Goal: Task Accomplishment & Management: Manage account settings

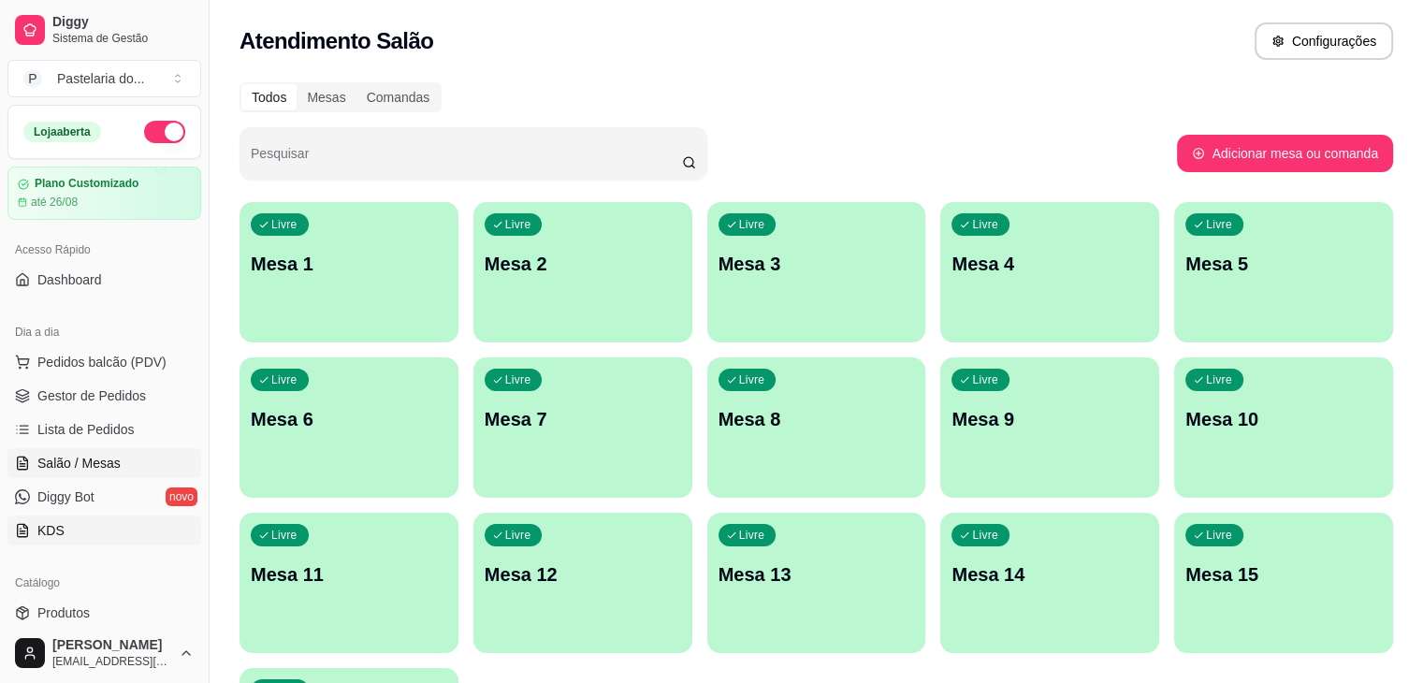
click at [107, 527] on link "KDS" at bounding box center [104, 531] width 194 height 30
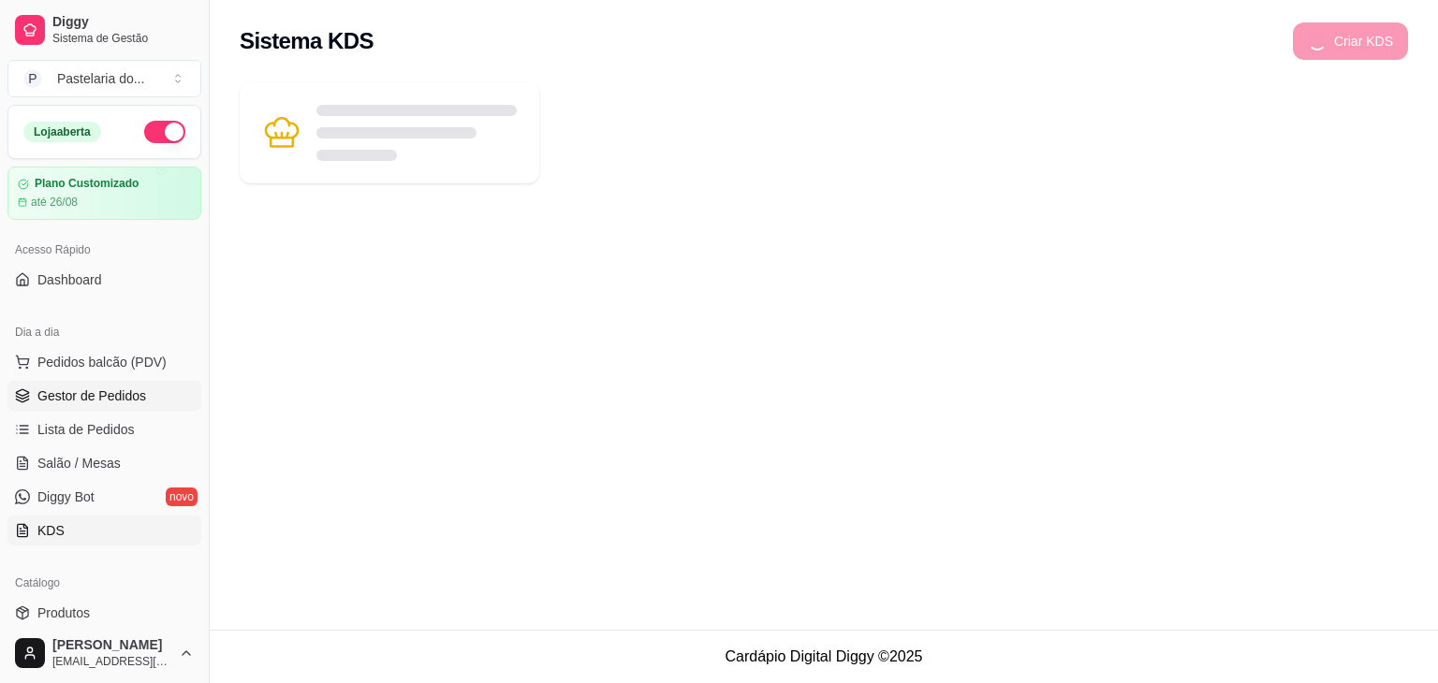
click at [119, 385] on link "Gestor de Pedidos" at bounding box center [104, 396] width 194 height 30
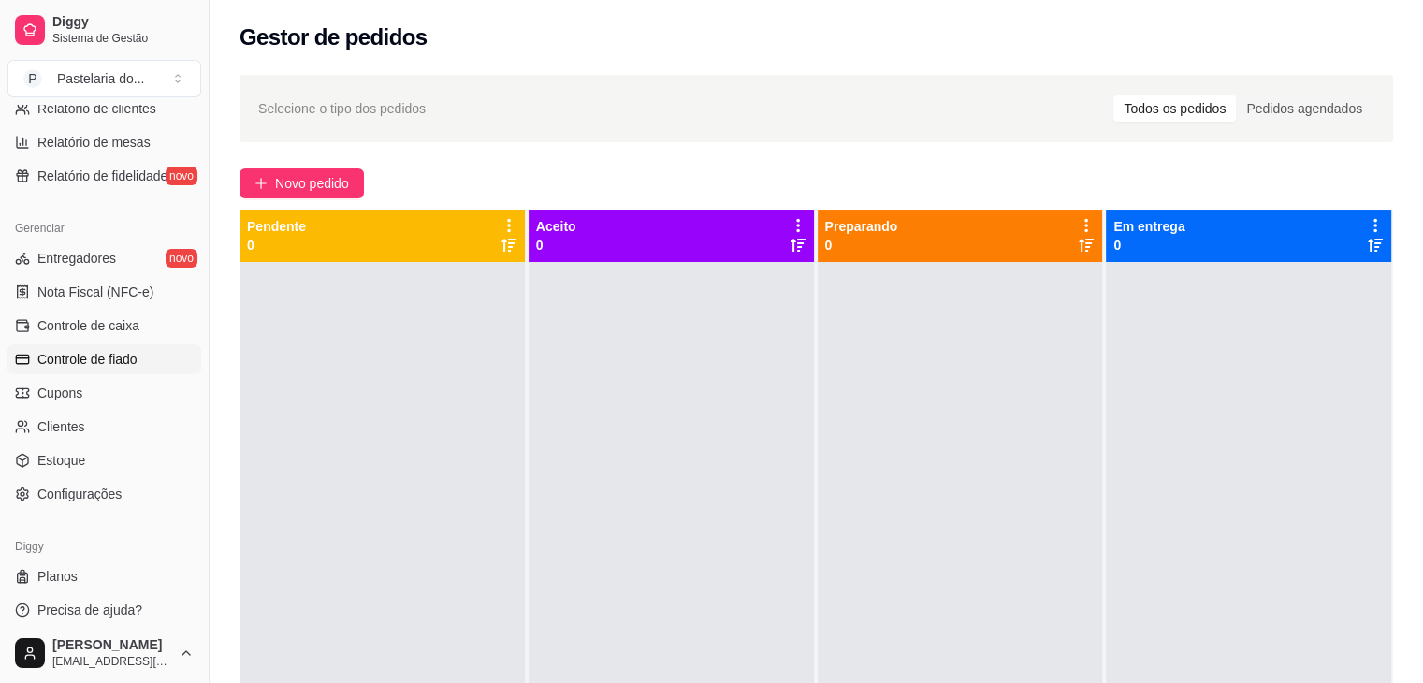
scroll to position [655, 0]
click at [113, 360] on span "Controle de fiado" at bounding box center [87, 358] width 100 height 19
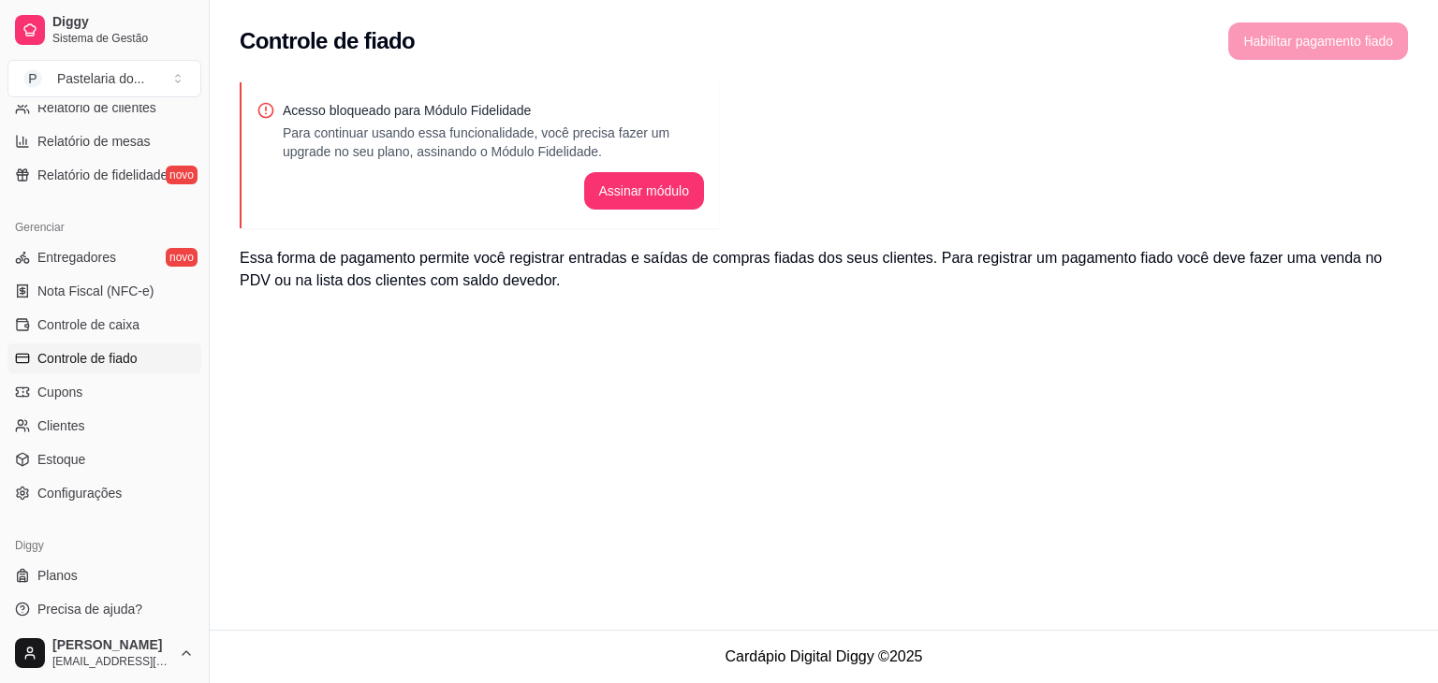
click at [113, 374] on ul "Entregadores novo Nota Fiscal (NFC-e) Controle de caixa Controle de fiado Cupon…" at bounding box center [104, 375] width 194 height 266
click at [112, 388] on link "Cupons" at bounding box center [104, 392] width 194 height 30
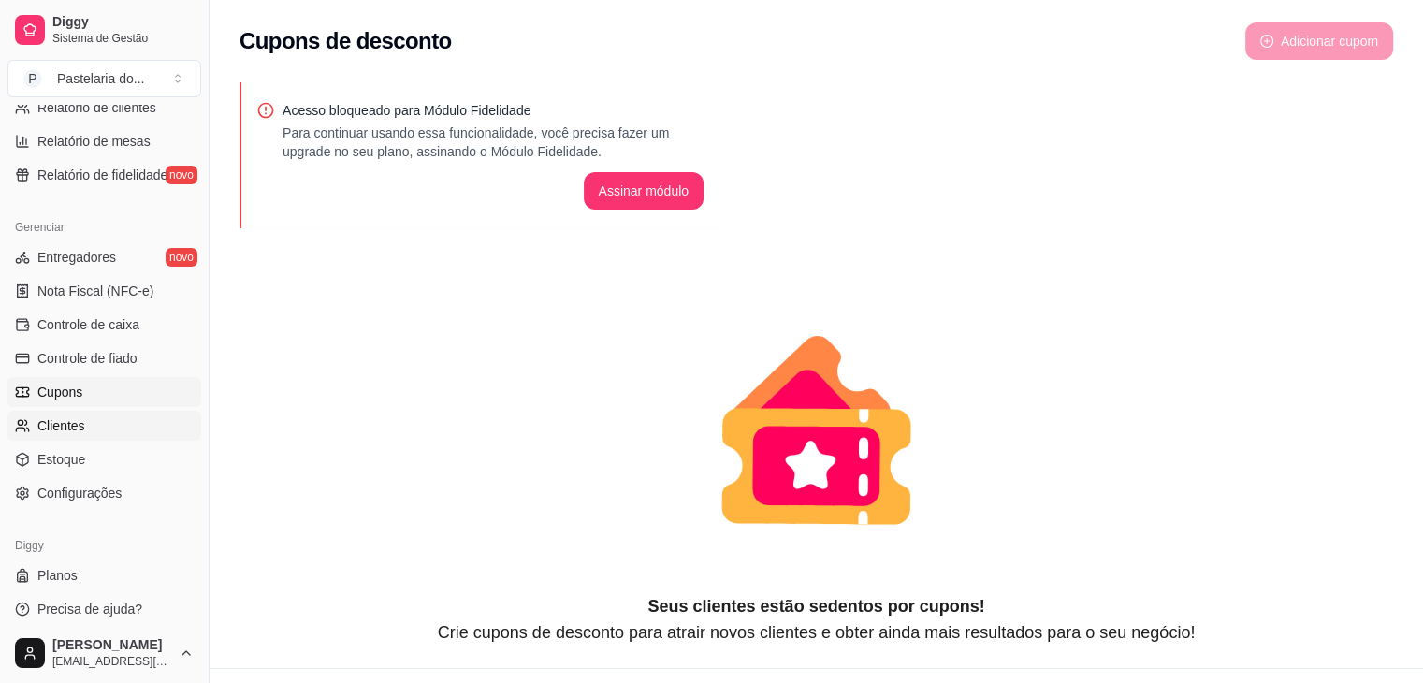
click at [116, 433] on link "Clientes" at bounding box center [104, 426] width 194 height 30
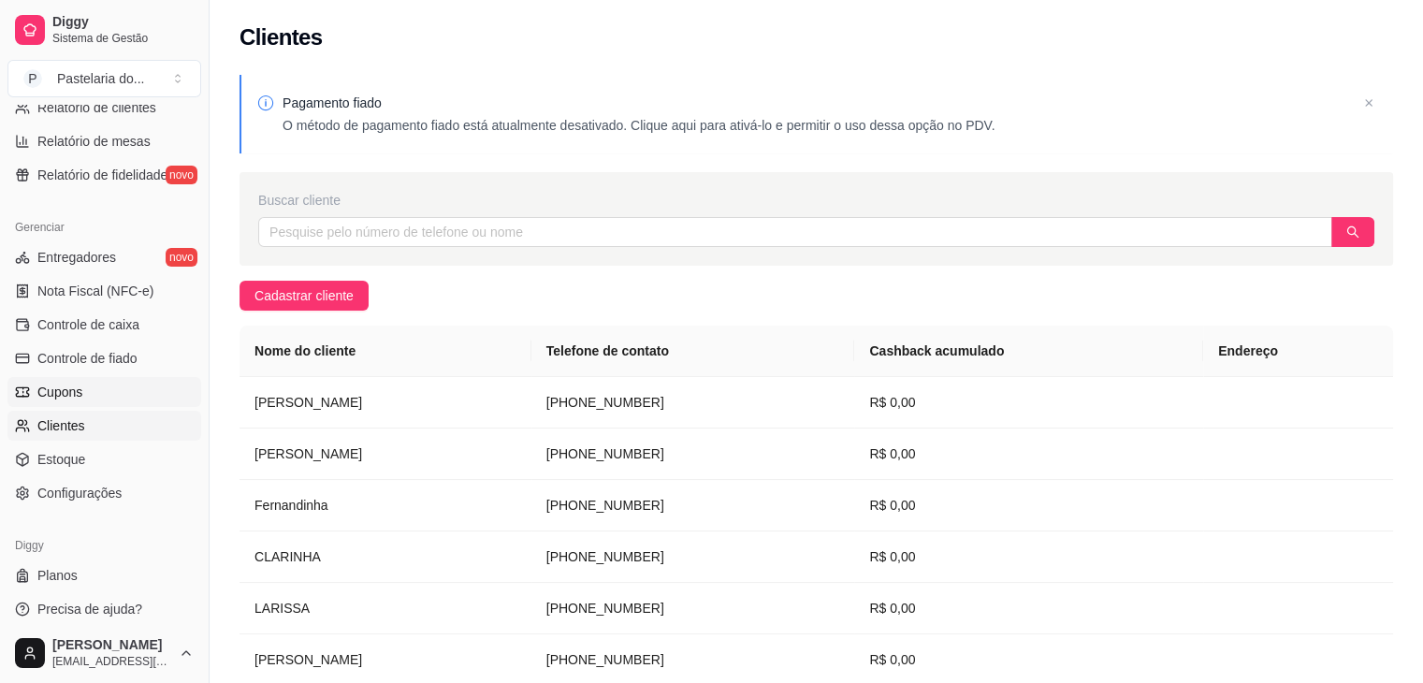
click at [114, 390] on link "Cupons" at bounding box center [104, 392] width 194 height 30
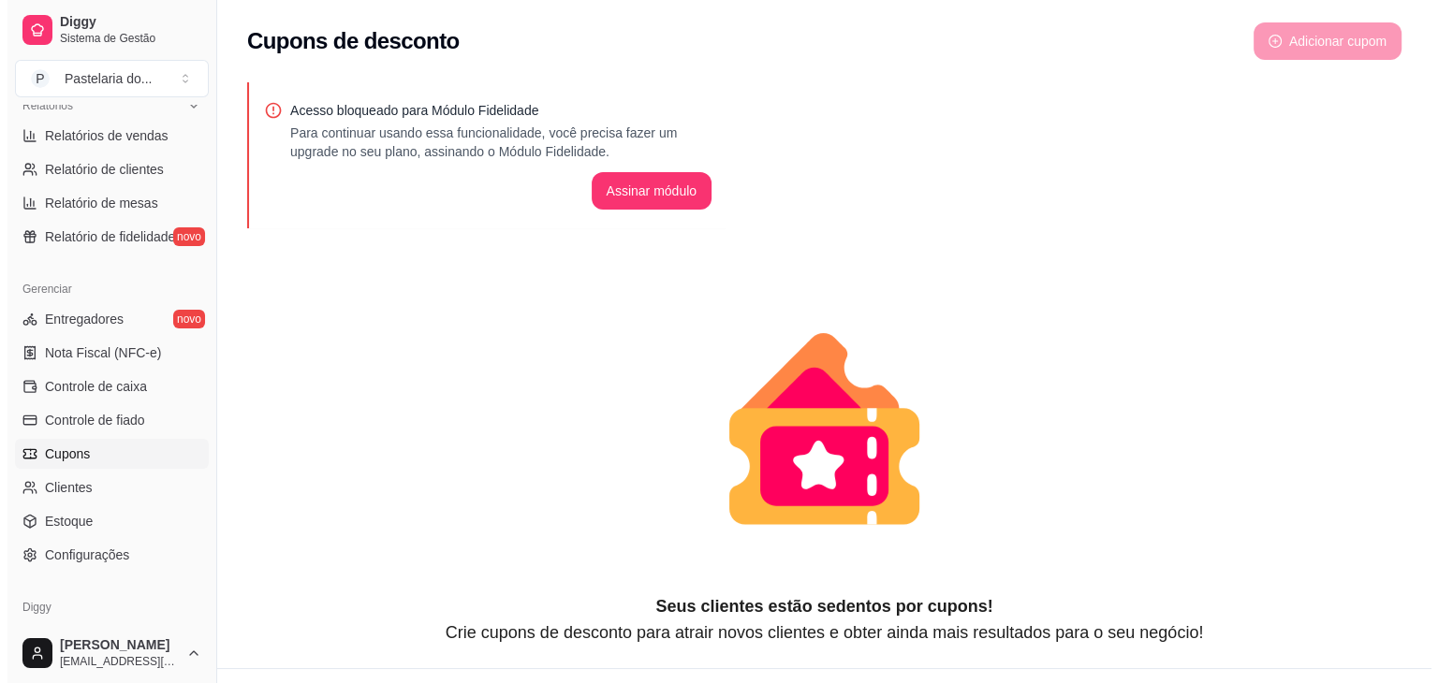
scroll to position [562, 0]
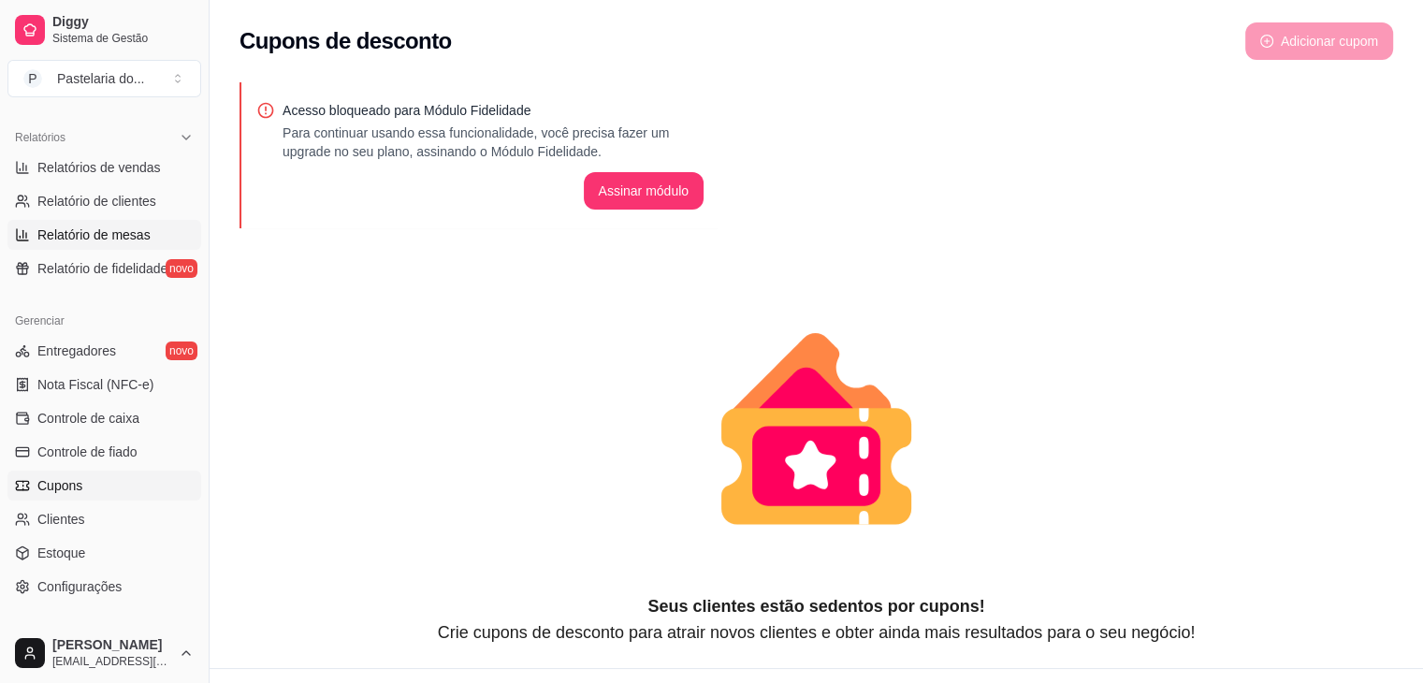
click at [116, 237] on span "Relatório de mesas" at bounding box center [93, 235] width 113 height 19
select select "TOTAL_OF_ORDERS"
select select "7"
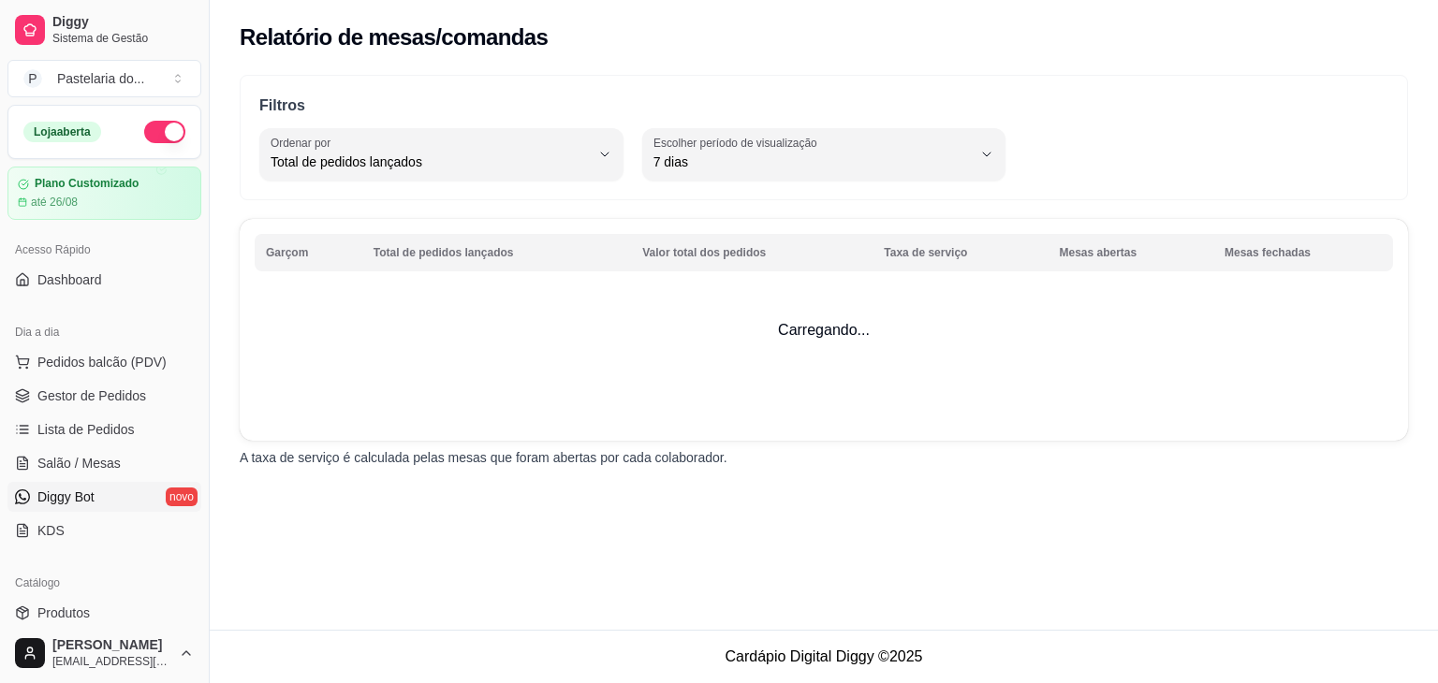
click at [115, 486] on link "Diggy Bot novo" at bounding box center [104, 497] width 194 height 30
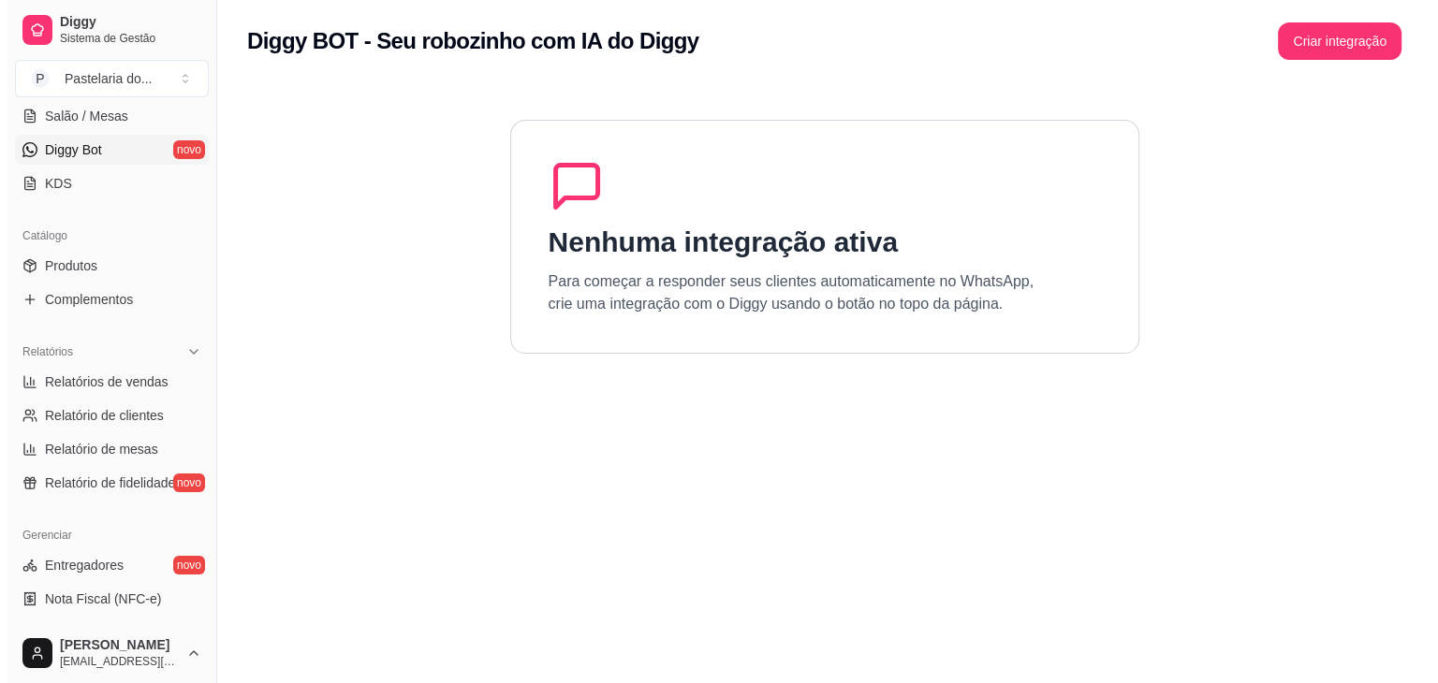
scroll to position [655, 0]
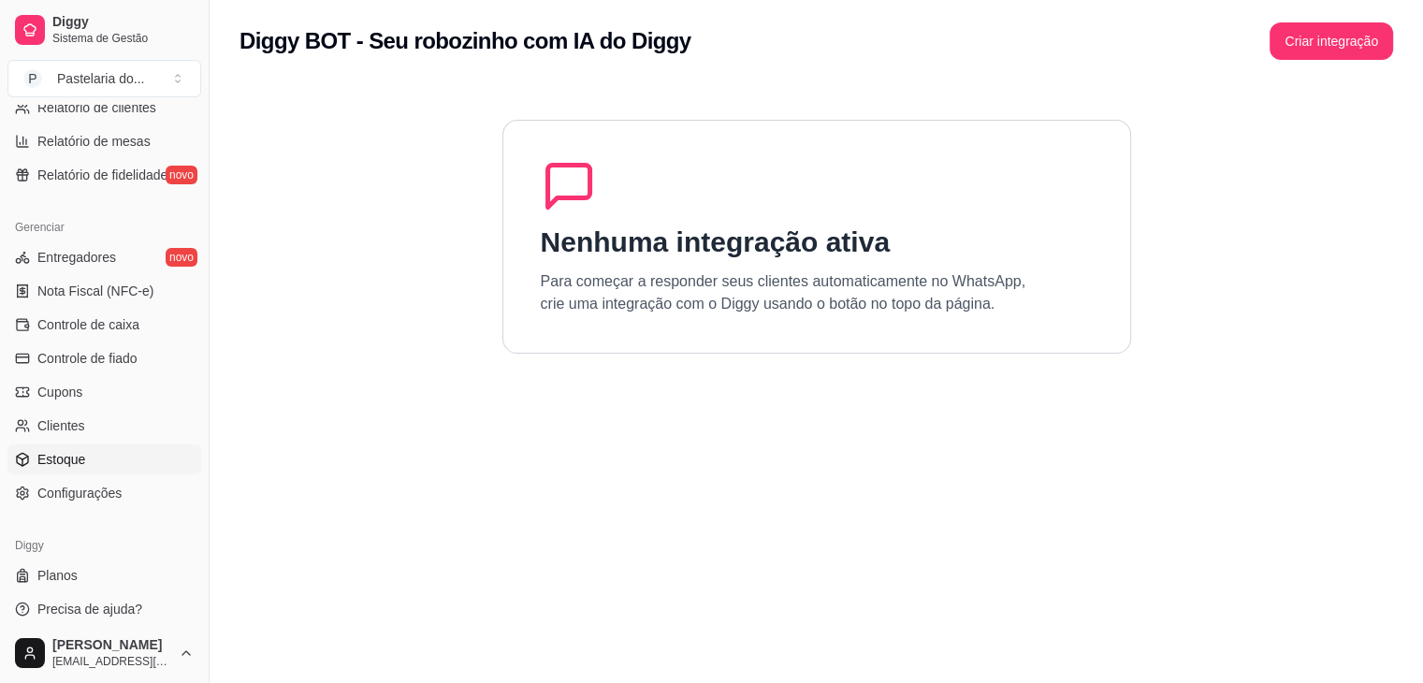
click at [76, 469] on link "Estoque" at bounding box center [104, 460] width 194 height 30
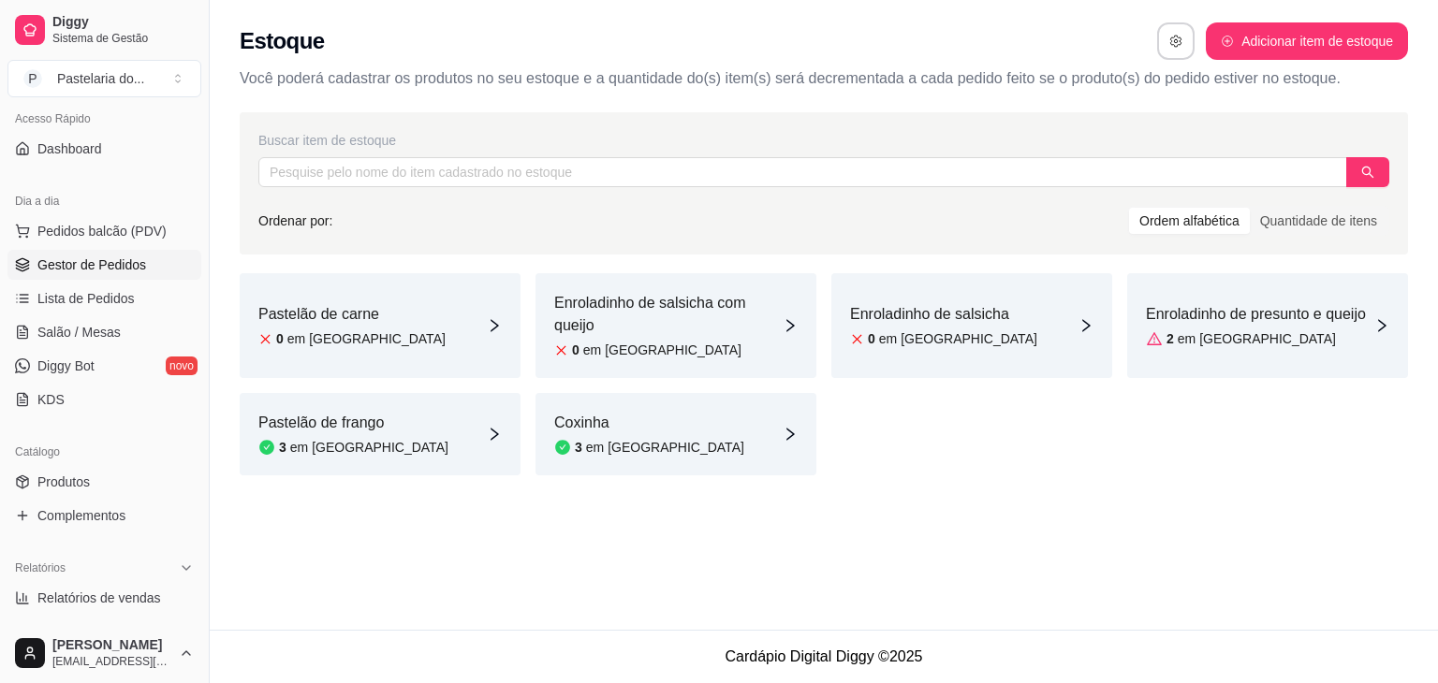
scroll to position [94, 0]
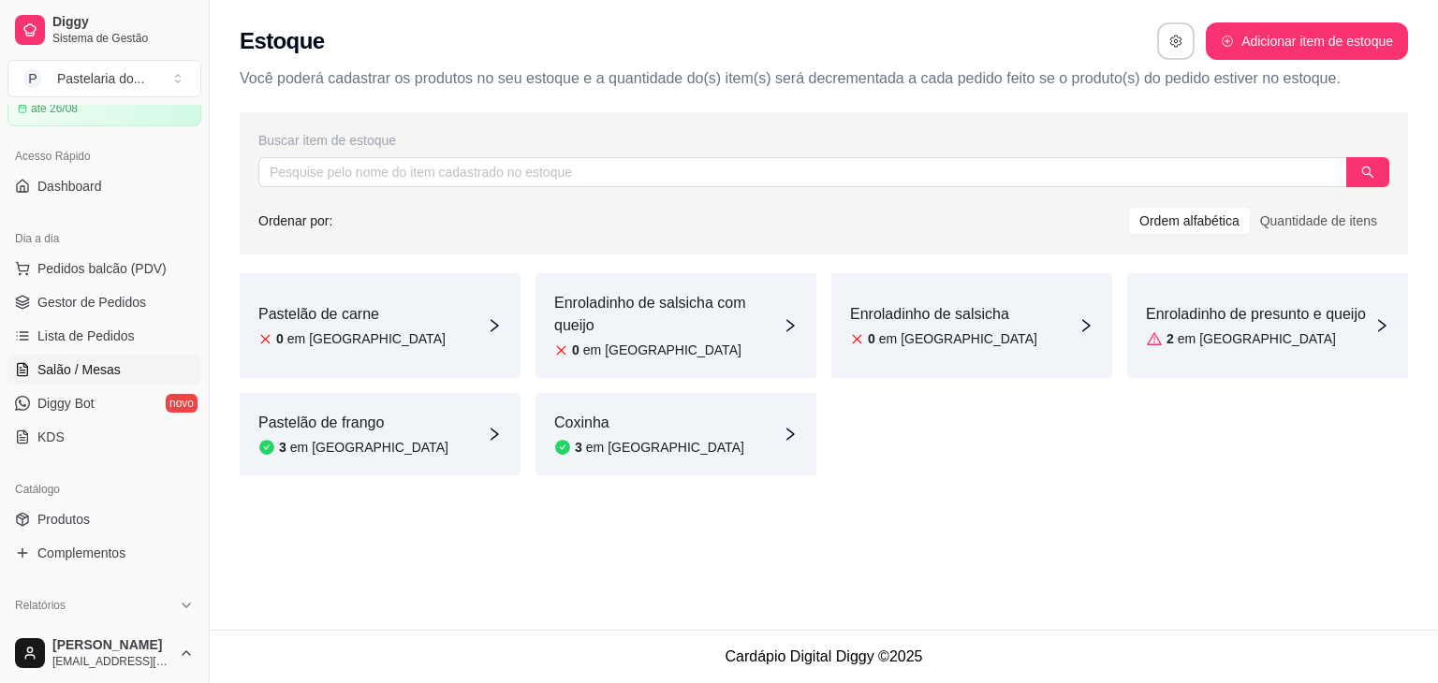
click at [109, 364] on span "Salão / Mesas" at bounding box center [78, 369] width 83 height 19
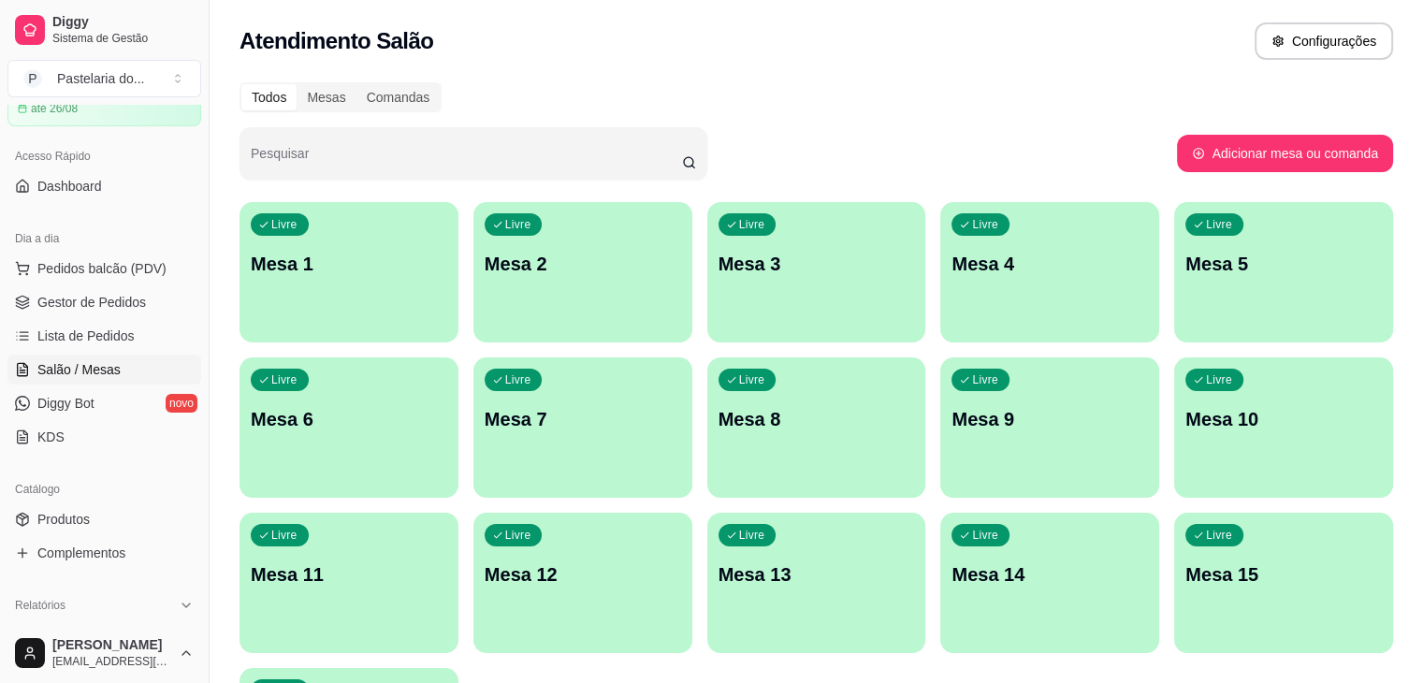
click at [373, 247] on div "Livre Mesa 1" at bounding box center [349, 261] width 219 height 118
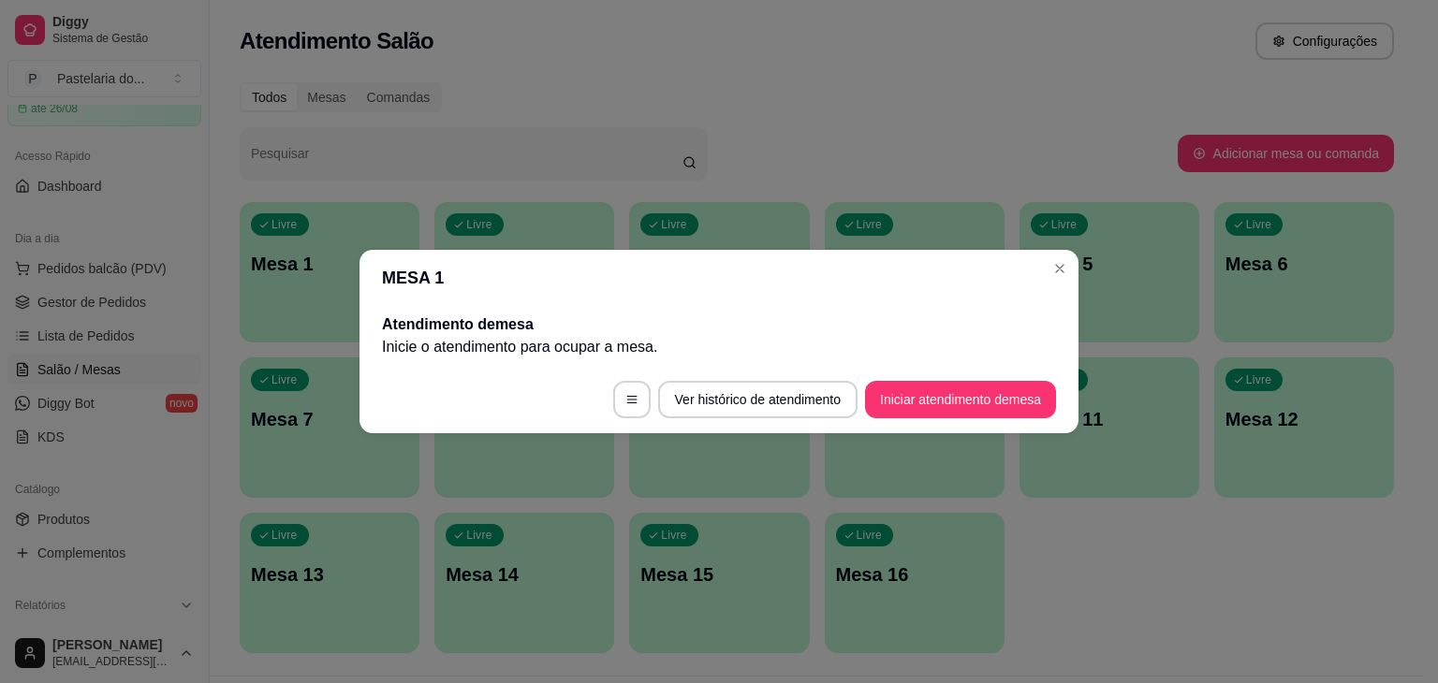
click at [1200, 230] on div "Livre Mesa 1 Livre Mesa 2 Livre Mesa 3 Livre Mesa 4 Livre Mesa 5 Livre Mesa 6 L…" at bounding box center [817, 427] width 1154 height 451
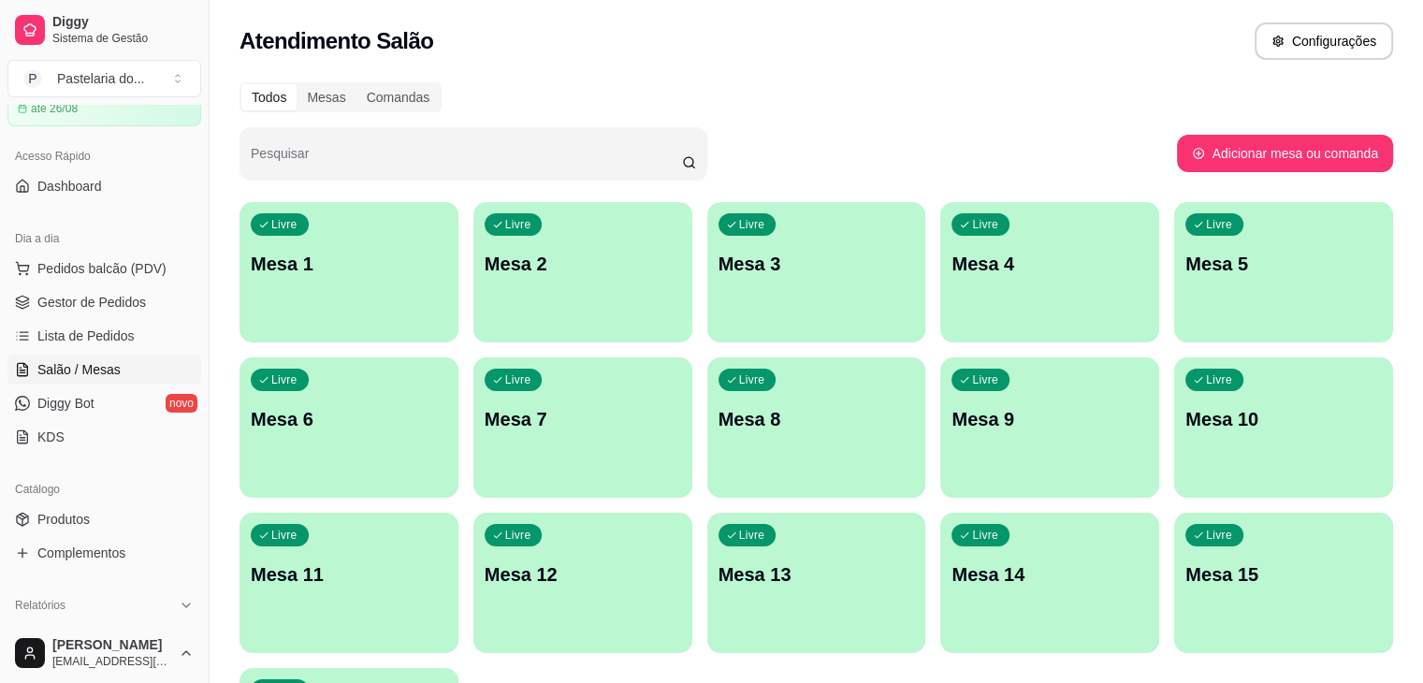
click at [693, 513] on div "Livre Mesa 12" at bounding box center [583, 572] width 219 height 118
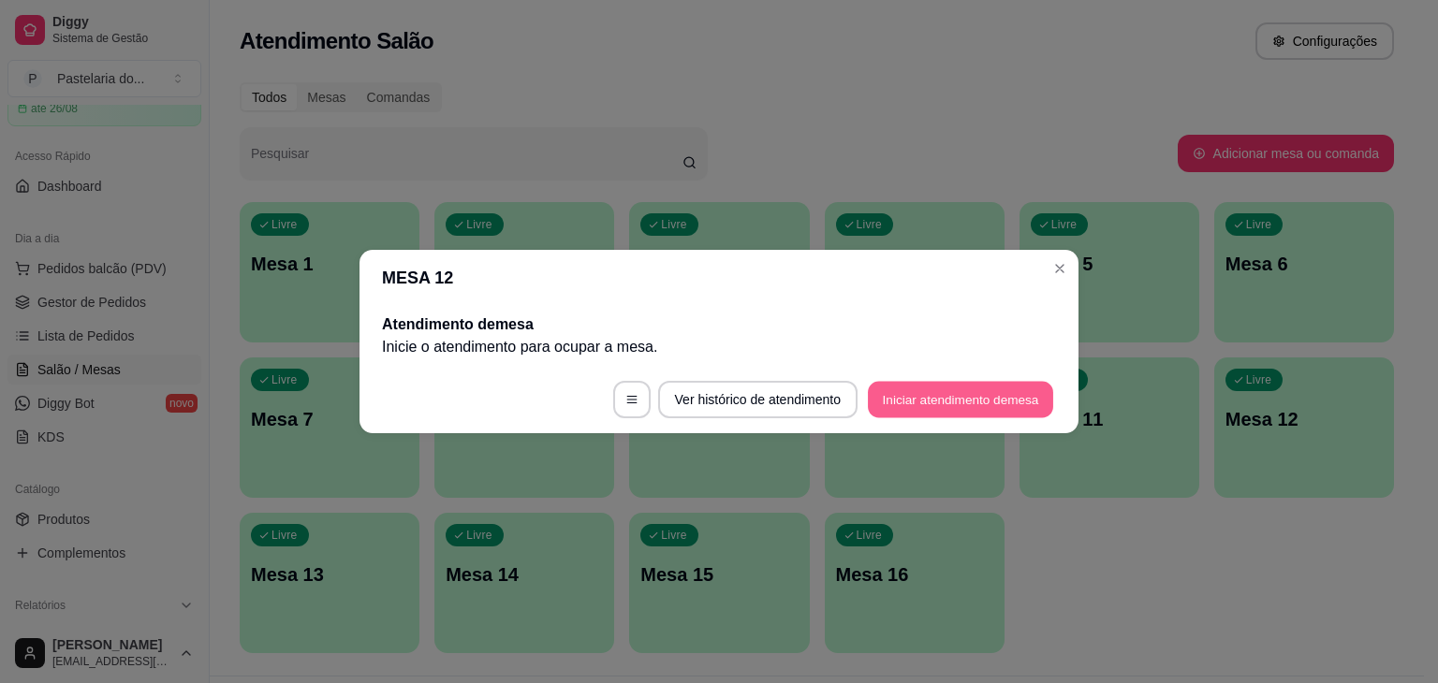
click at [999, 401] on button "Iniciar atendimento de mesa" at bounding box center [960, 400] width 185 height 36
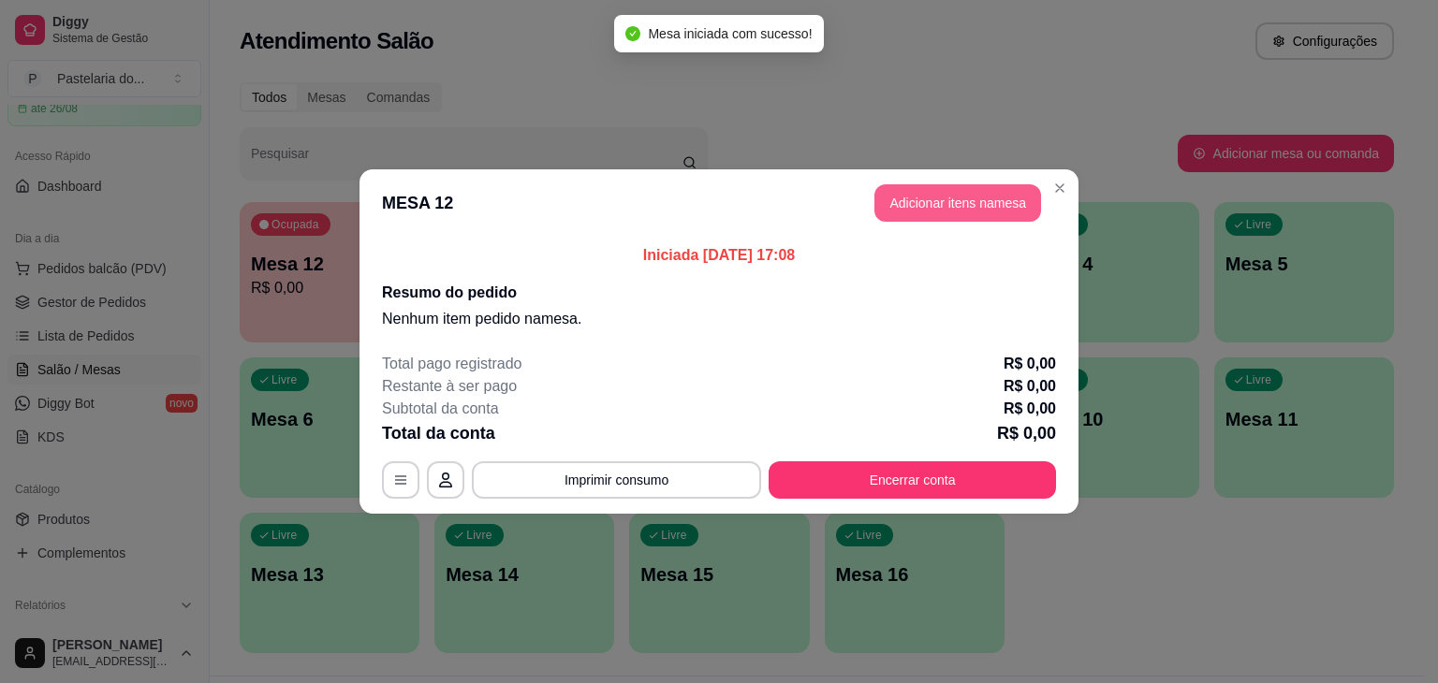
click at [960, 197] on button "Adicionar itens na mesa" at bounding box center [957, 202] width 167 height 37
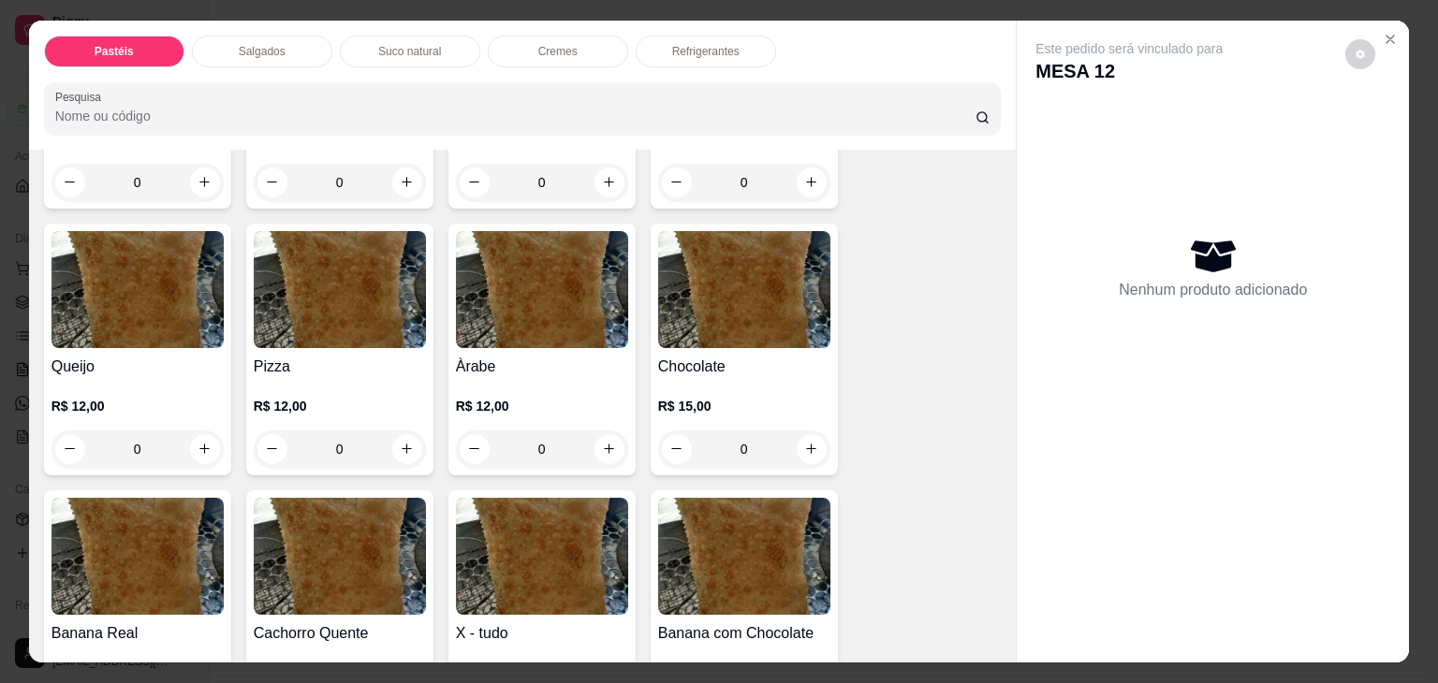
scroll to position [1217, 0]
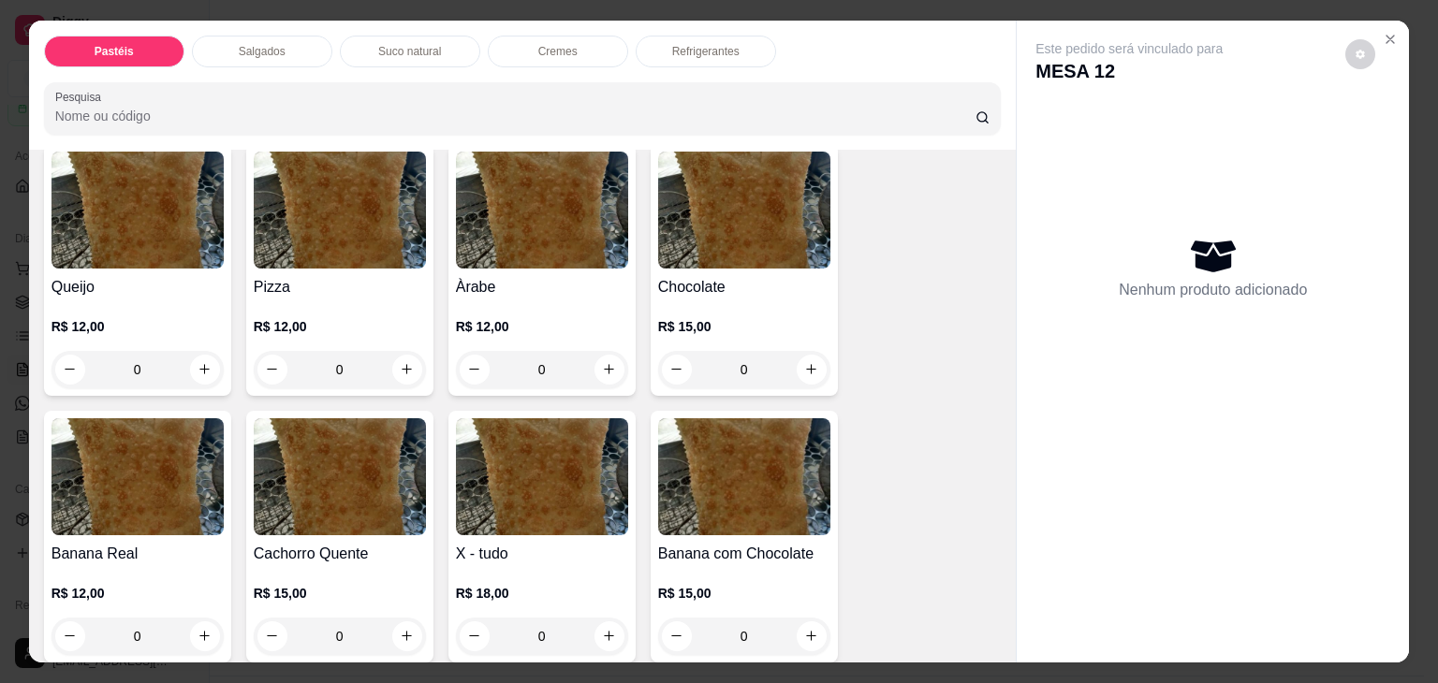
click at [356, 299] on div "R$ 12,00 0" at bounding box center [340, 344] width 172 height 90
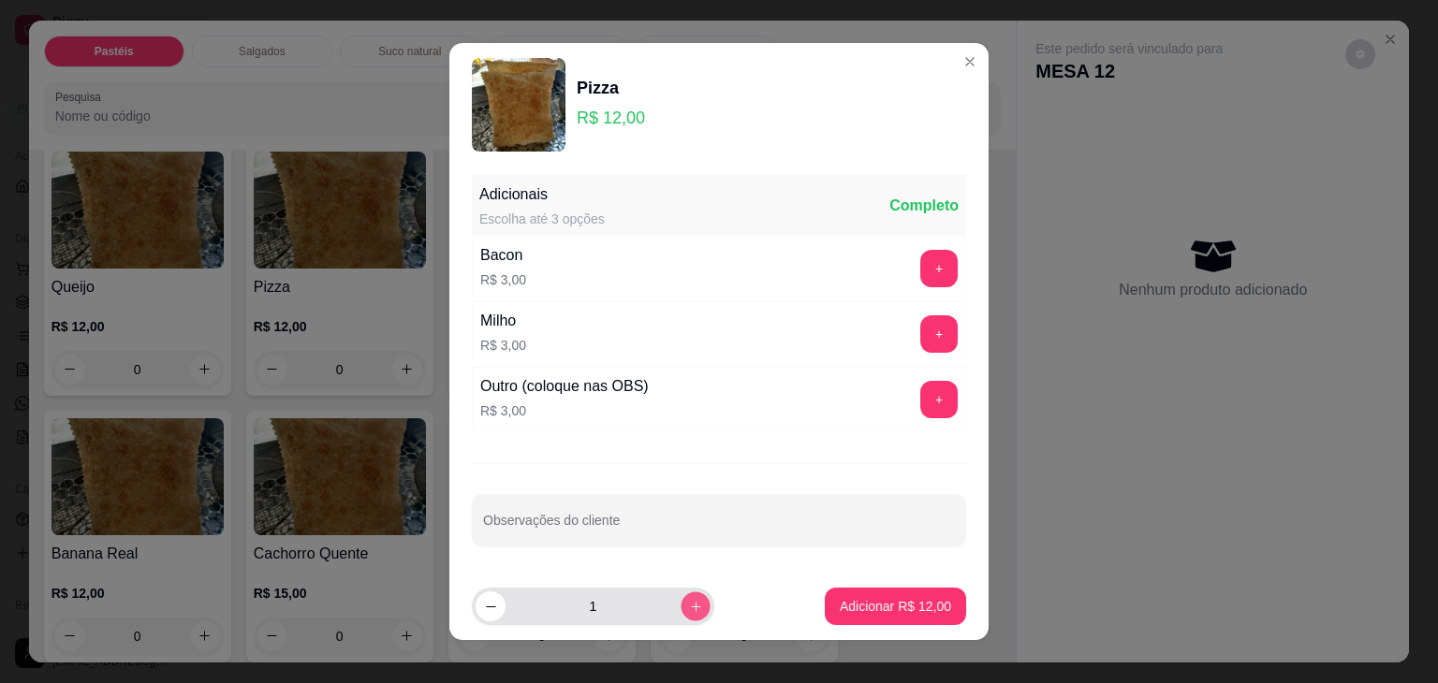
click at [685, 604] on button "increase-product-quantity" at bounding box center [694, 605] width 29 height 29
type input "2"
click at [867, 607] on p "Adicionar R$ 24,00" at bounding box center [894, 606] width 111 height 19
type input "2"
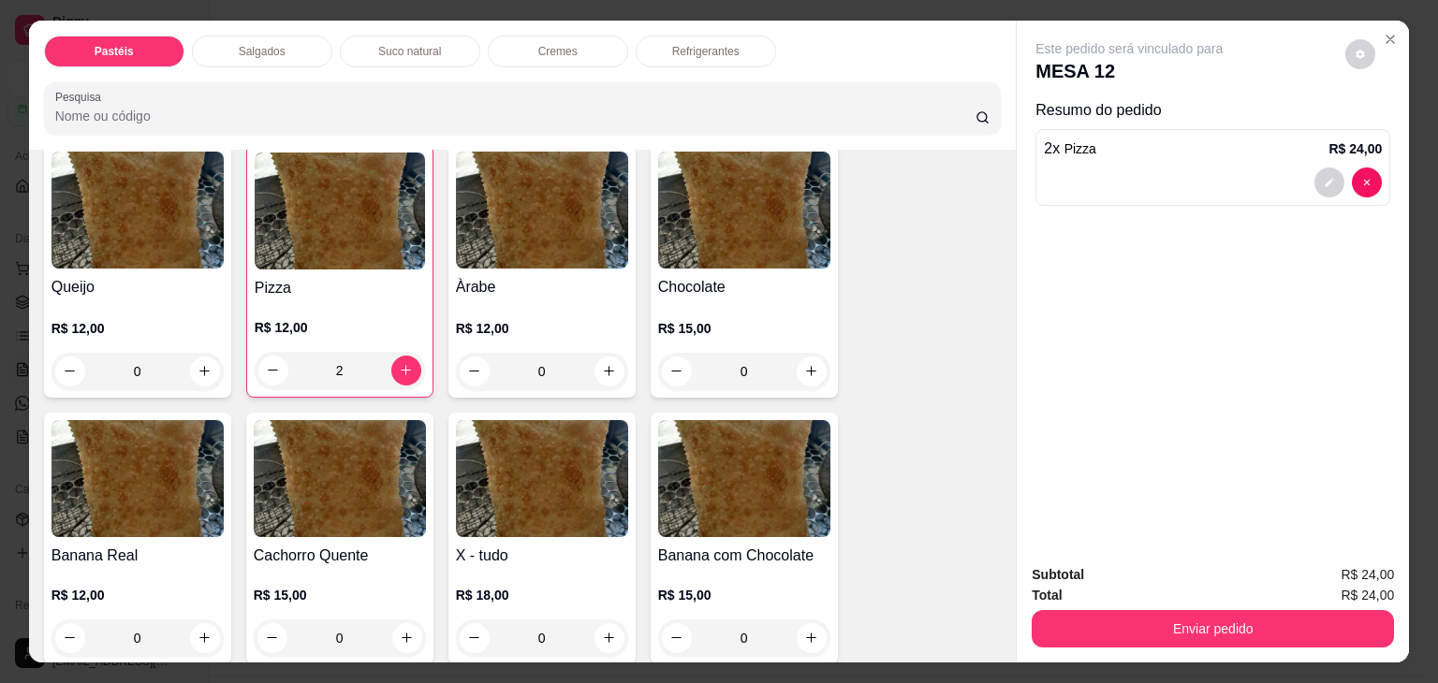
click at [752, 44] on div "Refrigerantes" at bounding box center [705, 52] width 140 height 32
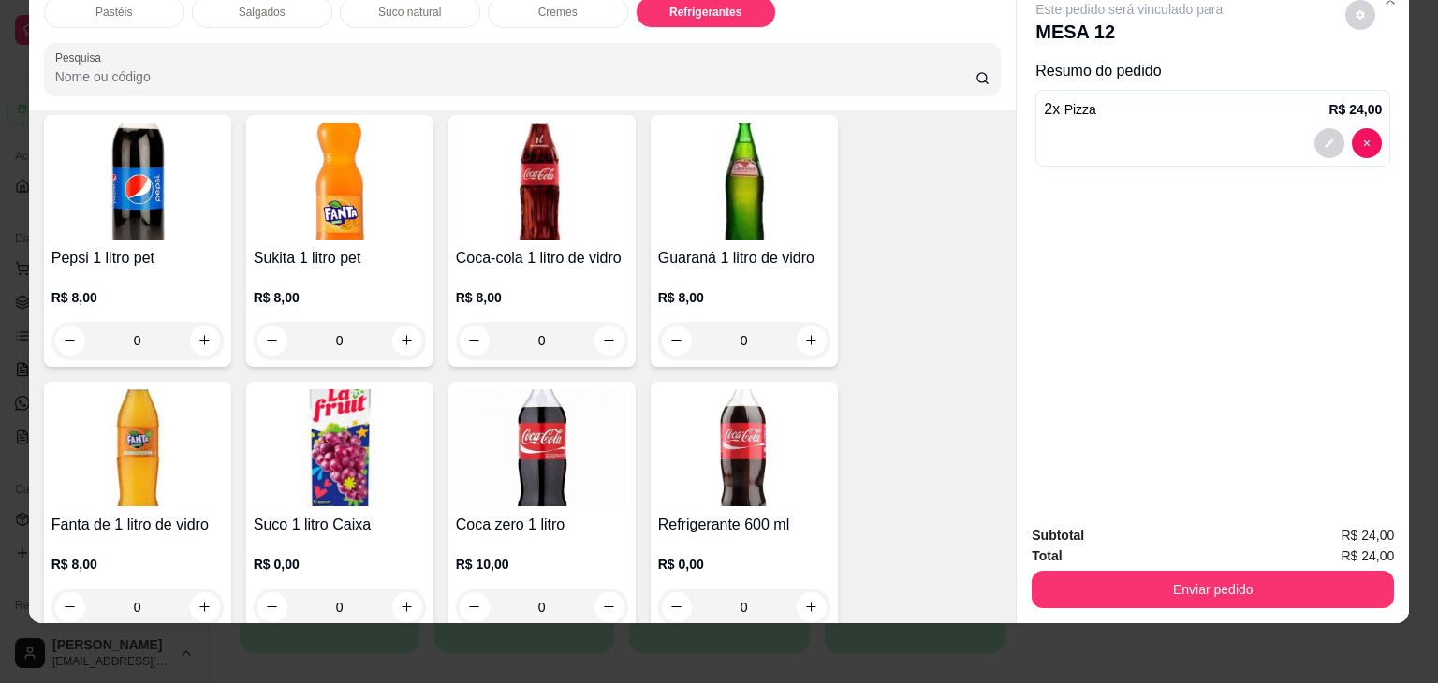
scroll to position [4700, 0]
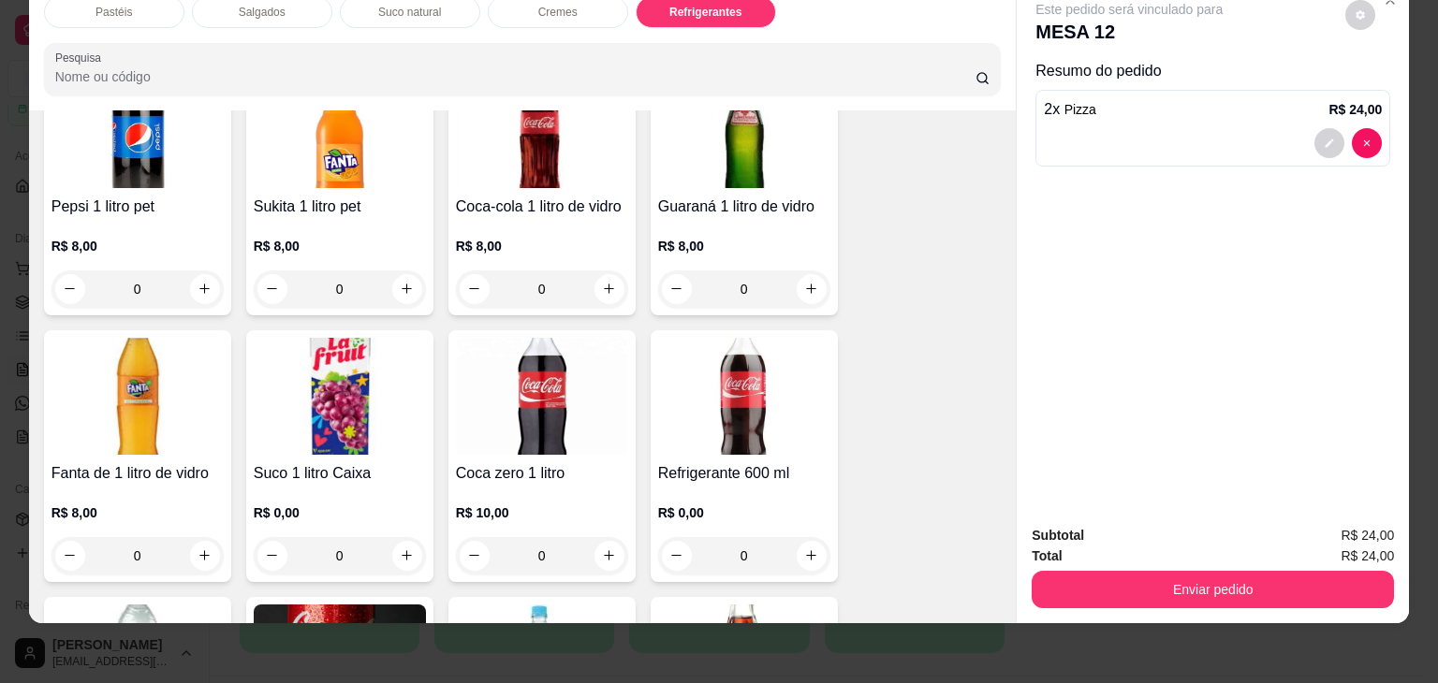
click at [580, 218] on div "R$ 8,00 0" at bounding box center [542, 263] width 172 height 90
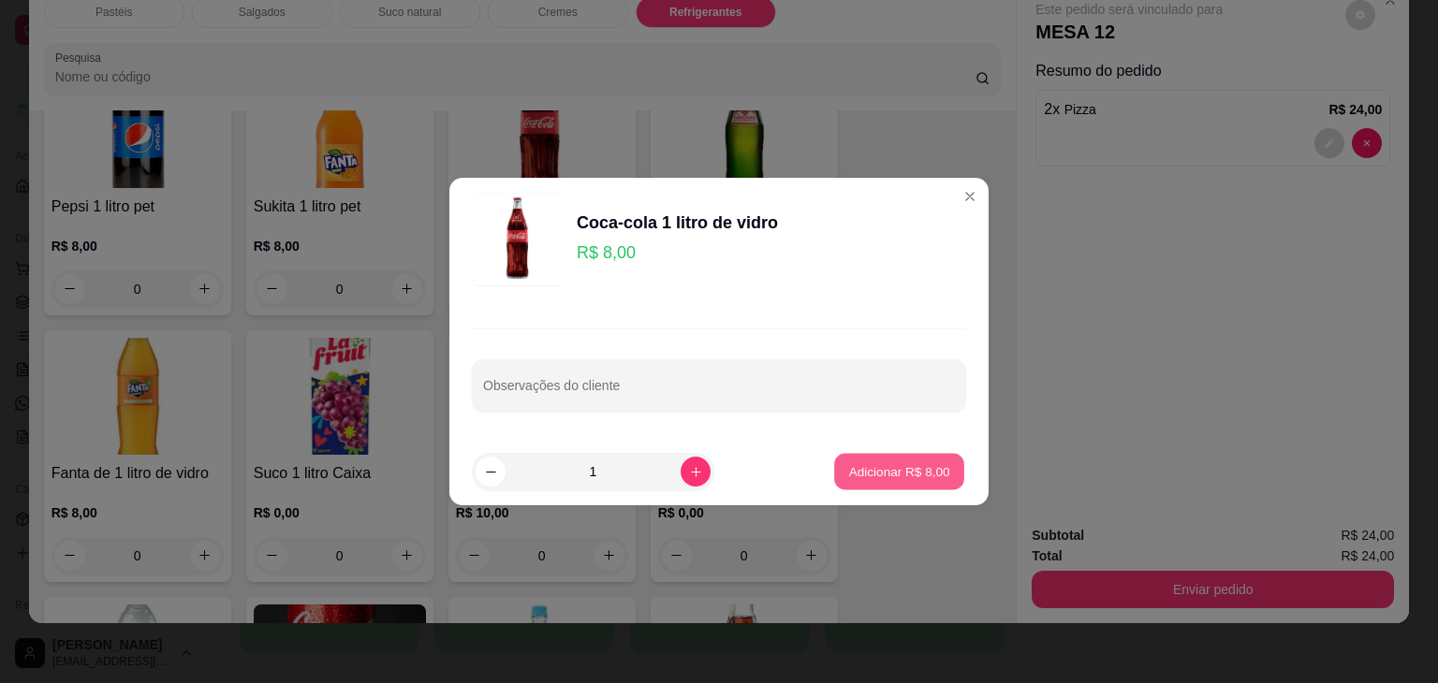
click at [921, 454] on button "Adicionar R$ 8,00" at bounding box center [899, 472] width 130 height 36
type input "1"
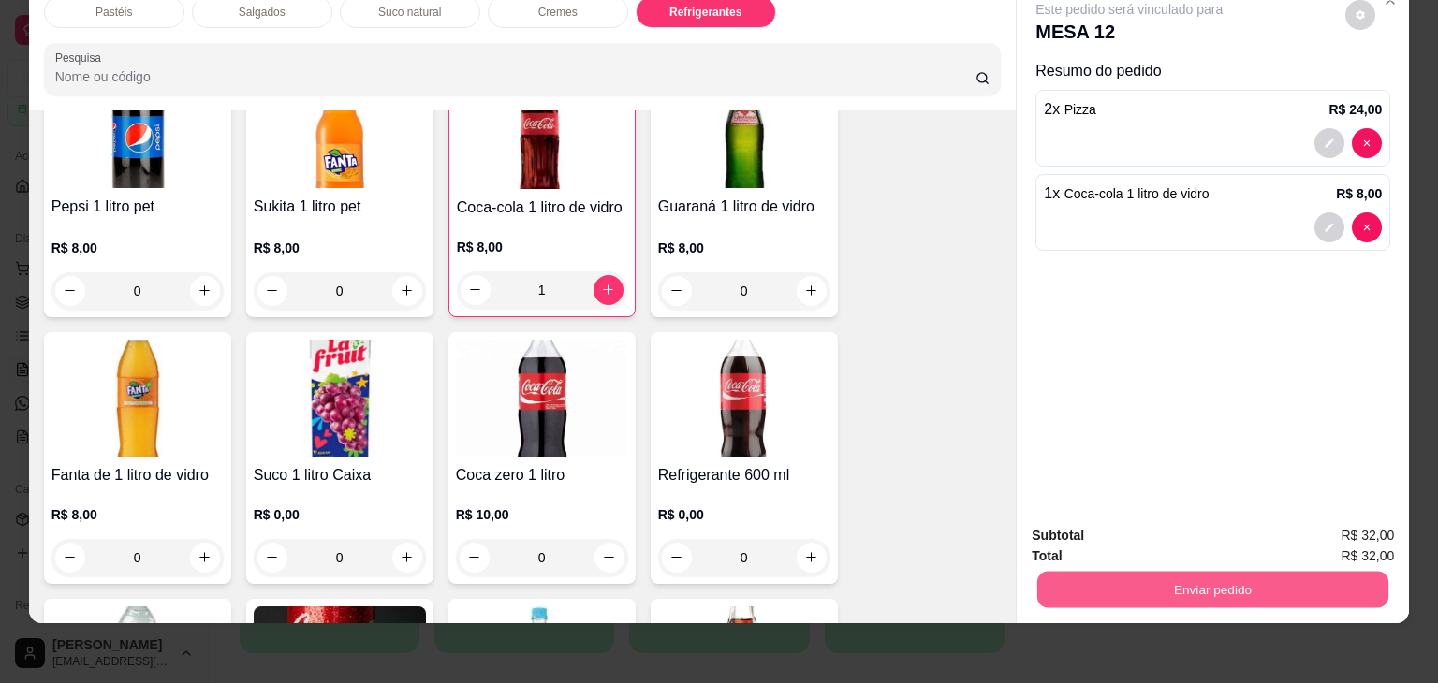
click at [1116, 572] on button "Enviar pedido" at bounding box center [1212, 590] width 351 height 36
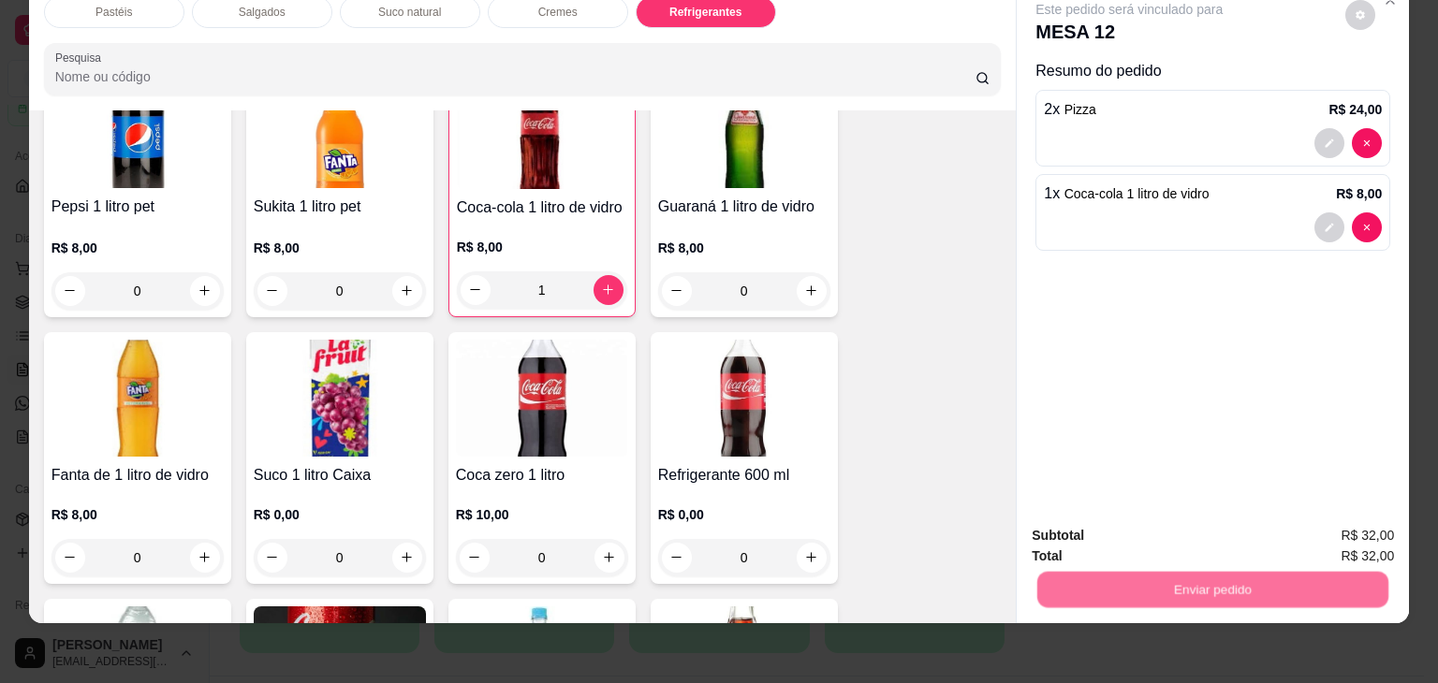
click at [1149, 501] on p "Essa é uma forma de identificar quem consumiu cada item na mesa e facilitar o p…" at bounding box center [1205, 496] width 320 height 30
click at [1151, 526] on button "Não registrar e enviar pedido" at bounding box center [1150, 529] width 195 height 36
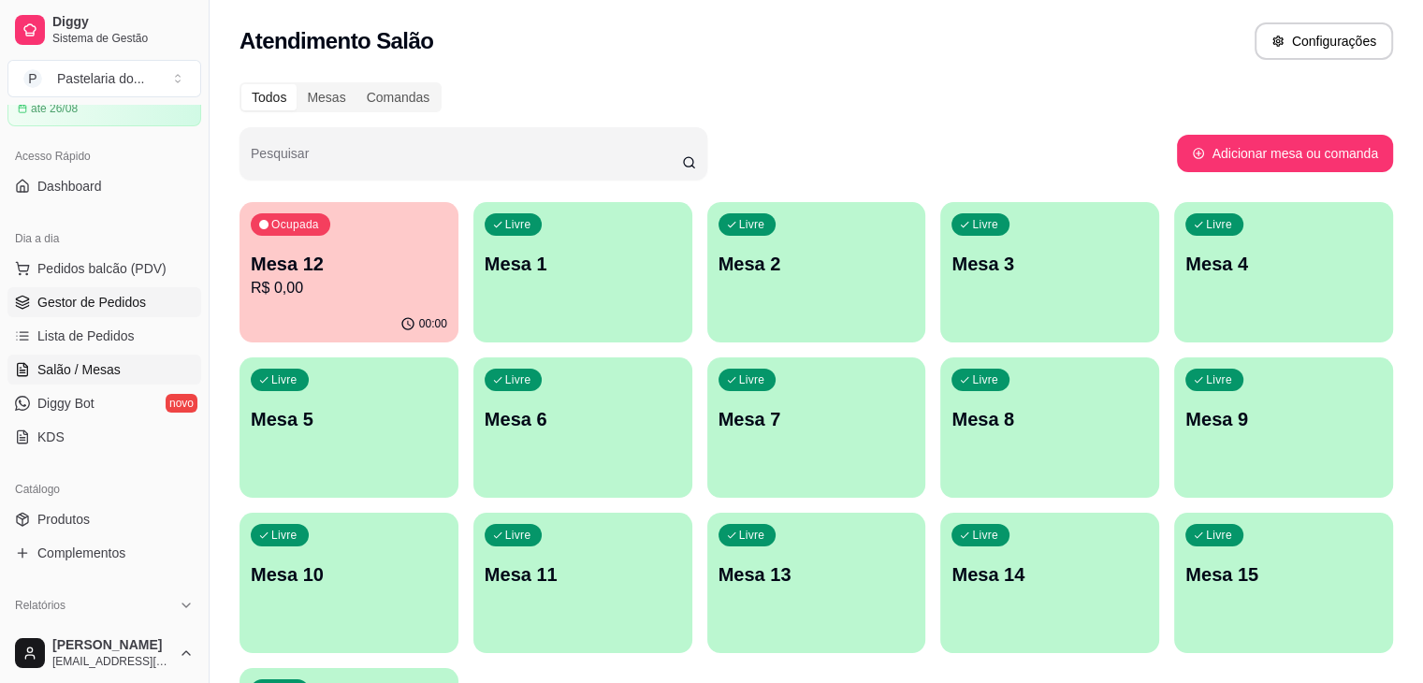
click at [117, 308] on span "Gestor de Pedidos" at bounding box center [91, 302] width 109 height 19
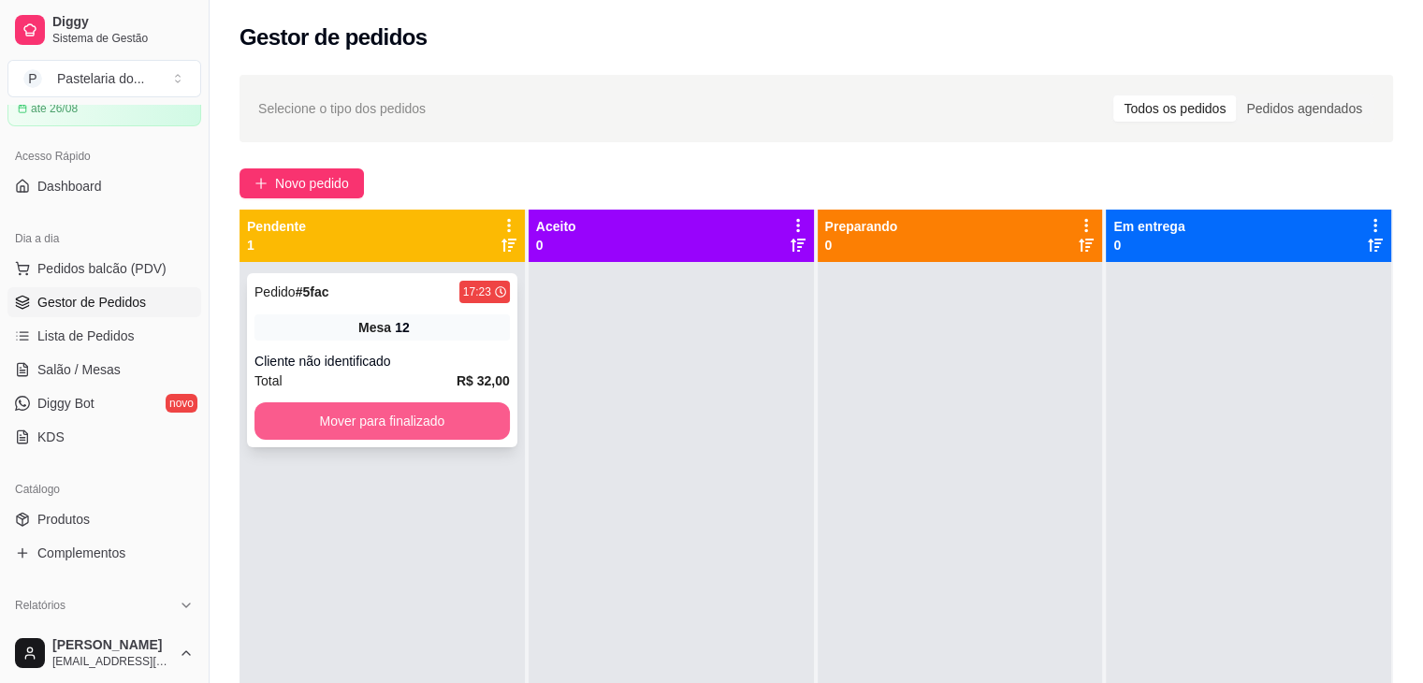
click at [303, 412] on button "Mover para finalizado" at bounding box center [382, 420] width 255 height 37
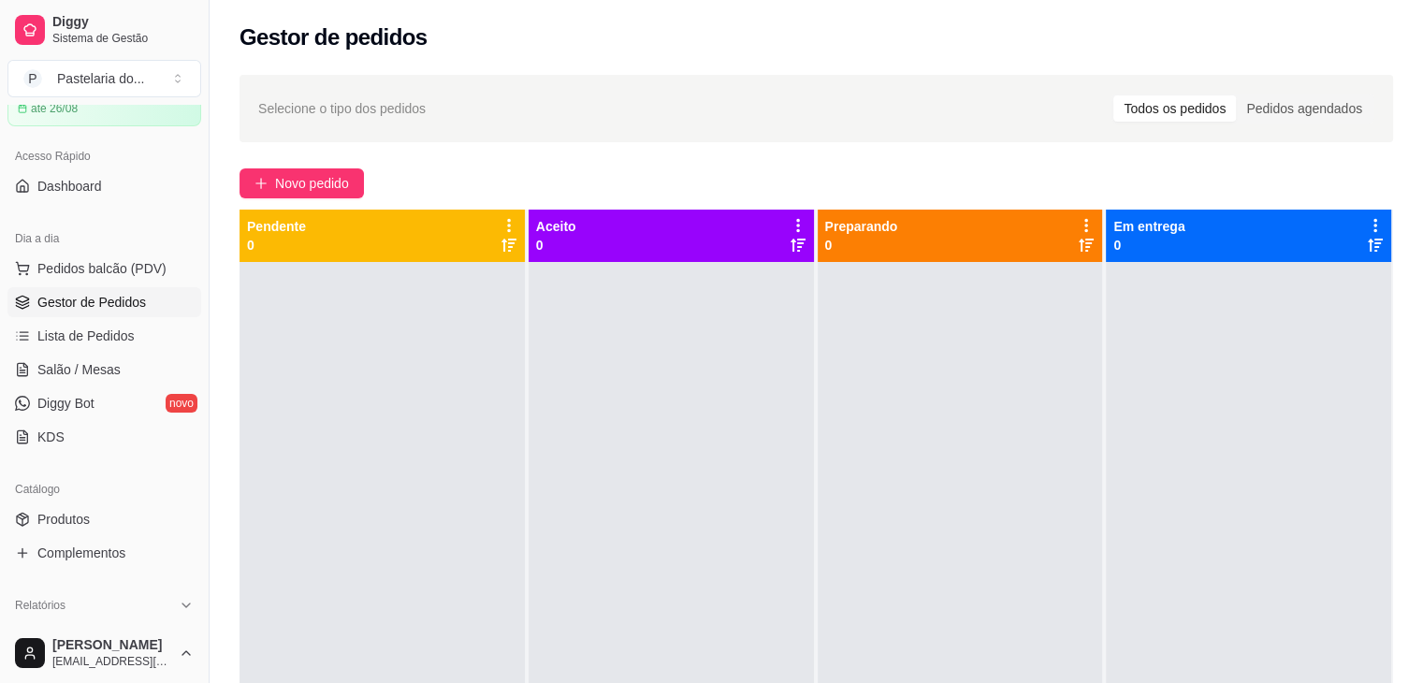
click at [303, 413] on div at bounding box center [382, 603] width 285 height 683
click at [56, 383] on link "Salão / Mesas" at bounding box center [104, 370] width 194 height 30
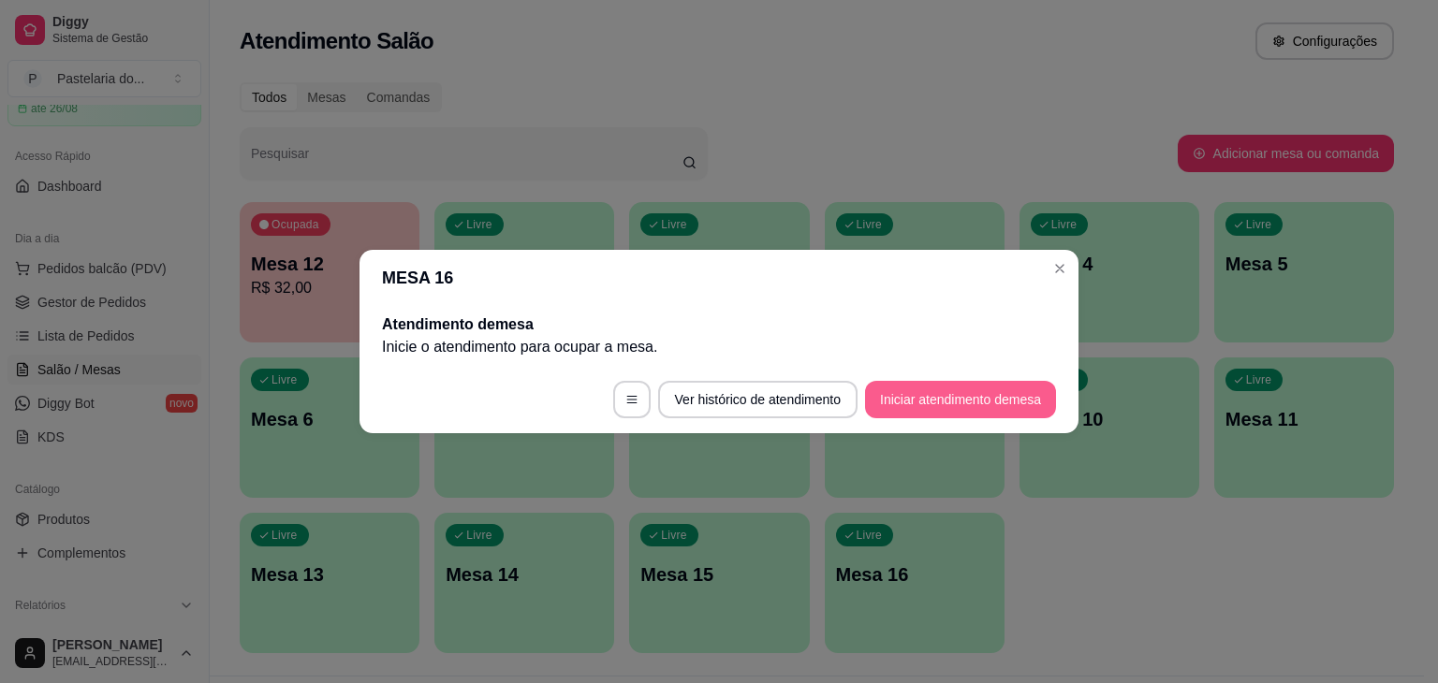
click at [986, 406] on button "Iniciar atendimento de mesa" at bounding box center [960, 399] width 191 height 37
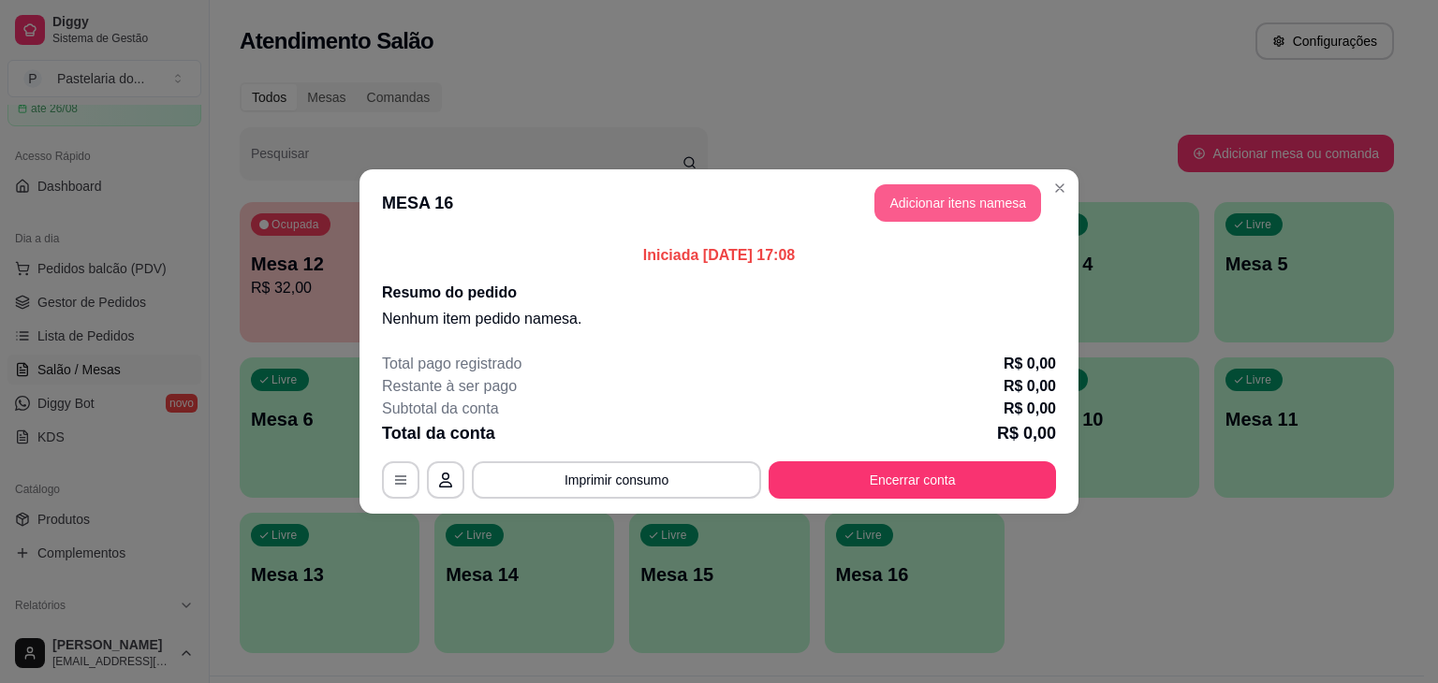
click at [980, 211] on button "Adicionar itens na mesa" at bounding box center [957, 202] width 167 height 37
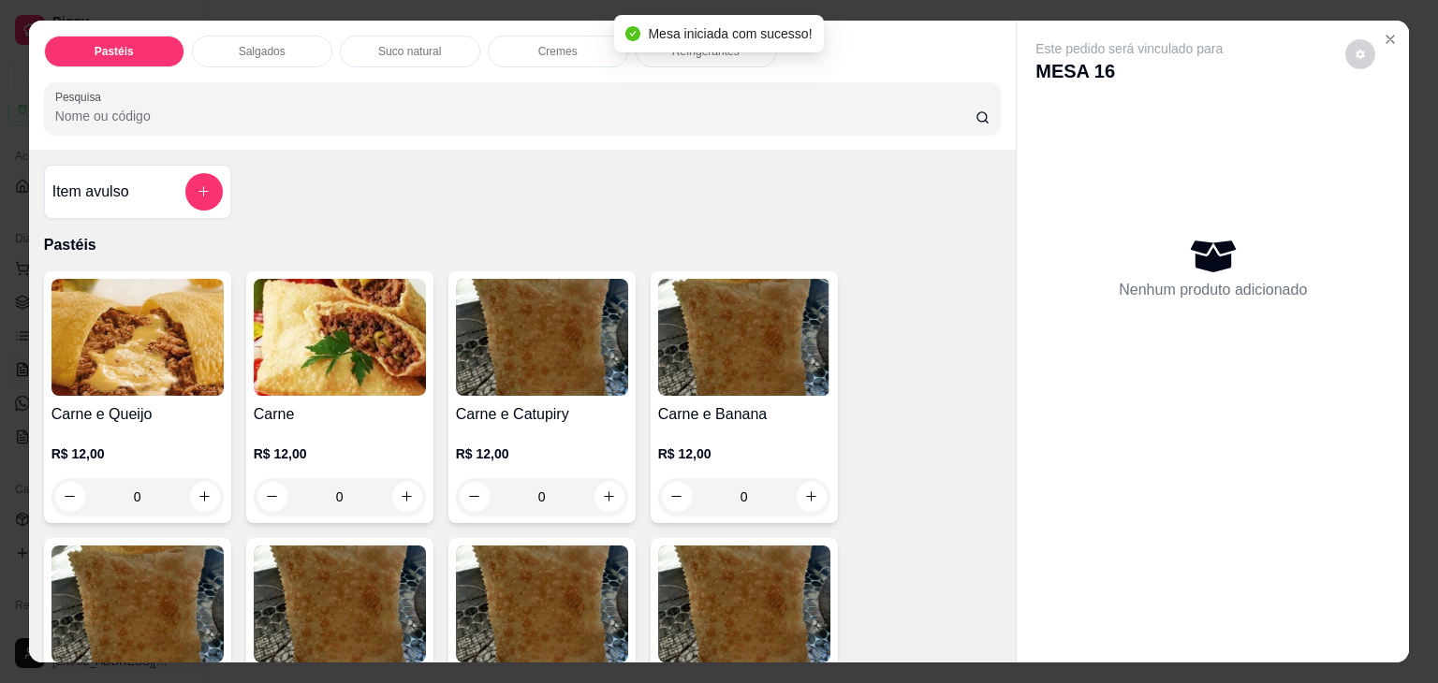
click at [70, 426] on div "R$ 12,00 0" at bounding box center [137, 471] width 172 height 90
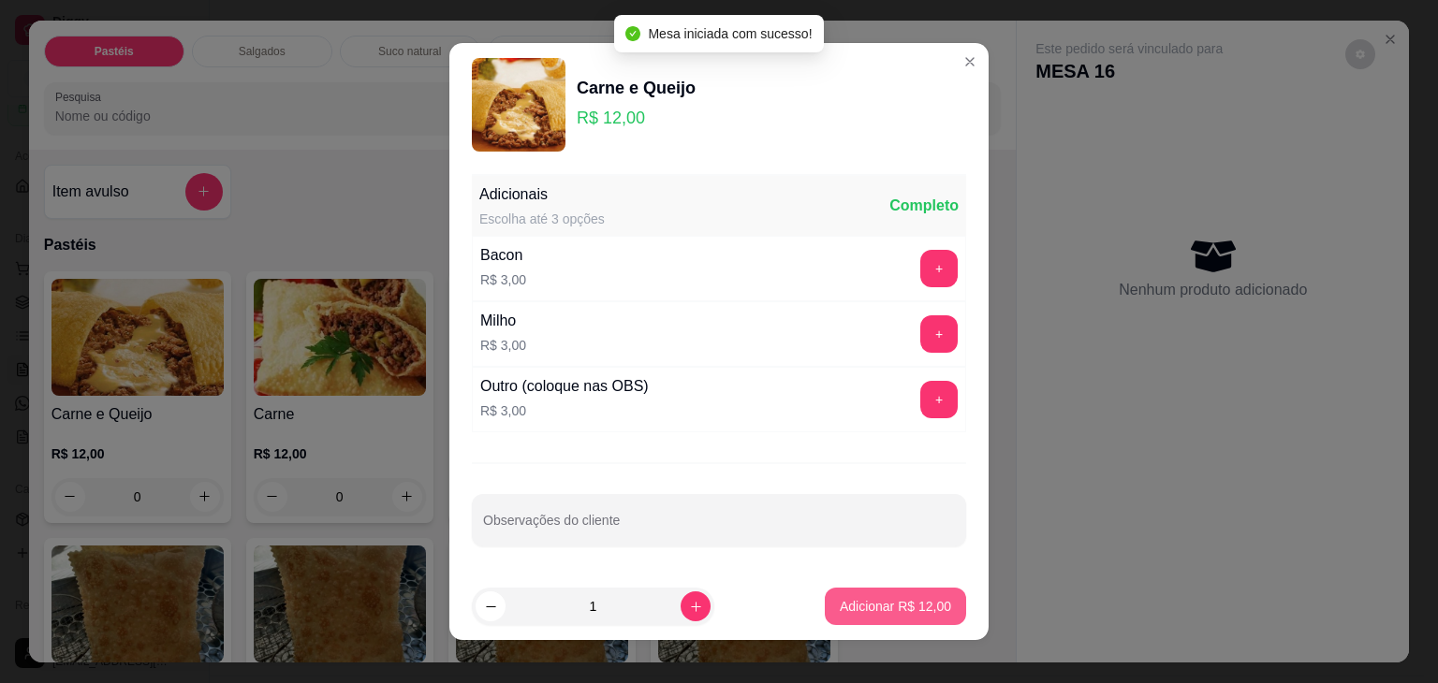
click at [880, 595] on button "Adicionar R$ 12,00" at bounding box center [895, 606] width 141 height 37
type input "1"
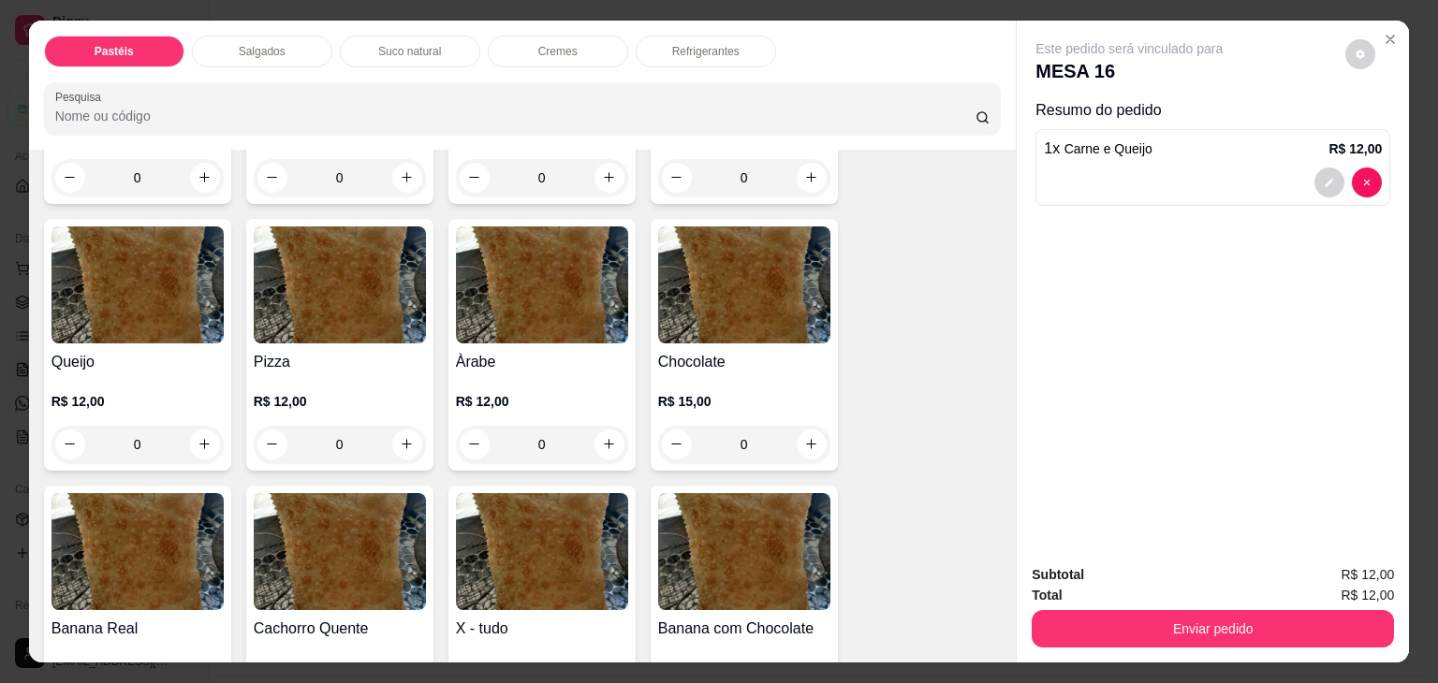
scroll to position [1217, 0]
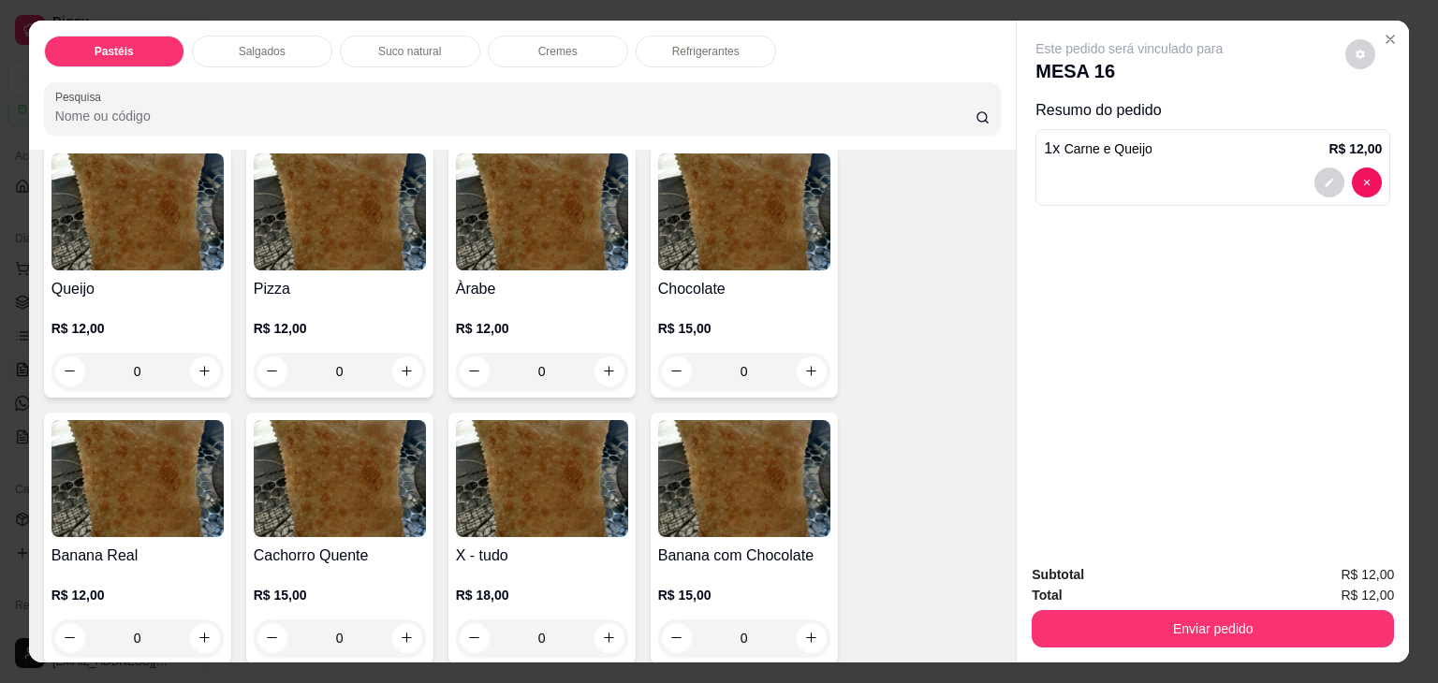
click at [336, 300] on div "R$ 12,00 0" at bounding box center [340, 345] width 172 height 90
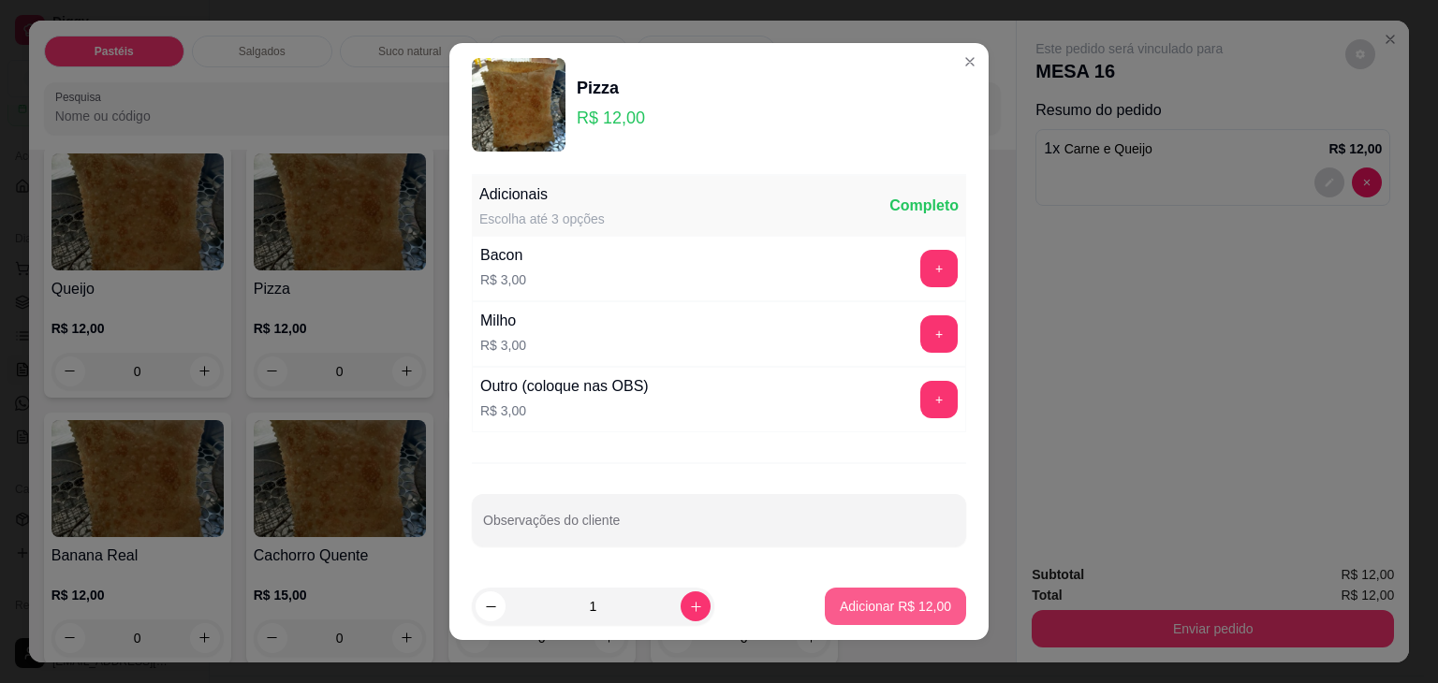
click at [889, 585] on footer "1 Adicionar R$ 12,00" at bounding box center [718, 606] width 539 height 67
click at [891, 592] on button "Adicionar R$ 12,00" at bounding box center [895, 606] width 141 height 37
type input "1"
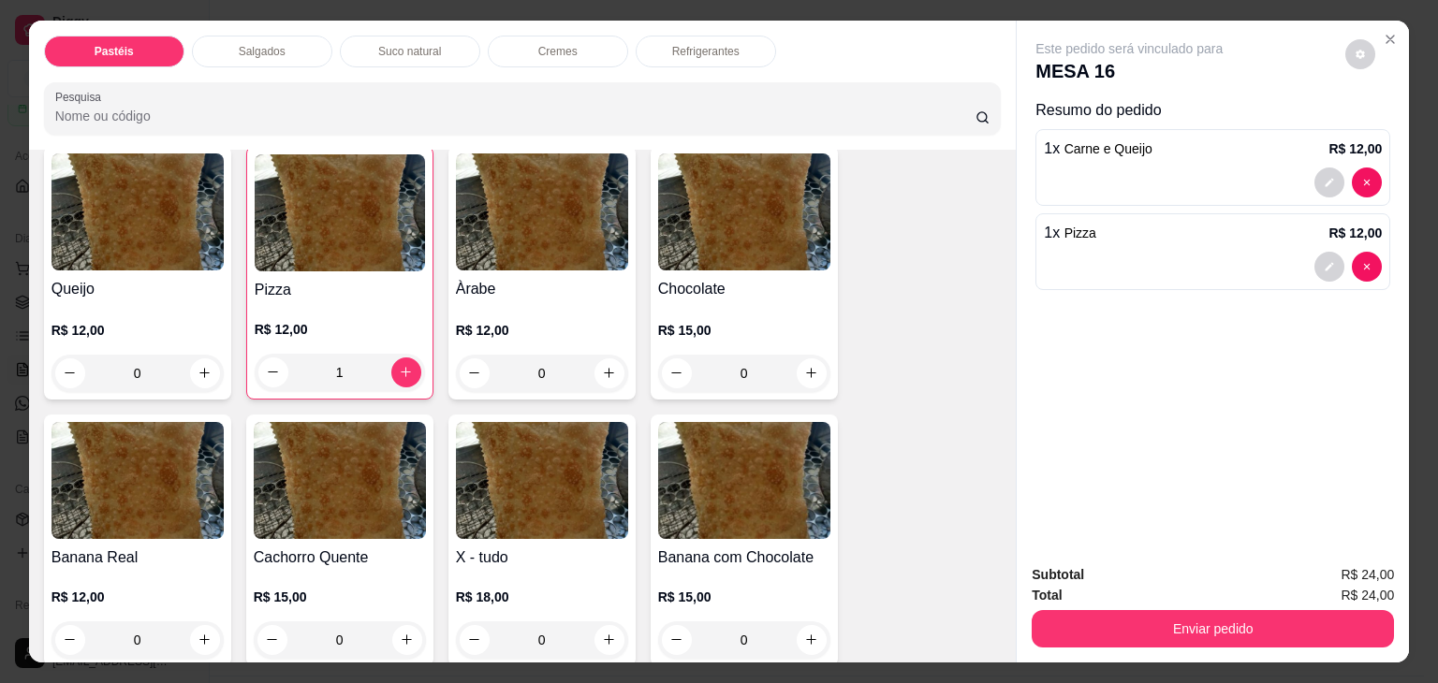
click at [675, 44] on p "Refrigerantes" at bounding box center [705, 51] width 67 height 15
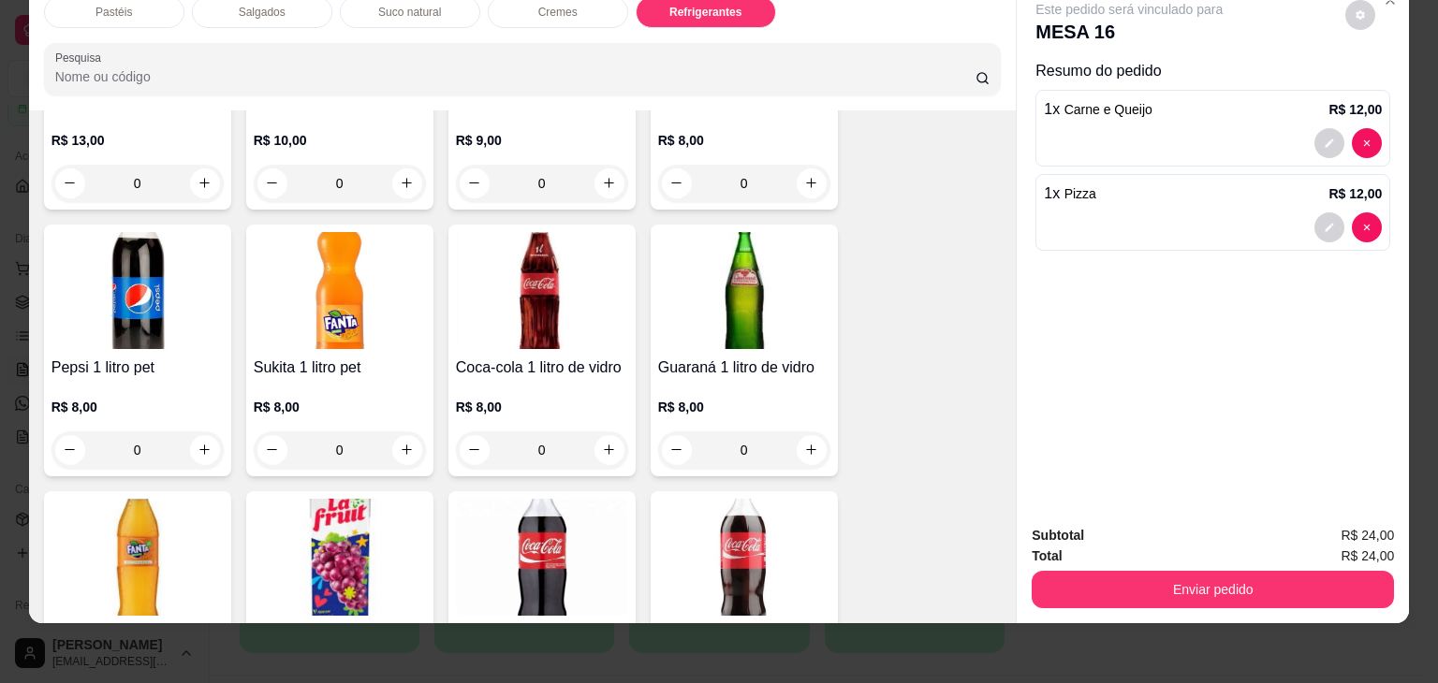
scroll to position [4983, 0]
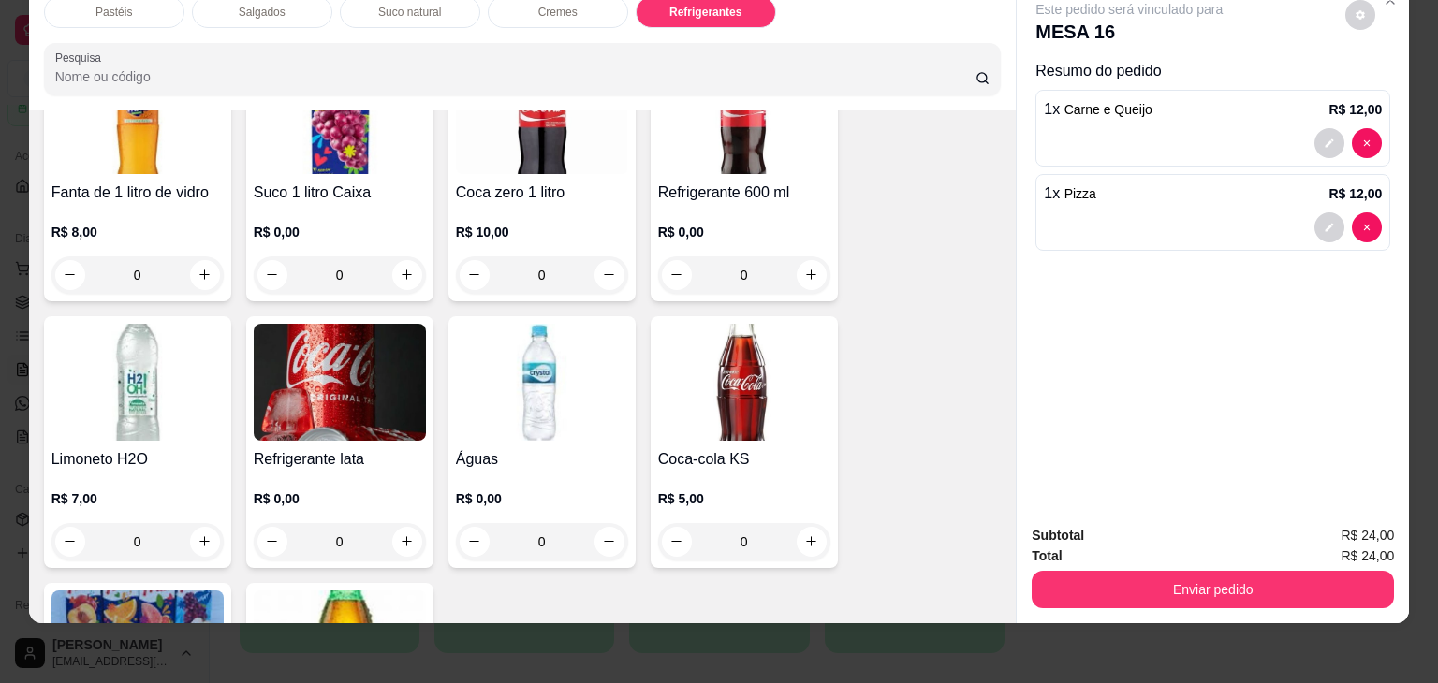
click at [301, 360] on img at bounding box center [340, 382] width 172 height 117
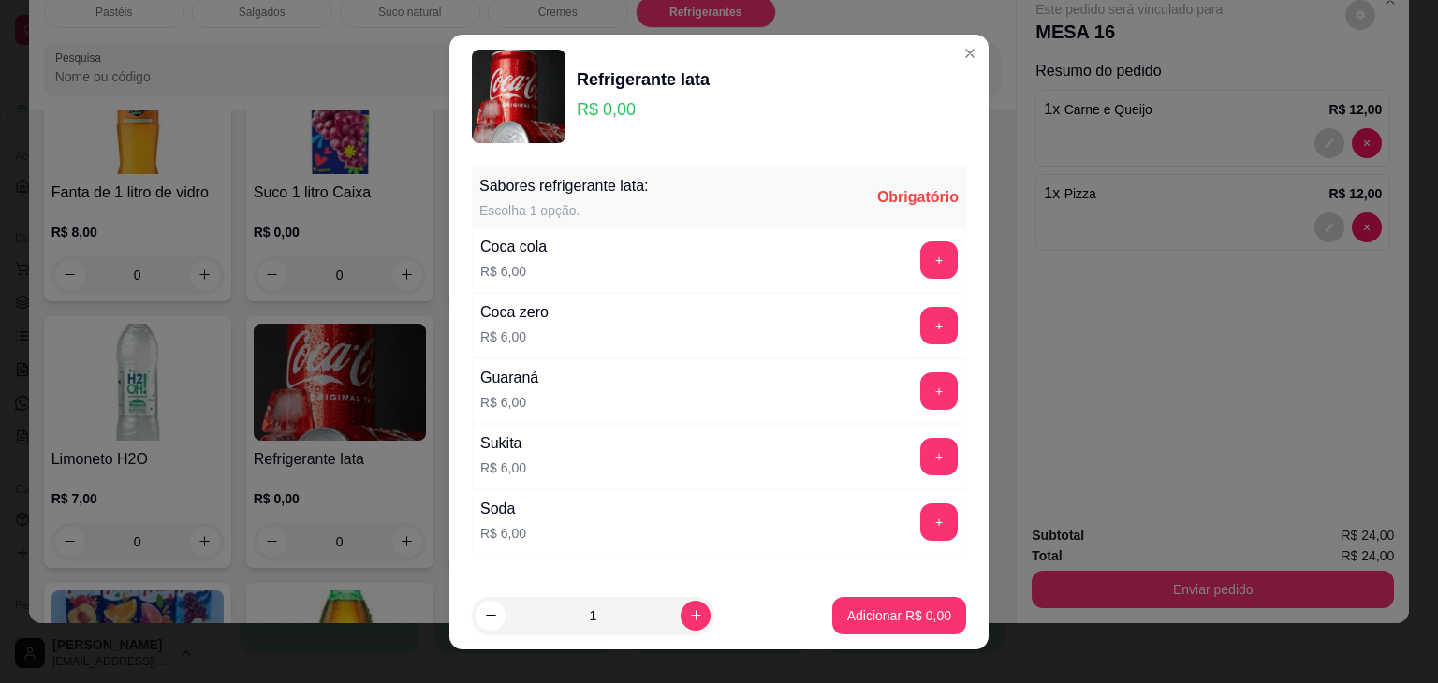
click at [941, 226] on div "Sabores refrigerante lata: Escolha 1 opção. Obrigatório Coca cola R$ 6,00 + Coc…" at bounding box center [718, 370] width 539 height 424
click at [920, 254] on button "+" at bounding box center [938, 259] width 37 height 37
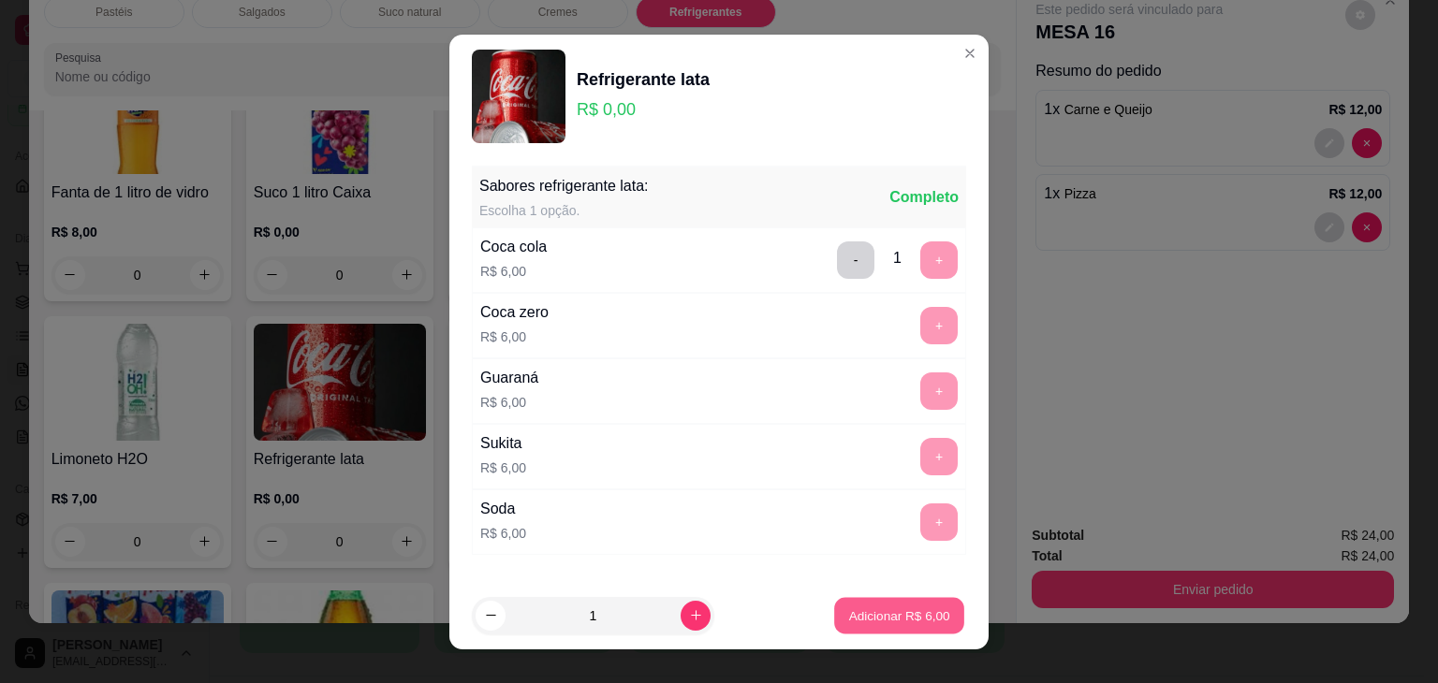
click at [883, 607] on p "Adicionar R$ 6,00" at bounding box center [898, 615] width 101 height 18
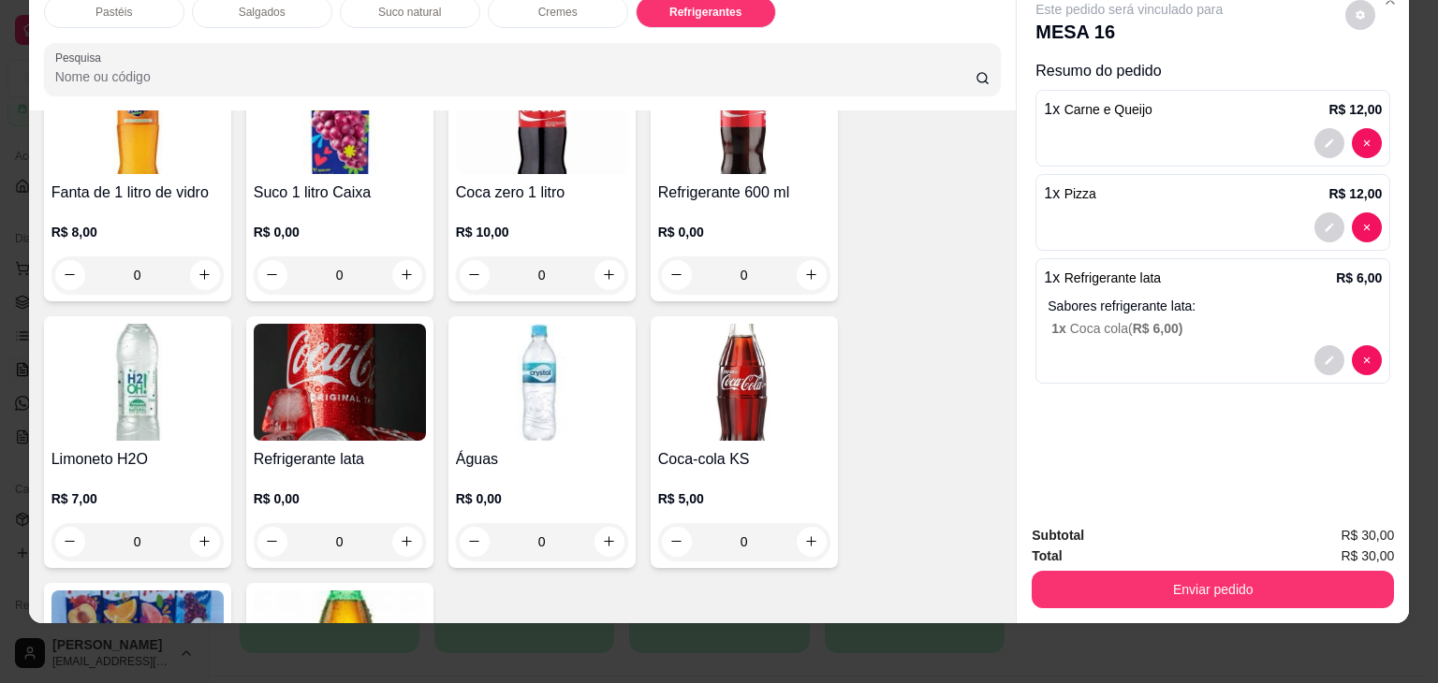
click at [373, 448] on h4 "Refrigerante lata" at bounding box center [340, 459] width 172 height 22
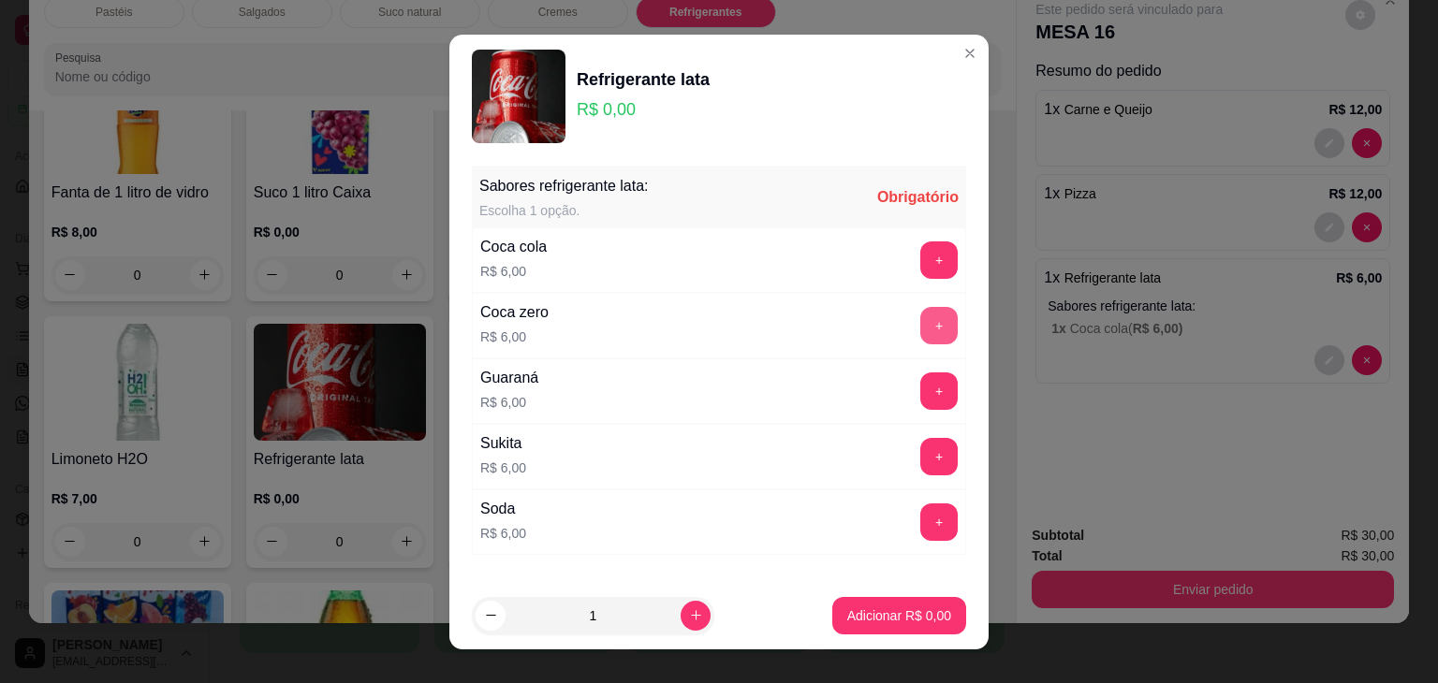
click at [920, 319] on button "+" at bounding box center [938, 325] width 37 height 37
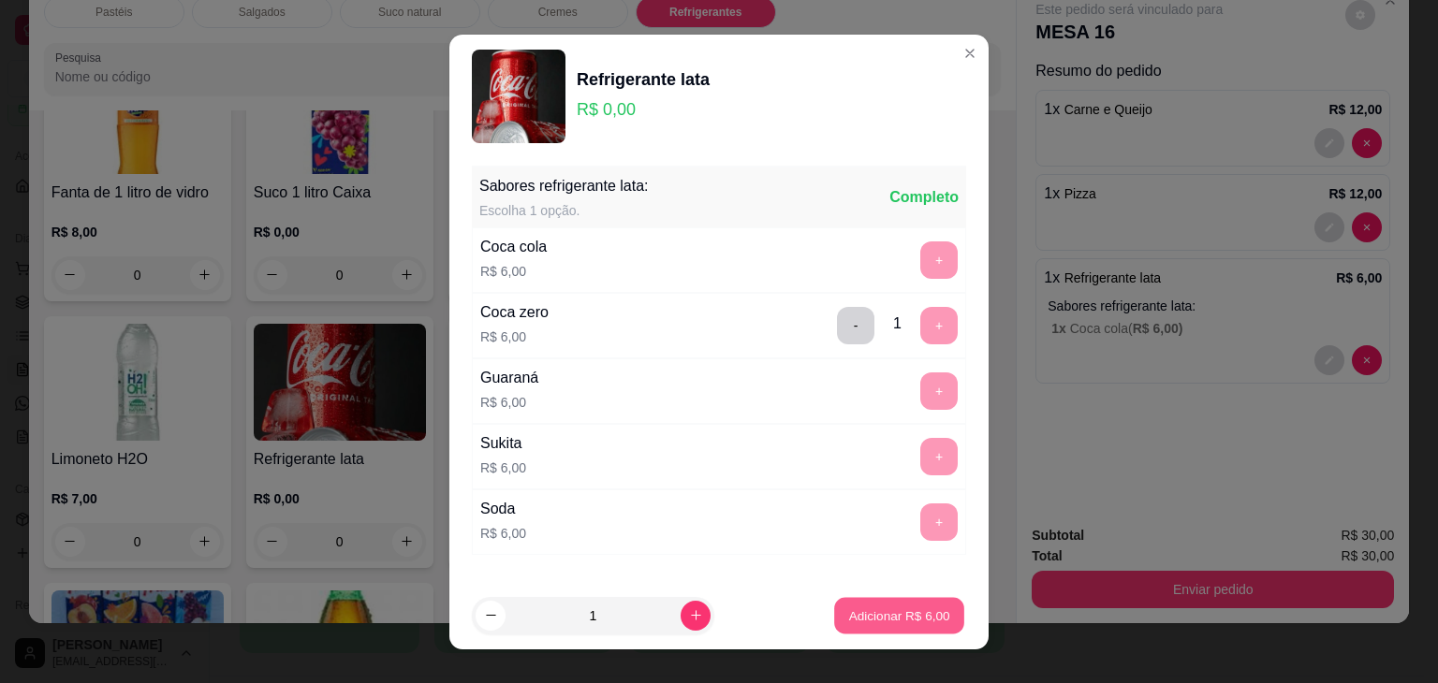
click at [888, 631] on button "Adicionar R$ 6,00" at bounding box center [899, 615] width 130 height 36
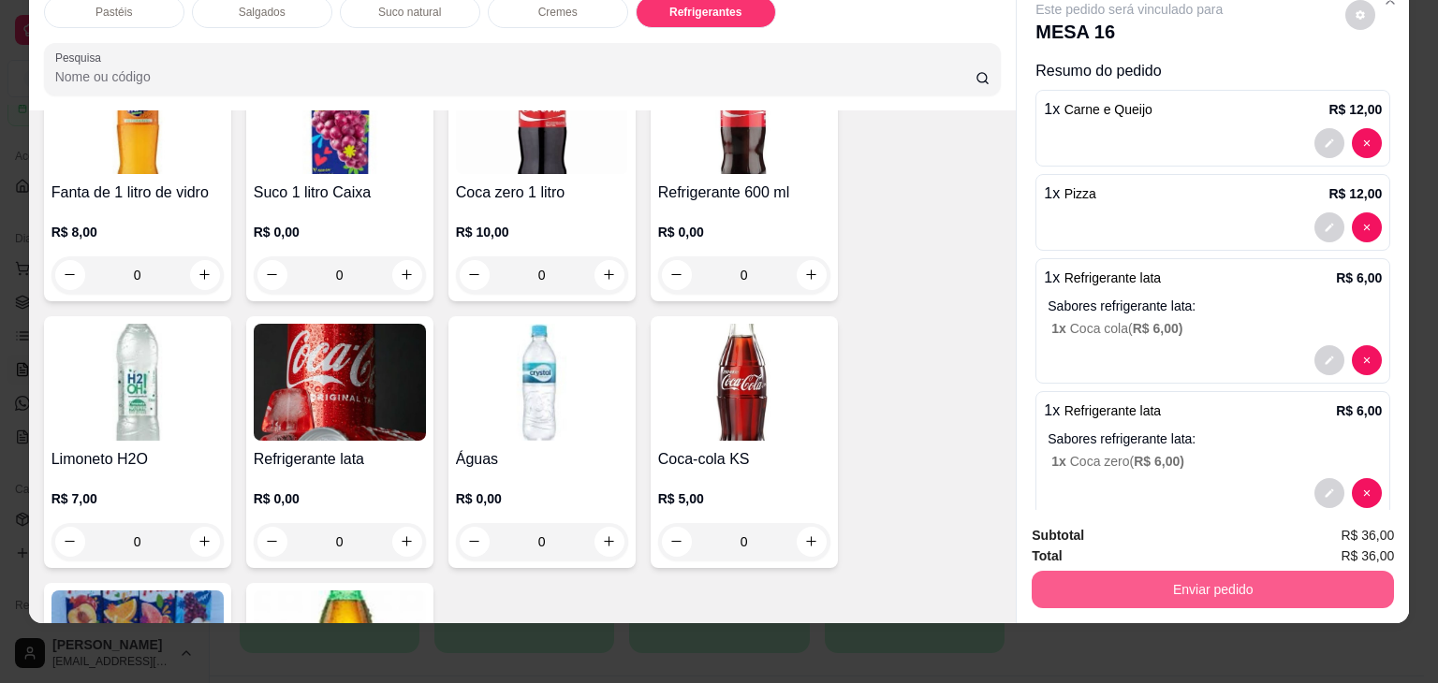
click at [1071, 571] on button "Enviar pedido" at bounding box center [1212, 589] width 362 height 37
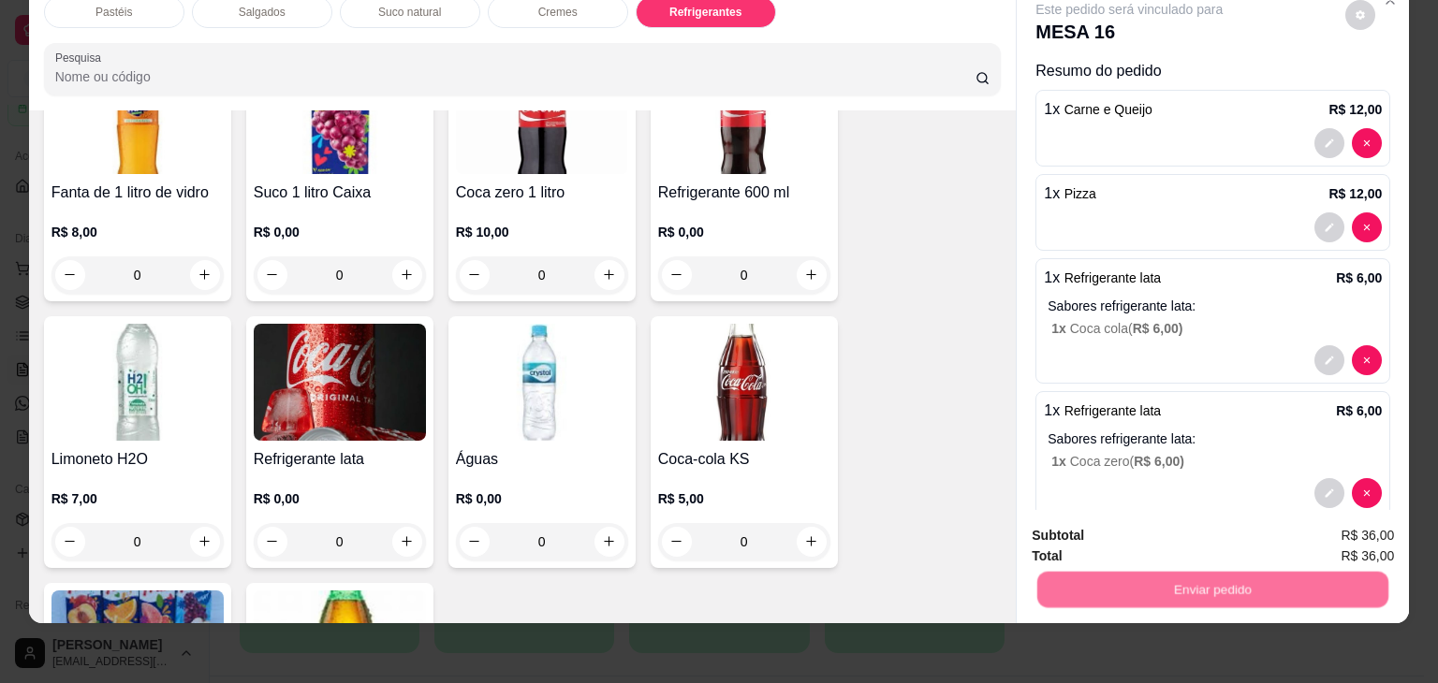
click at [1086, 533] on button "Não registrar e enviar pedido" at bounding box center [1150, 529] width 195 height 36
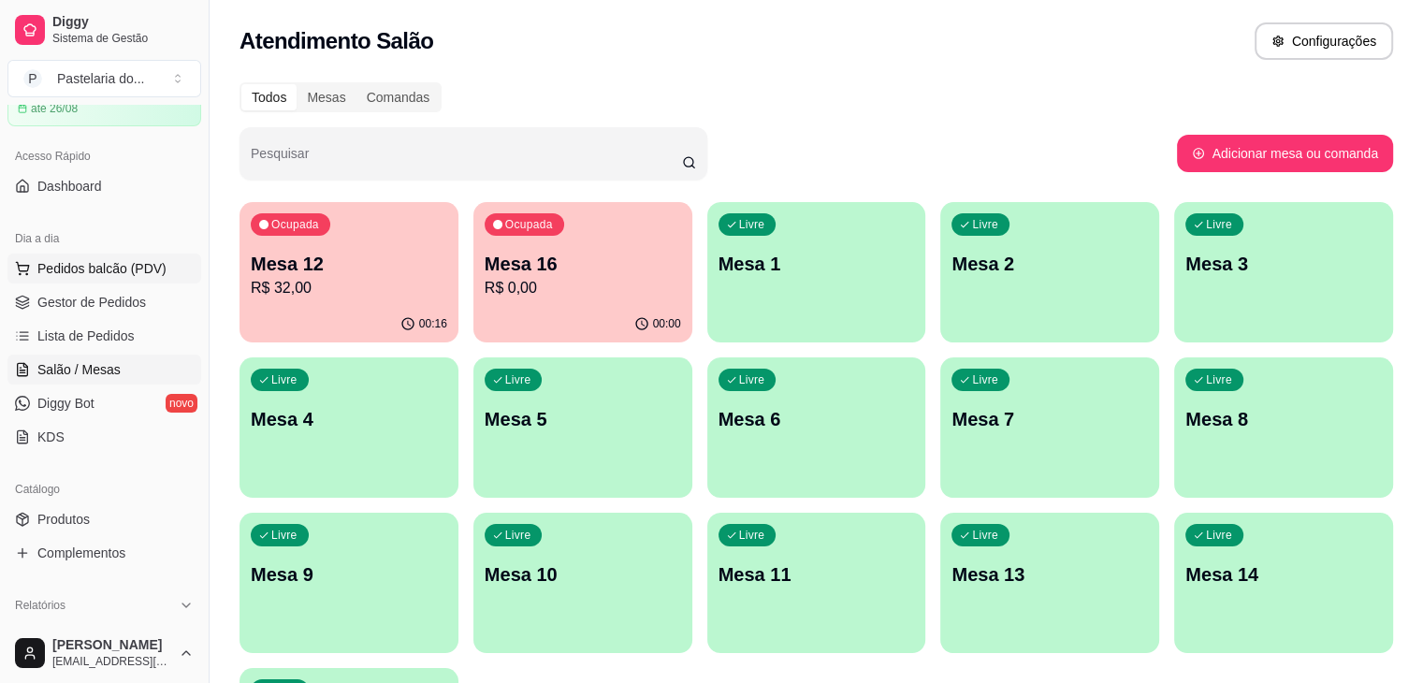
click at [142, 279] on button "Pedidos balcão (PDV)" at bounding box center [104, 269] width 194 height 30
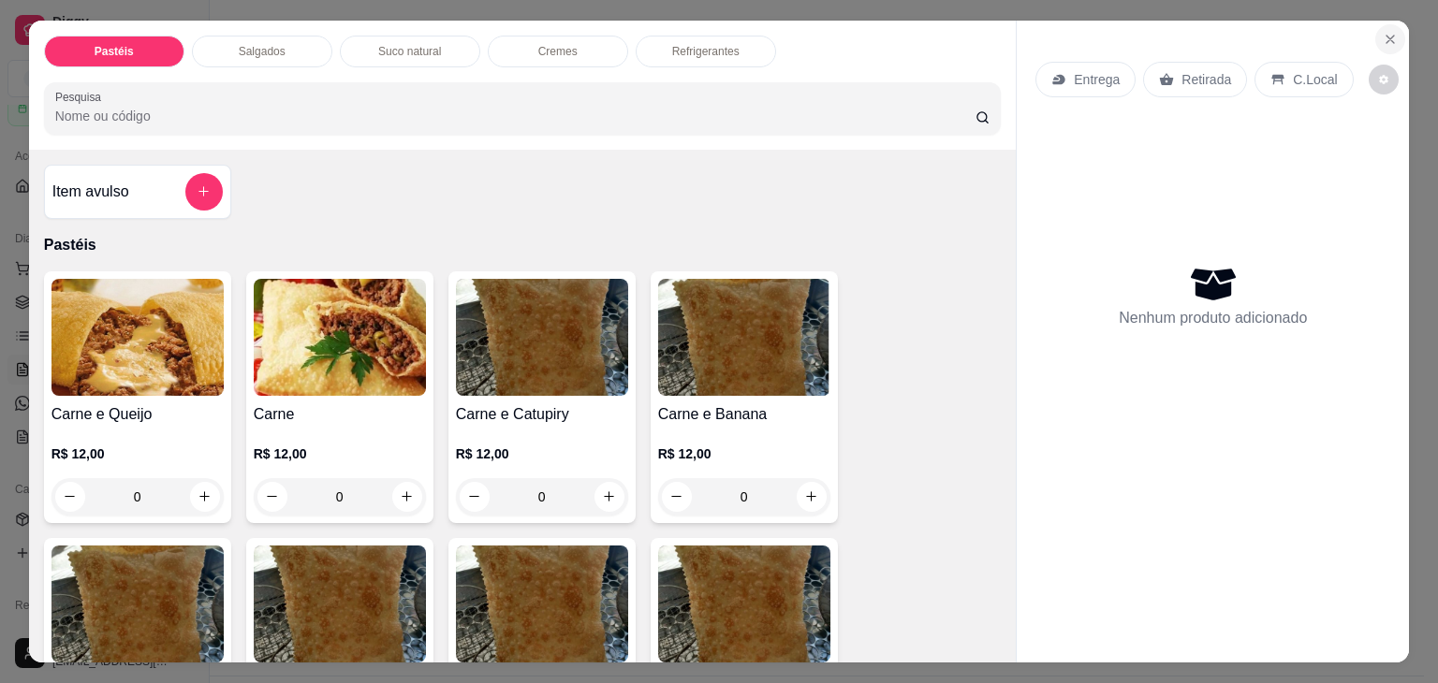
click at [1383, 36] on icon "Close" at bounding box center [1389, 39] width 15 height 15
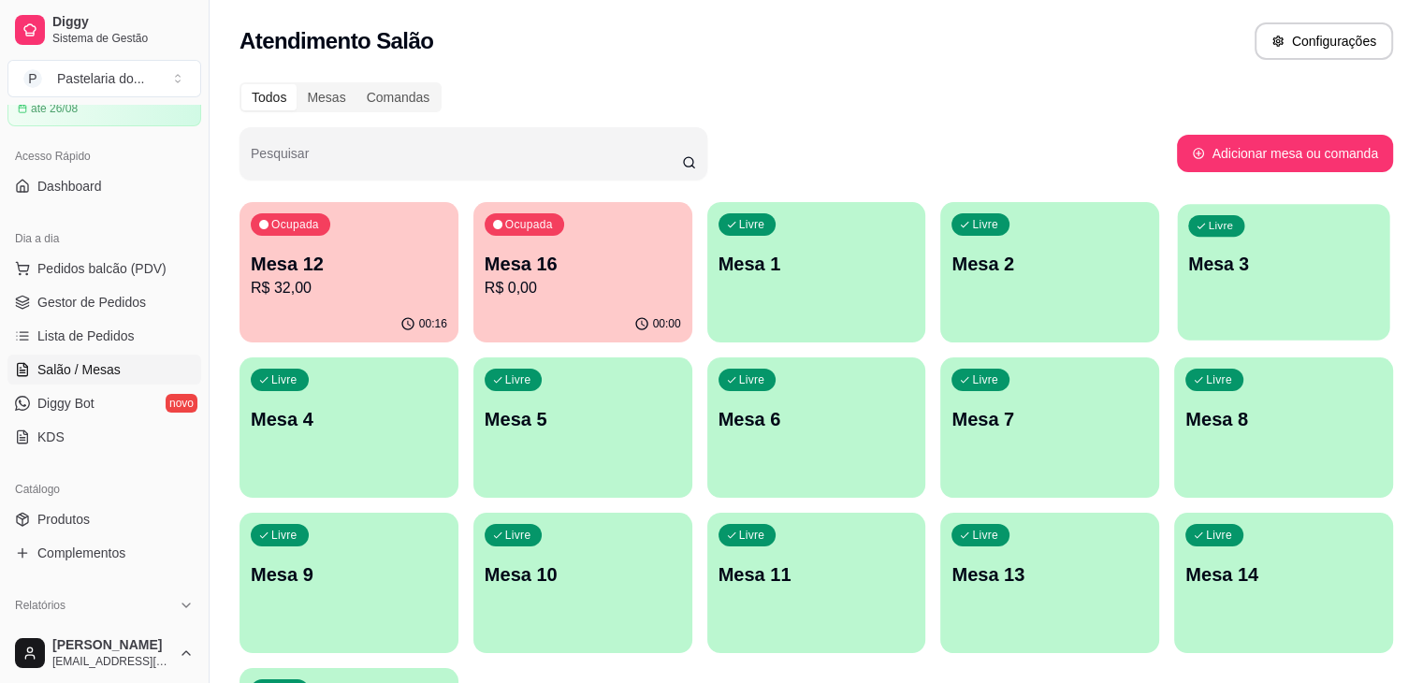
click at [1178, 302] on div "Livre Mesa 3" at bounding box center [1284, 261] width 212 height 114
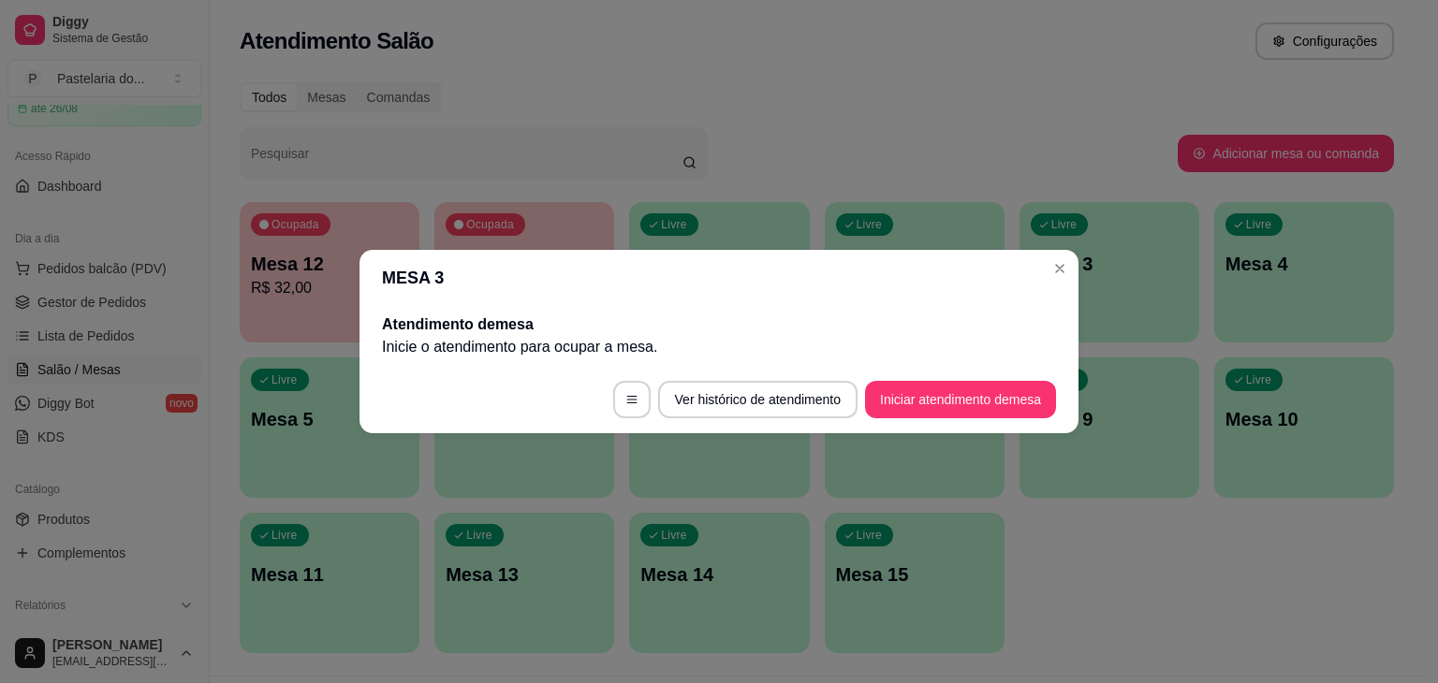
click at [925, 419] on footer "Ver histórico de atendimento Iniciar atendimento de mesa" at bounding box center [718, 399] width 719 height 67
click at [922, 408] on button "Iniciar atendimento de mesa" at bounding box center [960, 400] width 185 height 36
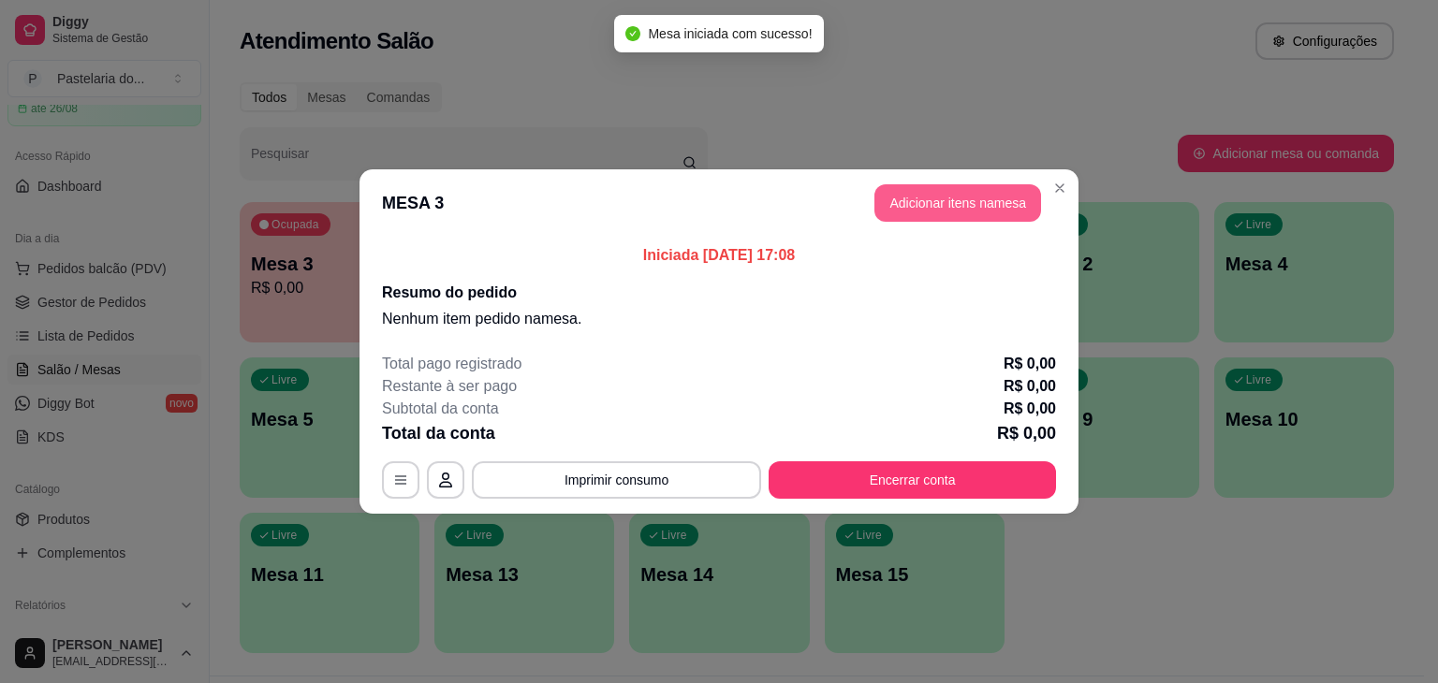
click at [976, 206] on button "Adicionar itens na mesa" at bounding box center [957, 202] width 167 height 37
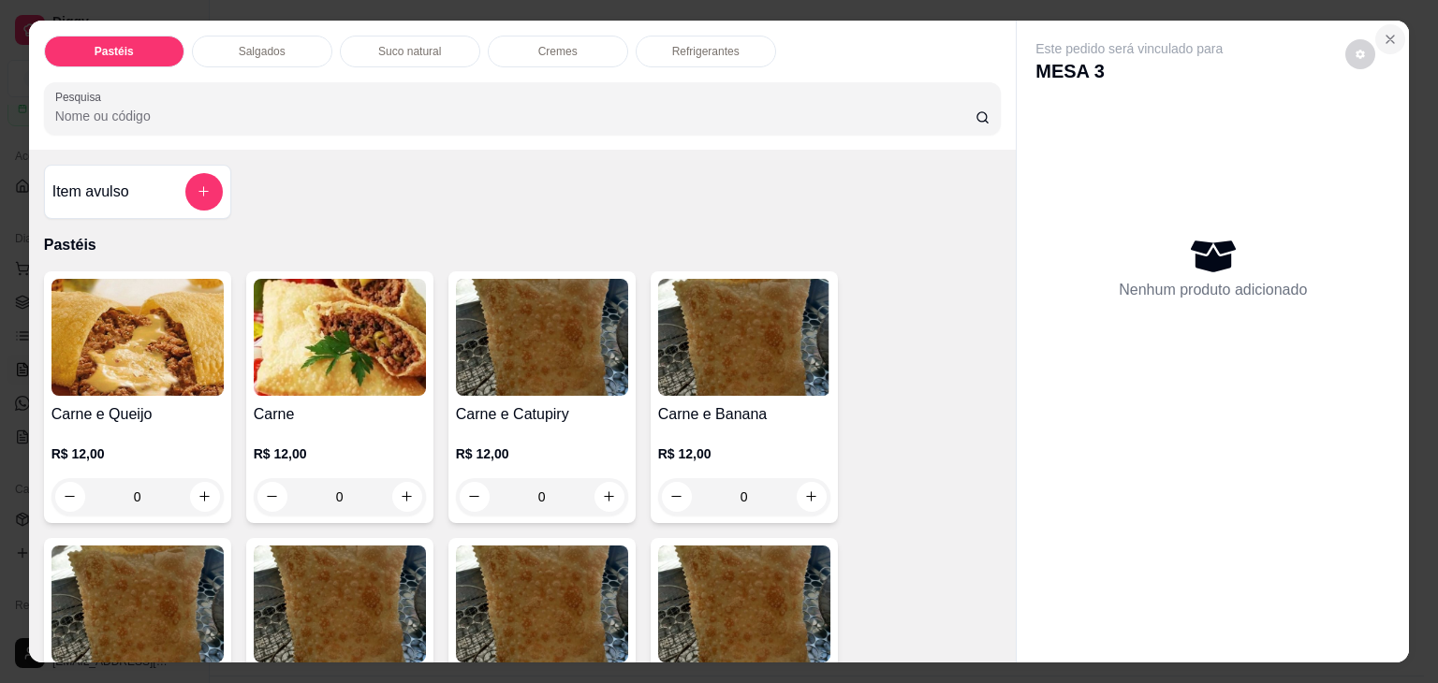
click at [1382, 32] on icon "Close" at bounding box center [1389, 39] width 15 height 15
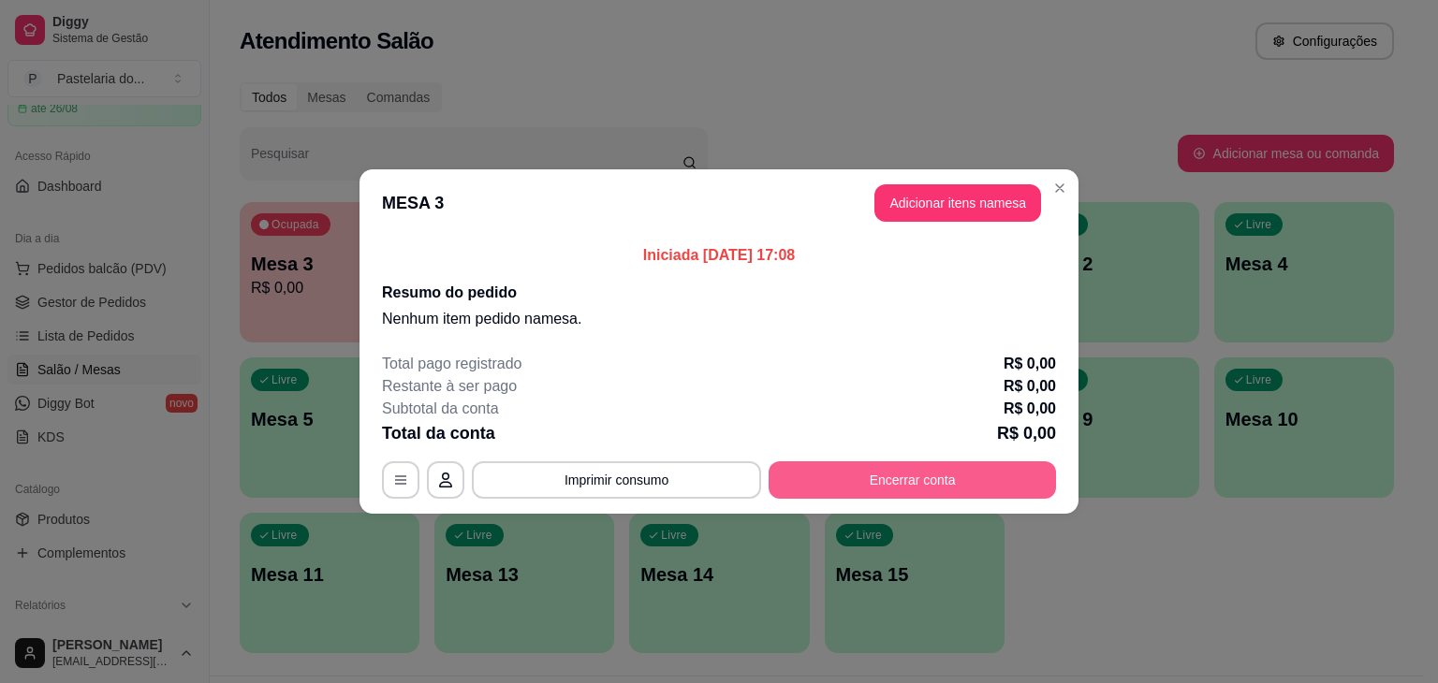
click at [997, 477] on button "Encerrar conta" at bounding box center [911, 479] width 287 height 37
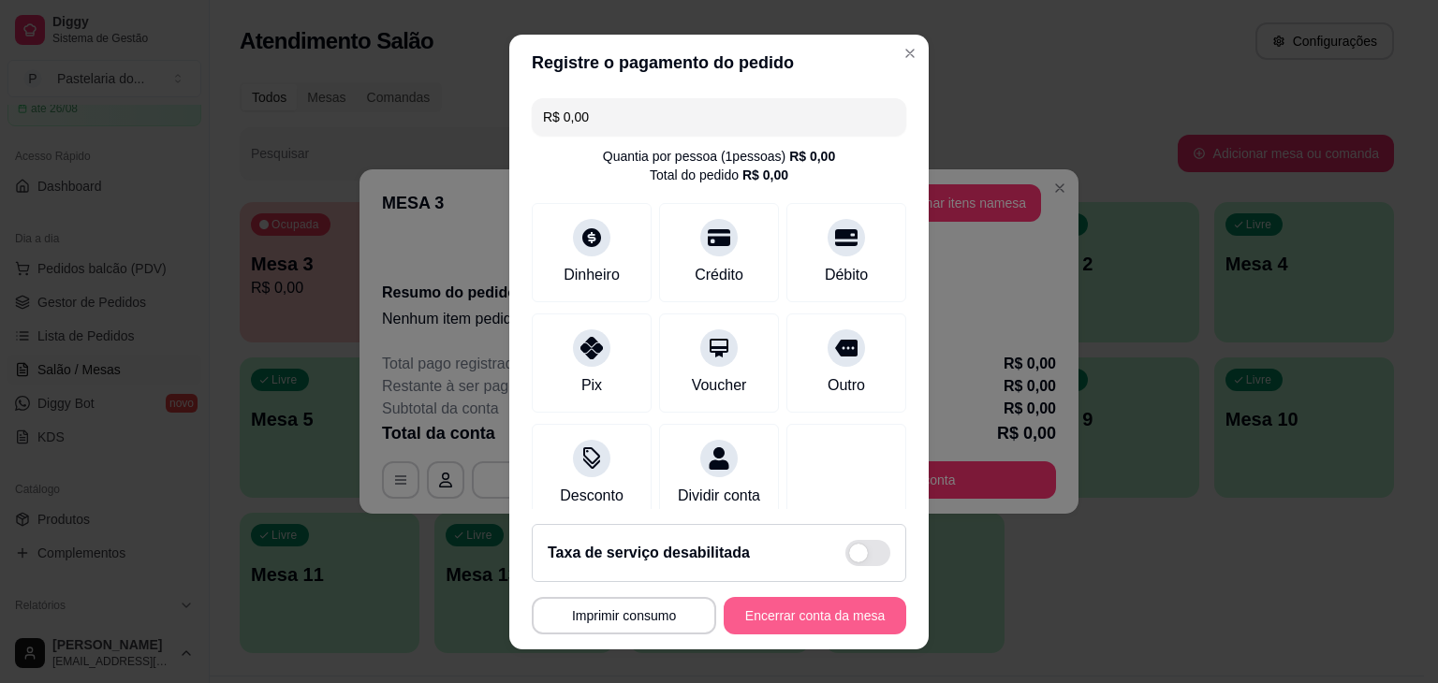
click at [777, 626] on button "Encerrar conta da mesa" at bounding box center [814, 615] width 182 height 37
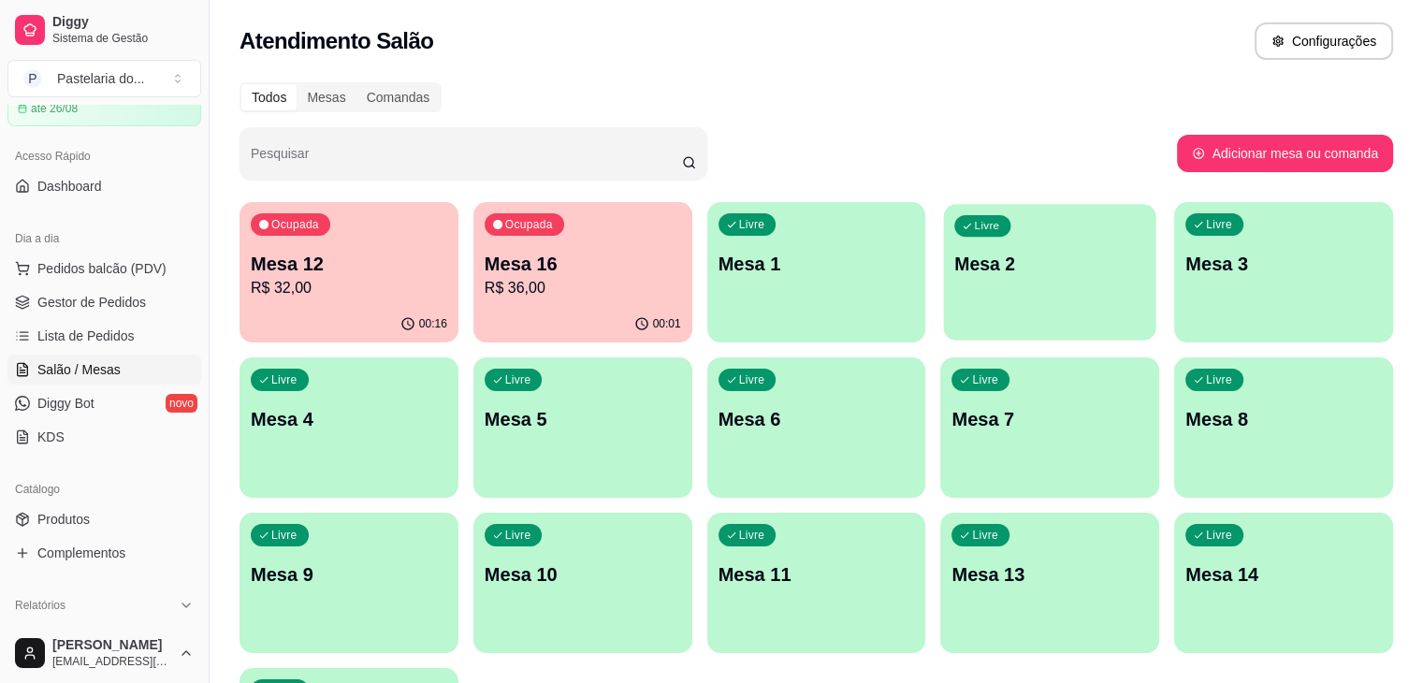
click at [944, 284] on div "Livre Mesa 2" at bounding box center [1050, 261] width 212 height 114
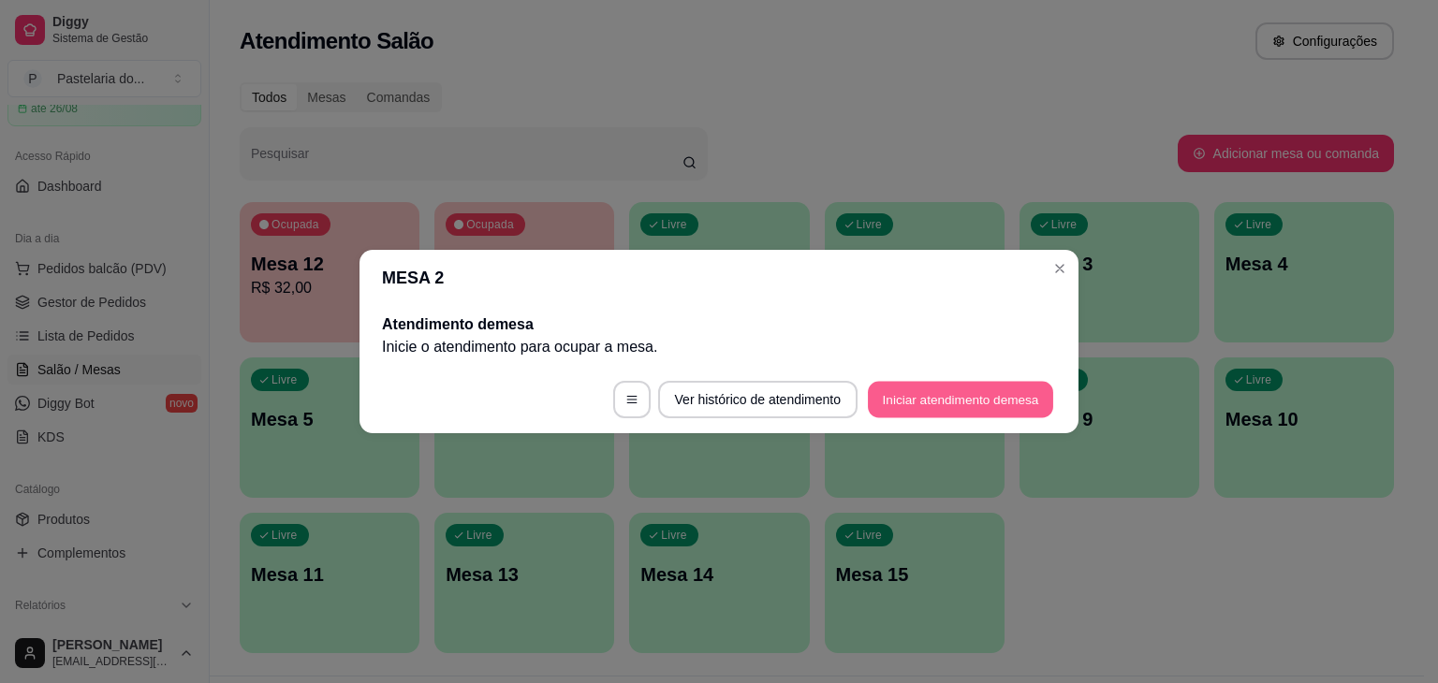
click at [996, 408] on button "Iniciar atendimento de mesa" at bounding box center [960, 400] width 185 height 36
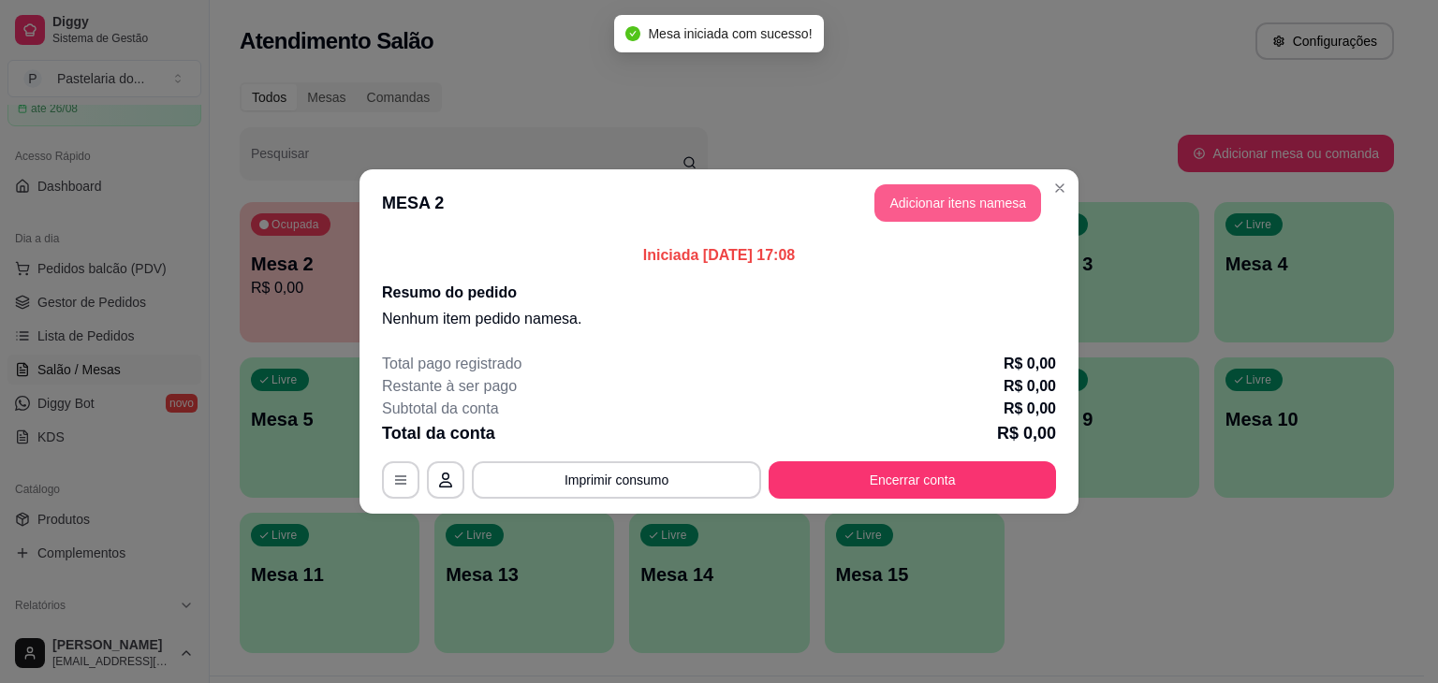
click at [943, 214] on button "Adicionar itens na mesa" at bounding box center [957, 202] width 167 height 37
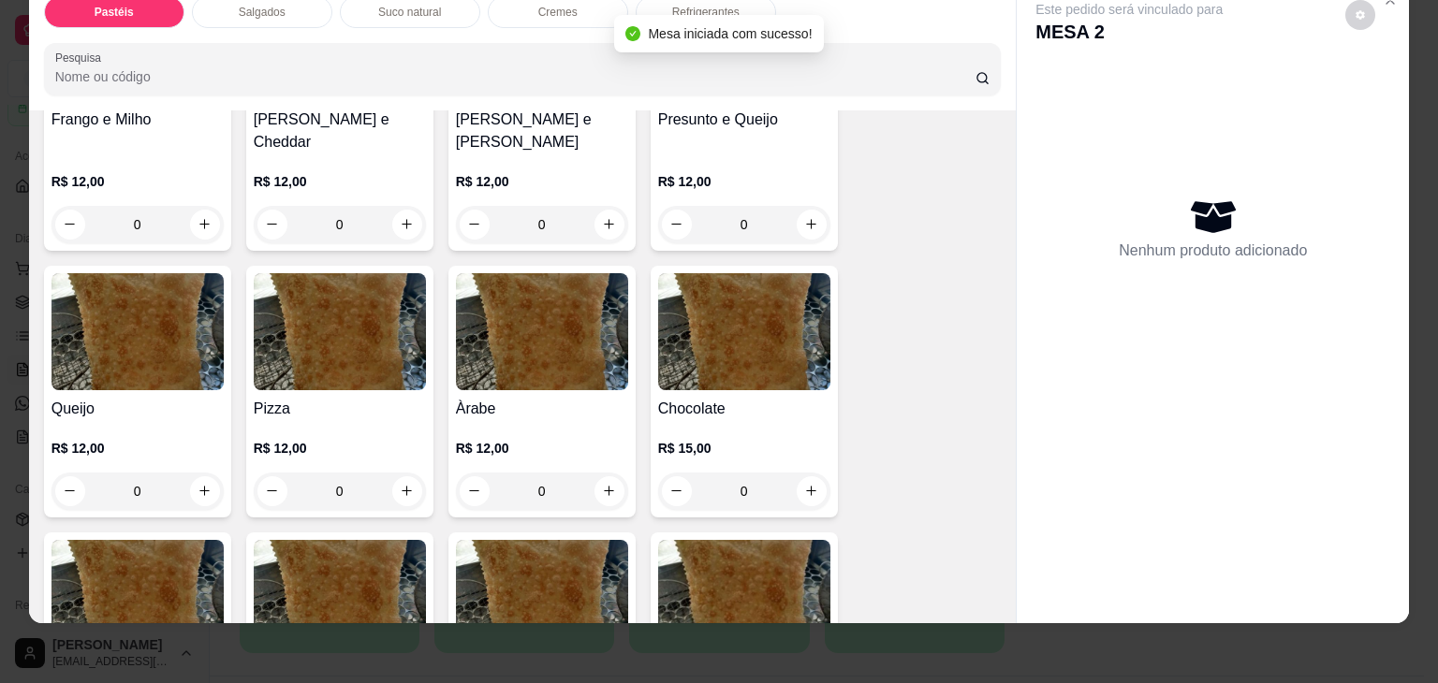
scroll to position [1029, 0]
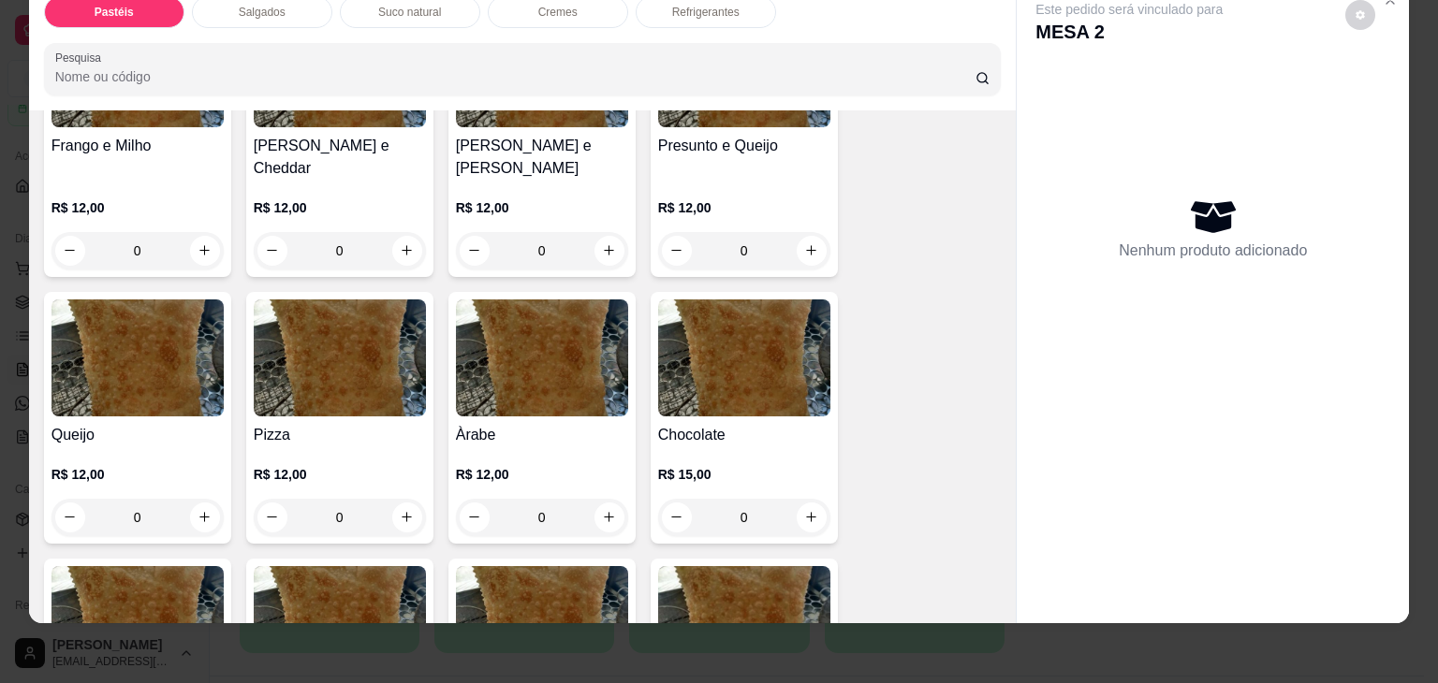
click at [805, 232] on div "0" at bounding box center [744, 250] width 172 height 37
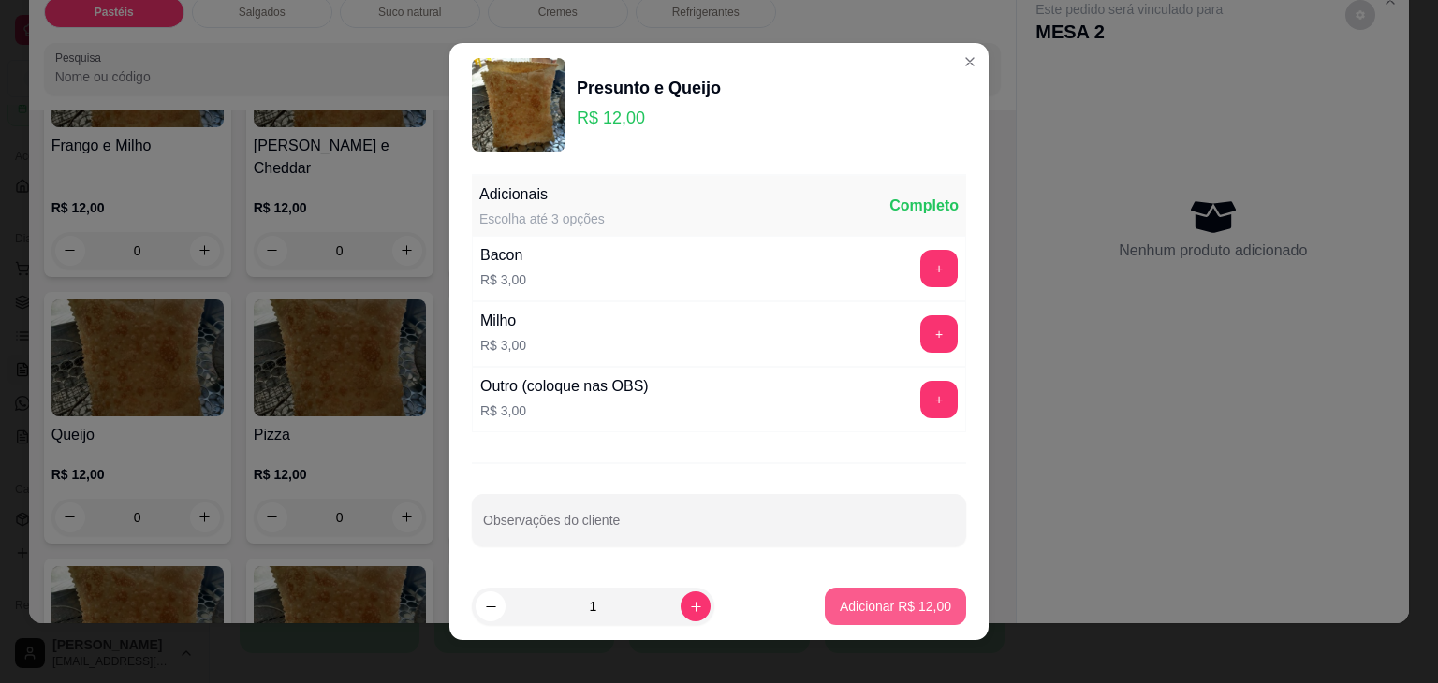
click at [883, 600] on p "Adicionar R$ 12,00" at bounding box center [894, 606] width 111 height 19
type input "1"
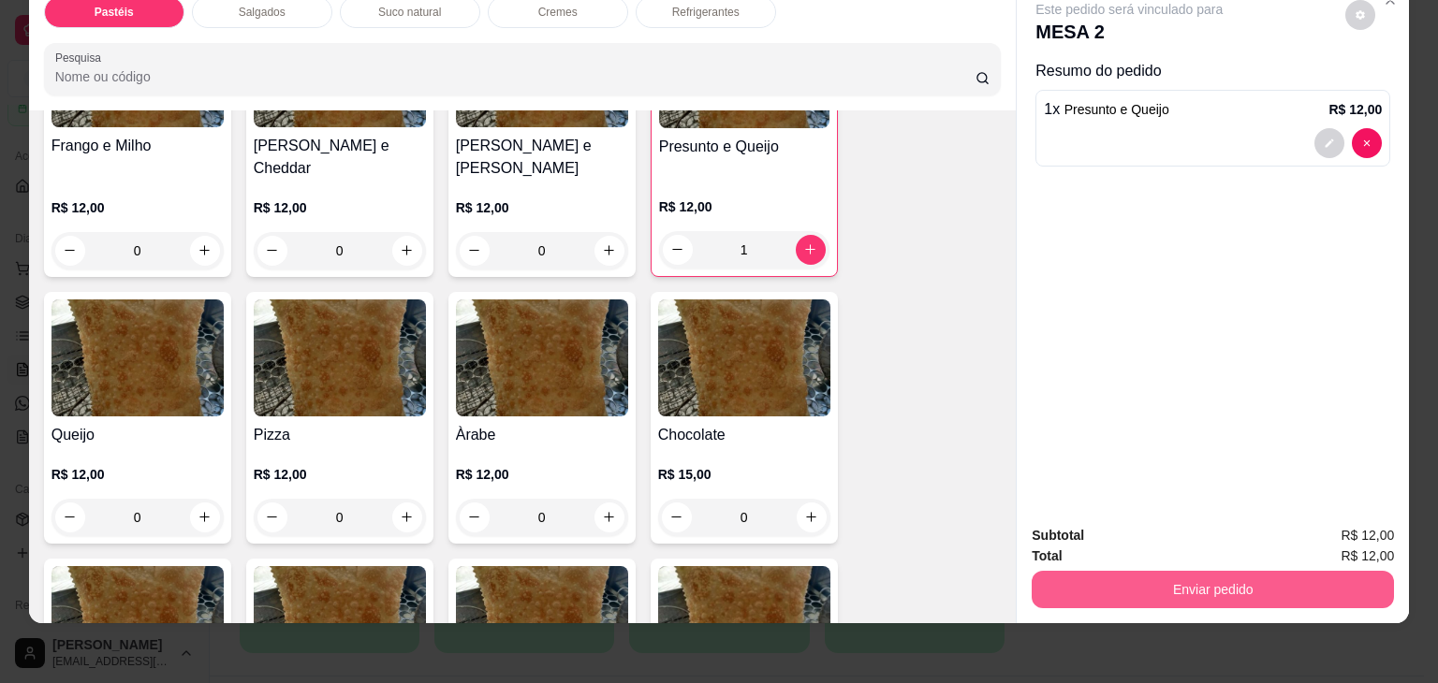
click at [1222, 592] on button "Enviar pedido" at bounding box center [1212, 589] width 362 height 37
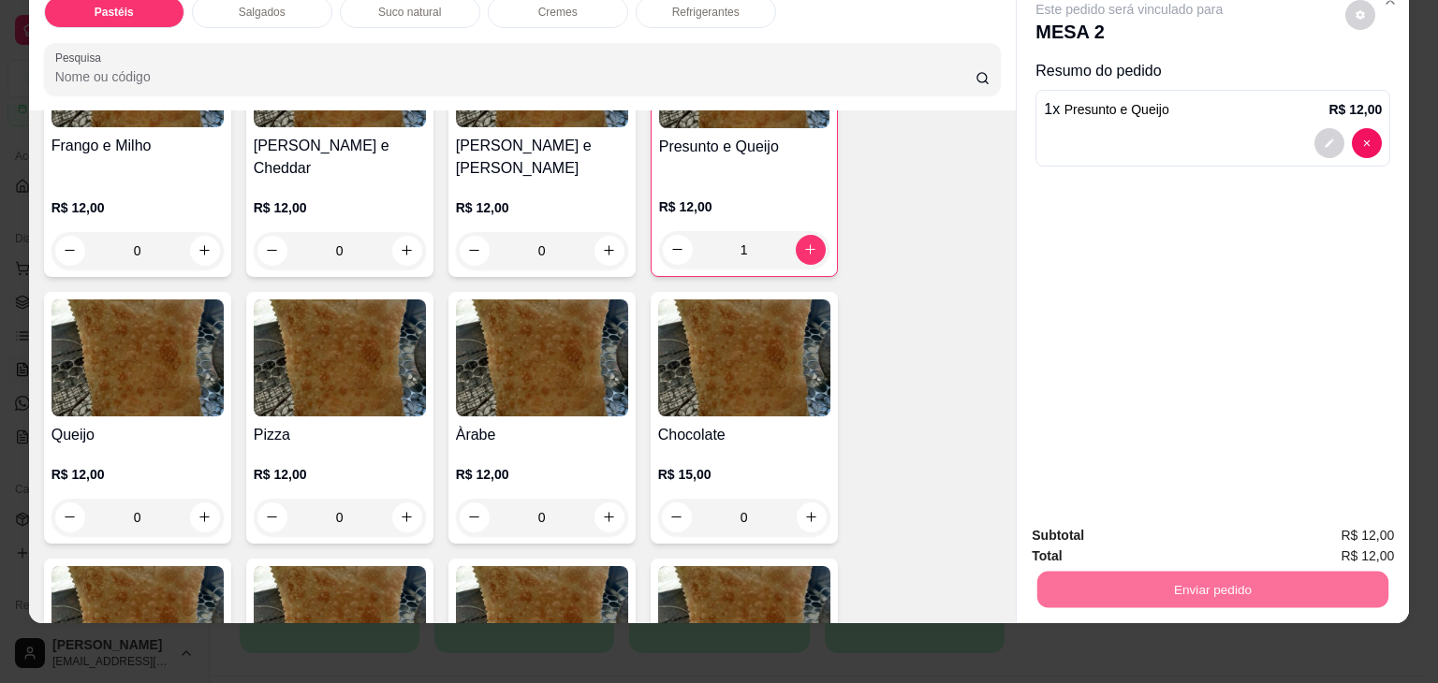
click at [1198, 537] on button "Não registrar e enviar pedido" at bounding box center [1150, 529] width 195 height 36
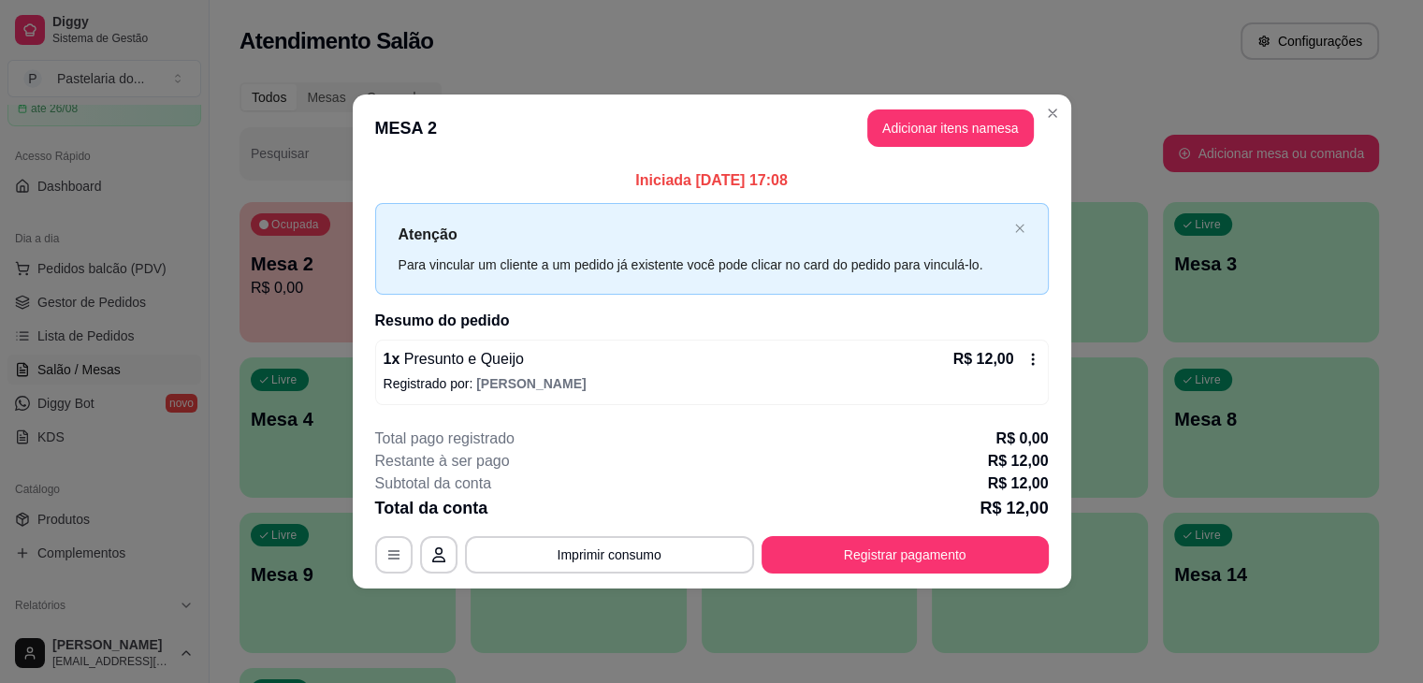
click at [1188, 63] on div "Atendimento Salão Configurações" at bounding box center [810, 35] width 1200 height 71
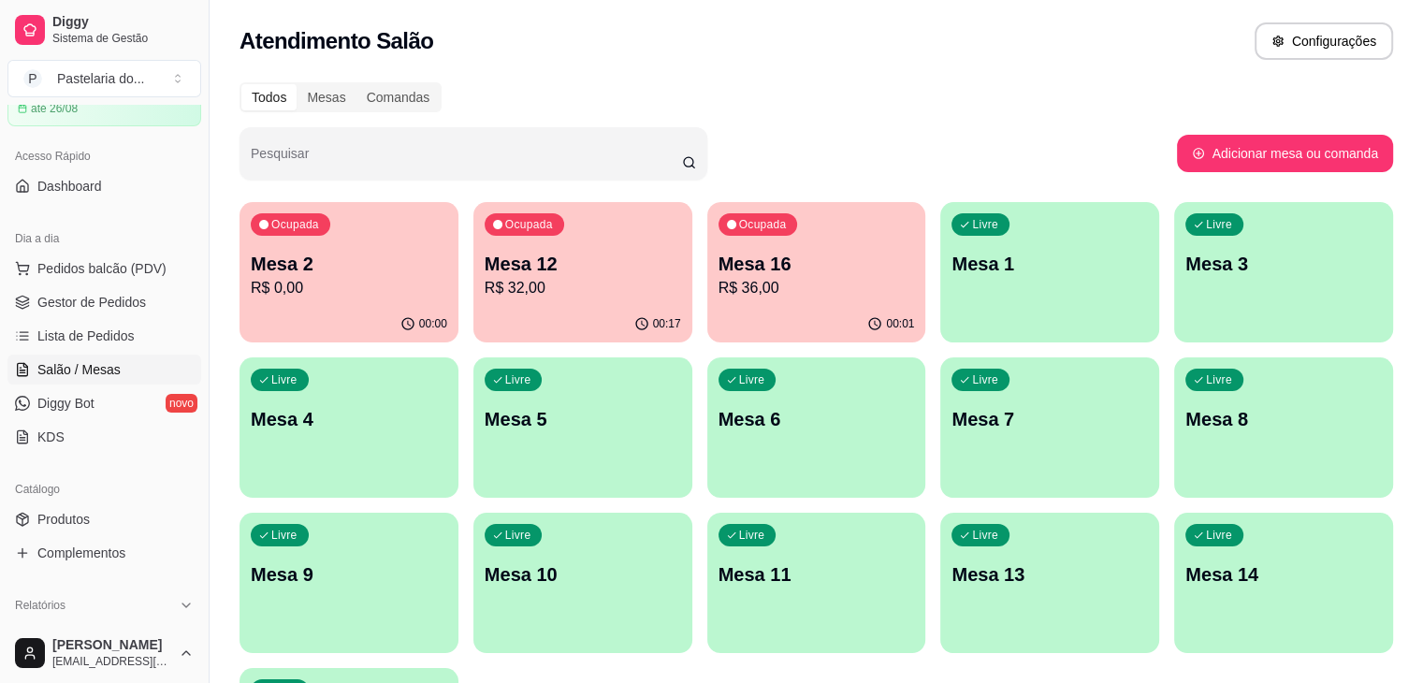
click at [967, 259] on p "Mesa 1" at bounding box center [1050, 264] width 197 height 26
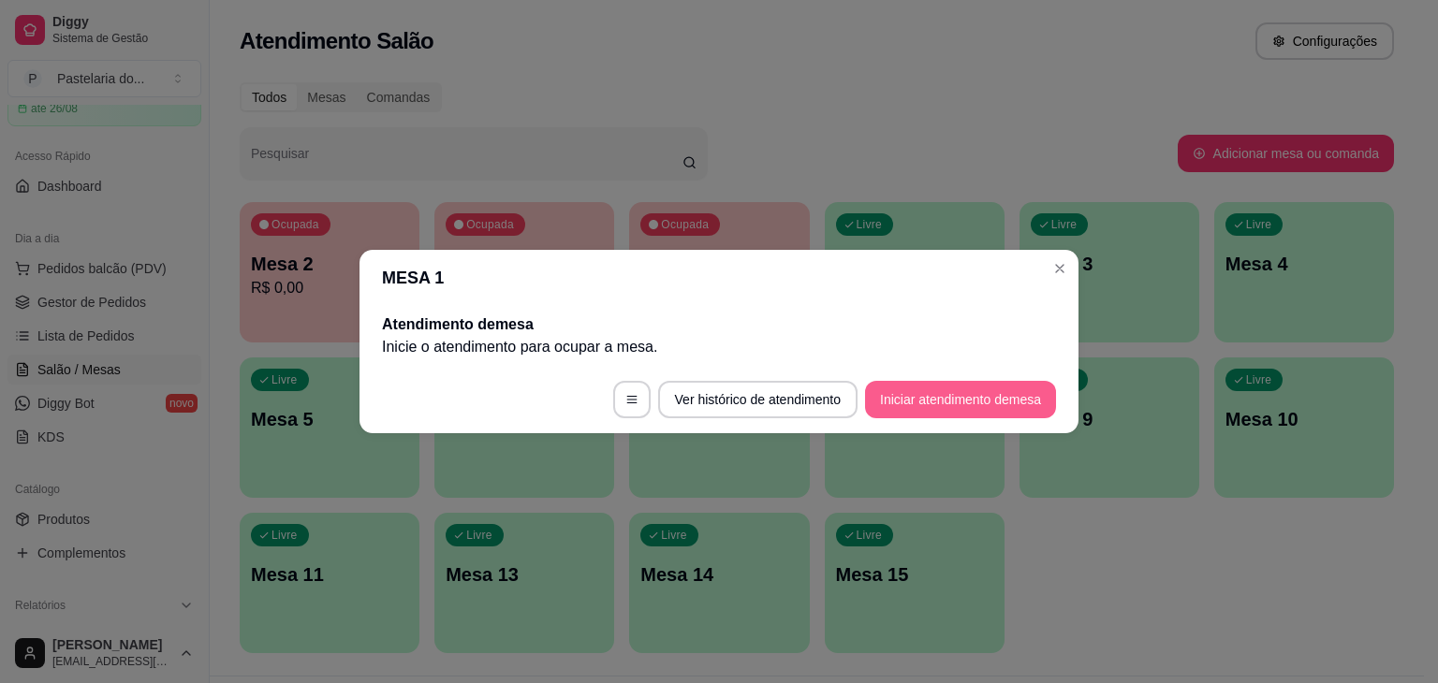
click at [971, 413] on button "Iniciar atendimento de mesa" at bounding box center [960, 399] width 191 height 37
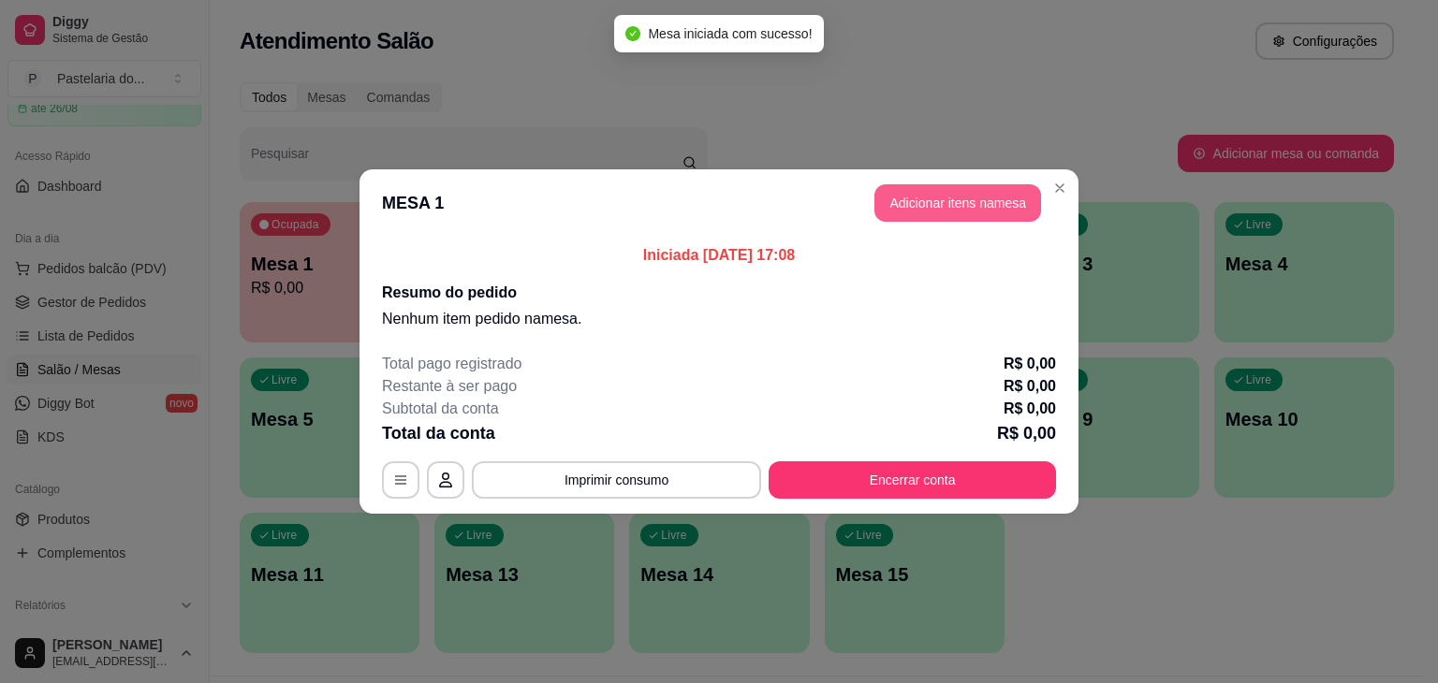
click at [978, 203] on button "Adicionar itens na mesa" at bounding box center [957, 202] width 167 height 37
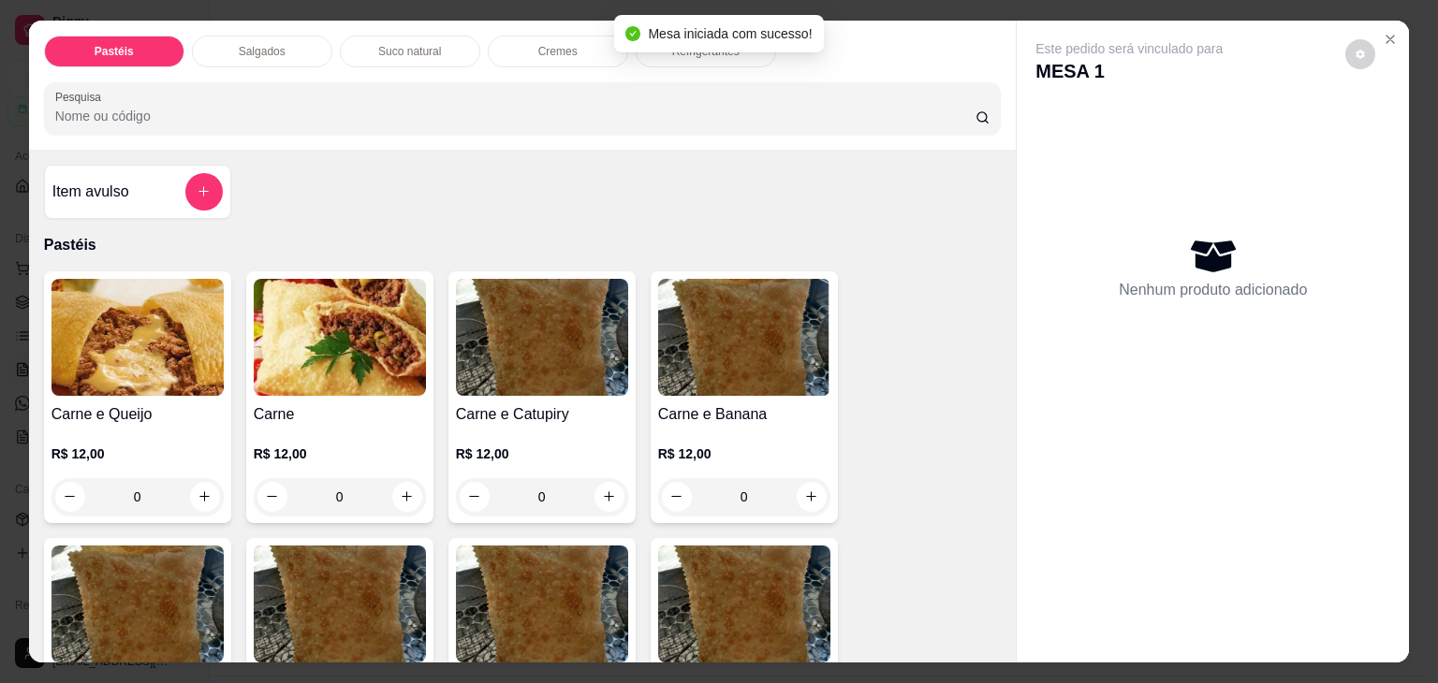
click at [319, 42] on div "Salgados" at bounding box center [262, 52] width 140 height 32
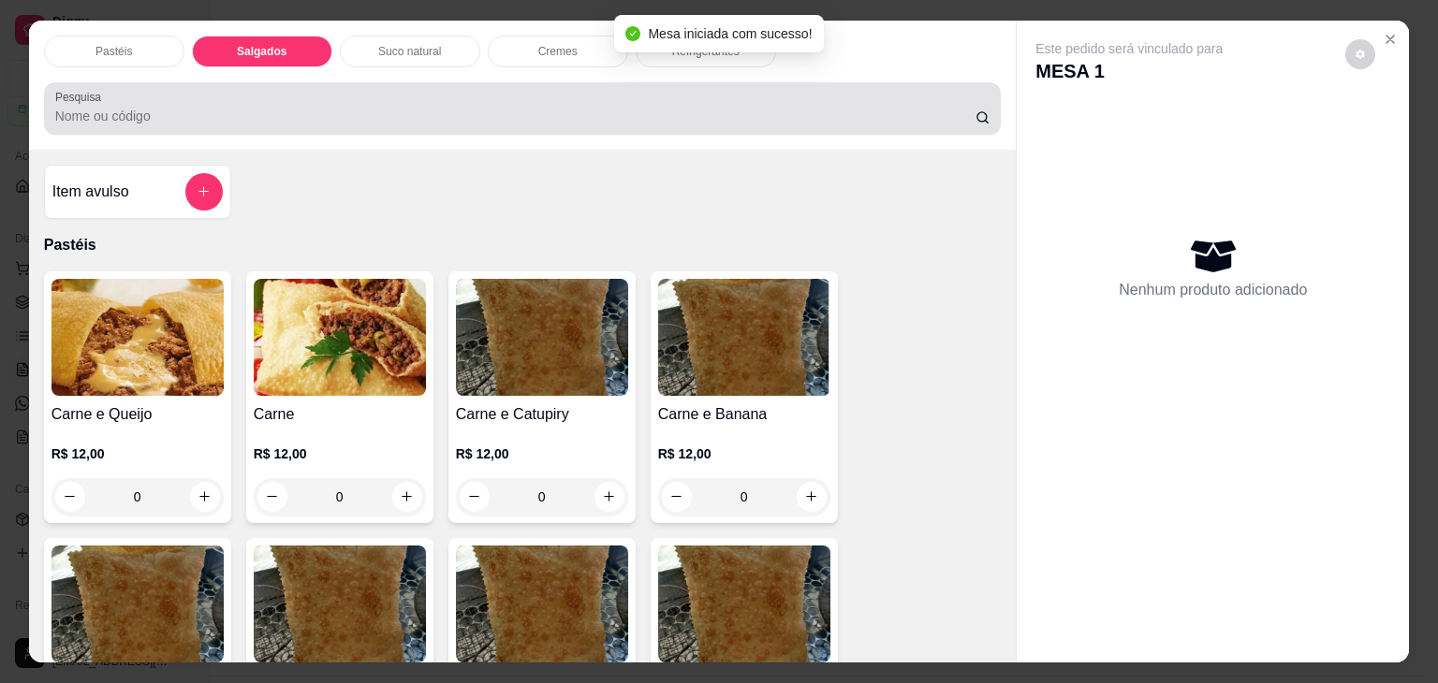
scroll to position [46, 0]
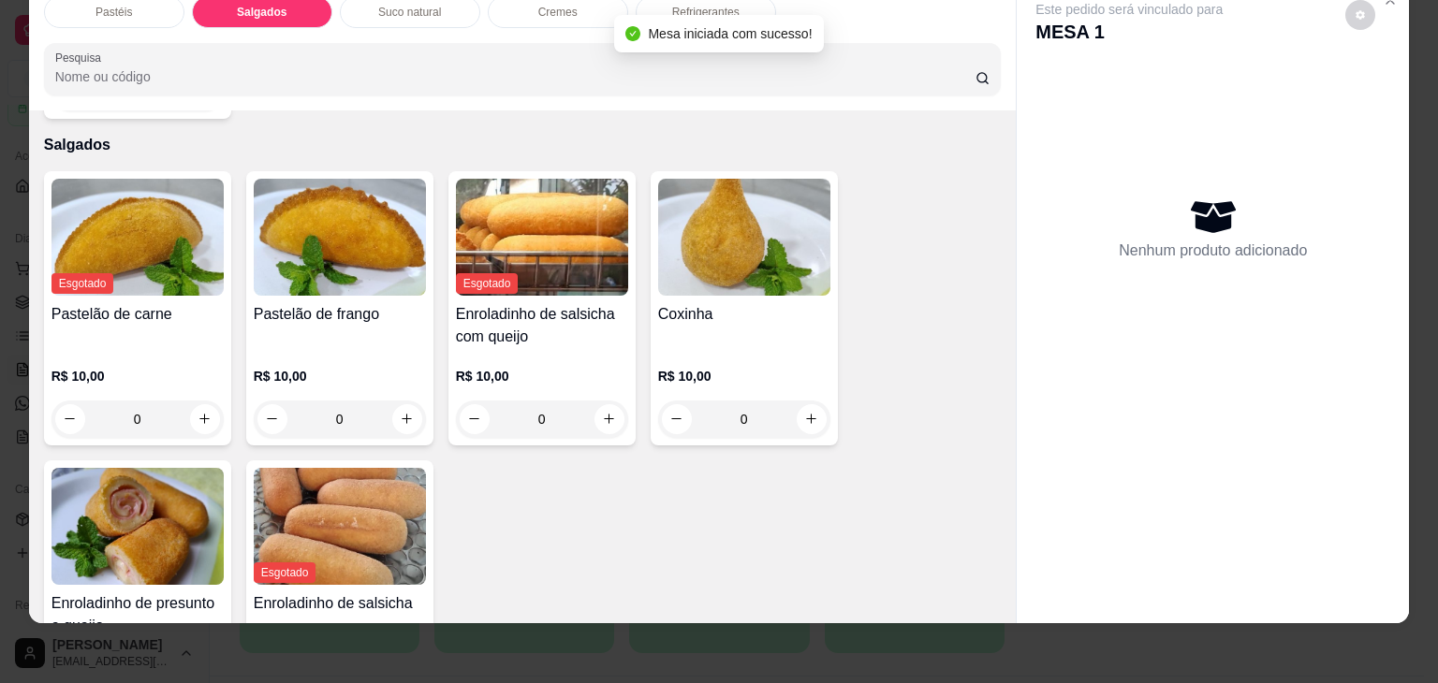
click at [180, 495] on img at bounding box center [137, 526] width 172 height 117
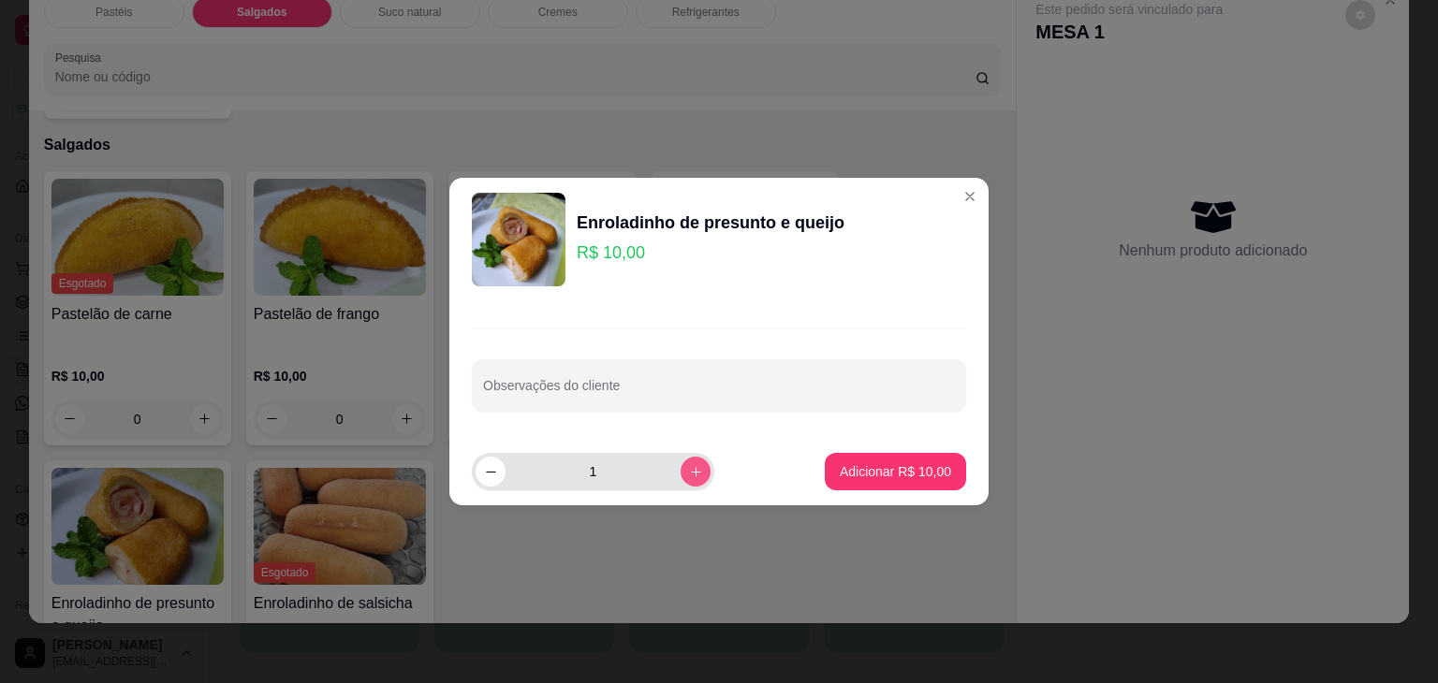
click at [682, 483] on button "increase-product-quantity" at bounding box center [695, 472] width 30 height 30
type input "2"
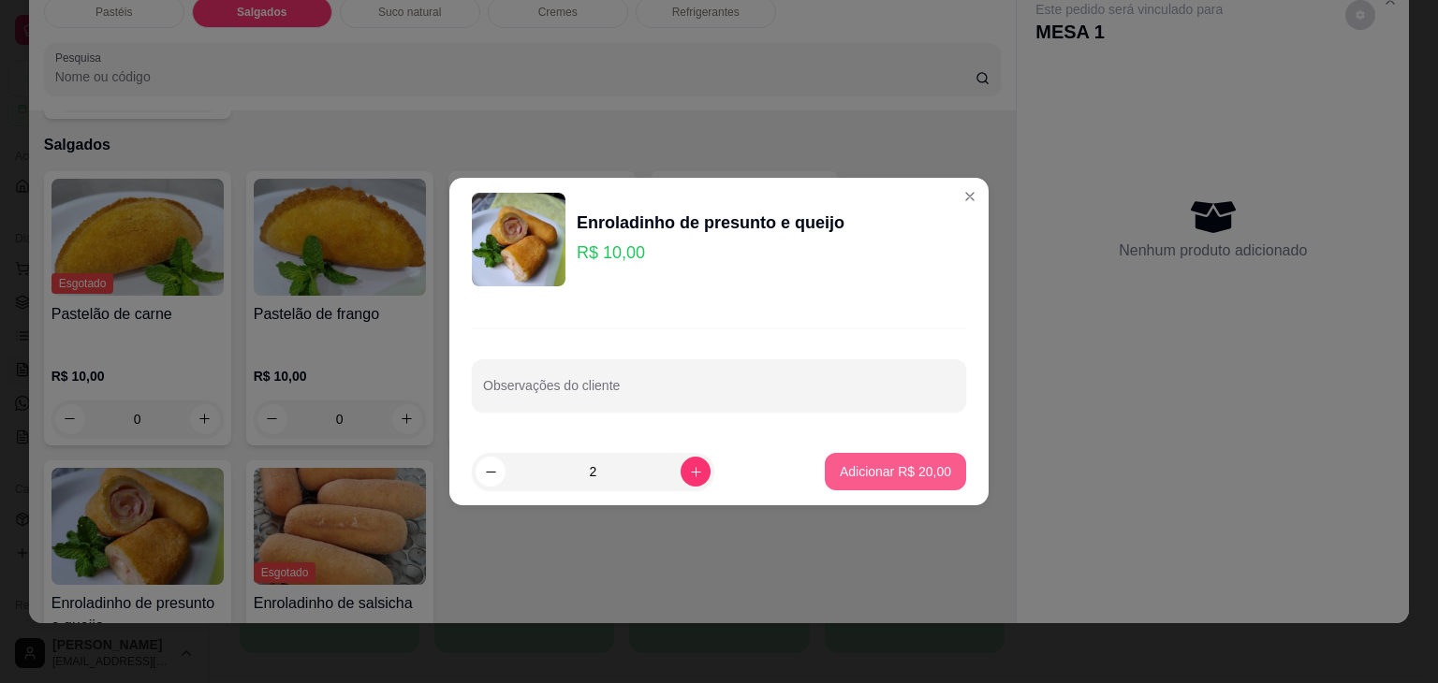
click at [895, 480] on button "Adicionar R$ 20,00" at bounding box center [895, 471] width 141 height 37
type input "2"
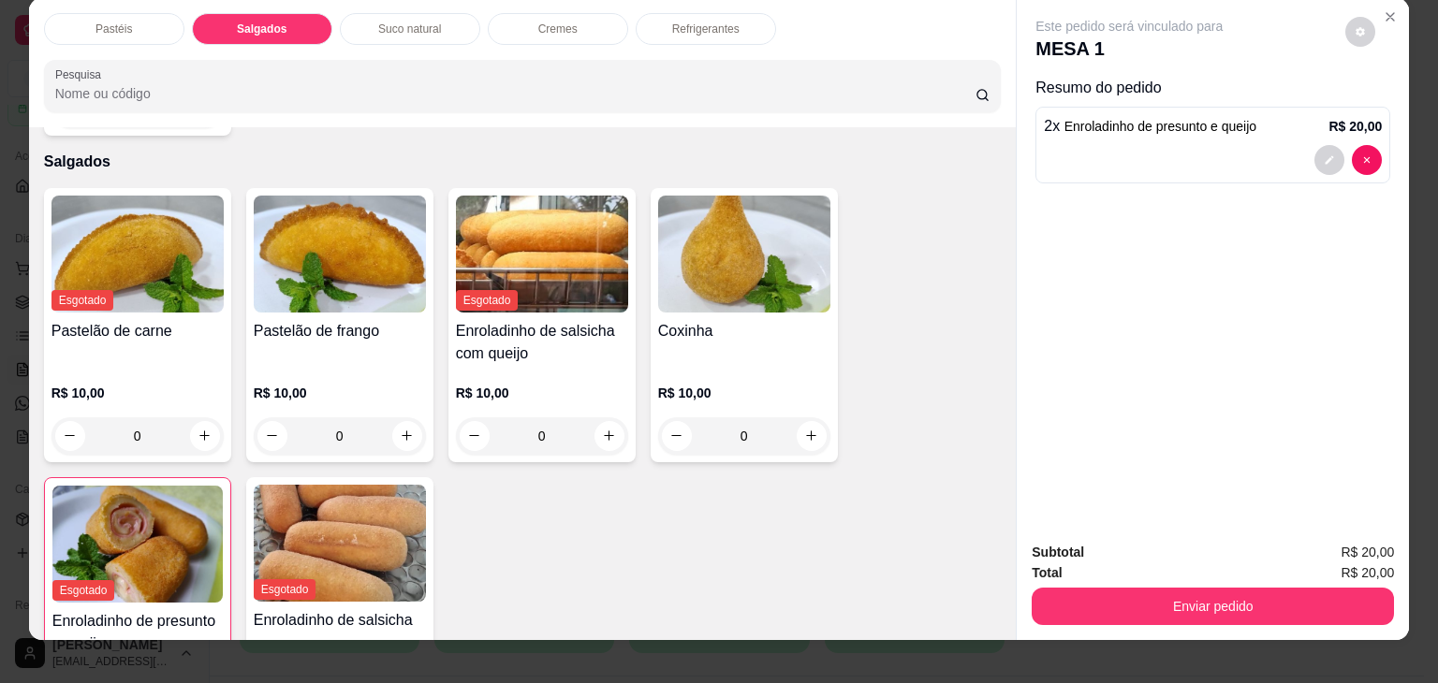
scroll to position [0, 0]
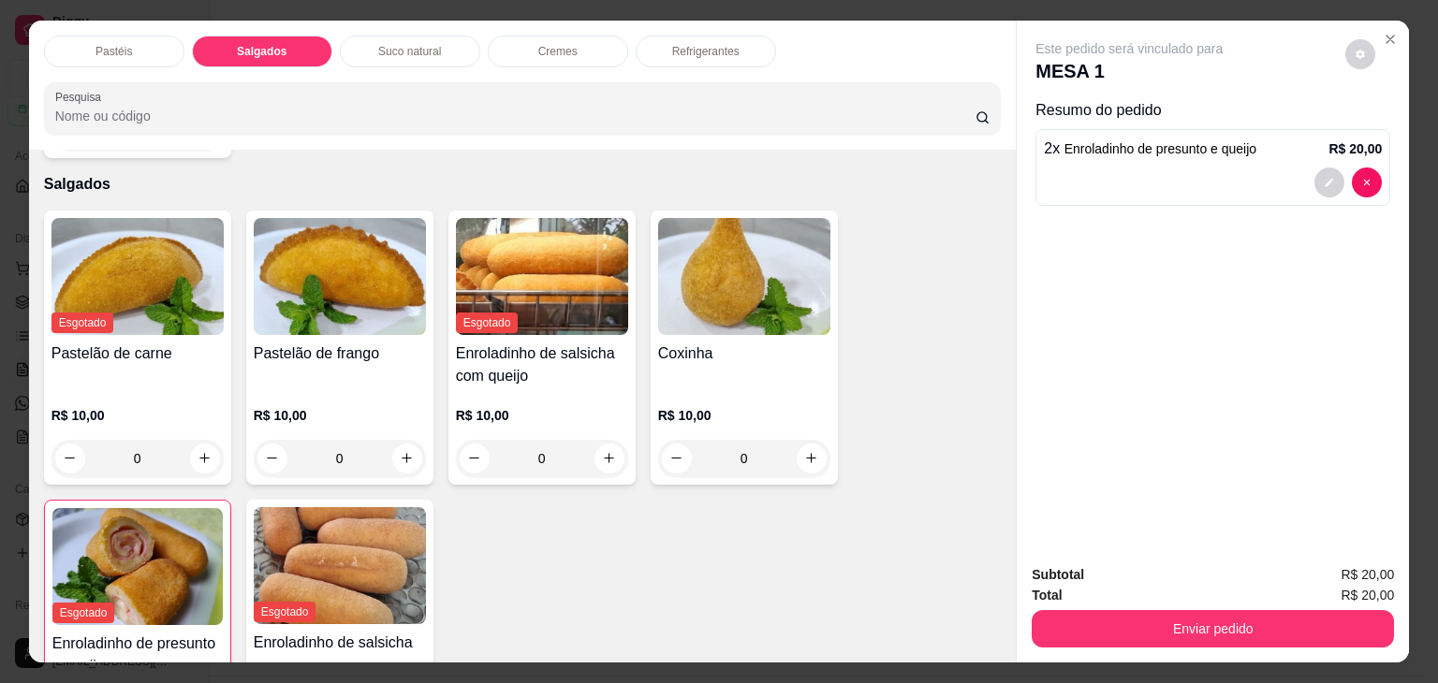
click at [663, 45] on div "Refrigerantes" at bounding box center [705, 52] width 140 height 32
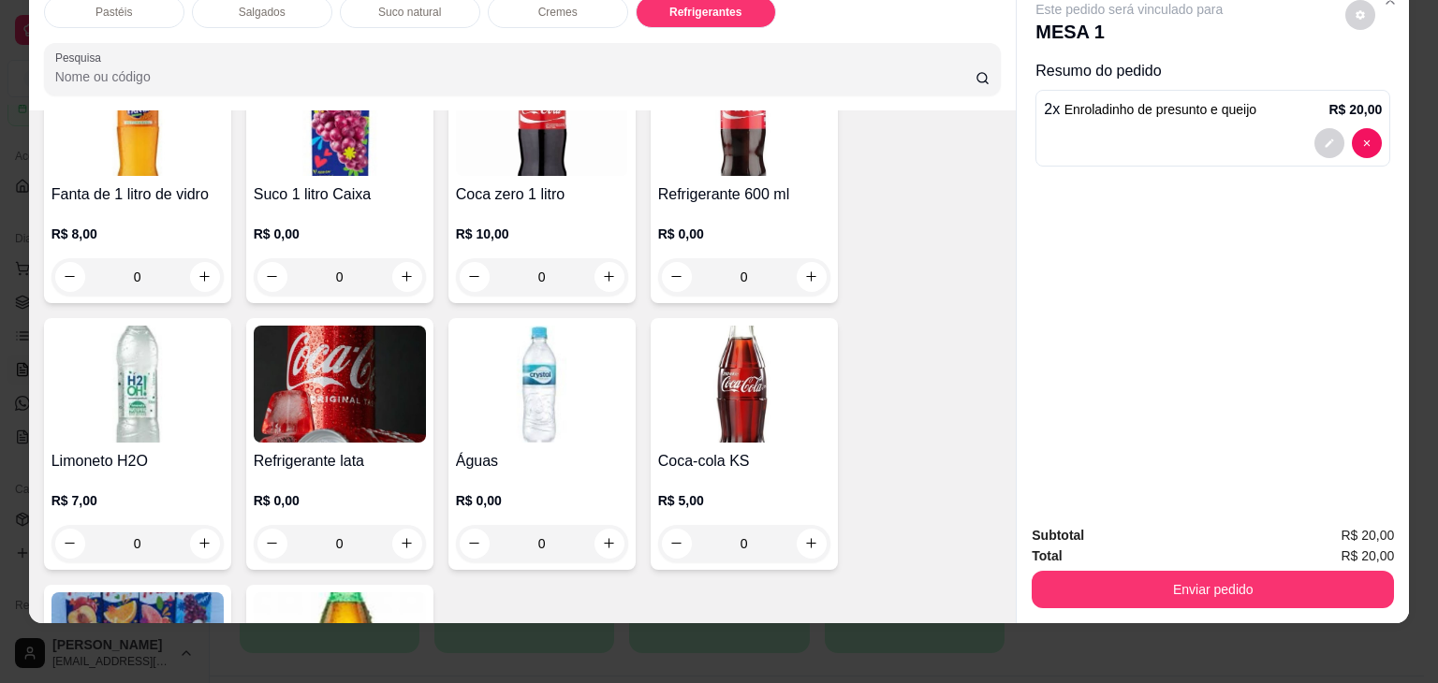
scroll to position [4981, 0]
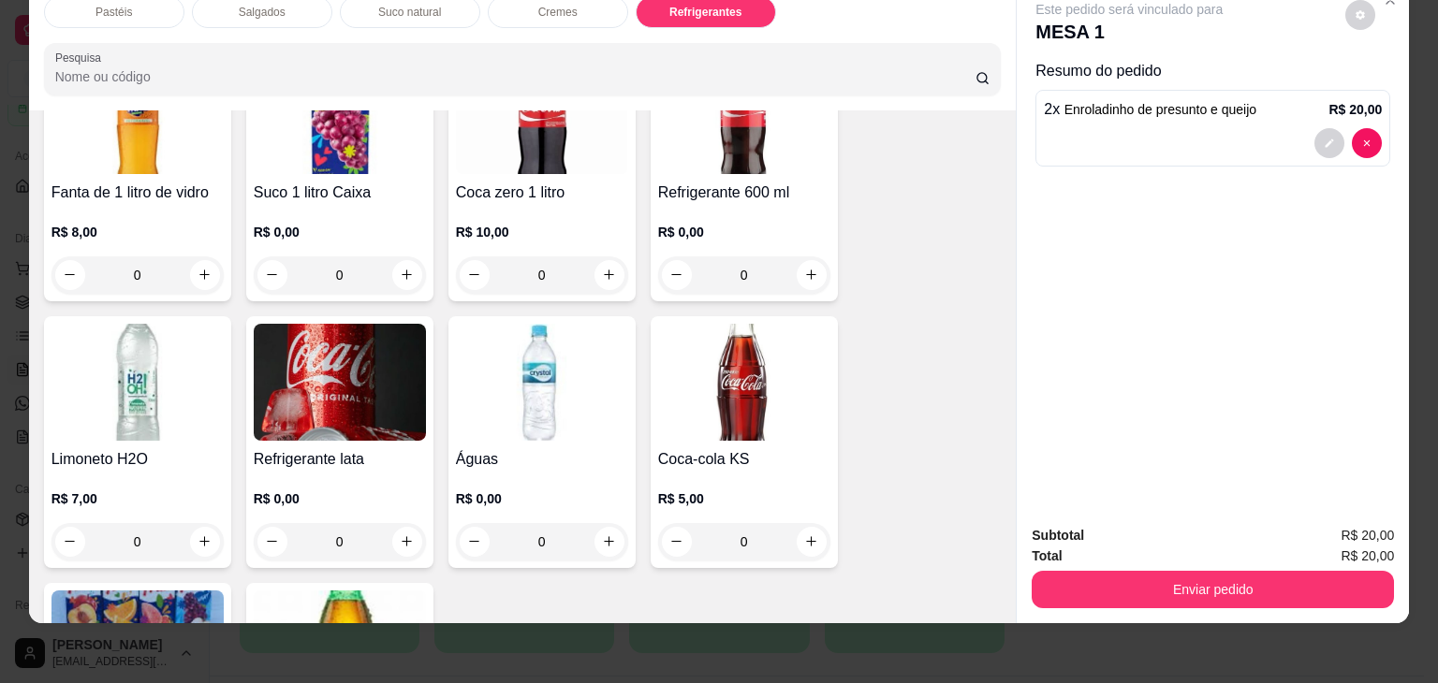
click at [535, 182] on h4 "Coca zero 1 litro" at bounding box center [542, 193] width 172 height 22
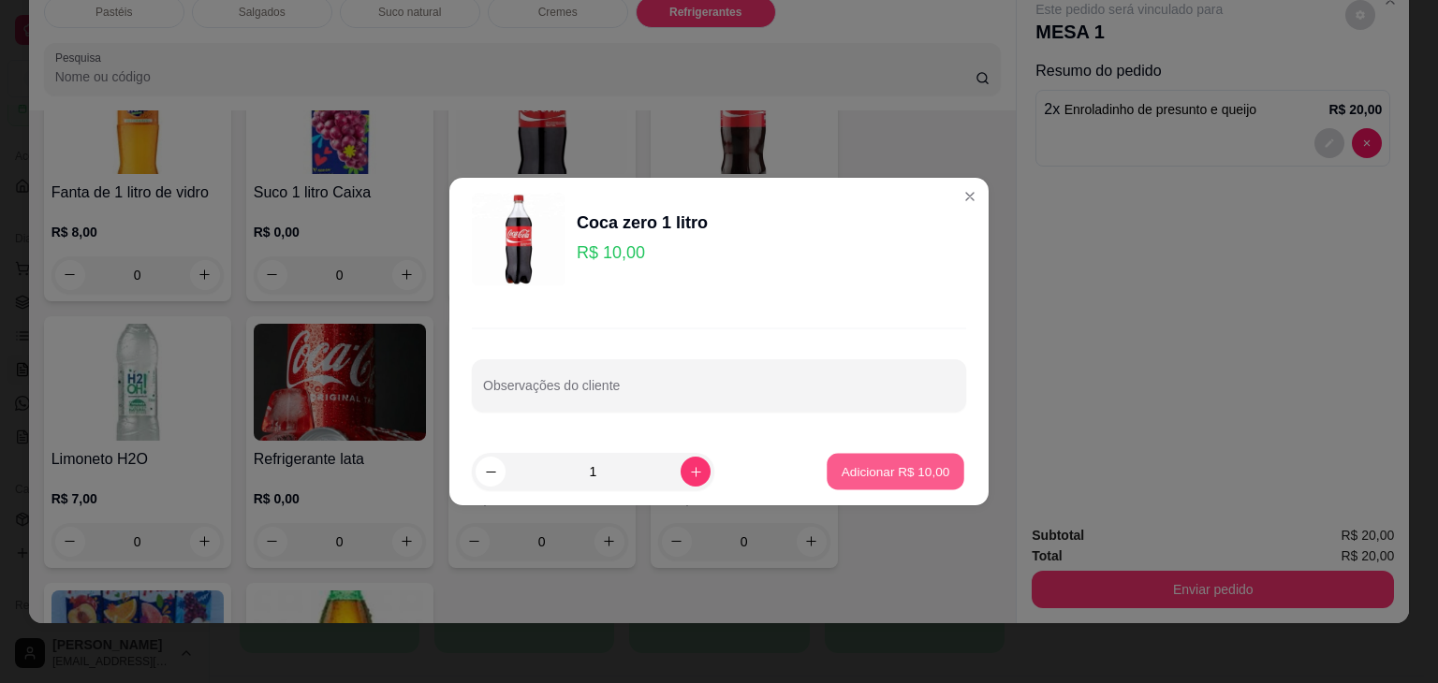
click at [851, 469] on p "Adicionar R$ 10,00" at bounding box center [895, 471] width 109 height 18
type input "1"
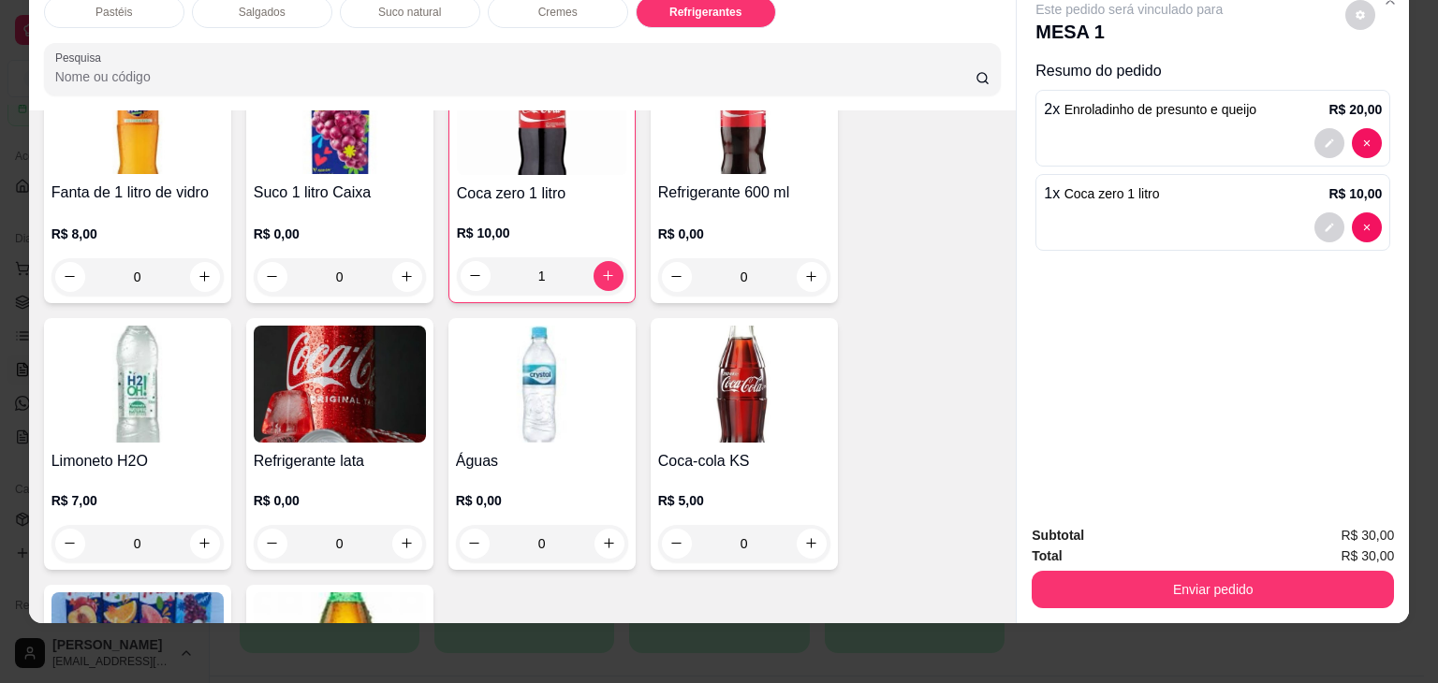
click at [1111, 577] on button "Enviar pedido" at bounding box center [1212, 589] width 362 height 37
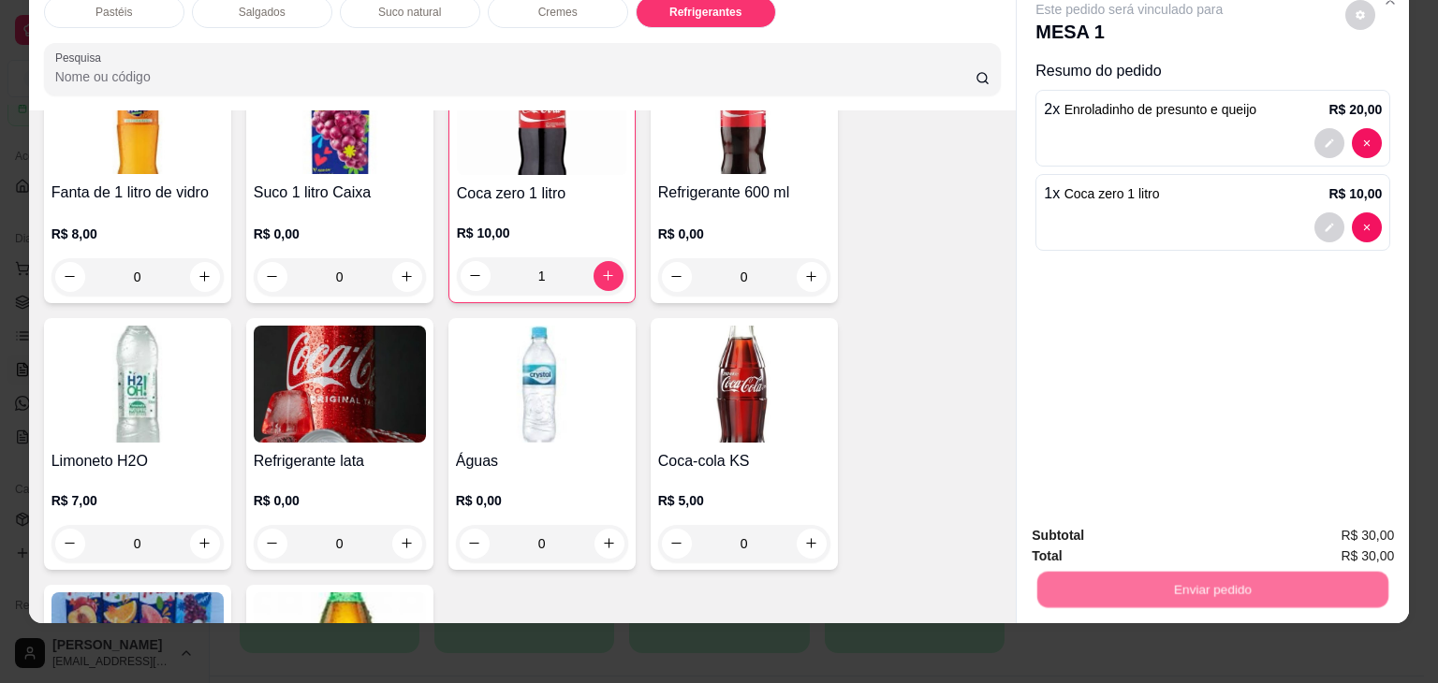
click at [1144, 535] on button "Não registrar e enviar pedido" at bounding box center [1150, 529] width 195 height 36
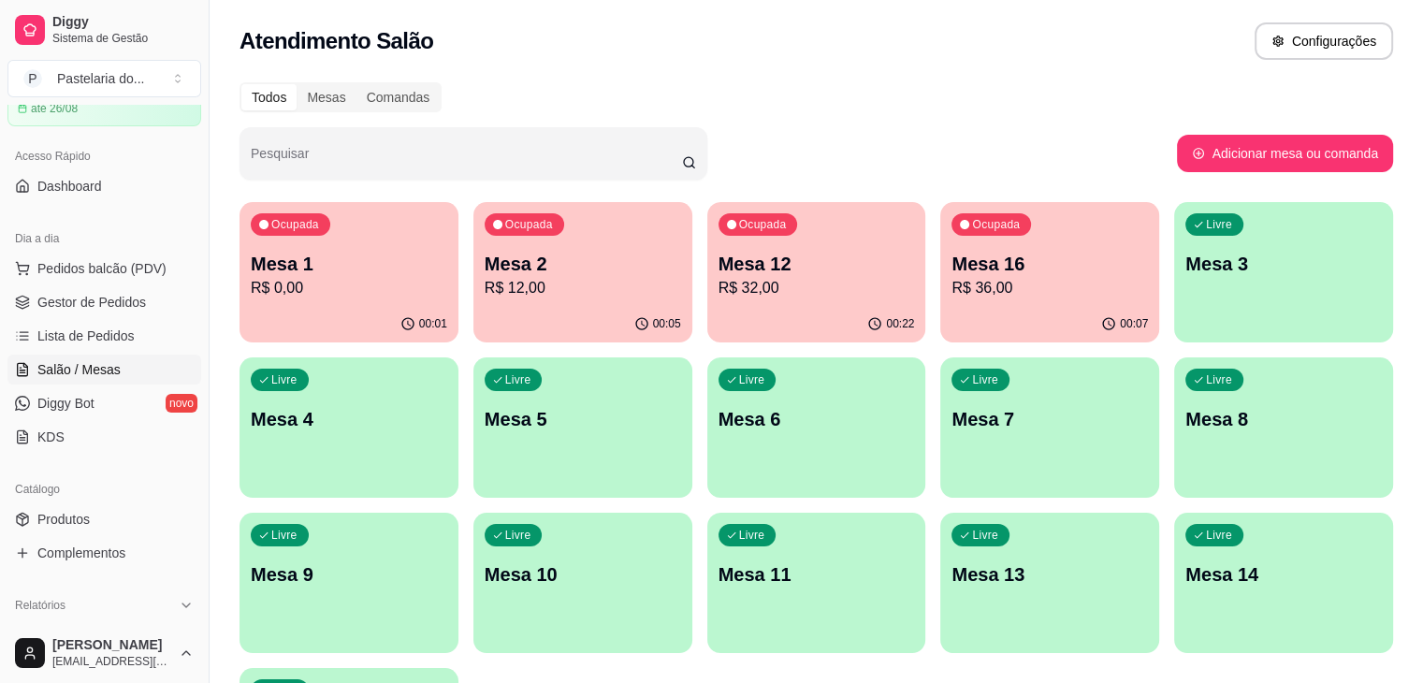
click at [565, 251] on p "Mesa 2" at bounding box center [583, 264] width 197 height 26
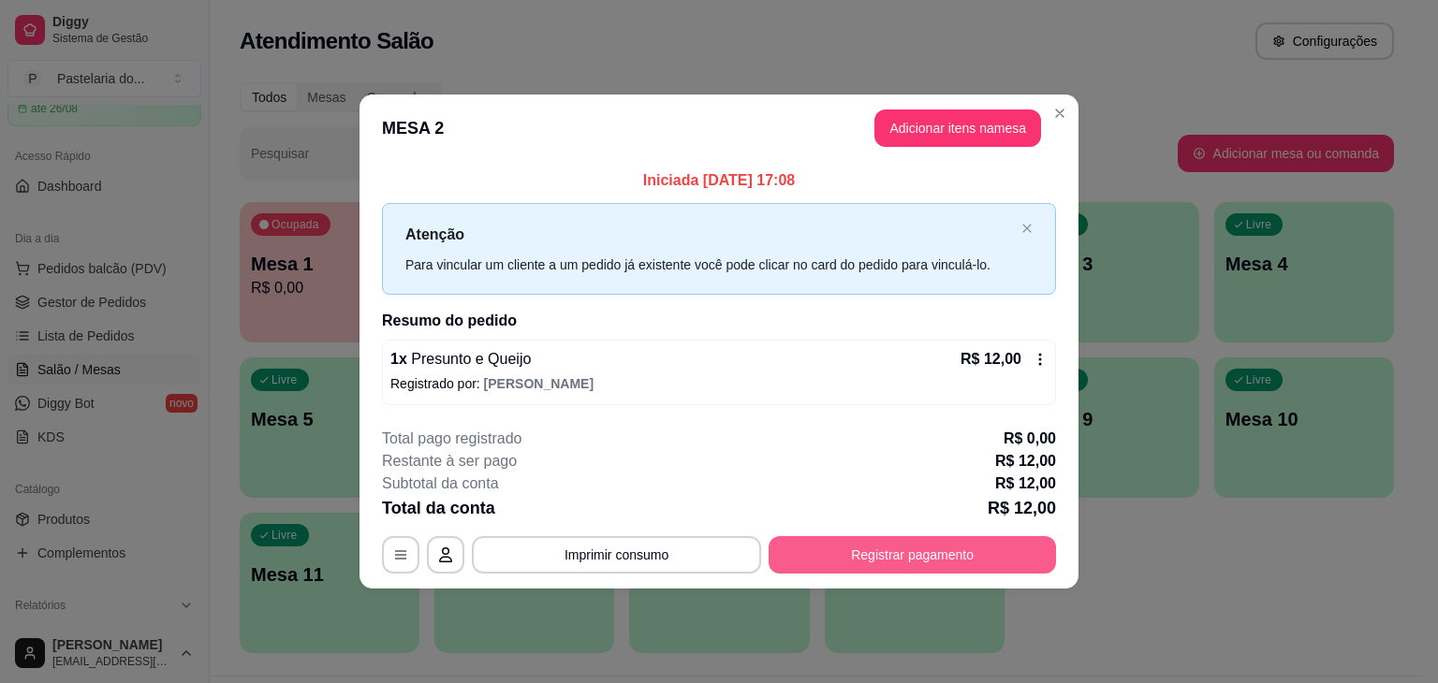
click at [912, 551] on button "Registrar pagamento" at bounding box center [911, 554] width 287 height 37
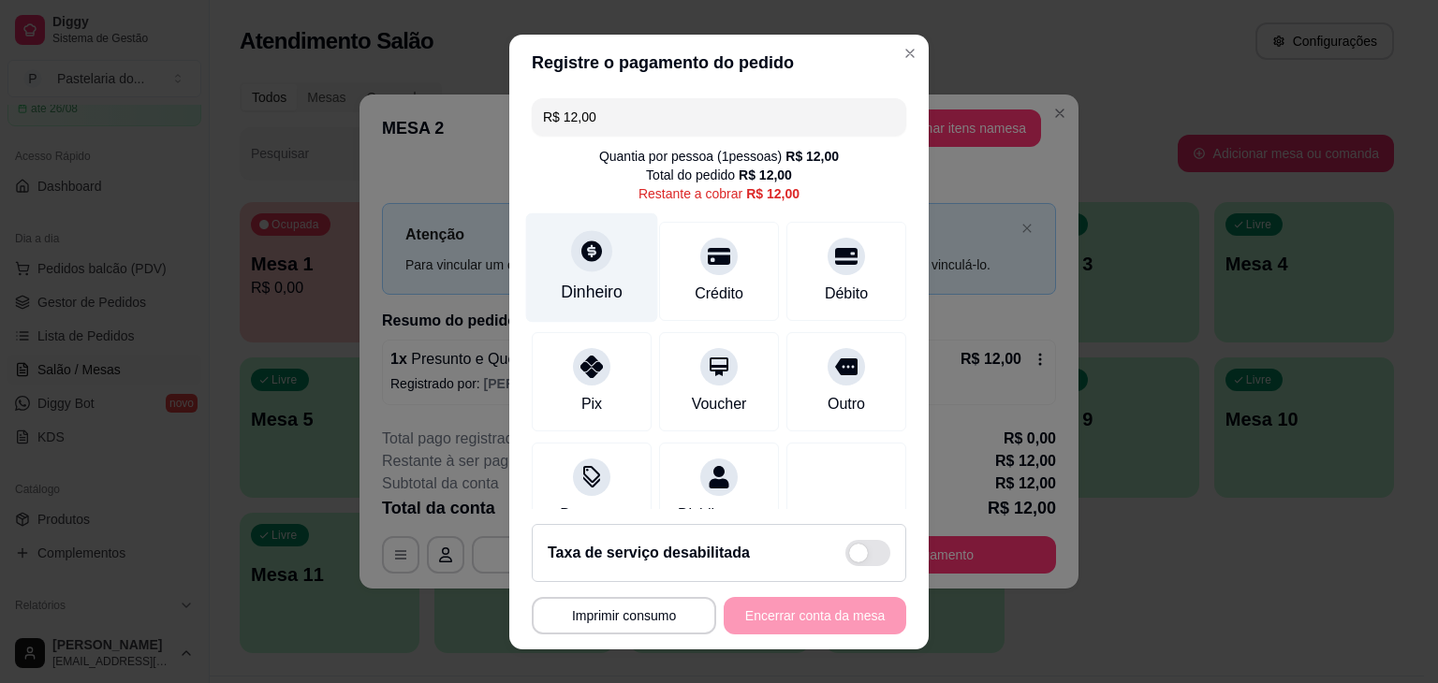
click at [573, 275] on div "Dinheiro" at bounding box center [592, 266] width 132 height 109
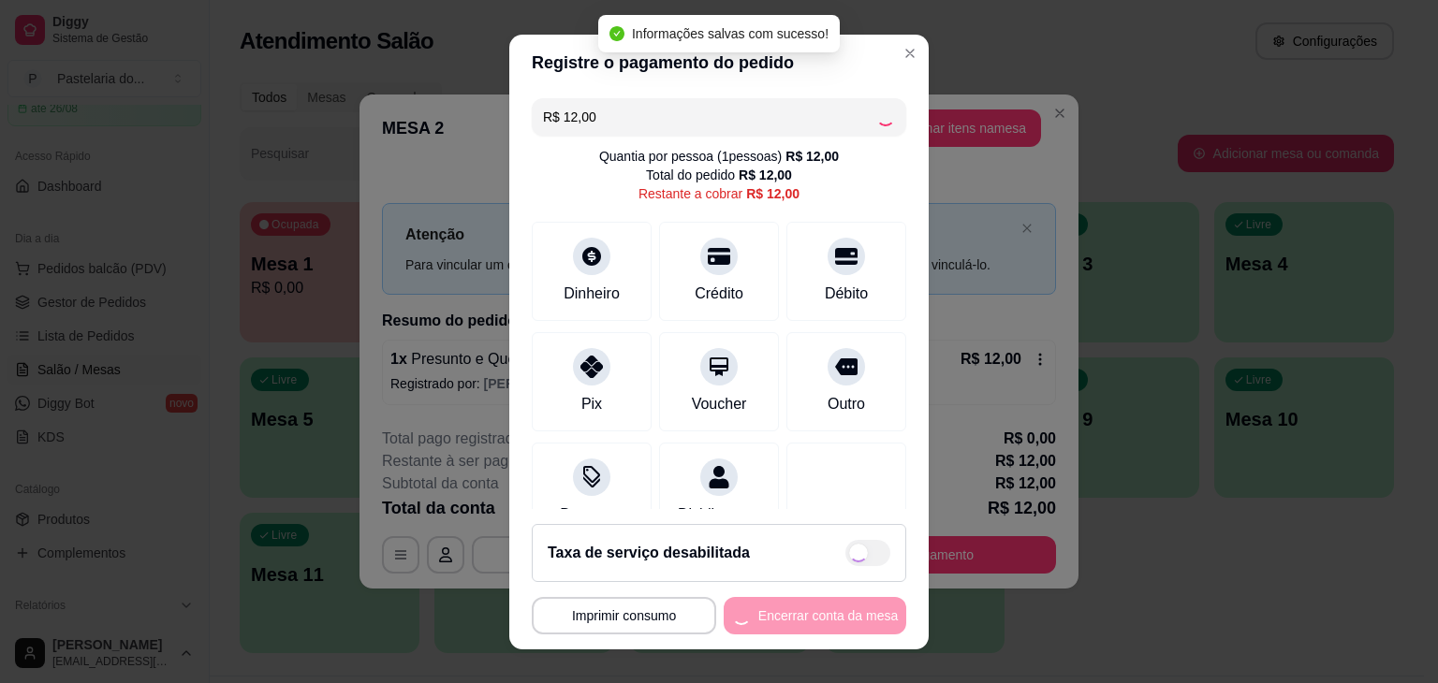
type input "R$ 0,00"
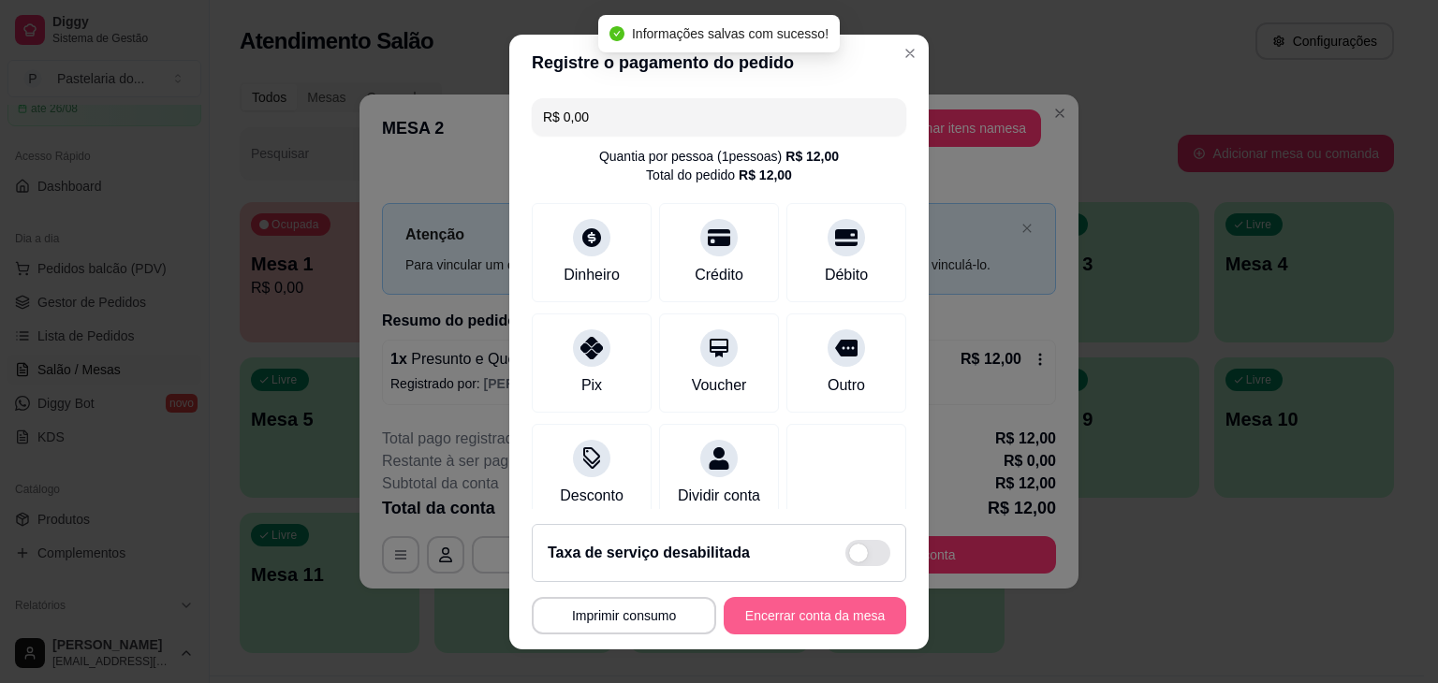
click at [825, 611] on button "Encerrar conta da mesa" at bounding box center [814, 615] width 182 height 37
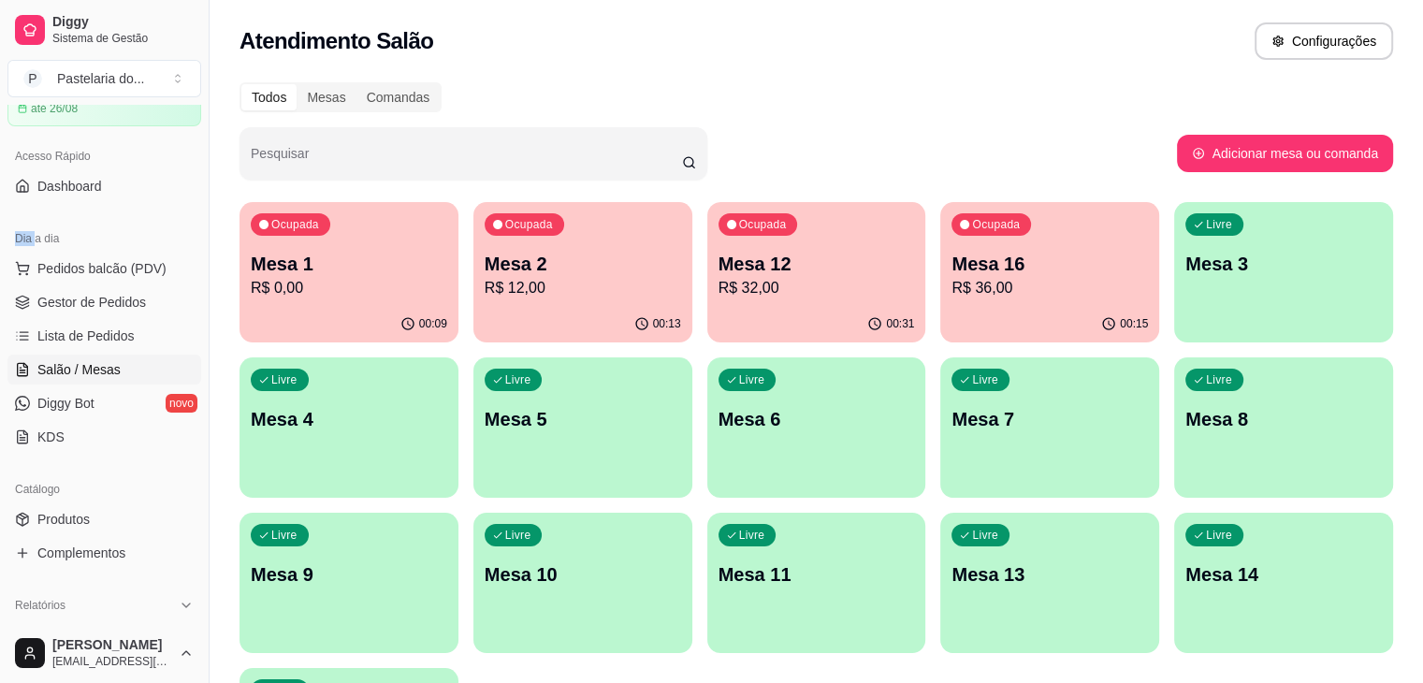
click at [0, 252] on div "Dia a dia Pedidos balcão (PDV) Gestor de Pedidos Lista de Pedidos Salão / Mesas…" at bounding box center [104, 337] width 209 height 243
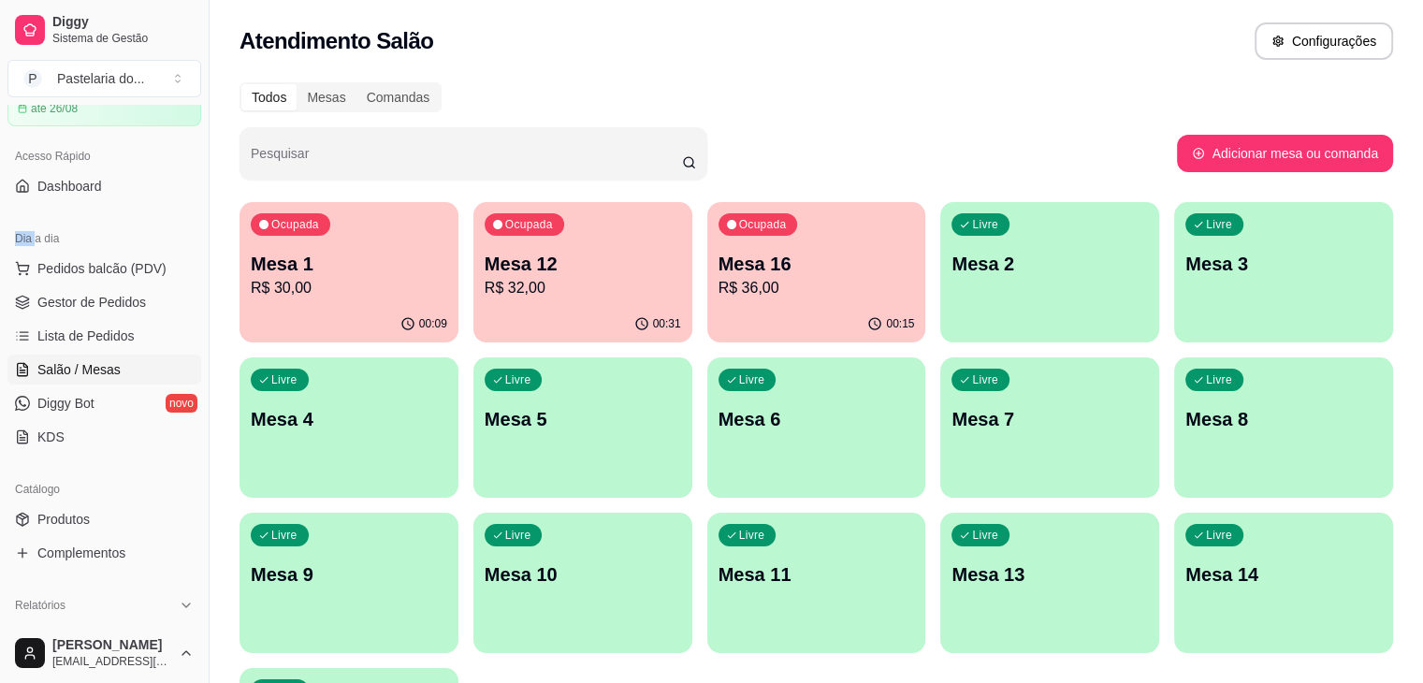
click at [548, 287] on p "R$ 32,00" at bounding box center [583, 288] width 197 height 22
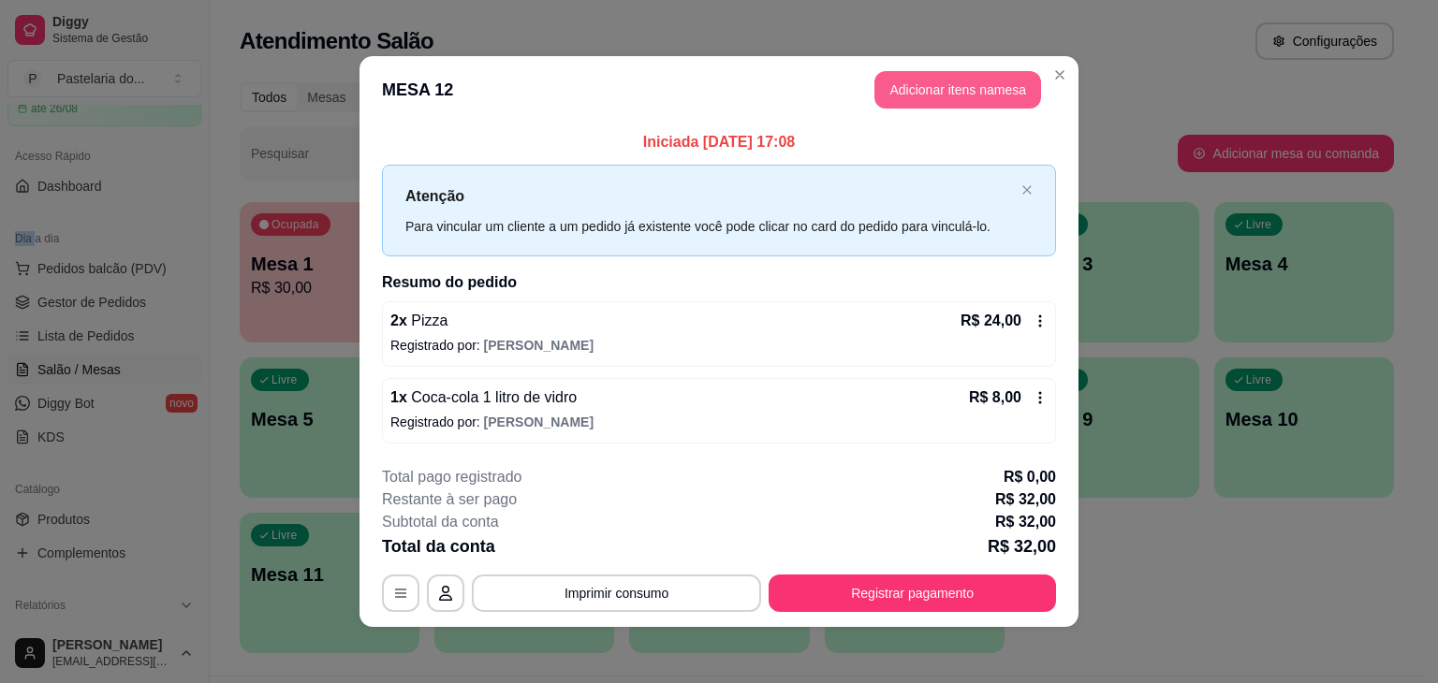
click at [942, 106] on button "Adicionar itens na mesa" at bounding box center [957, 89] width 167 height 37
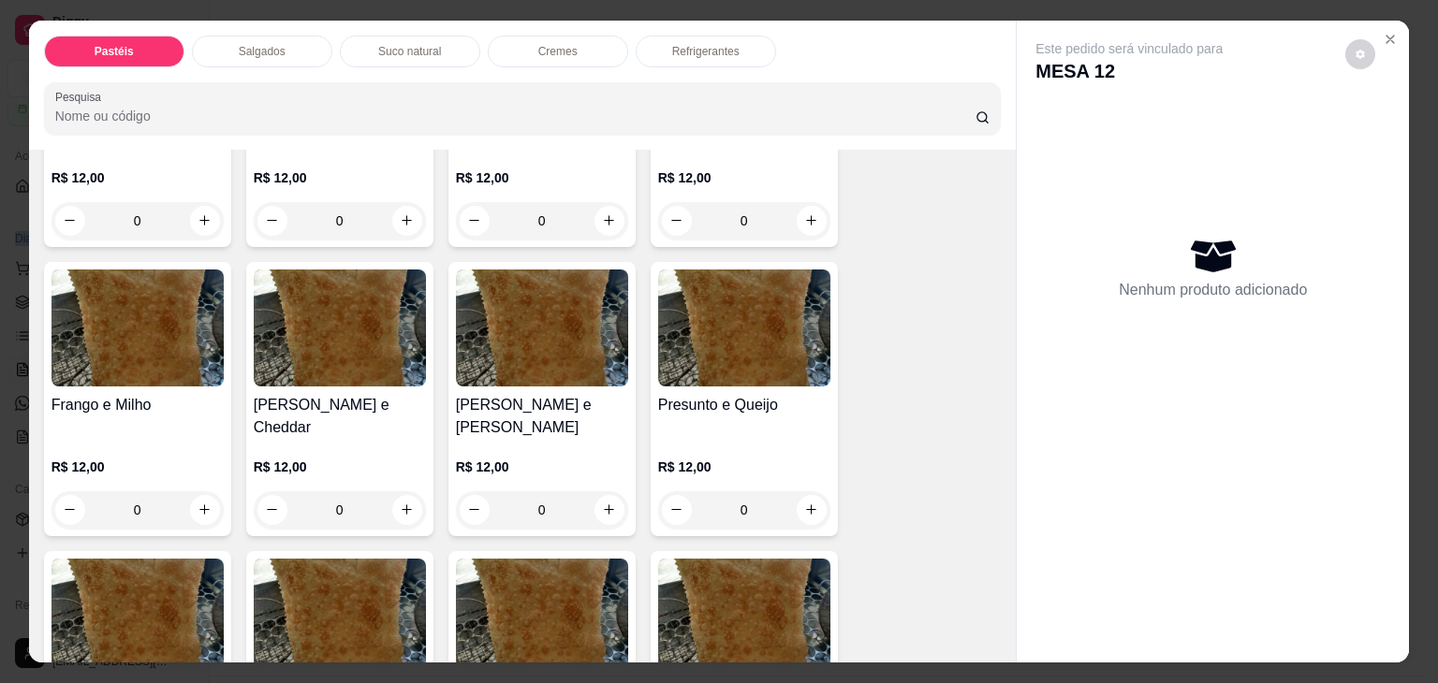
scroll to position [936, 0]
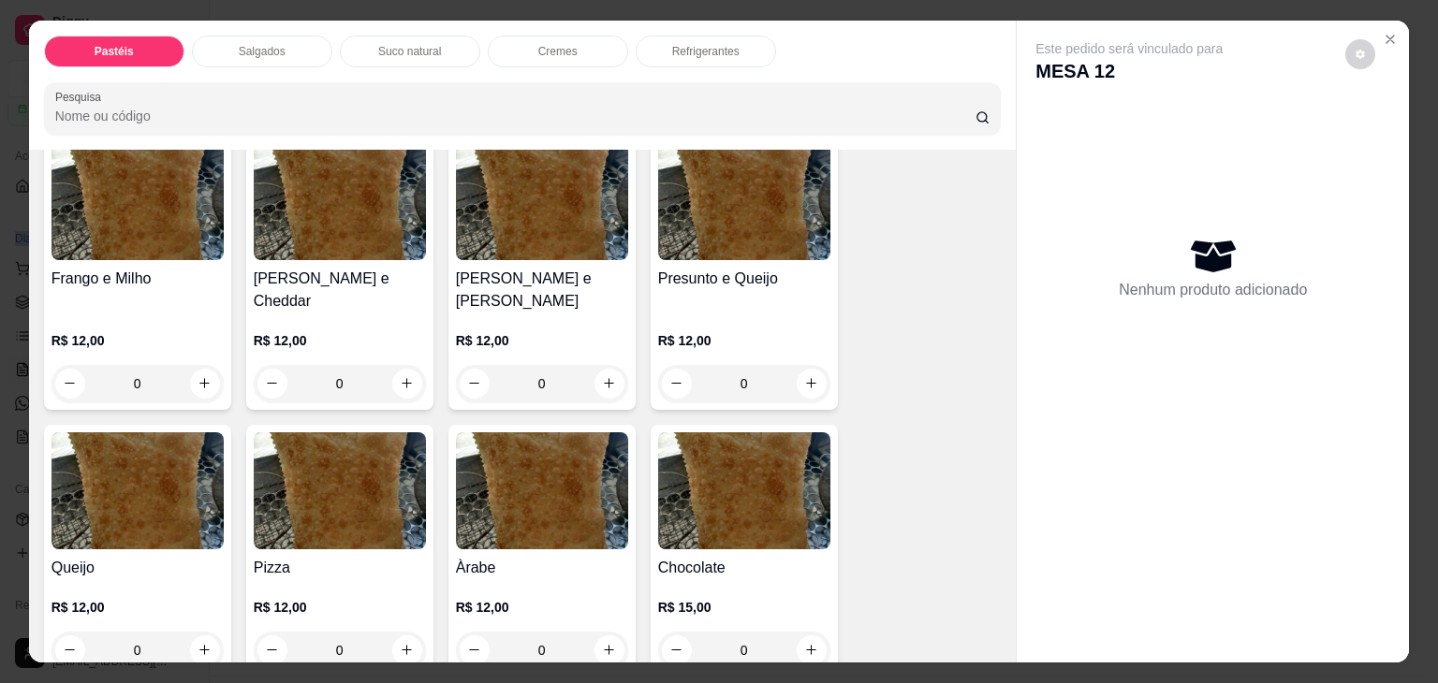
click at [681, 313] on div "R$ 12,00 0" at bounding box center [744, 358] width 172 height 90
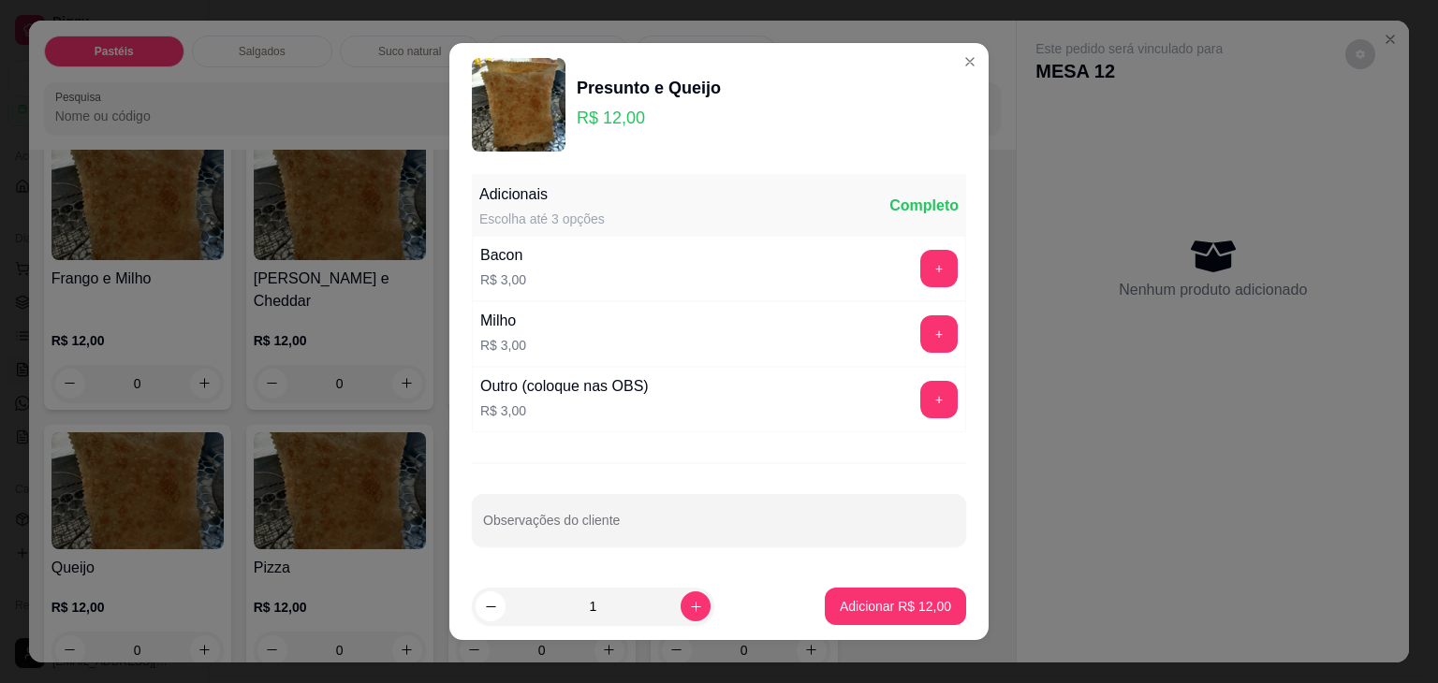
click at [898, 580] on footer "1 Adicionar R$ 12,00" at bounding box center [718, 606] width 539 height 67
click at [916, 593] on button "Adicionar R$ 12,00" at bounding box center [895, 607] width 138 height 36
type input "1"
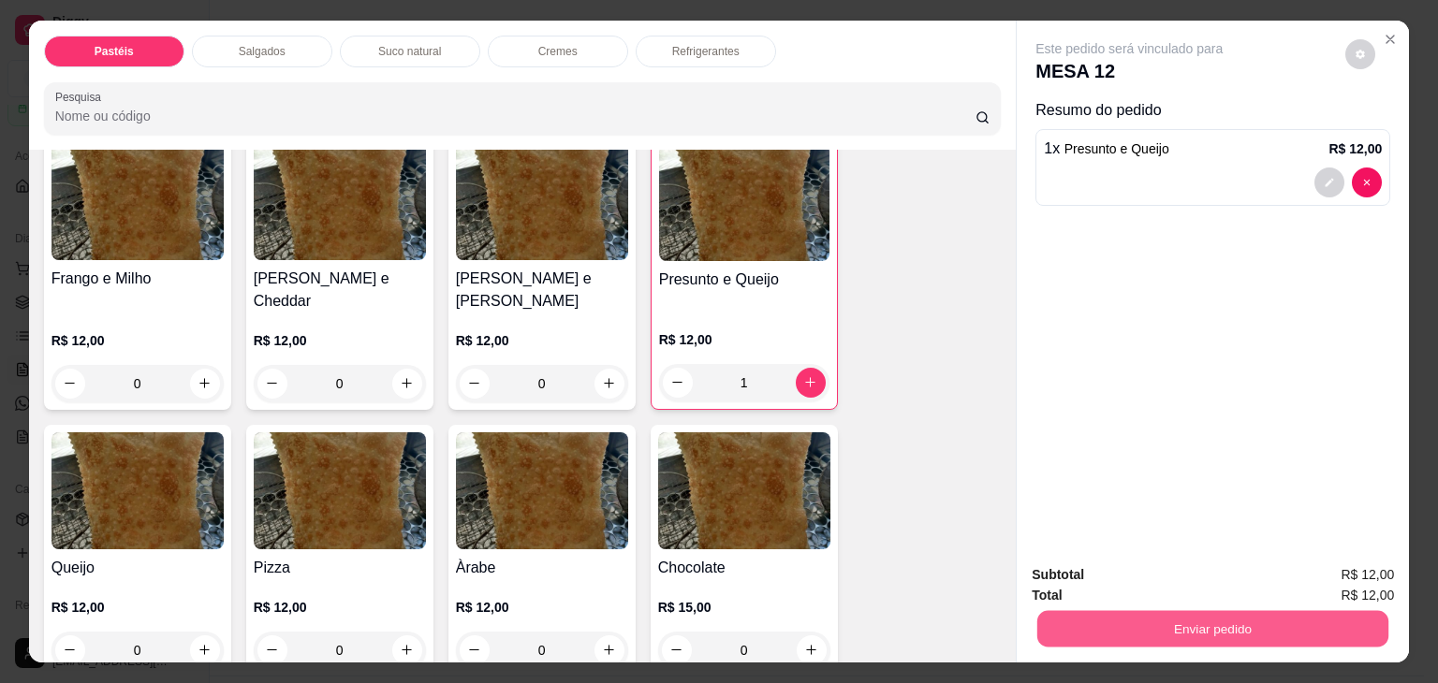
click at [1131, 622] on button "Enviar pedido" at bounding box center [1212, 629] width 351 height 36
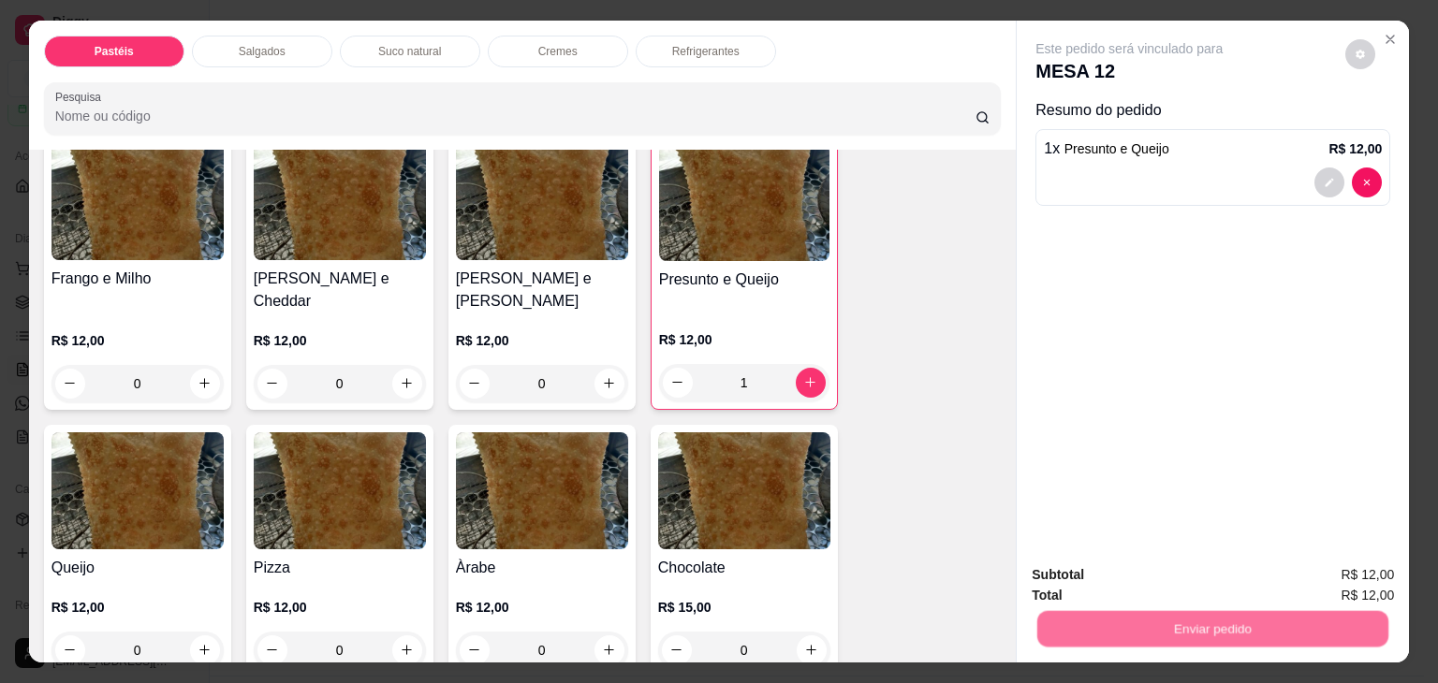
click at [1158, 562] on button "Não registrar e enviar pedido" at bounding box center [1150, 576] width 195 height 36
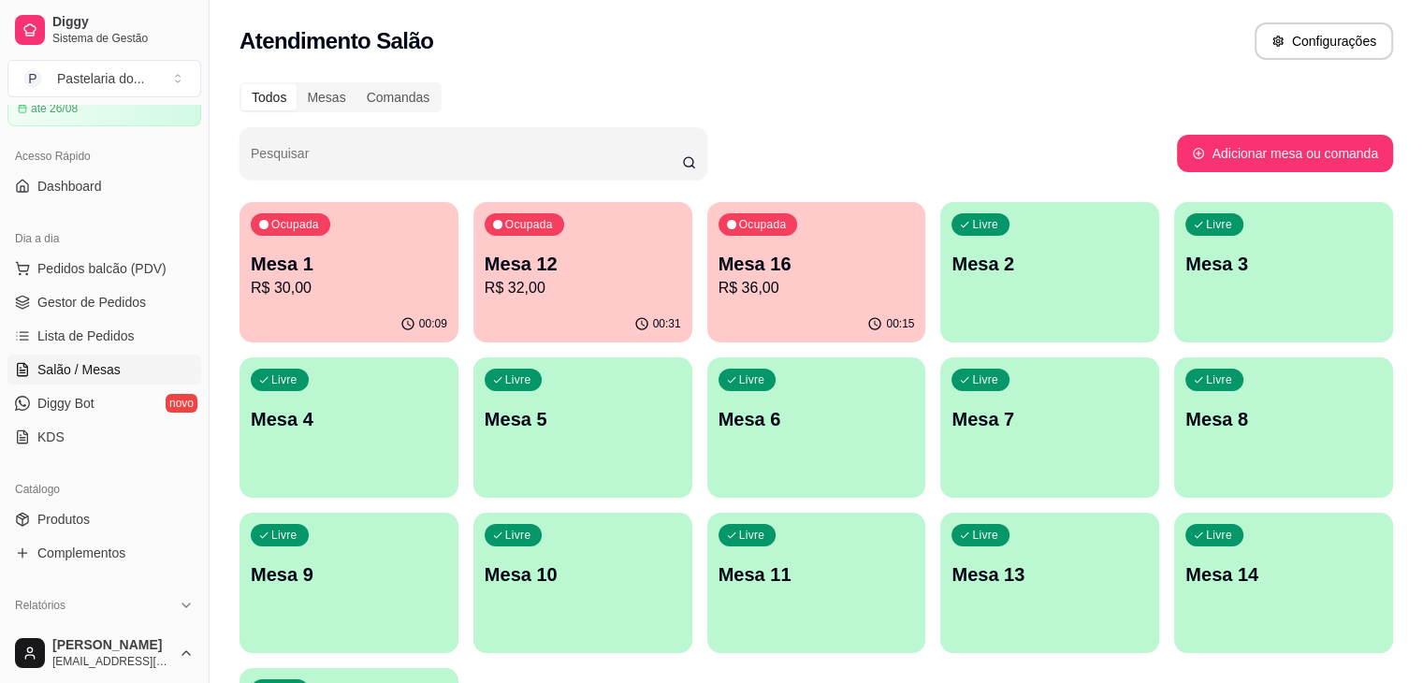
click at [719, 233] on div "Ocupada" at bounding box center [759, 224] width 80 height 22
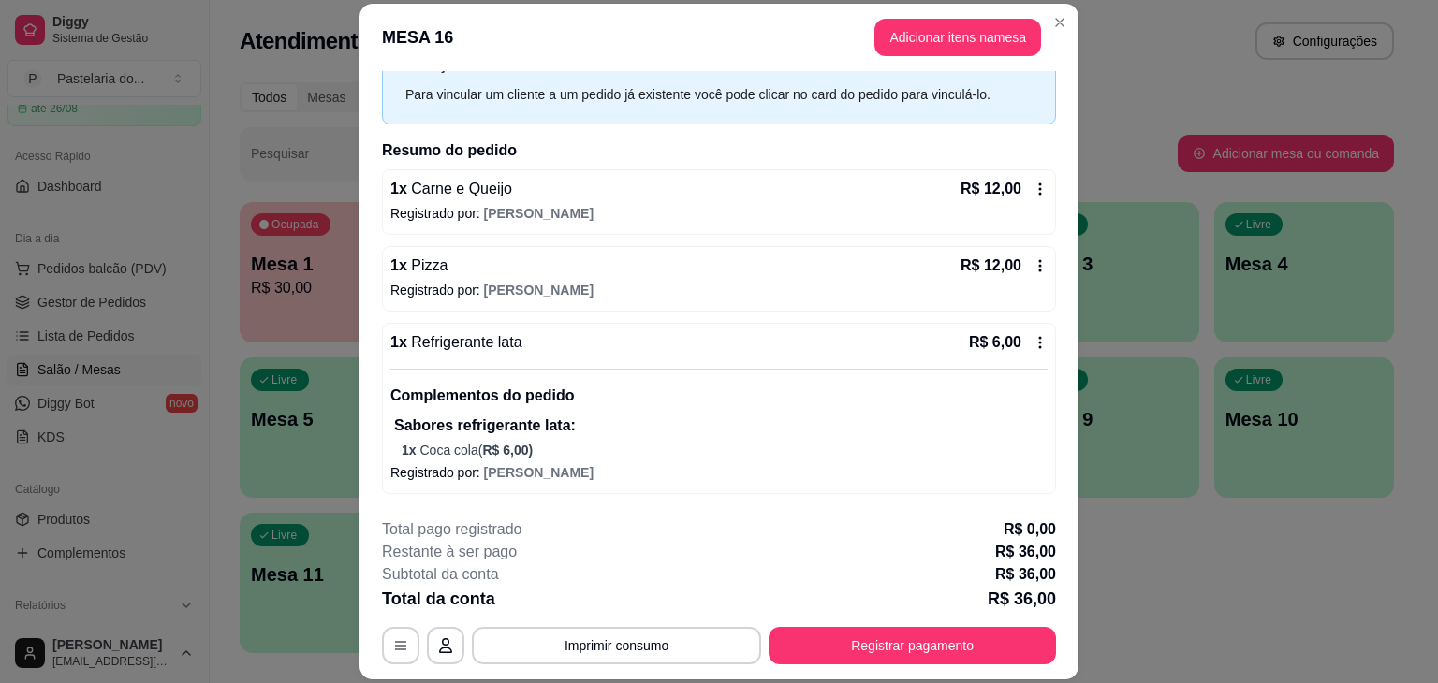
scroll to position [0, 0]
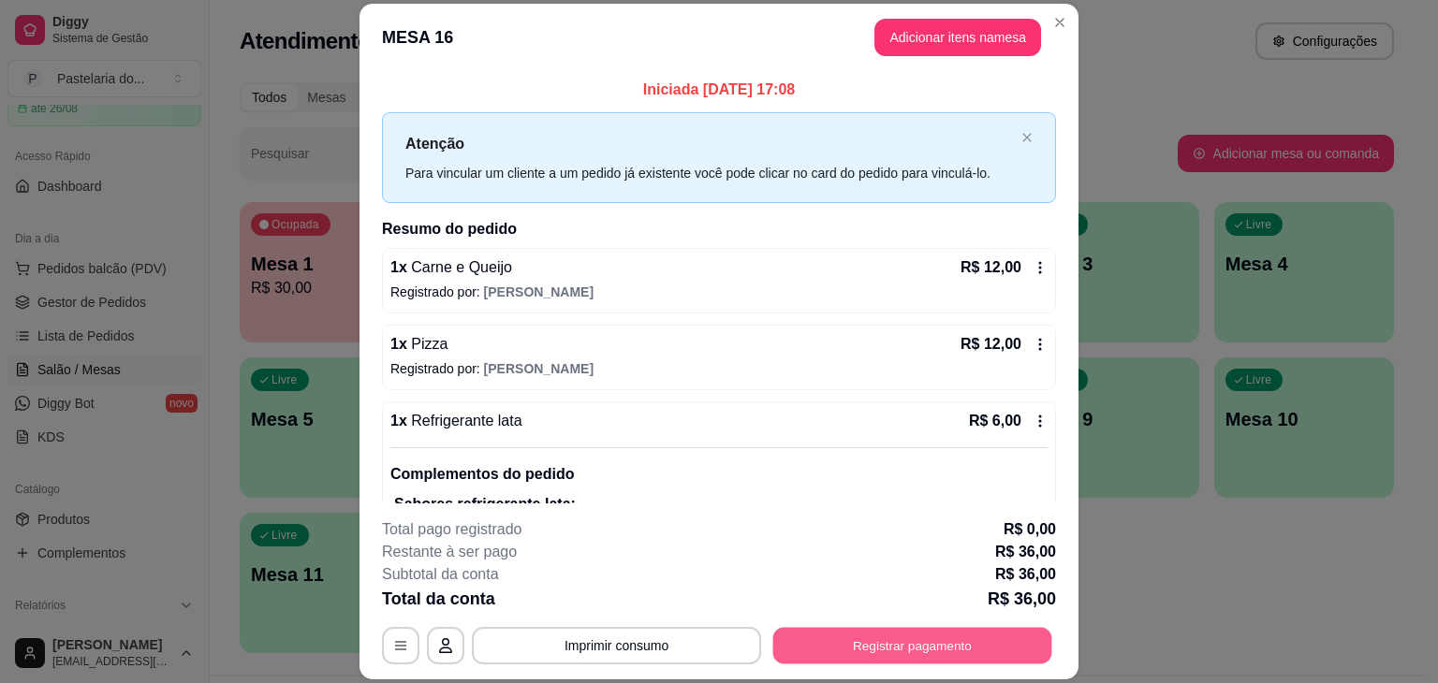
click at [878, 635] on button "Registrar pagamento" at bounding box center [912, 646] width 279 height 36
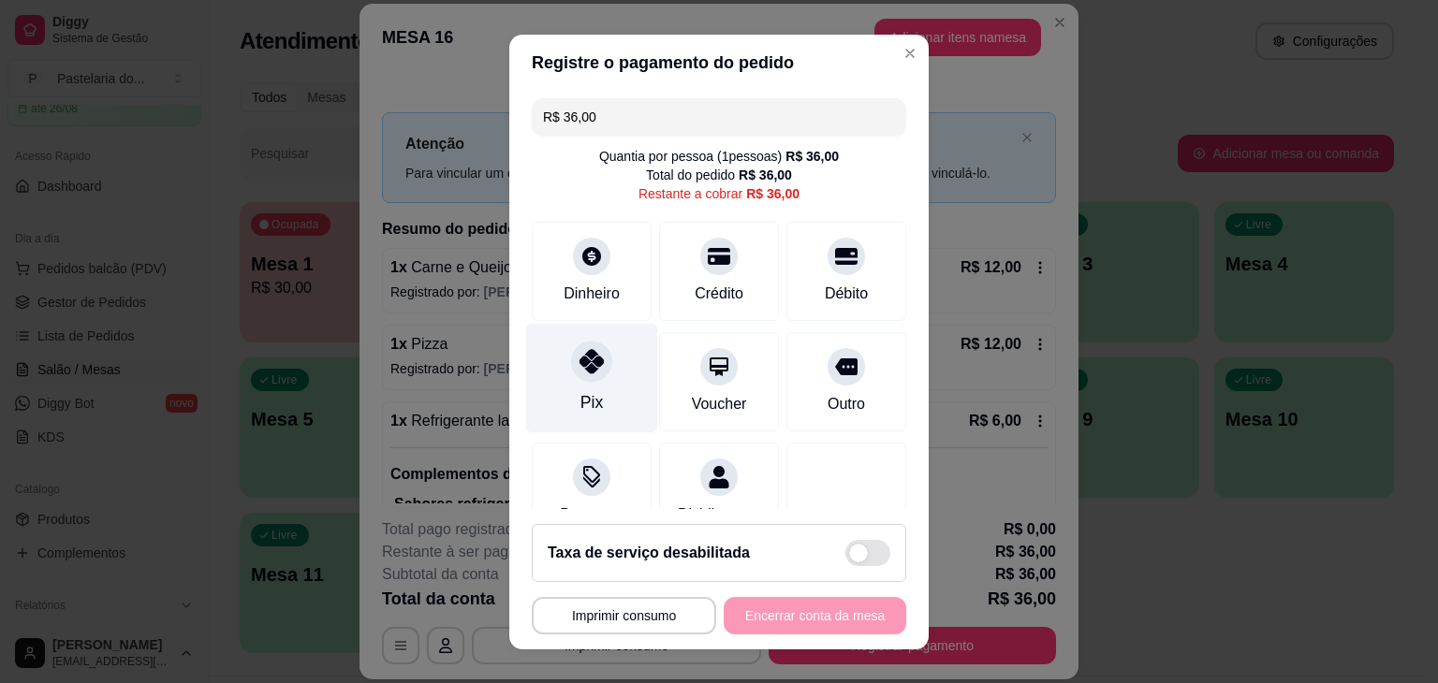
click at [556, 379] on div "Pix" at bounding box center [592, 377] width 132 height 109
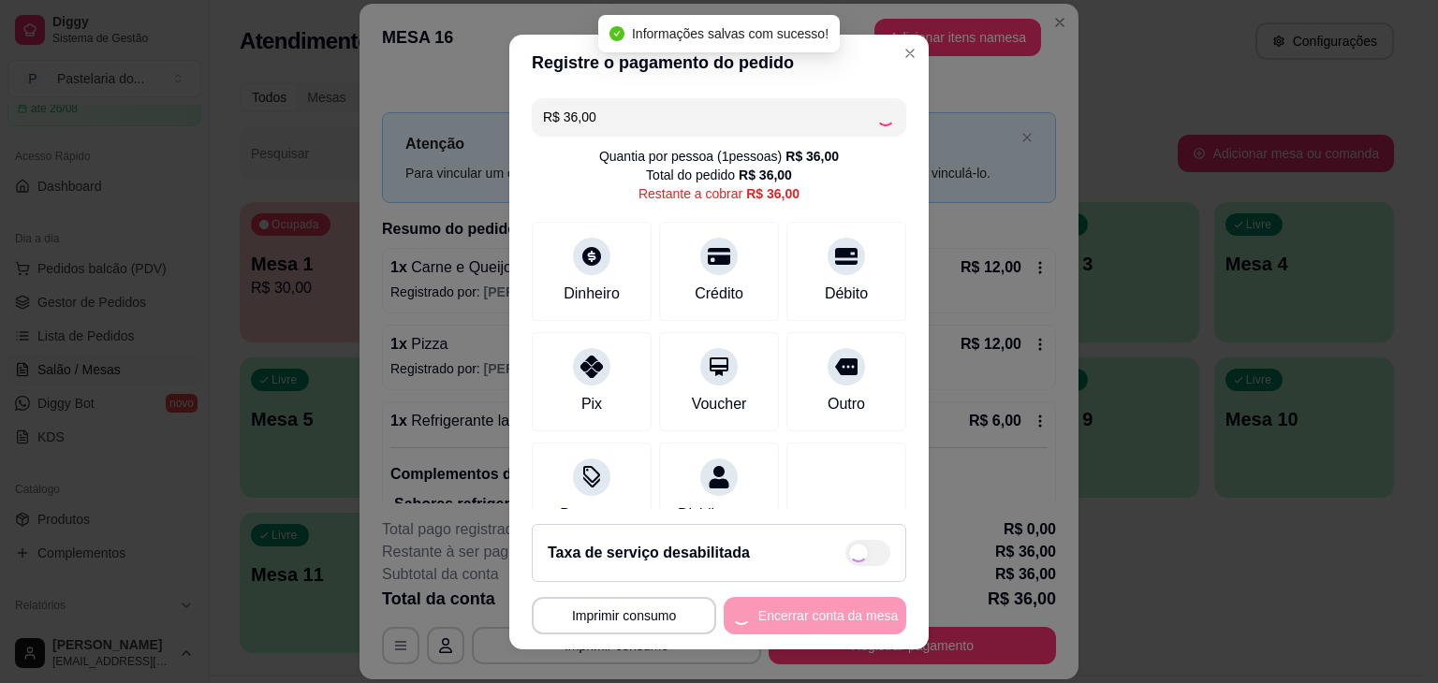
type input "R$ 0,00"
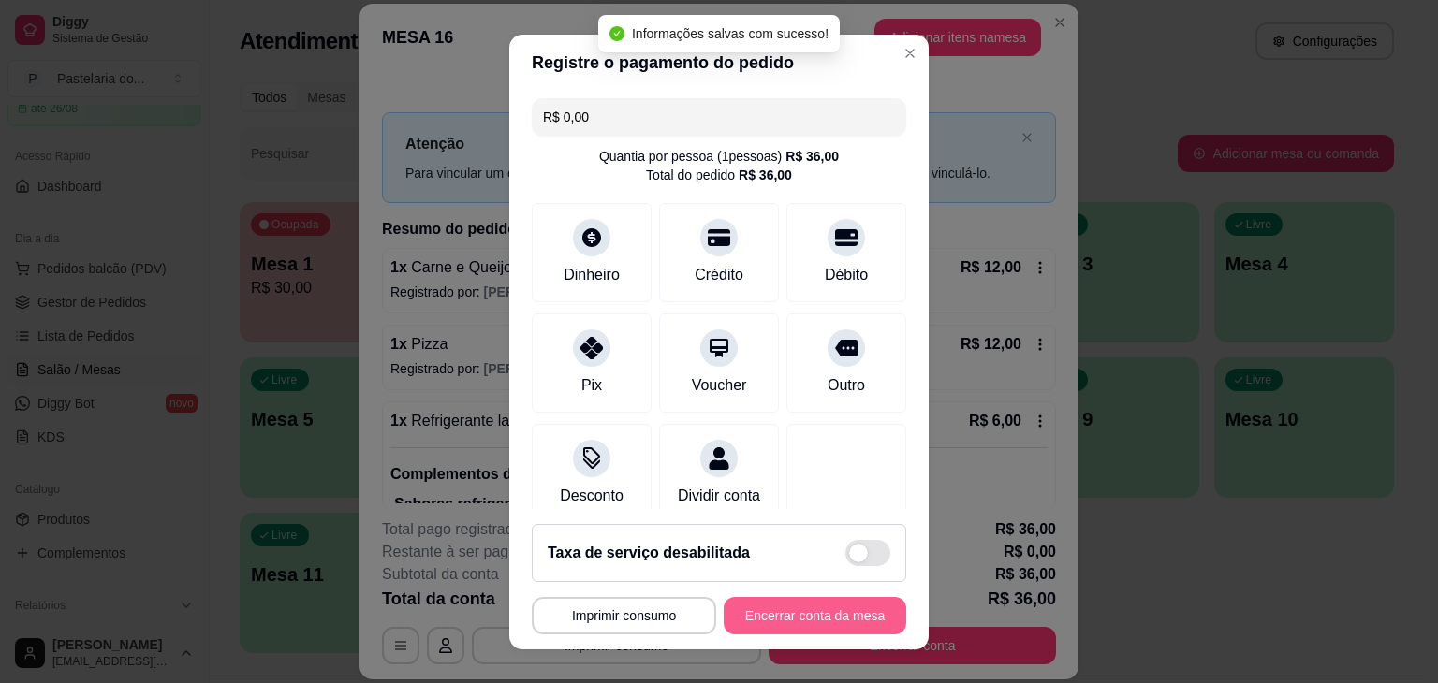
click at [825, 628] on button "Encerrar conta da mesa" at bounding box center [814, 615] width 182 height 37
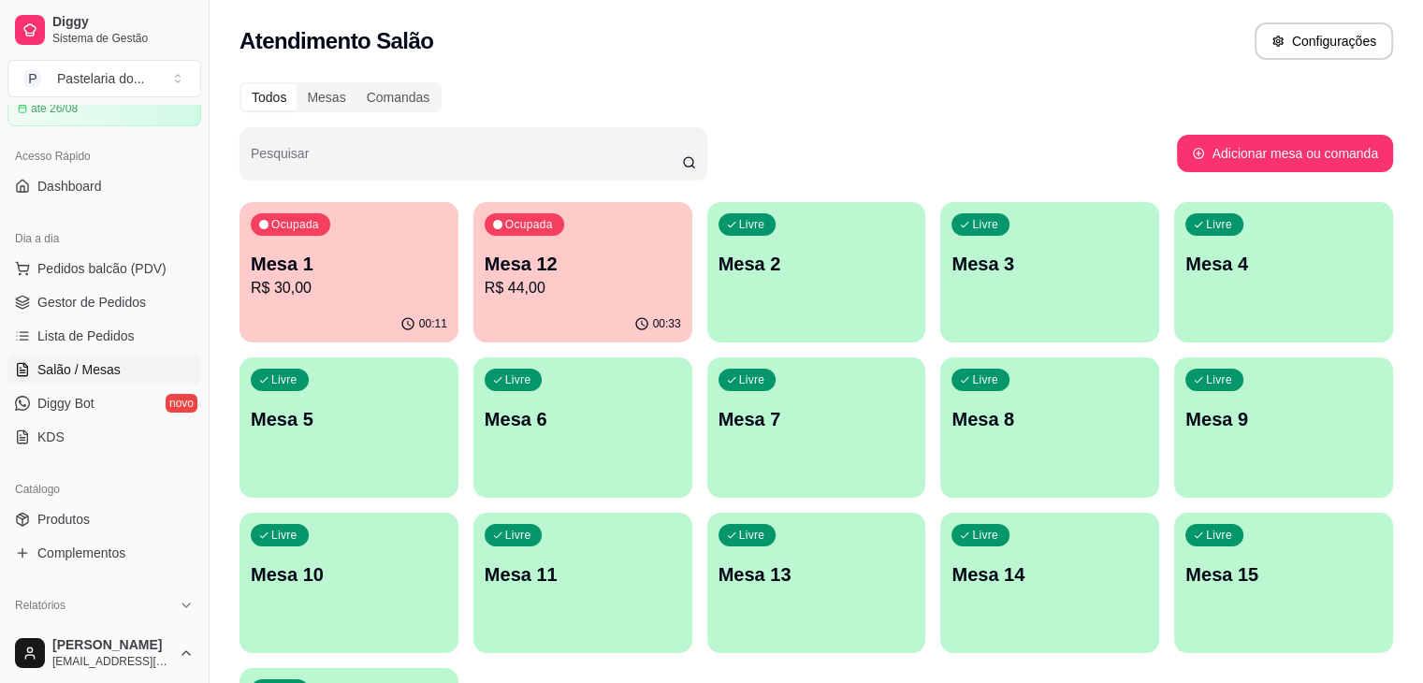
click at [313, 246] on div "Ocupada Mesa 1 R$ 30,00" at bounding box center [349, 254] width 219 height 104
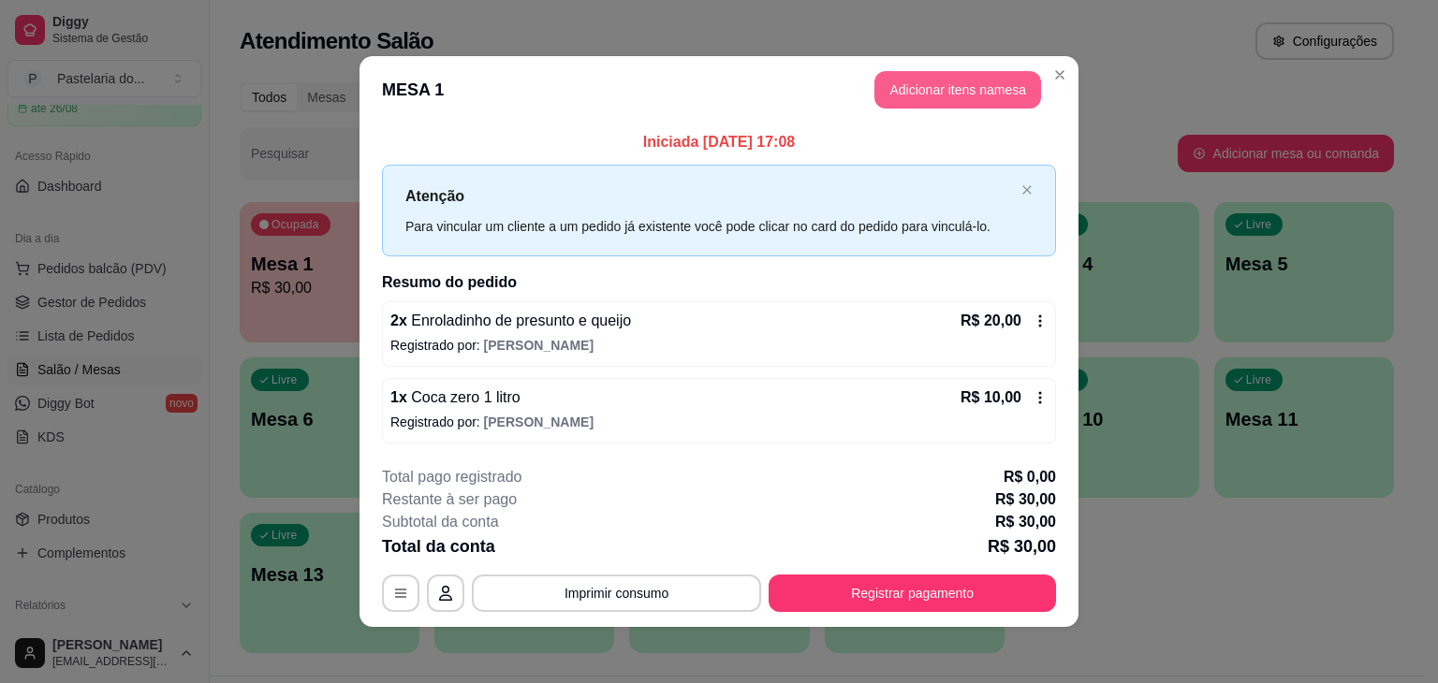
click at [944, 93] on button "Adicionar itens na mesa" at bounding box center [957, 89] width 167 height 37
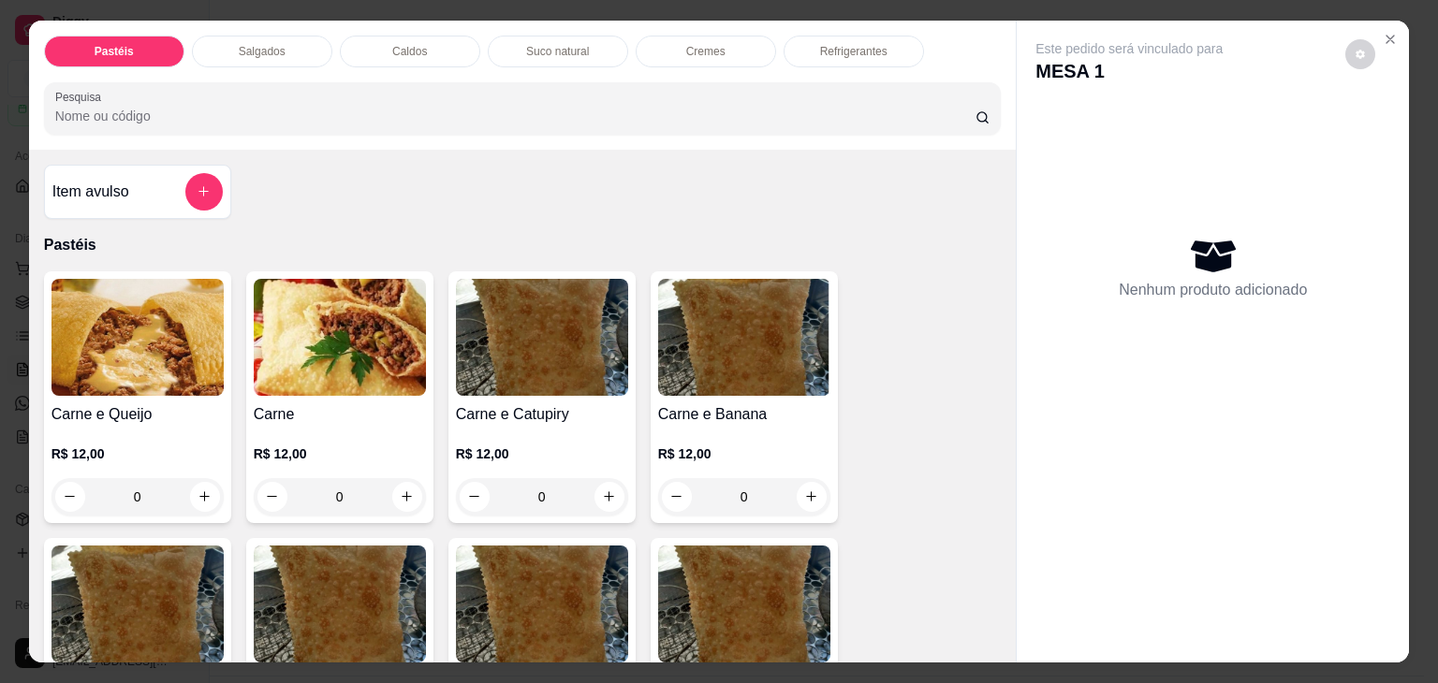
click at [289, 58] on div "Salgados" at bounding box center [262, 52] width 140 height 32
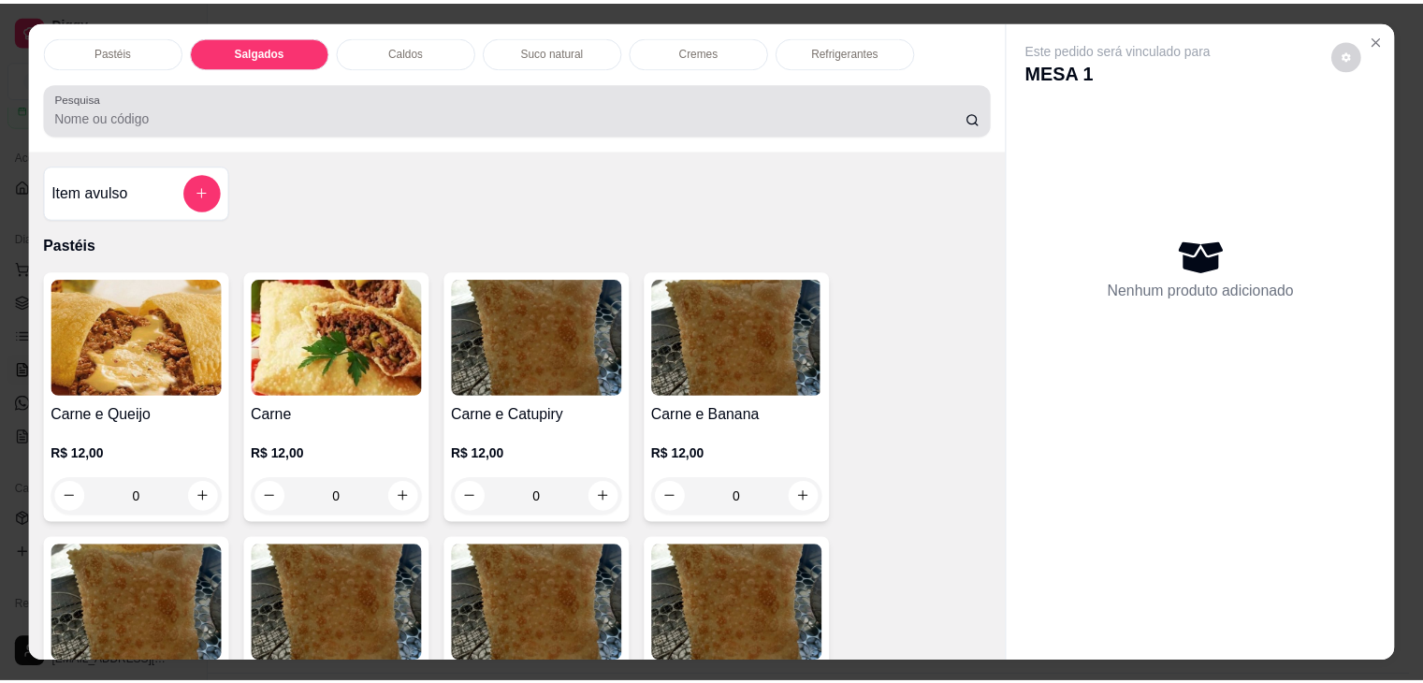
scroll to position [46, 0]
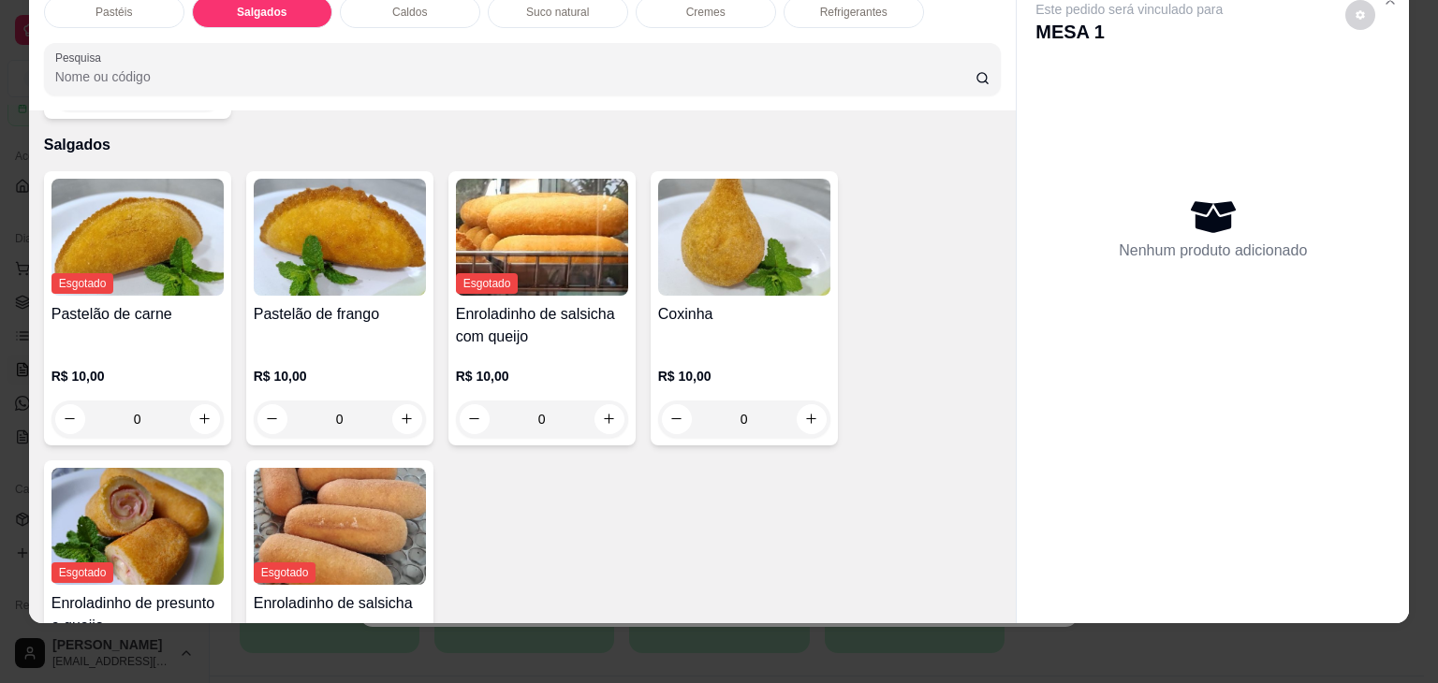
click at [314, 303] on h4 "Pastelão de frango" at bounding box center [340, 314] width 172 height 22
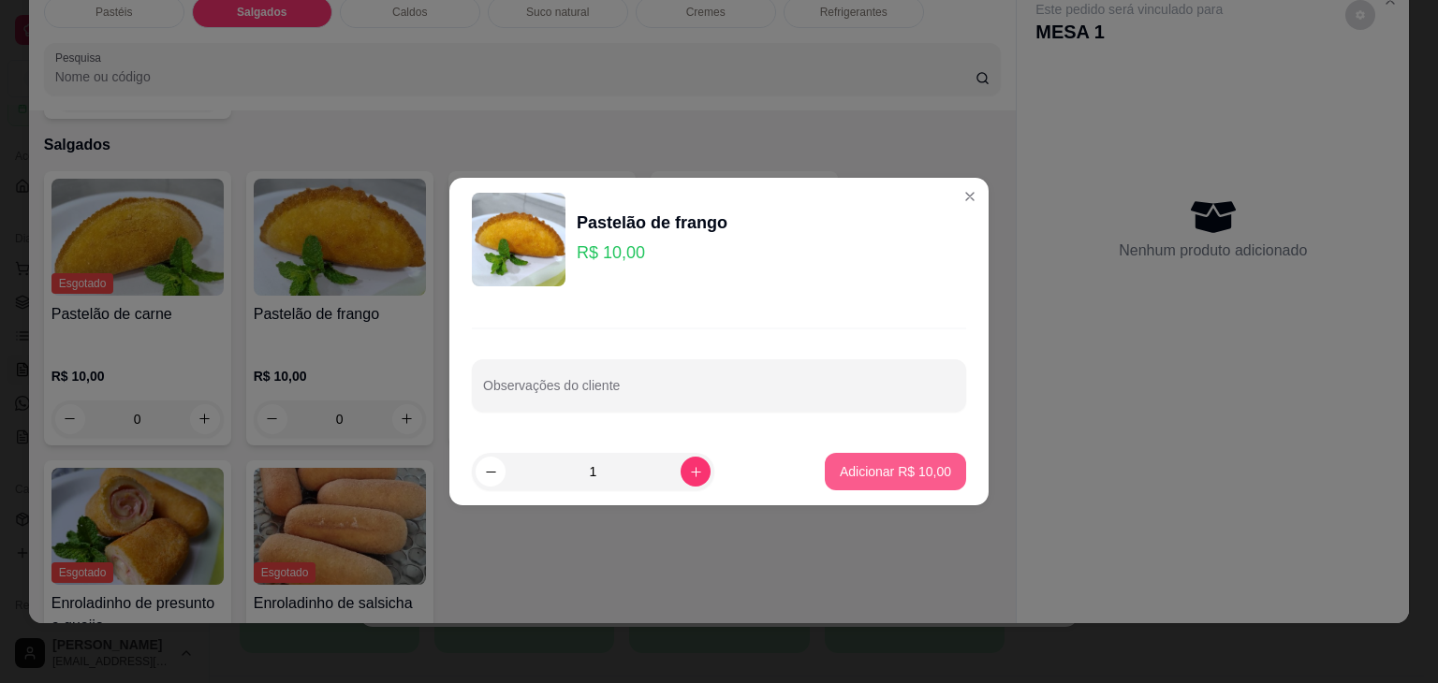
click at [924, 471] on p "Adicionar R$ 10,00" at bounding box center [894, 471] width 111 height 19
click at [924, 471] on div "Esgotado Pastelão de carne R$ 10,00 0 Pastelão de frango R$ 10,00 0 Esgotado En…" at bounding box center [522, 452] width 957 height 563
type input "1"
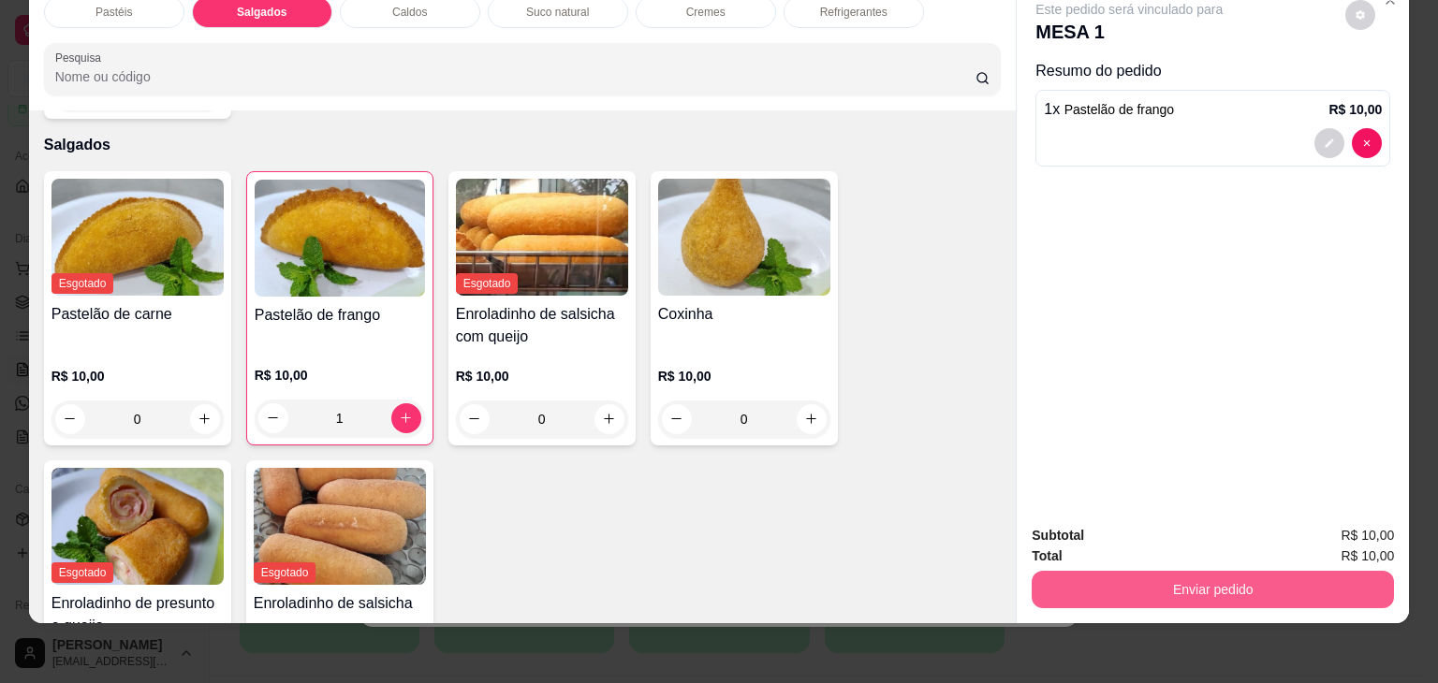
click at [1150, 571] on button "Enviar pedido" at bounding box center [1212, 589] width 362 height 37
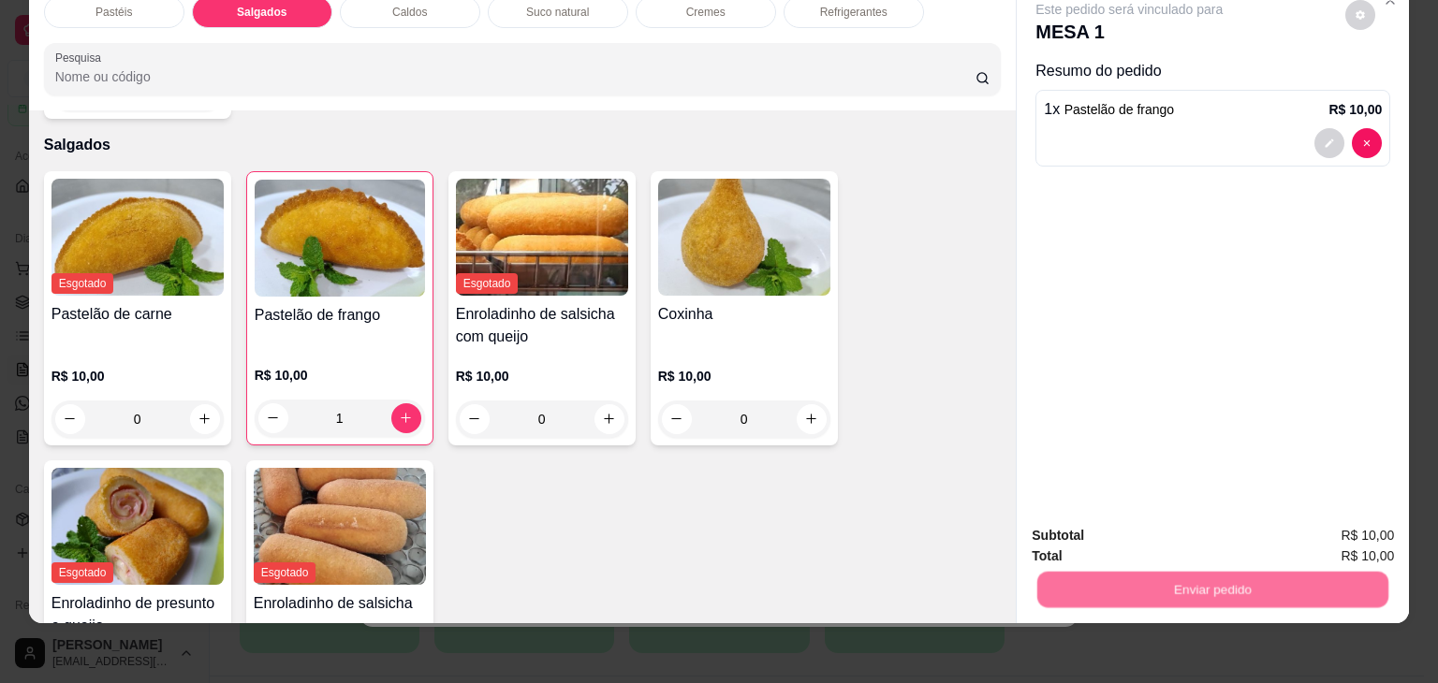
click at [1163, 529] on button "Não registrar e enviar pedido" at bounding box center [1150, 528] width 189 height 35
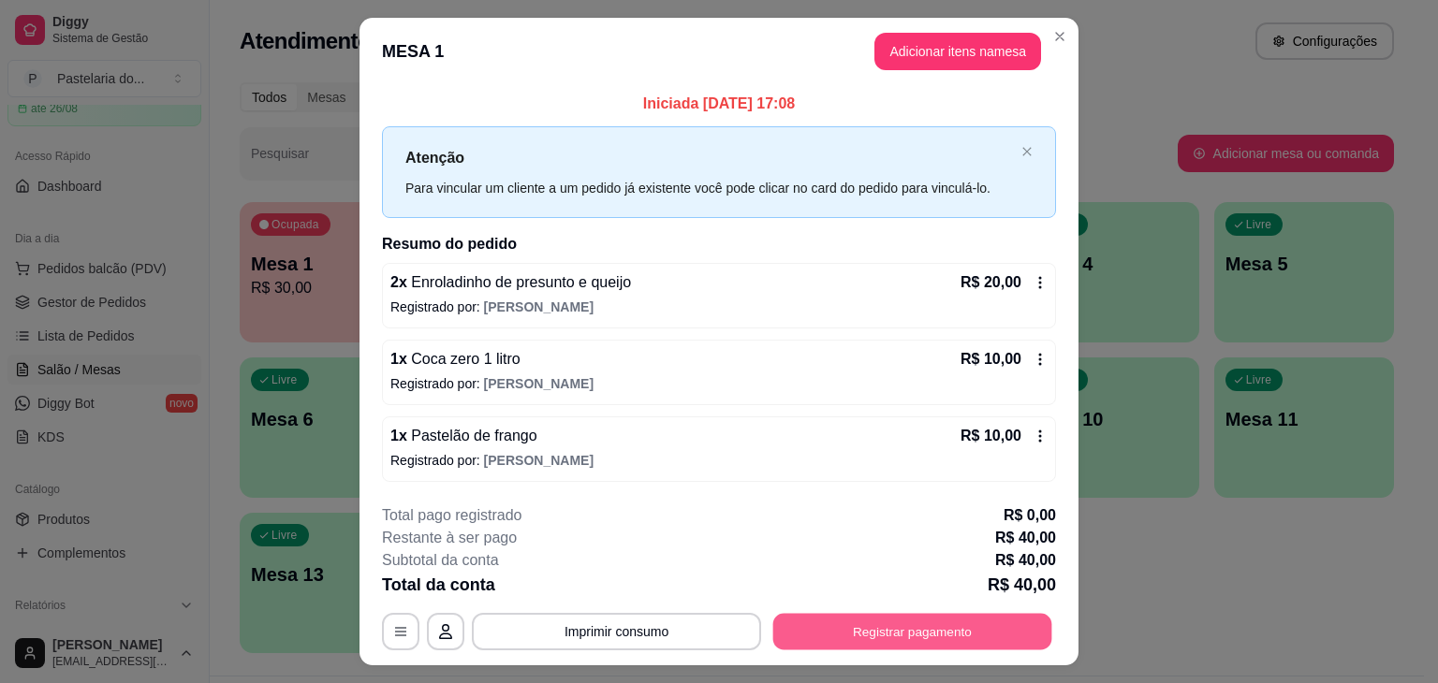
click at [962, 619] on button "Registrar pagamento" at bounding box center [912, 631] width 279 height 36
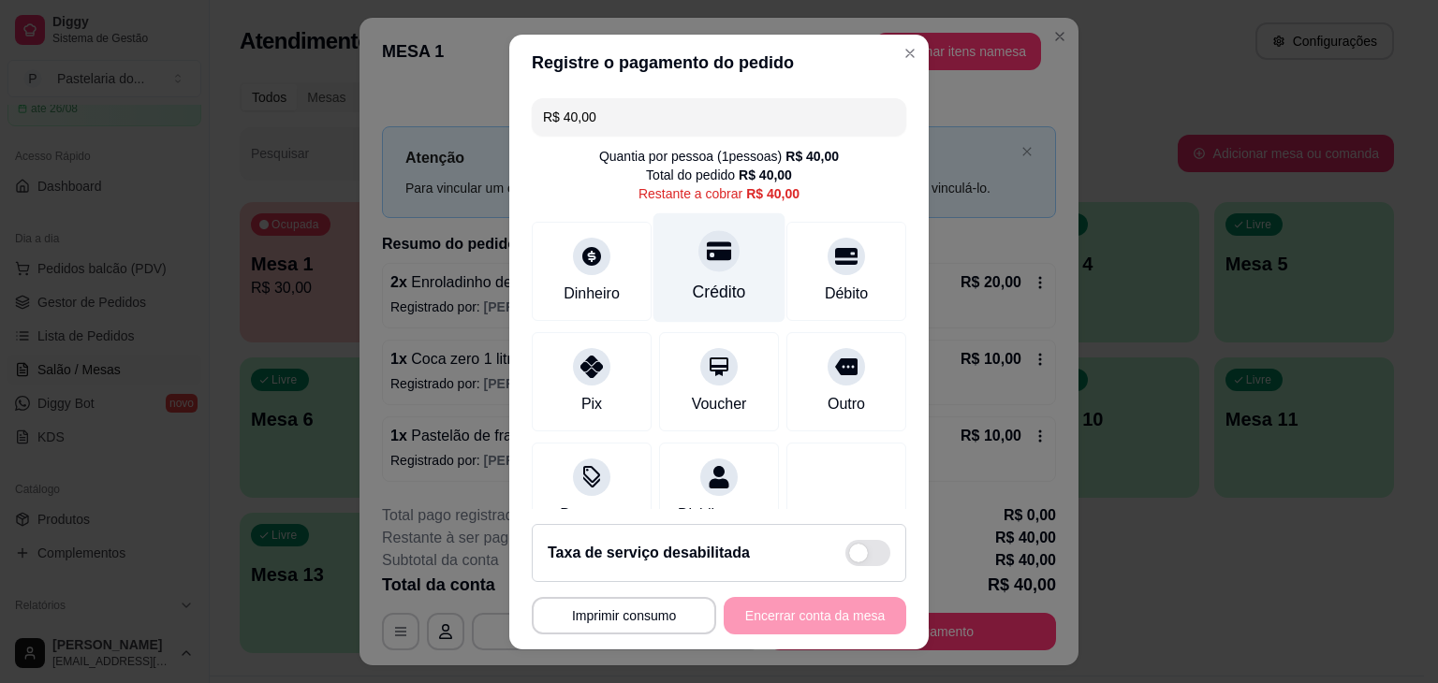
click at [678, 274] on div "Crédito" at bounding box center [719, 266] width 132 height 109
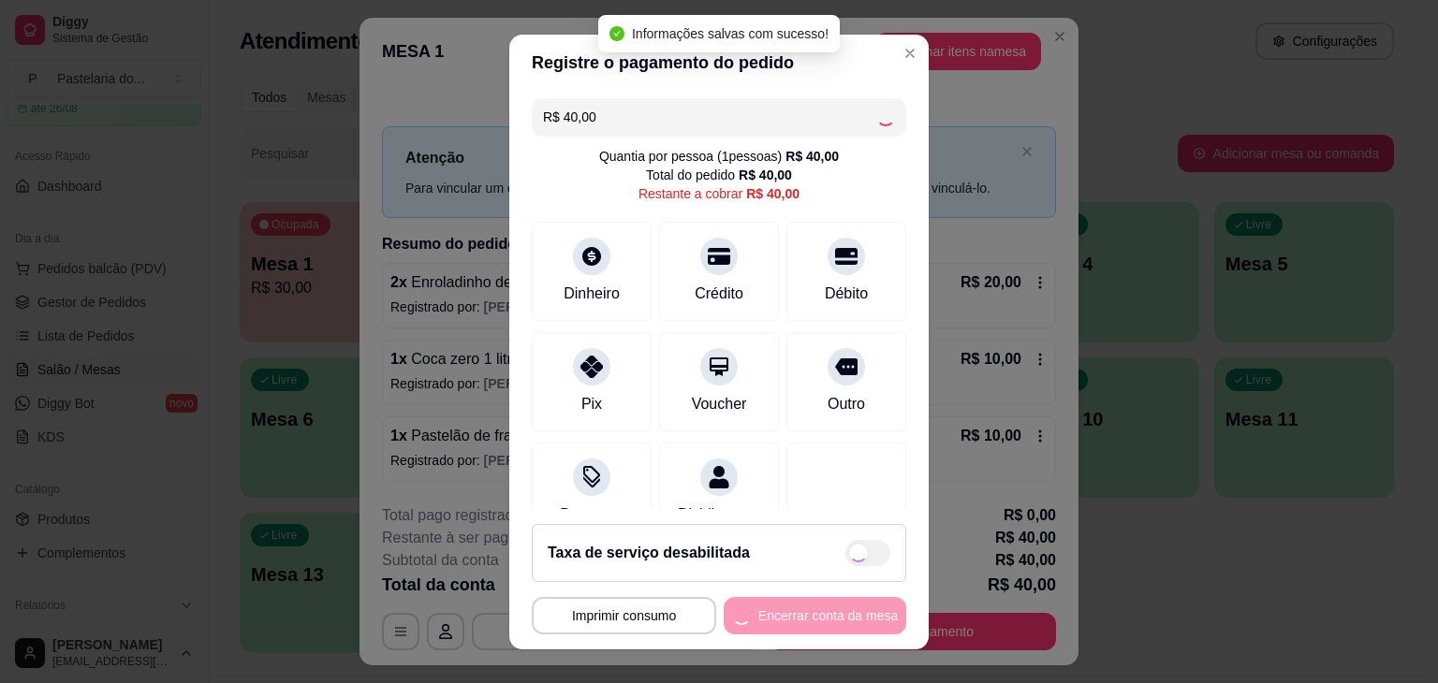
type input "R$ 0,00"
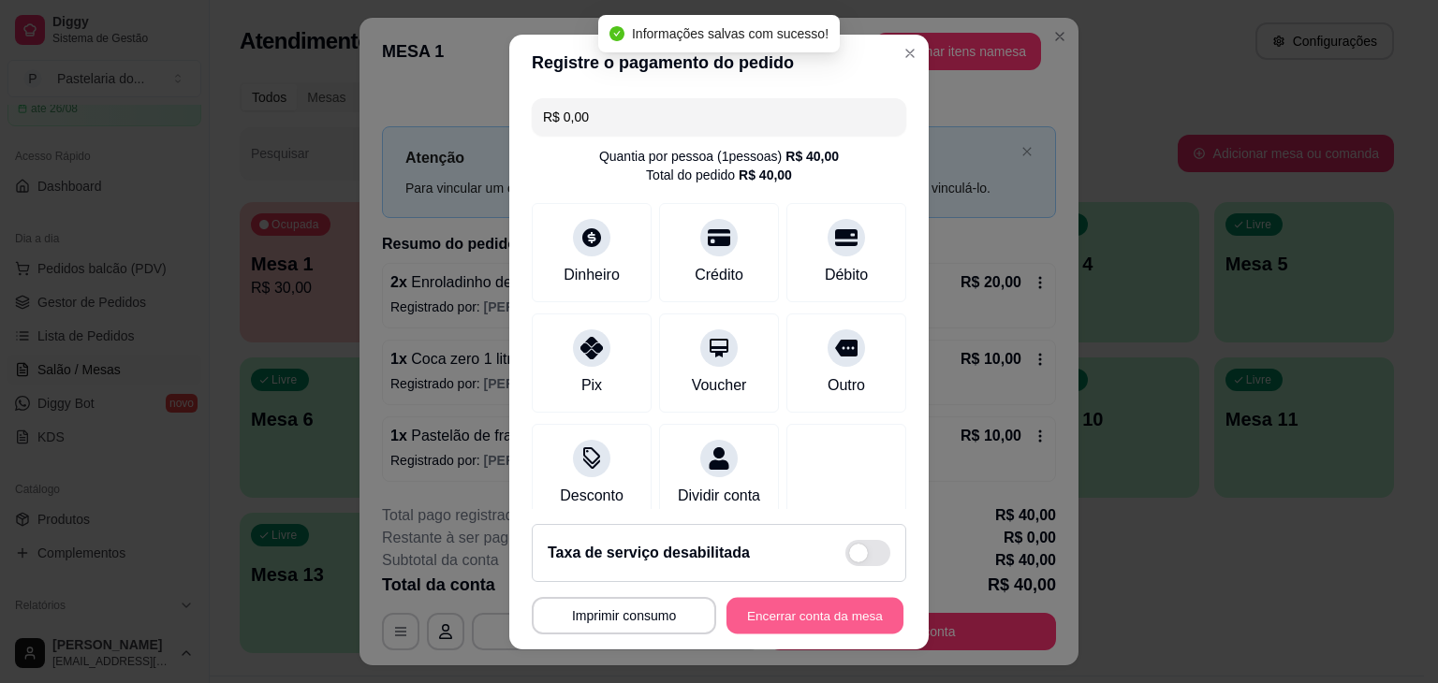
click at [805, 606] on button "Encerrar conta da mesa" at bounding box center [814, 615] width 177 height 36
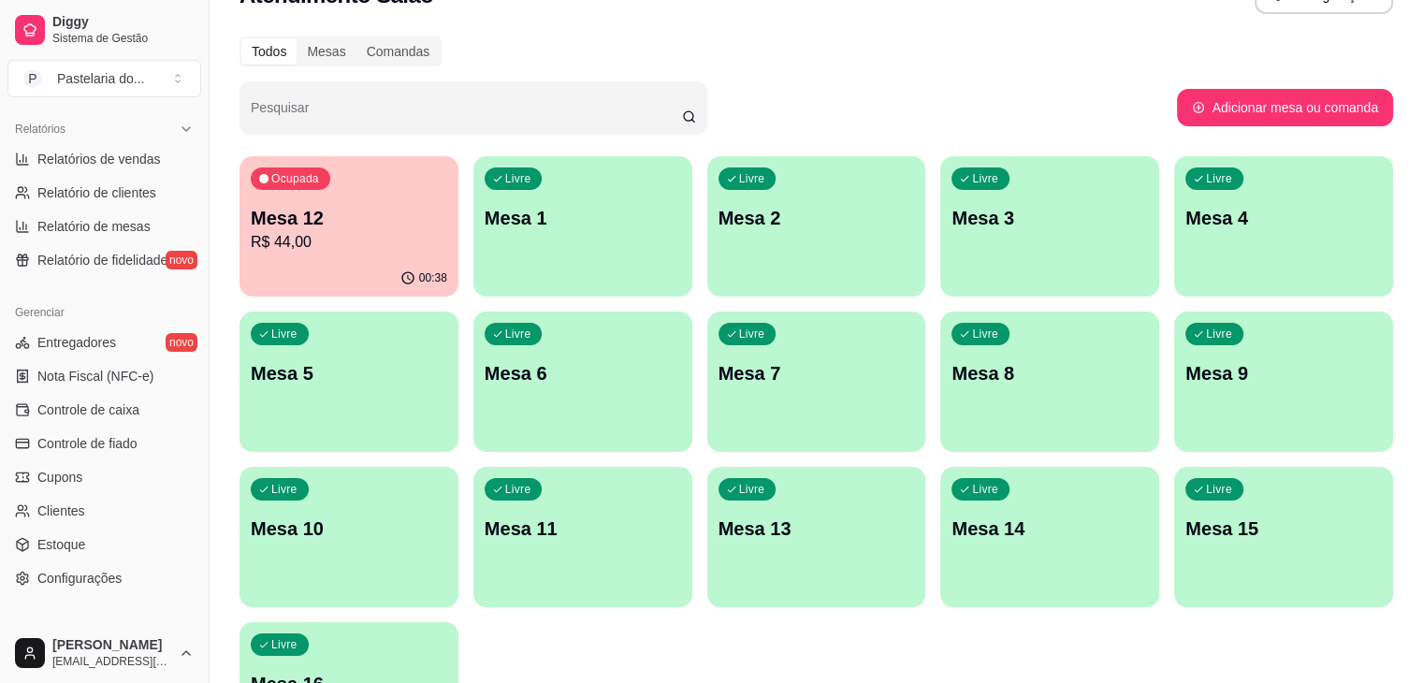
scroll to position [569, 0]
click at [94, 539] on link "Estoque" at bounding box center [104, 546] width 194 height 30
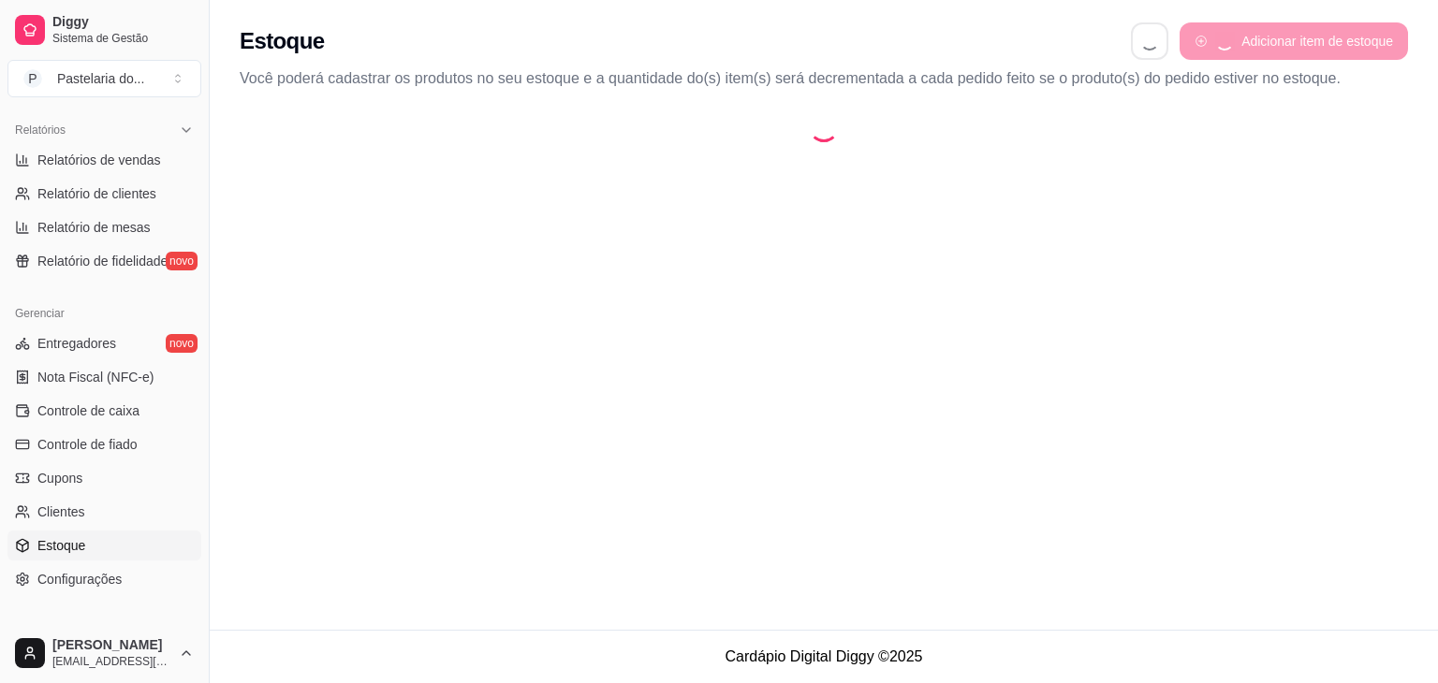
click at [94, 539] on link "Estoque" at bounding box center [104, 546] width 194 height 30
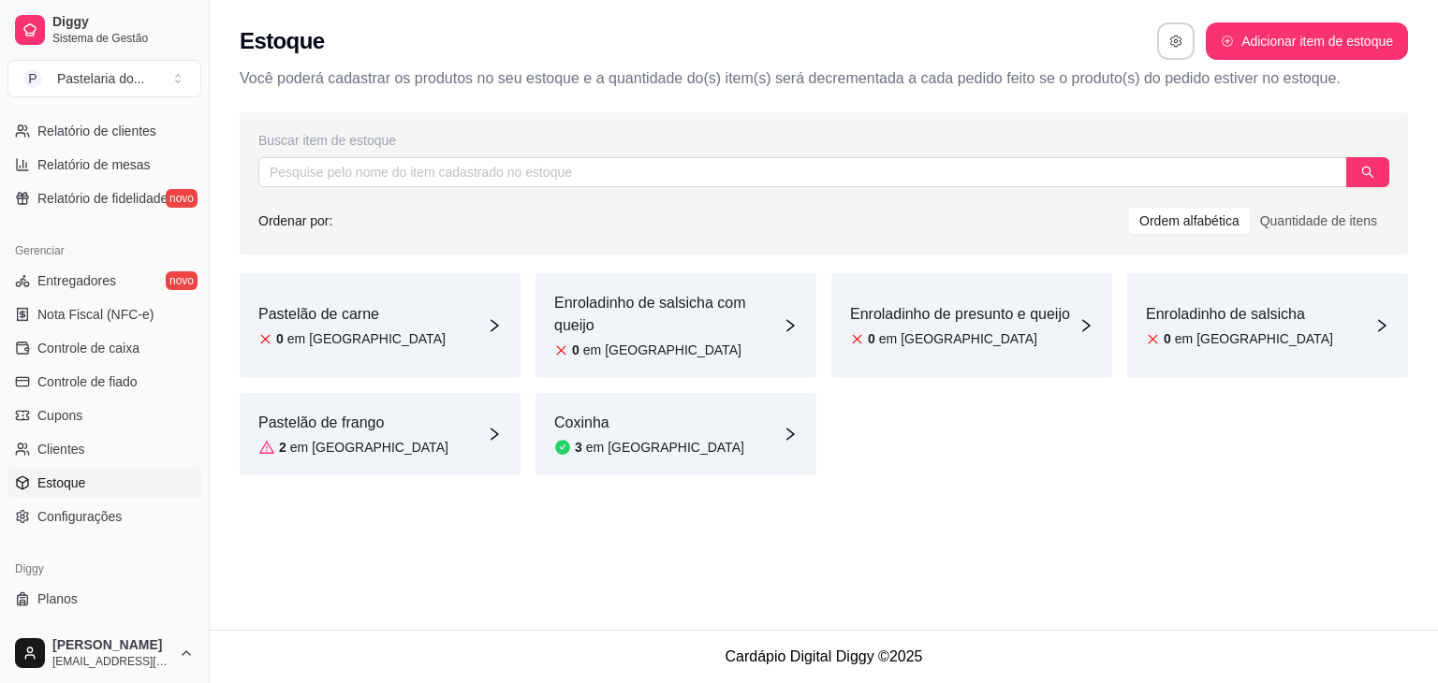
scroll to position [663, 0]
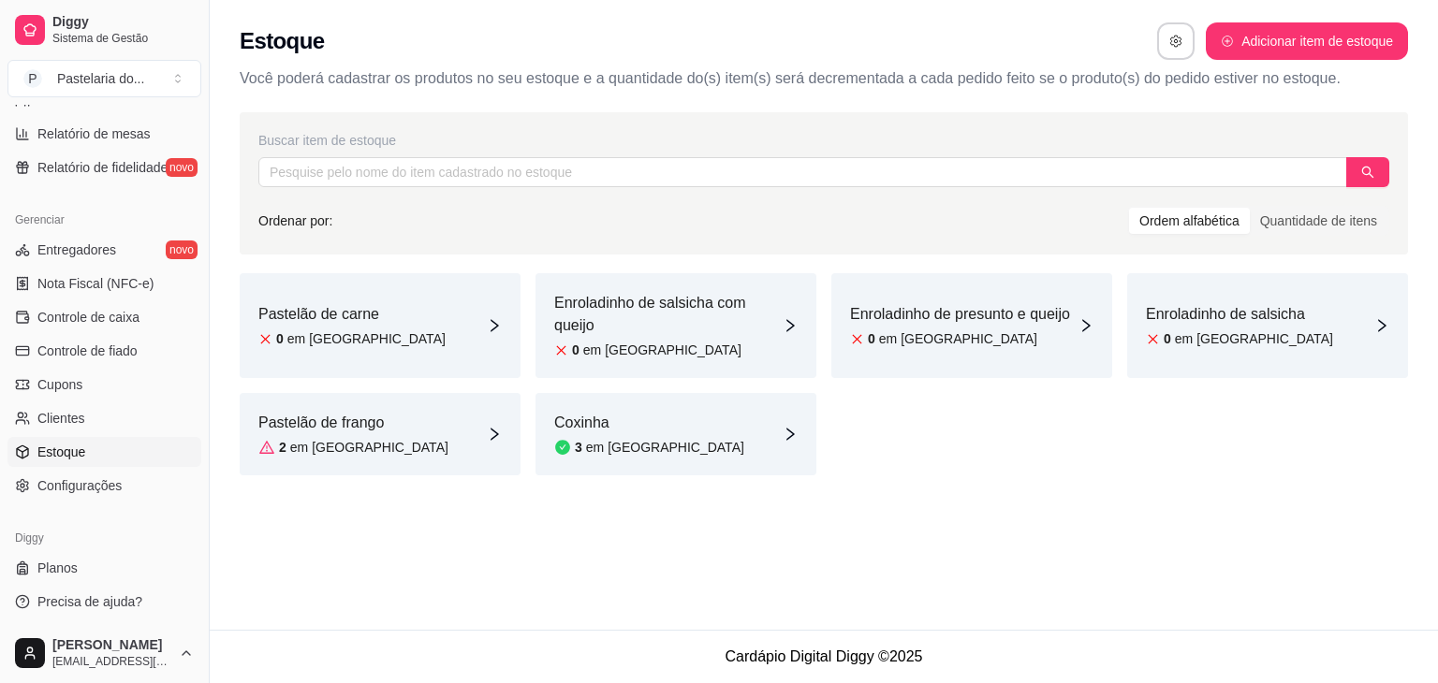
click at [420, 315] on div "Pastelão de carne 0 em [GEOGRAPHIC_DATA]" at bounding box center [380, 325] width 281 height 105
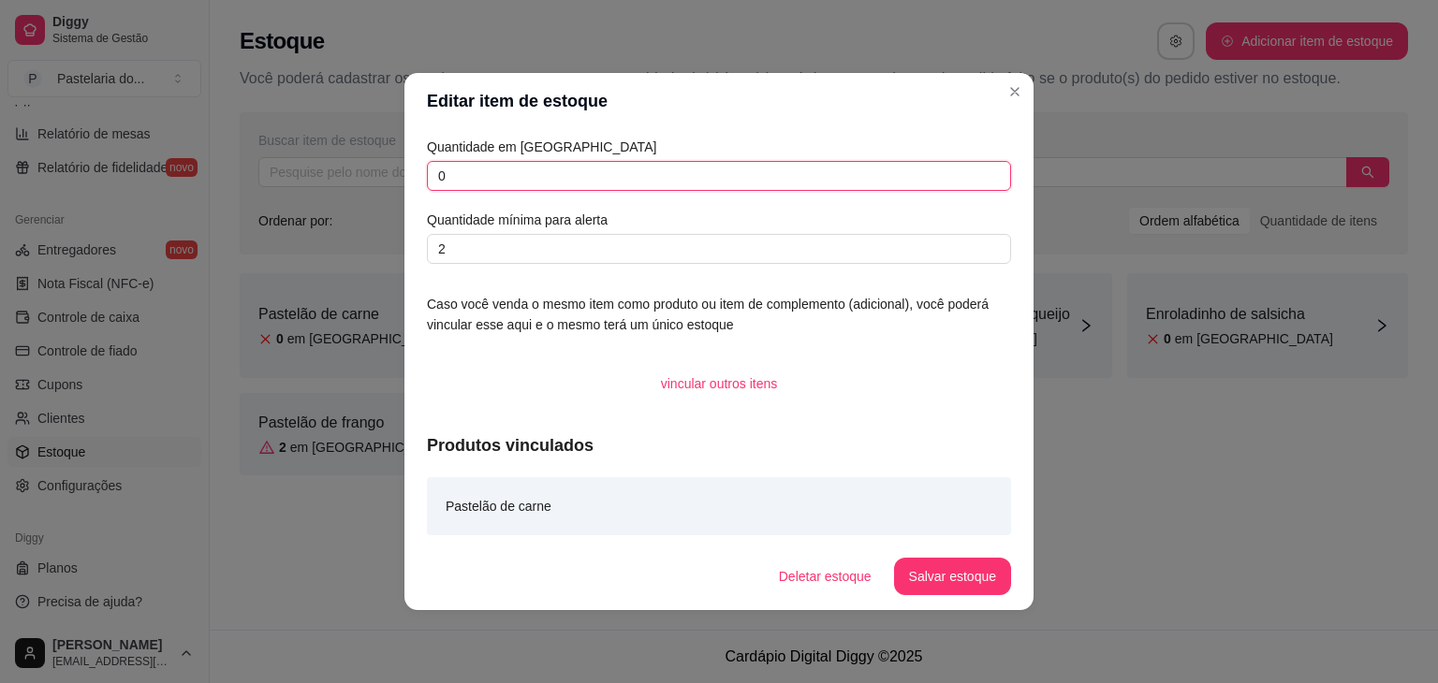
click at [497, 182] on input "0" at bounding box center [719, 176] width 584 height 30
type input "6"
click at [986, 561] on button "Salvar estoque" at bounding box center [952, 576] width 117 height 37
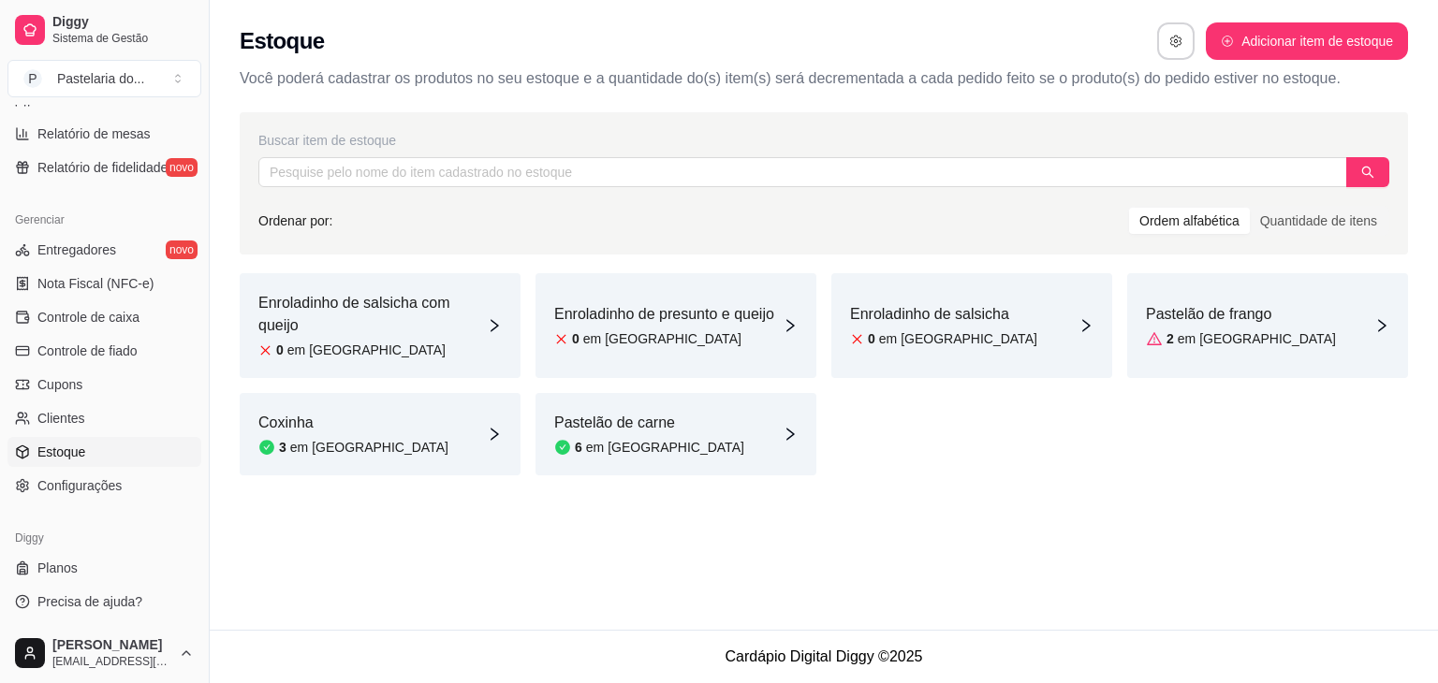
click at [425, 328] on article "Enroladinho de salsicha com queijo" at bounding box center [372, 314] width 228 height 45
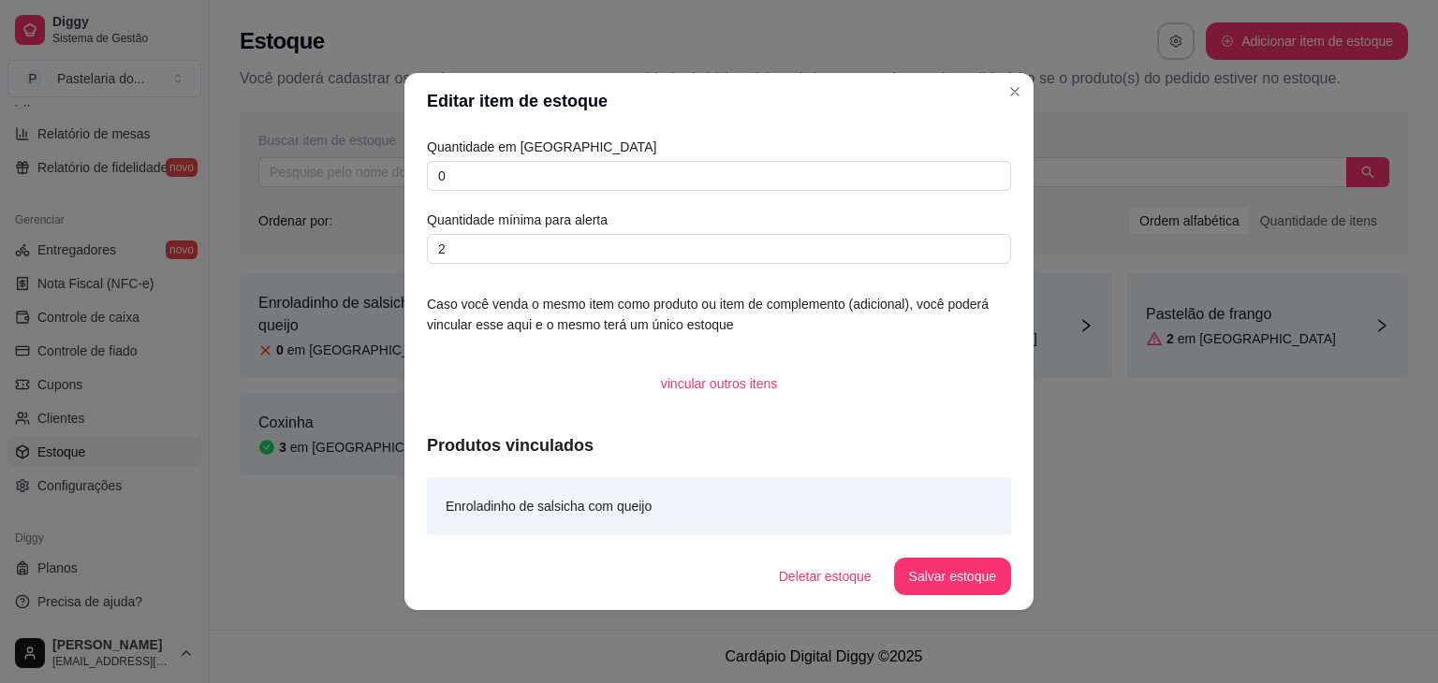
click at [532, 160] on div "Quantidade em estoque 0 Quantidade mínima para alerta 2" at bounding box center [719, 200] width 584 height 127
click at [537, 181] on input "0" at bounding box center [719, 176] width 584 height 30
type input "3"
click at [976, 585] on button "Salvar estoque" at bounding box center [952, 576] width 117 height 37
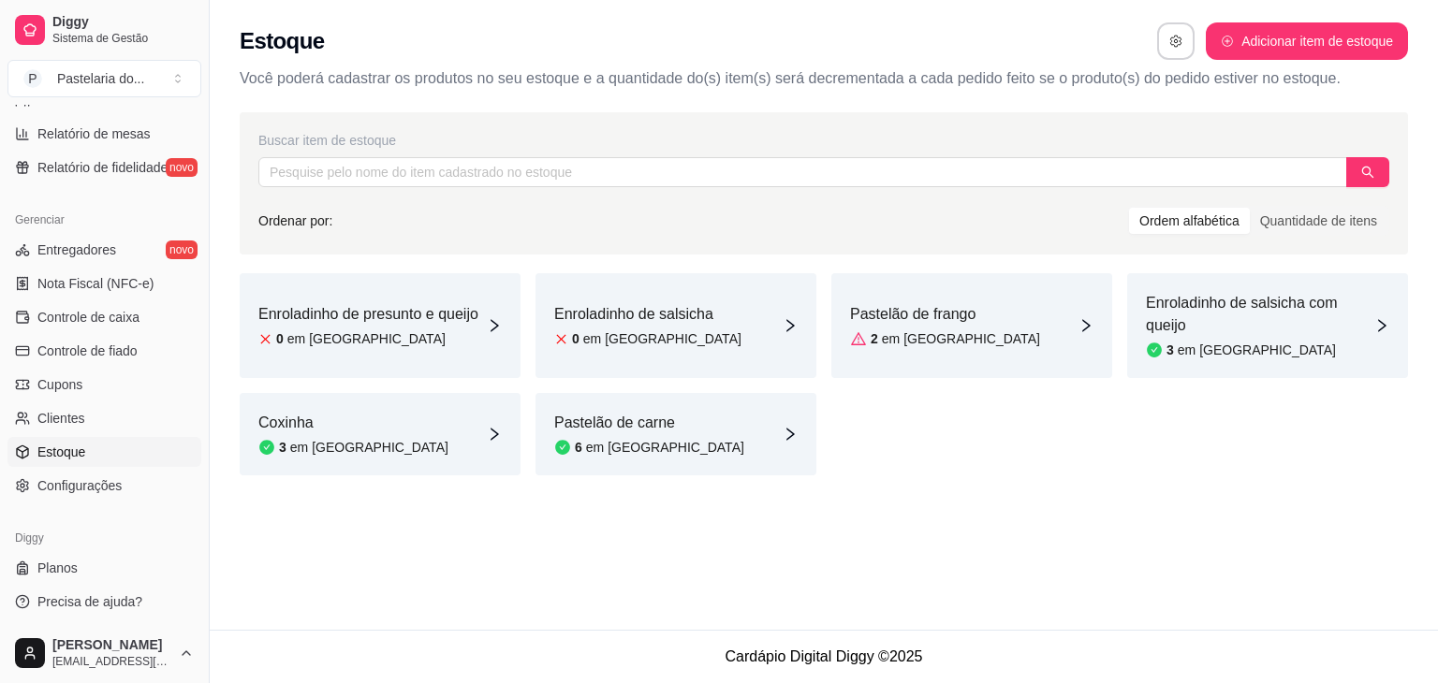
click at [490, 334] on div "Enroladinho de presunto e queijo 0 em [GEOGRAPHIC_DATA]" at bounding box center [380, 325] width 281 height 105
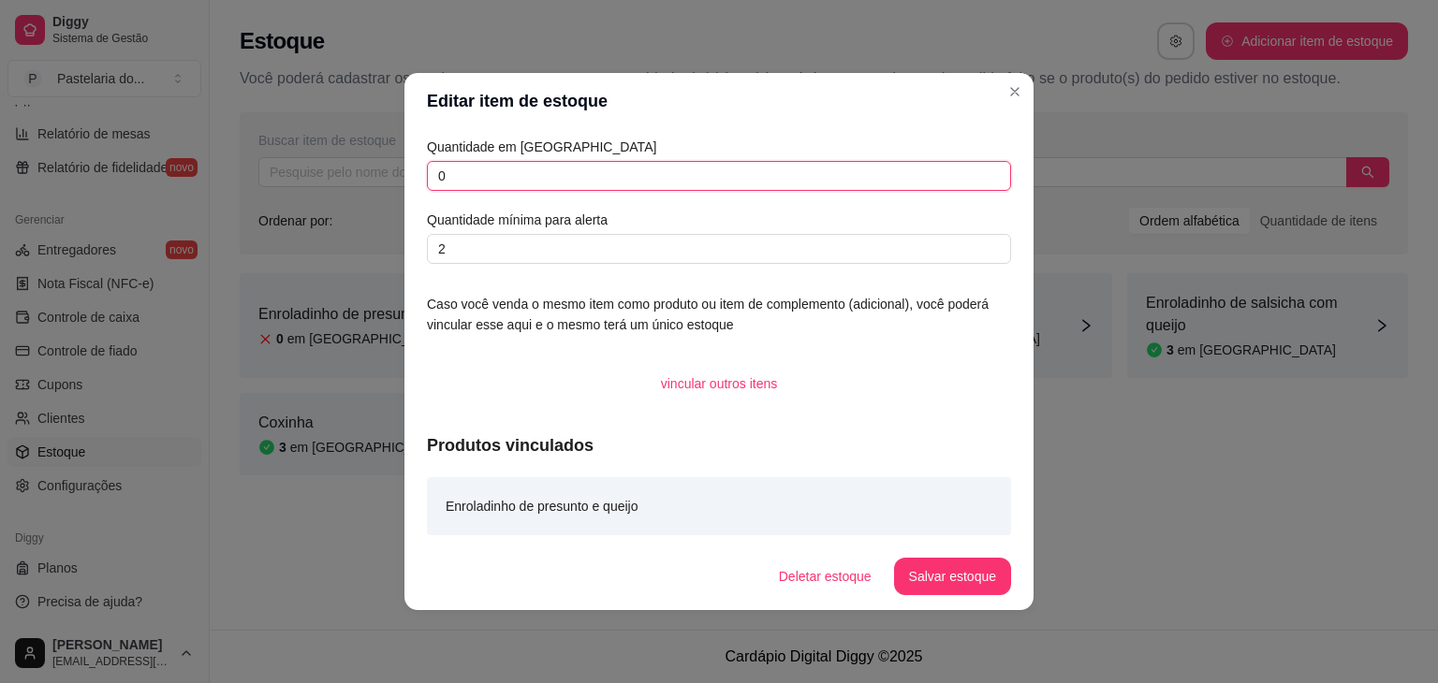
click at [648, 187] on input "0" at bounding box center [719, 176] width 584 height 30
type input "11"
click at [922, 559] on button "Salvar estoque" at bounding box center [952, 577] width 114 height 36
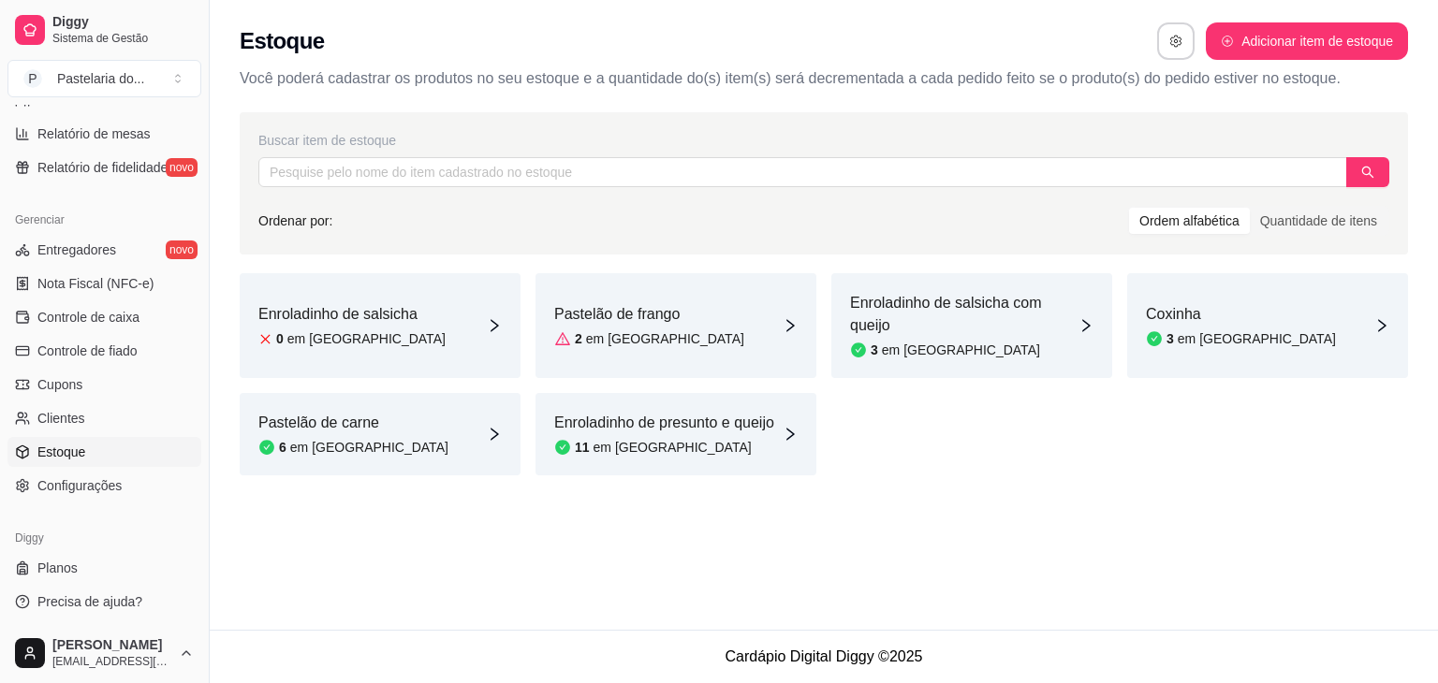
click at [372, 318] on article "Enroladinho de salsicha" at bounding box center [351, 314] width 187 height 22
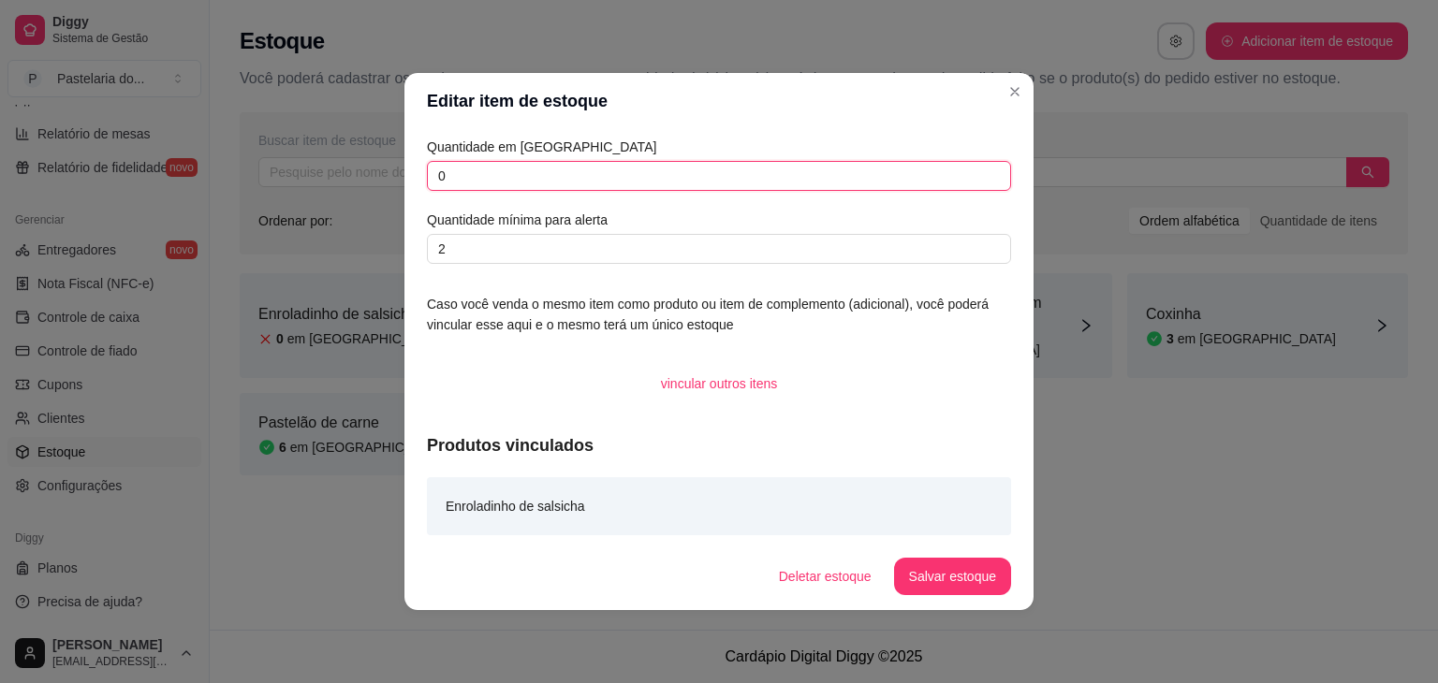
click at [502, 170] on input "0" at bounding box center [719, 176] width 584 height 30
type input "3"
click at [999, 583] on button "Salvar estoque" at bounding box center [952, 576] width 117 height 37
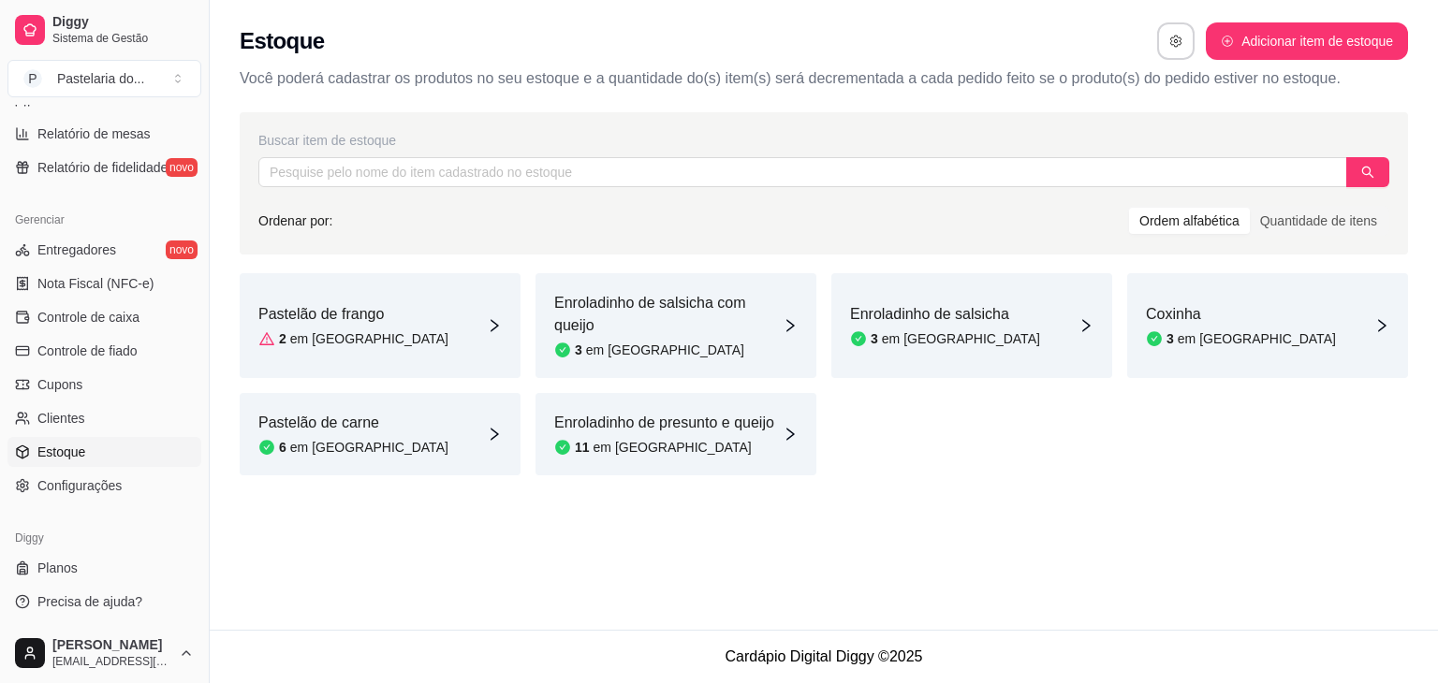
click at [296, 330] on article "em [GEOGRAPHIC_DATA]" at bounding box center [369, 338] width 158 height 19
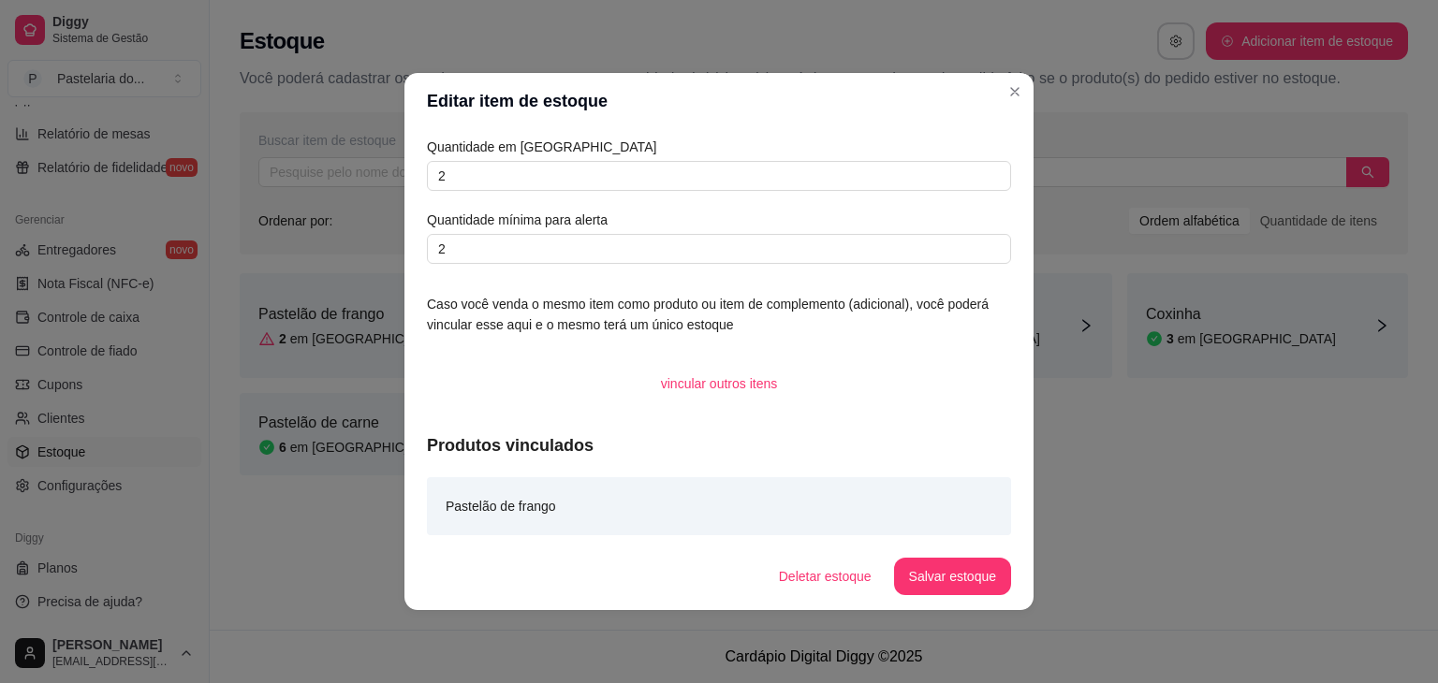
click at [442, 194] on div "Quantidade em estoque 2 Quantidade mínima para alerta 2" at bounding box center [719, 200] width 584 height 127
click at [468, 177] on input "2" at bounding box center [719, 176] width 584 height 30
type input "5"
click at [970, 566] on button "Salvar estoque" at bounding box center [952, 576] width 117 height 37
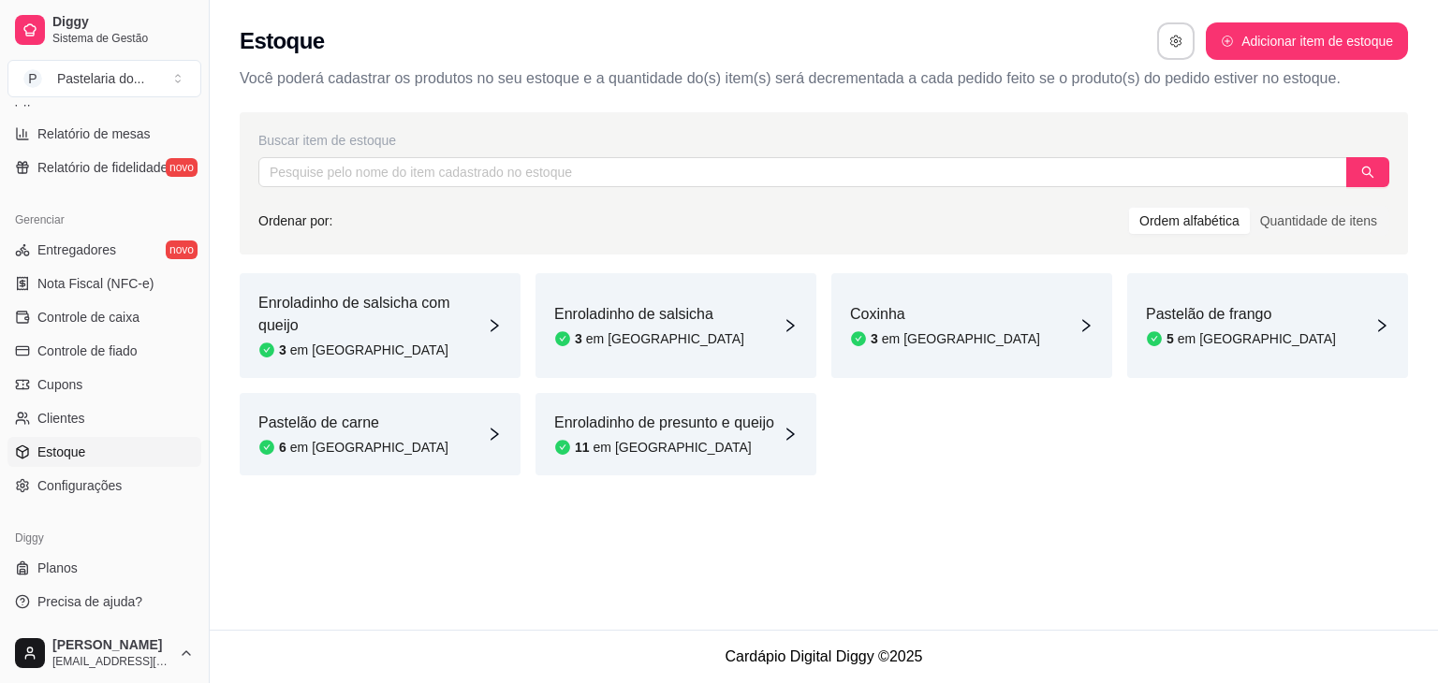
click at [997, 353] on div "Coxinha 3 em [GEOGRAPHIC_DATA]" at bounding box center [971, 325] width 281 height 105
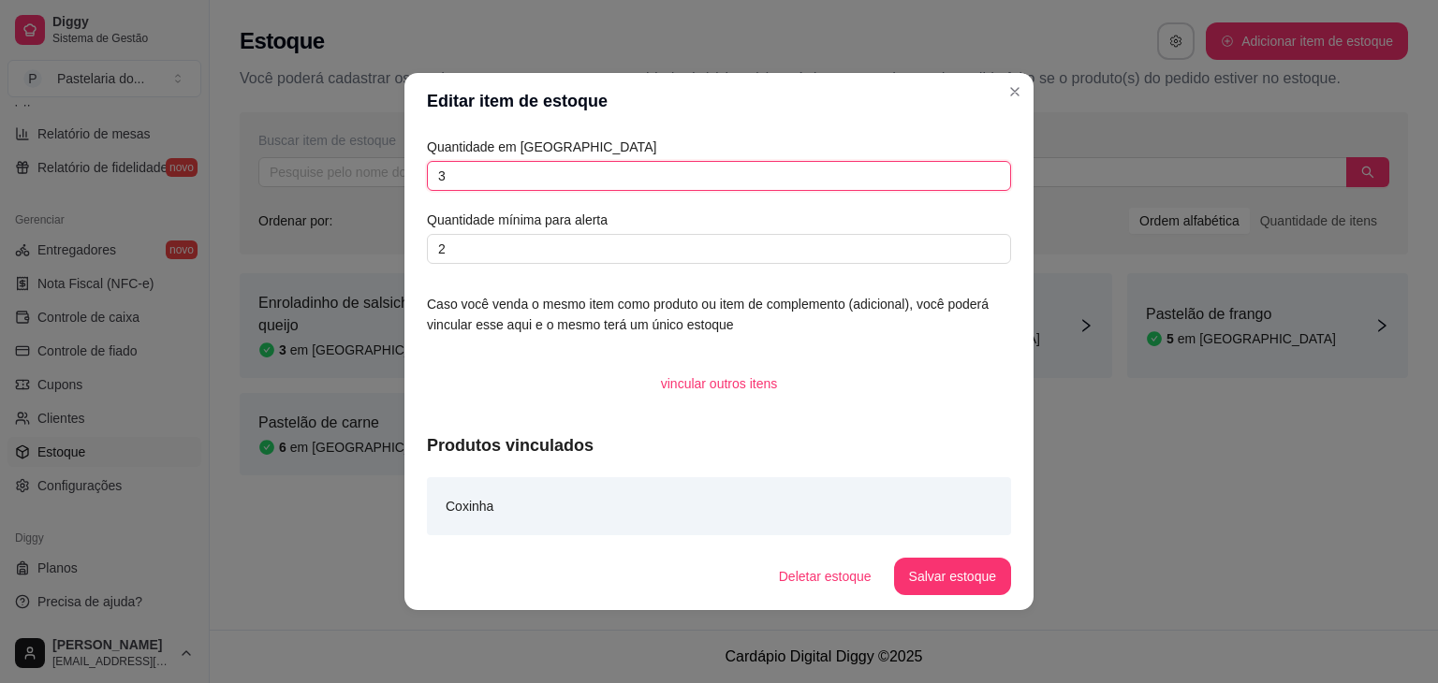
click at [905, 173] on input "3" at bounding box center [719, 176] width 584 height 30
type input "8"
click at [997, 586] on button "Salvar estoque" at bounding box center [952, 576] width 117 height 37
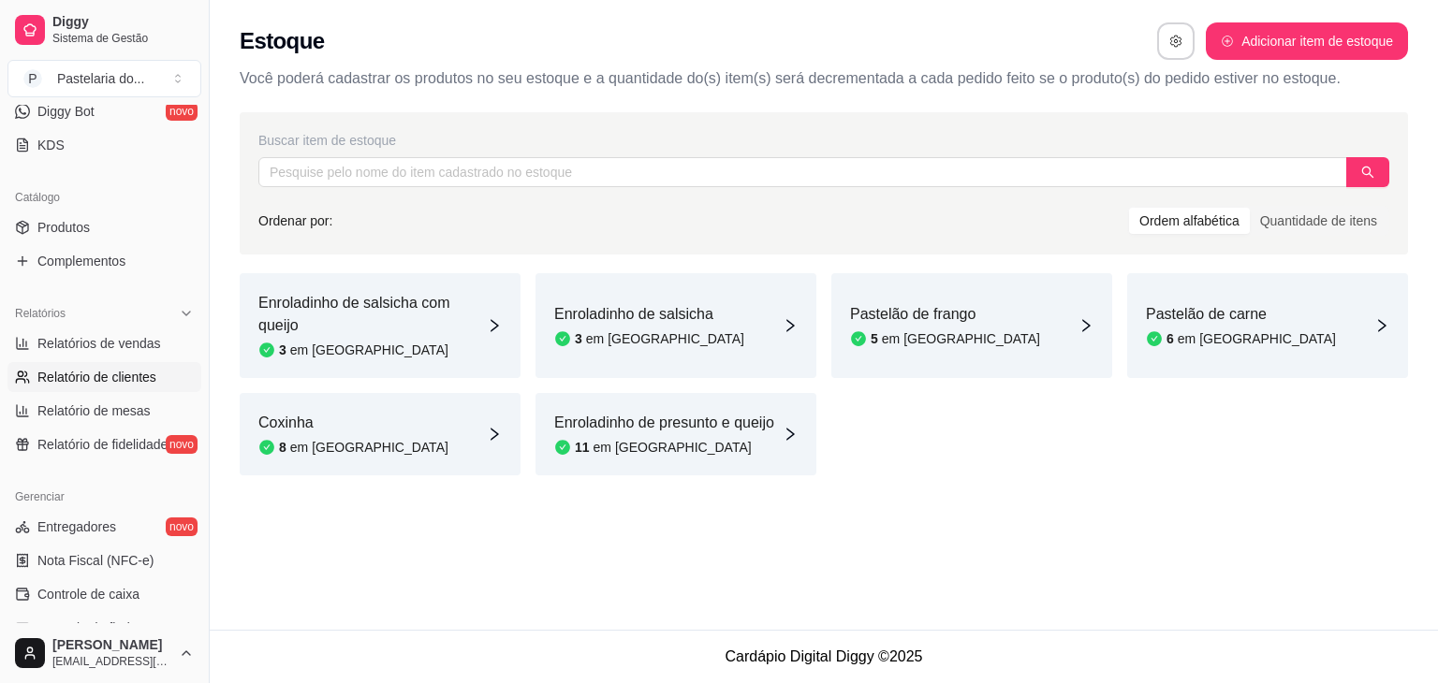
scroll to position [7, 0]
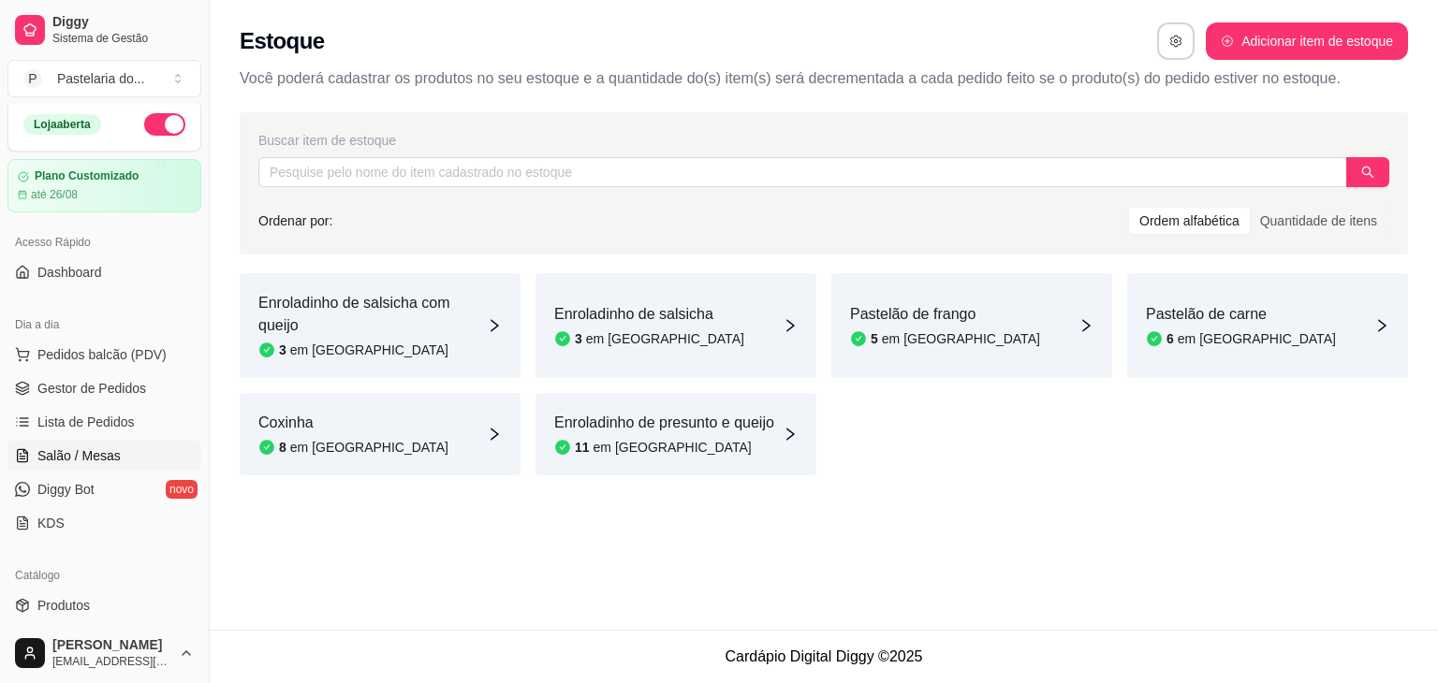
click at [112, 449] on span "Salão / Mesas" at bounding box center [78, 455] width 83 height 19
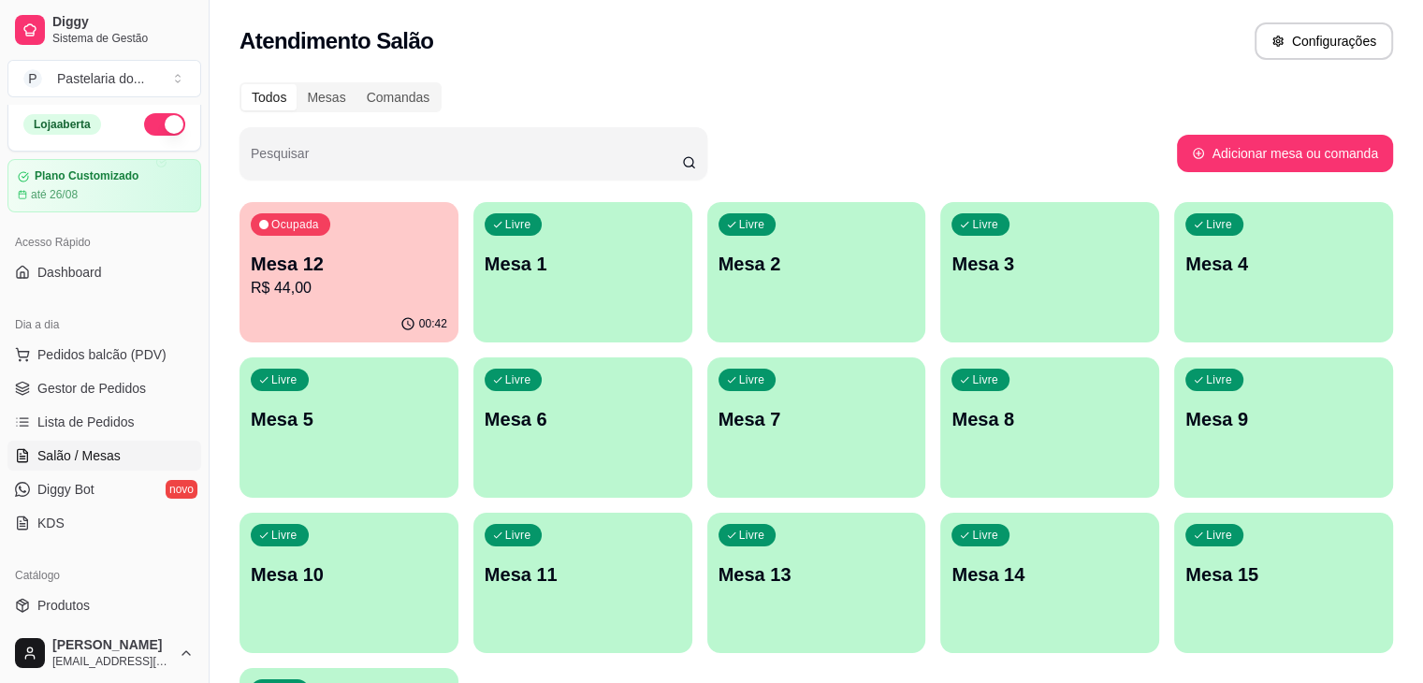
click at [591, 255] on p "Mesa 1" at bounding box center [583, 264] width 197 height 26
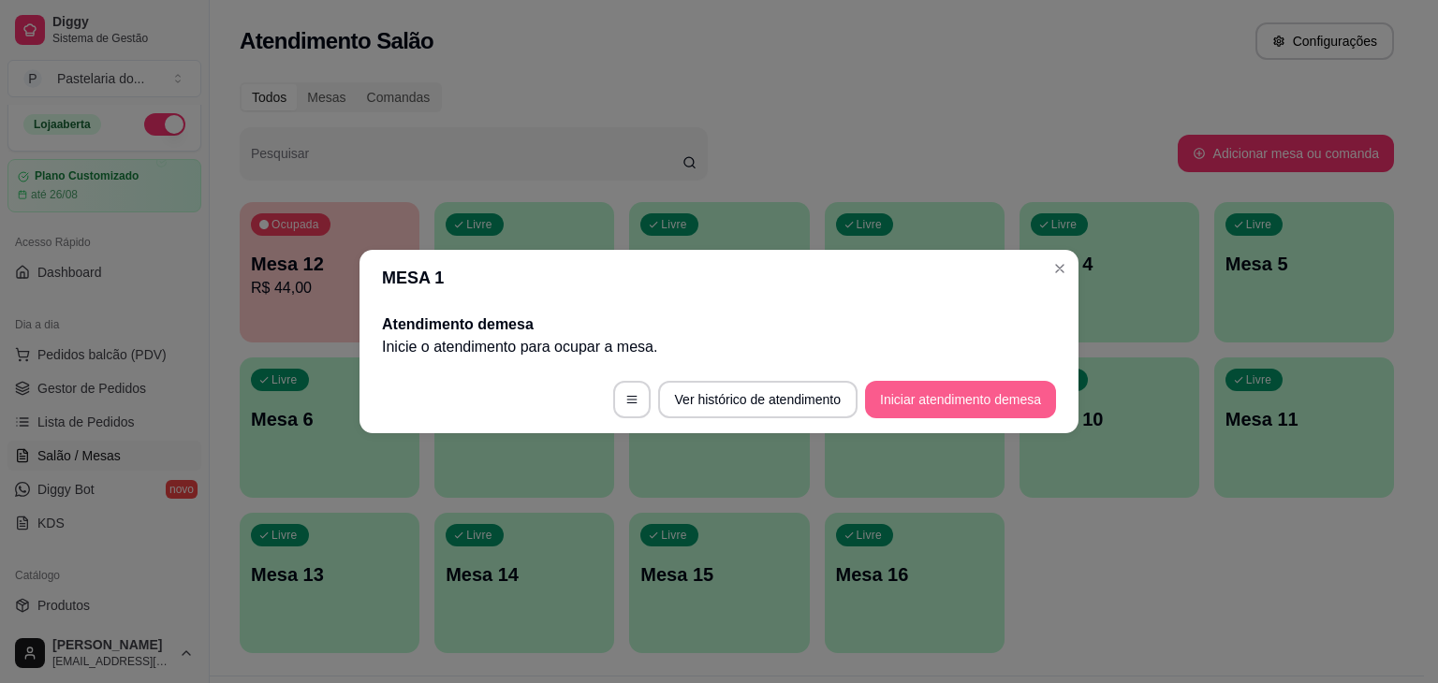
click at [974, 394] on button "Iniciar atendimento de mesa" at bounding box center [960, 399] width 191 height 37
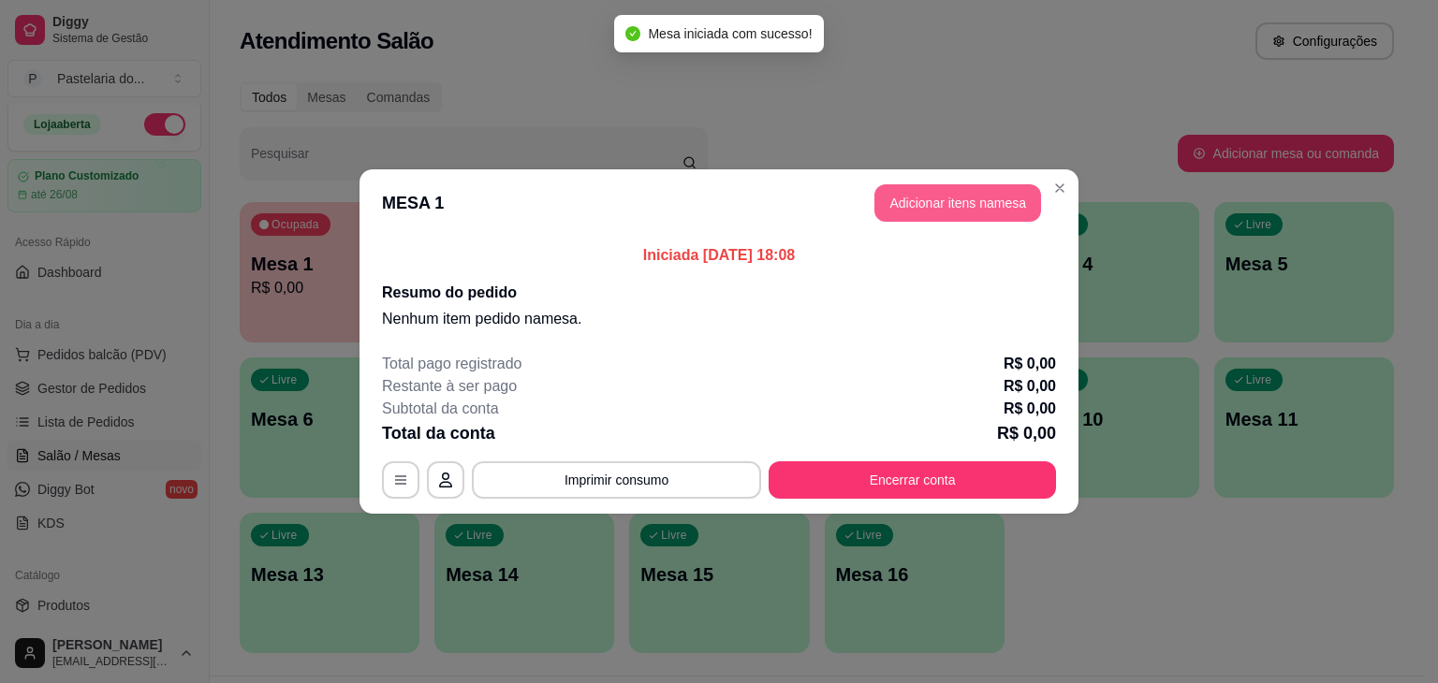
click at [985, 207] on button "Adicionar itens na mesa" at bounding box center [957, 202] width 167 height 37
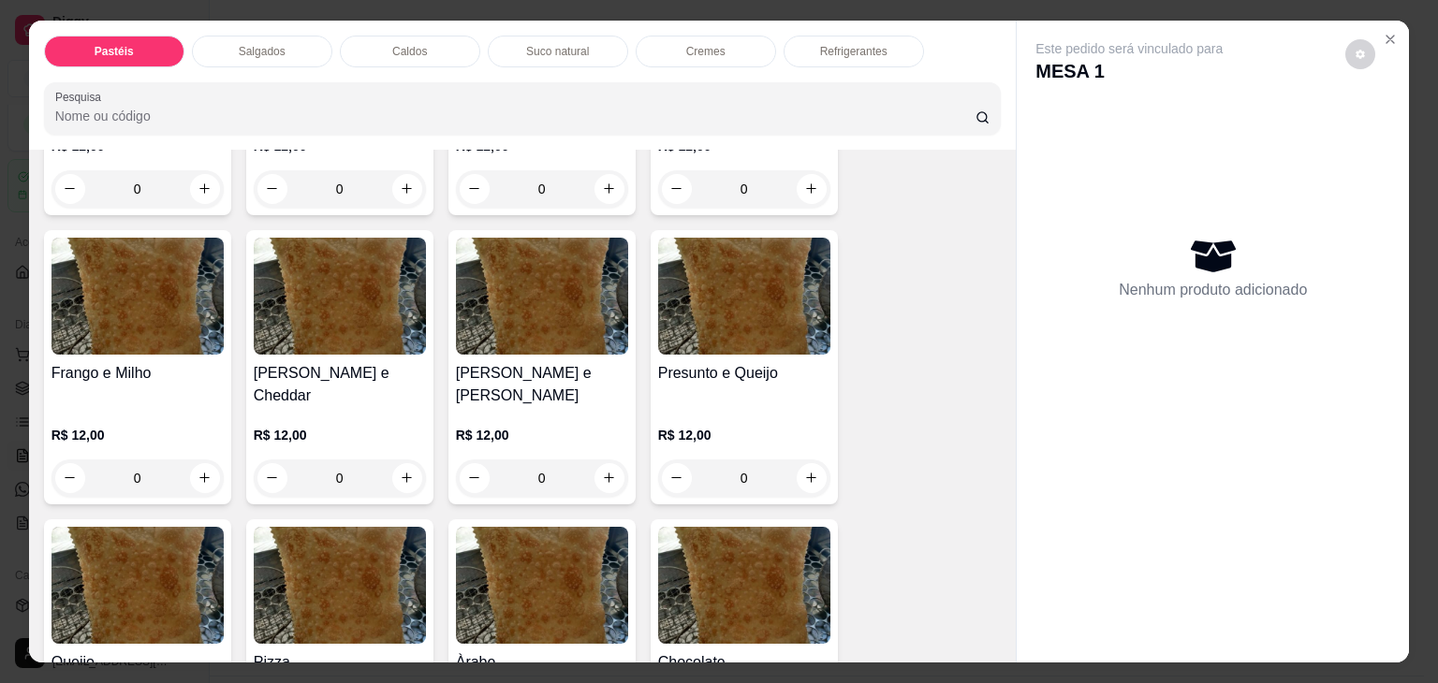
scroll to position [842, 0]
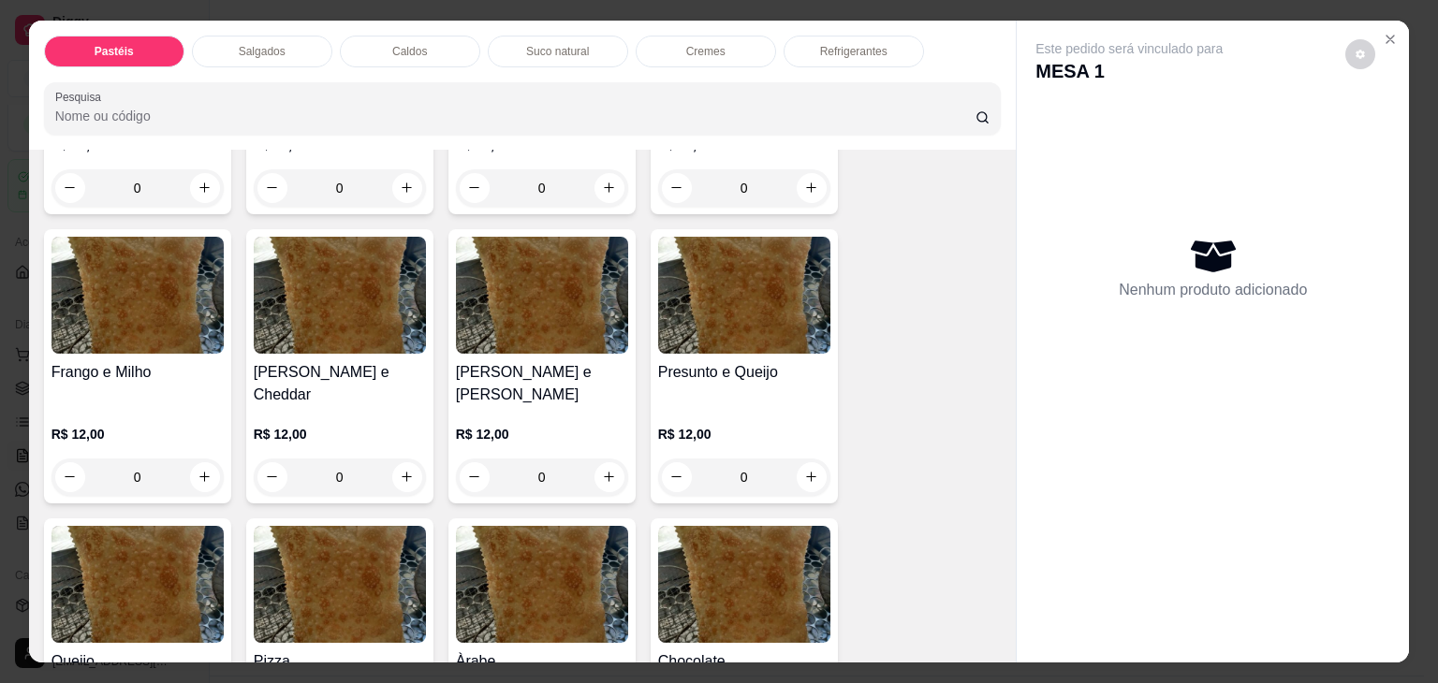
click at [564, 169] on div "0" at bounding box center [542, 187] width 172 height 37
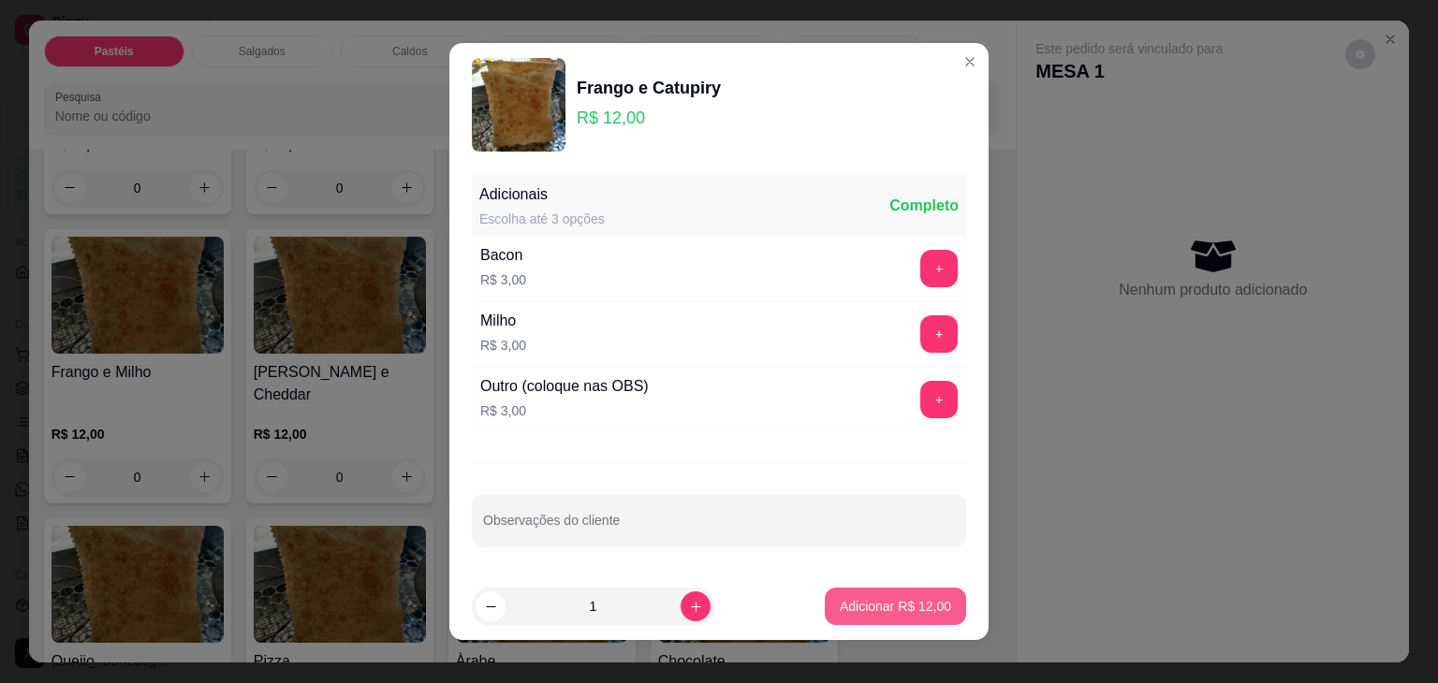
click at [887, 600] on p "Adicionar R$ 12,00" at bounding box center [894, 606] width 111 height 19
type input "1"
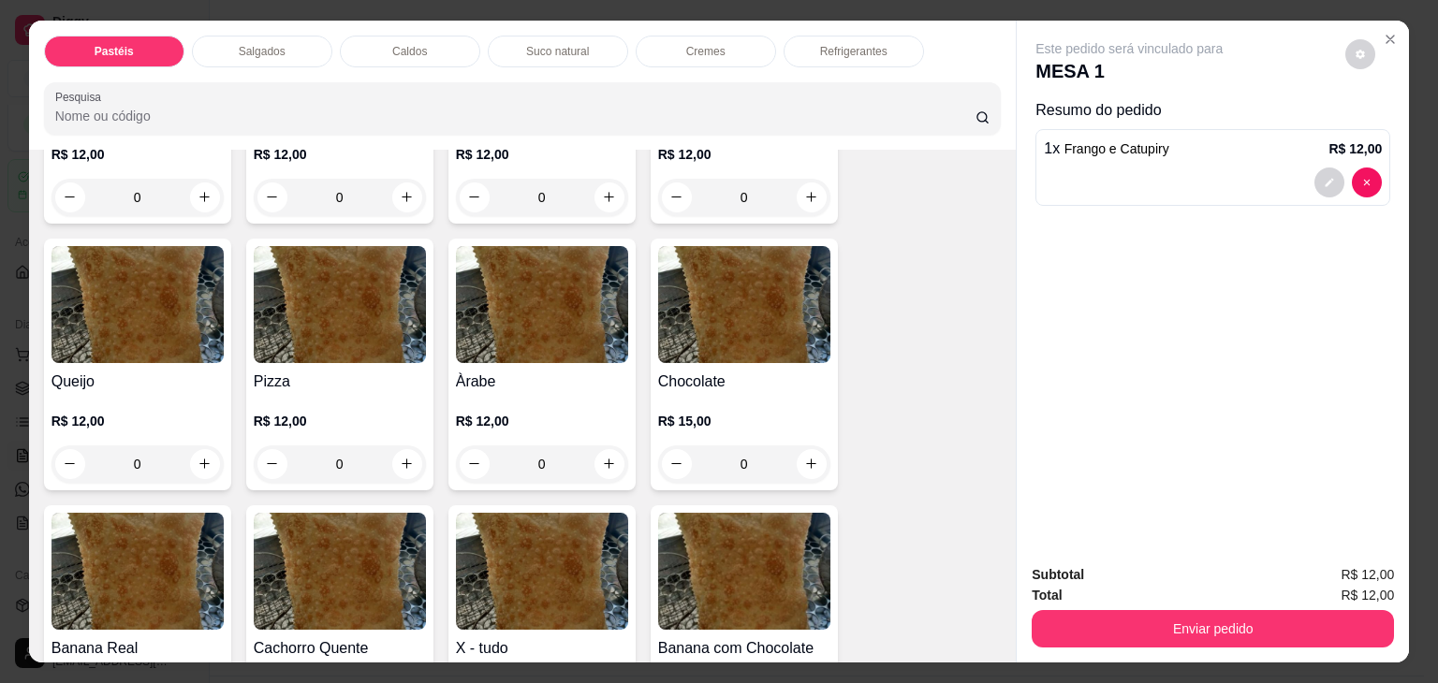
scroll to position [843, 0]
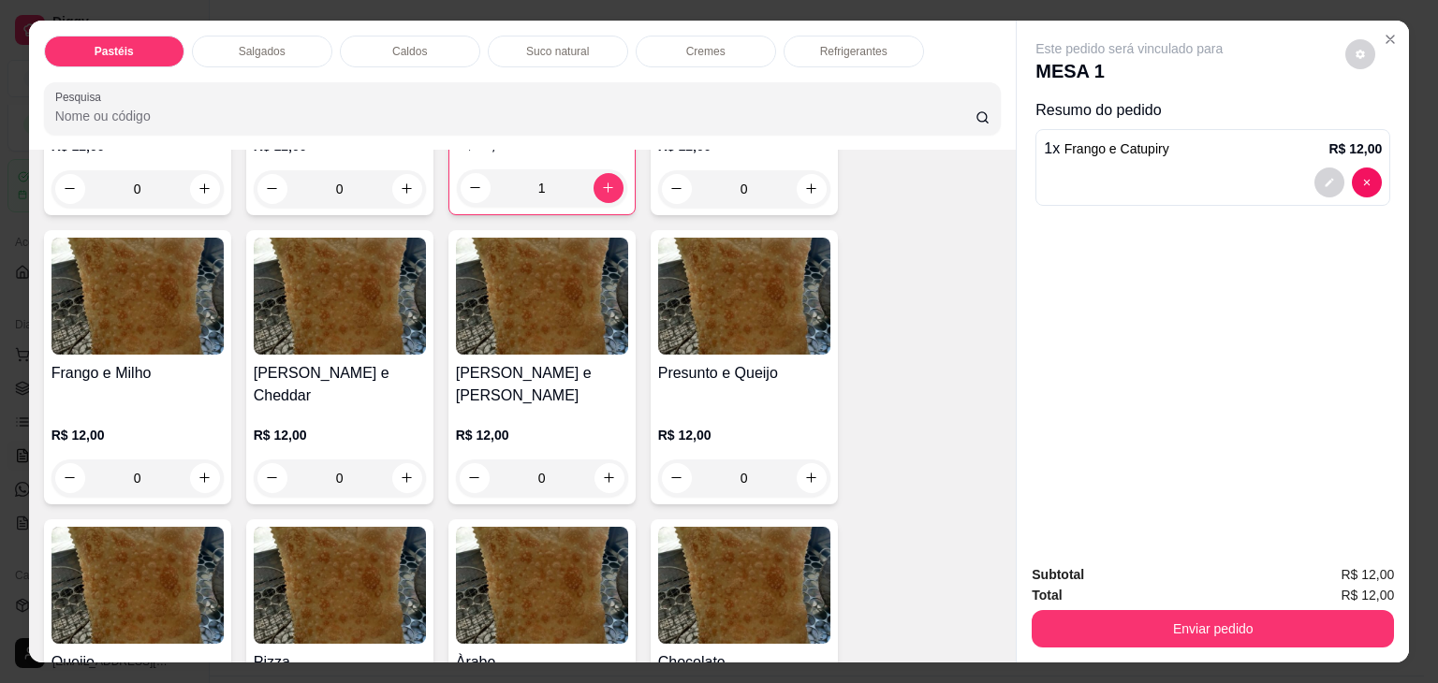
click at [741, 345] on div "Presunto e Queijo R$ 12,00 0" at bounding box center [743, 367] width 187 height 274
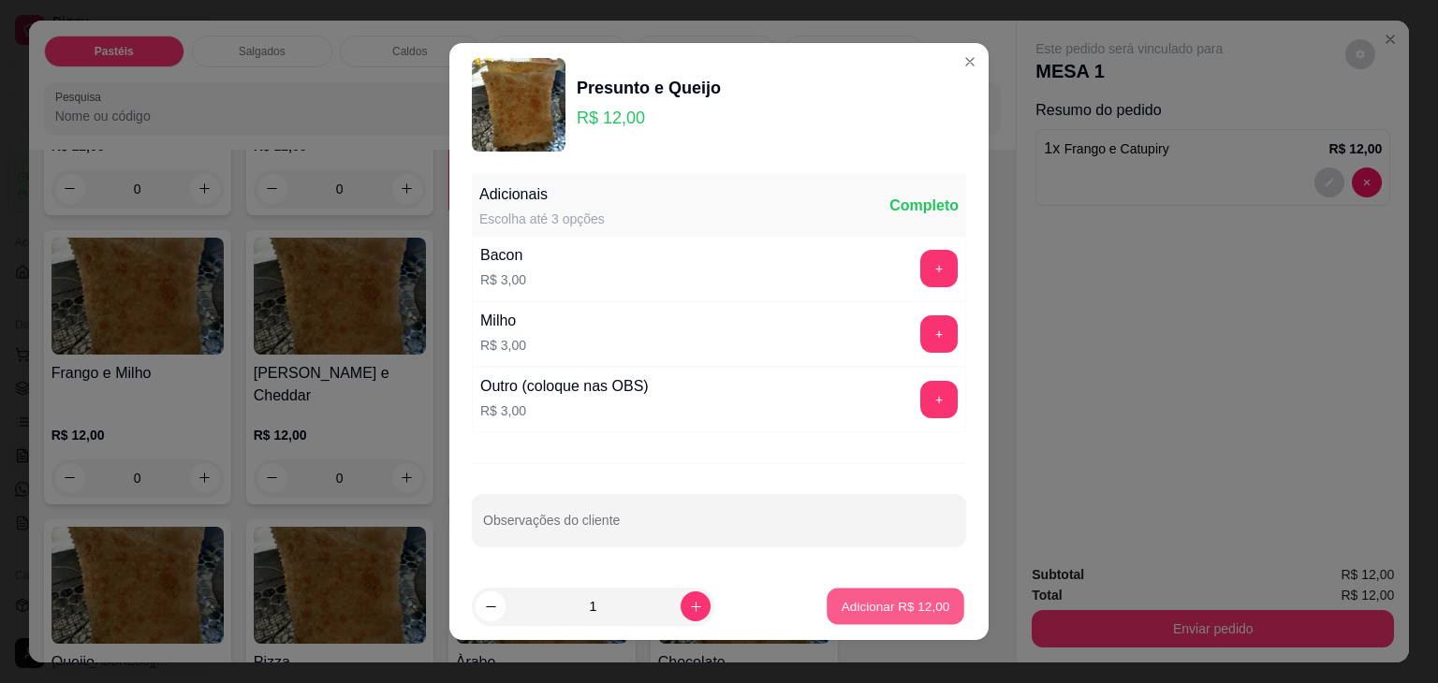
click at [872, 606] on p "Adicionar R$ 12,00" at bounding box center [895, 606] width 109 height 18
type input "1"
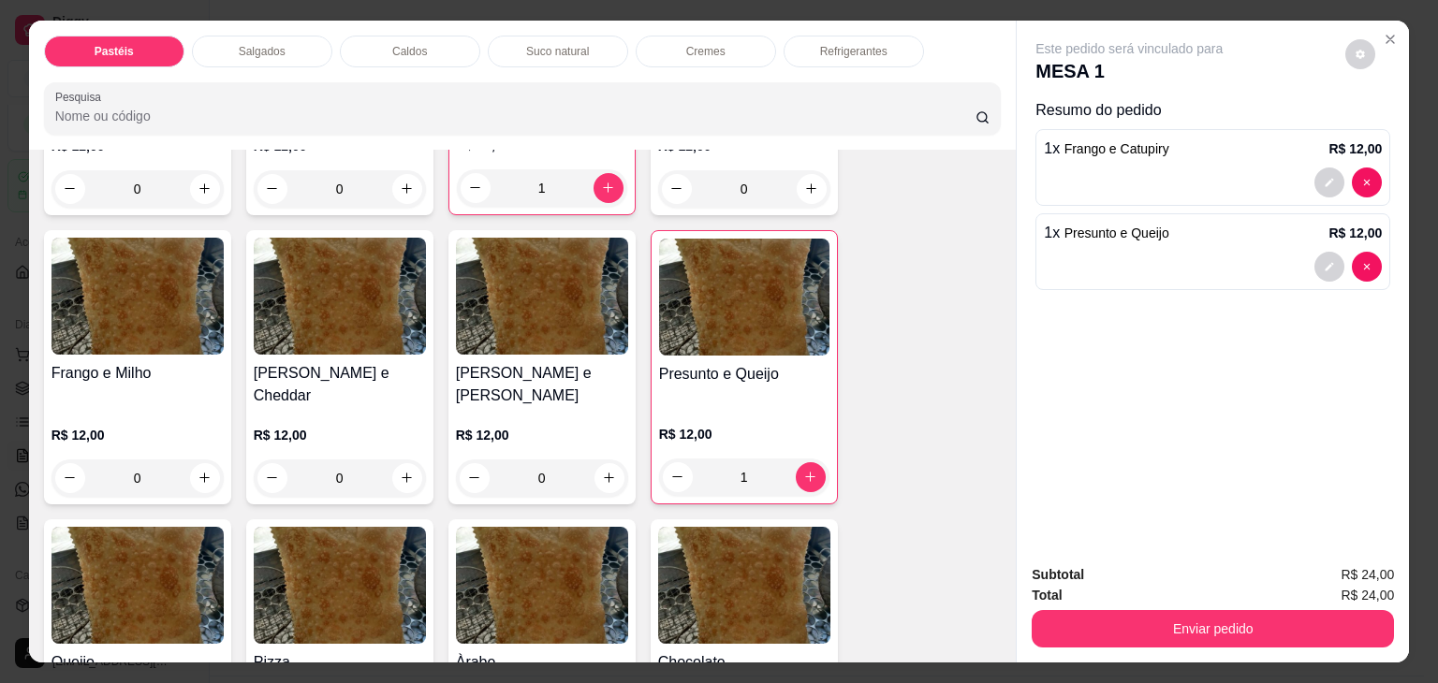
click at [296, 42] on div "Salgados" at bounding box center [262, 52] width 140 height 32
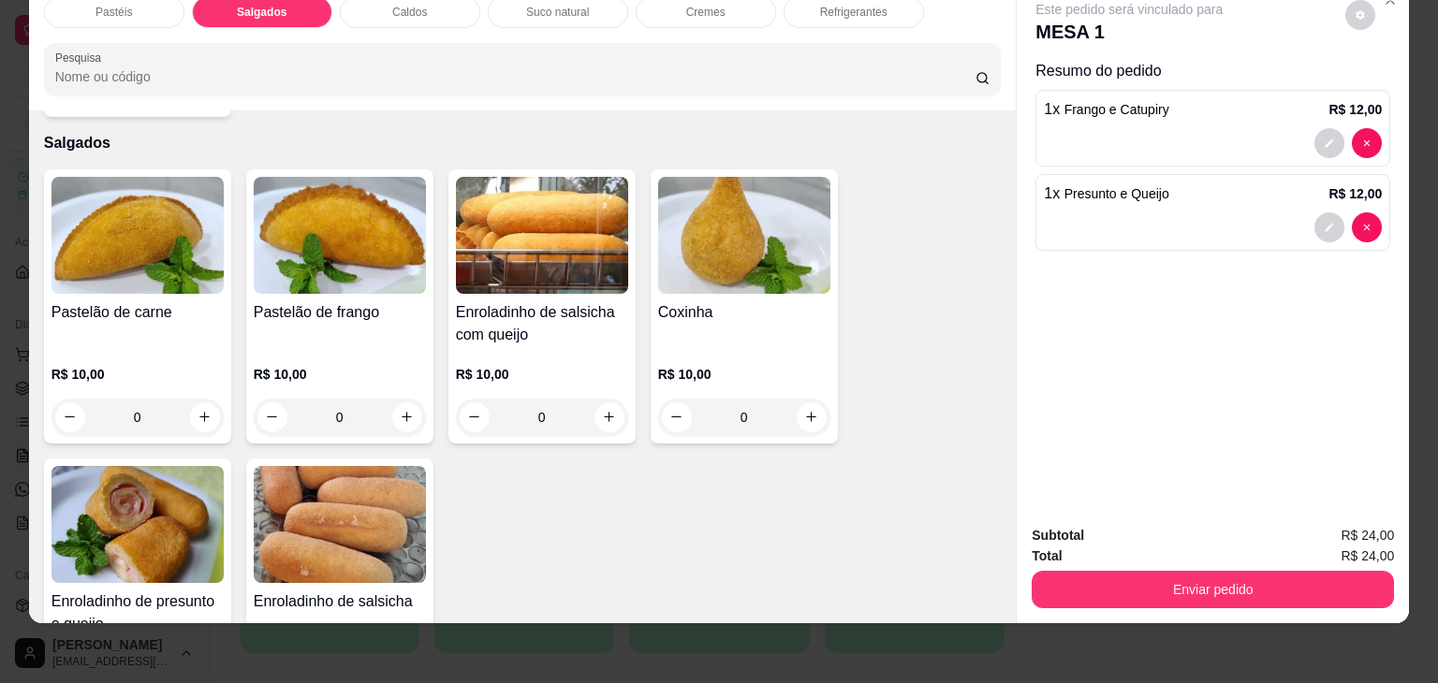
click at [185, 473] on img at bounding box center [137, 524] width 172 height 117
click at [498, 254] on img at bounding box center [542, 235] width 172 height 117
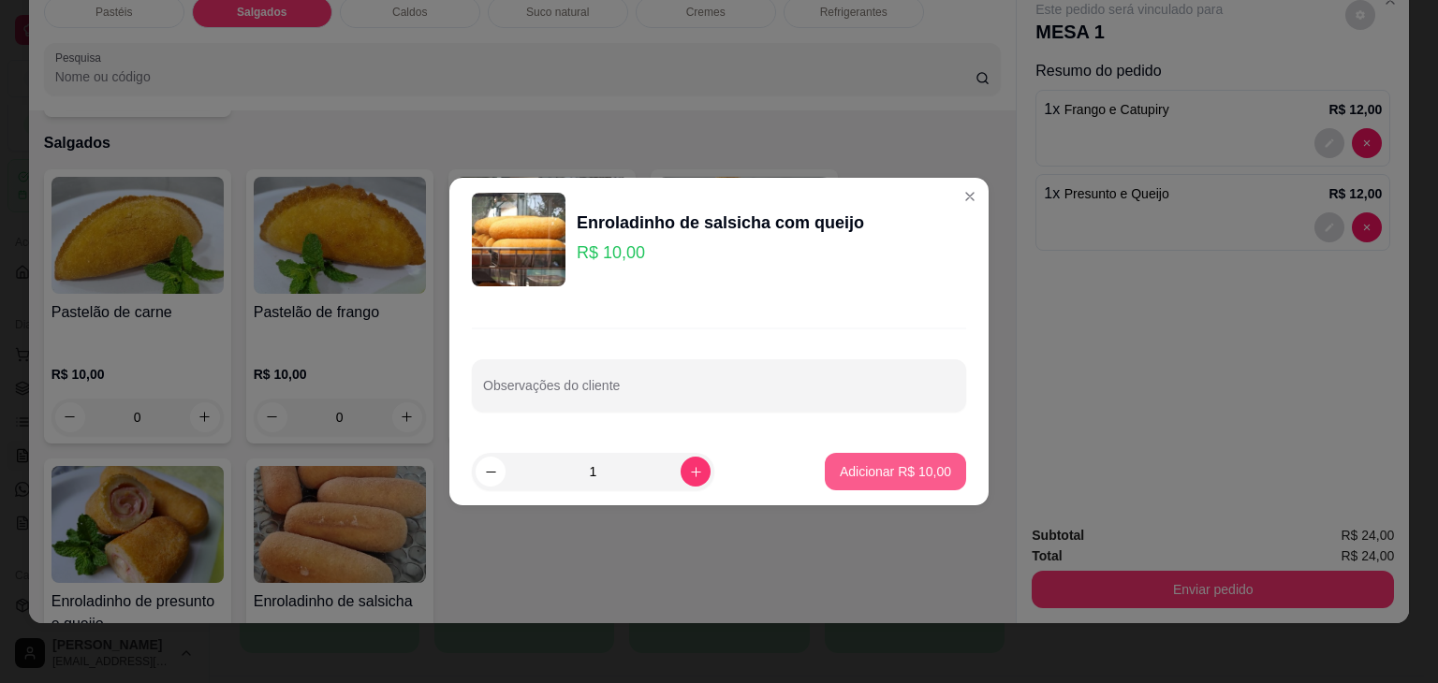
click at [853, 463] on p "Adicionar R$ 10,00" at bounding box center [894, 471] width 111 height 19
type input "1"
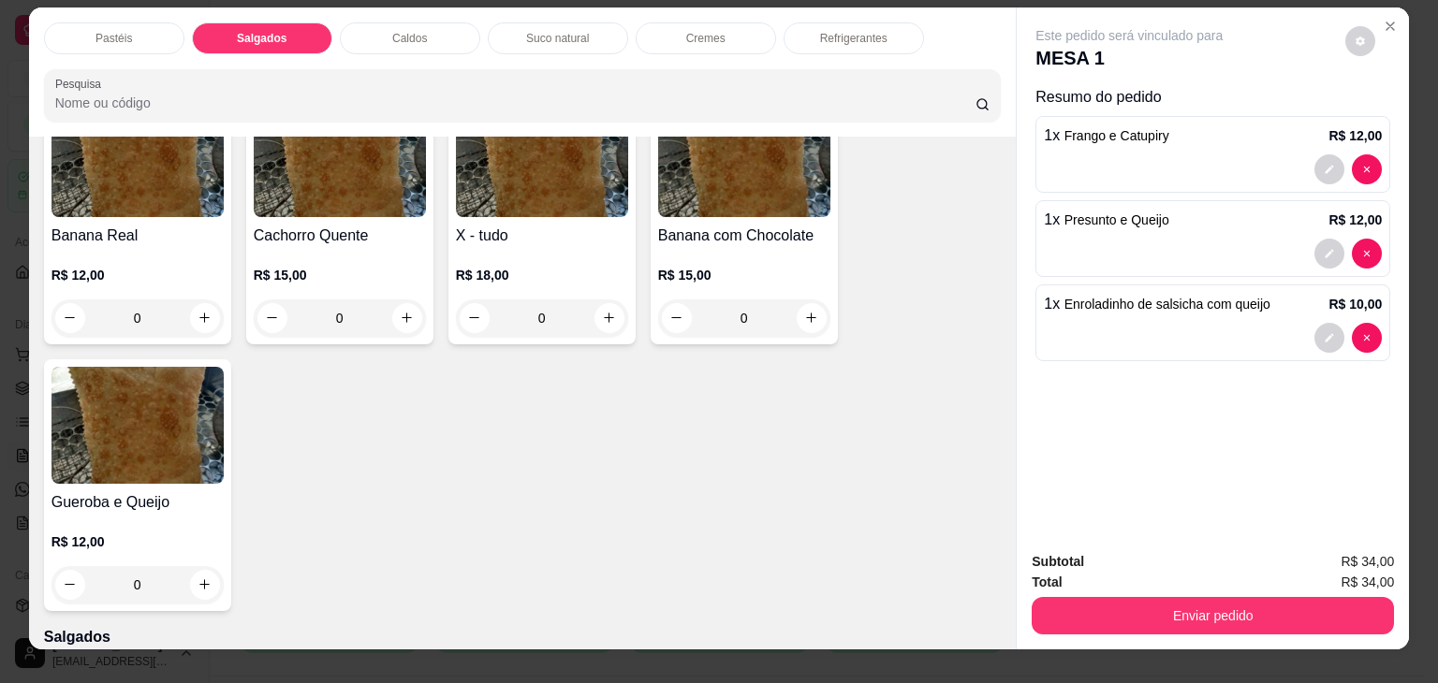
scroll to position [0, 0]
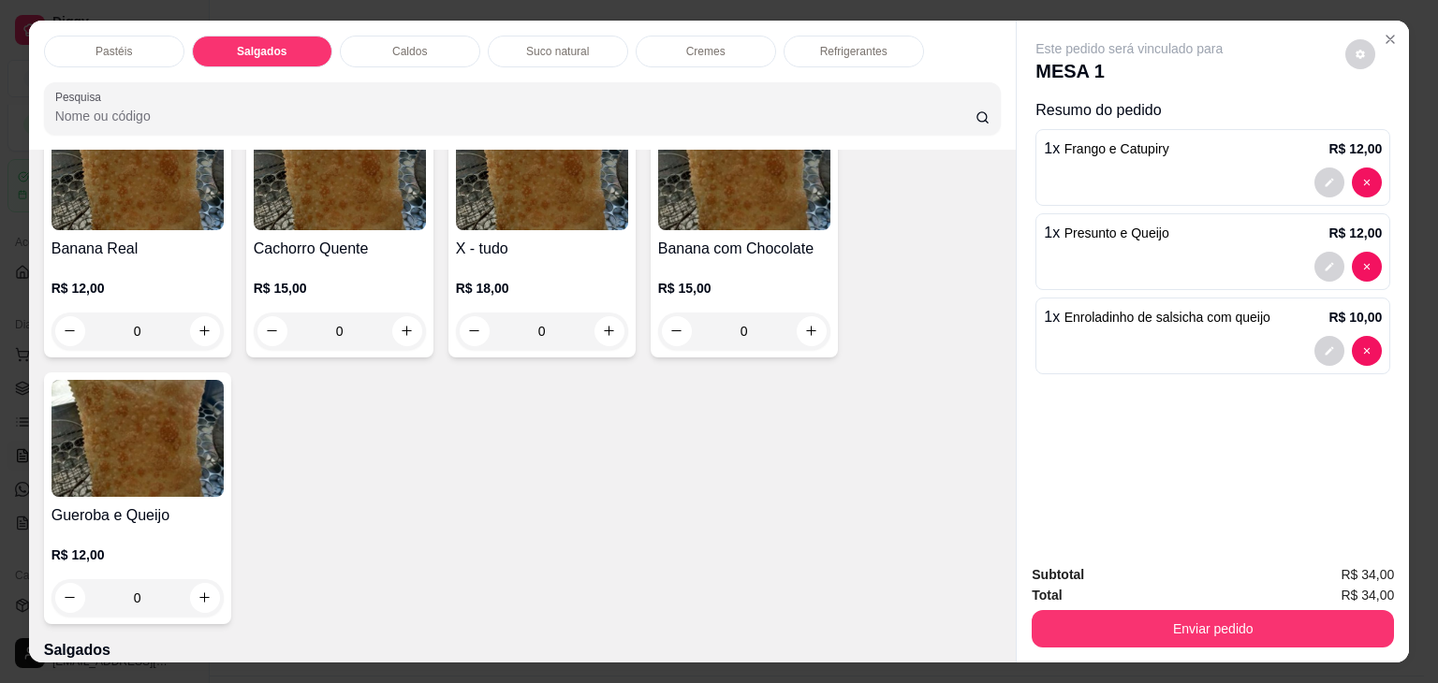
click at [526, 44] on p "Suco natural" at bounding box center [557, 51] width 63 height 15
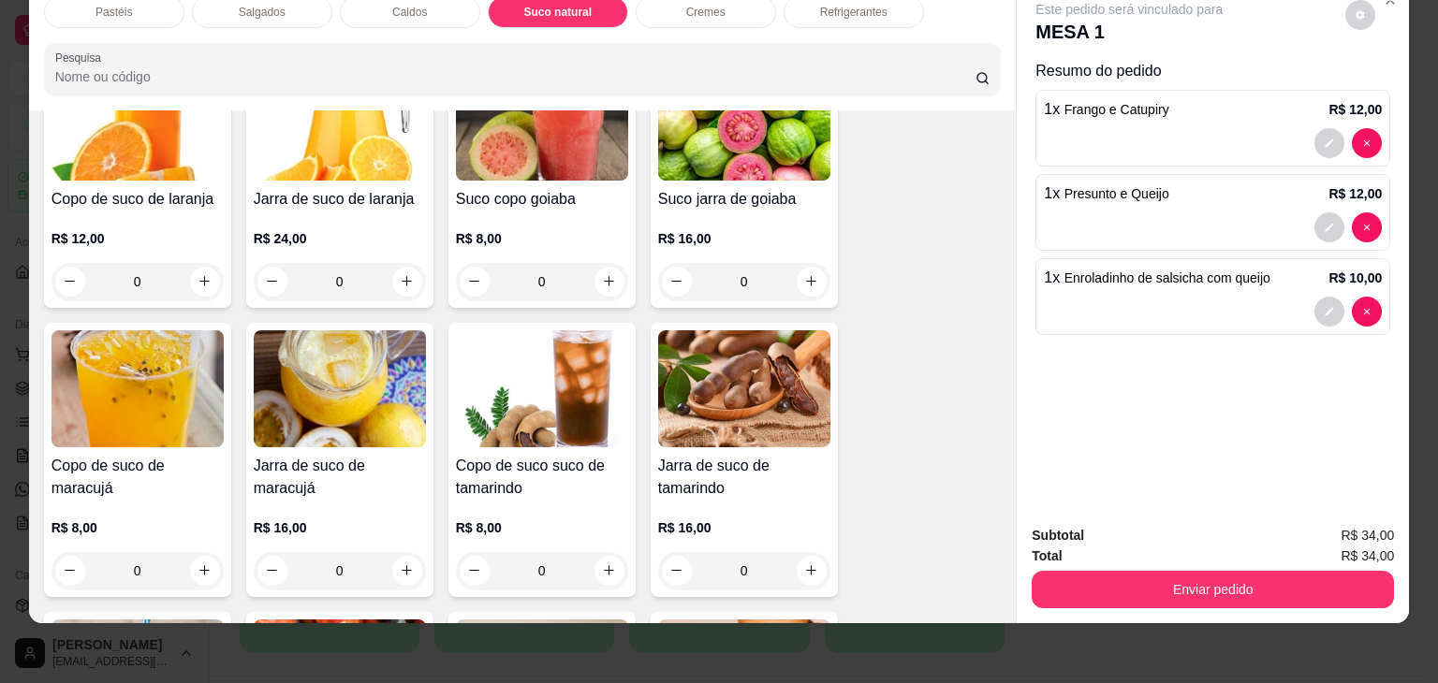
scroll to position [3086, 0]
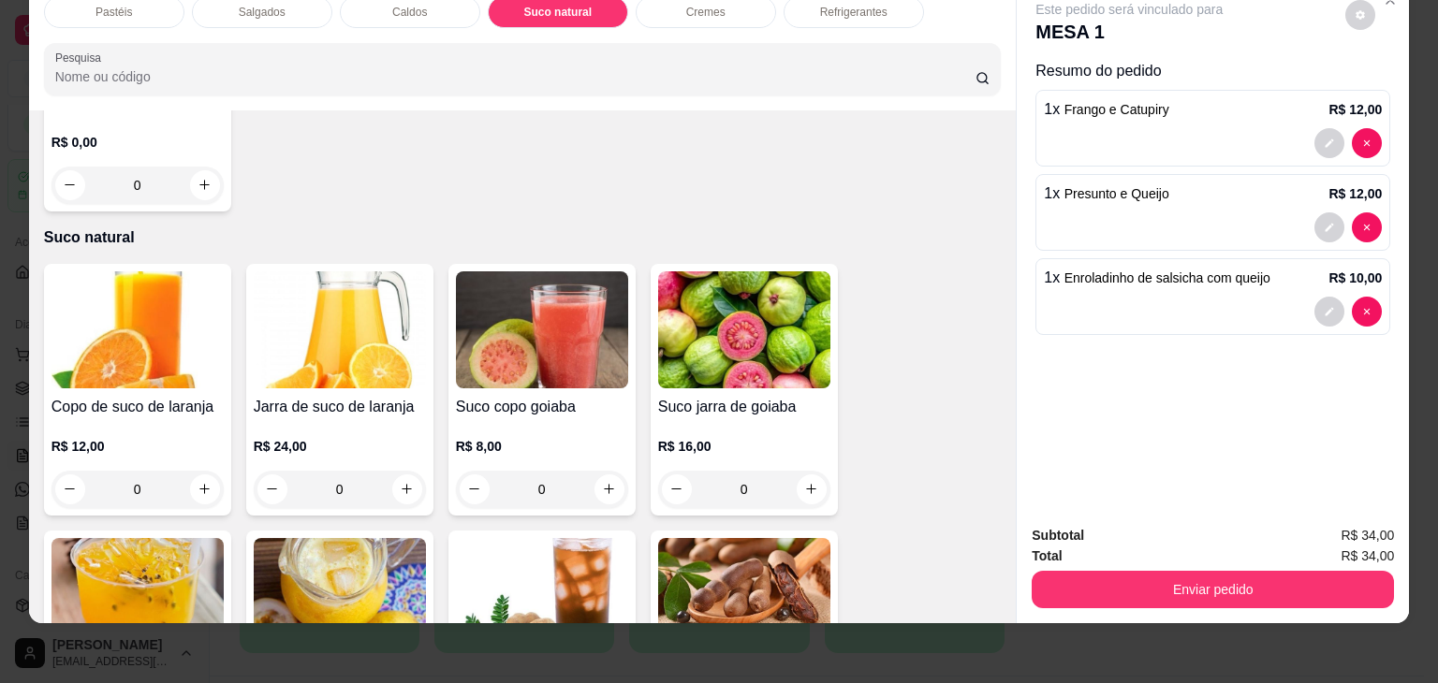
click at [358, 278] on img at bounding box center [340, 329] width 172 height 117
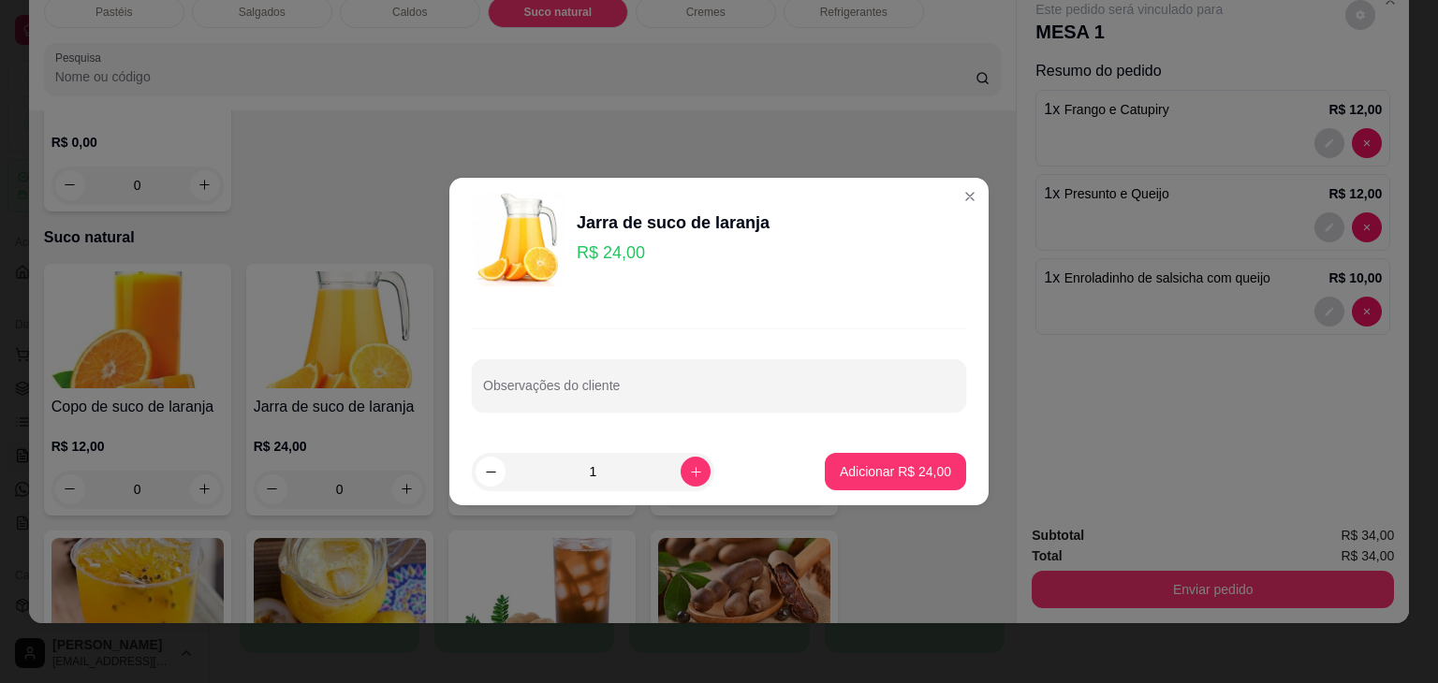
click at [931, 491] on footer "1 Adicionar R$ 24,00" at bounding box center [718, 471] width 539 height 67
click at [933, 480] on button "Adicionar R$ 24,00" at bounding box center [895, 471] width 141 height 37
type input "1"
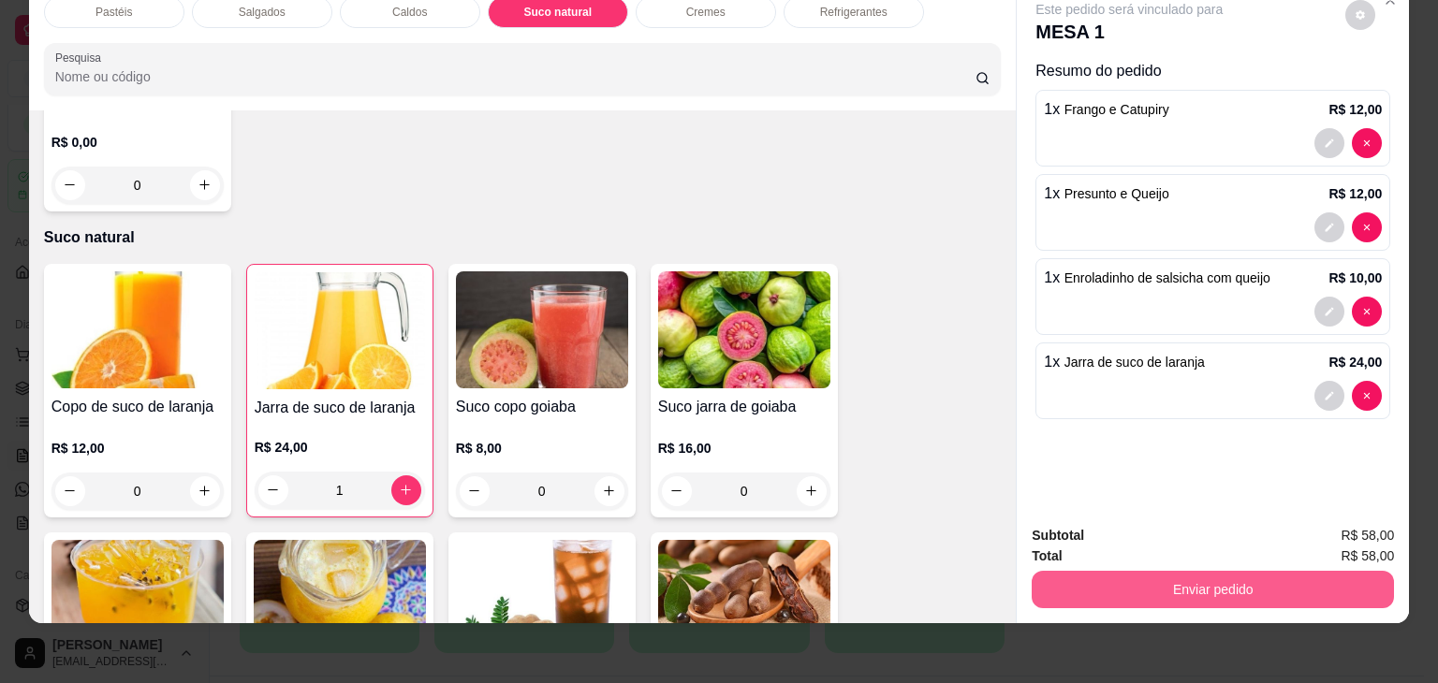
click at [1078, 574] on button "Enviar pedido" at bounding box center [1212, 589] width 362 height 37
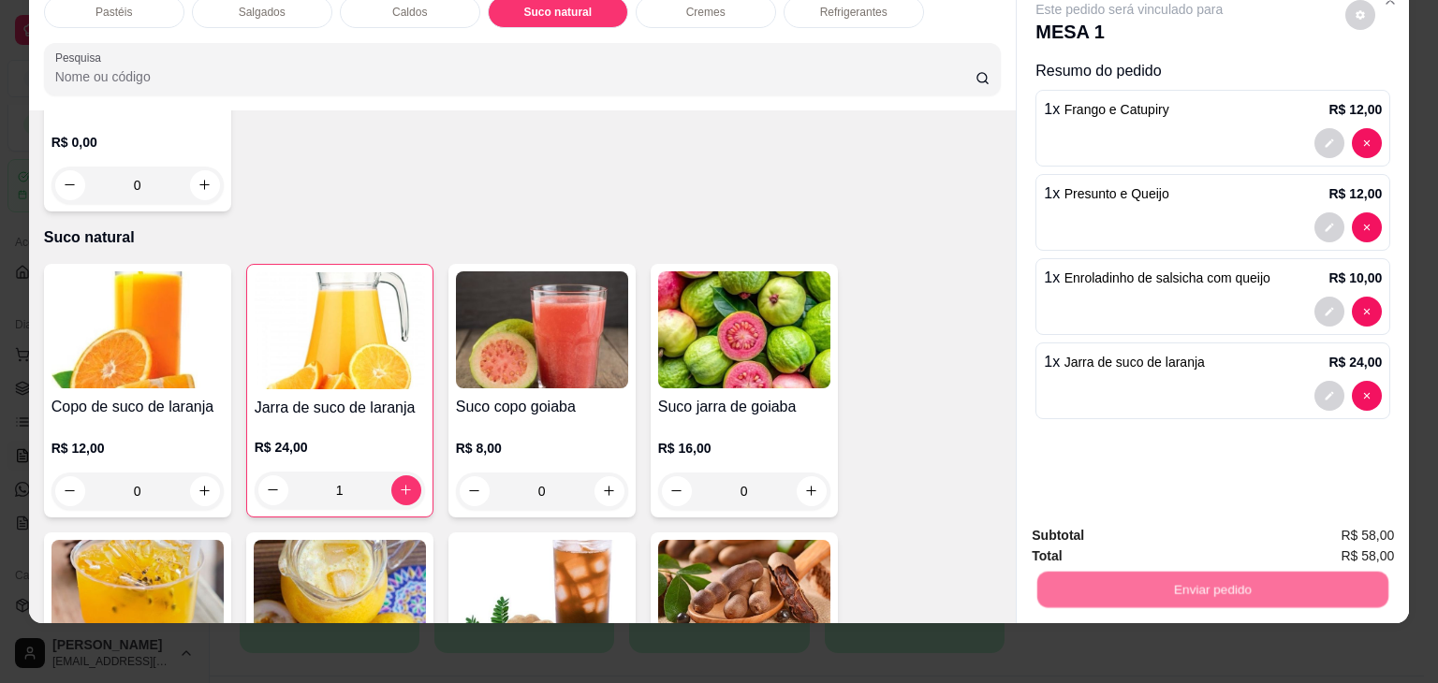
click at [1097, 523] on button "Não registrar e enviar pedido" at bounding box center [1150, 528] width 189 height 35
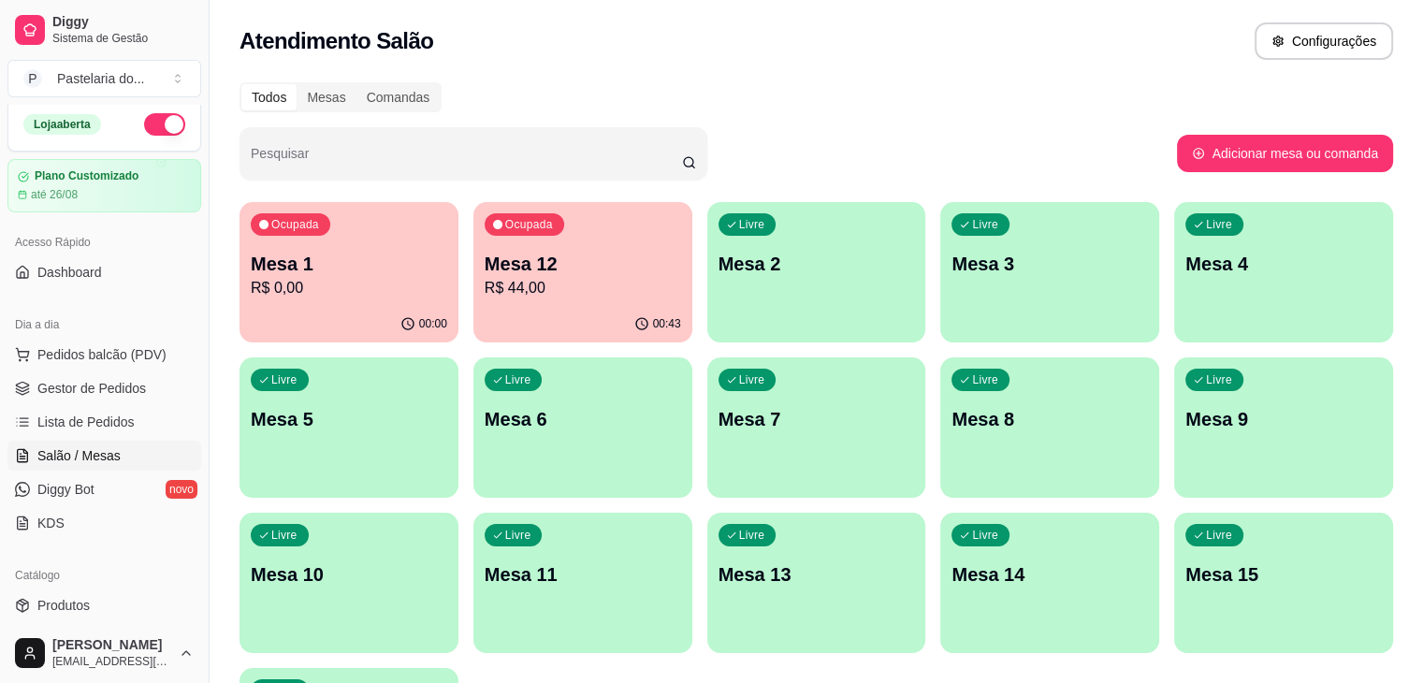
click at [556, 266] on p "Mesa 12" at bounding box center [583, 264] width 197 height 26
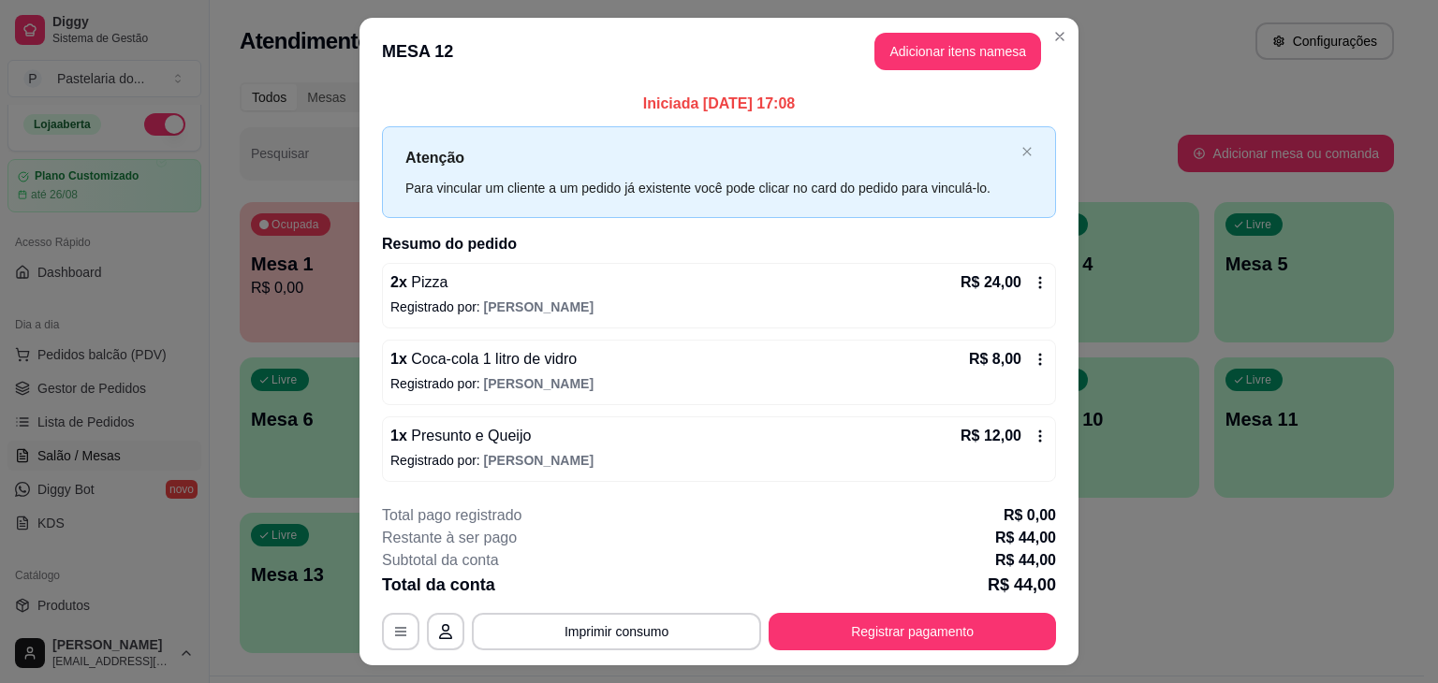
scroll to position [41, 0]
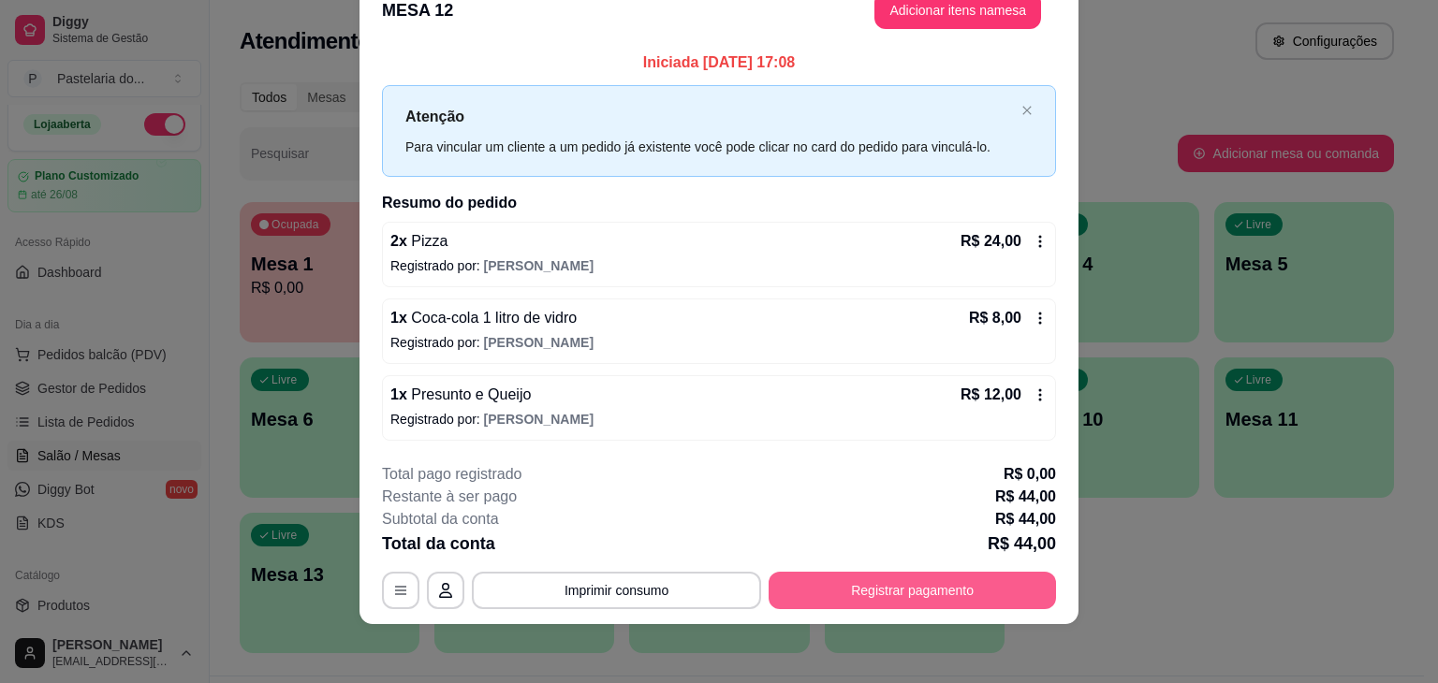
click at [863, 584] on button "Registrar pagamento" at bounding box center [911, 590] width 287 height 37
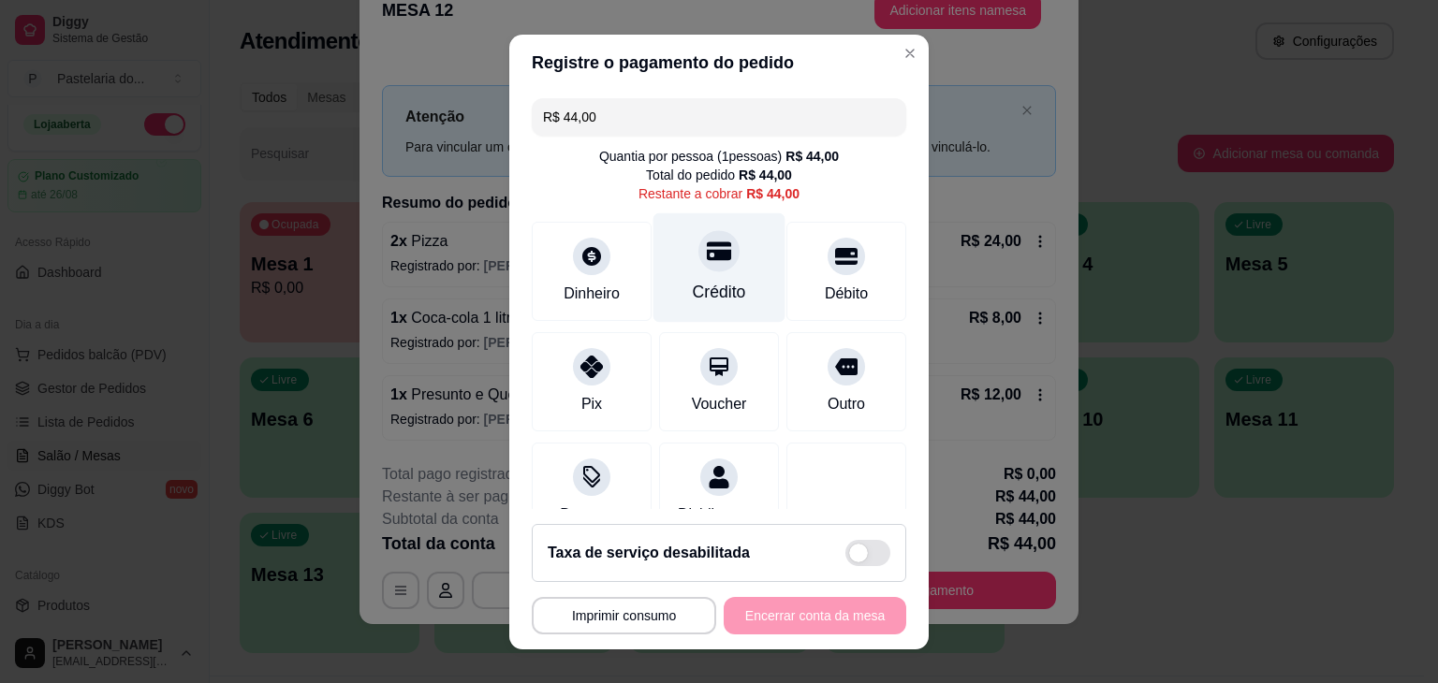
click at [707, 255] on icon at bounding box center [719, 250] width 24 height 19
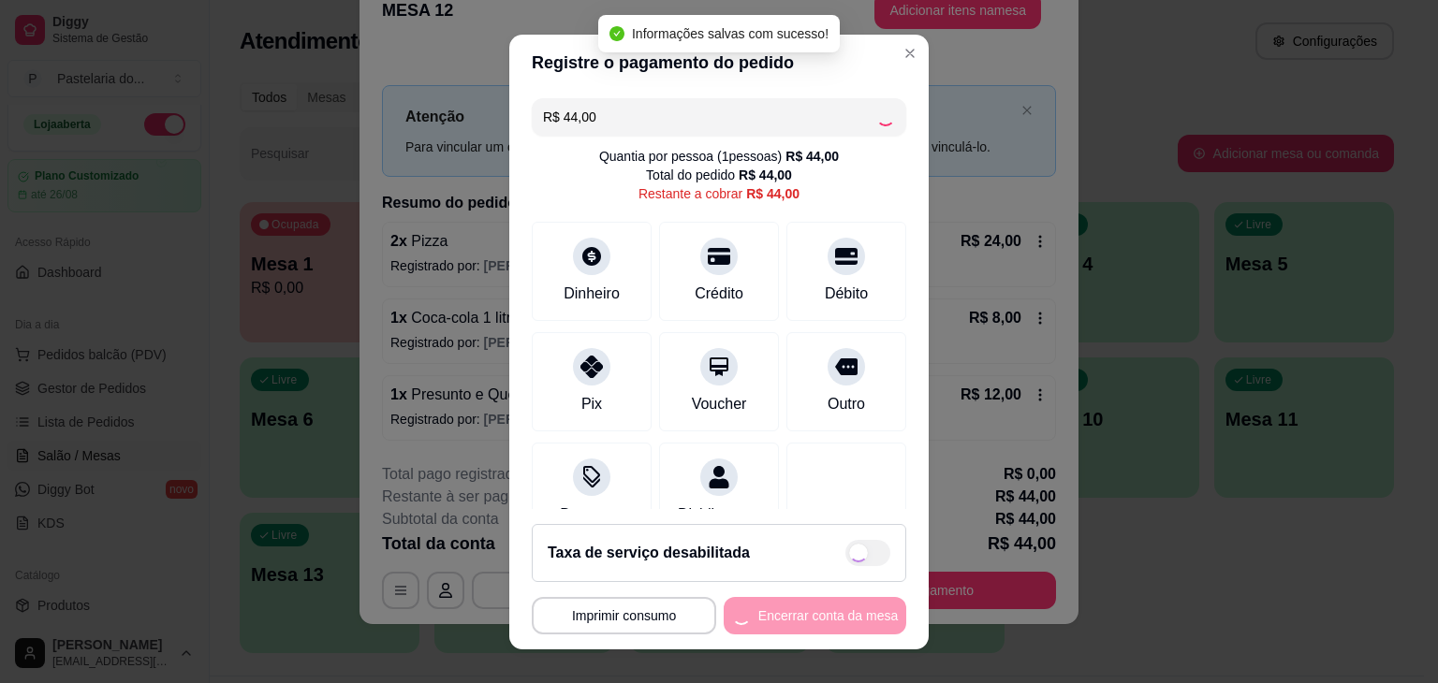
type input "R$ 0,00"
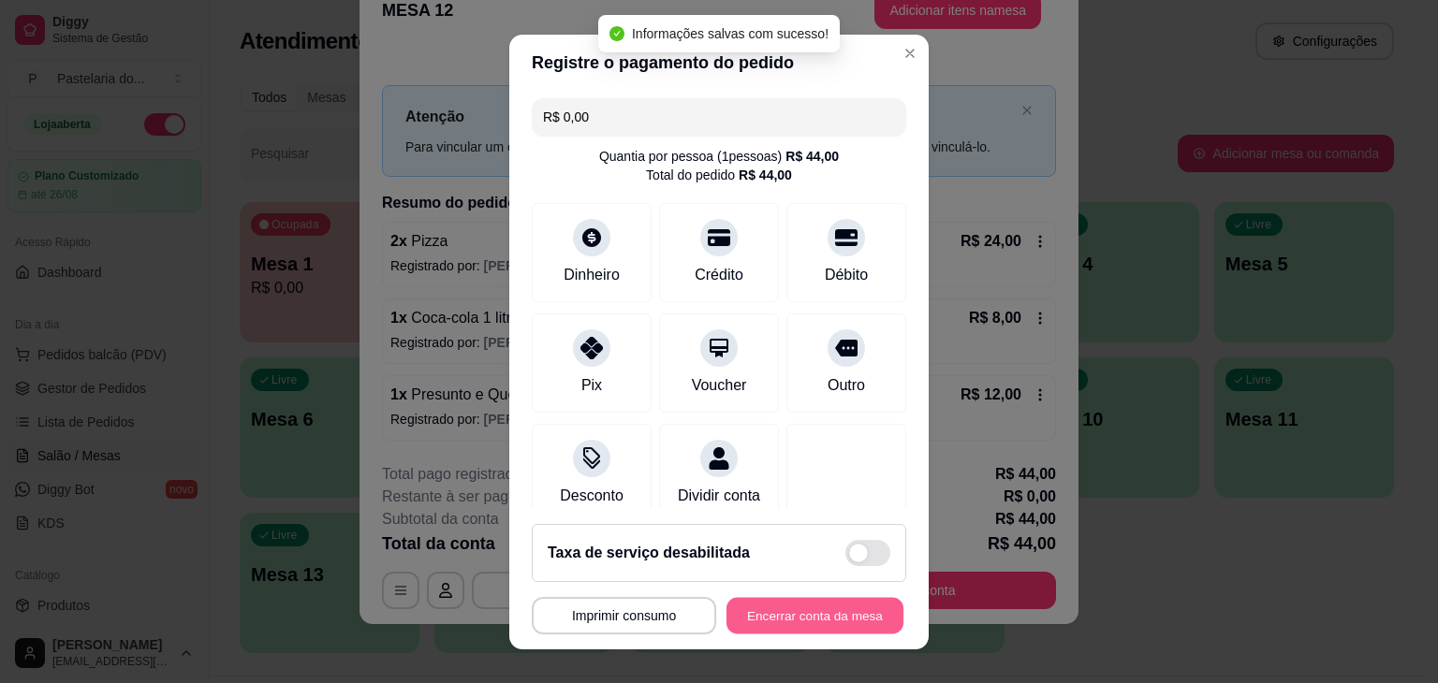
click at [785, 615] on button "Encerrar conta da mesa" at bounding box center [814, 615] width 177 height 36
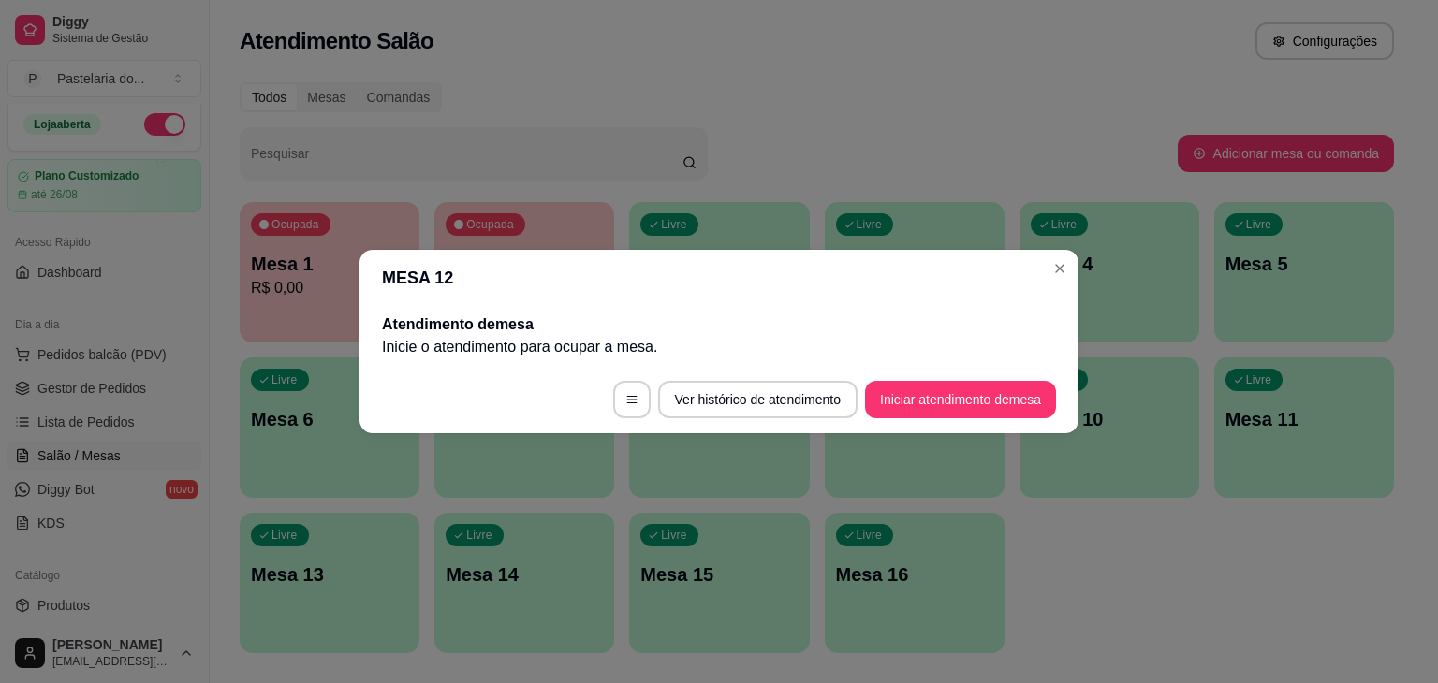
scroll to position [0, 0]
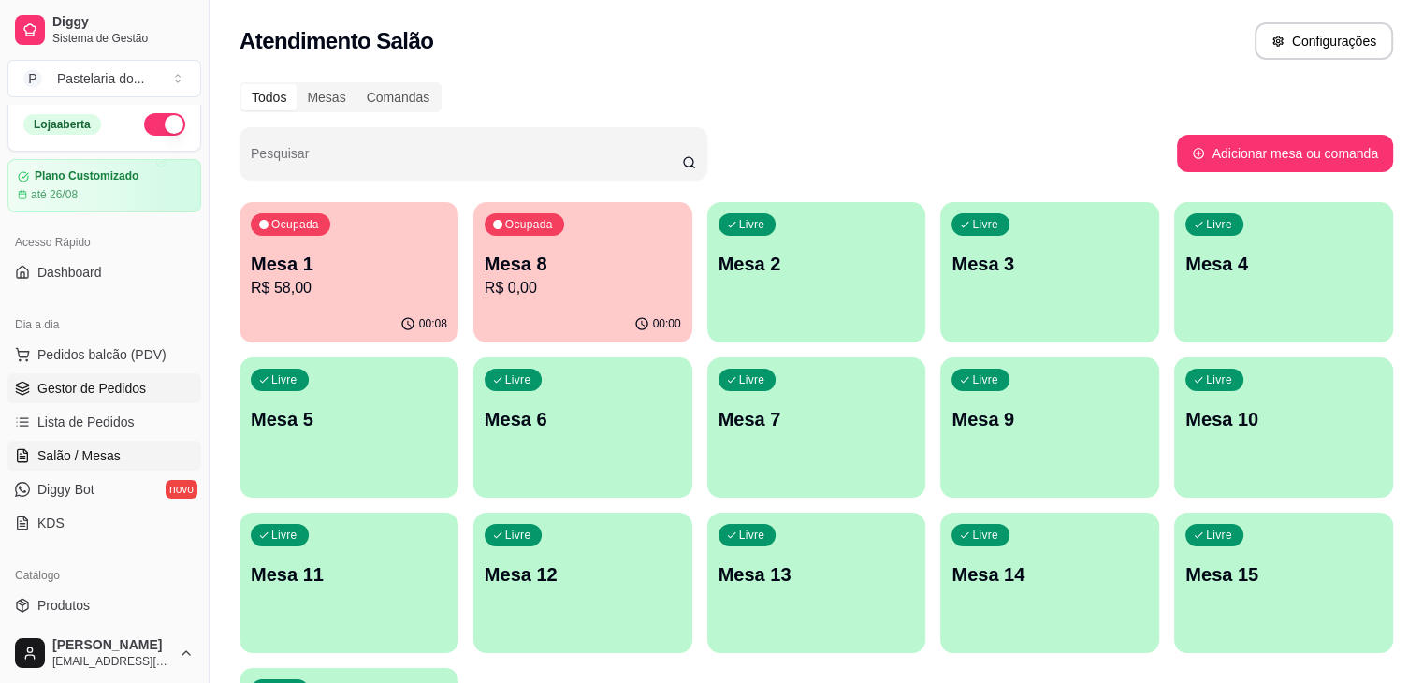
click at [38, 379] on span "Gestor de Pedidos" at bounding box center [91, 388] width 109 height 19
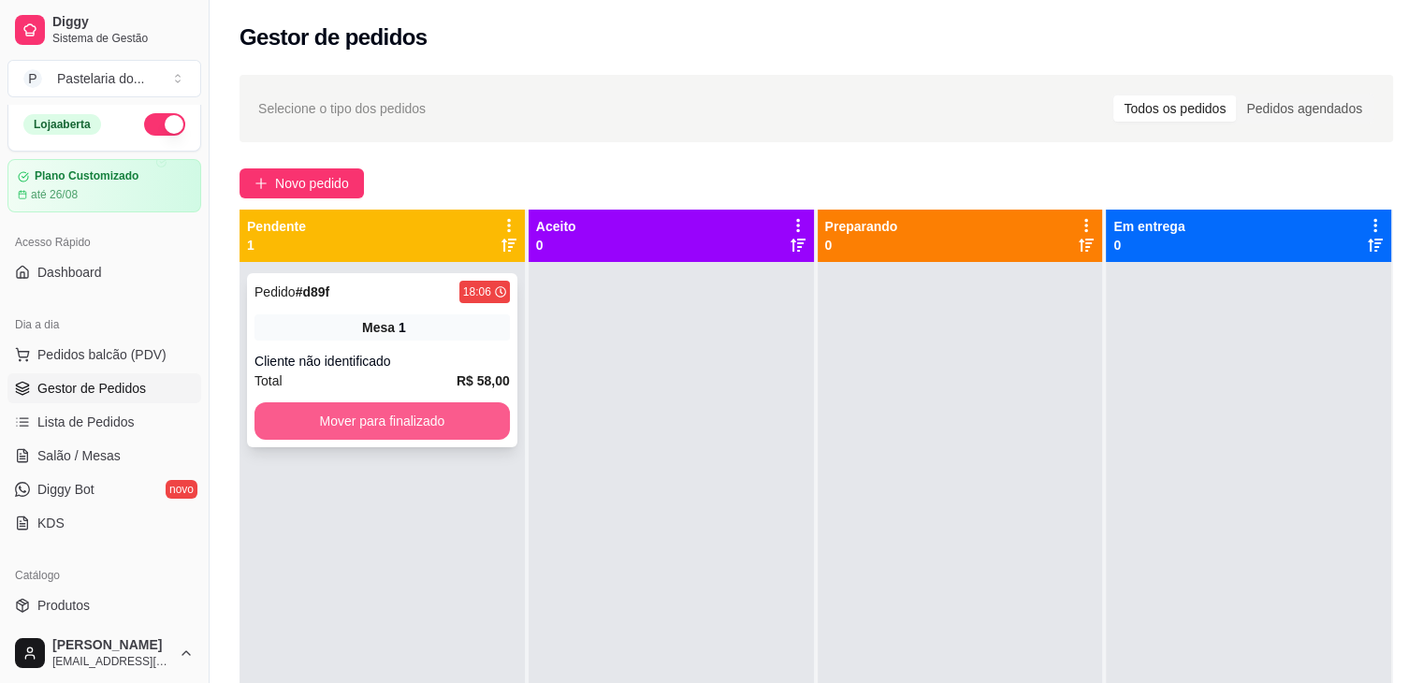
click at [407, 409] on button "Mover para finalizado" at bounding box center [382, 420] width 255 height 37
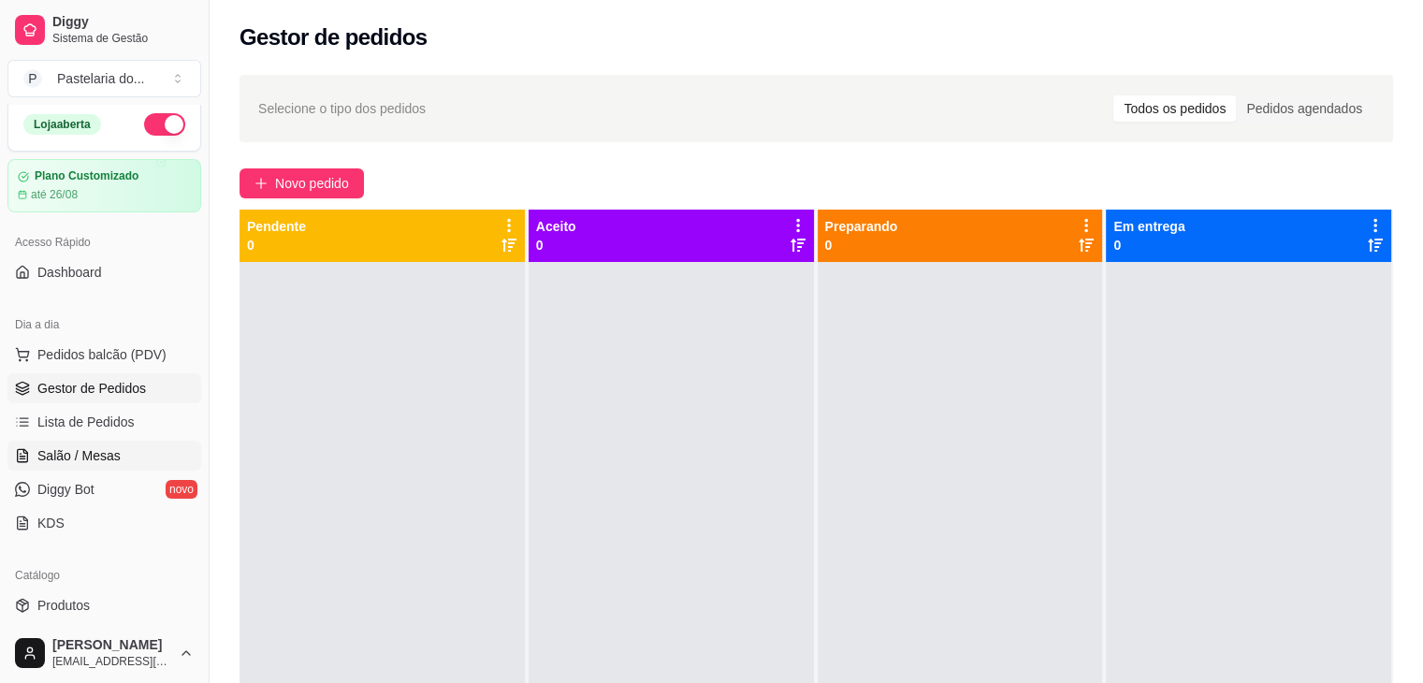
click at [141, 465] on link "Salão / Mesas" at bounding box center [104, 456] width 194 height 30
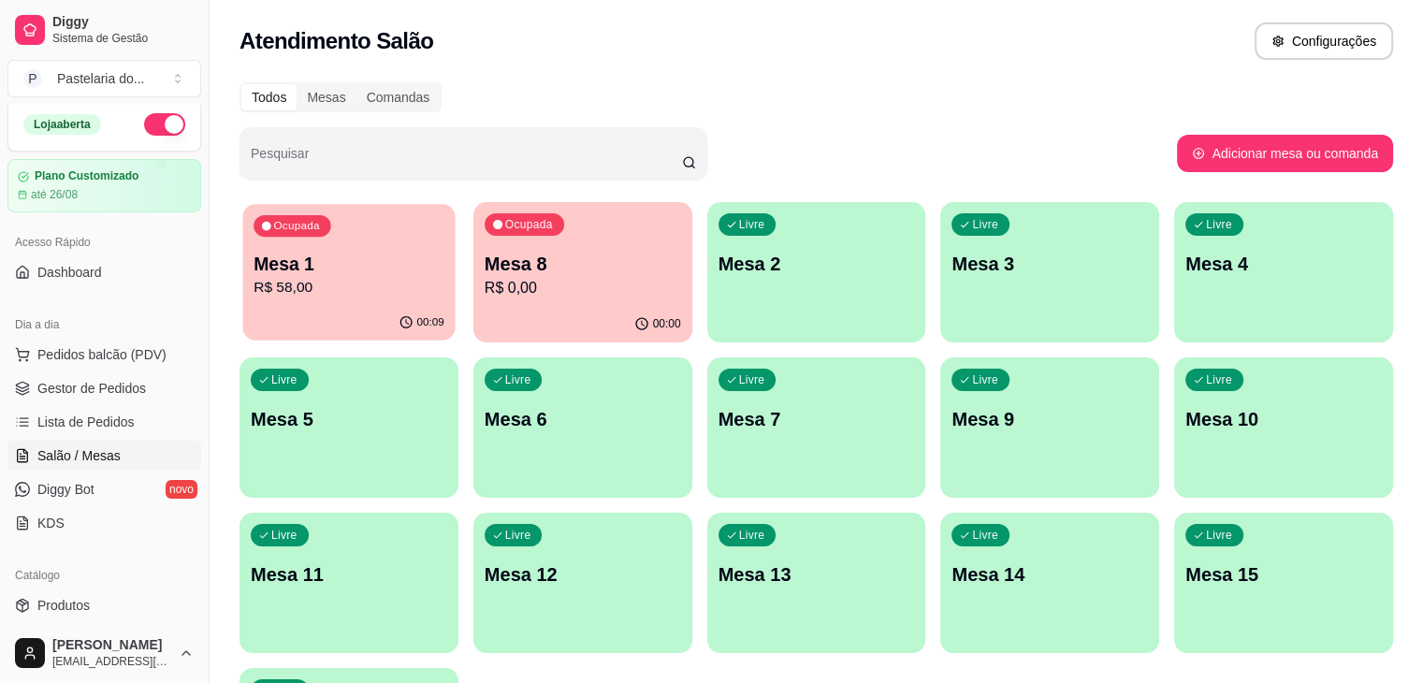
click at [308, 318] on div "00:09" at bounding box center [349, 323] width 212 height 36
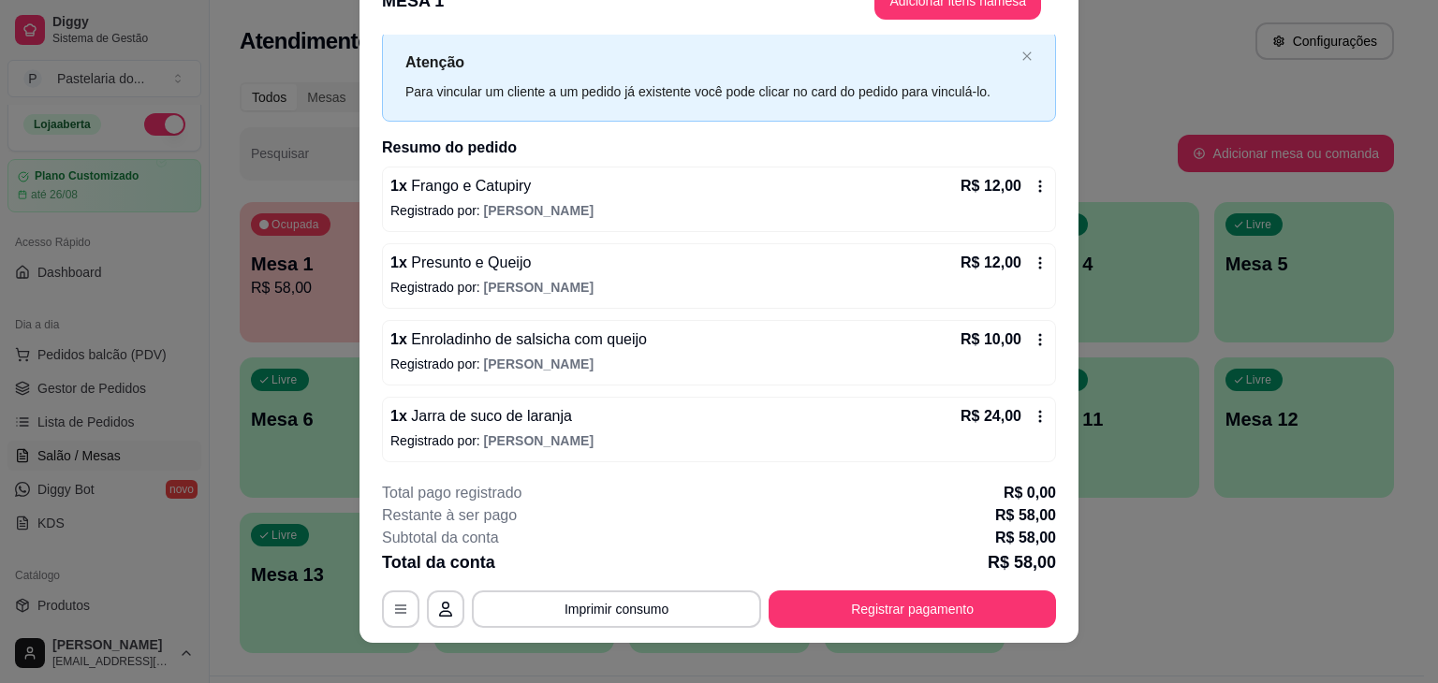
scroll to position [56, 0]
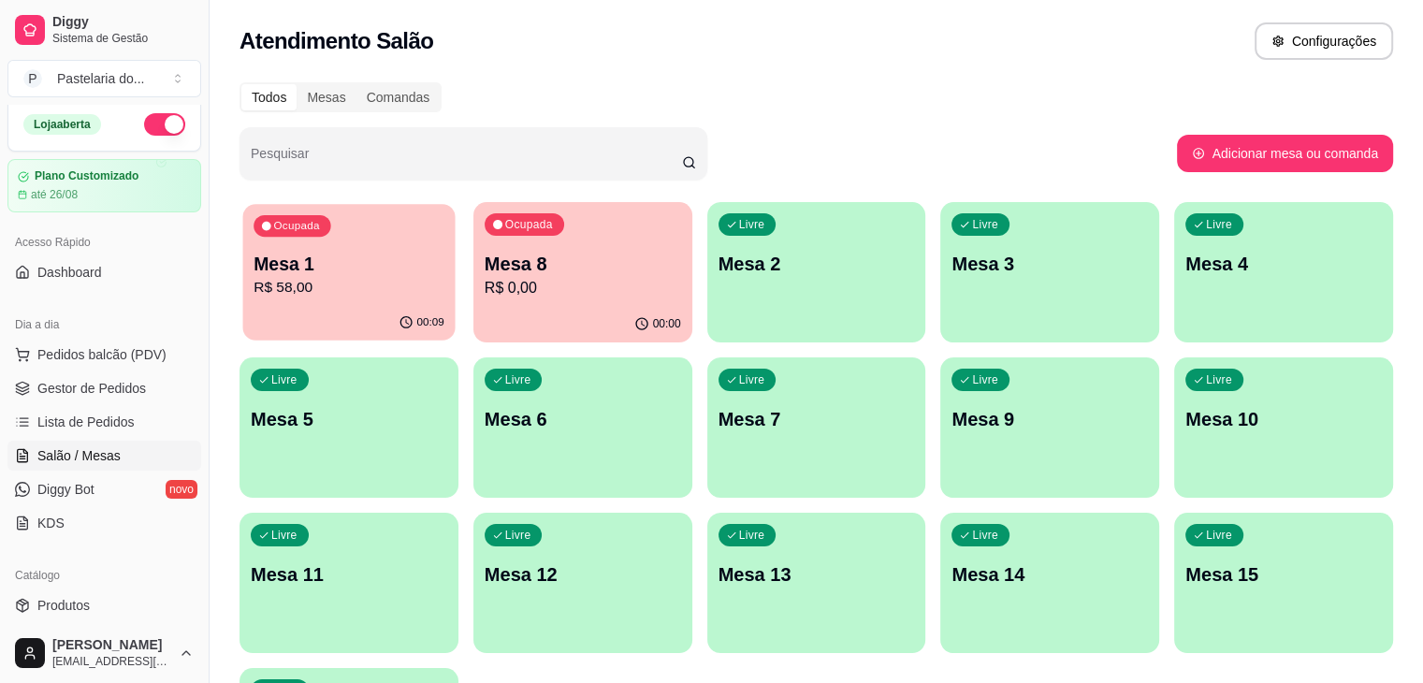
click at [314, 278] on p "R$ 58,00" at bounding box center [349, 288] width 191 height 22
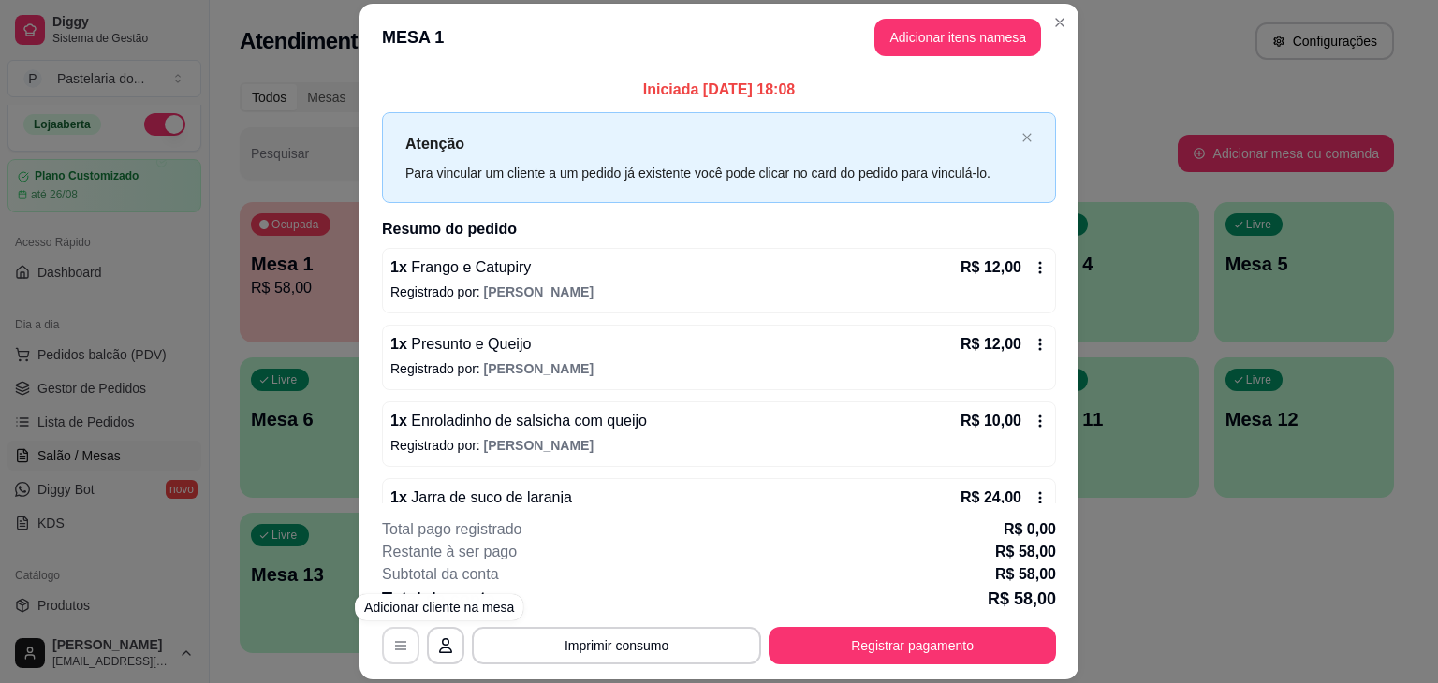
click at [396, 660] on button "button" at bounding box center [400, 645] width 37 height 37
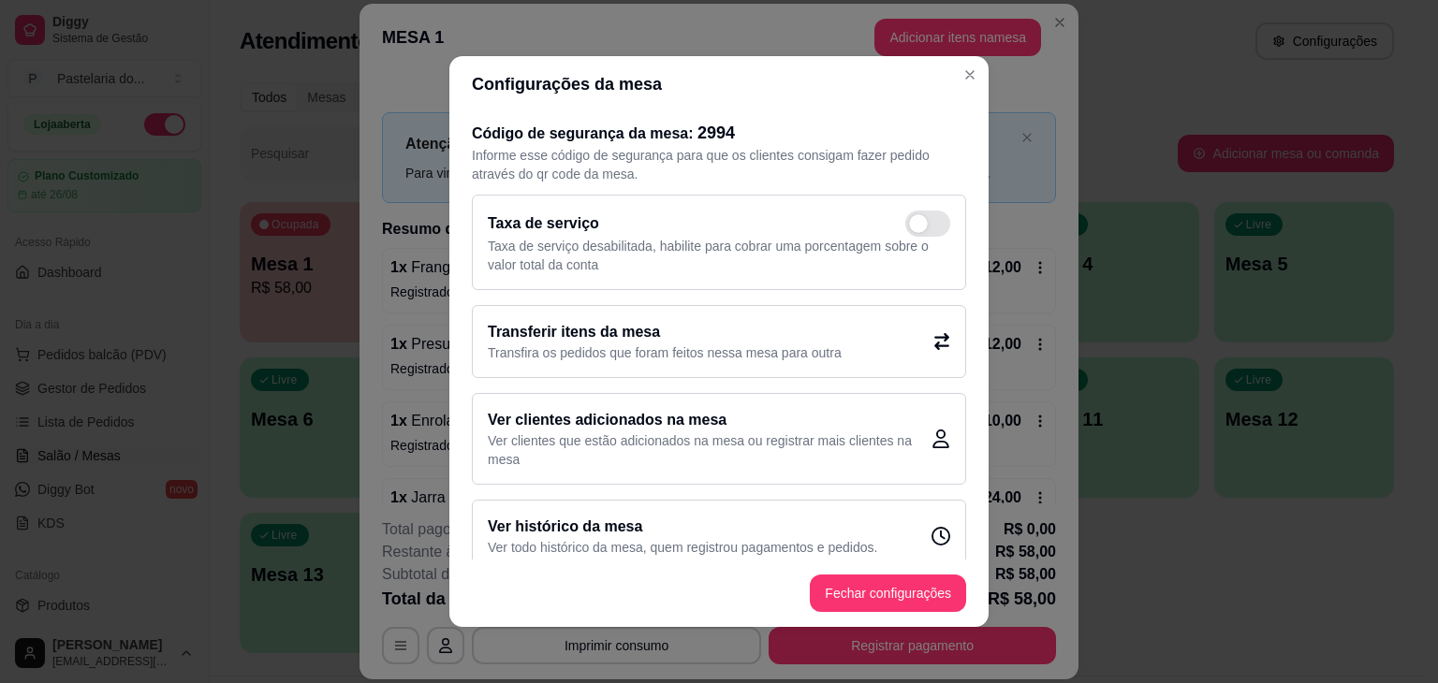
click at [579, 343] on p "Transfira os pedidos que foram feitos nessa mesa para outra" at bounding box center [665, 352] width 354 height 19
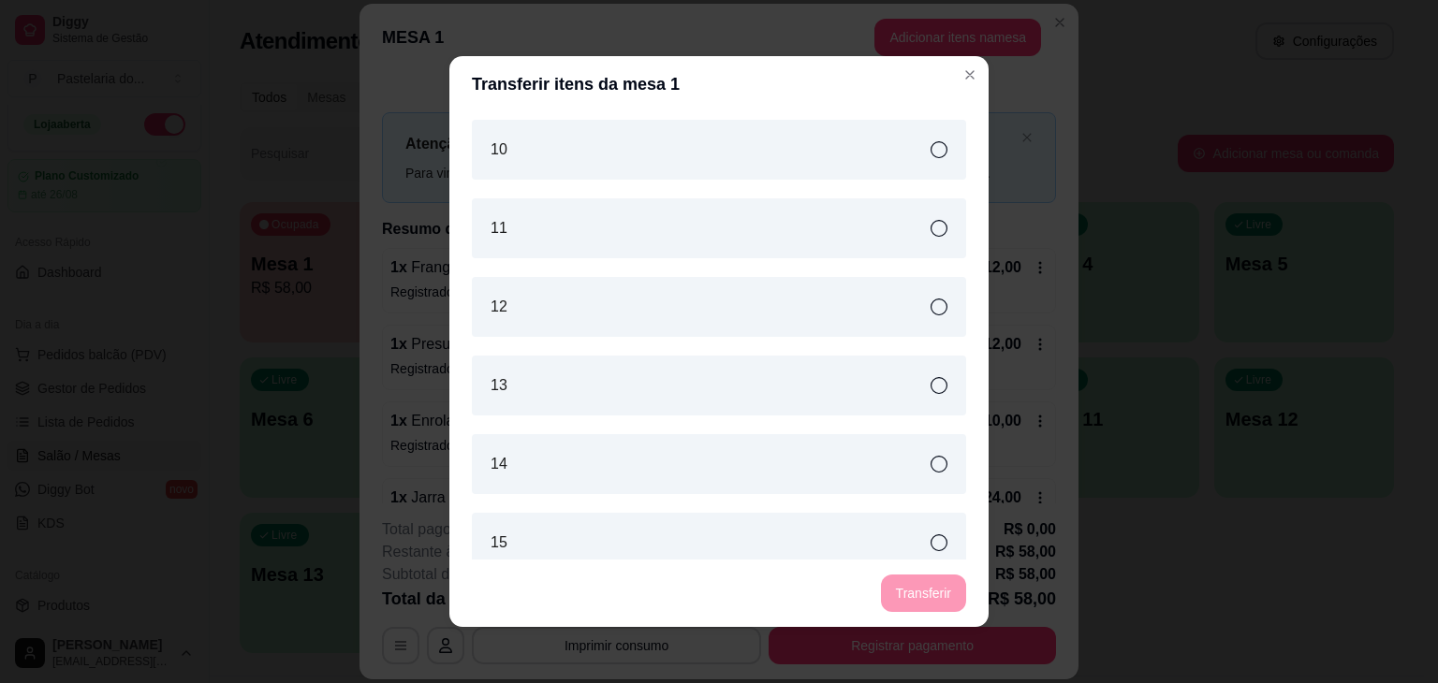
scroll to position [281, 0]
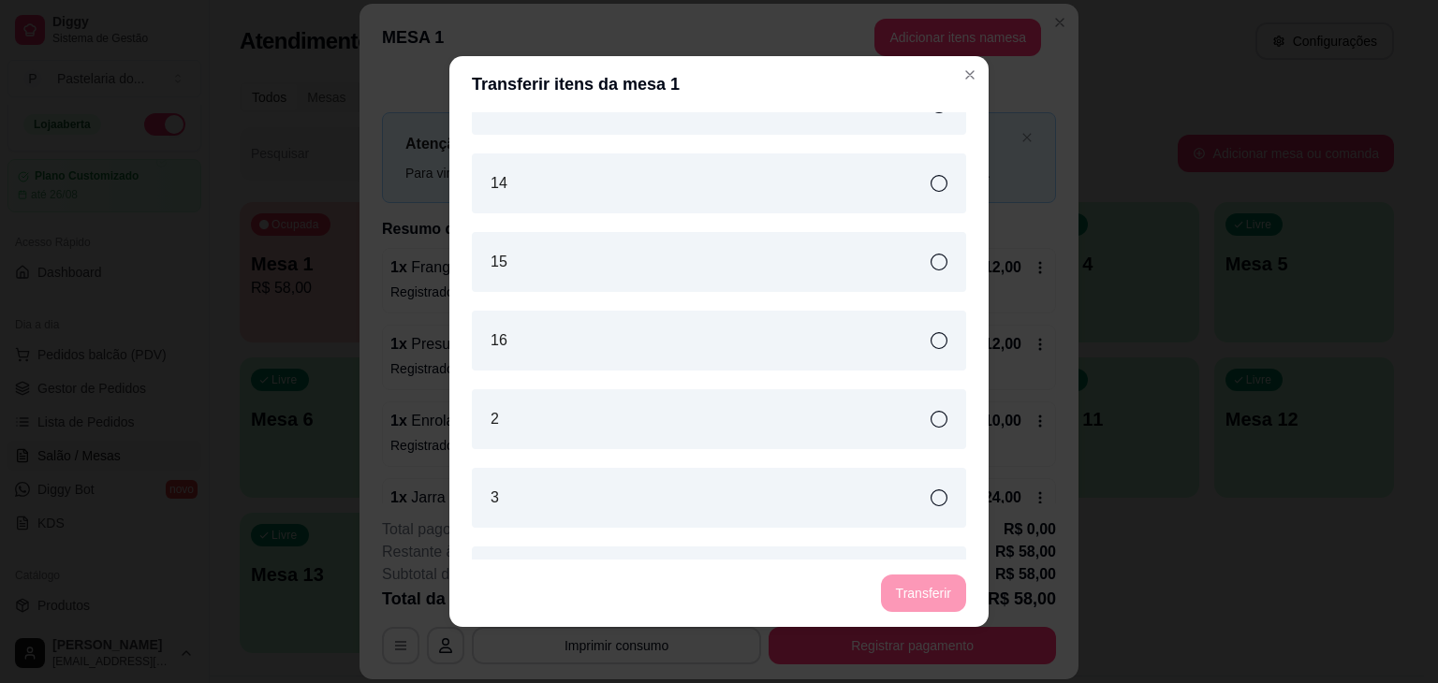
click at [545, 439] on div "2" at bounding box center [719, 419] width 494 height 60
click at [788, 431] on div "2" at bounding box center [719, 419] width 494 height 60
click at [920, 585] on button "Transferir" at bounding box center [923, 594] width 83 height 36
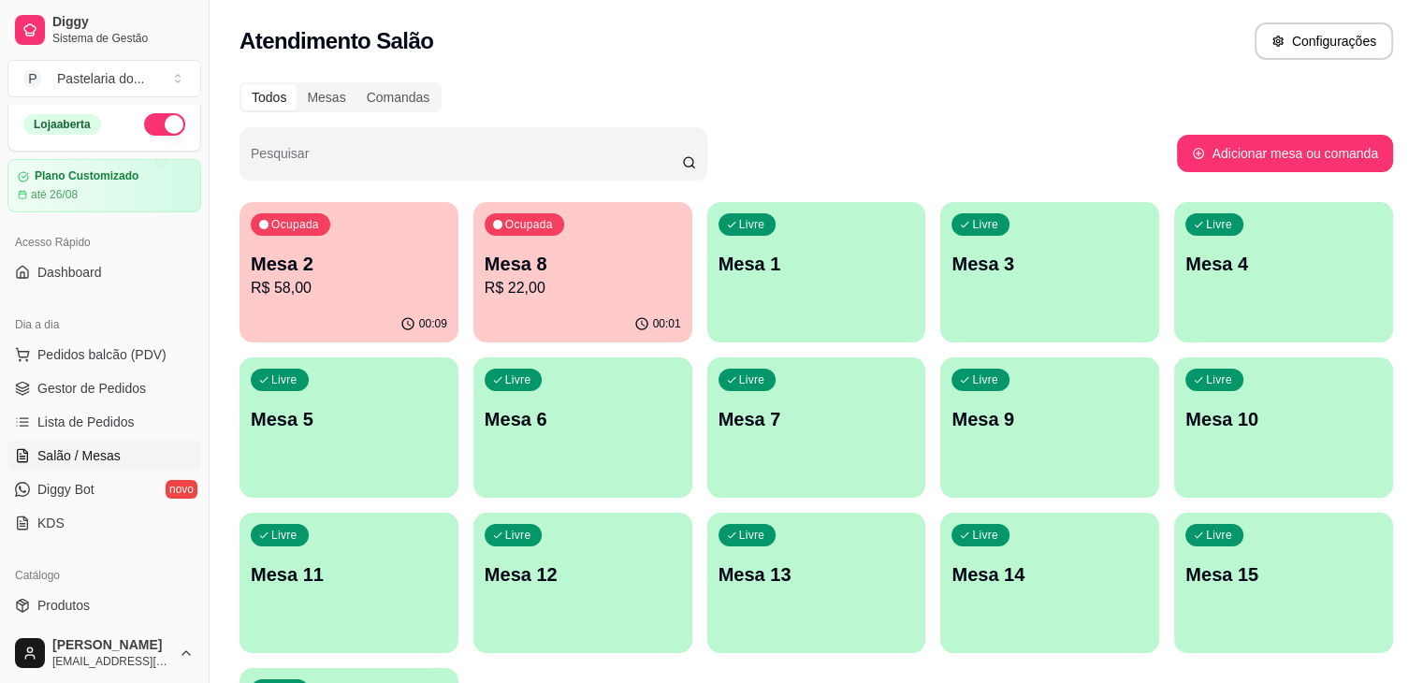
click at [340, 287] on p "R$ 58,00" at bounding box center [349, 288] width 197 height 22
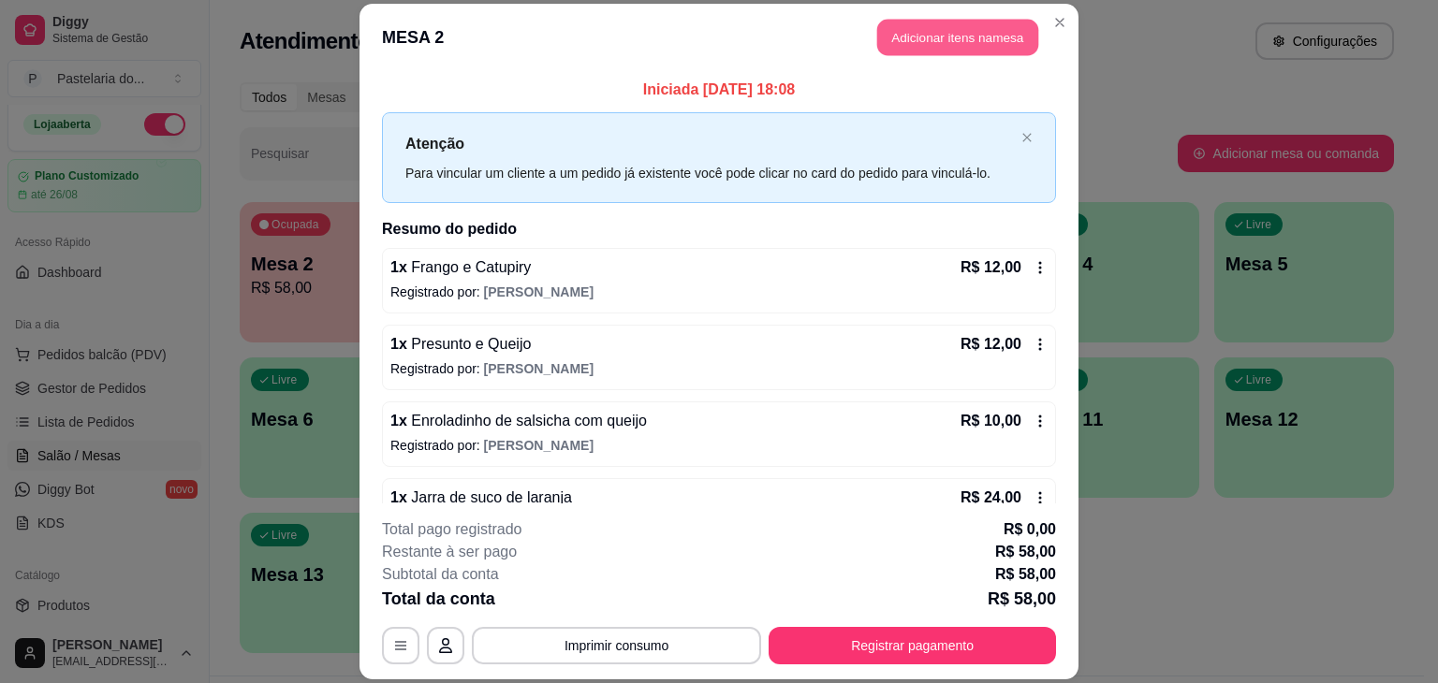
click at [943, 35] on button "Adicionar itens na mesa" at bounding box center [957, 37] width 161 height 36
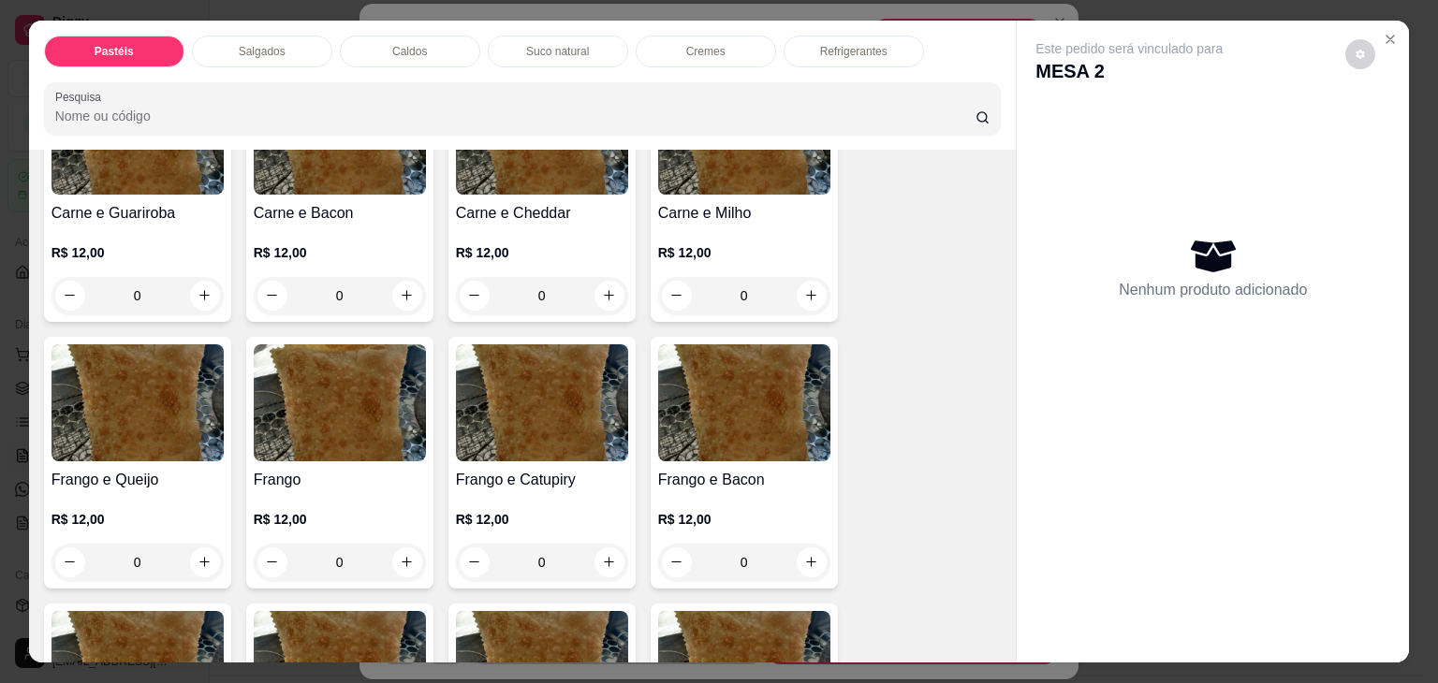
scroll to position [562, 0]
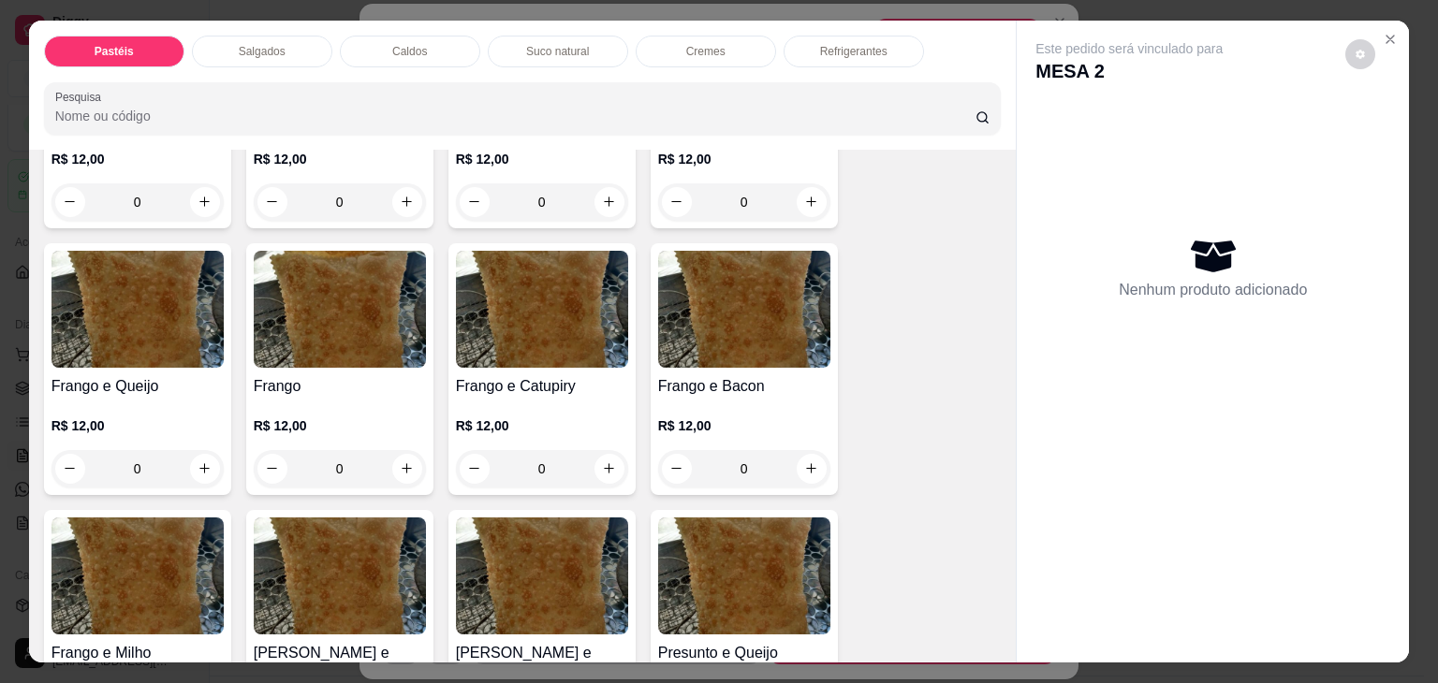
click at [604, 455] on div "0" at bounding box center [542, 468] width 172 height 37
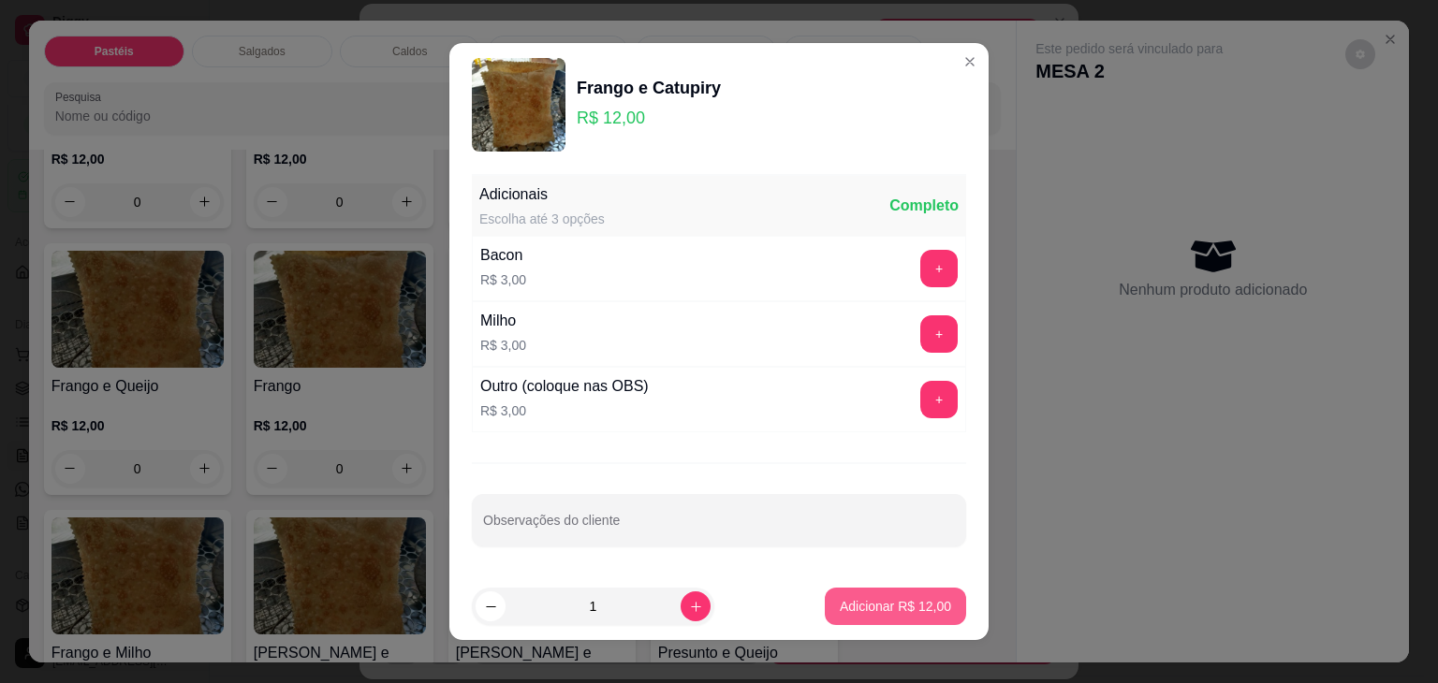
click at [874, 619] on button "Adicionar R$ 12,00" at bounding box center [895, 606] width 141 height 37
type input "1"
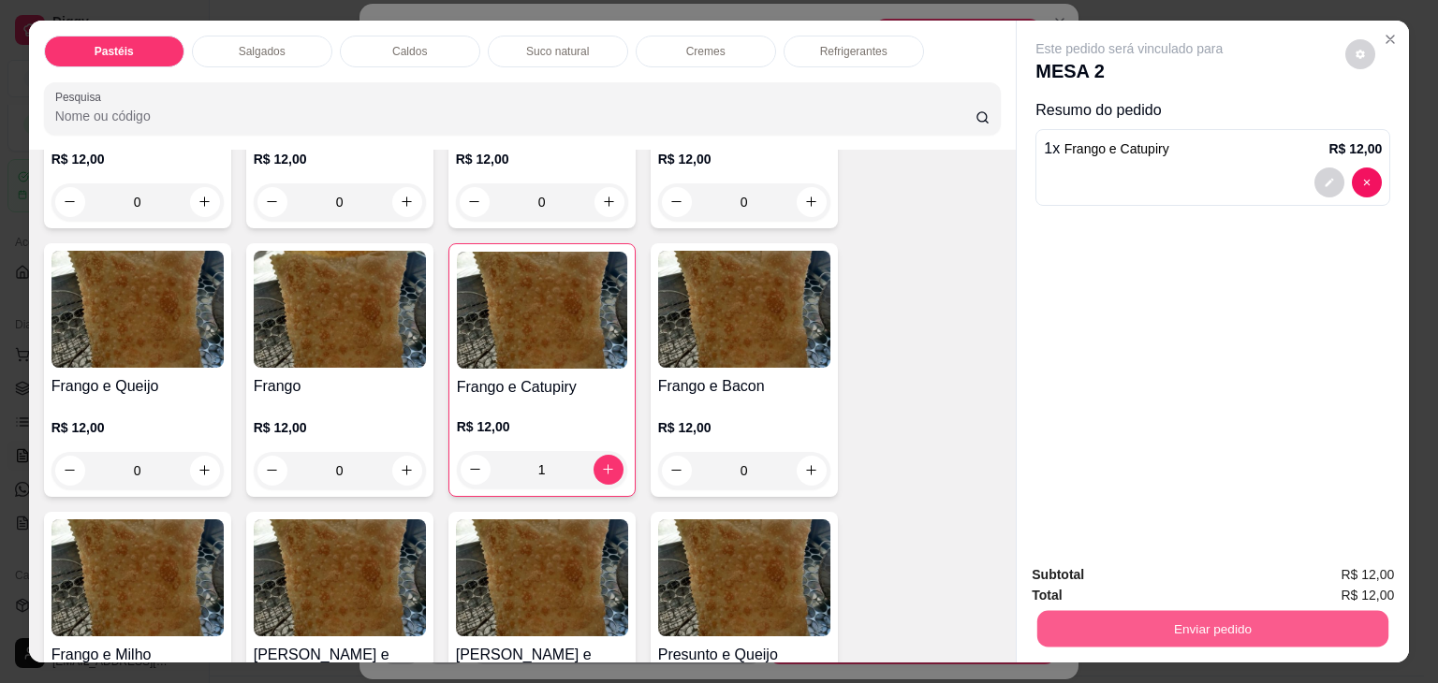
click at [1320, 622] on button "Enviar pedido" at bounding box center [1212, 629] width 351 height 36
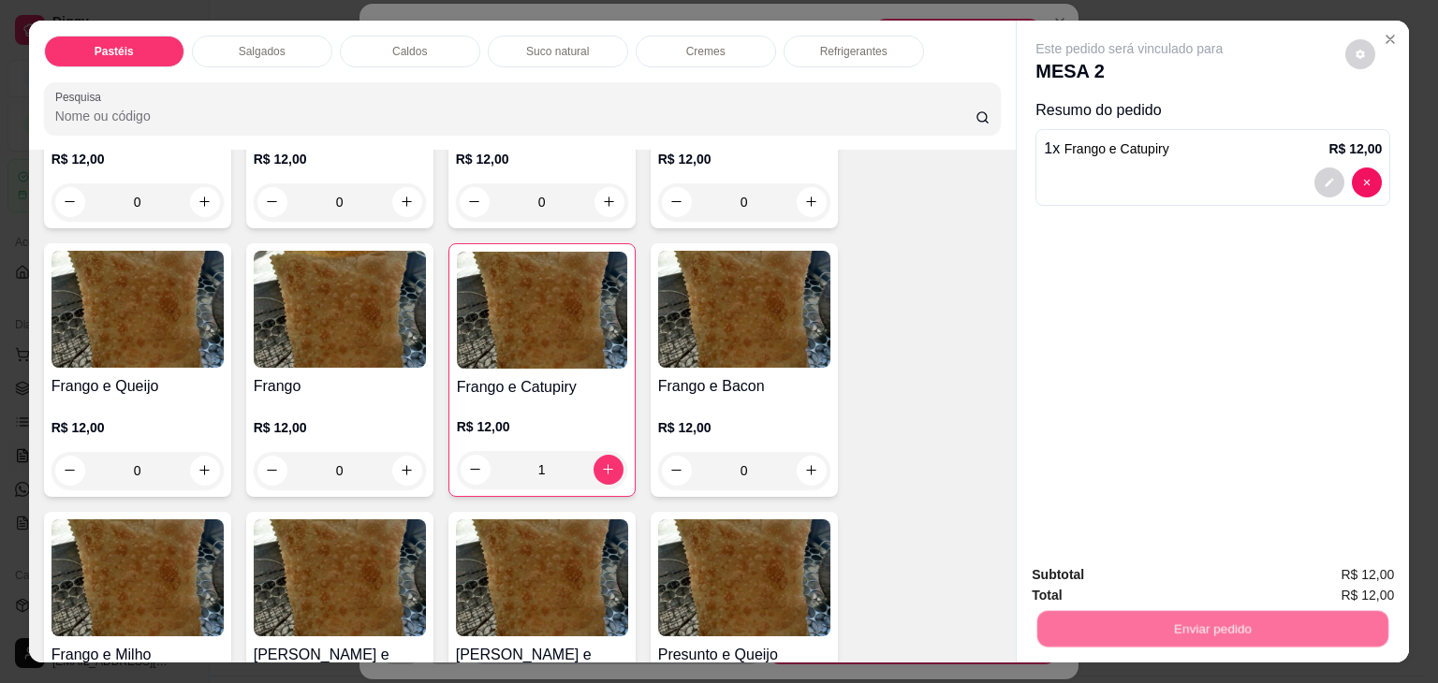
click at [1172, 581] on button "Não registrar e enviar pedido" at bounding box center [1150, 576] width 195 height 36
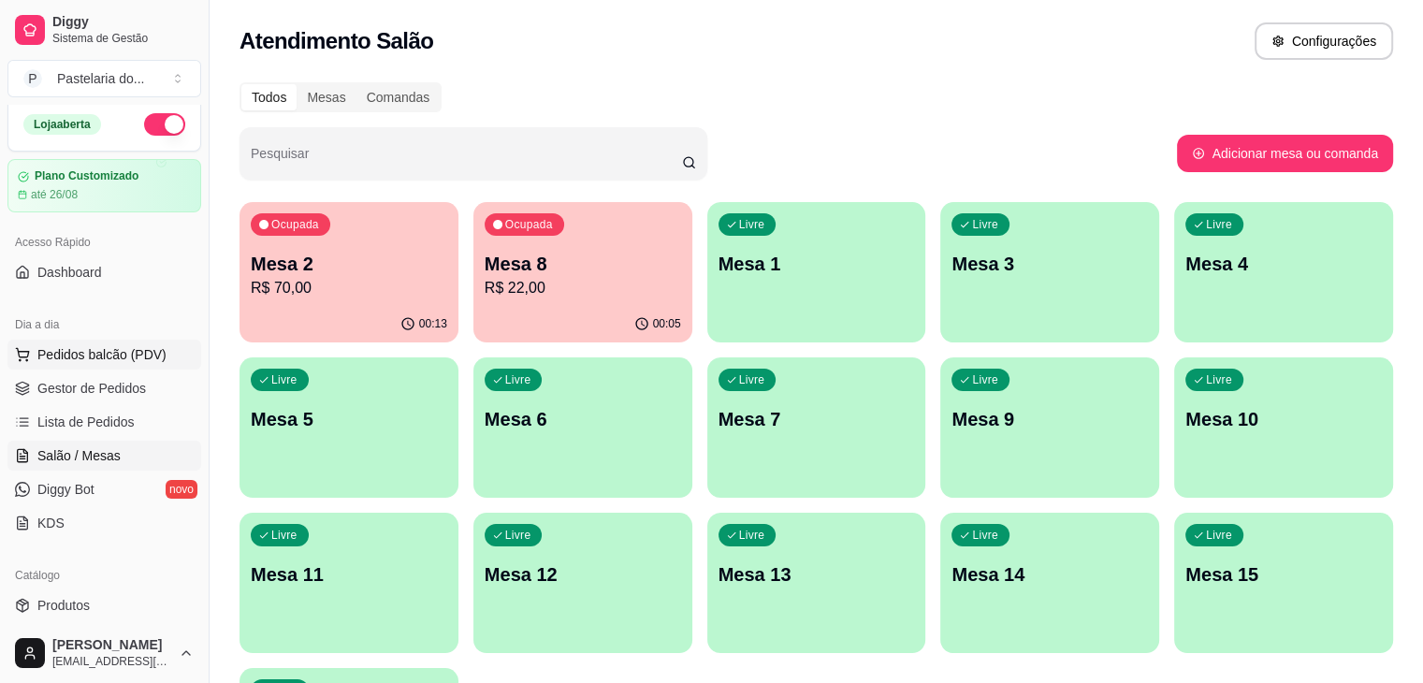
click at [101, 345] on span "Pedidos balcão (PDV)" at bounding box center [101, 354] width 129 height 19
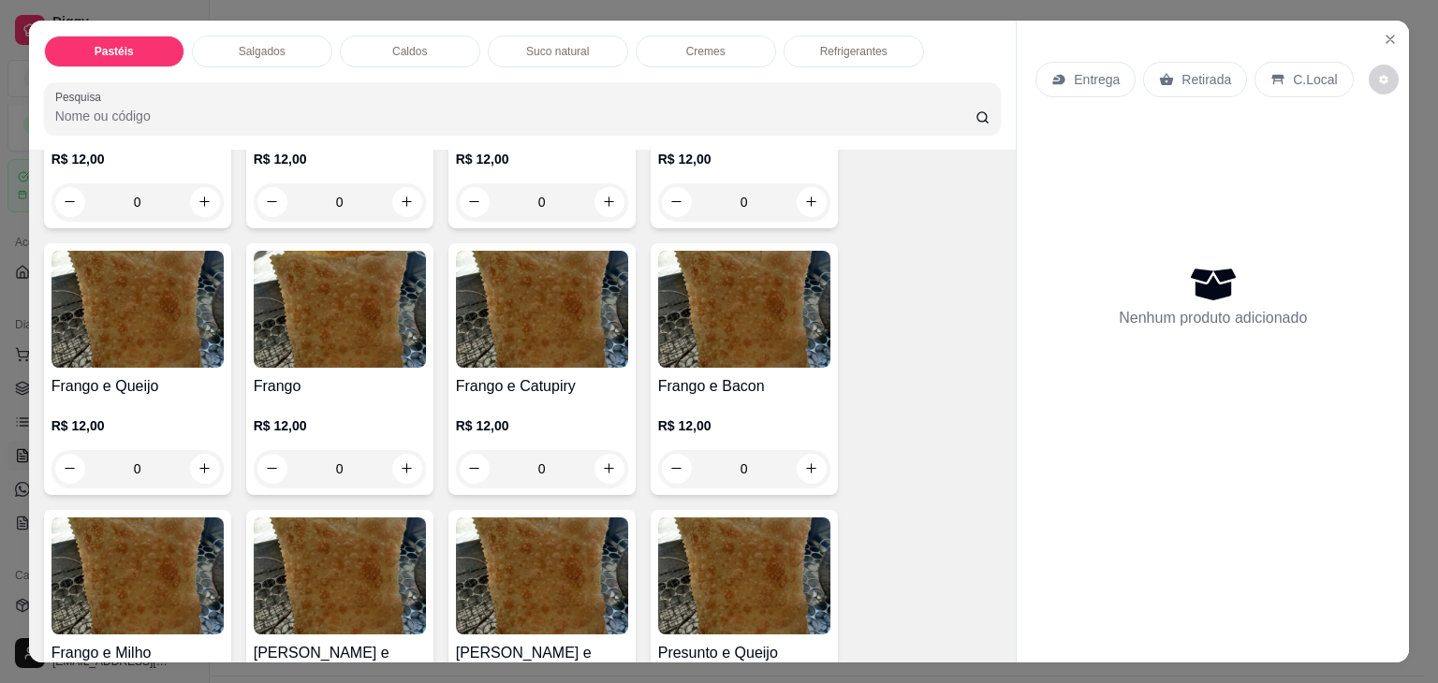
scroll to position [749, 0]
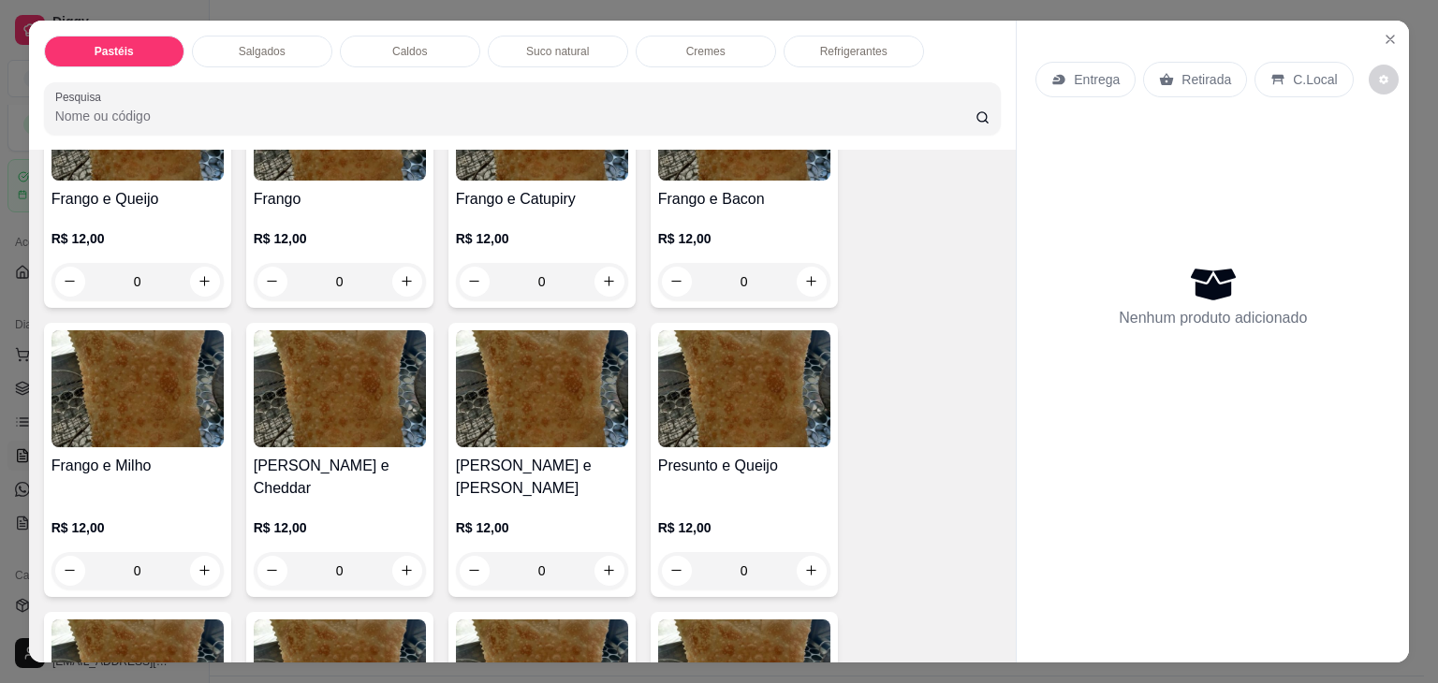
click at [595, 394] on img at bounding box center [542, 388] width 172 height 117
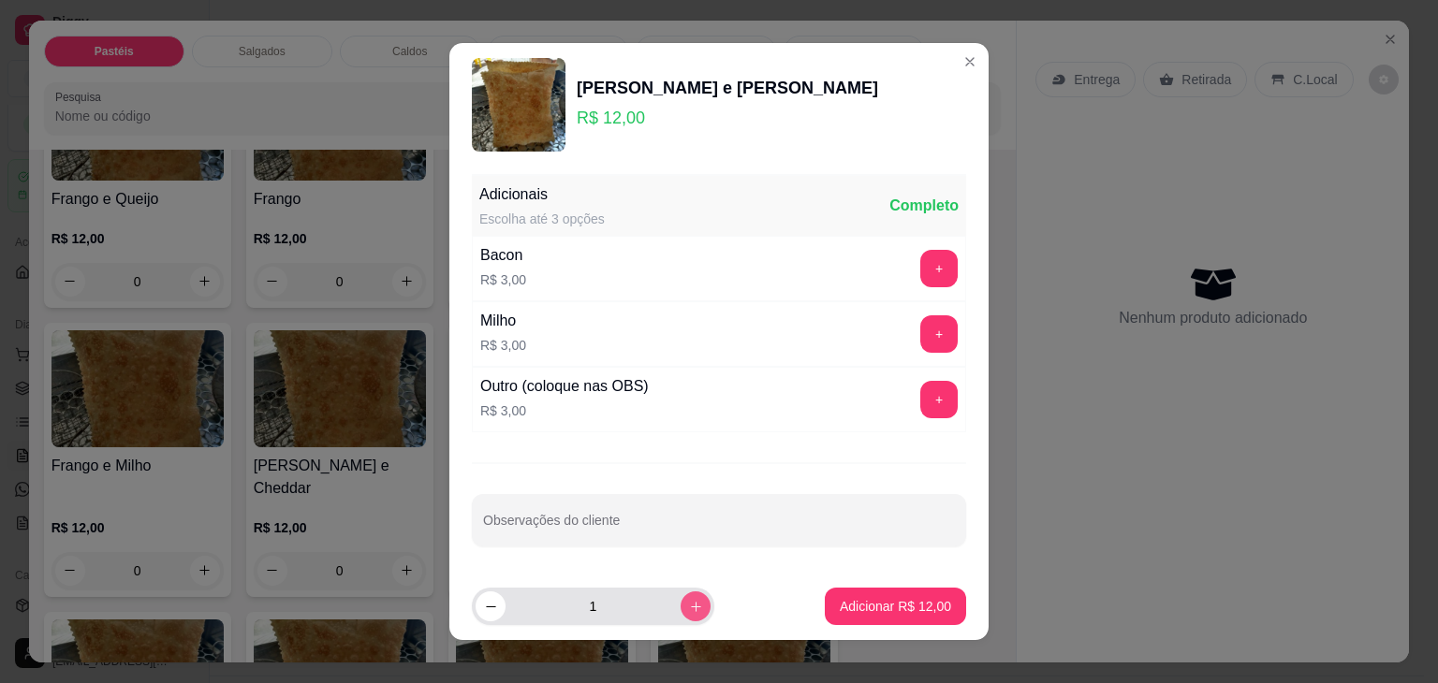
click at [689, 604] on icon "increase-product-quantity" at bounding box center [696, 607] width 14 height 14
type input "2"
click at [913, 593] on button "Adicionar R$ 24,00" at bounding box center [895, 606] width 141 height 37
type input "2"
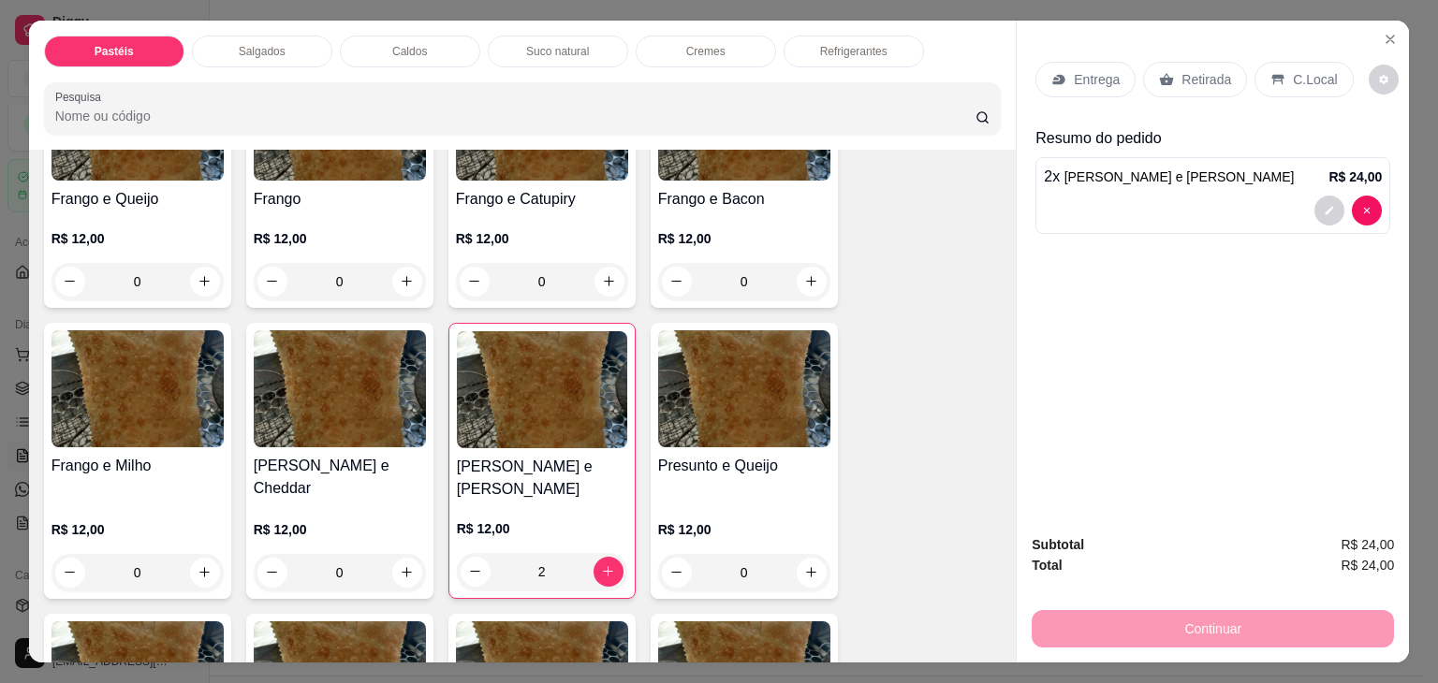
click at [1190, 80] on p "Retirada" at bounding box center [1206, 79] width 50 height 19
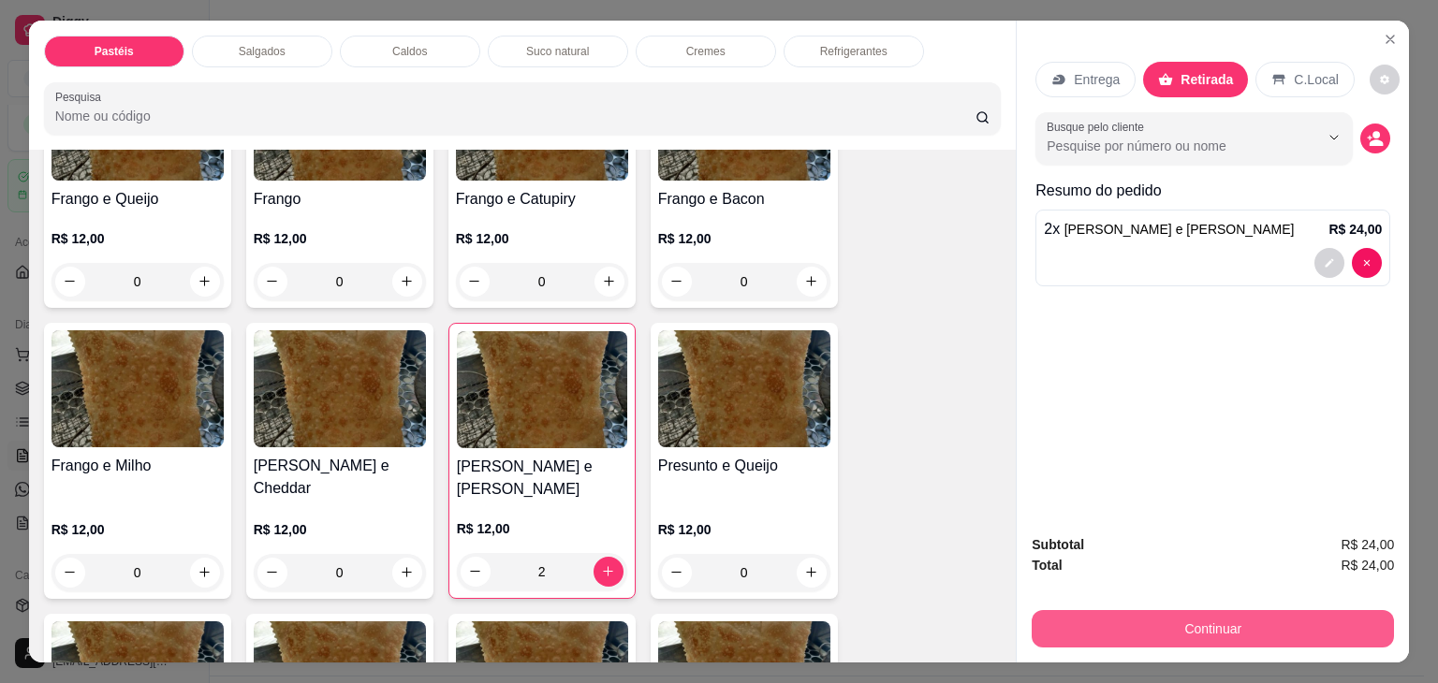
click at [1206, 610] on button "Continuar" at bounding box center [1212, 628] width 362 height 37
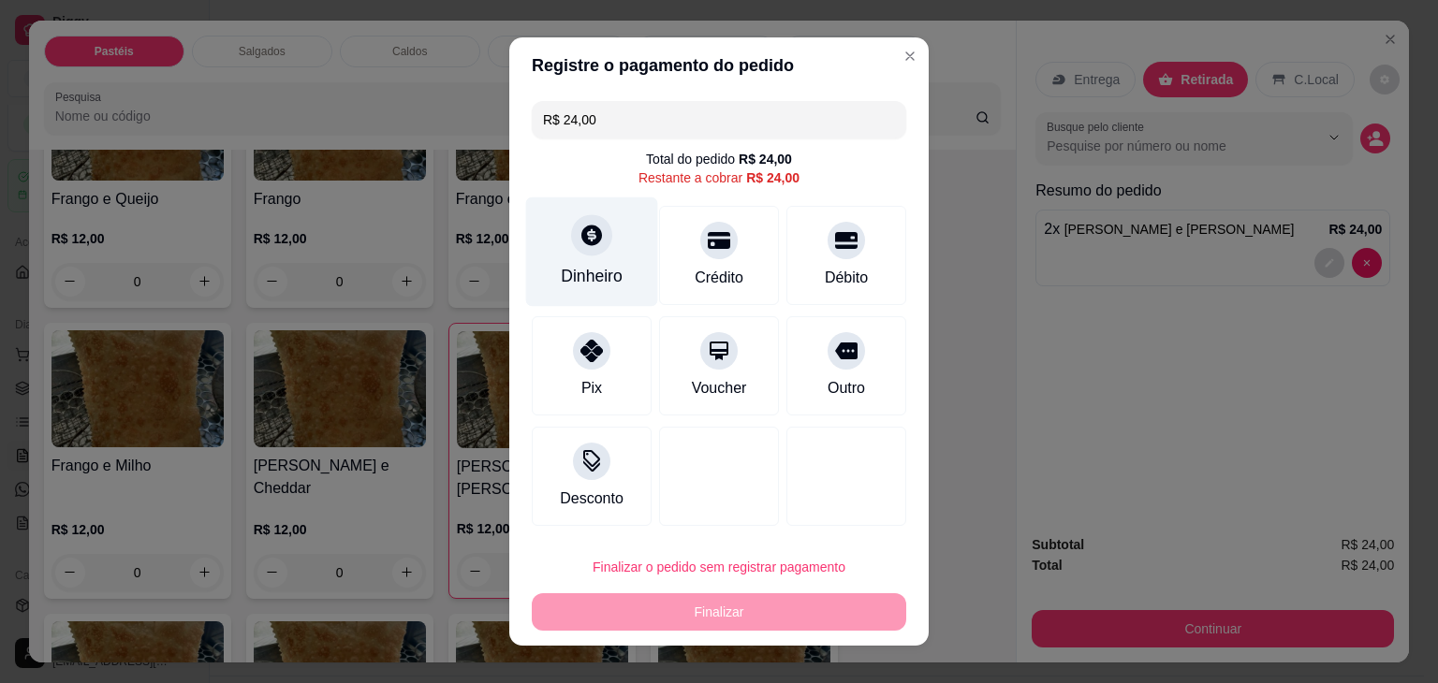
click at [581, 244] on icon at bounding box center [591, 235] width 21 height 21
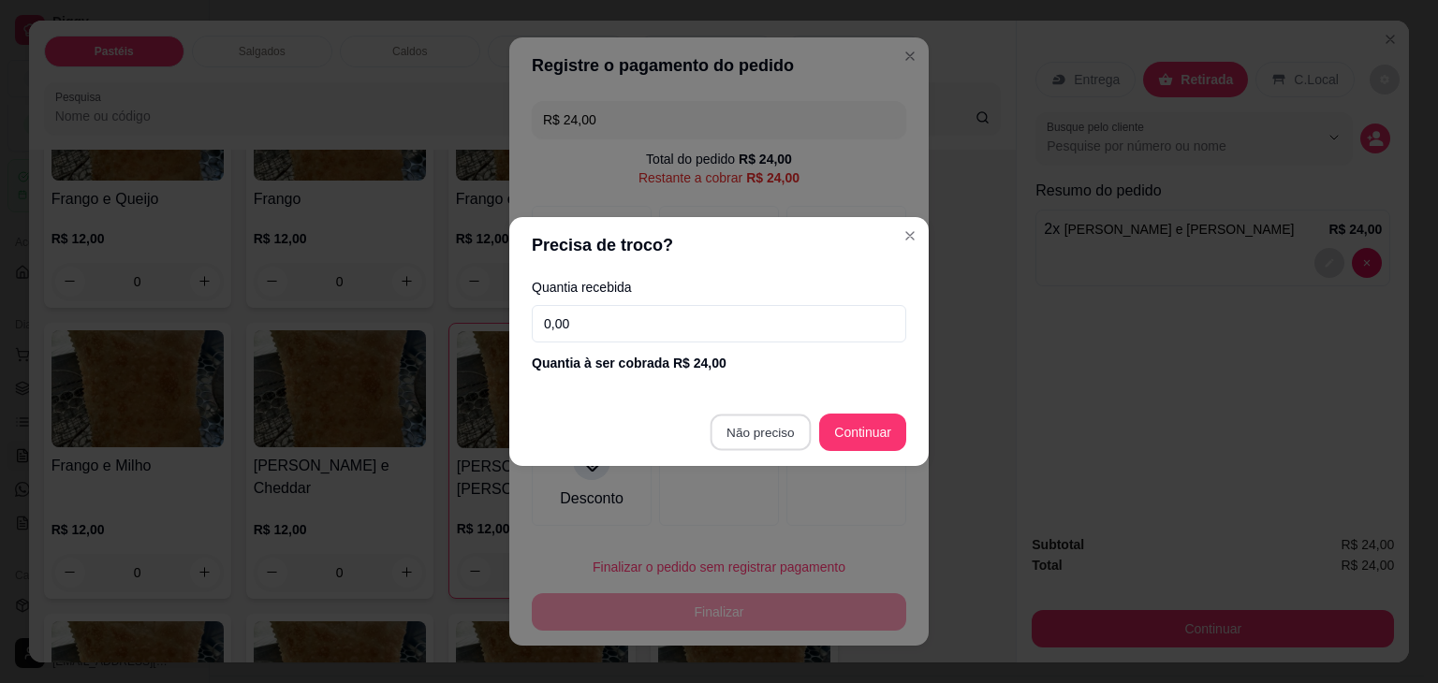
type input "R$ 0,00"
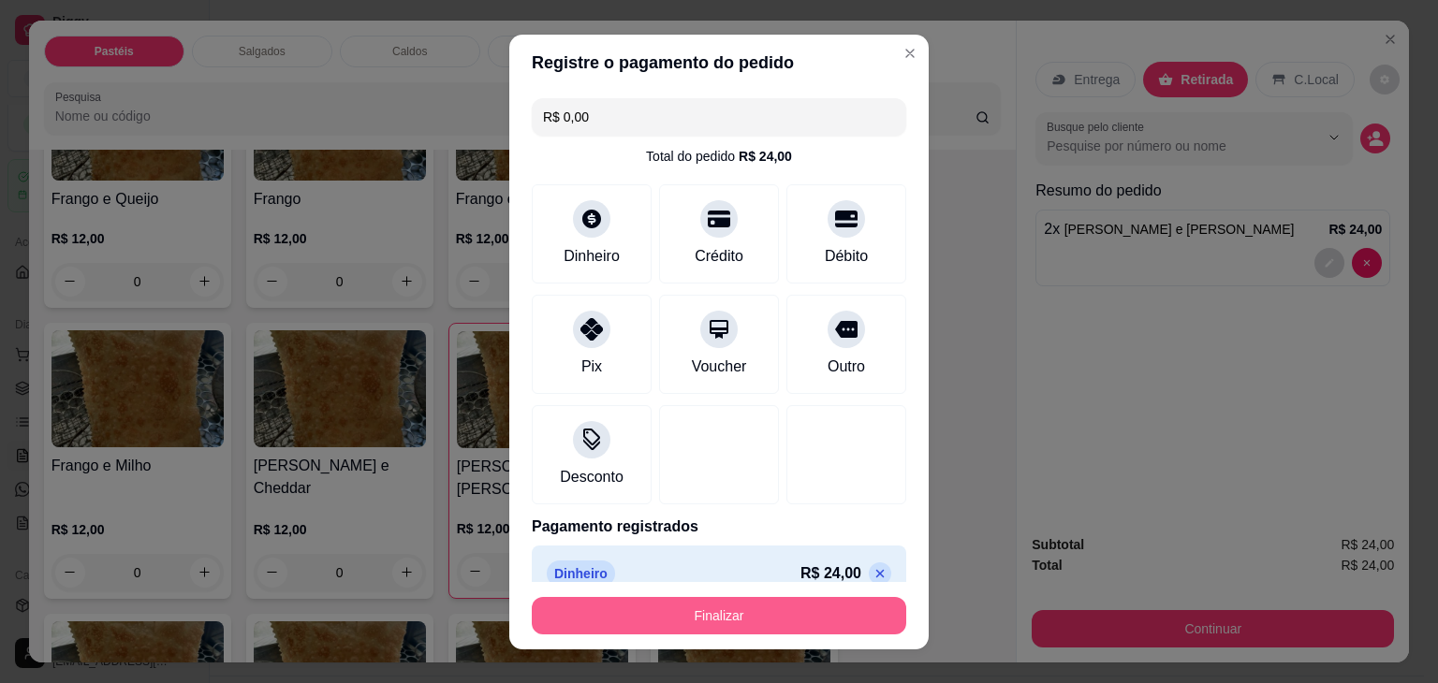
click at [778, 608] on button "Finalizar" at bounding box center [719, 615] width 374 height 37
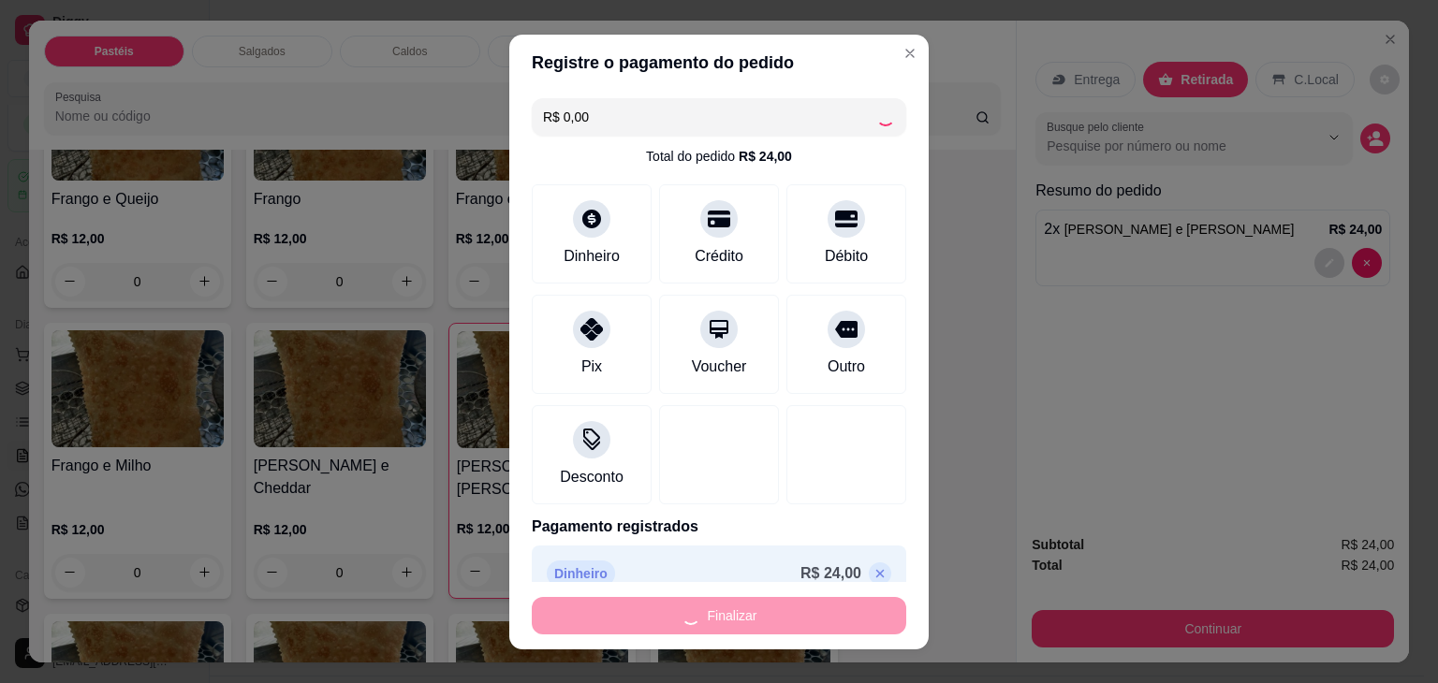
type input "0"
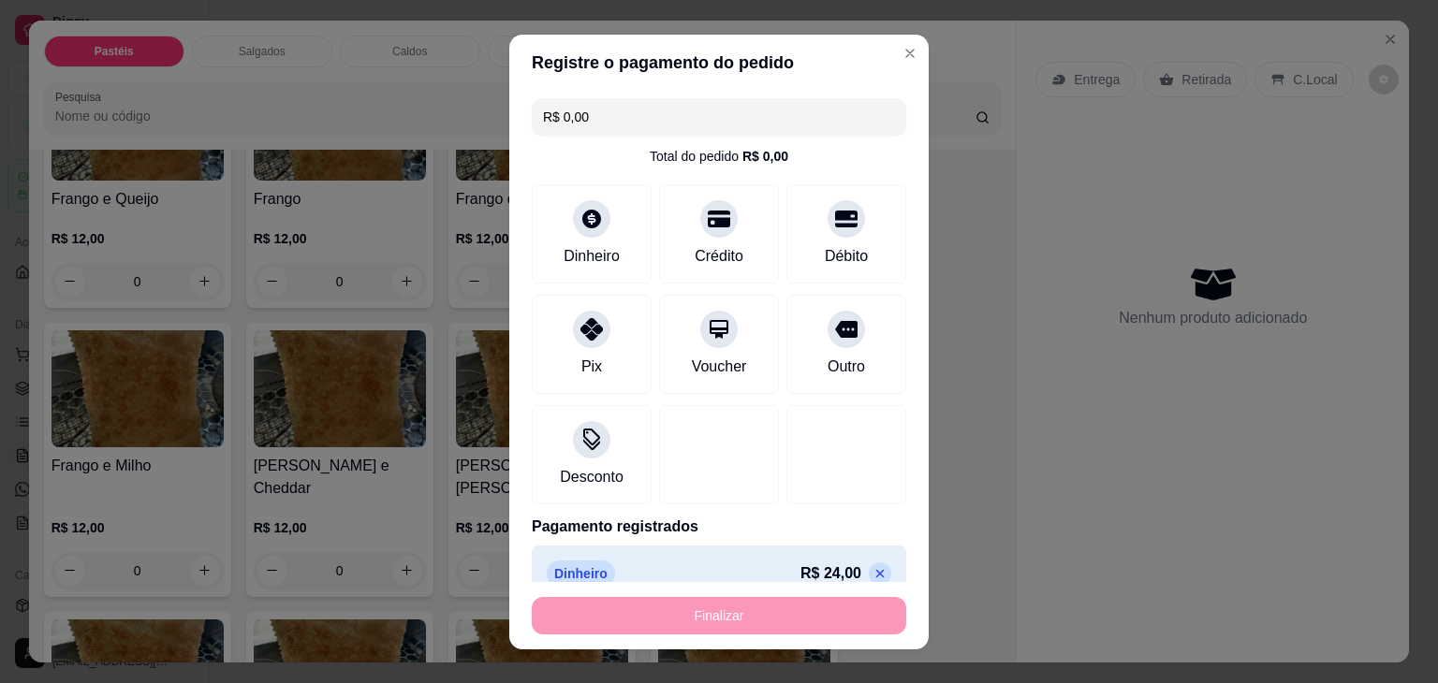
type input "-R$ 24,00"
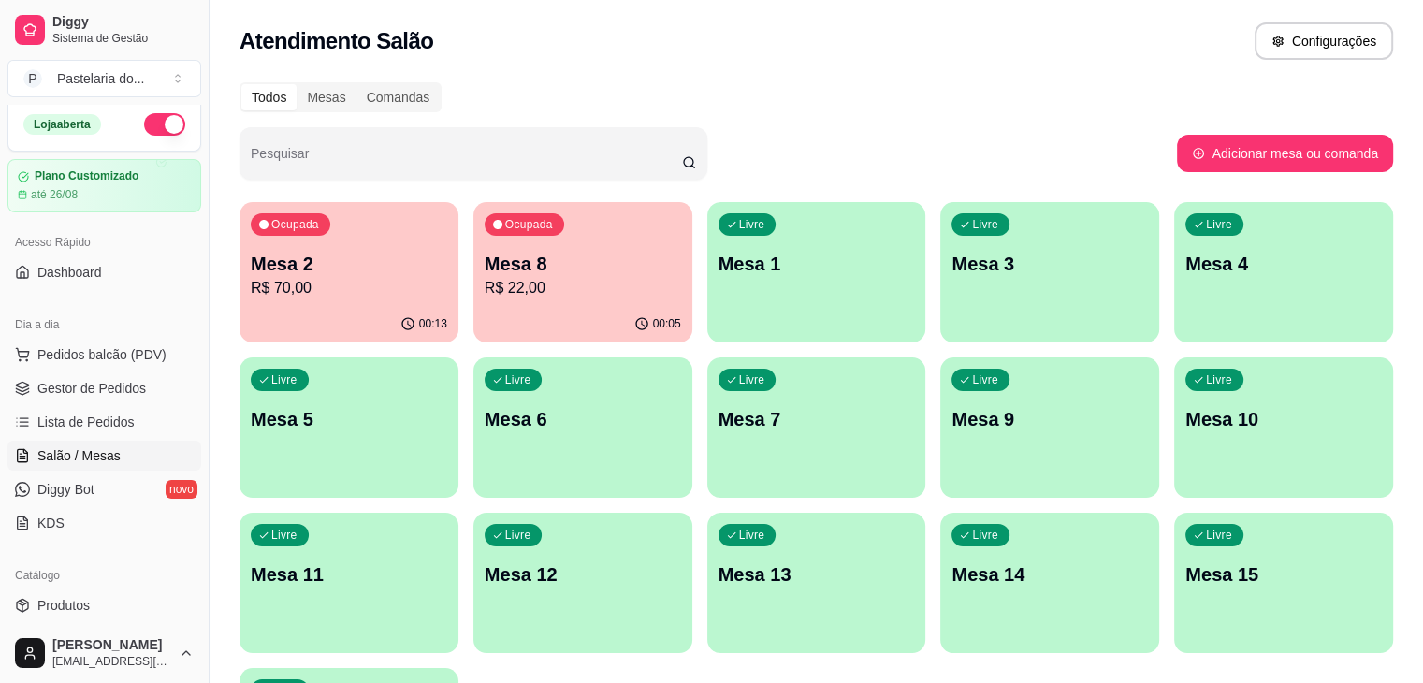
click at [557, 266] on p "Mesa 8" at bounding box center [583, 264] width 197 height 26
click at [332, 243] on div "Ocupada Mesa 2 R$ 70,00" at bounding box center [349, 254] width 212 height 101
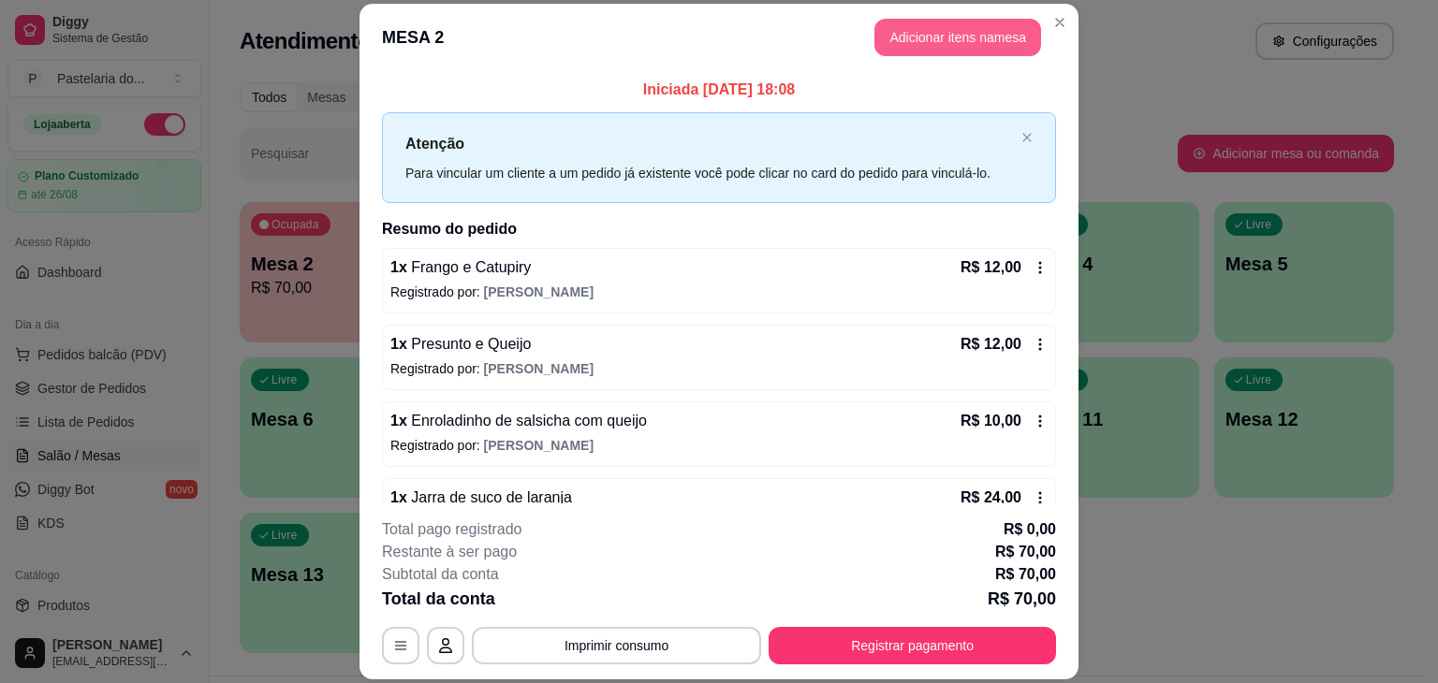
click at [892, 34] on button "Adicionar itens na mesa" at bounding box center [957, 37] width 167 height 37
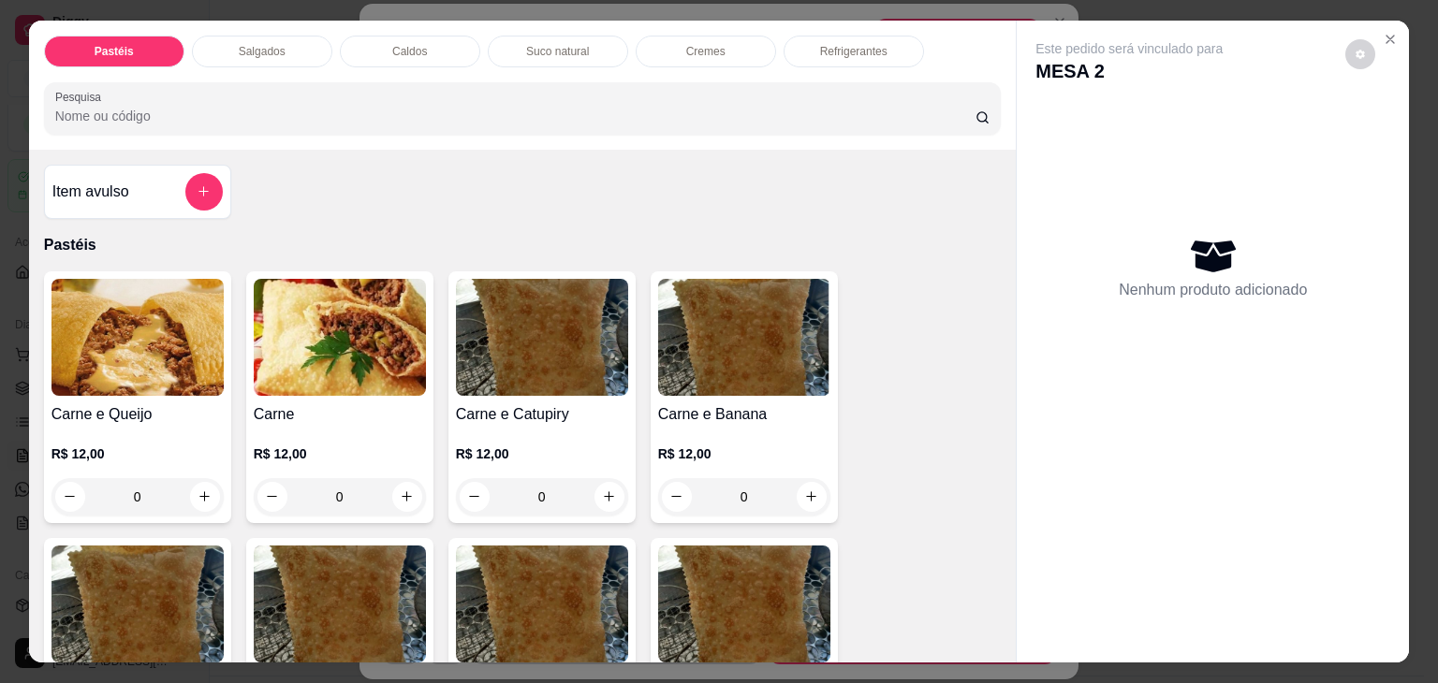
click at [277, 47] on div "Salgados" at bounding box center [262, 52] width 140 height 32
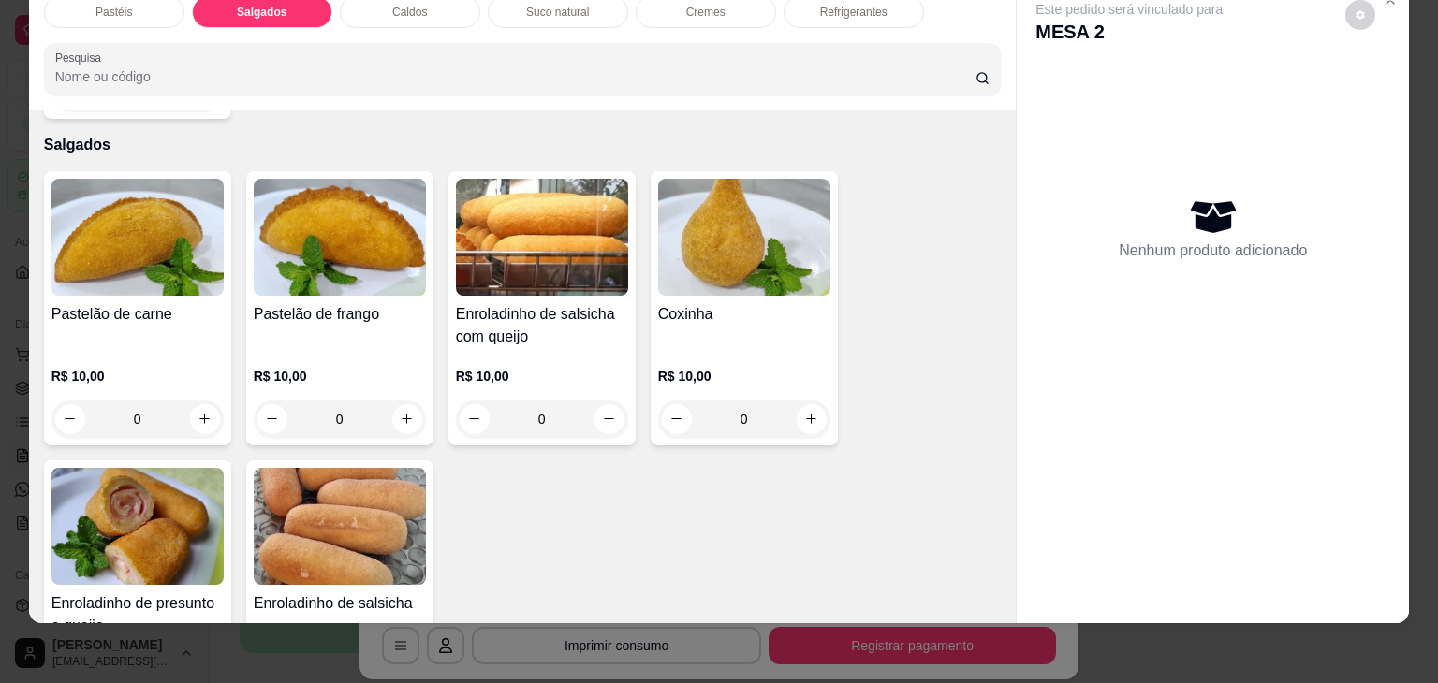
click at [519, 241] on img at bounding box center [542, 237] width 172 height 117
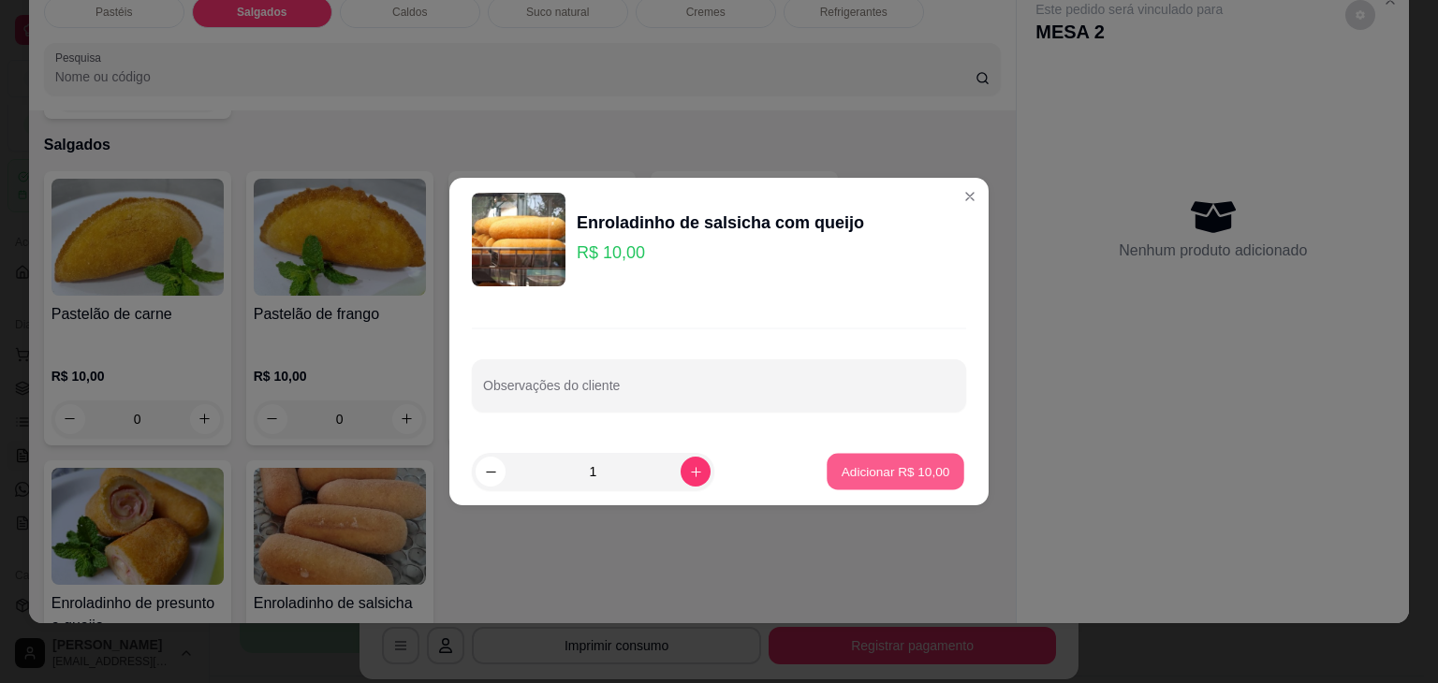
click at [888, 474] on p "Adicionar R$ 10,00" at bounding box center [895, 471] width 109 height 18
type input "1"
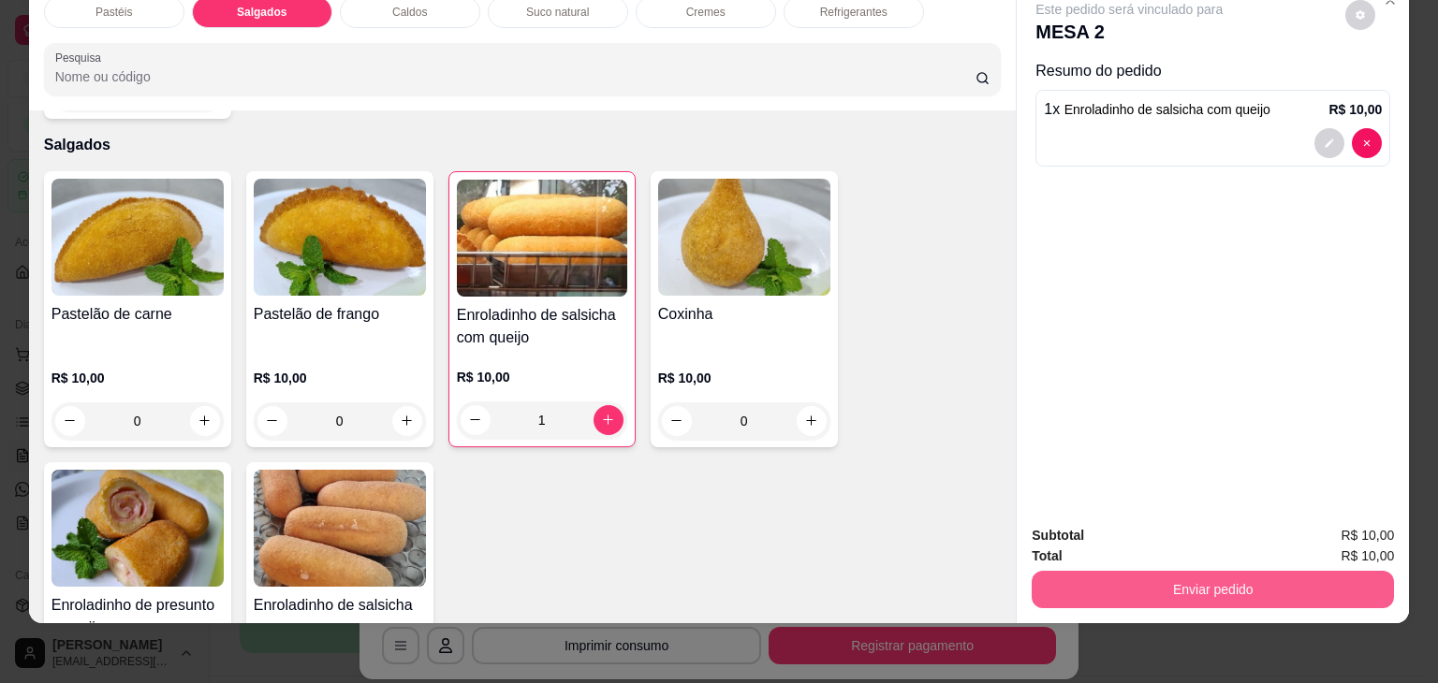
click at [1079, 571] on button "Enviar pedido" at bounding box center [1212, 589] width 362 height 37
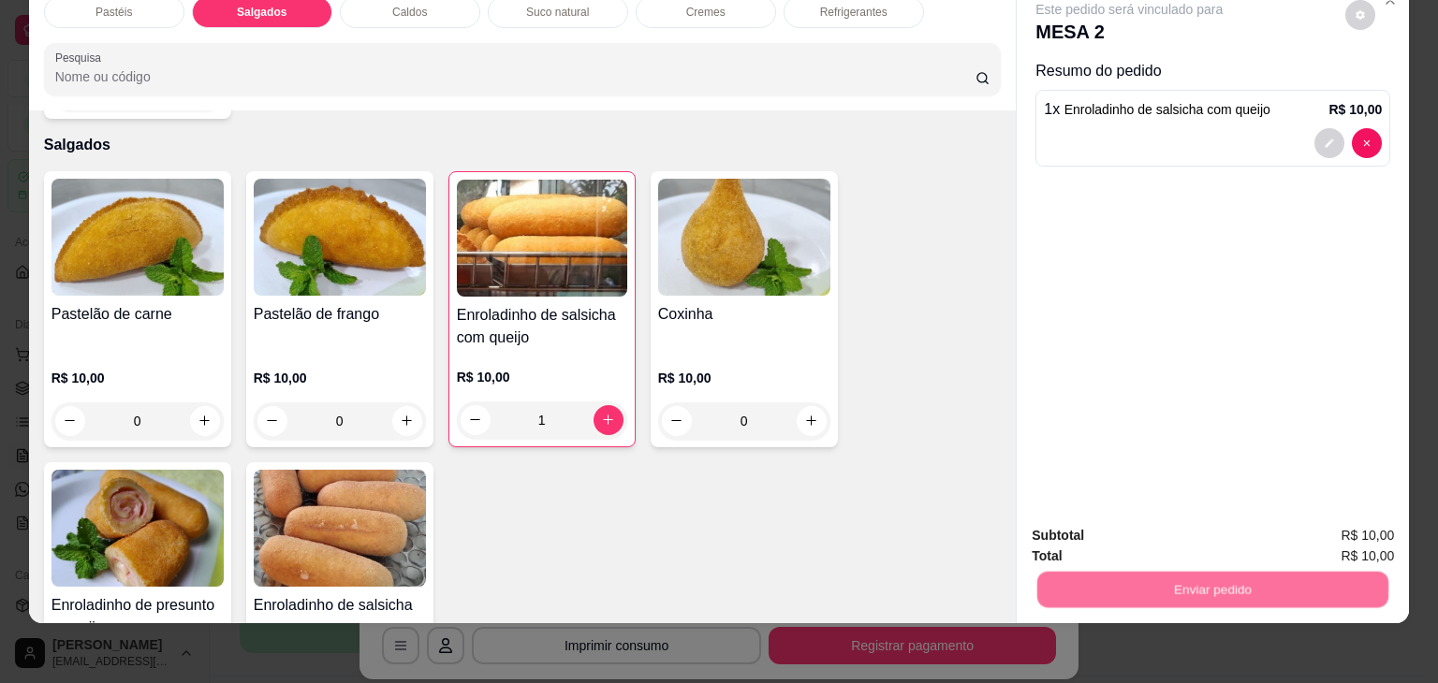
click at [1093, 528] on button "Não registrar e enviar pedido" at bounding box center [1150, 529] width 195 height 36
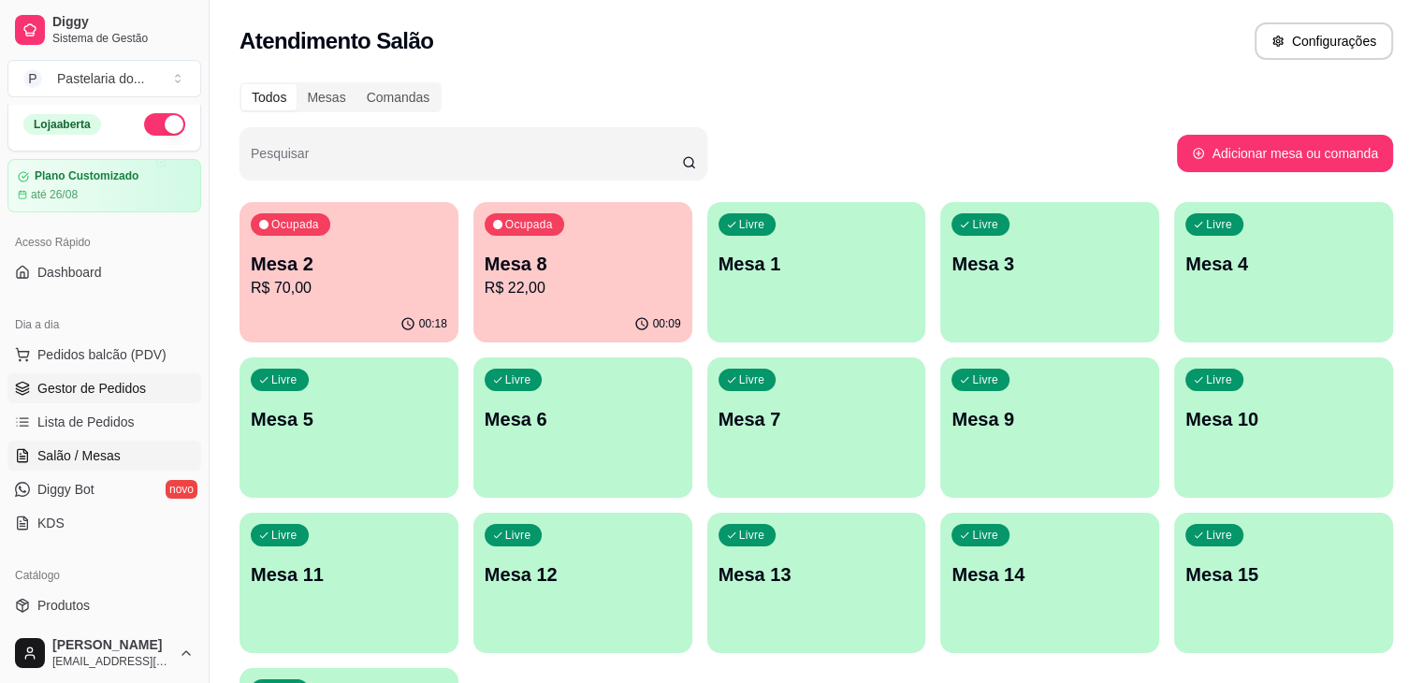
click at [135, 380] on span "Gestor de Pedidos" at bounding box center [91, 388] width 109 height 19
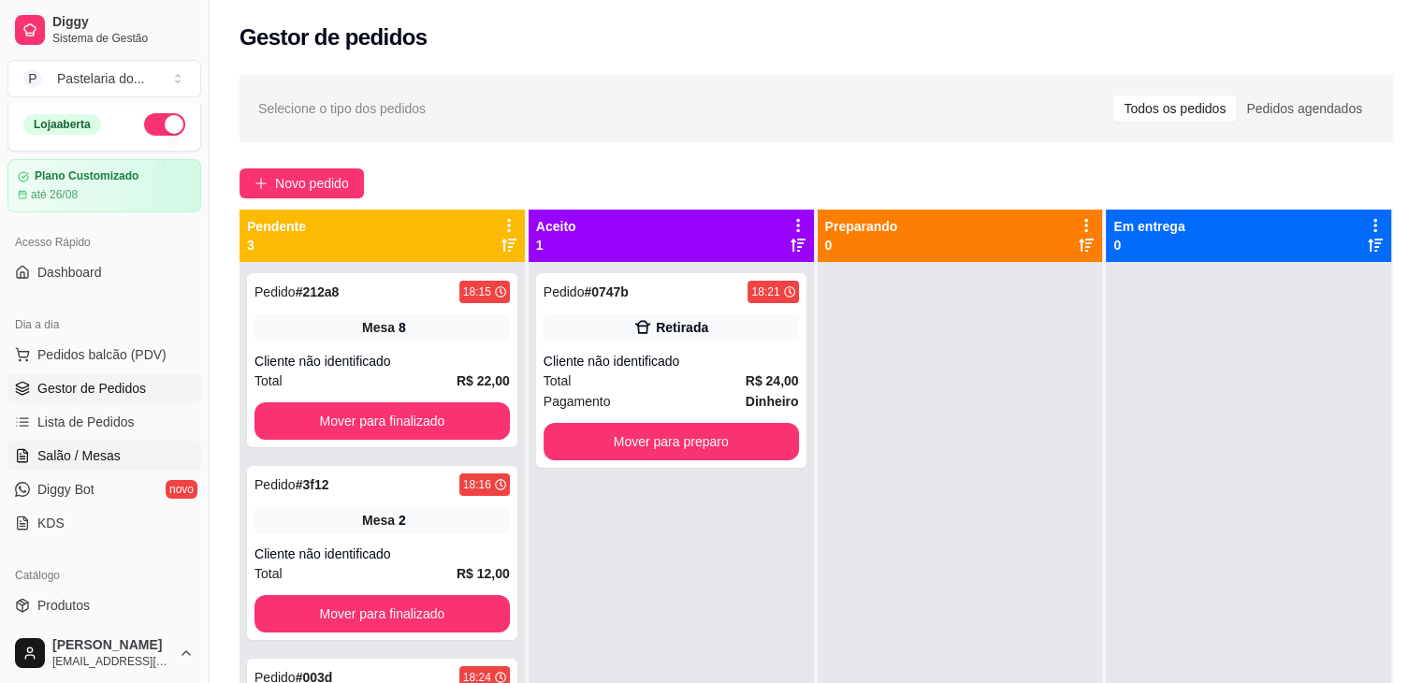
click at [128, 460] on link "Salão / Mesas" at bounding box center [104, 456] width 194 height 30
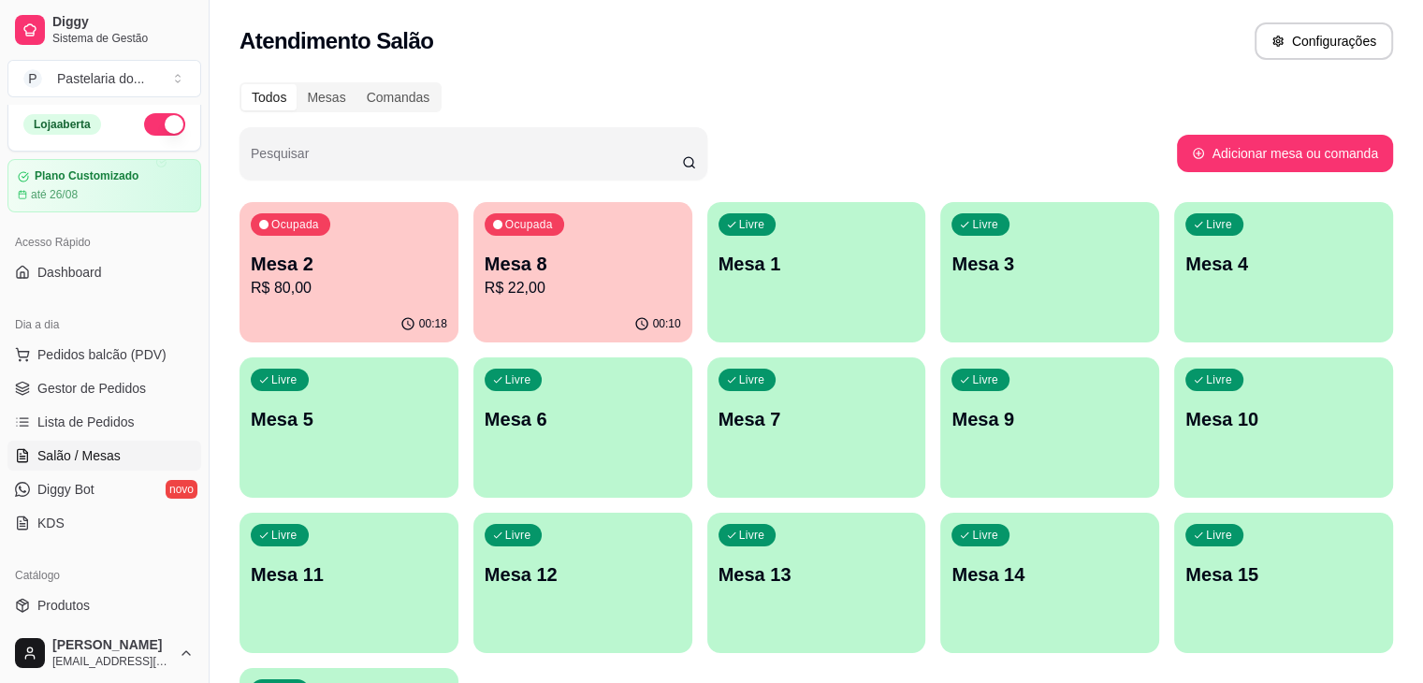
click at [283, 274] on p "Mesa 2" at bounding box center [349, 264] width 197 height 26
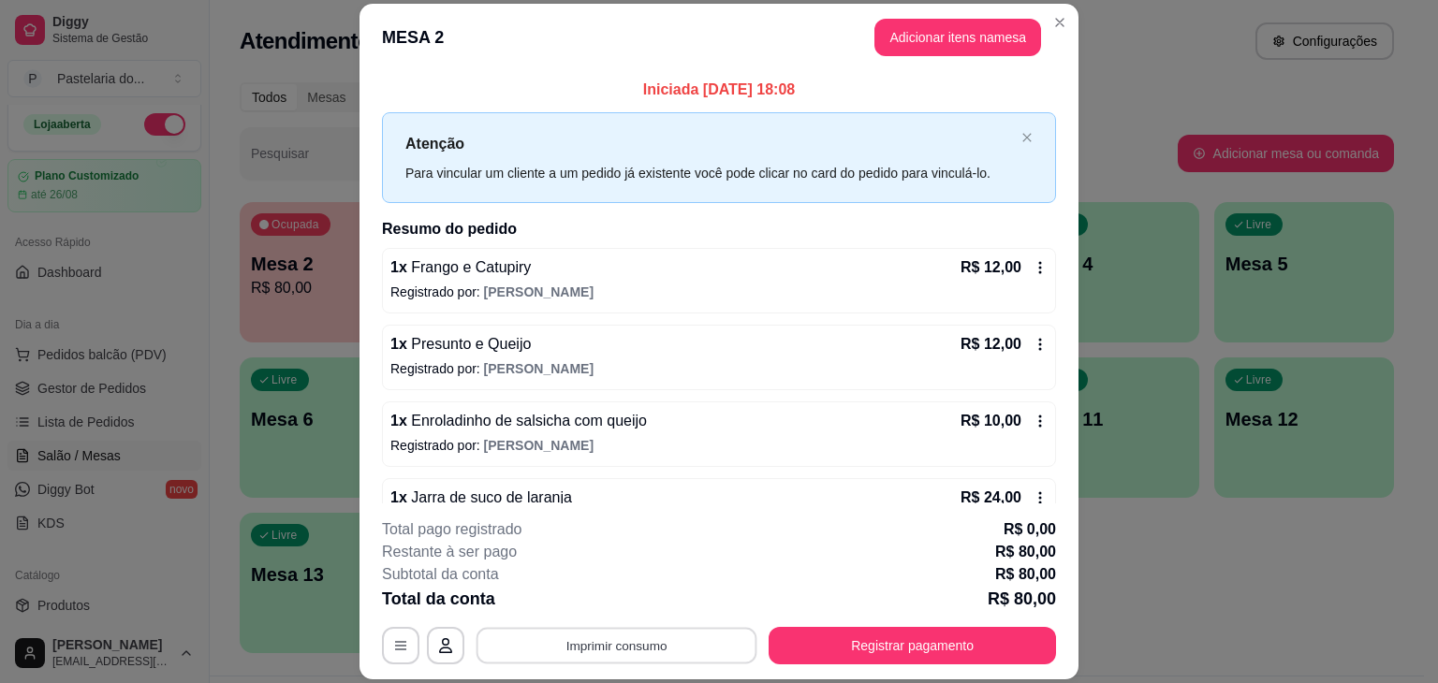
click at [703, 635] on button "Imprimir consumo" at bounding box center [616, 646] width 281 height 36
click at [644, 597] on button "IMPRESSORA" at bounding box center [615, 603] width 136 height 30
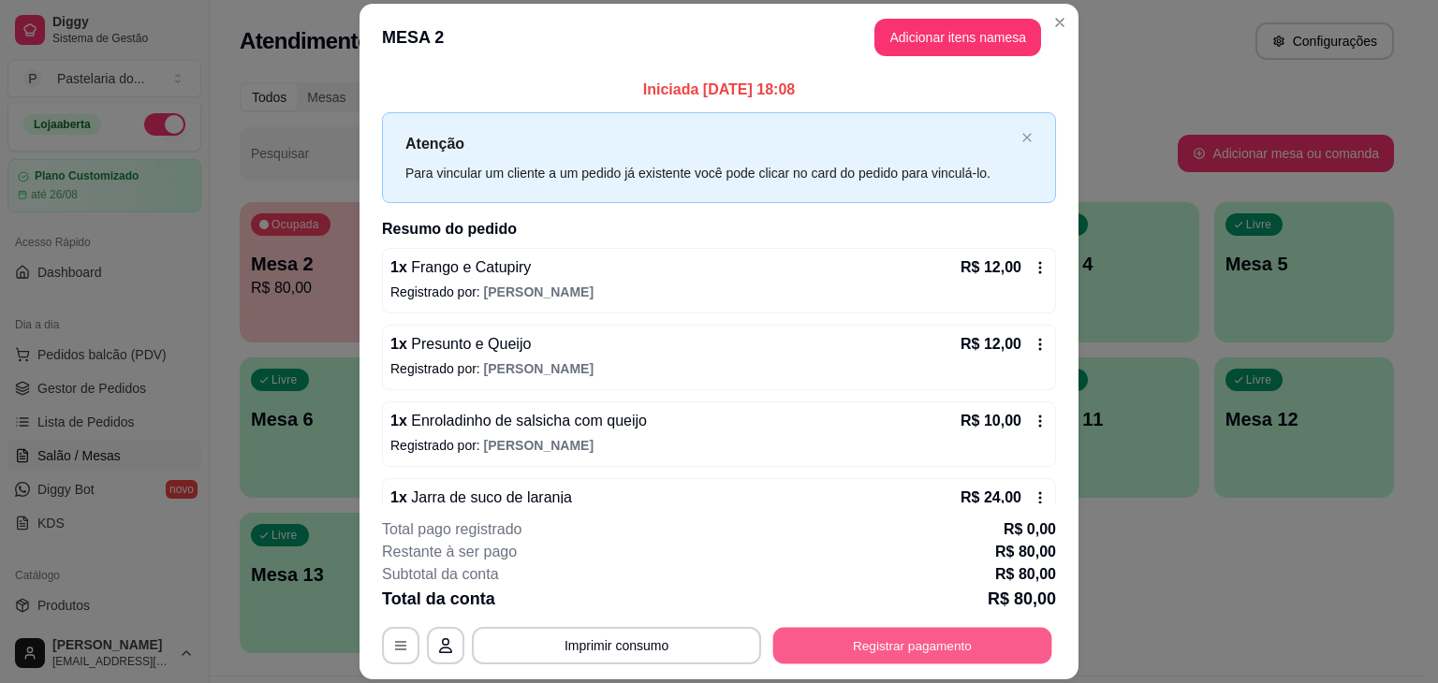
click at [1033, 647] on button "Registrar pagamento" at bounding box center [912, 646] width 279 height 36
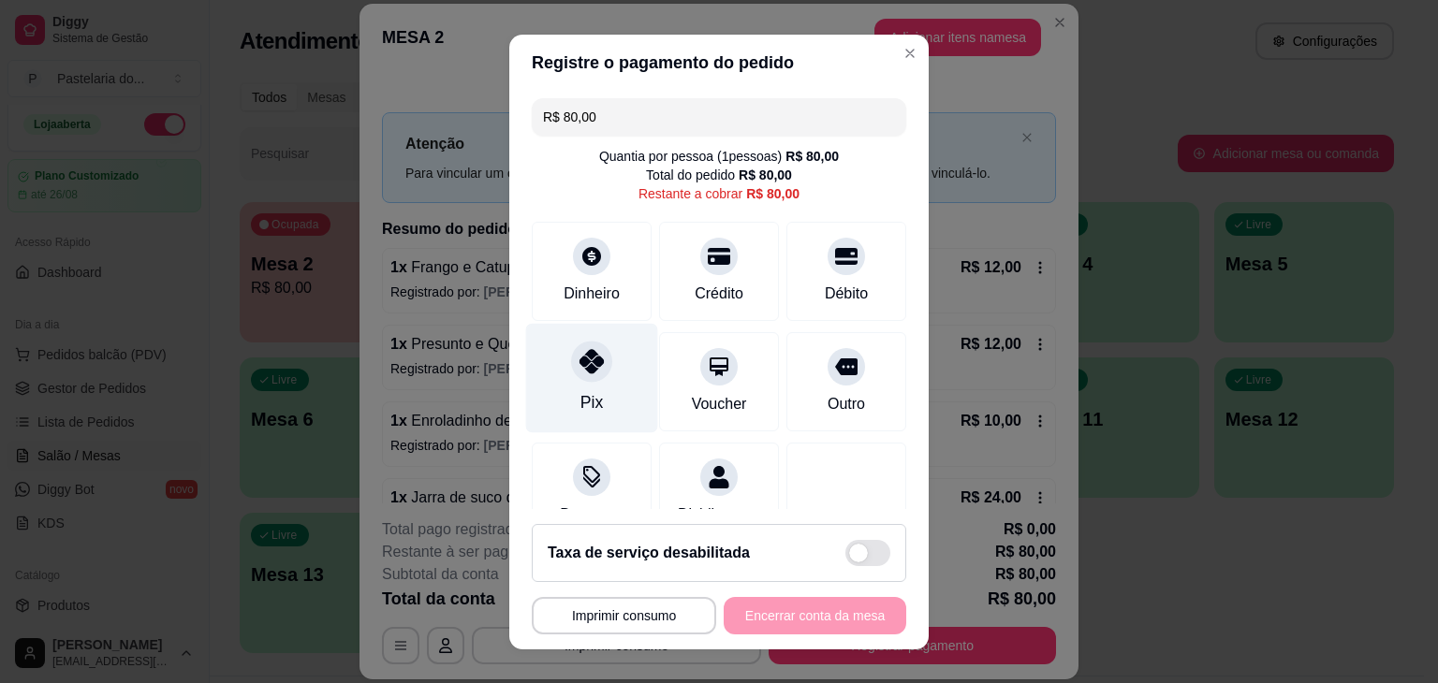
click at [600, 358] on div at bounding box center [591, 361] width 41 height 41
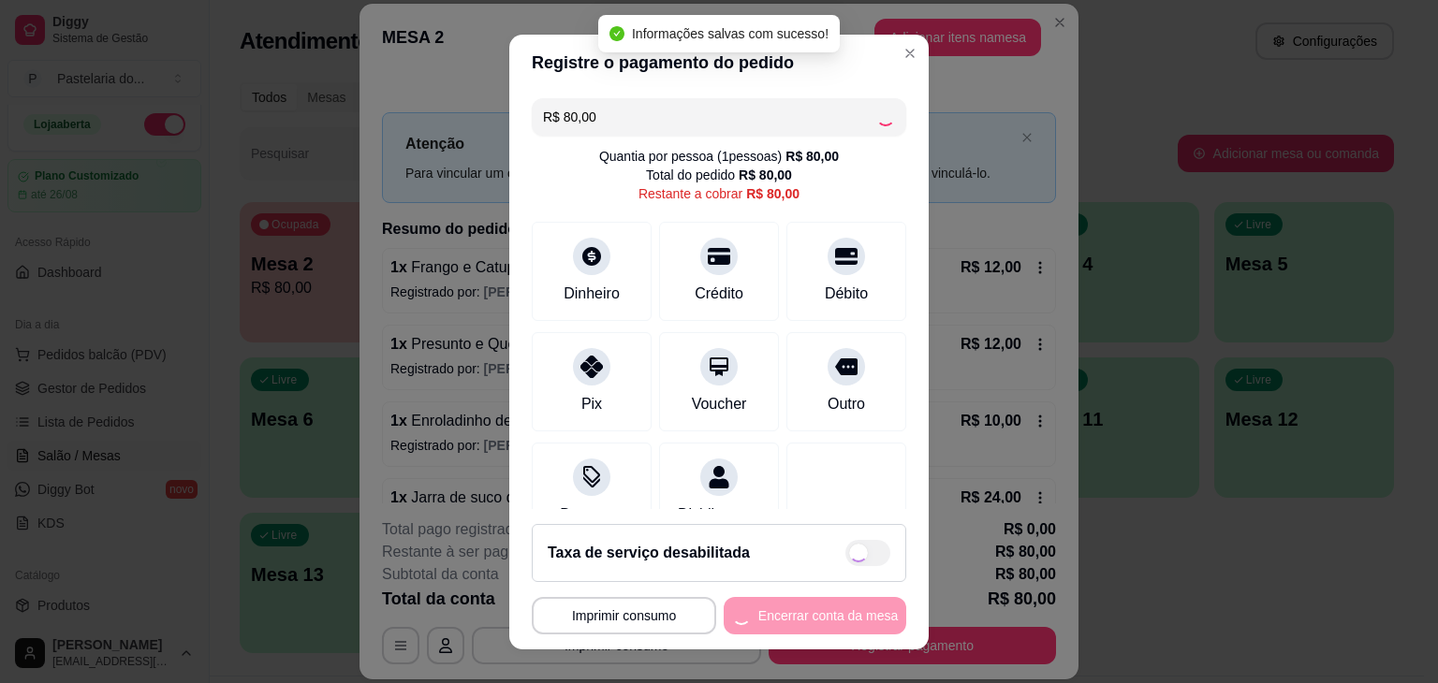
click at [774, 617] on div "**********" at bounding box center [719, 615] width 374 height 37
type input "R$ 0,00"
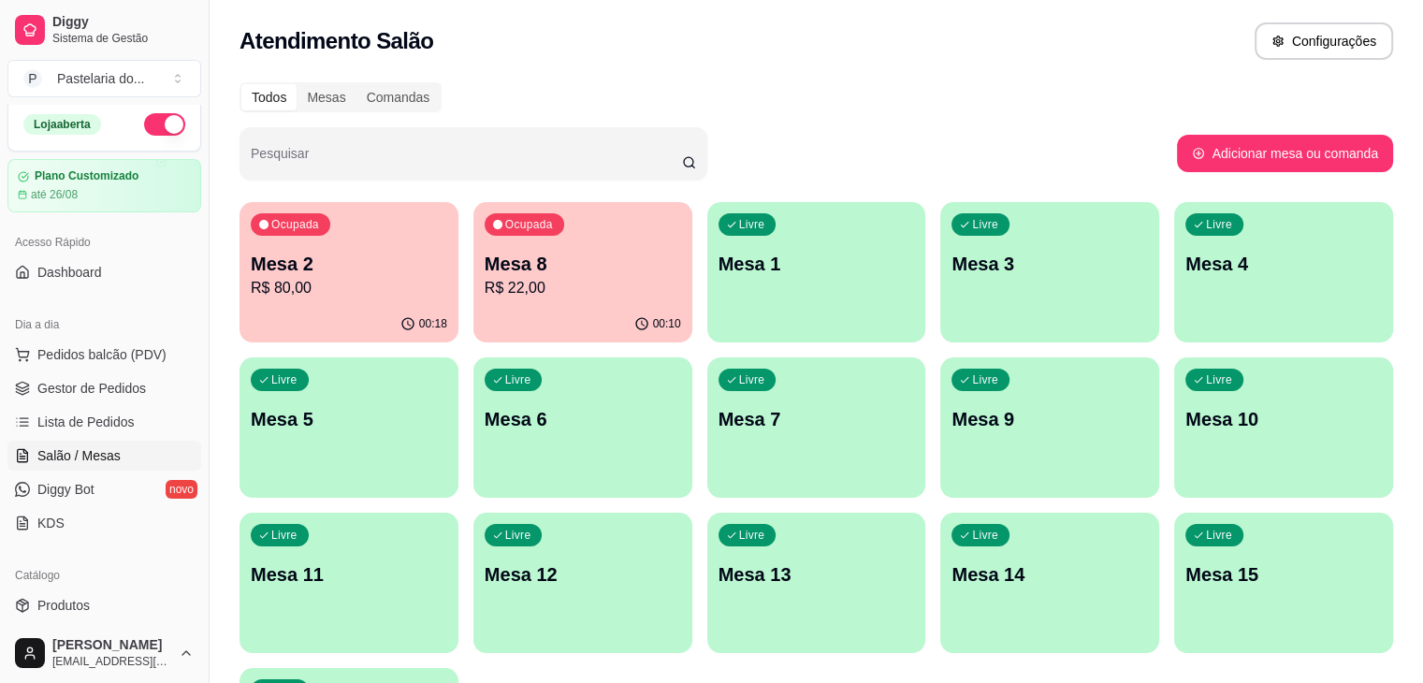
click at [281, 304] on div "Ocupada Mesa 2 R$ 80,00" at bounding box center [349, 254] width 219 height 104
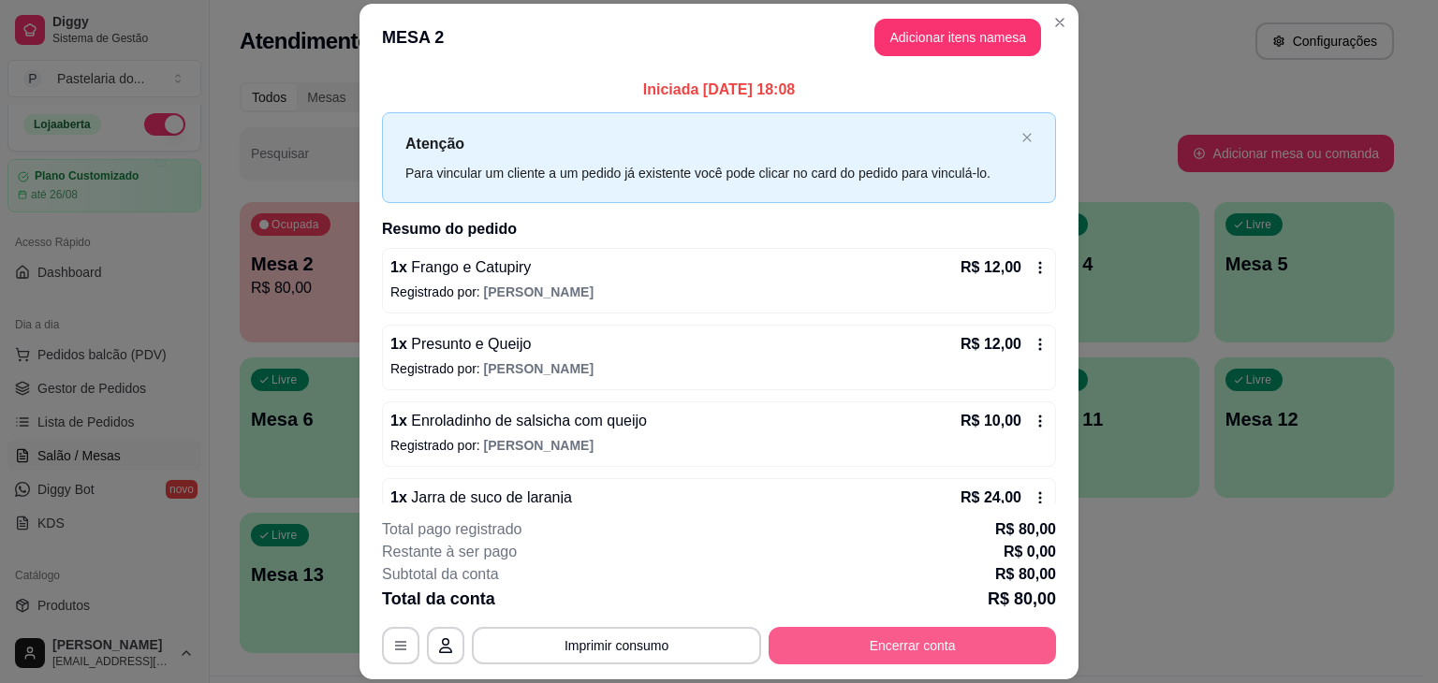
click at [846, 629] on button "Encerrar conta" at bounding box center [911, 645] width 287 height 37
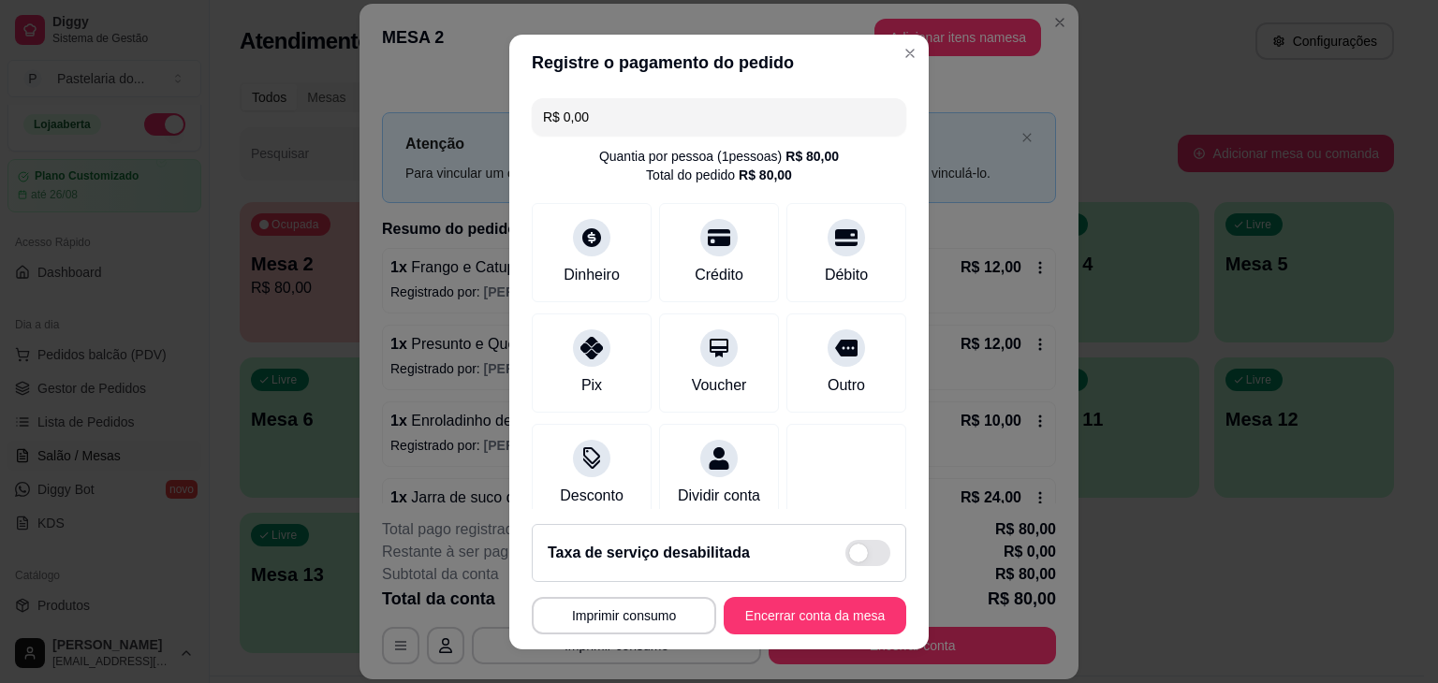
click at [825, 635] on footer "**********" at bounding box center [718, 579] width 419 height 140
click at [825, 620] on button "Encerrar conta da mesa" at bounding box center [814, 615] width 182 height 37
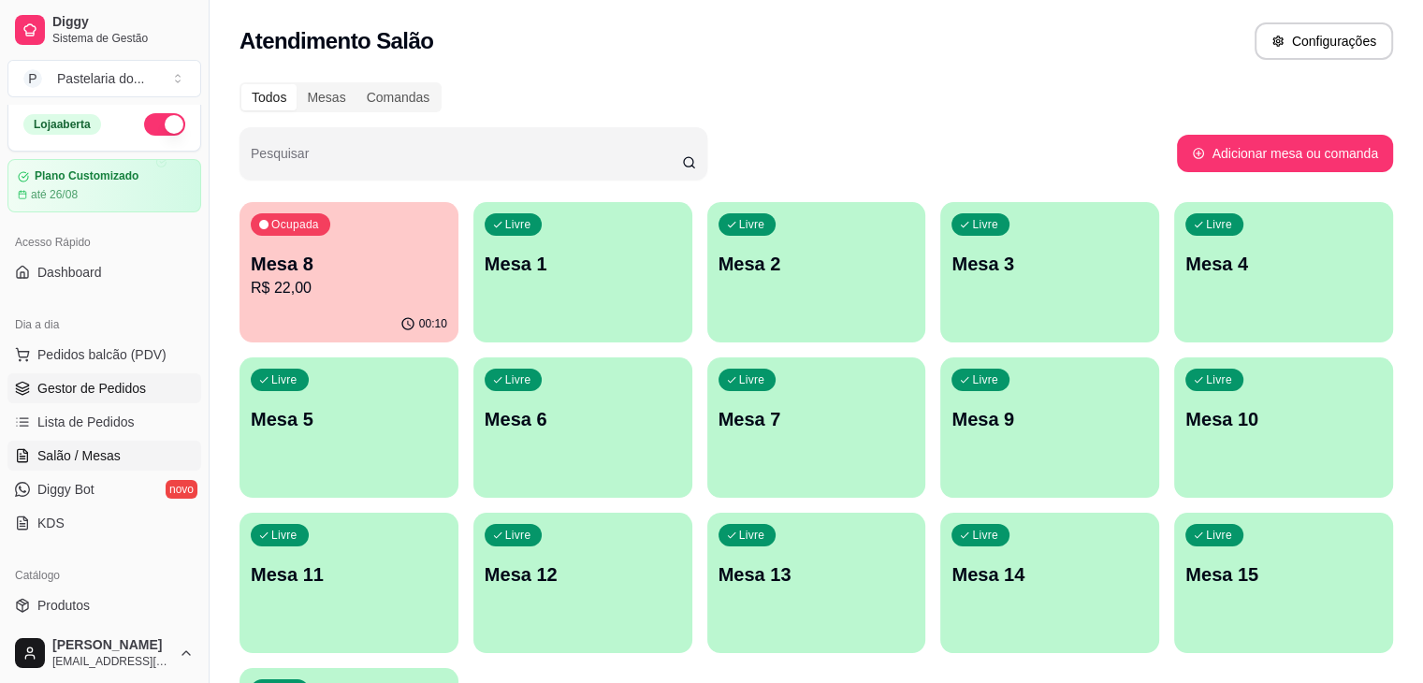
click at [124, 388] on span "Gestor de Pedidos" at bounding box center [91, 388] width 109 height 19
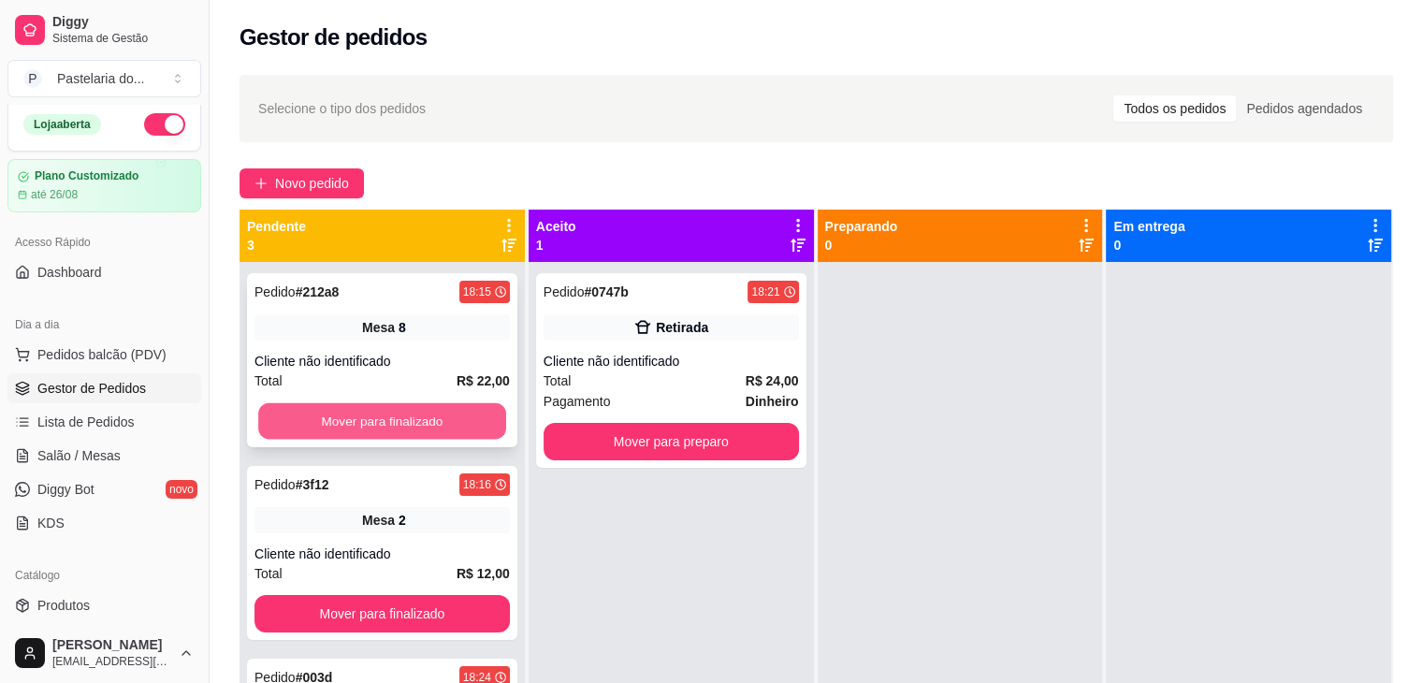
click at [427, 414] on button "Mover para finalizado" at bounding box center [382, 421] width 248 height 36
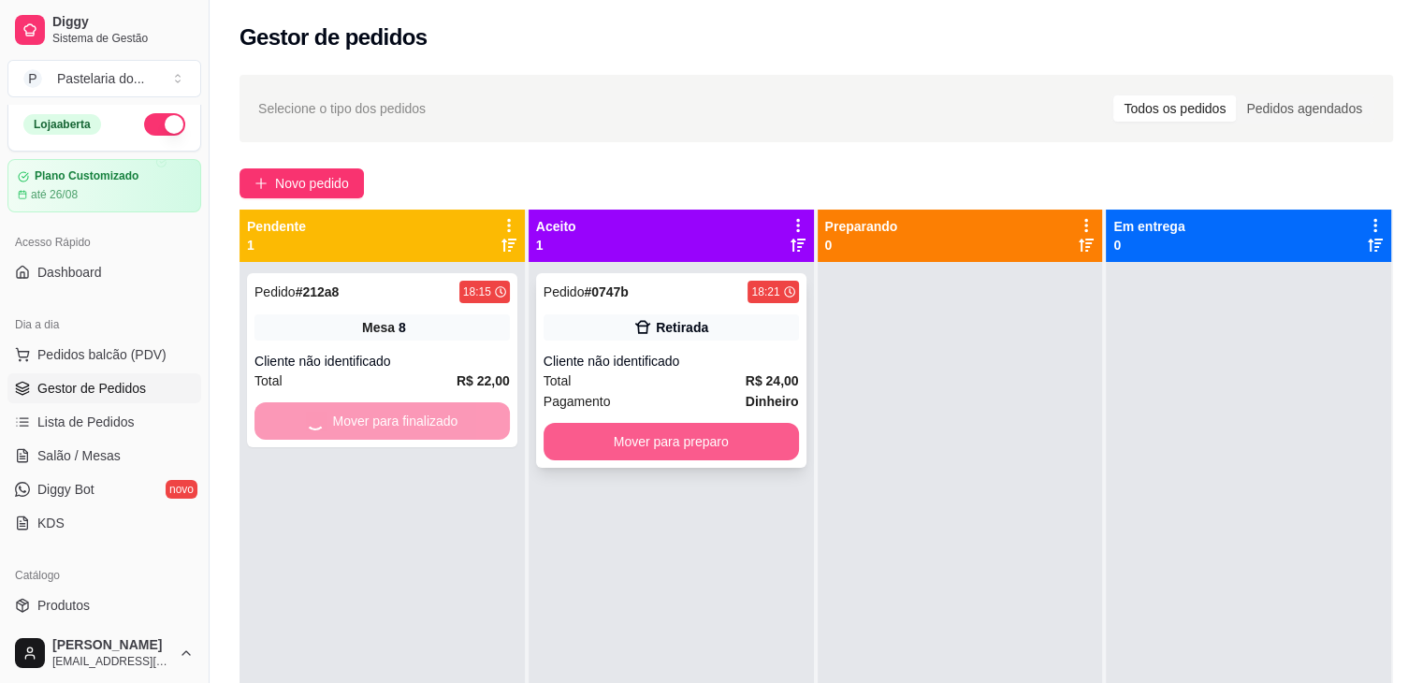
click at [620, 438] on button "Mover para preparo" at bounding box center [671, 441] width 255 height 37
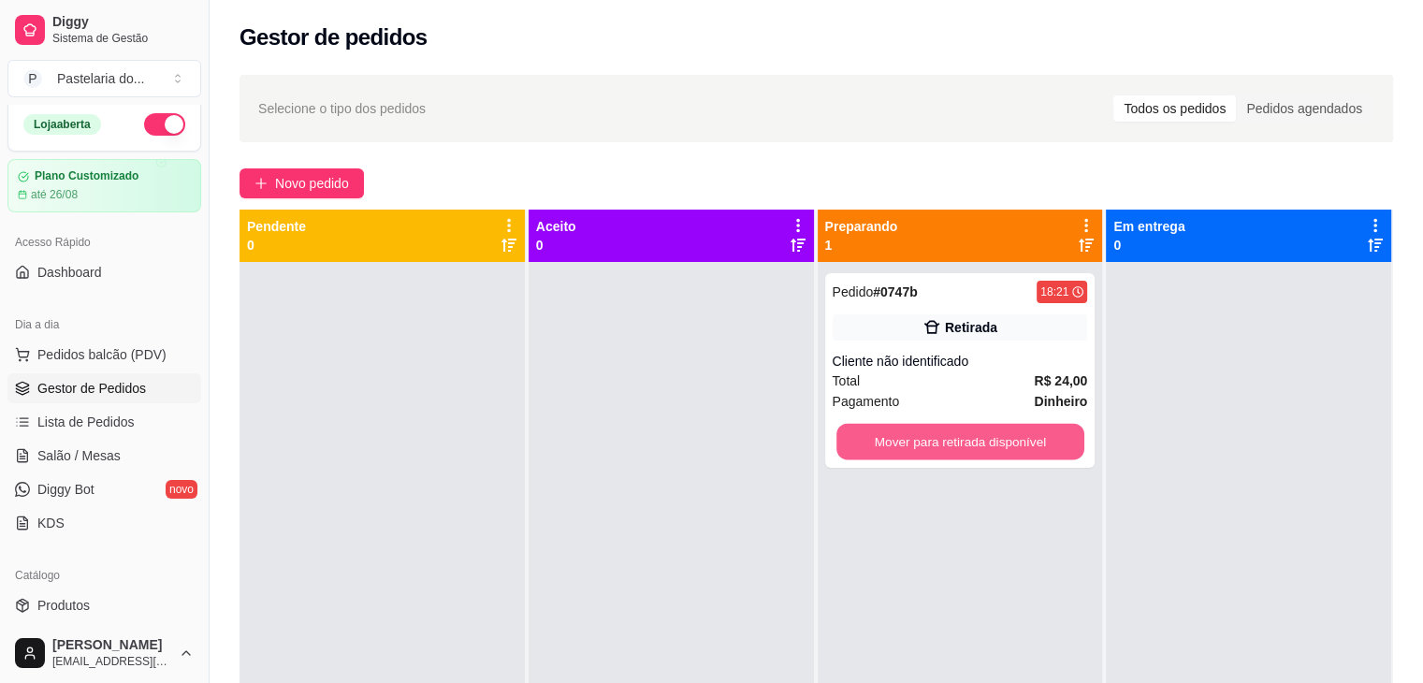
click at [869, 442] on button "Mover para retirada disponível" at bounding box center [961, 442] width 248 height 36
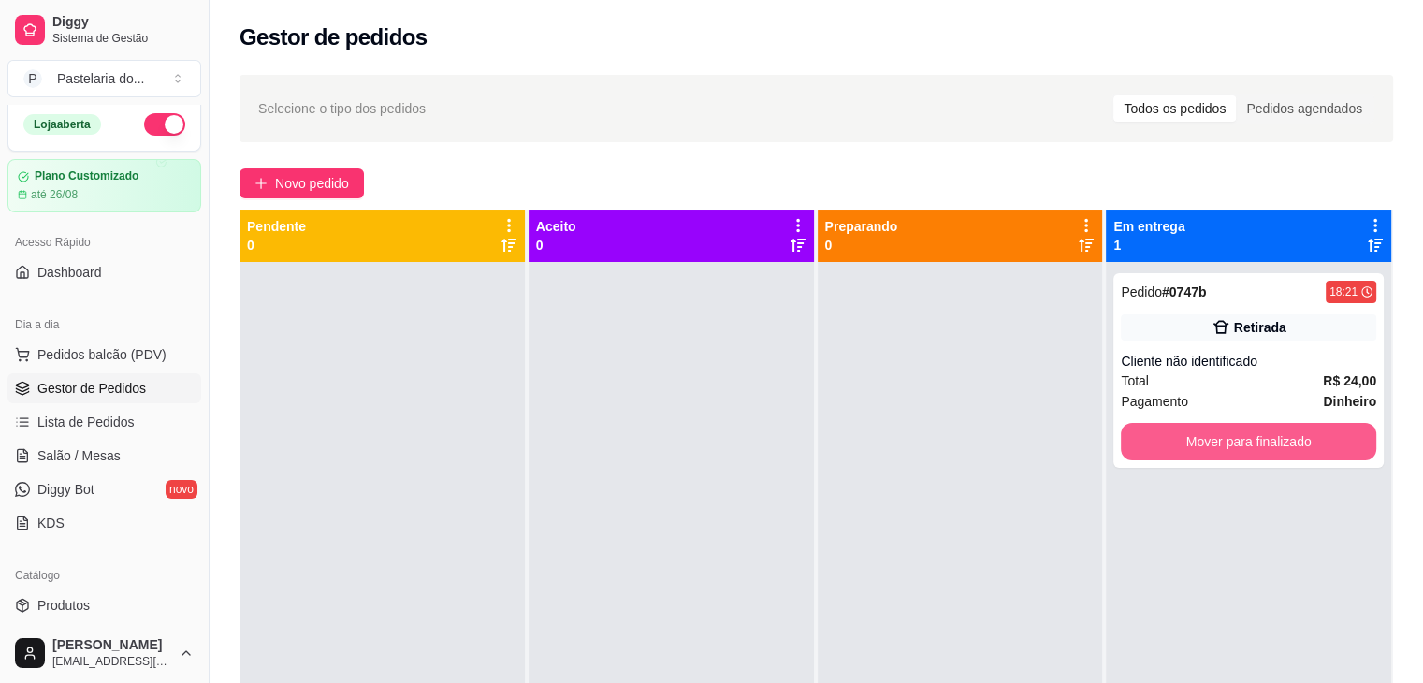
click at [1262, 439] on button "Mover para finalizado" at bounding box center [1248, 441] width 255 height 37
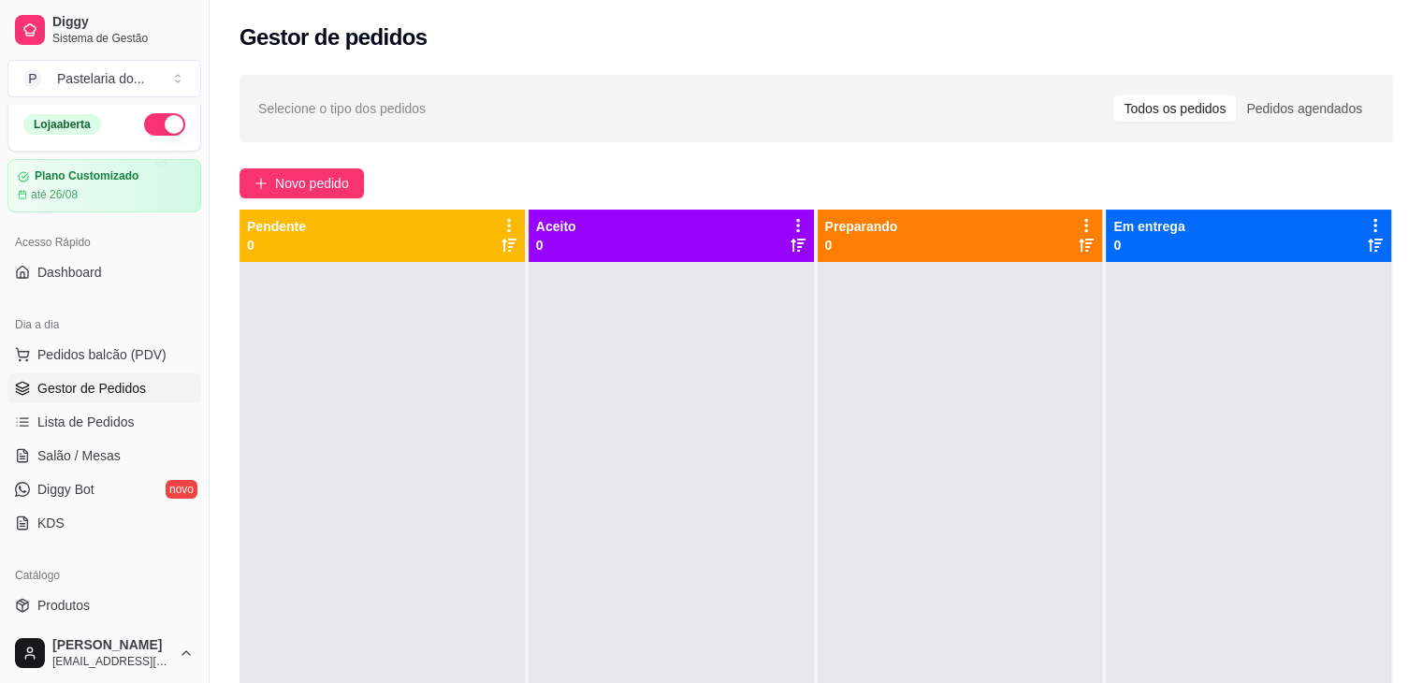
click at [135, 401] on link "Gestor de Pedidos" at bounding box center [104, 388] width 194 height 30
click at [131, 424] on link "Lista de Pedidos" at bounding box center [104, 422] width 194 height 30
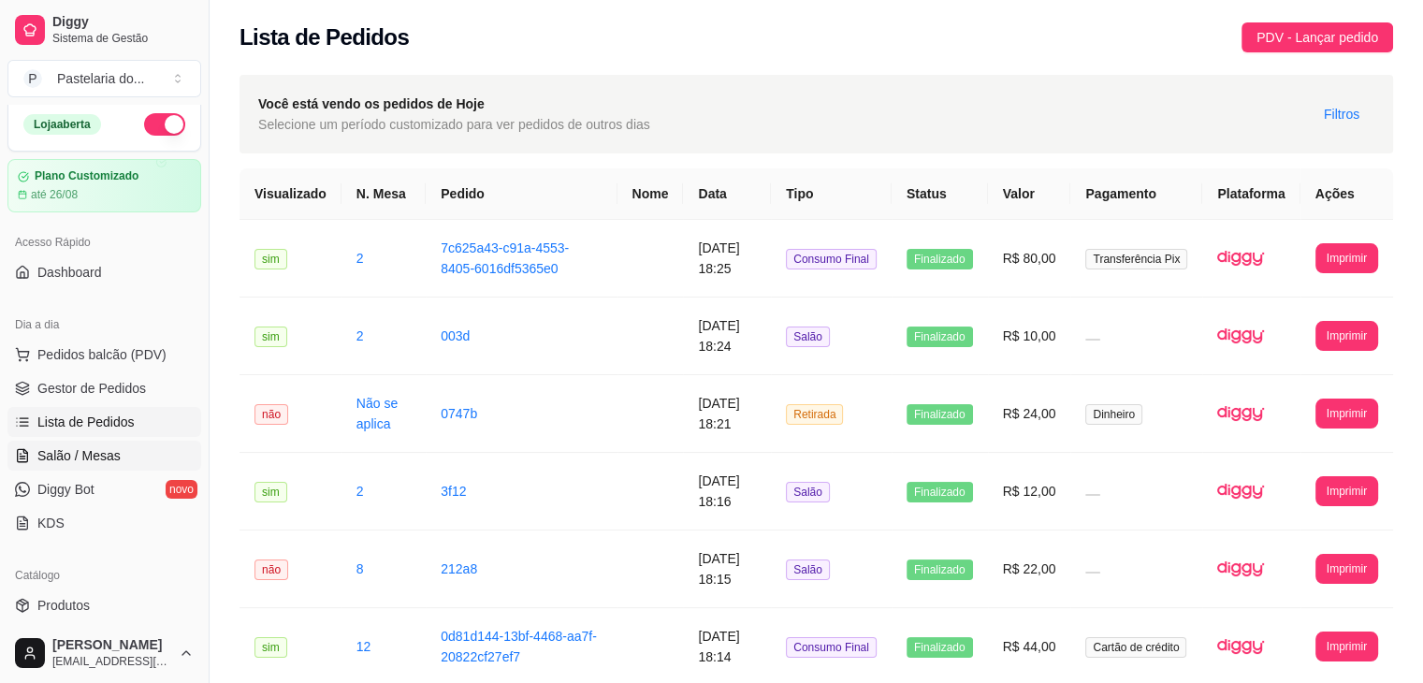
click at [89, 457] on span "Salão / Mesas" at bounding box center [78, 455] width 83 height 19
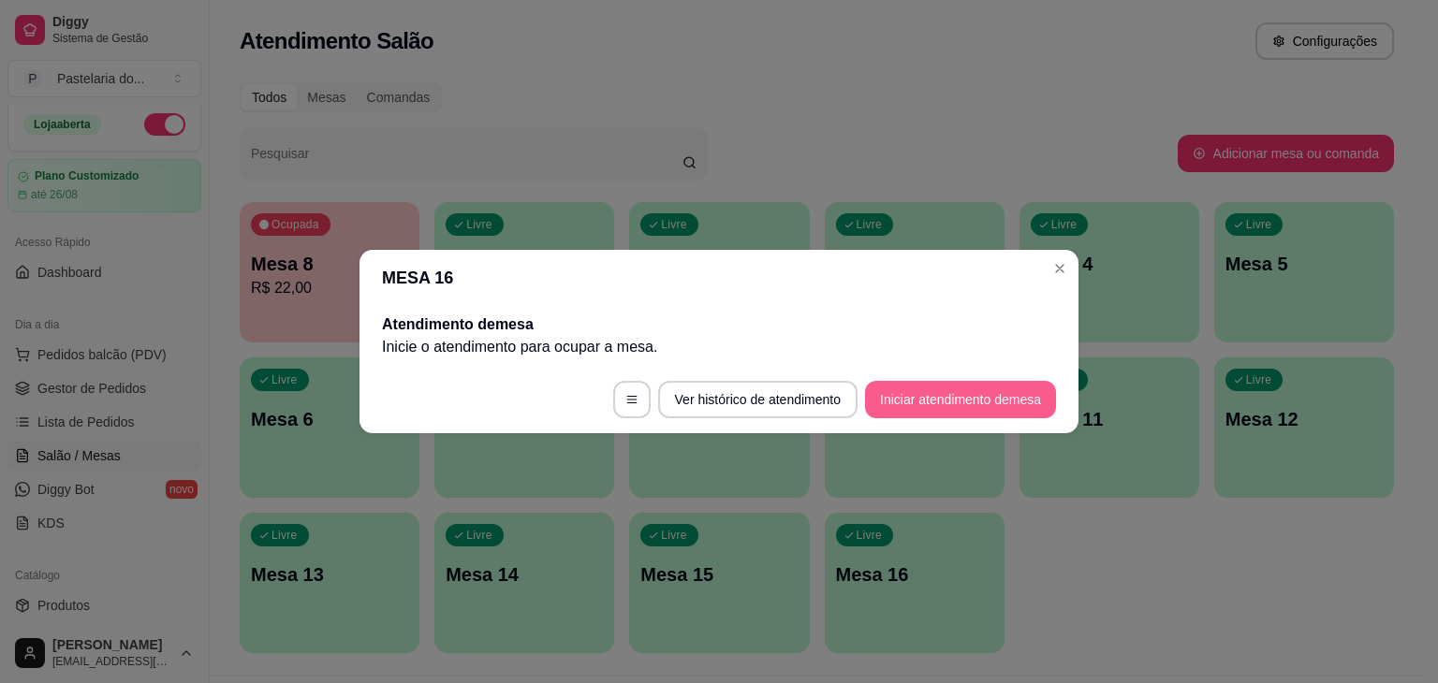
click at [917, 398] on button "Iniciar atendimento de mesa" at bounding box center [960, 399] width 191 height 37
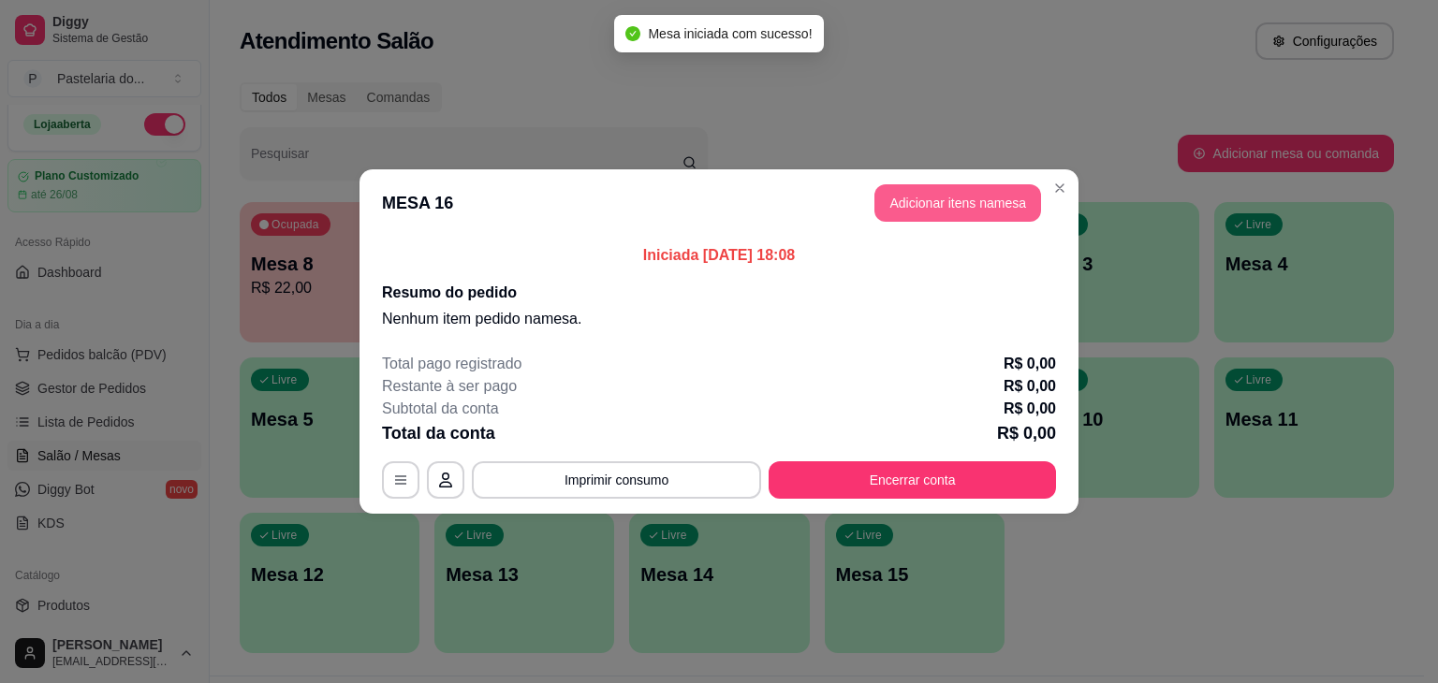
click at [966, 201] on button "Adicionar itens na mesa" at bounding box center [957, 202] width 167 height 37
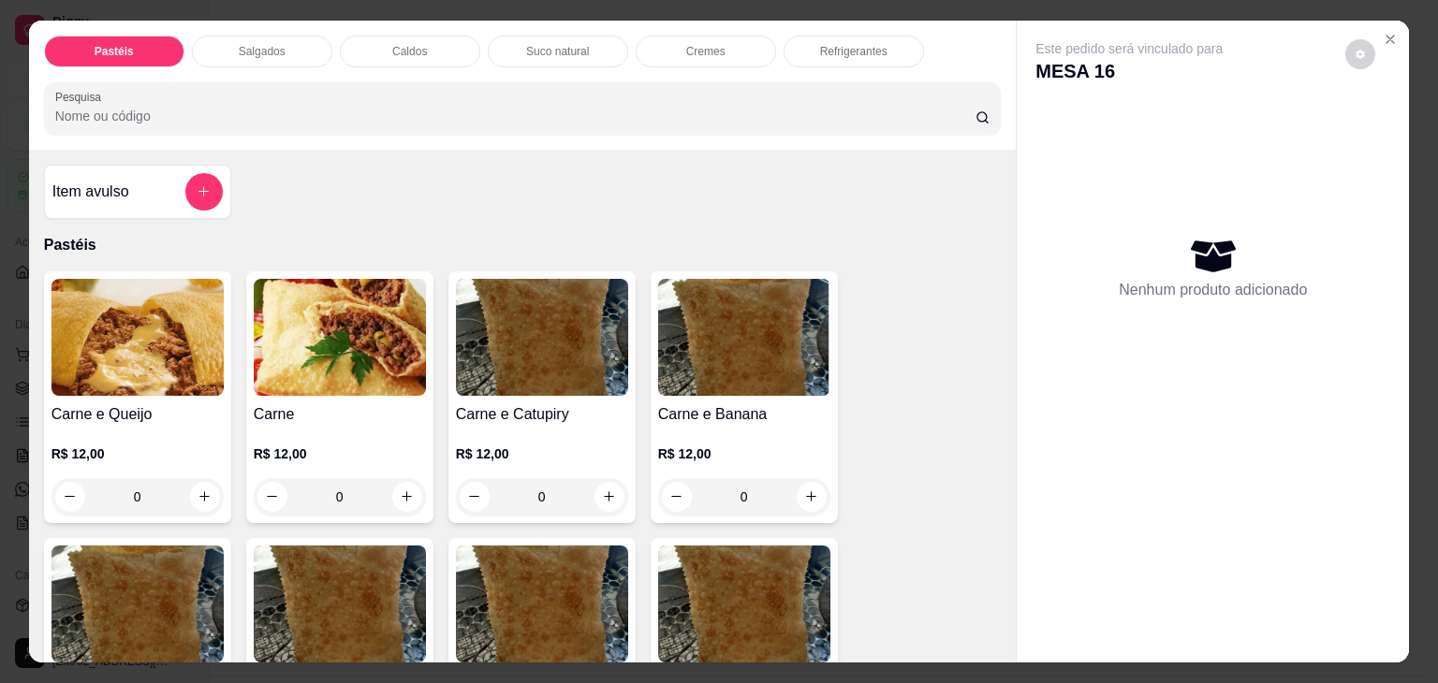
click at [133, 308] on img at bounding box center [137, 337] width 172 height 117
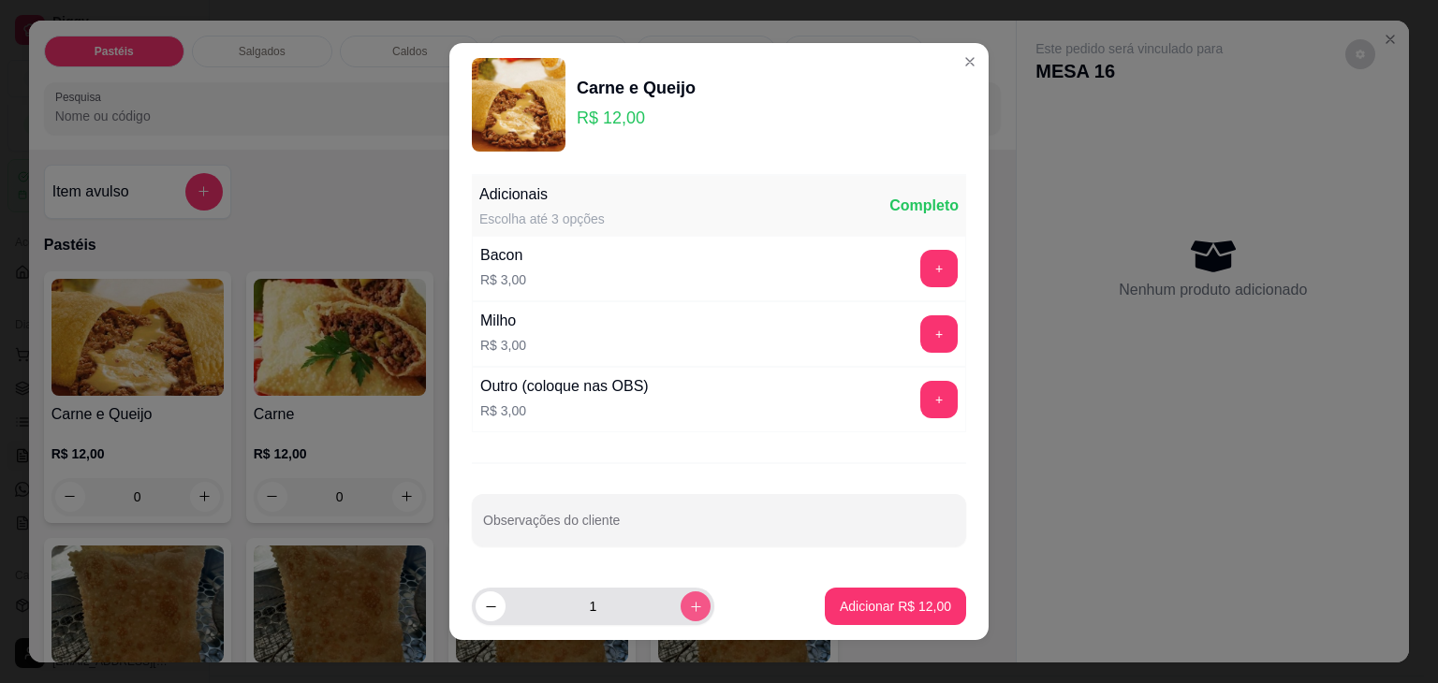
click at [689, 606] on icon "increase-product-quantity" at bounding box center [696, 607] width 14 height 14
click at [476, 613] on button "decrease-product-quantity" at bounding box center [490, 606] width 30 height 30
type input "2"
click at [862, 614] on p "Adicionar R$ 24,00" at bounding box center [894, 606] width 111 height 19
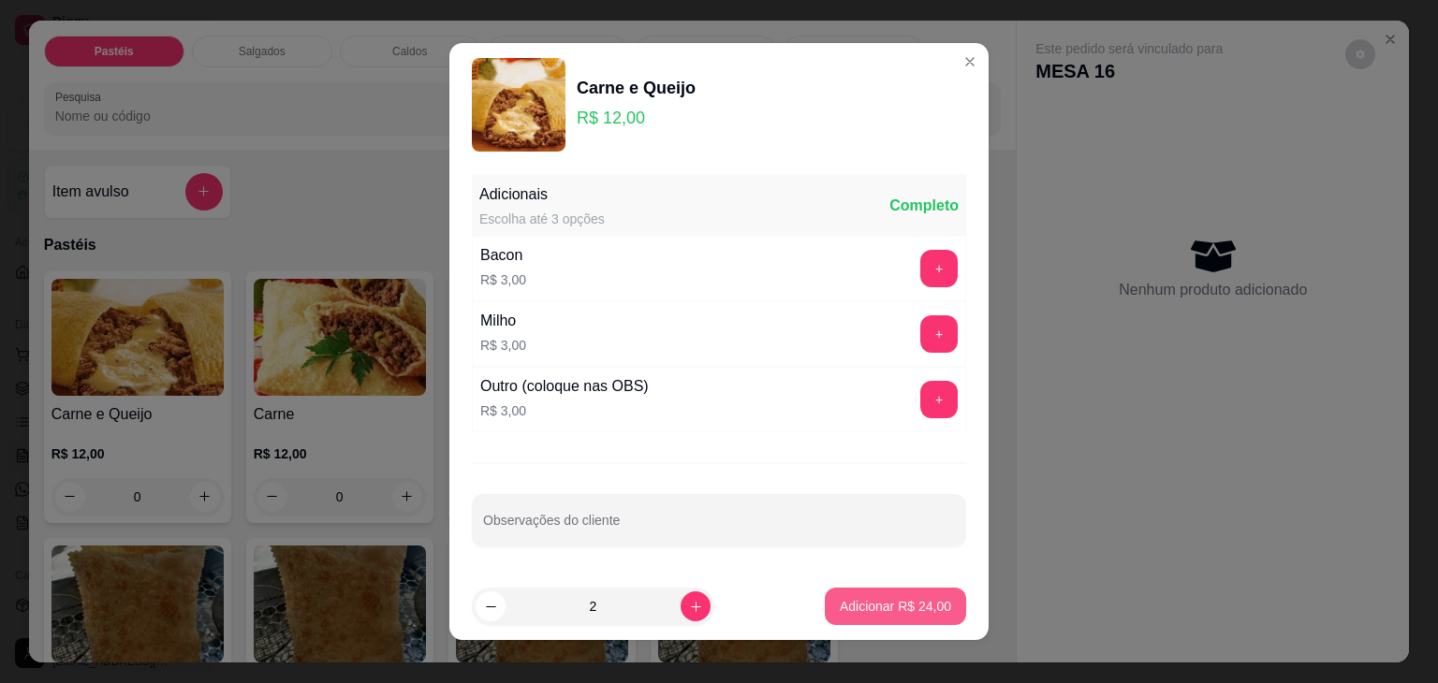
type input "2"
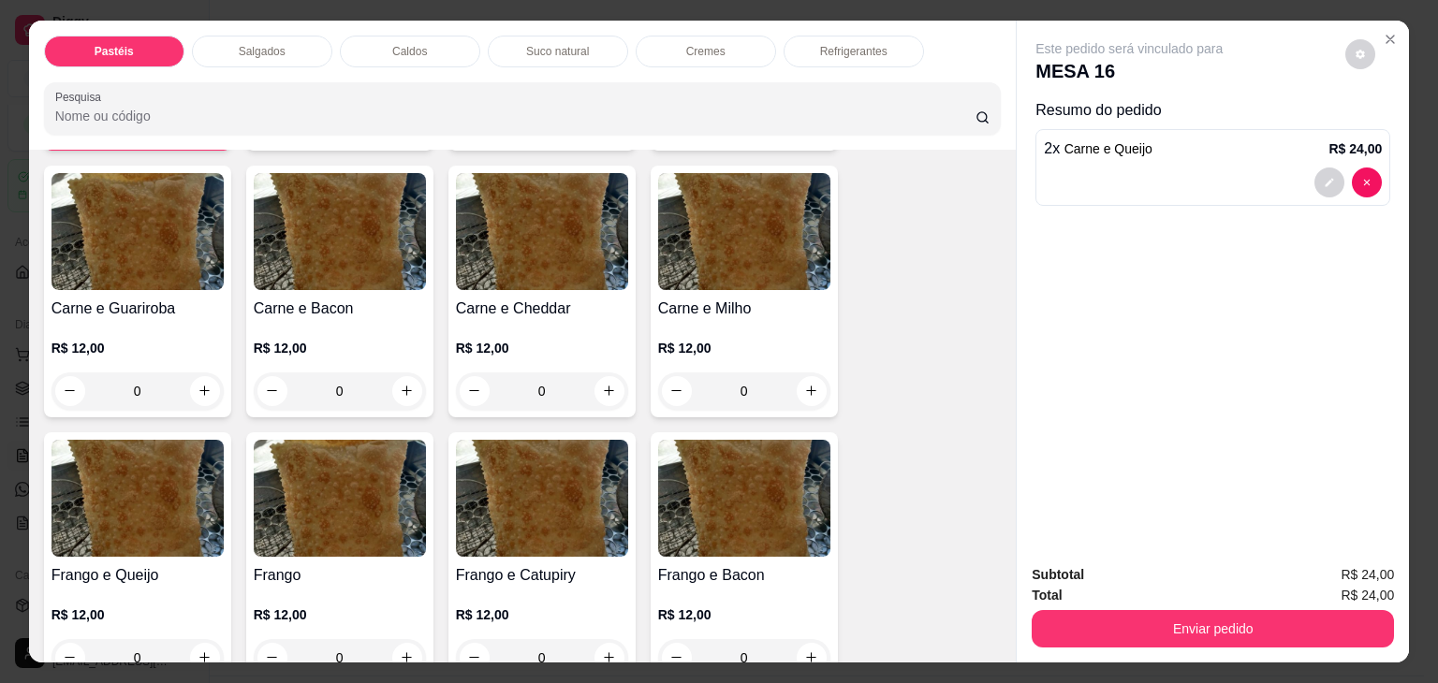
scroll to position [468, 0]
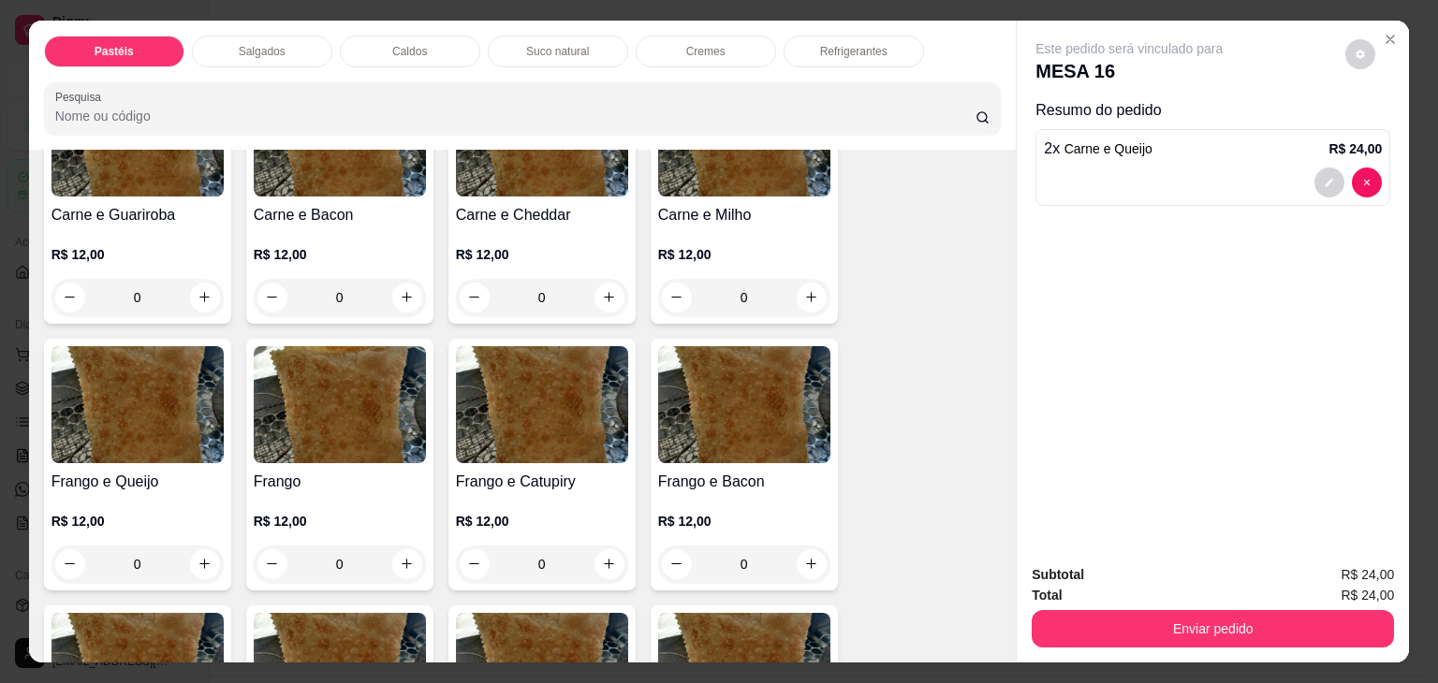
click at [182, 471] on h4 "Frango e Queijo" at bounding box center [137, 482] width 172 height 22
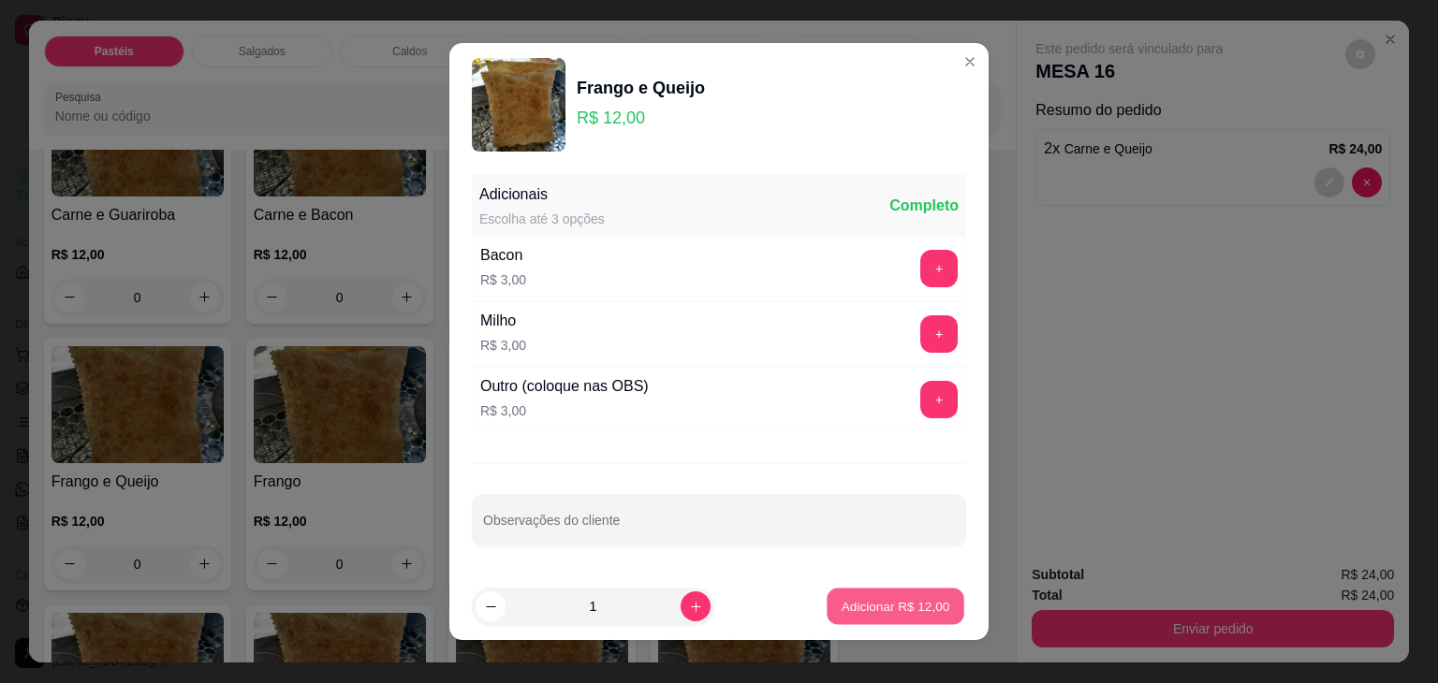
click at [827, 618] on button "Adicionar R$ 12,00" at bounding box center [895, 607] width 138 height 36
type input "1"
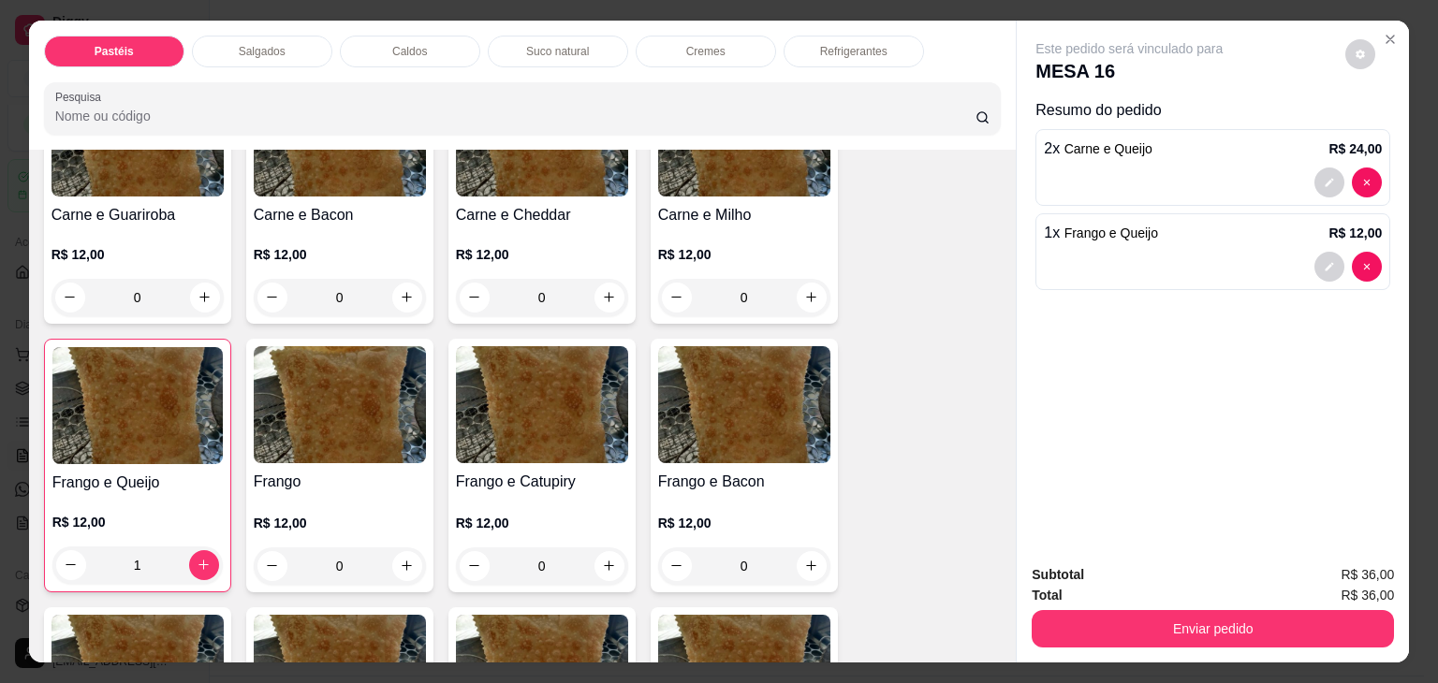
click at [264, 44] on p "Salgados" at bounding box center [262, 51] width 47 height 15
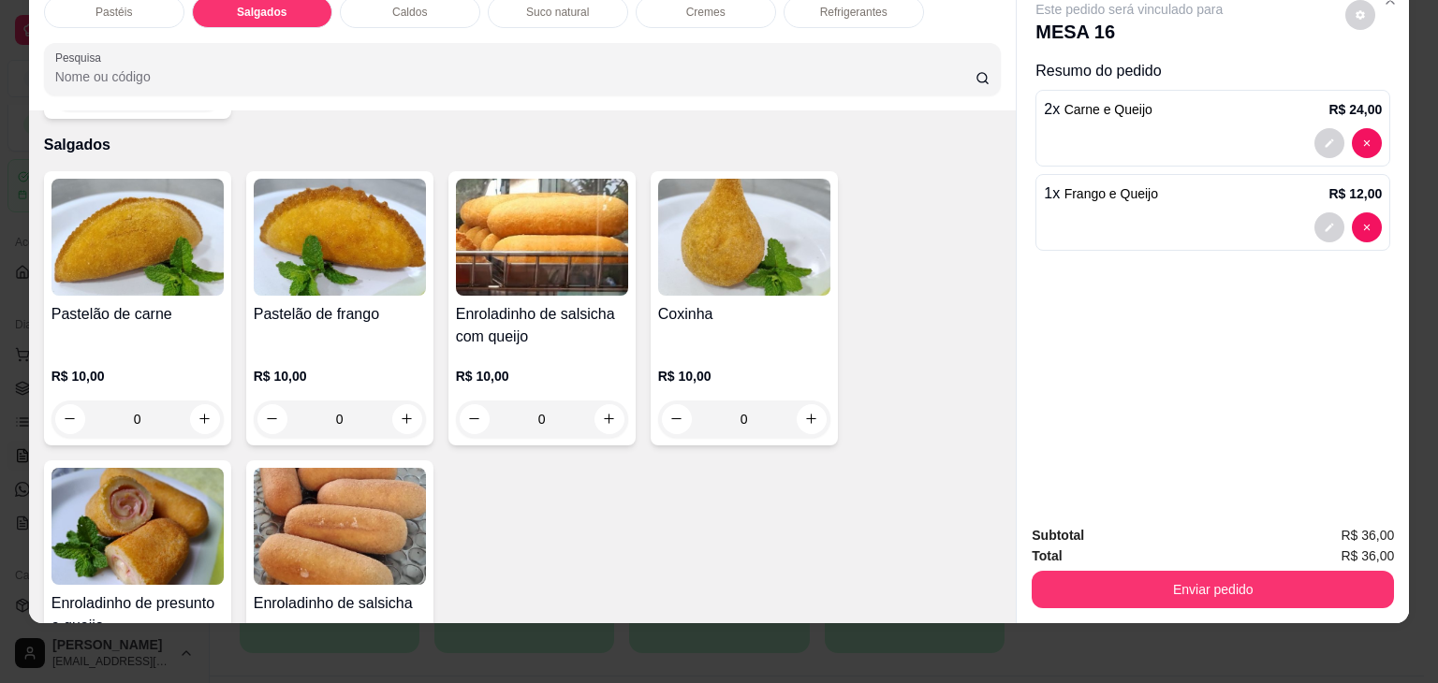
click at [735, 249] on img at bounding box center [744, 237] width 172 height 117
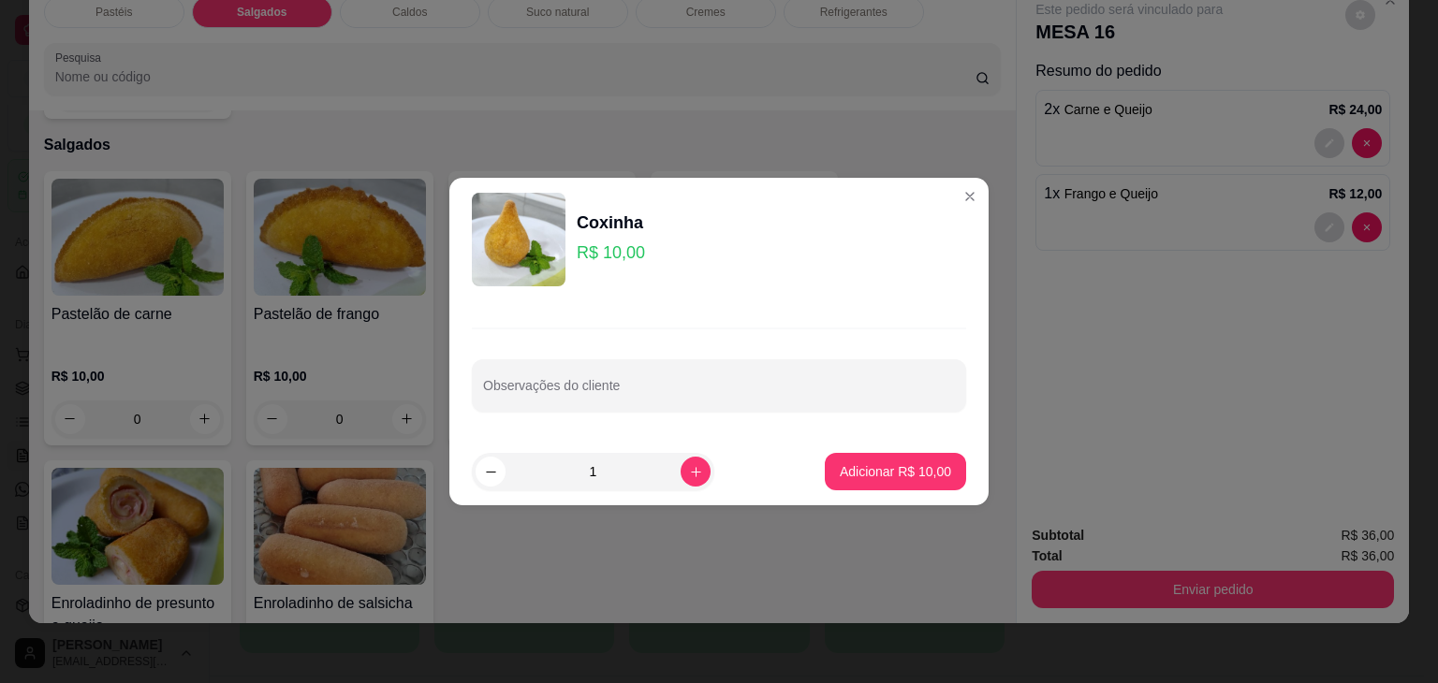
click at [892, 456] on button "Adicionar R$ 10,00" at bounding box center [895, 471] width 141 height 37
type input "1"
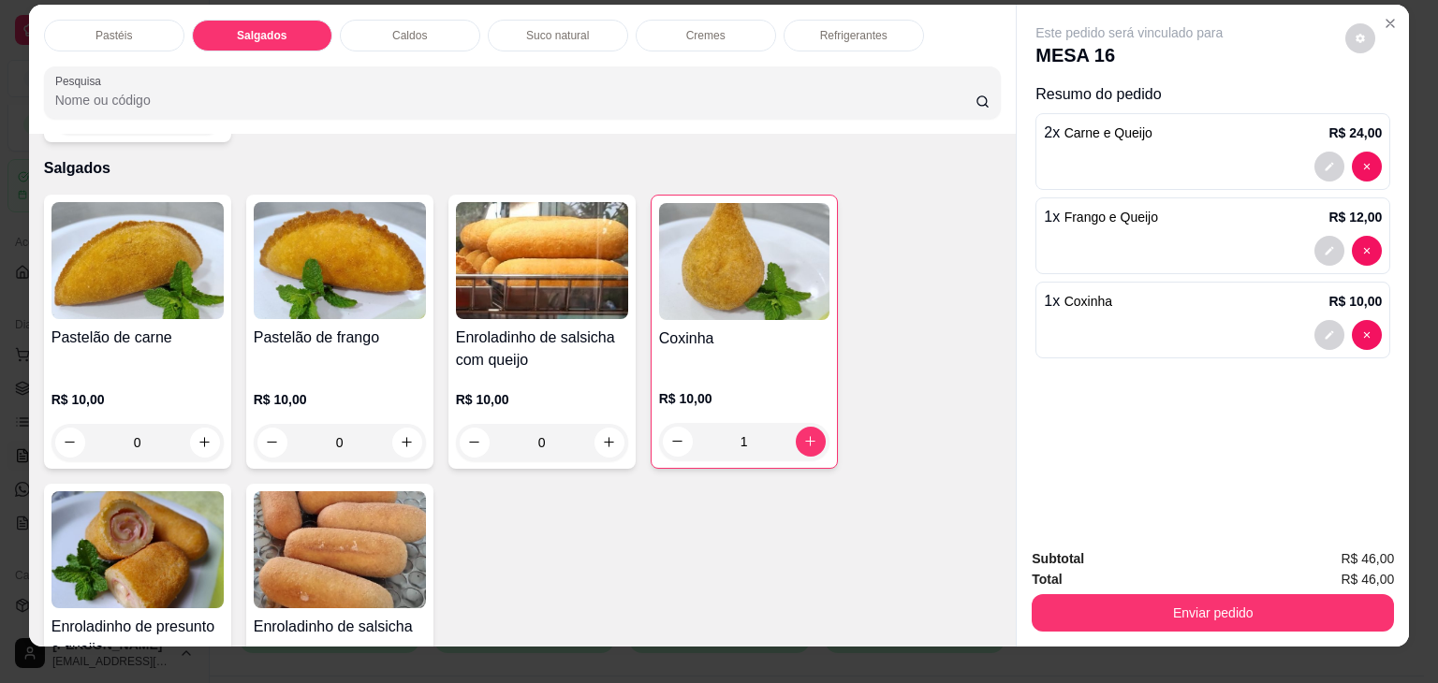
scroll to position [0, 0]
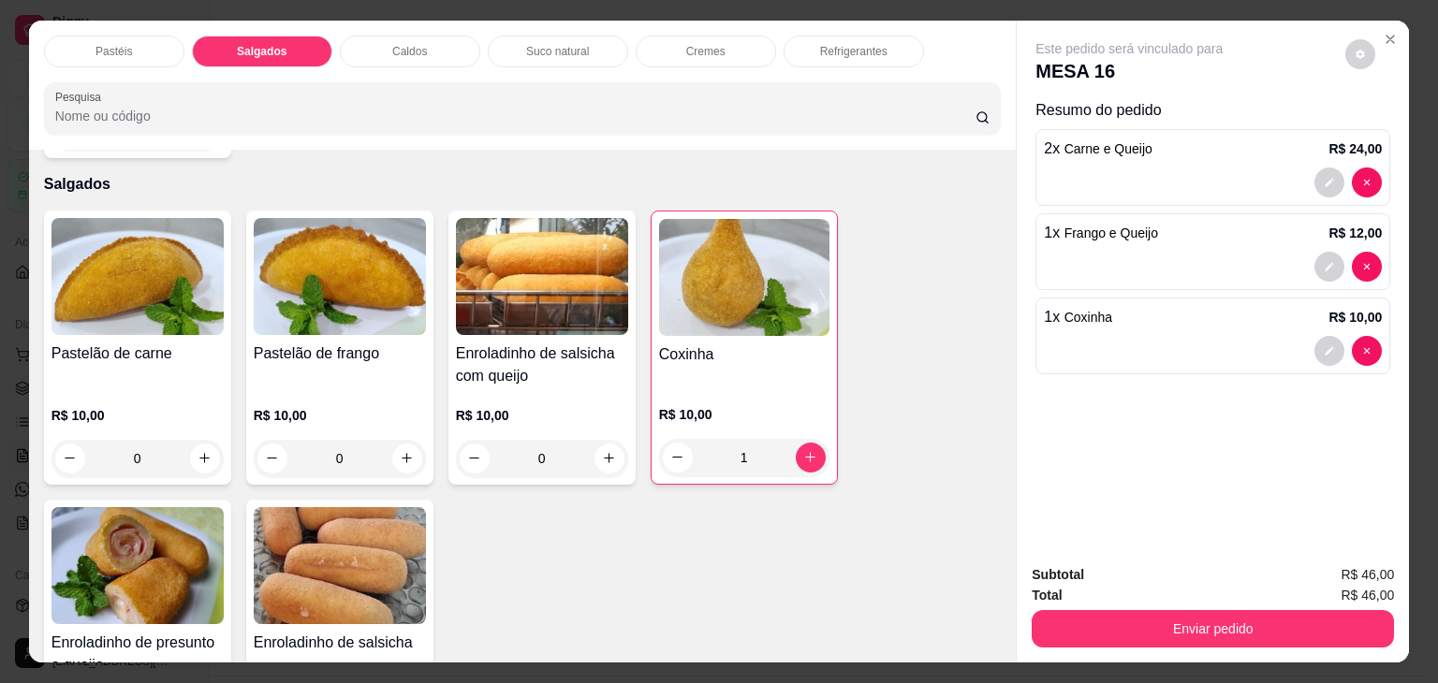
drag, startPoint x: 837, startPoint y: 12, endPoint x: 845, endPoint y: 37, distance: 26.6
click at [839, 21] on div "Pastéis Salgados Caldos Suco natural Cremes Refrigerantes Pesquisa" at bounding box center [522, 85] width 987 height 129
click at [849, 50] on p "Refrigerantes" at bounding box center [853, 51] width 67 height 15
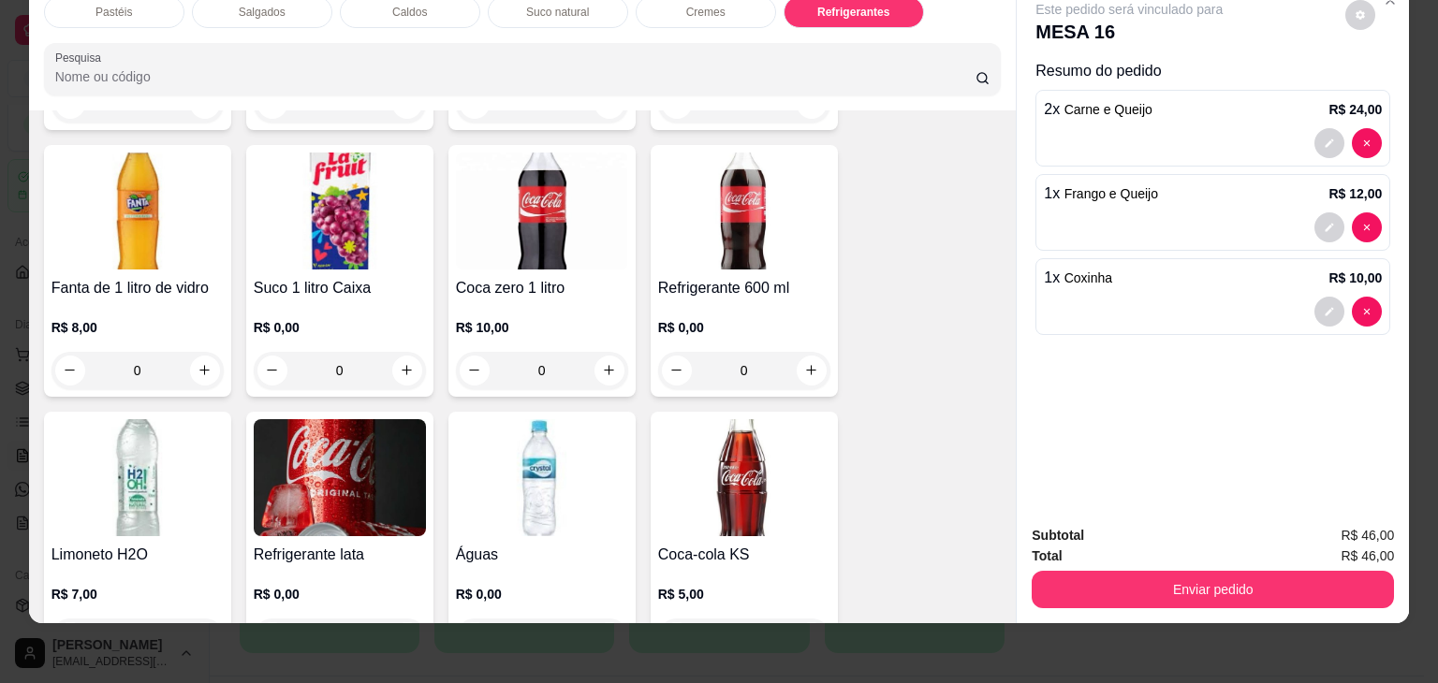
scroll to position [5459, 0]
click at [348, 436] on img at bounding box center [340, 476] width 172 height 117
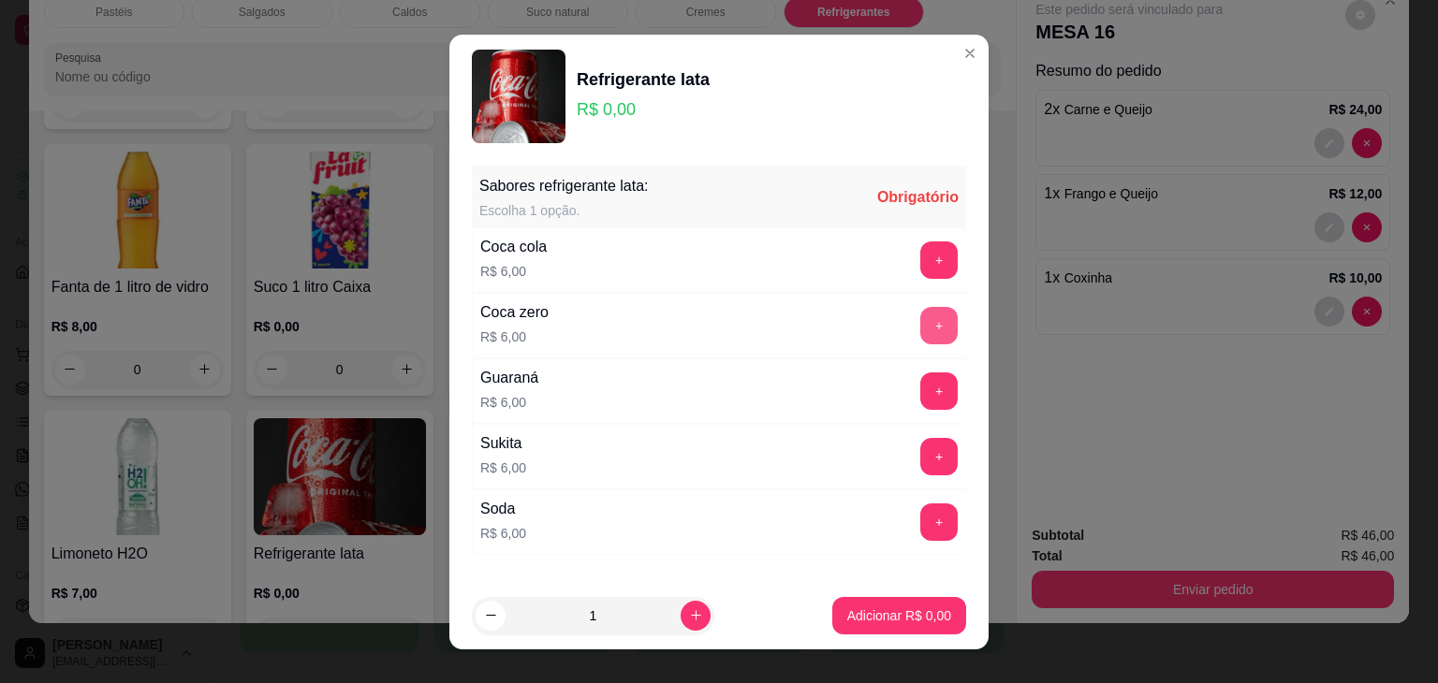
click at [920, 327] on button "+" at bounding box center [938, 325] width 37 height 37
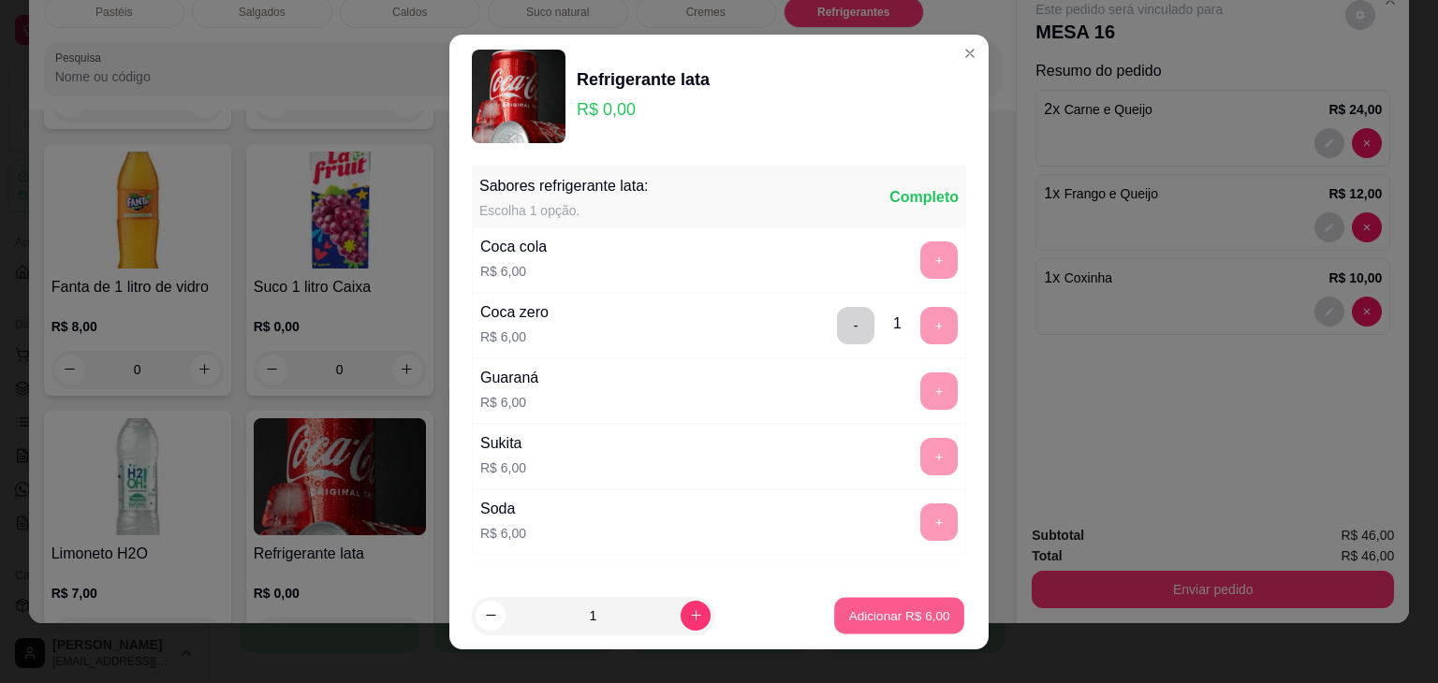
click at [933, 600] on button "Adicionar R$ 6,00" at bounding box center [899, 615] width 130 height 36
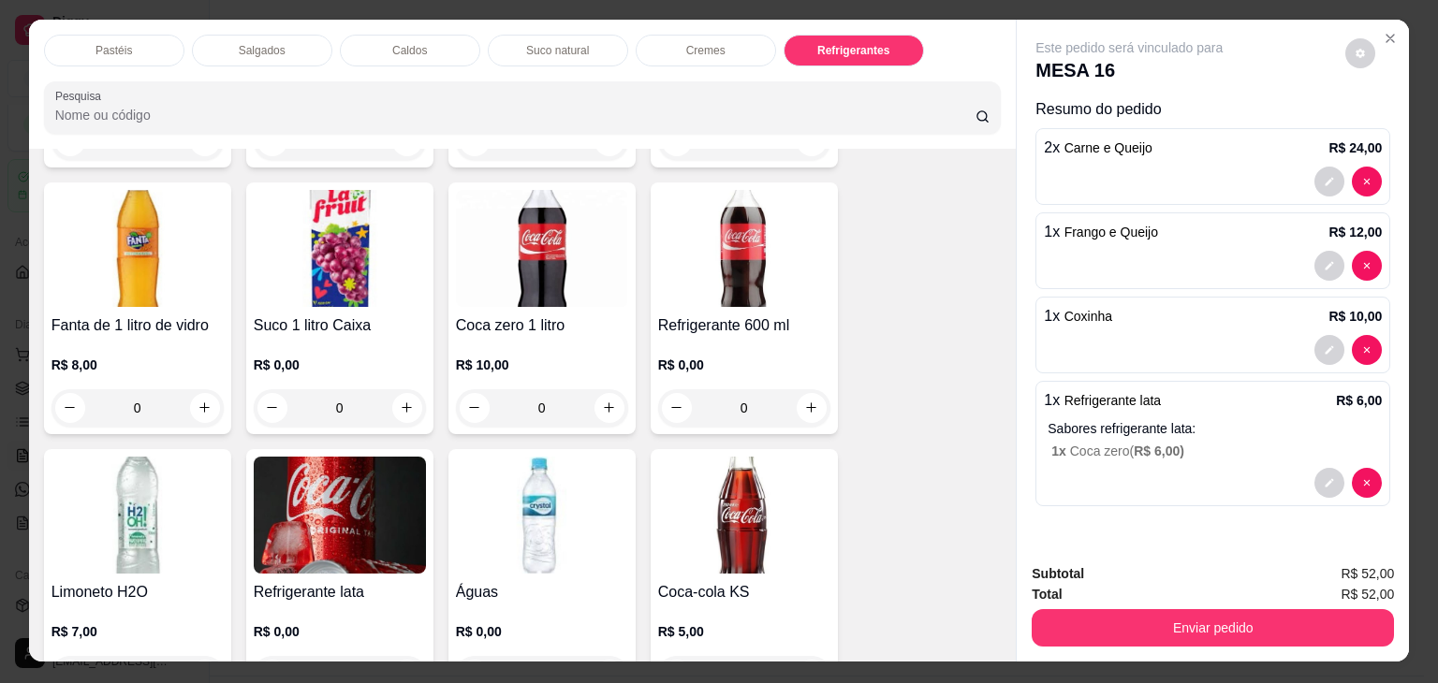
scroll to position [0, 0]
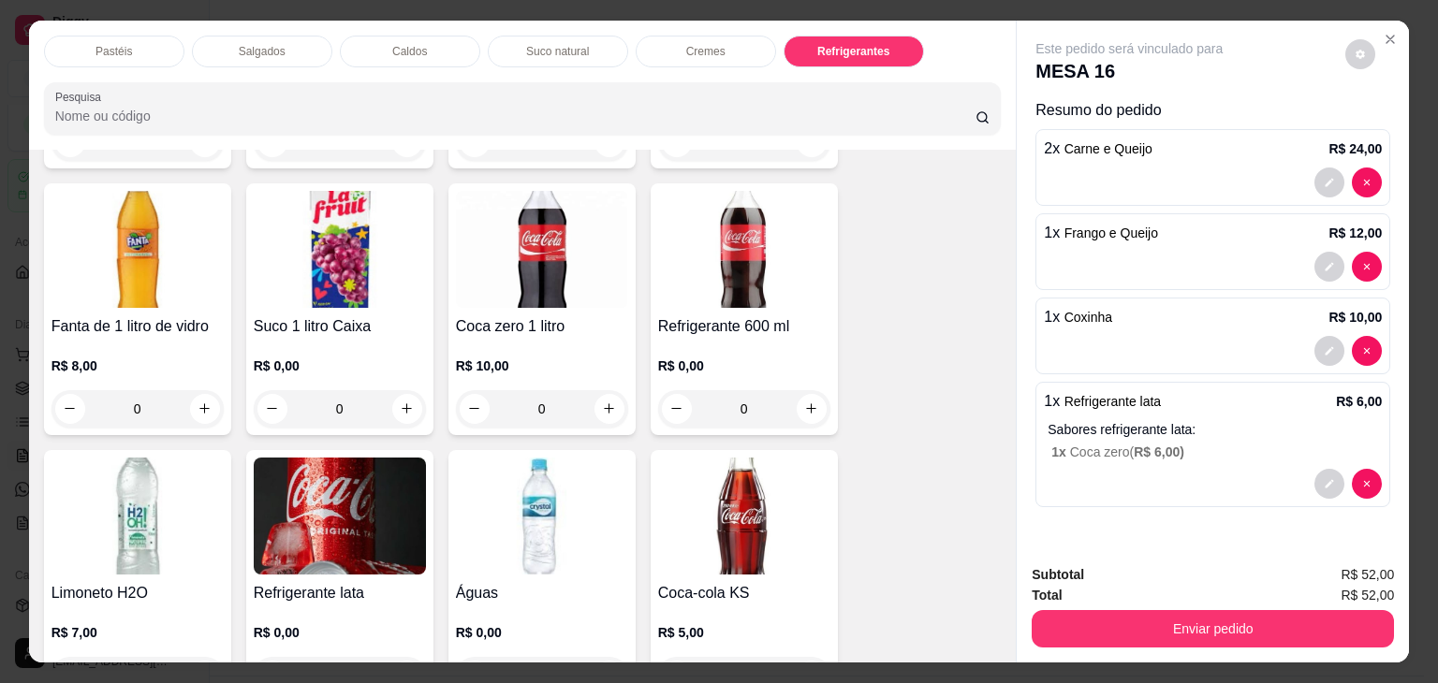
click at [524, 36] on div "Suco natural" at bounding box center [558, 52] width 140 height 32
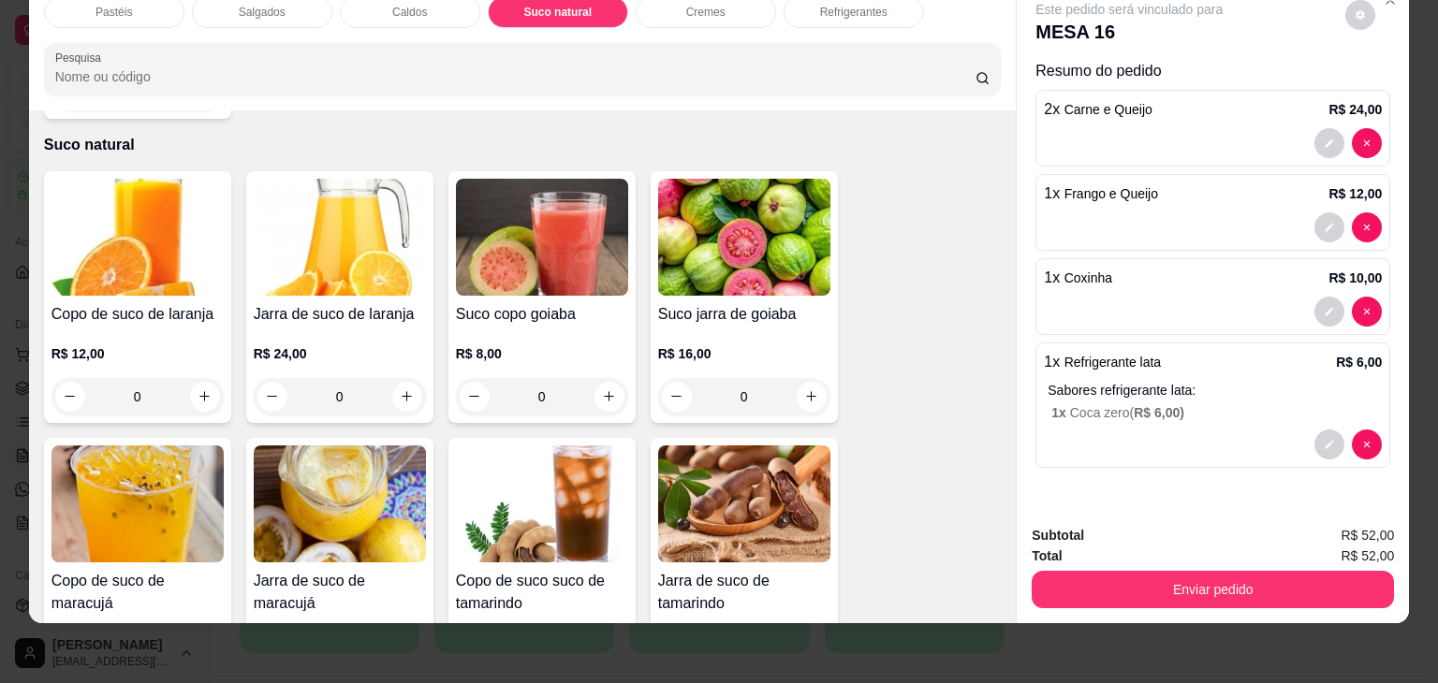
click at [300, 226] on img at bounding box center [340, 237] width 172 height 117
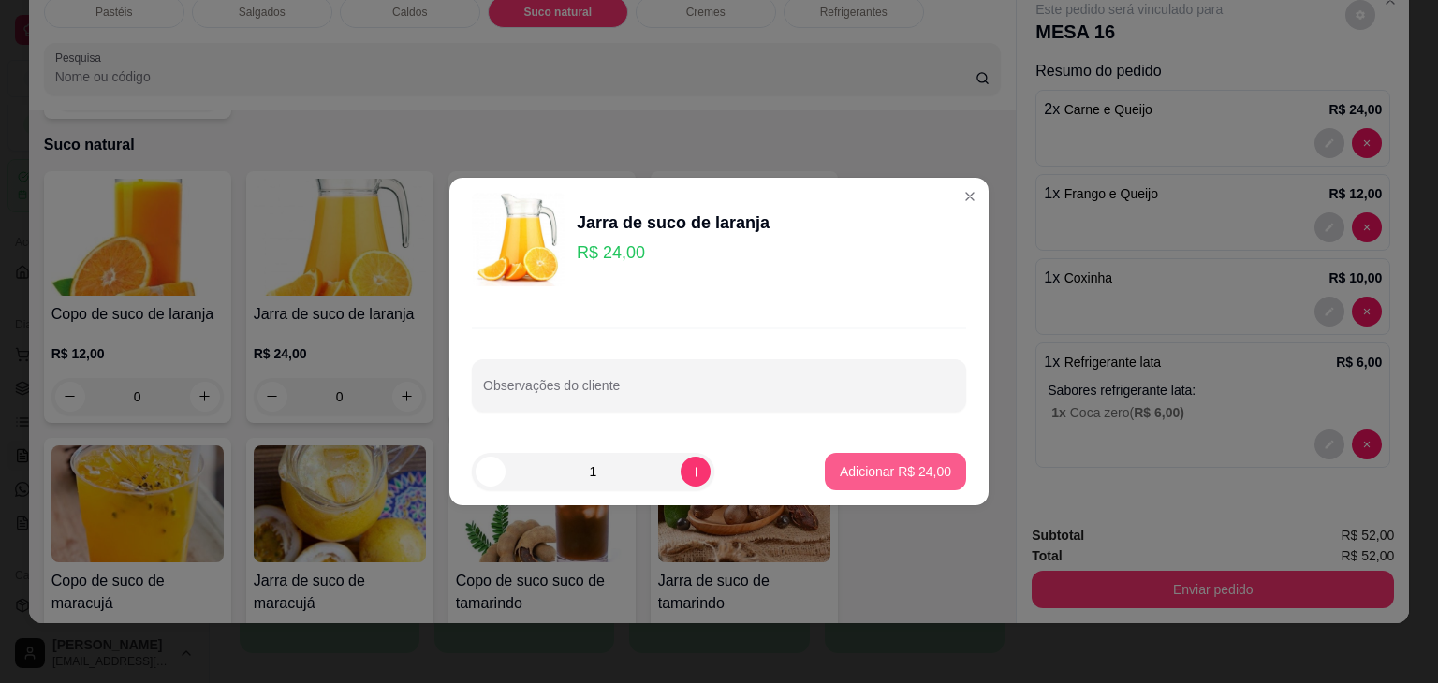
click at [861, 460] on button "Adicionar R$ 24,00" at bounding box center [895, 471] width 141 height 37
type input "1"
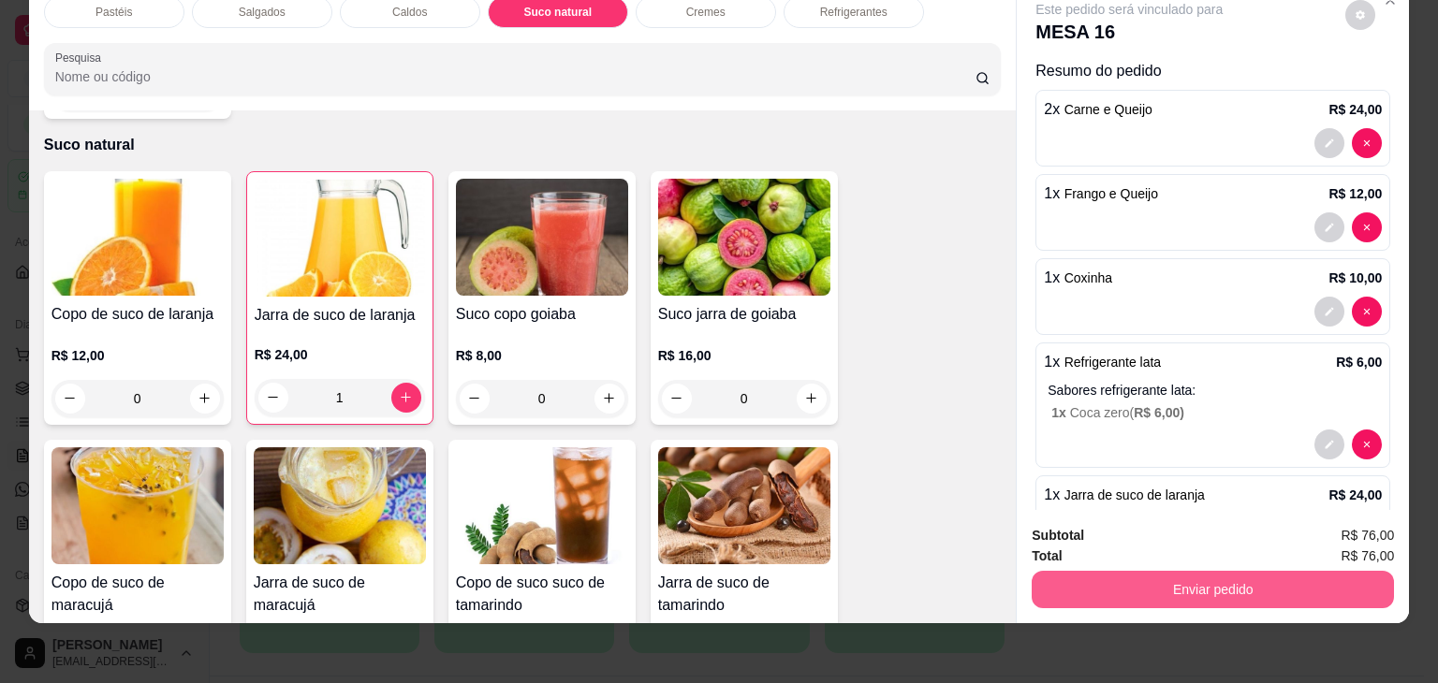
click at [1263, 589] on button "Enviar pedido" at bounding box center [1212, 589] width 362 height 37
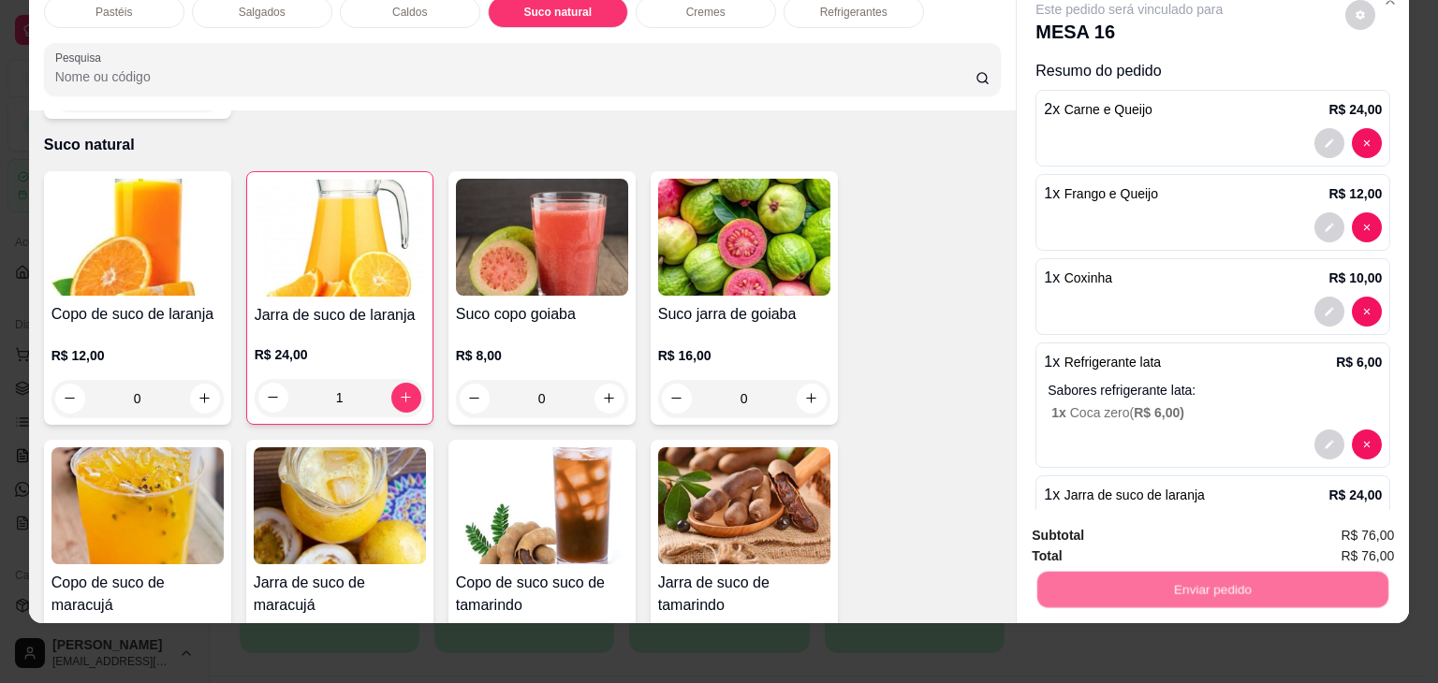
click at [1209, 525] on button "Não registrar e enviar pedido" at bounding box center [1150, 529] width 195 height 36
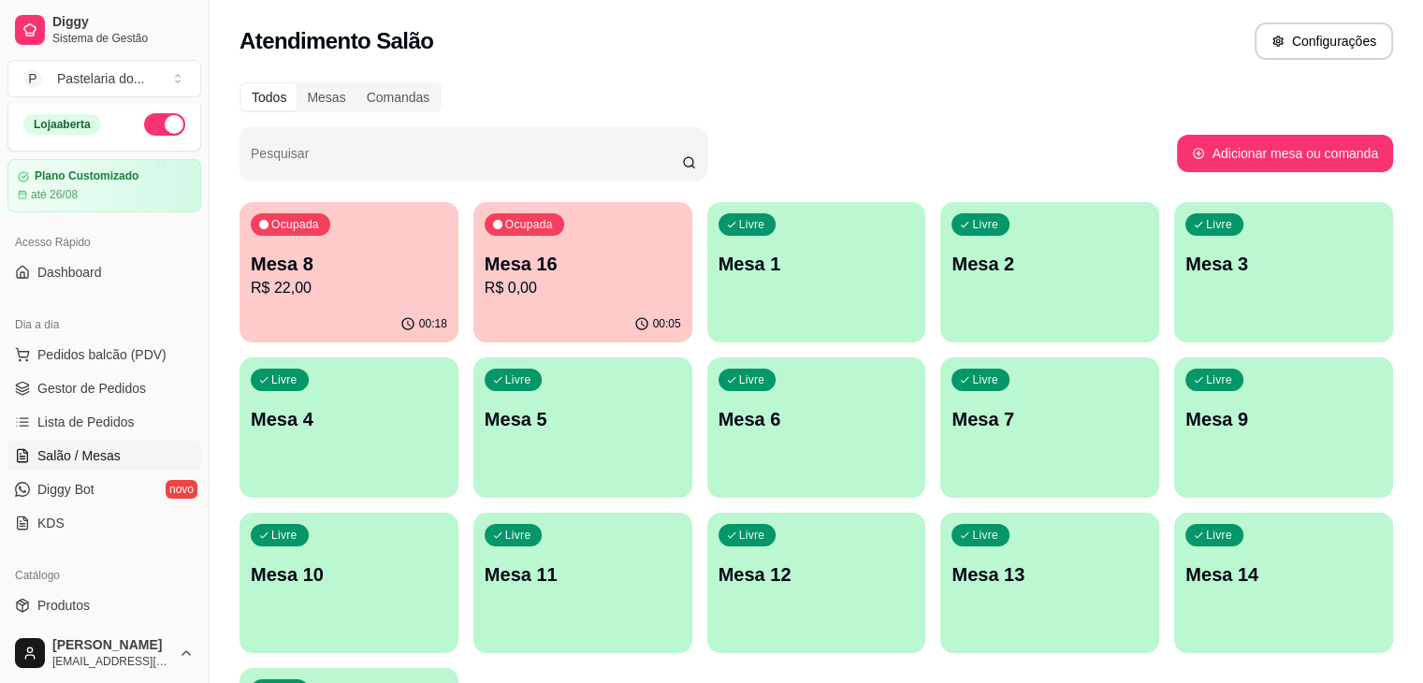
click at [320, 246] on div "Ocupada Mesa 8 R$ 22,00" at bounding box center [349, 254] width 219 height 104
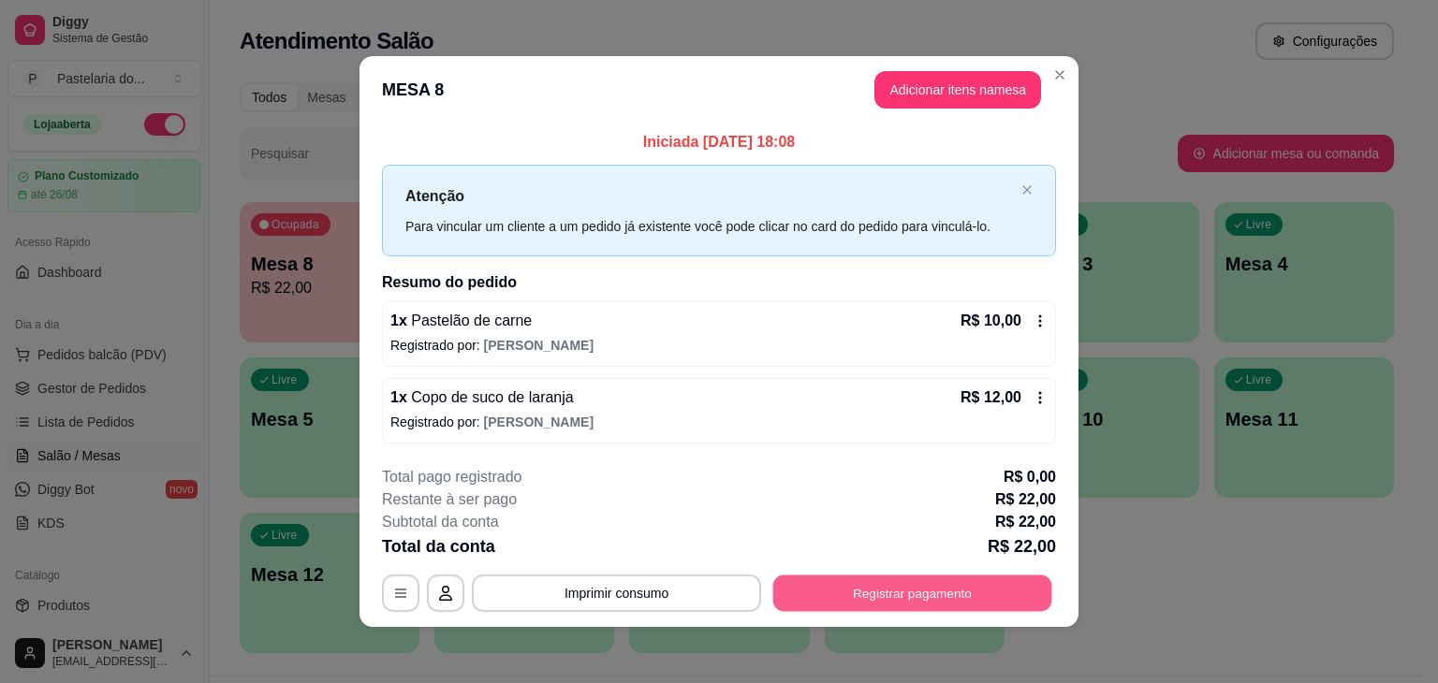
click at [970, 600] on button "Registrar pagamento" at bounding box center [912, 593] width 279 height 36
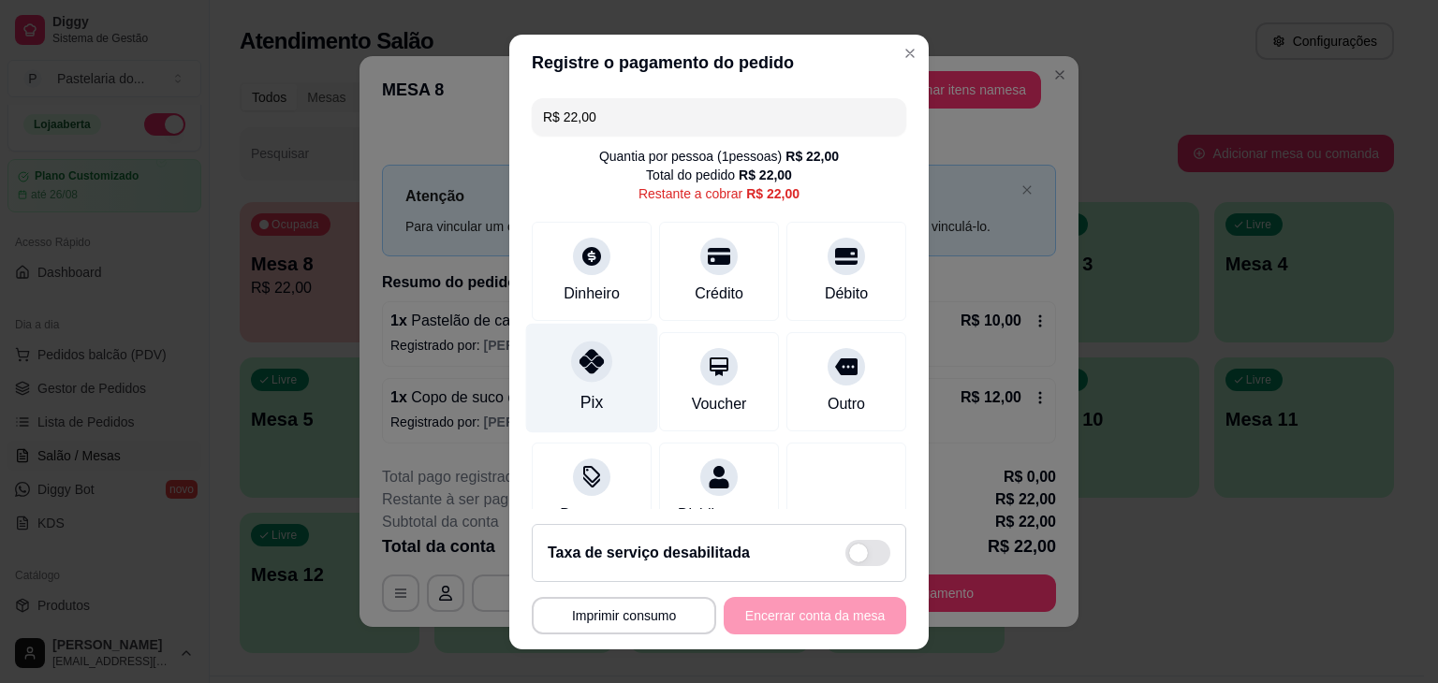
click at [579, 369] on icon at bounding box center [591, 361] width 24 height 24
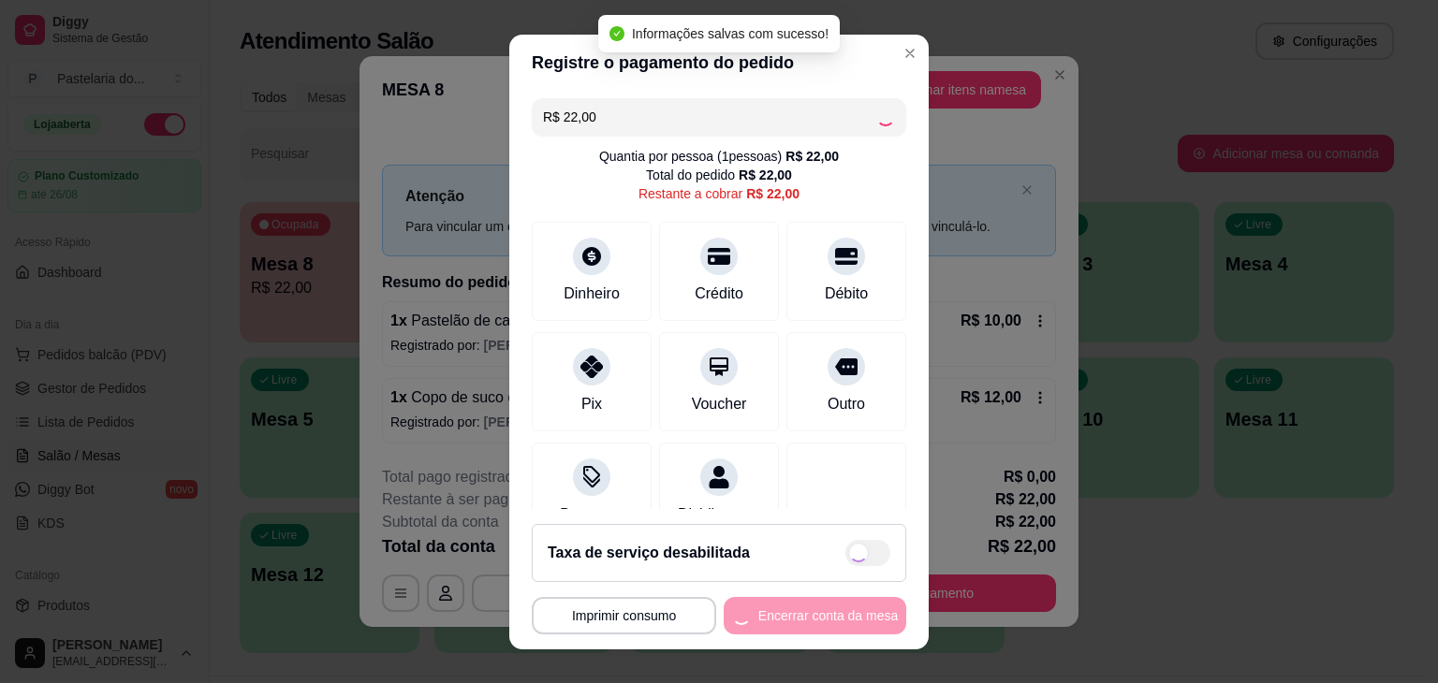
type input "R$ 0,00"
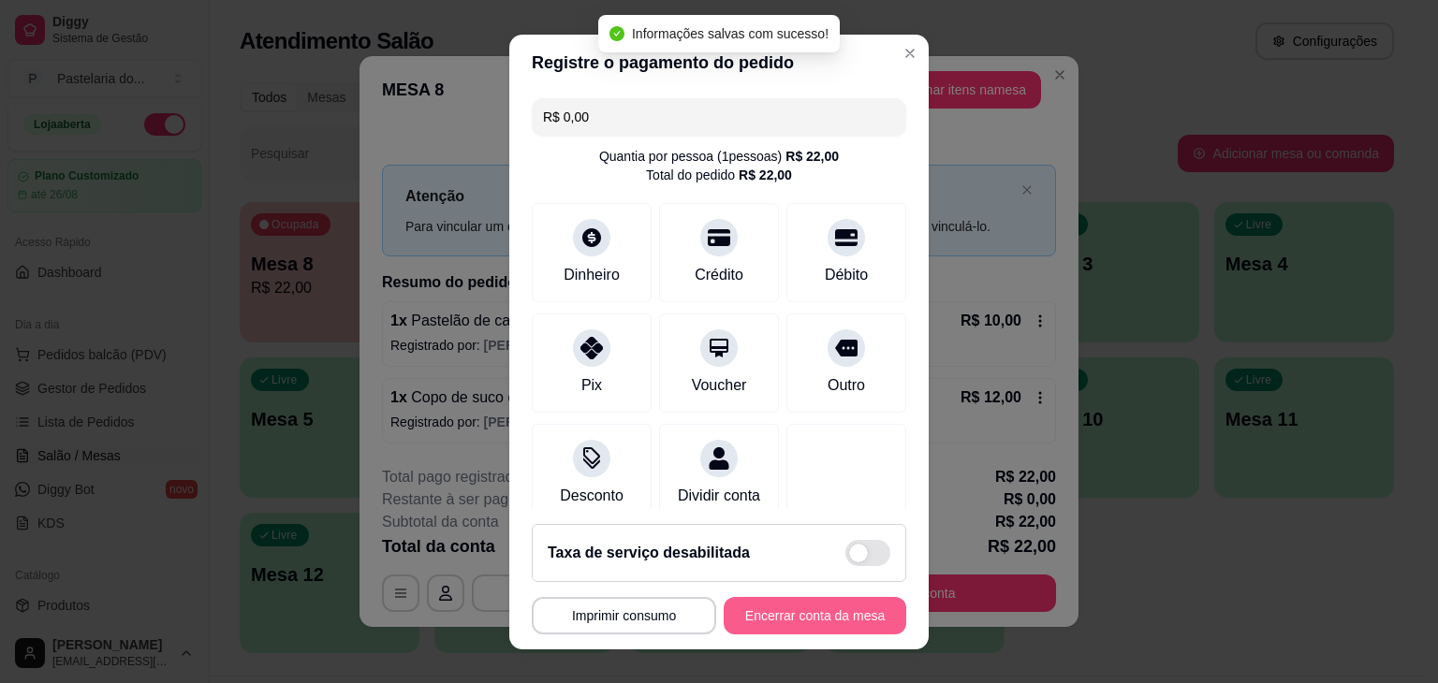
click at [843, 611] on button "Encerrar conta da mesa" at bounding box center [814, 615] width 182 height 37
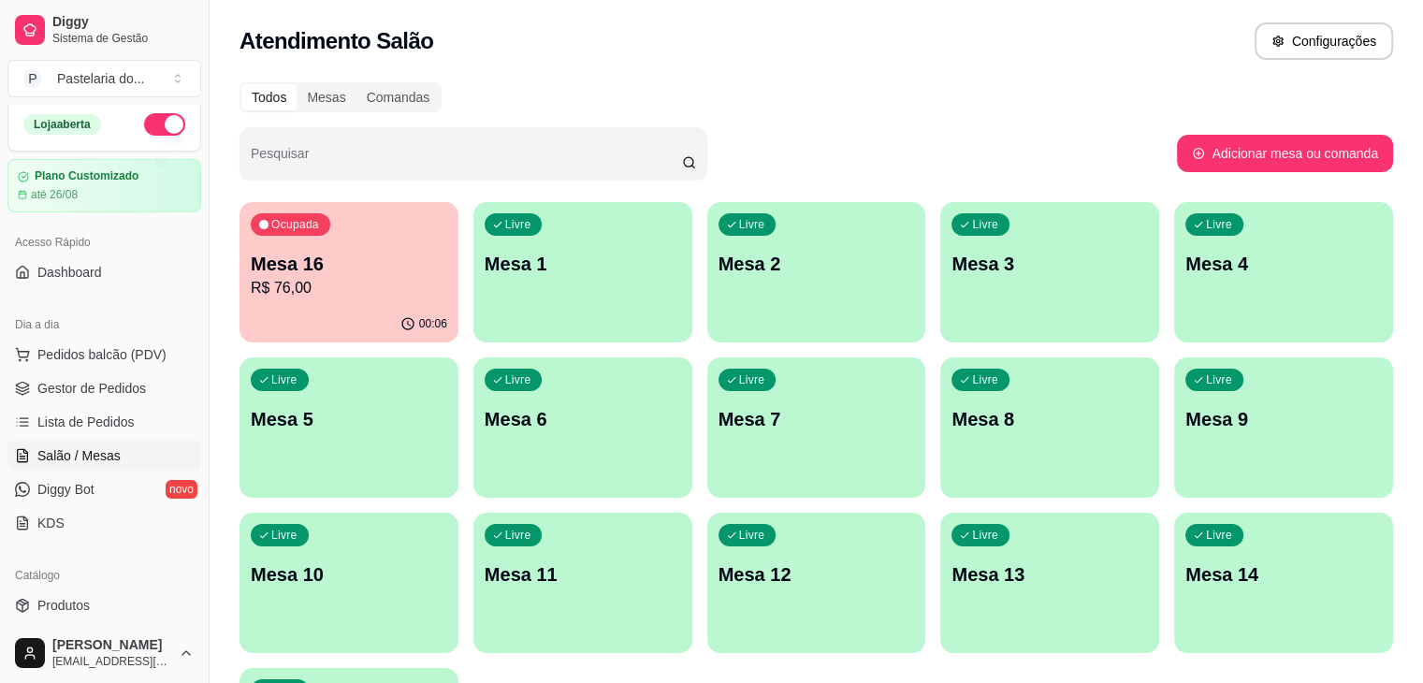
click at [280, 272] on p "Mesa 16" at bounding box center [349, 264] width 197 height 26
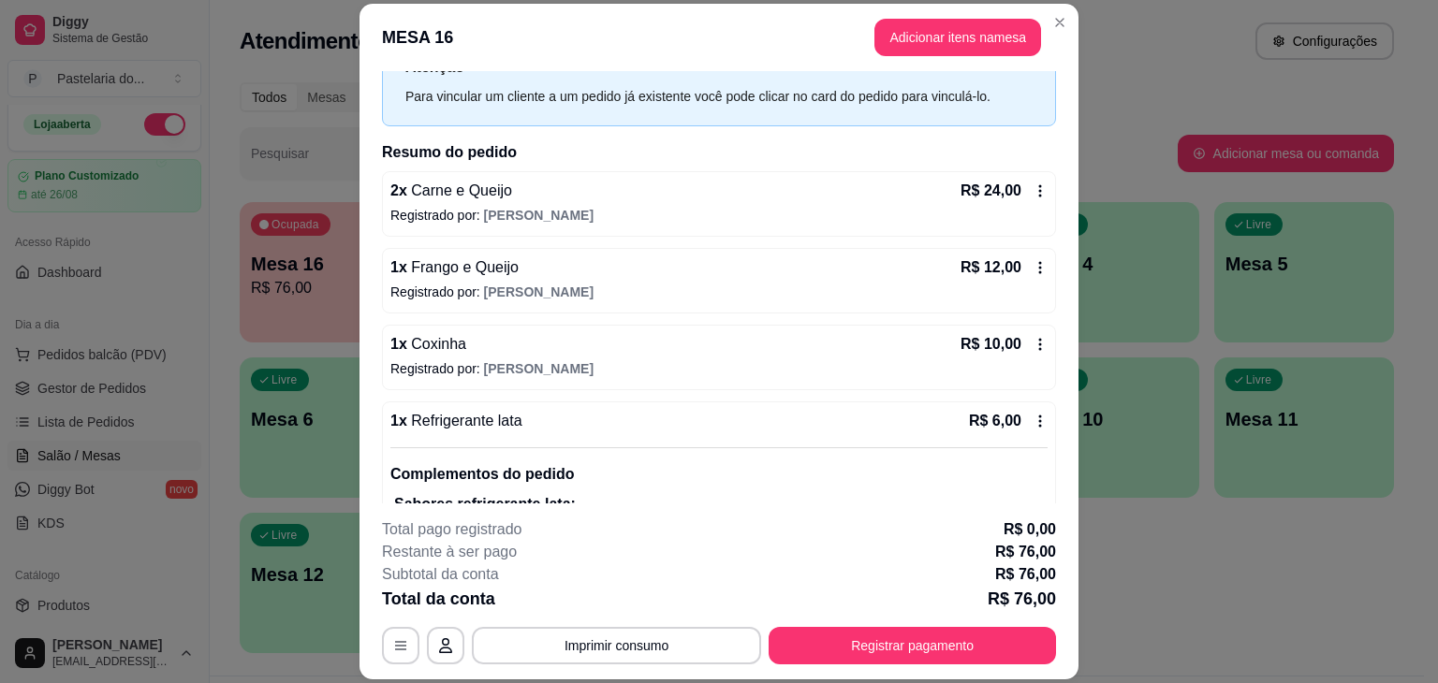
scroll to position [0, 0]
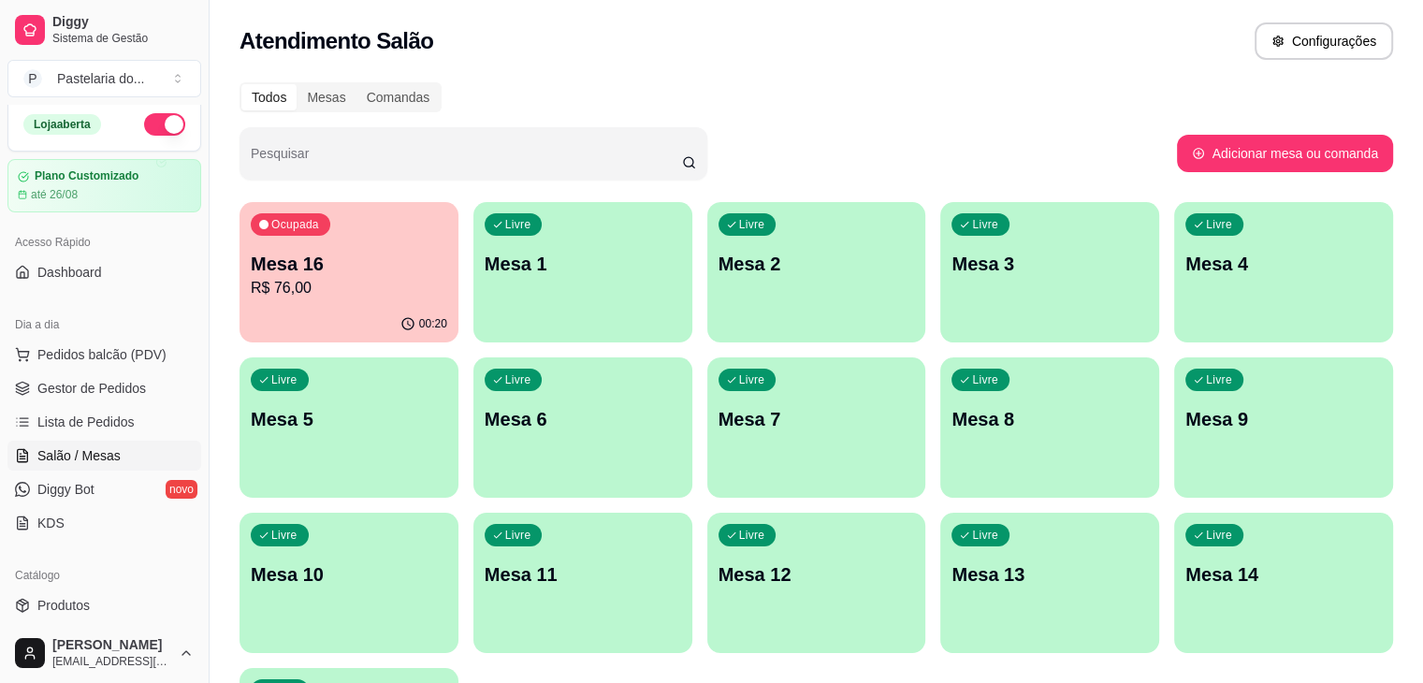
click at [532, 255] on p "Mesa 1" at bounding box center [583, 264] width 197 height 26
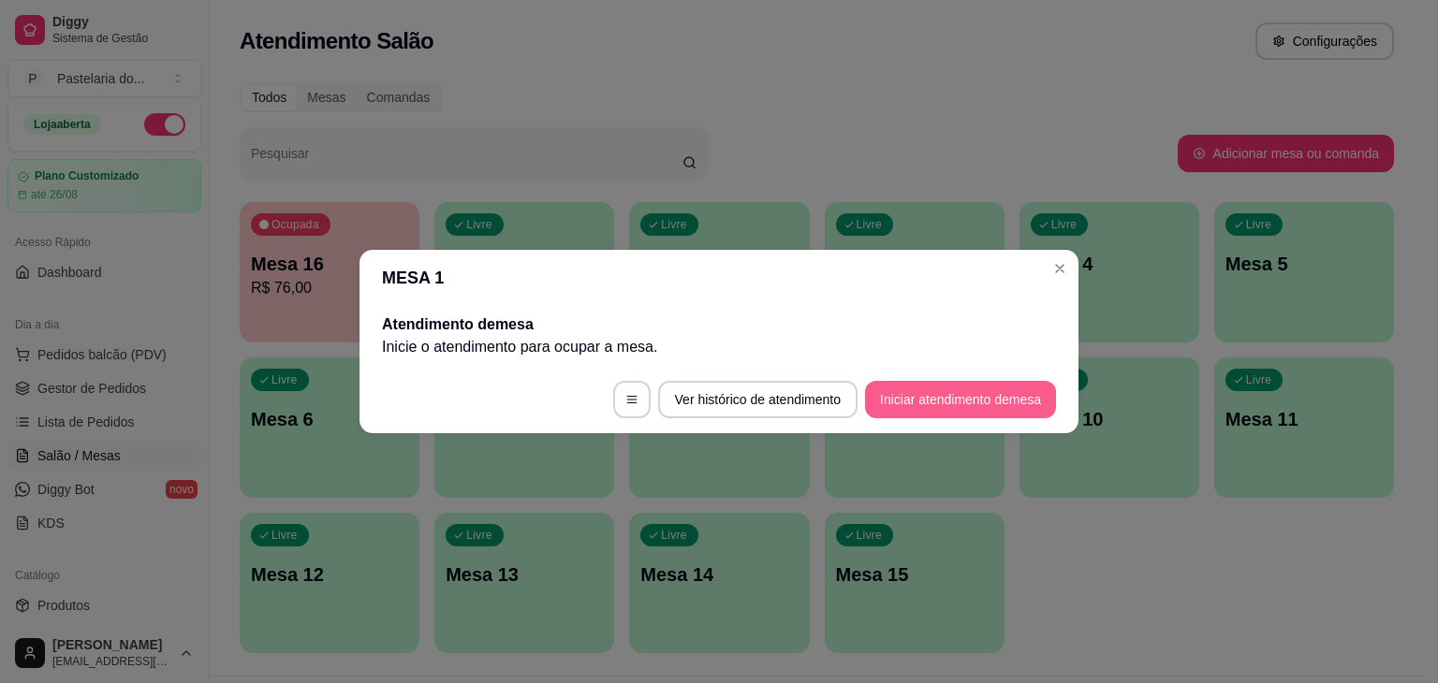
click at [962, 410] on button "Iniciar atendimento de mesa" at bounding box center [960, 399] width 191 height 37
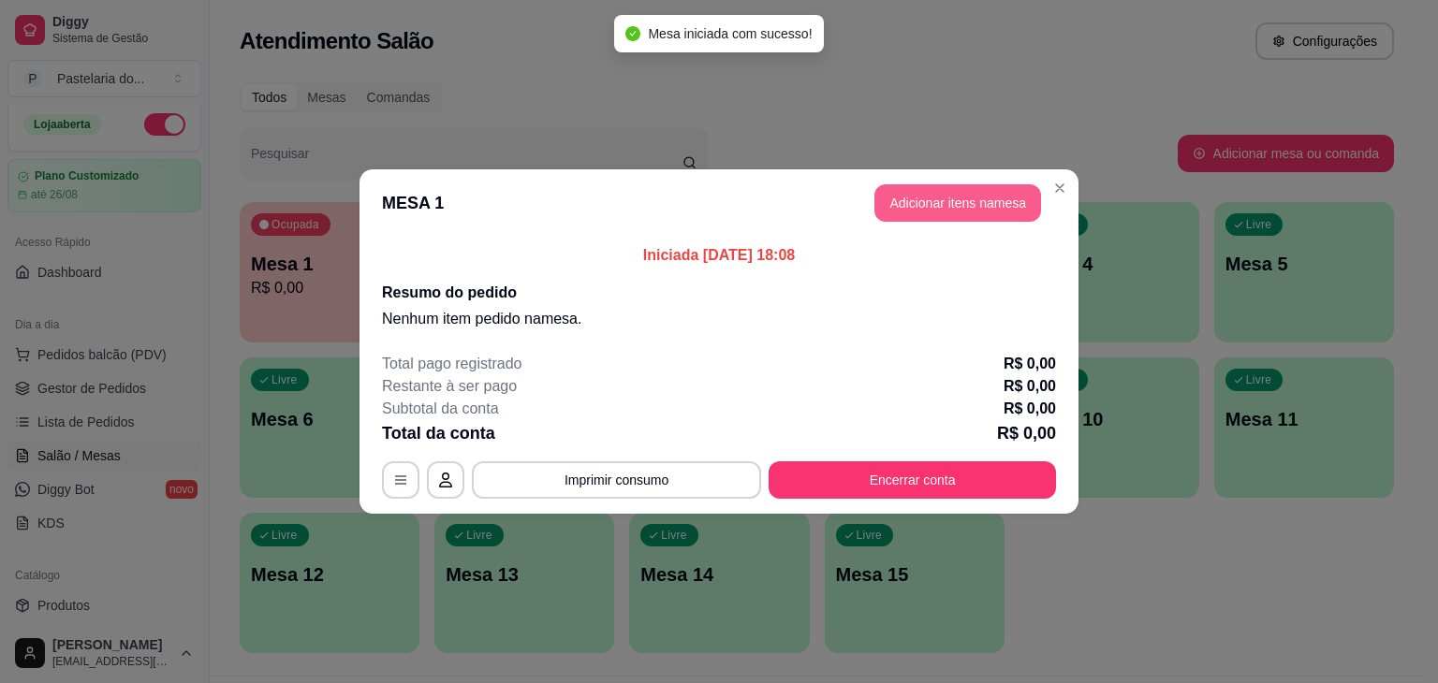
click at [963, 218] on button "Adicionar itens na mesa" at bounding box center [957, 202] width 167 height 37
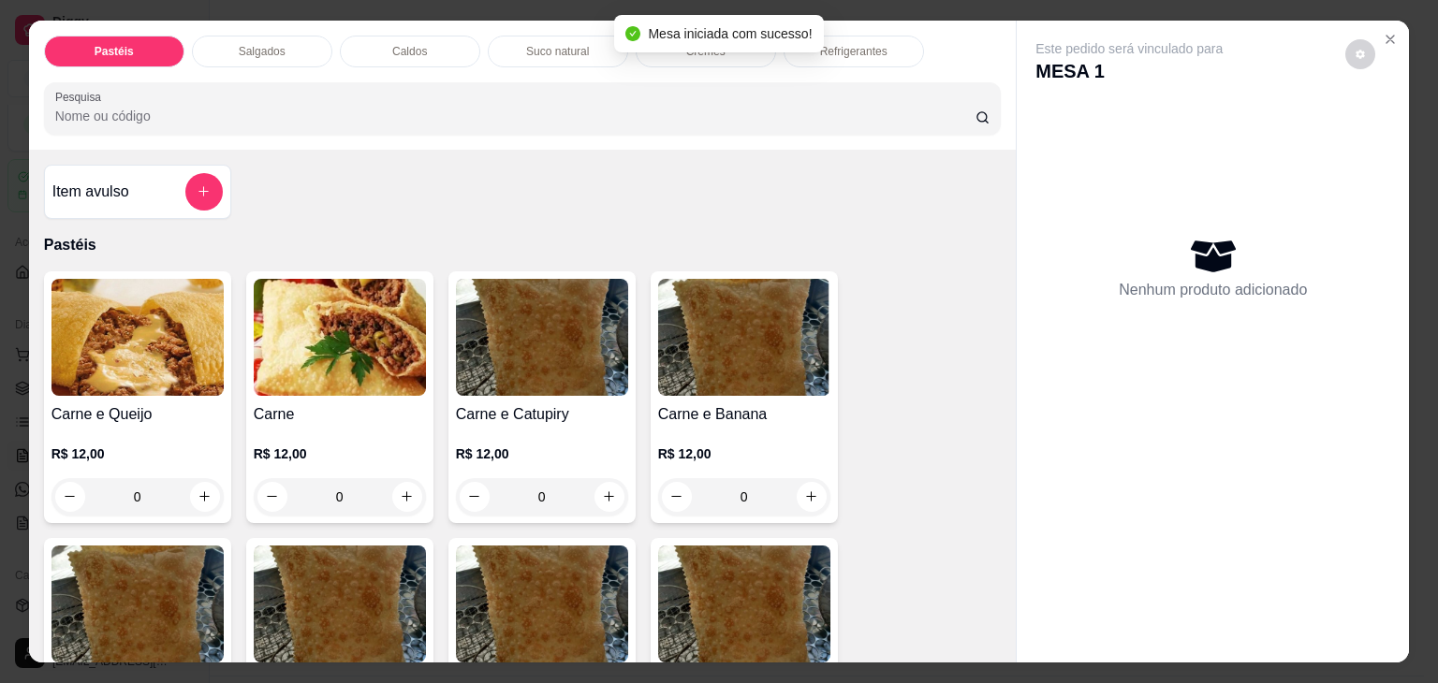
click at [392, 44] on p "Caldos" at bounding box center [409, 51] width 35 height 15
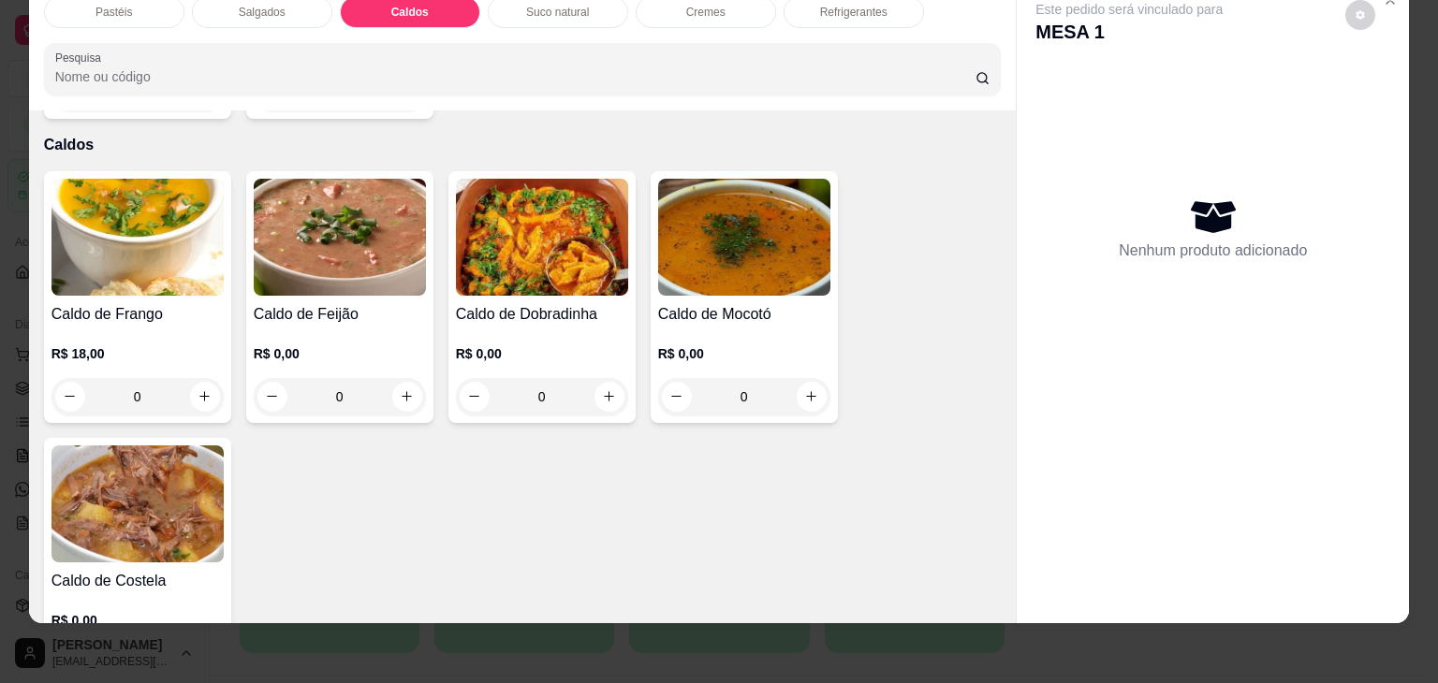
click at [140, 201] on img at bounding box center [137, 237] width 172 height 117
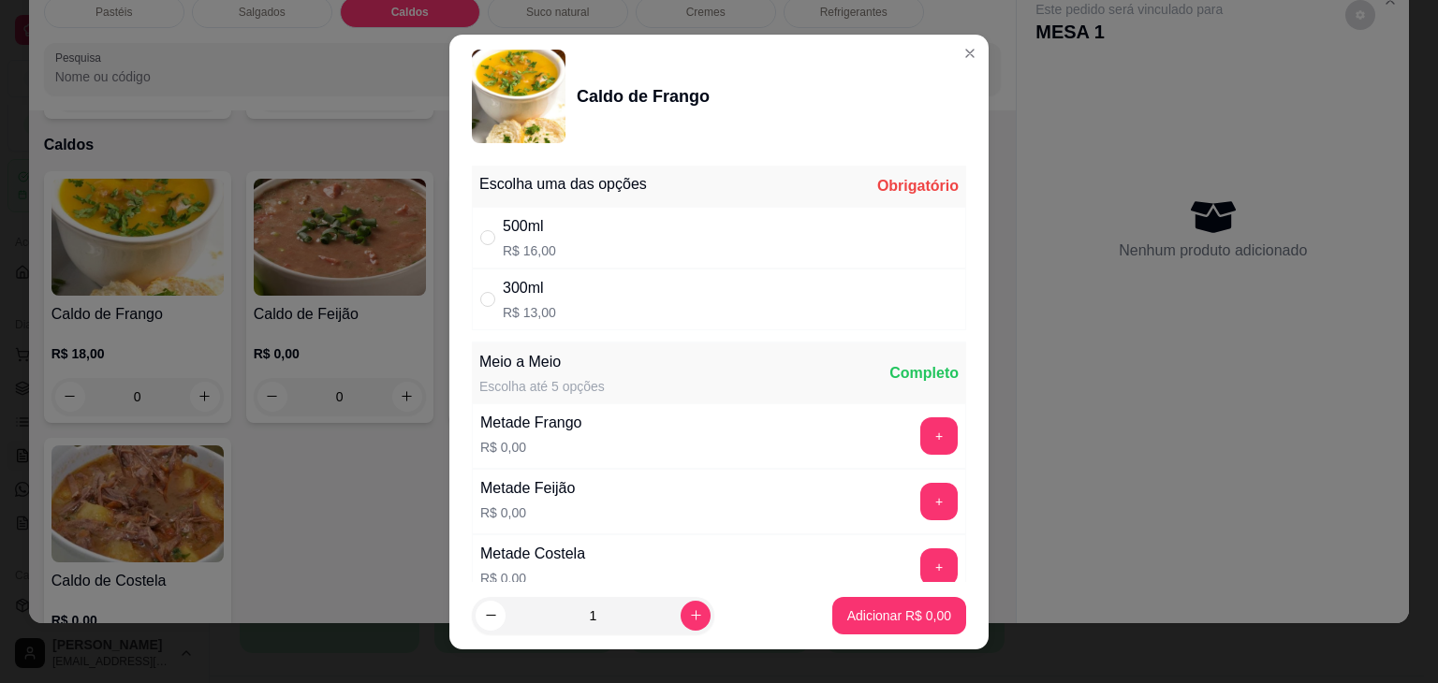
click at [531, 225] on div "500ml" at bounding box center [529, 226] width 53 height 22
radio input "true"
click at [888, 628] on button "Adicionar R$ 16,00" at bounding box center [895, 615] width 138 height 36
type input "1"
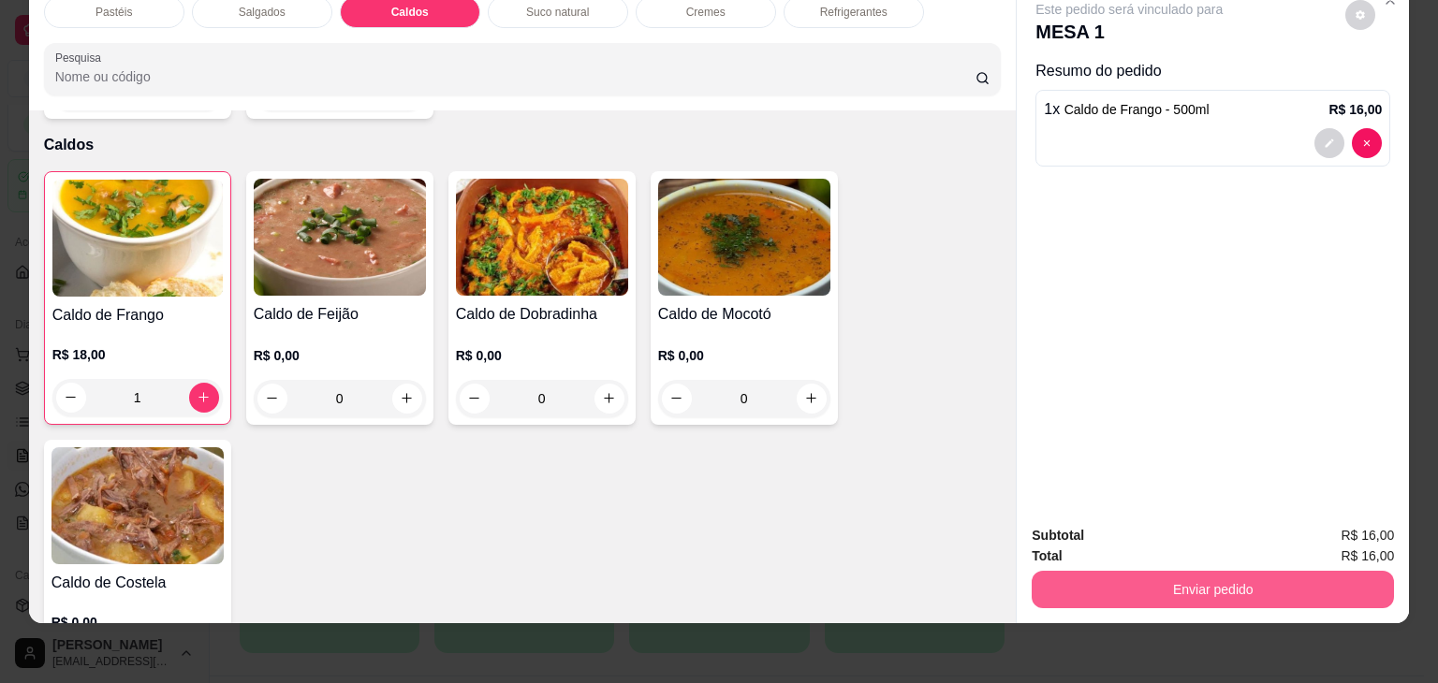
click at [1082, 580] on button "Enviar pedido" at bounding box center [1212, 589] width 362 height 37
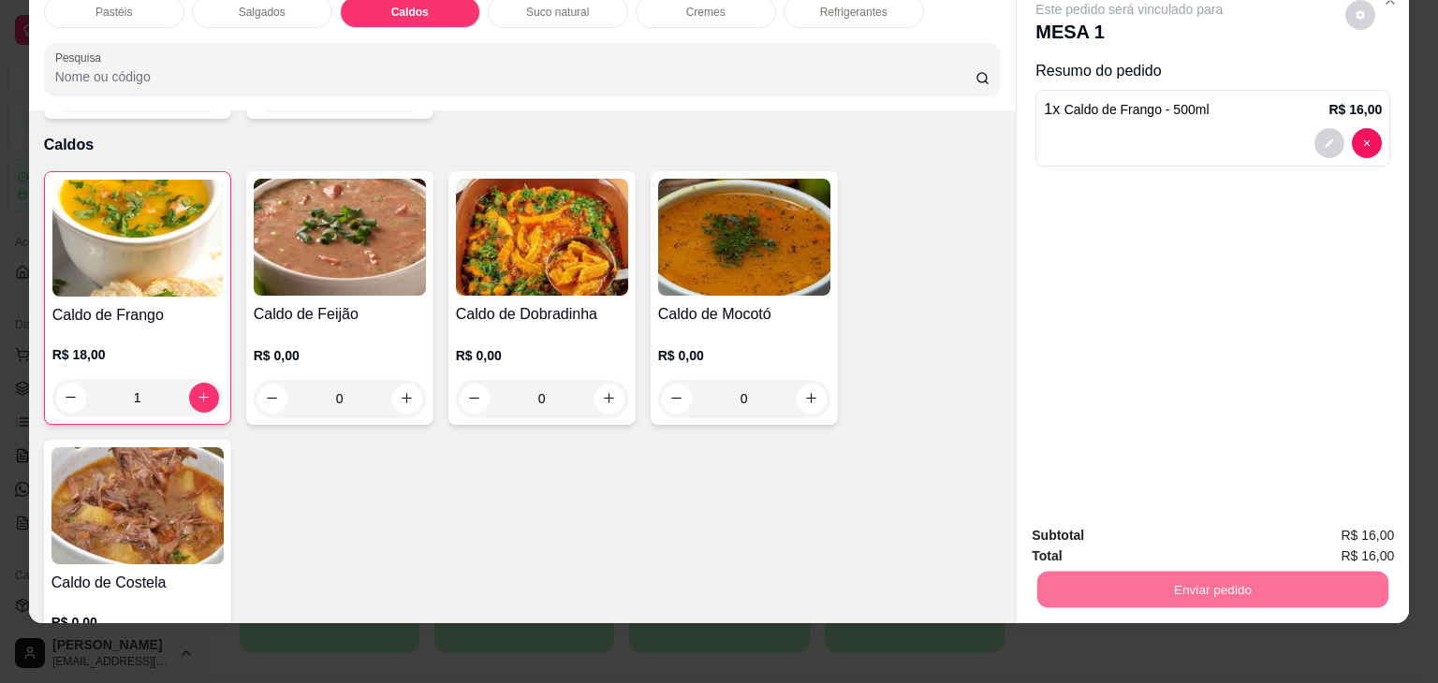
click at [1107, 528] on button "Não registrar e enviar pedido" at bounding box center [1150, 529] width 195 height 36
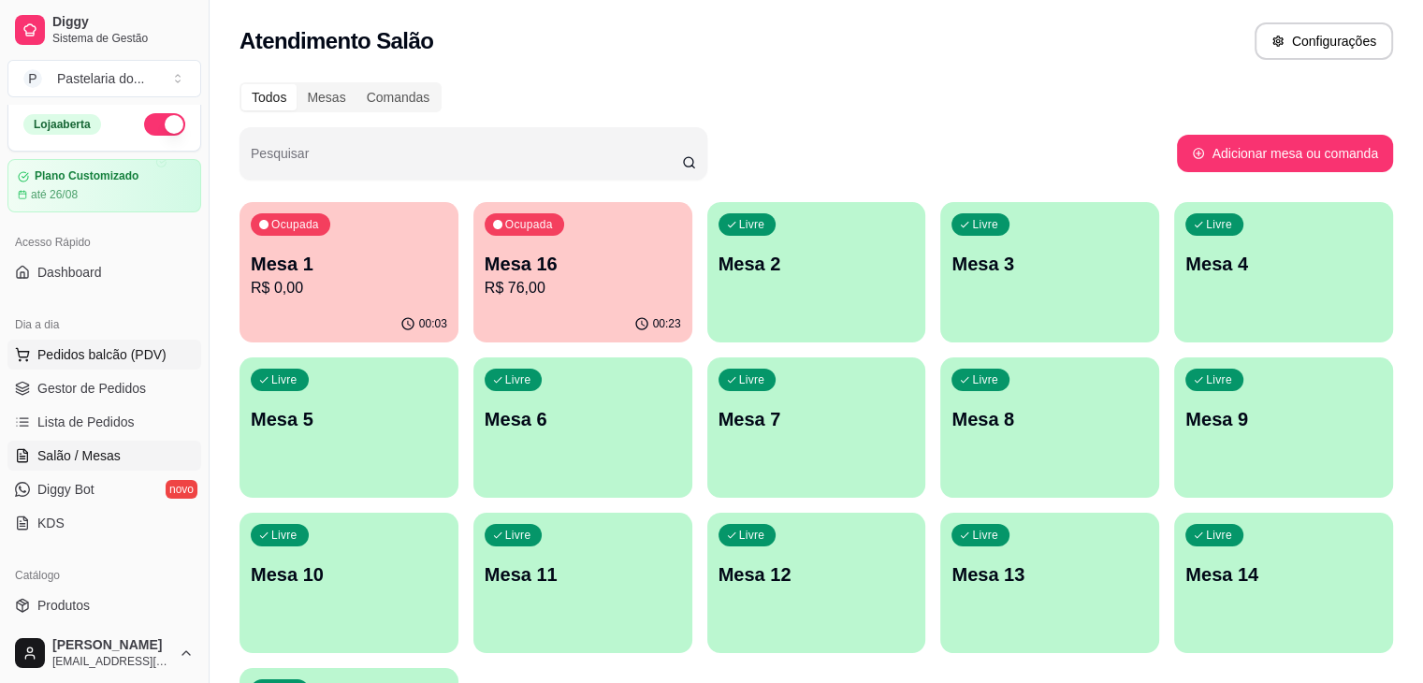
click at [157, 363] on button "Pedidos balcão (PDV)" at bounding box center [104, 355] width 194 height 30
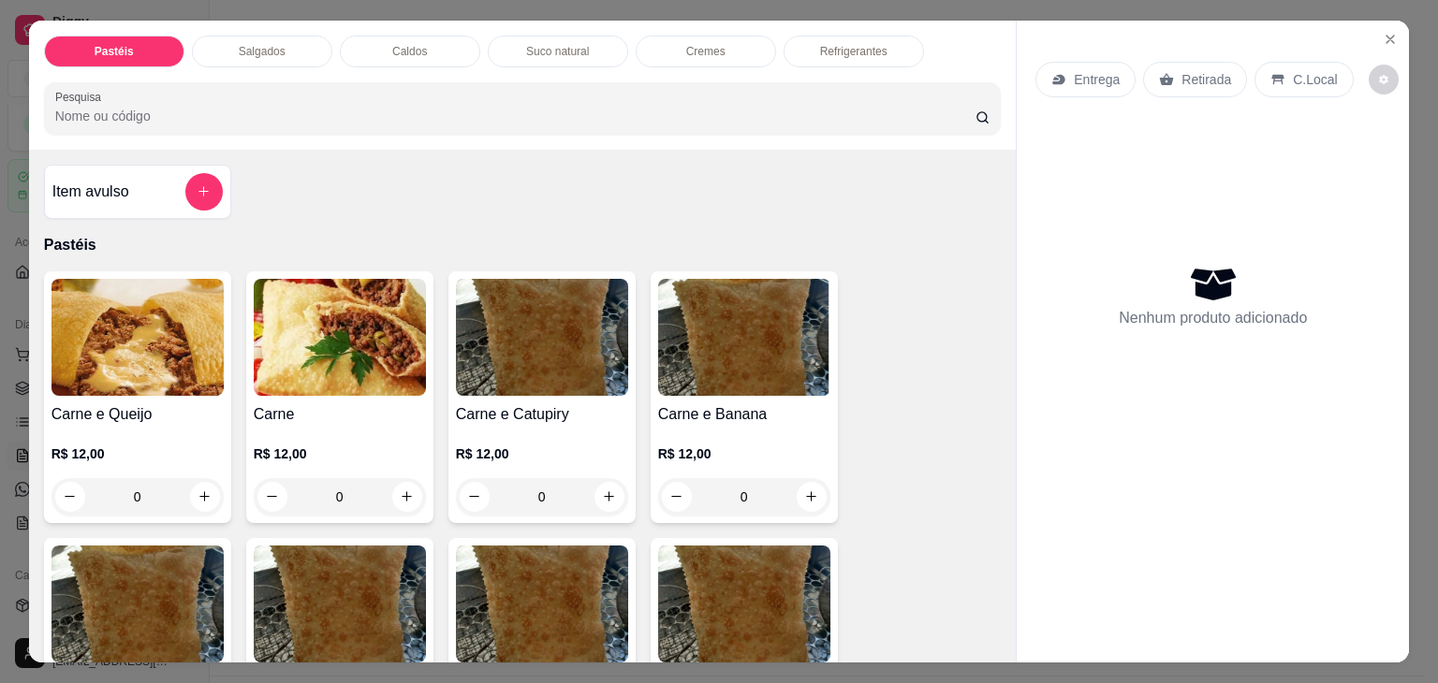
click at [830, 44] on p "Refrigerantes" at bounding box center [853, 51] width 67 height 15
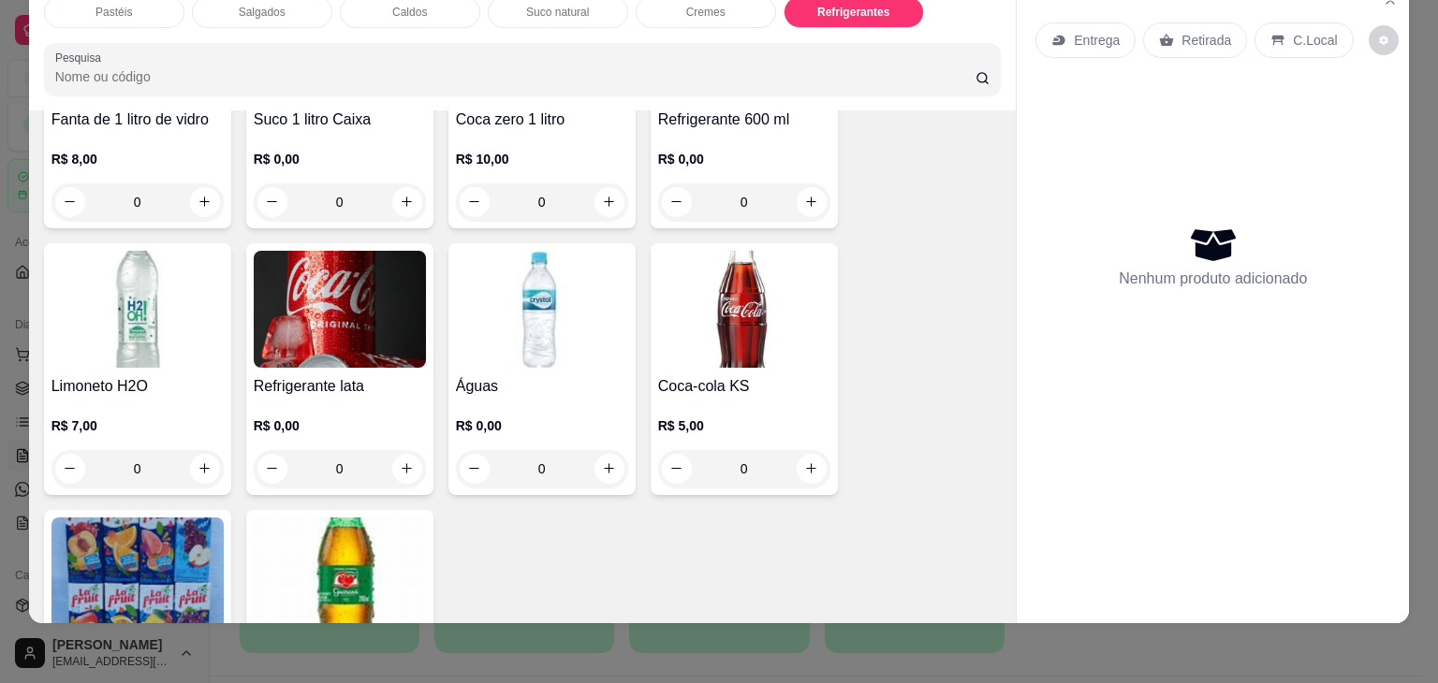
scroll to position [5643, 0]
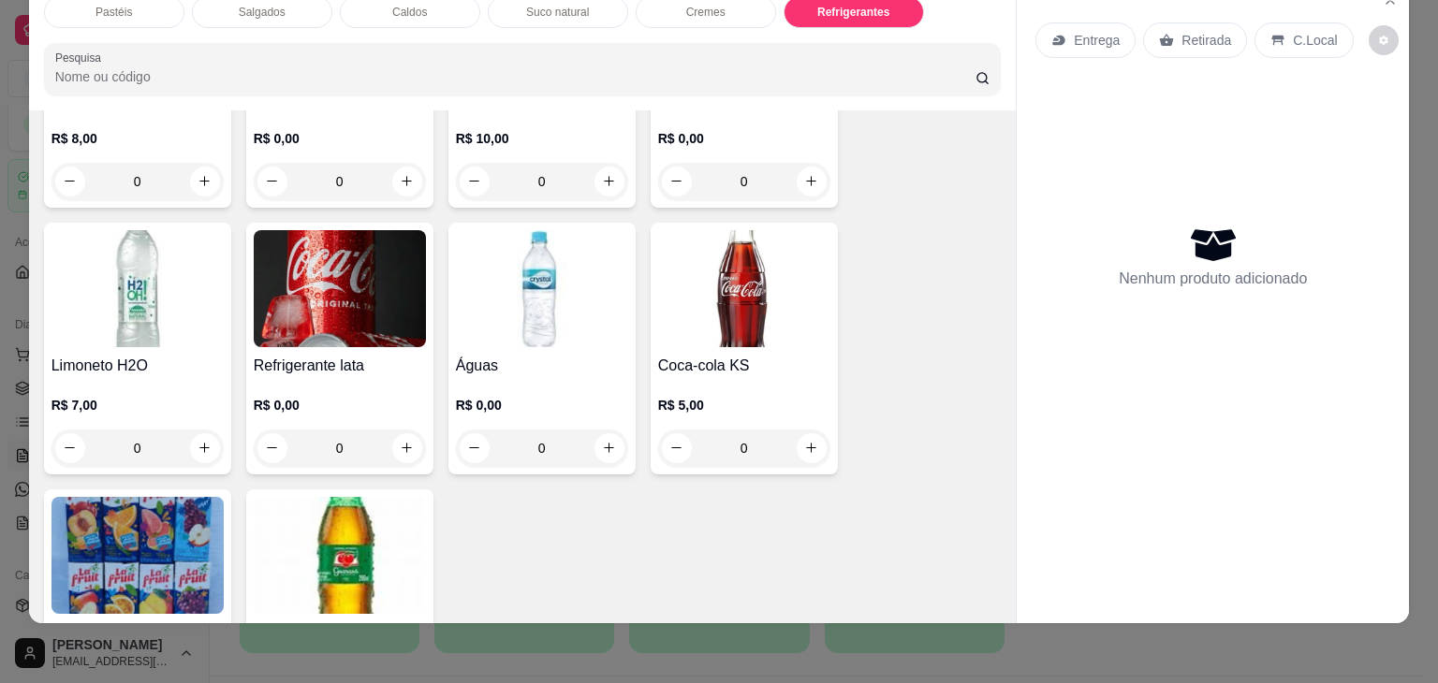
click at [586, 237] on img at bounding box center [542, 288] width 172 height 117
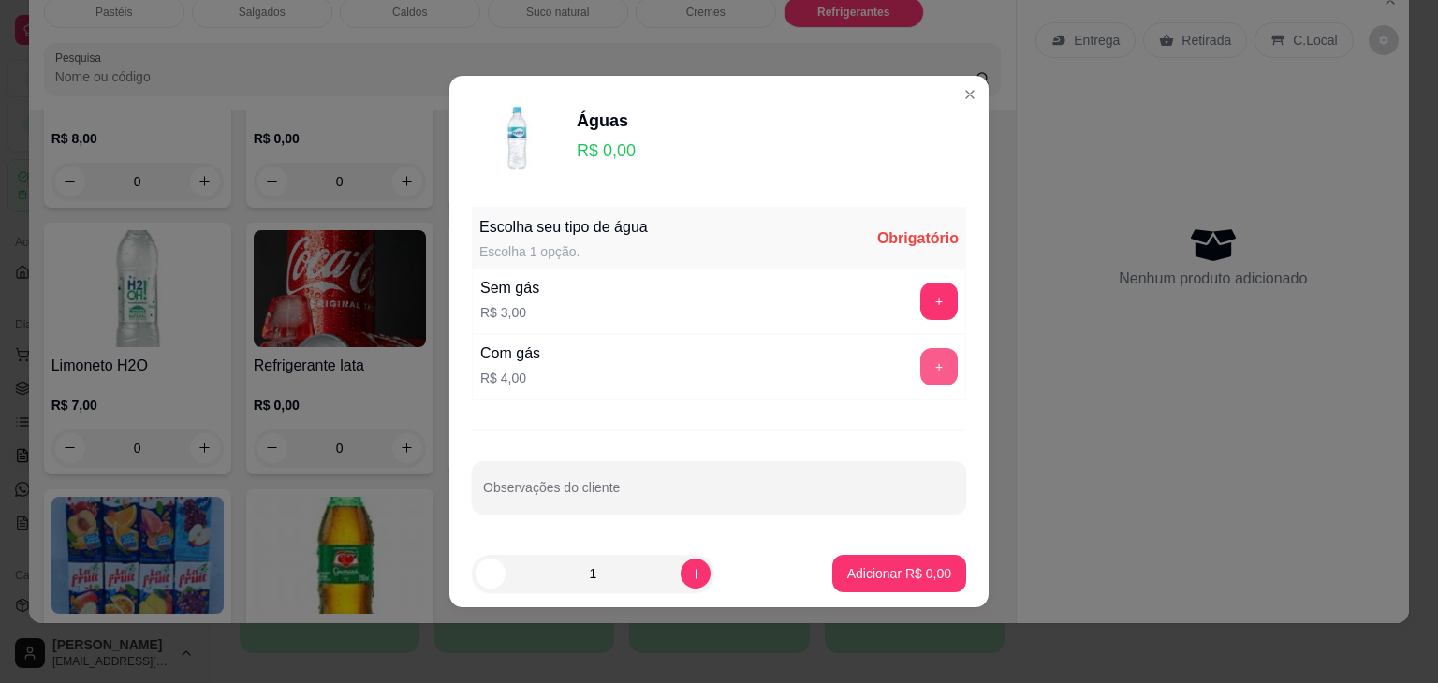
click at [927, 366] on button "+" at bounding box center [938, 366] width 37 height 37
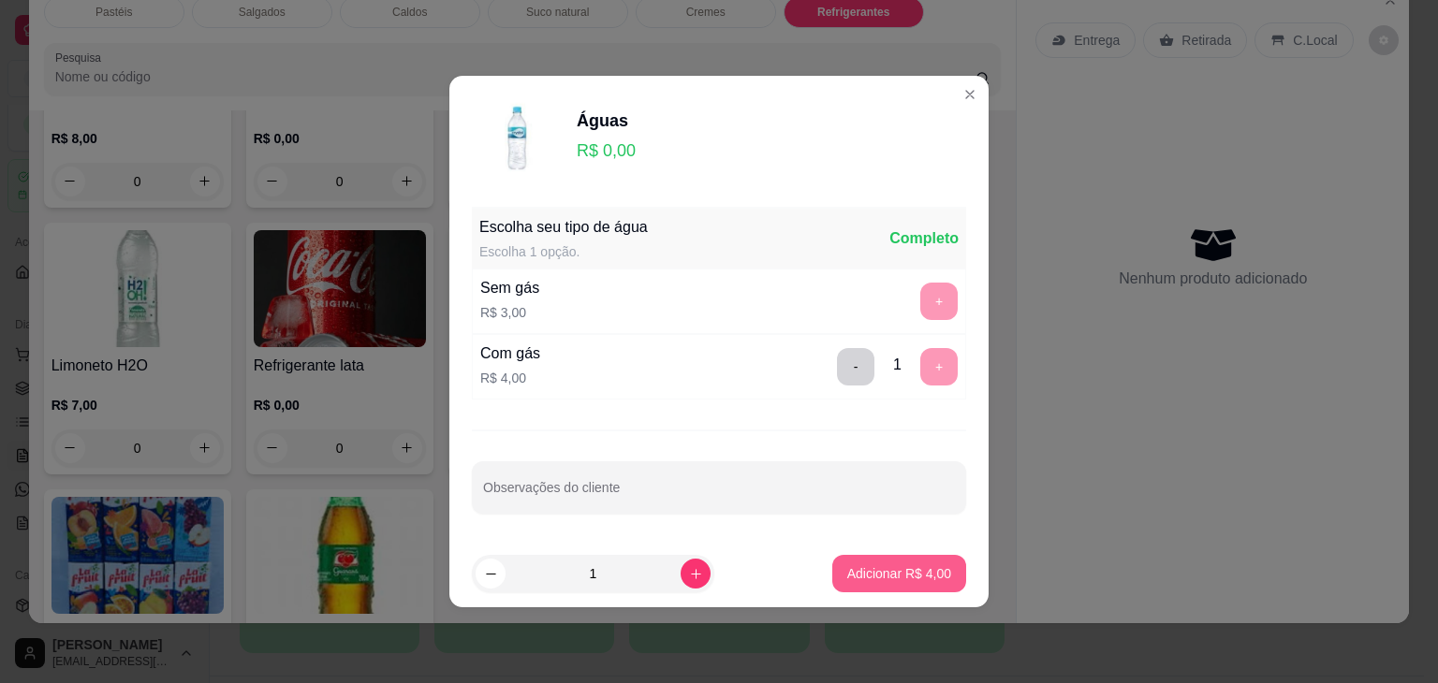
click at [940, 575] on button "Adicionar R$ 4,00" at bounding box center [899, 573] width 134 height 37
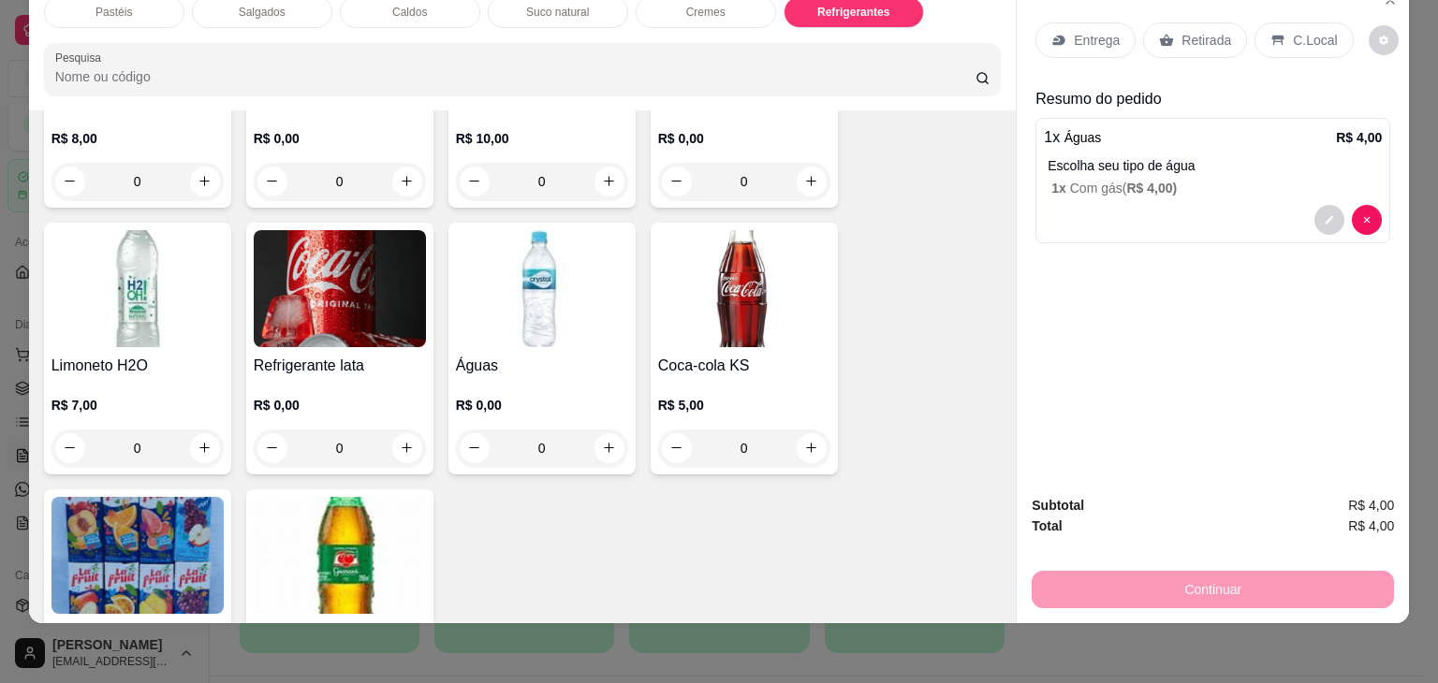
click at [1321, 22] on div "C.Local" at bounding box center [1303, 40] width 98 height 36
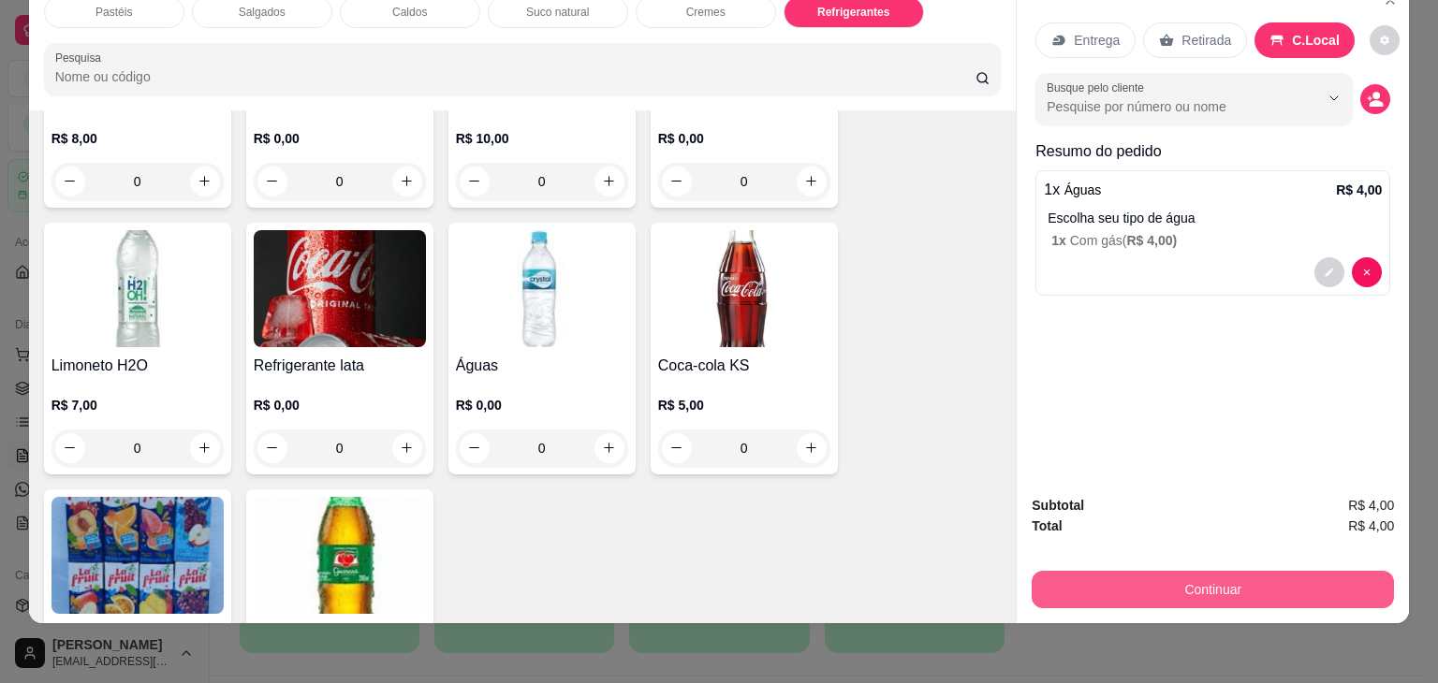
click at [1235, 588] on button "Continuar" at bounding box center [1212, 589] width 362 height 37
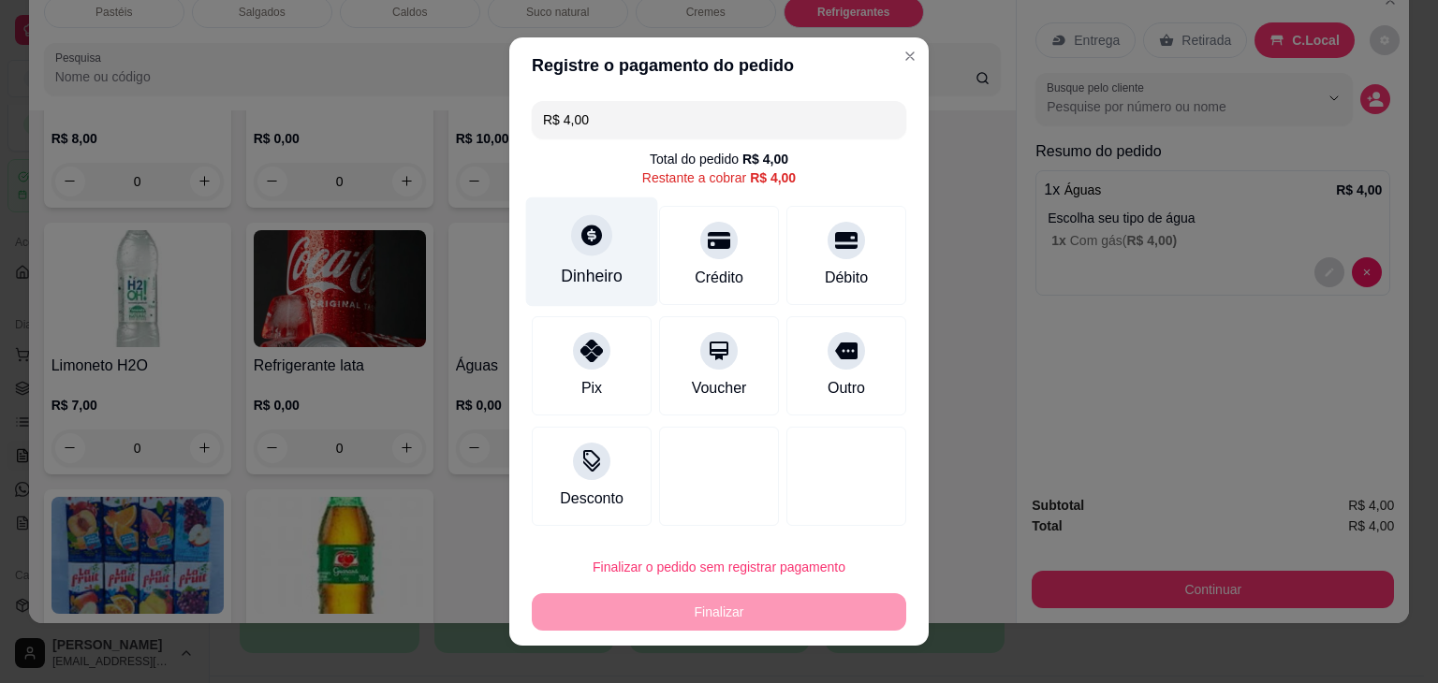
click at [604, 264] on div "Dinheiro" at bounding box center [592, 276] width 62 height 24
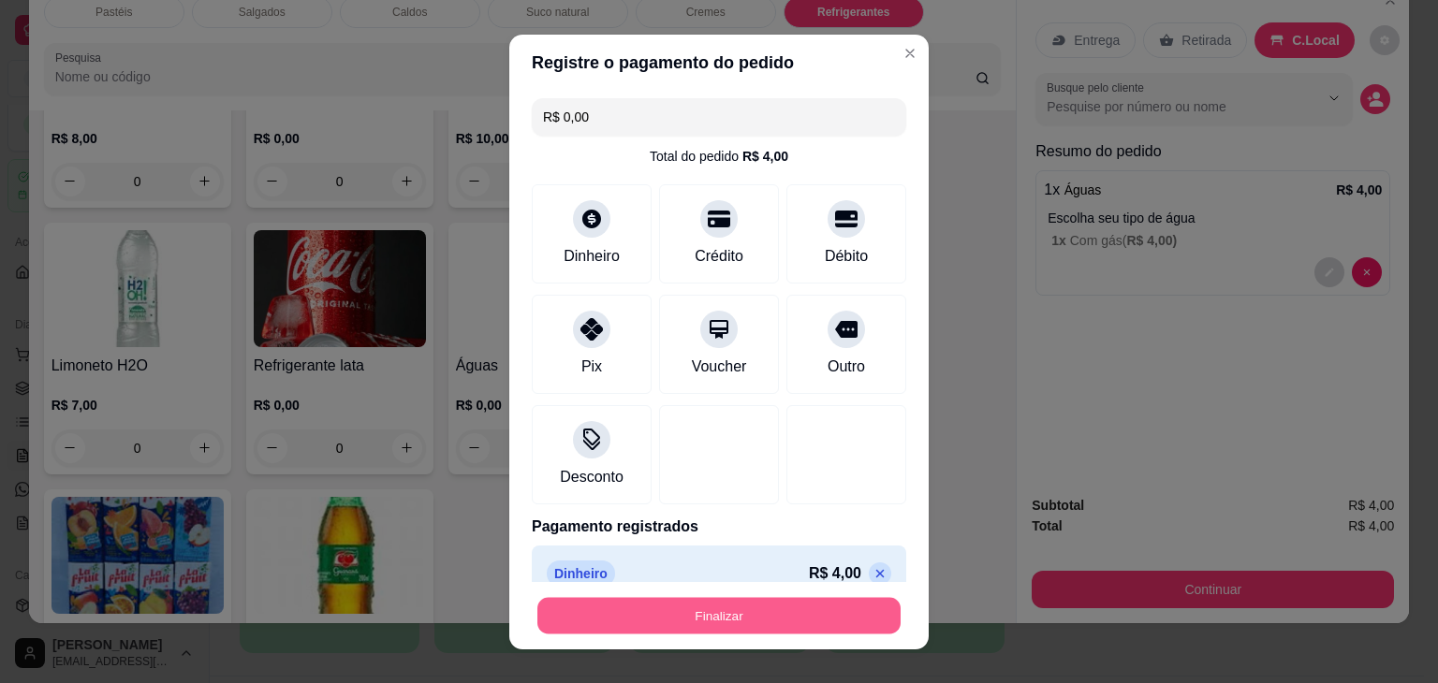
click at [779, 609] on button "Finalizar" at bounding box center [718, 615] width 363 height 36
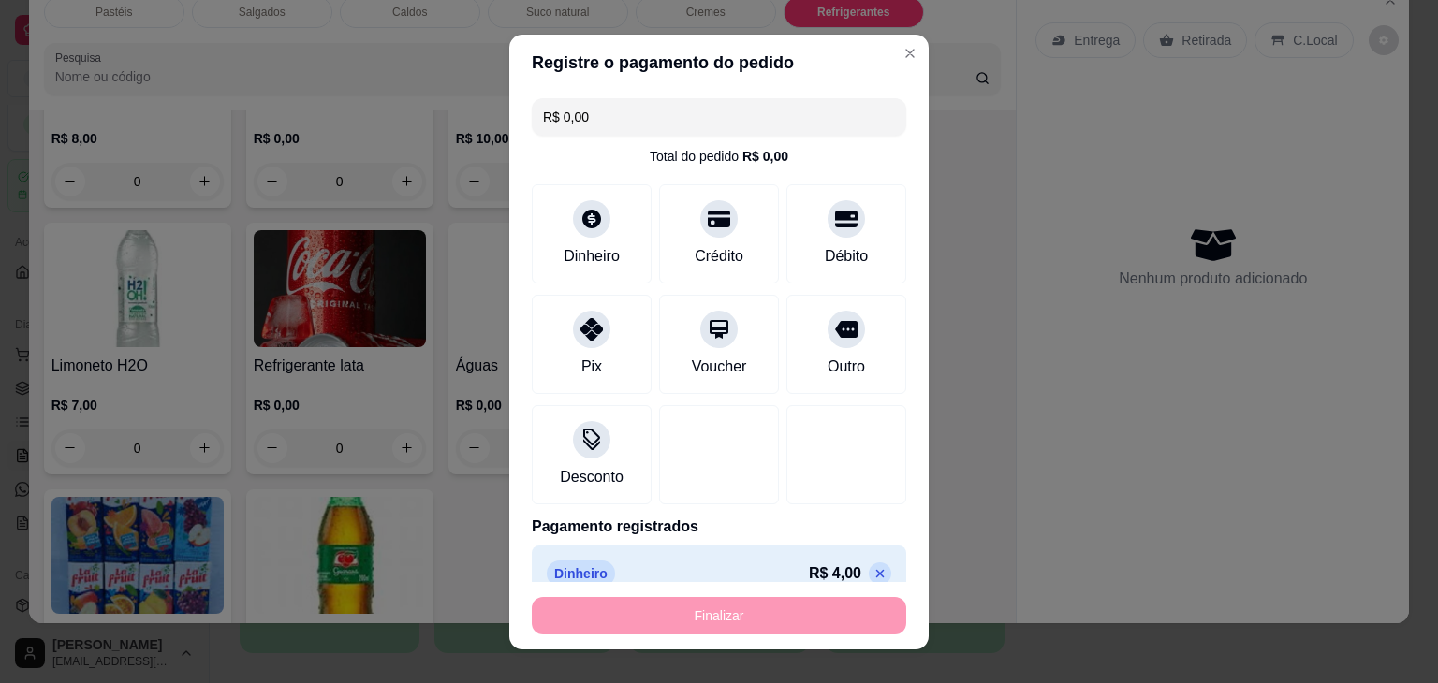
type input "-R$ 4,00"
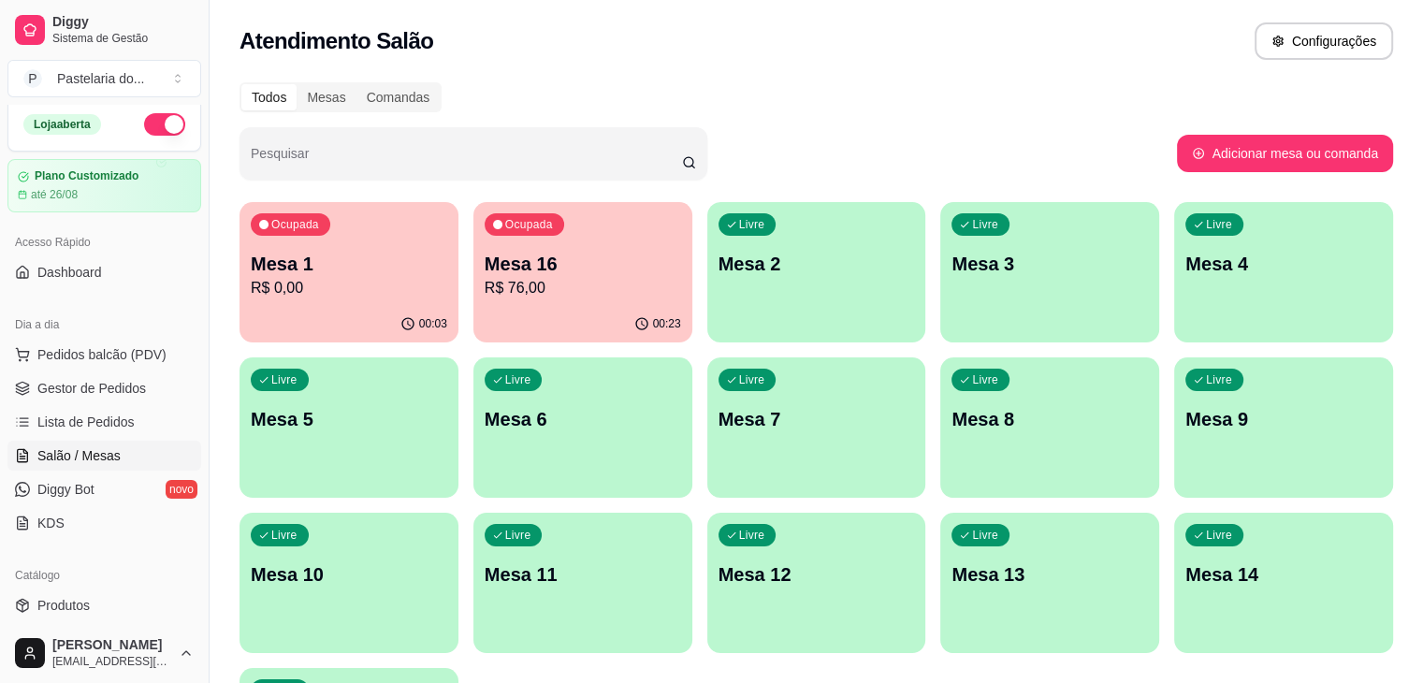
click at [345, 259] on p "Mesa 1" at bounding box center [349, 264] width 197 height 26
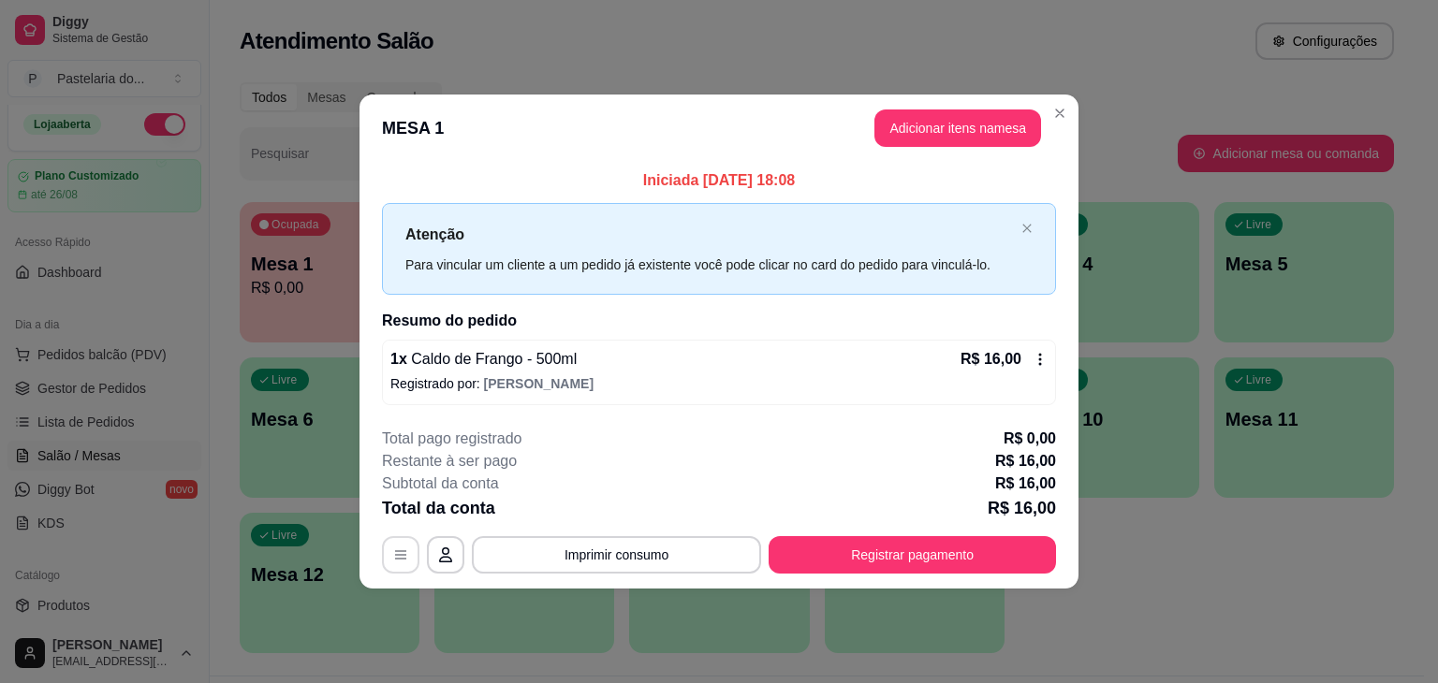
click at [410, 560] on button "button" at bounding box center [400, 554] width 37 height 37
click at [388, 545] on button "button" at bounding box center [400, 554] width 37 height 37
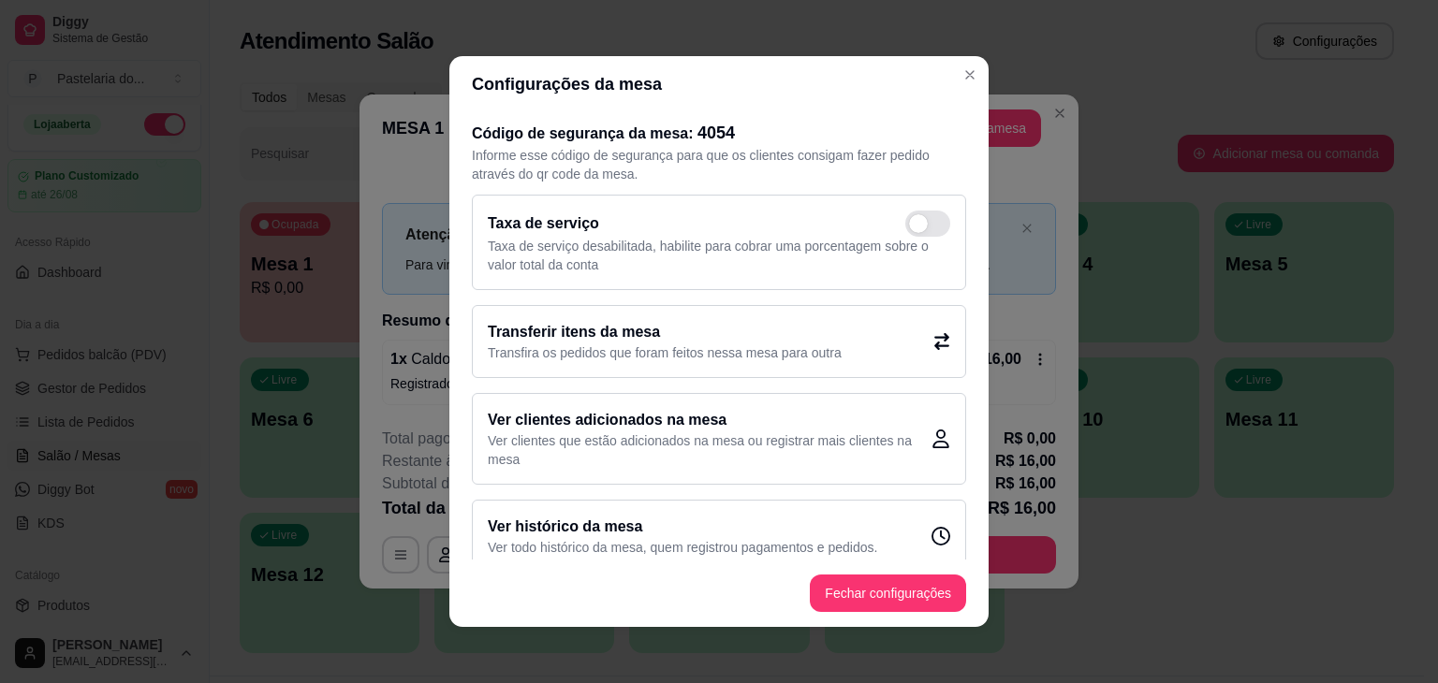
click at [771, 325] on h2 "Transferir itens da mesa" at bounding box center [665, 332] width 354 height 22
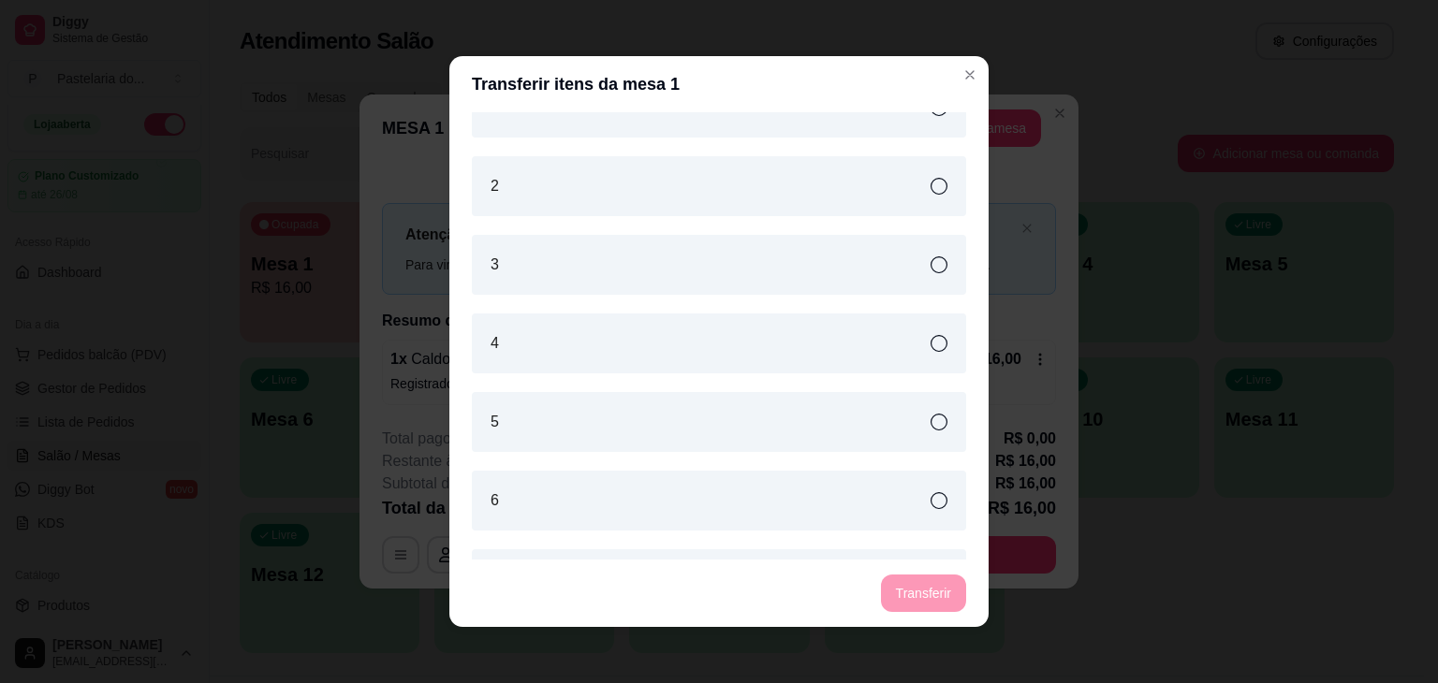
scroll to position [468, 0]
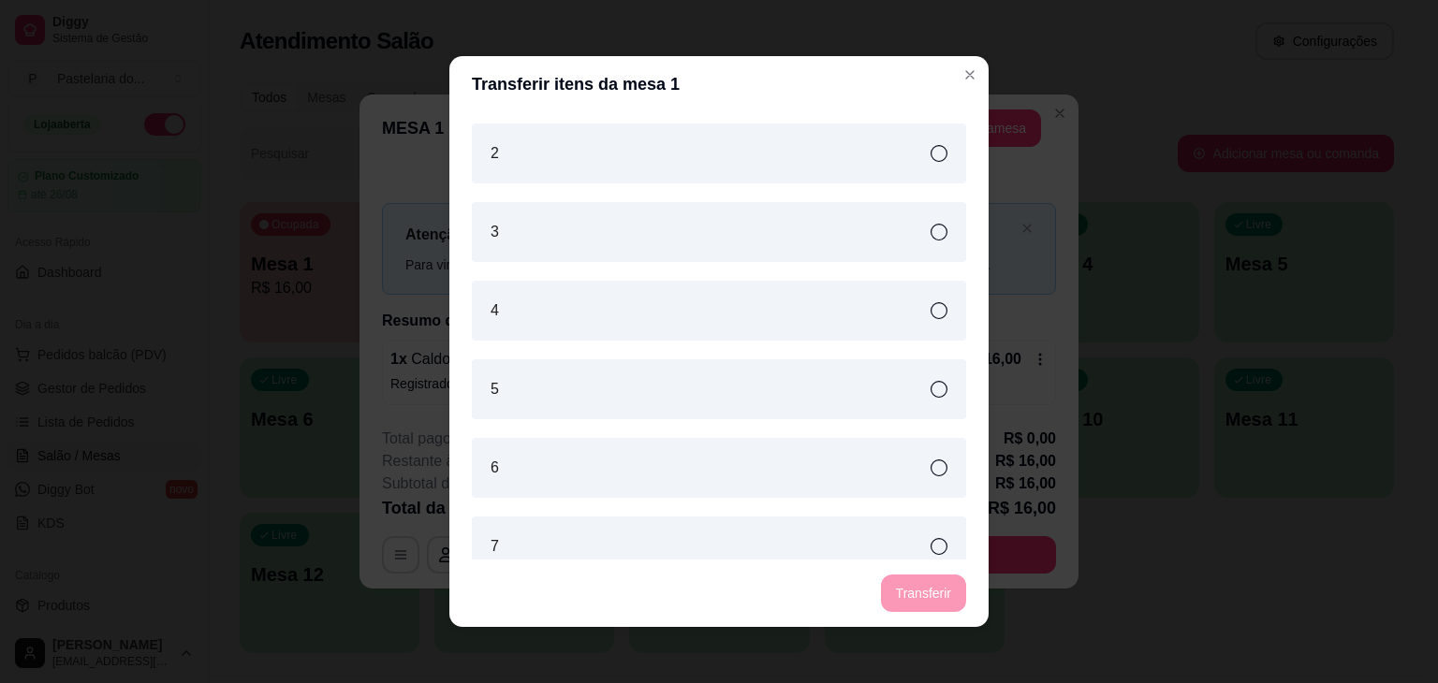
click at [575, 385] on div "5" at bounding box center [719, 389] width 494 height 60
click at [935, 597] on button "Transferir" at bounding box center [923, 593] width 85 height 37
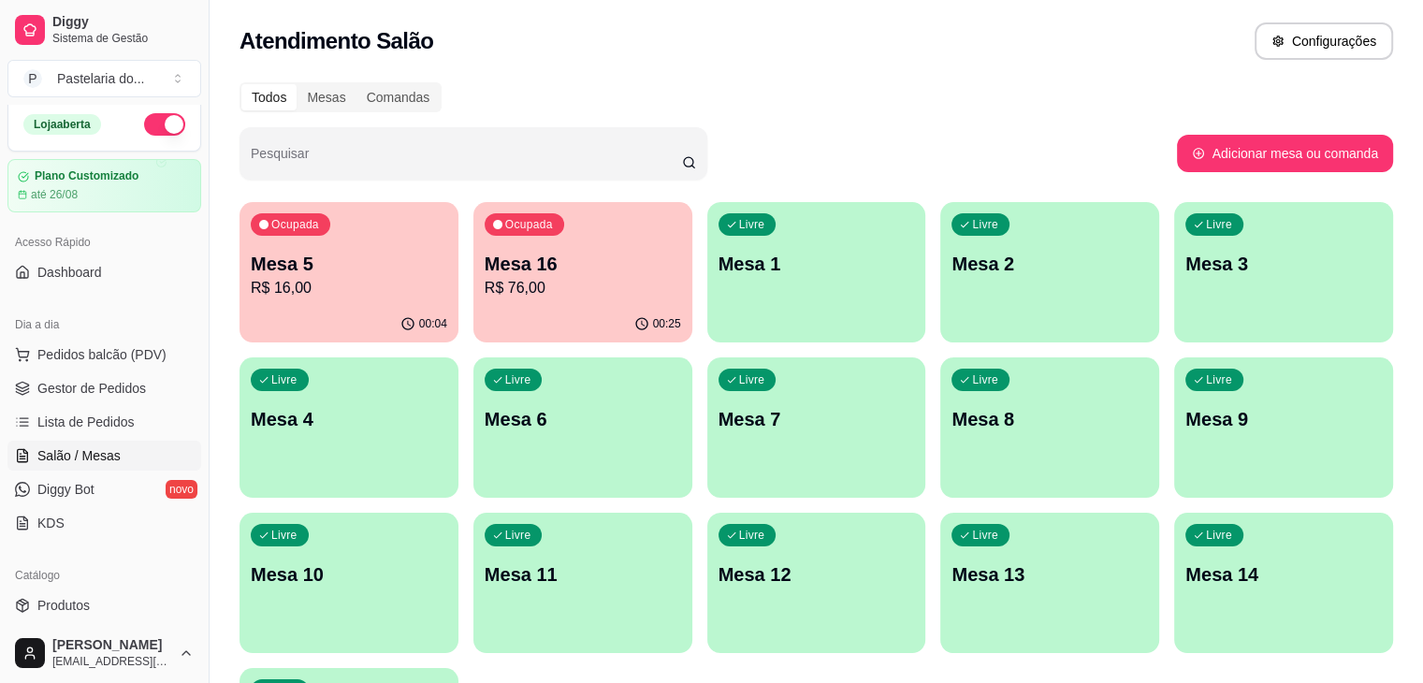
click at [952, 430] on p "Mesa 8" at bounding box center [1050, 419] width 197 height 26
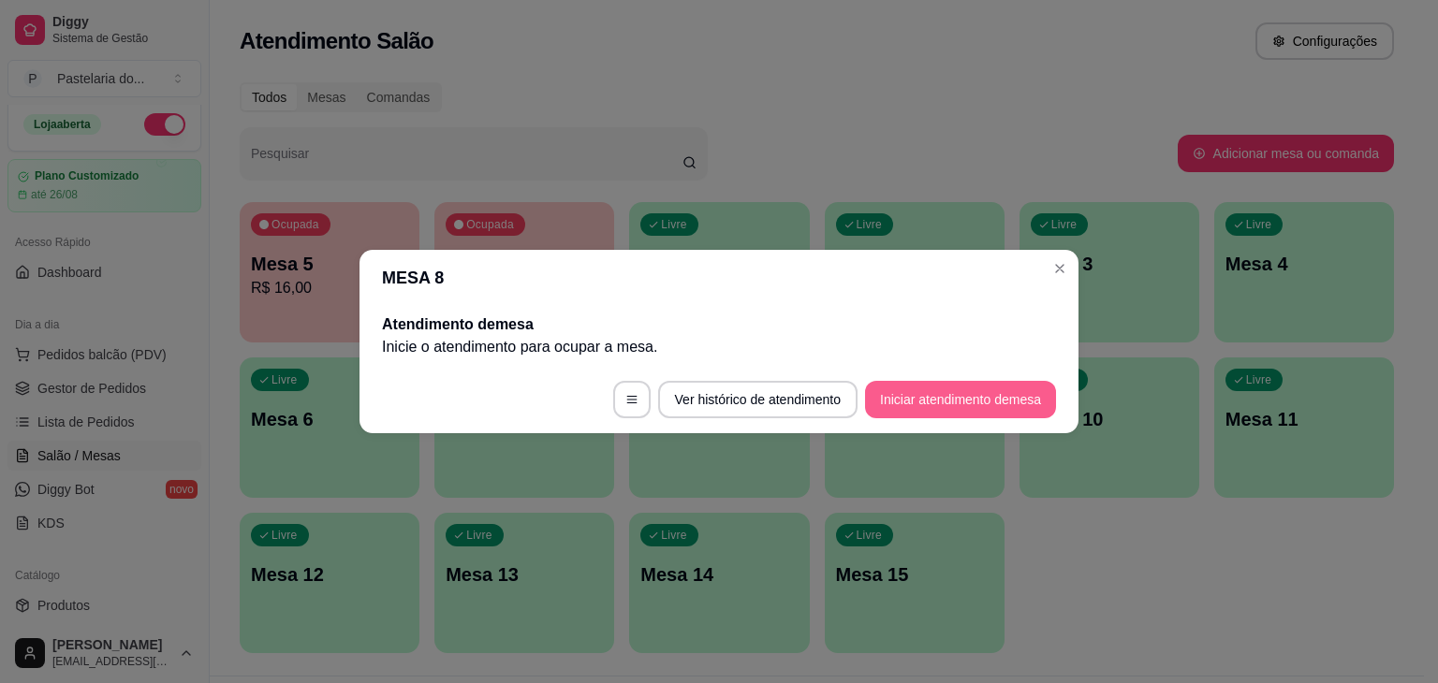
click at [973, 412] on button "Iniciar atendimento de mesa" at bounding box center [960, 399] width 191 height 37
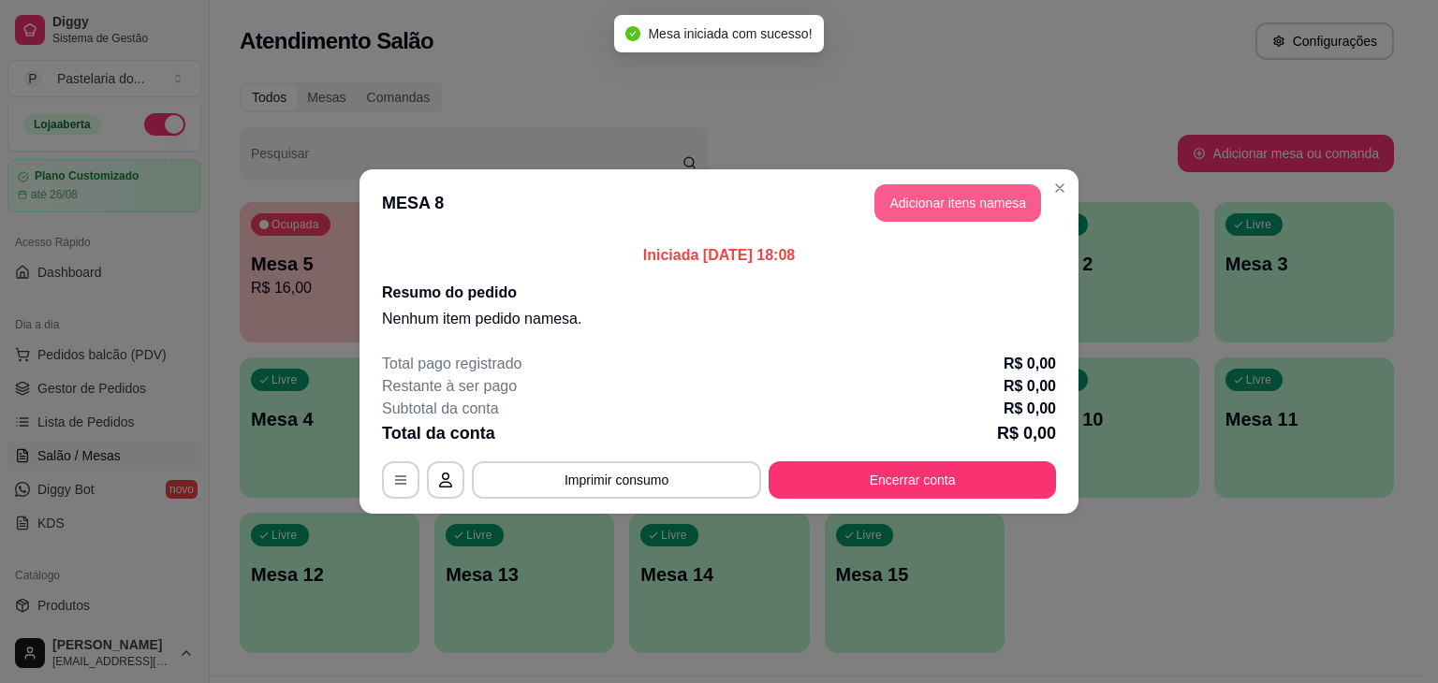
click at [990, 197] on button "Adicionar itens na mesa" at bounding box center [957, 202] width 167 height 37
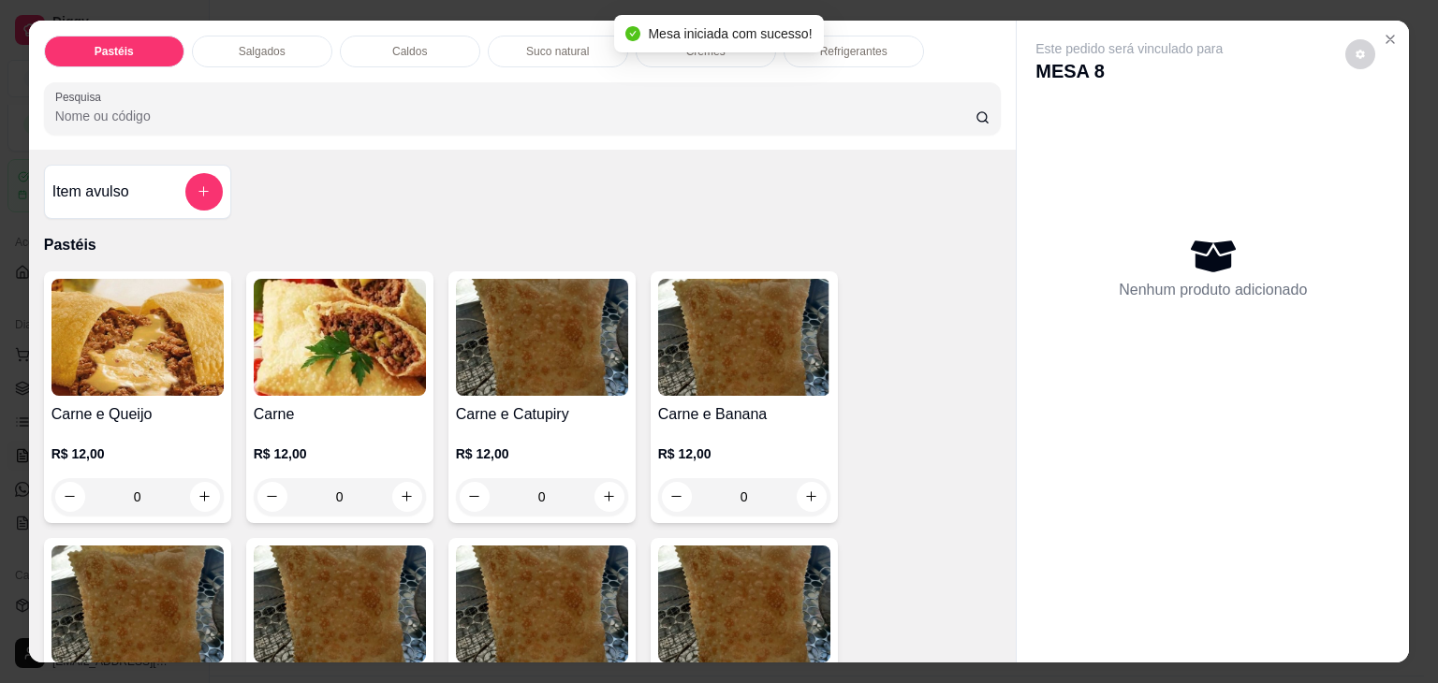
click at [292, 44] on div "Salgados" at bounding box center [262, 52] width 140 height 32
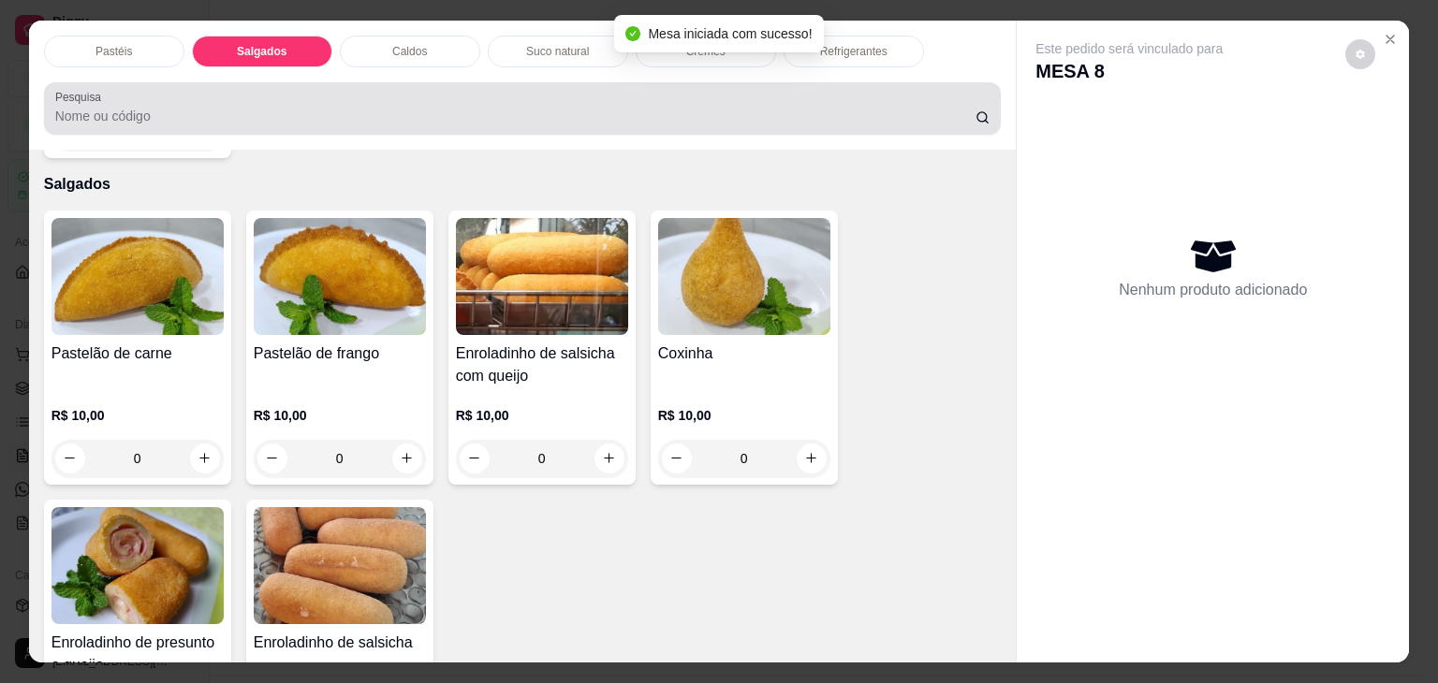
scroll to position [46, 0]
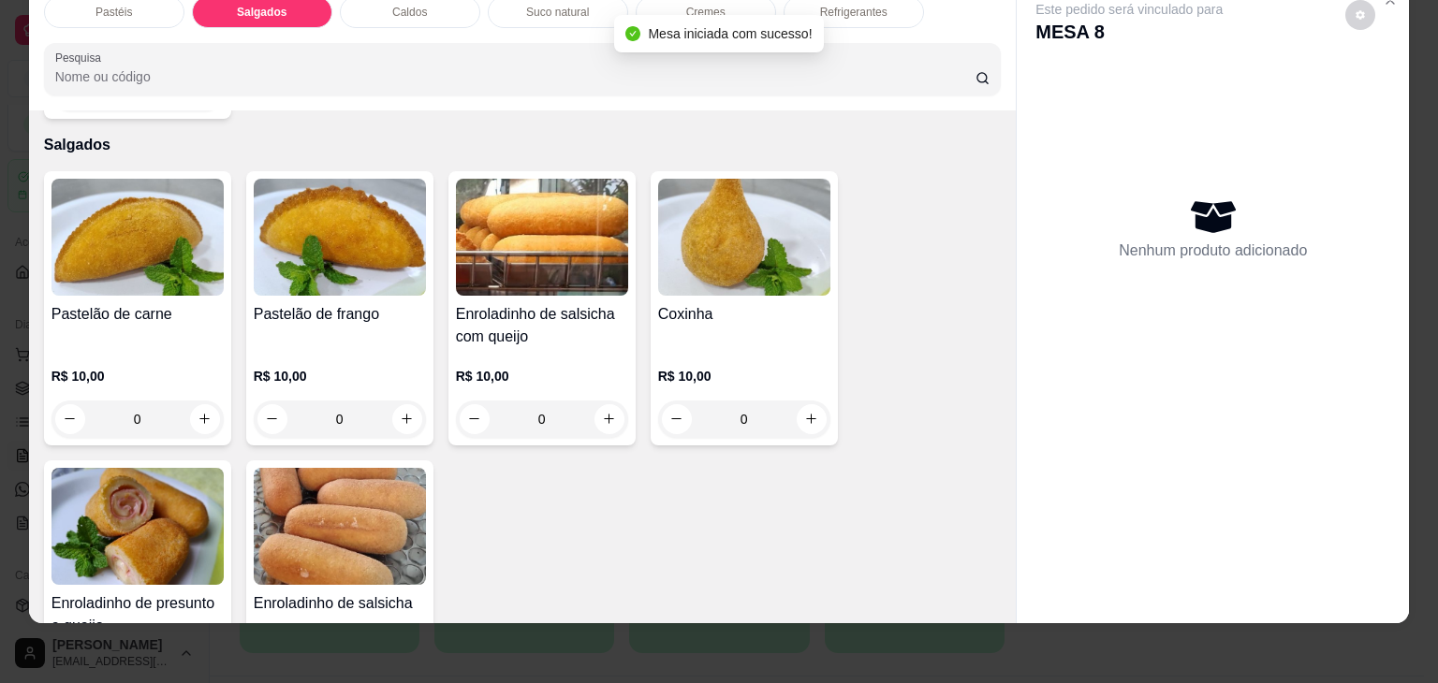
click at [156, 506] on img at bounding box center [137, 526] width 172 height 117
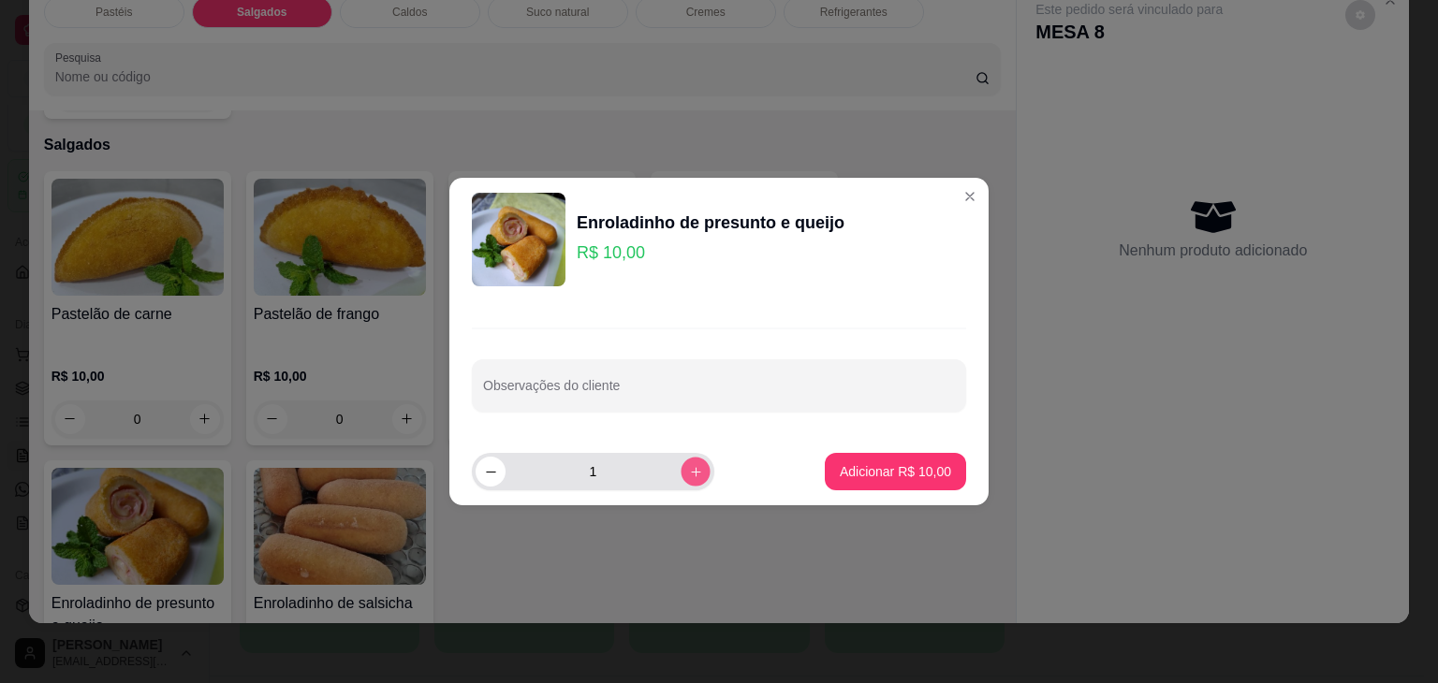
click at [680, 476] on button "increase-product-quantity" at bounding box center [694, 471] width 29 height 29
type input "2"
click at [918, 448] on footer "2 Adicionar R$ 20,00" at bounding box center [718, 471] width 539 height 67
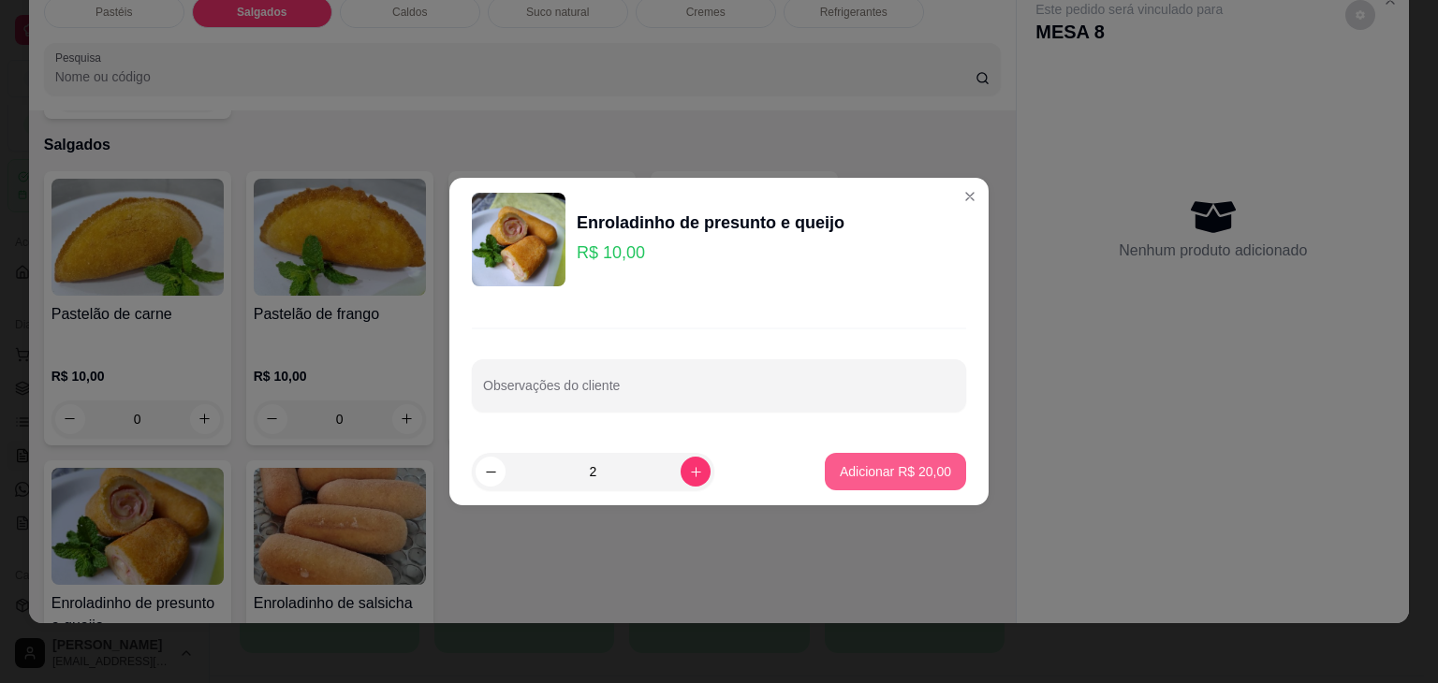
click at [916, 468] on p "Adicionar R$ 20,00" at bounding box center [894, 471] width 111 height 19
type input "2"
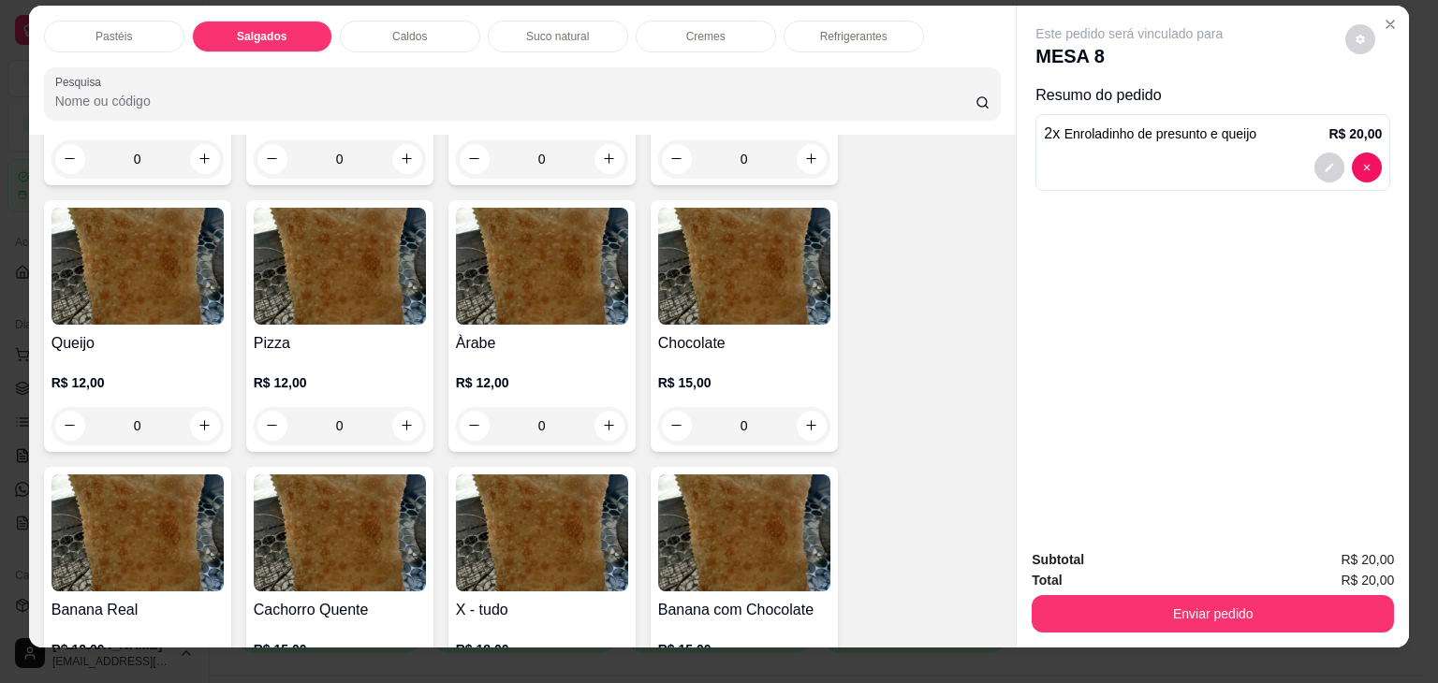
scroll to position [0, 0]
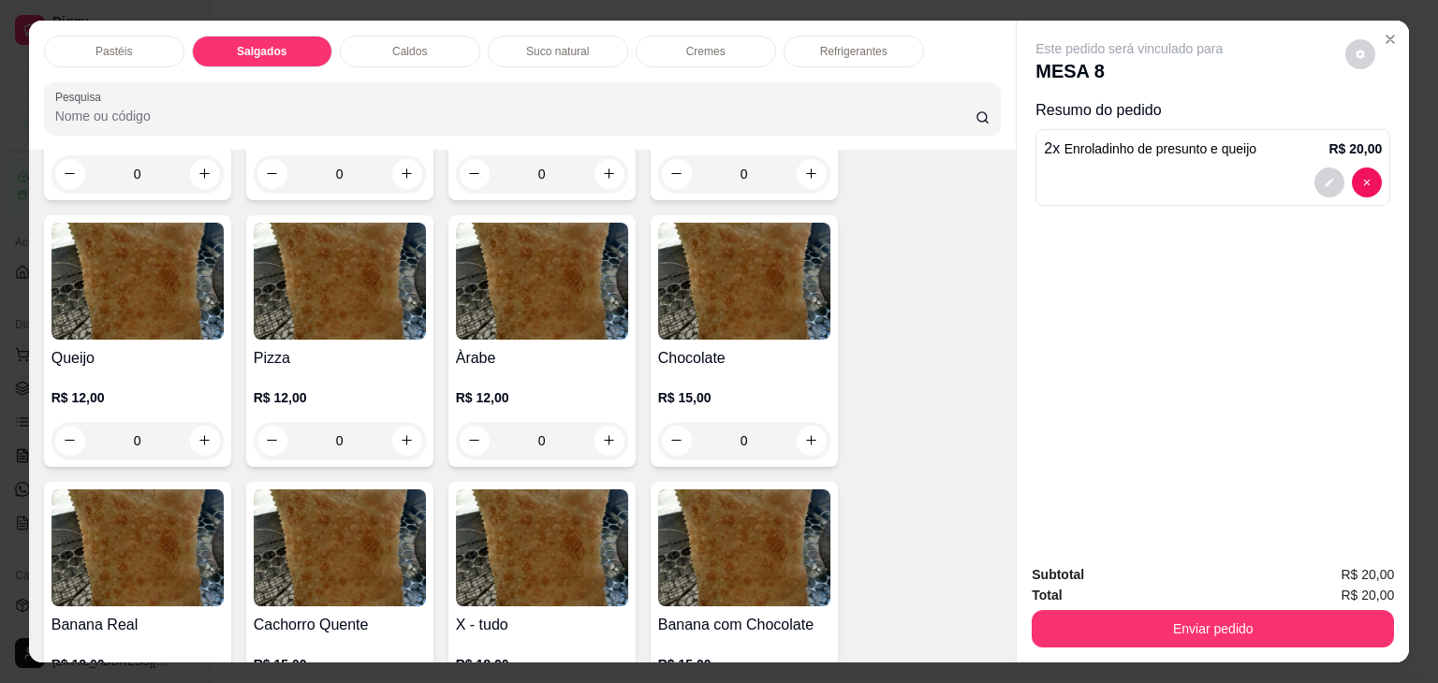
click at [861, 36] on div "Refrigerantes" at bounding box center [853, 52] width 140 height 32
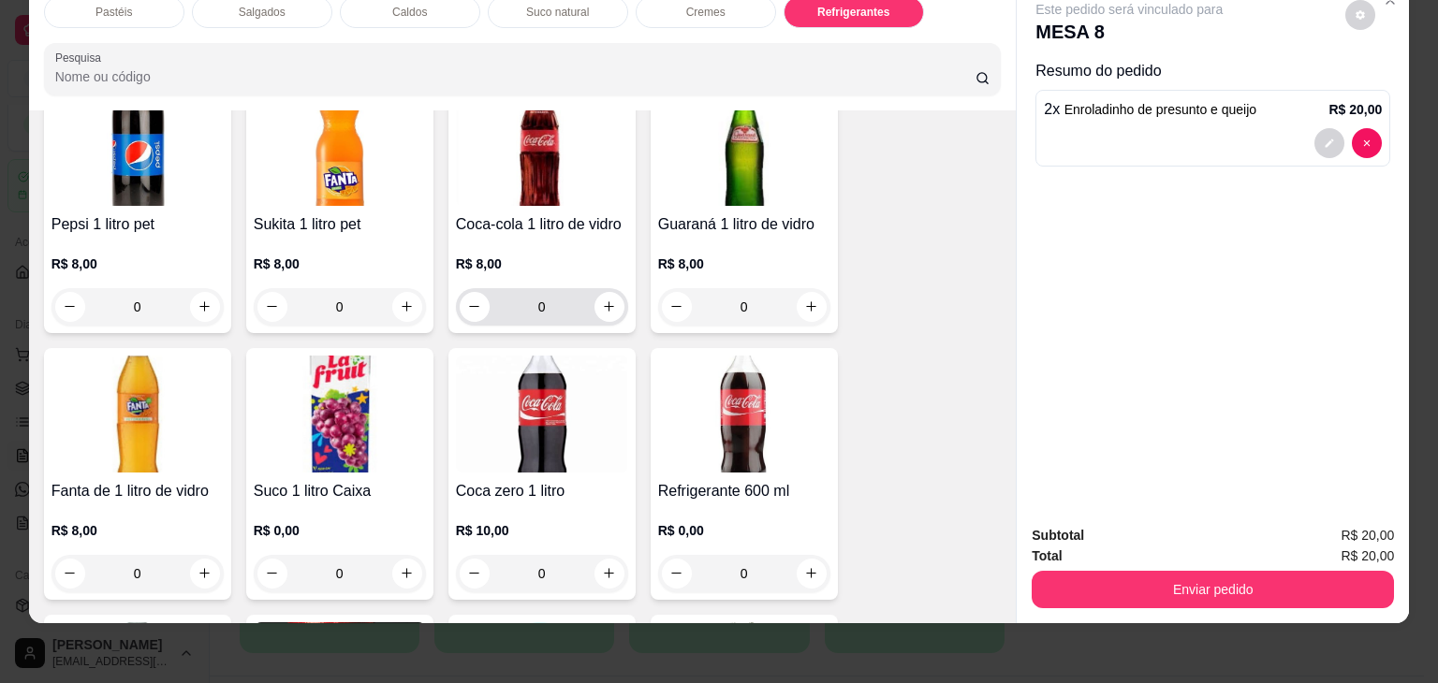
scroll to position [5271, 0]
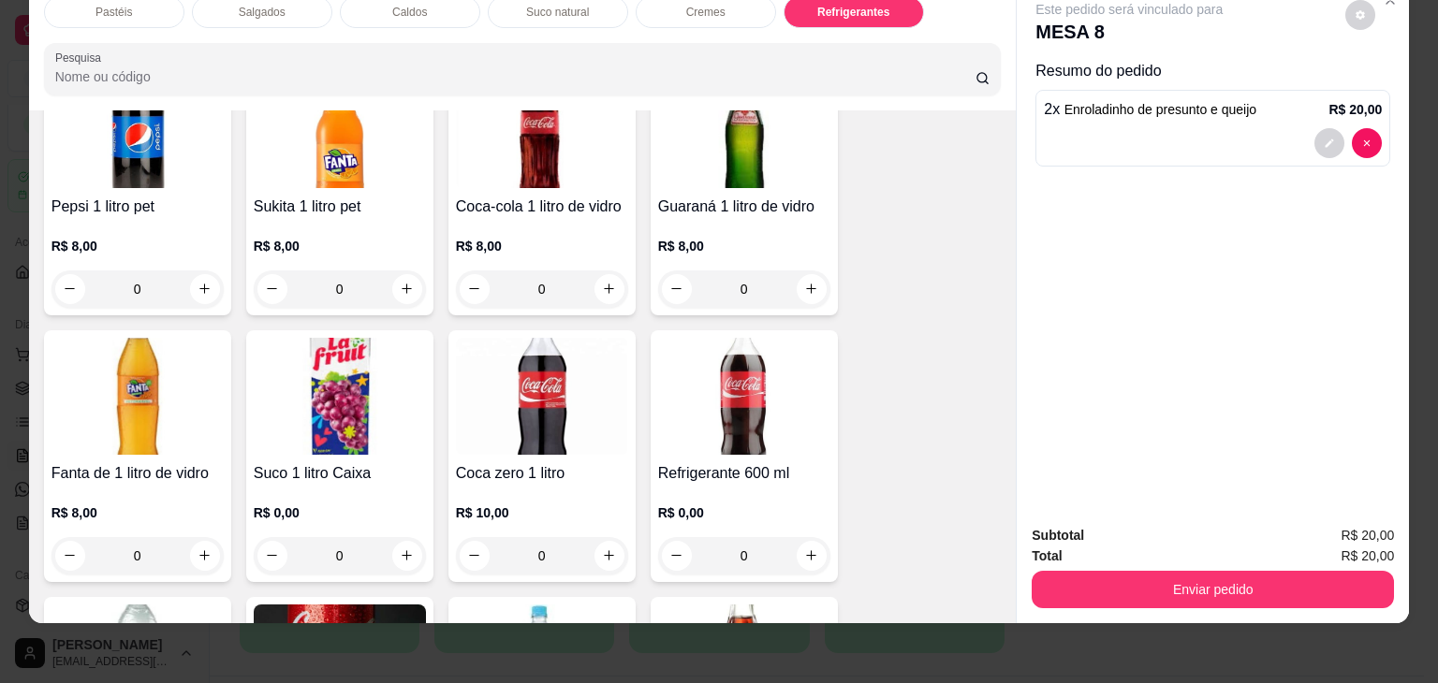
click at [741, 387] on img at bounding box center [744, 396] width 172 height 117
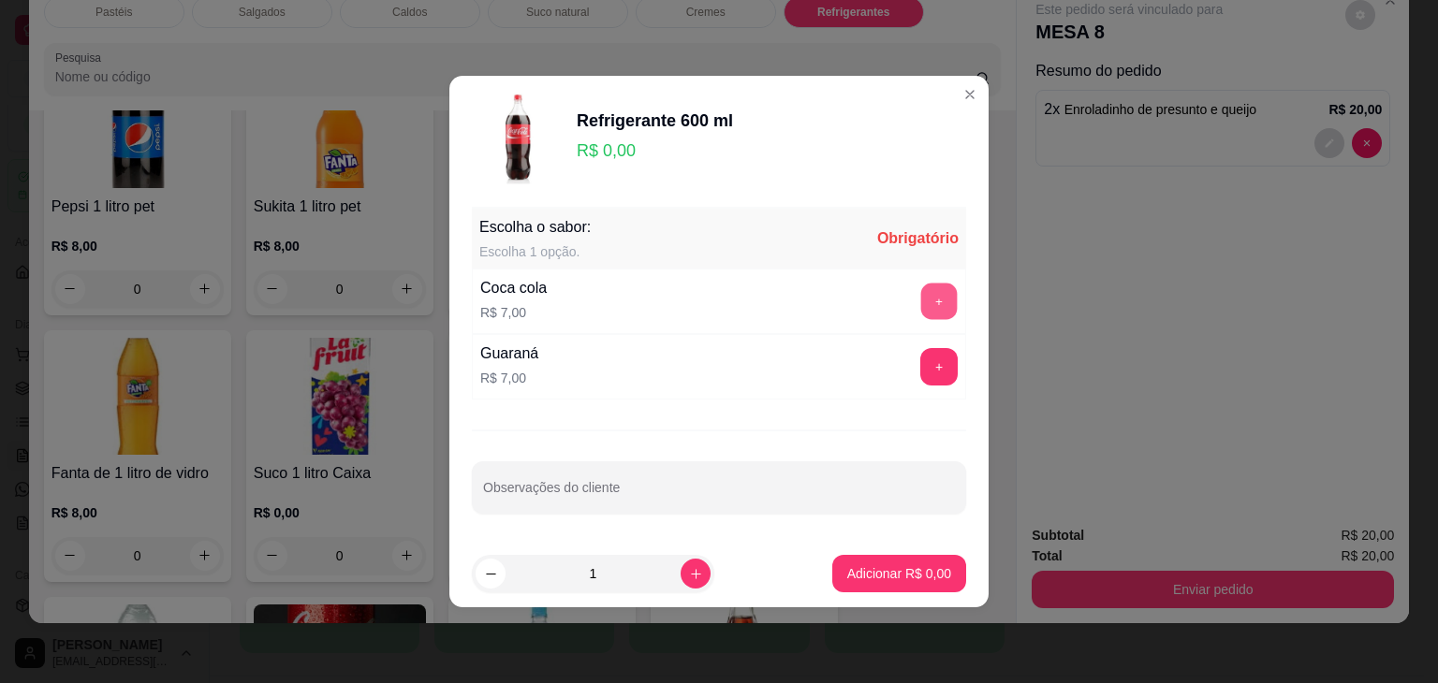
click at [940, 297] on button "+" at bounding box center [939, 302] width 36 height 36
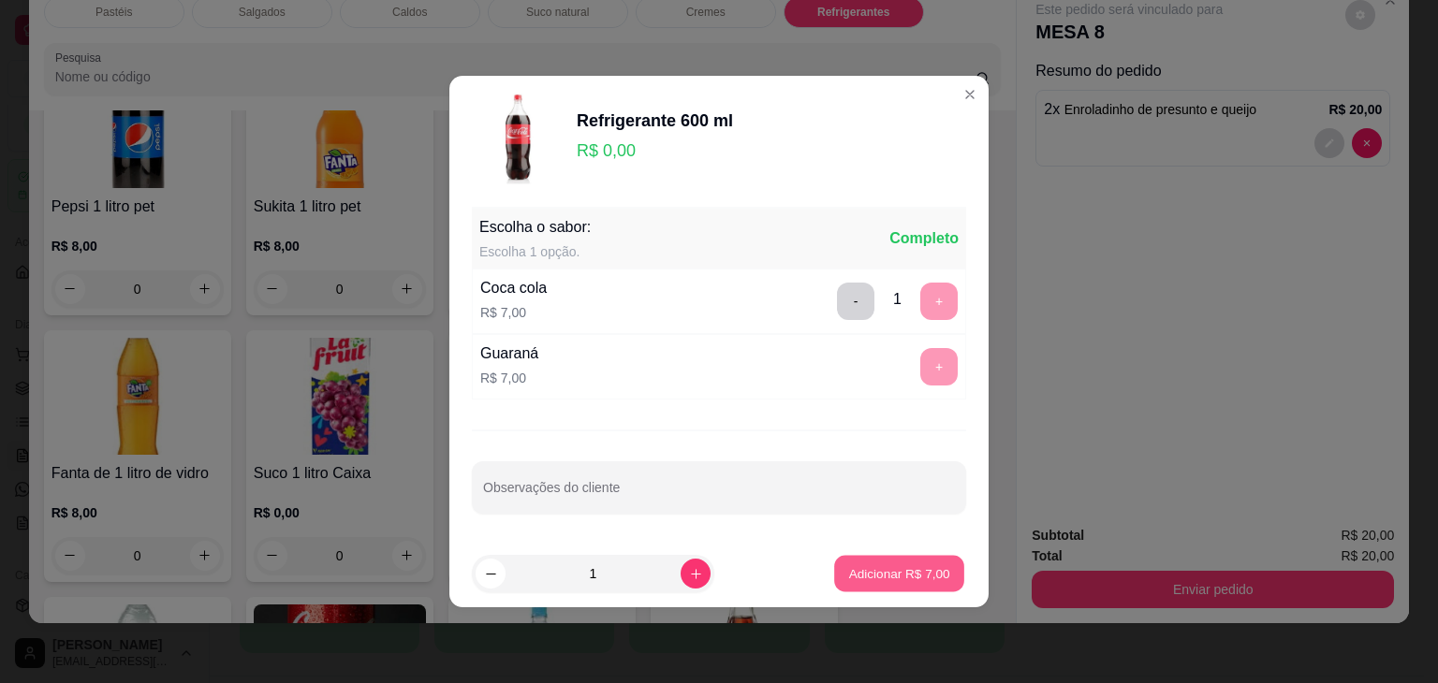
click at [919, 580] on p "Adicionar R$ 7,00" at bounding box center [898, 573] width 101 height 18
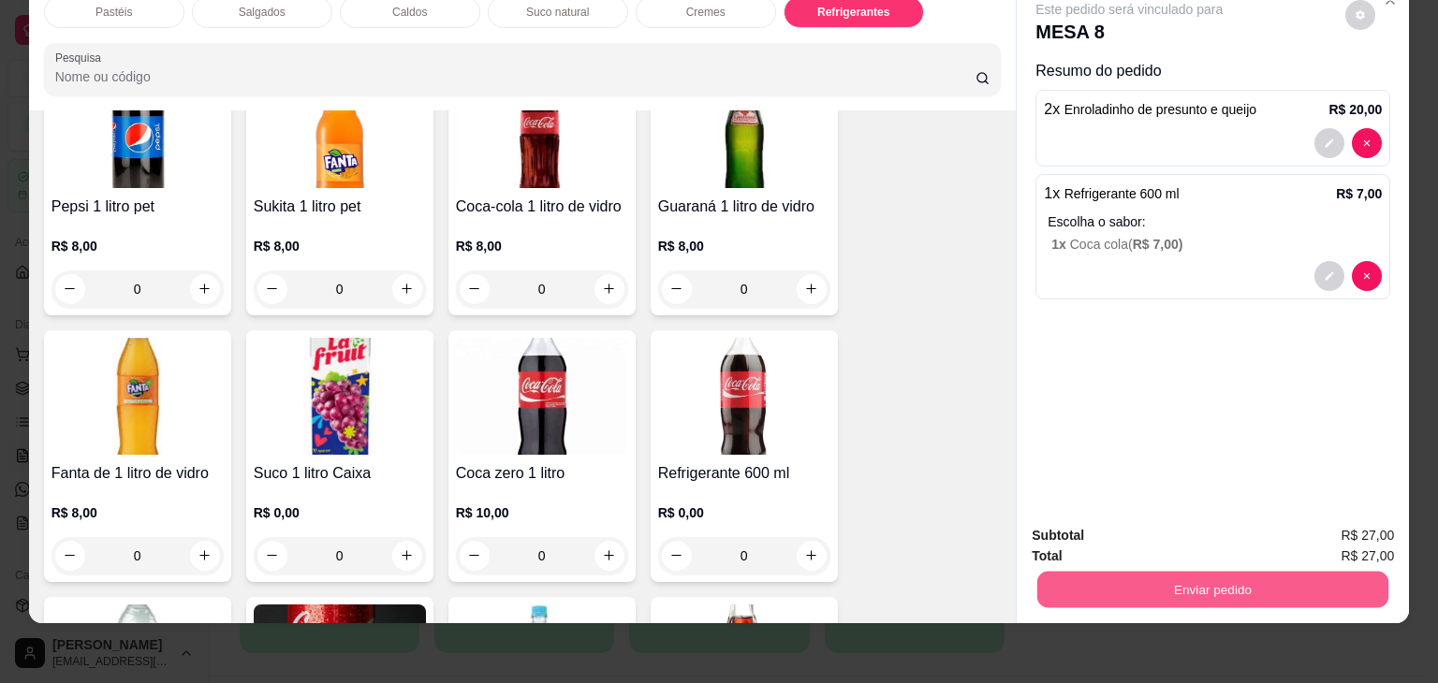
click at [1097, 572] on button "Enviar pedido" at bounding box center [1212, 590] width 351 height 36
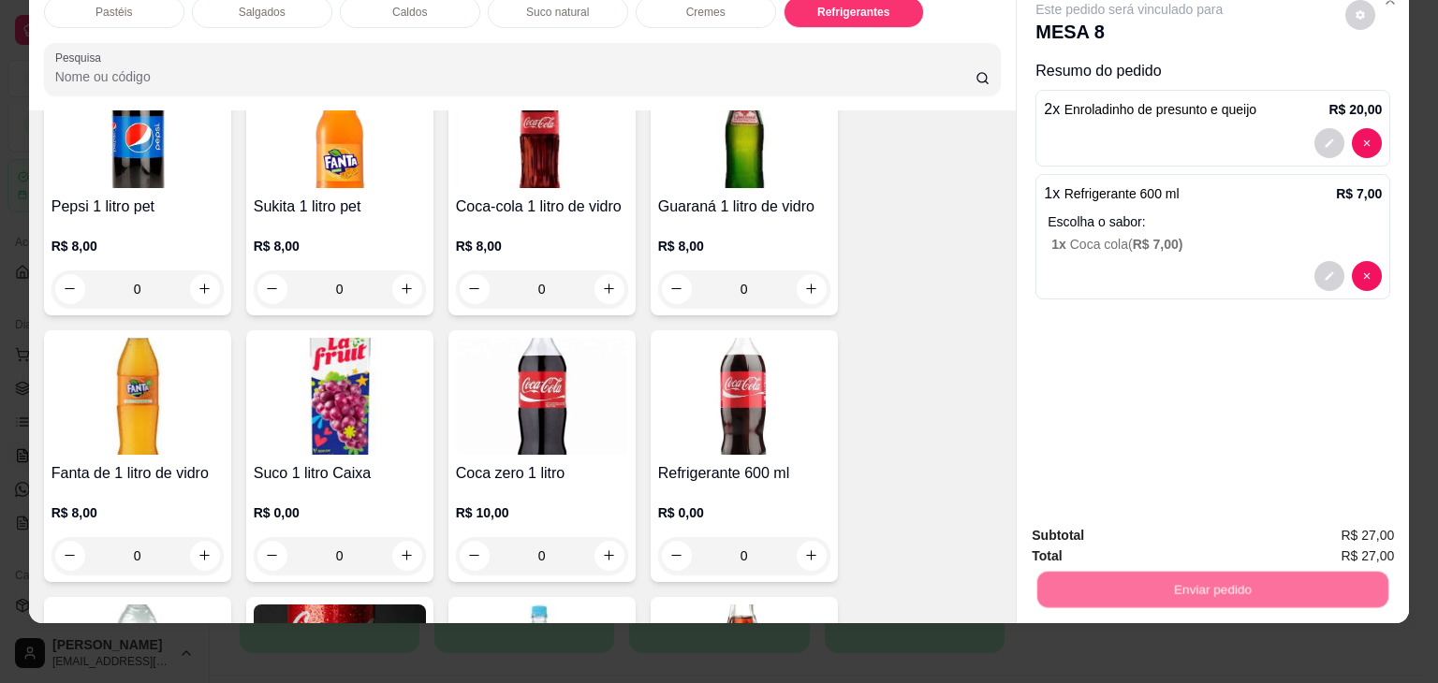
click at [1112, 536] on button "Não registrar e enviar pedido" at bounding box center [1150, 529] width 195 height 36
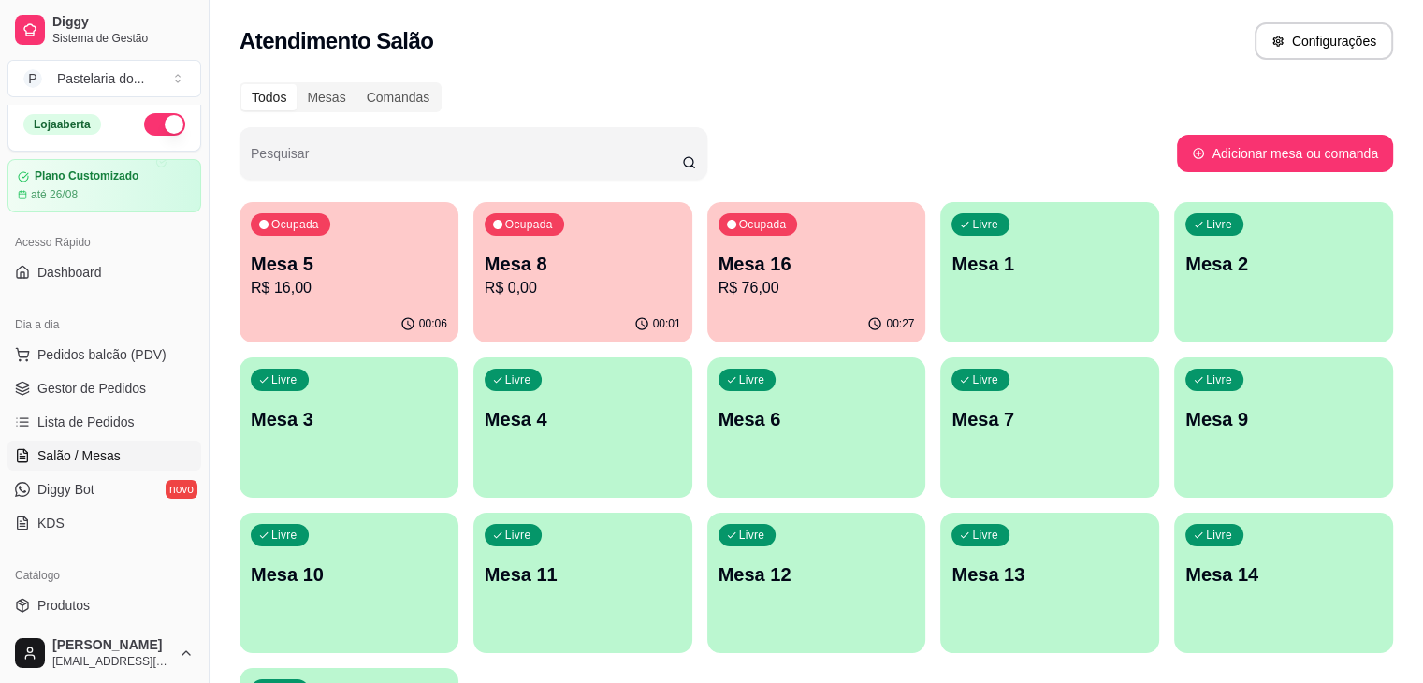
click at [719, 259] on p "Mesa 16" at bounding box center [817, 264] width 197 height 26
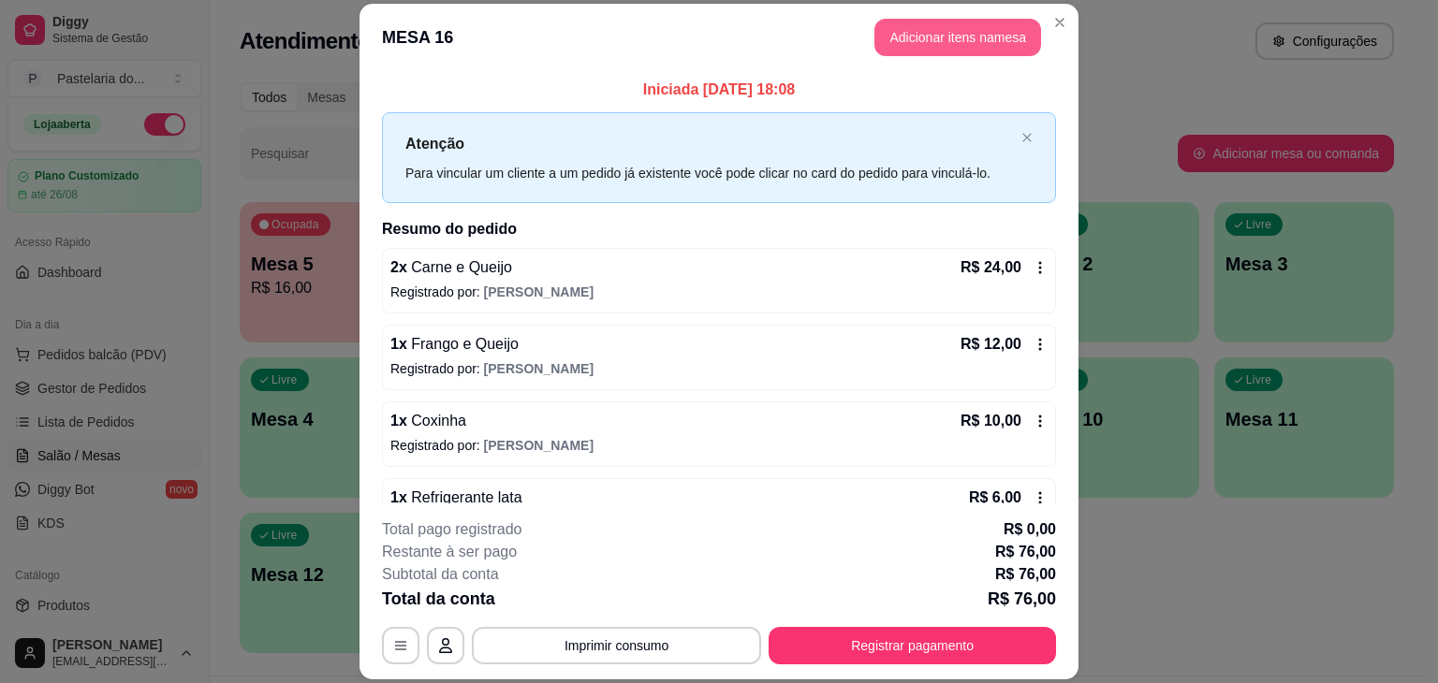
click at [986, 40] on button "Adicionar itens na mesa" at bounding box center [957, 37] width 167 height 37
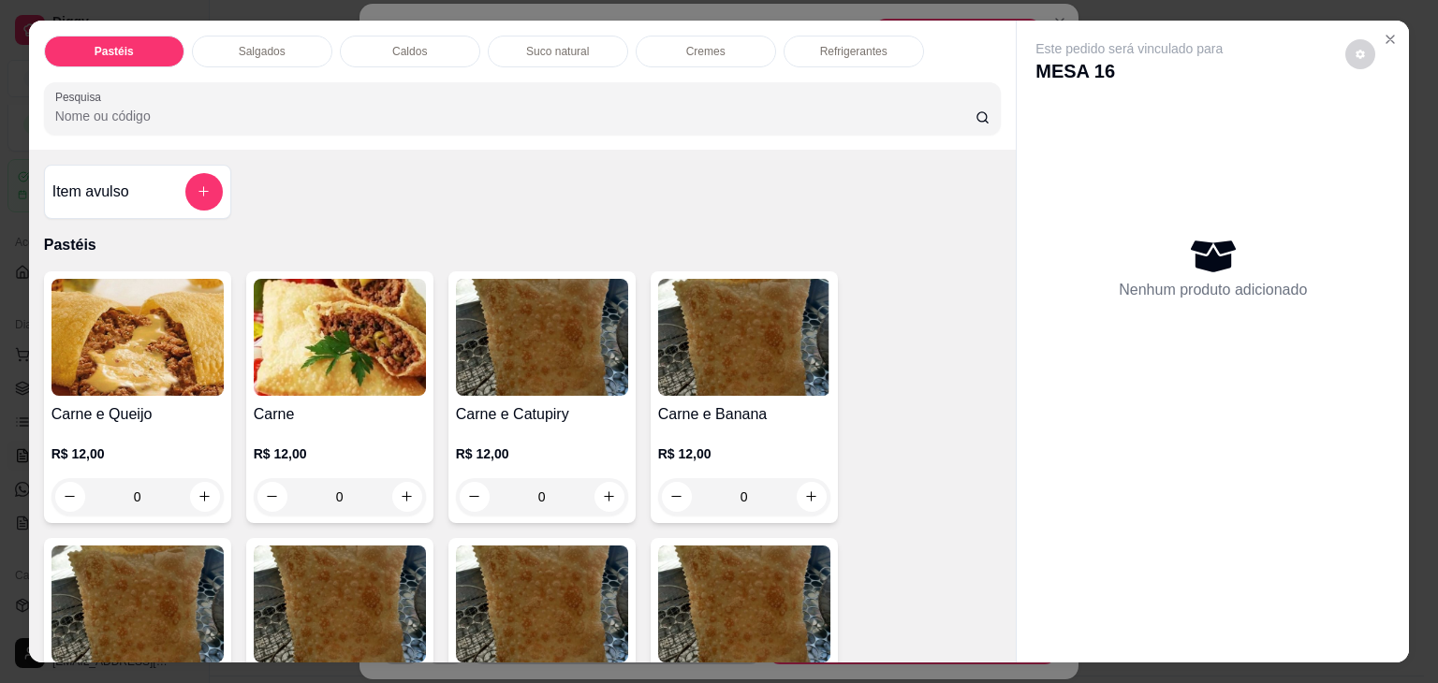
click at [236, 53] on div "Salgados" at bounding box center [262, 52] width 140 height 32
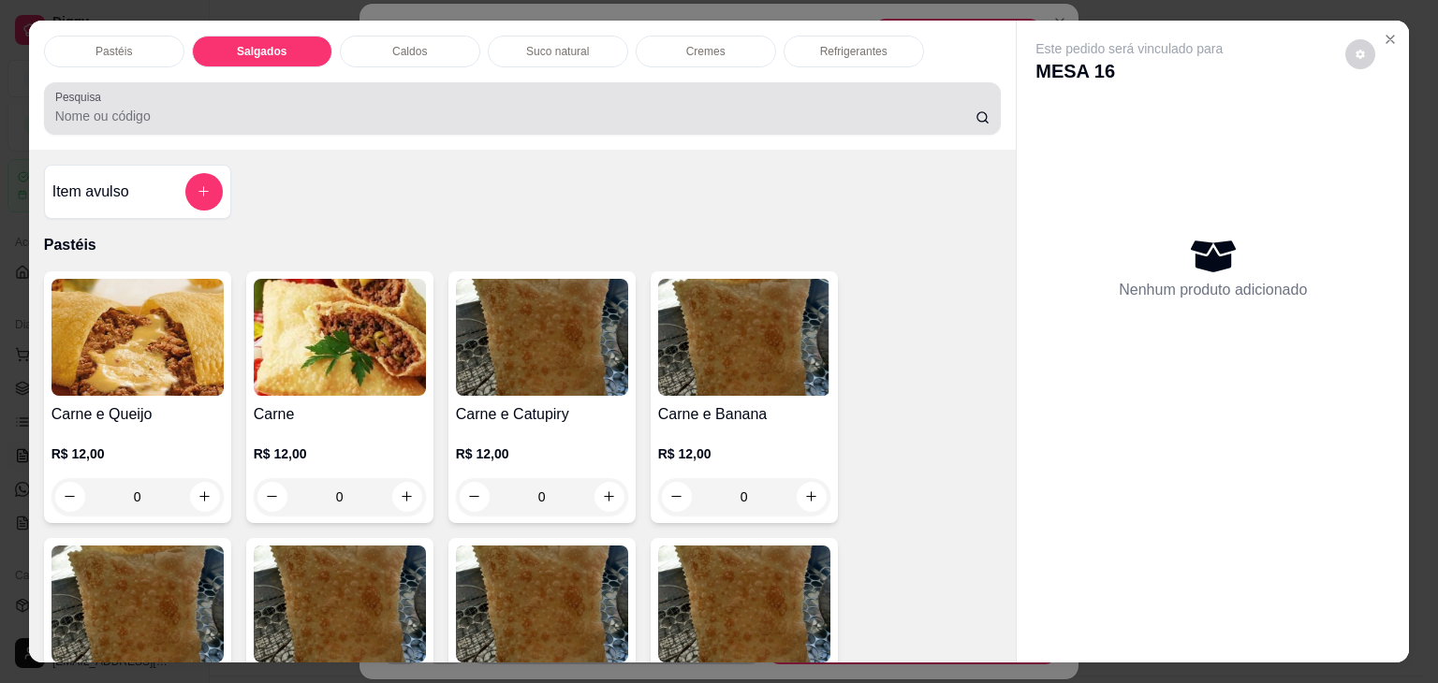
scroll to position [46, 0]
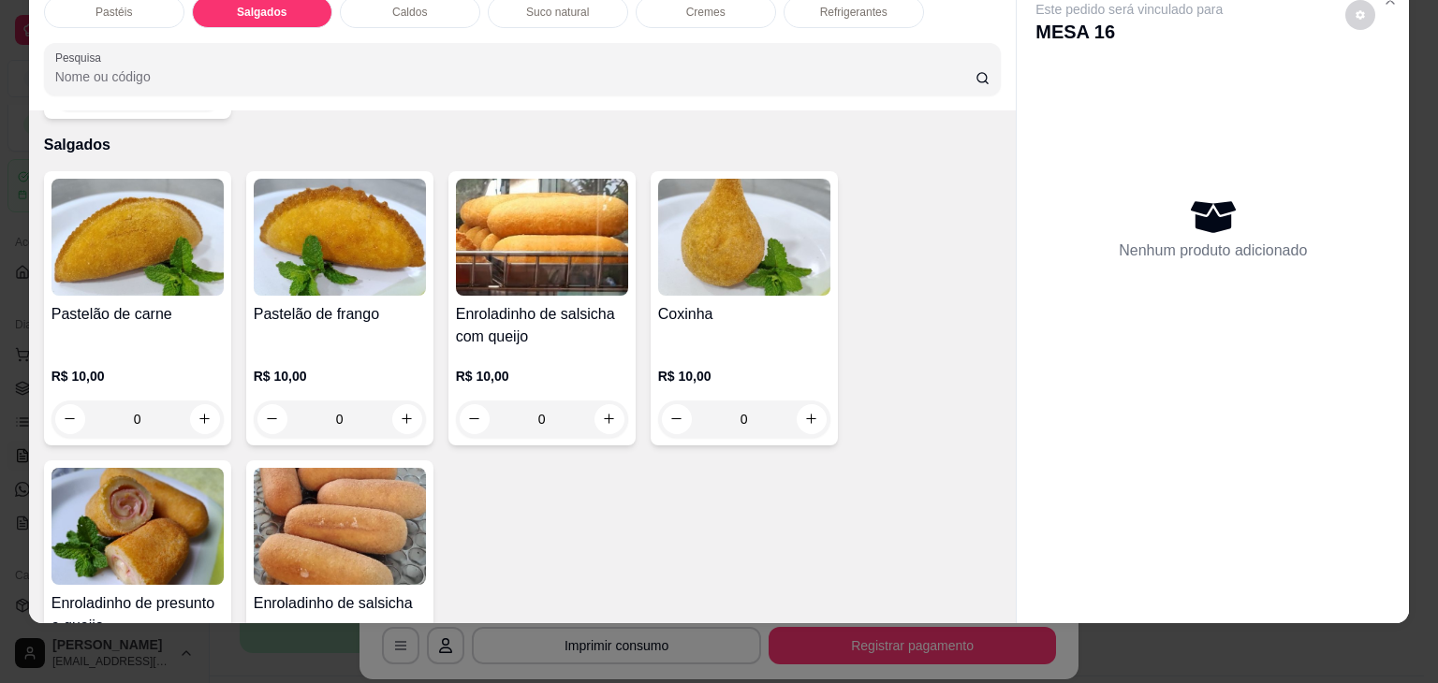
click at [801, 239] on img at bounding box center [744, 237] width 172 height 117
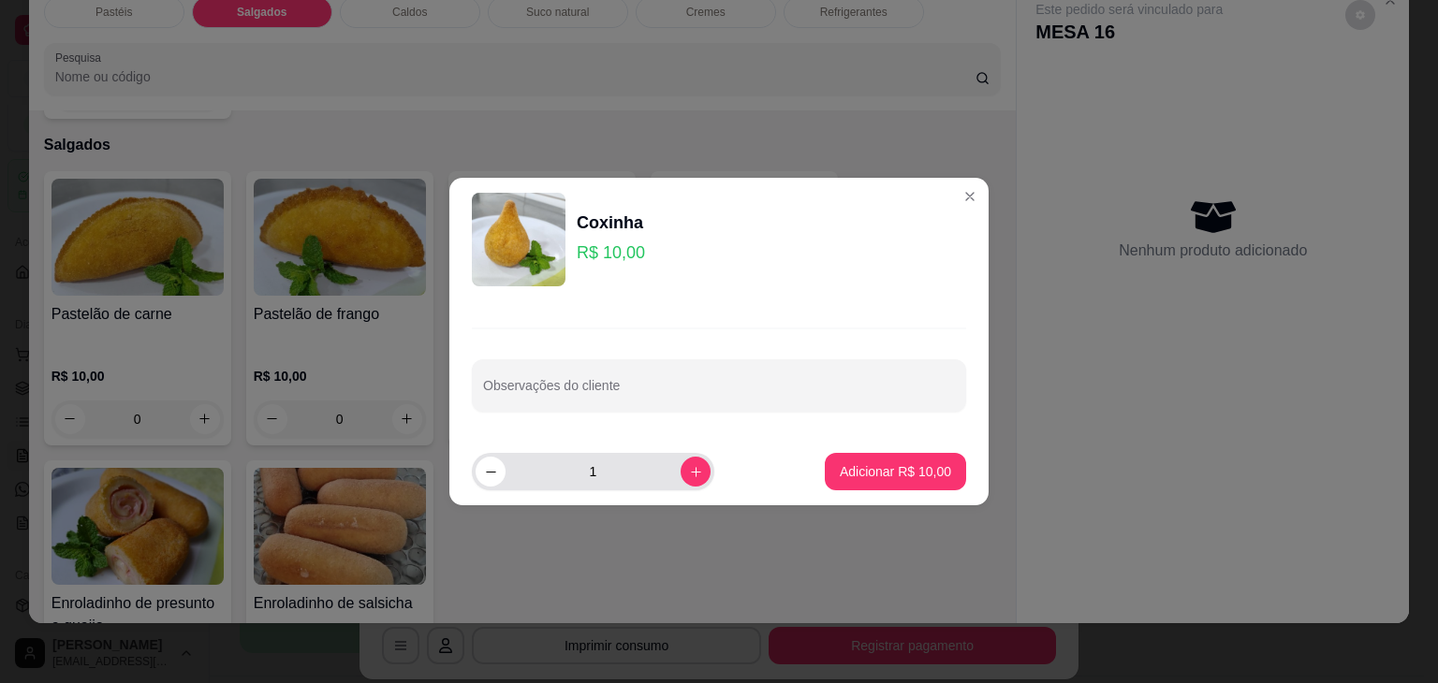
click at [695, 476] on div "1" at bounding box center [593, 471] width 242 height 37
click at [689, 472] on icon "increase-product-quantity" at bounding box center [696, 472] width 14 height 14
type input "2"
click at [839, 470] on p "Adicionar R$ 20,00" at bounding box center [894, 471] width 111 height 19
type input "2"
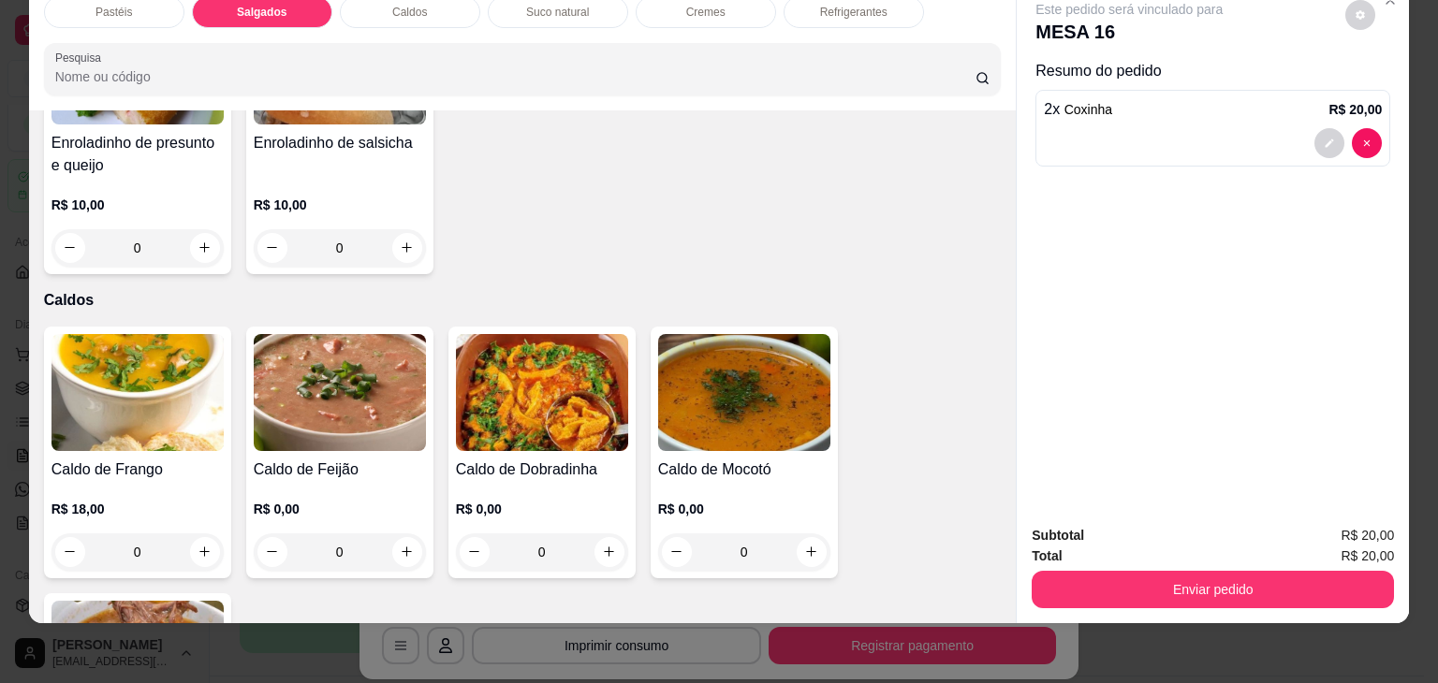
scroll to position [2456, 0]
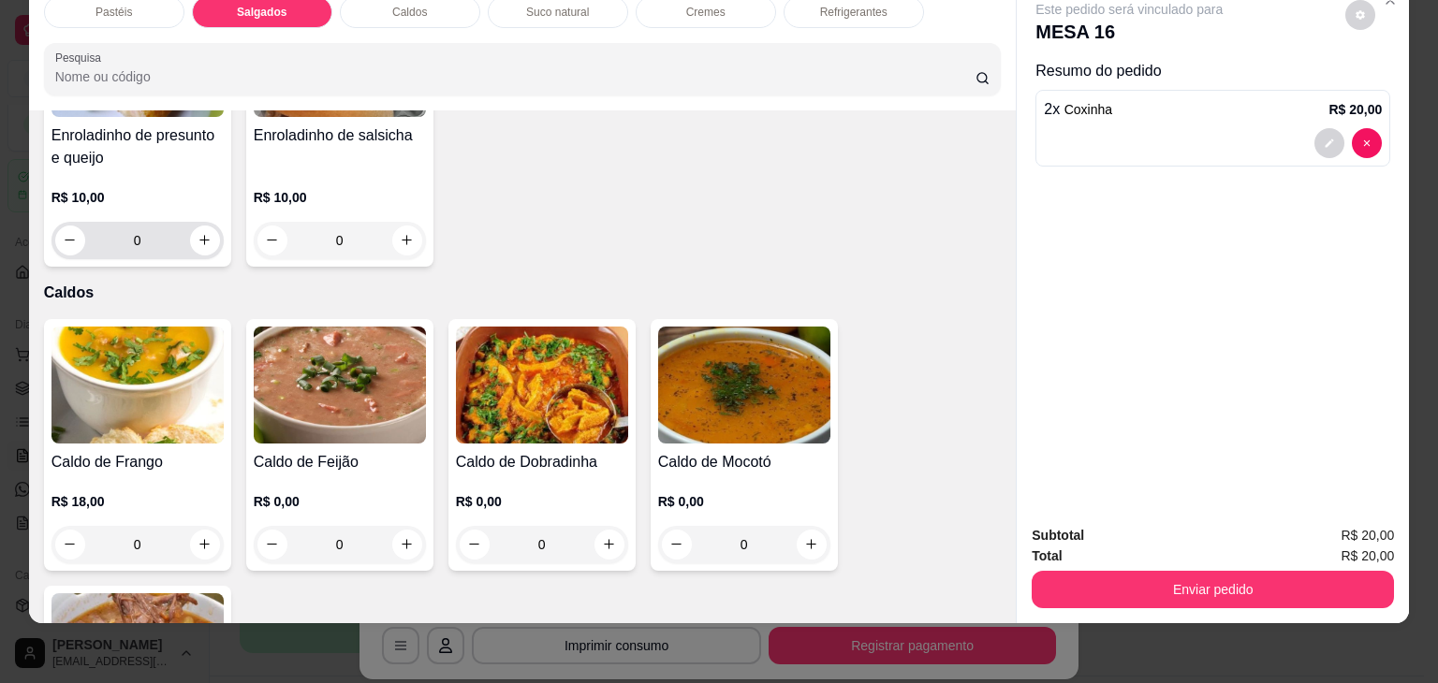
click at [207, 222] on div "0" at bounding box center [137, 240] width 165 height 37
click at [204, 233] on icon "increase-product-quantity" at bounding box center [204, 240] width 14 height 14
type input "1"
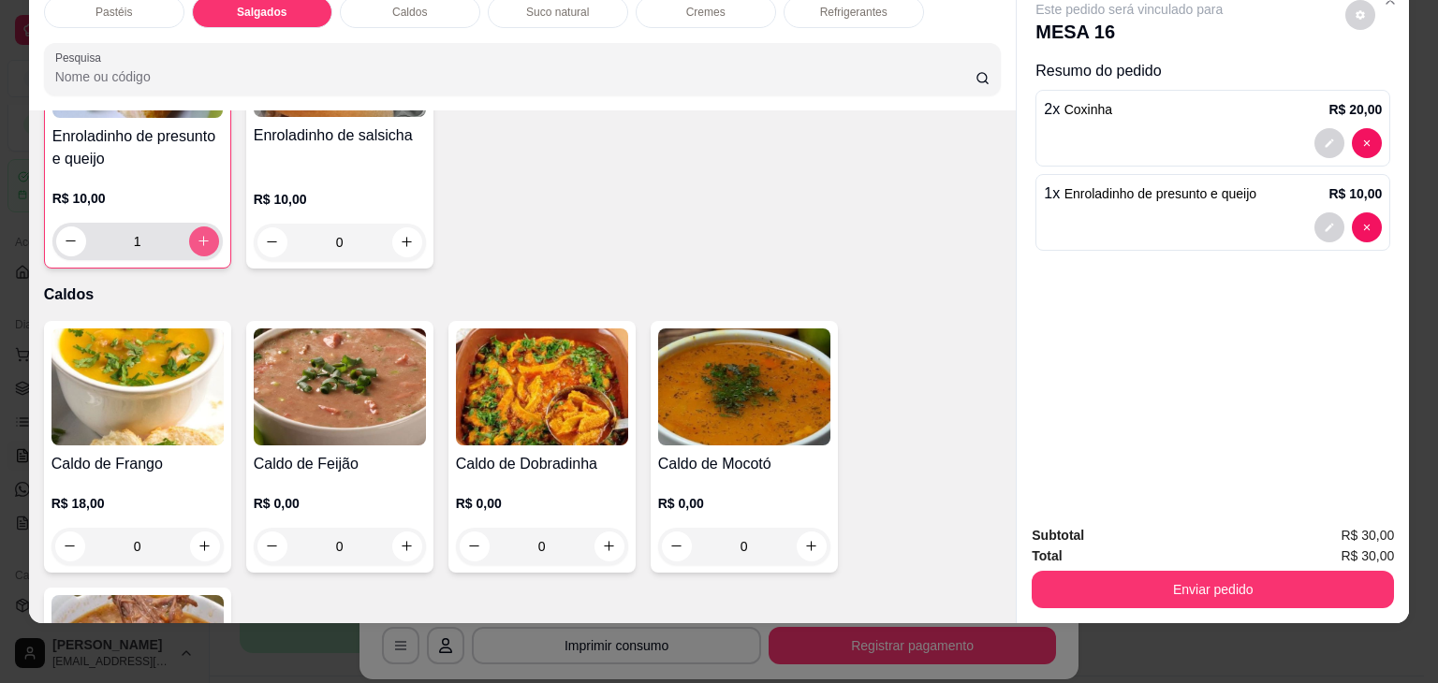
scroll to position [2457, 0]
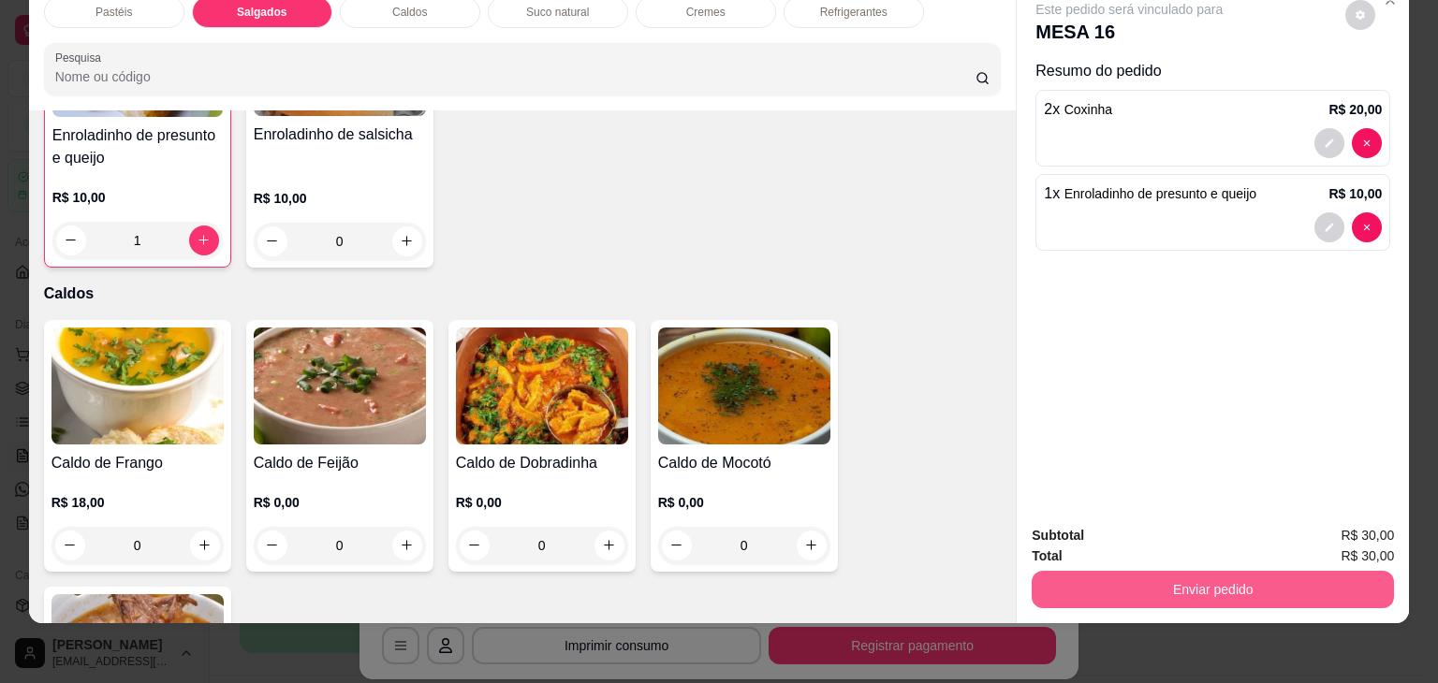
click at [1126, 571] on button "Enviar pedido" at bounding box center [1212, 589] width 362 height 37
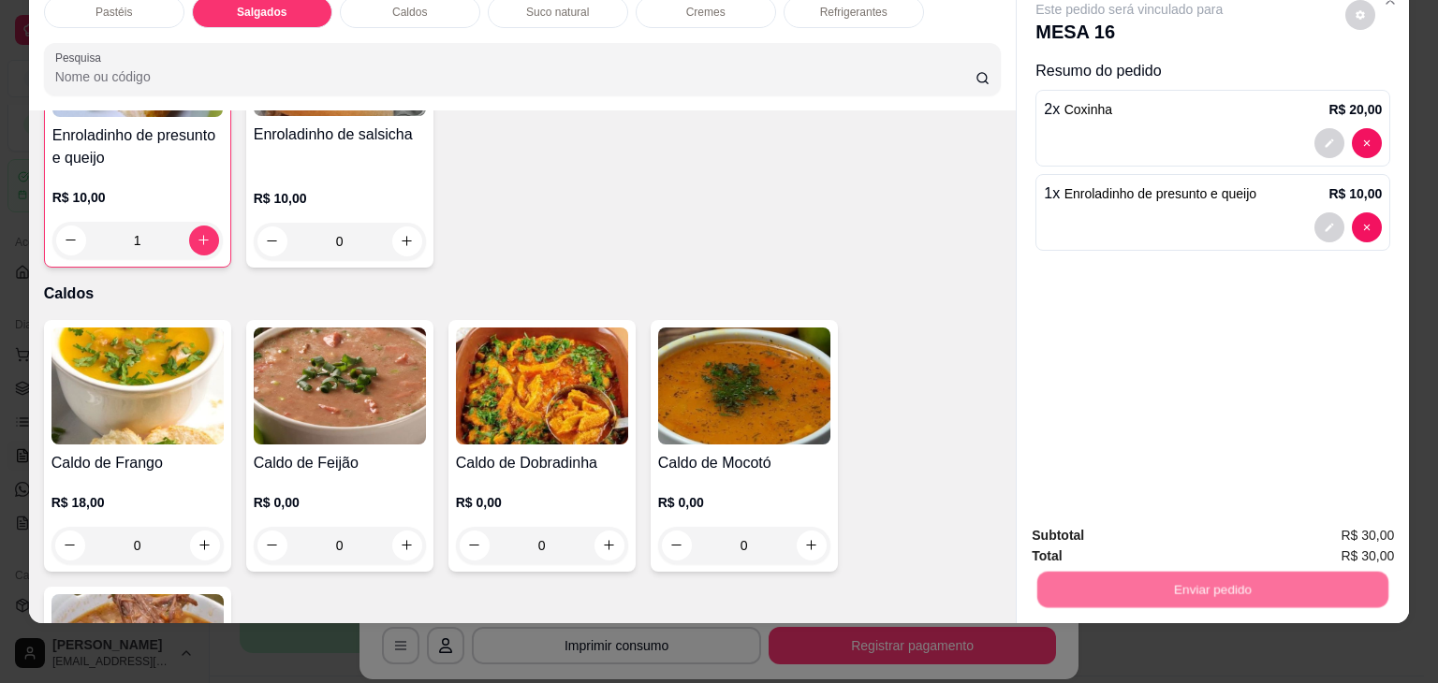
click at [1134, 536] on button "Não registrar e enviar pedido" at bounding box center [1150, 529] width 195 height 36
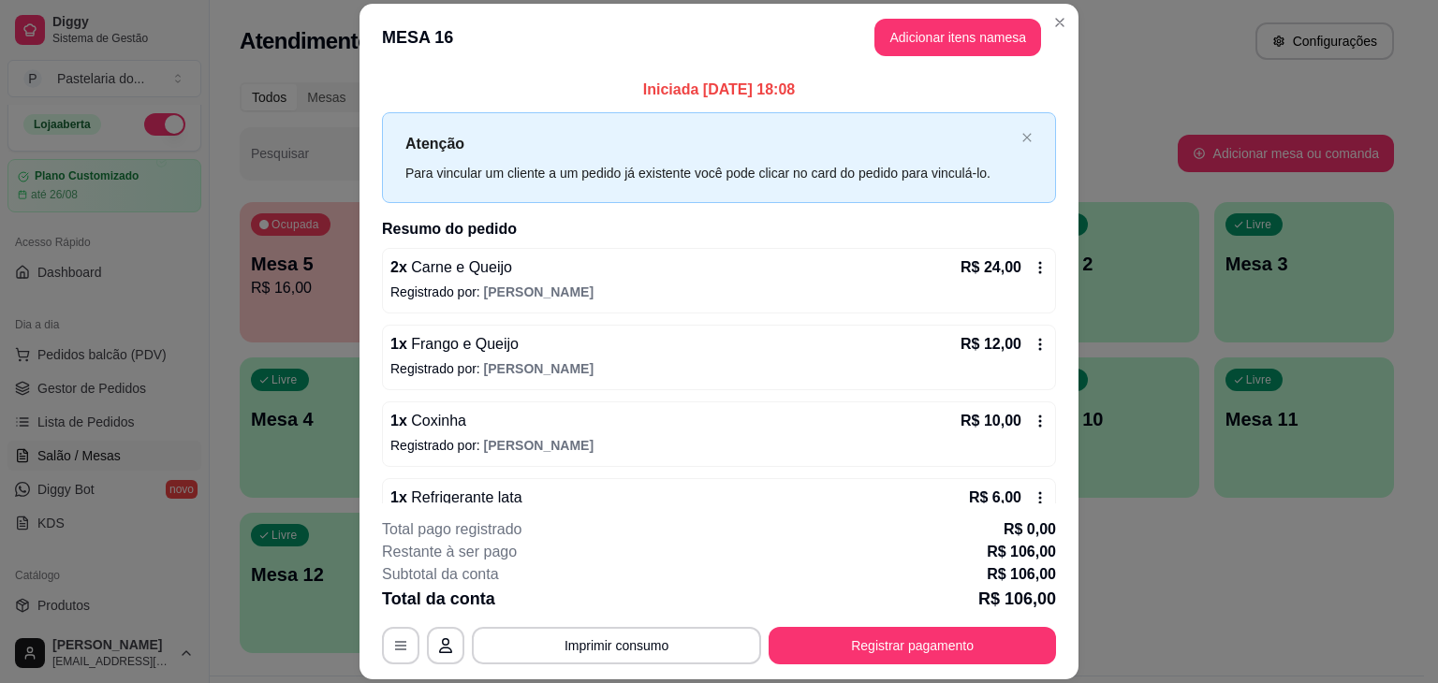
click at [824, 643] on button "Registrar pagamento" at bounding box center [911, 645] width 287 height 37
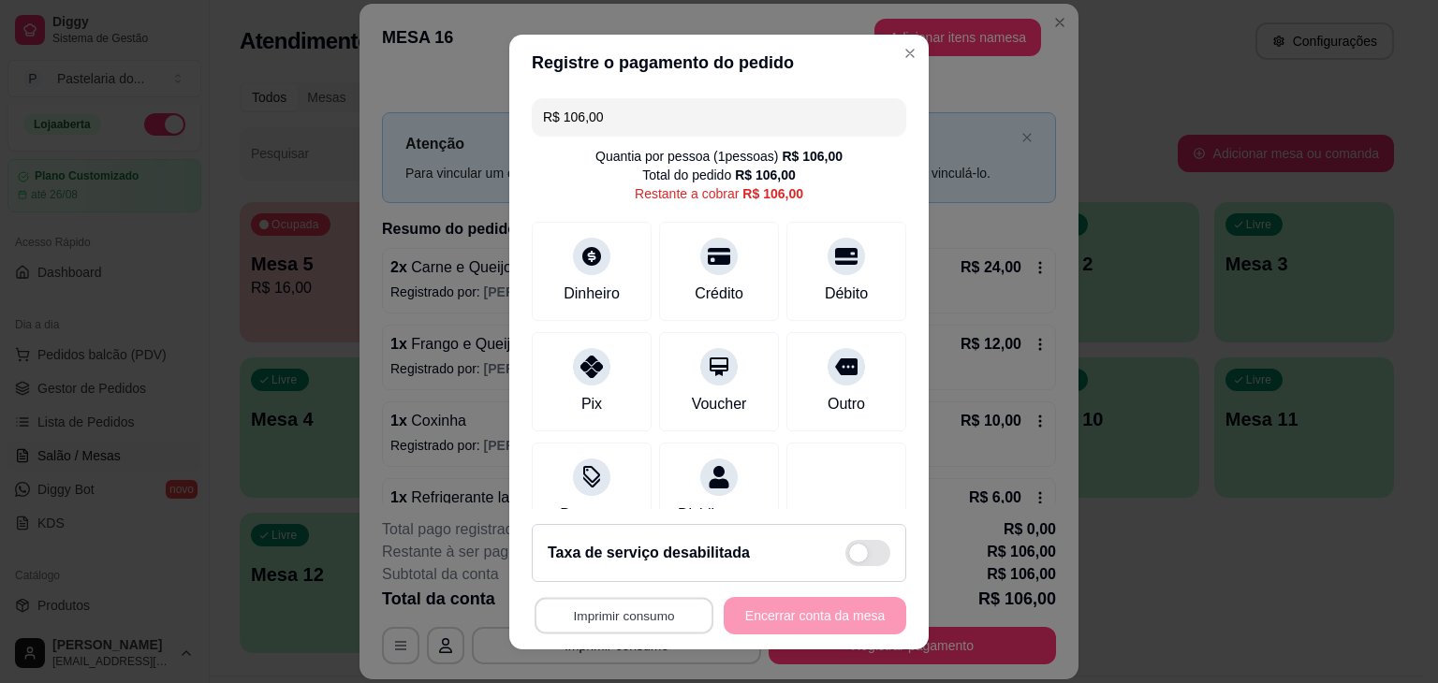
click at [636, 606] on button "Imprimir consumo" at bounding box center [623, 615] width 179 height 36
click at [646, 573] on button "IMPRESSORA" at bounding box center [619, 572] width 136 height 30
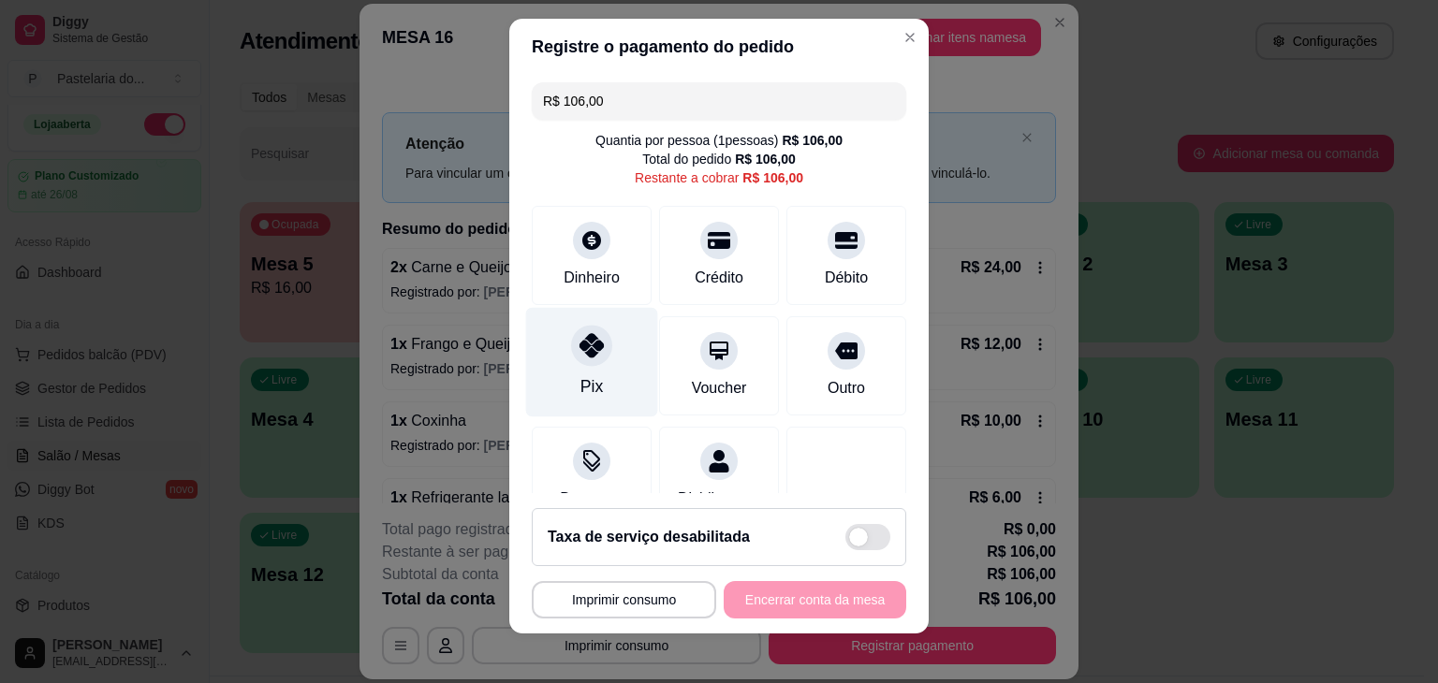
scroll to position [25, 0]
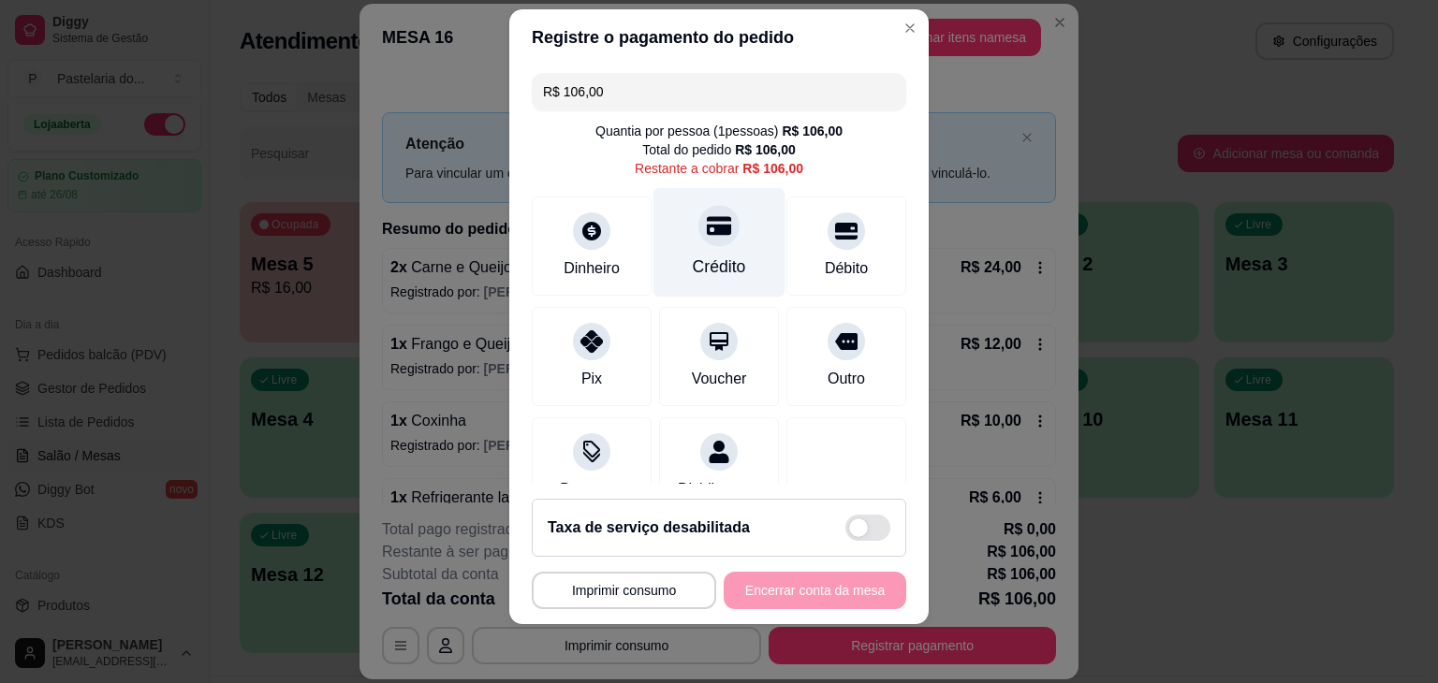
click at [696, 256] on div "Crédito" at bounding box center [719, 267] width 53 height 24
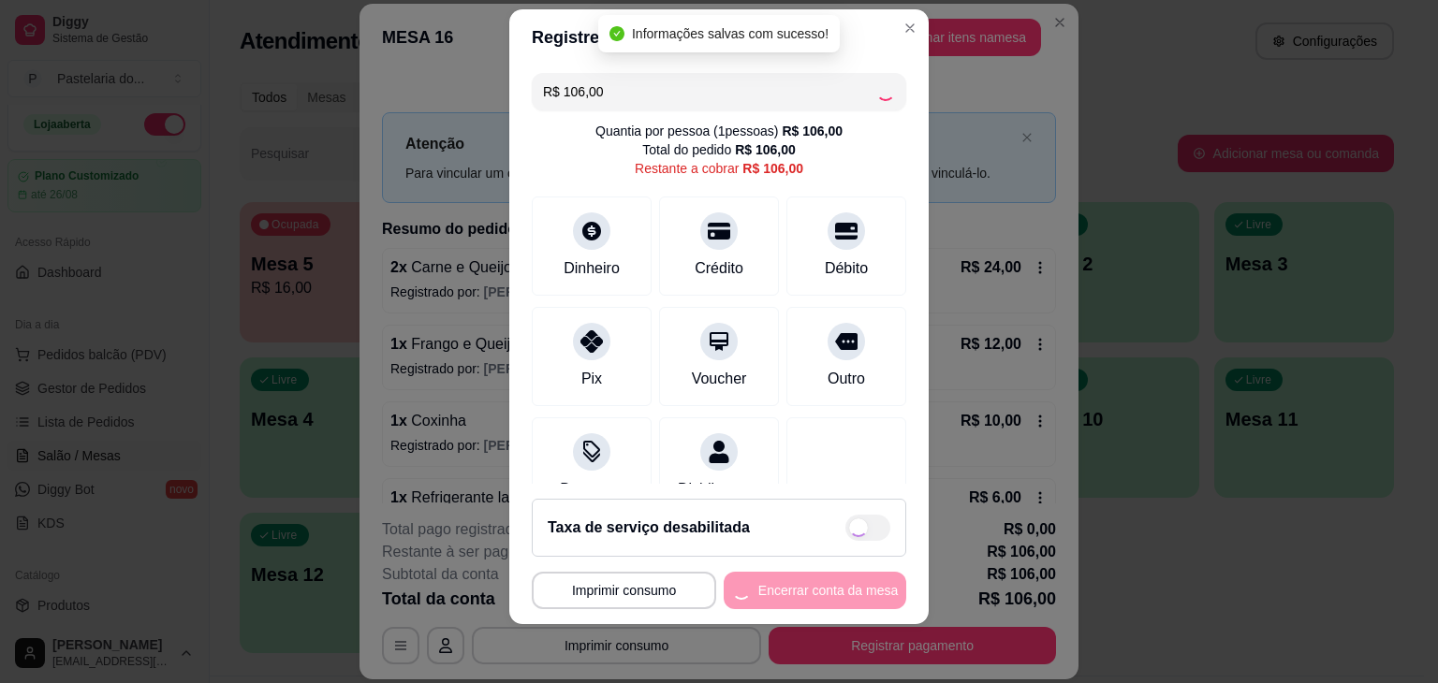
type input "R$ 0,00"
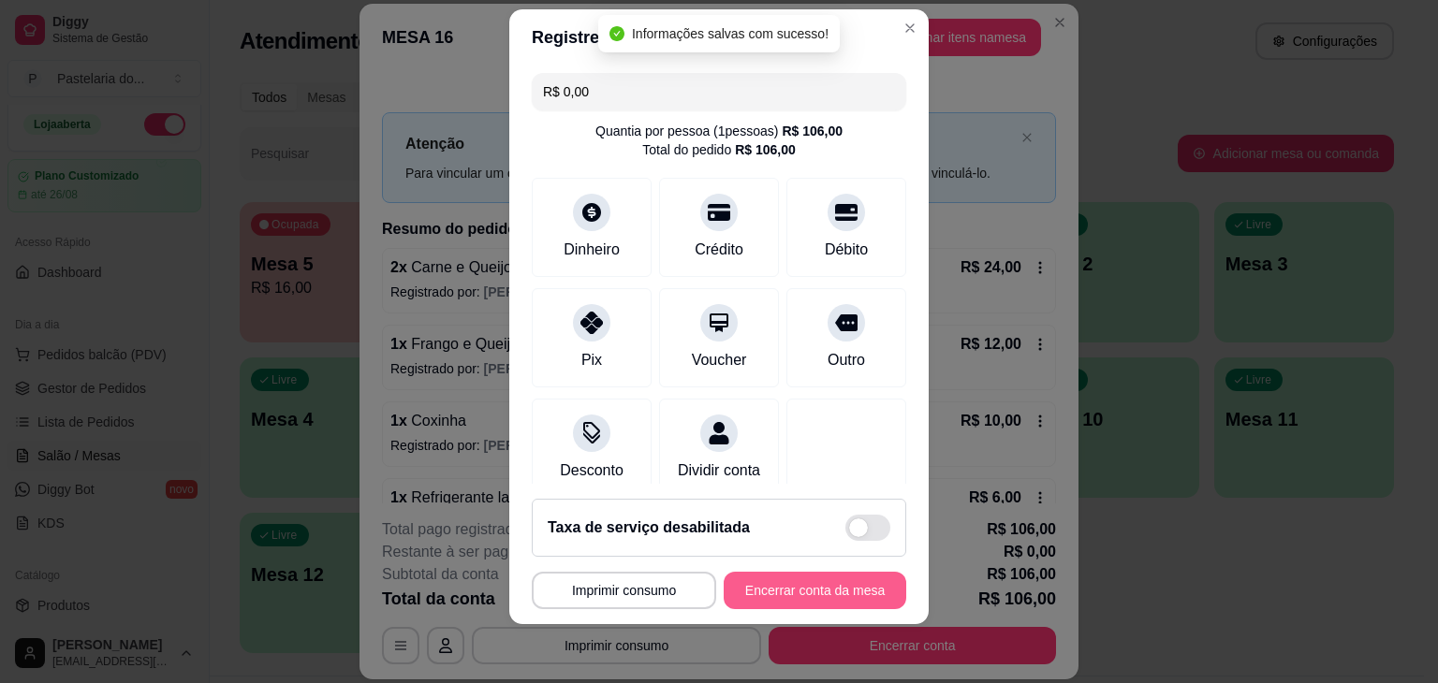
click at [787, 580] on button "Encerrar conta da mesa" at bounding box center [814, 590] width 182 height 37
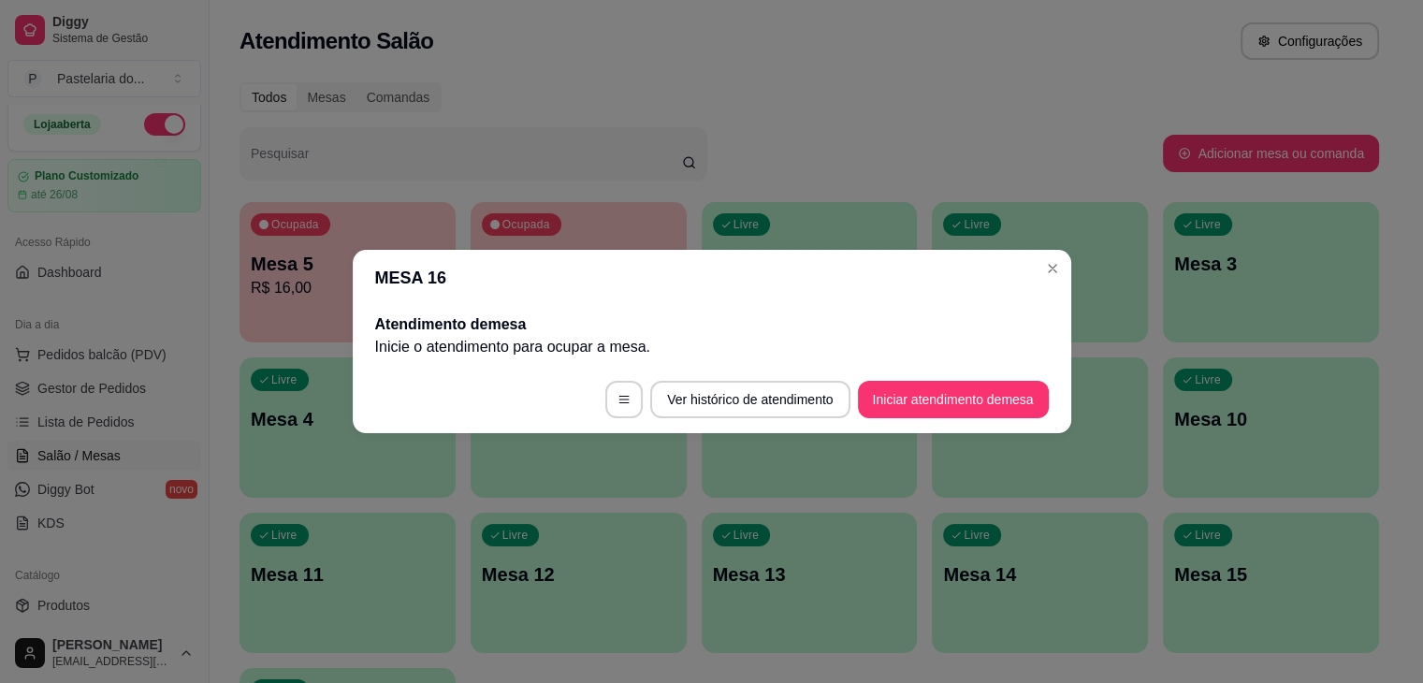
click at [517, 159] on input "Pesquisar" at bounding box center [466, 161] width 431 height 19
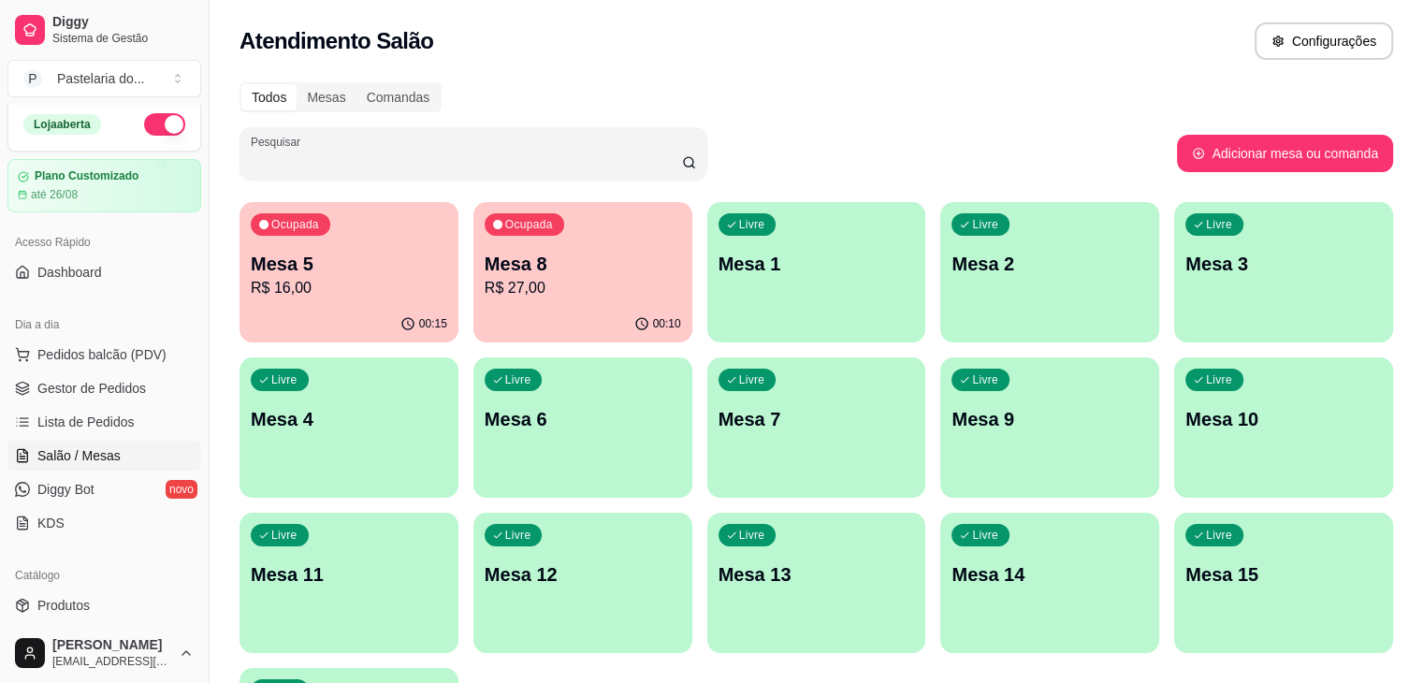
click at [504, 241] on div "Ocupada Mesa 8 R$ 27,00" at bounding box center [583, 254] width 219 height 104
click at [504, 241] on div "Ocupada Mesa 8 R$ 27,00" at bounding box center [582, 254] width 212 height 101
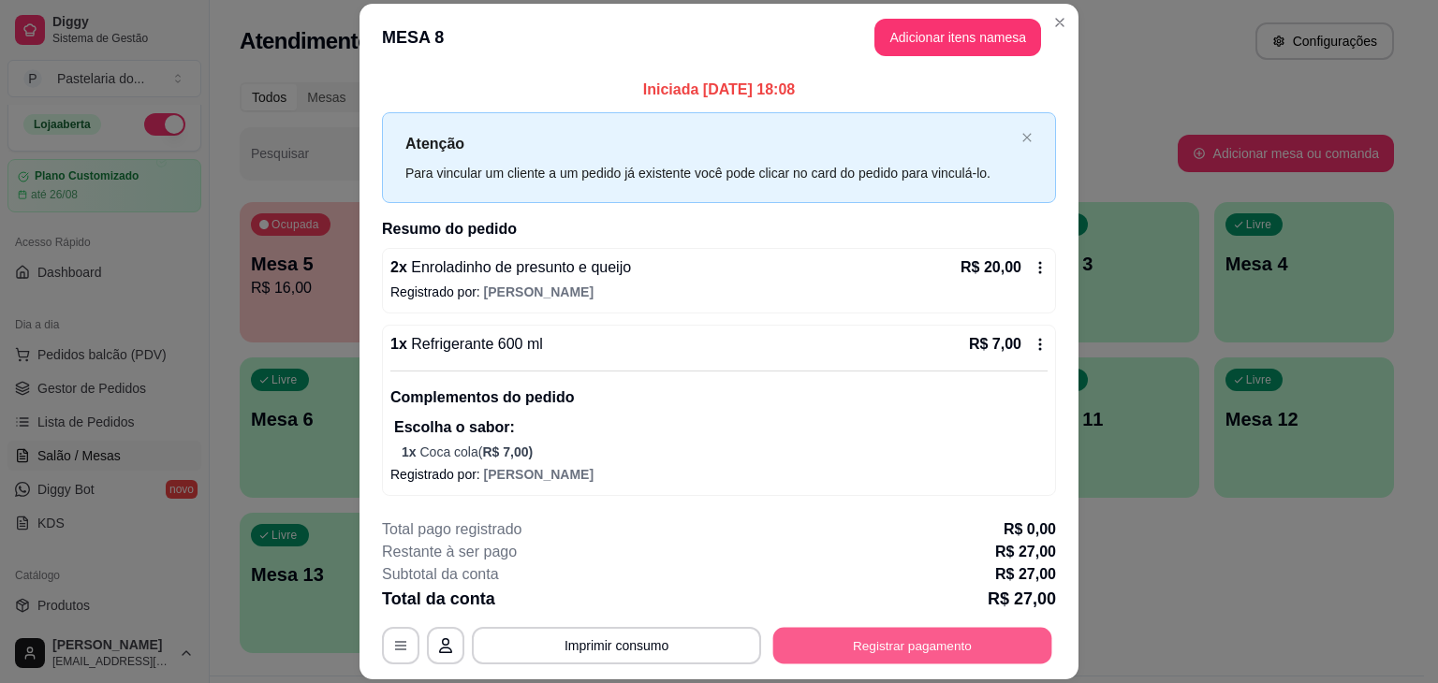
click at [872, 661] on button "Registrar pagamento" at bounding box center [912, 646] width 279 height 36
click at [945, 637] on button "Registrar pagamento" at bounding box center [911, 645] width 287 height 37
click at [945, 637] on button "Registrar pagamento" at bounding box center [912, 646] width 279 height 36
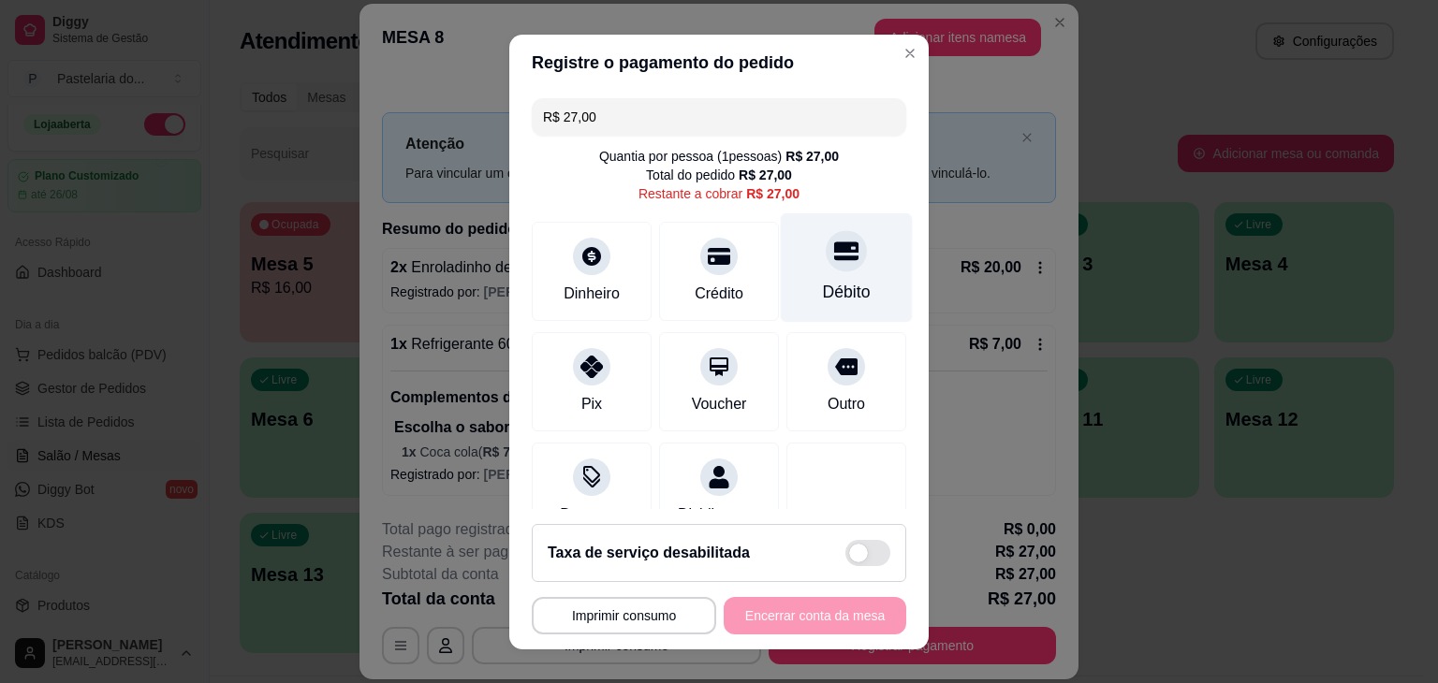
click at [836, 274] on div "Débito" at bounding box center [847, 266] width 132 height 109
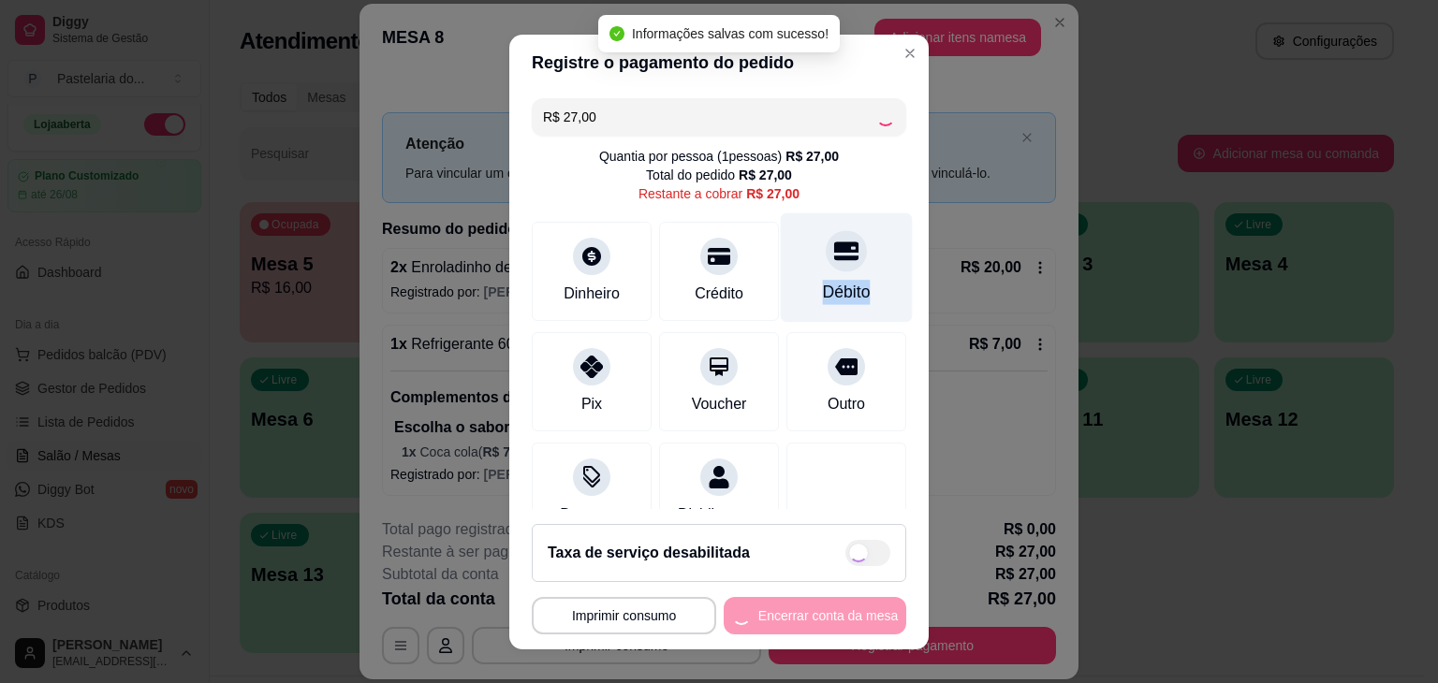
type input "R$ 0,00"
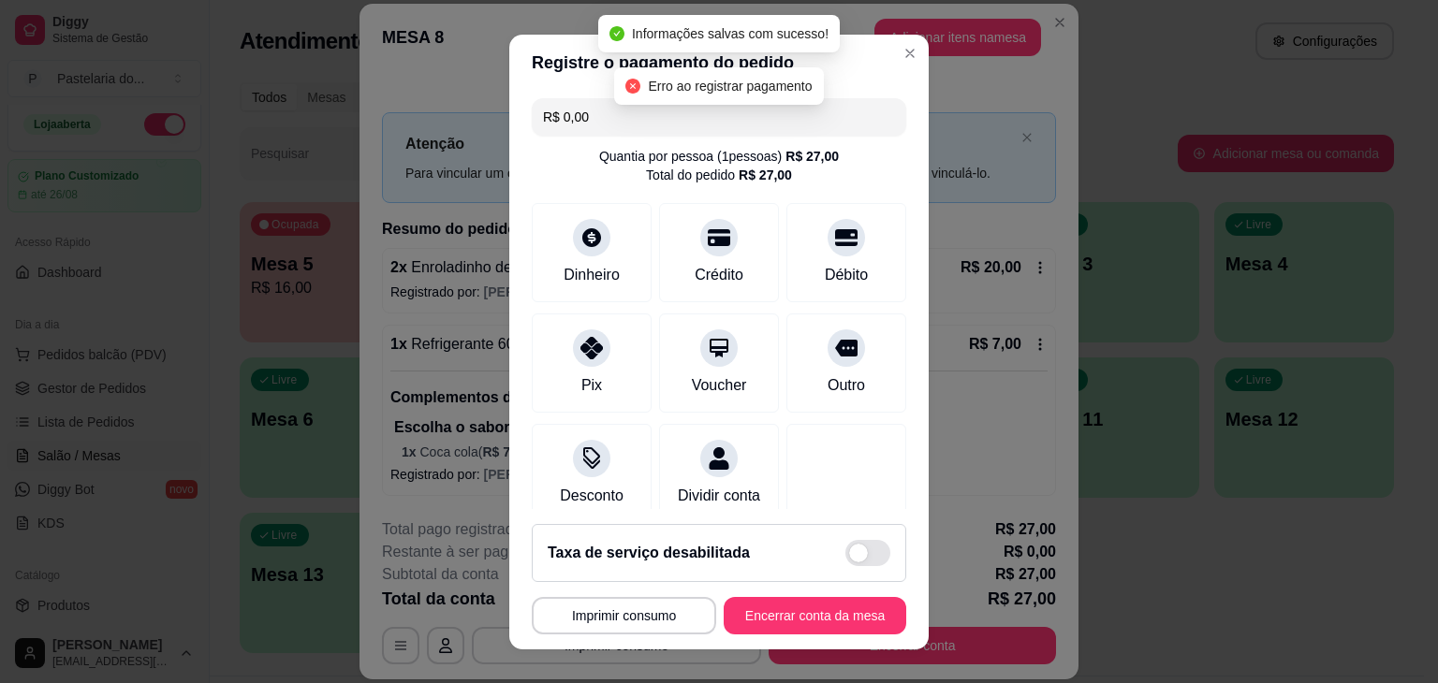
click at [800, 635] on footer "**********" at bounding box center [718, 579] width 419 height 140
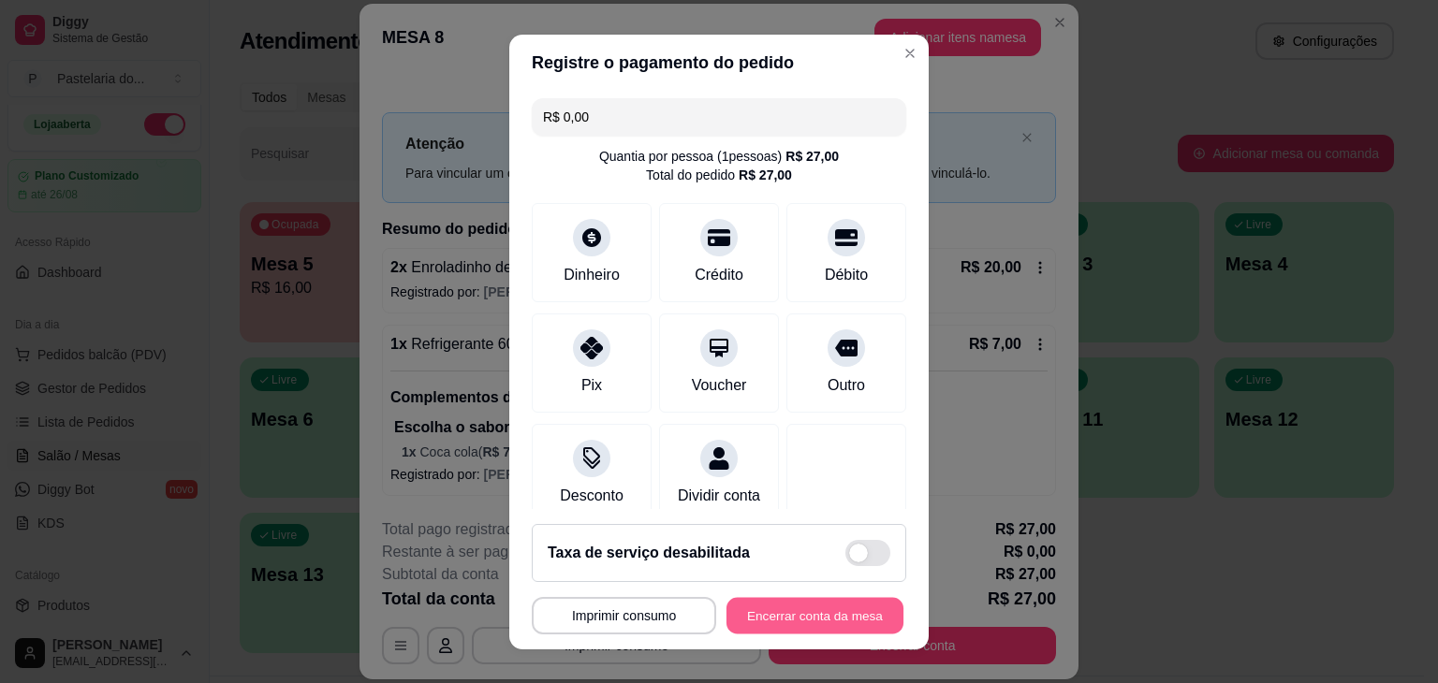
click at [800, 625] on button "Encerrar conta da mesa" at bounding box center [814, 615] width 177 height 36
click at [800, 625] on div "**********" at bounding box center [719, 615] width 374 height 37
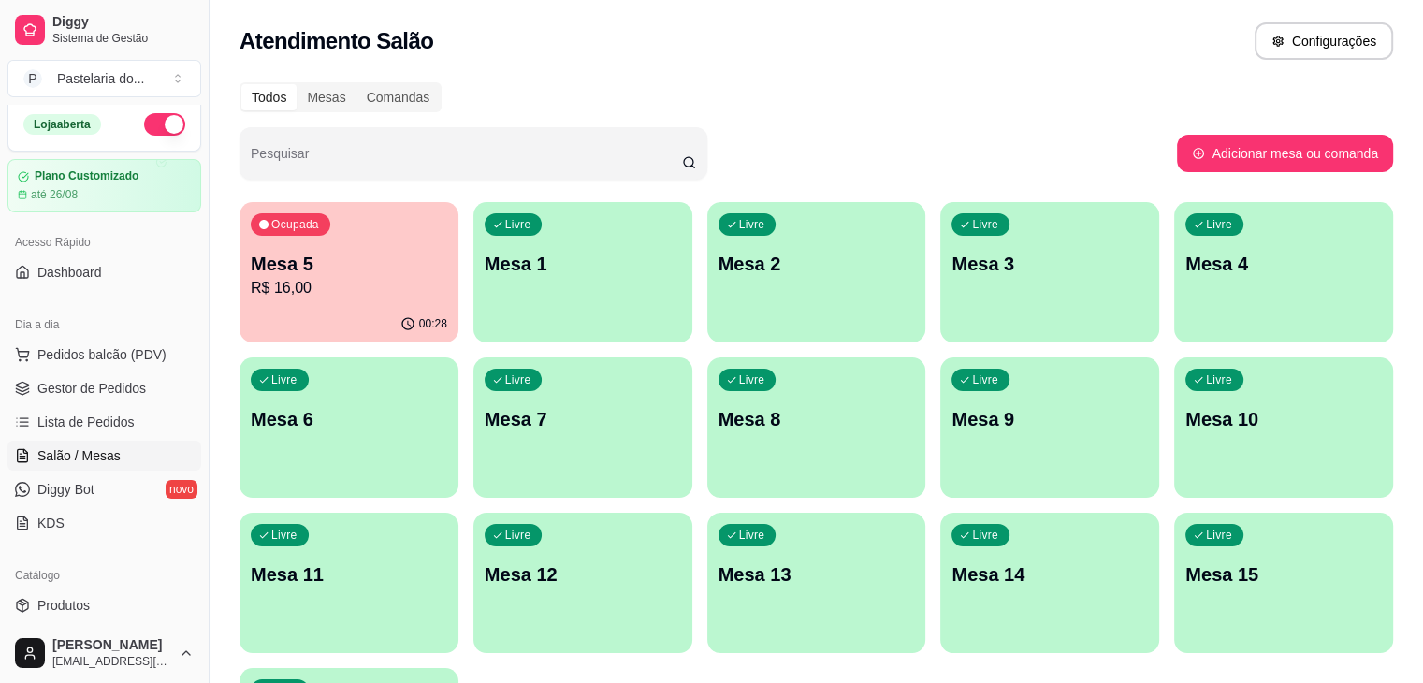
click at [325, 256] on p "Mesa 5" at bounding box center [349, 264] width 197 height 26
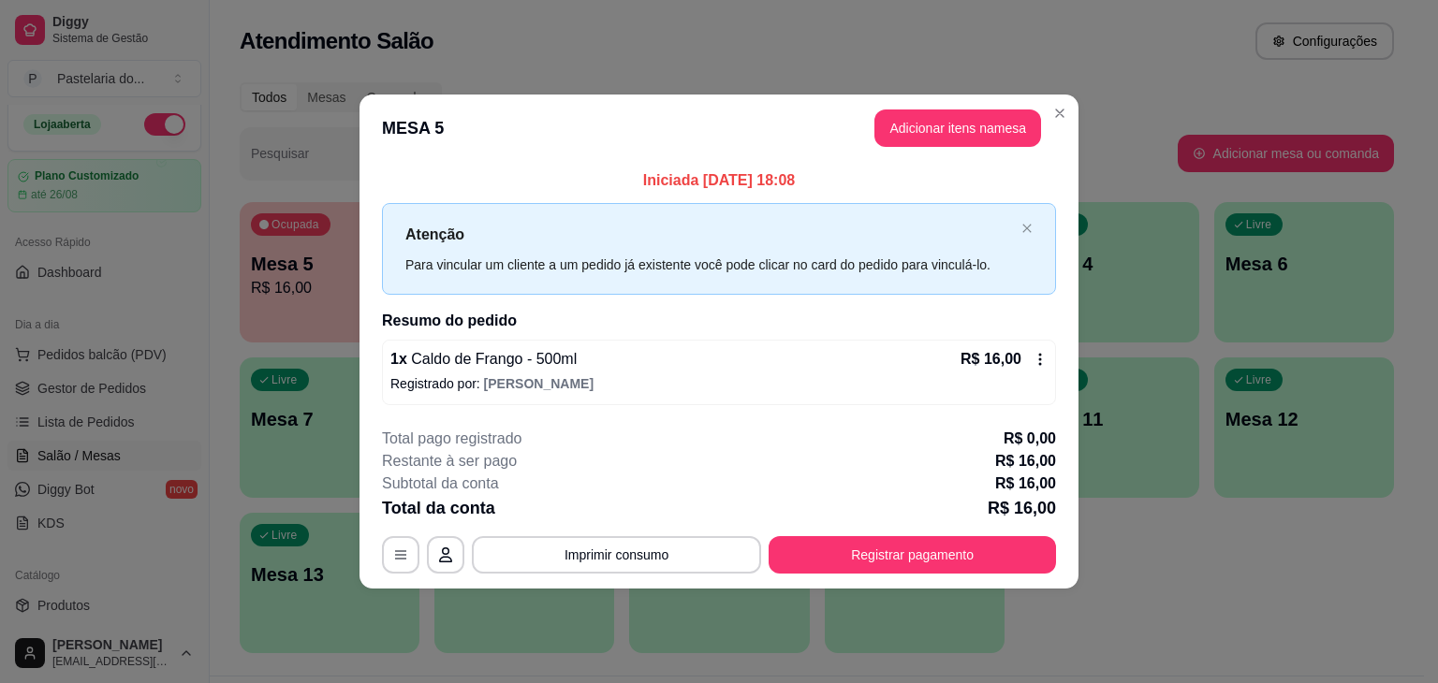
click at [943, 536] on button "Registrar pagamento" at bounding box center [911, 554] width 287 height 37
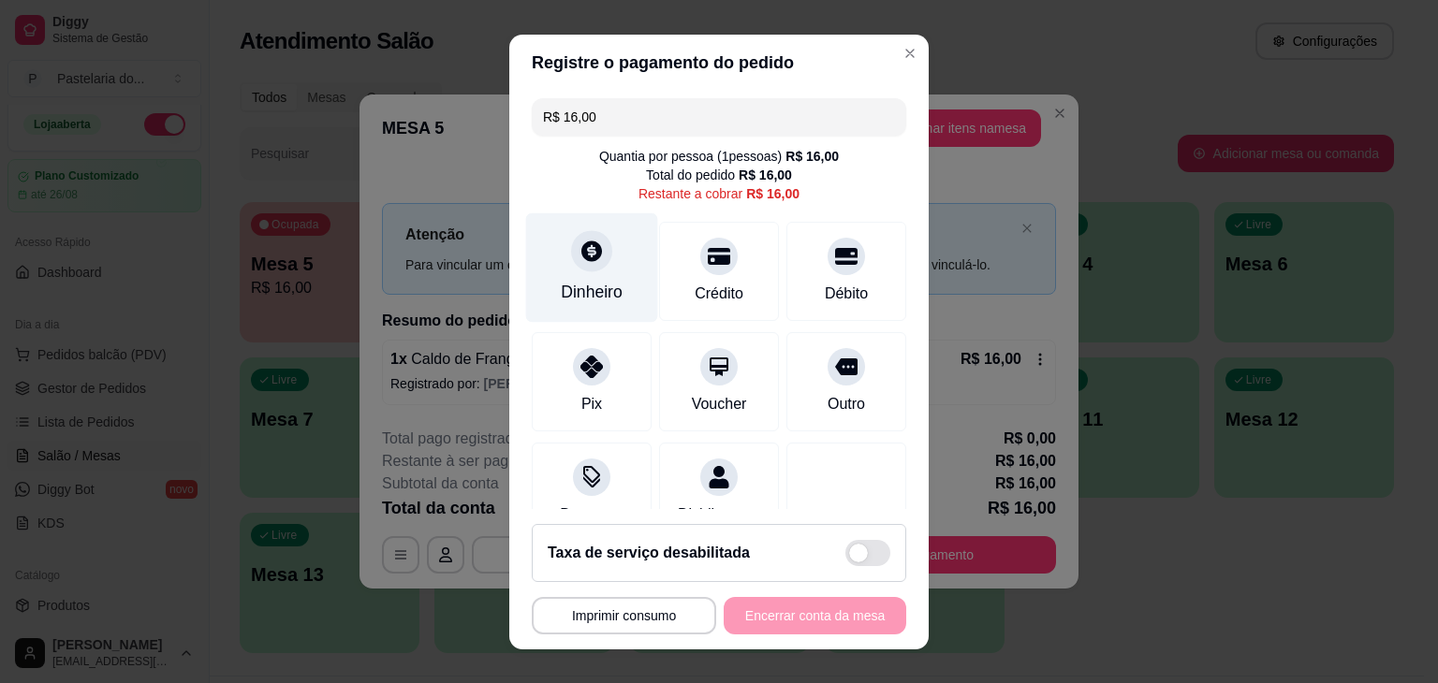
click at [579, 248] on icon at bounding box center [591, 251] width 24 height 24
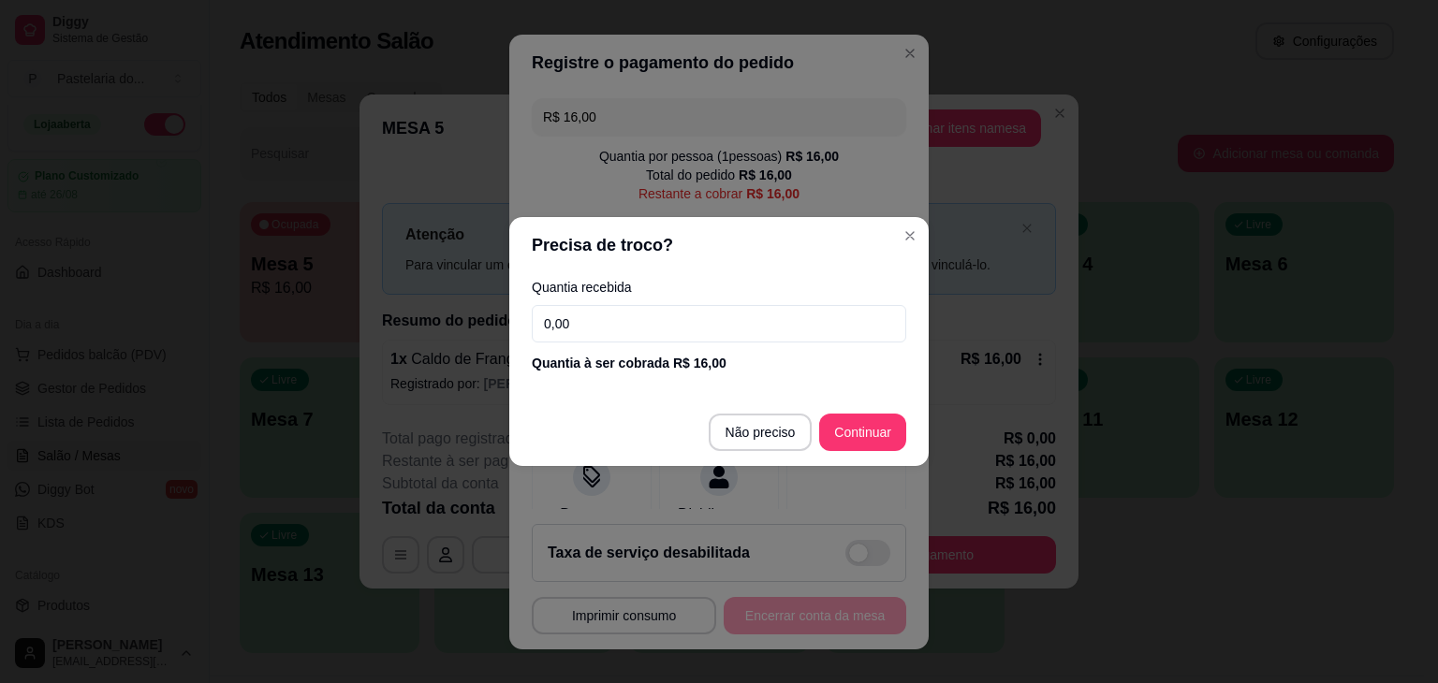
click at [749, 413] on footer "Não preciso Continuar" at bounding box center [718, 432] width 419 height 67
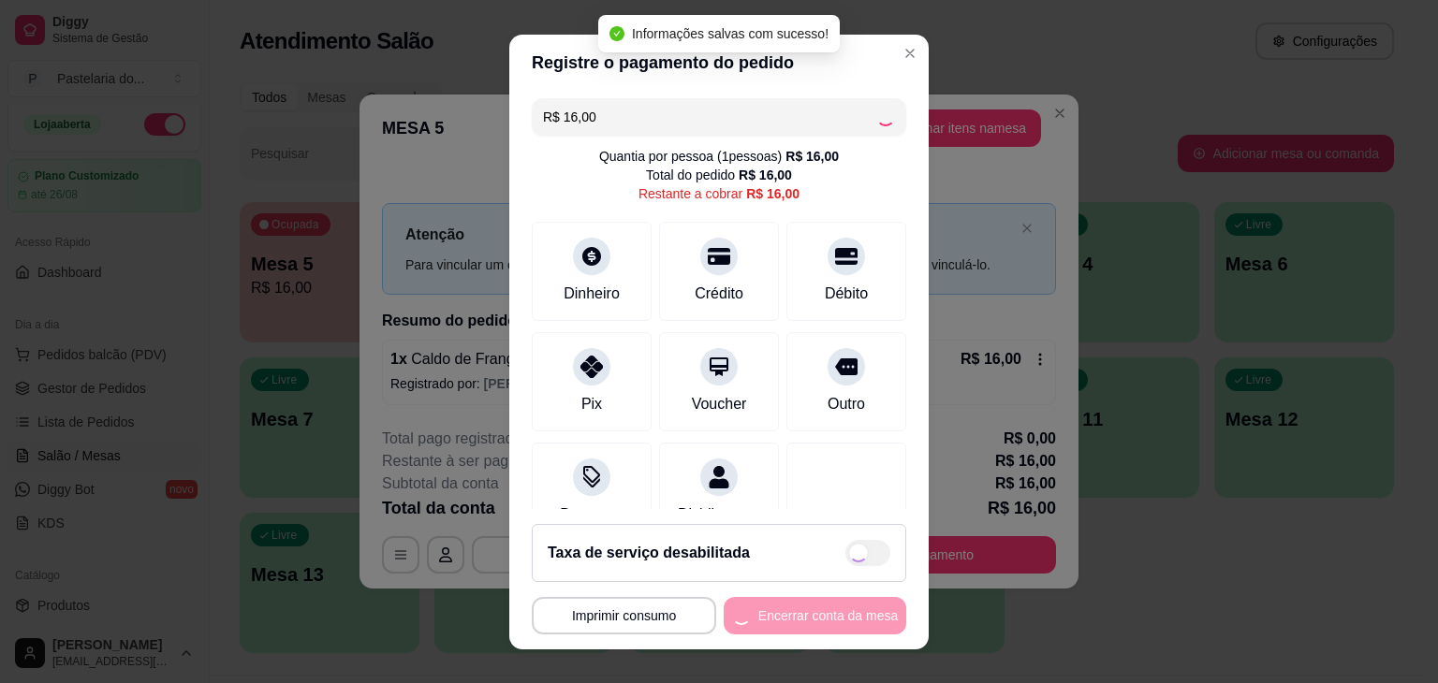
type input "R$ 0,00"
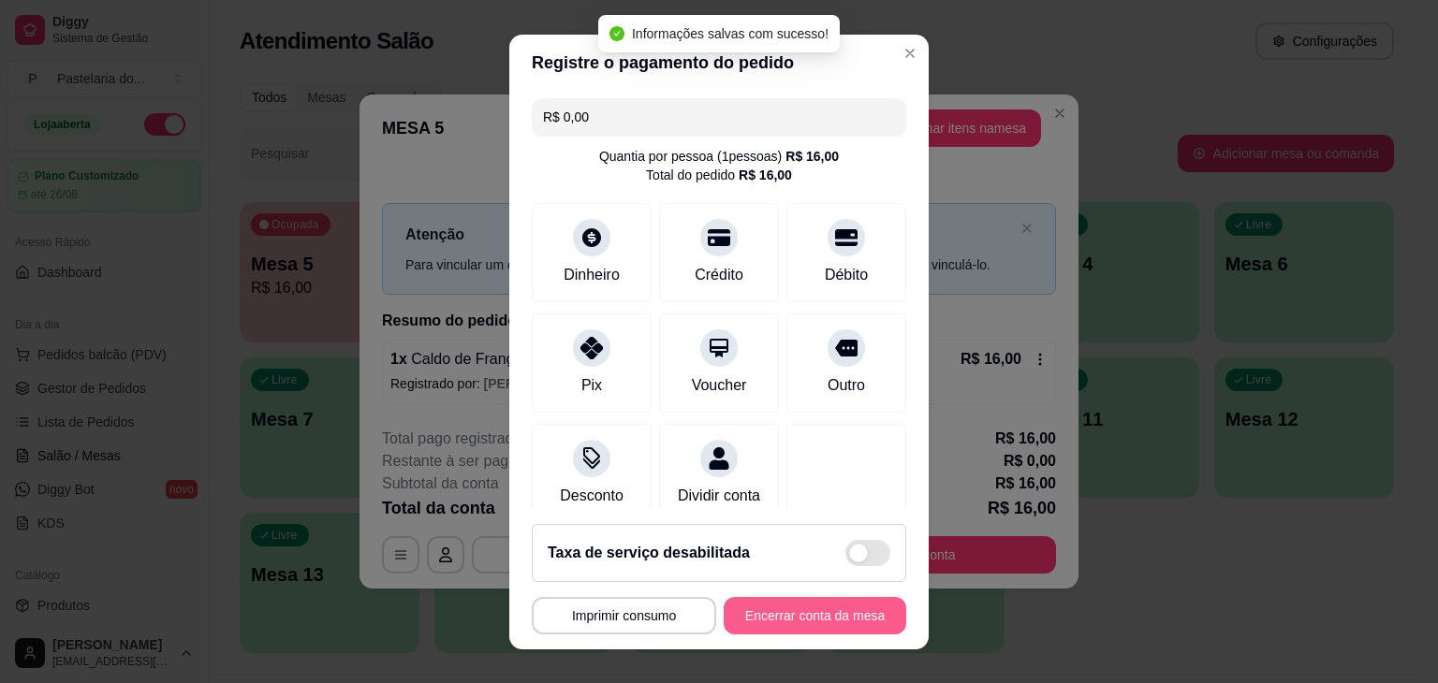
click at [797, 608] on button "Encerrar conta da mesa" at bounding box center [814, 615] width 182 height 37
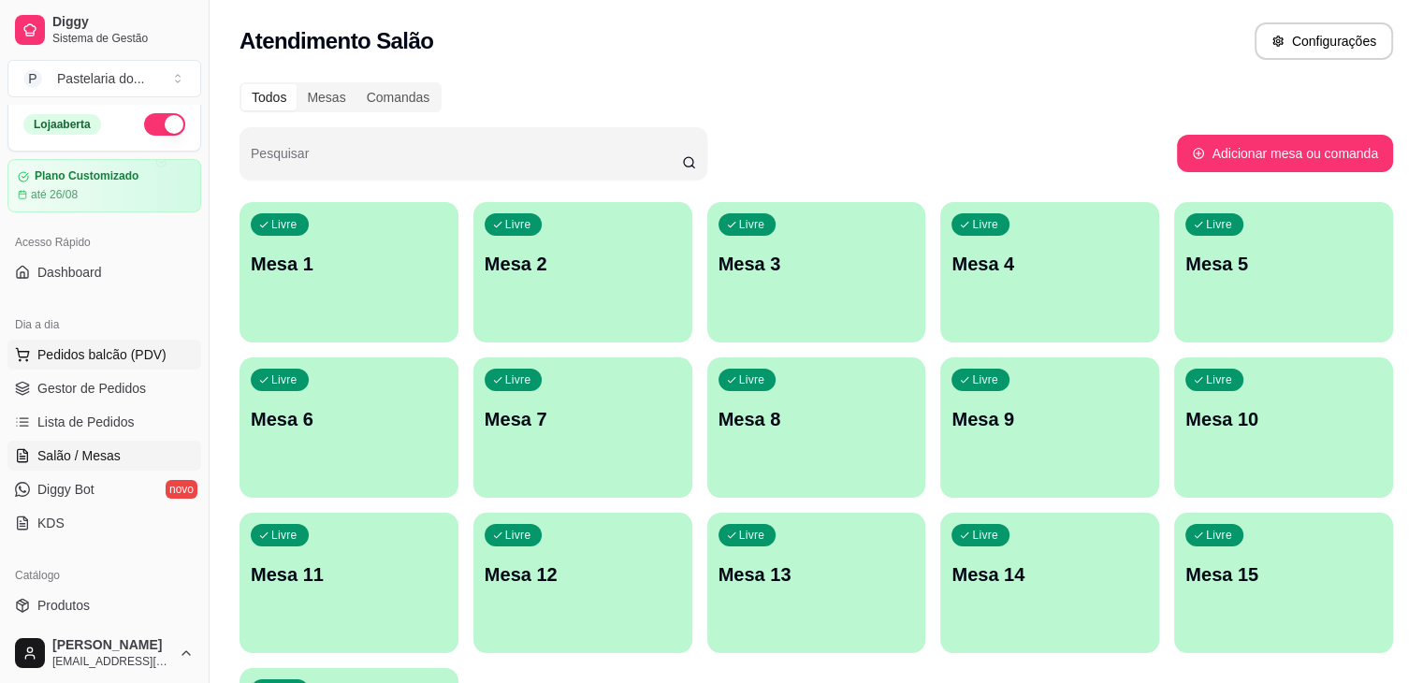
click at [112, 349] on span "Pedidos balcão (PDV)" at bounding box center [101, 354] width 129 height 19
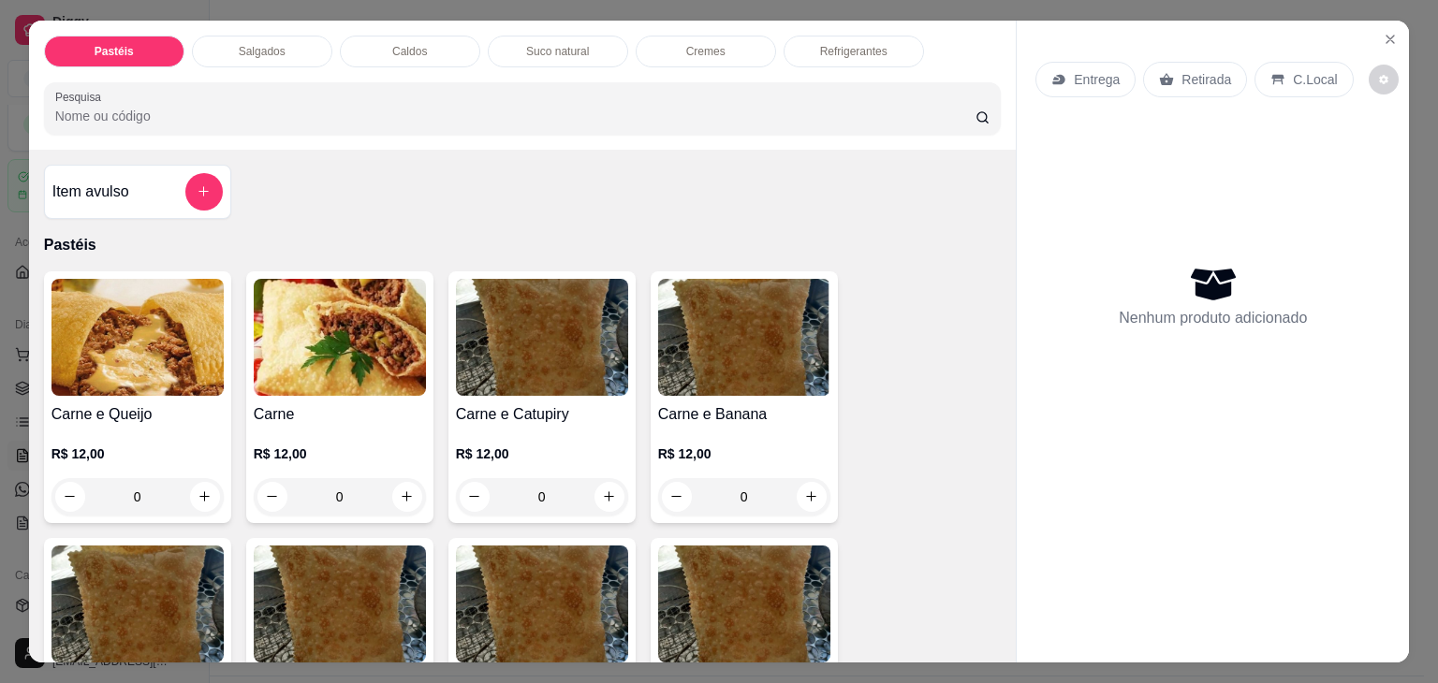
click at [301, 41] on div "Salgados" at bounding box center [262, 52] width 140 height 32
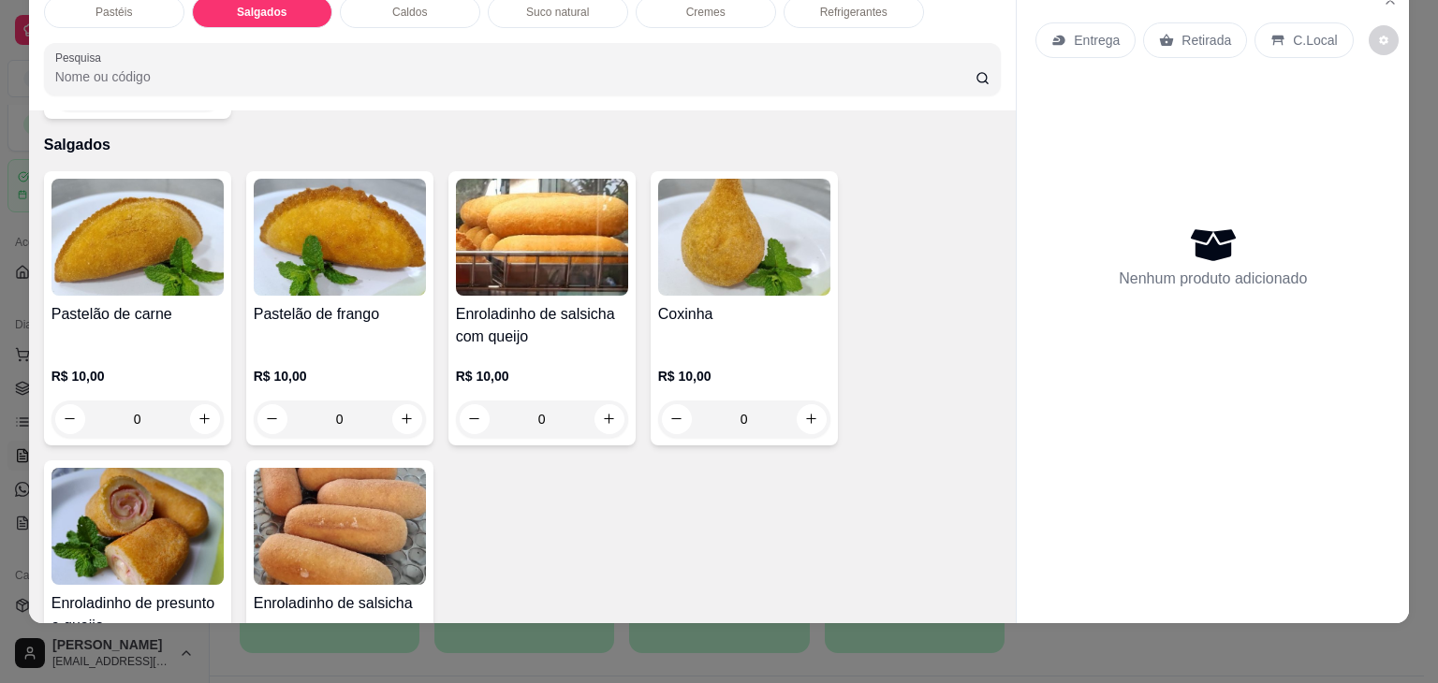
click at [157, 499] on img at bounding box center [137, 526] width 172 height 117
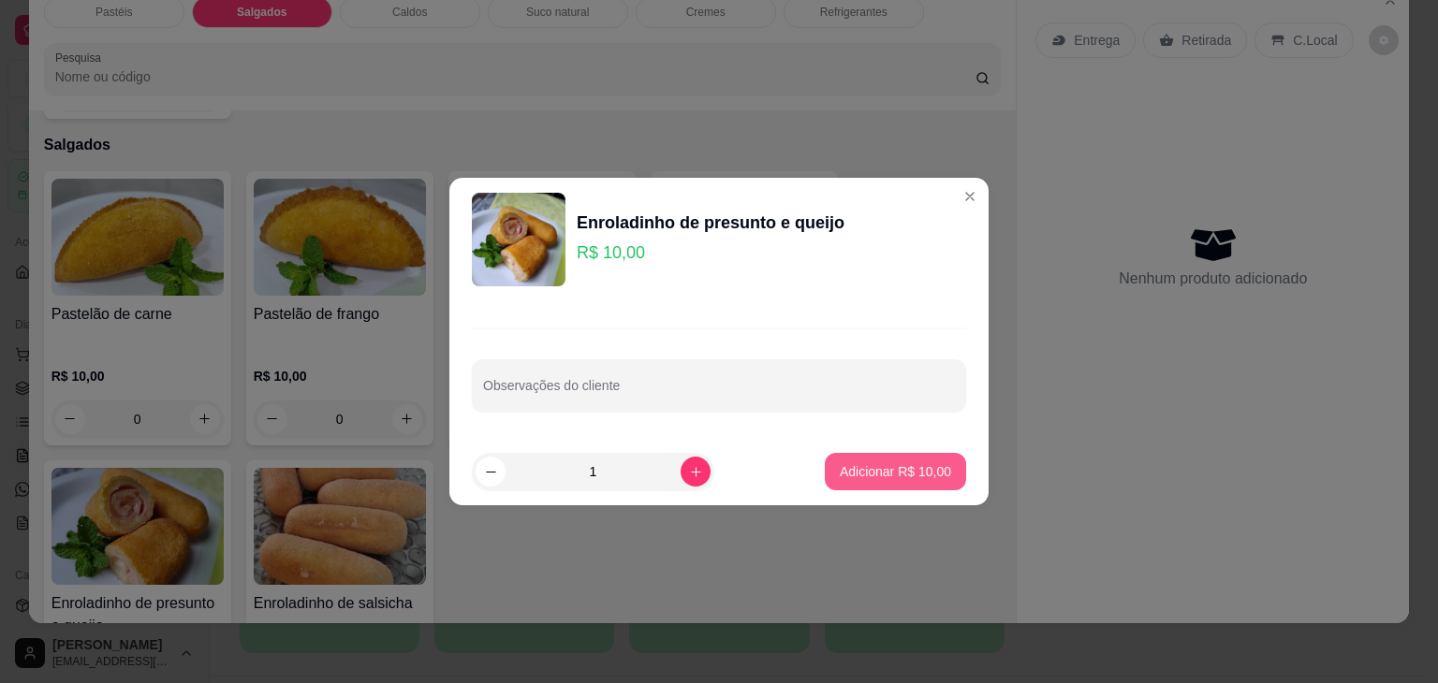
click at [881, 485] on button "Adicionar R$ 10,00" at bounding box center [895, 471] width 141 height 37
click at [881, 485] on div "Pastelão de carne R$ 10,00 0 Pastelão de frango R$ 10,00 0 Enroladinho de salsi…" at bounding box center [522, 452] width 957 height 563
type input "1"
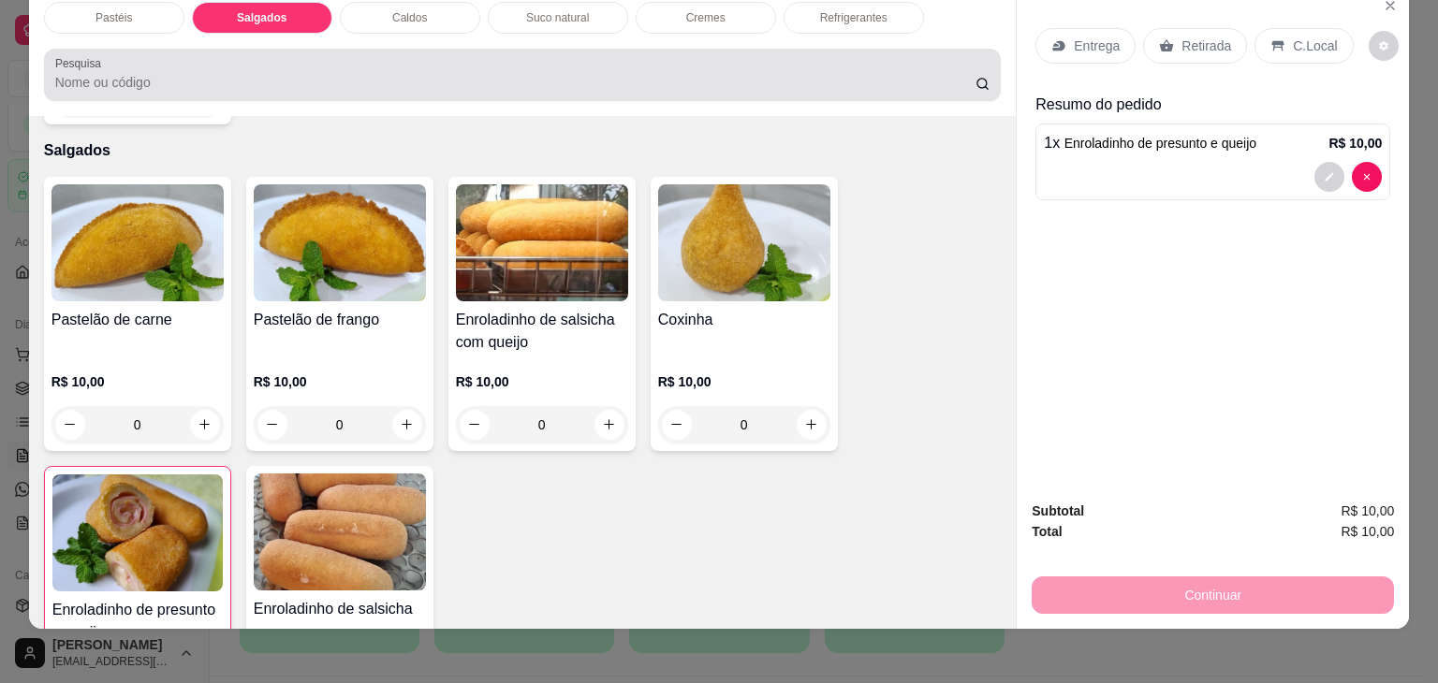
scroll to position [0, 0]
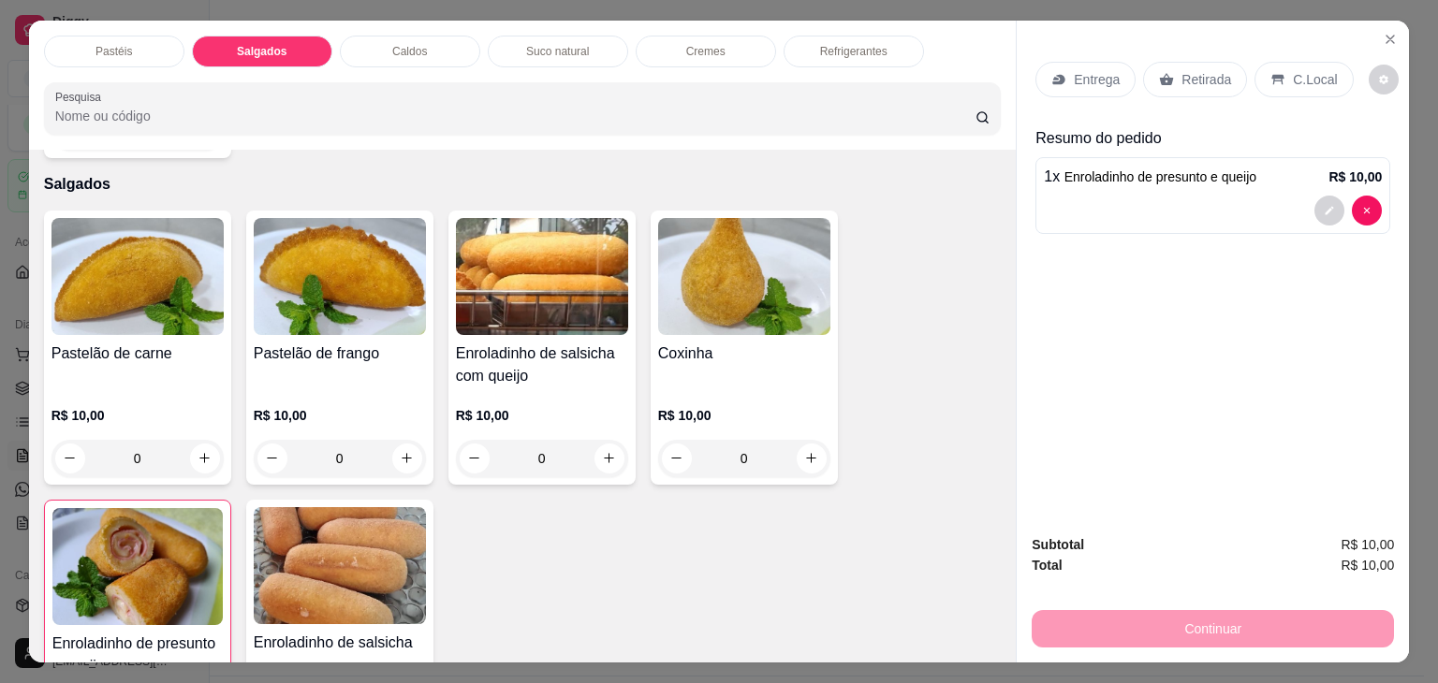
click at [403, 50] on p "Caldos" at bounding box center [409, 51] width 35 height 15
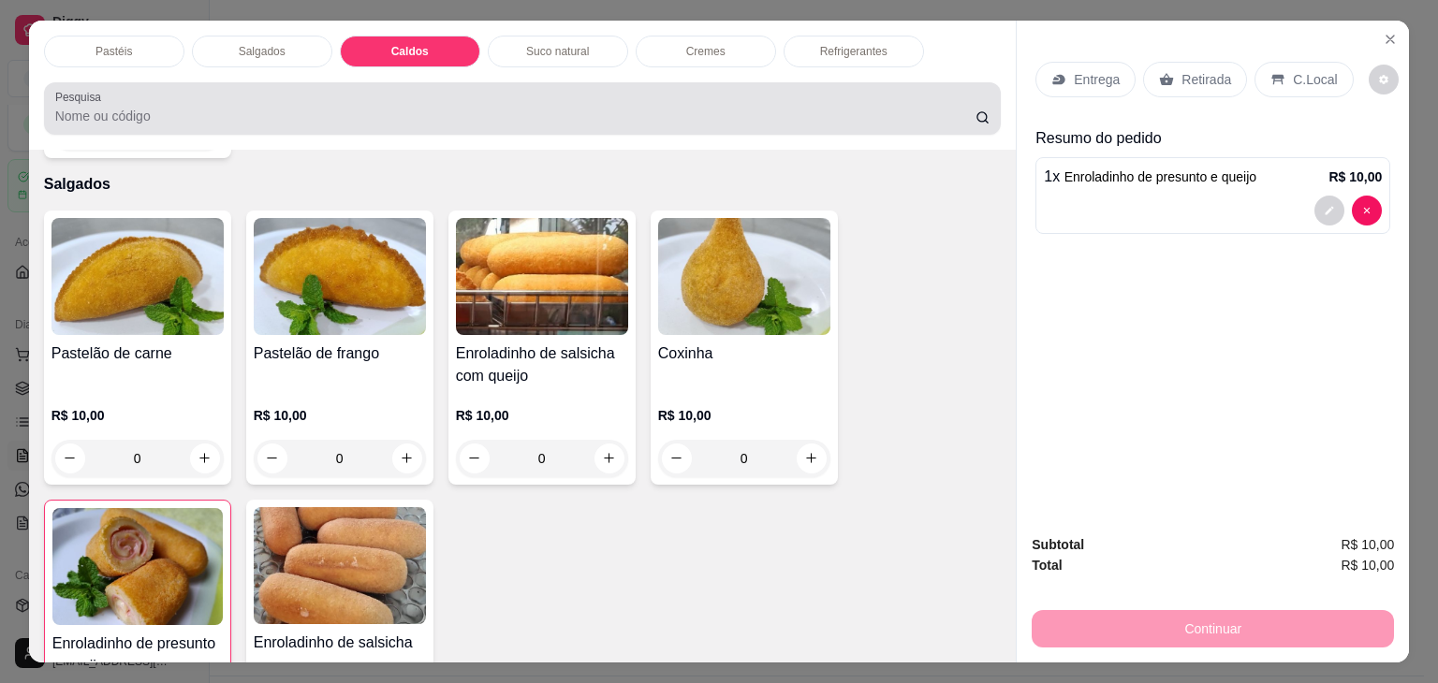
scroll to position [46, 0]
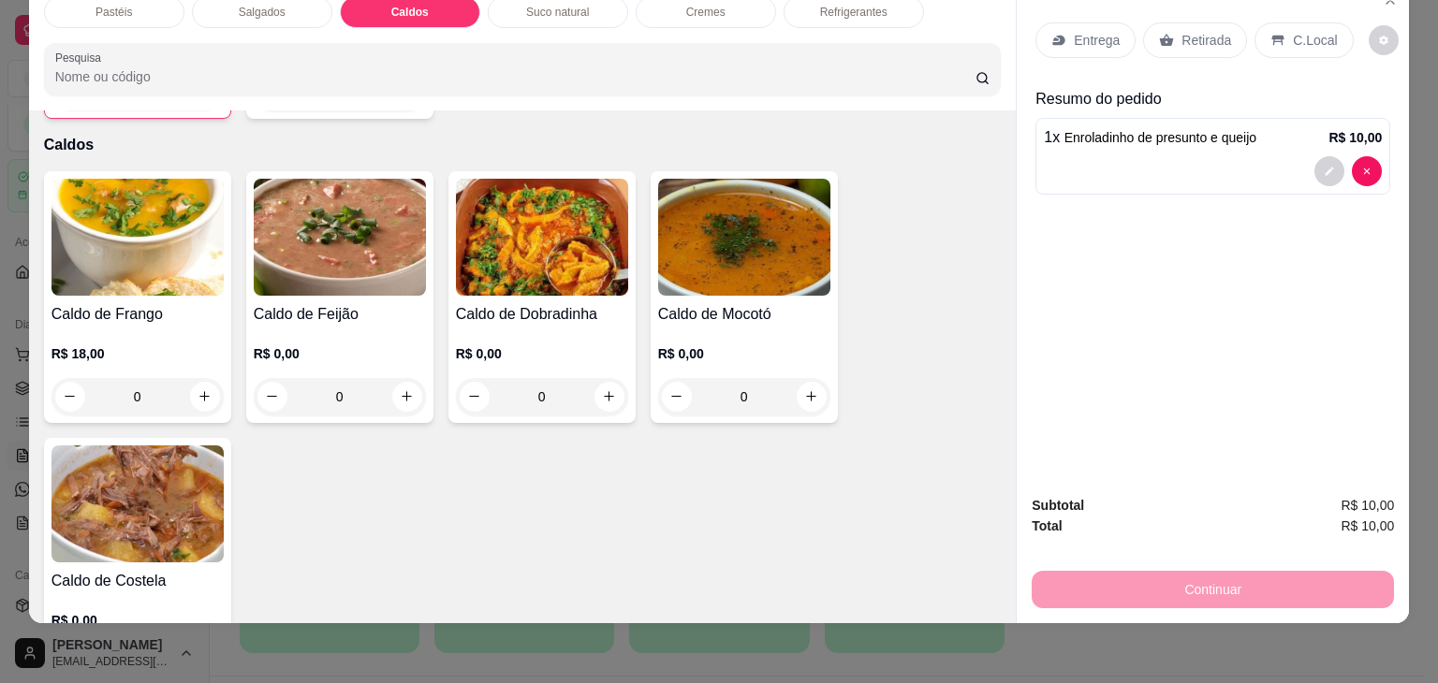
click at [129, 229] on img at bounding box center [137, 237] width 172 height 117
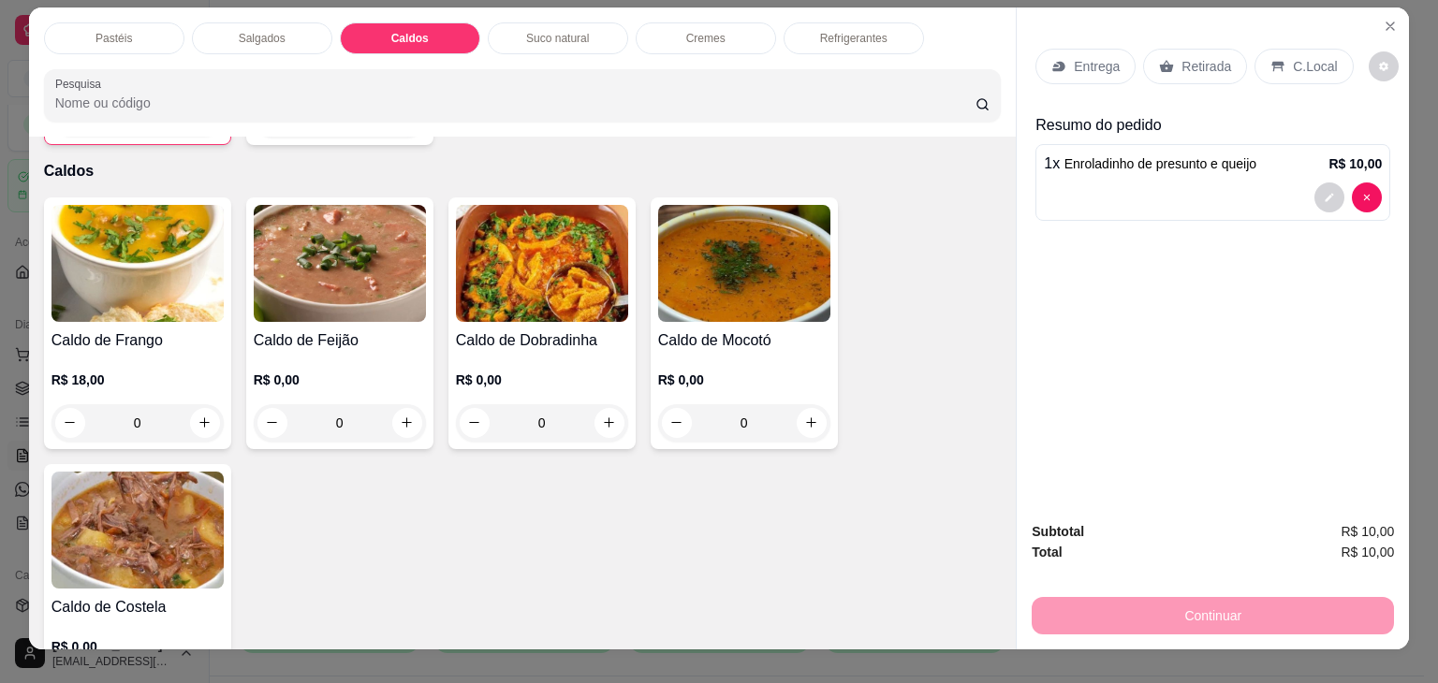
click at [123, 240] on img at bounding box center [137, 263] width 172 height 117
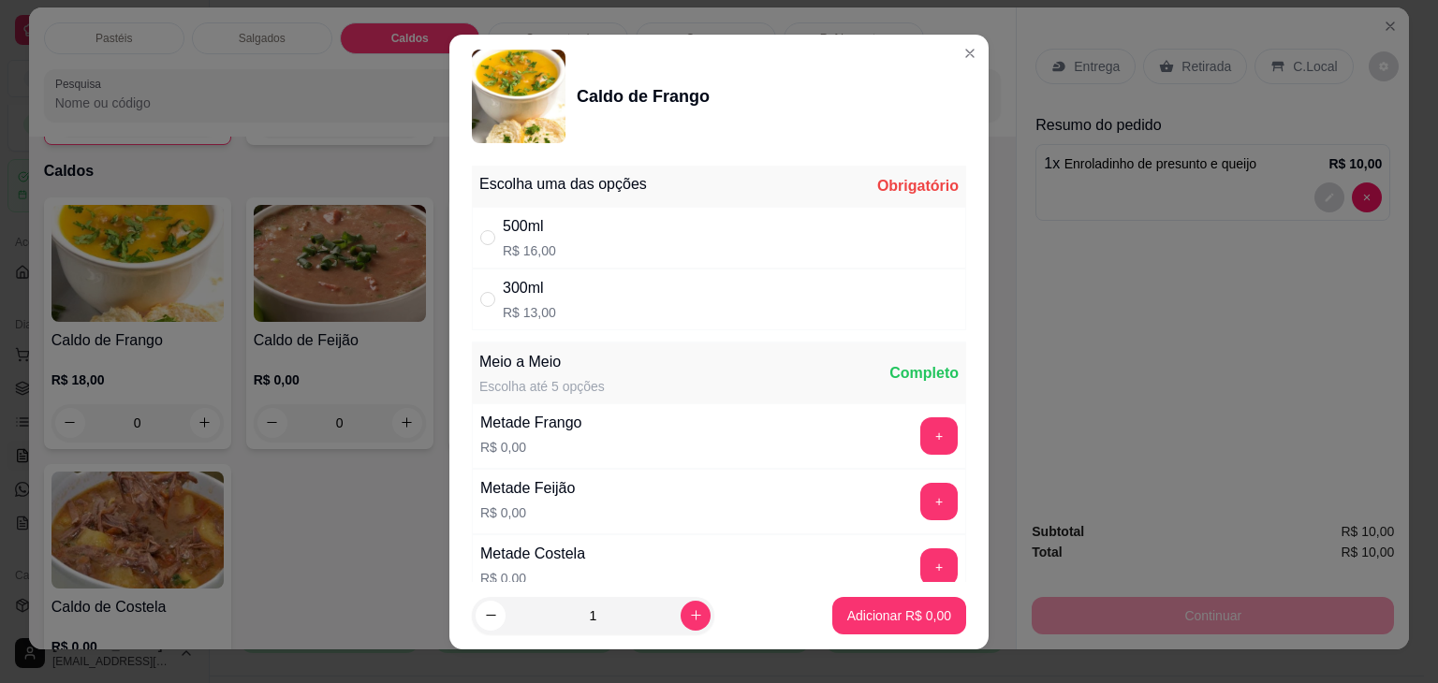
click at [590, 221] on div "500ml R$ 16,00" at bounding box center [719, 238] width 494 height 62
radio input "true"
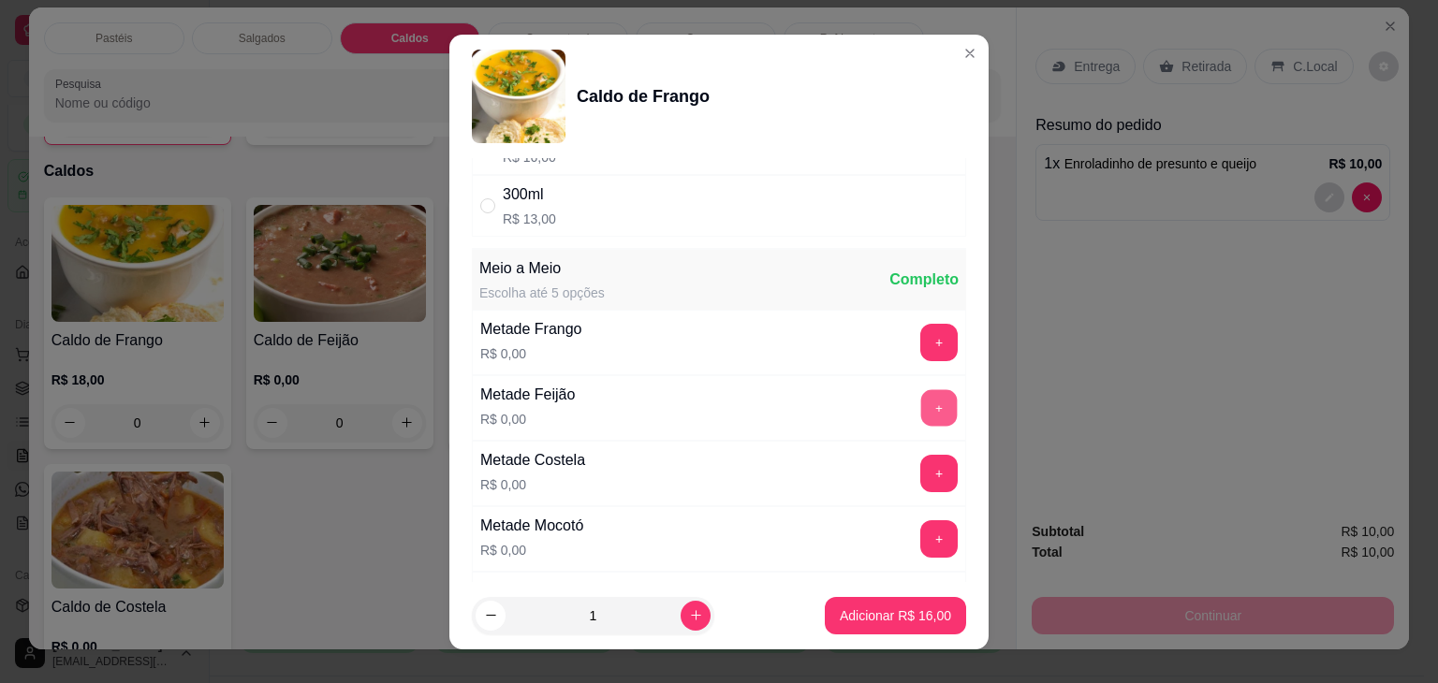
click at [921, 409] on button "+" at bounding box center [939, 407] width 36 height 36
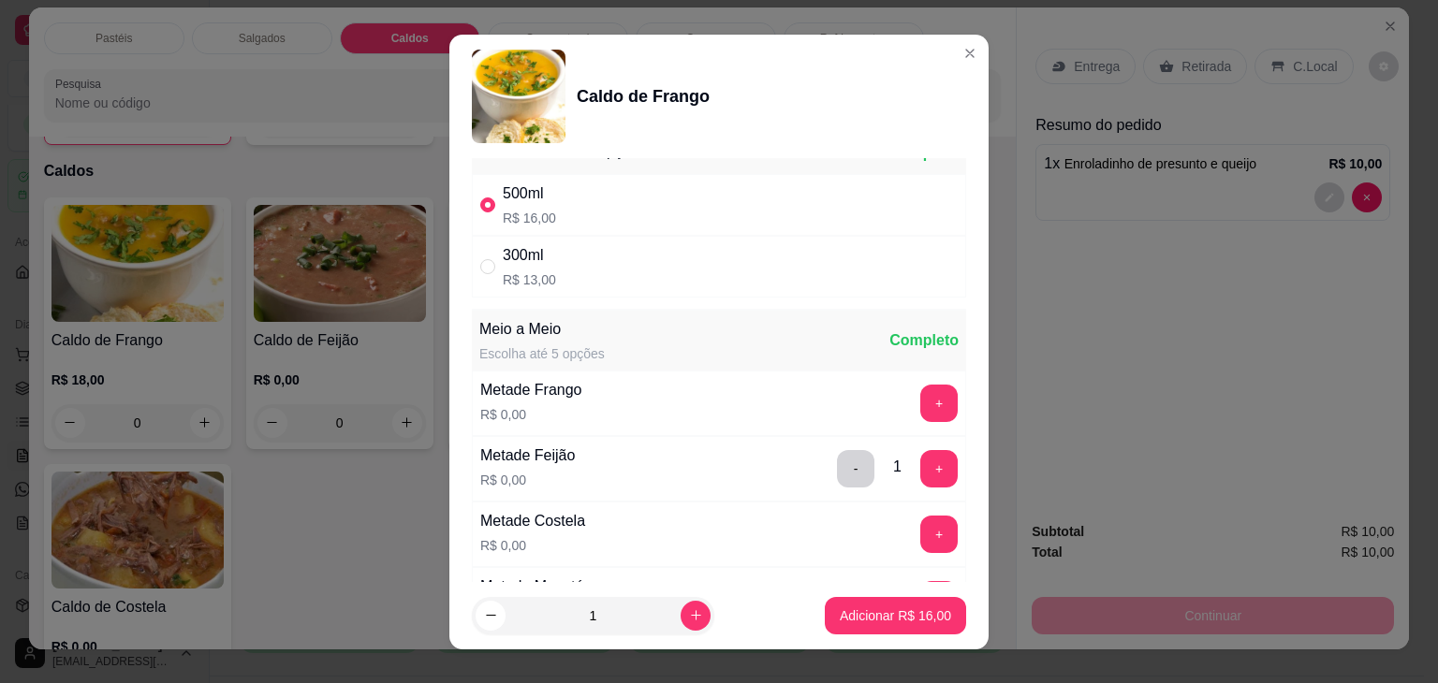
scroll to position [0, 0]
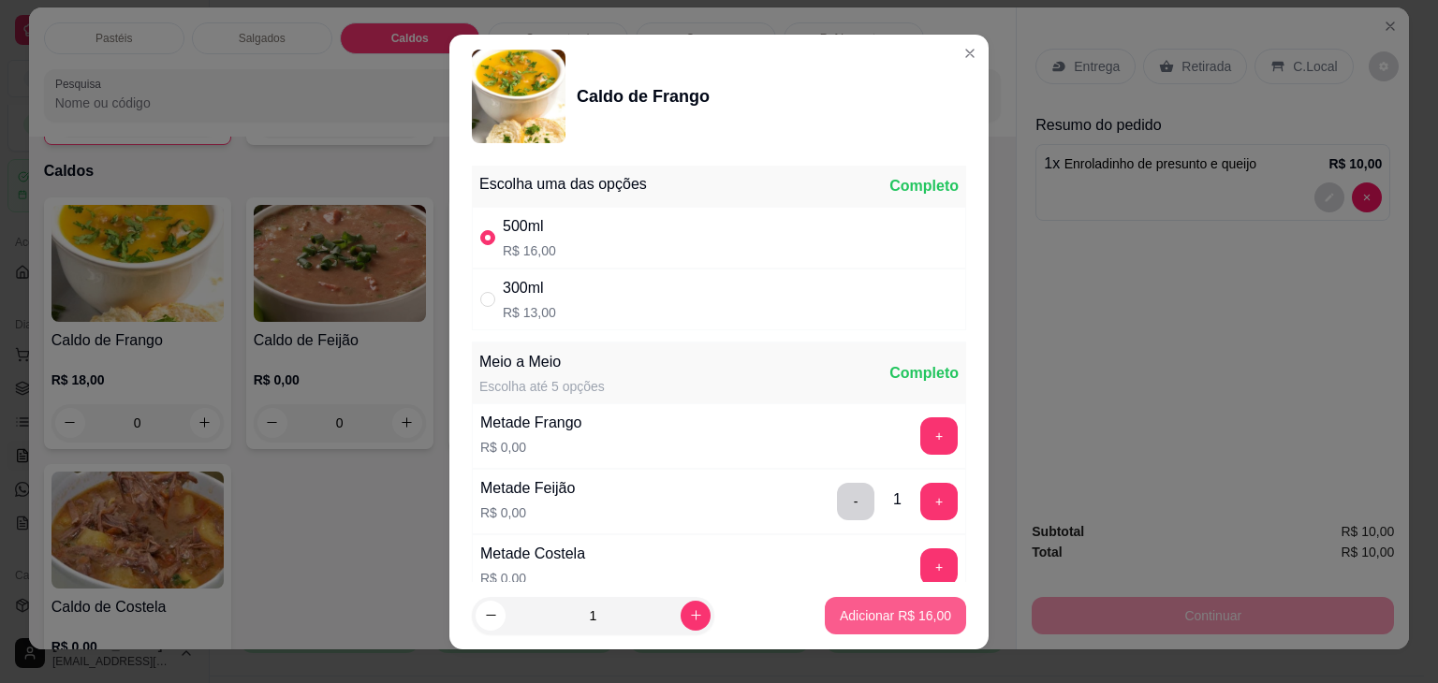
click at [896, 622] on p "Adicionar R$ 16,00" at bounding box center [894, 615] width 111 height 19
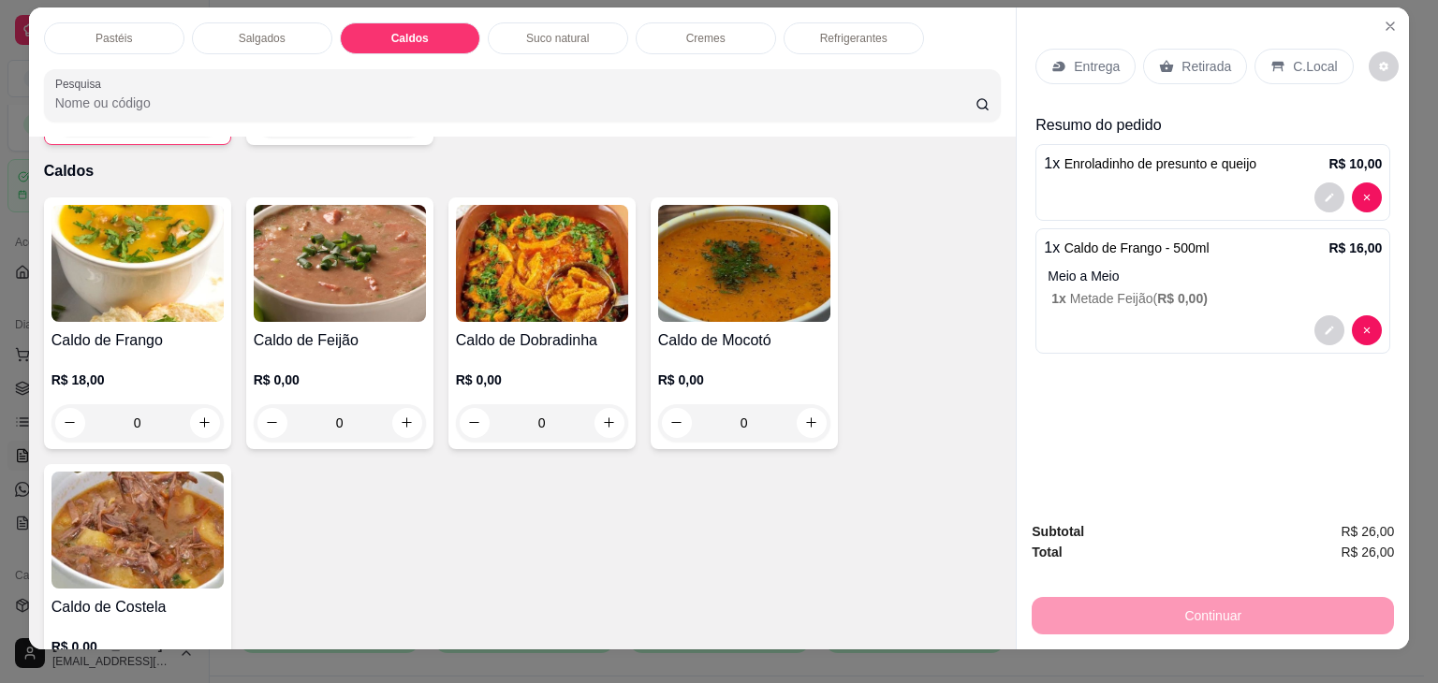
click at [1180, 69] on div "Retirada" at bounding box center [1195, 67] width 104 height 36
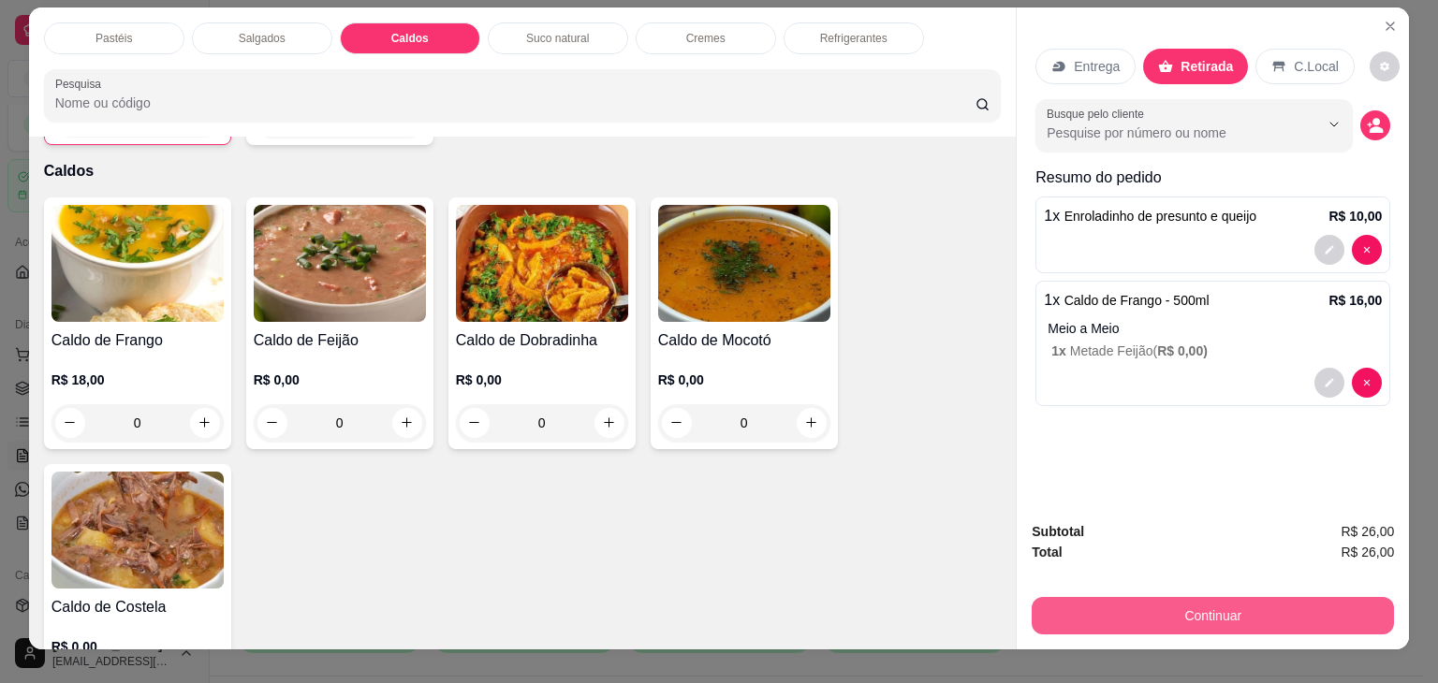
click at [1110, 610] on button "Continuar" at bounding box center [1212, 615] width 362 height 37
click at [1179, 610] on button "Continuar" at bounding box center [1212, 615] width 362 height 37
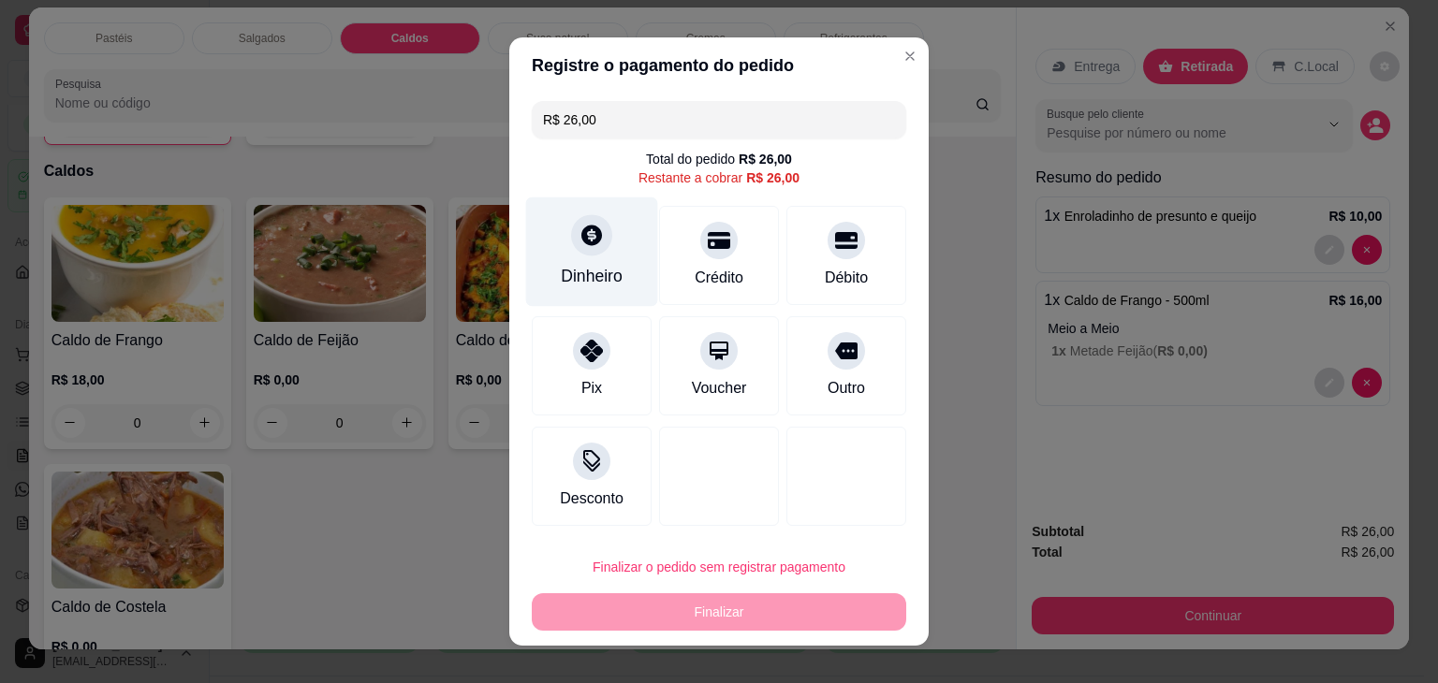
click at [606, 254] on div "Dinheiro" at bounding box center [592, 251] width 132 height 109
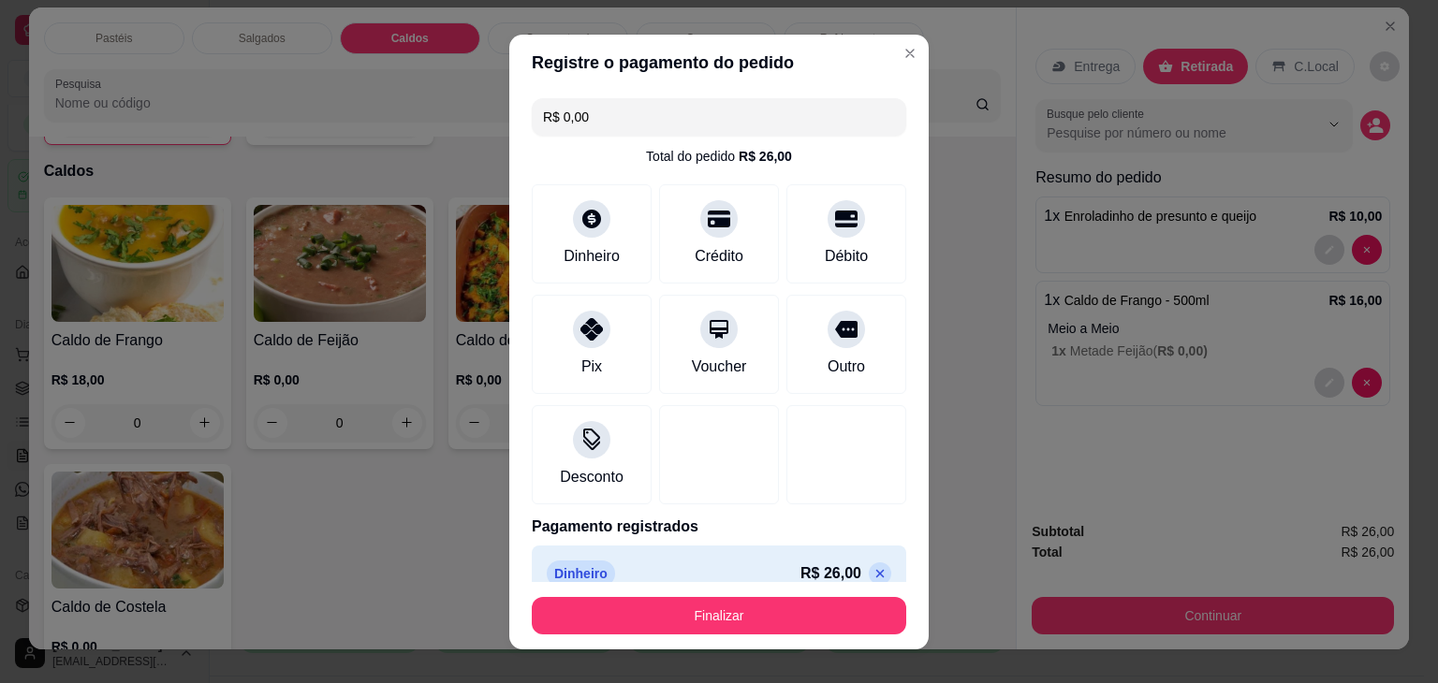
type input "R$ 0,00"
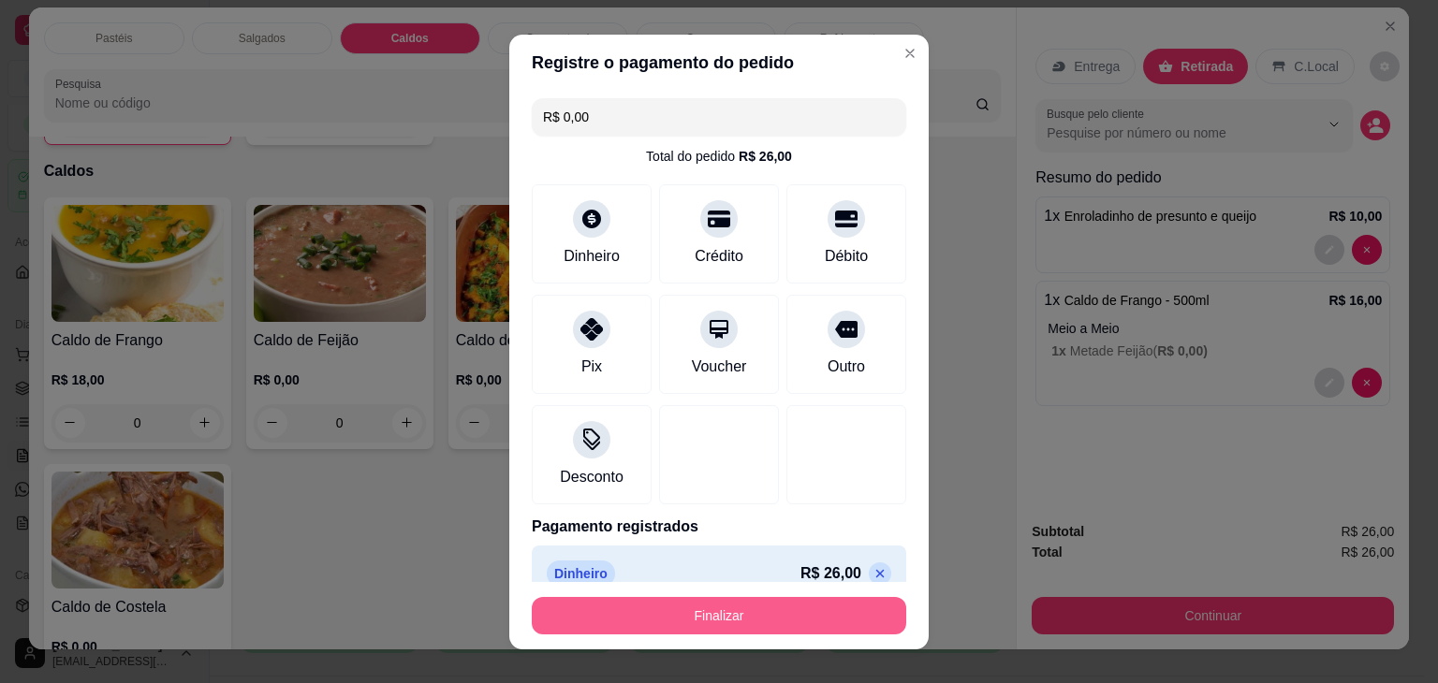
click at [717, 614] on button "Finalizar" at bounding box center [719, 615] width 374 height 37
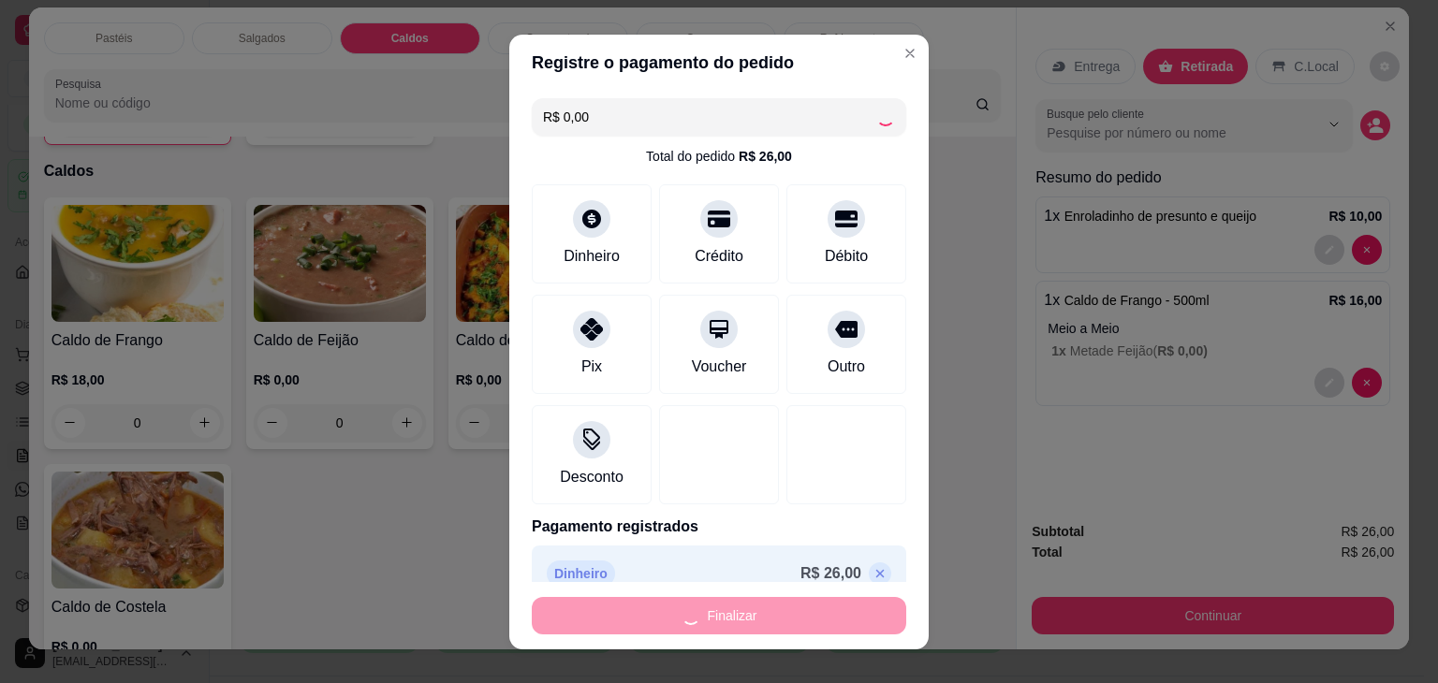
type input "0"
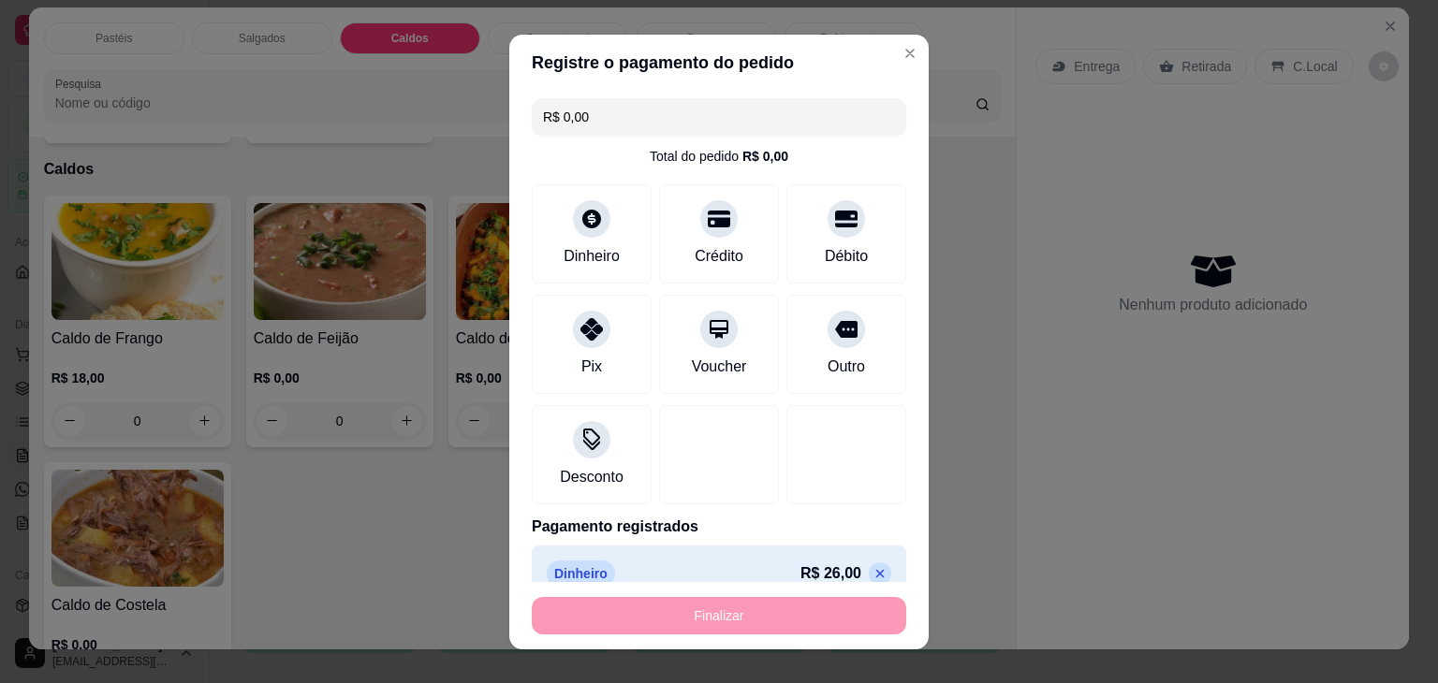
type input "-R$ 26,00"
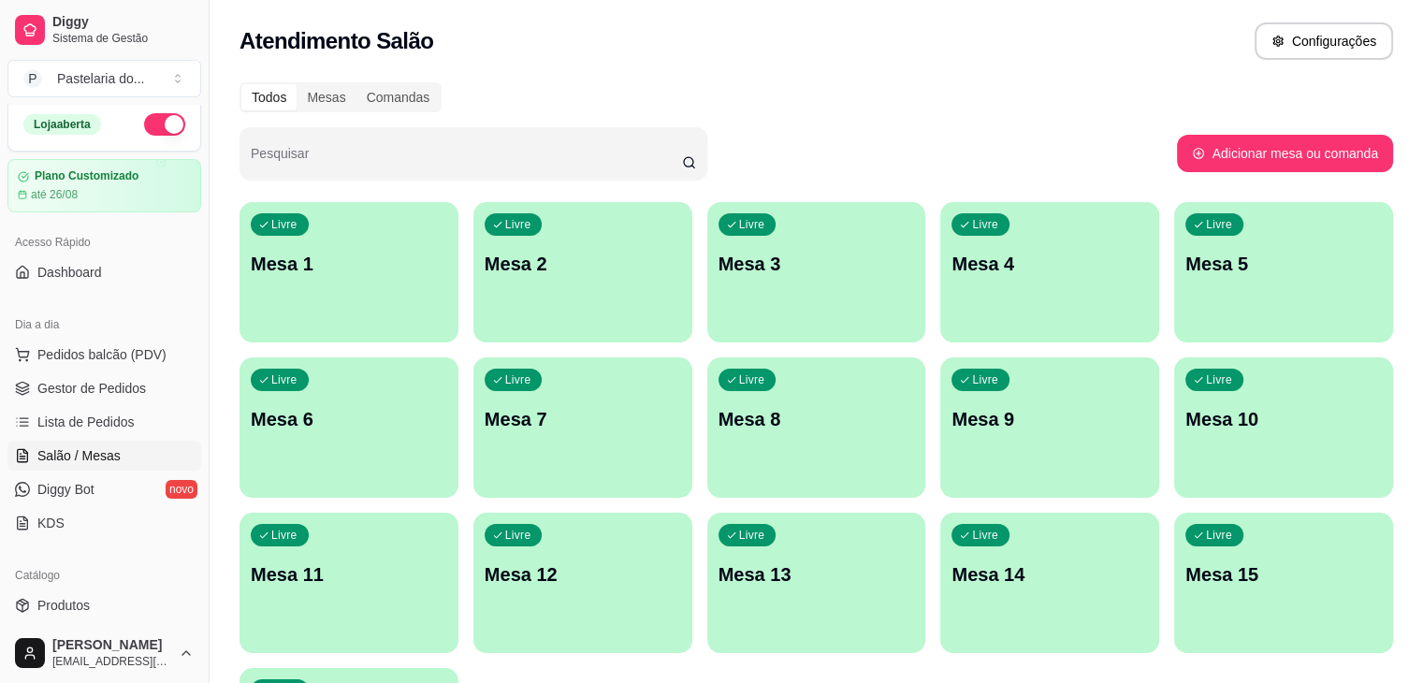
click at [780, 285] on div "Livre Mesa 3" at bounding box center [817, 261] width 219 height 118
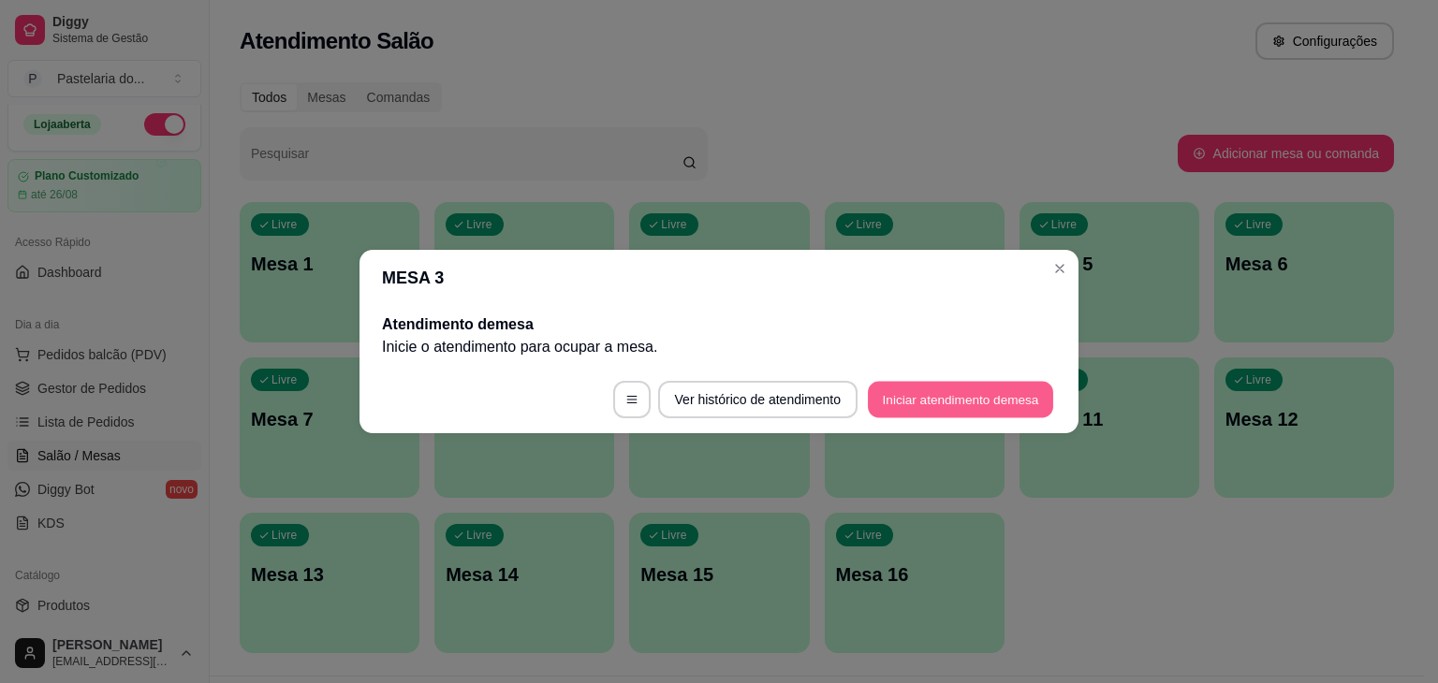
click at [947, 396] on button "Iniciar atendimento de mesa" at bounding box center [960, 400] width 185 height 36
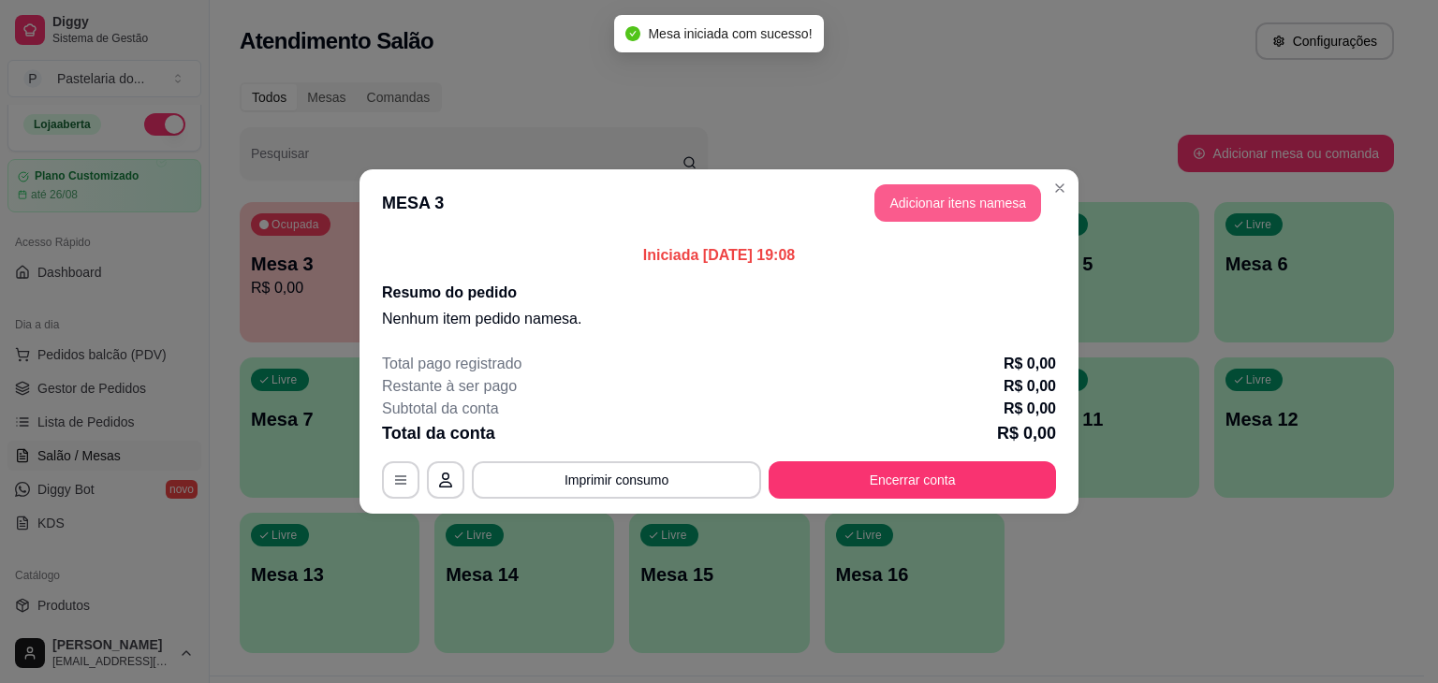
click at [962, 187] on button "Adicionar itens na mesa" at bounding box center [957, 202] width 167 height 37
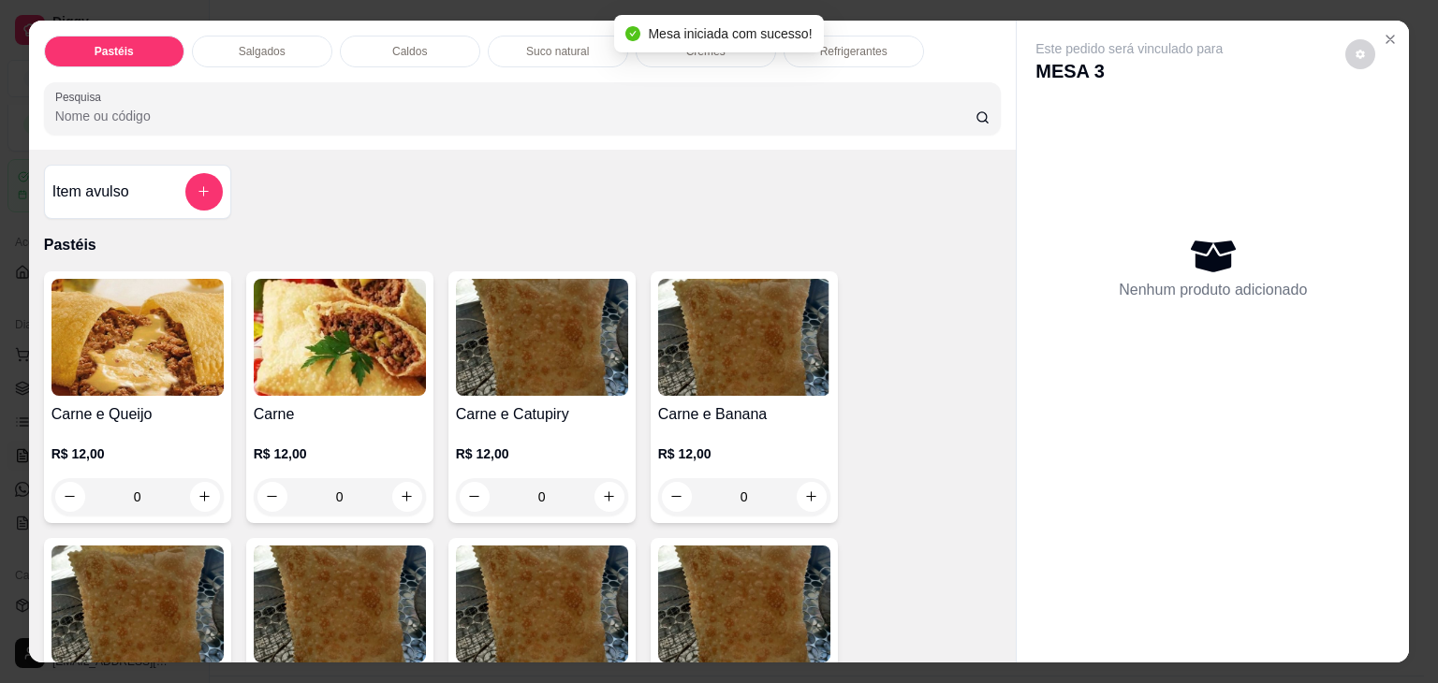
click at [98, 324] on img at bounding box center [137, 337] width 172 height 117
click at [51, 286] on img at bounding box center [137, 337] width 172 height 117
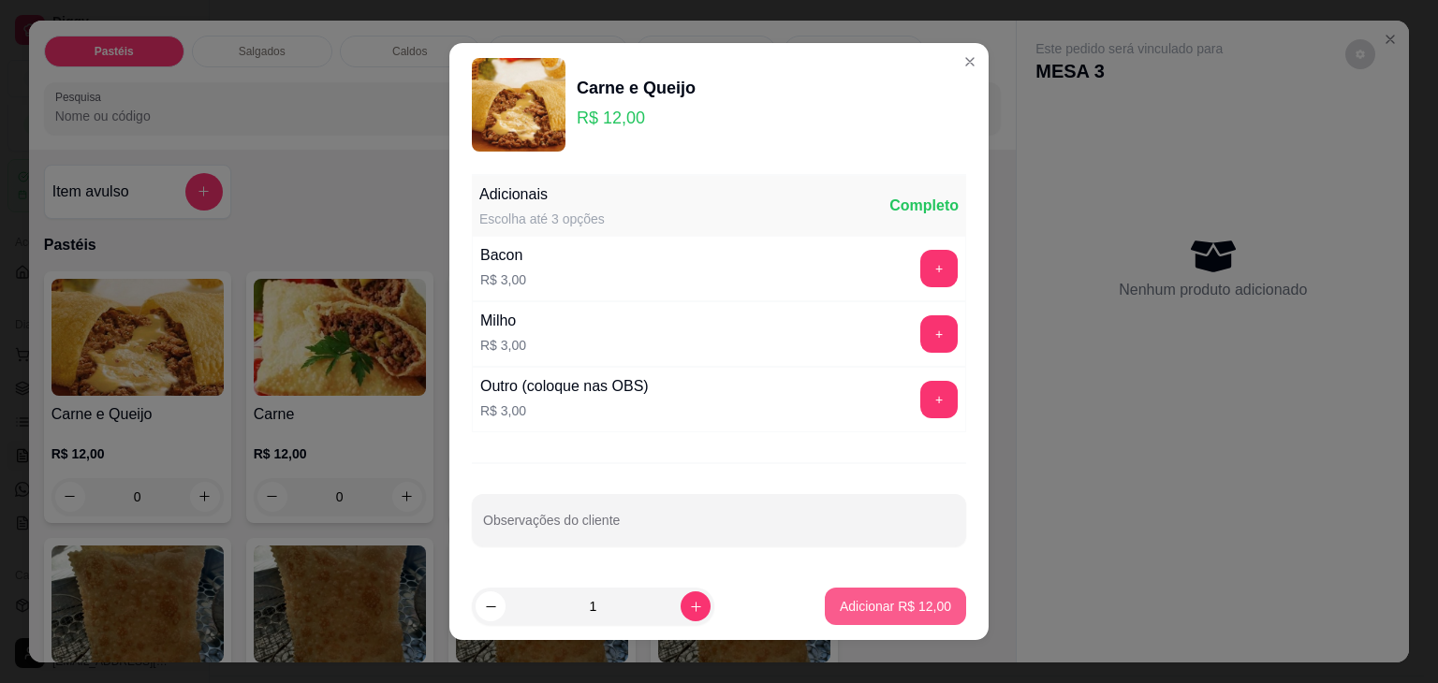
click at [879, 606] on p "Adicionar R$ 12,00" at bounding box center [894, 606] width 111 height 19
type input "1"
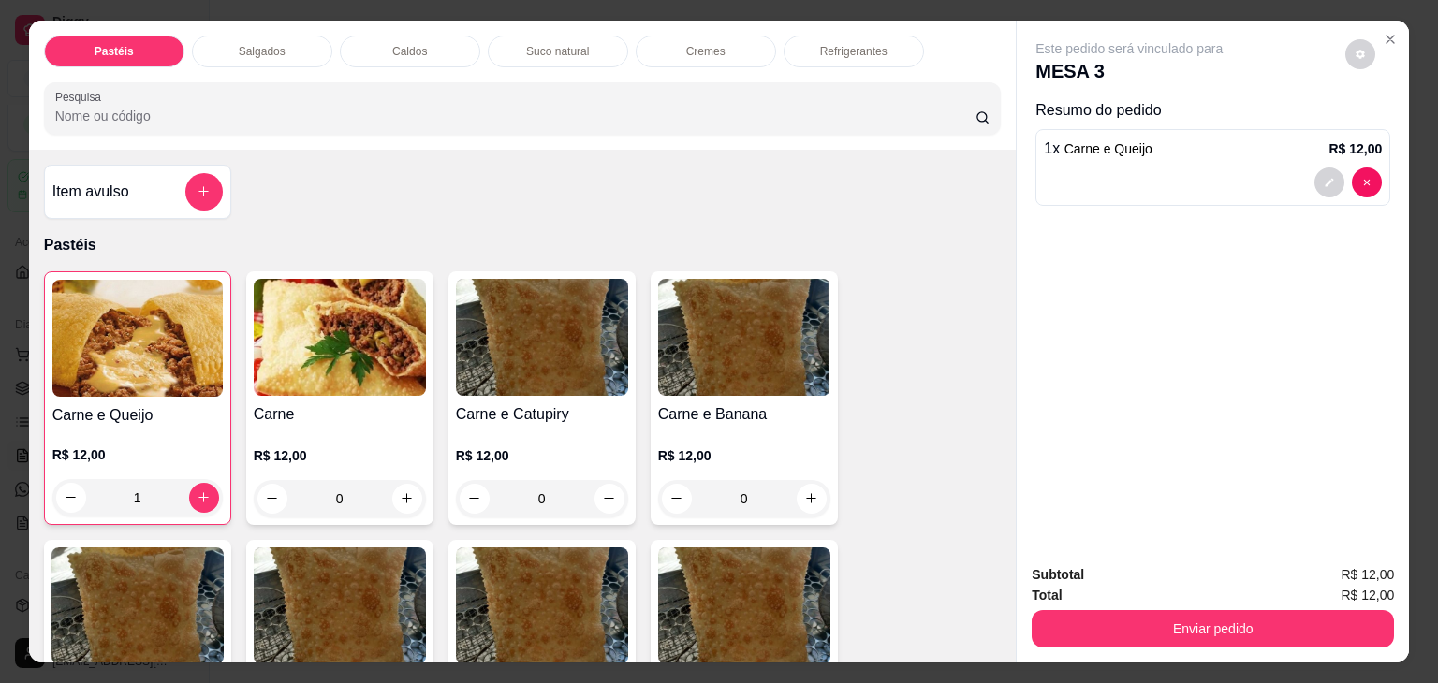
click at [1086, 639] on button "Enviar pedido" at bounding box center [1212, 628] width 362 height 37
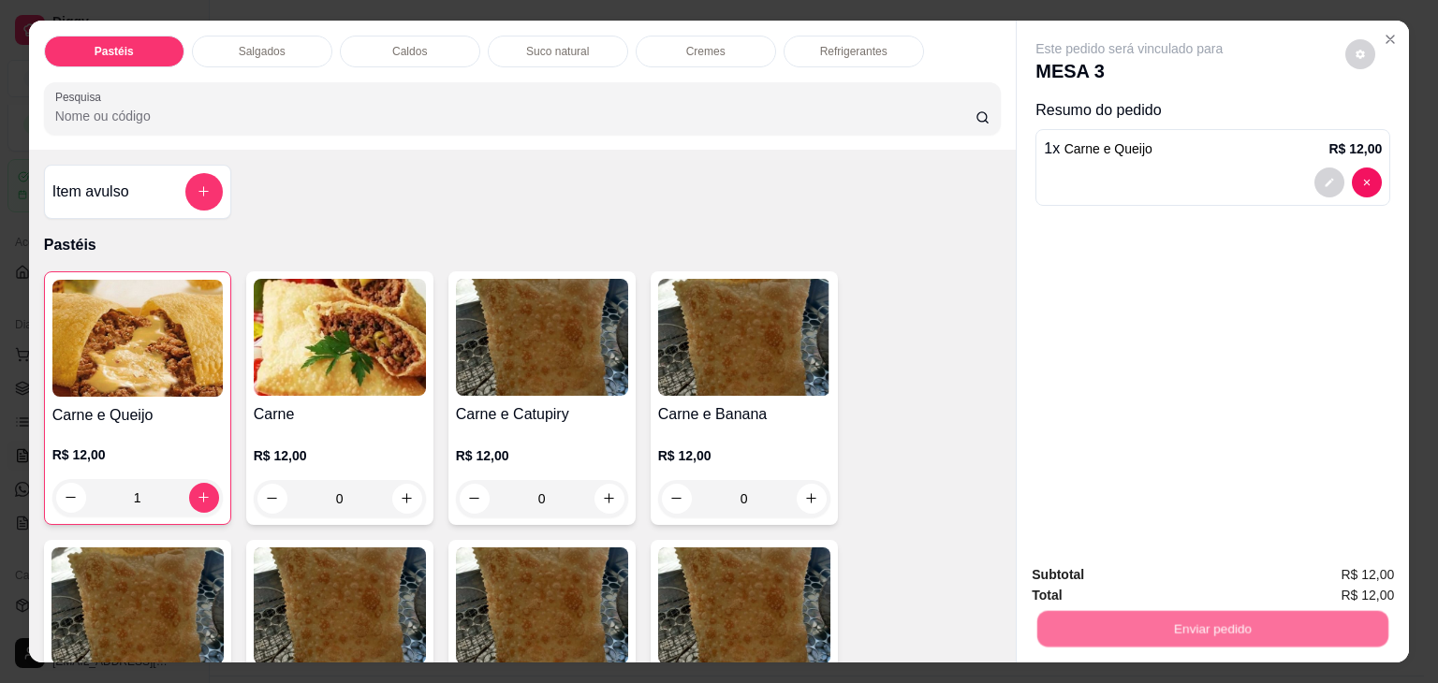
click at [1123, 587] on button "Não registrar e enviar pedido" at bounding box center [1150, 575] width 189 height 35
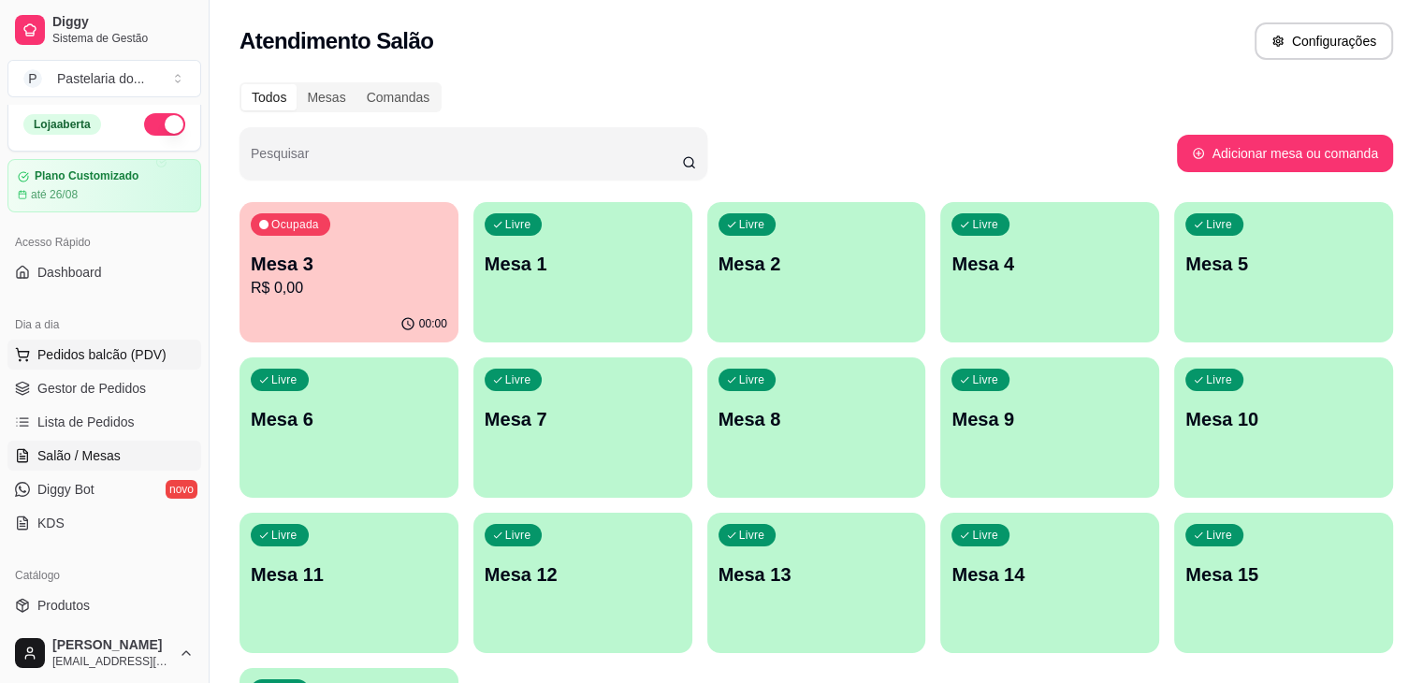
click at [92, 357] on span "Pedidos balcão (PDV)" at bounding box center [101, 354] width 129 height 19
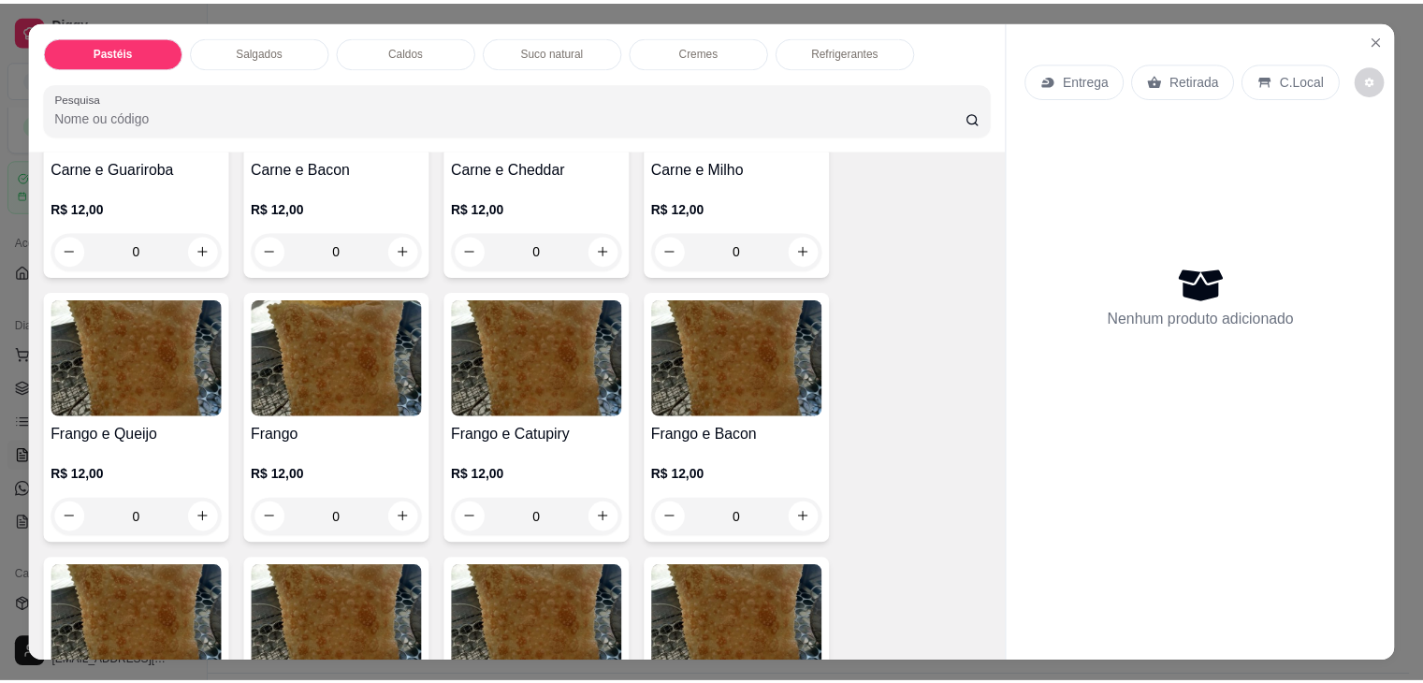
scroll to position [468, 0]
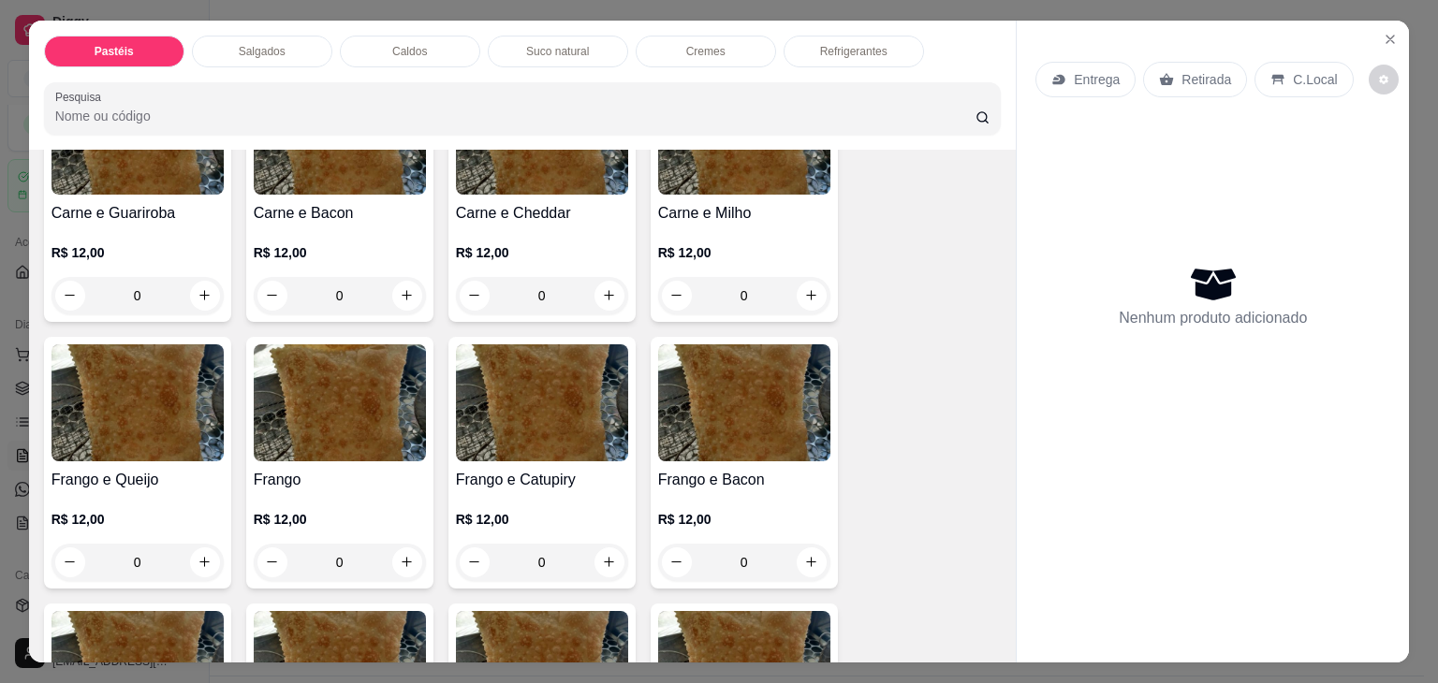
click at [378, 378] on img at bounding box center [340, 402] width 172 height 117
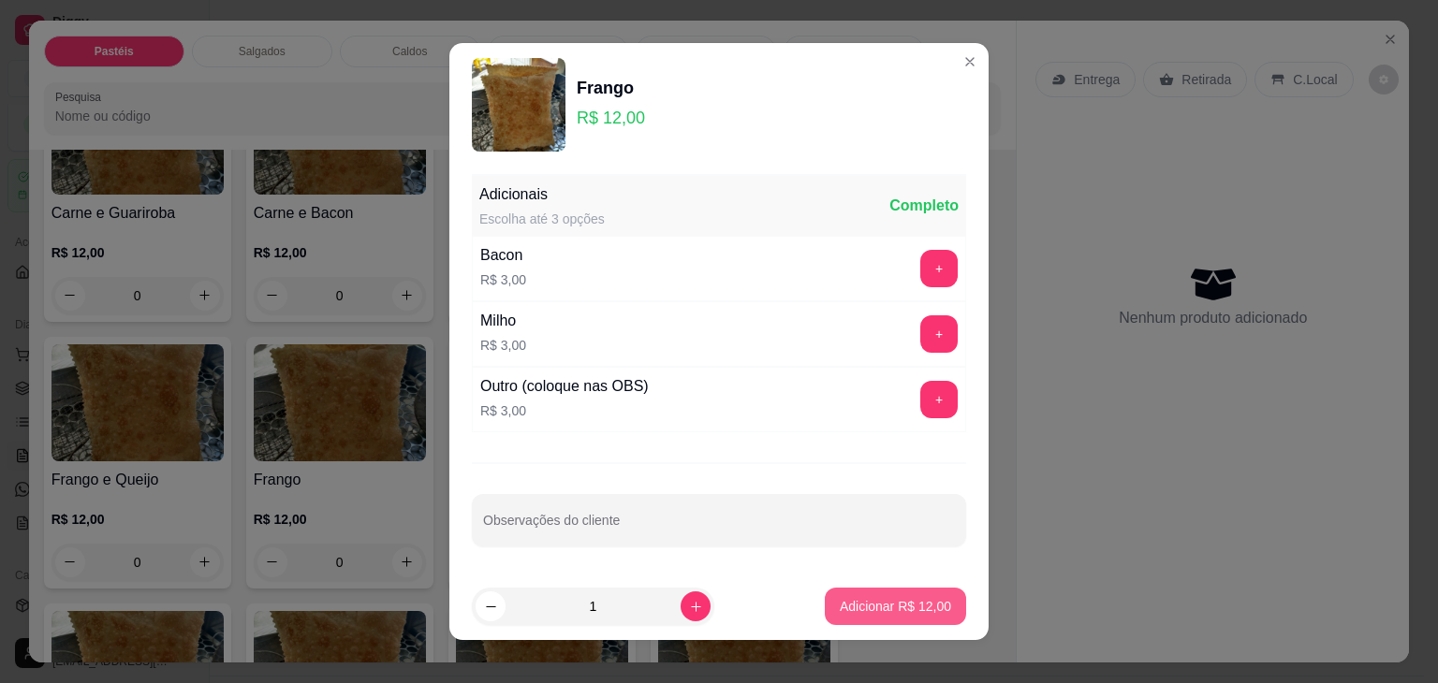
click at [902, 598] on p "Adicionar R$ 12,00" at bounding box center [894, 606] width 111 height 19
type input "1"
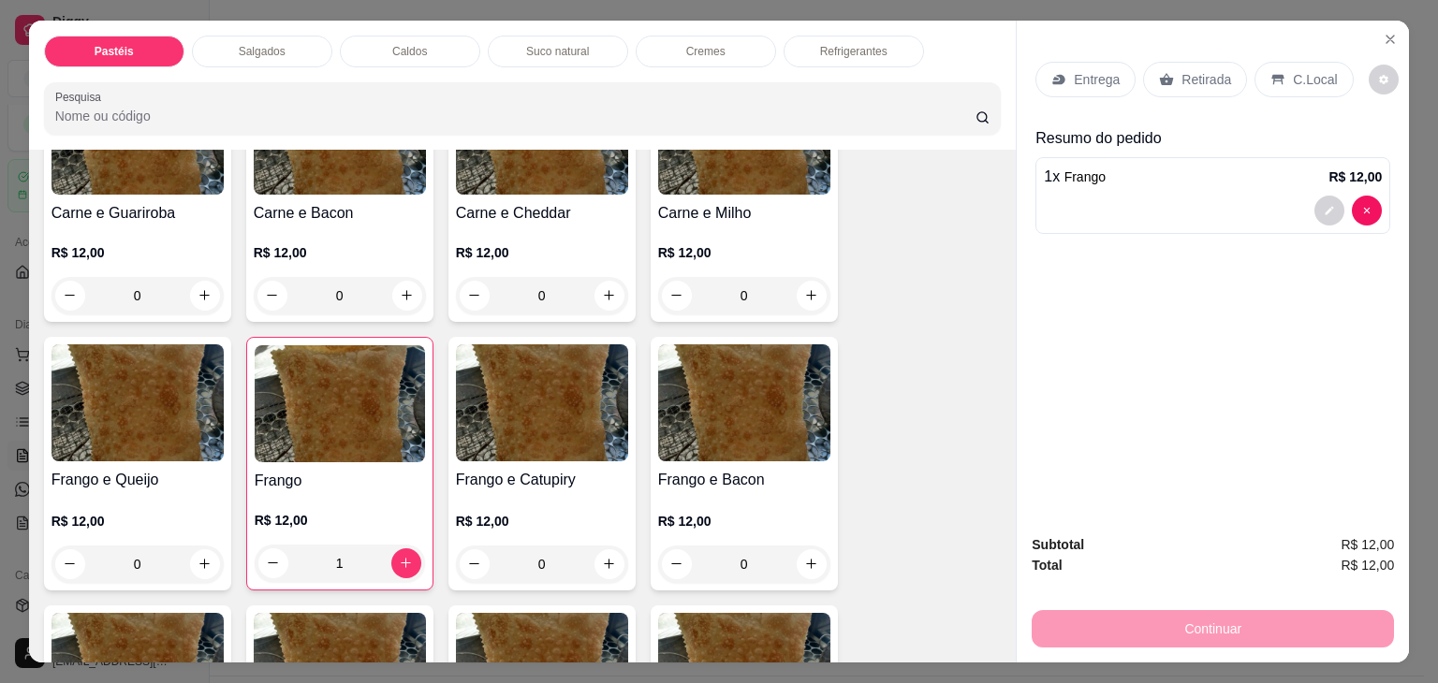
click at [1211, 83] on div "Retirada" at bounding box center [1195, 80] width 104 height 36
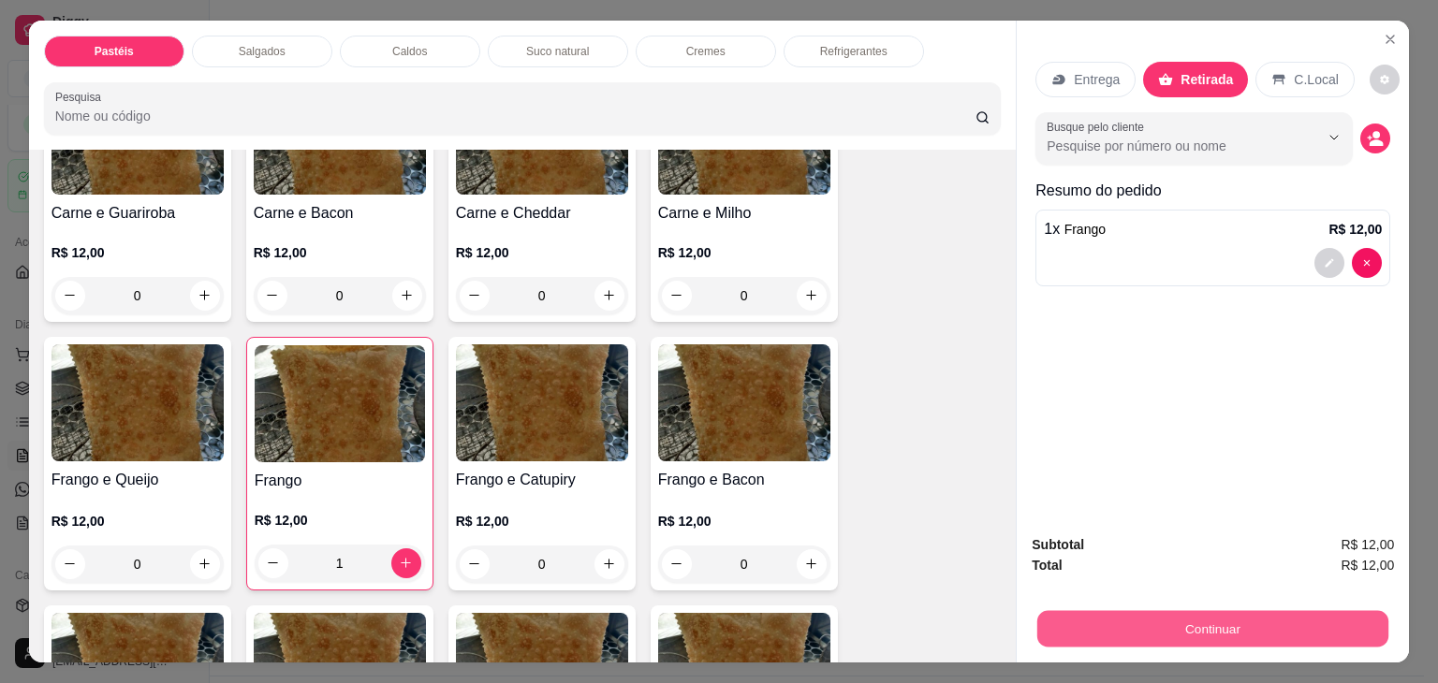
click at [1197, 612] on button "Continuar" at bounding box center [1212, 629] width 351 height 36
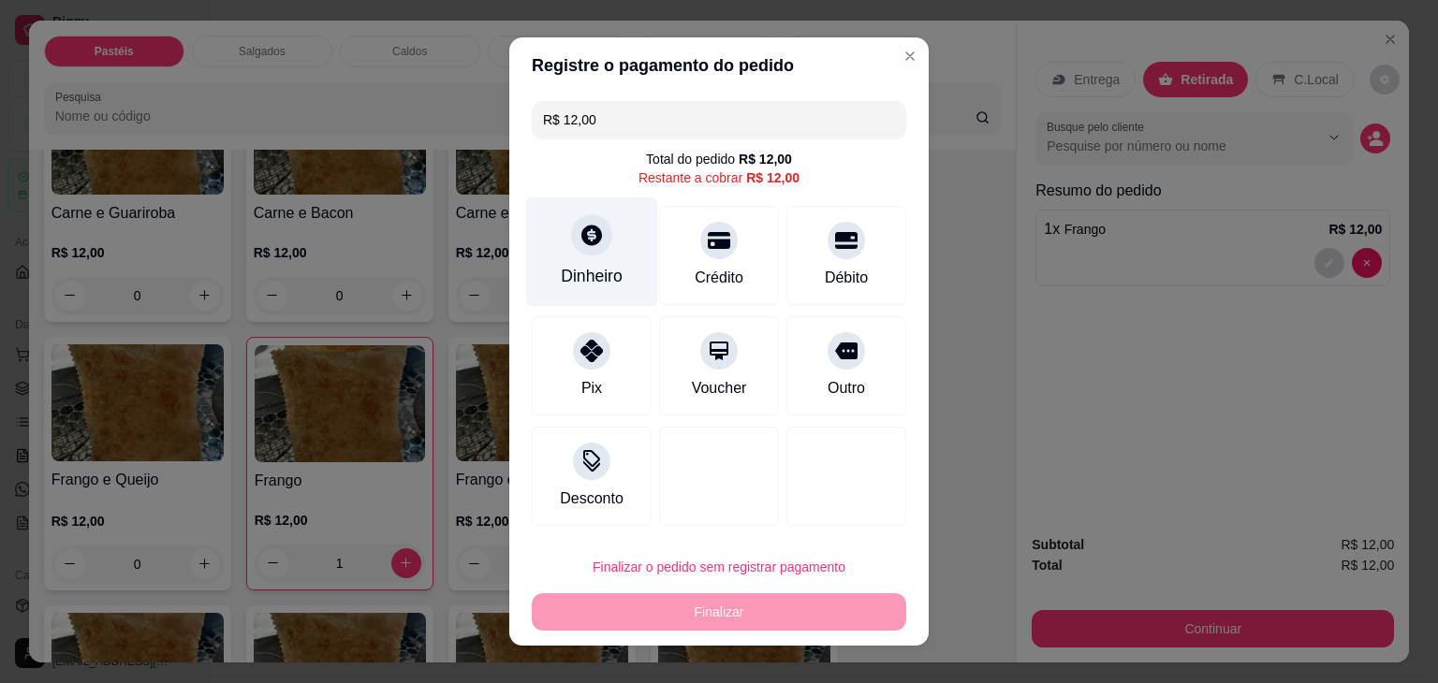
click at [534, 259] on div "Dinheiro" at bounding box center [592, 251] width 132 height 109
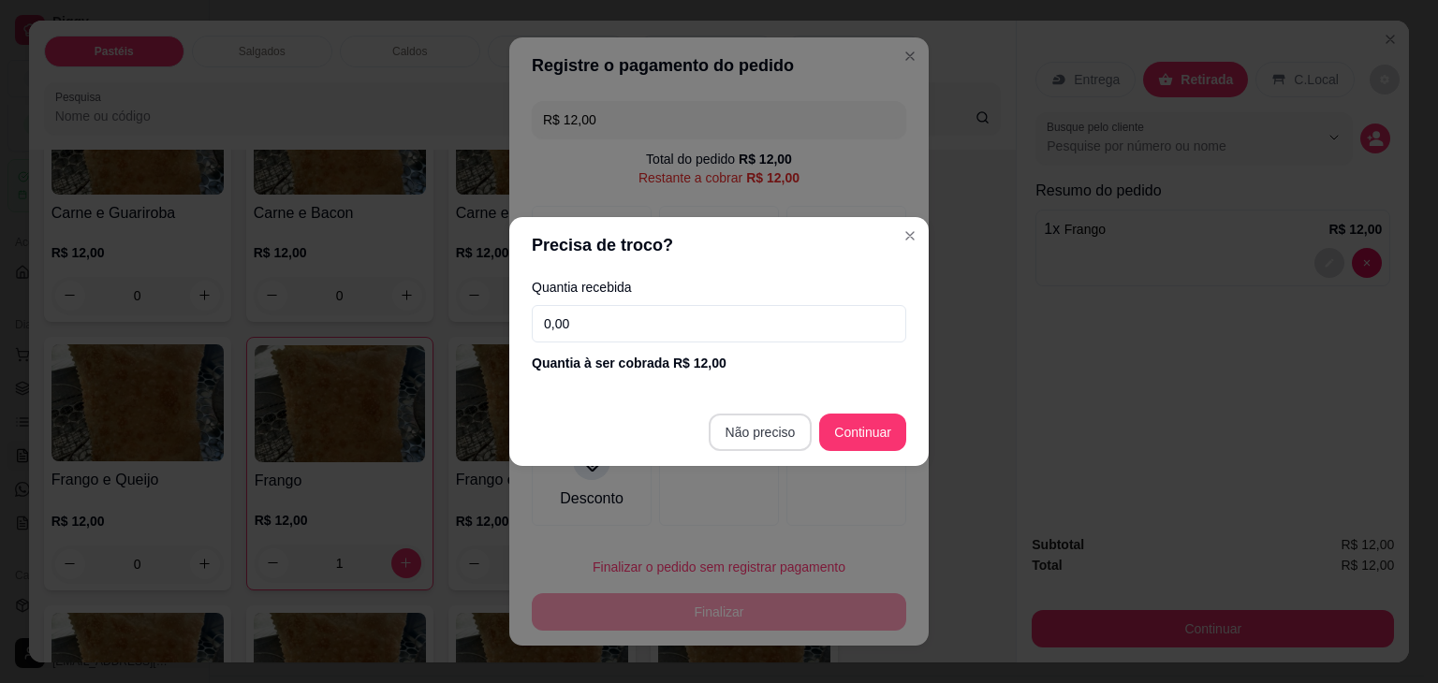
type input "R$ 0,00"
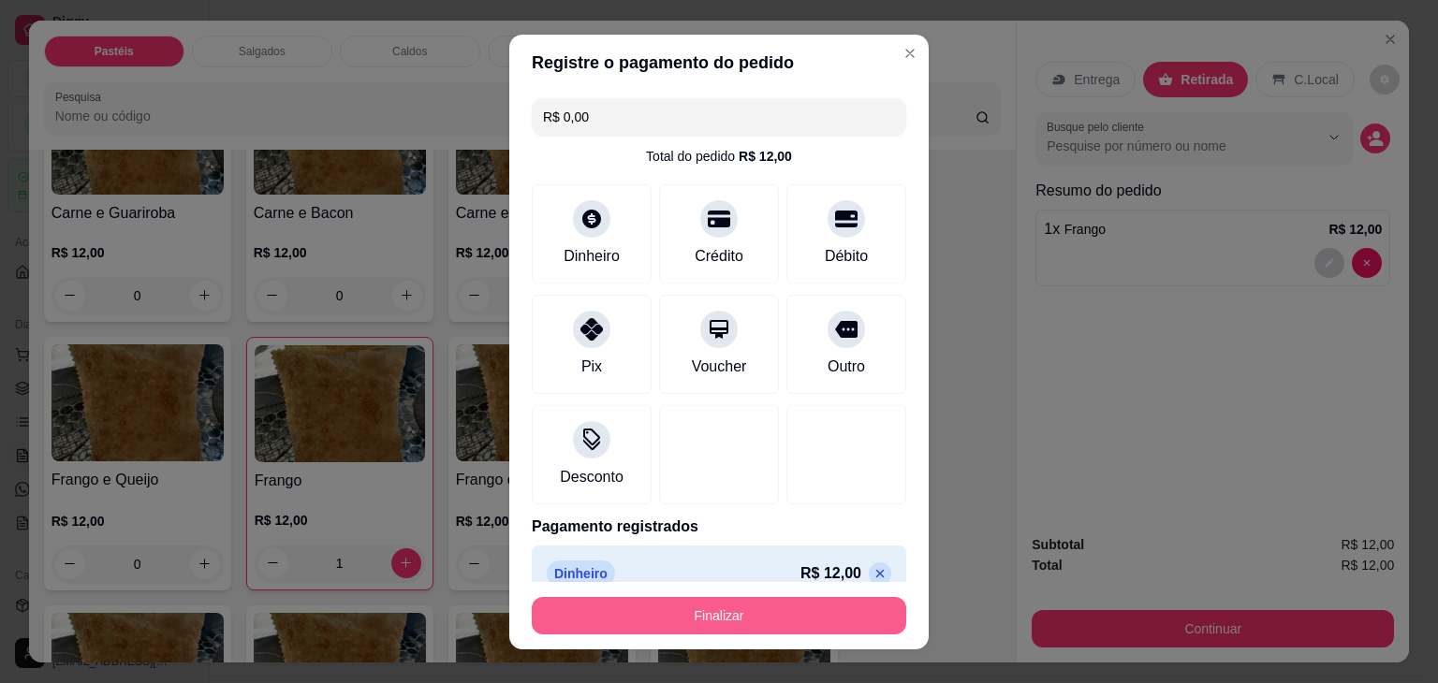
click at [752, 613] on button "Finalizar" at bounding box center [719, 615] width 374 height 37
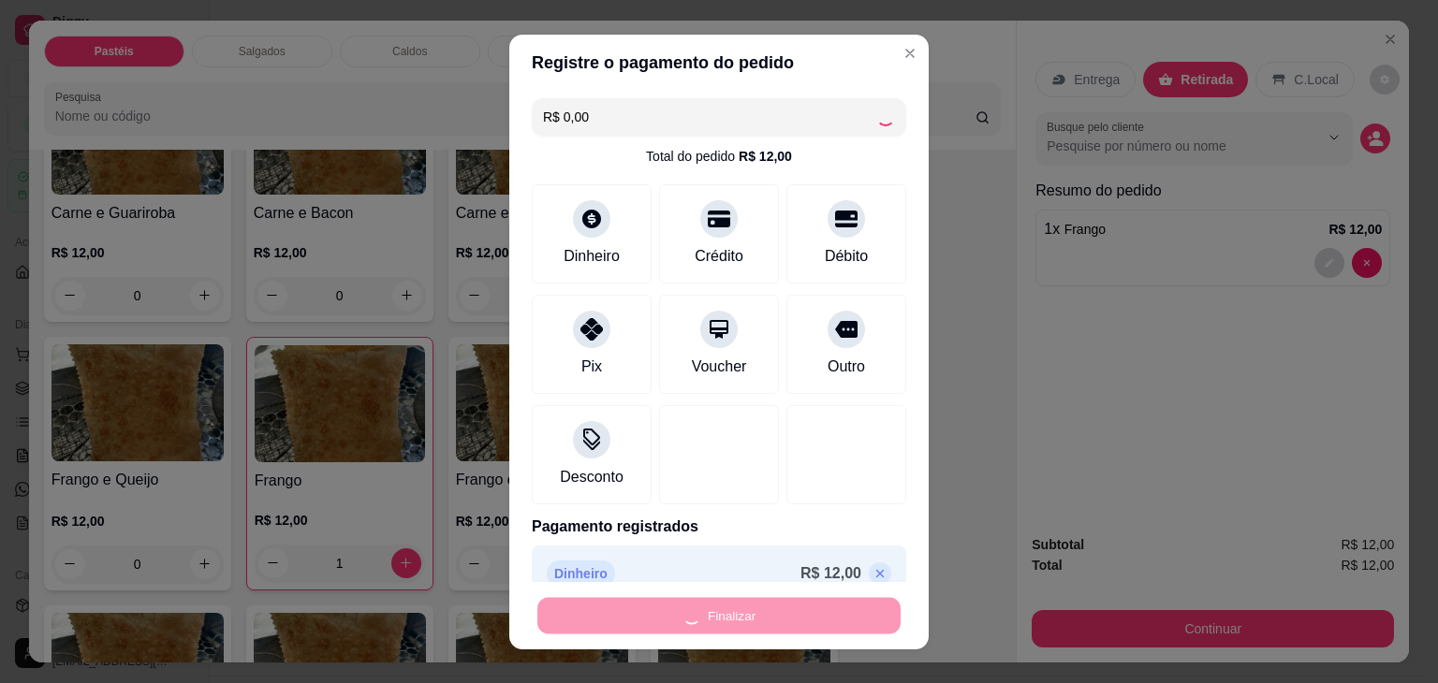
click at [752, 613] on div "Finalizar" at bounding box center [719, 615] width 374 height 37
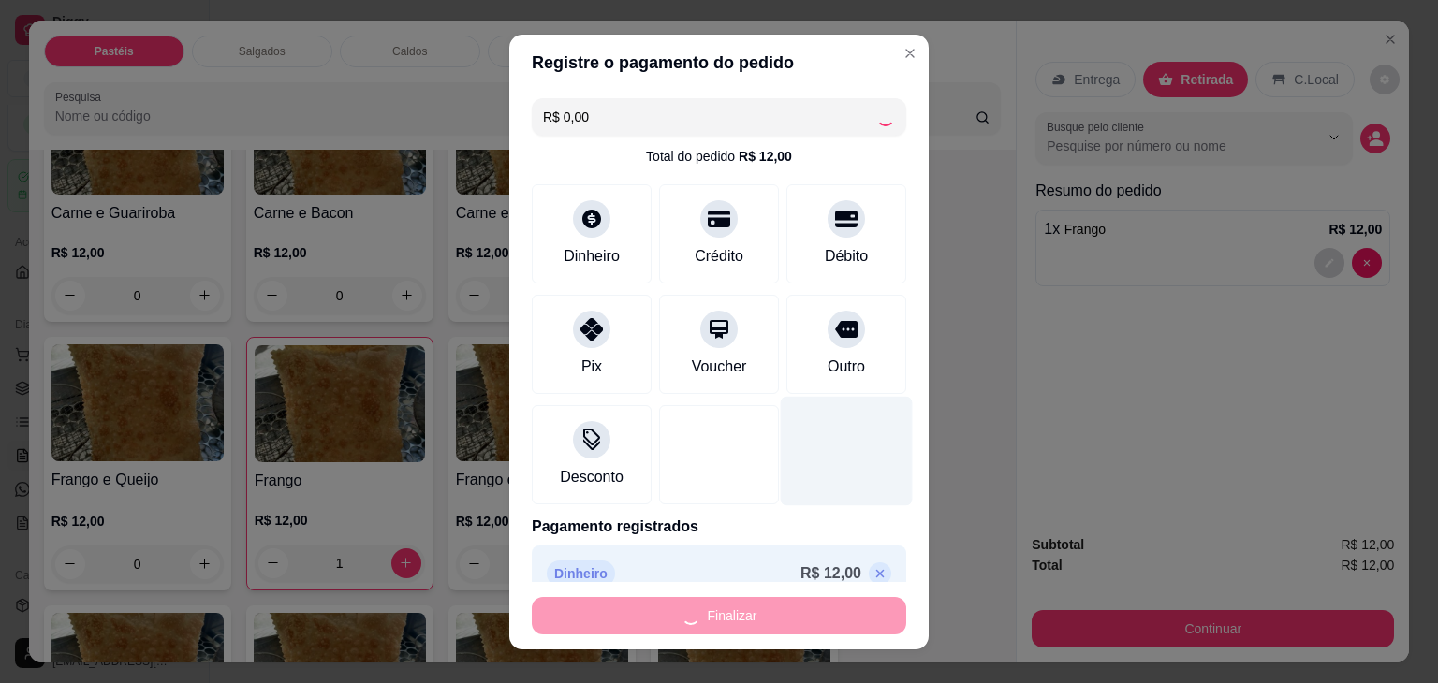
type input "0"
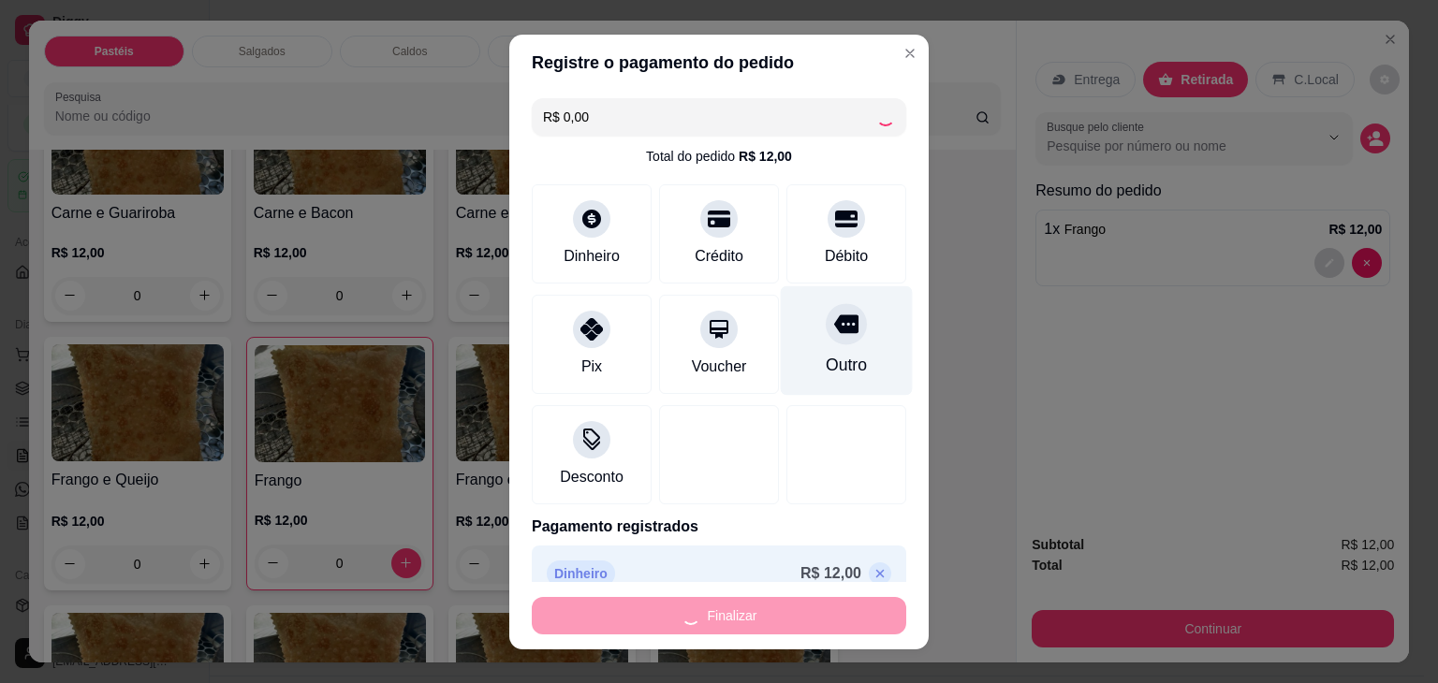
type input "-R$ 12,00"
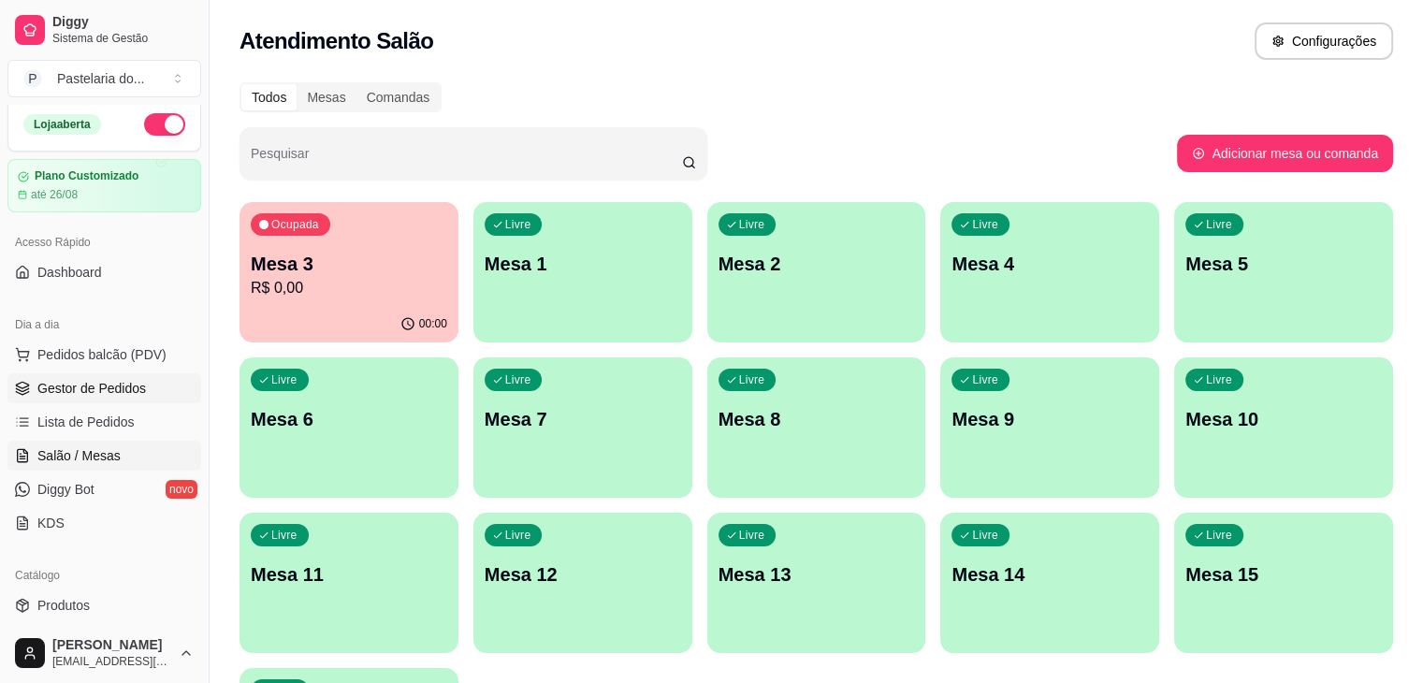
click at [123, 388] on span "Gestor de Pedidos" at bounding box center [91, 388] width 109 height 19
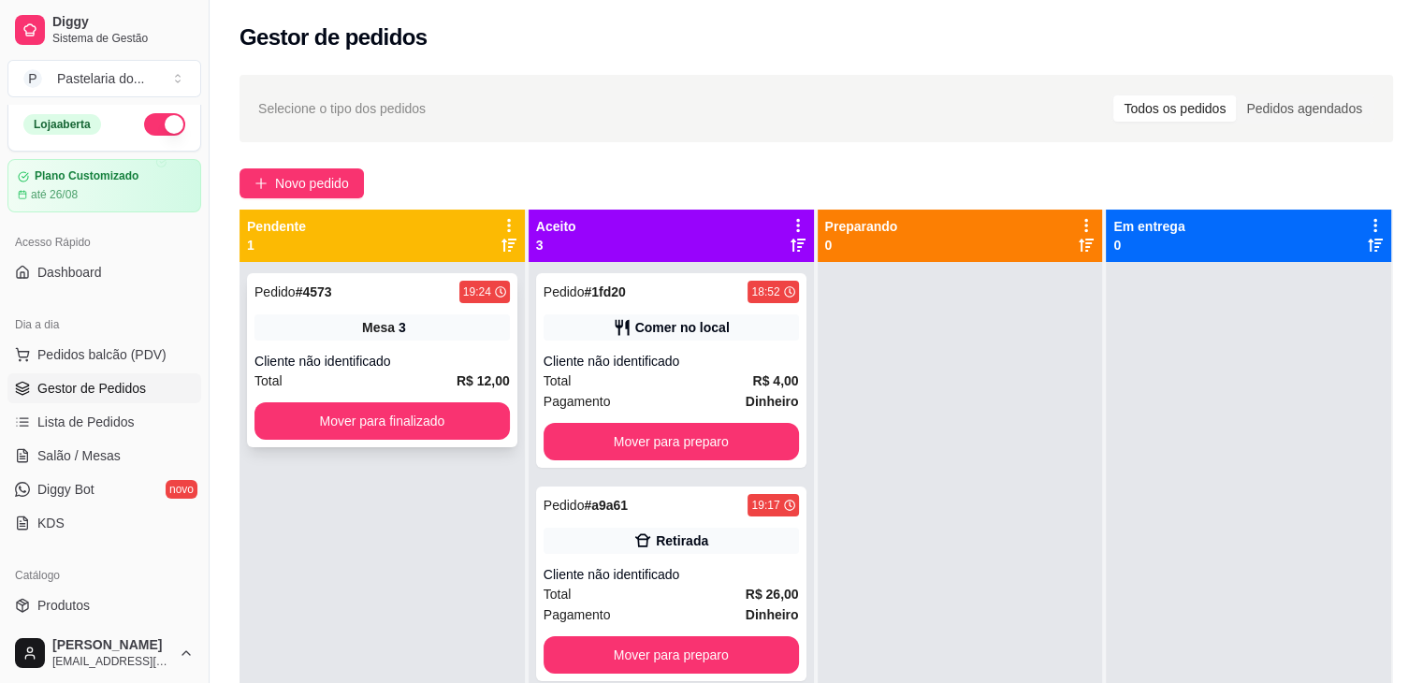
click at [419, 420] on button "Mover para finalizado" at bounding box center [382, 420] width 255 height 37
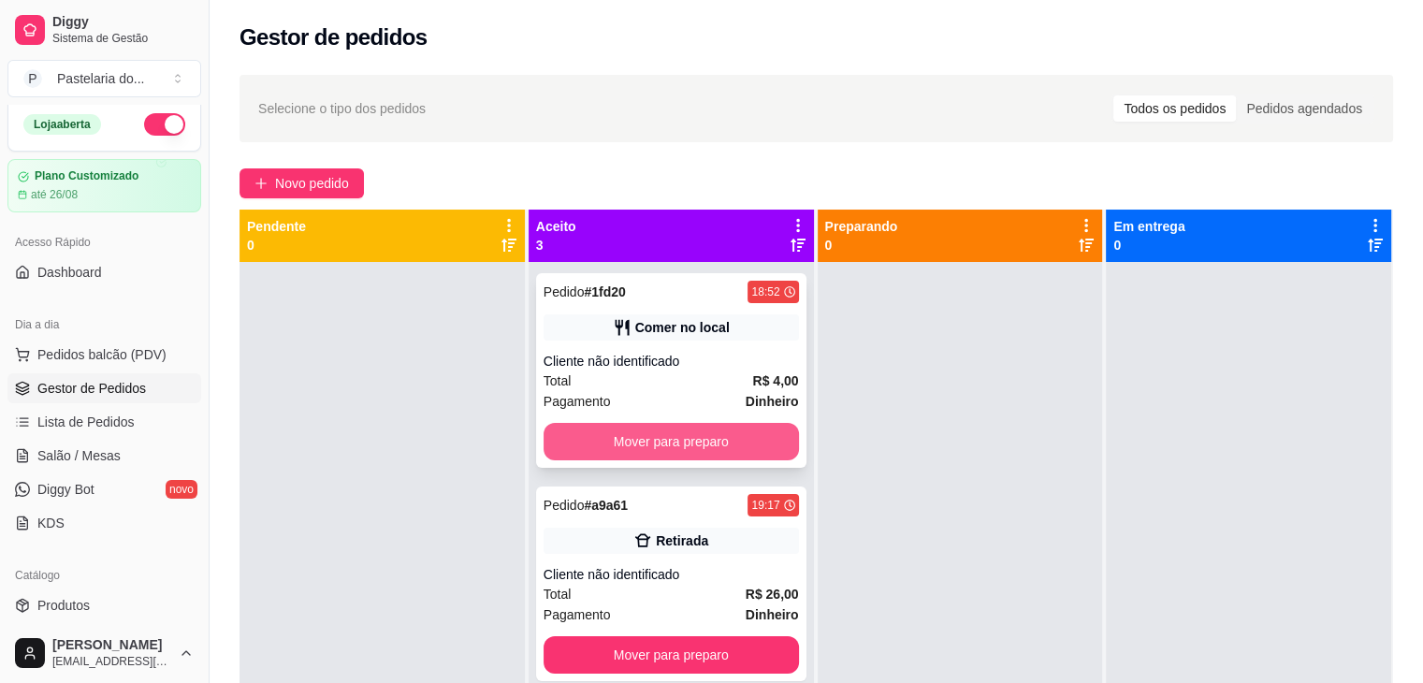
click at [606, 433] on button "Mover para preparo" at bounding box center [671, 441] width 255 height 37
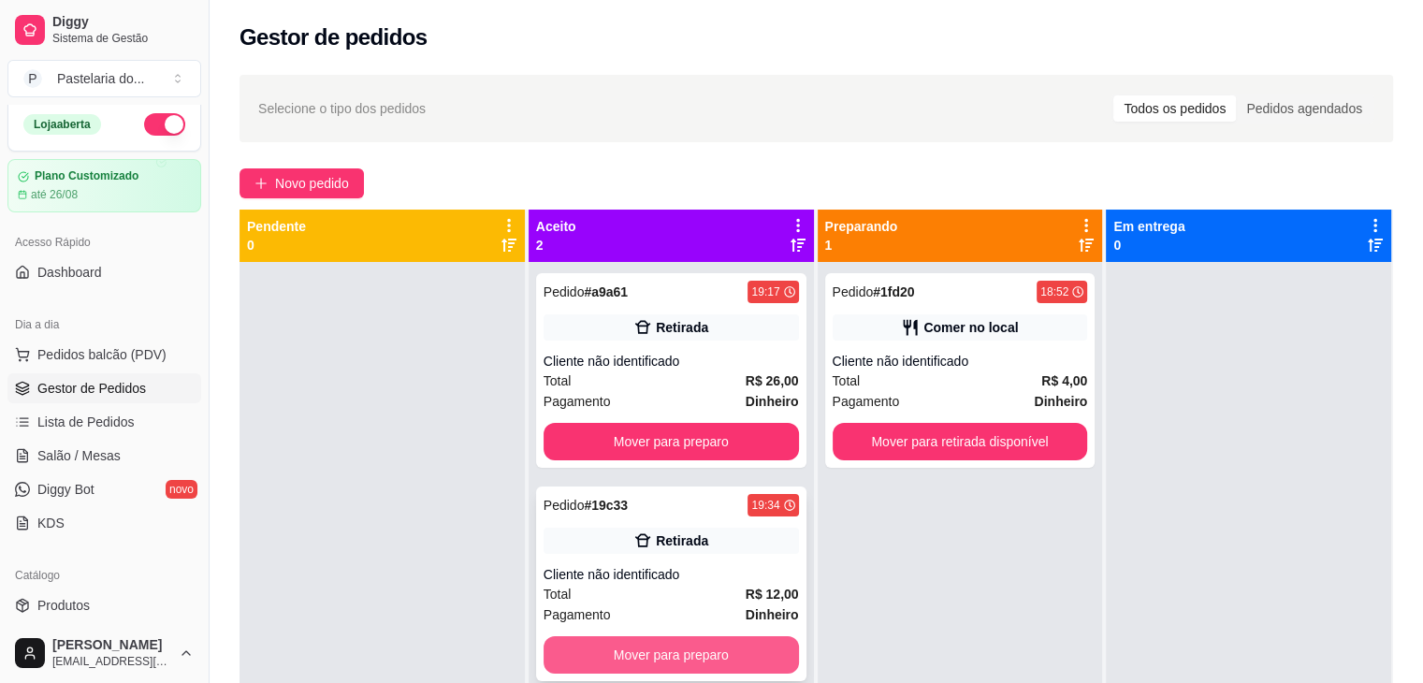
click at [693, 657] on button "Mover para preparo" at bounding box center [671, 654] width 255 height 37
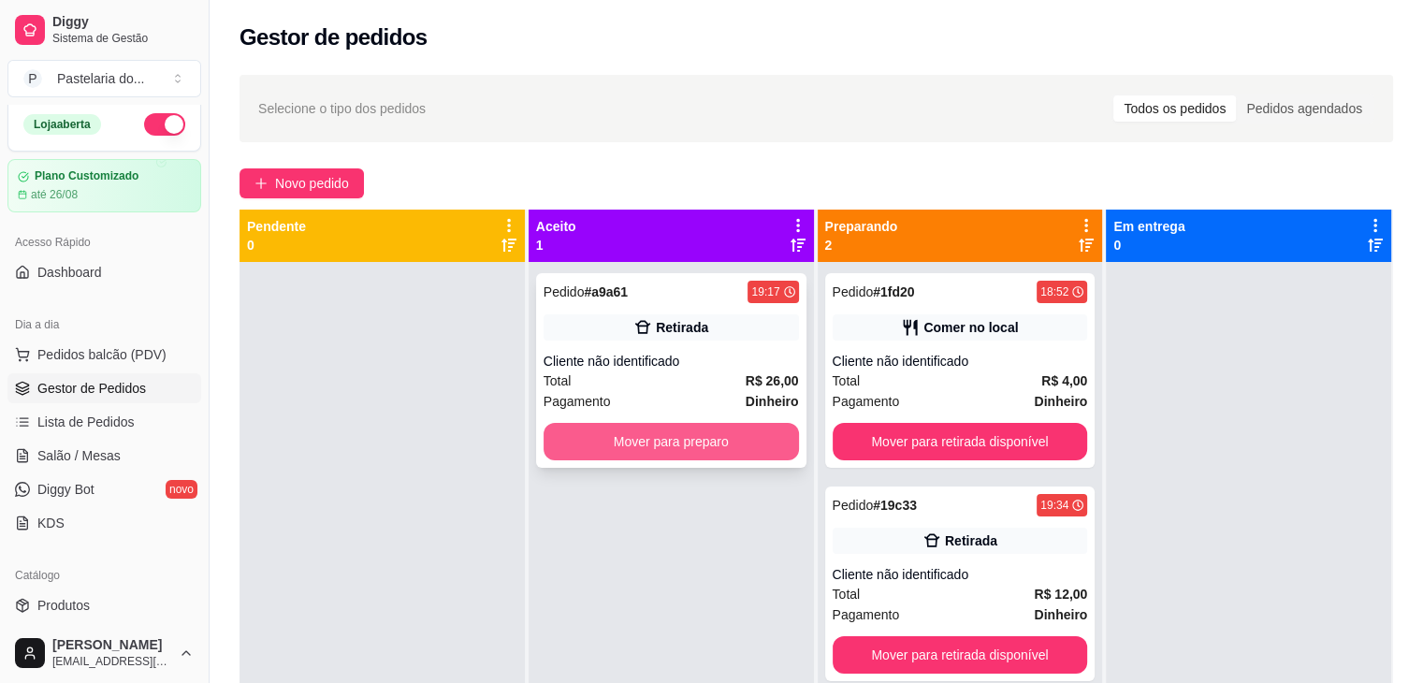
click at [685, 445] on button "Mover para preparo" at bounding box center [671, 441] width 255 height 37
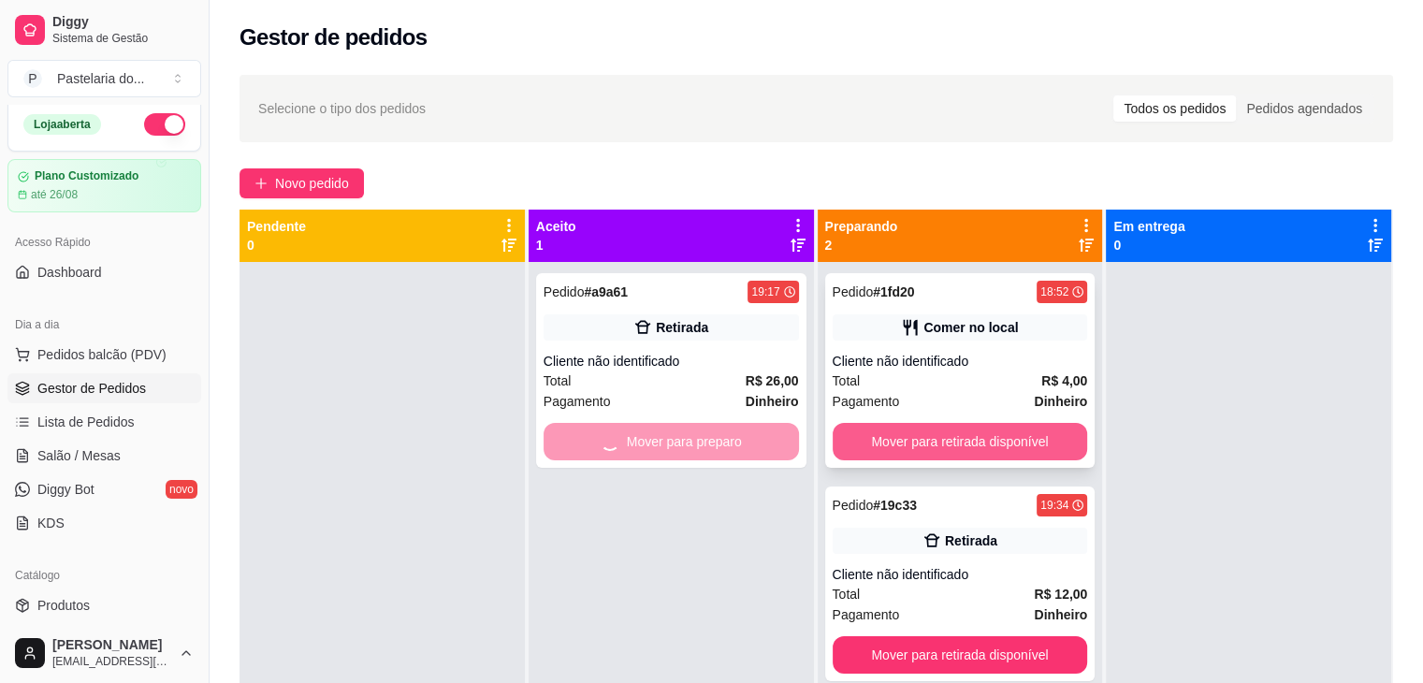
click at [884, 437] on button "Mover para retirada disponível" at bounding box center [960, 441] width 255 height 37
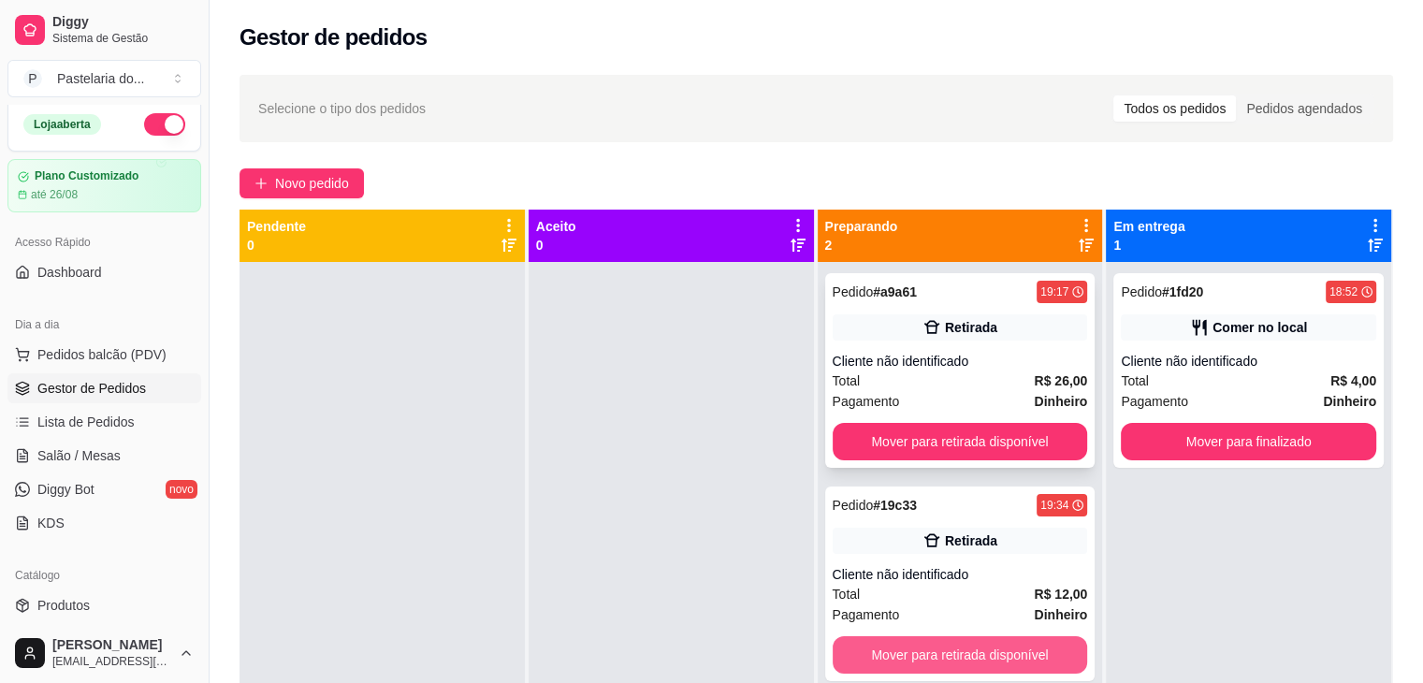
click at [970, 664] on button "Mover para retirada disponível" at bounding box center [960, 654] width 255 height 37
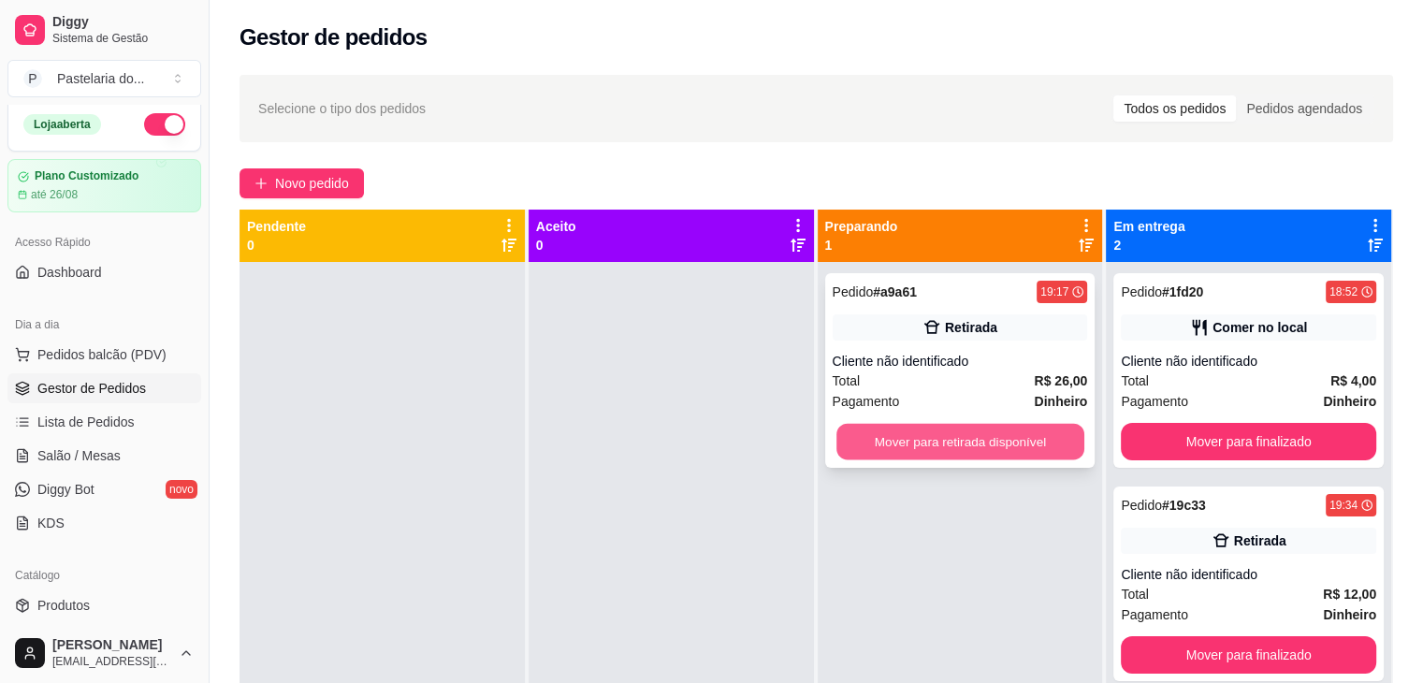
click at [977, 440] on button "Mover para retirada disponível" at bounding box center [961, 442] width 248 height 36
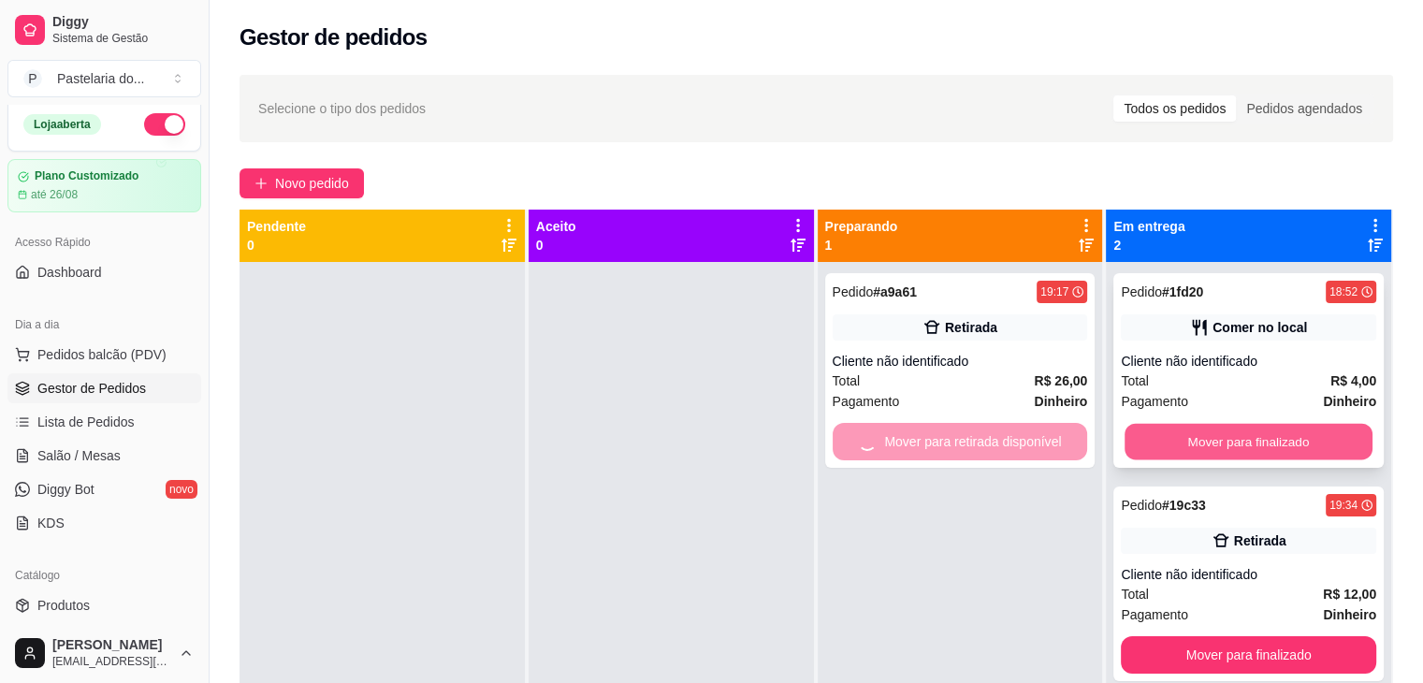
click at [1125, 446] on button "Mover para finalizado" at bounding box center [1249, 442] width 248 height 36
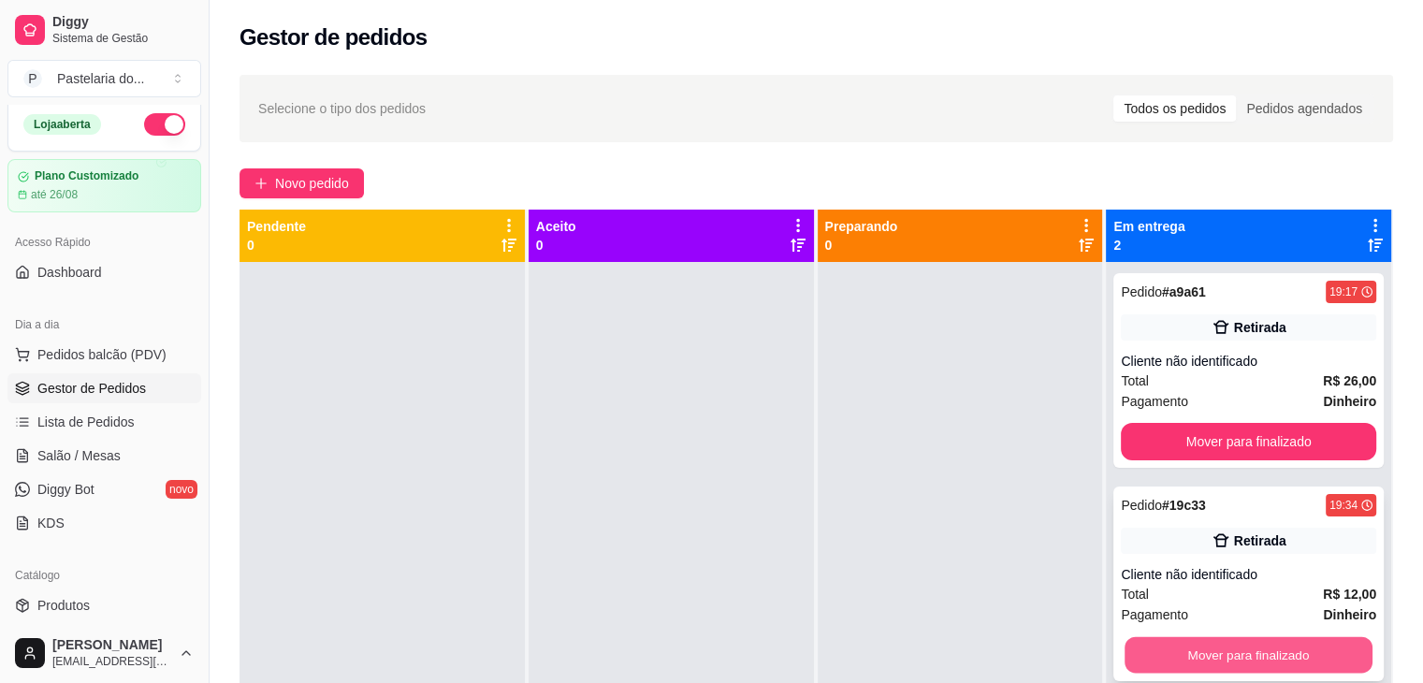
click at [1291, 662] on button "Mover para finalizado" at bounding box center [1249, 655] width 248 height 36
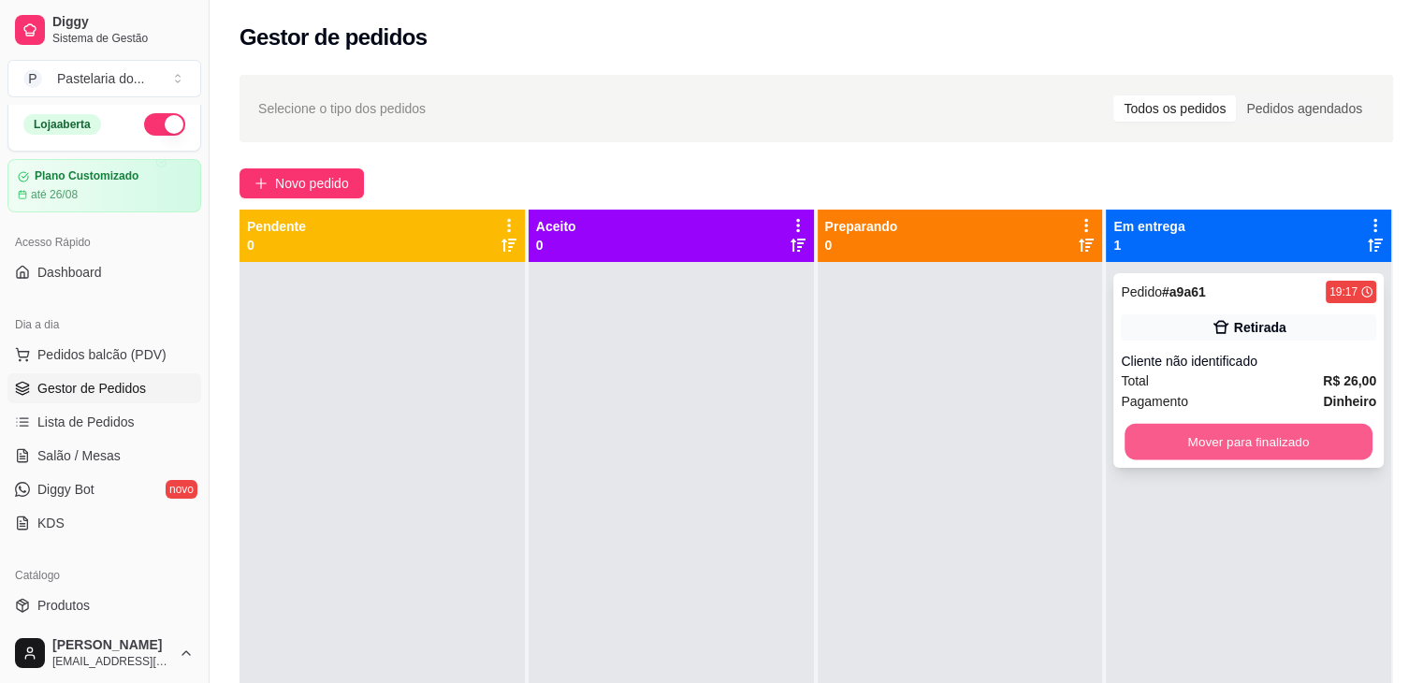
click at [1271, 443] on button "Mover para finalizado" at bounding box center [1249, 442] width 248 height 36
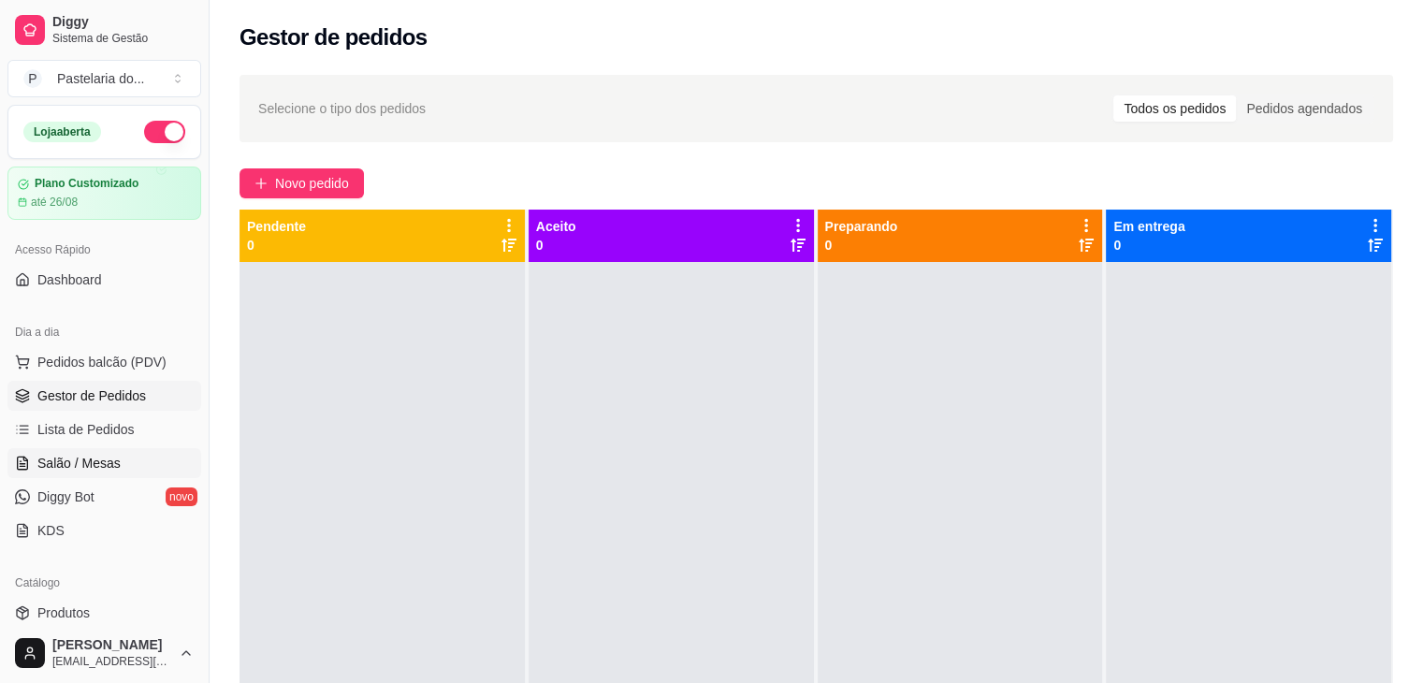
click at [138, 468] on link "Salão / Mesas" at bounding box center [104, 463] width 194 height 30
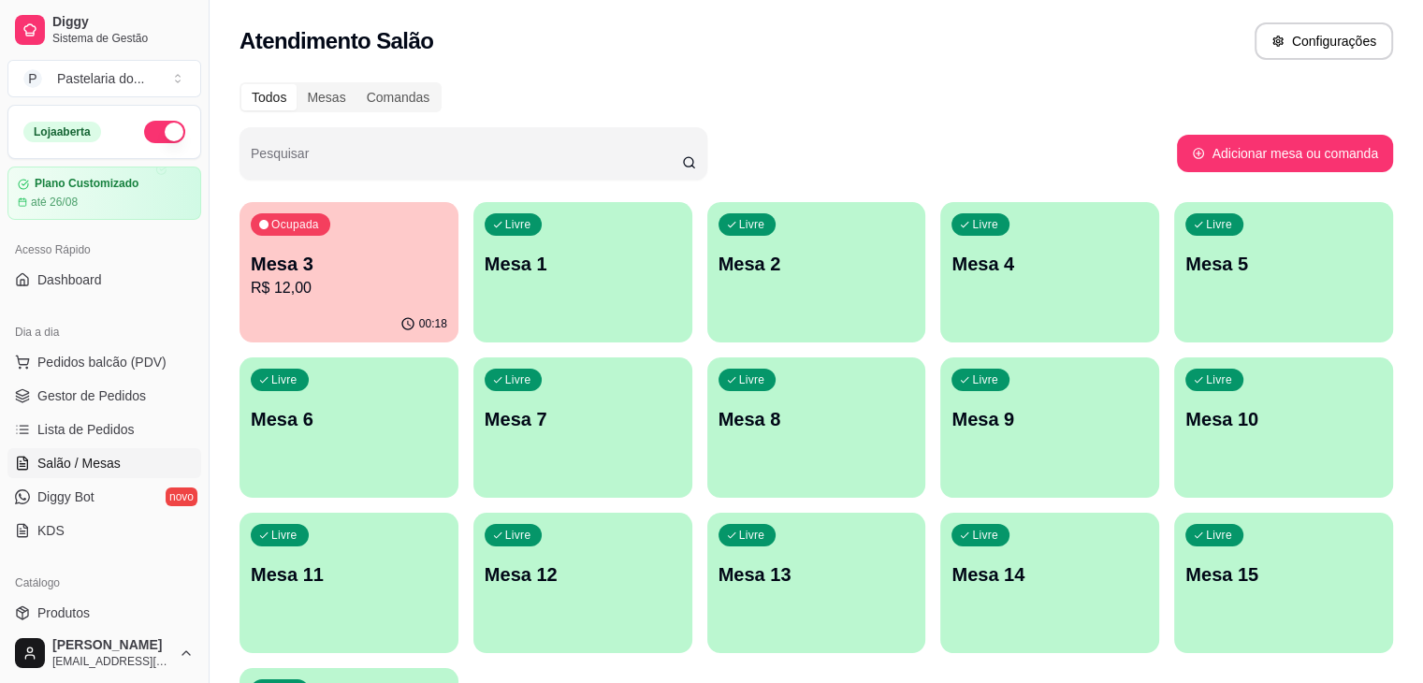
click at [175, 376] on ul "Pedidos balcão (PDV) Gestor de Pedidos Lista de Pedidos Salão / Mesas Diggy Bot…" at bounding box center [104, 446] width 194 height 198
click at [169, 365] on button "Pedidos balcão (PDV)" at bounding box center [104, 362] width 194 height 30
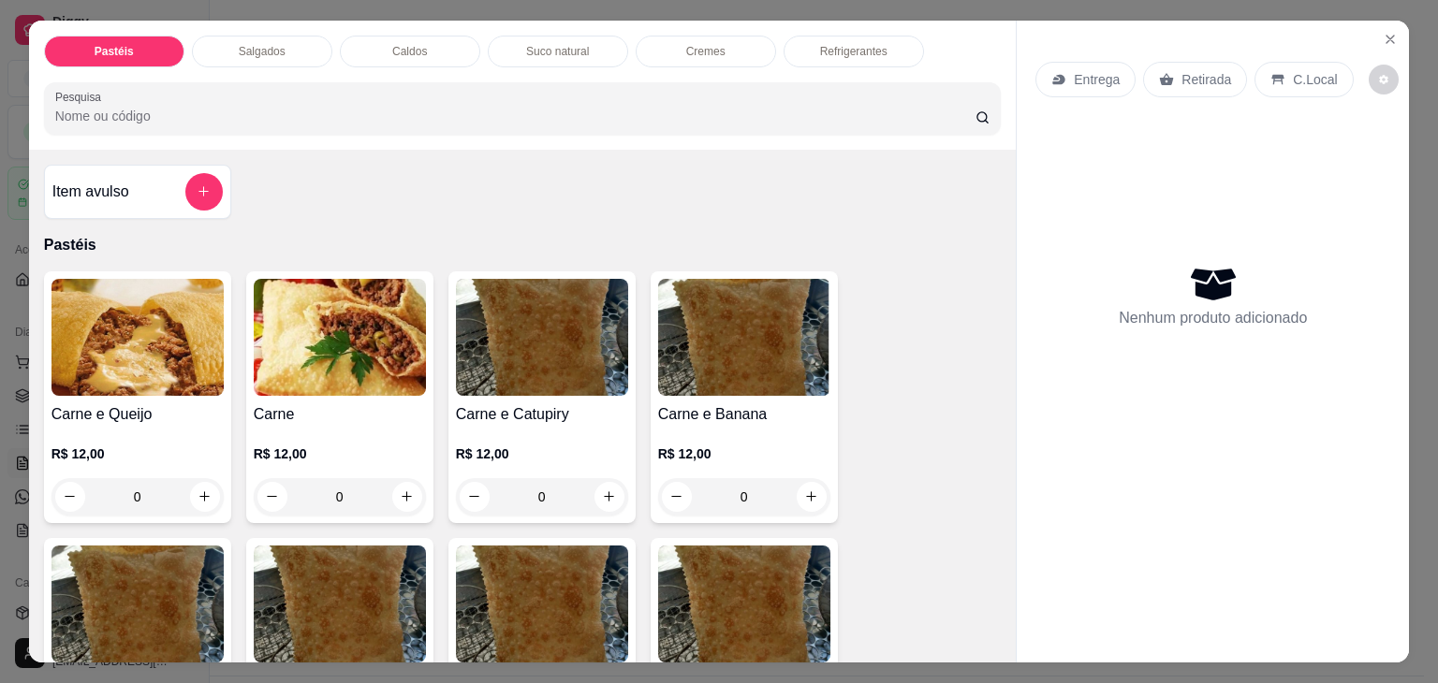
click at [273, 36] on div "Salgados" at bounding box center [262, 52] width 140 height 32
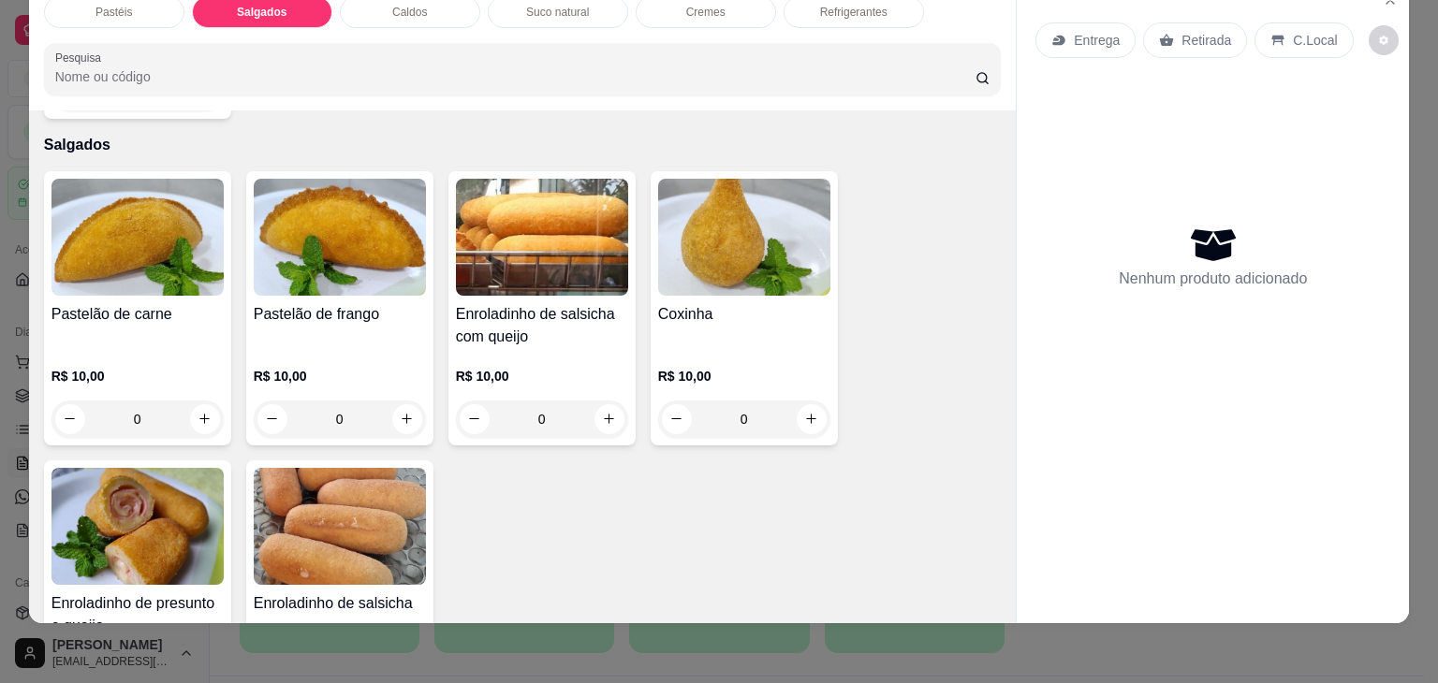
scroll to position [2175, 0]
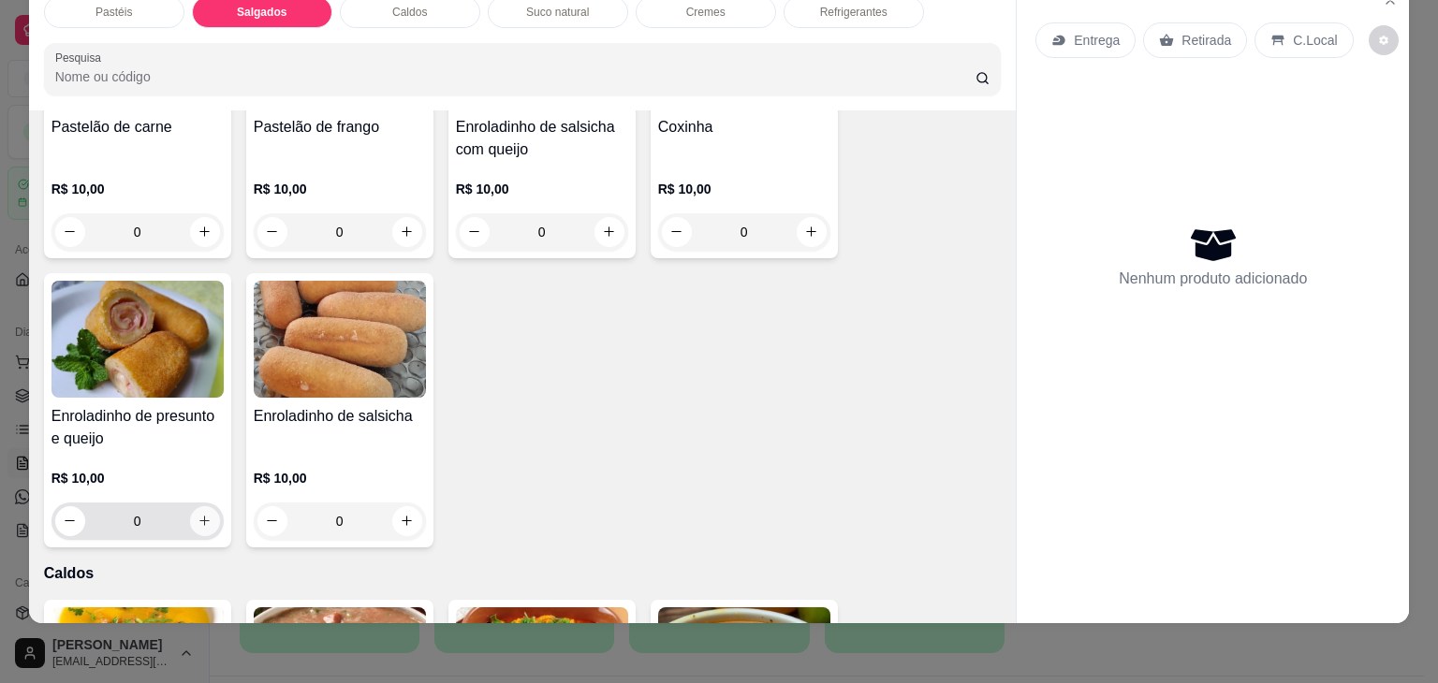
click at [208, 506] on button "increase-product-quantity" at bounding box center [205, 521] width 30 height 30
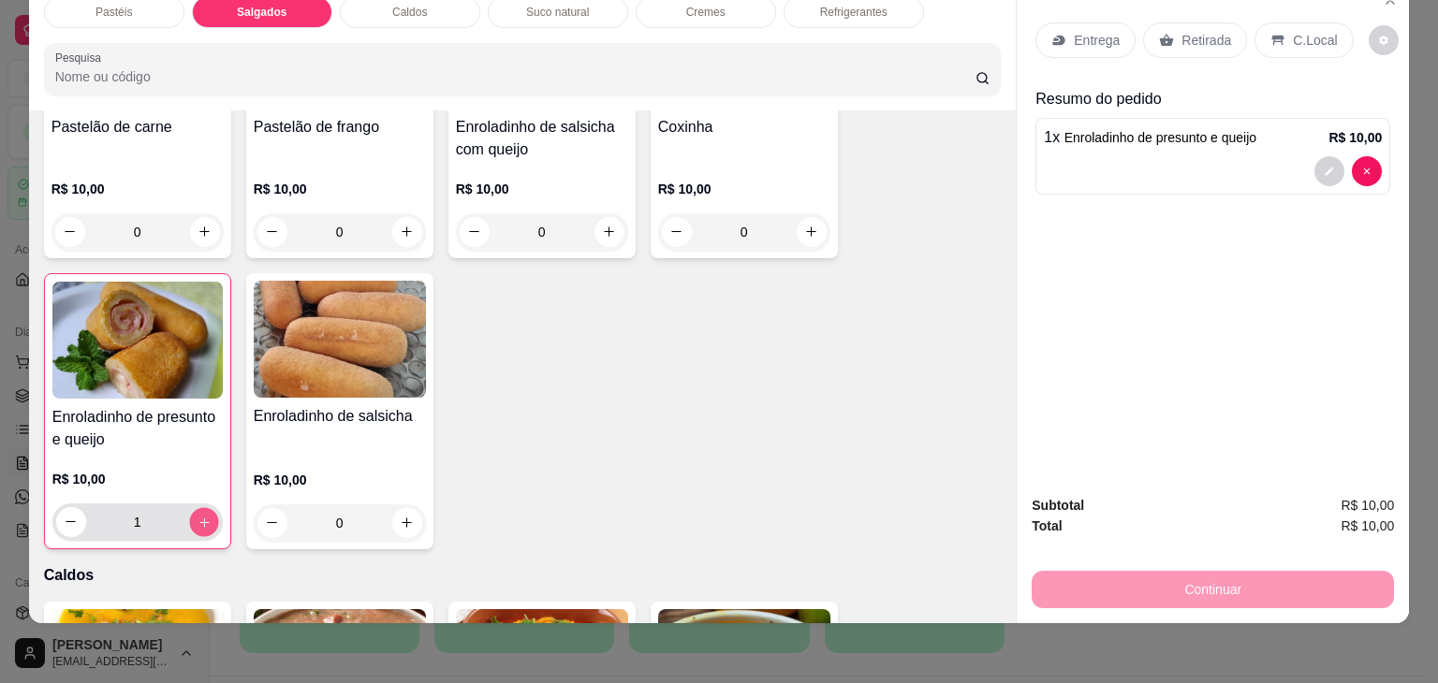
click at [208, 507] on button "increase-product-quantity" at bounding box center [203, 521] width 29 height 29
type input "2"
click at [1203, 31] on p "Retirada" at bounding box center [1206, 40] width 50 height 19
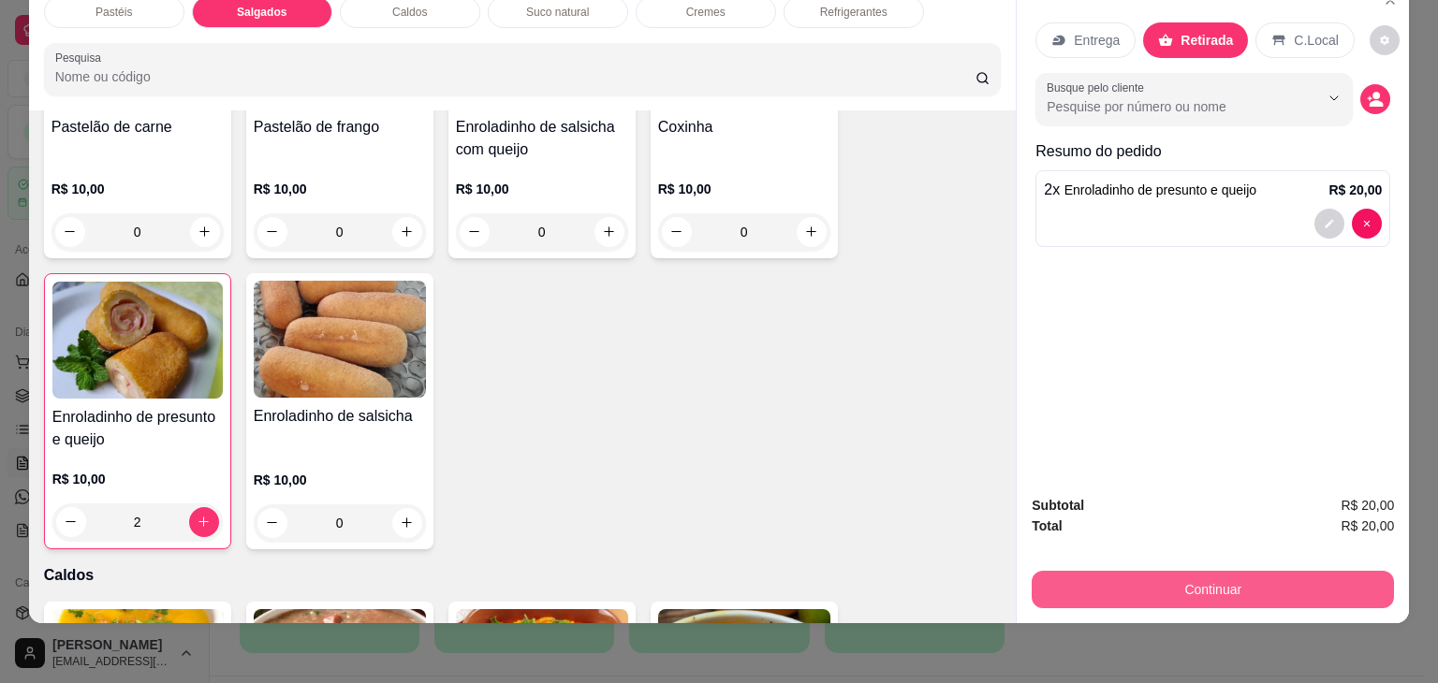
click at [1276, 576] on button "Continuar" at bounding box center [1212, 589] width 362 height 37
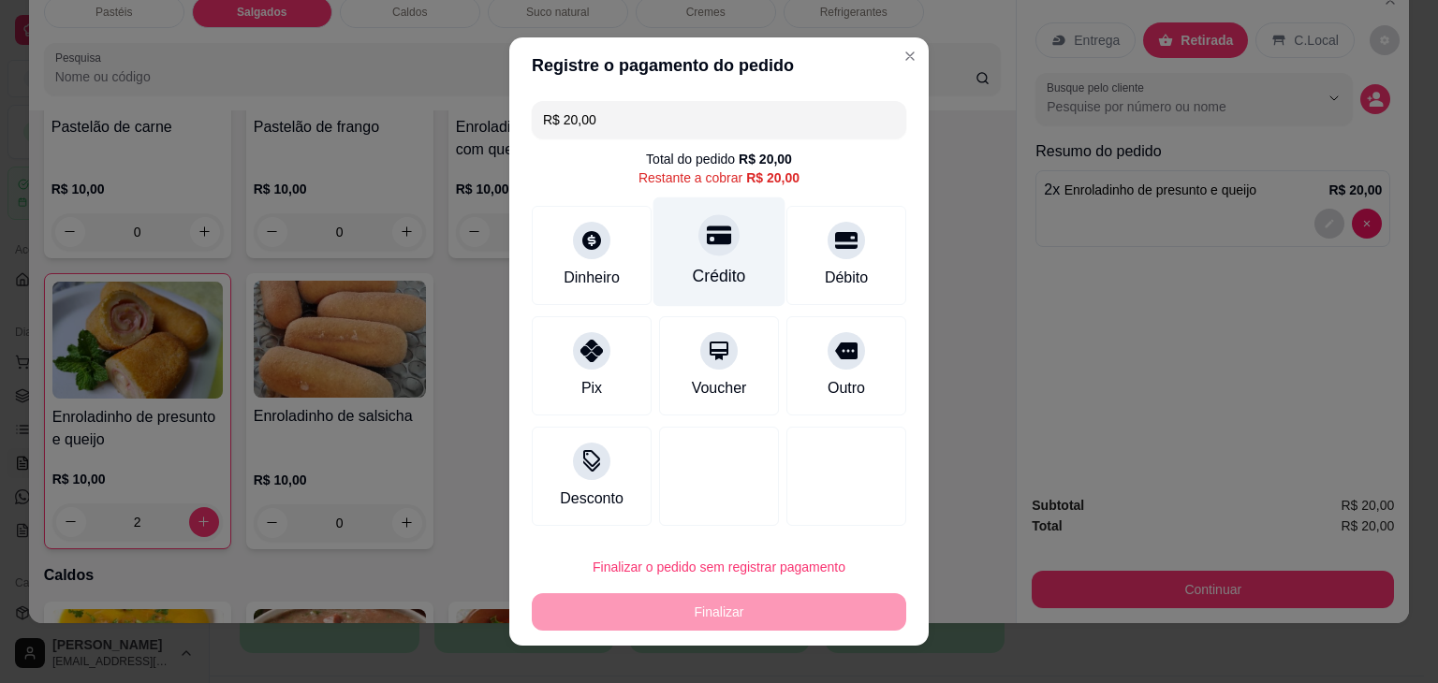
click at [728, 254] on div "Crédito" at bounding box center [719, 251] width 132 height 109
type input "R$ 0,00"
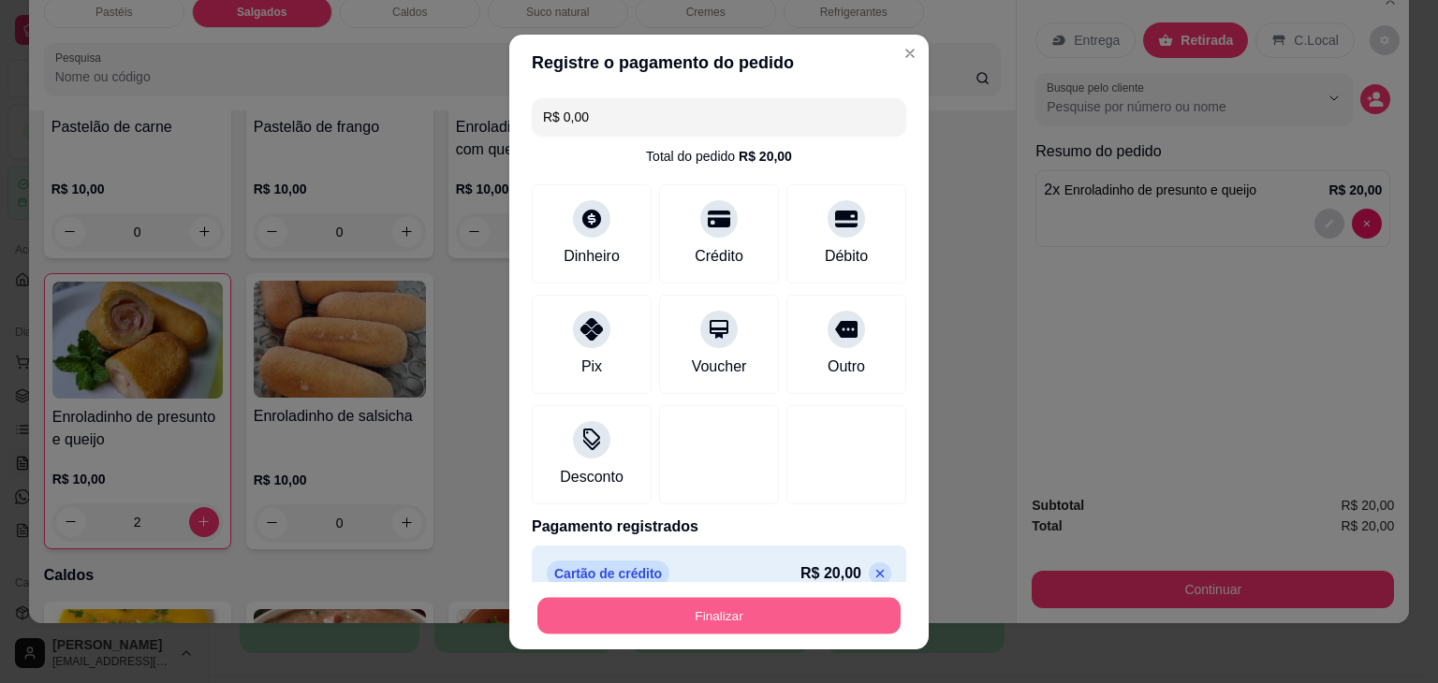
click at [817, 615] on button "Finalizar" at bounding box center [718, 615] width 363 height 36
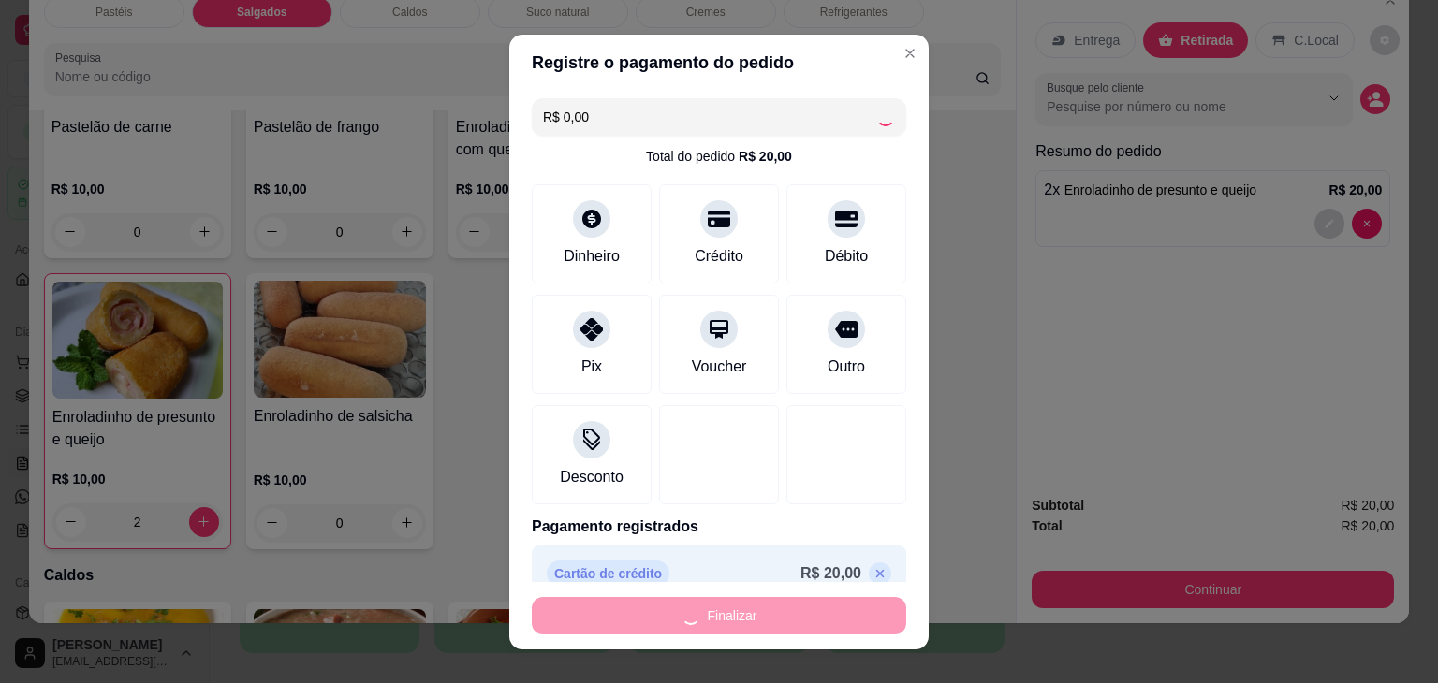
type input "0"
type input "-R$ 20,00"
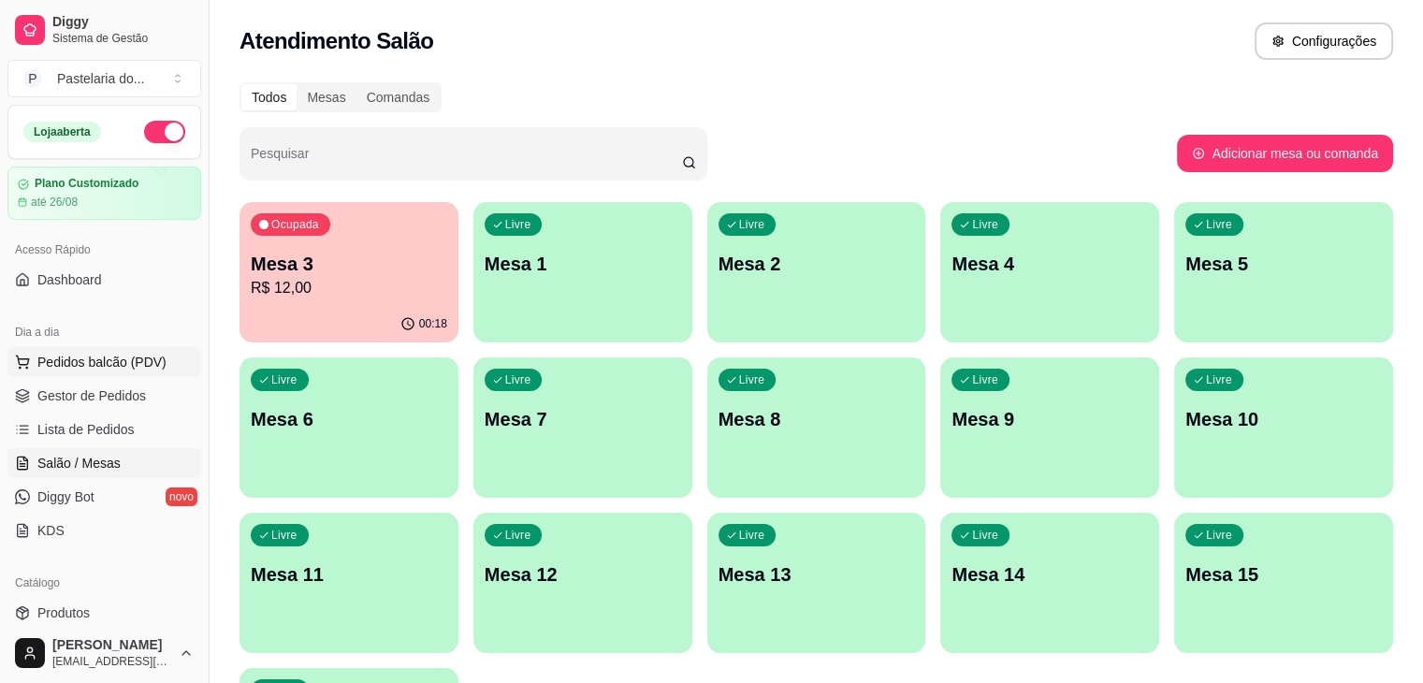
click at [161, 361] on button "Pedidos balcão (PDV)" at bounding box center [104, 362] width 194 height 30
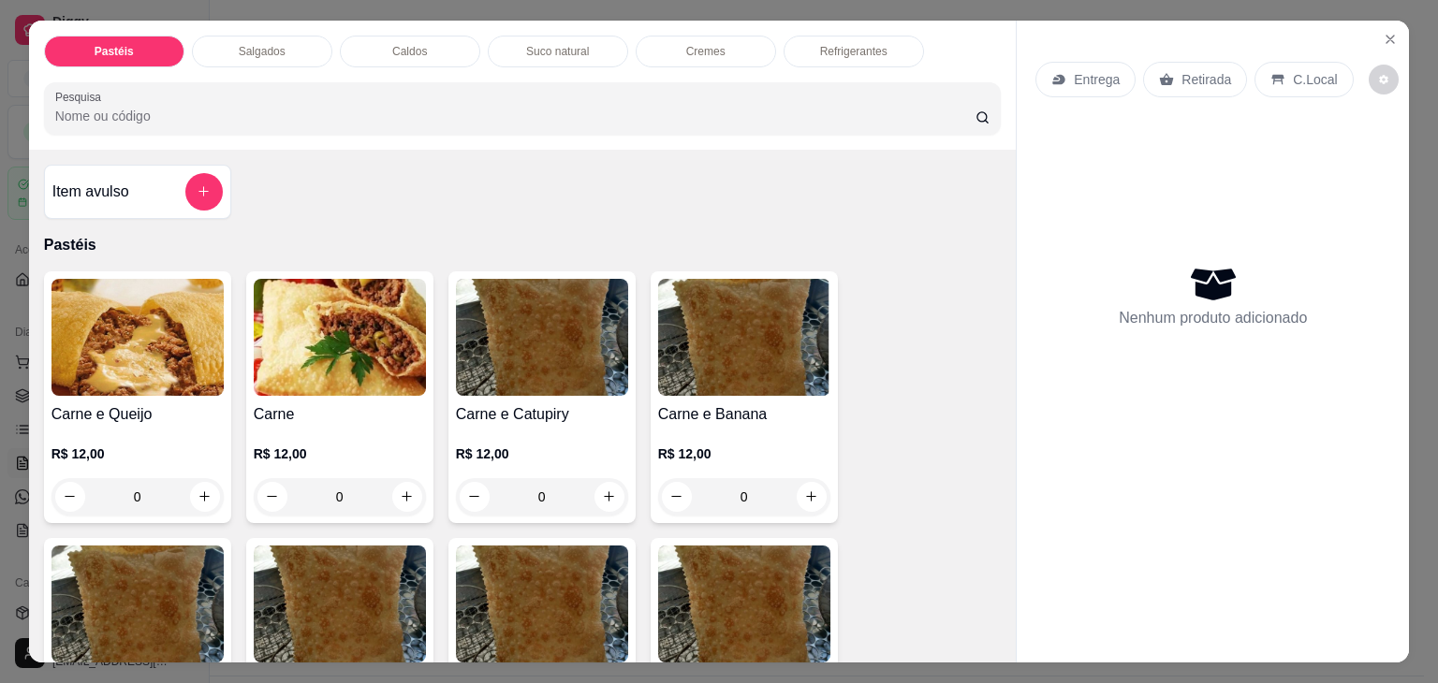
click at [251, 46] on p "Salgados" at bounding box center [262, 51] width 47 height 15
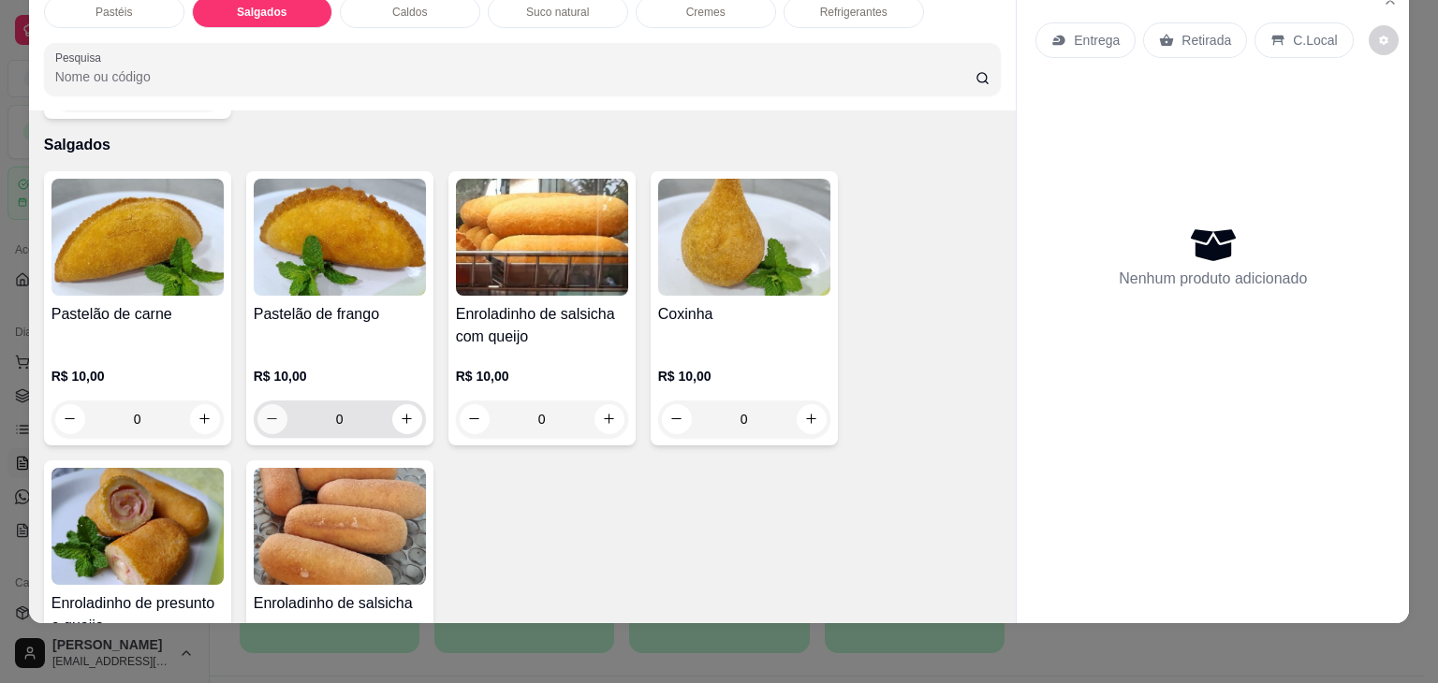
scroll to position [2081, 0]
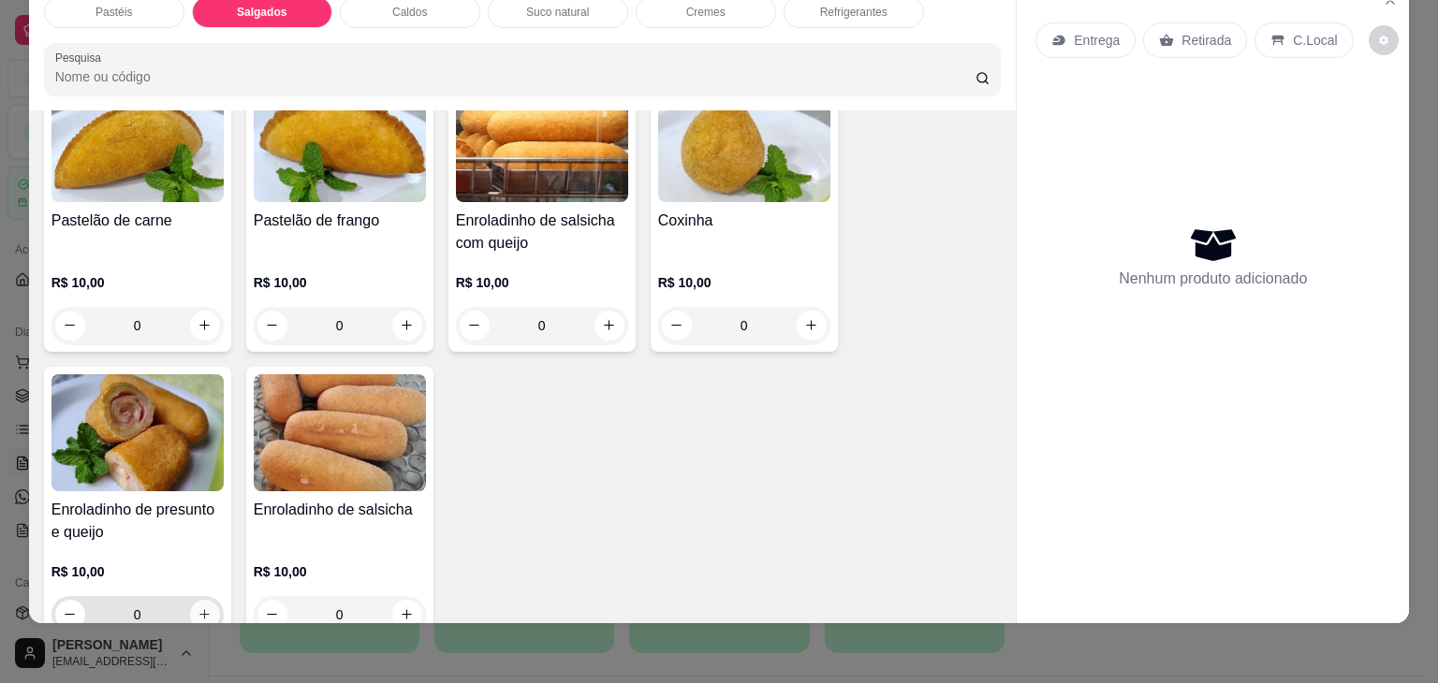
click at [205, 600] on button "increase-product-quantity" at bounding box center [205, 615] width 30 height 30
type input "1"
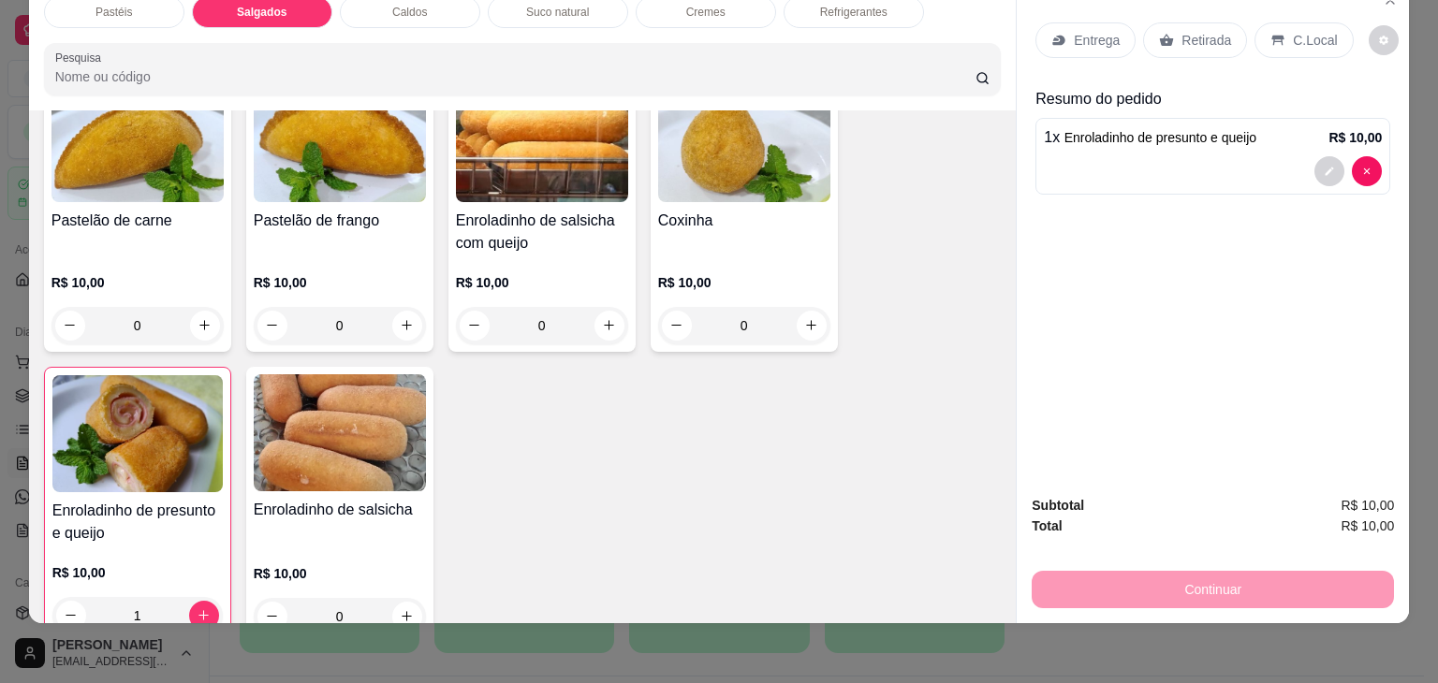
click at [1182, 31] on p "Retirada" at bounding box center [1206, 40] width 50 height 19
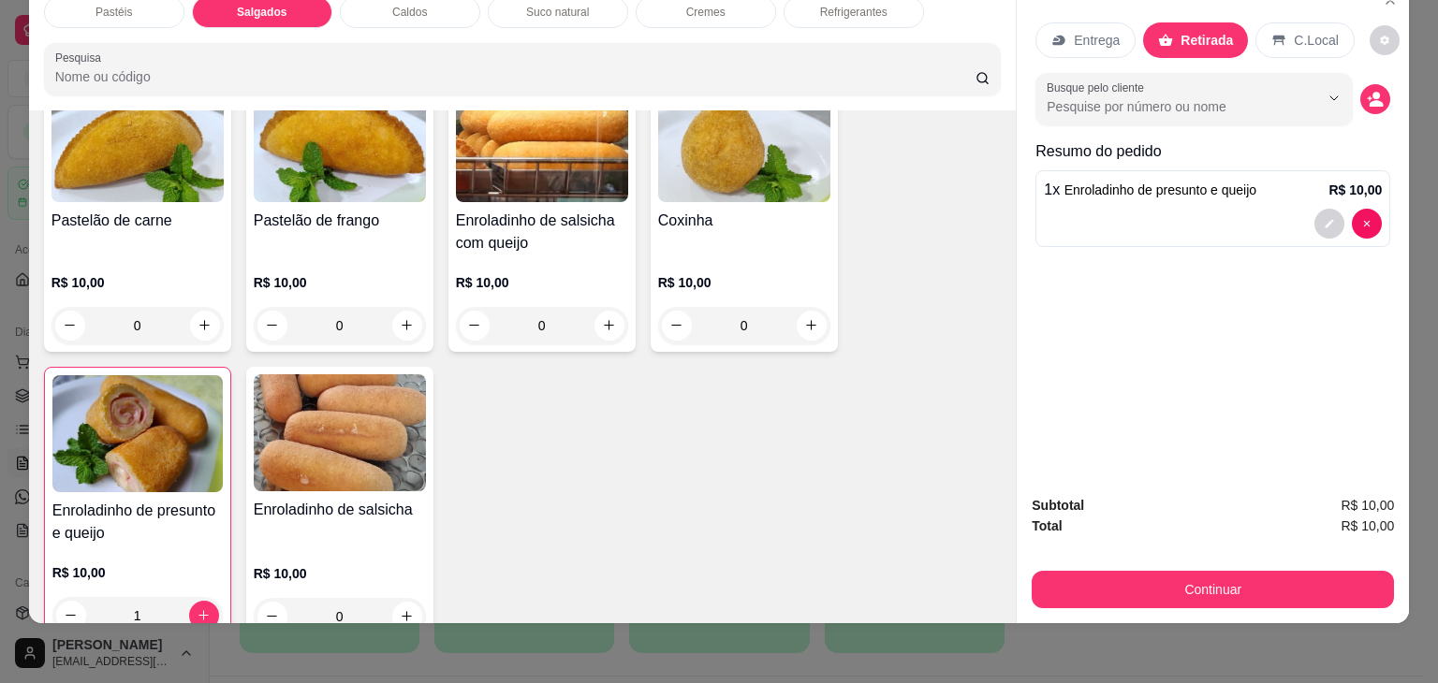
click at [1206, 566] on div "Continuar" at bounding box center [1212, 587] width 362 height 42
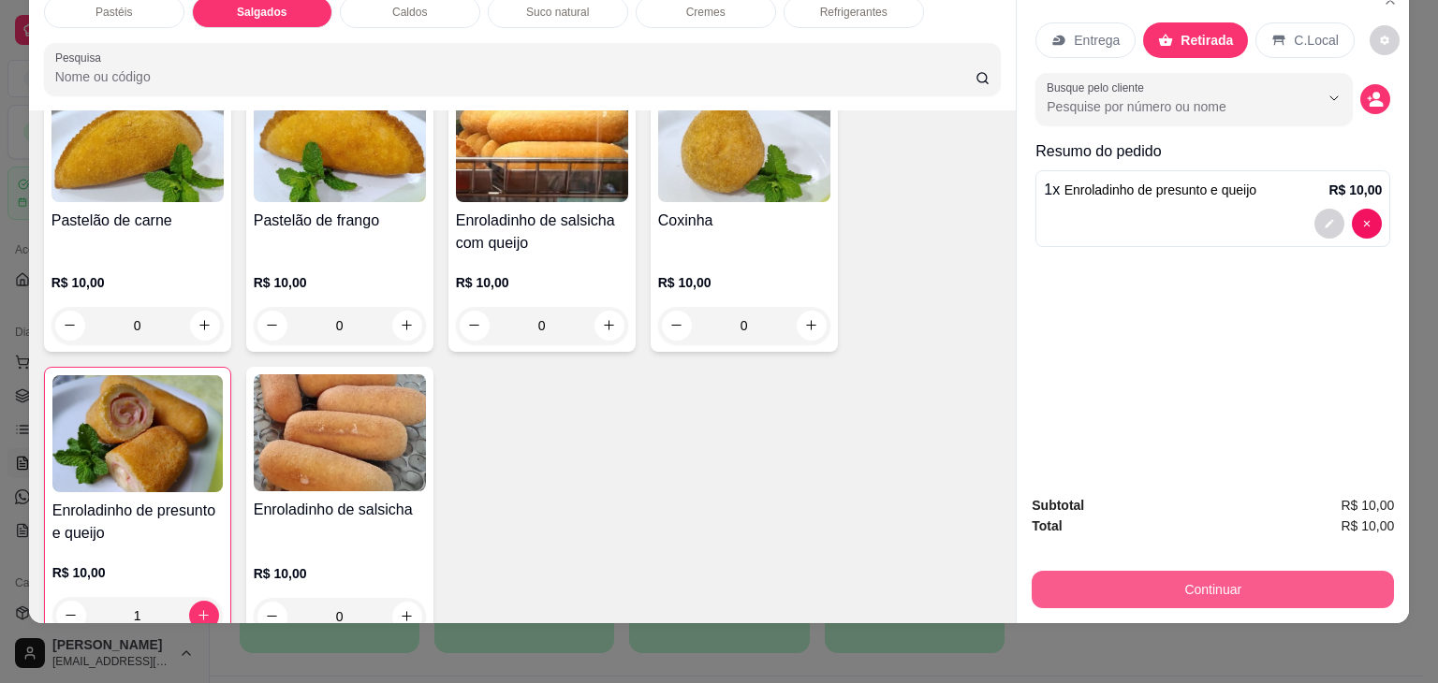
click at [1208, 589] on button "Continuar" at bounding box center [1212, 589] width 362 height 37
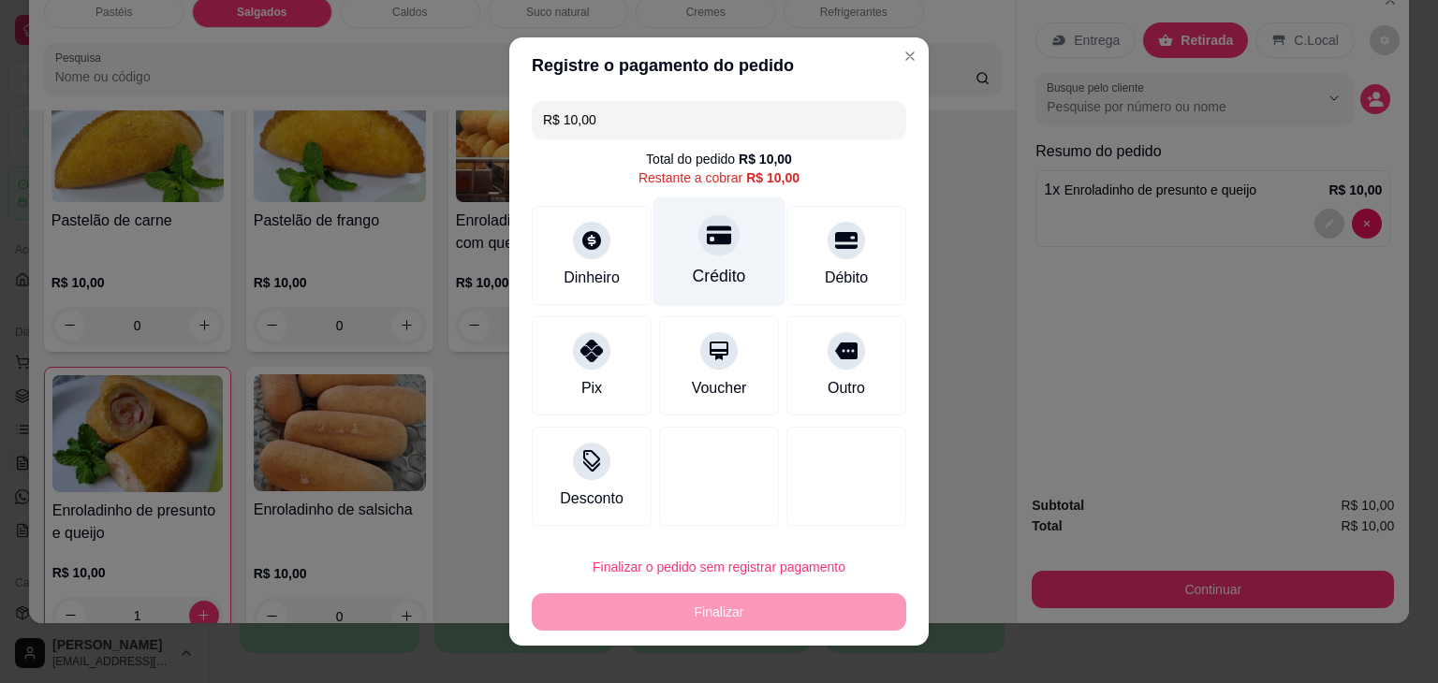
click at [726, 274] on div "Crédito" at bounding box center [719, 276] width 53 height 24
type input "R$ 0,00"
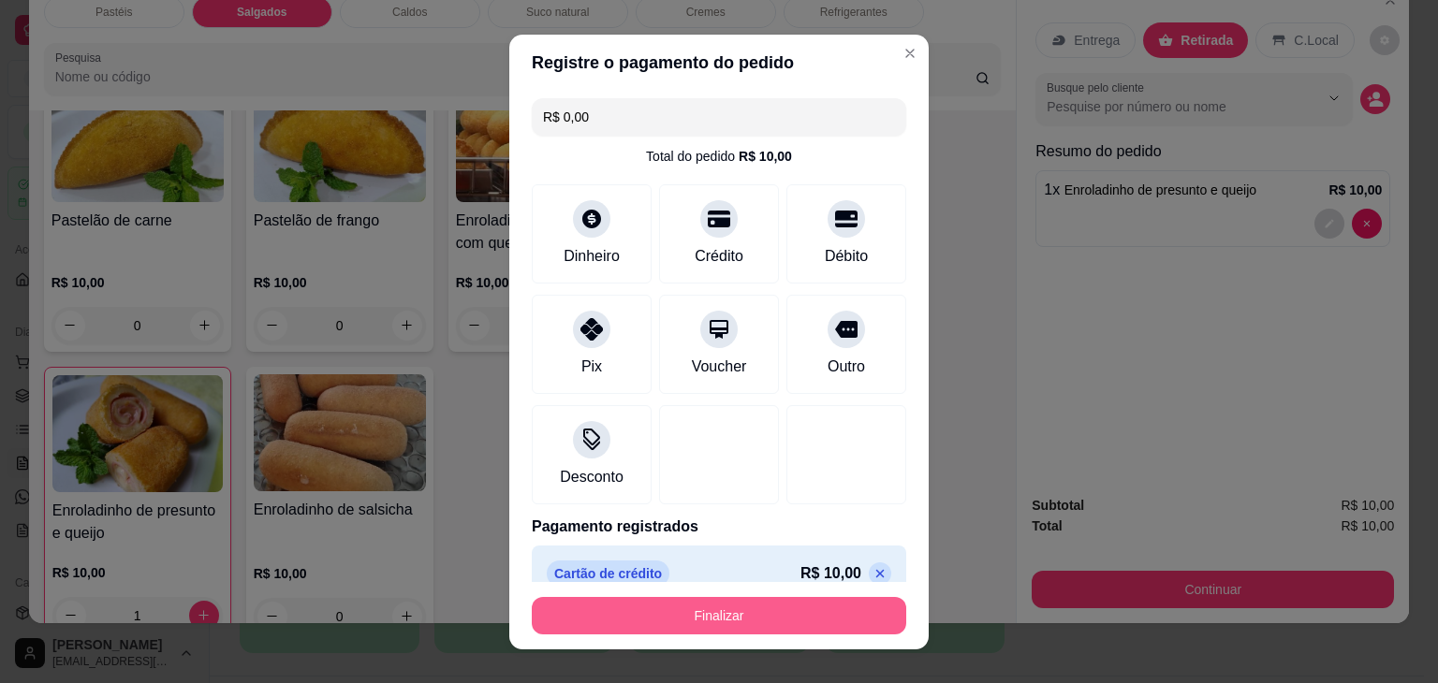
click at [780, 628] on button "Finalizar" at bounding box center [719, 615] width 374 height 37
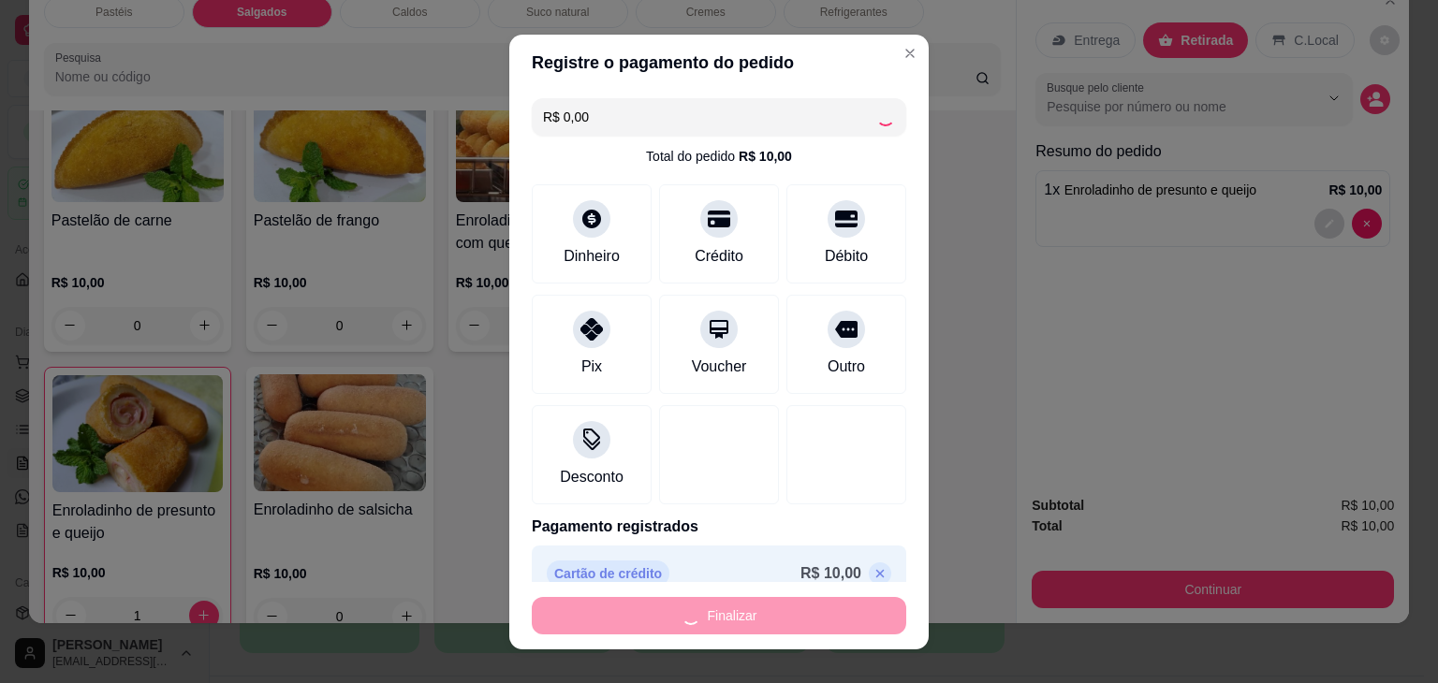
type input "0"
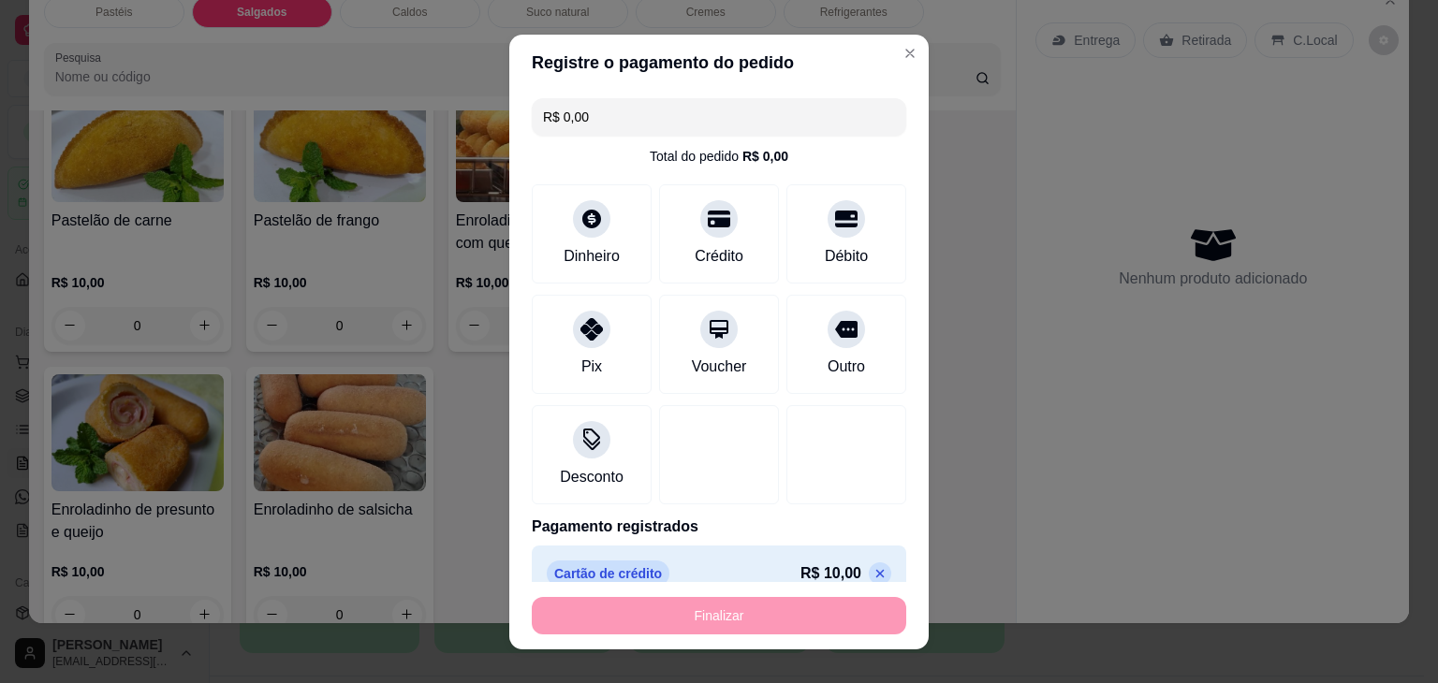
type input "-R$ 10,00"
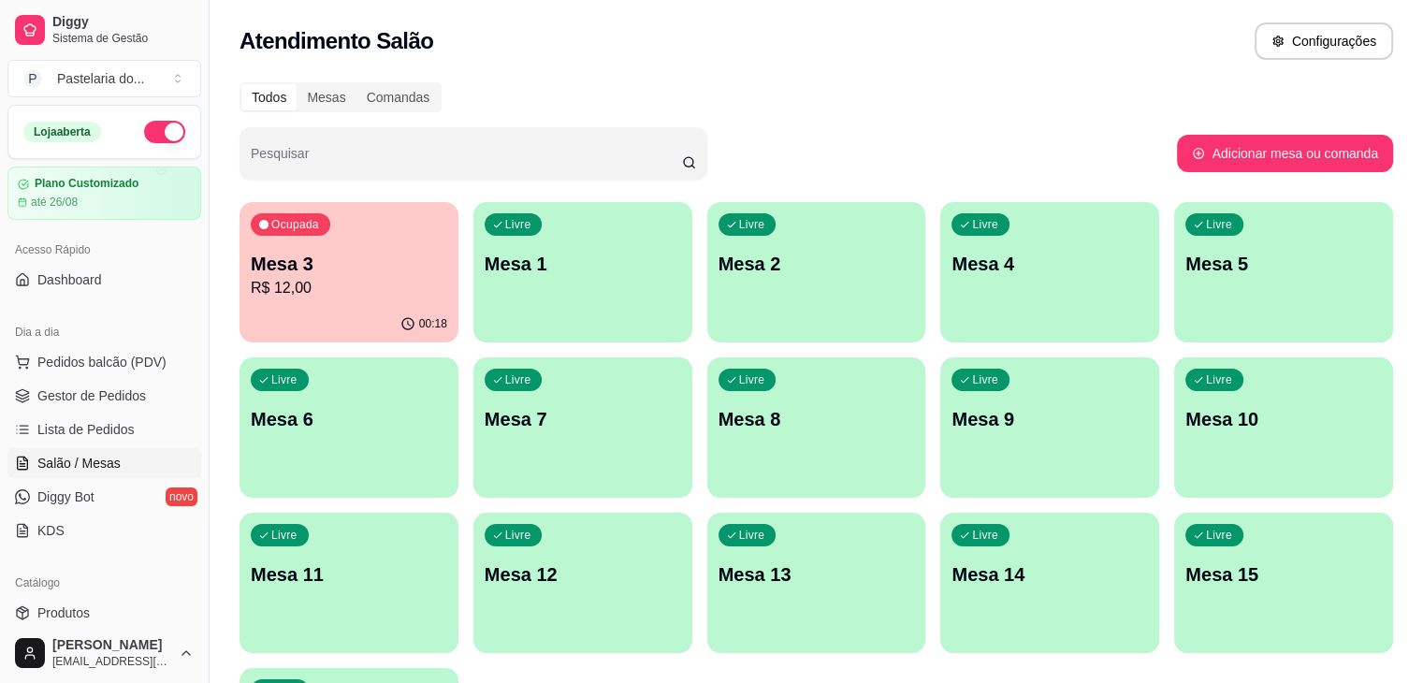
click at [299, 287] on p "R$ 12,00" at bounding box center [349, 288] width 197 height 22
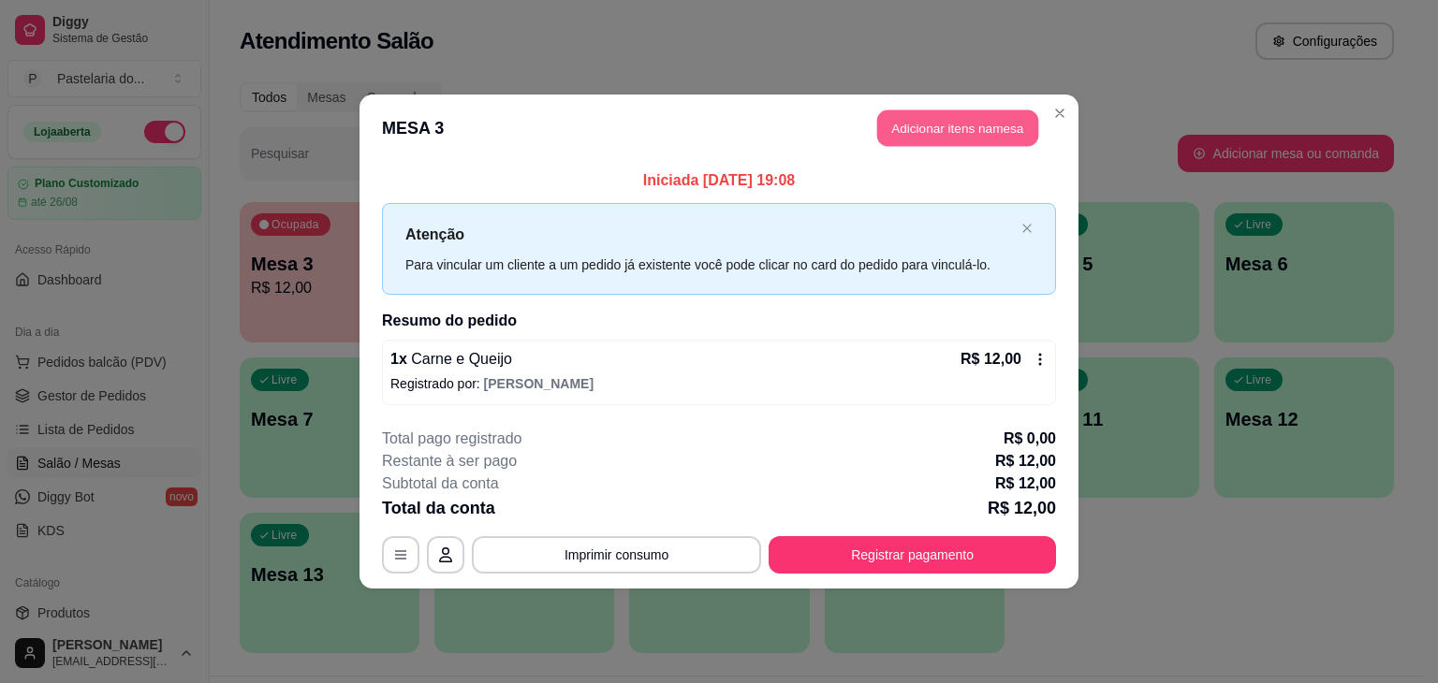
click at [936, 144] on button "Adicionar itens na mesa" at bounding box center [957, 128] width 161 height 36
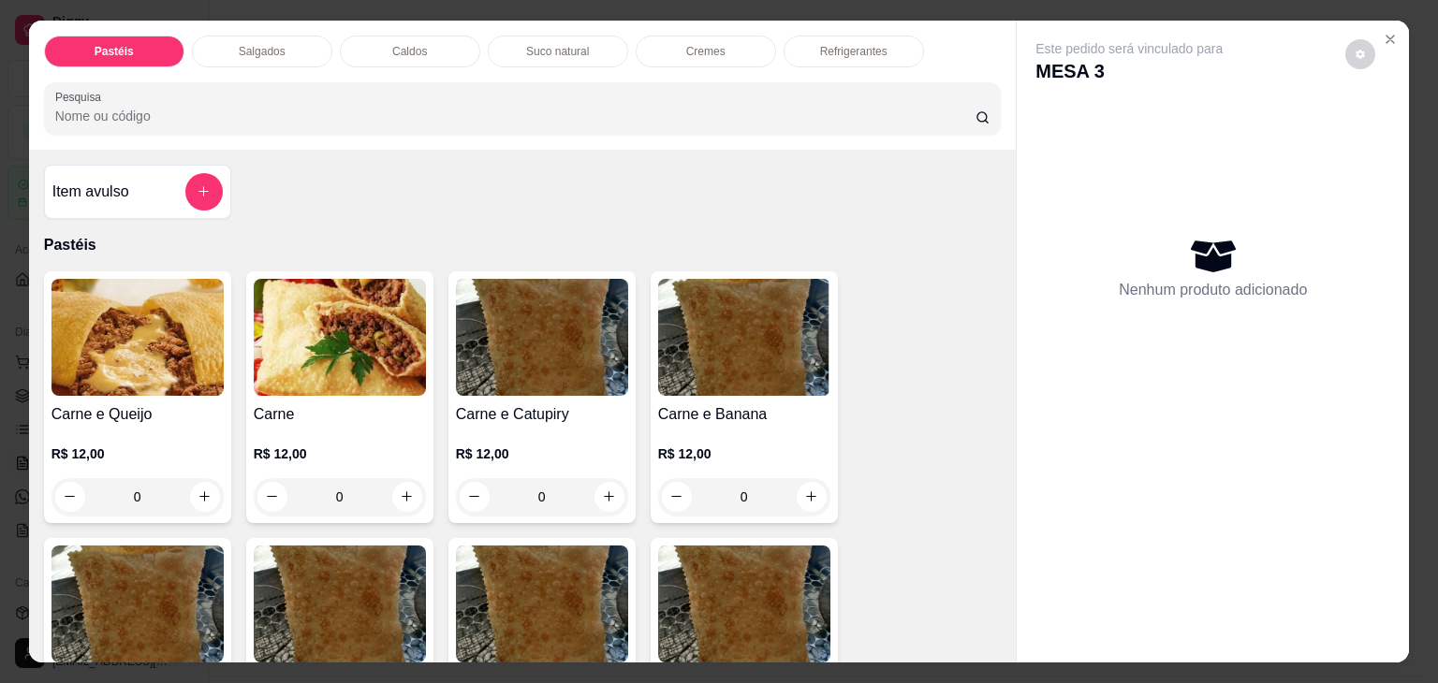
click at [821, 36] on div "Refrigerantes" at bounding box center [853, 52] width 140 height 32
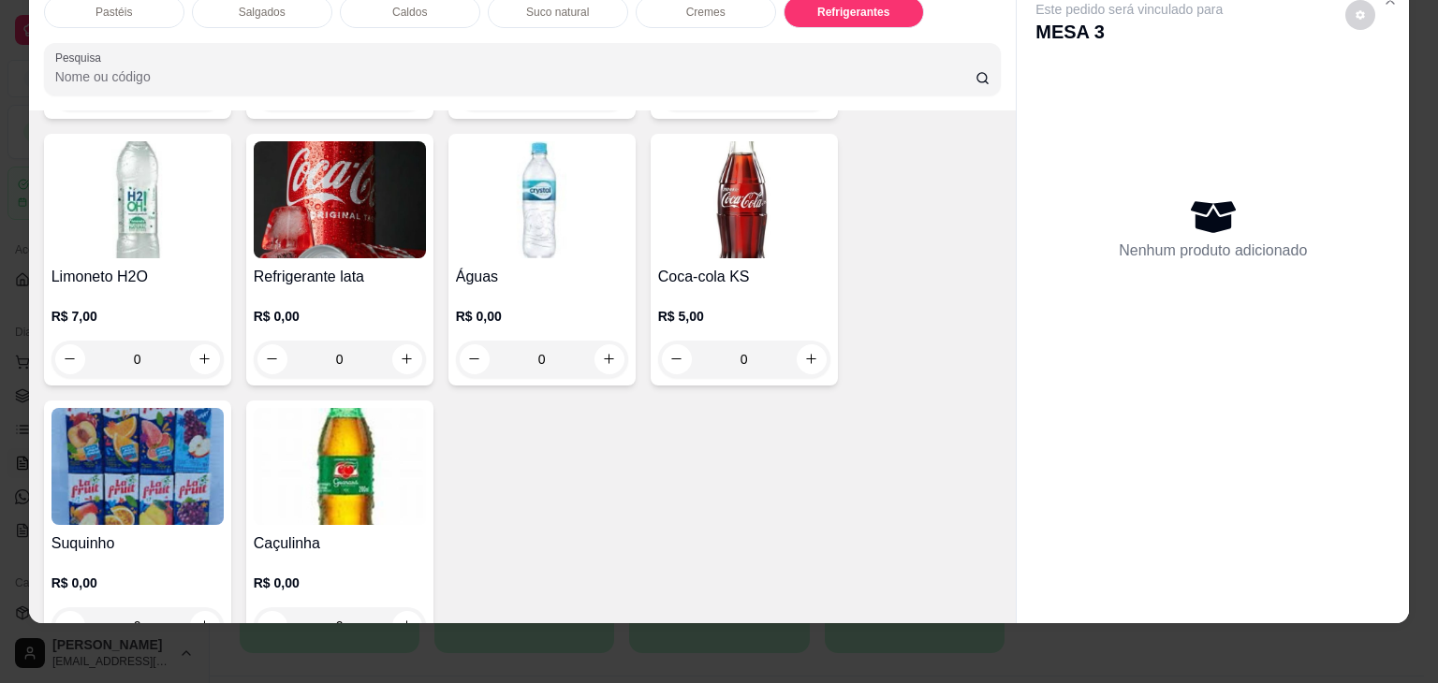
scroll to position [5753, 0]
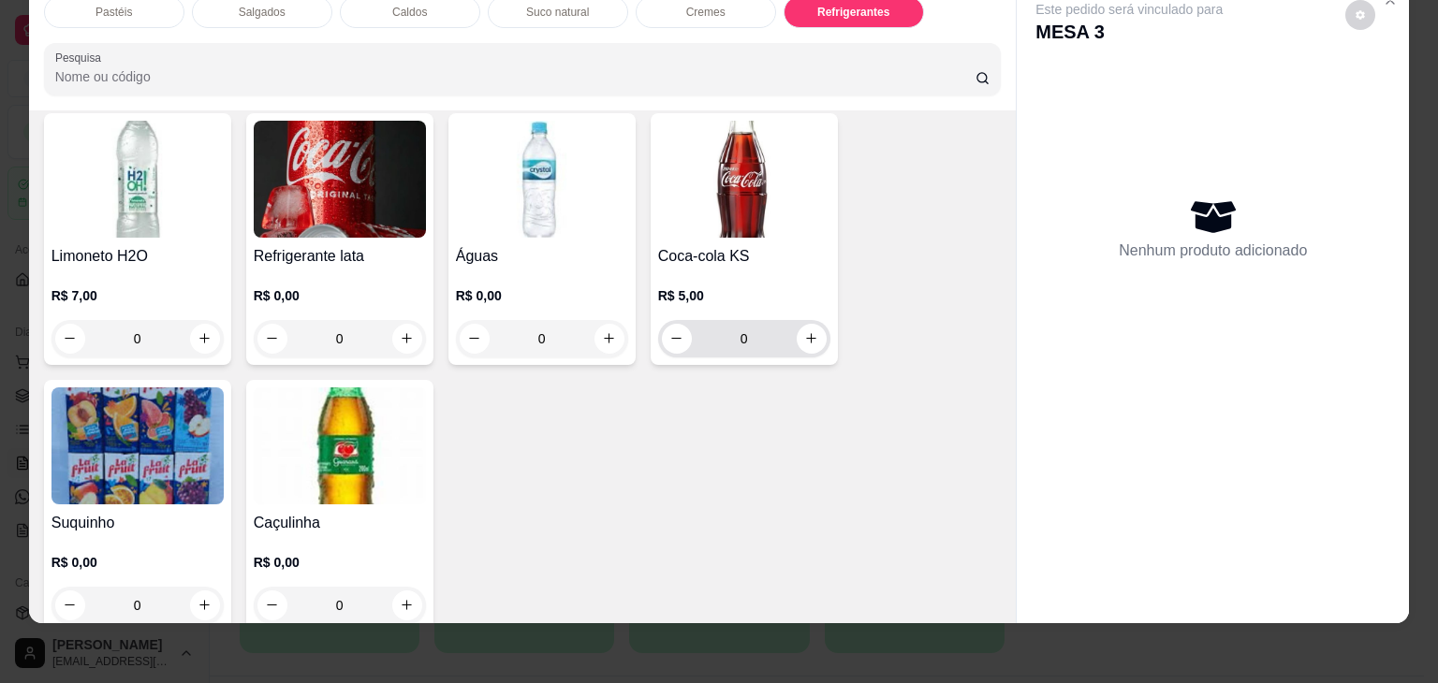
click at [809, 320] on div "0" at bounding box center [744, 338] width 165 height 37
click at [809, 324] on button "increase-product-quantity" at bounding box center [811, 339] width 30 height 30
type input "1"
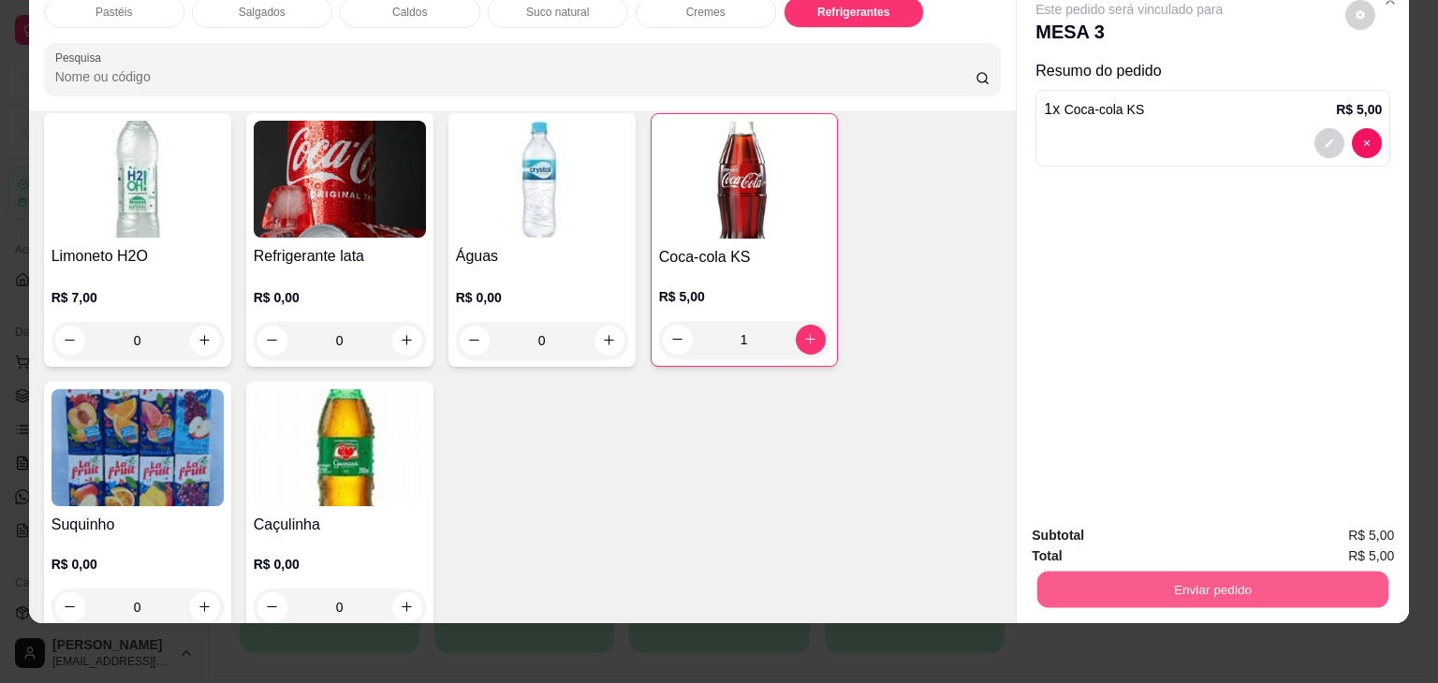
click at [1306, 574] on button "Enviar pedido" at bounding box center [1212, 590] width 351 height 36
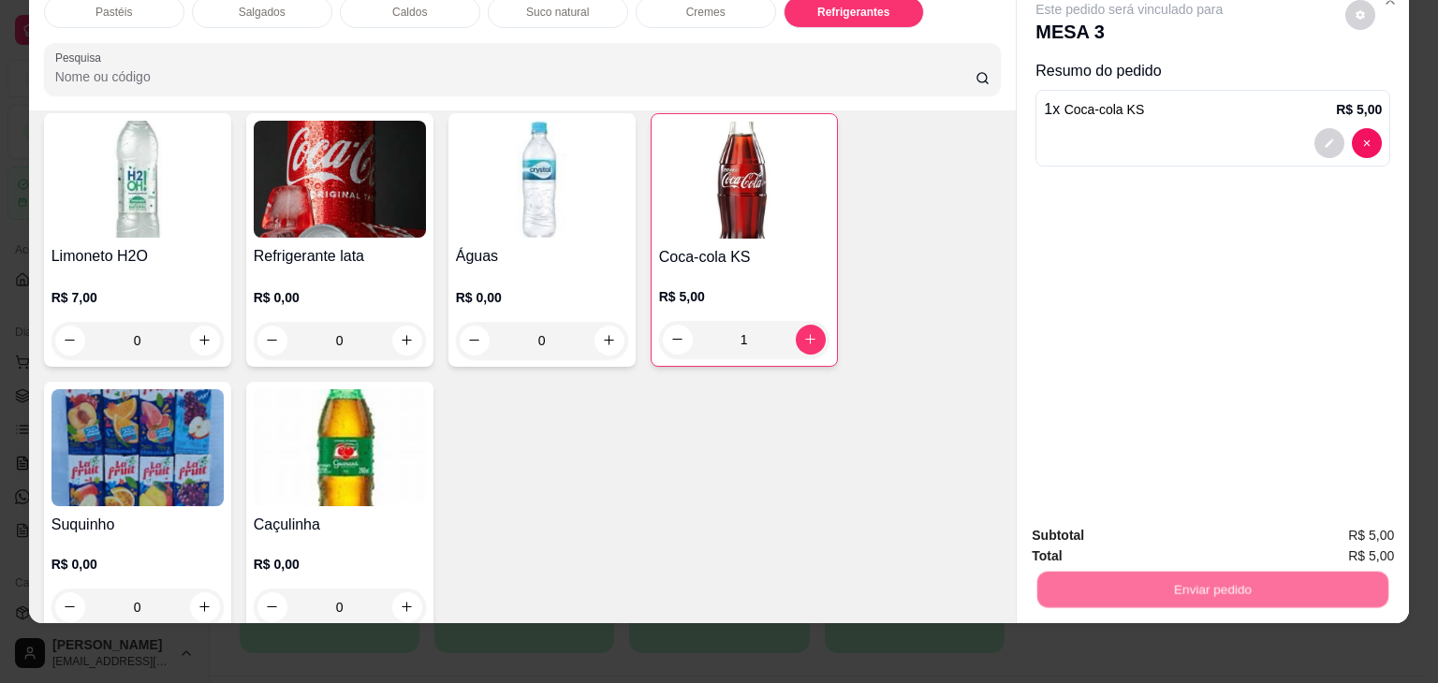
click at [1235, 522] on button "Não registrar e enviar pedido" at bounding box center [1150, 529] width 195 height 36
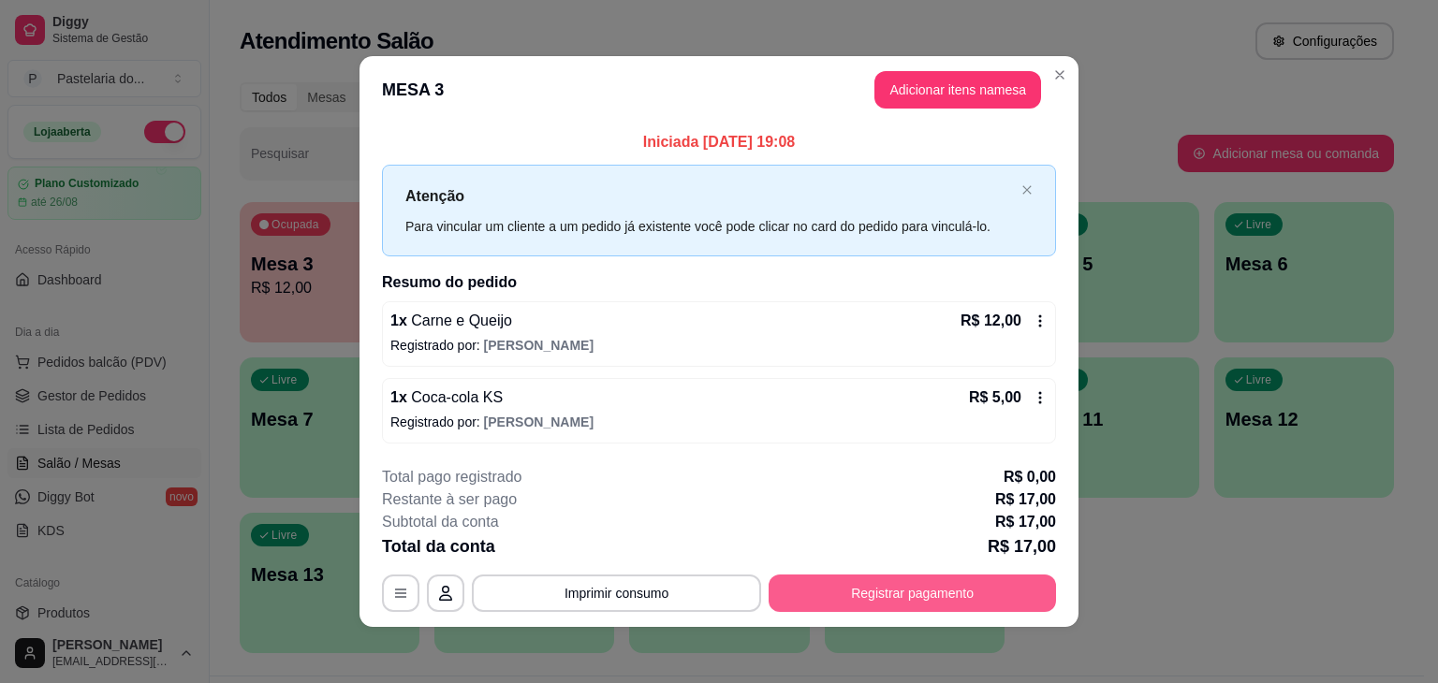
click at [904, 596] on button "Registrar pagamento" at bounding box center [911, 593] width 287 height 37
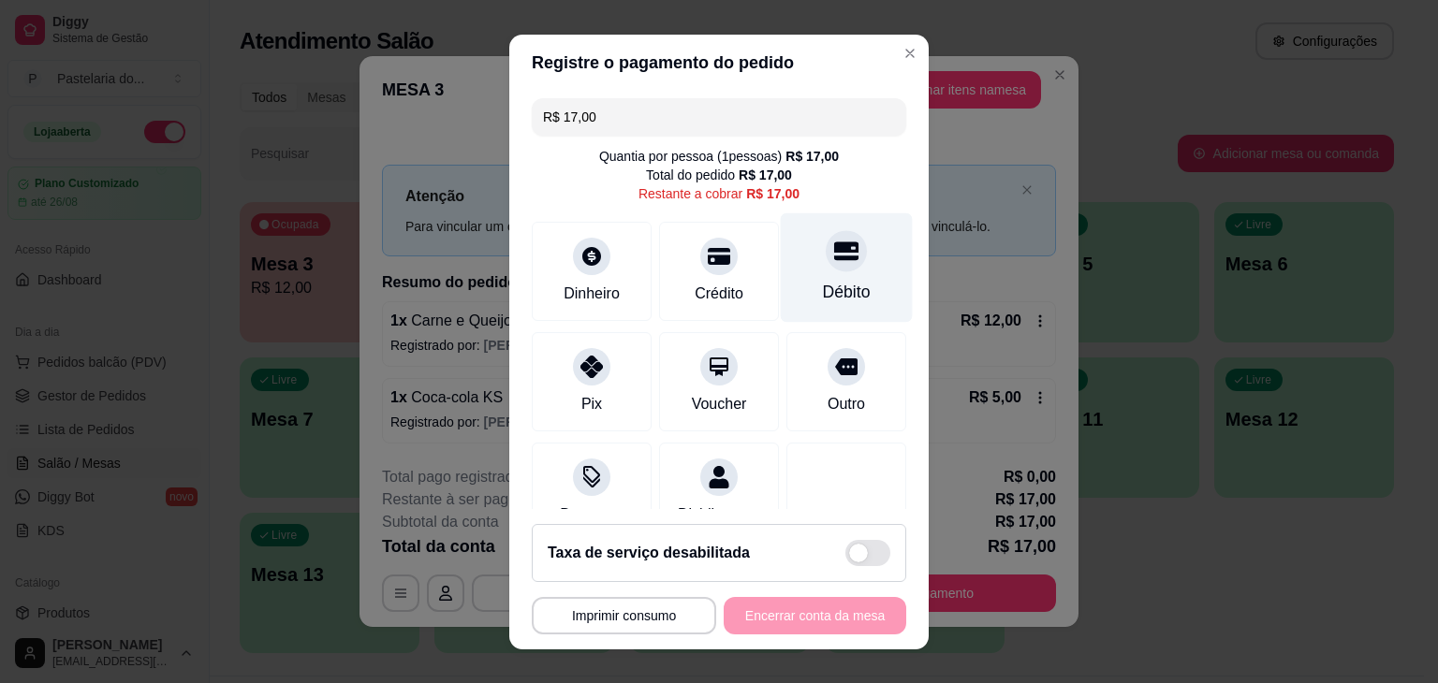
click at [825, 266] on div at bounding box center [845, 250] width 41 height 41
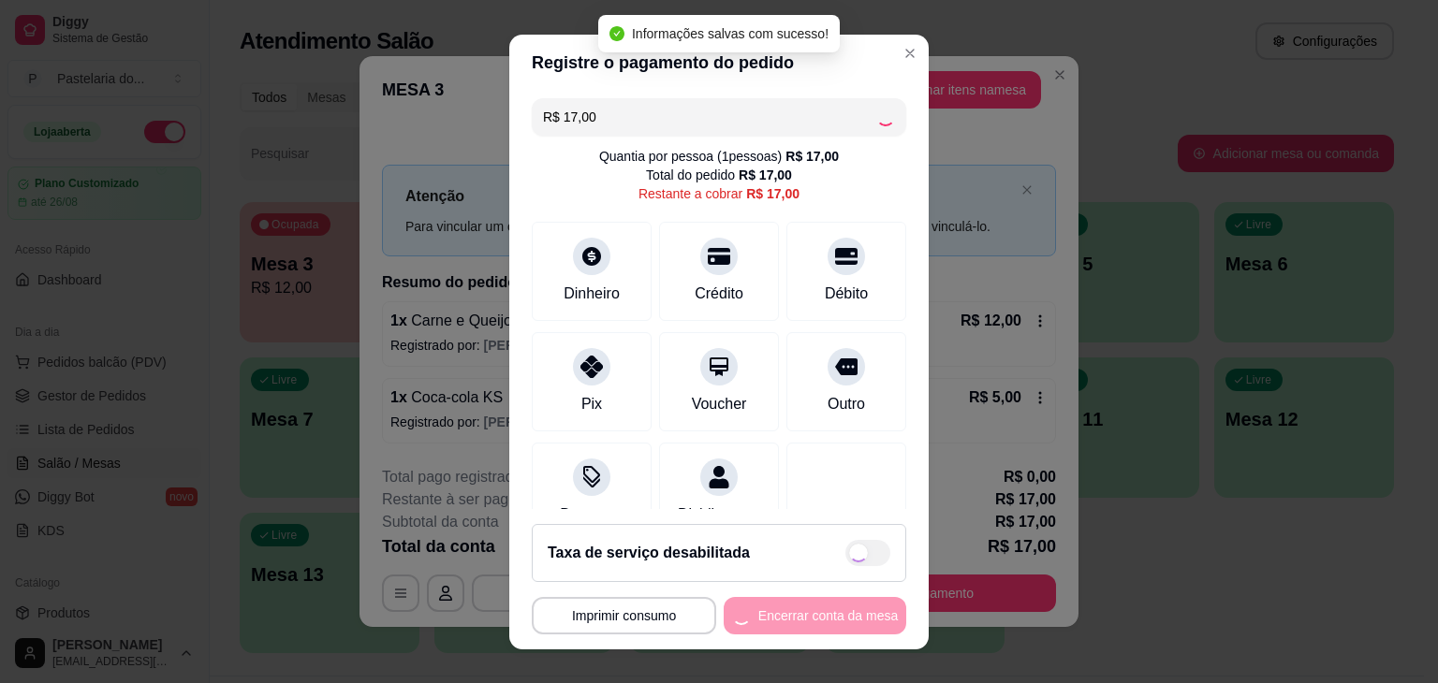
type input "R$ 0,00"
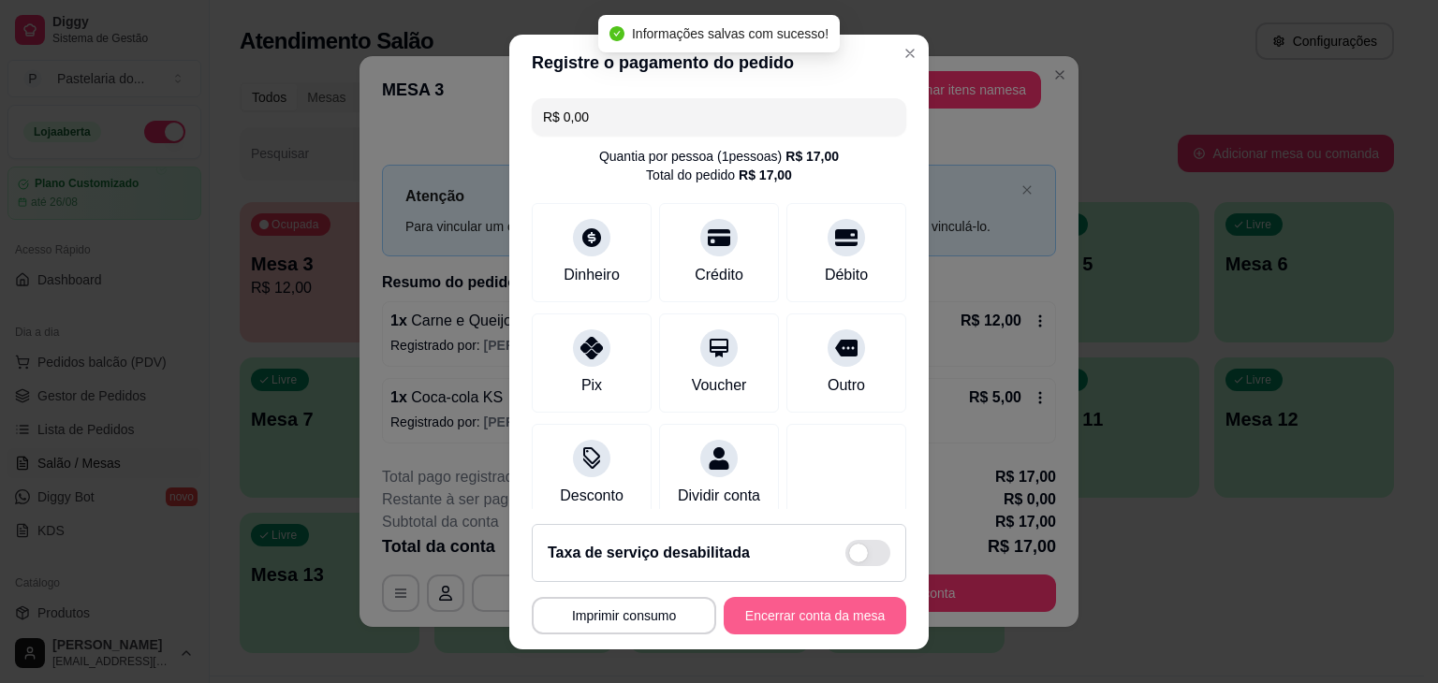
click at [770, 620] on button "Encerrar conta da mesa" at bounding box center [814, 615] width 182 height 37
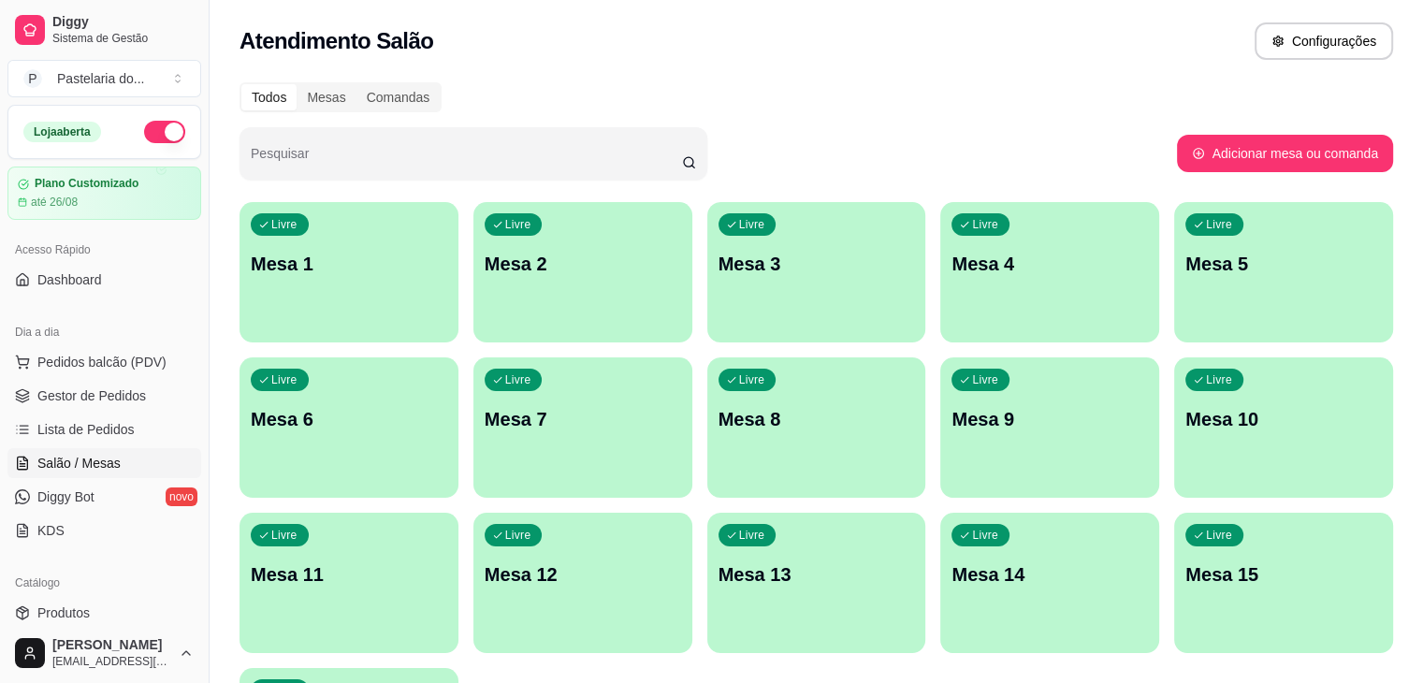
click at [719, 255] on p "Mesa 3" at bounding box center [817, 264] width 197 height 26
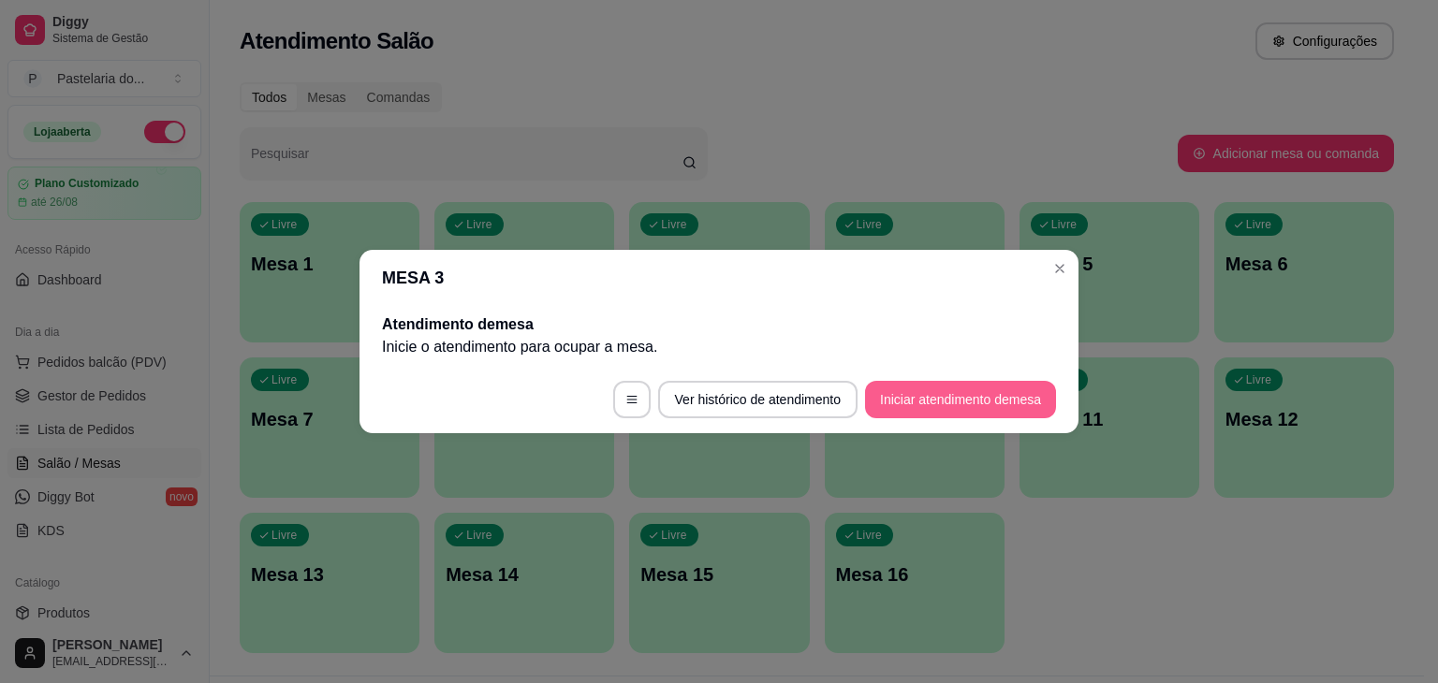
click at [922, 411] on button "Iniciar atendimento de mesa" at bounding box center [960, 399] width 191 height 37
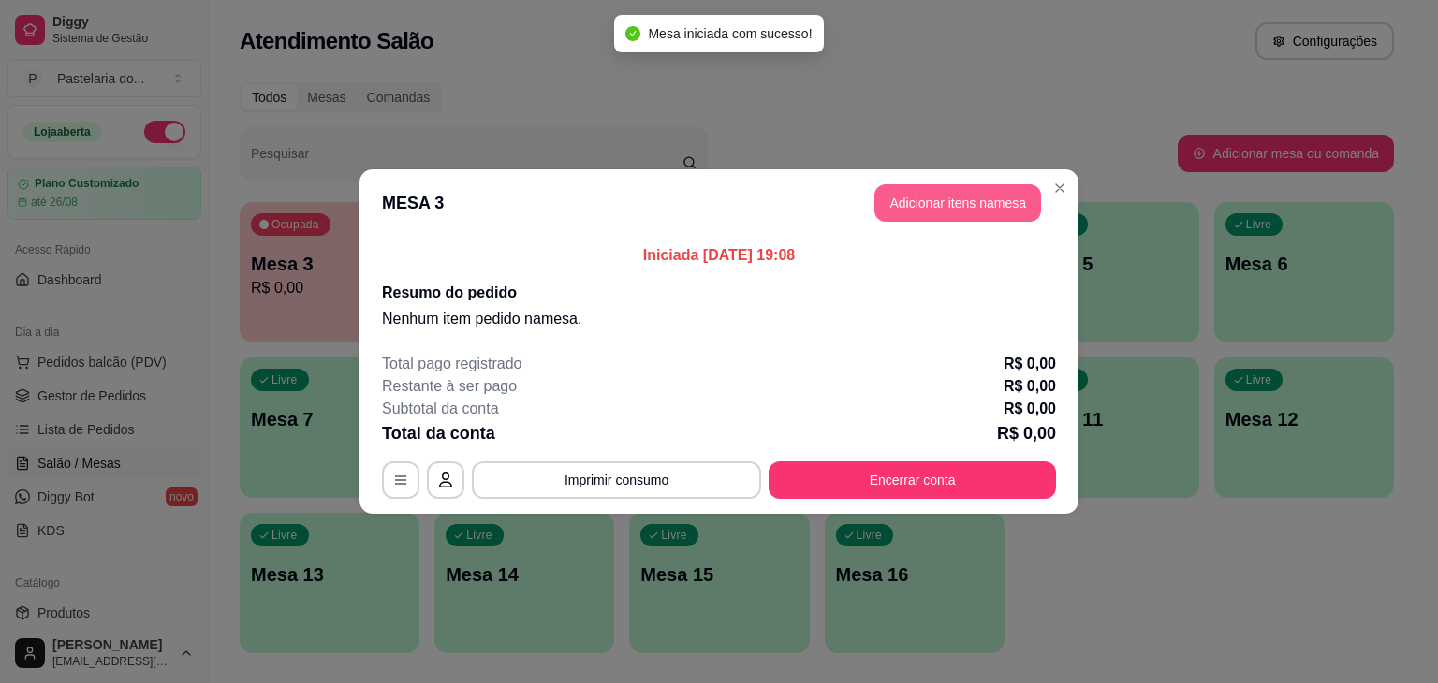
click at [916, 212] on button "Adicionar itens na mesa" at bounding box center [957, 202] width 167 height 37
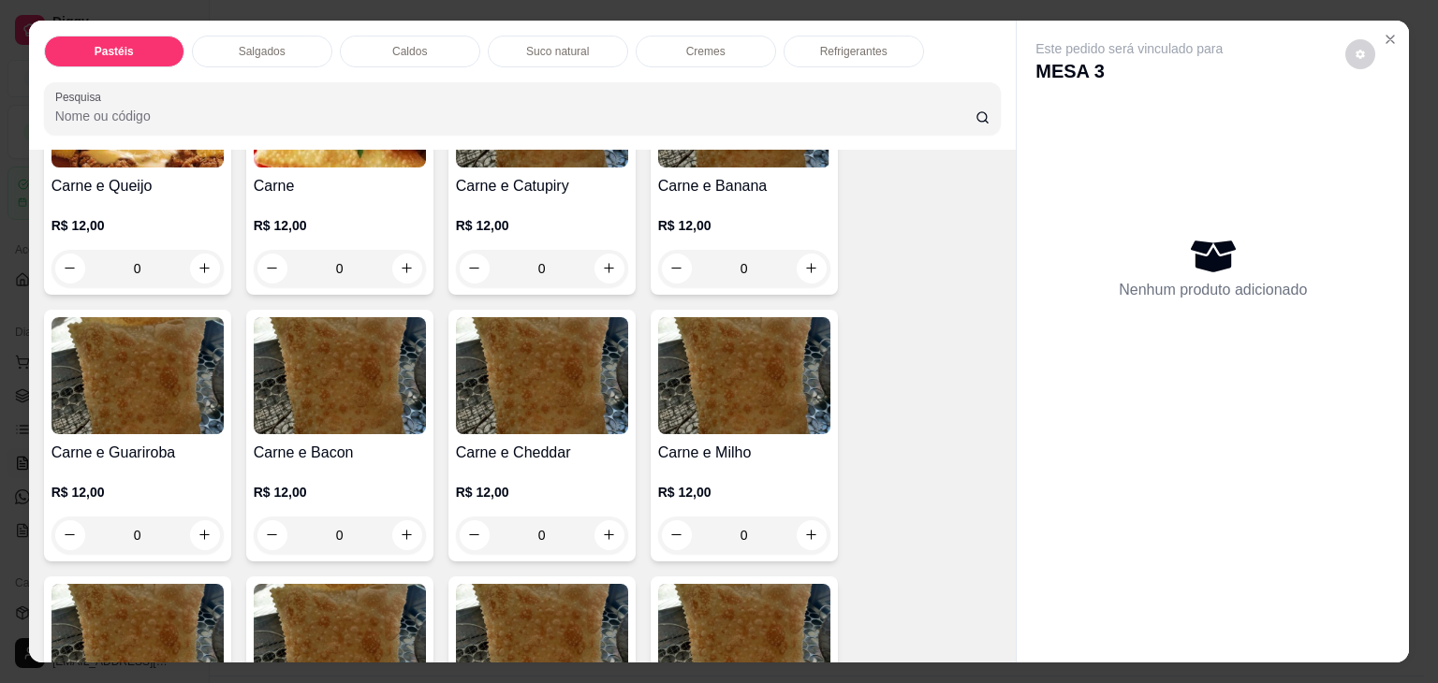
scroll to position [187, 0]
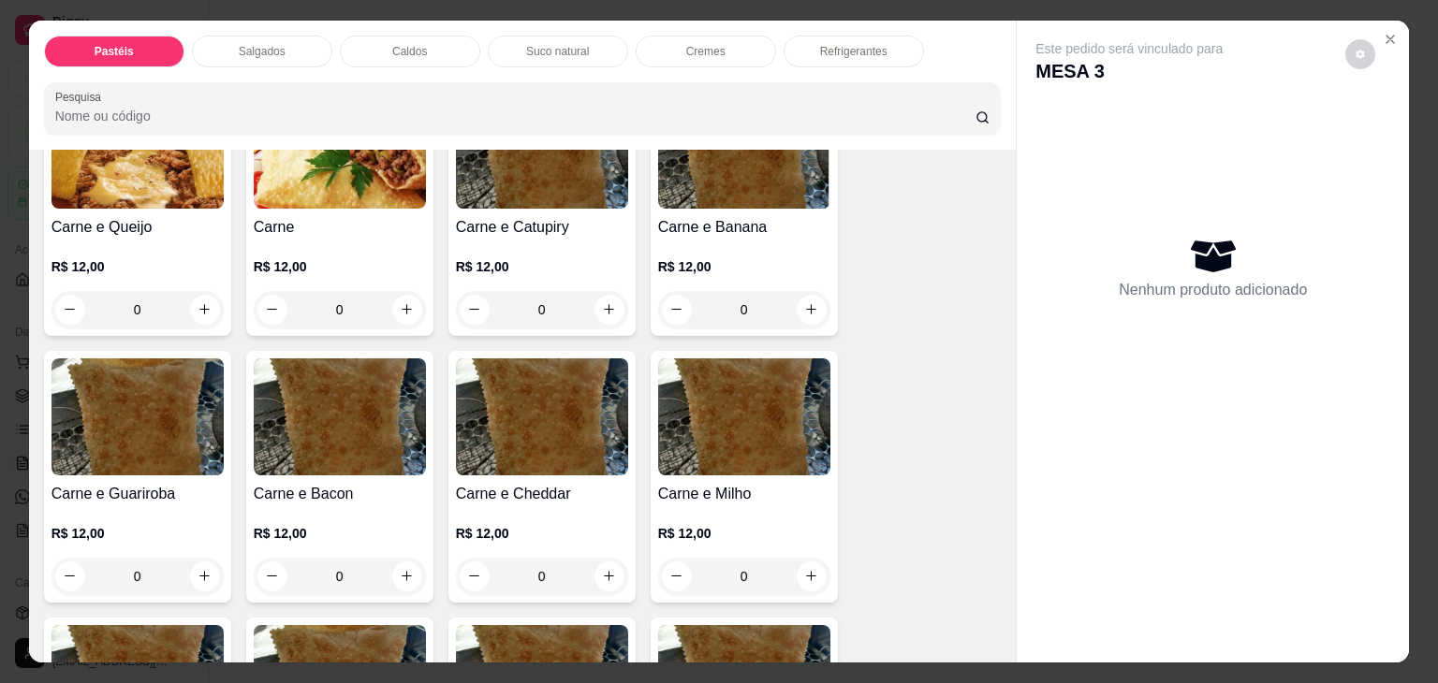
click at [789, 302] on div "0" at bounding box center [744, 309] width 172 height 37
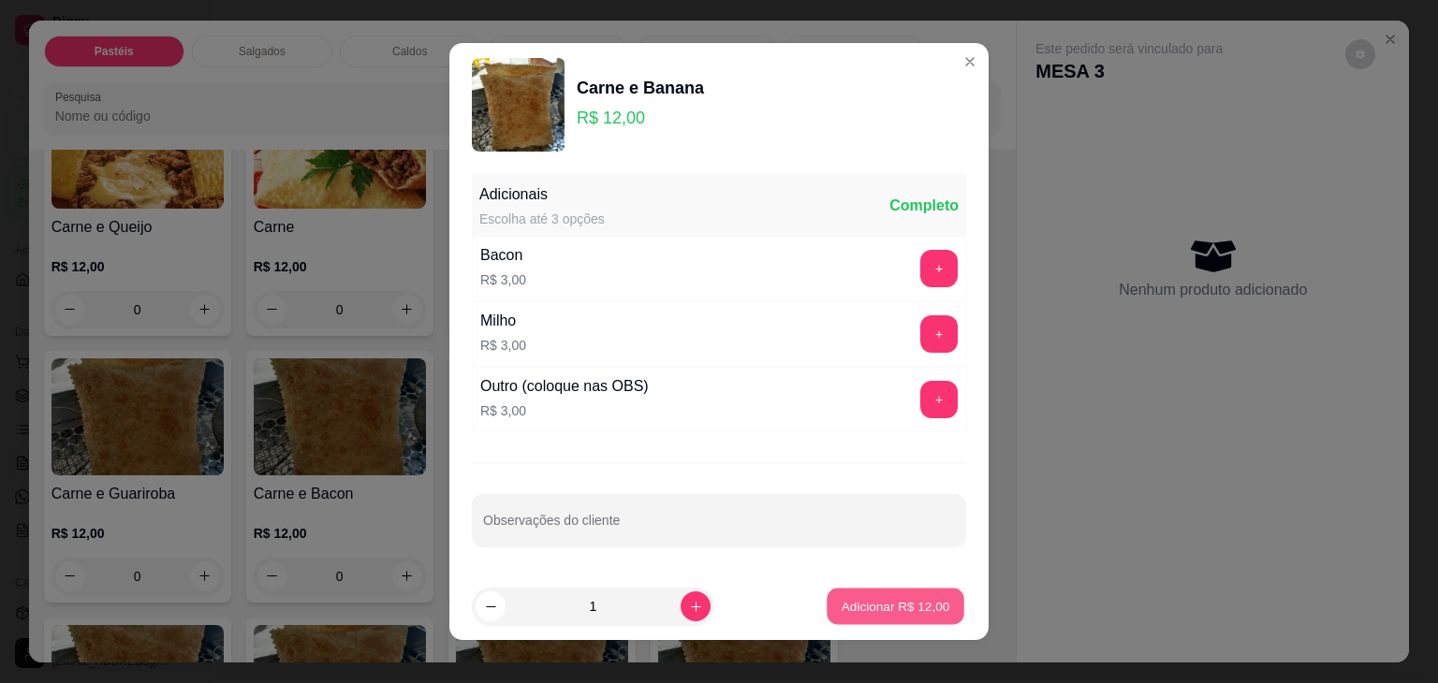
click at [887, 606] on p "Adicionar R$ 12,00" at bounding box center [895, 606] width 109 height 18
type input "1"
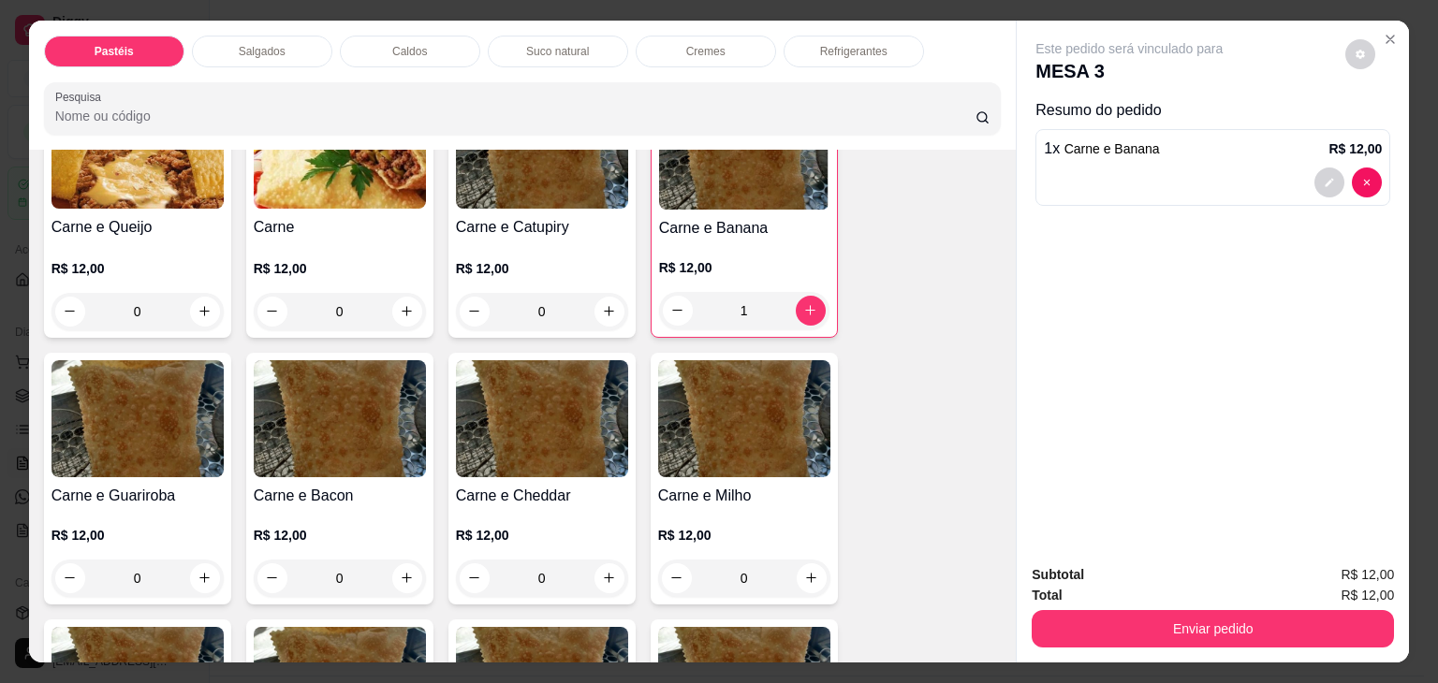
click at [817, 296] on div "1" at bounding box center [744, 310] width 170 height 37
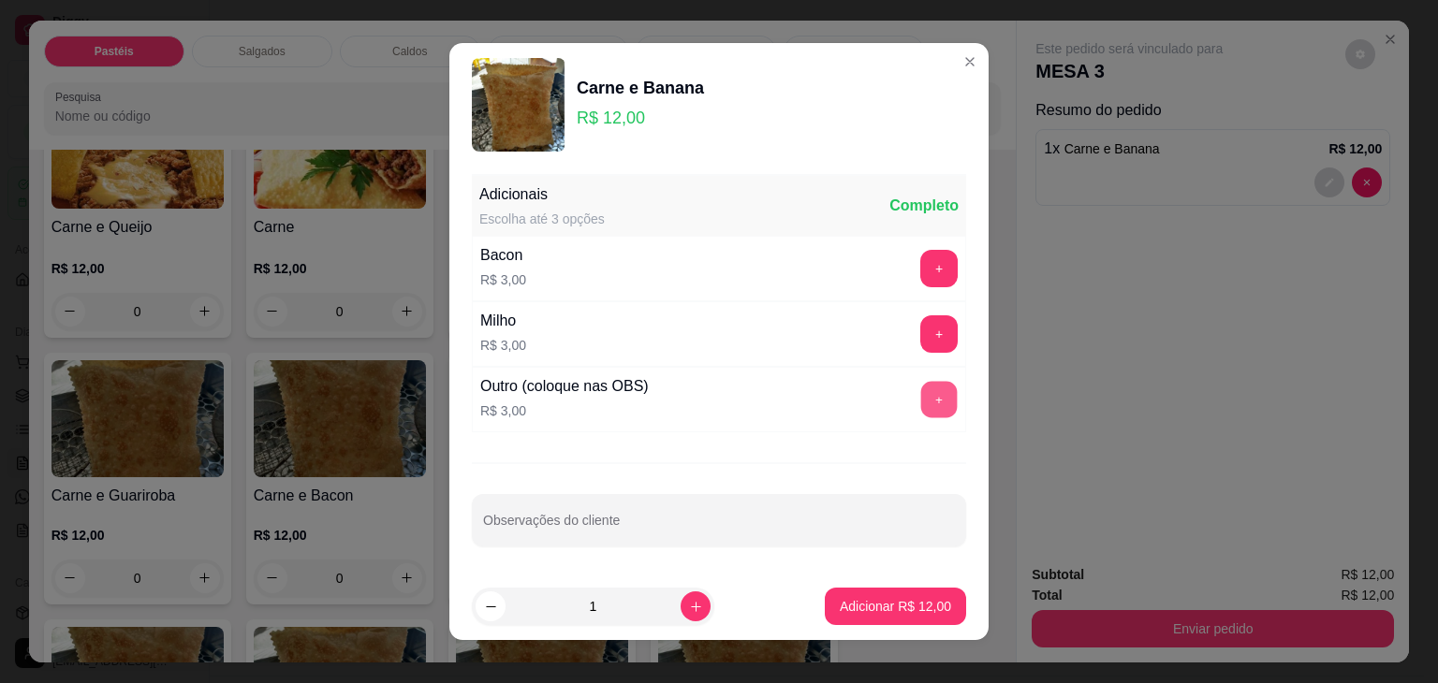
click at [928, 388] on button "+" at bounding box center [939, 400] width 36 height 36
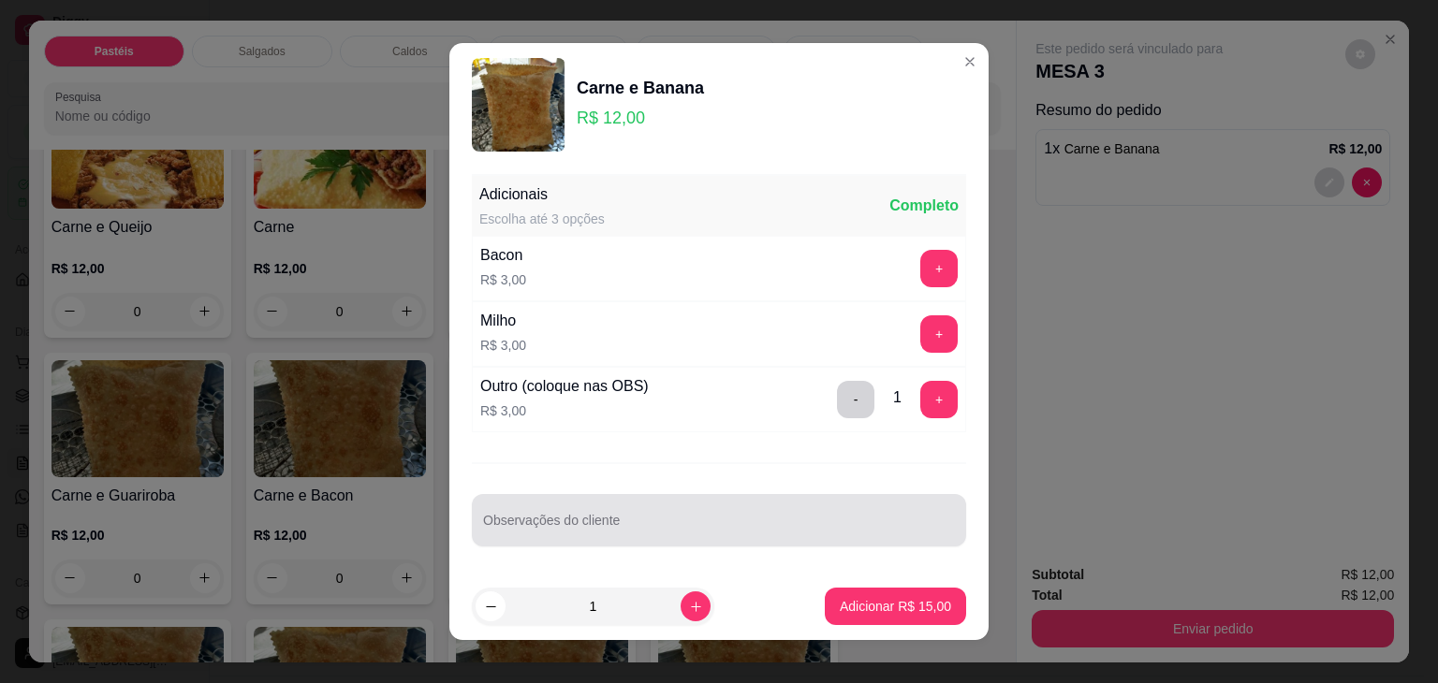
click at [748, 536] on div at bounding box center [719, 520] width 472 height 37
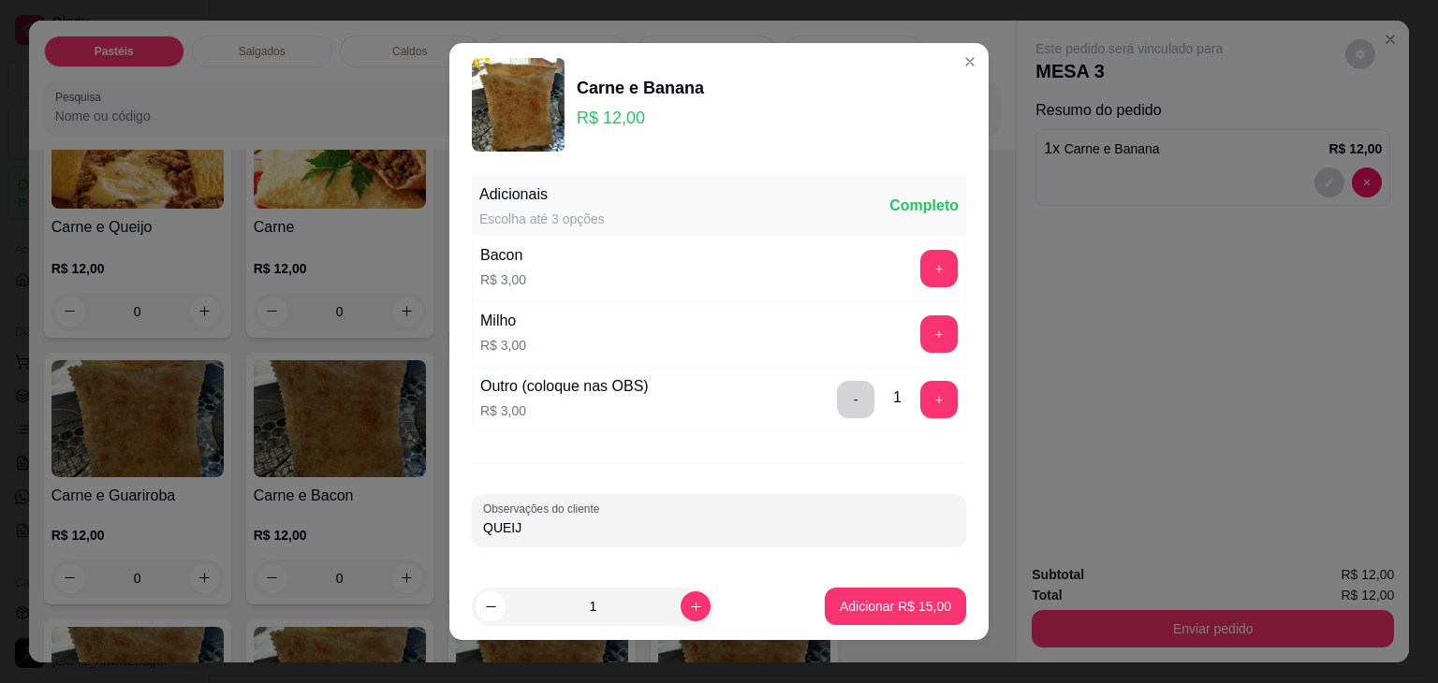
type input "QUEIJO"
click at [857, 617] on button "Adicionar R$ 15,00" at bounding box center [895, 606] width 141 height 37
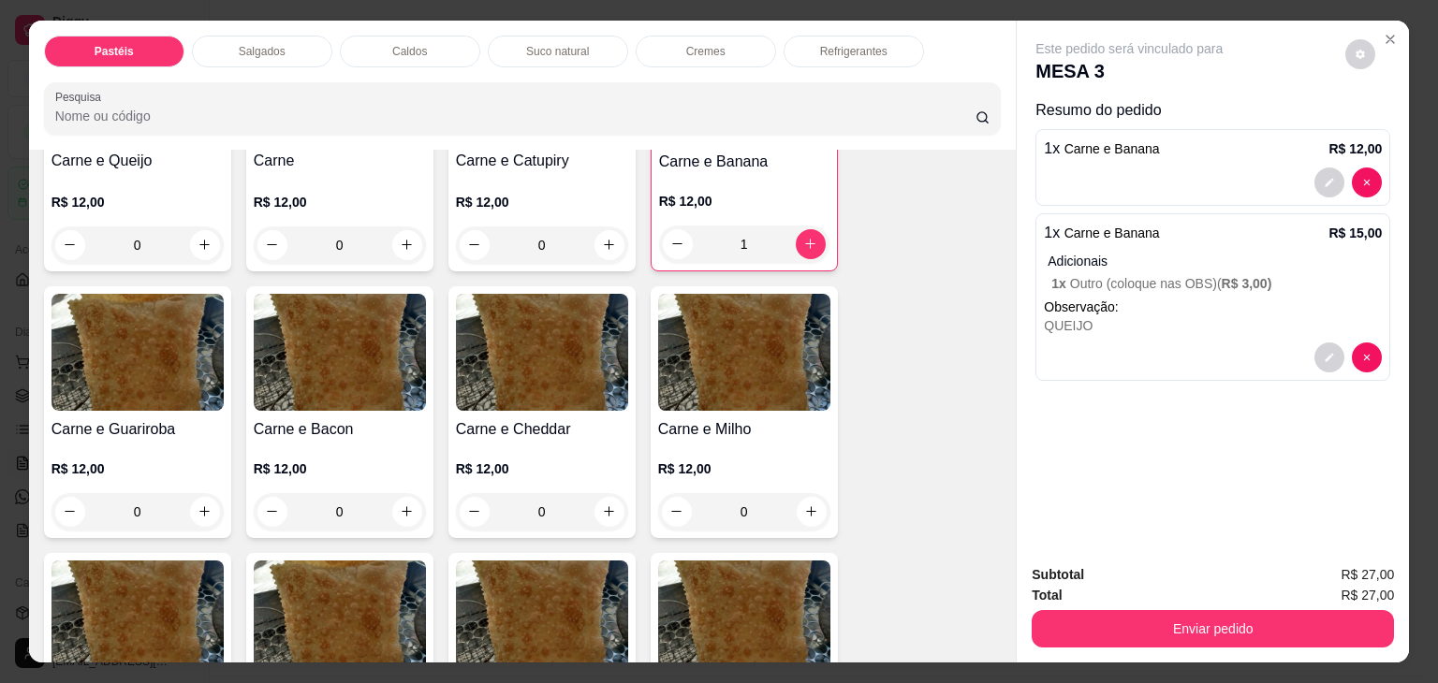
scroll to position [281, 0]
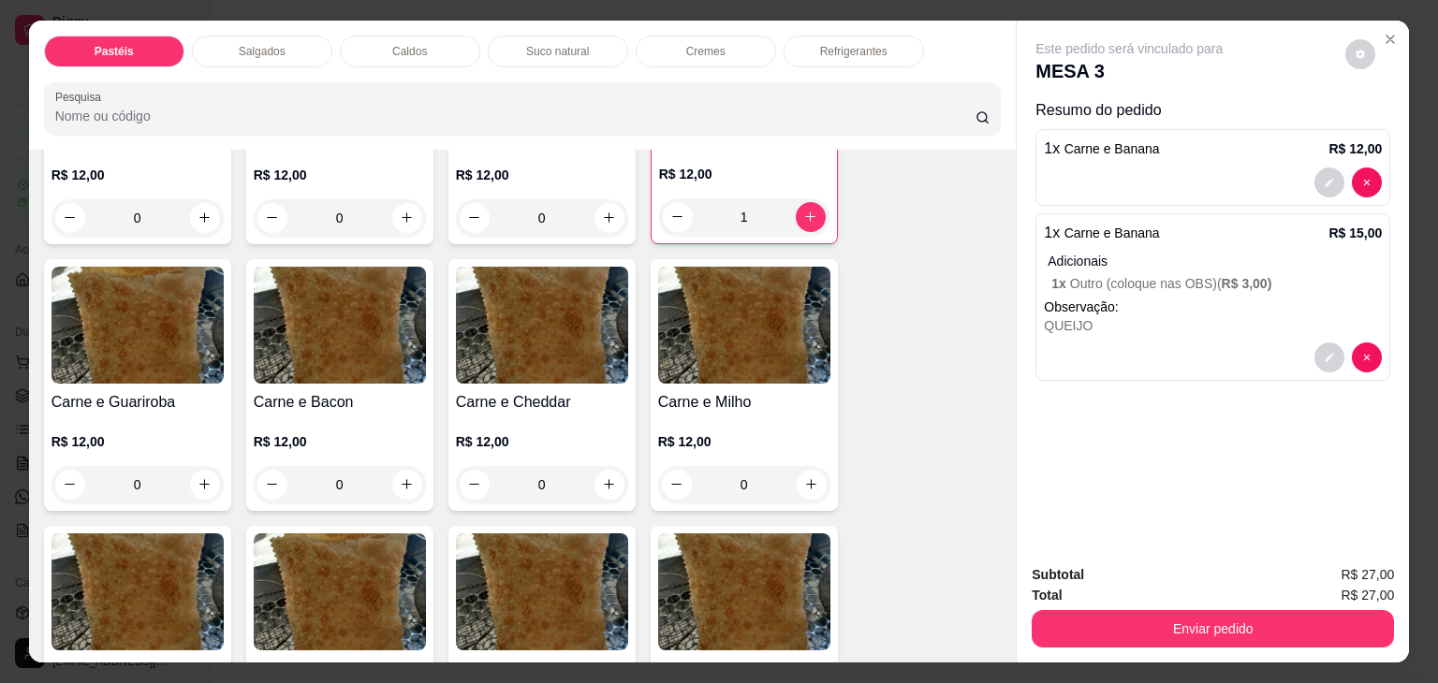
click at [198, 475] on div "0" at bounding box center [137, 484] width 172 height 37
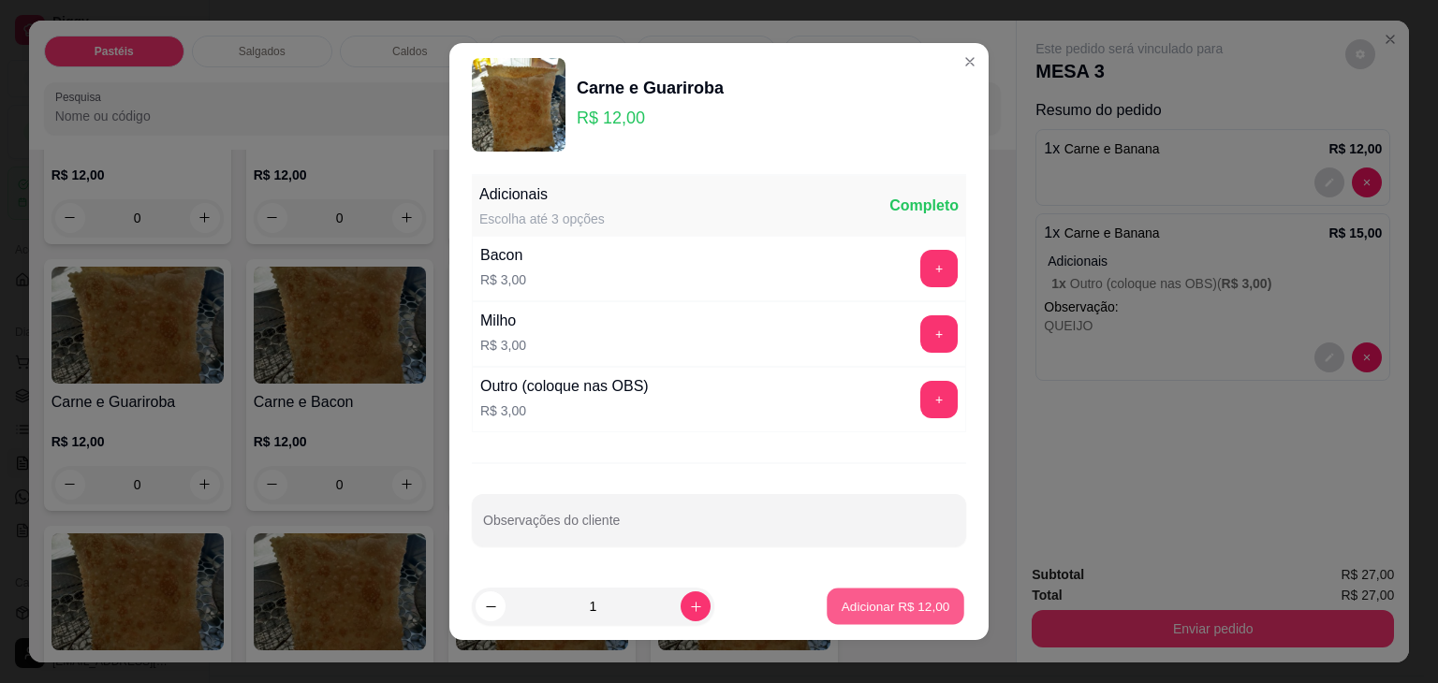
click at [869, 610] on p "Adicionar R$ 12,00" at bounding box center [895, 606] width 109 height 18
type input "1"
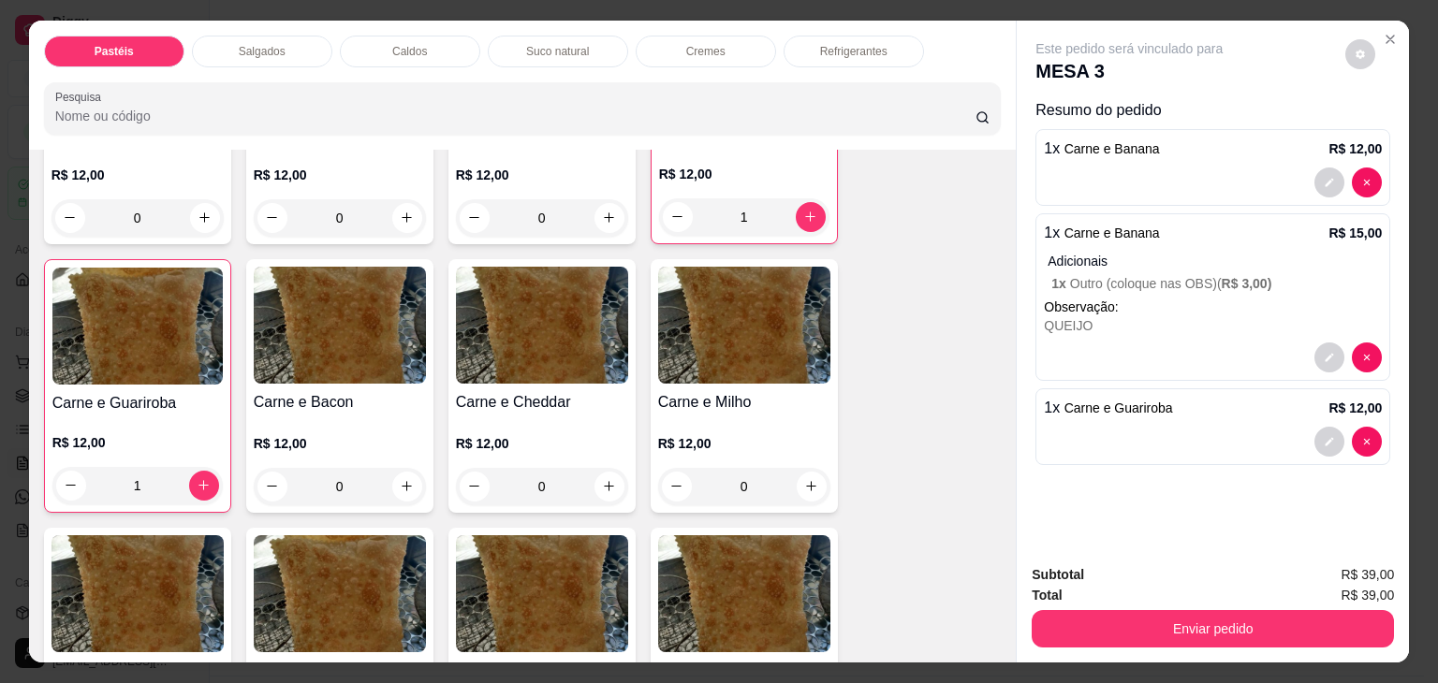
click at [858, 47] on p "Refrigerantes" at bounding box center [853, 51] width 67 height 15
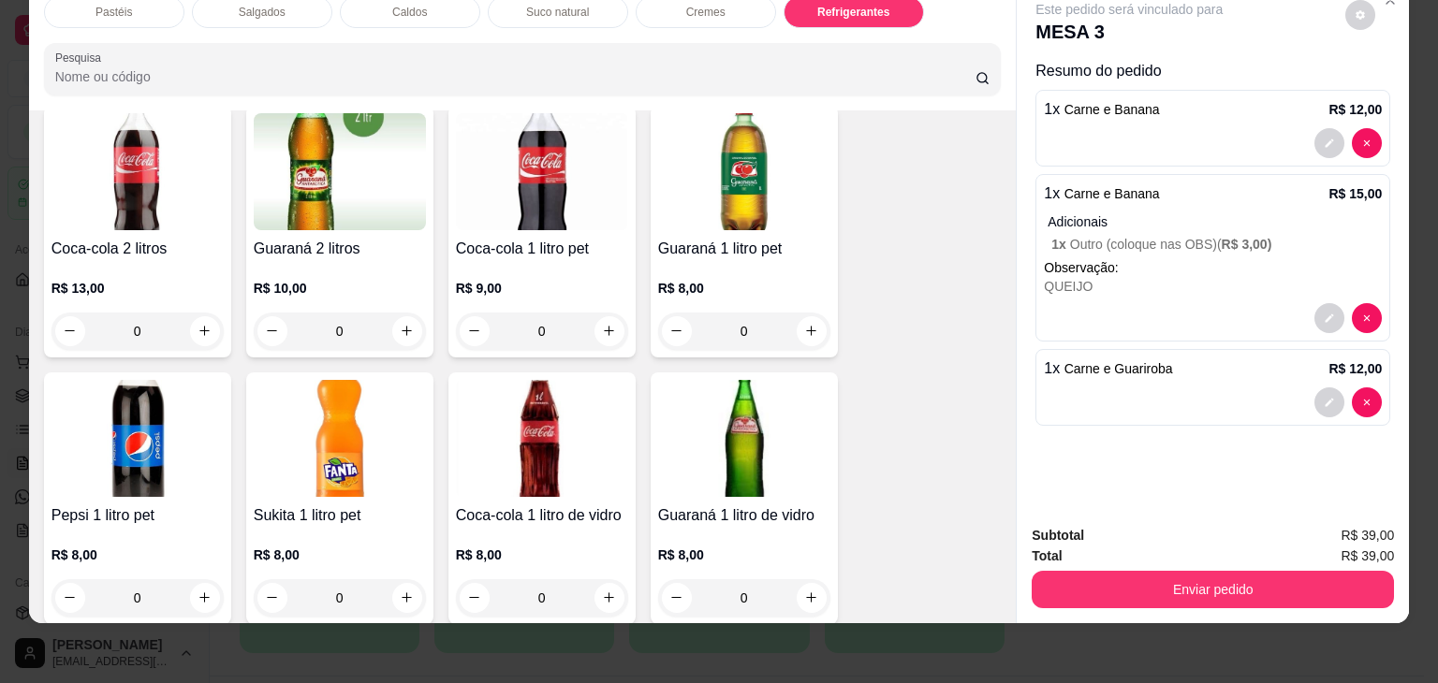
scroll to position [4991, 0]
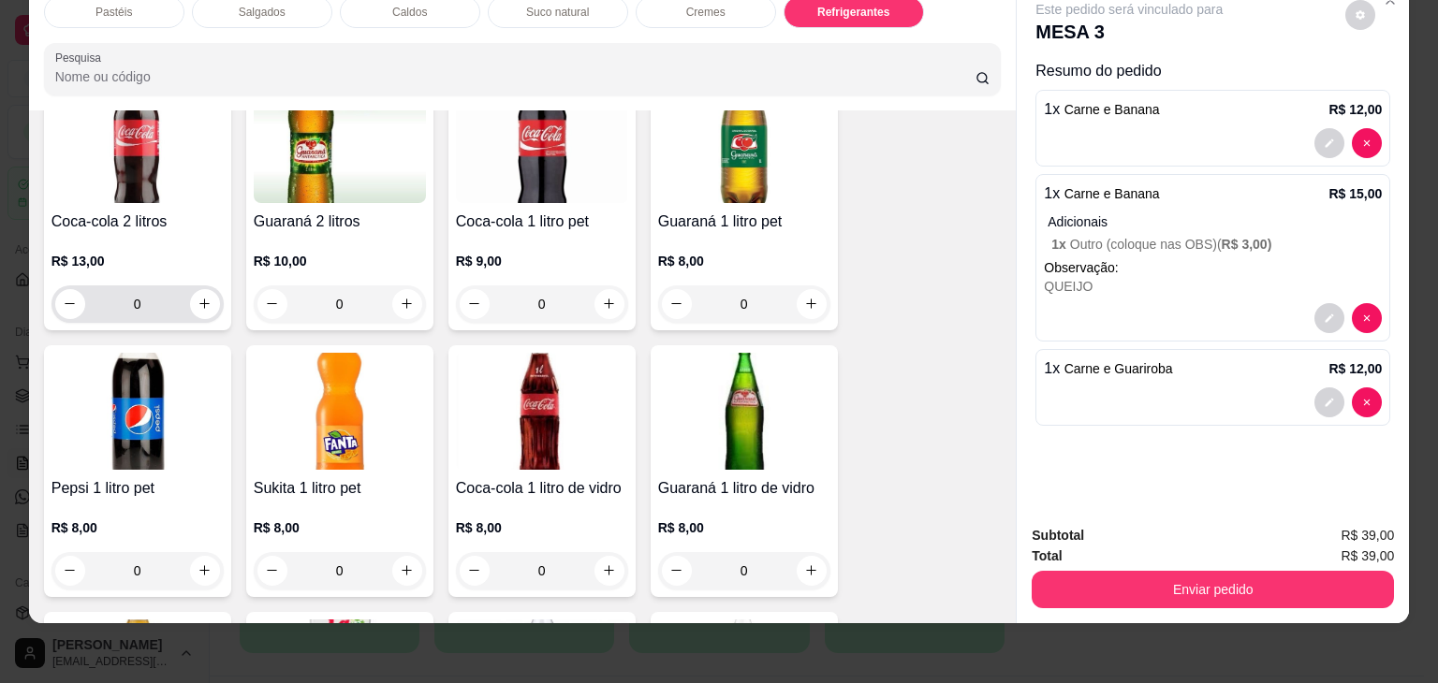
click at [188, 285] on div "0" at bounding box center [137, 303] width 165 height 37
click at [197, 297] on icon "increase-product-quantity" at bounding box center [204, 304] width 14 height 14
type input "1"
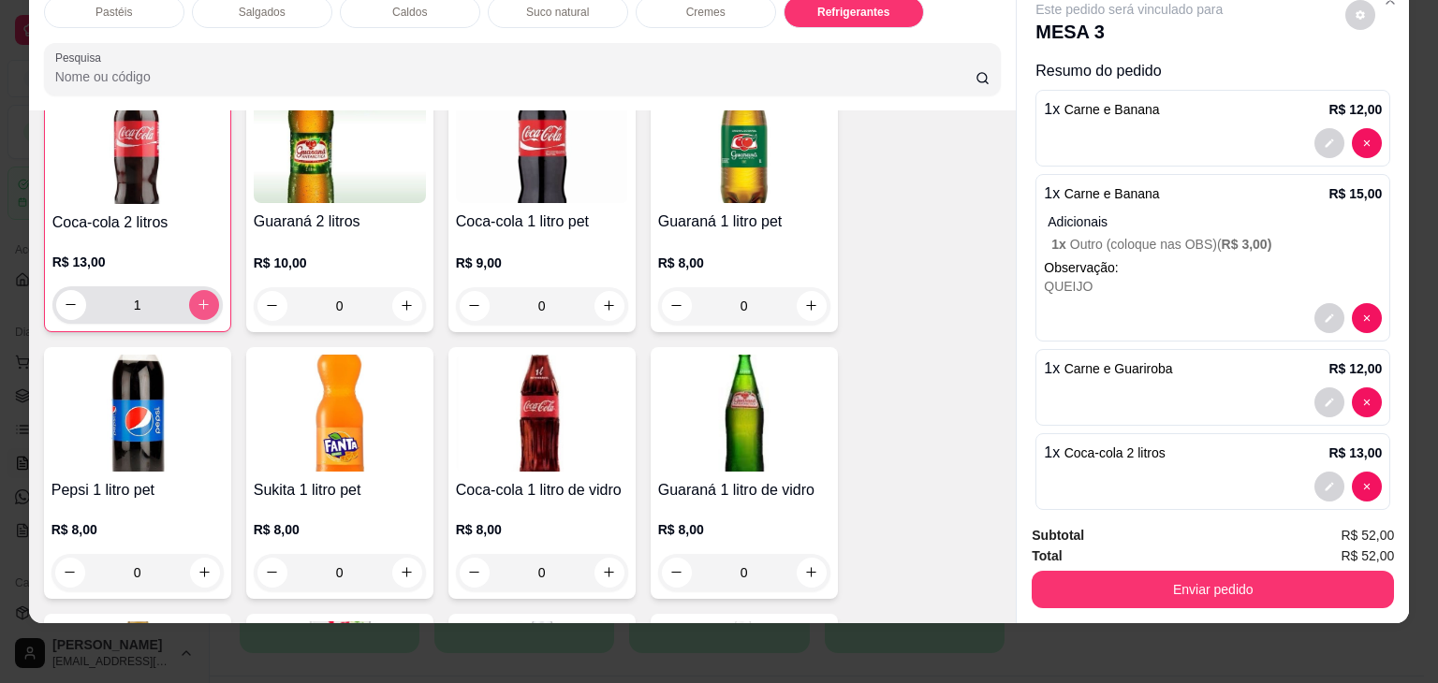
scroll to position [4992, 0]
click at [1252, 609] on div "Pastéis Salgados Caldos Suco natural Cremes Refrigerantes Pesquisa Item avulso …" at bounding box center [719, 341] width 1438 height 683
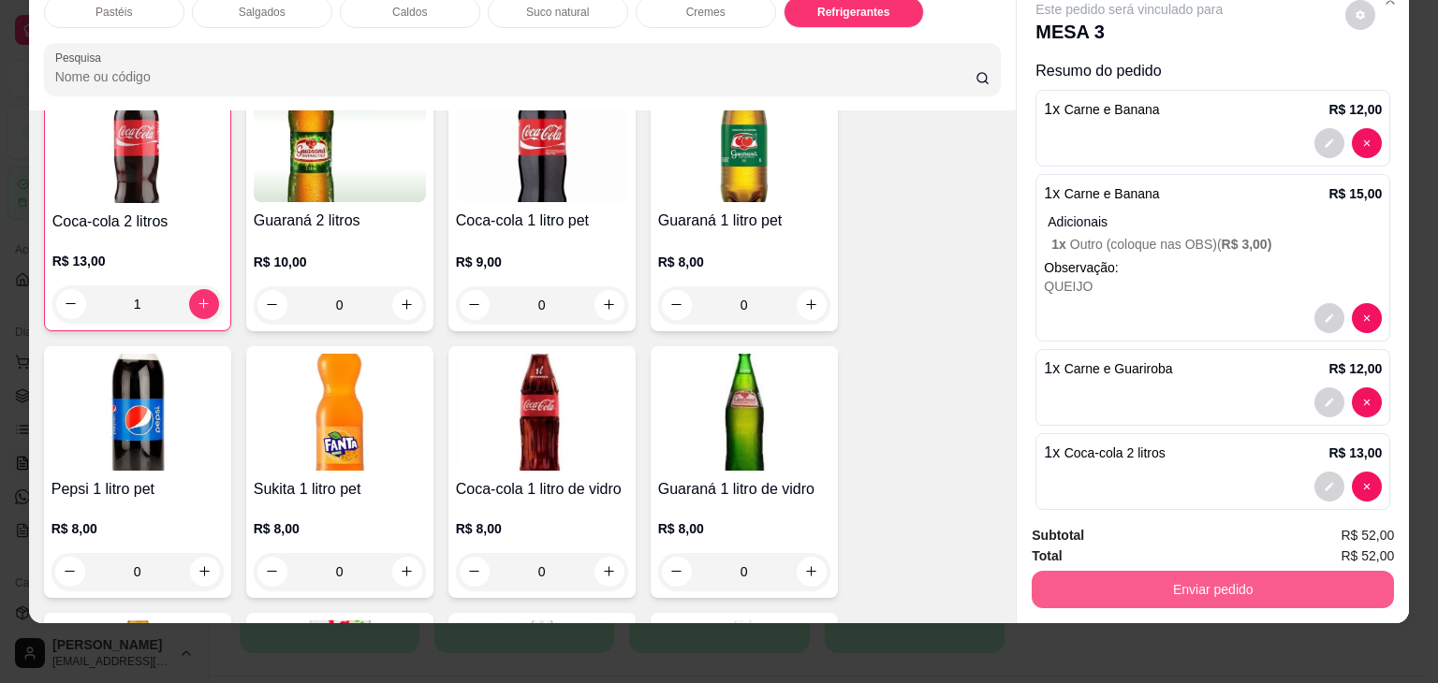
click at [1247, 581] on button "Enviar pedido" at bounding box center [1212, 589] width 362 height 37
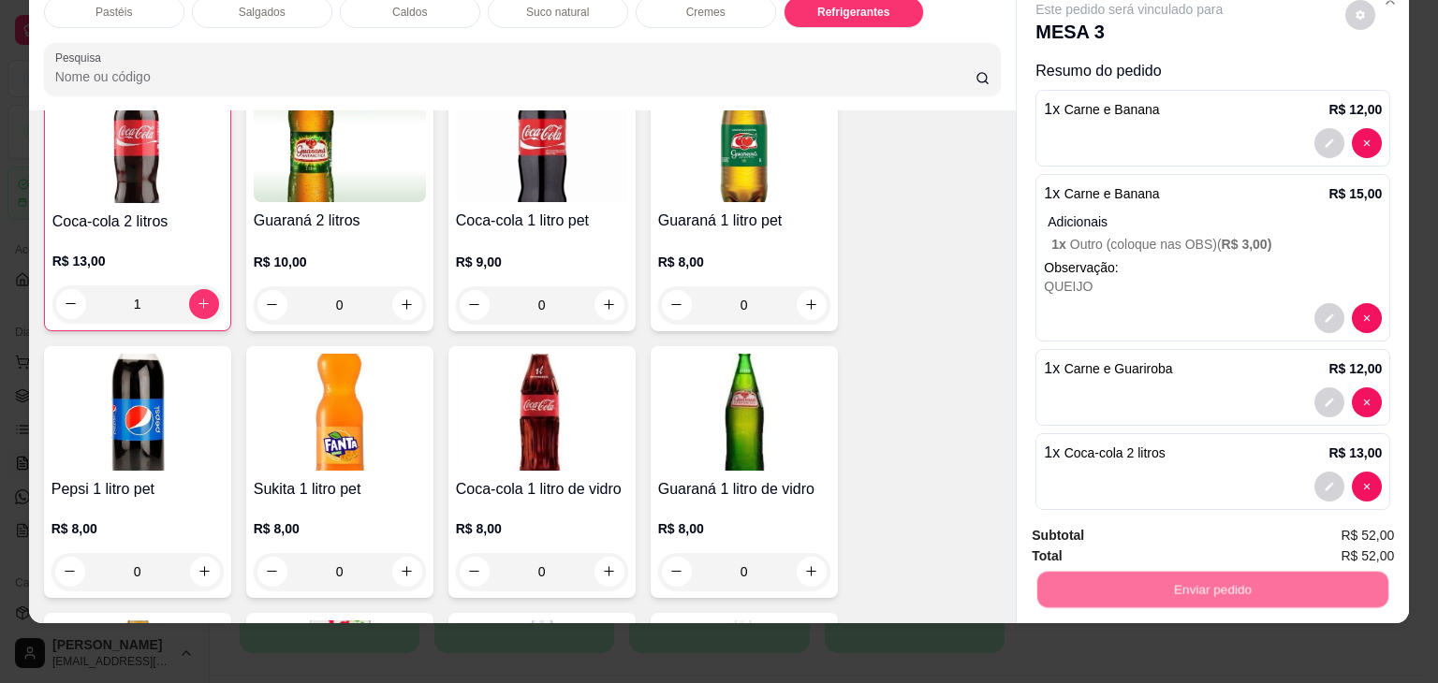
click at [1193, 525] on button "Não registrar e enviar pedido" at bounding box center [1150, 528] width 189 height 35
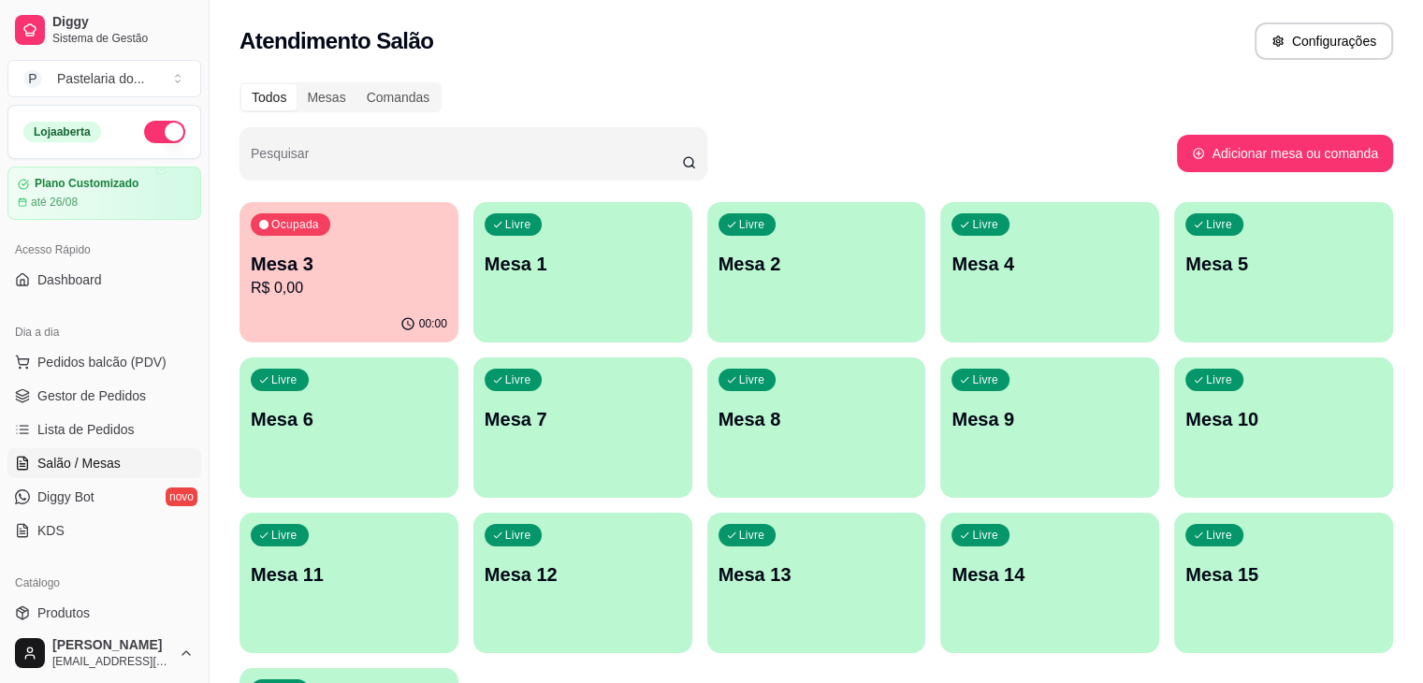
click at [383, 285] on p "R$ 0,00" at bounding box center [349, 288] width 197 height 22
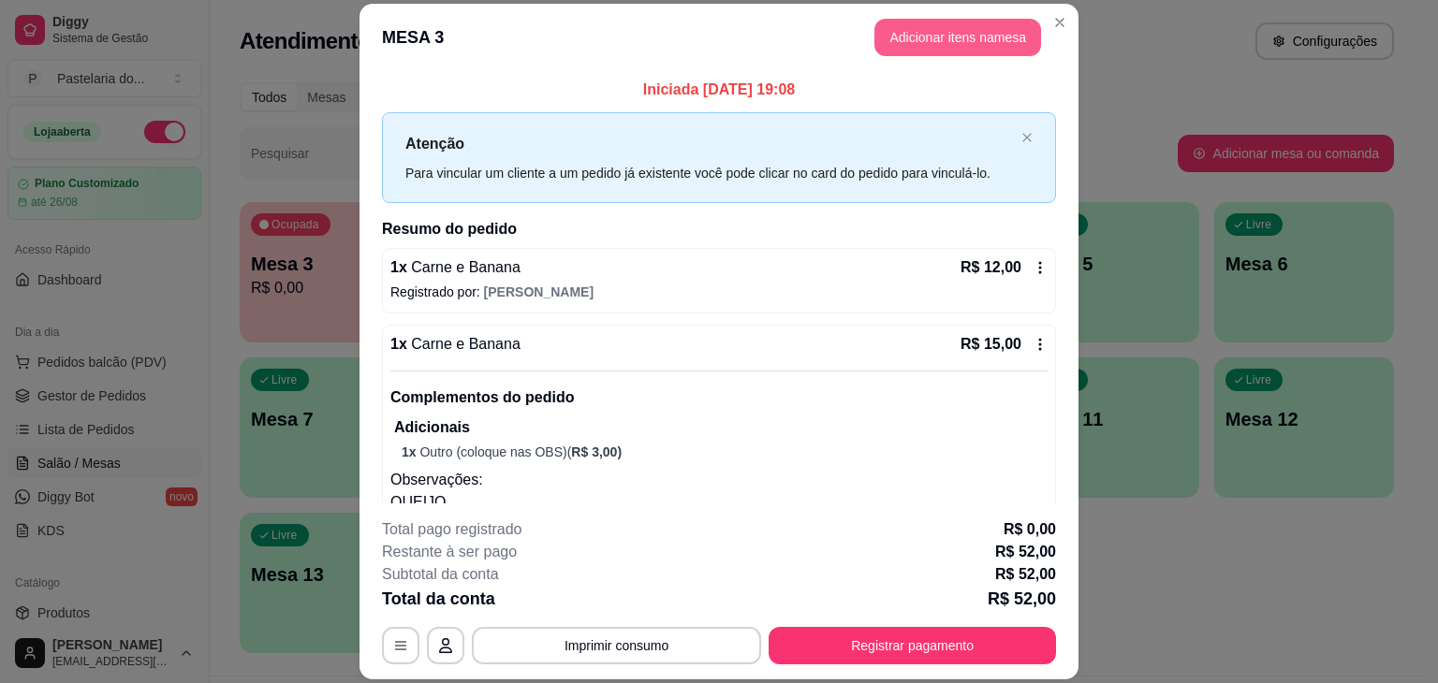
click at [921, 43] on button "Adicionar itens na mesa" at bounding box center [957, 37] width 167 height 37
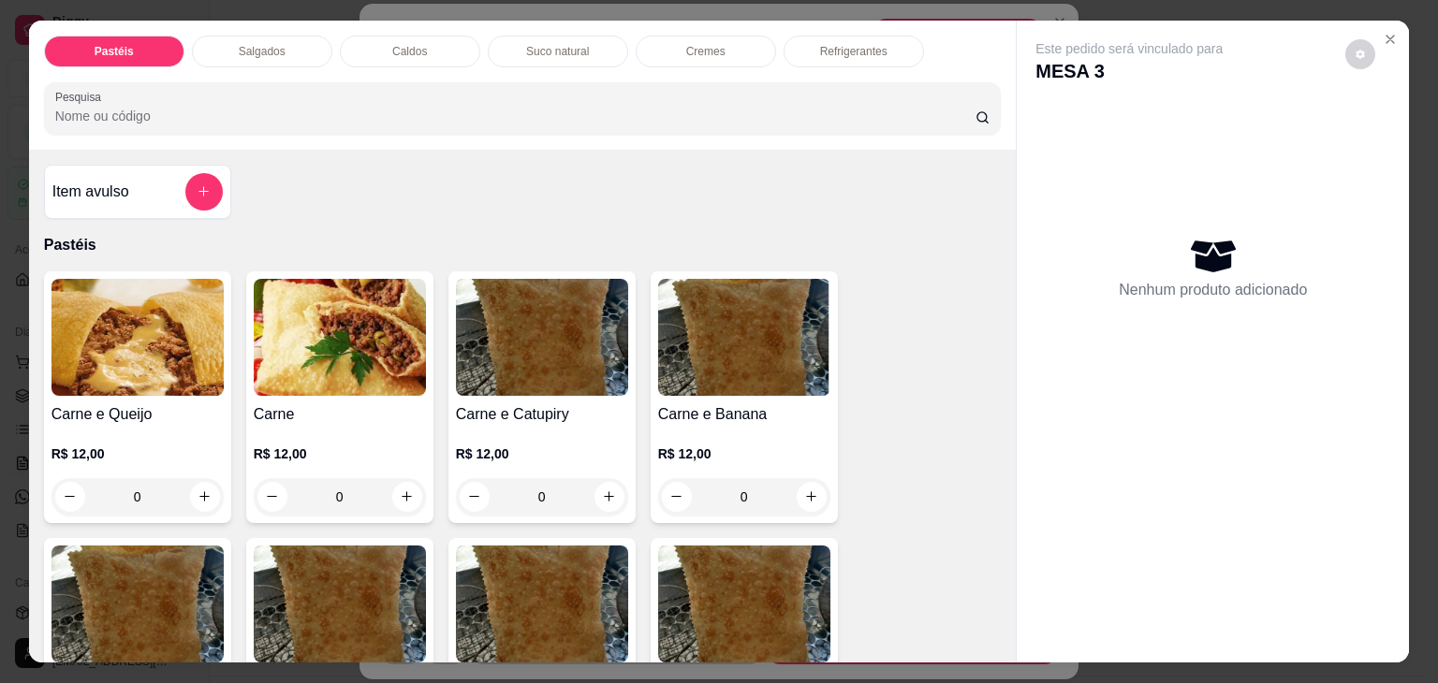
click at [805, 482] on div "0" at bounding box center [744, 496] width 172 height 37
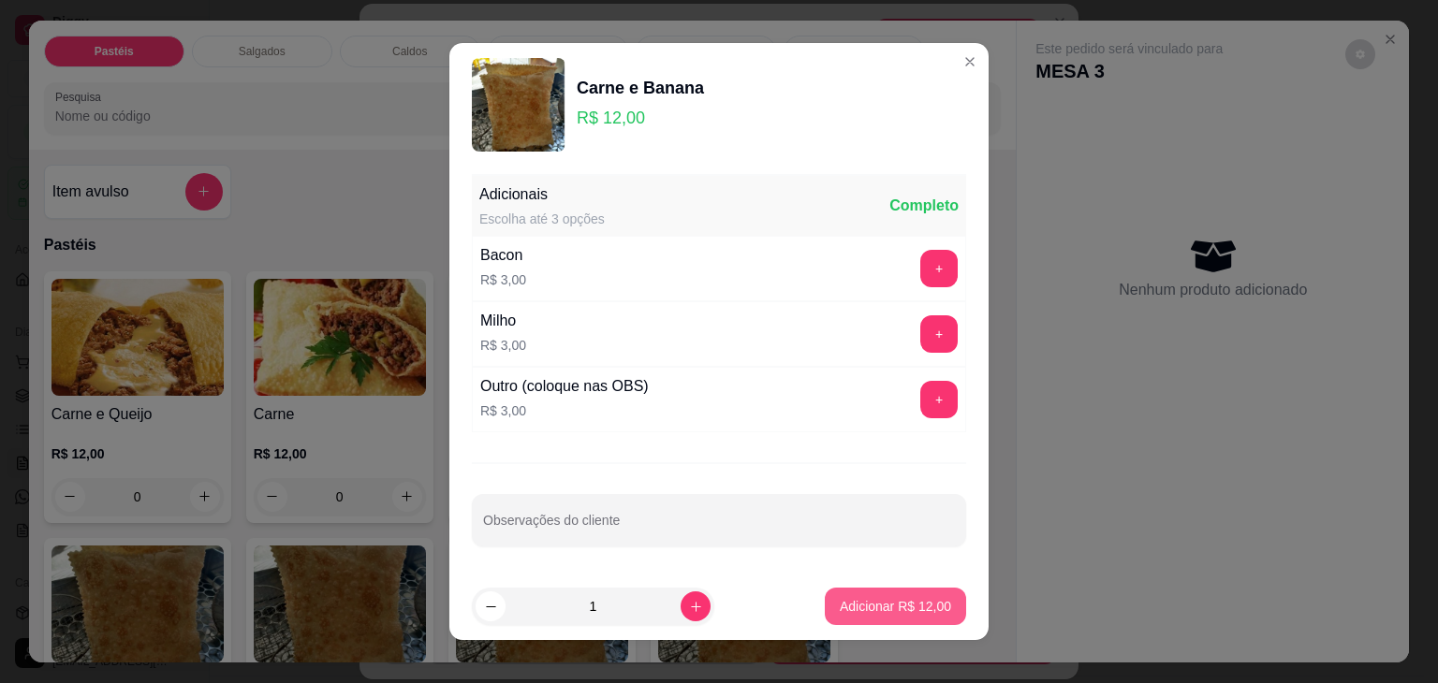
click at [935, 608] on button "Adicionar R$ 12,00" at bounding box center [895, 606] width 141 height 37
type input "1"
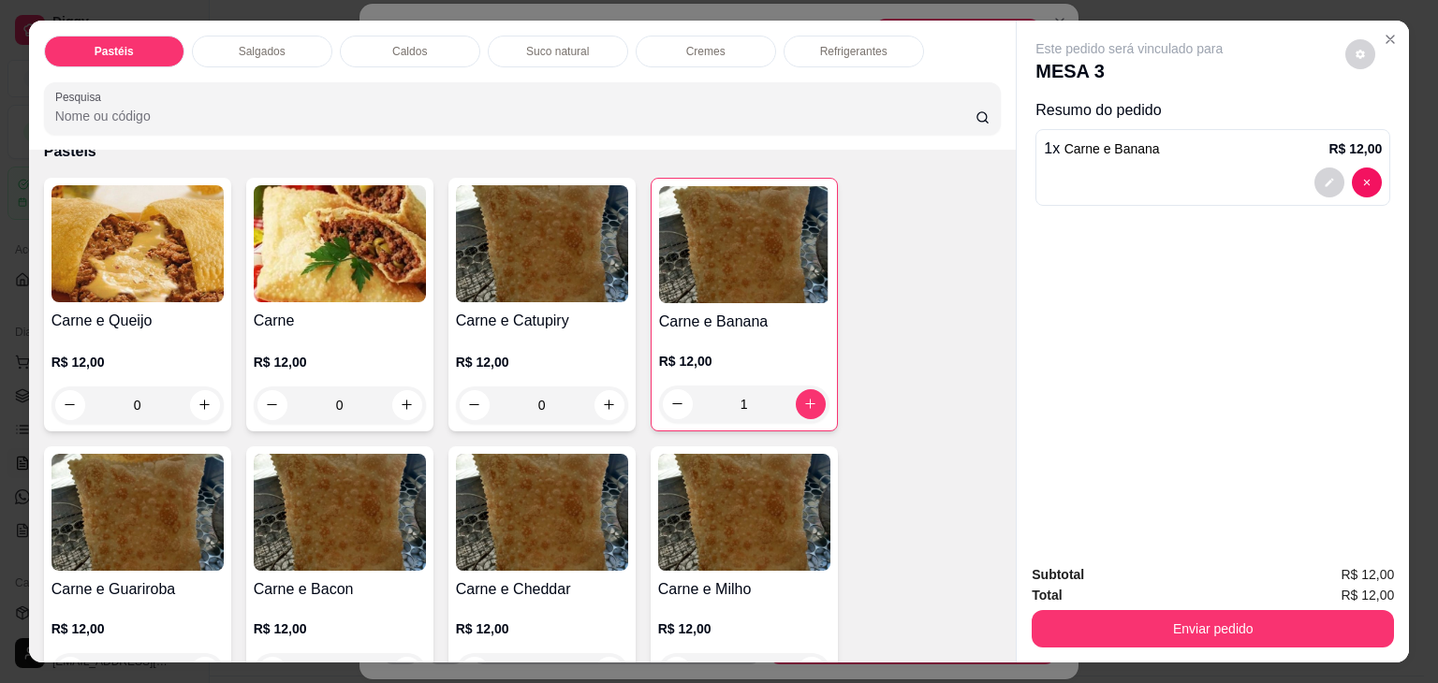
scroll to position [374, 0]
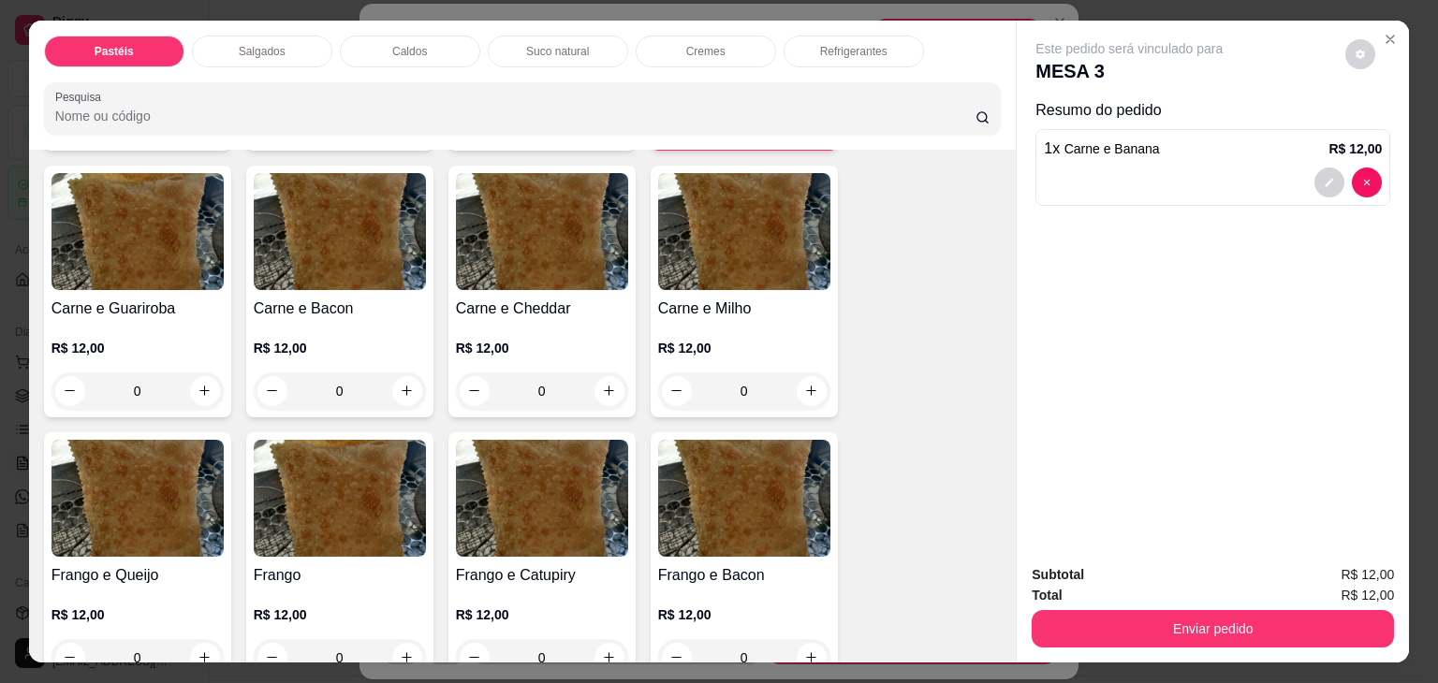
click at [194, 383] on div "0" at bounding box center [137, 390] width 172 height 37
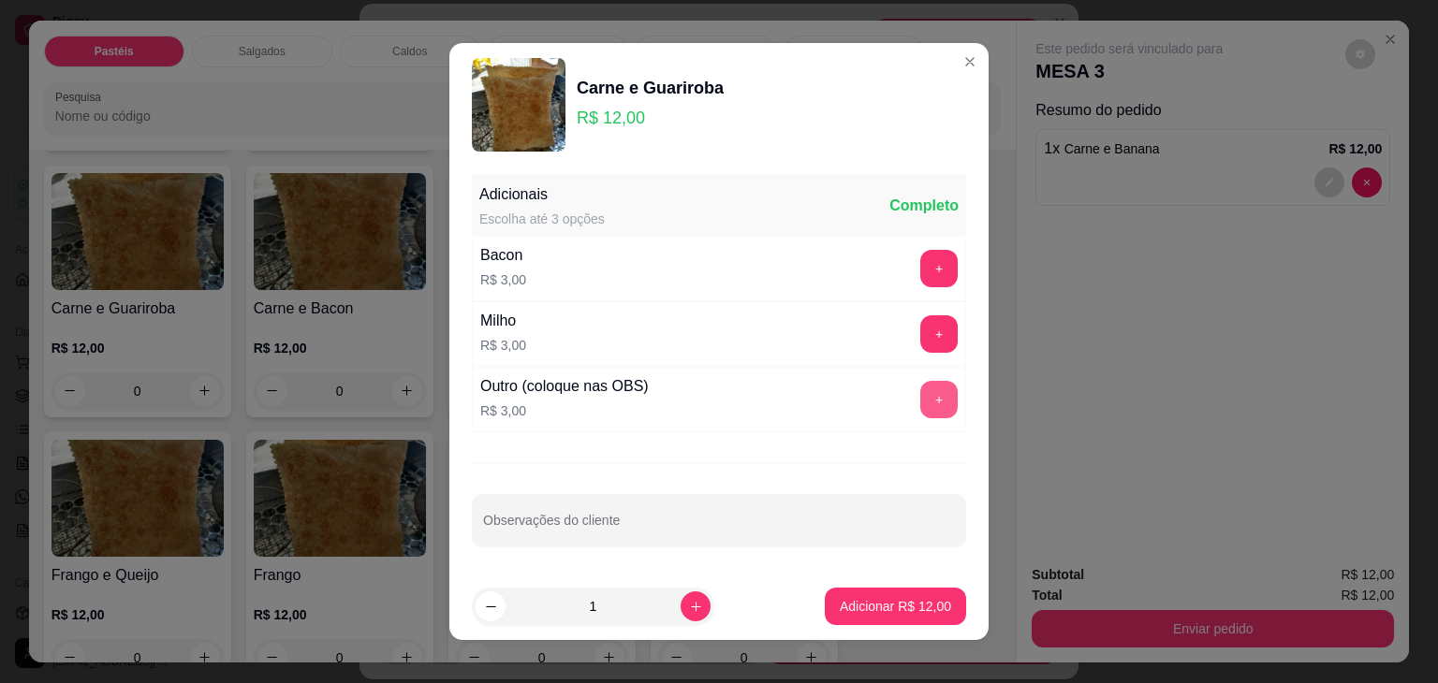
click at [920, 395] on button "+" at bounding box center [938, 399] width 37 height 37
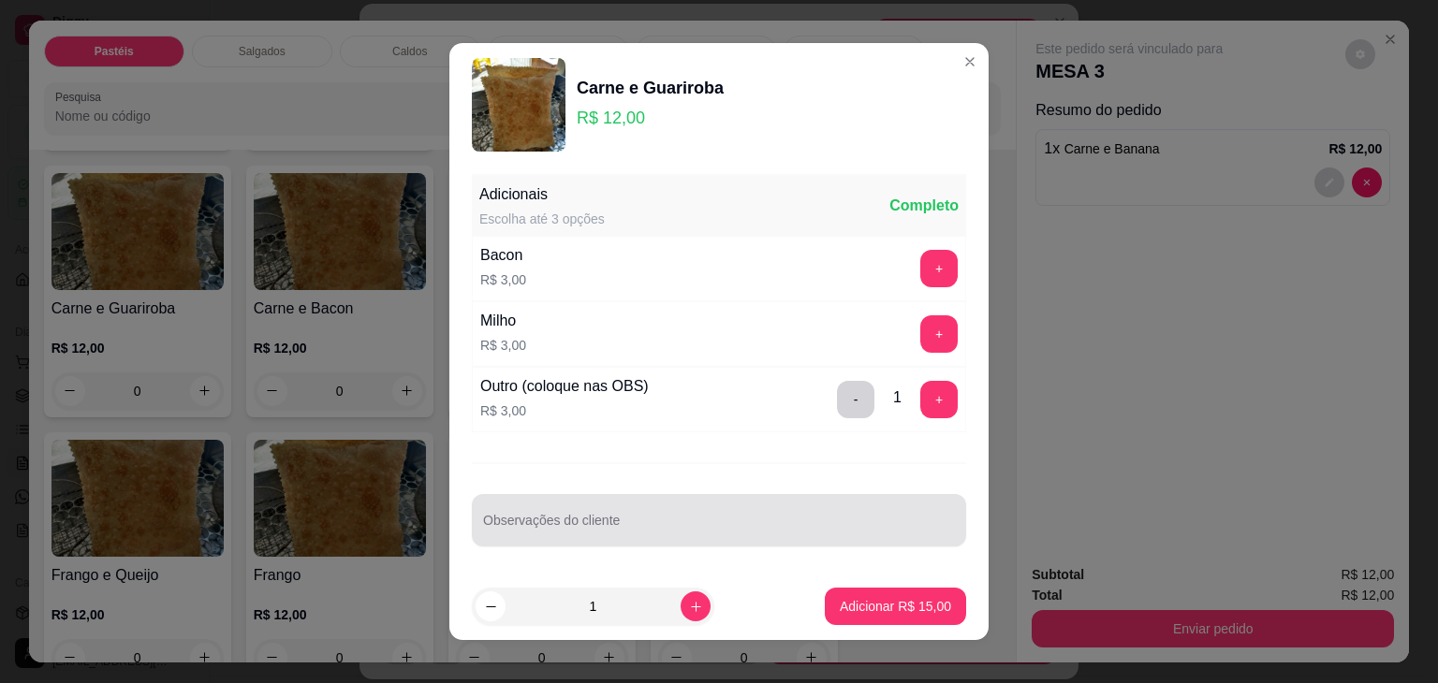
click at [800, 527] on input "Observações do cliente" at bounding box center [719, 527] width 472 height 19
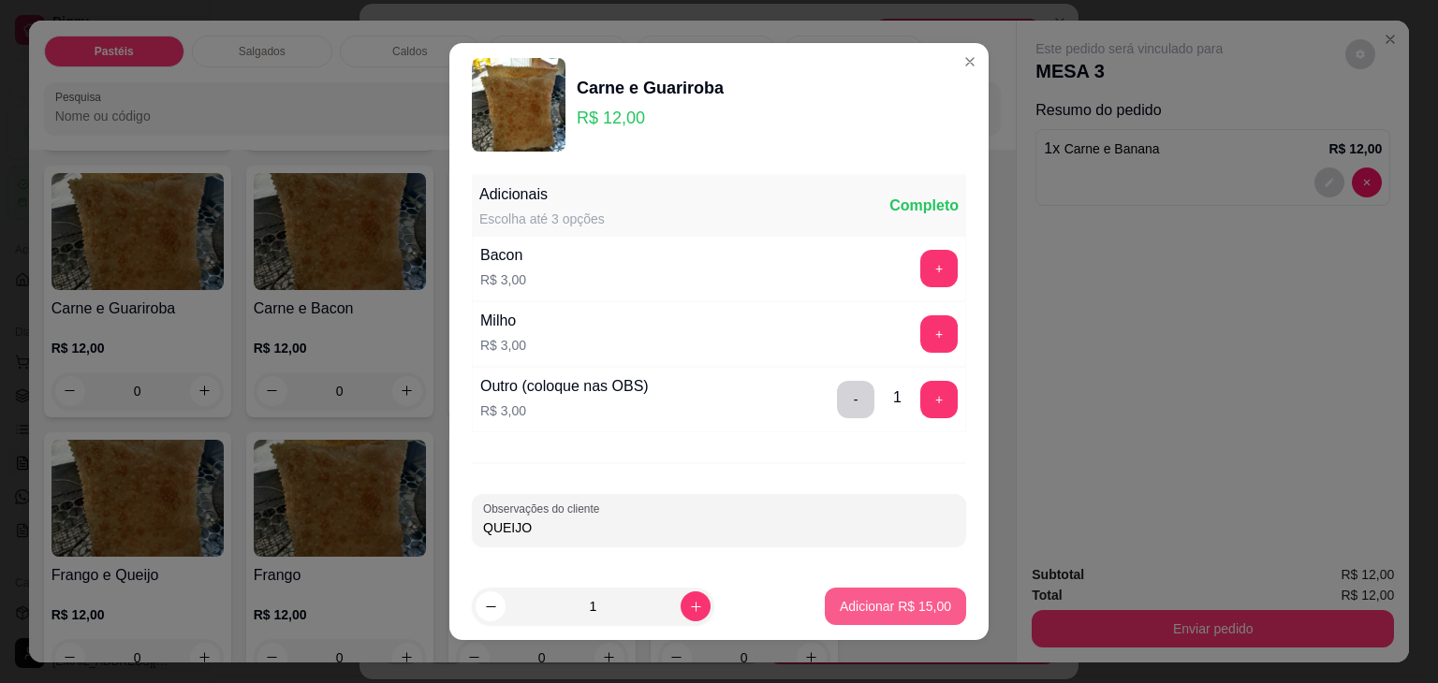
type input "QUEIJO"
click at [907, 600] on p "Adicionar R$ 15,00" at bounding box center [894, 606] width 111 height 19
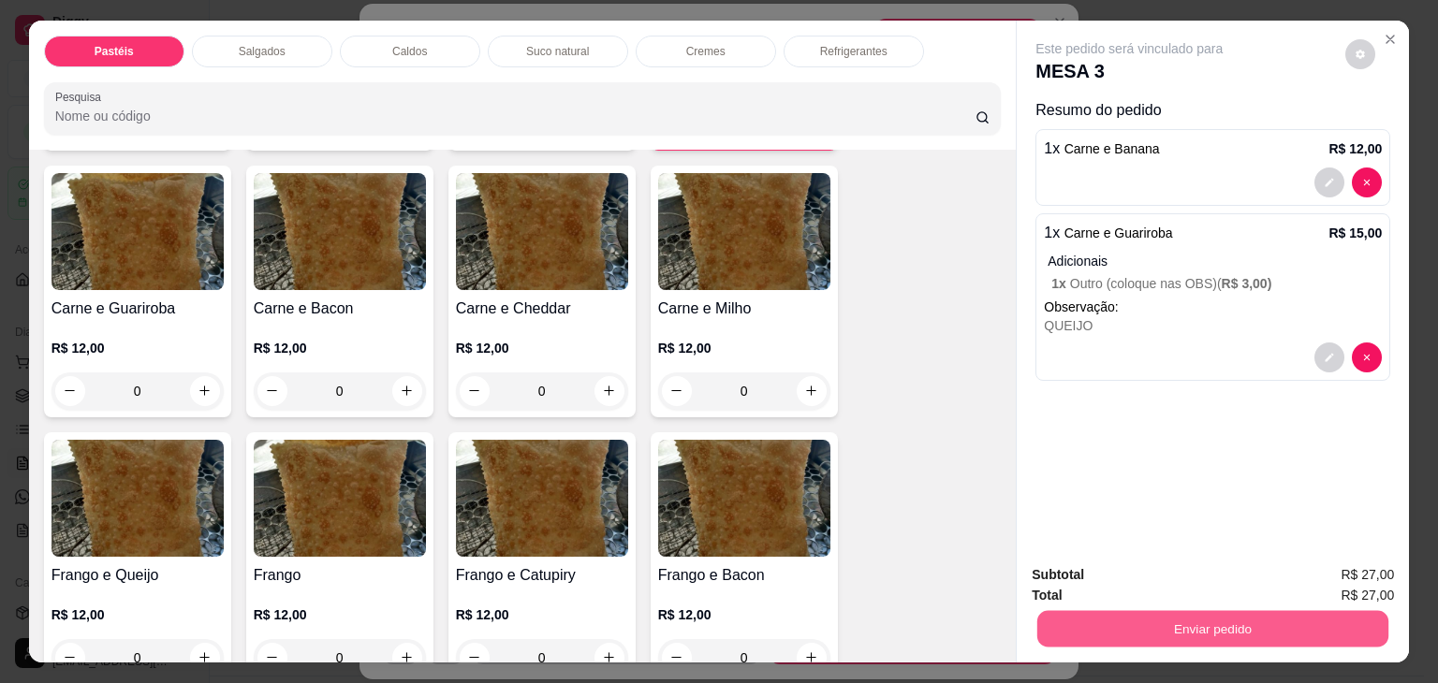
click at [1166, 612] on button "Enviar pedido" at bounding box center [1212, 629] width 351 height 36
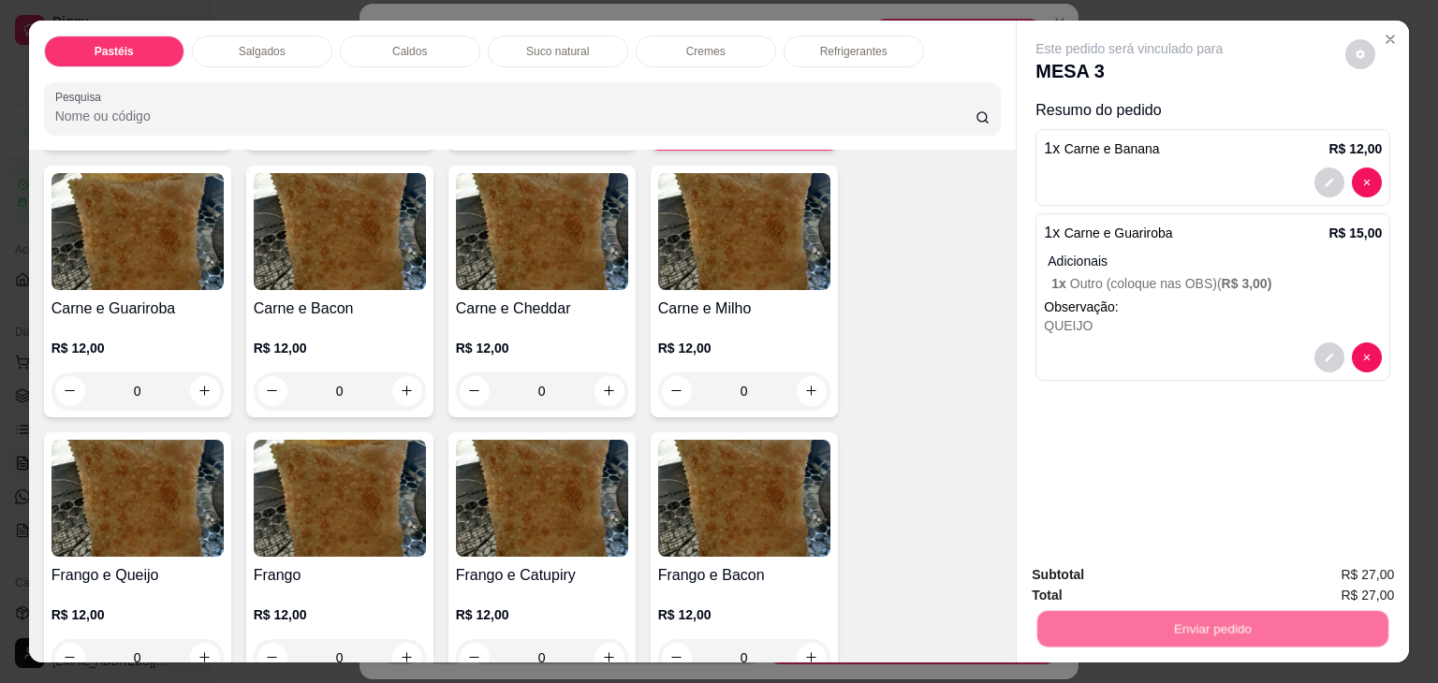
click at [1160, 566] on button "Não registrar e enviar pedido" at bounding box center [1150, 576] width 195 height 36
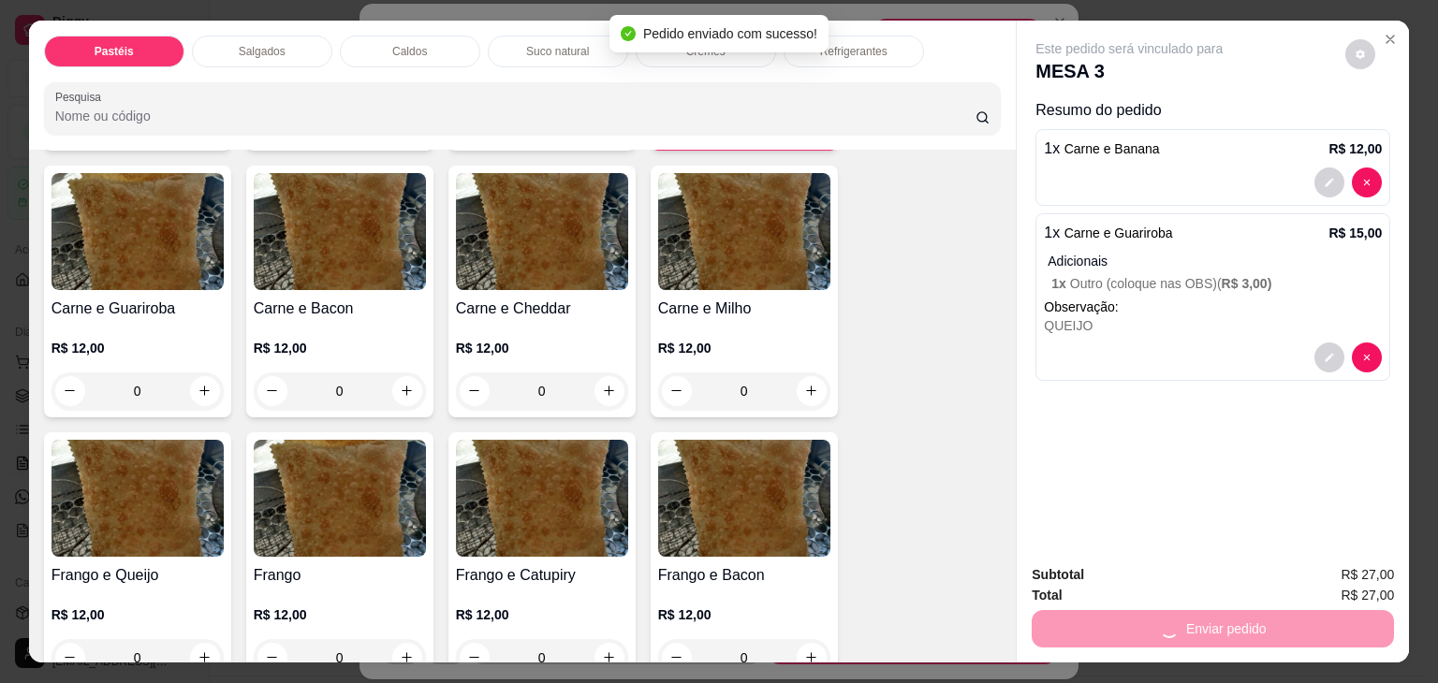
click at [1422, 32] on div "Pastéis Salgados Caldos Suco natural Cremes Refrigerantes Pesquisa Item avulso …" at bounding box center [719, 341] width 1438 height 683
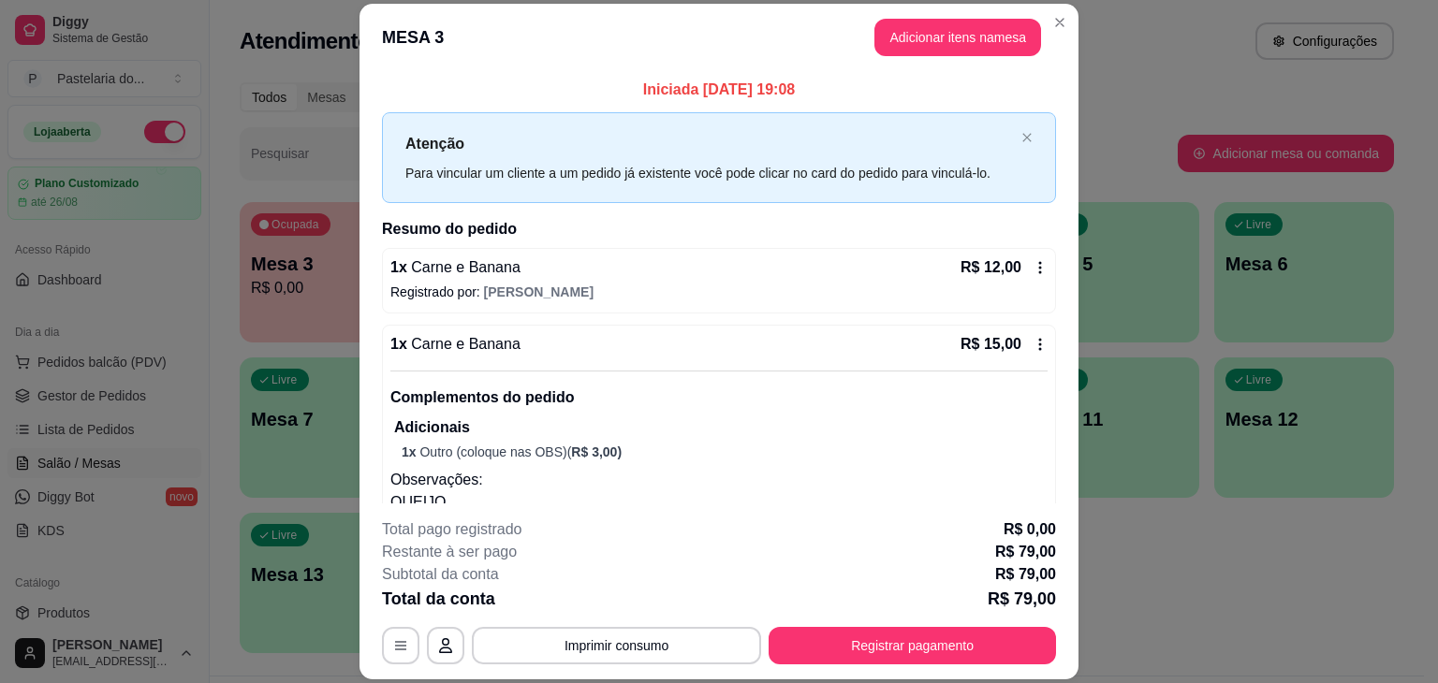
click at [1411, 26] on div "Atendimento Salão Configurações" at bounding box center [817, 35] width 1214 height 71
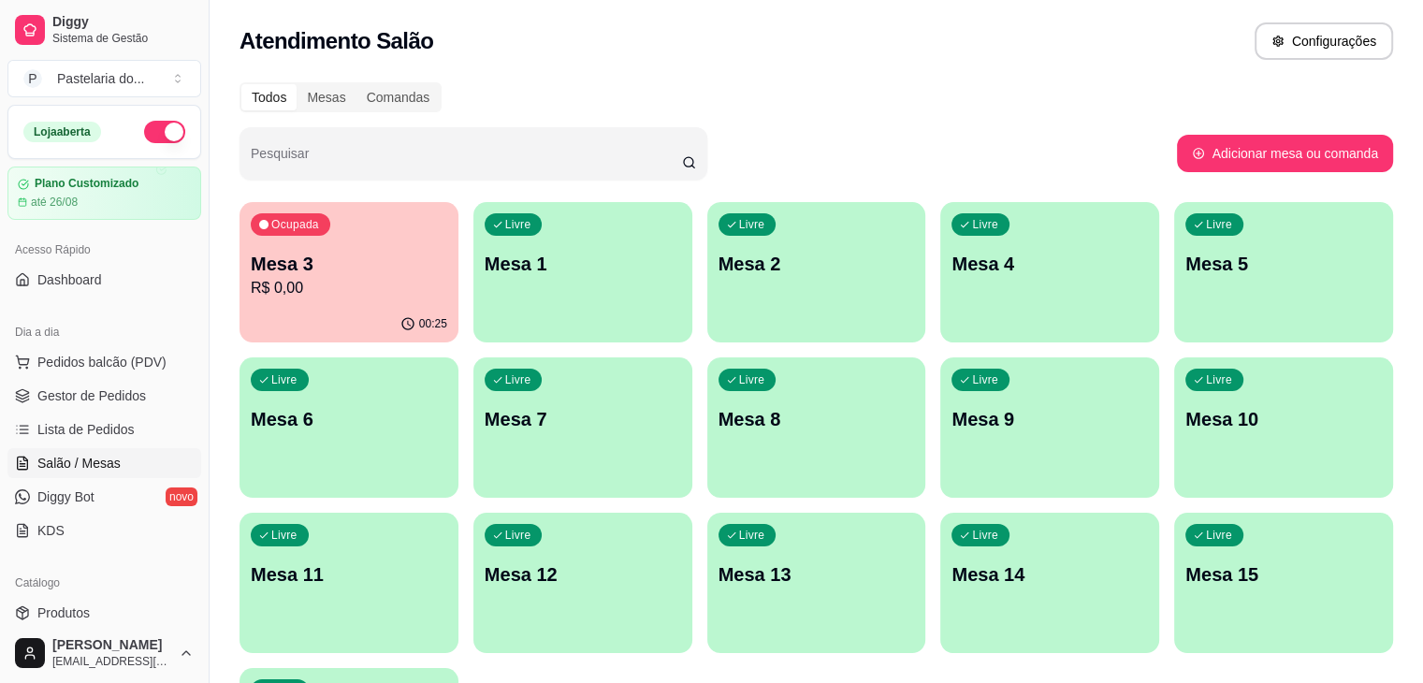
click at [382, 274] on p "Mesa 3" at bounding box center [349, 264] width 197 height 26
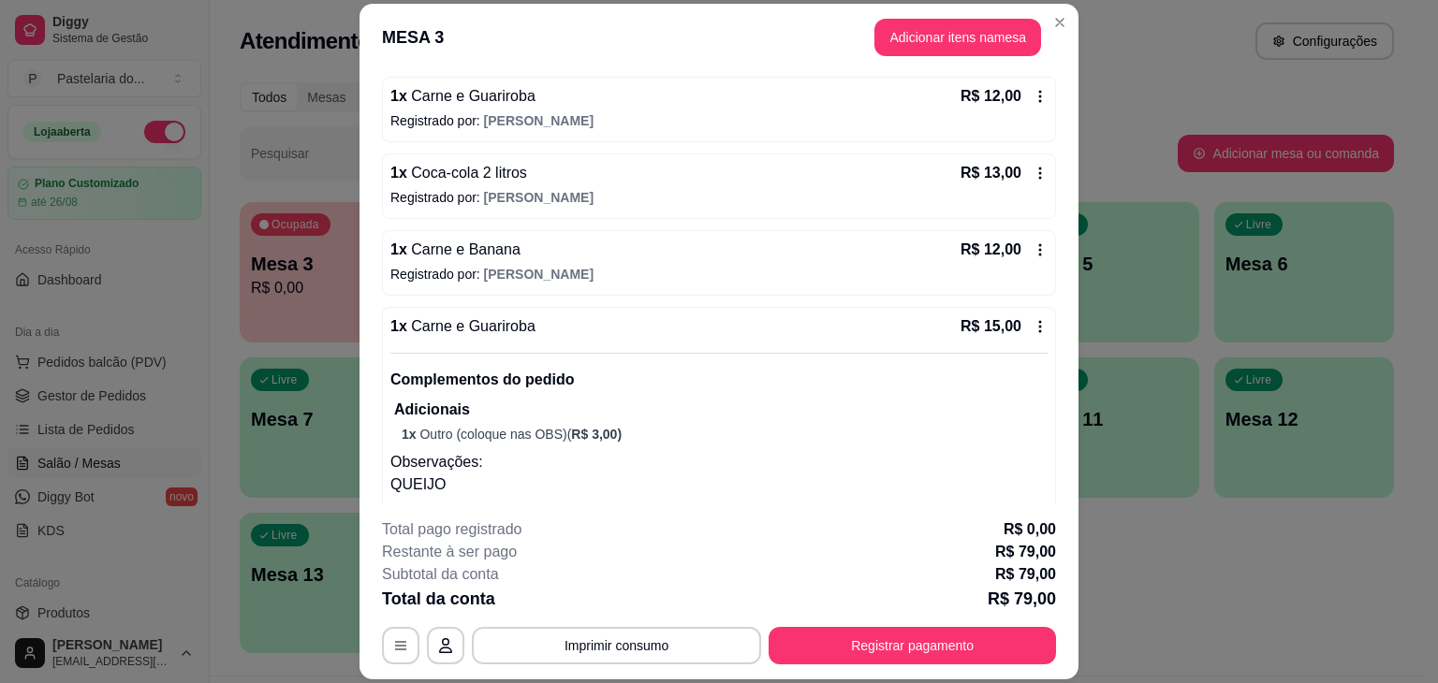
scroll to position [514, 0]
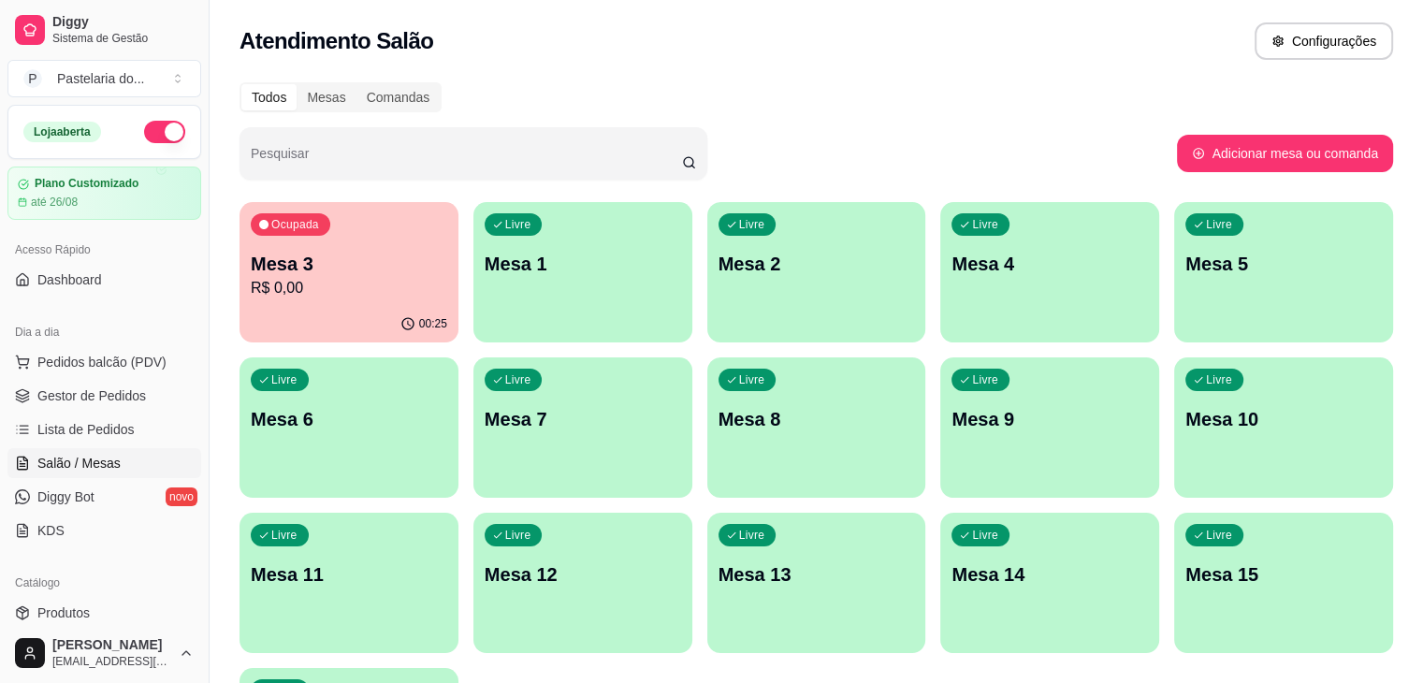
click at [393, 262] on p "Mesa 3" at bounding box center [349, 264] width 197 height 26
click at [393, 262] on body "Diggy Sistema de Gestão P Pastelaria do ... Loja aberta Plano Customizado até 2…" at bounding box center [711, 341] width 1423 height 683
click at [87, 371] on button "Pedidos balcão (PDV)" at bounding box center [104, 362] width 194 height 30
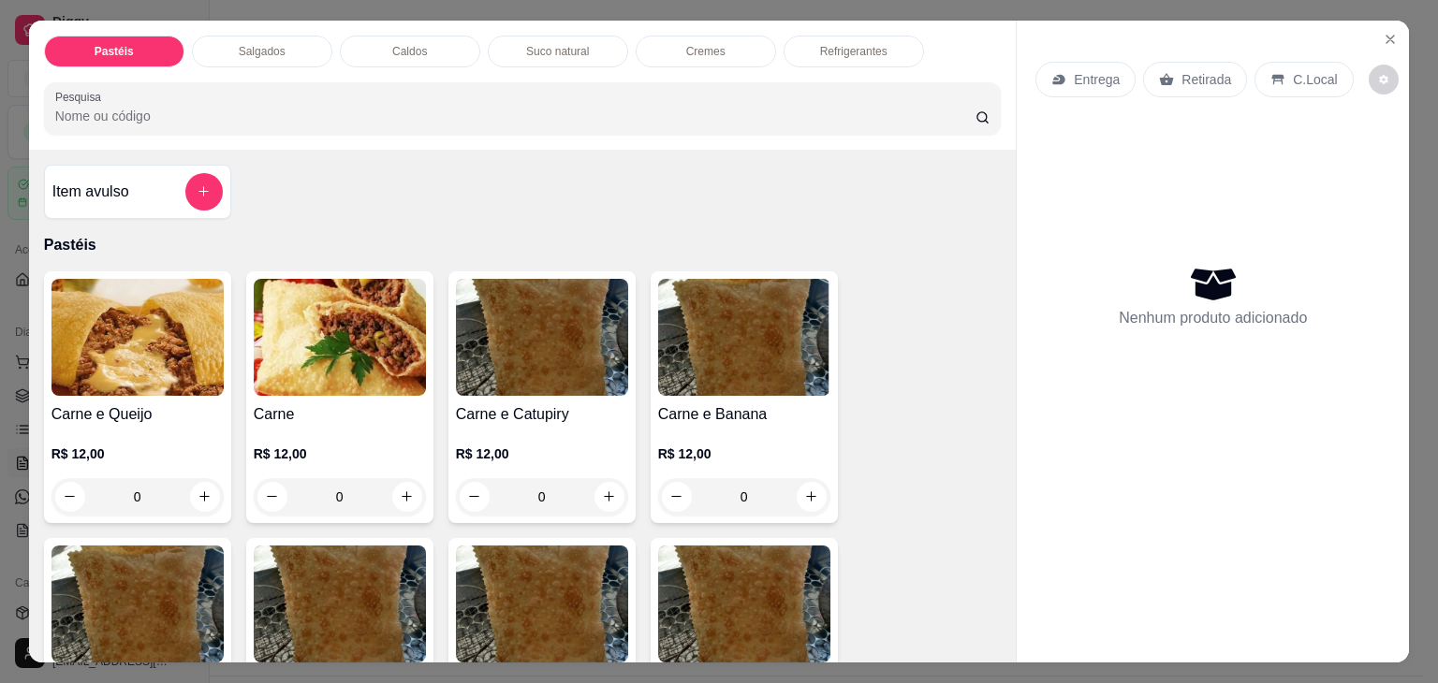
click at [224, 36] on div "Salgados" at bounding box center [262, 52] width 140 height 32
click at [224, 90] on div at bounding box center [522, 108] width 935 height 37
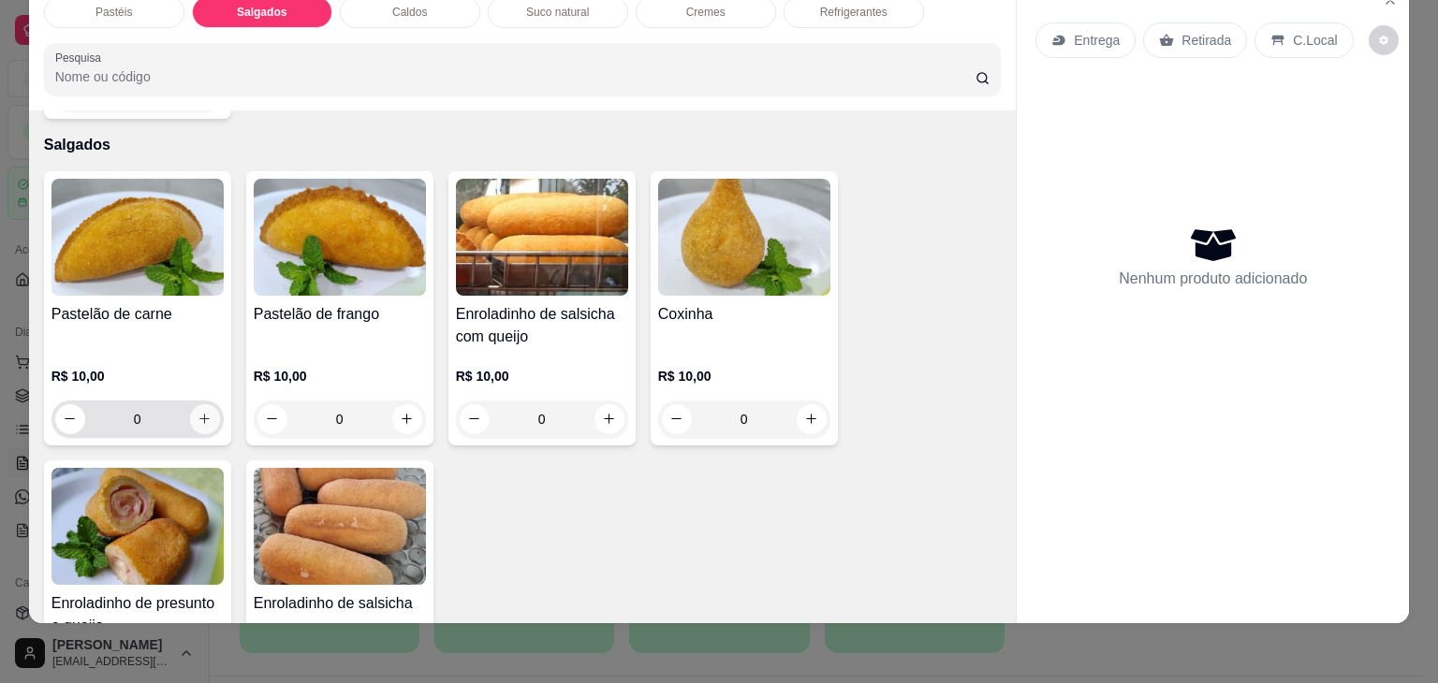
click at [197, 412] on icon "increase-product-quantity" at bounding box center [204, 419] width 14 height 14
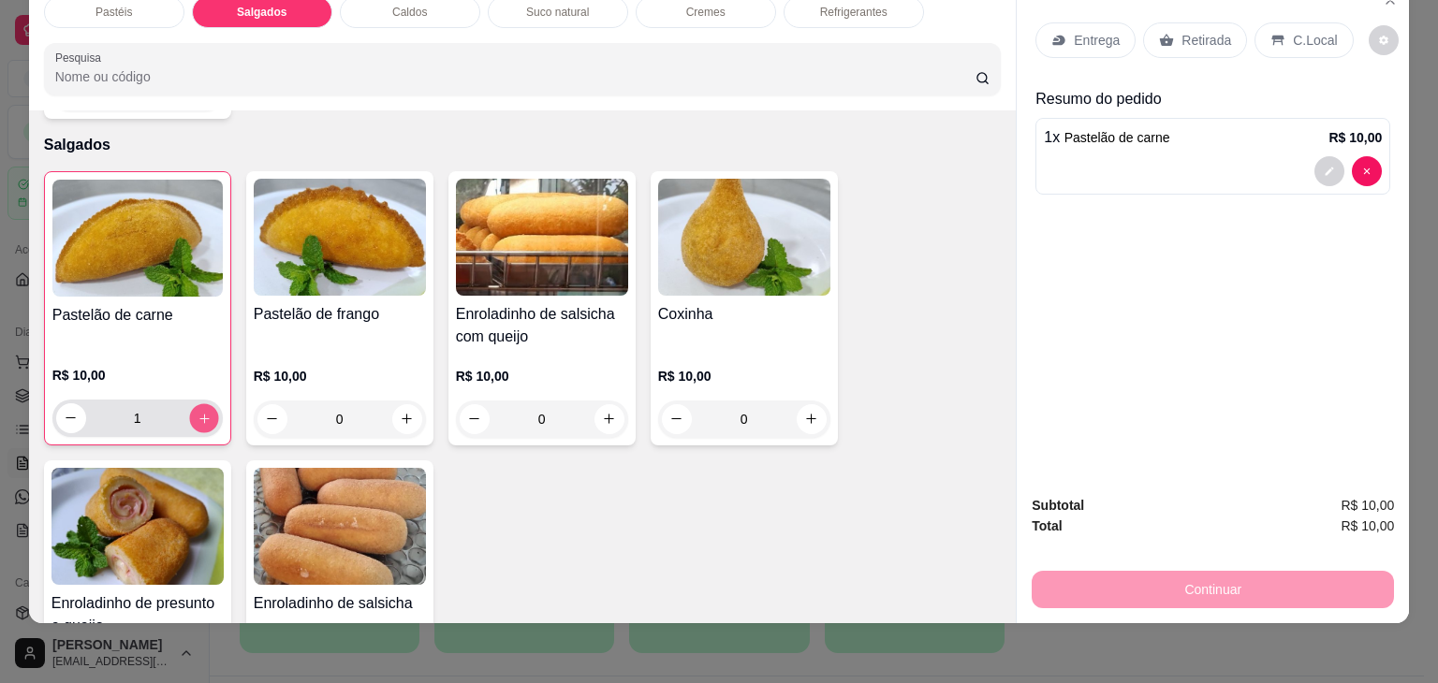
click at [197, 412] on icon "increase-product-quantity" at bounding box center [204, 419] width 14 height 14
type input "2"
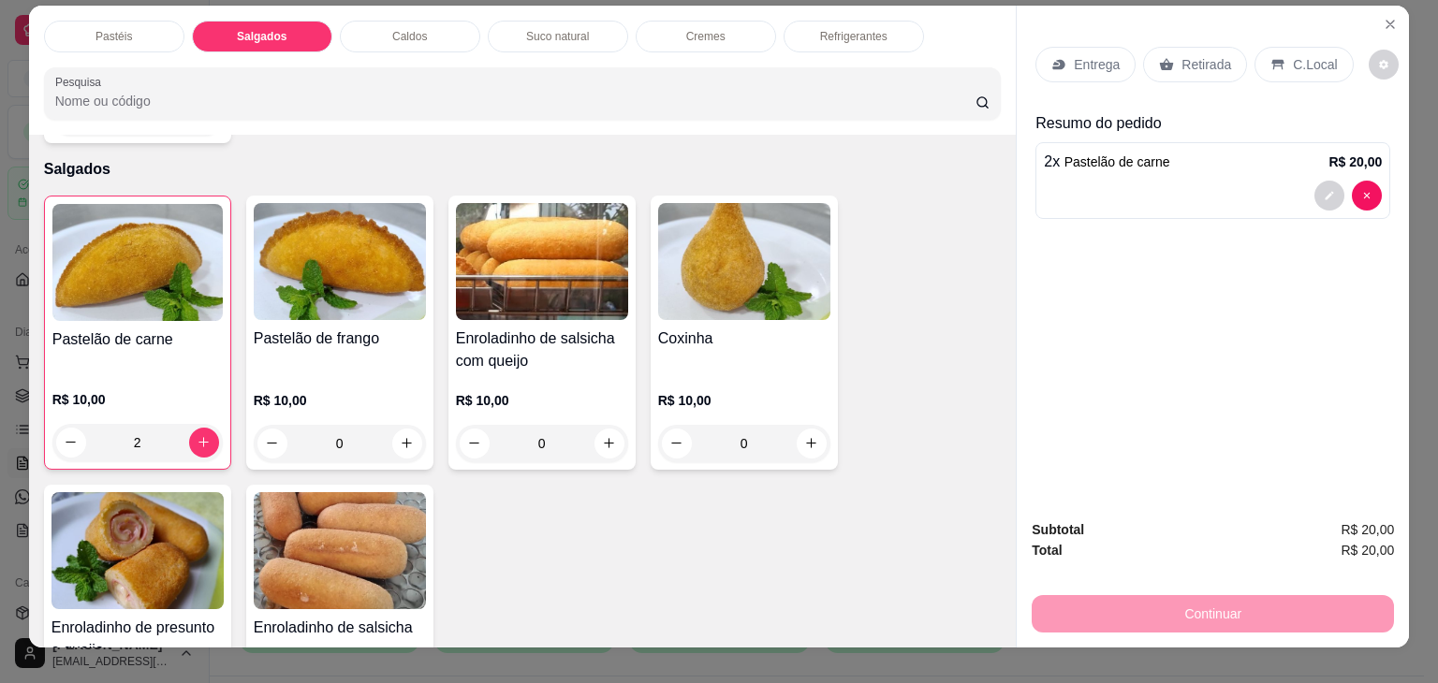
scroll to position [0, 0]
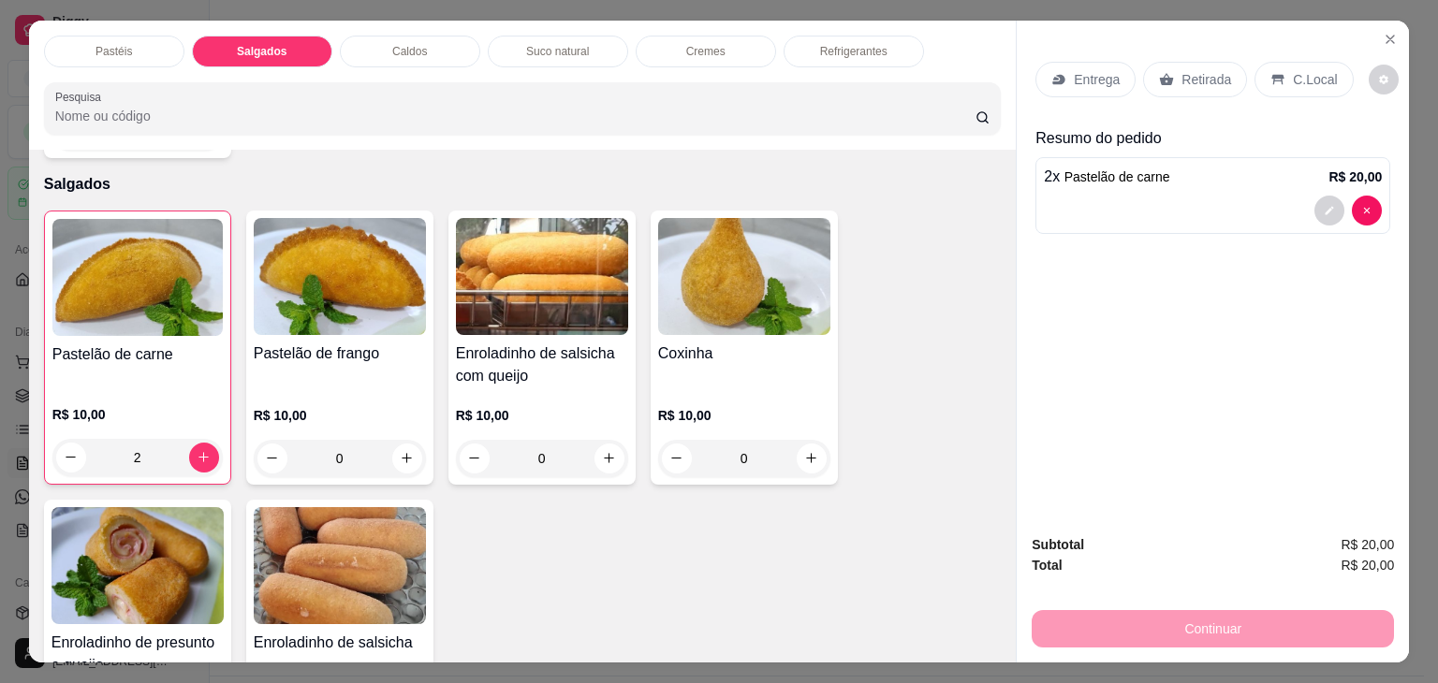
click at [900, 40] on div "Refrigerantes" at bounding box center [853, 52] width 140 height 32
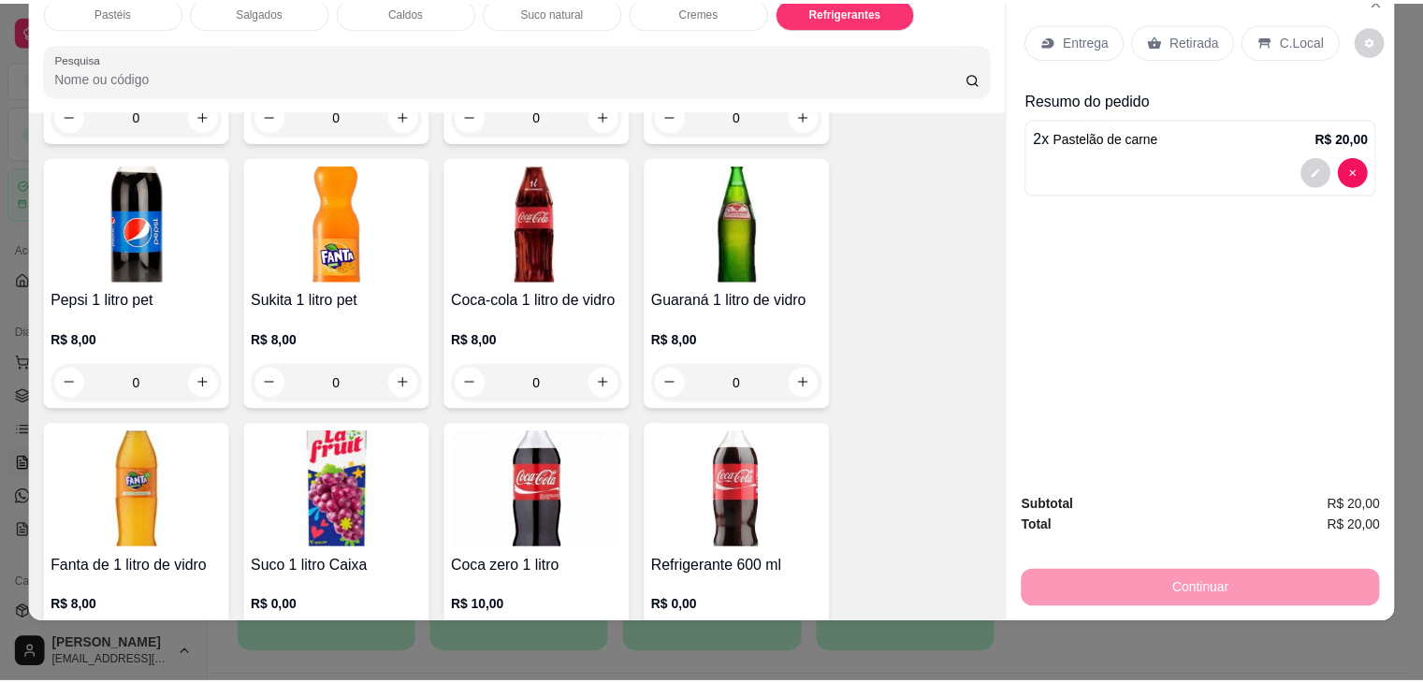
scroll to position [5737, 0]
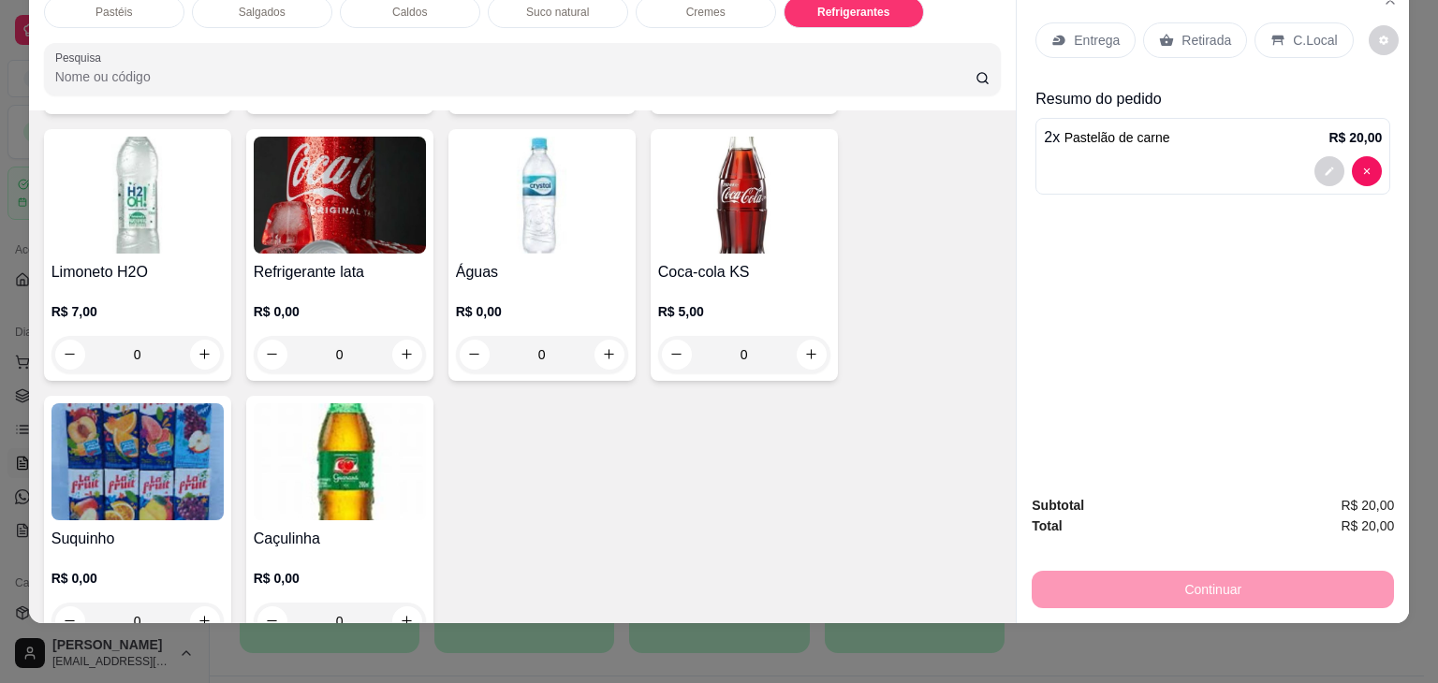
click at [399, 603] on div "0" at bounding box center [340, 621] width 172 height 37
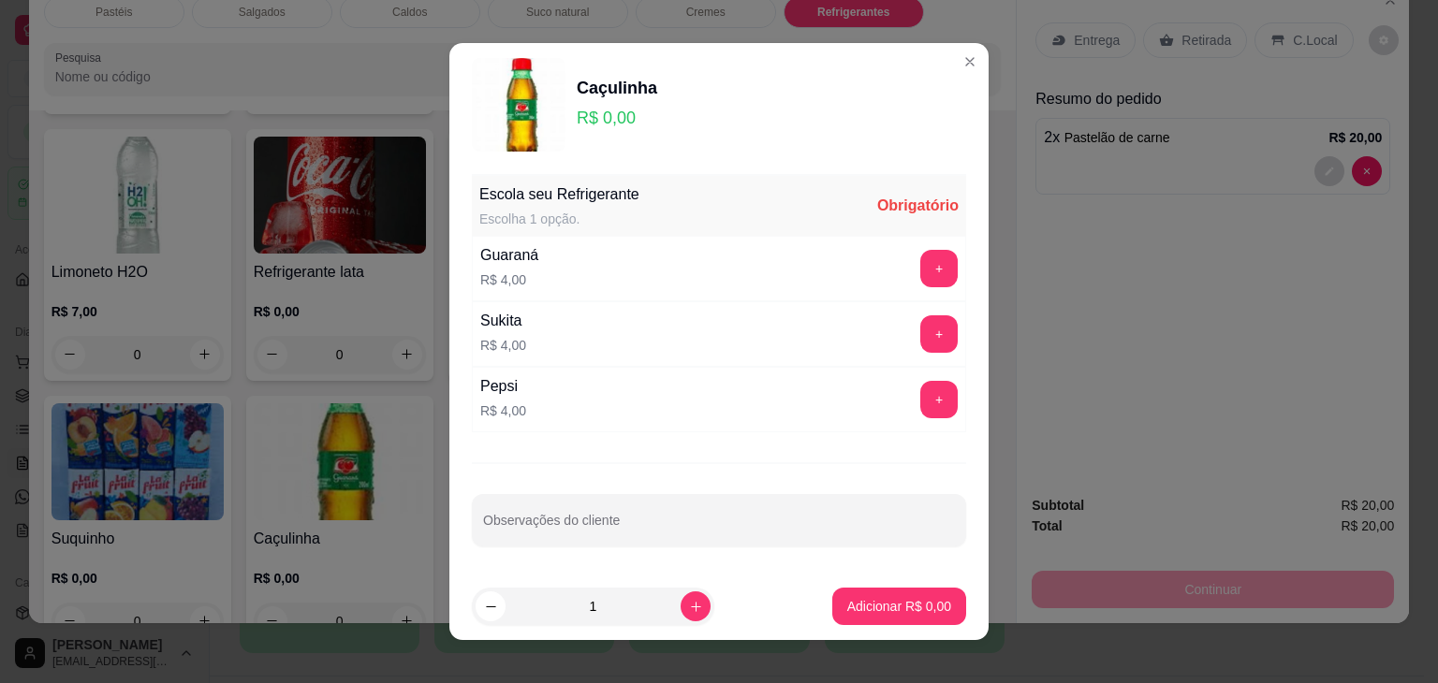
drag, startPoint x: 935, startPoint y: 285, endPoint x: 928, endPoint y: 263, distance: 22.5
click at [935, 283] on div "+" at bounding box center [938, 268] width 52 height 37
click at [928, 263] on button "+" at bounding box center [938, 268] width 37 height 37
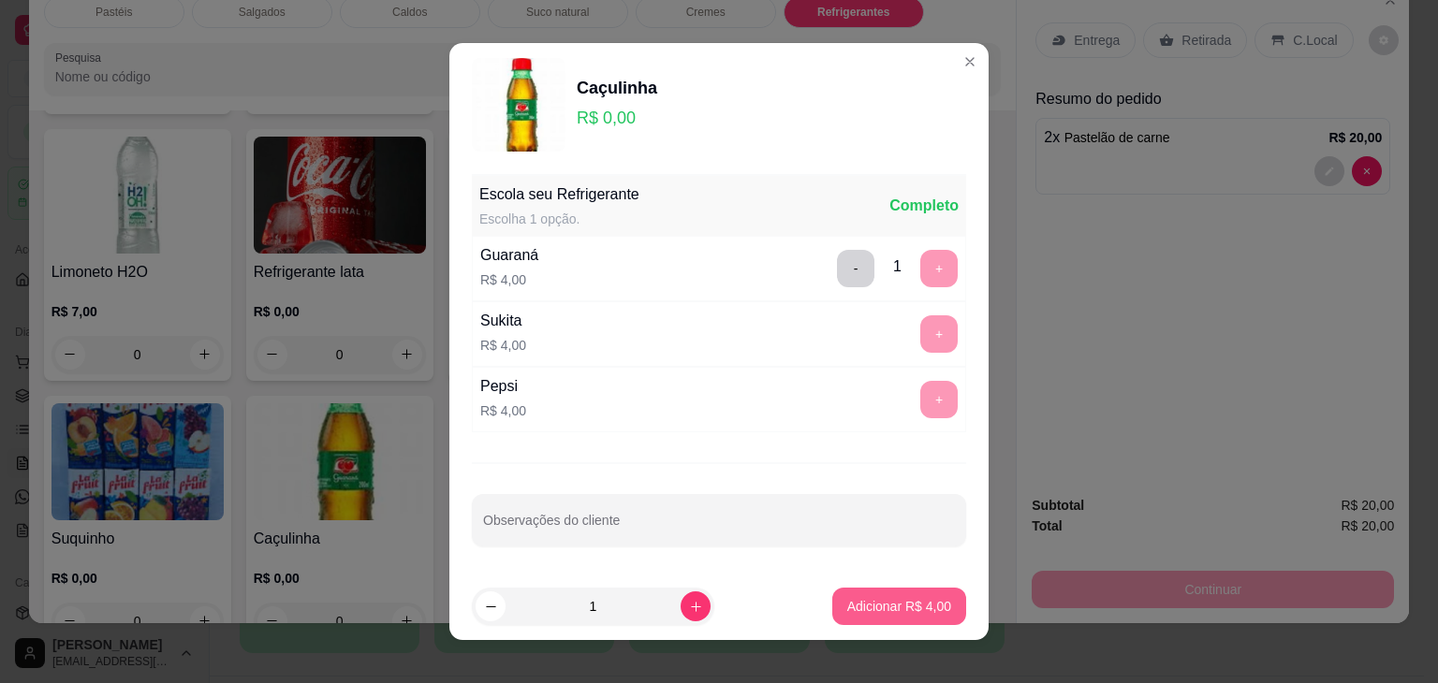
click at [857, 588] on button "Adicionar R$ 4,00" at bounding box center [899, 606] width 134 height 37
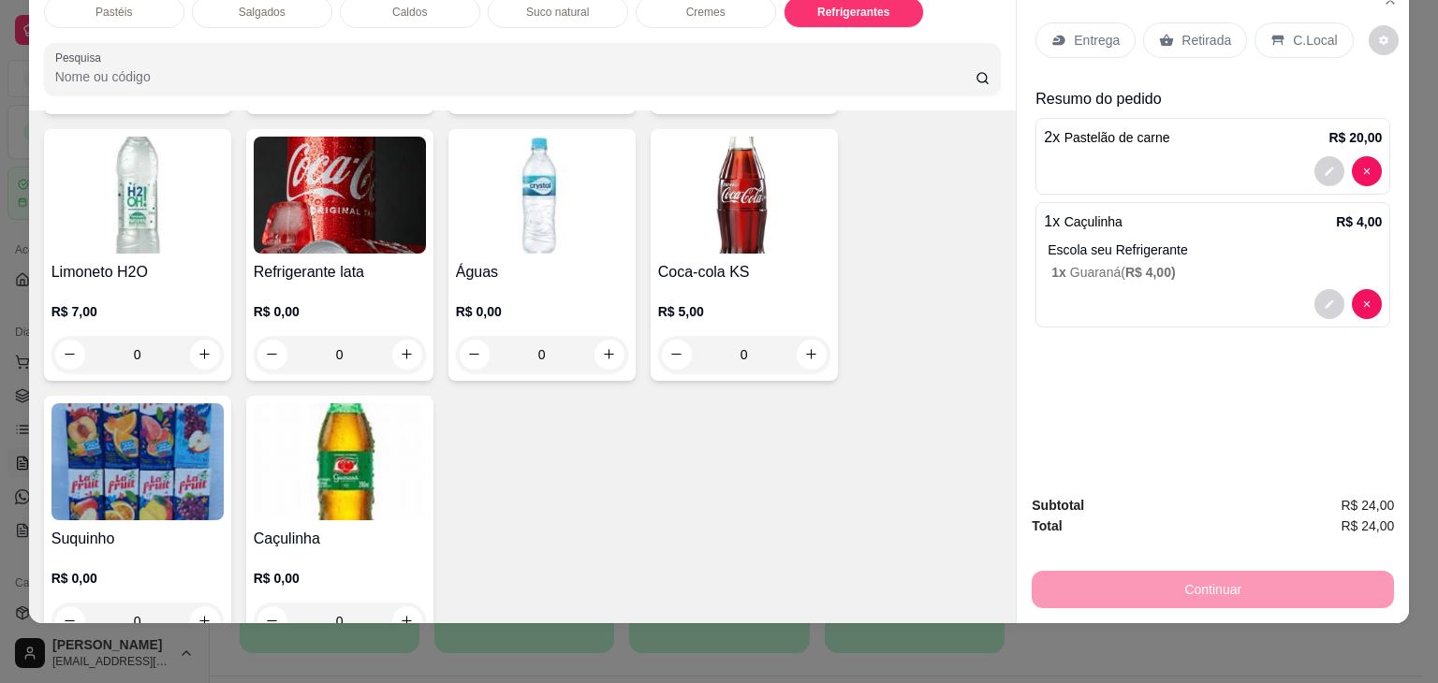
click at [1209, 40] on div "Retirada" at bounding box center [1195, 40] width 104 height 36
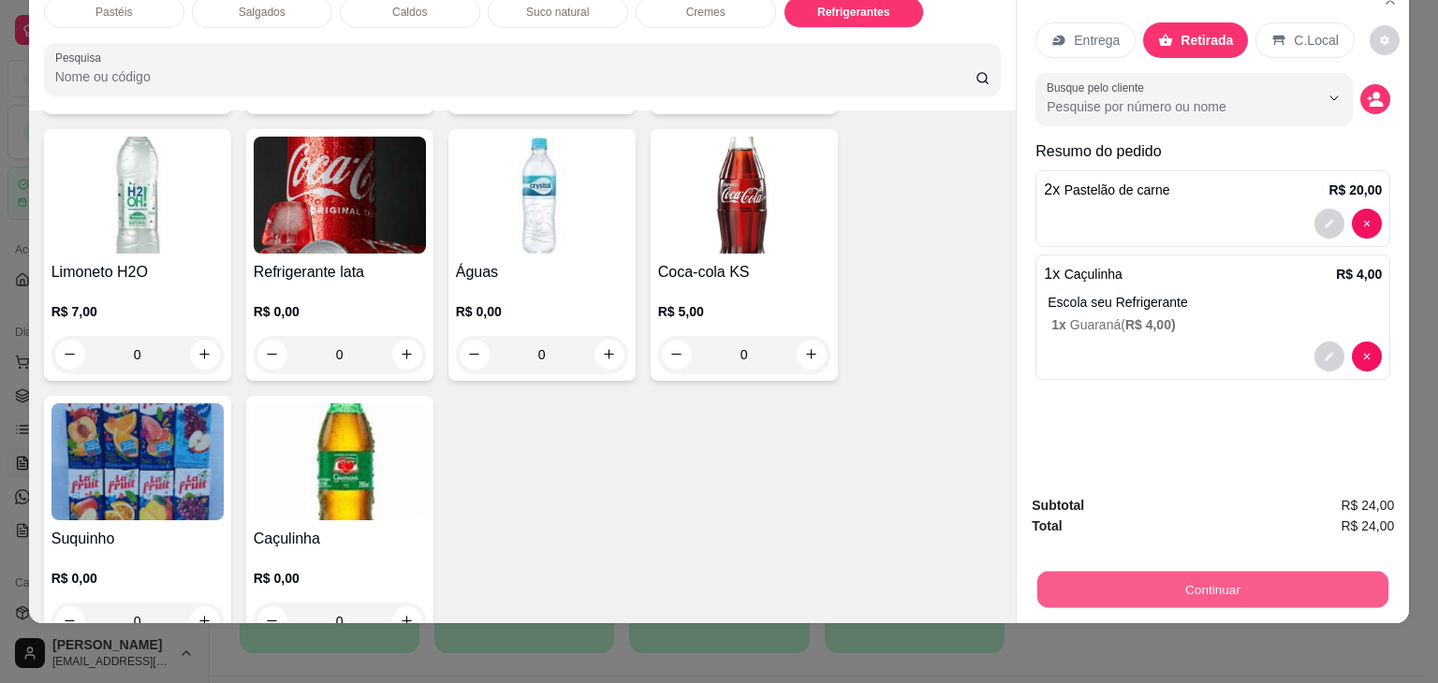
click at [1229, 588] on button "Continuar" at bounding box center [1212, 590] width 351 height 36
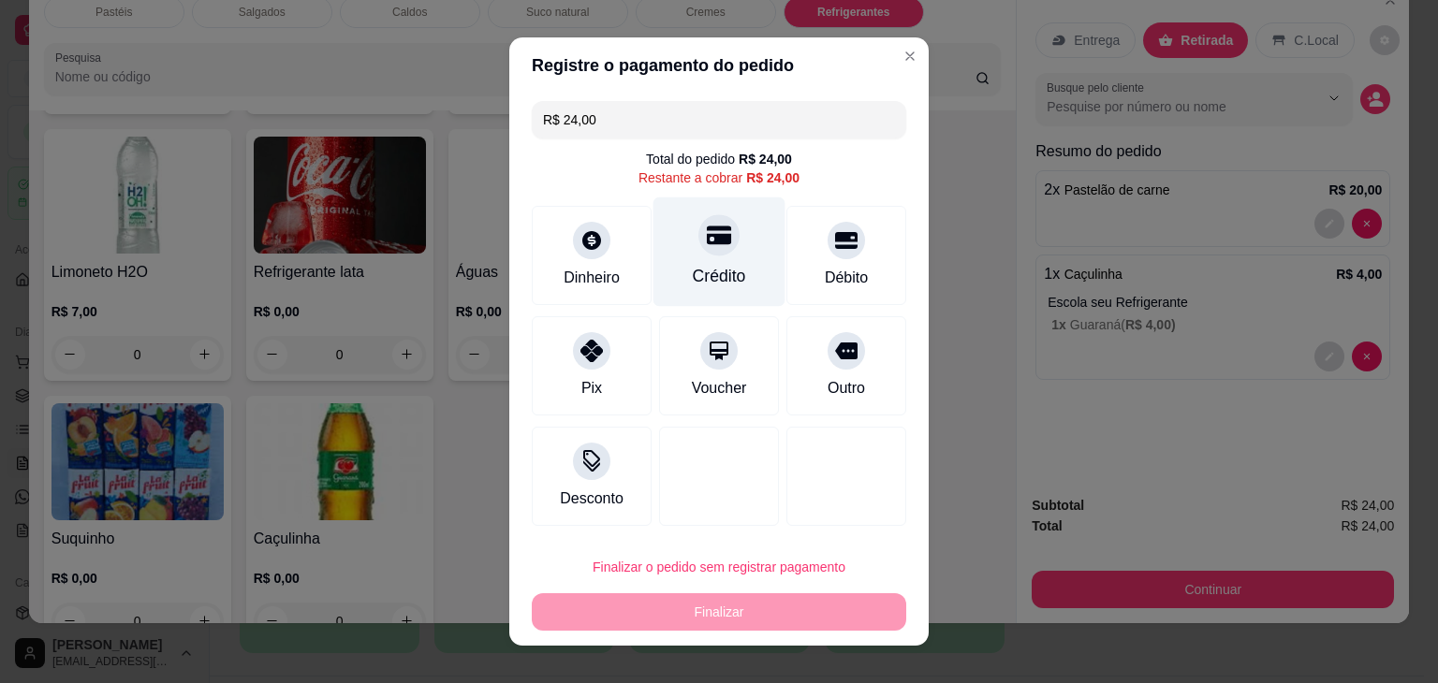
click at [675, 229] on div "Crédito" at bounding box center [719, 251] width 132 height 109
type input "R$ 0,00"
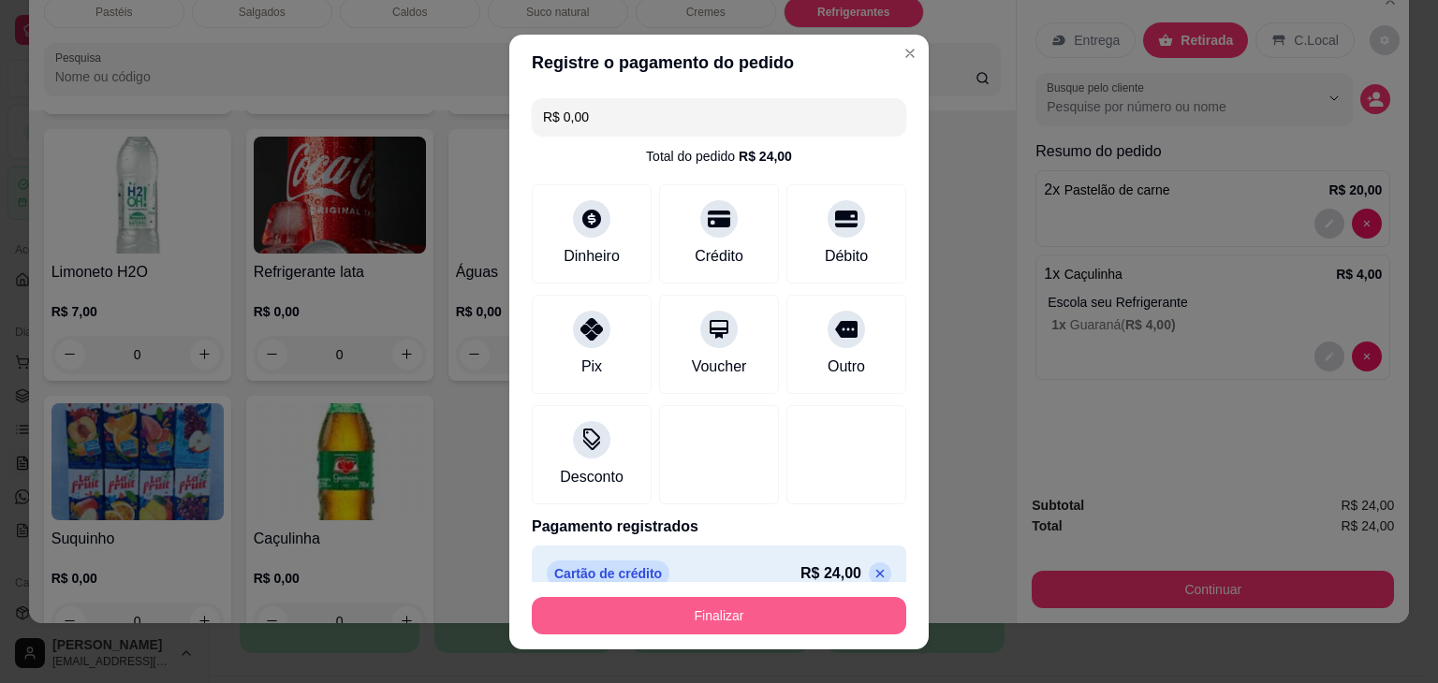
click at [739, 624] on button "Finalizar" at bounding box center [719, 615] width 374 height 37
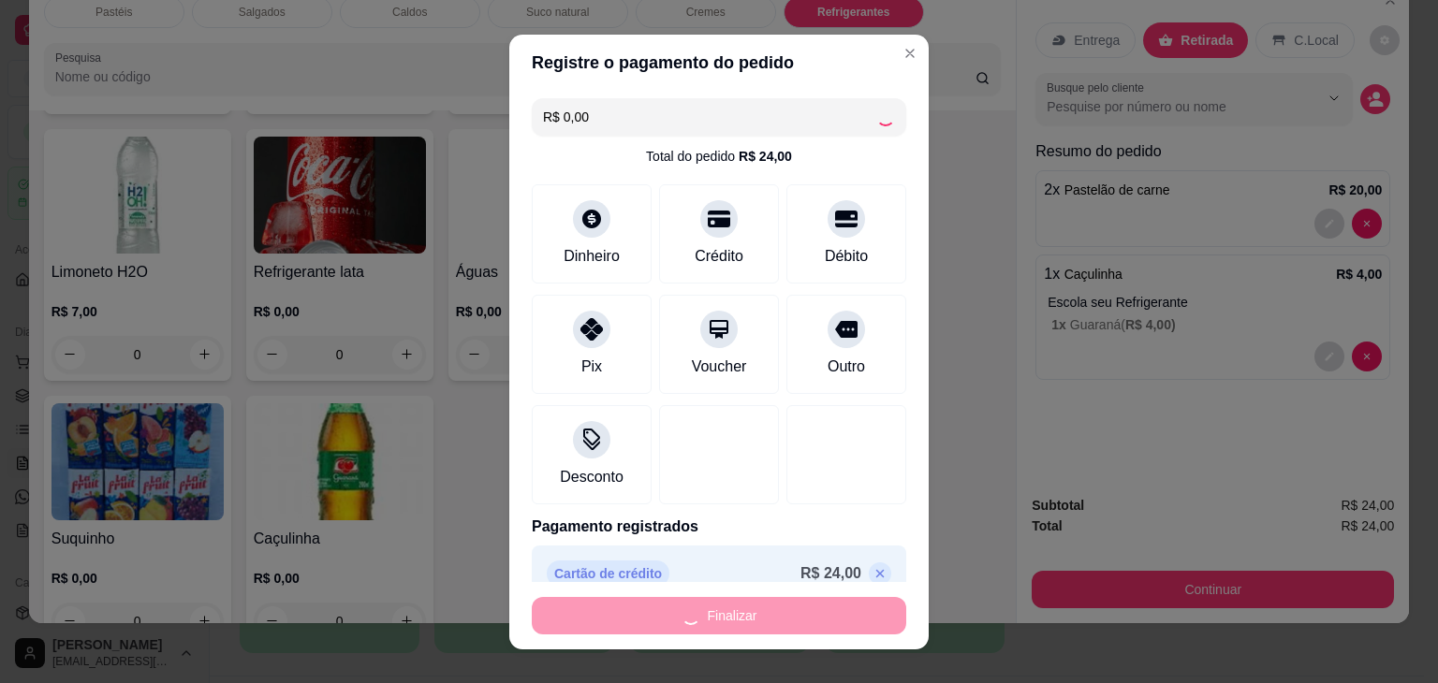
type input "0"
type input "-R$ 24,00"
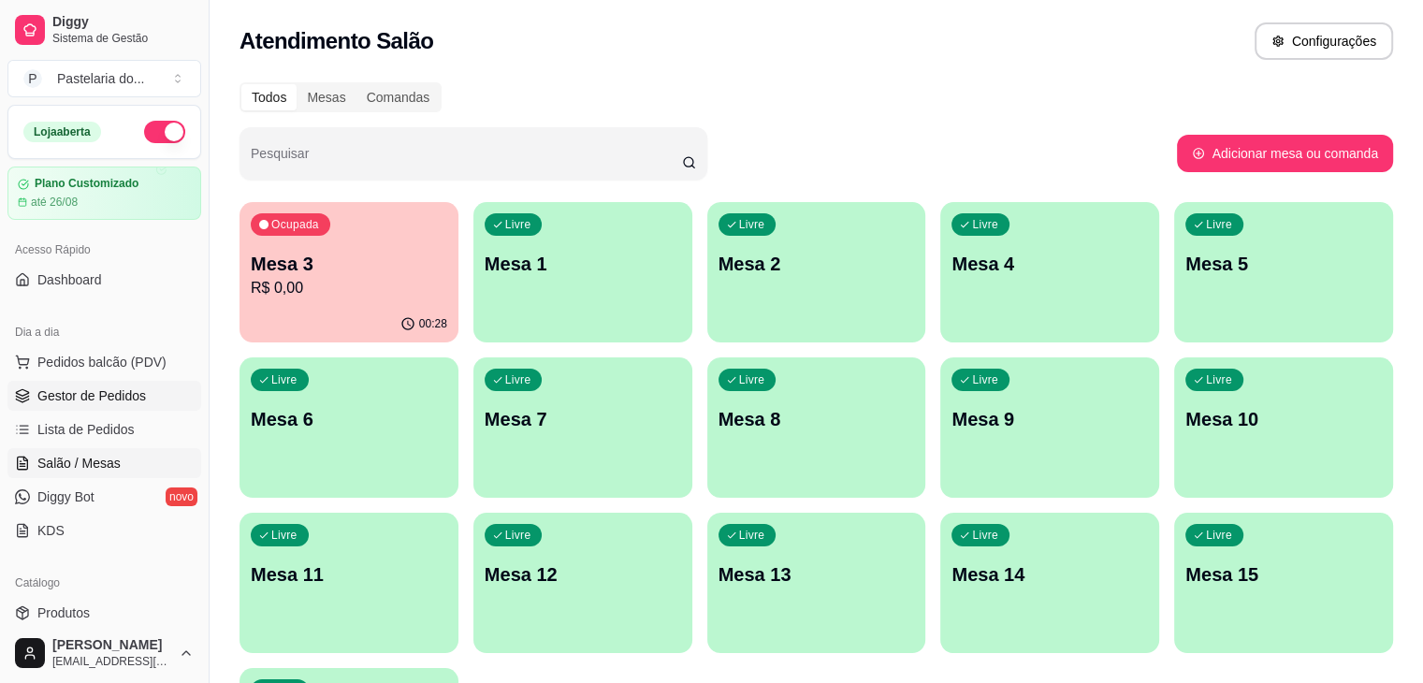
click at [114, 390] on span "Gestor de Pedidos" at bounding box center [91, 396] width 109 height 19
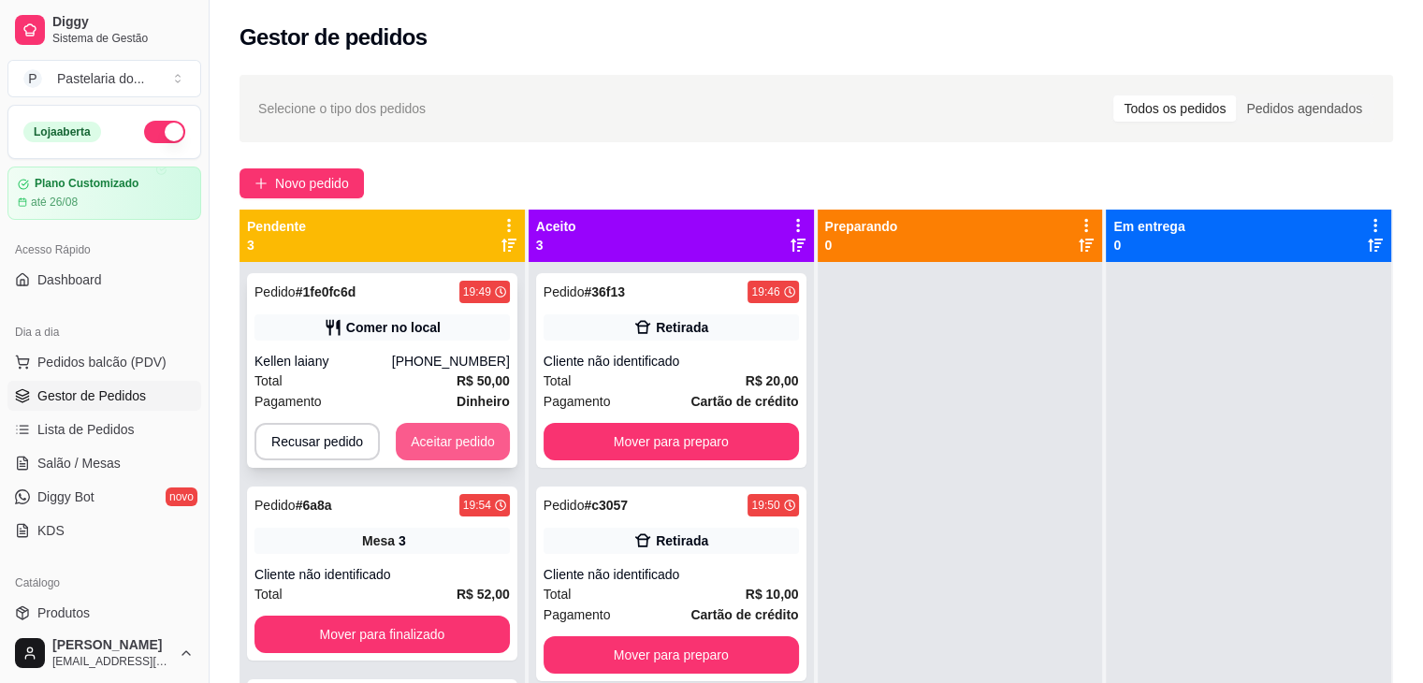
click at [446, 440] on button "Aceitar pedido" at bounding box center [453, 441] width 114 height 37
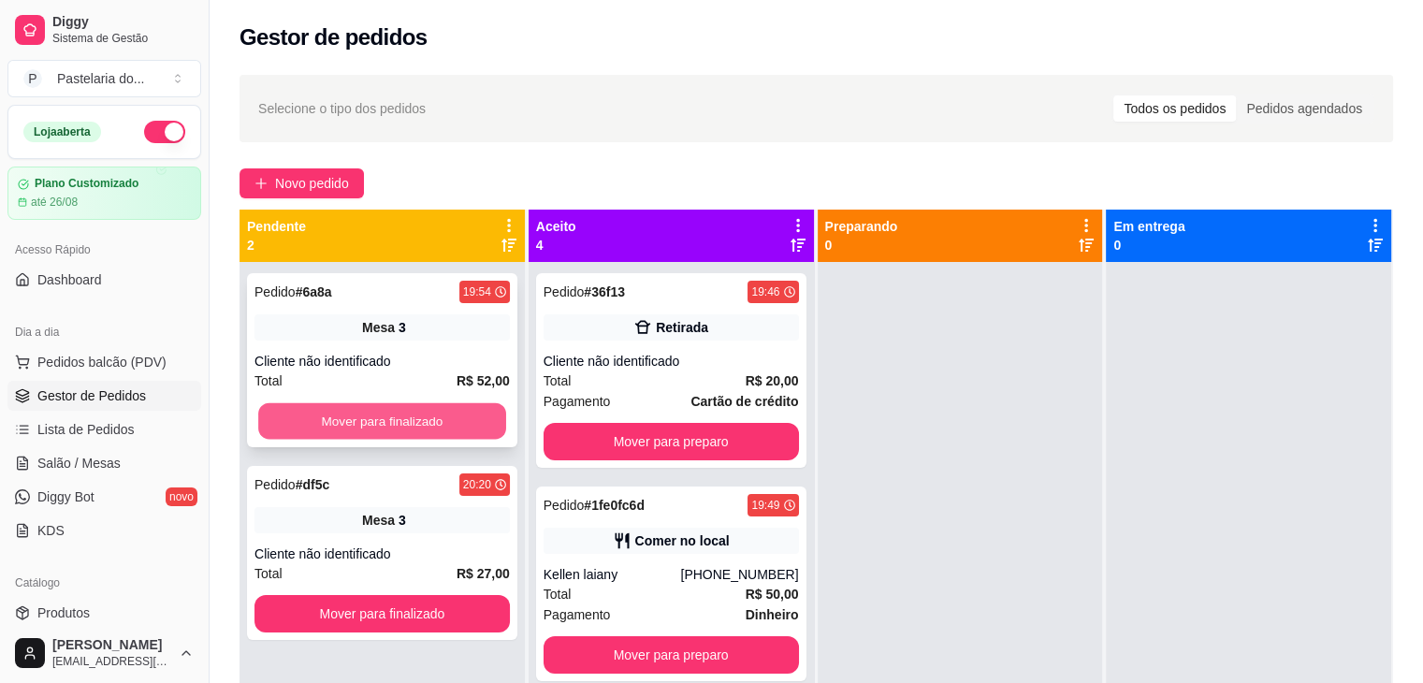
click at [472, 412] on button "Mover para finalizado" at bounding box center [382, 421] width 248 height 36
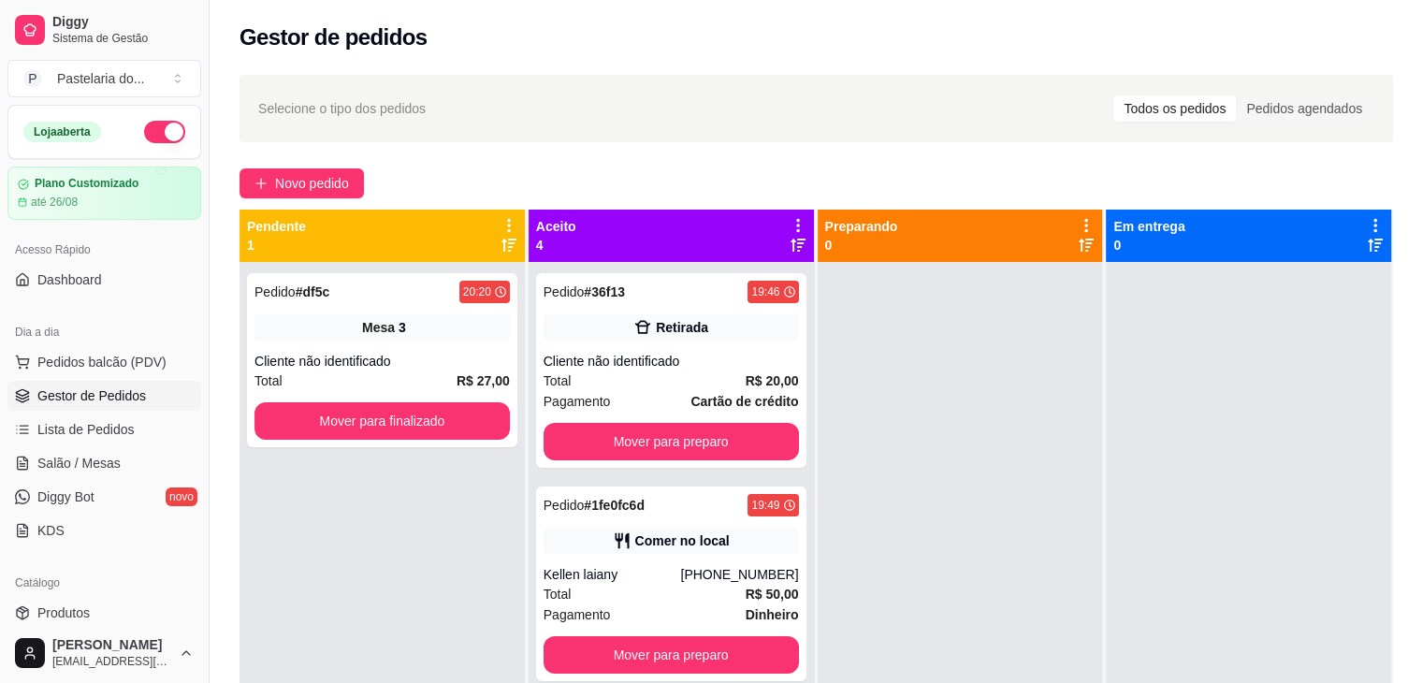
click at [479, 449] on div "Pedido # df5c 20:20 Mesa 3 Cliente não identificado Total R$ 27,00 Mover para f…" at bounding box center [382, 603] width 285 height 683
click at [476, 422] on button "Mover para finalizado" at bounding box center [382, 420] width 255 height 37
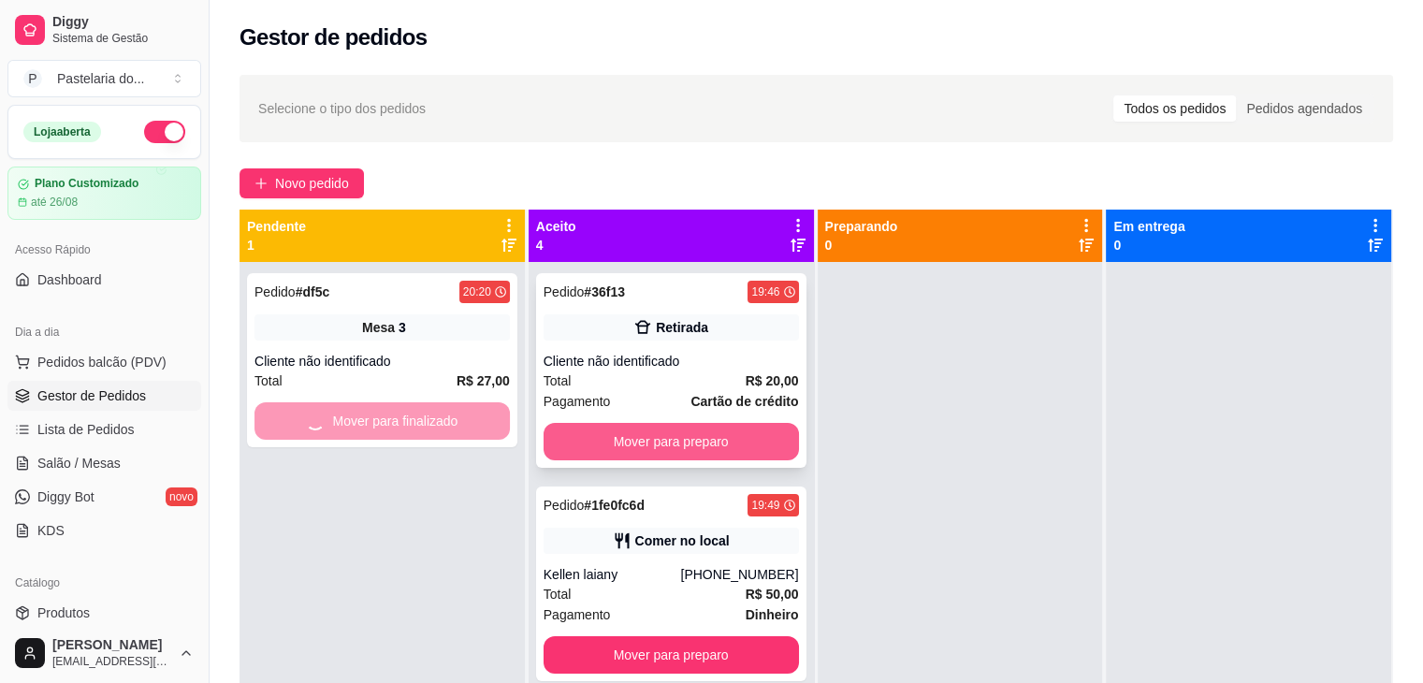
click at [699, 435] on button "Mover para preparo" at bounding box center [671, 441] width 255 height 37
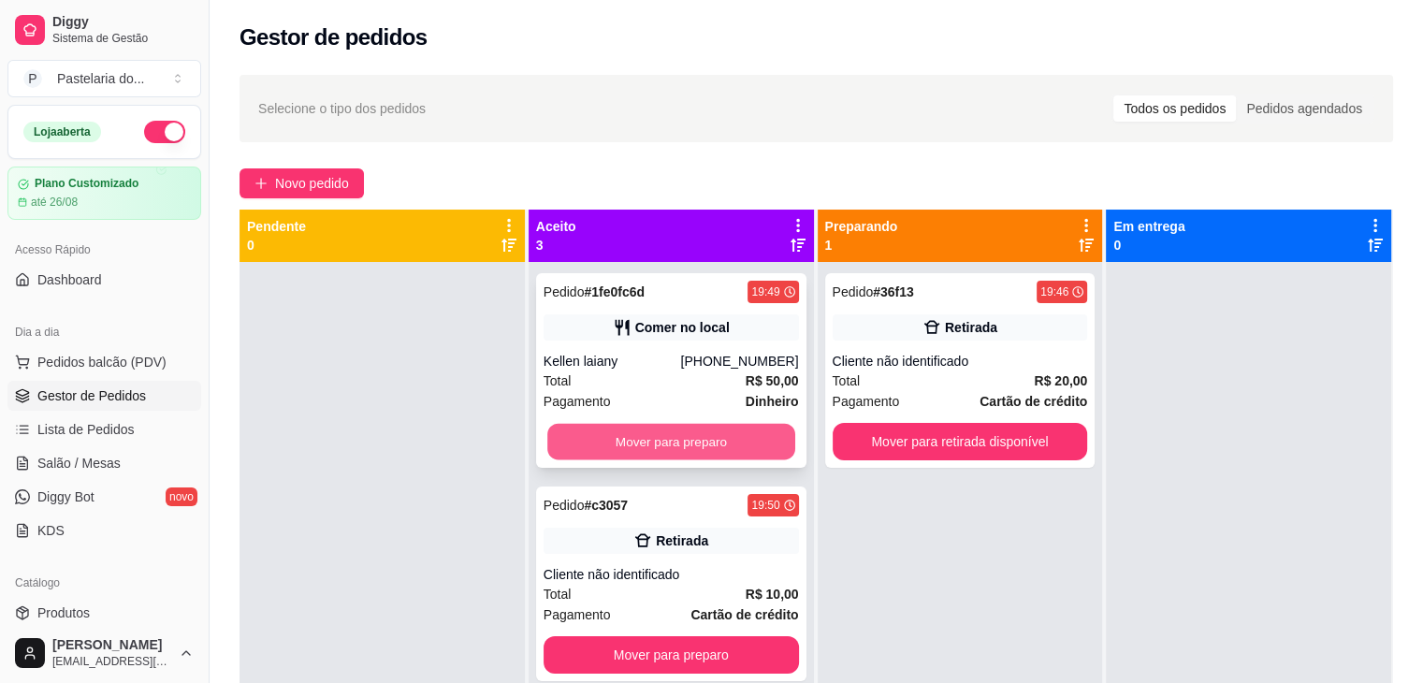
click at [697, 431] on button "Mover para preparo" at bounding box center [671, 442] width 248 height 36
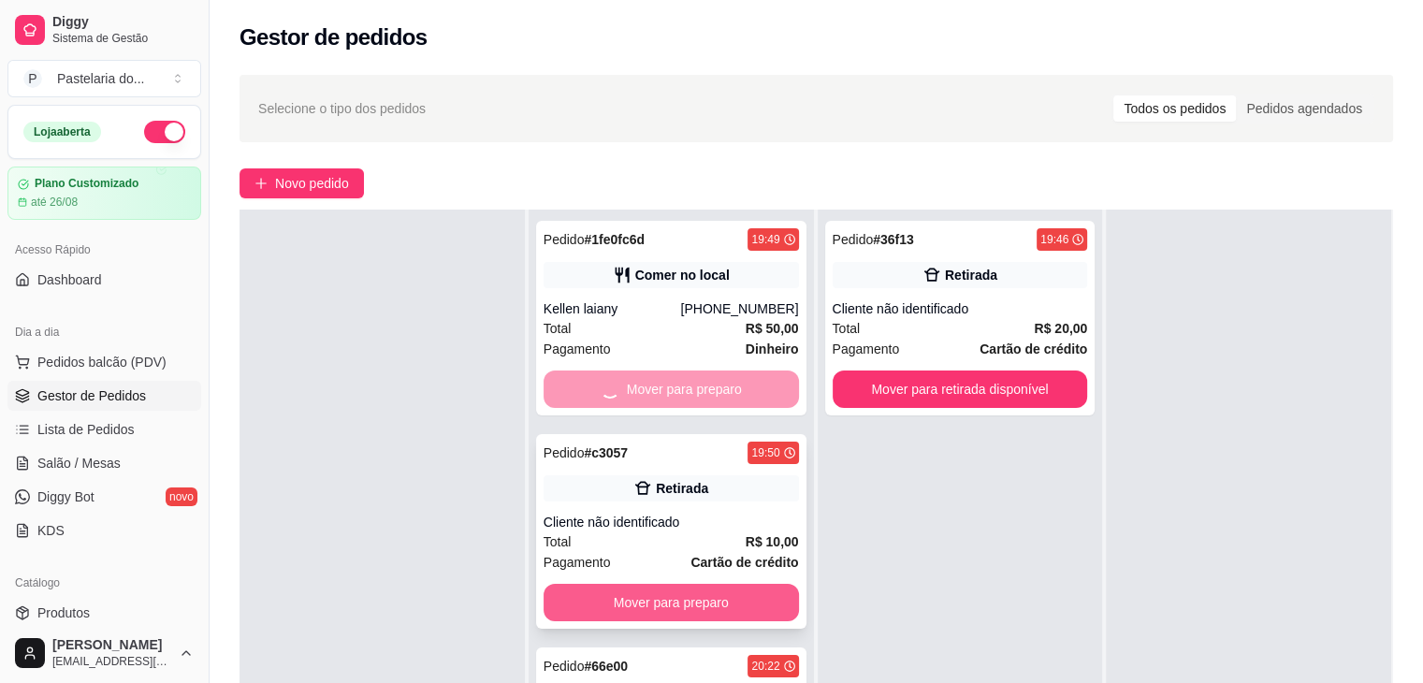
click at [734, 608] on button "Mover para preparo" at bounding box center [671, 602] width 255 height 37
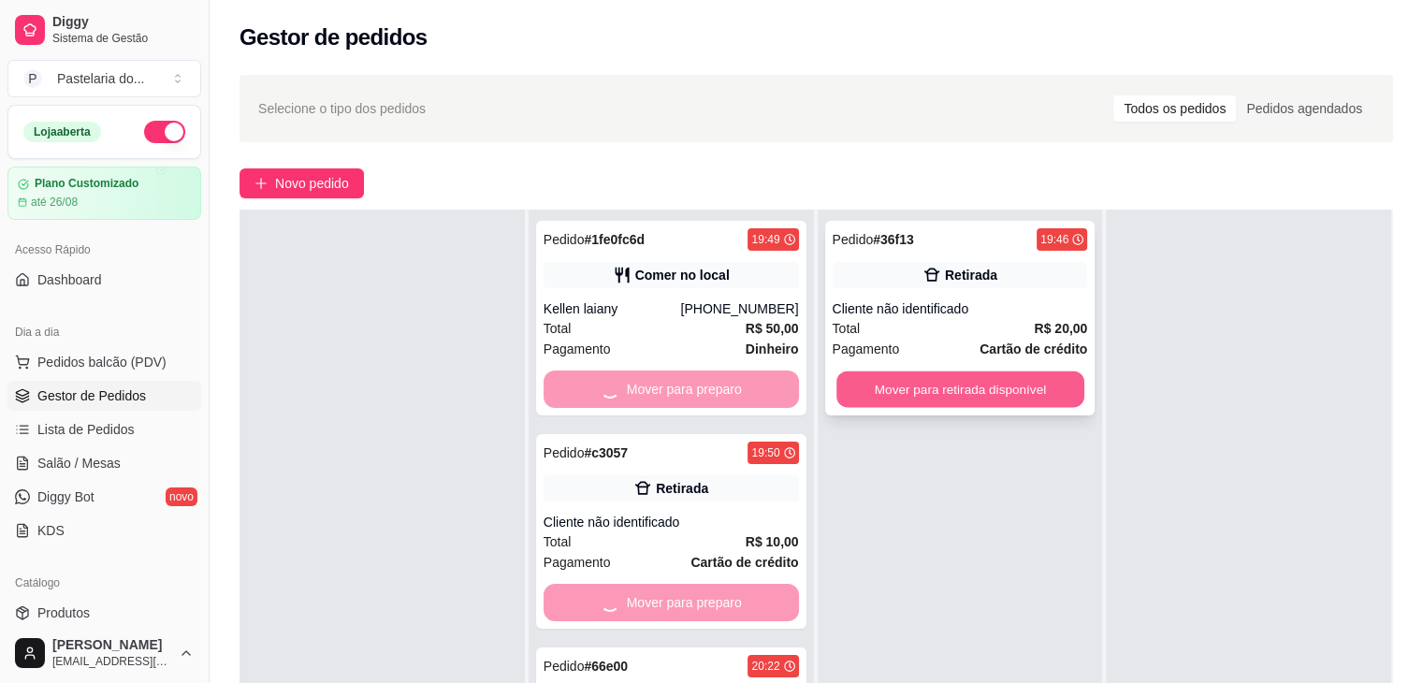
click at [912, 383] on button "Mover para retirada disponível" at bounding box center [961, 390] width 248 height 36
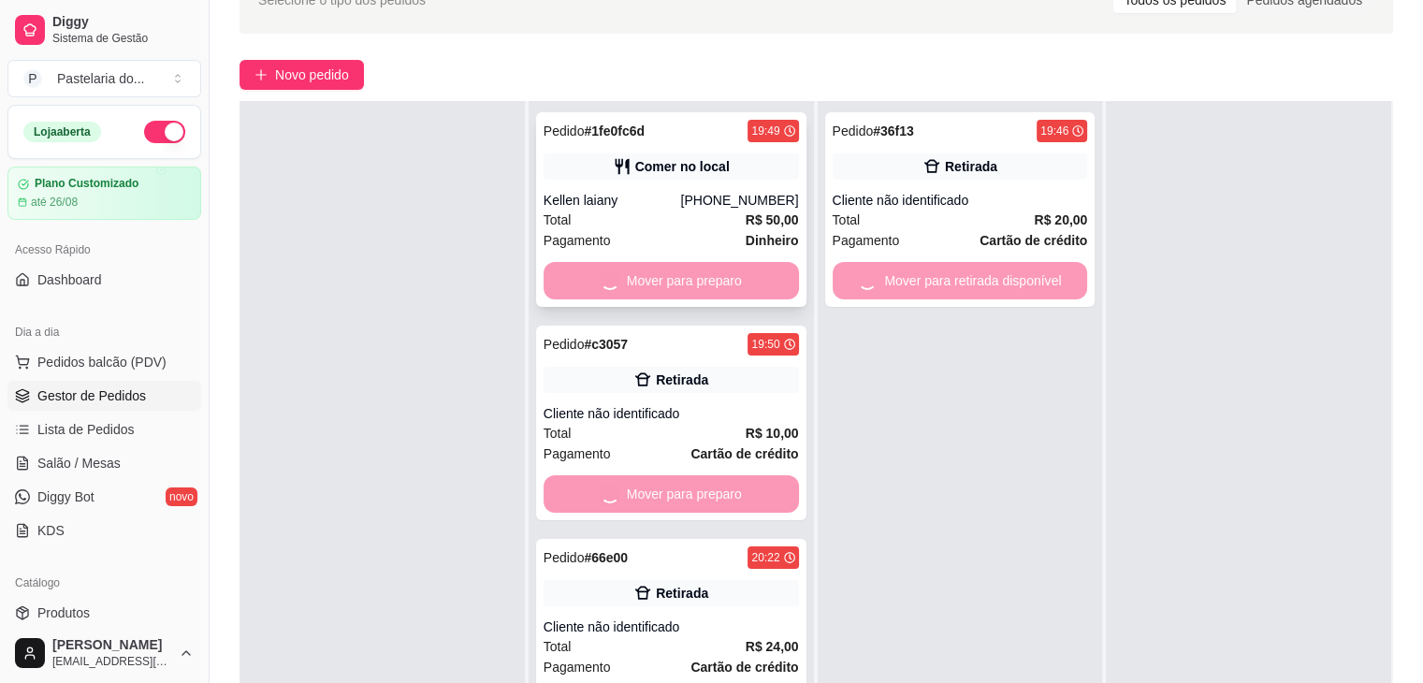
scroll to position [187, 0]
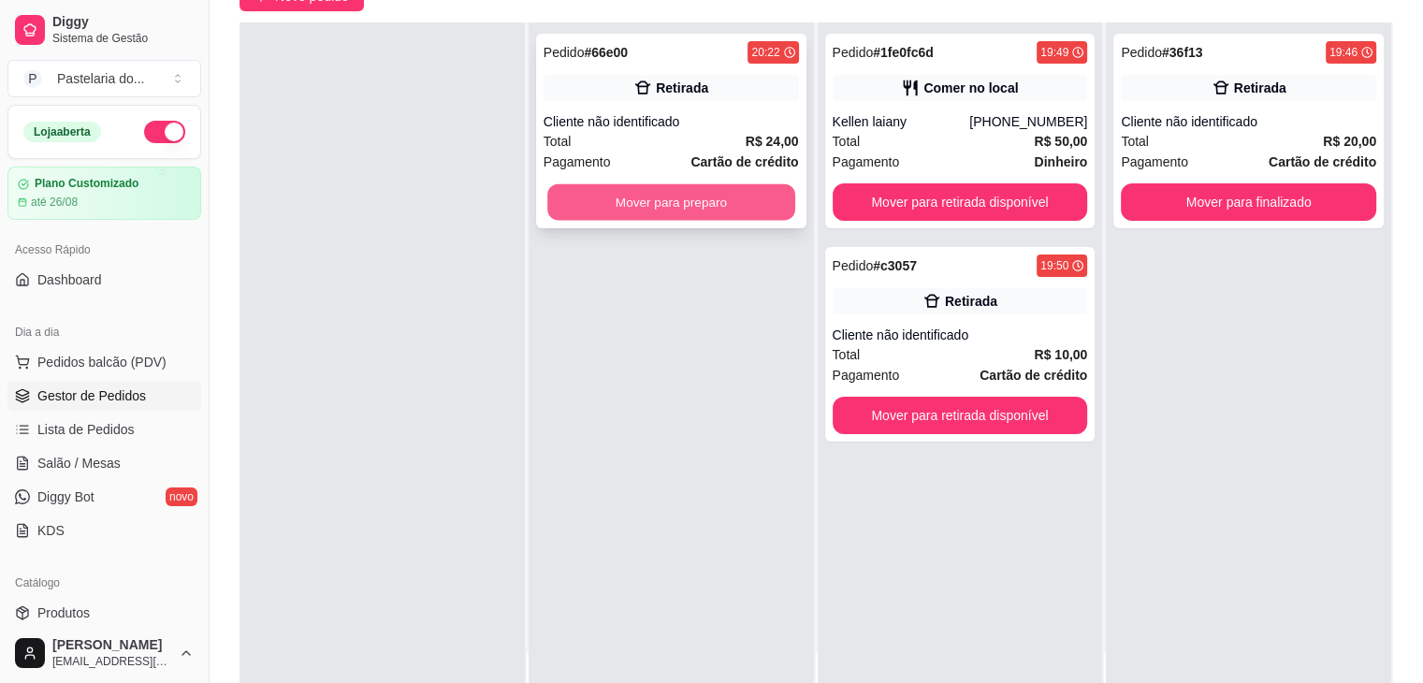
click at [762, 214] on button "Mover para preparo" at bounding box center [671, 202] width 248 height 36
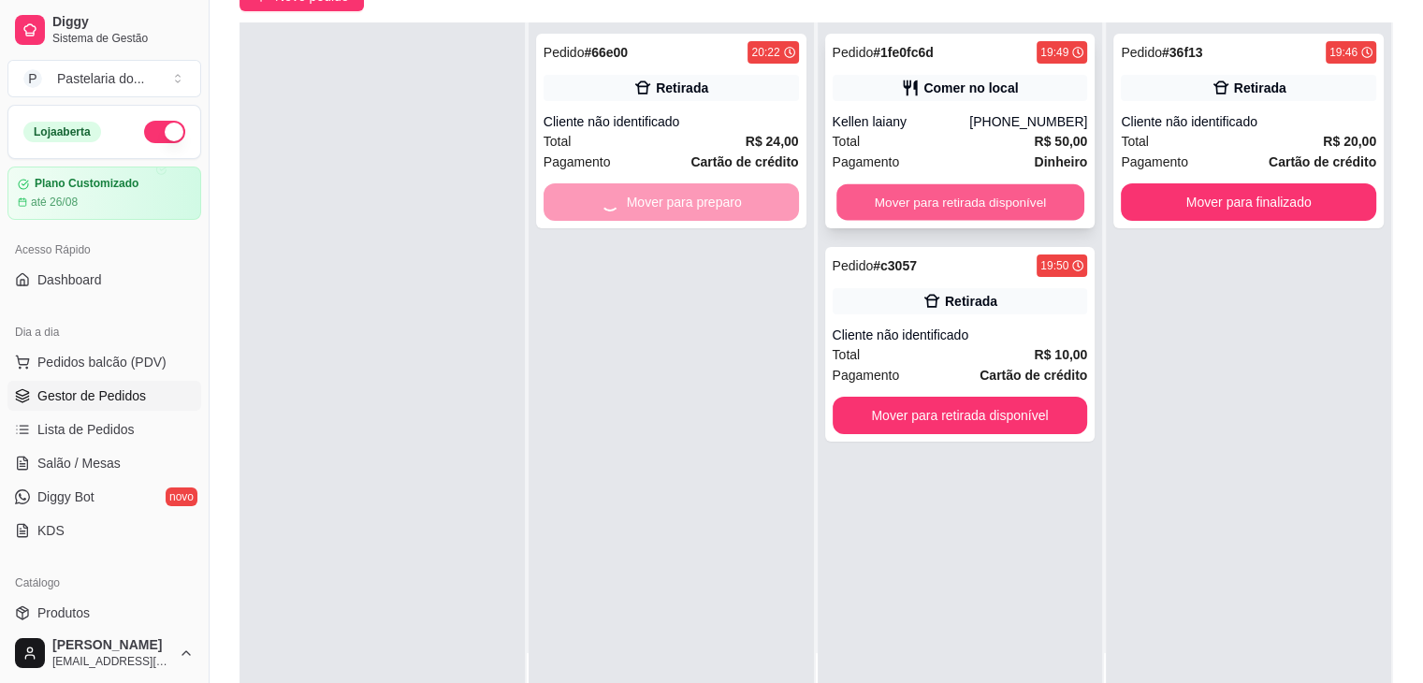
click at [916, 209] on button "Mover para retirada disponível" at bounding box center [961, 202] width 248 height 36
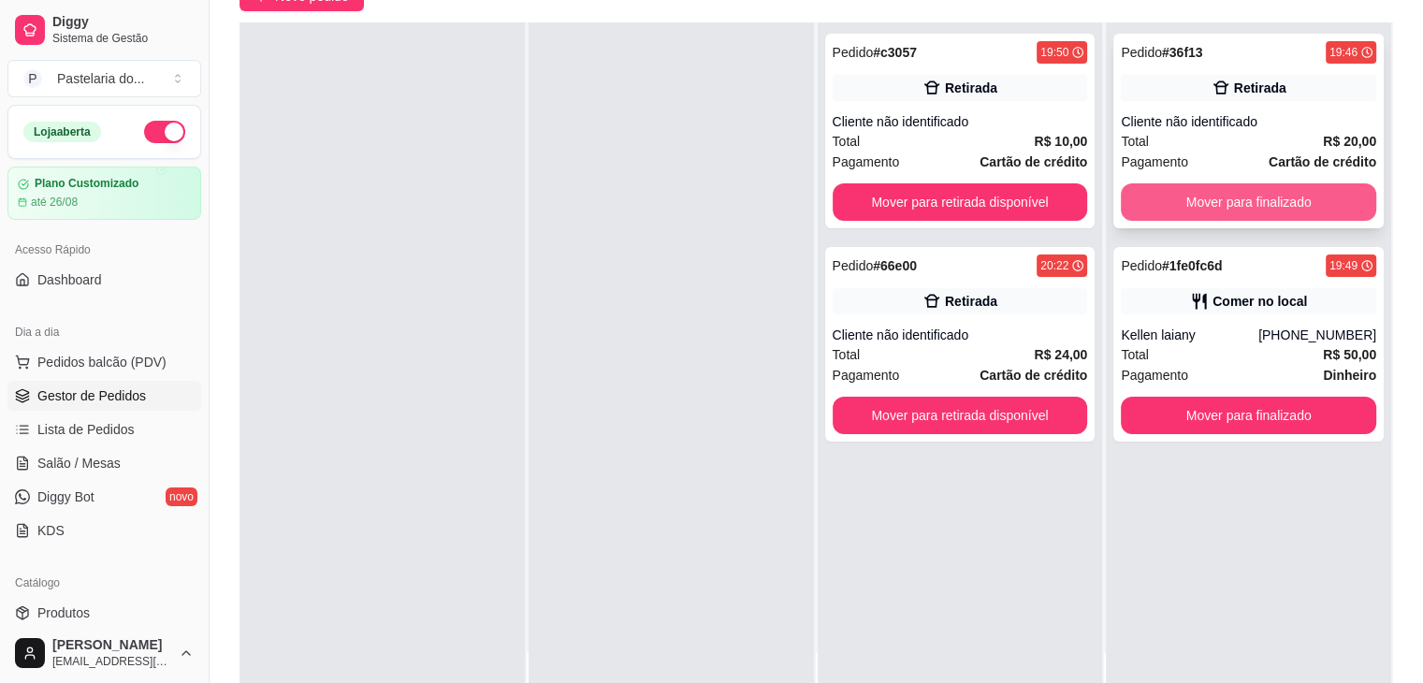
click at [1201, 196] on button "Mover para finalizado" at bounding box center [1248, 201] width 255 height 37
click at [1201, 196] on div "Mover para finalizado" at bounding box center [1248, 201] width 255 height 37
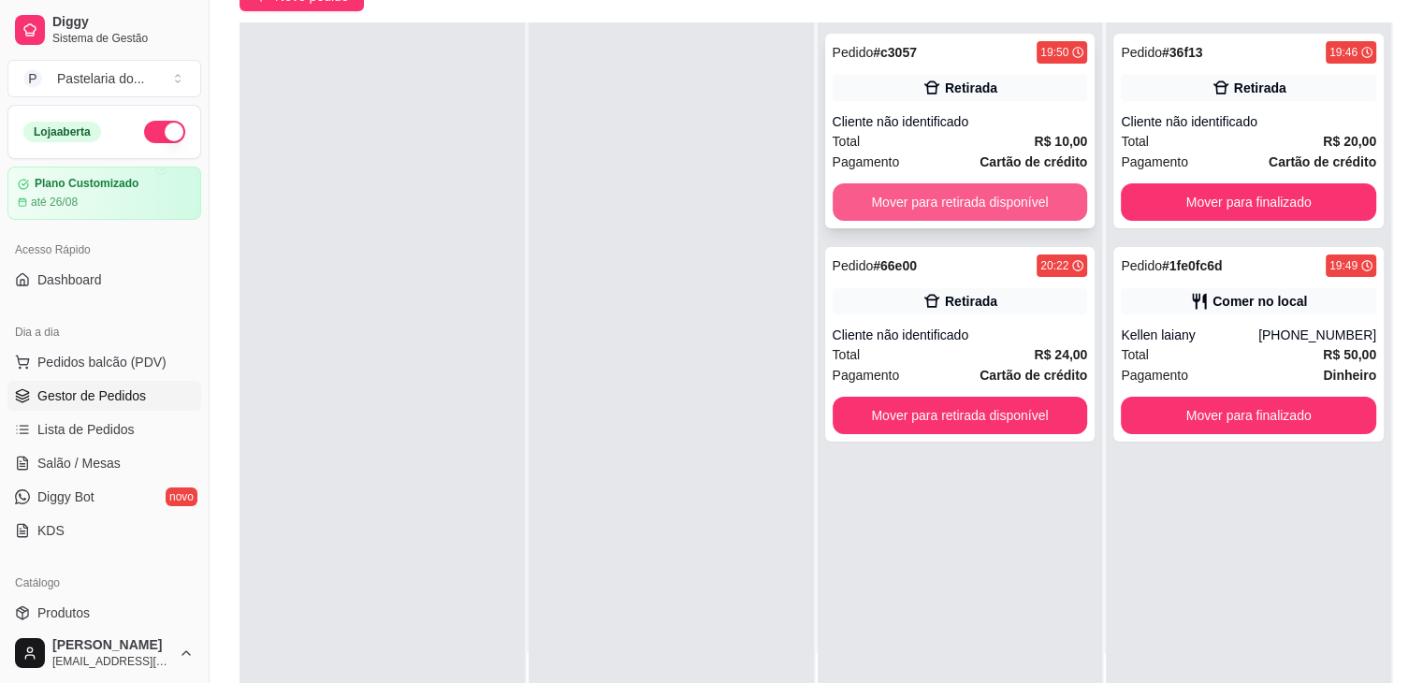
click at [1007, 191] on button "Mover para retirada disponível" at bounding box center [960, 201] width 255 height 37
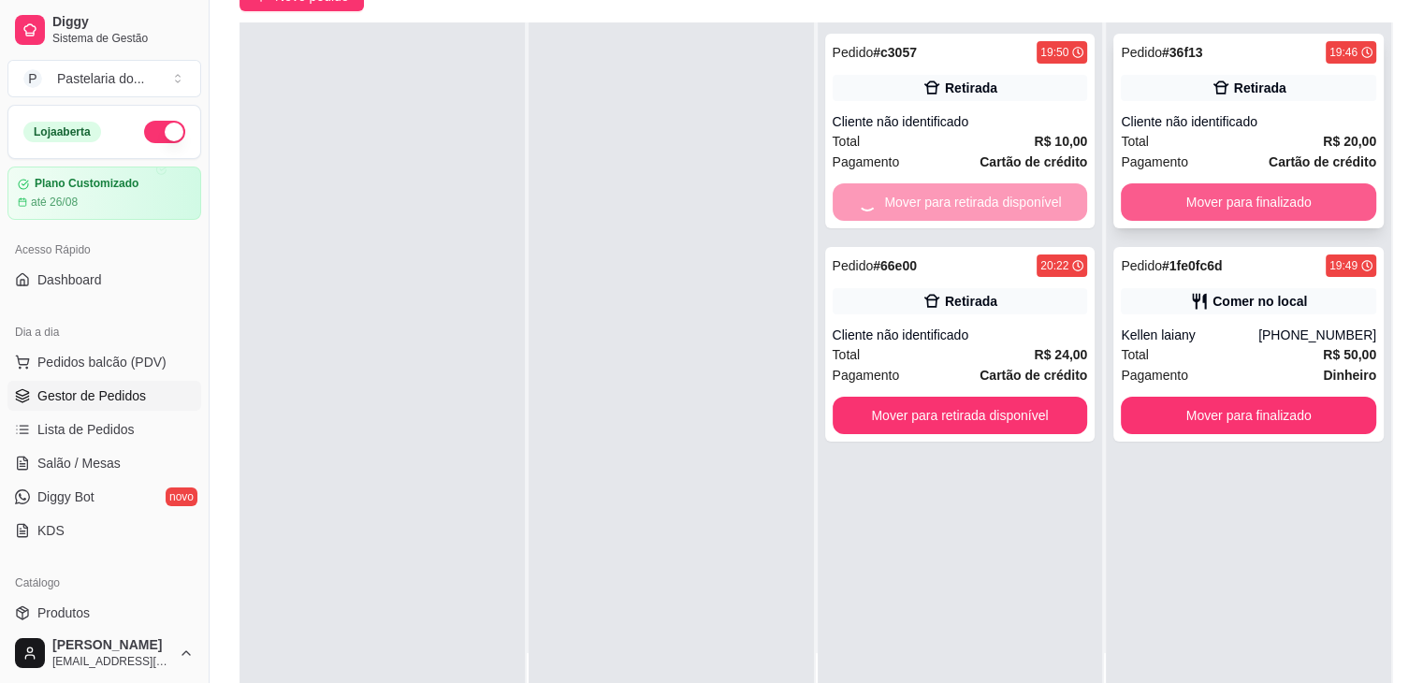
click at [1239, 191] on button "Mover para finalizado" at bounding box center [1248, 201] width 255 height 37
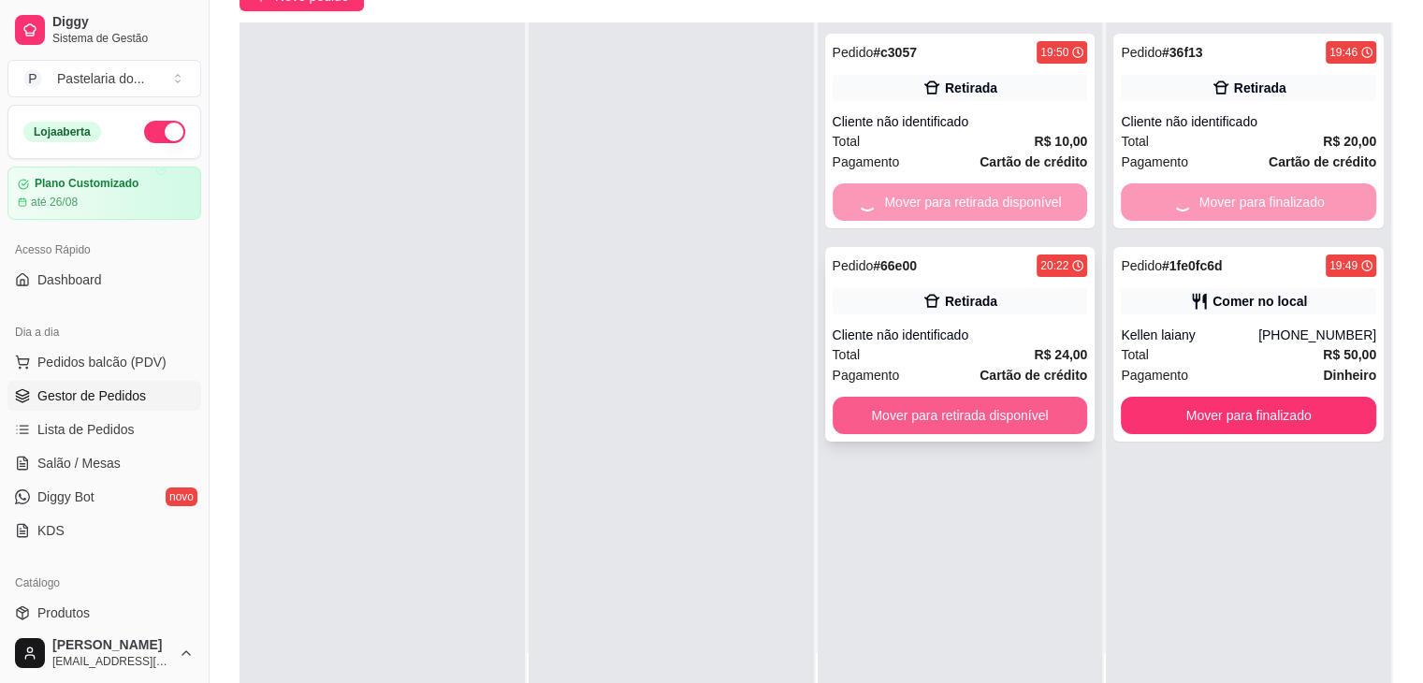
click at [1003, 423] on button "Mover para retirada disponível" at bounding box center [960, 415] width 255 height 37
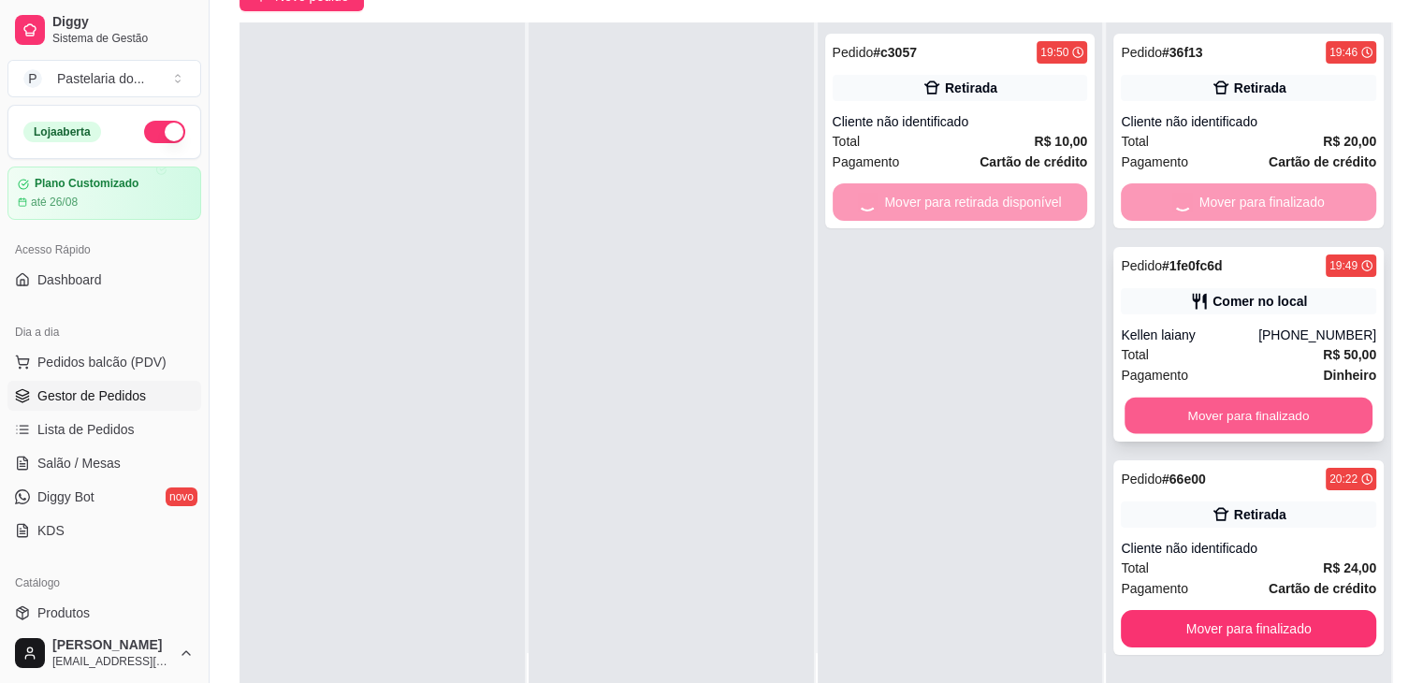
click at [1225, 410] on button "Mover para finalizado" at bounding box center [1249, 416] width 248 height 36
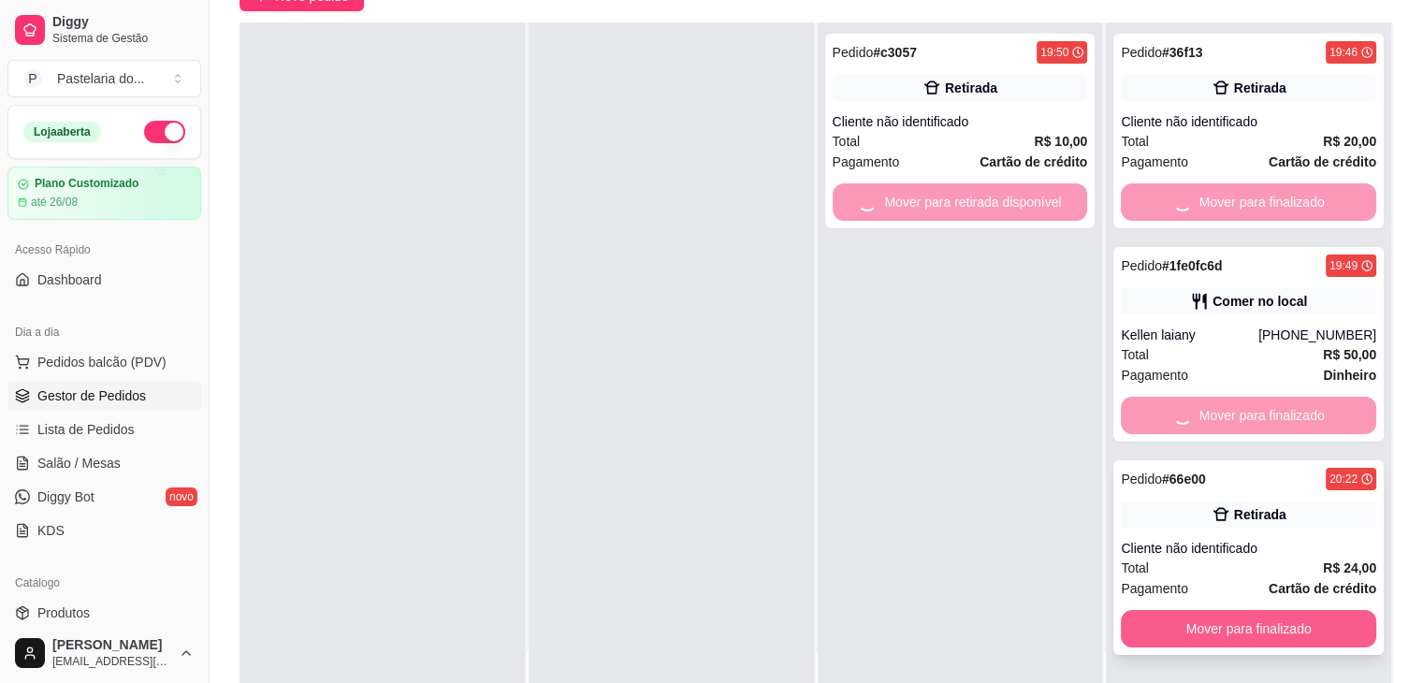
click at [1321, 626] on button "Mover para finalizado" at bounding box center [1248, 628] width 255 height 37
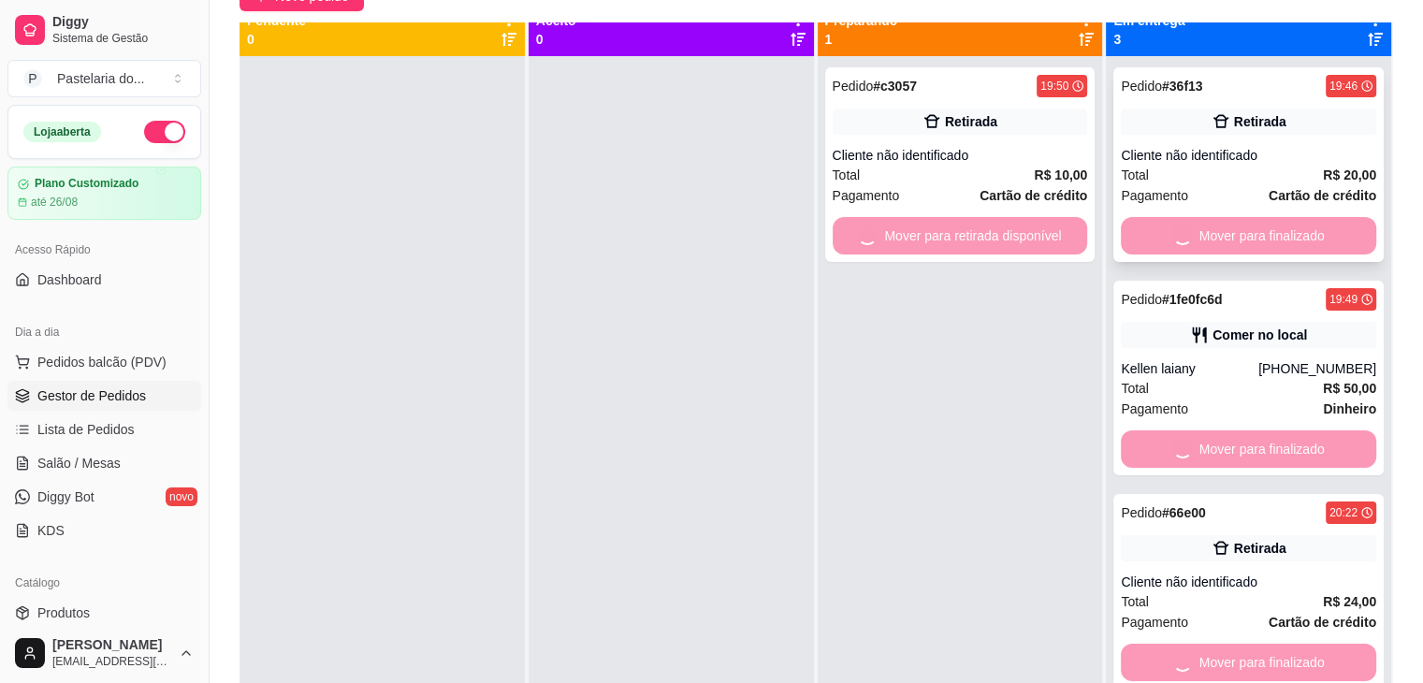
scroll to position [0, 0]
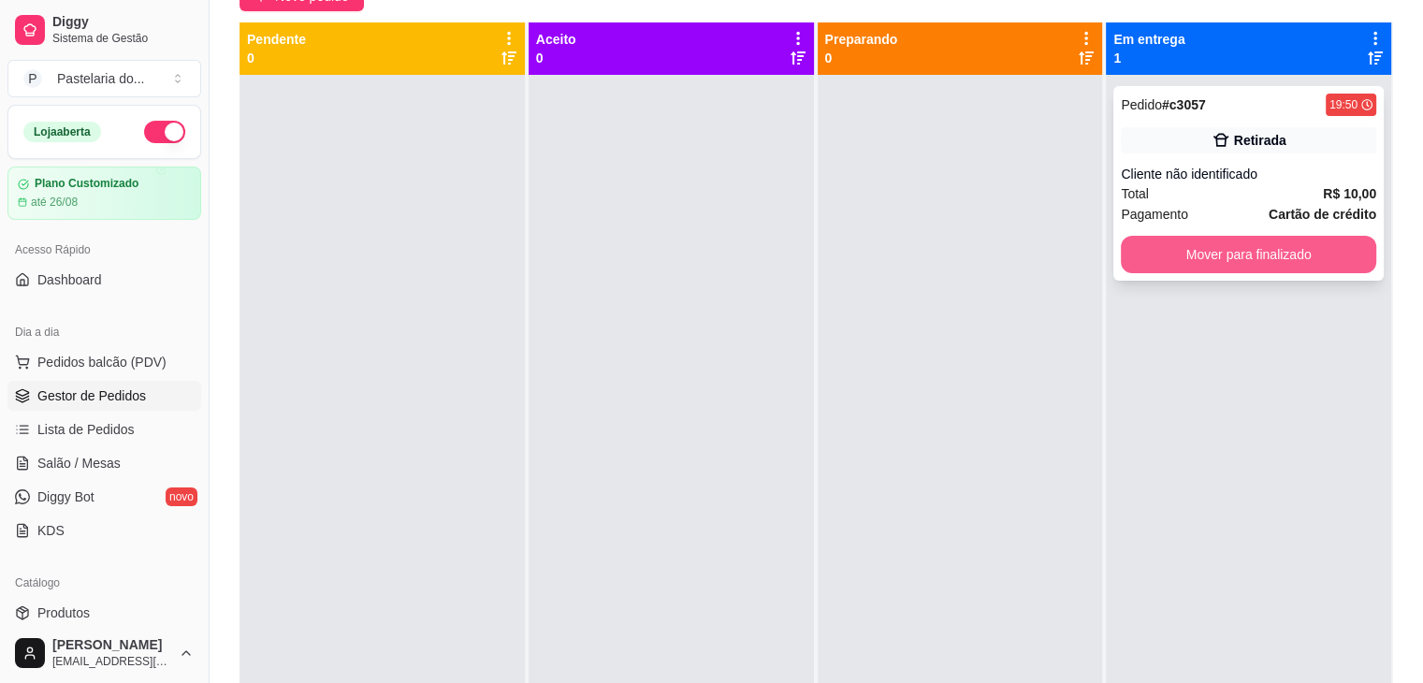
click at [1320, 267] on button "Mover para finalizado" at bounding box center [1248, 254] width 255 height 37
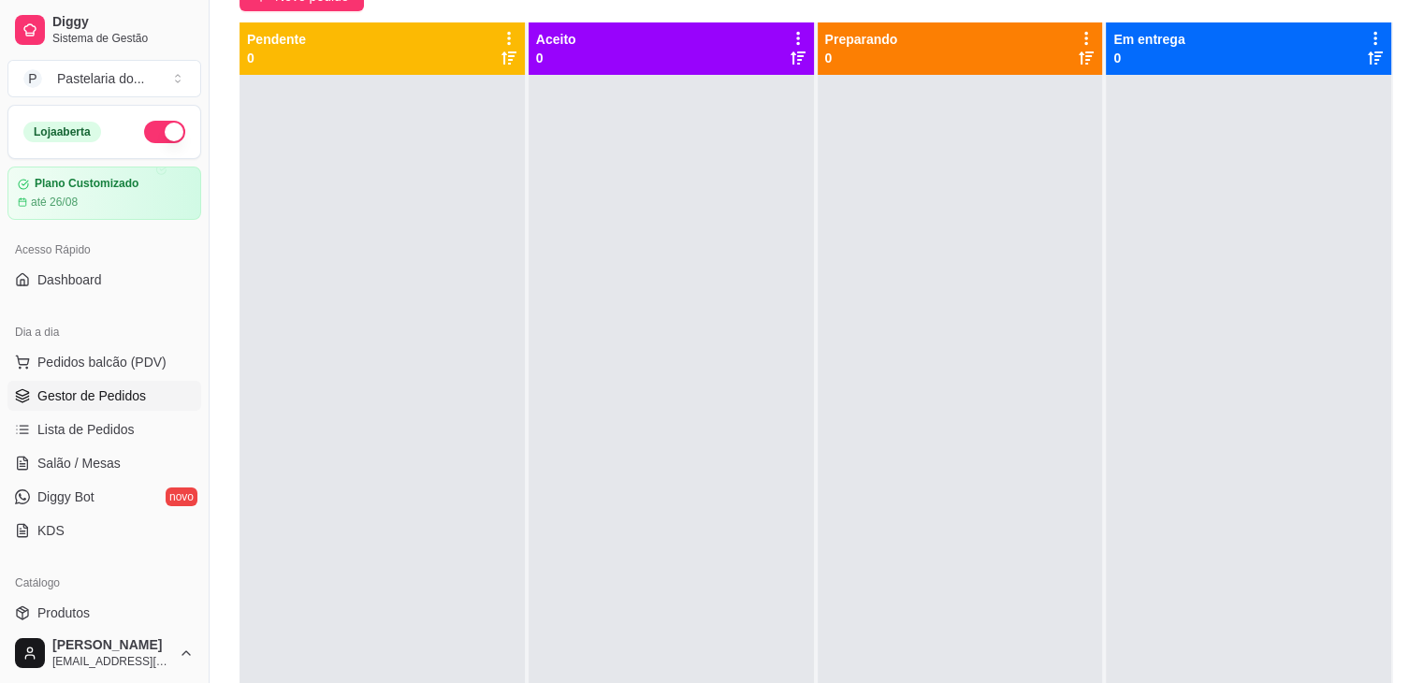
click at [126, 392] on span "Gestor de Pedidos" at bounding box center [91, 396] width 109 height 19
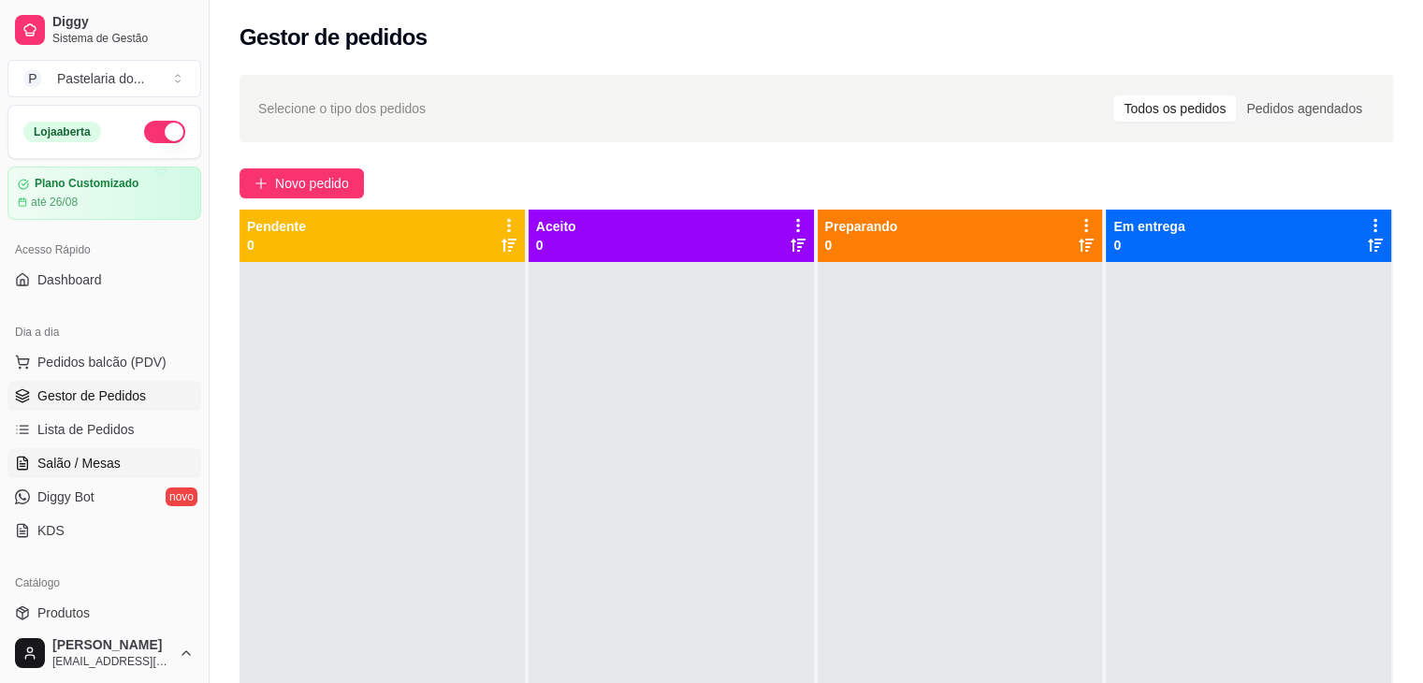
click at [104, 468] on span "Salão / Mesas" at bounding box center [78, 463] width 83 height 19
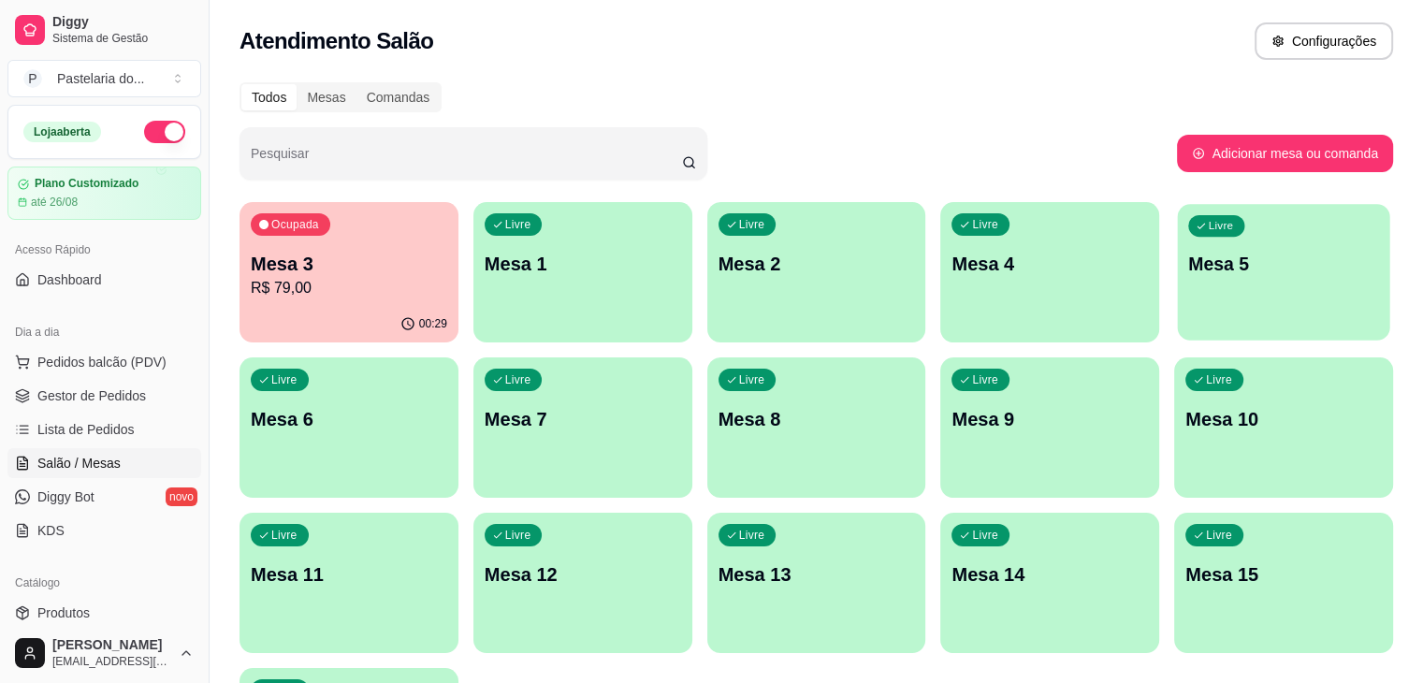
click at [1178, 278] on div "Livre Mesa 5" at bounding box center [1284, 261] width 212 height 114
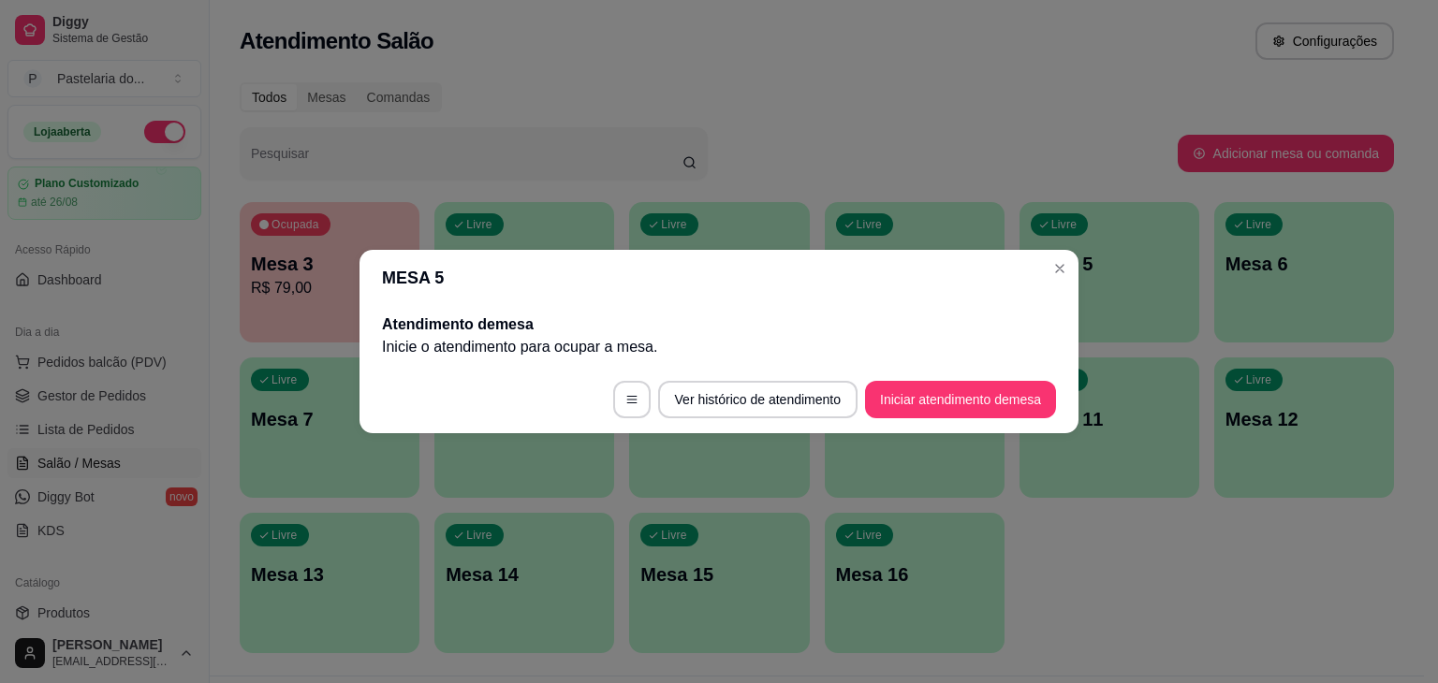
click at [1026, 388] on button "Iniciar atendimento de mesa" at bounding box center [960, 399] width 191 height 37
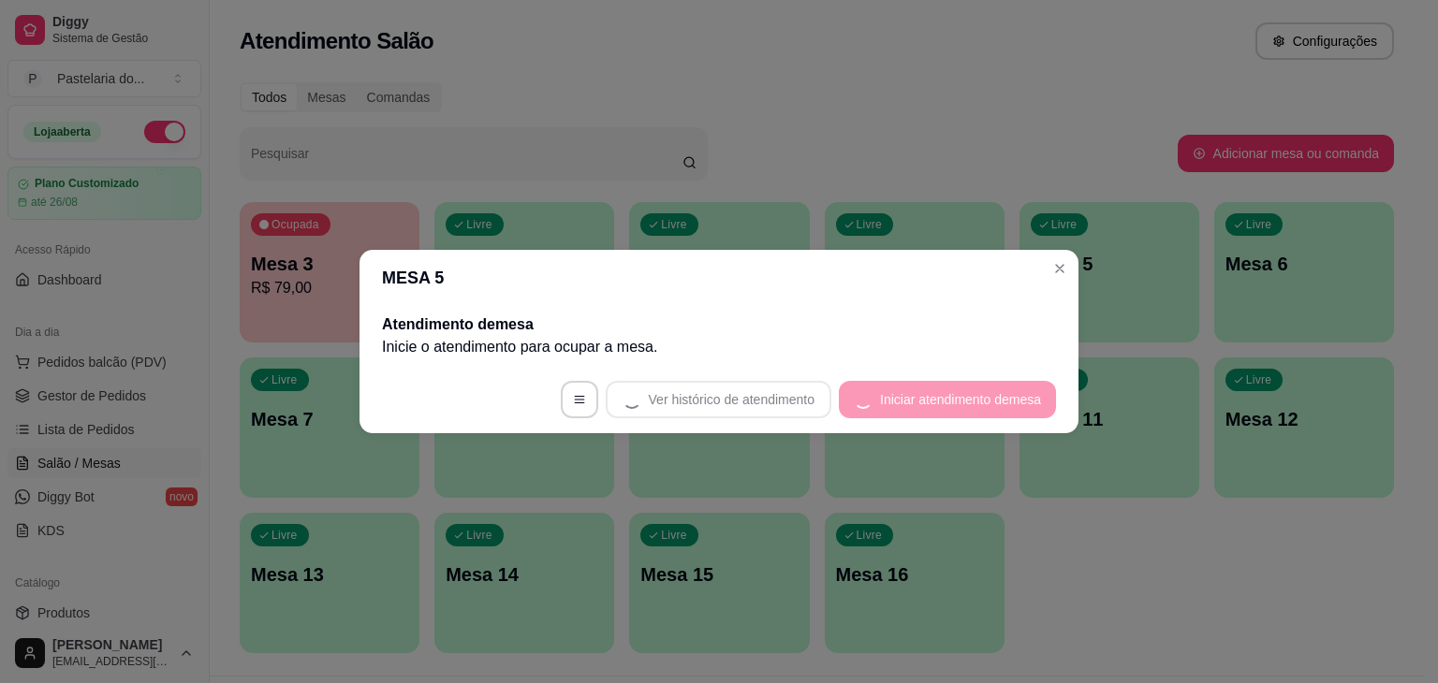
click at [1026, 388] on footer "Ver histórico de atendimento Iniciar atendimento de mesa" at bounding box center [718, 399] width 719 height 67
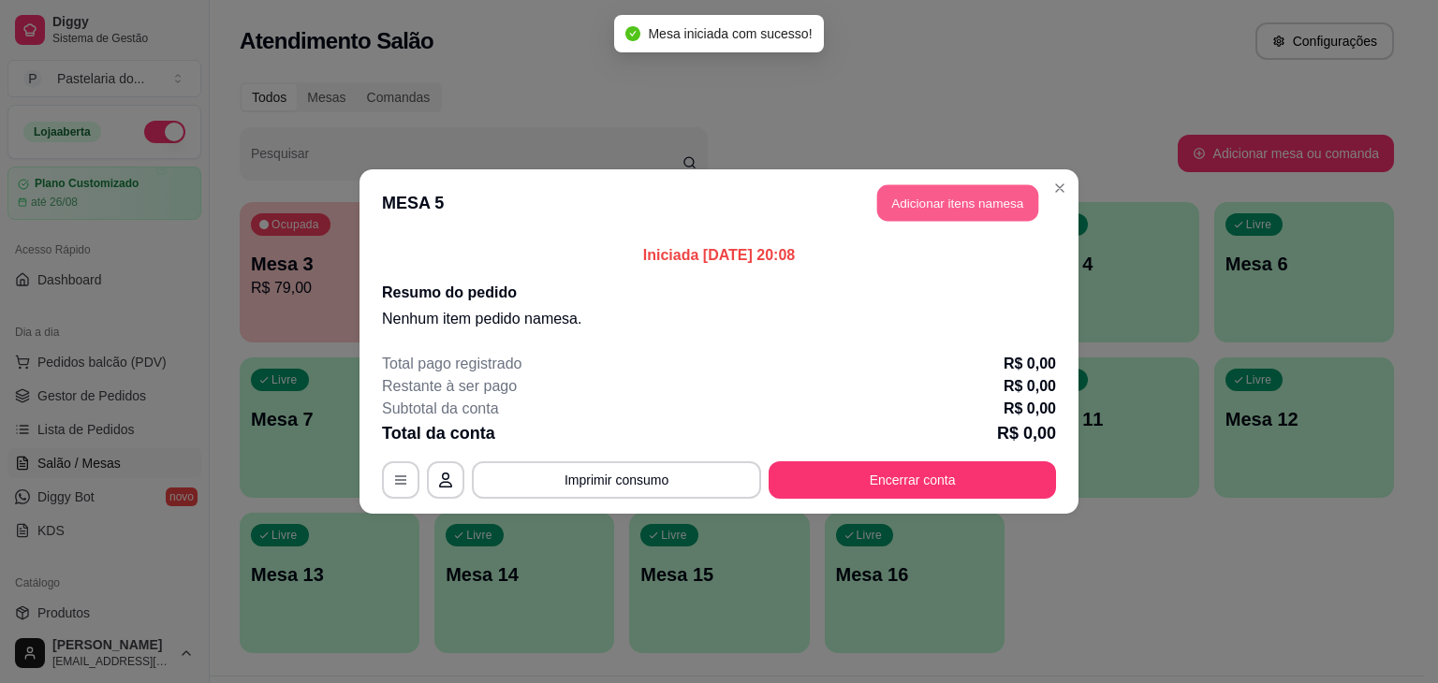
click at [962, 191] on button "Adicionar itens na mesa" at bounding box center [957, 203] width 161 height 36
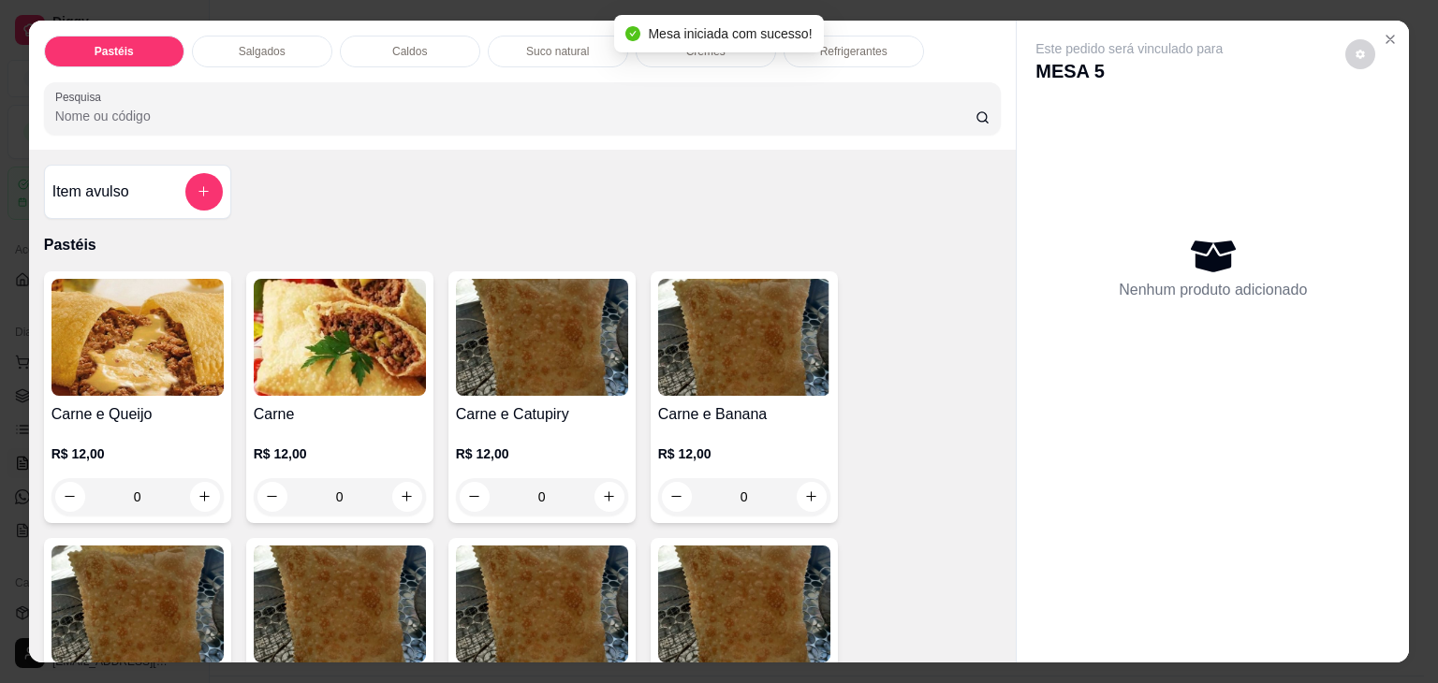
click at [294, 49] on div "Salgados" at bounding box center [262, 52] width 140 height 32
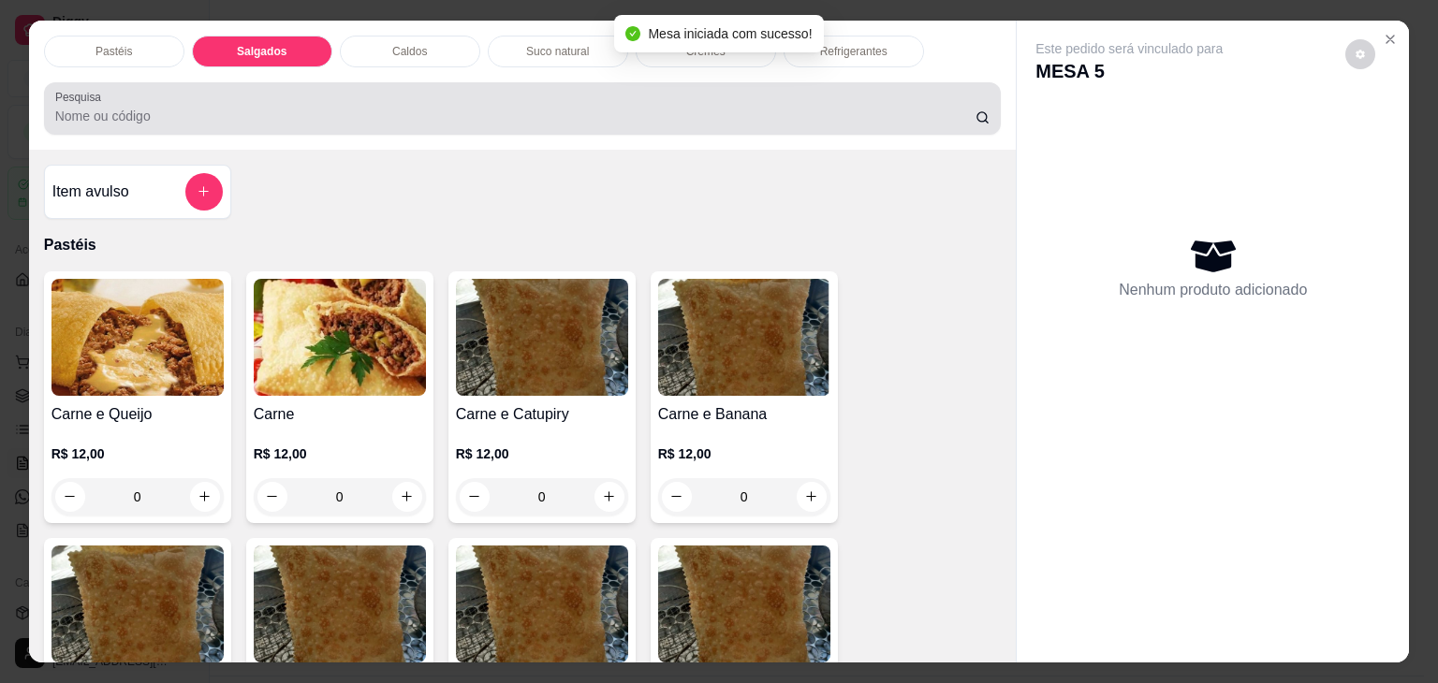
scroll to position [46, 0]
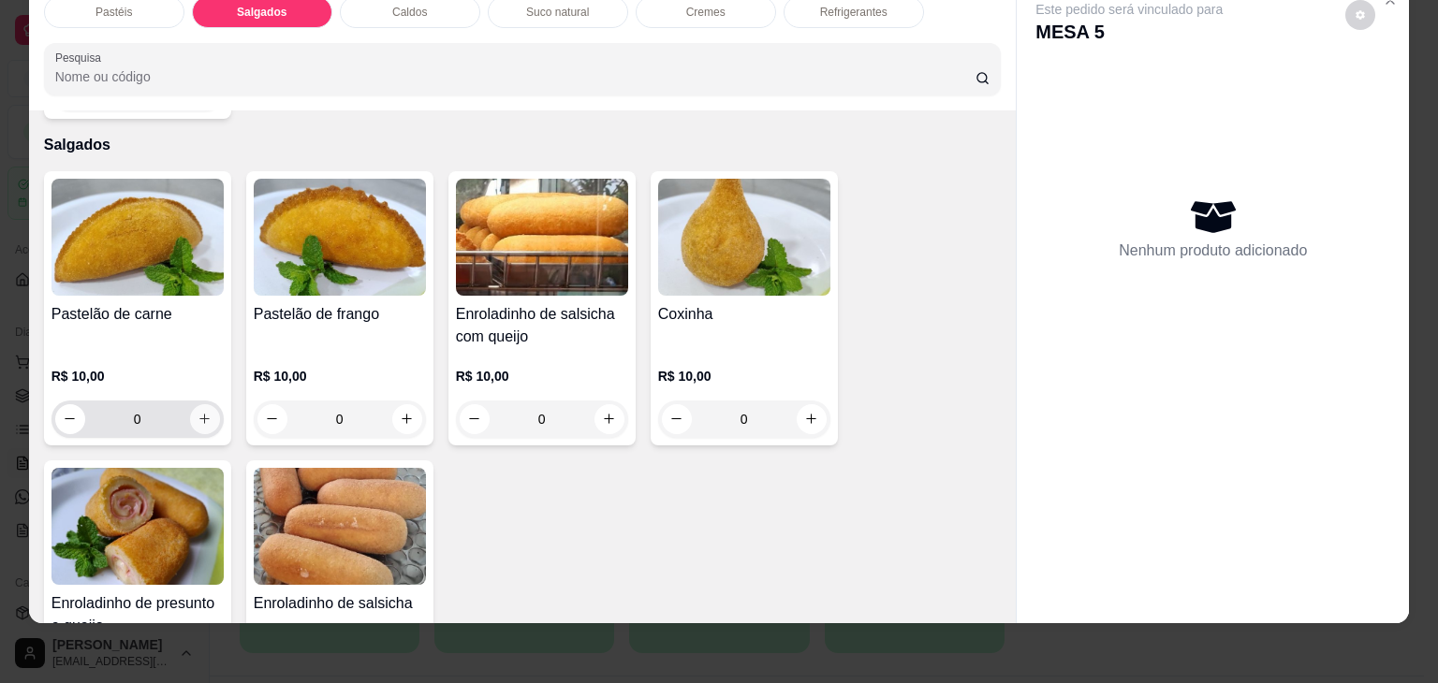
click at [198, 404] on button "increase-product-quantity" at bounding box center [205, 419] width 30 height 30
type input "1"
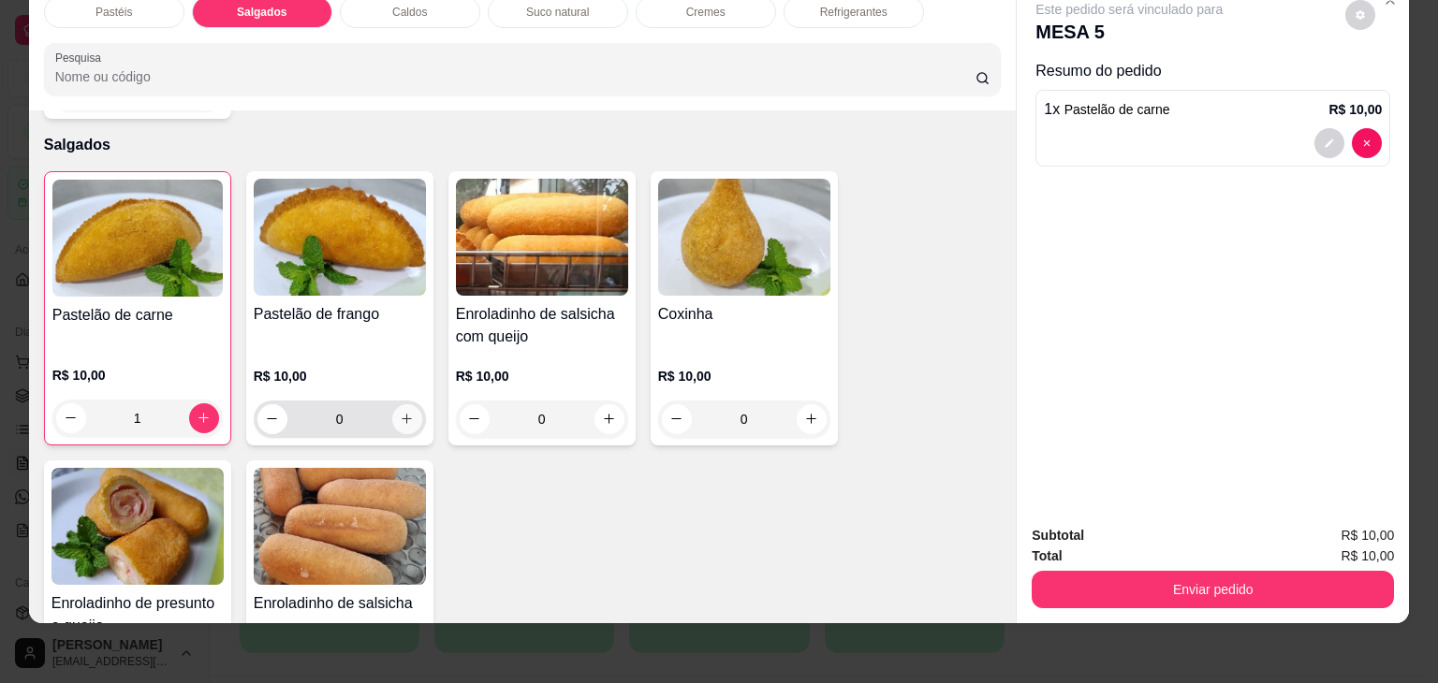
click at [400, 412] on icon "increase-product-quantity" at bounding box center [407, 419] width 14 height 14
type input "1"
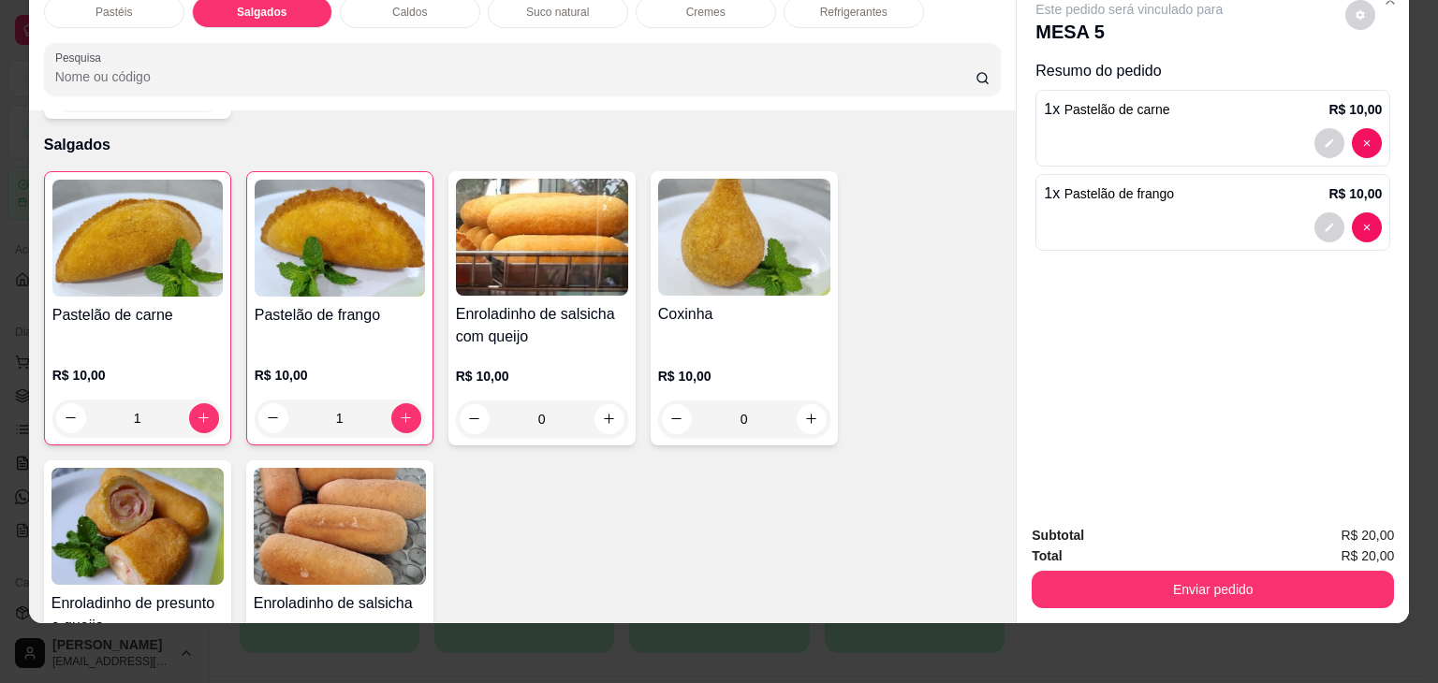
scroll to position [0, 0]
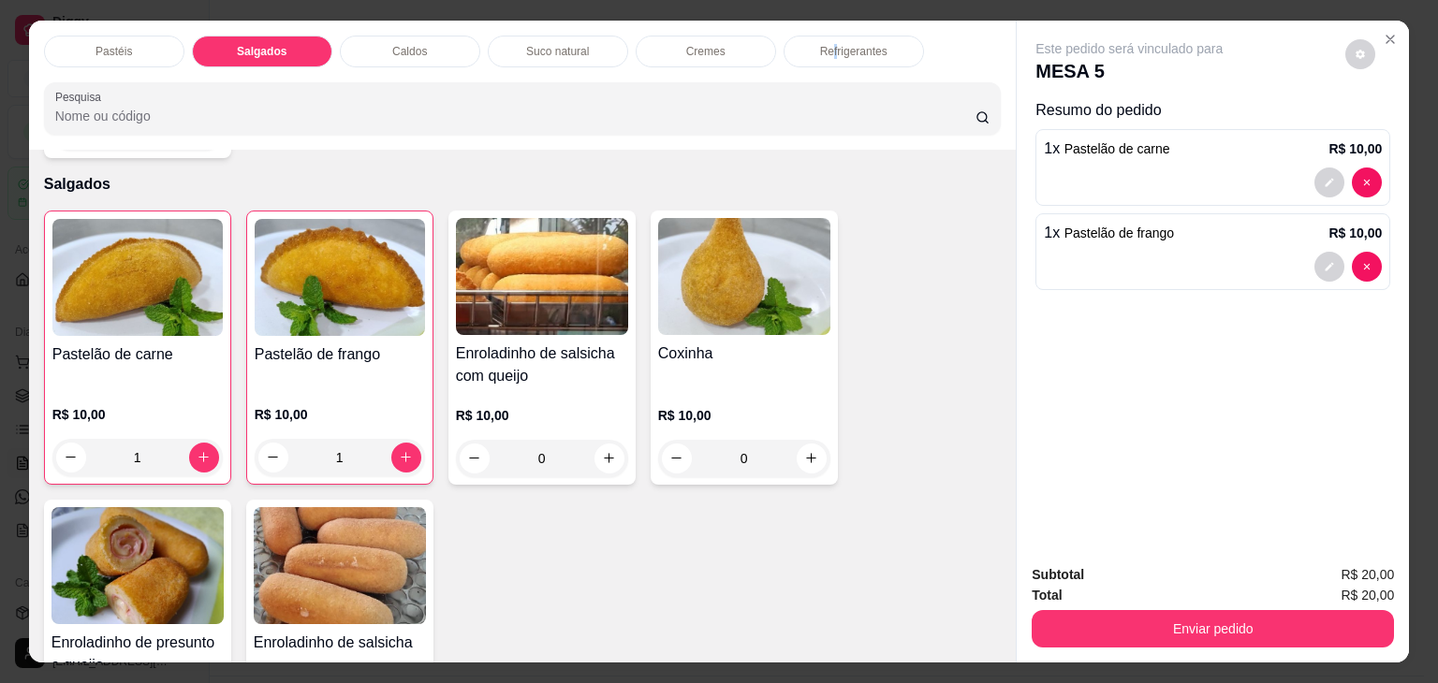
click at [827, 21] on div "Pastéis Salgados Caldos Suco natural Cremes Refrigerantes Pesquisa" at bounding box center [522, 85] width 987 height 129
click at [830, 36] on div "Refrigerantes" at bounding box center [853, 52] width 140 height 32
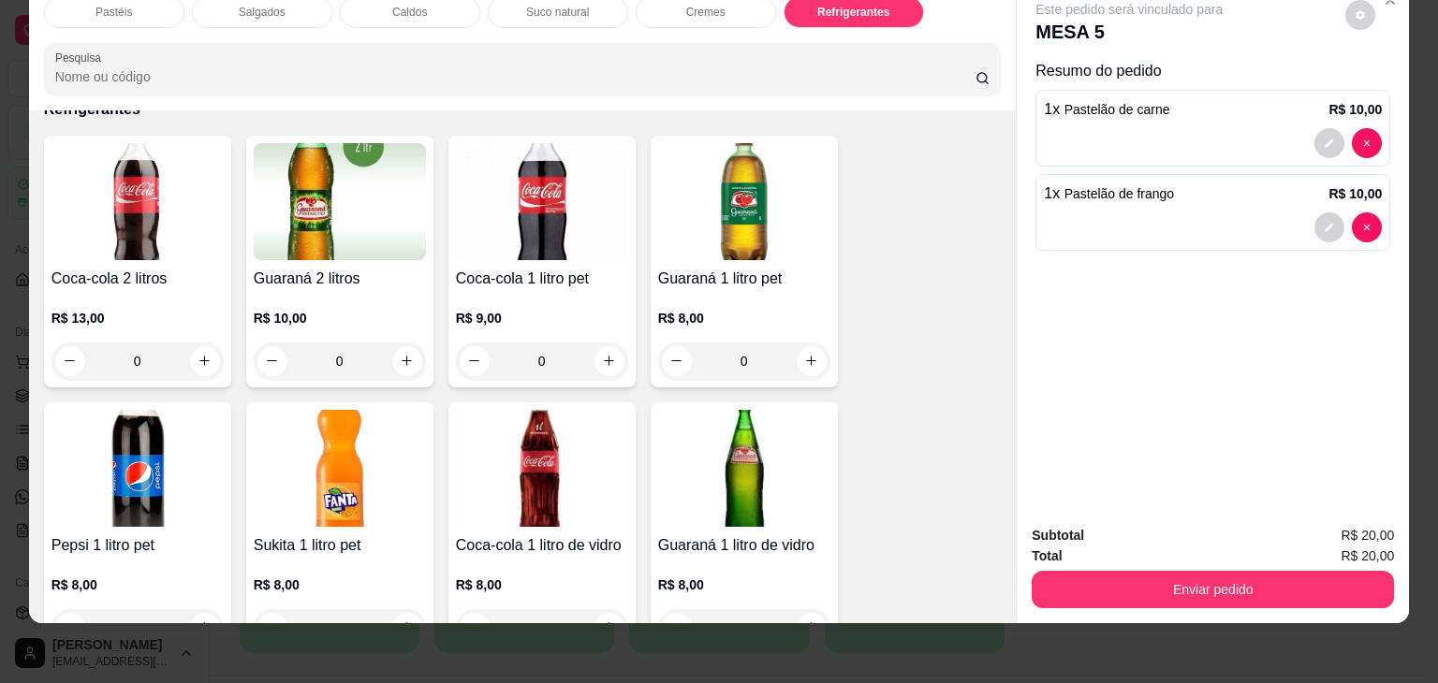
scroll to position [4988, 0]
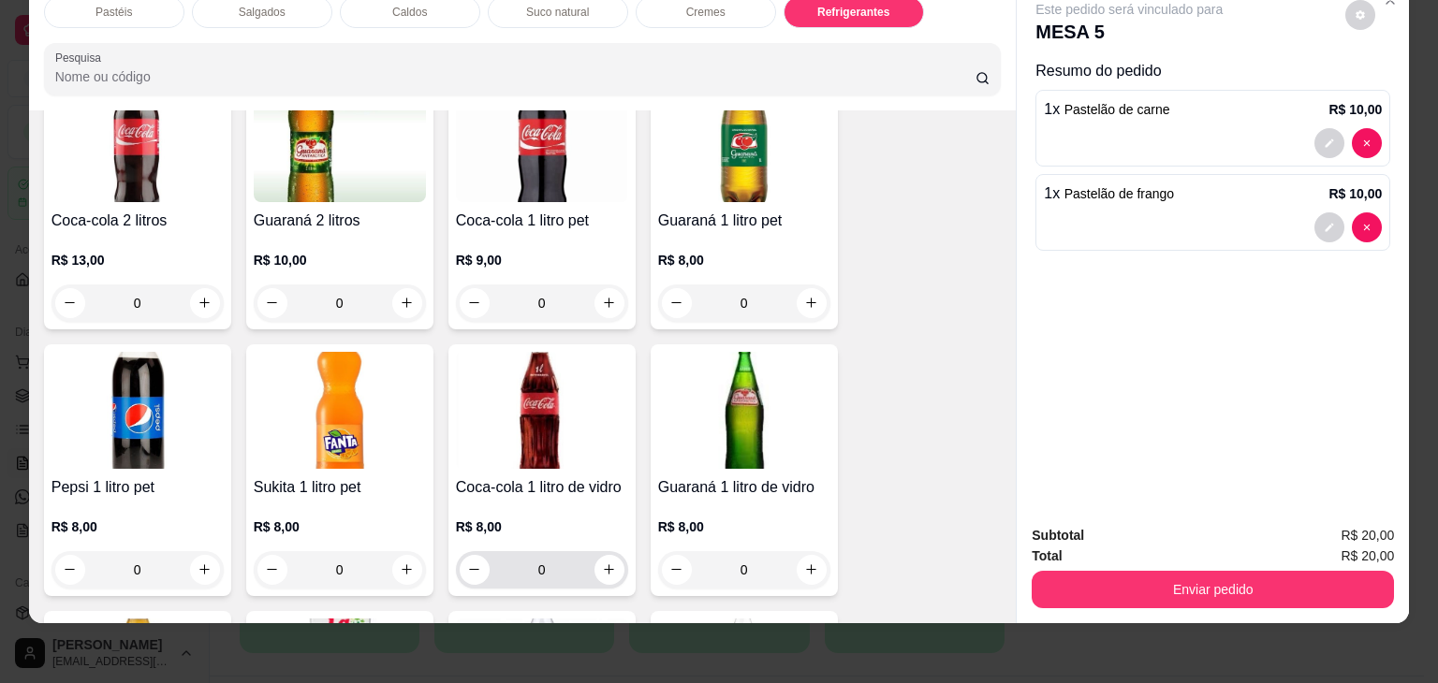
click at [605, 551] on div "0" at bounding box center [542, 569] width 165 height 37
click at [602, 562] on icon "increase-product-quantity" at bounding box center [609, 569] width 14 height 14
type input "1"
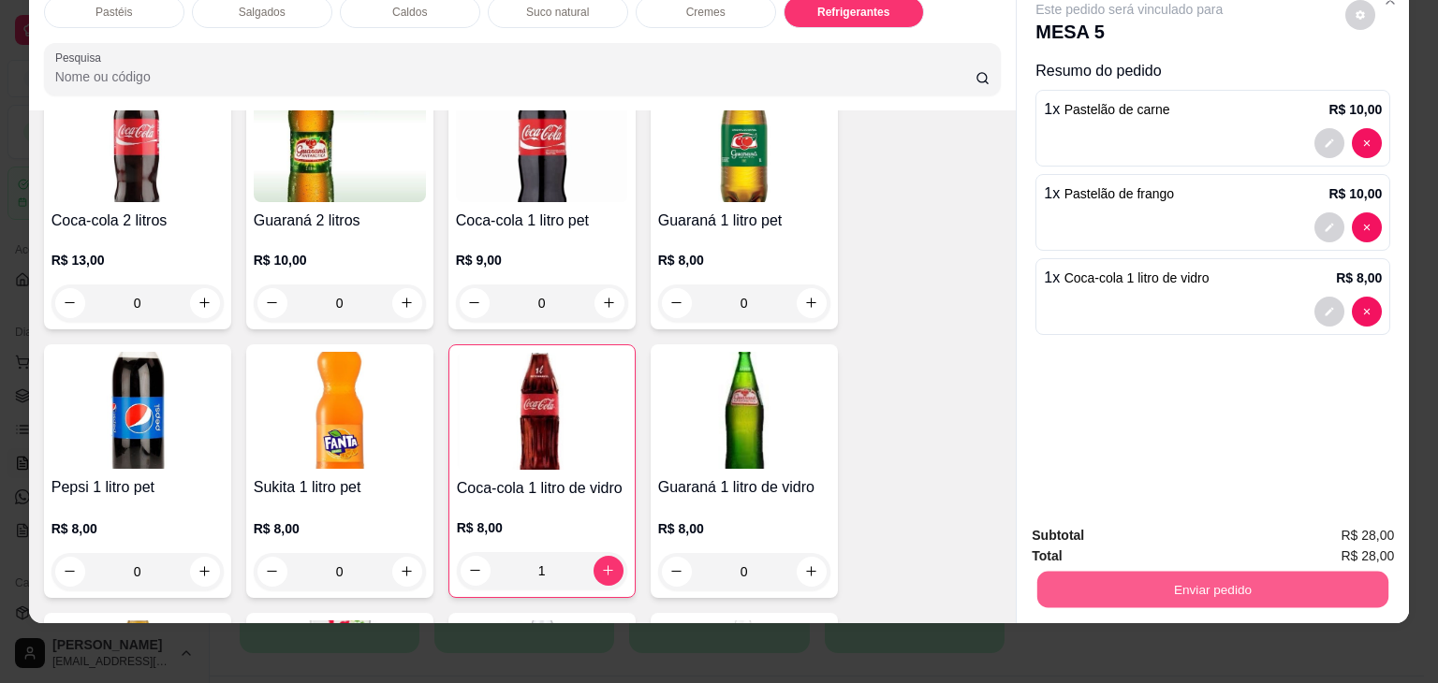
click at [1156, 587] on button "Enviar pedido" at bounding box center [1212, 590] width 351 height 36
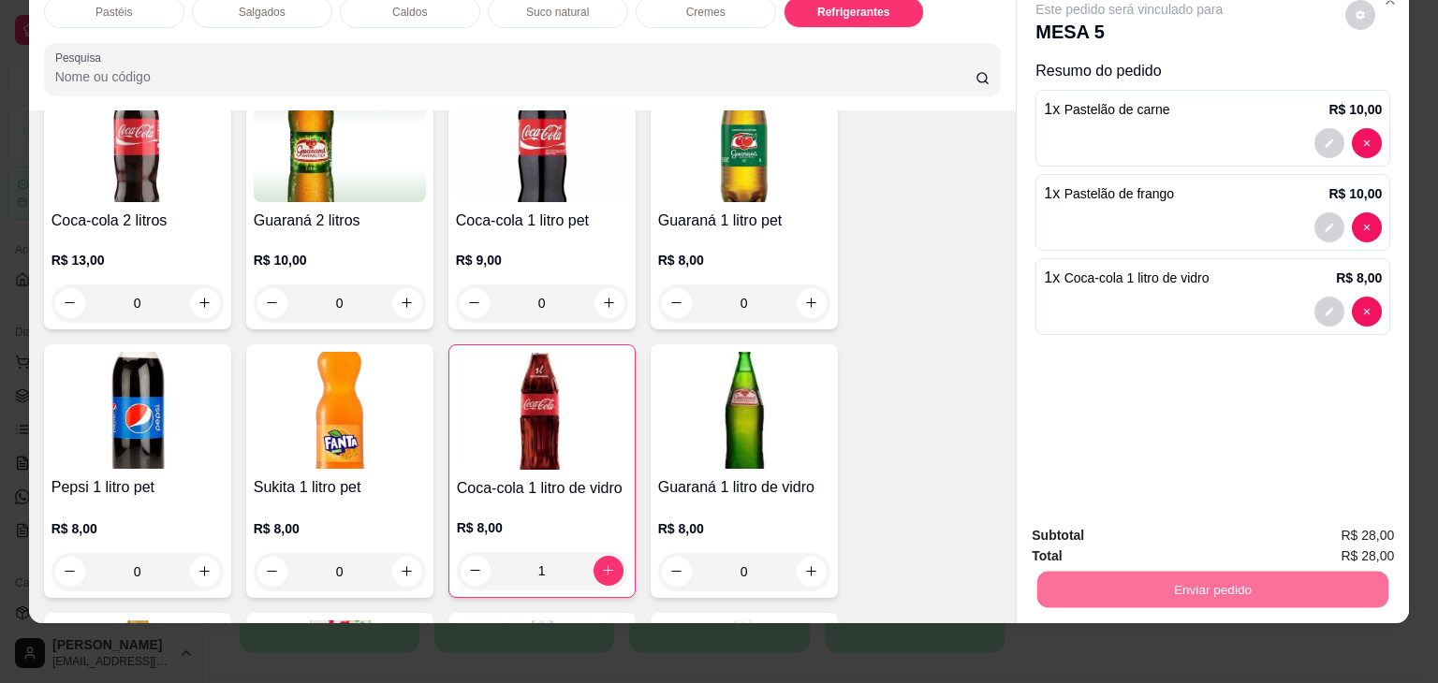
click at [1175, 533] on button "Não registrar e enviar pedido" at bounding box center [1150, 529] width 195 height 36
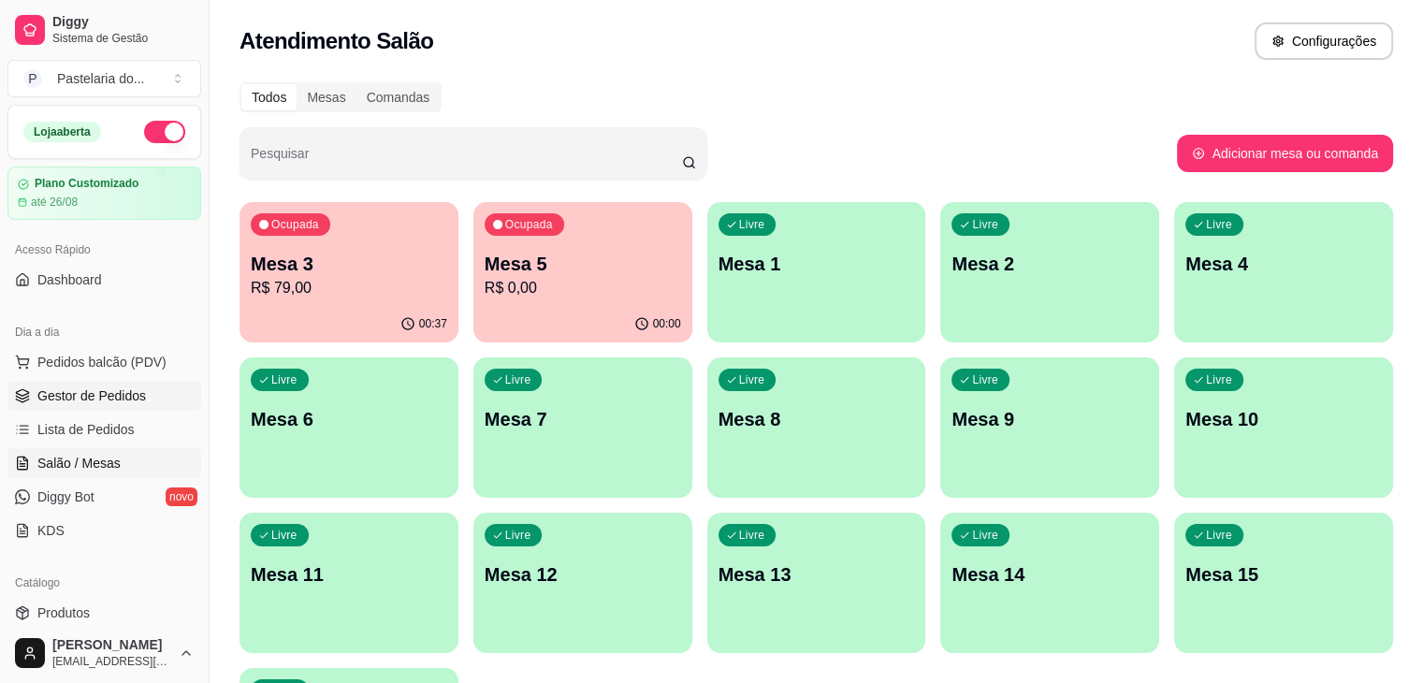
click at [86, 401] on span "Gestor de Pedidos" at bounding box center [91, 396] width 109 height 19
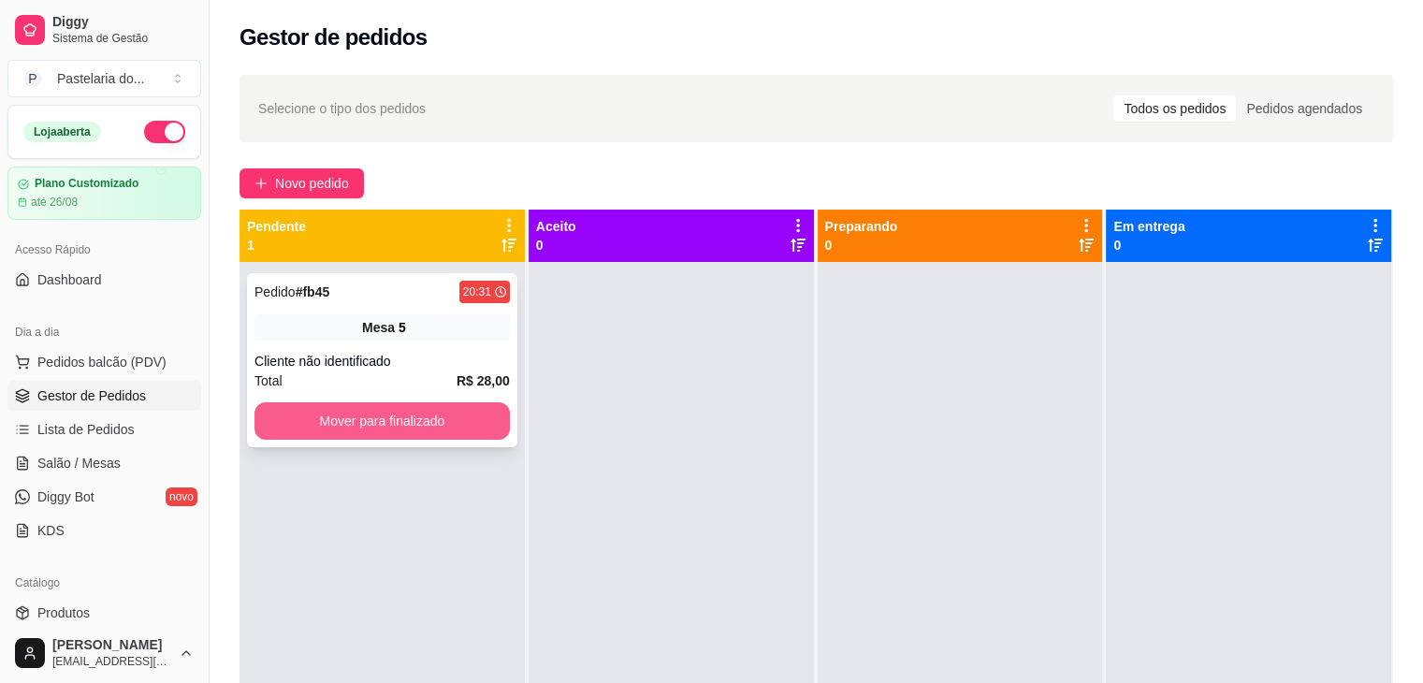
click at [471, 436] on button "Mover para finalizado" at bounding box center [382, 420] width 255 height 37
click at [471, 436] on div "Mover para finalizado" at bounding box center [382, 420] width 255 height 37
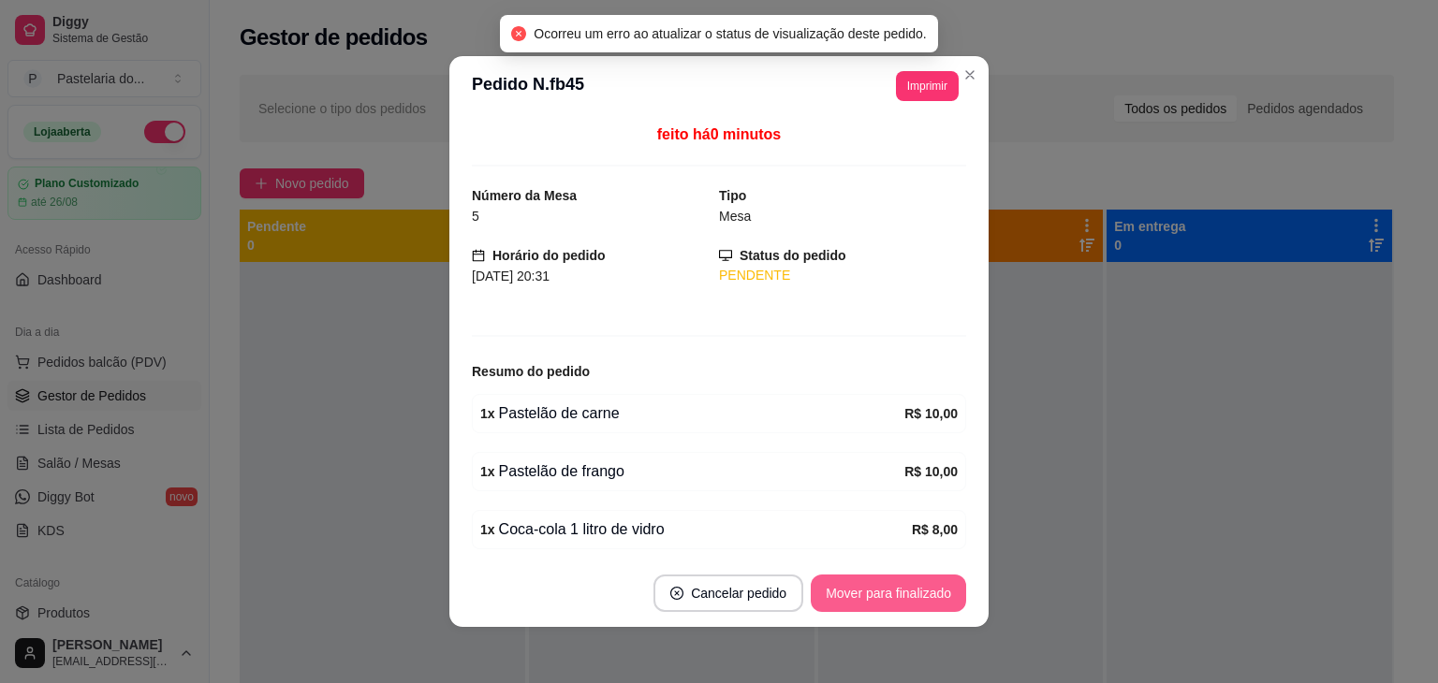
click at [902, 585] on button "Mover para finalizado" at bounding box center [887, 593] width 155 height 37
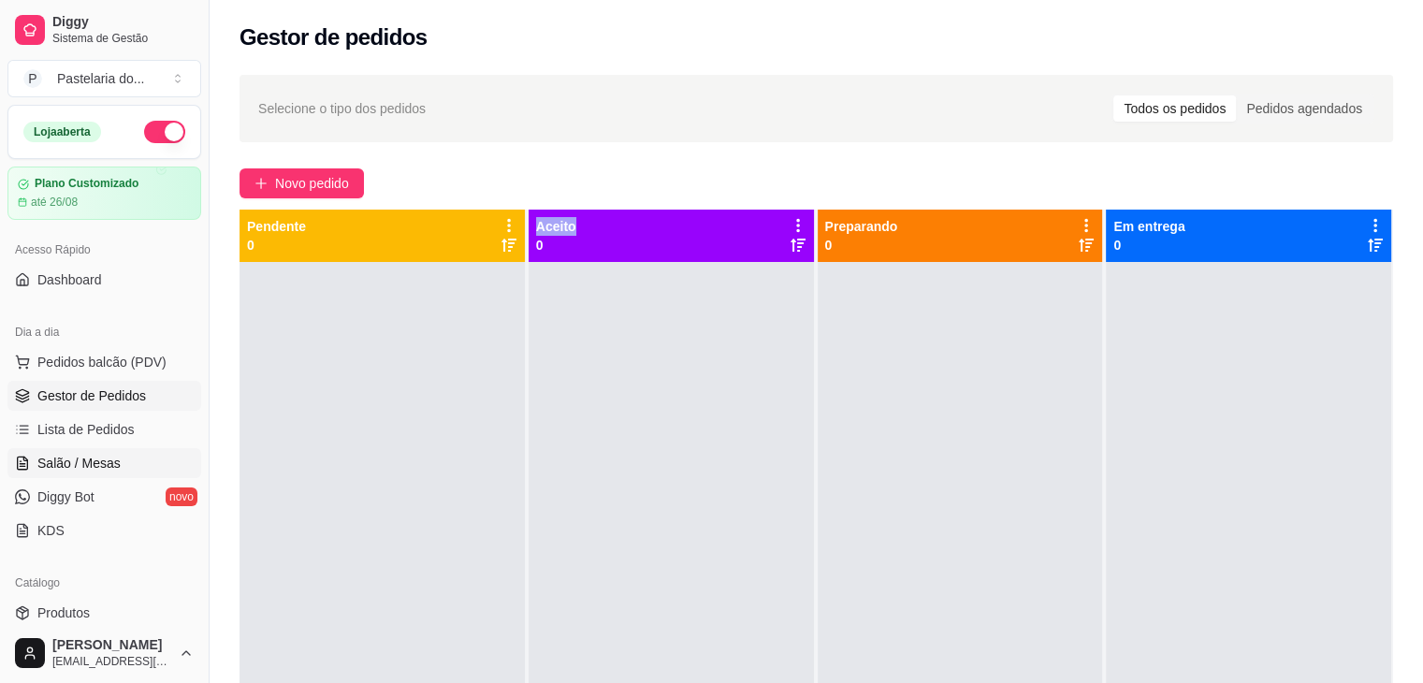
click at [124, 454] on link "Salão / Mesas" at bounding box center [104, 463] width 194 height 30
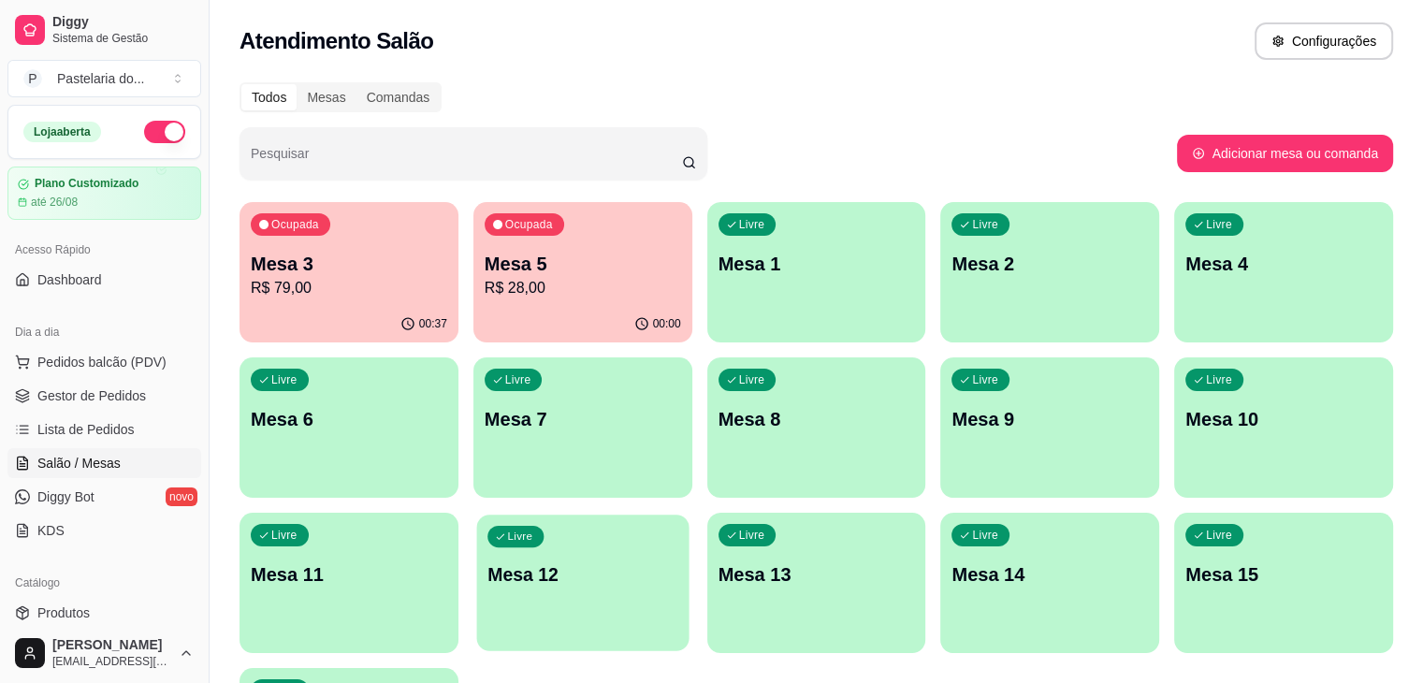
click at [689, 515] on div "Livre Mesa 12" at bounding box center [582, 572] width 212 height 114
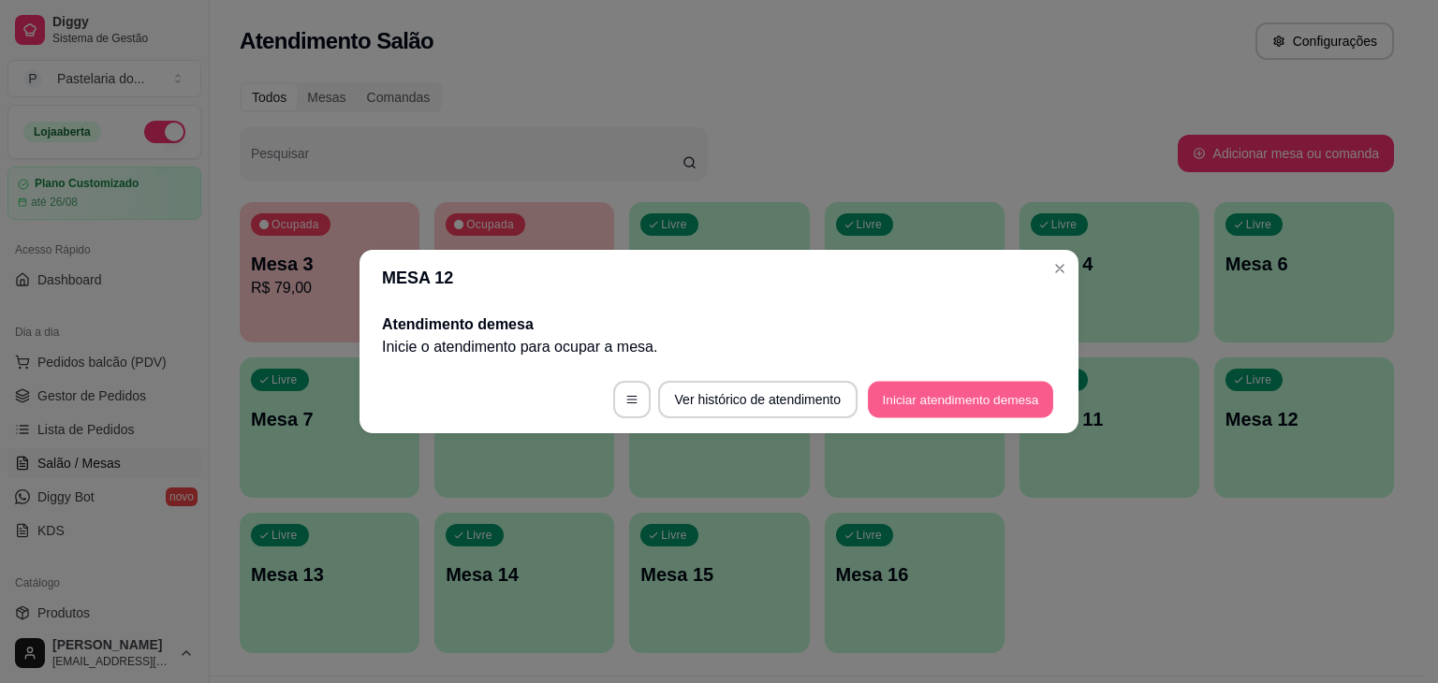
click at [984, 398] on button "Iniciar atendimento de mesa" at bounding box center [960, 400] width 185 height 36
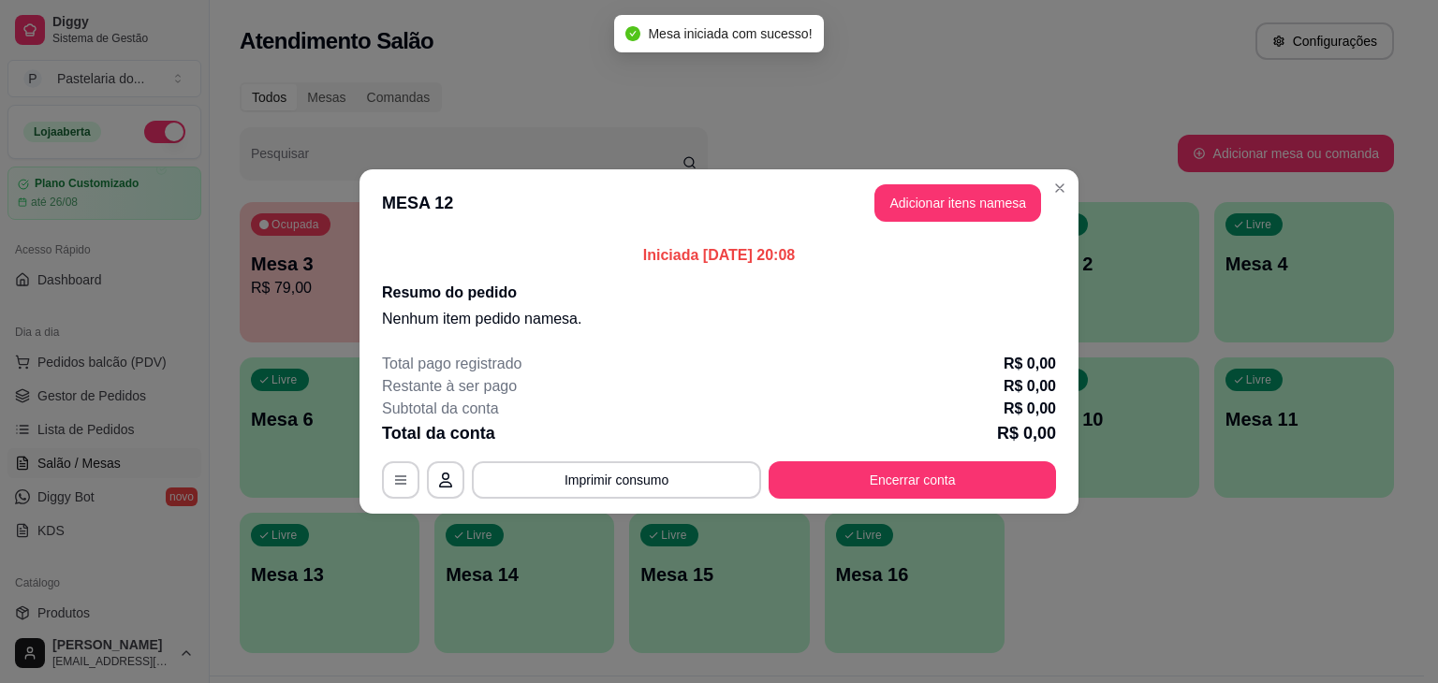
click at [980, 212] on button "Adicionar itens na mesa" at bounding box center [957, 202] width 167 height 37
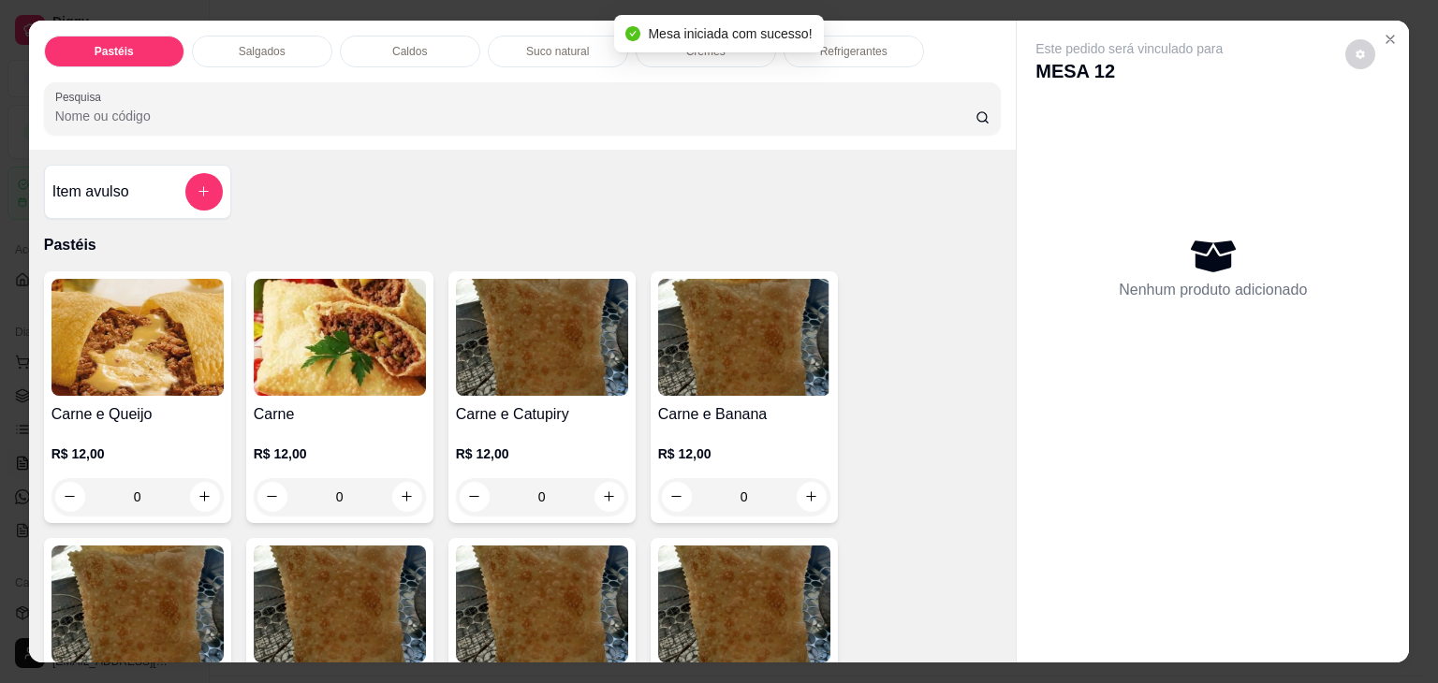
click at [243, 46] on p "Salgados" at bounding box center [262, 51] width 47 height 15
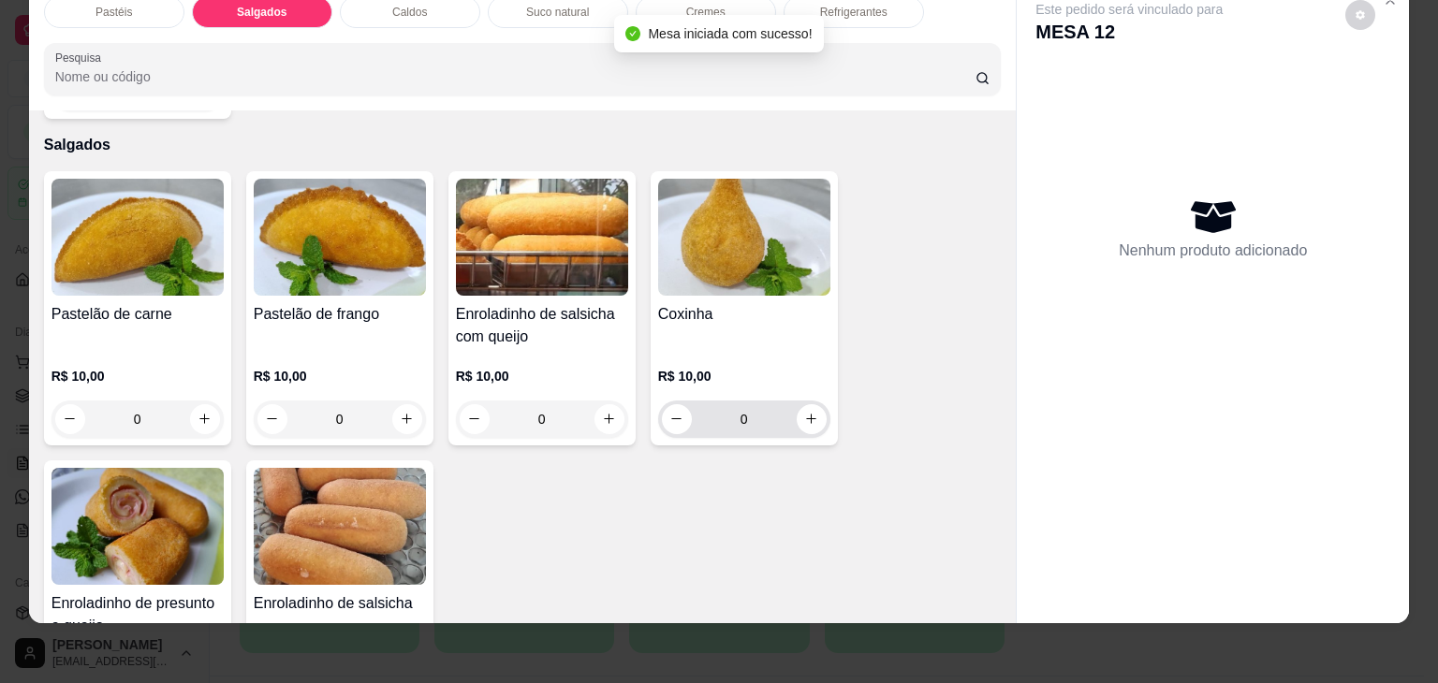
click at [825, 375] on div "Coxinha R$ 10,00 0" at bounding box center [743, 308] width 187 height 274
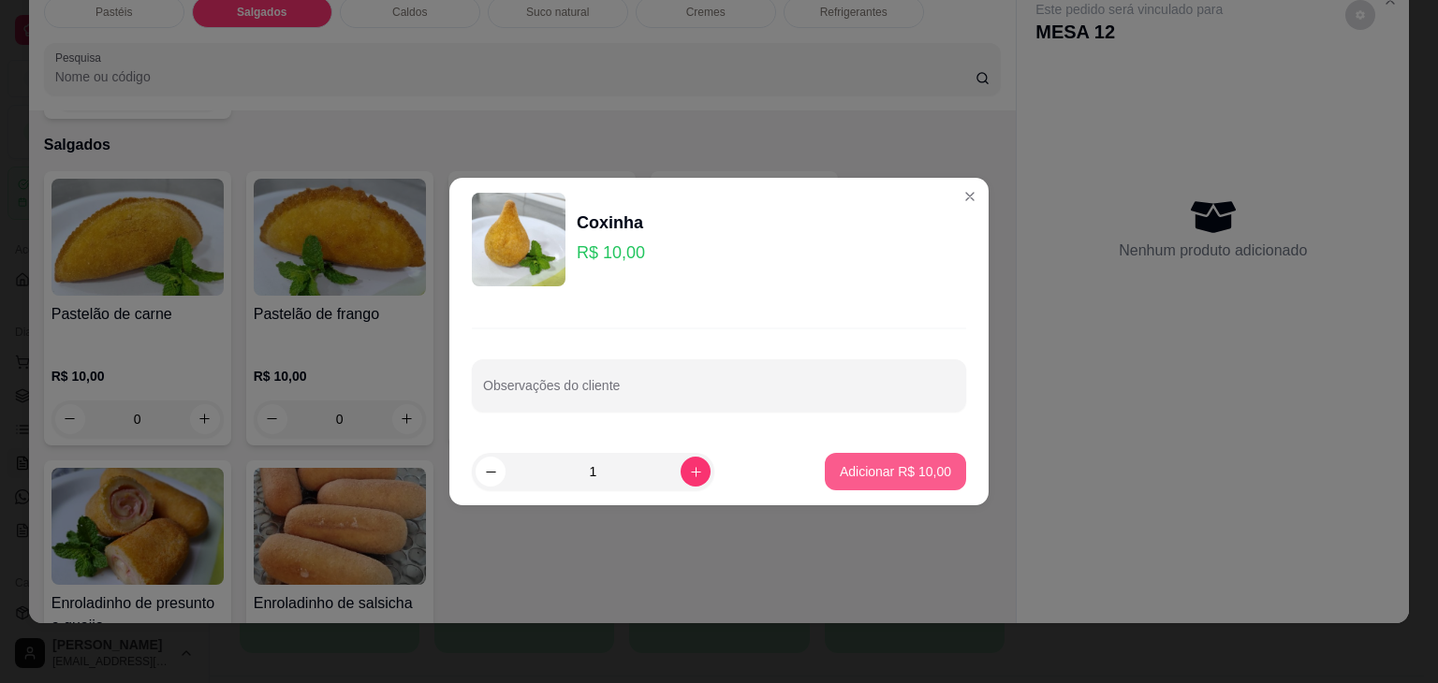
click at [872, 474] on p "Adicionar R$ 10,00" at bounding box center [894, 471] width 111 height 19
type input "1"
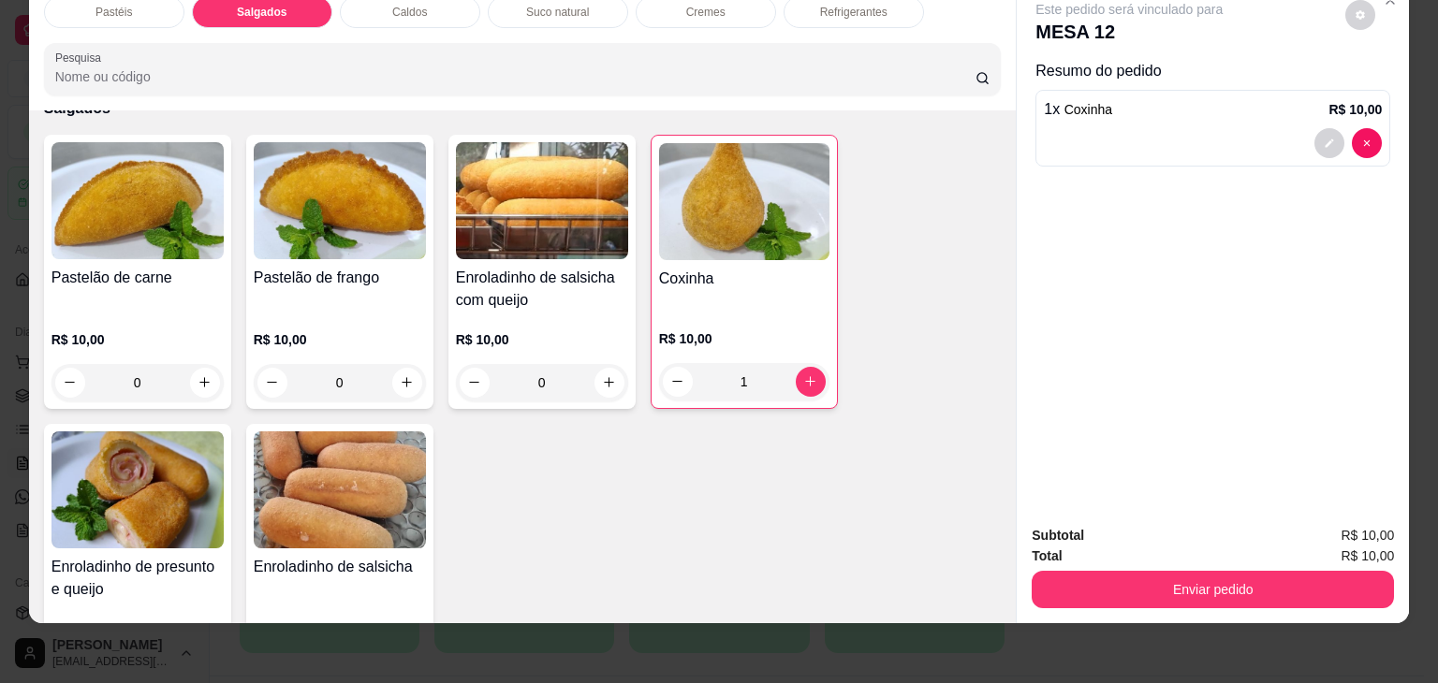
scroll to position [2081, 0]
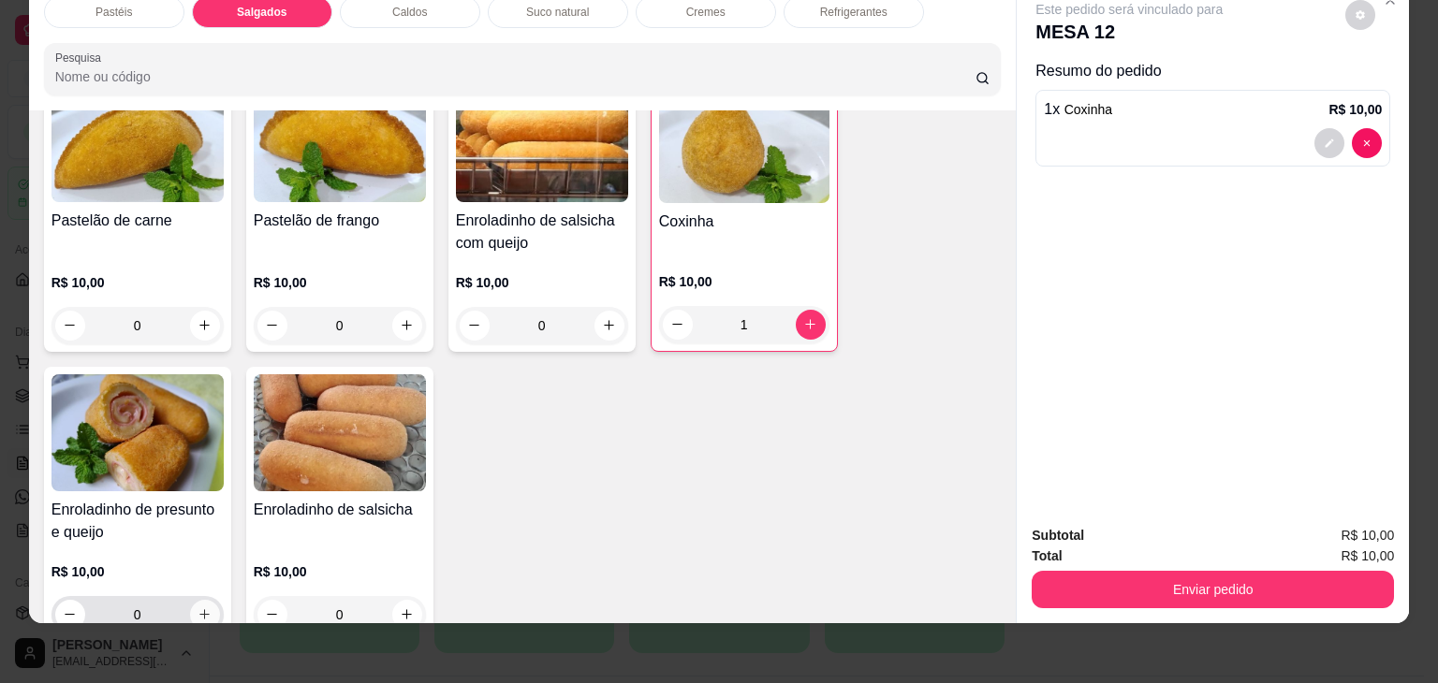
click at [198, 607] on icon "increase-product-quantity" at bounding box center [204, 614] width 14 height 14
type input "1"
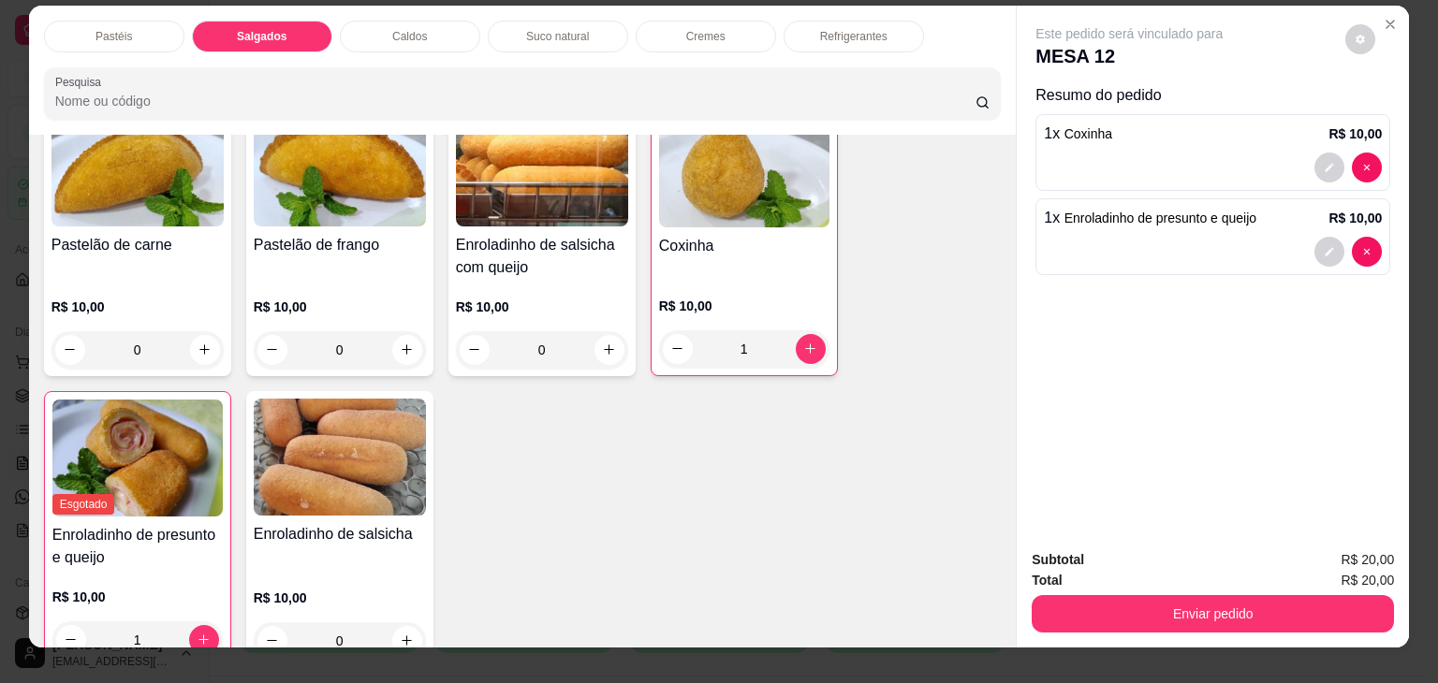
scroll to position [0, 0]
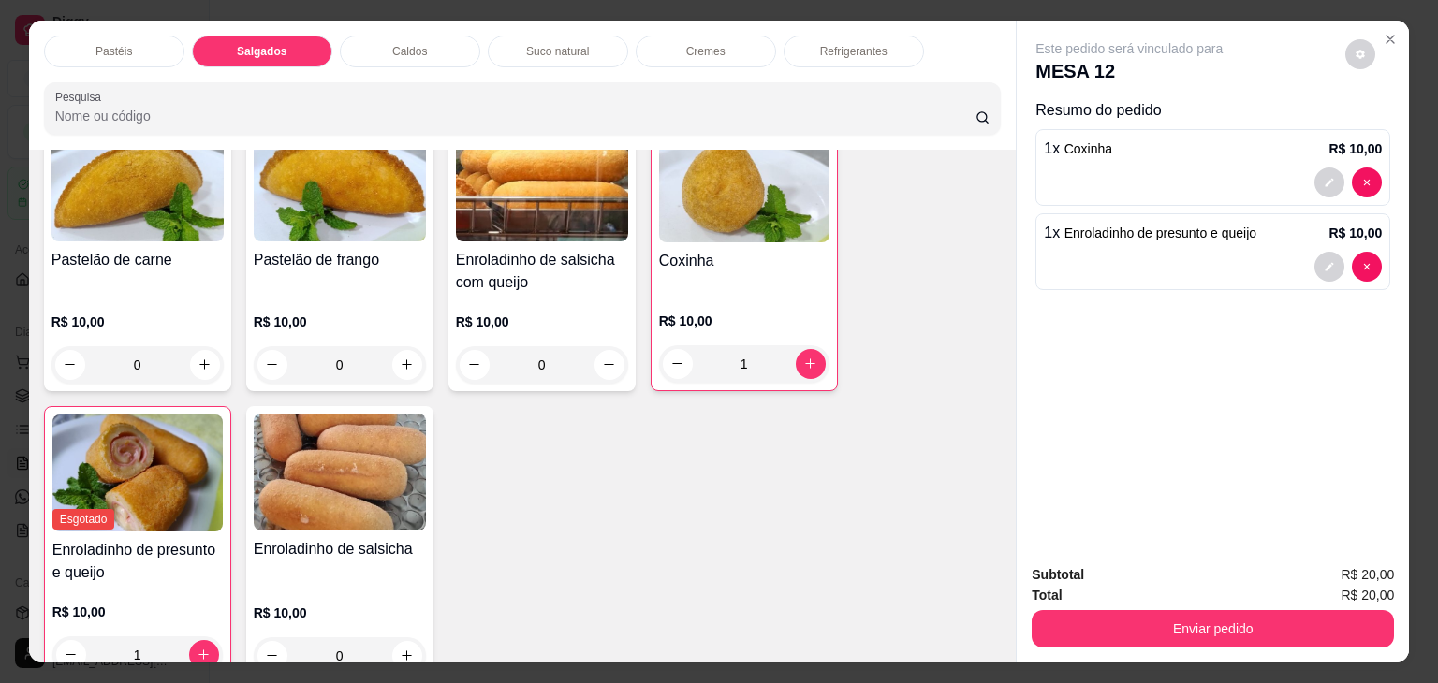
click at [848, 44] on p "Refrigerantes" at bounding box center [853, 51] width 67 height 15
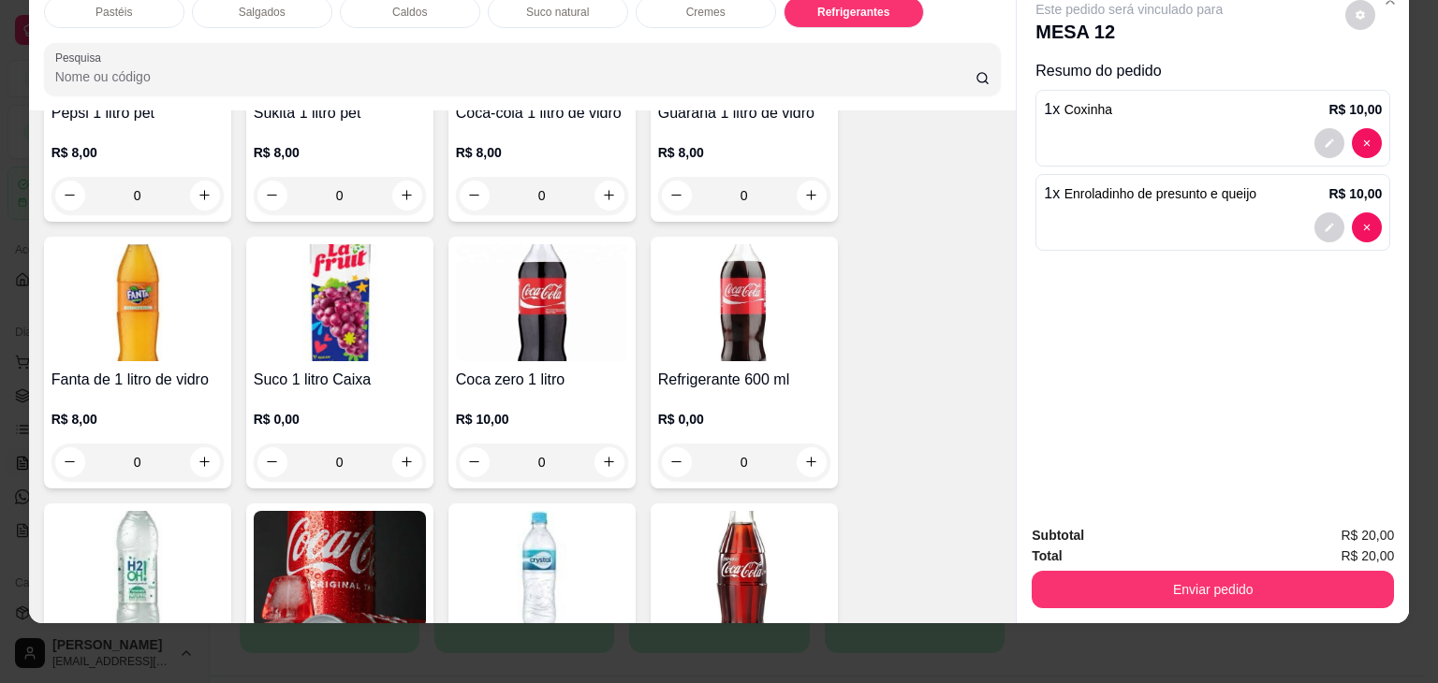
scroll to position [5754, 0]
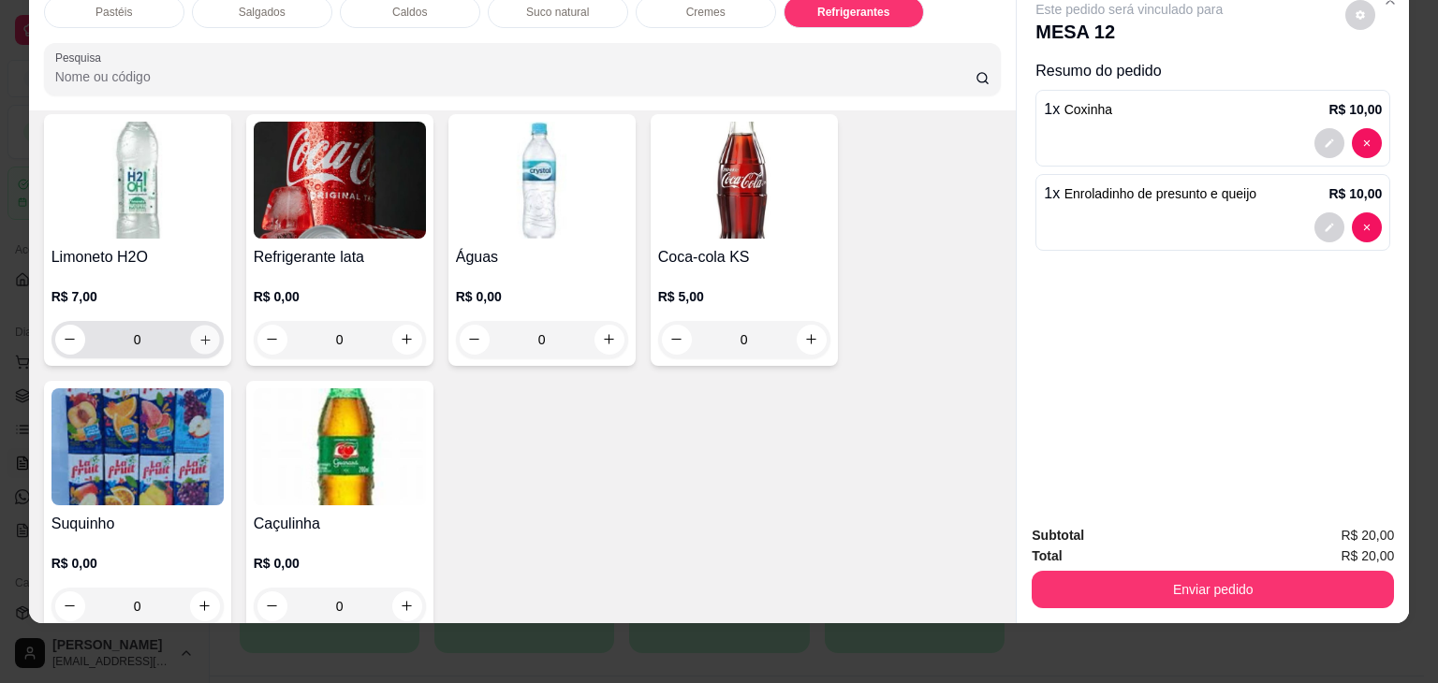
click at [200, 335] on icon "increase-product-quantity" at bounding box center [204, 339] width 9 height 9
type input "1"
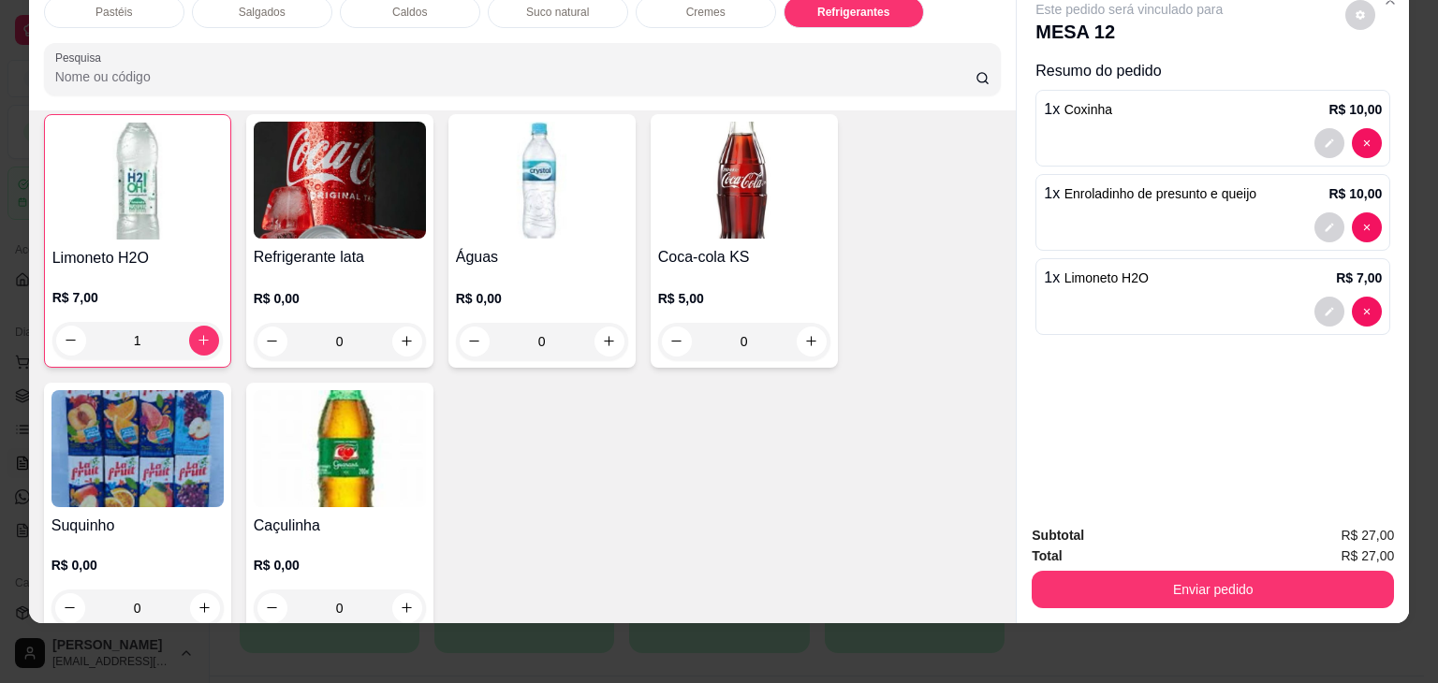
scroll to position [5755, 0]
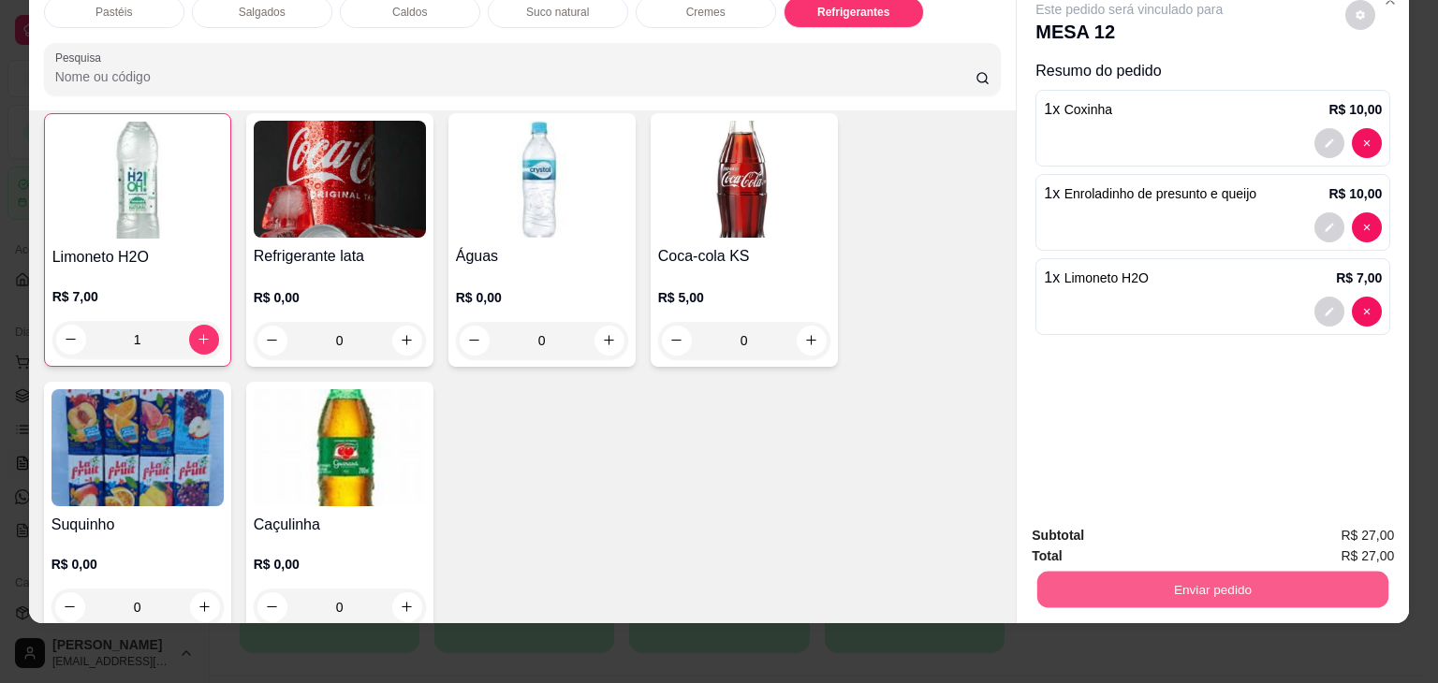
click at [1294, 572] on button "Enviar pedido" at bounding box center [1212, 590] width 351 height 36
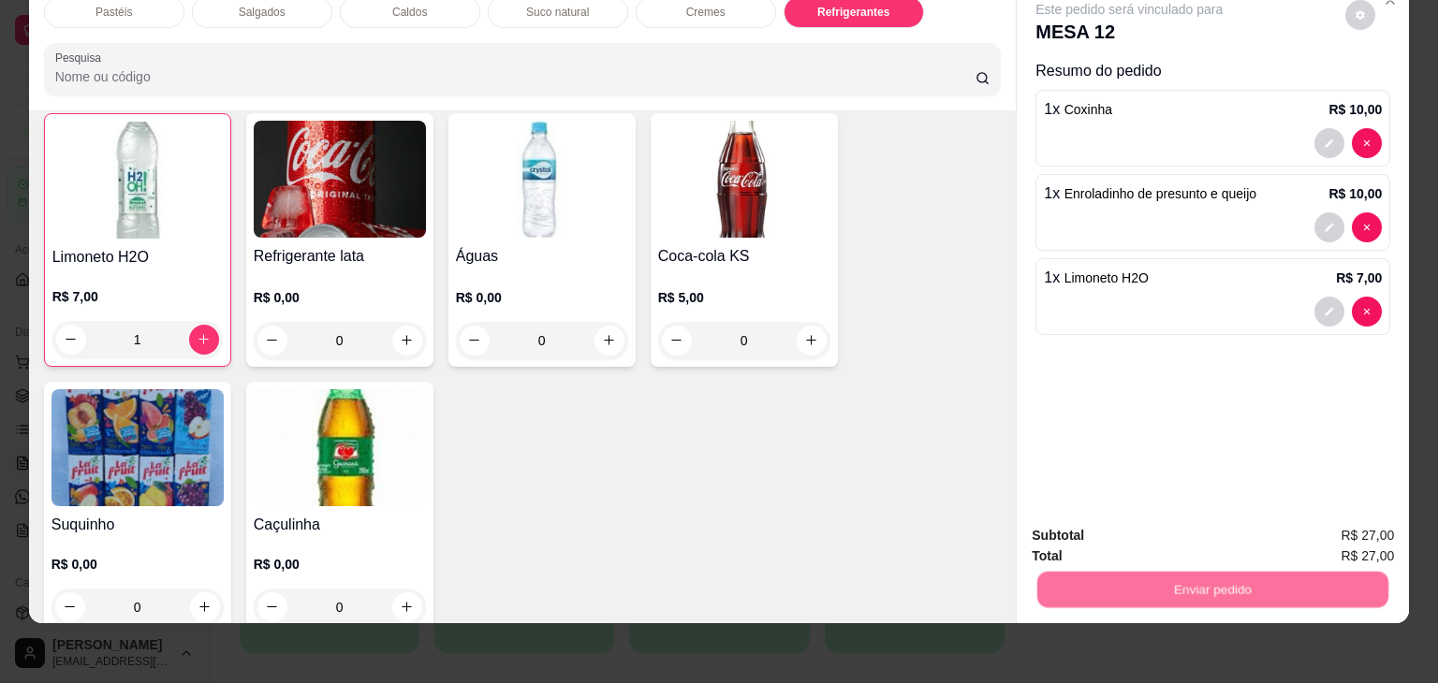
click at [1197, 525] on button "Não registrar e enviar pedido" at bounding box center [1150, 528] width 189 height 35
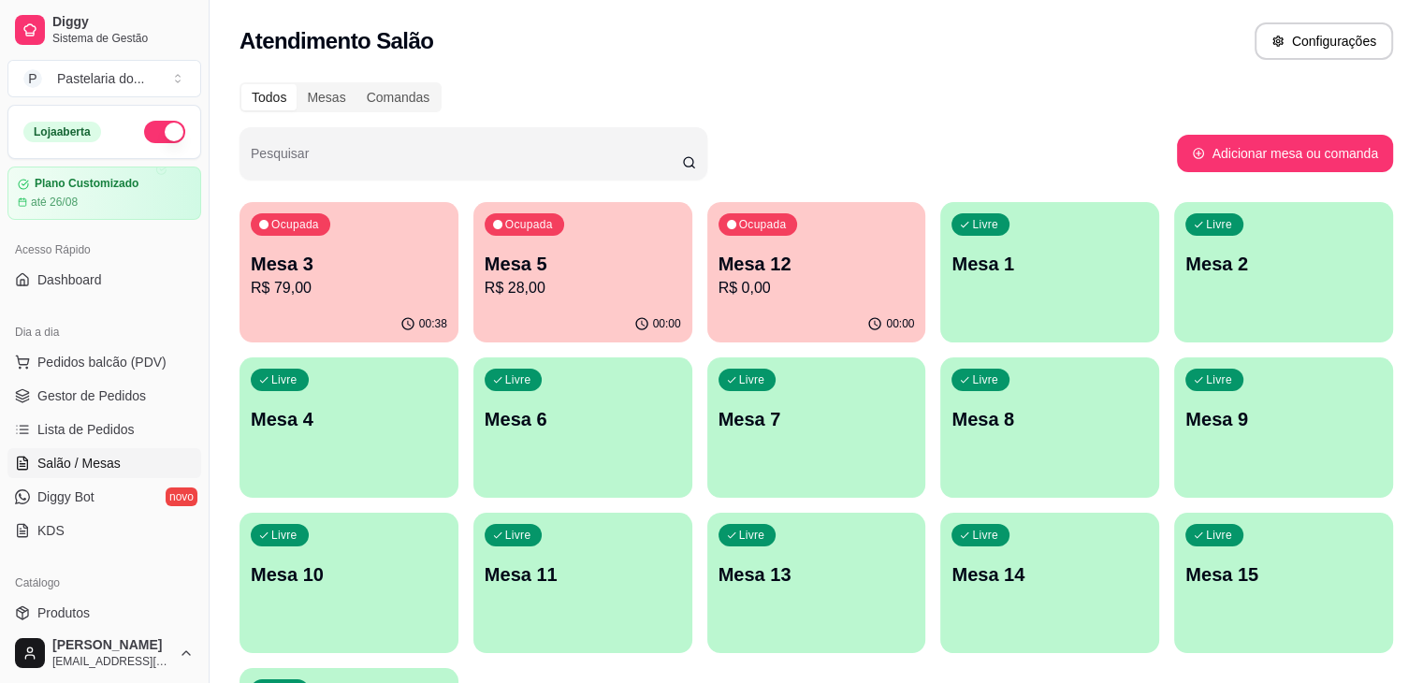
click at [719, 278] on p "R$ 0,00" at bounding box center [817, 288] width 197 height 22
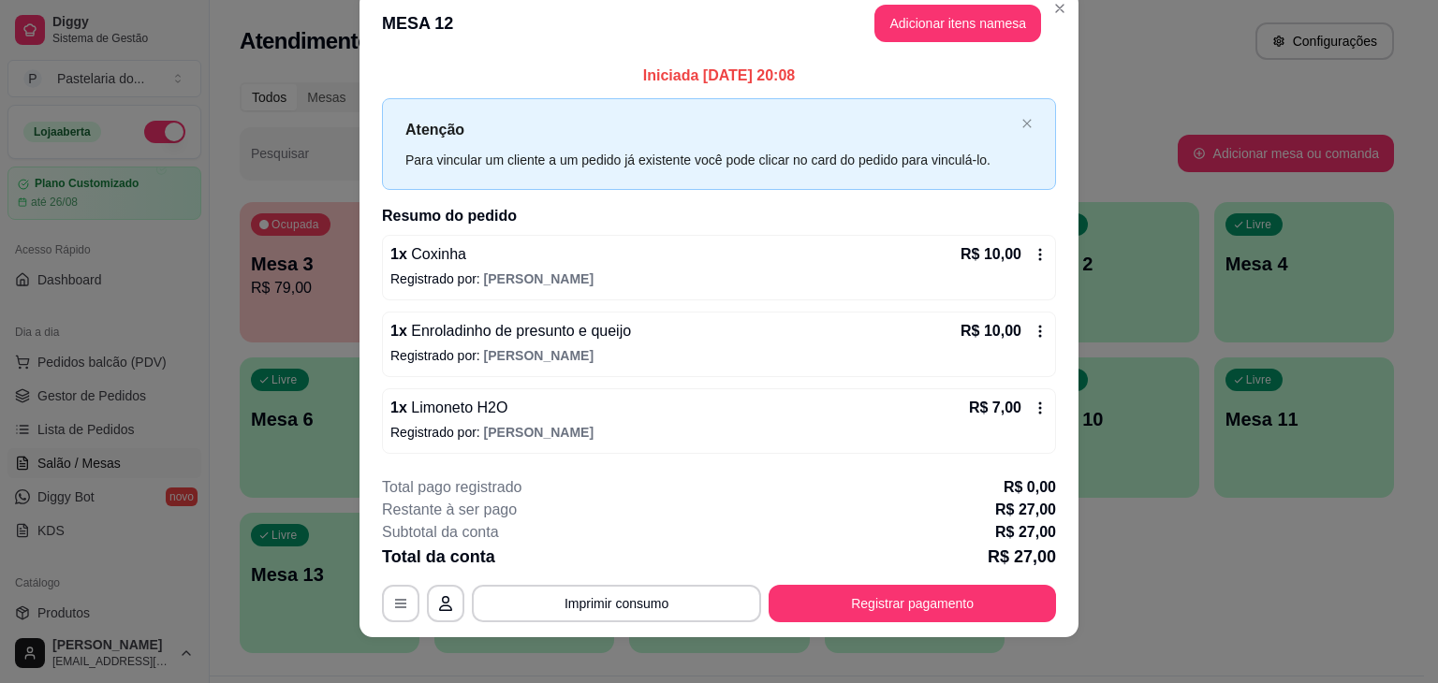
scroll to position [41, 0]
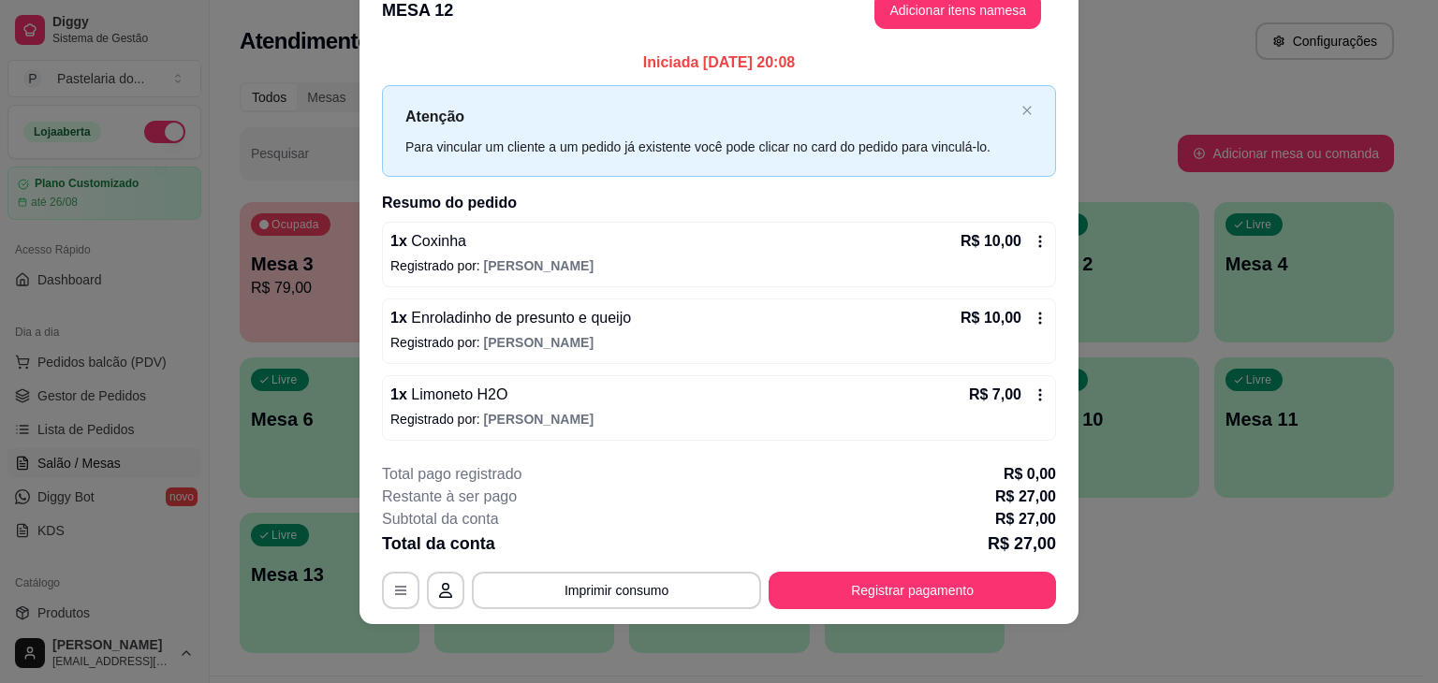
click at [992, 610] on footer "**********" at bounding box center [718, 536] width 719 height 176
click at [992, 602] on button "Registrar pagamento" at bounding box center [911, 590] width 287 height 37
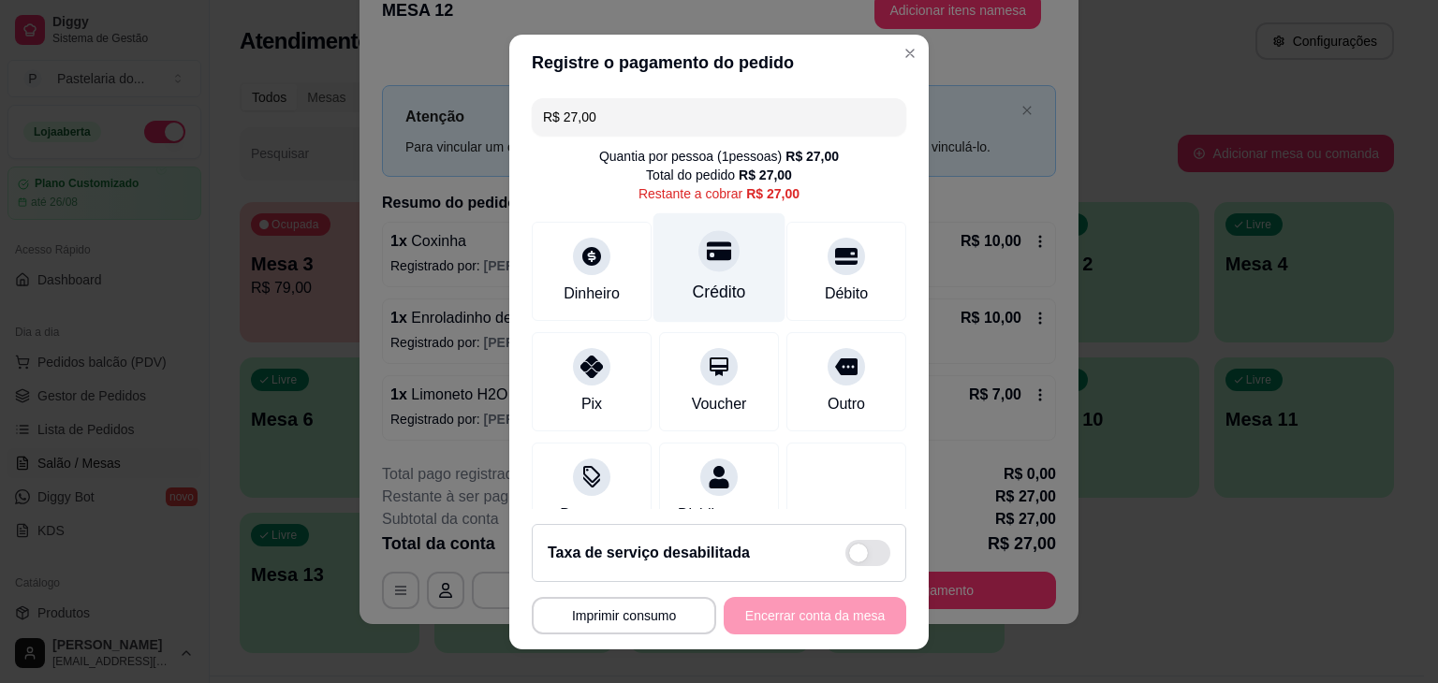
click at [739, 303] on div "Crédito" at bounding box center [719, 266] width 132 height 109
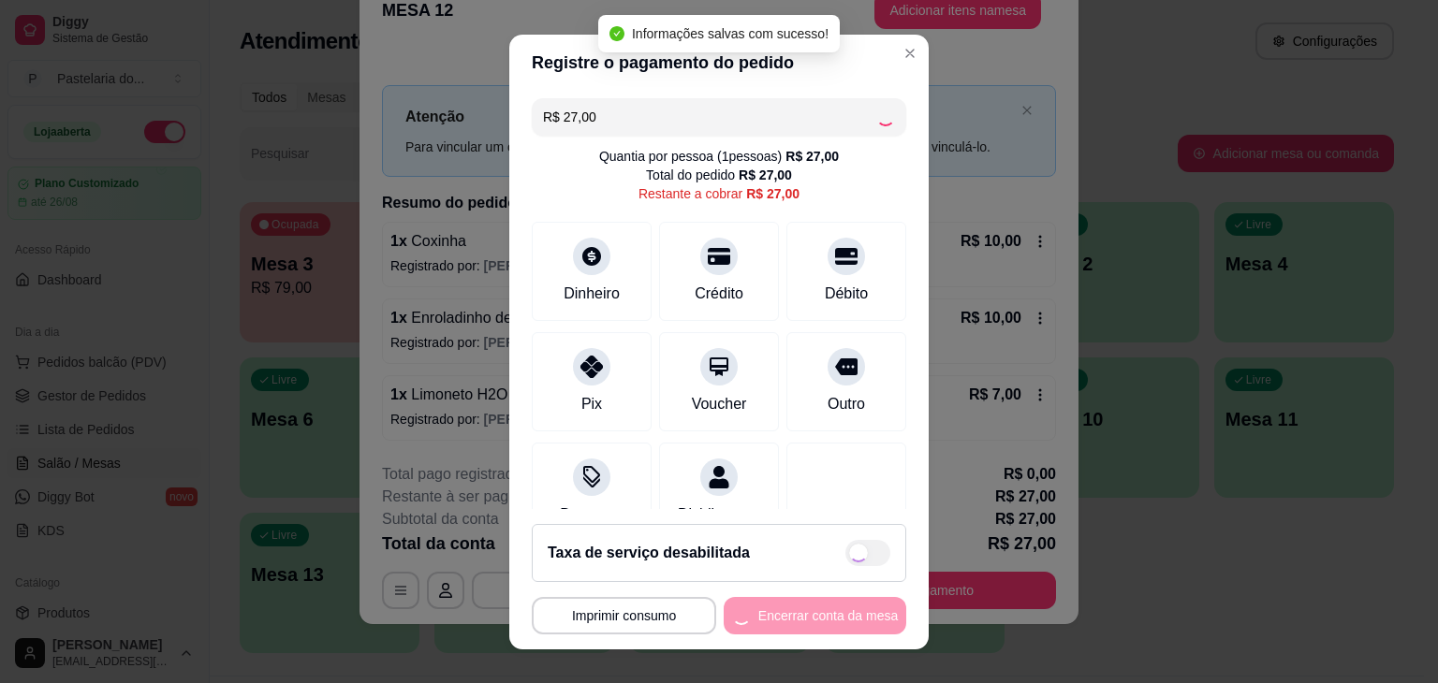
type input "R$ 0,00"
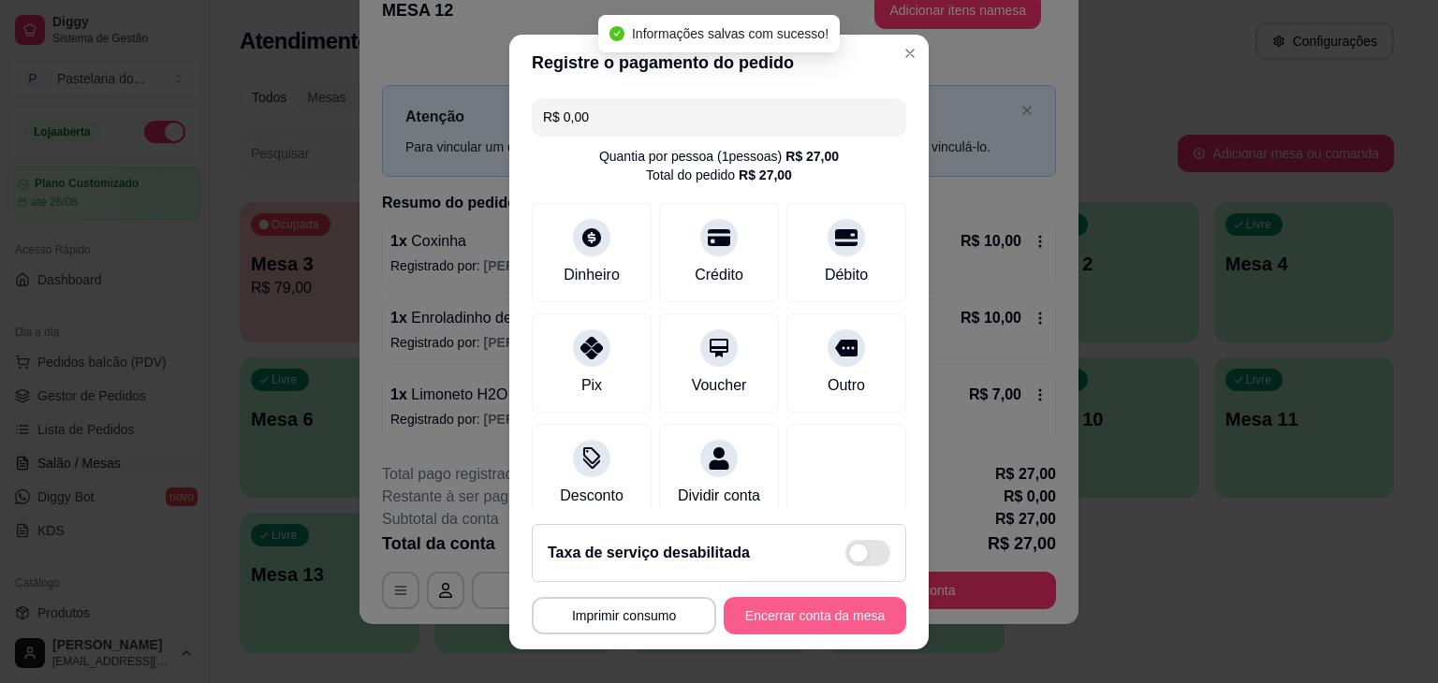
click at [809, 627] on button "Encerrar conta da mesa" at bounding box center [814, 615] width 182 height 37
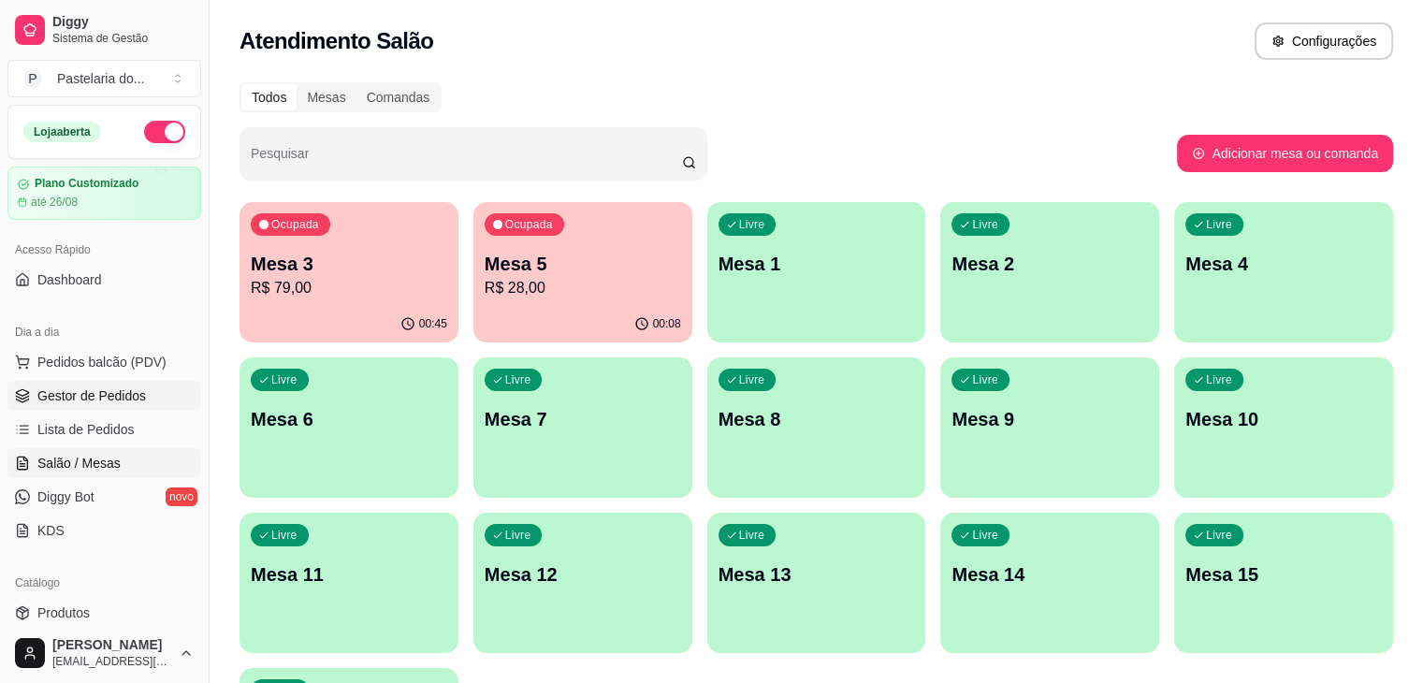
click at [75, 401] on span "Gestor de Pedidos" at bounding box center [91, 396] width 109 height 19
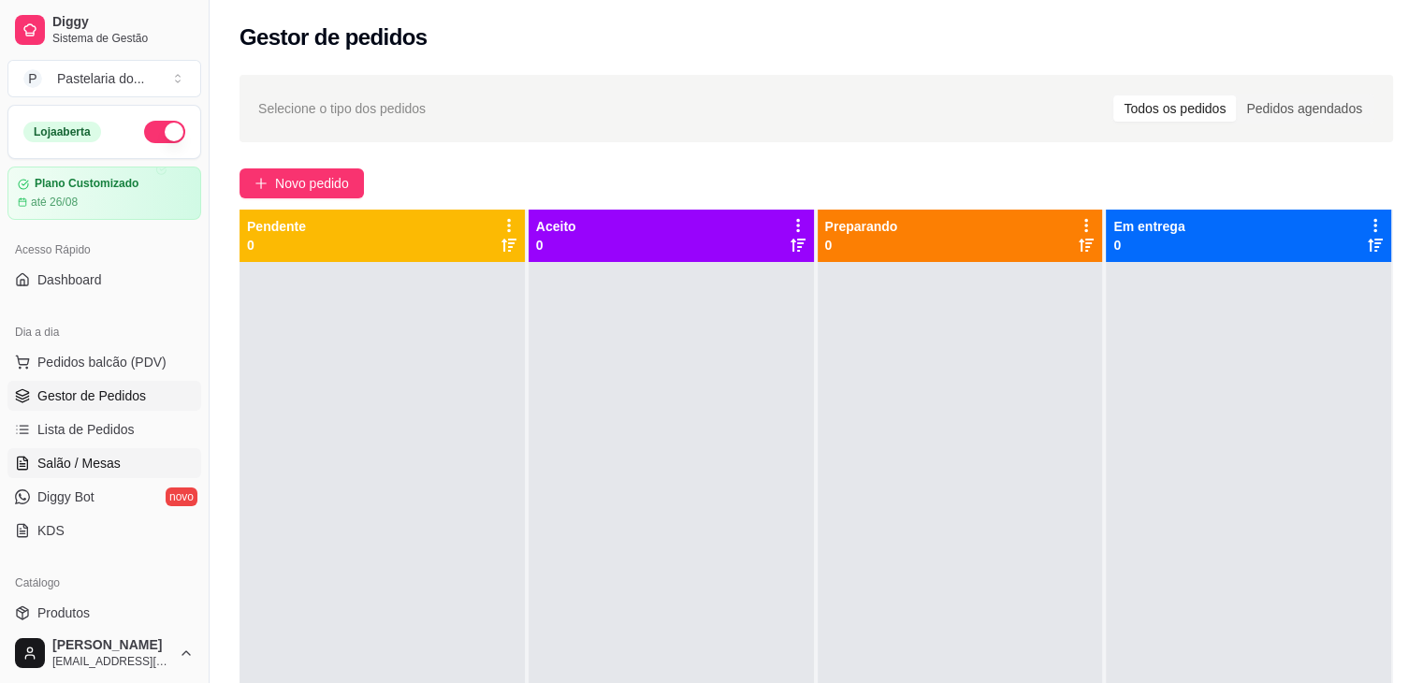
click at [67, 455] on span "Salão / Mesas" at bounding box center [78, 463] width 83 height 19
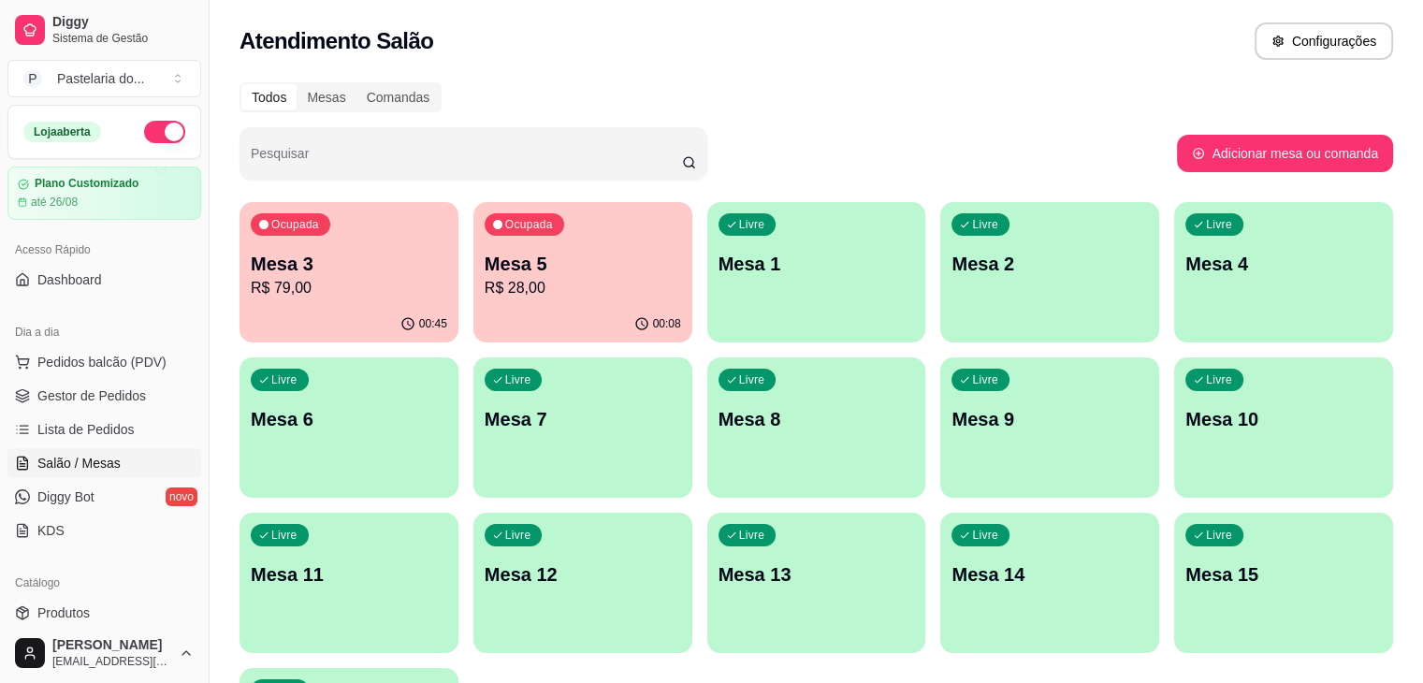
click at [730, 244] on div "Livre Mesa 1" at bounding box center [817, 261] width 219 height 118
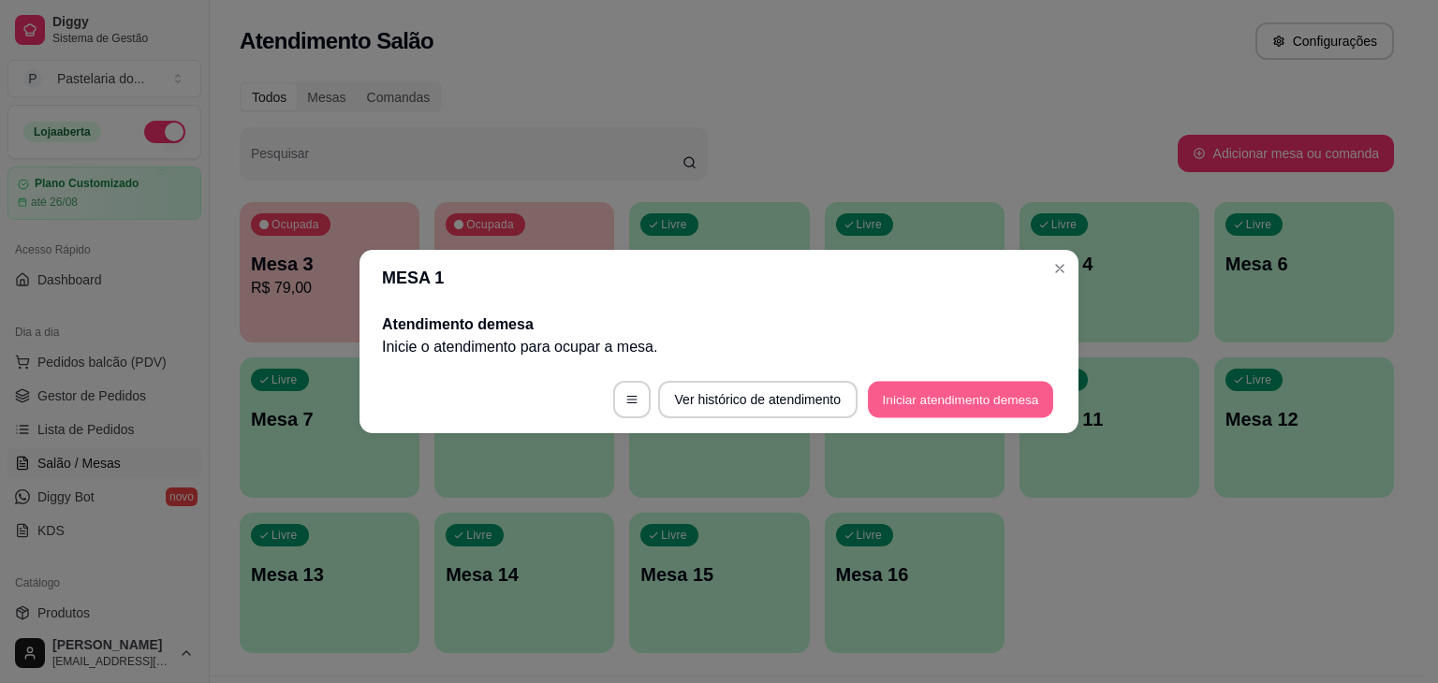
click at [966, 411] on button "Iniciar atendimento de mesa" at bounding box center [960, 400] width 185 height 36
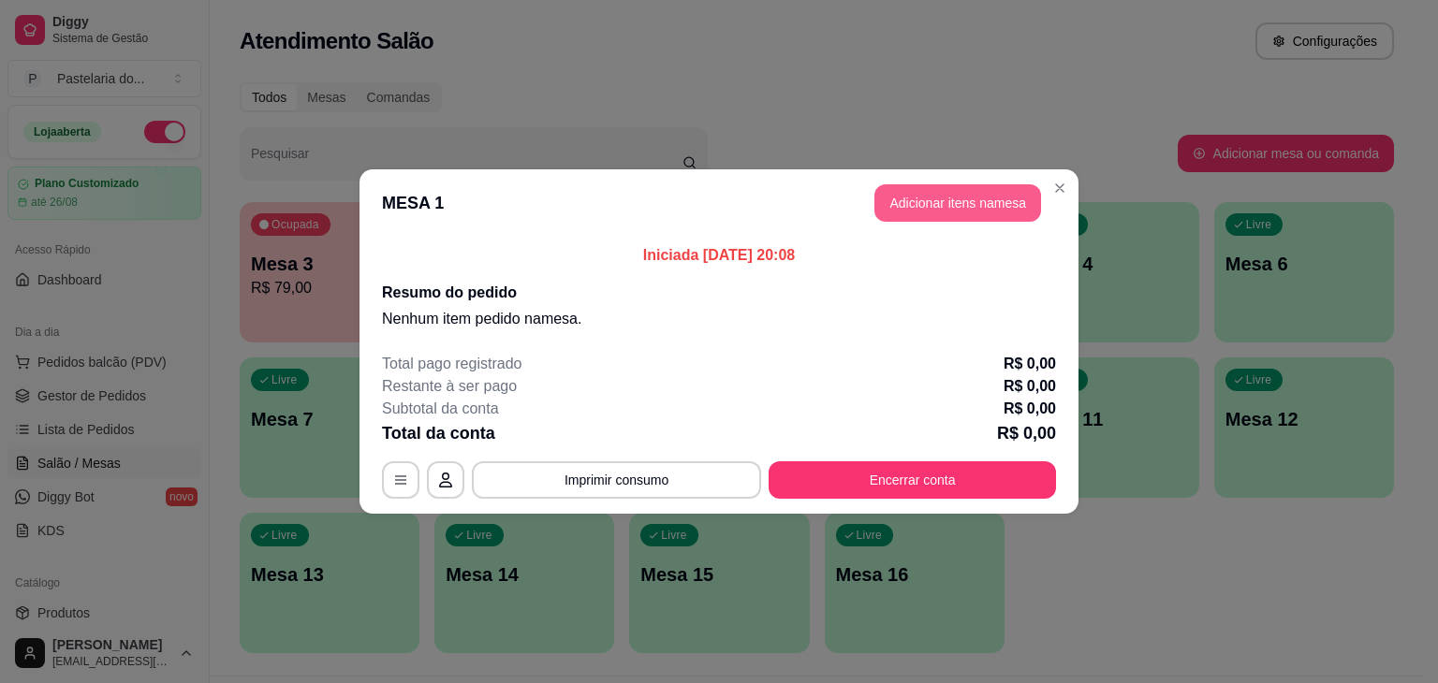
click at [940, 189] on button "Adicionar itens na mesa" at bounding box center [957, 202] width 167 height 37
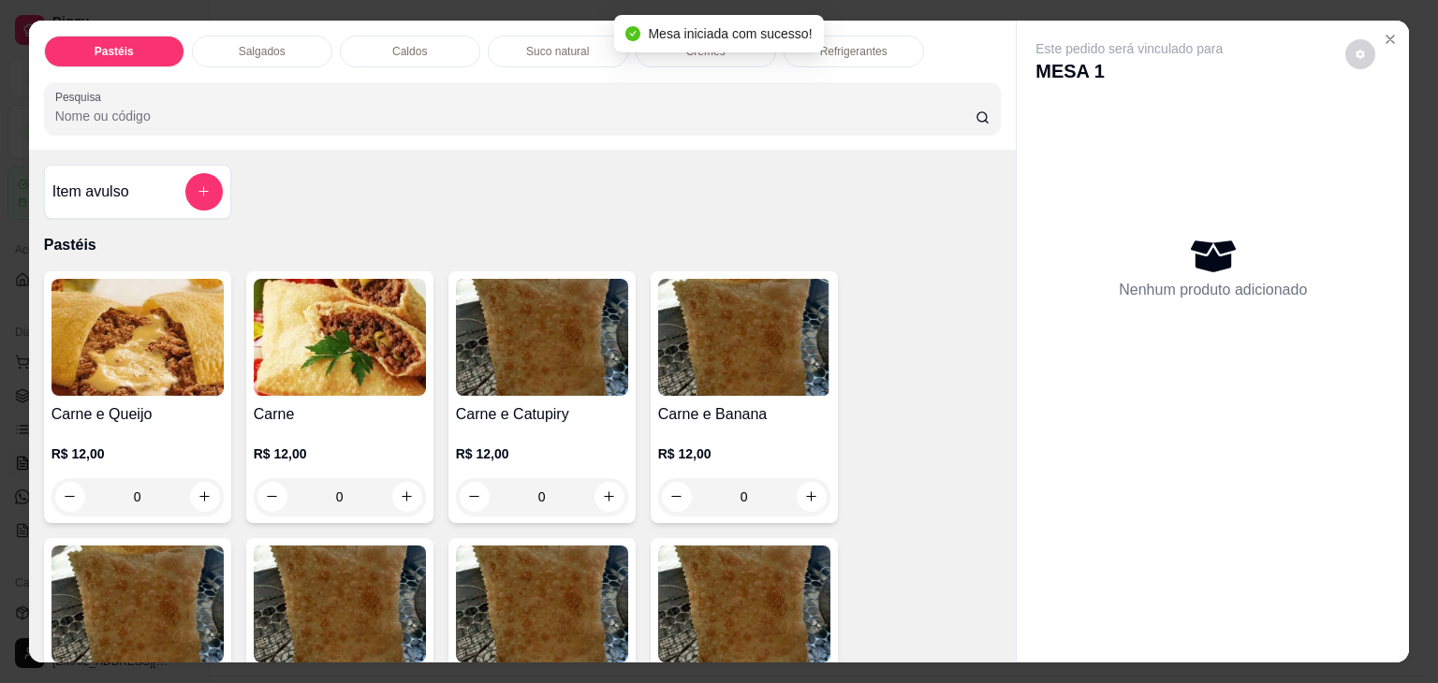
click at [240, 47] on p "Salgados" at bounding box center [262, 51] width 47 height 15
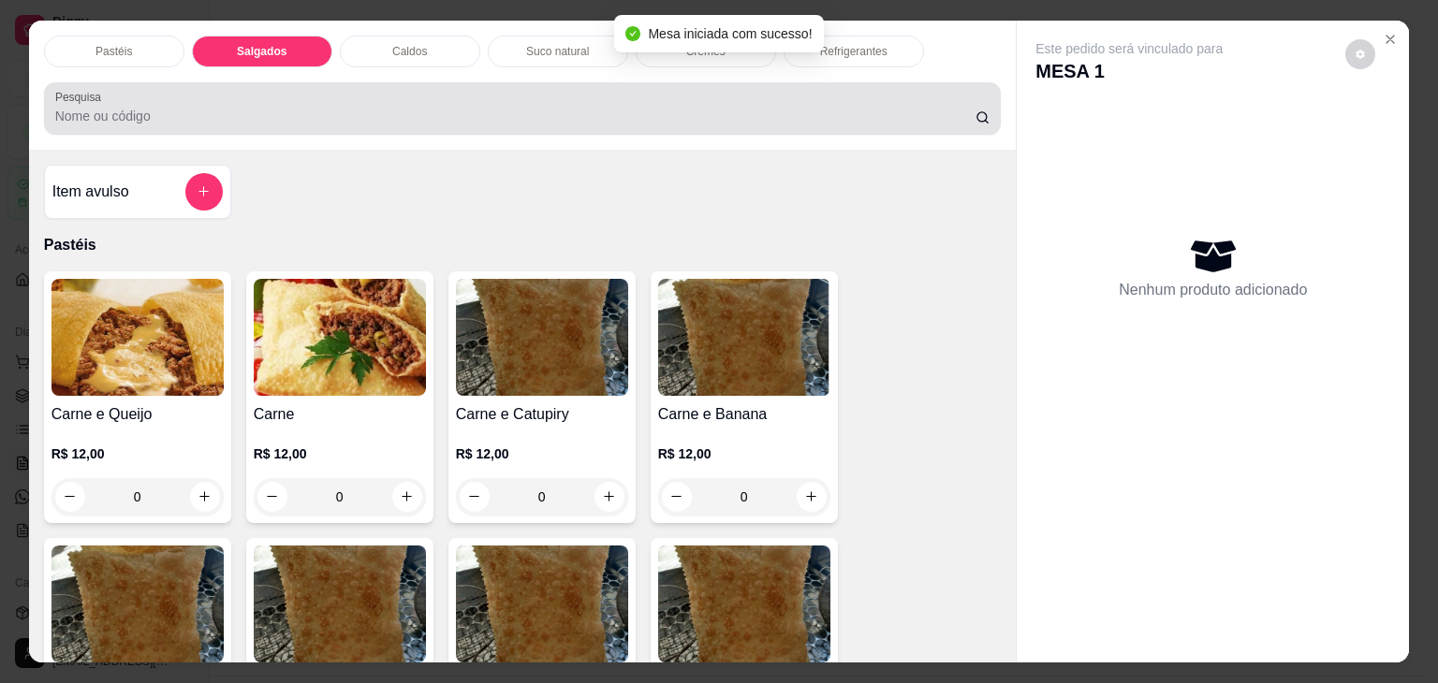
scroll to position [46, 0]
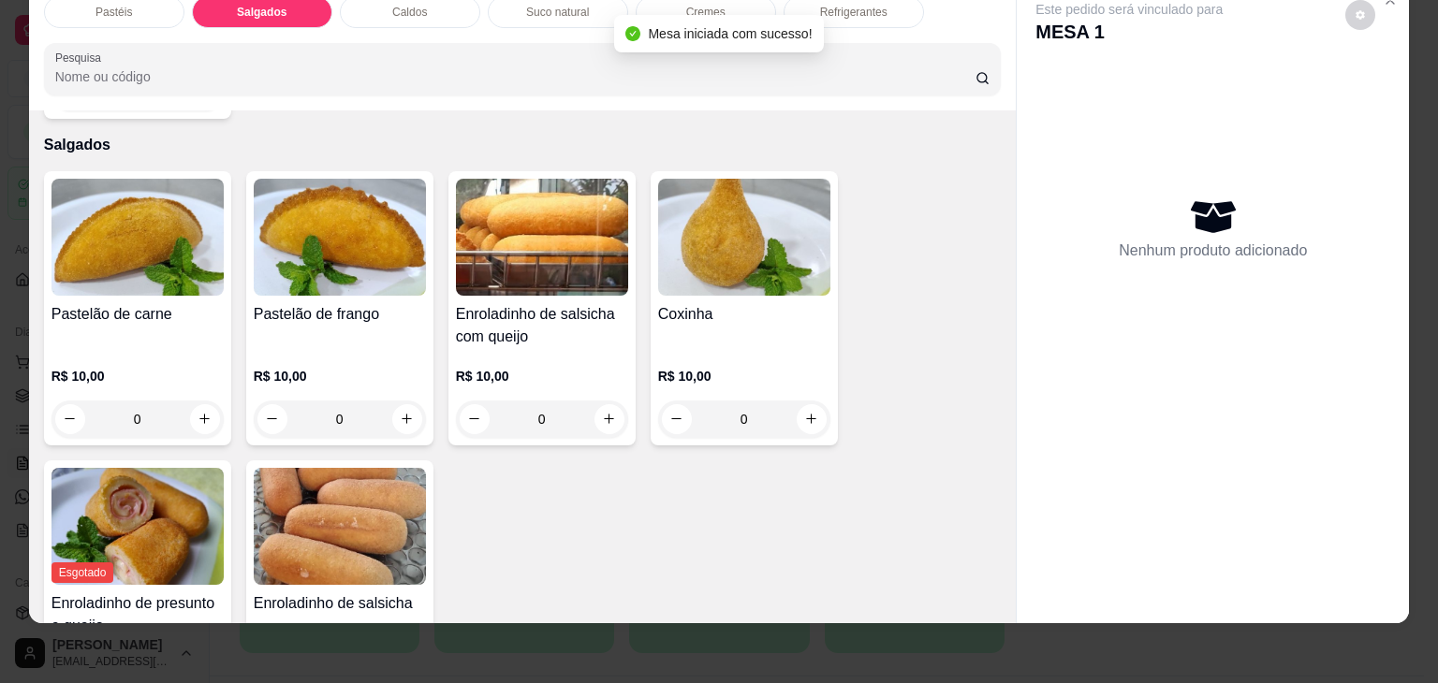
click at [733, 235] on img at bounding box center [744, 237] width 172 height 117
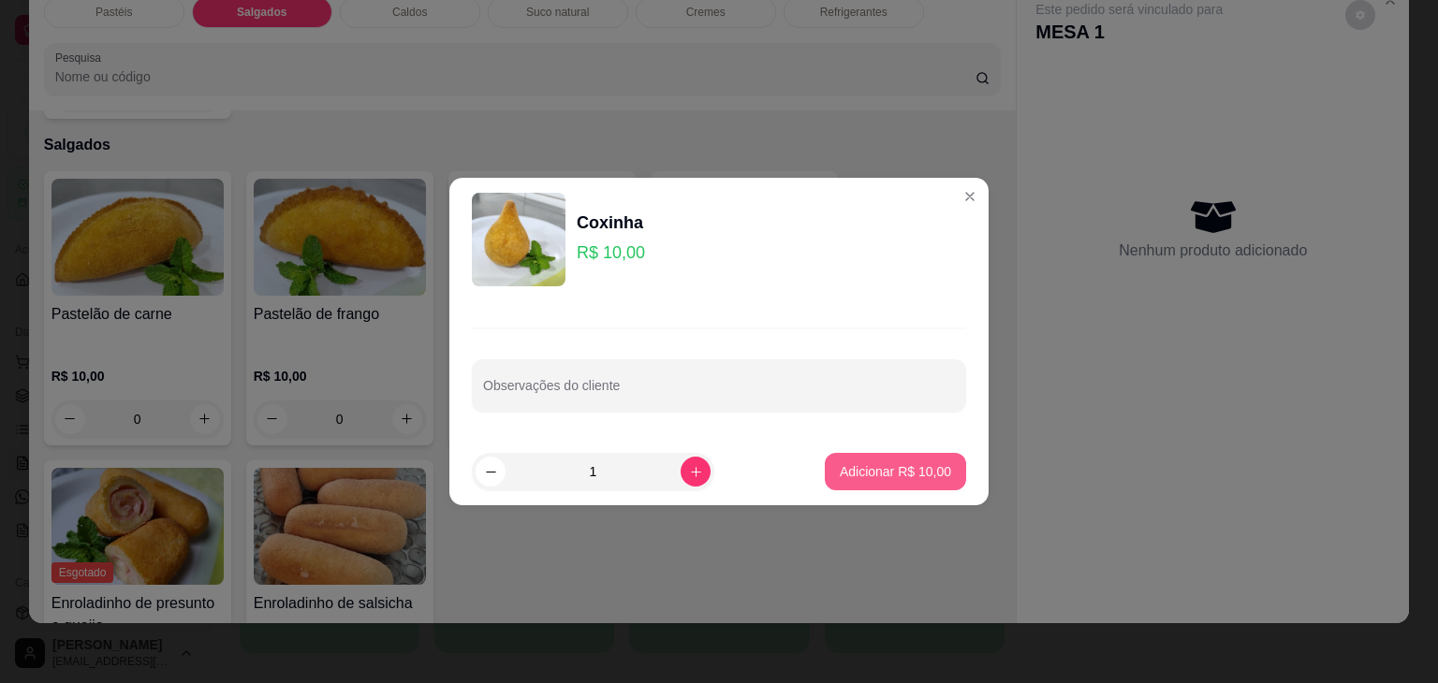
click at [942, 466] on button "Adicionar R$ 10,00" at bounding box center [895, 471] width 141 height 37
type input "1"
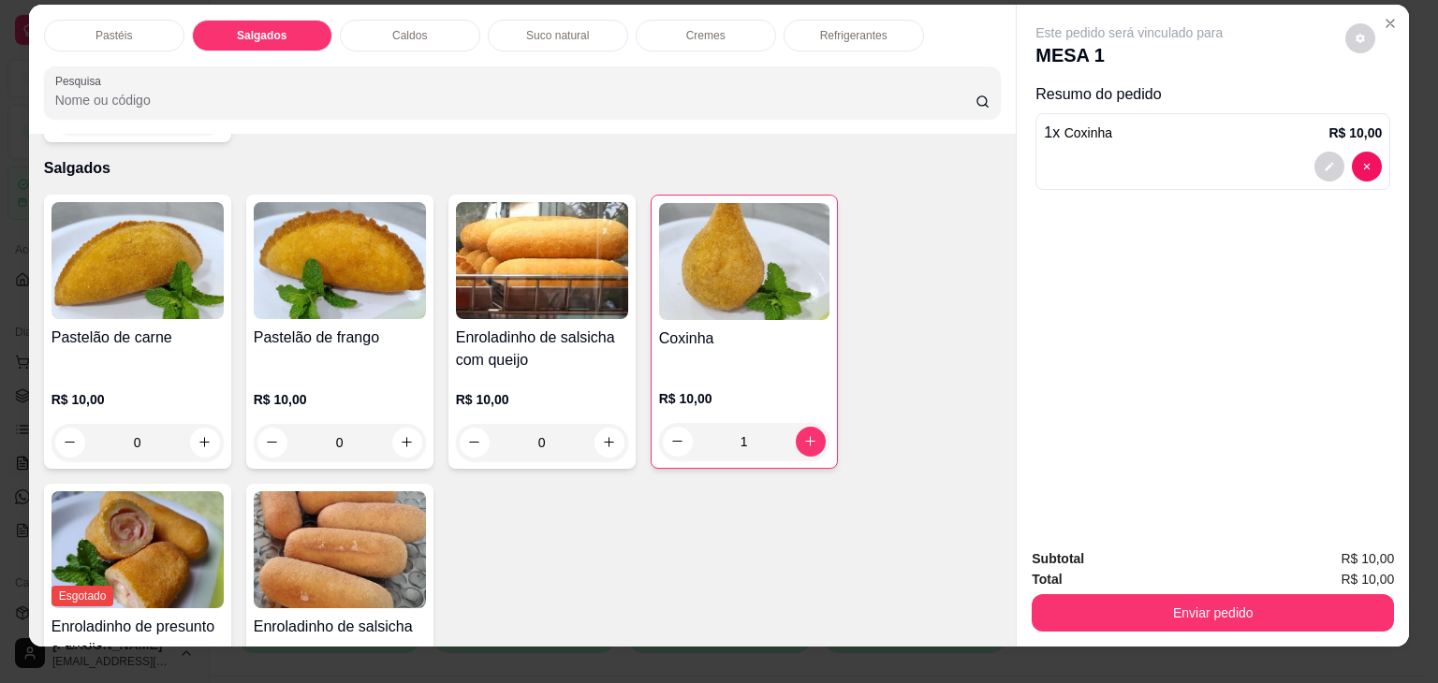
scroll to position [0, 0]
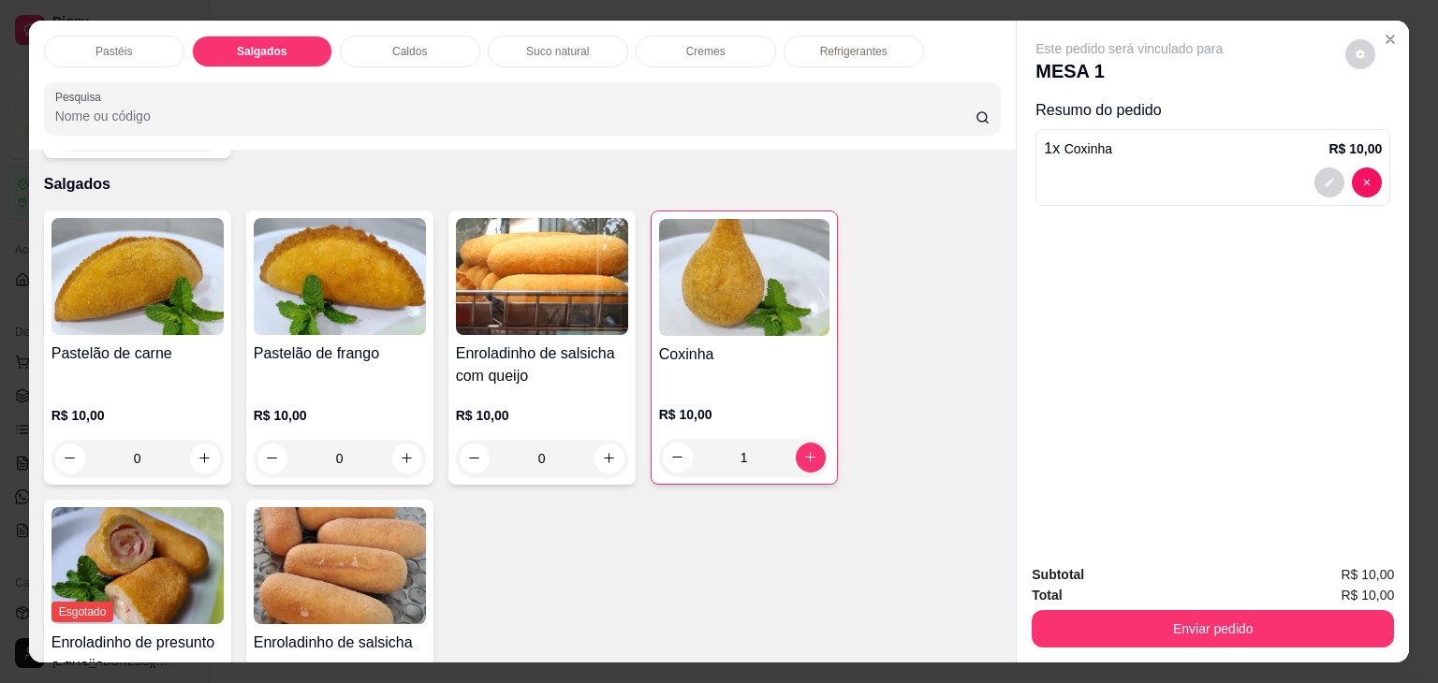
click at [872, 51] on div "Refrigerantes" at bounding box center [853, 52] width 140 height 32
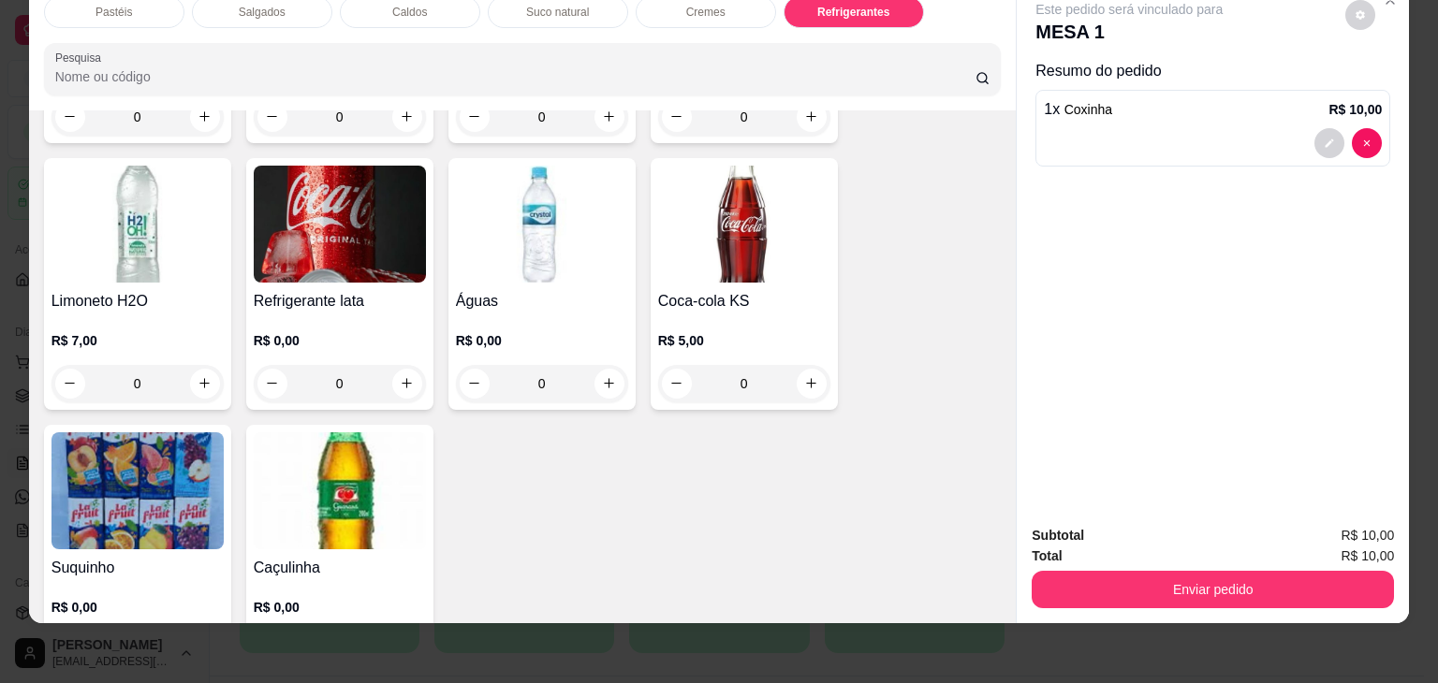
scroll to position [5737, 0]
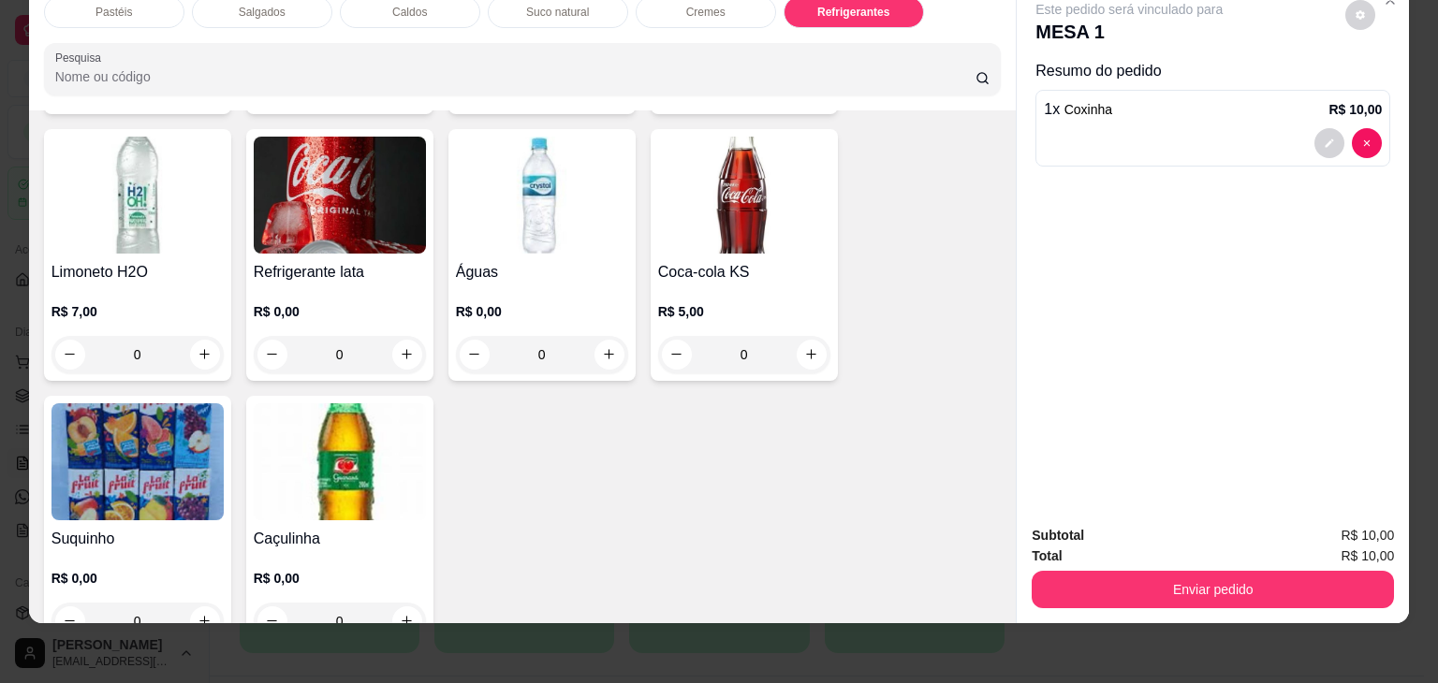
click at [750, 164] on img at bounding box center [744, 195] width 172 height 117
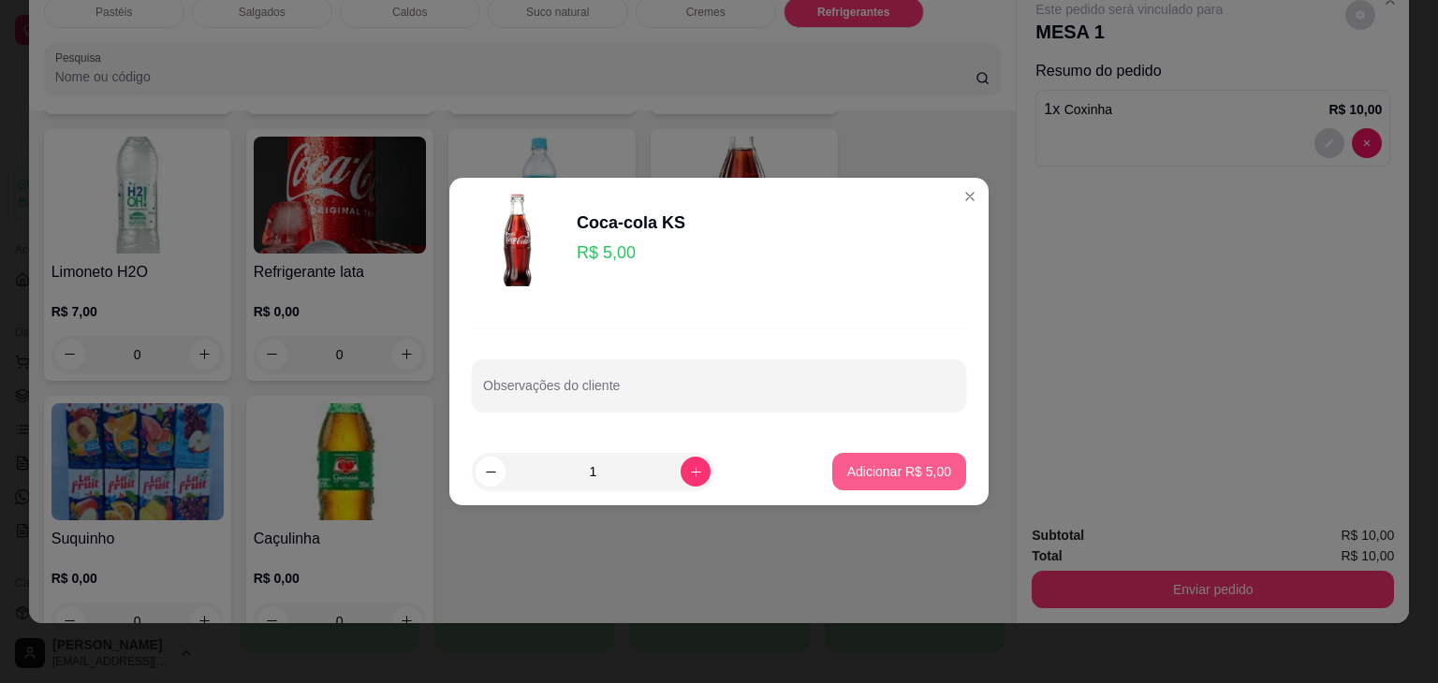
click at [857, 481] on button "Adicionar R$ 5,00" at bounding box center [899, 471] width 134 height 37
type input "1"
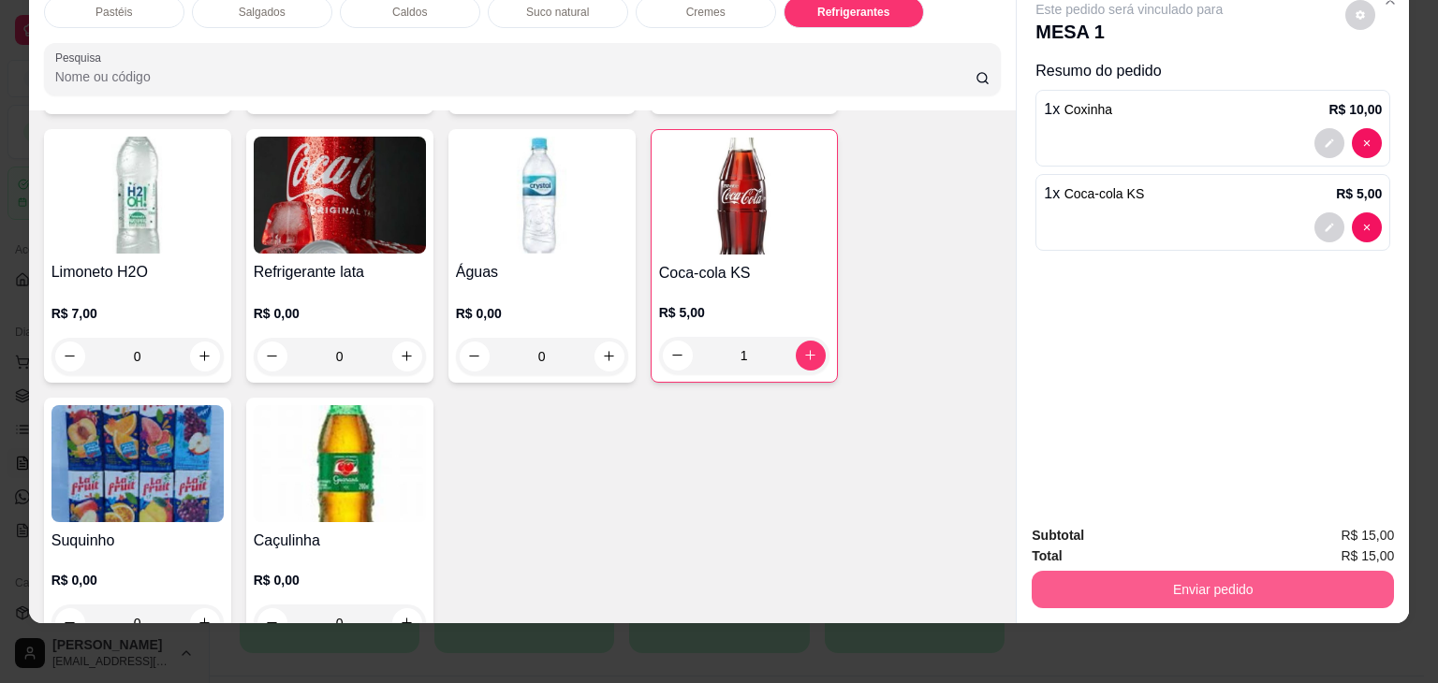
click at [1224, 580] on button "Enviar pedido" at bounding box center [1212, 589] width 362 height 37
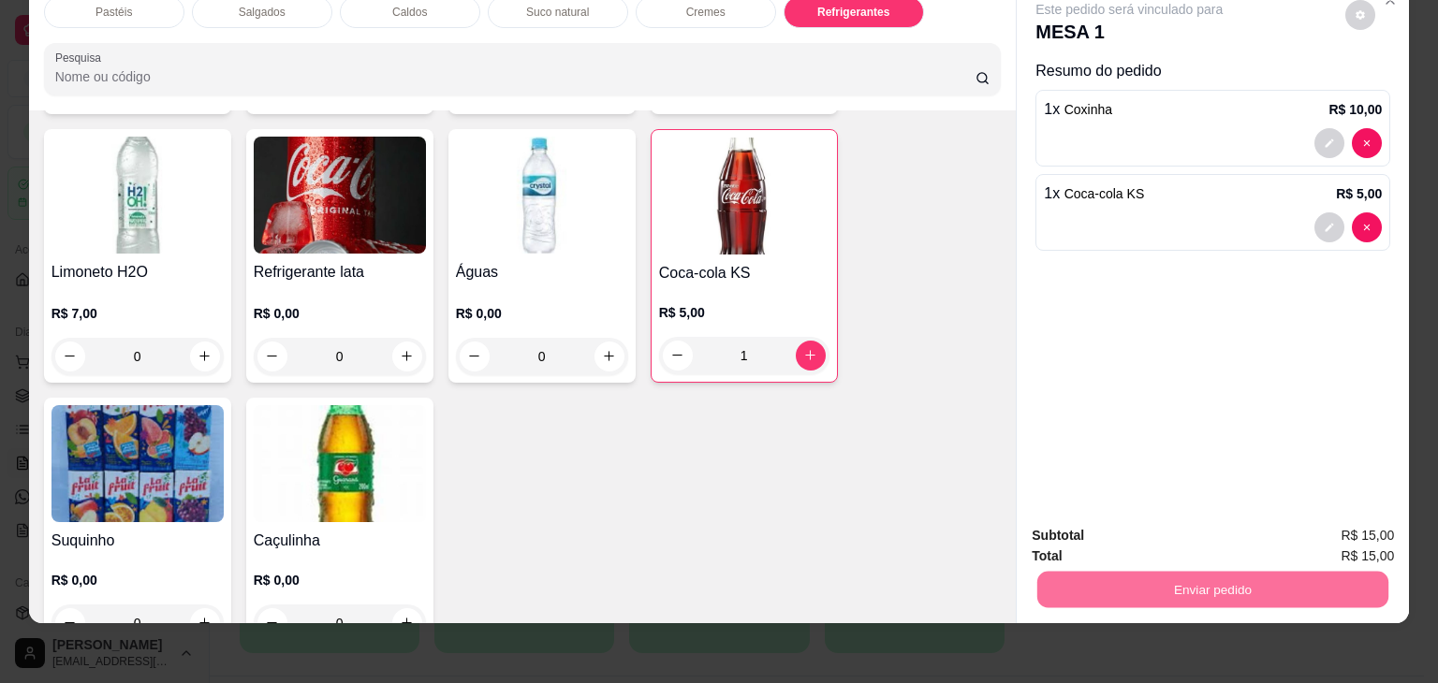
click at [1212, 538] on button "Não registrar e enviar pedido" at bounding box center [1150, 529] width 195 height 36
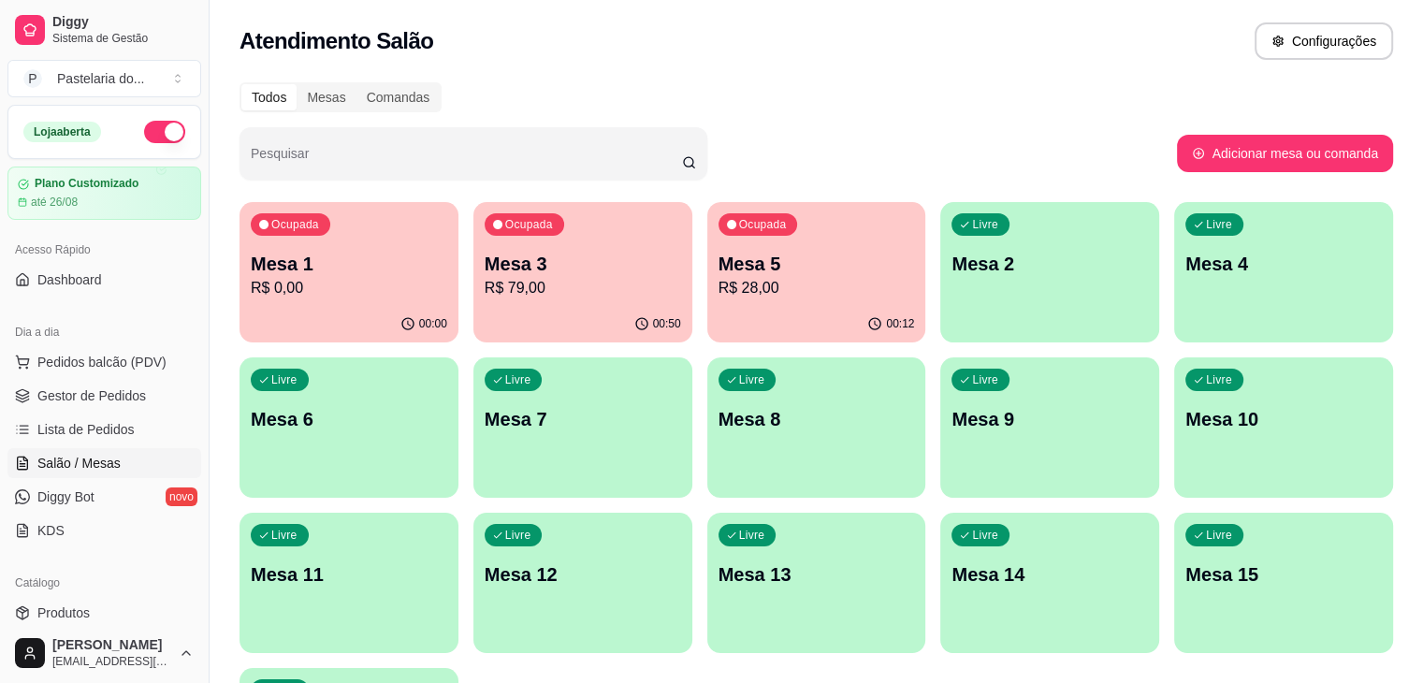
click at [573, 282] on p "R$ 79,00" at bounding box center [583, 288] width 197 height 22
click at [573, 282] on p "R$ 79,00" at bounding box center [583, 288] width 191 height 22
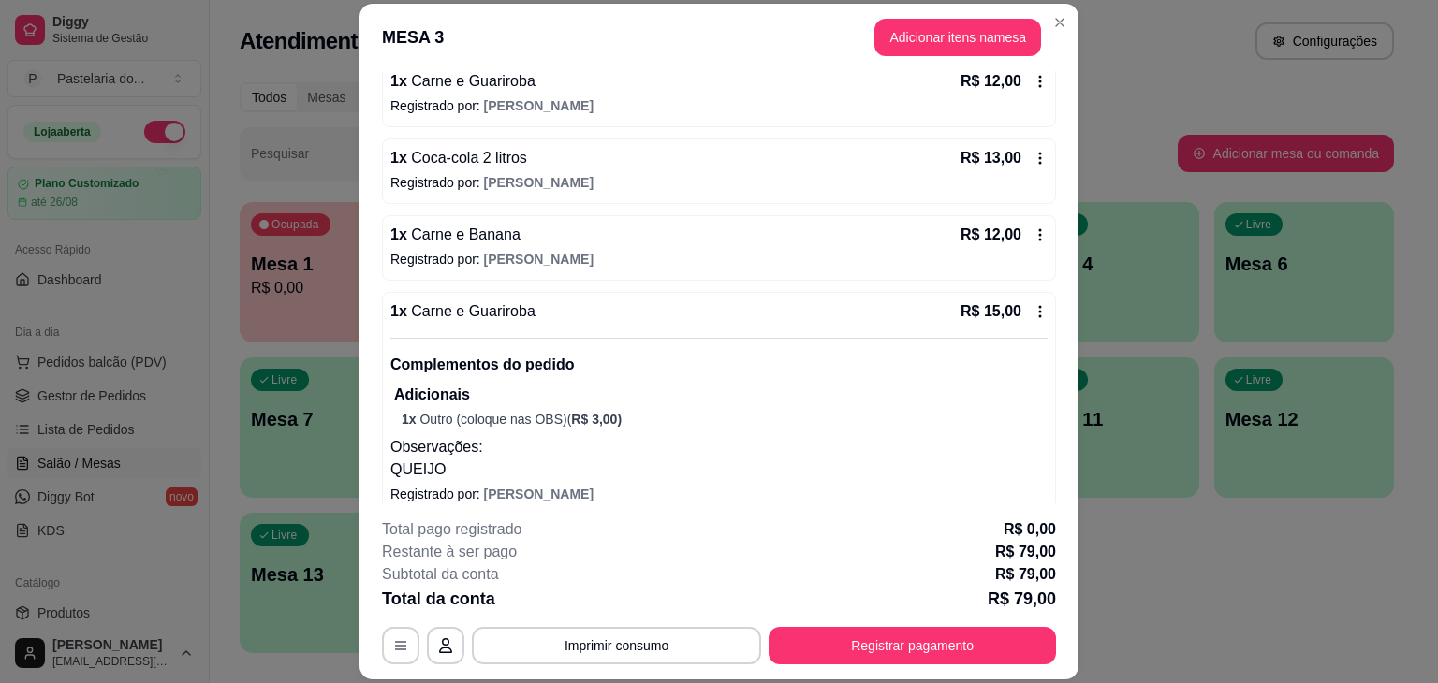
scroll to position [514, 0]
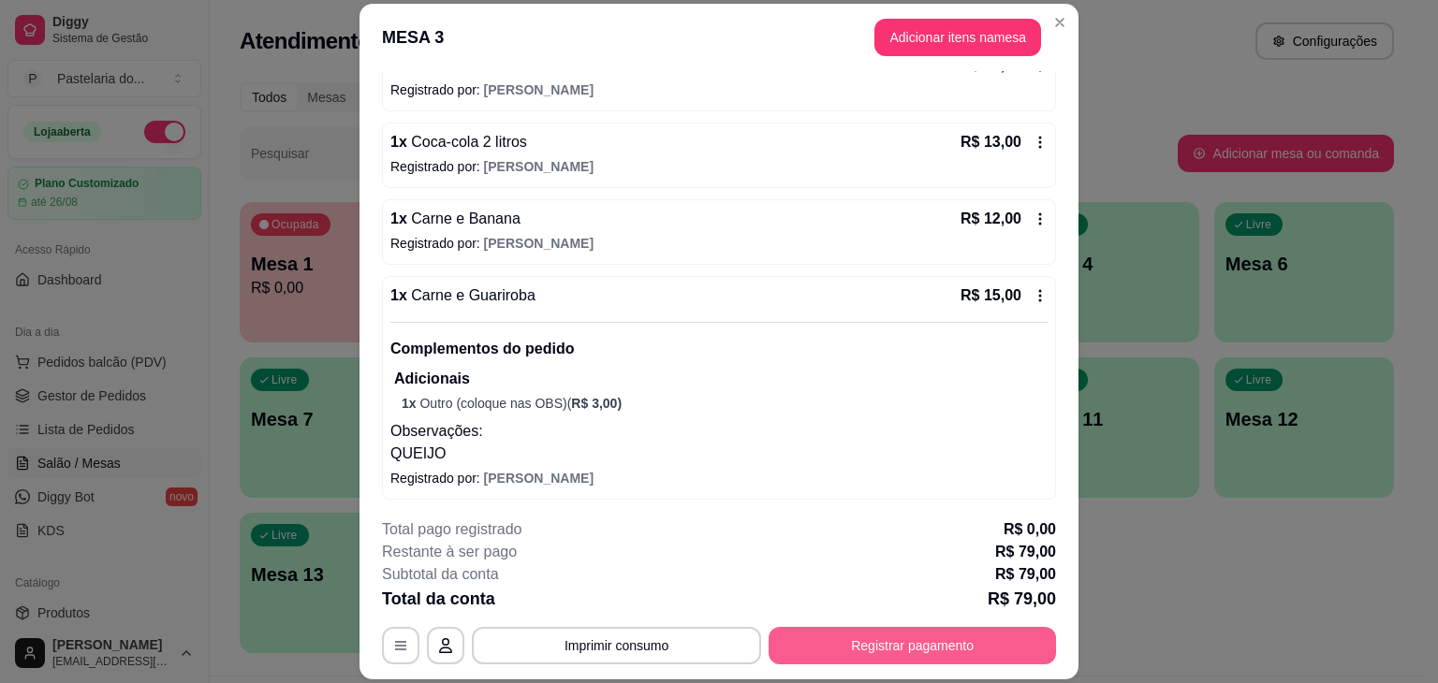
click at [986, 649] on button "Registrar pagamento" at bounding box center [911, 645] width 287 height 37
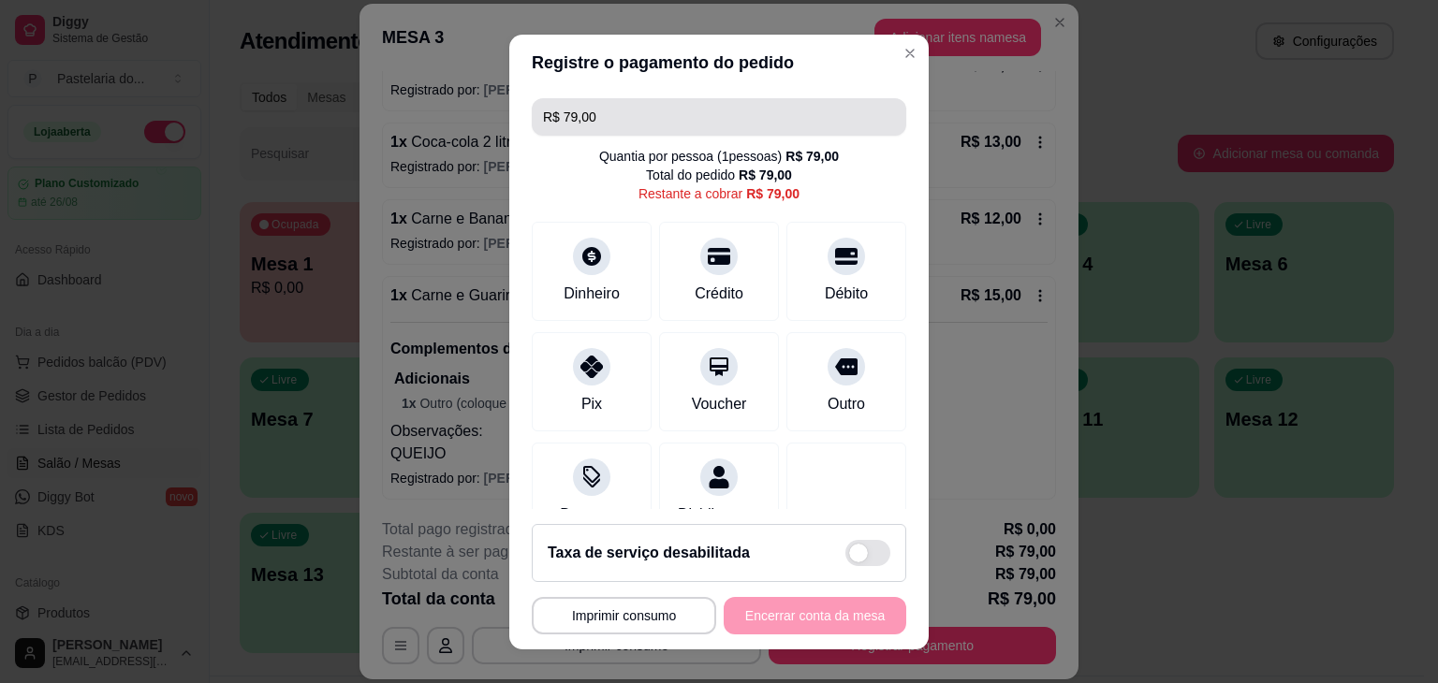
click at [683, 128] on input "R$ 79,00" at bounding box center [719, 116] width 352 height 37
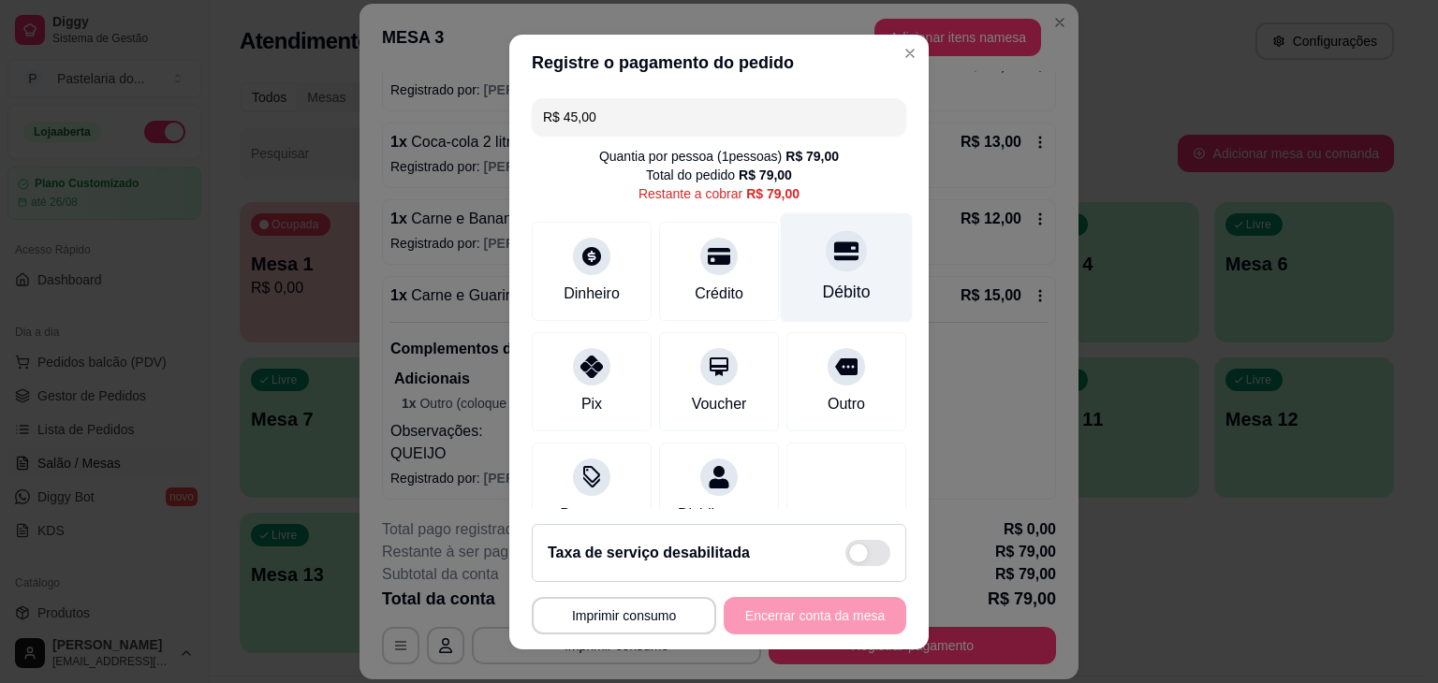
click at [825, 266] on div at bounding box center [845, 250] width 41 height 41
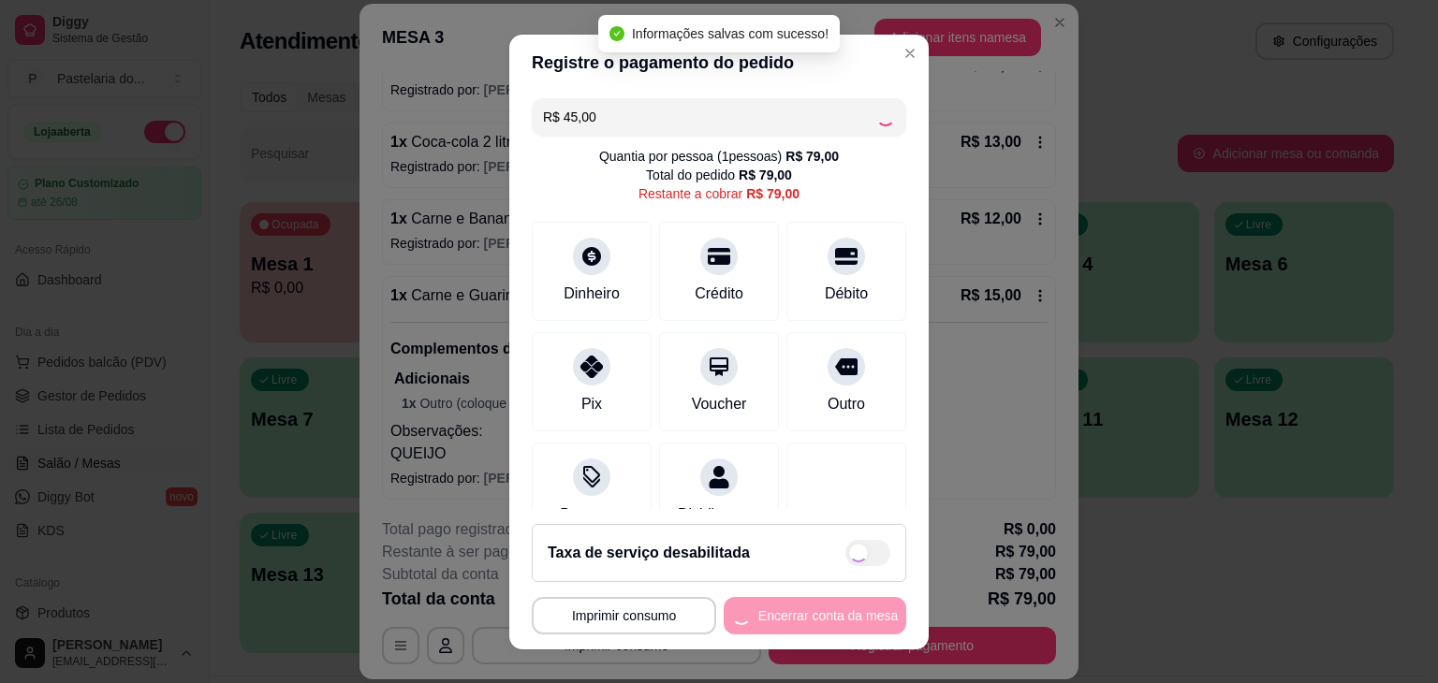
type input "R$ 34,00"
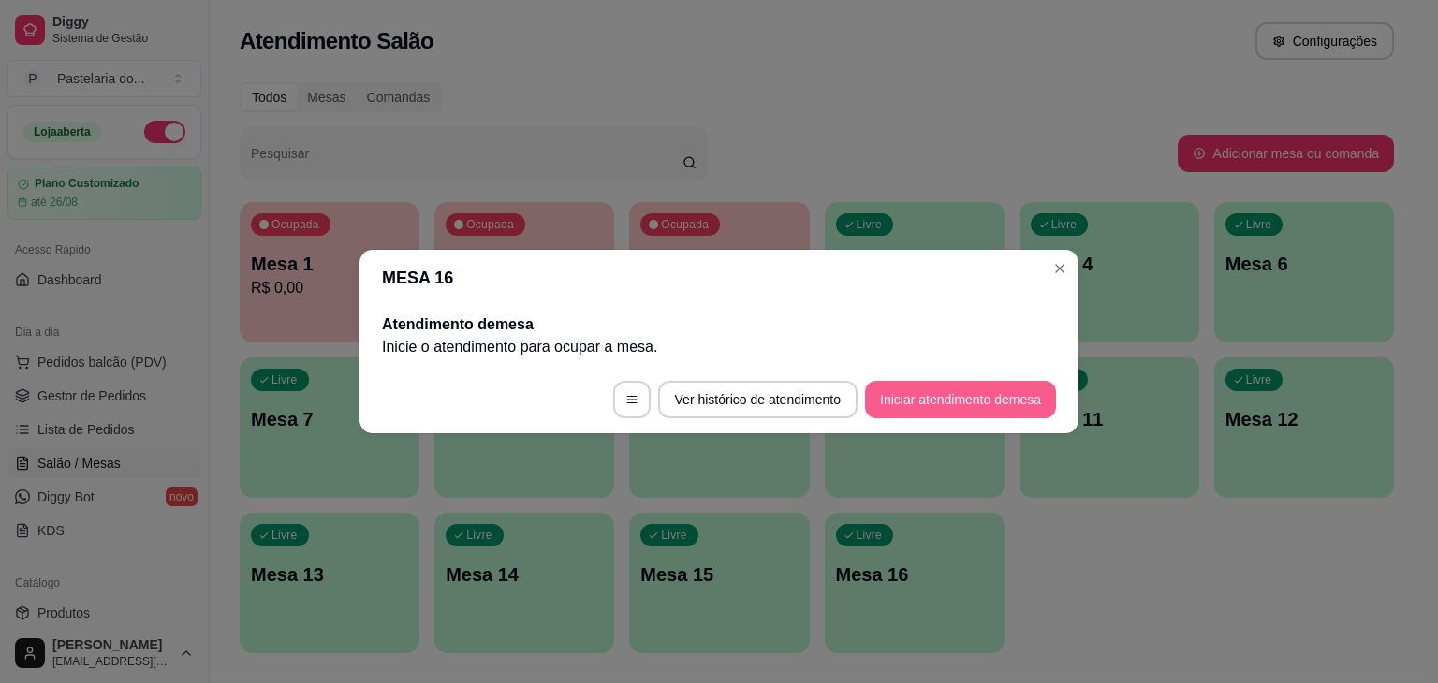
click at [948, 401] on button "Iniciar atendimento de mesa" at bounding box center [960, 399] width 191 height 37
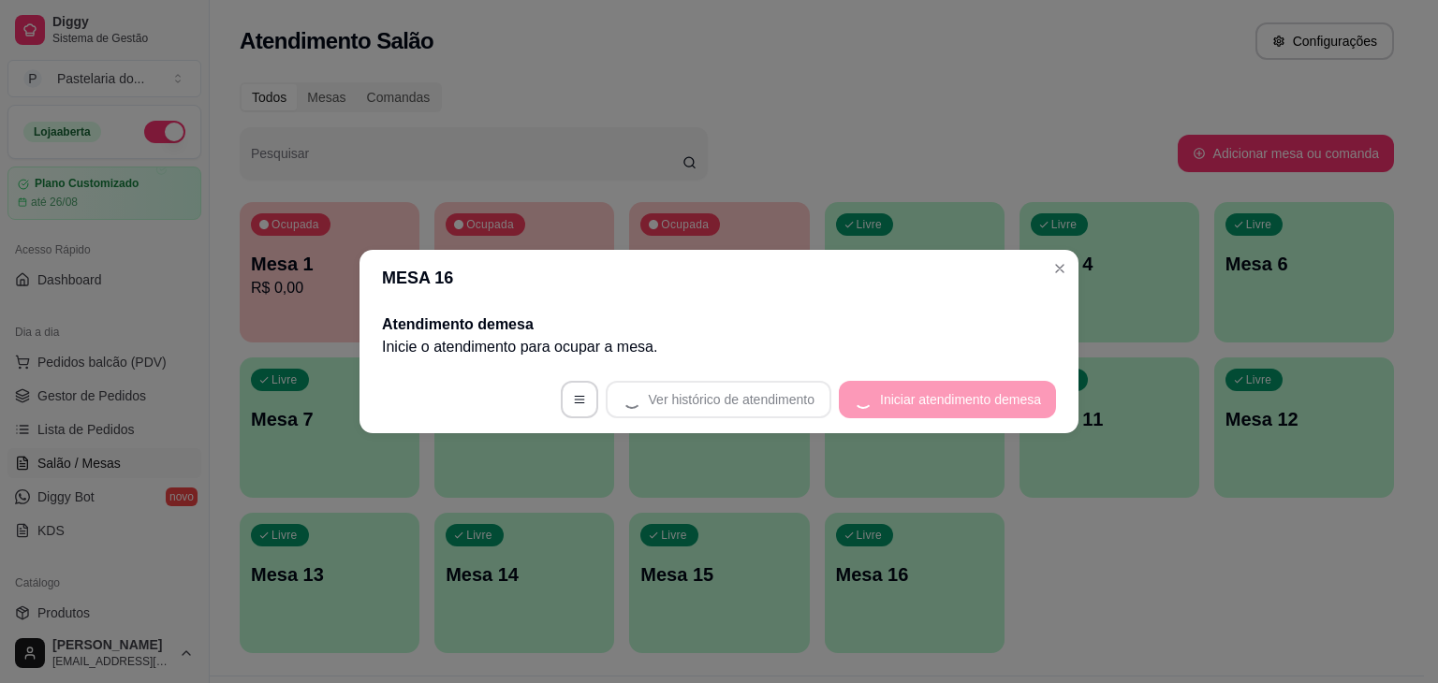
click at [948, 401] on footer "Ver histórico de atendimento Iniciar atendimento de mesa" at bounding box center [718, 399] width 719 height 67
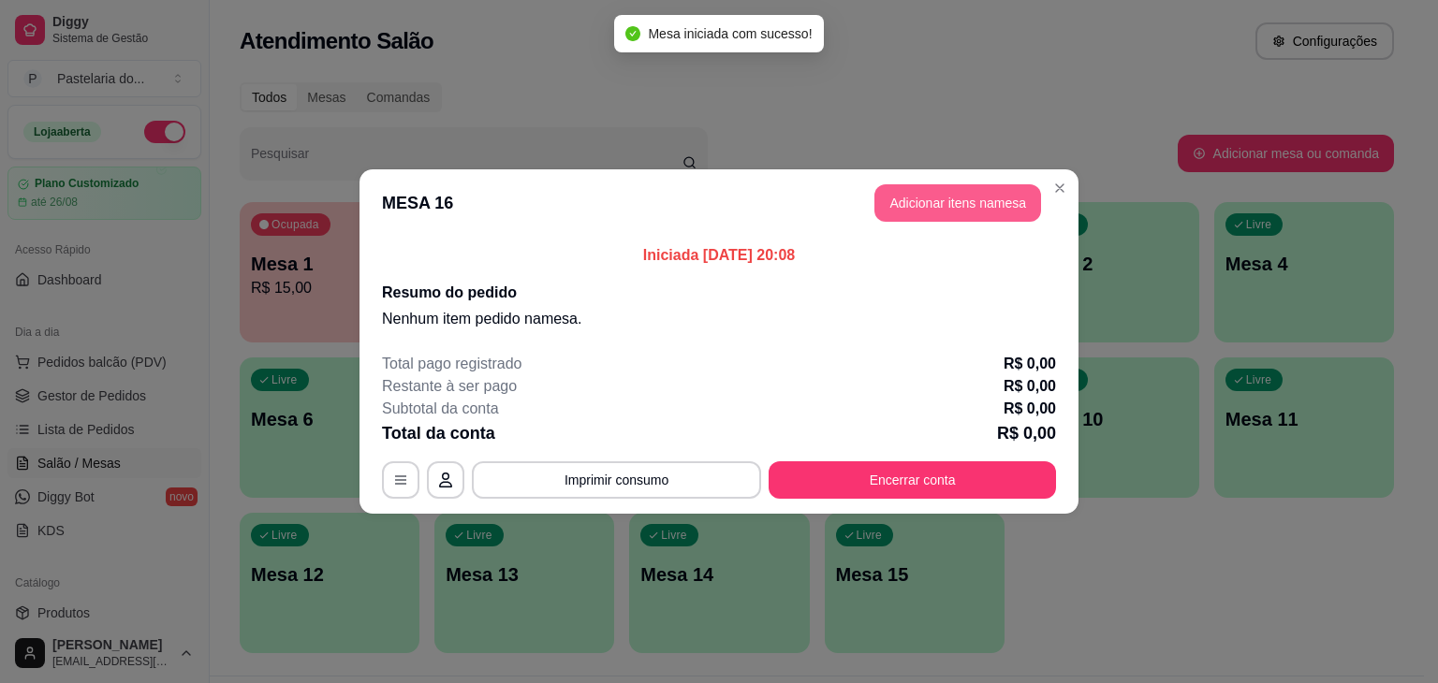
click at [946, 203] on button "Adicionar itens na mesa" at bounding box center [957, 202] width 167 height 37
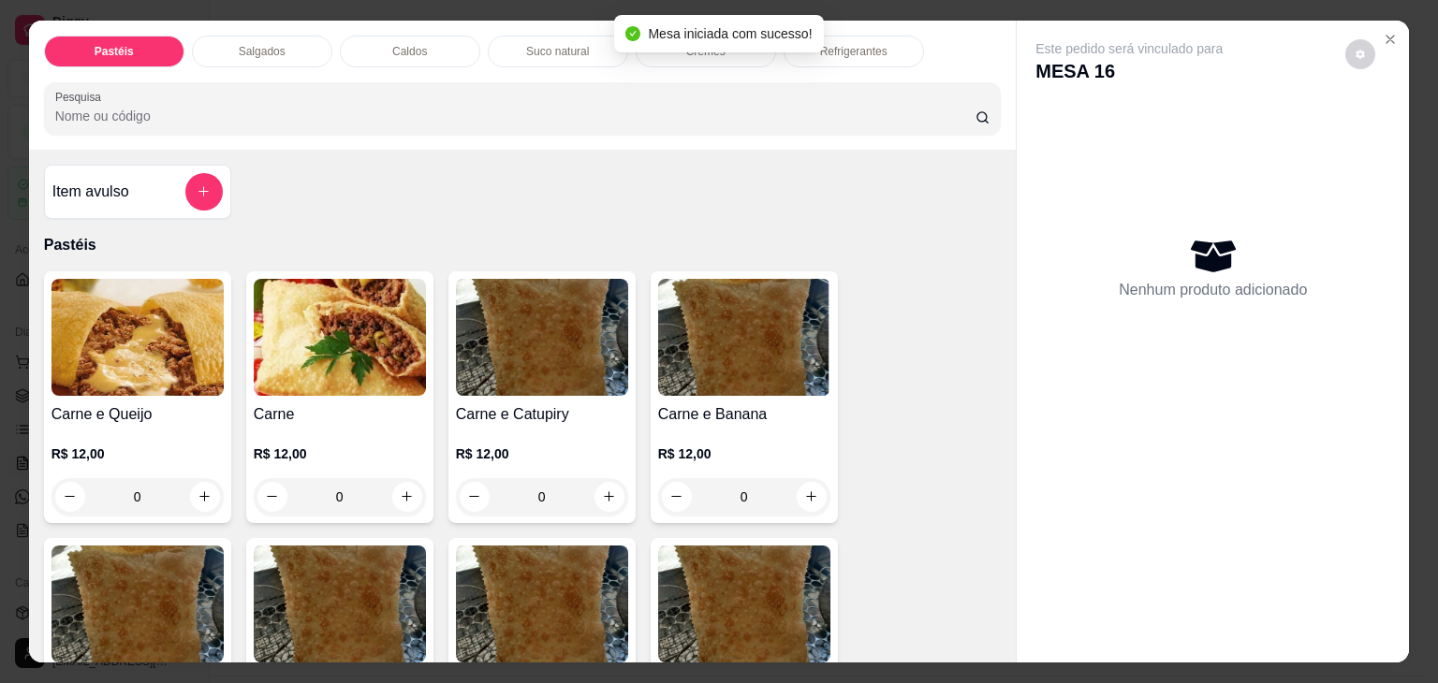
click at [198, 488] on div "0" at bounding box center [137, 496] width 172 height 37
click at [197, 488] on div "0" at bounding box center [137, 496] width 172 height 37
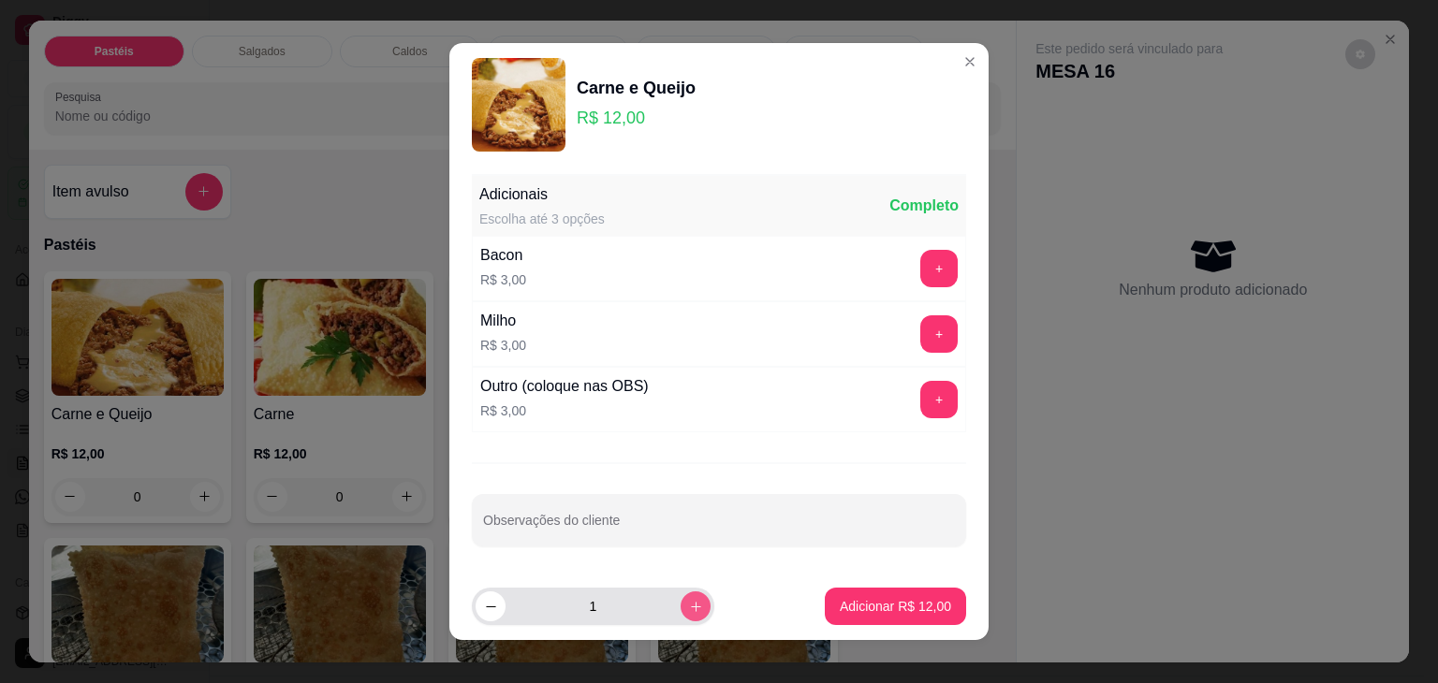
click at [680, 591] on button "increase-product-quantity" at bounding box center [695, 606] width 30 height 30
type input "2"
click at [921, 619] on button "Adicionar R$ 24,00" at bounding box center [895, 606] width 141 height 37
type input "2"
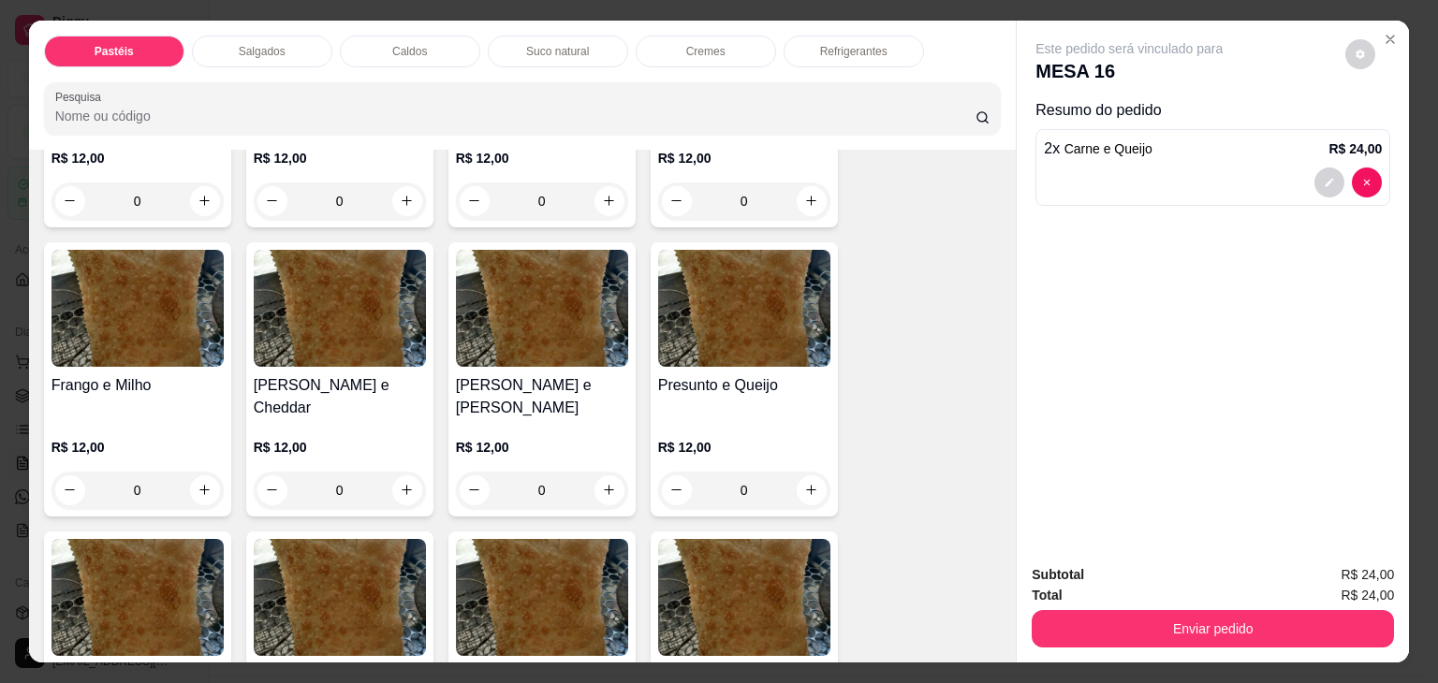
scroll to position [936, 0]
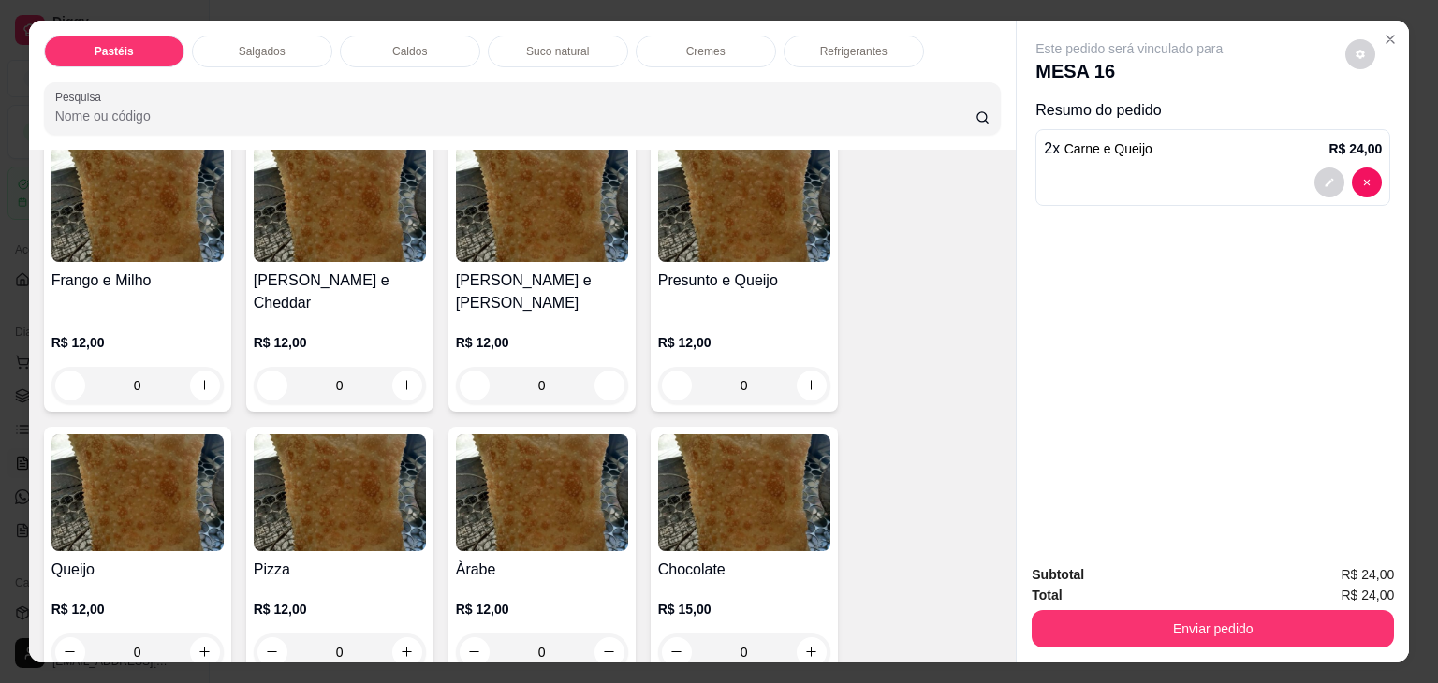
click at [812, 367] on div "0" at bounding box center [744, 385] width 172 height 37
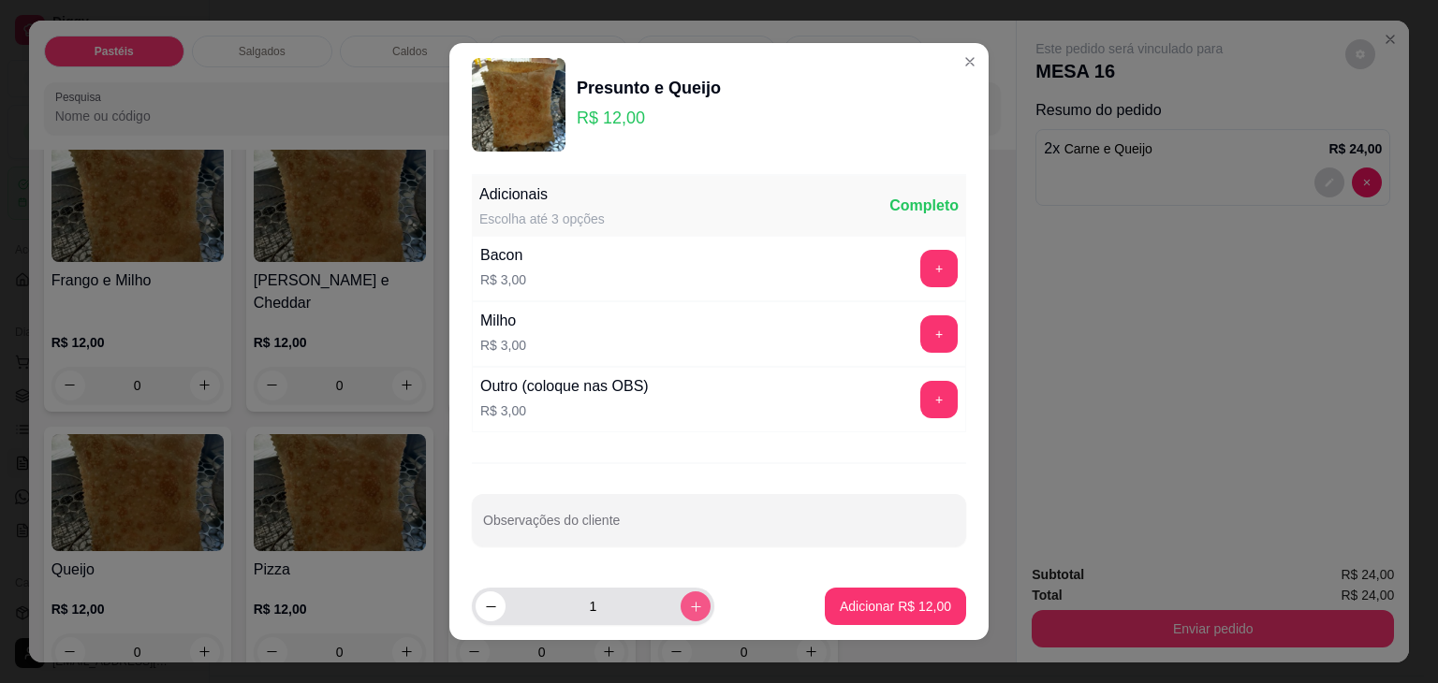
click at [689, 600] on icon "increase-product-quantity" at bounding box center [696, 607] width 14 height 14
type input "2"
click at [883, 598] on p "Adicionar R$ 24,00" at bounding box center [894, 606] width 111 height 19
type input "2"
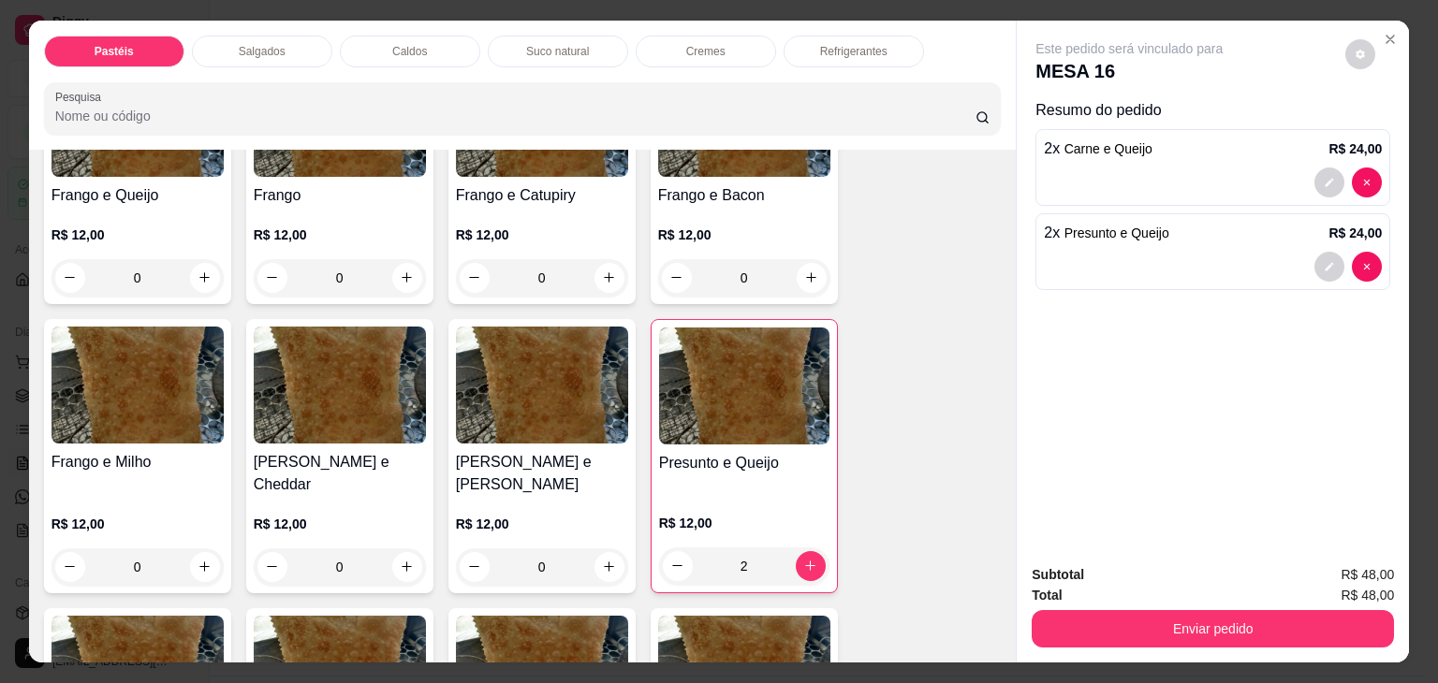
scroll to position [655, 0]
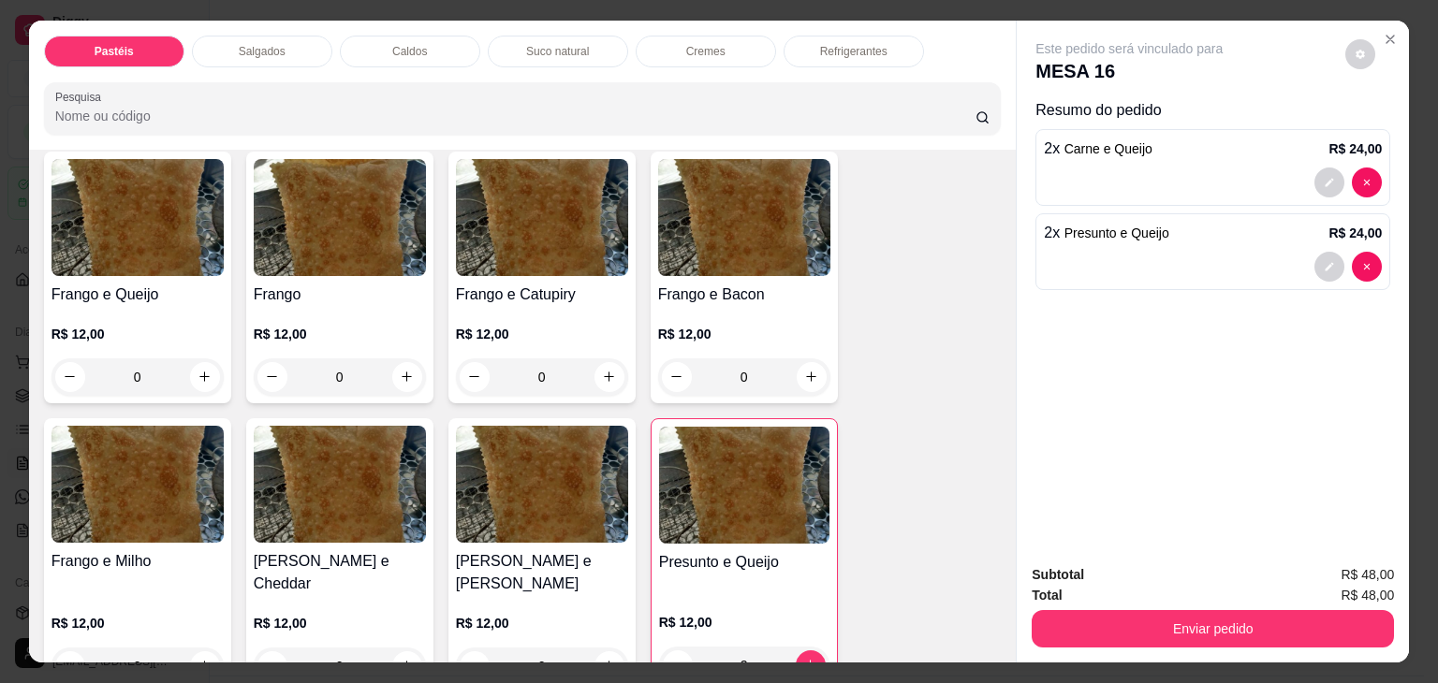
click at [604, 369] on div "0" at bounding box center [542, 376] width 172 height 37
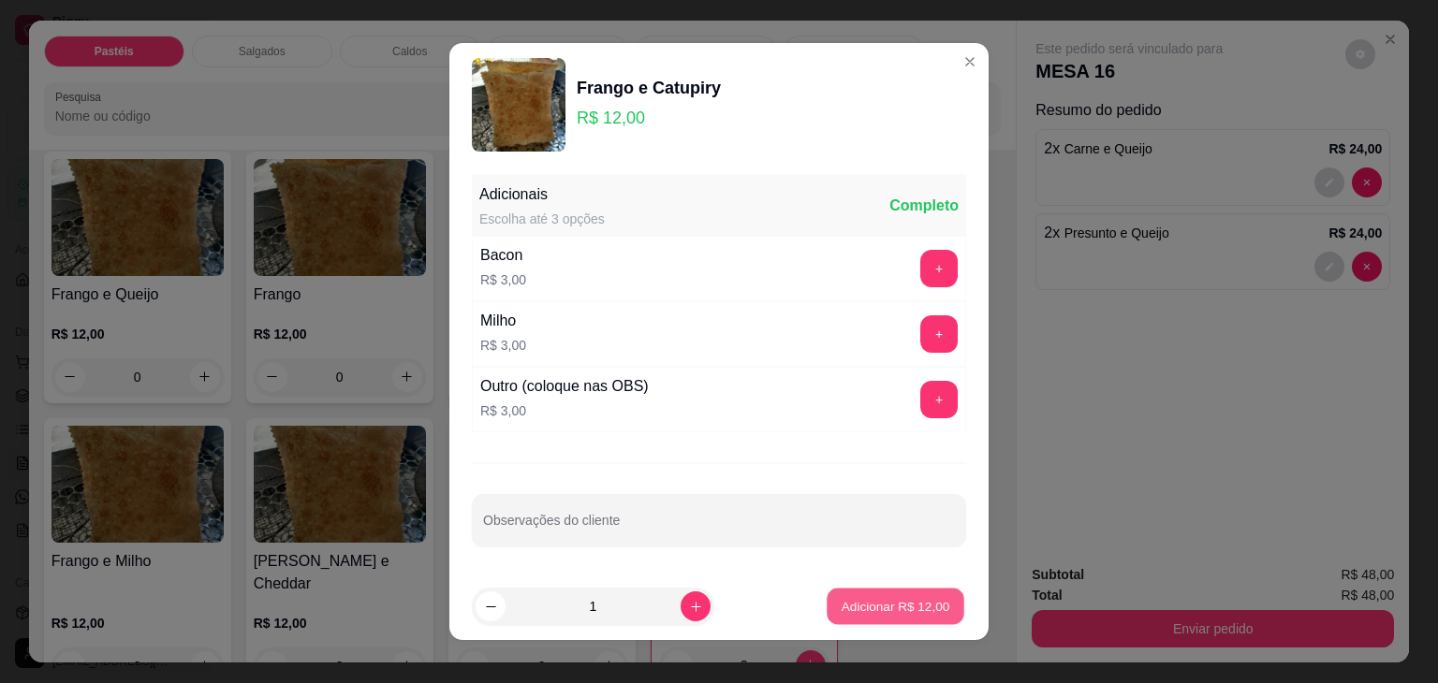
click at [888, 607] on p "Adicionar R$ 12,00" at bounding box center [895, 606] width 109 height 18
type input "1"
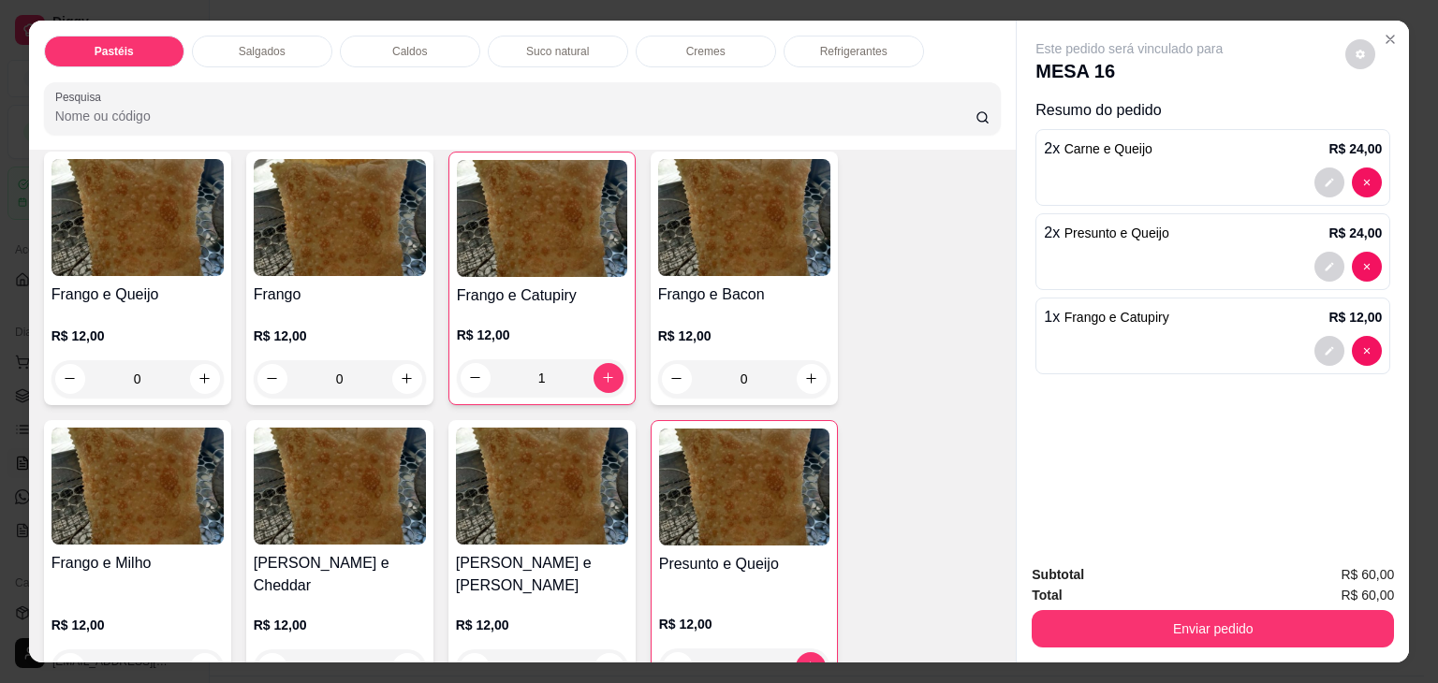
click at [564, 44] on p "Suco natural" at bounding box center [557, 51] width 63 height 15
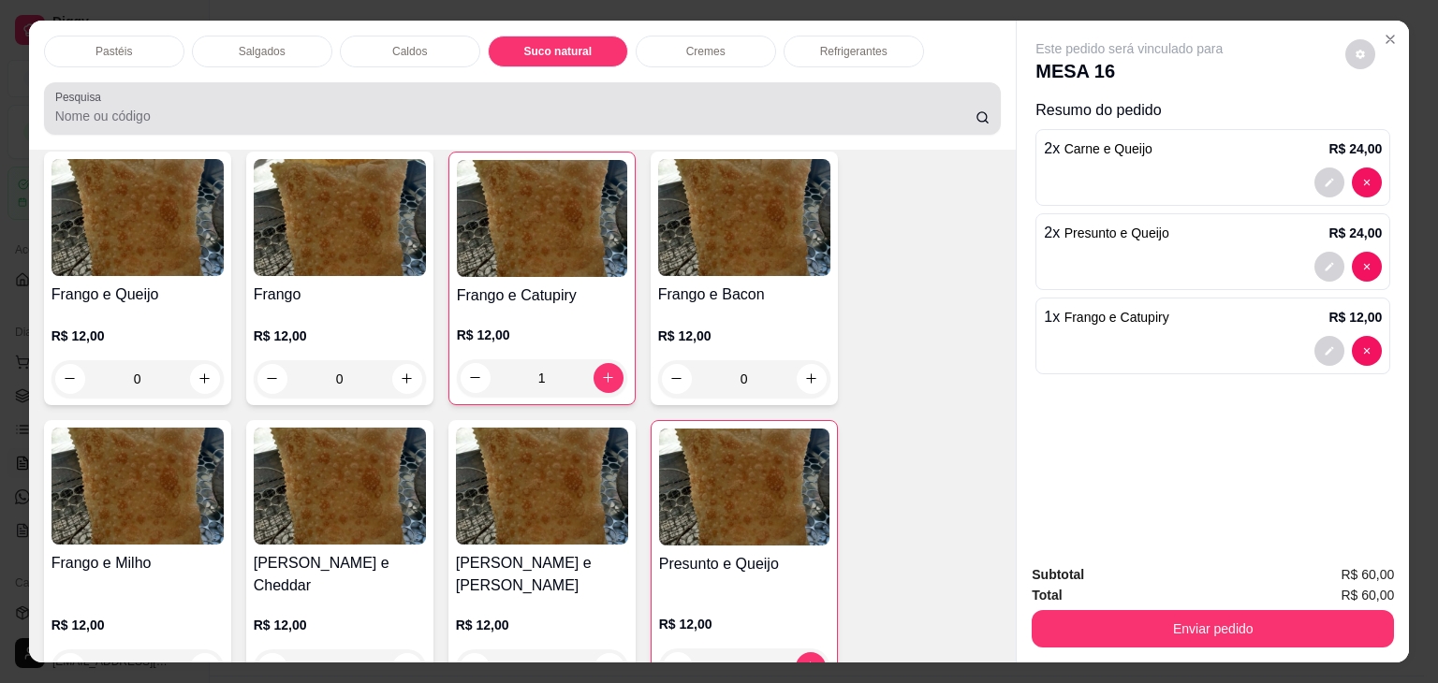
scroll to position [46, 0]
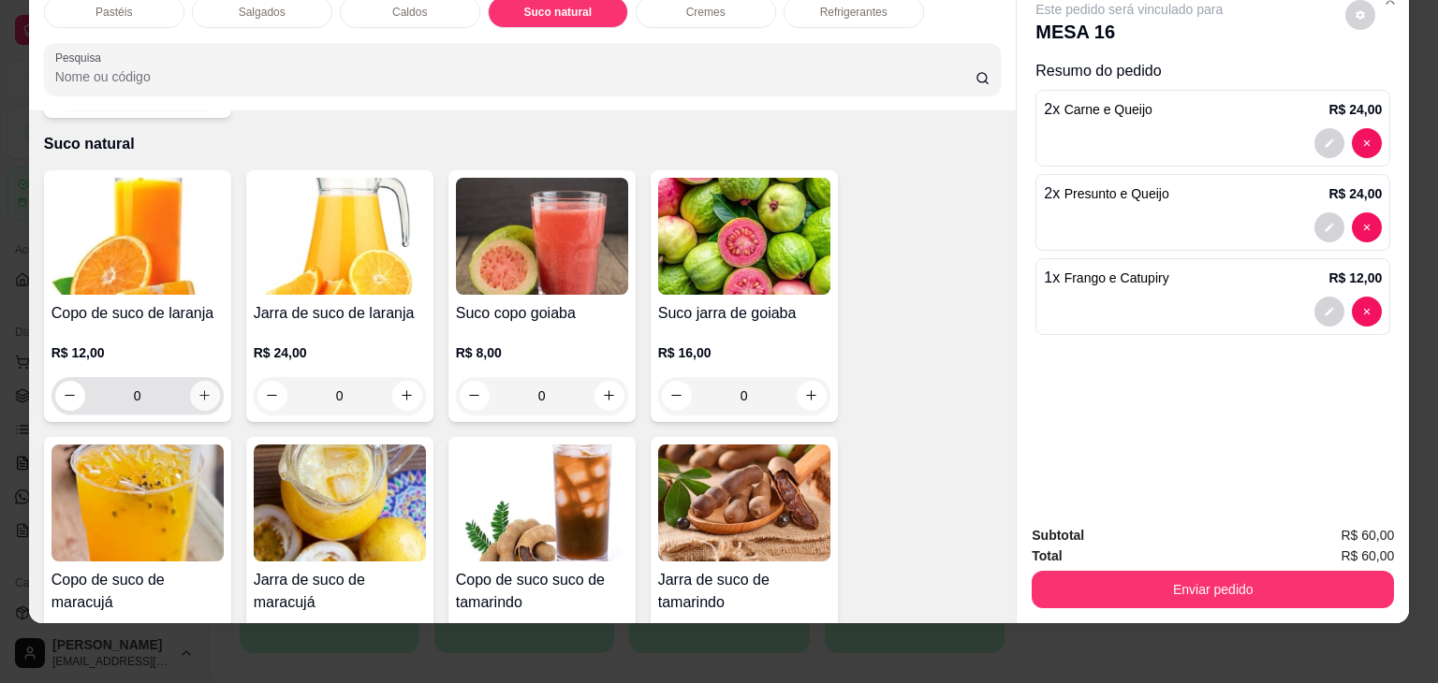
click at [197, 388] on icon "increase-product-quantity" at bounding box center [204, 395] width 14 height 14
type input "1"
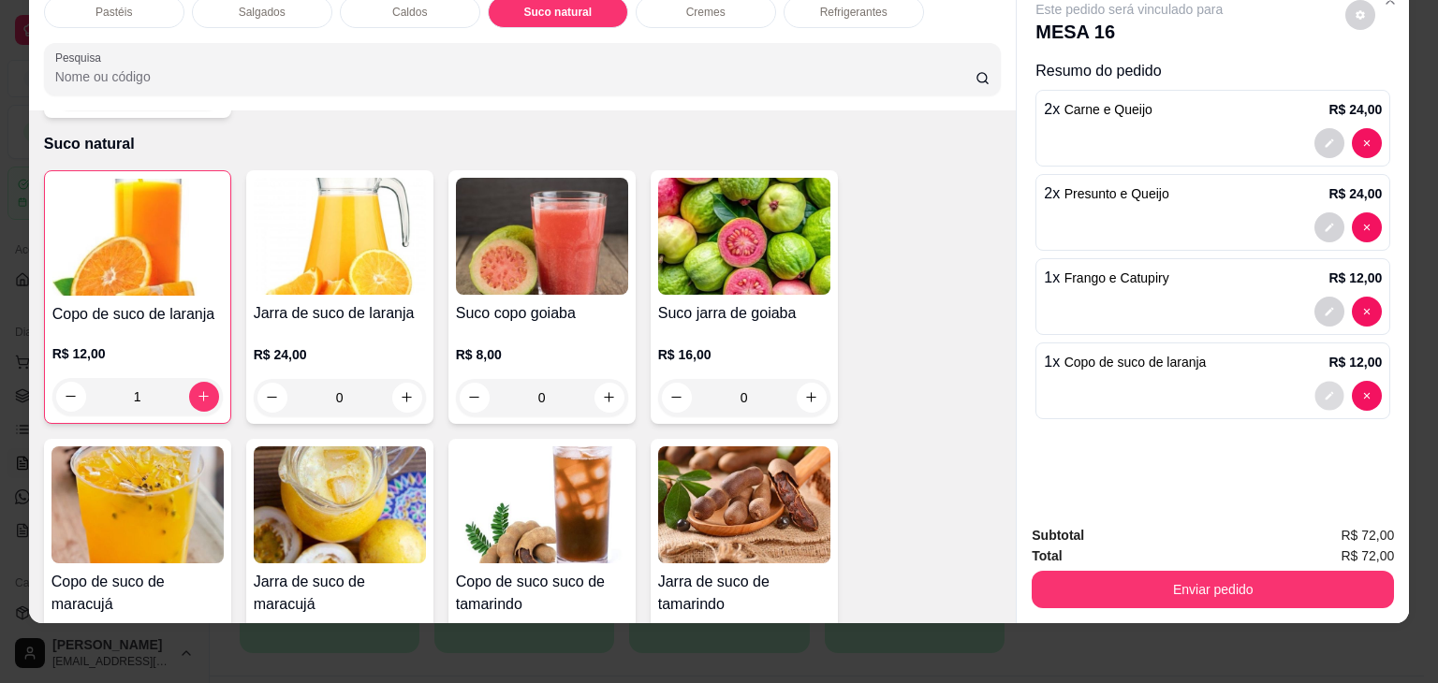
click at [1316, 384] on button "decrease-product-quantity" at bounding box center [1329, 395] width 29 height 29
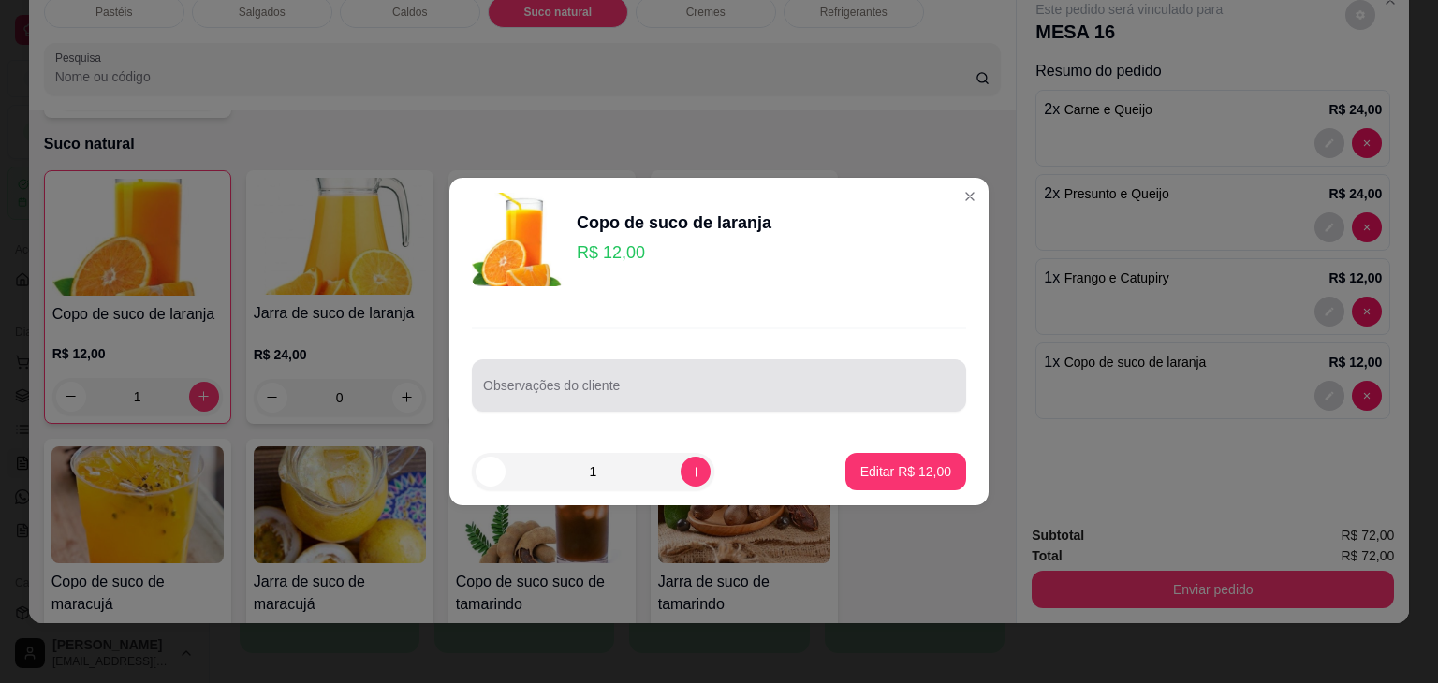
click at [621, 372] on div at bounding box center [719, 385] width 472 height 37
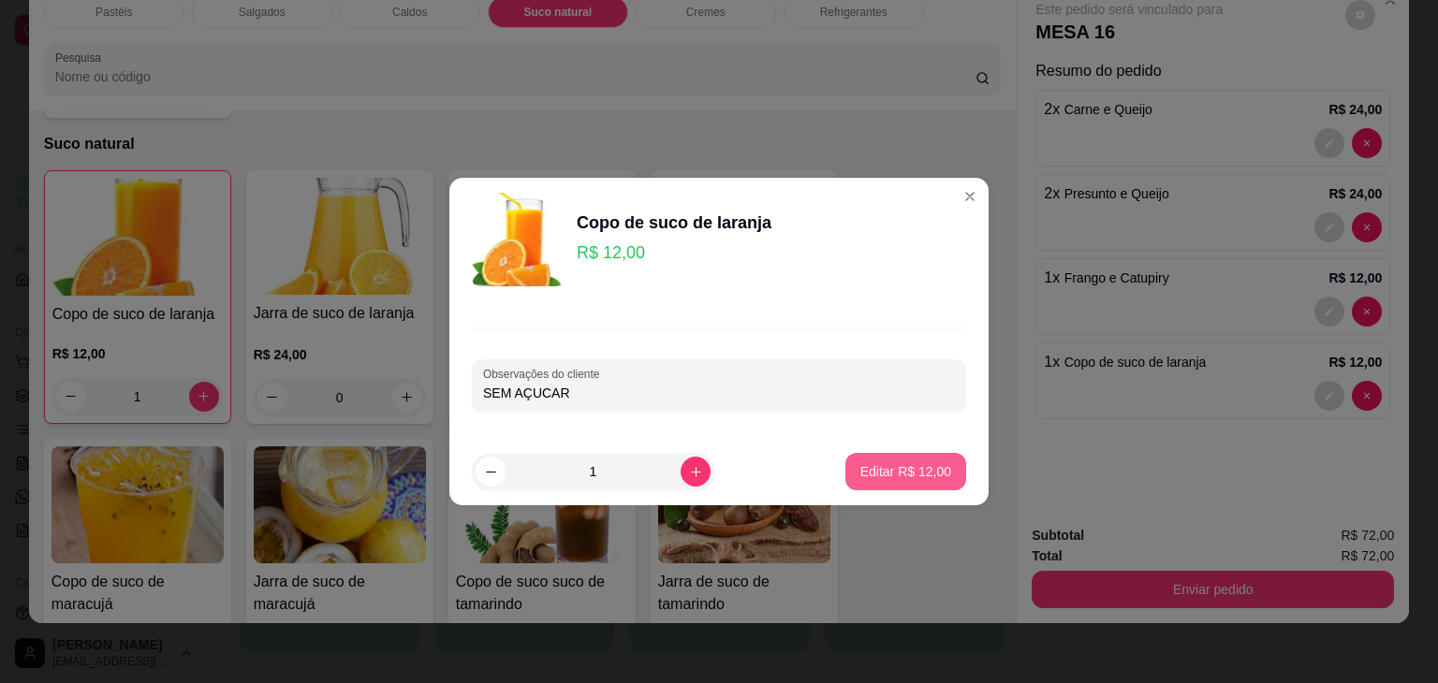
type input "SEM AÇUCAR"
click at [919, 482] on button "Editar R$ 12,00" at bounding box center [905, 471] width 121 height 37
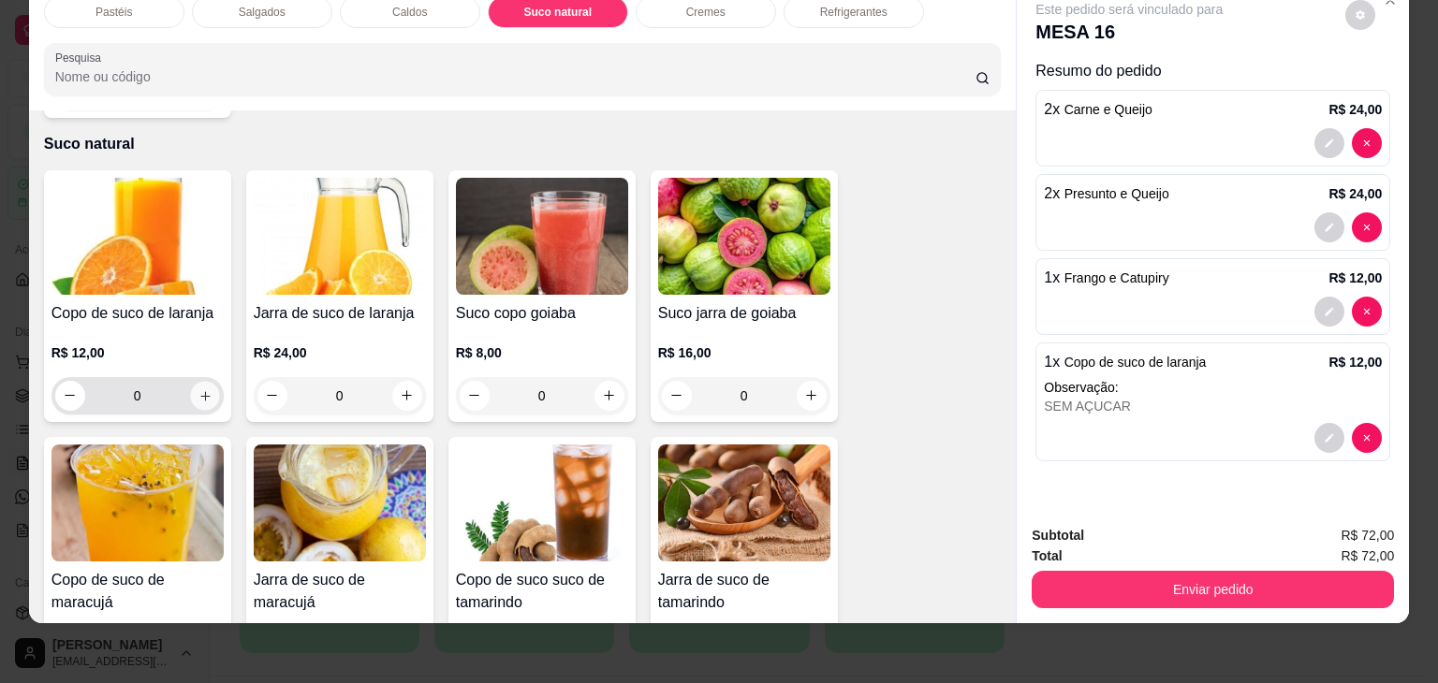
click at [202, 389] on icon "increase-product-quantity" at bounding box center [204, 396] width 14 height 14
type input "1"
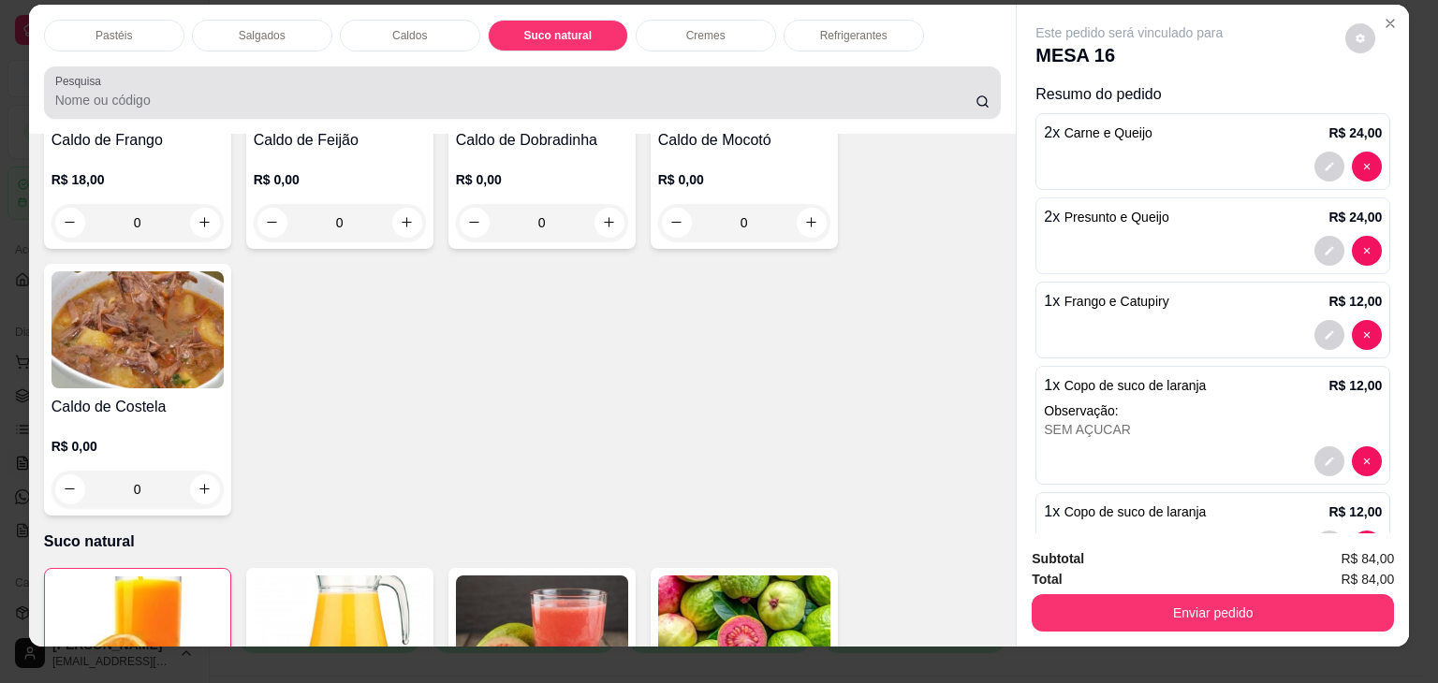
scroll to position [0, 0]
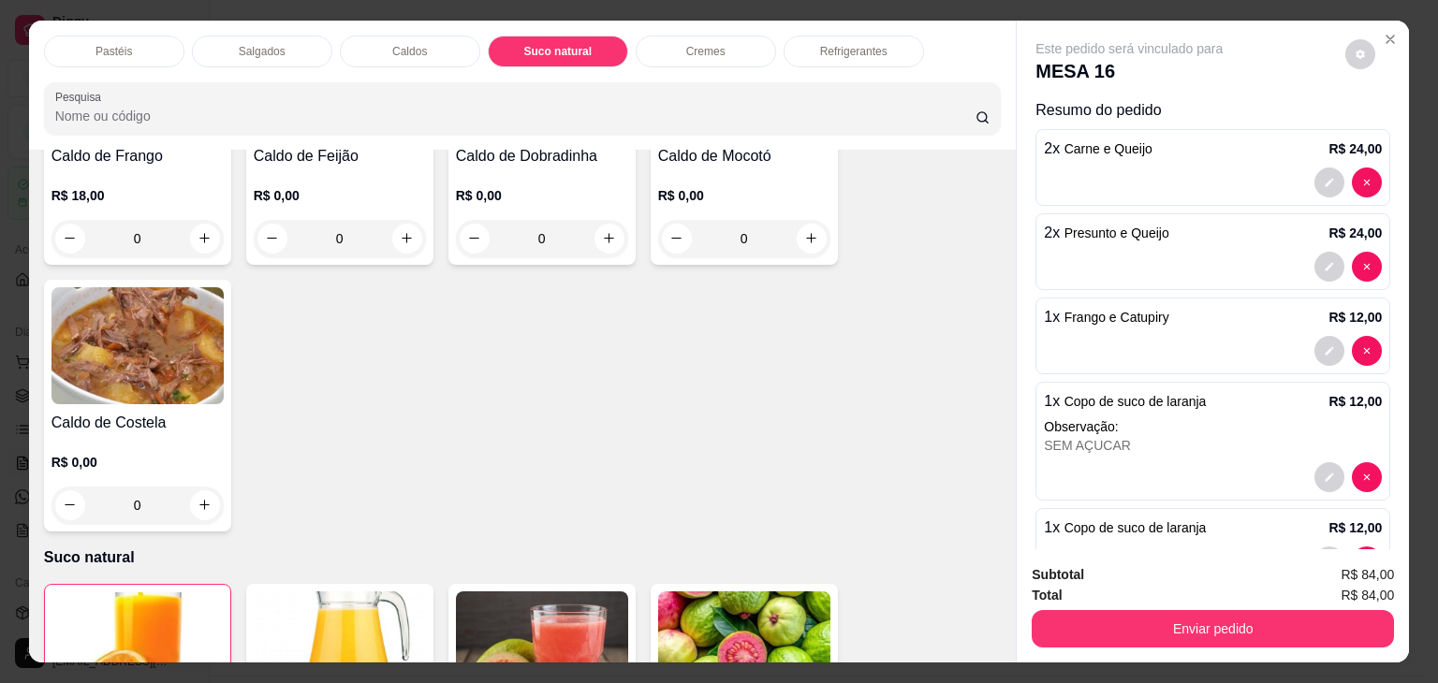
click at [831, 44] on p "Refrigerantes" at bounding box center [853, 51] width 67 height 15
click at [831, 90] on div at bounding box center [522, 108] width 935 height 37
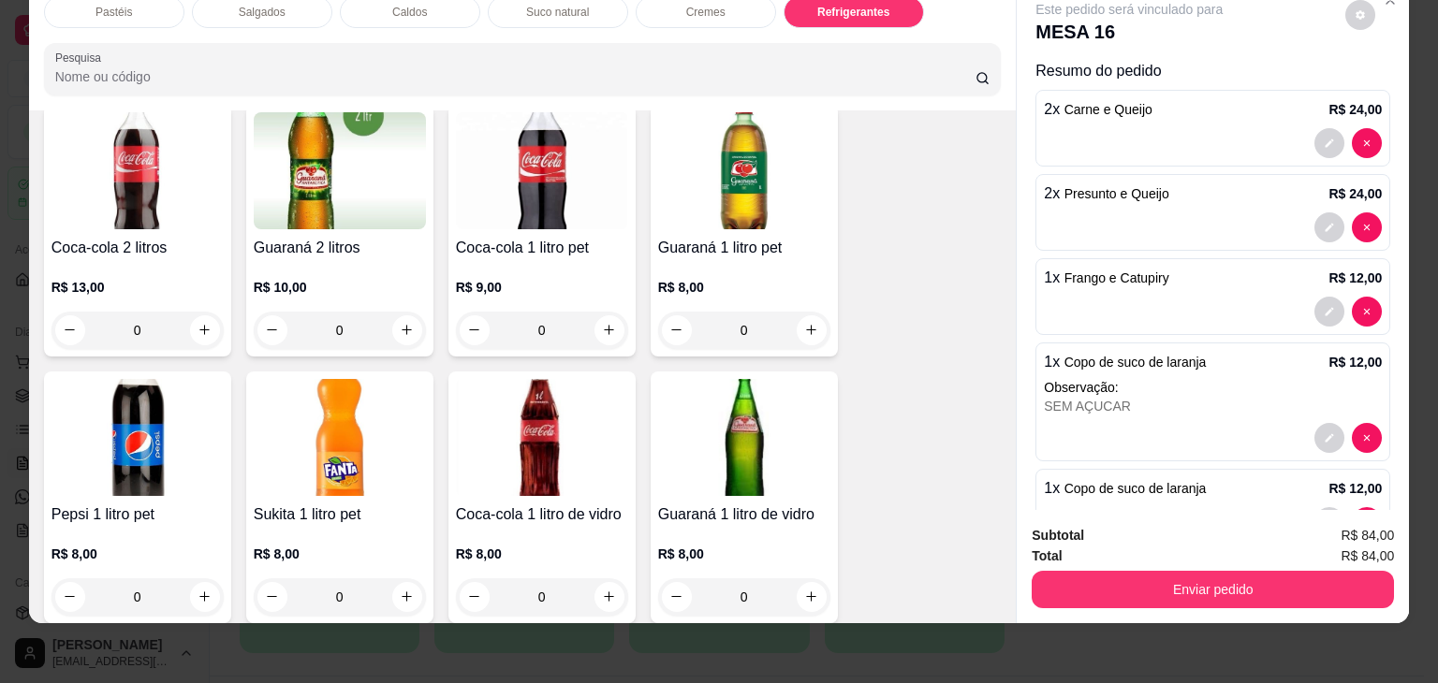
scroll to position [4994, 0]
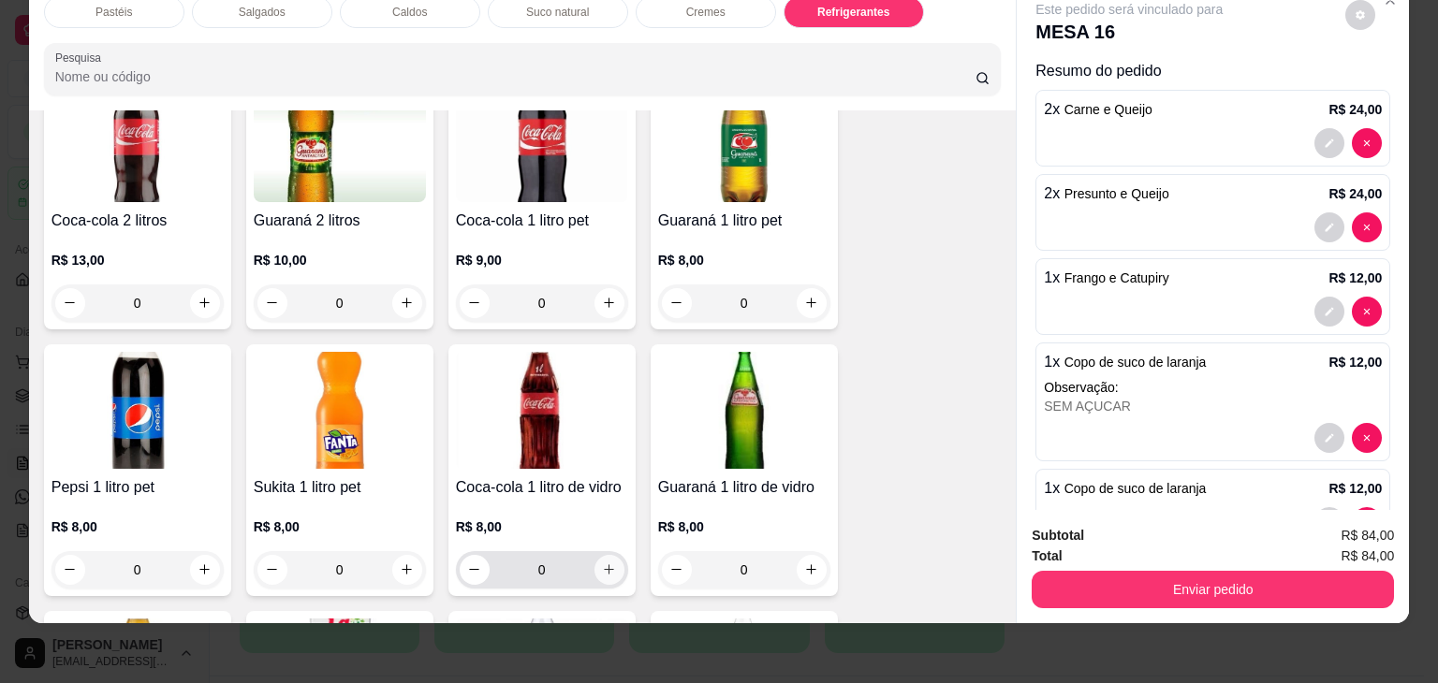
click at [606, 562] on icon "increase-product-quantity" at bounding box center [609, 569] width 14 height 14
type input "1"
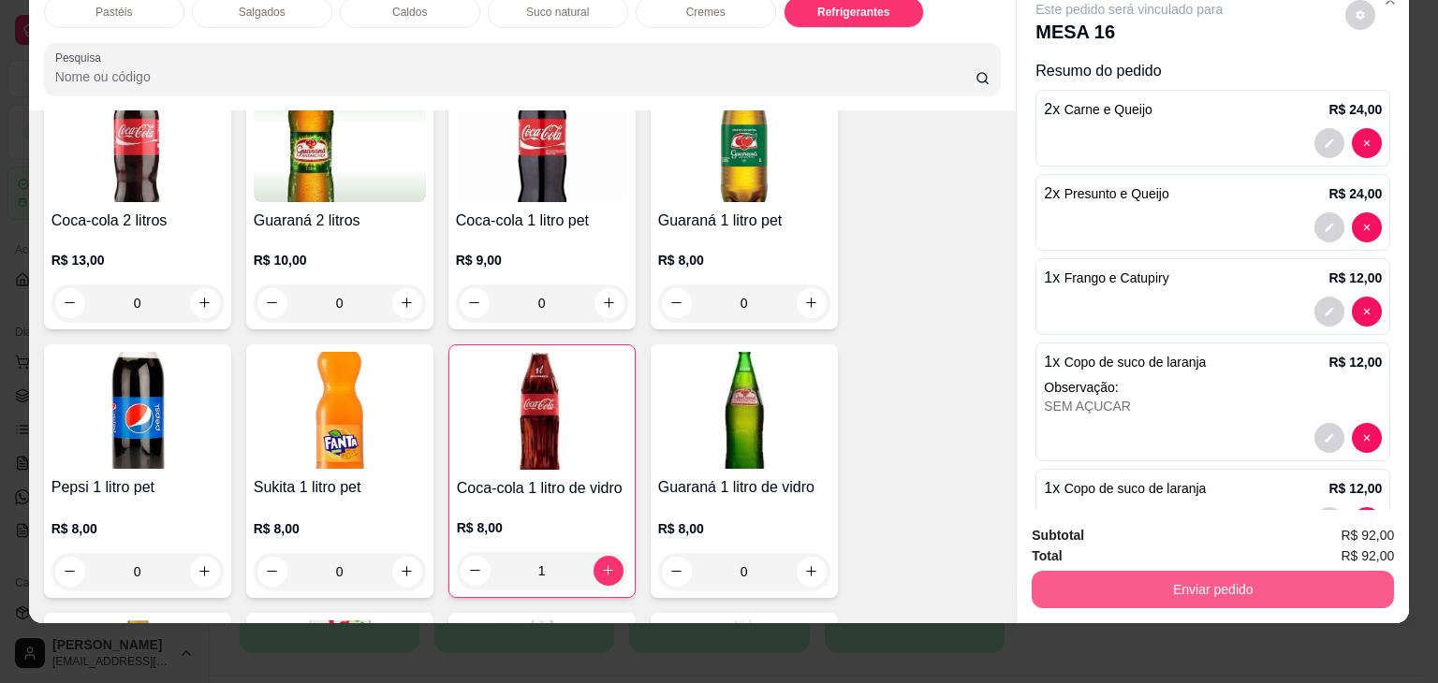
click at [1197, 576] on button "Enviar pedido" at bounding box center [1212, 589] width 362 height 37
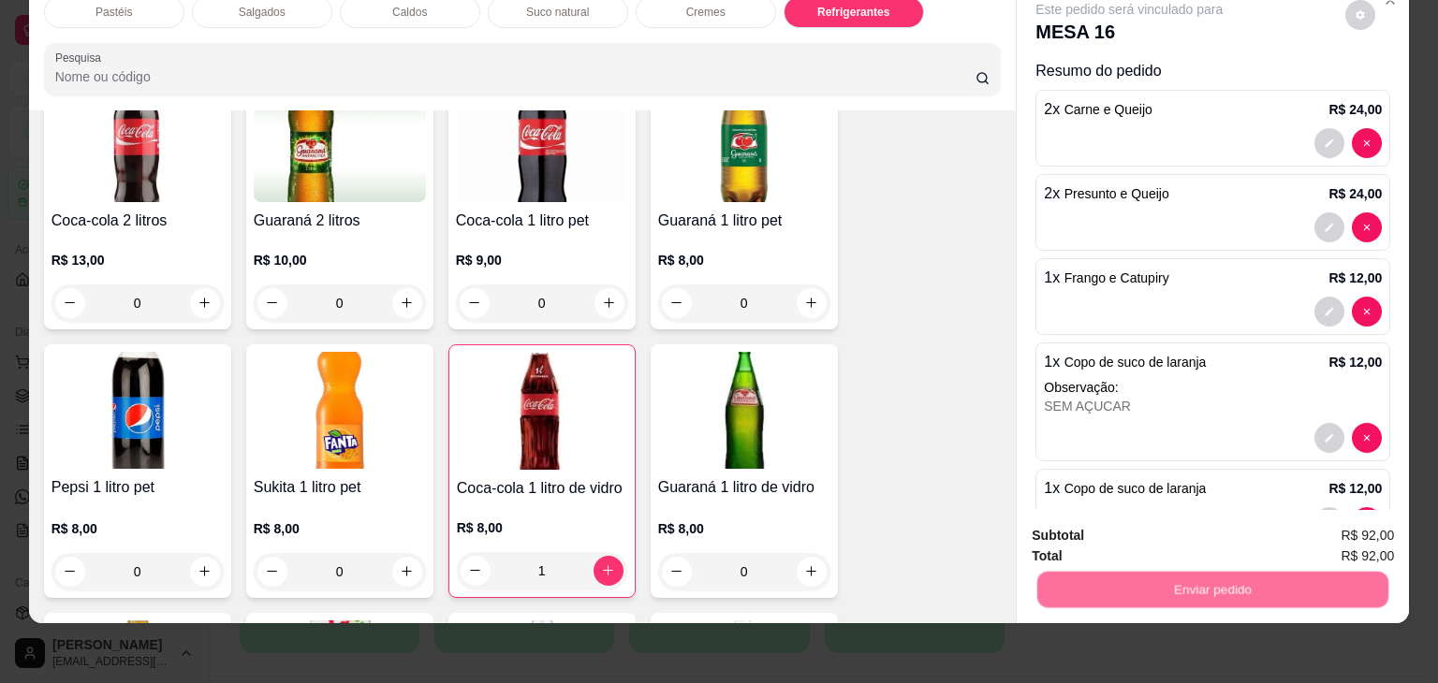
click at [1136, 529] on button "Não registrar e enviar pedido" at bounding box center [1150, 529] width 195 height 36
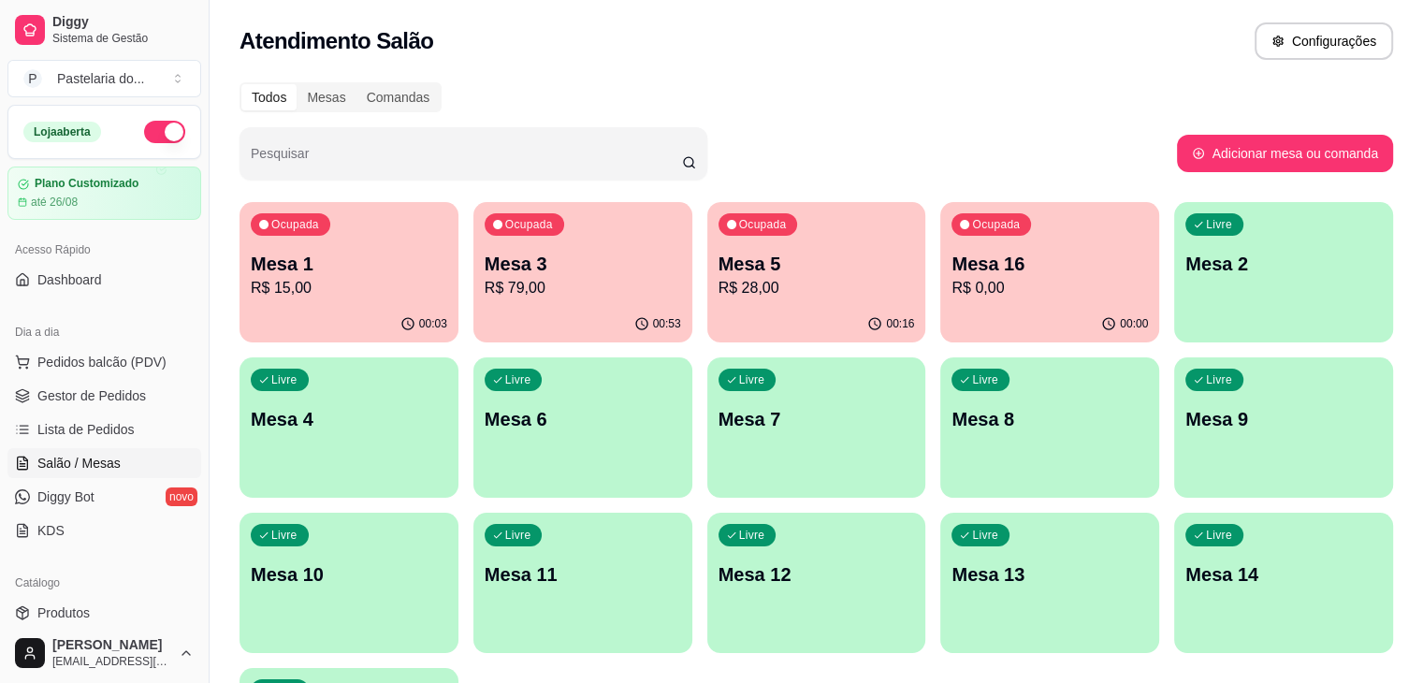
click at [693, 513] on div "Livre Mesa 11" at bounding box center [583, 572] width 219 height 118
click at [483, 309] on div "00:53" at bounding box center [583, 324] width 219 height 36
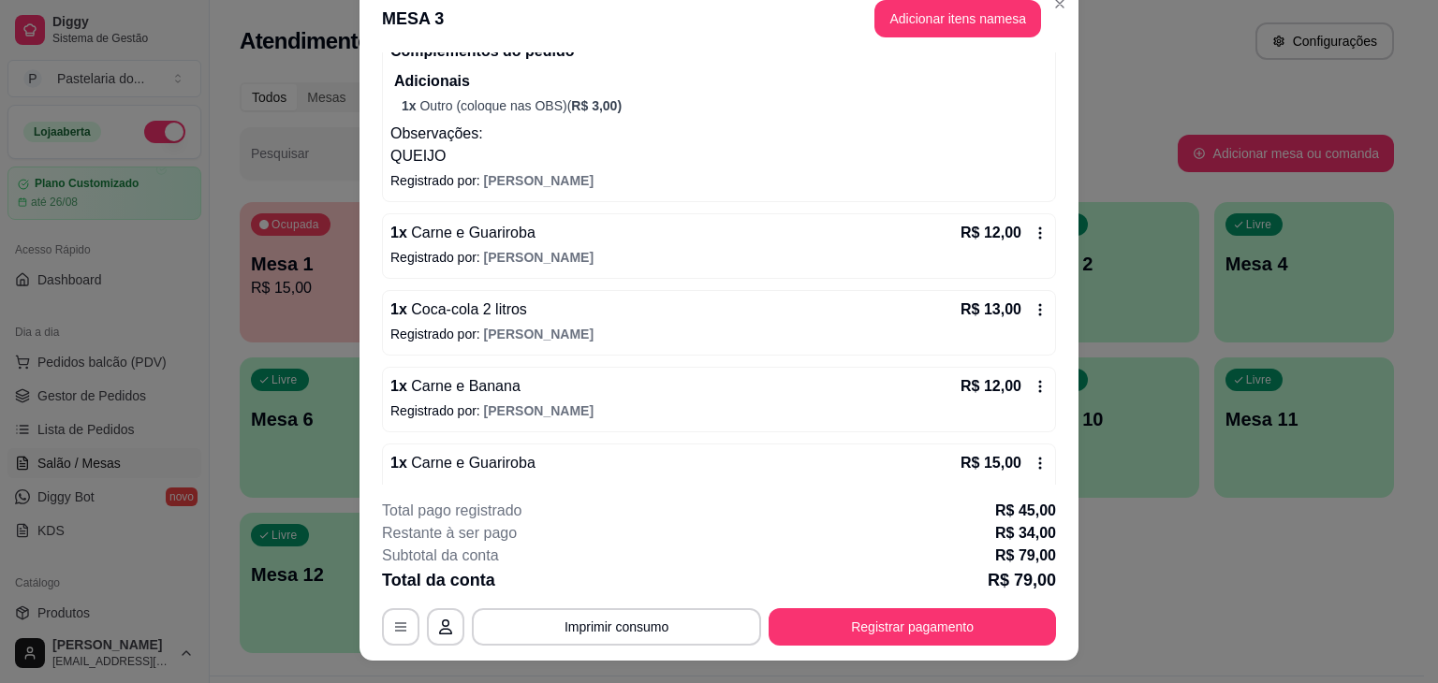
scroll to position [0, 0]
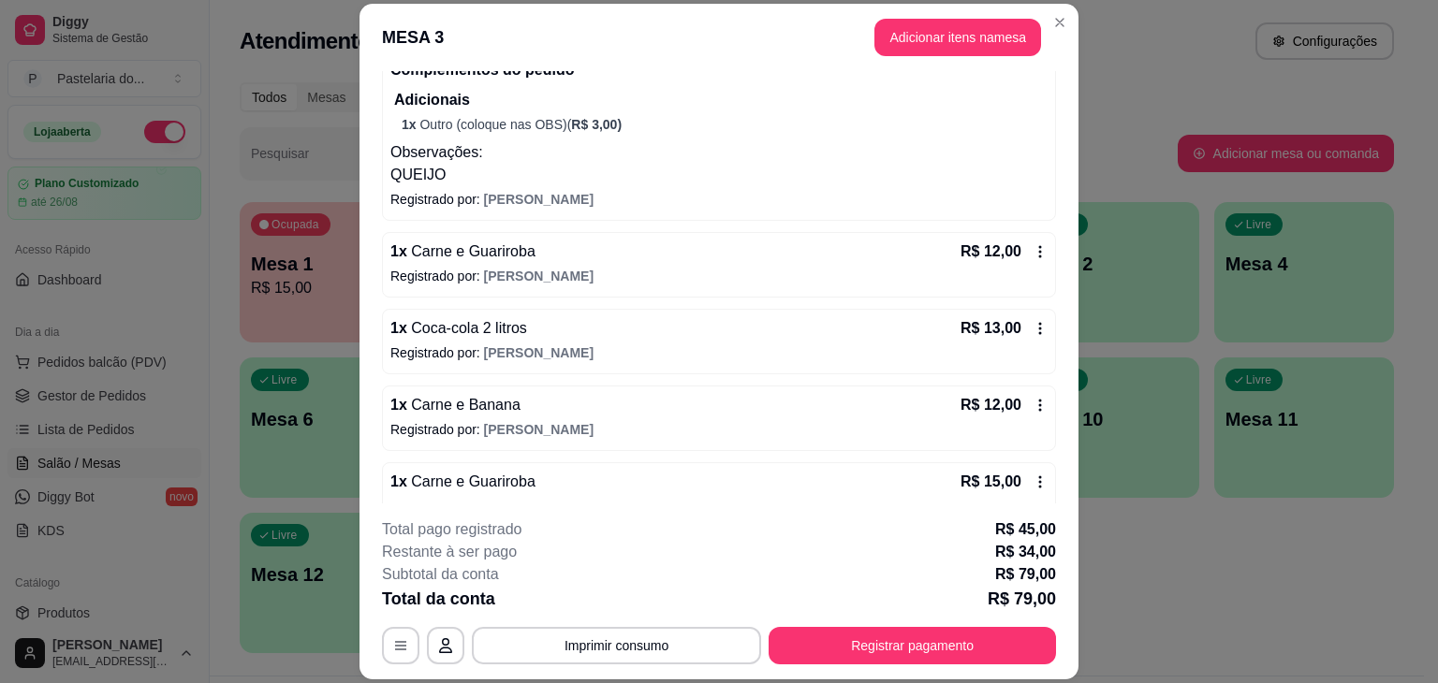
click at [980, 46] on button "Adicionar itens na mesa" at bounding box center [957, 37] width 167 height 37
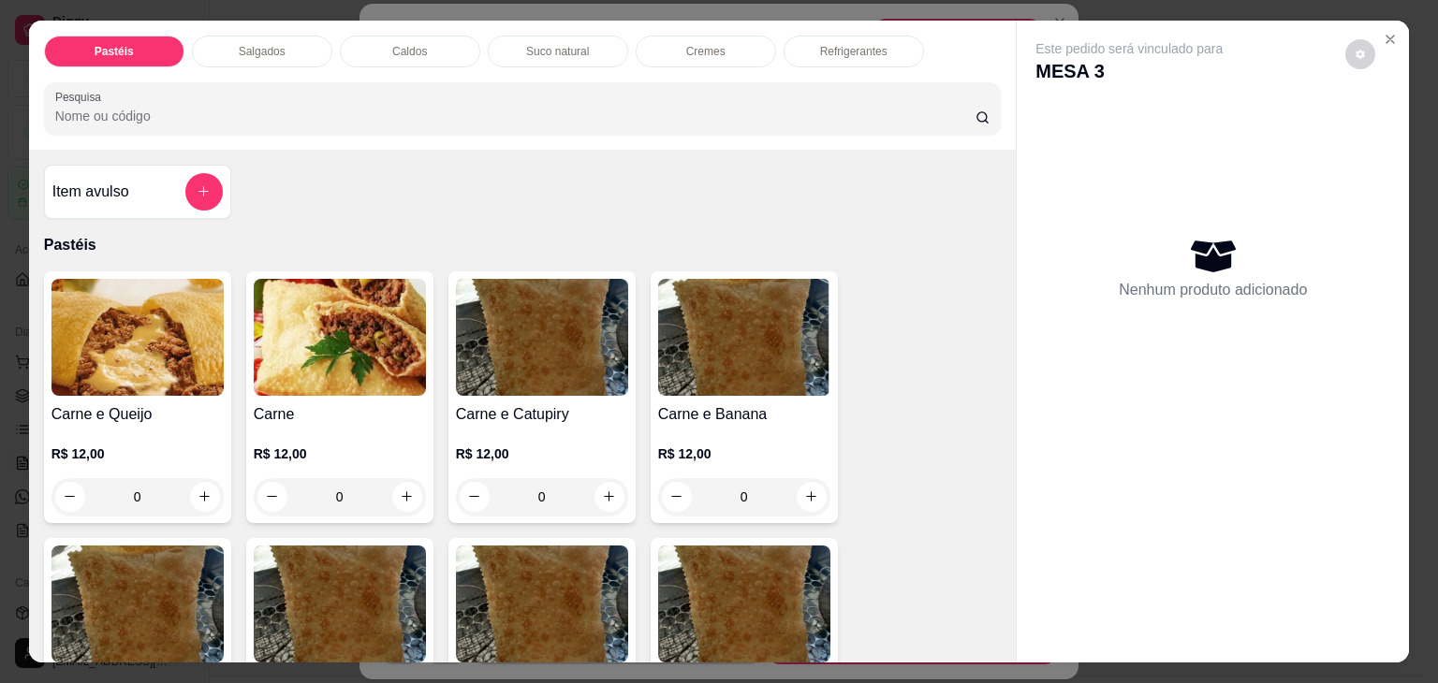
click at [427, 46] on div "Caldos" at bounding box center [410, 52] width 140 height 32
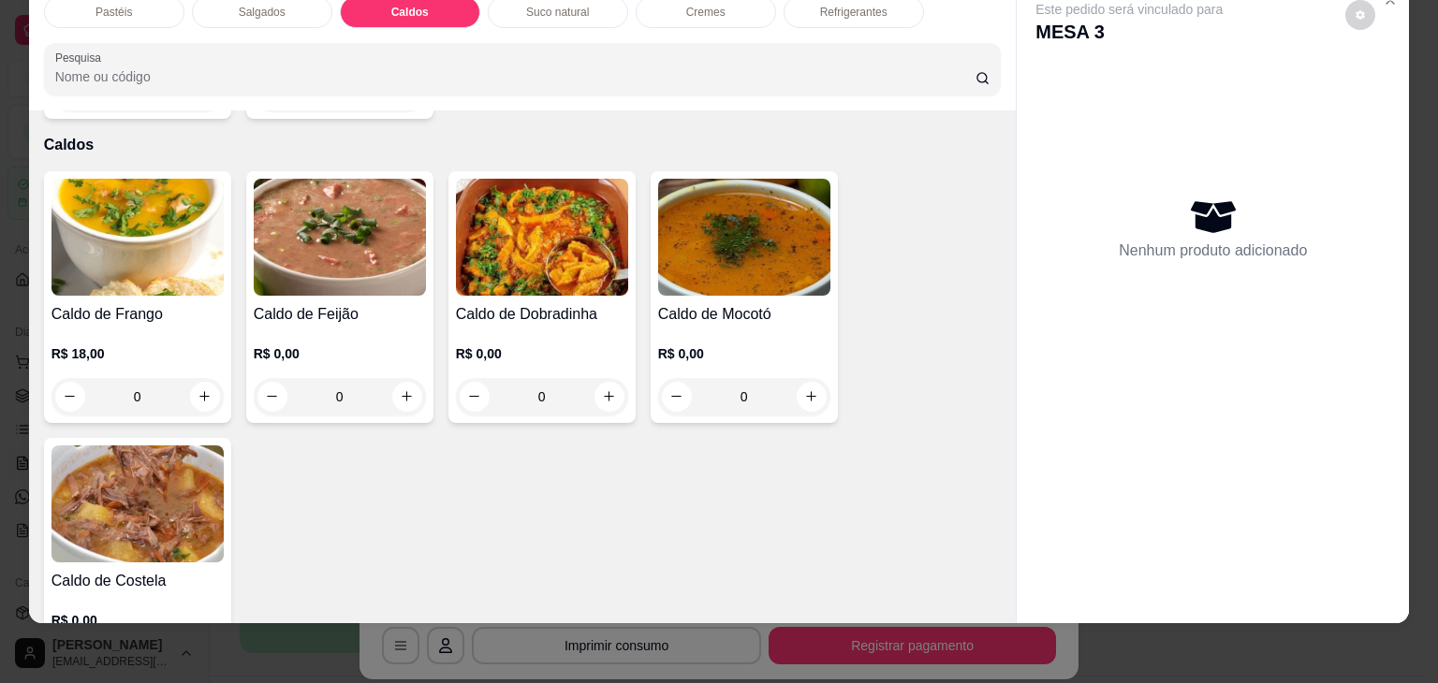
click at [199, 378] on div "0" at bounding box center [137, 396] width 172 height 37
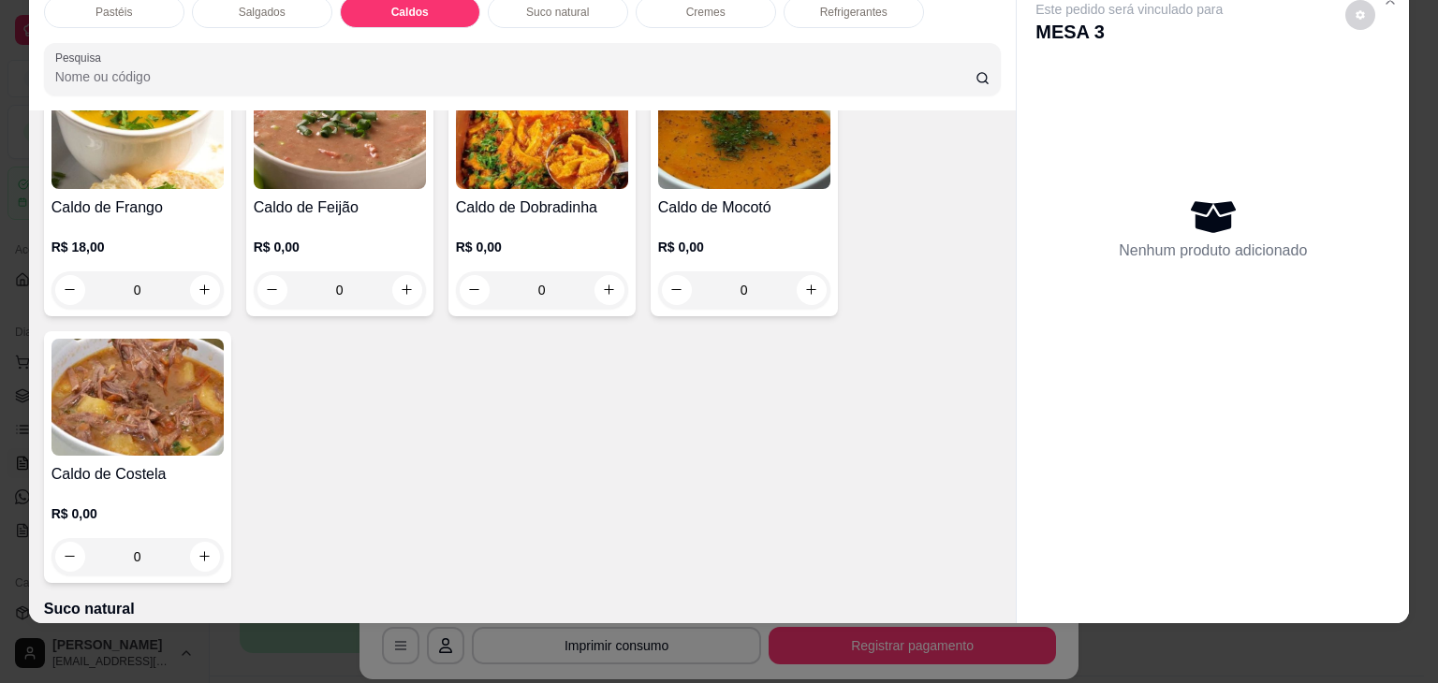
scroll to position [2791, 0]
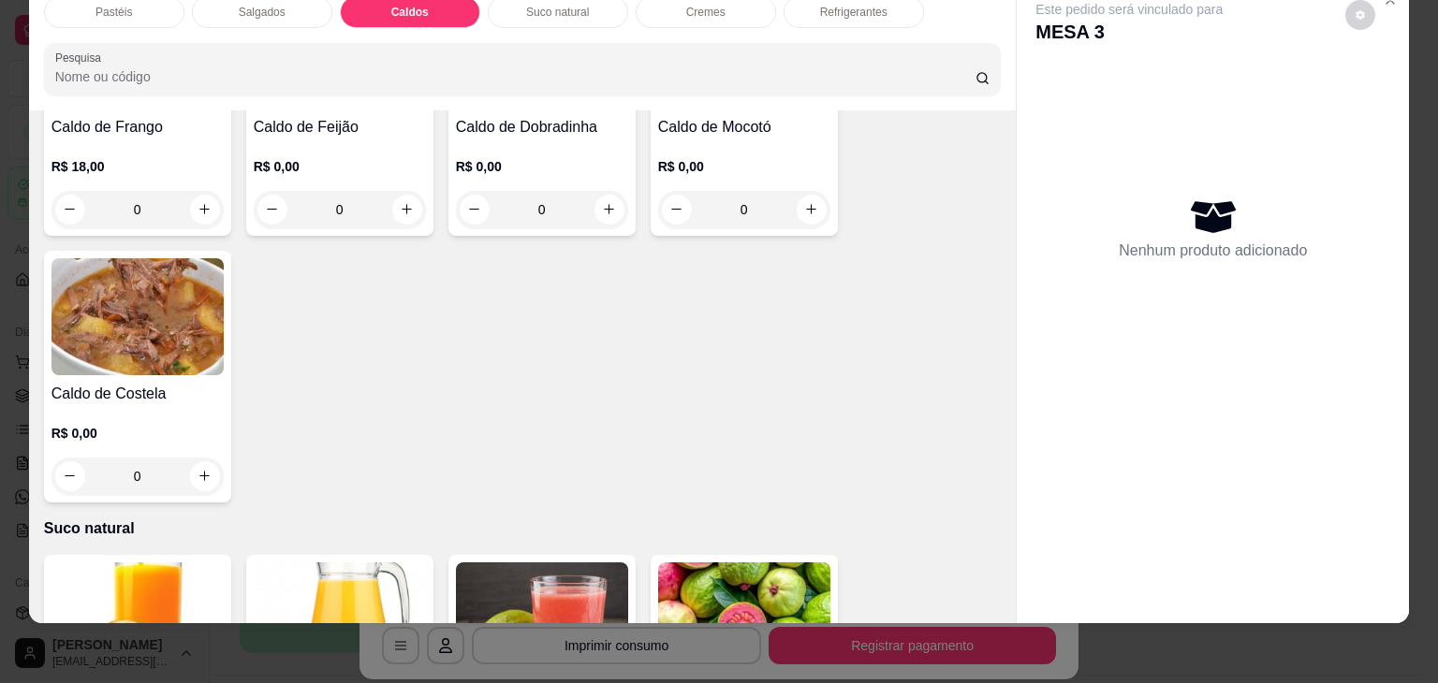
click at [192, 458] on div "0" at bounding box center [137, 476] width 172 height 37
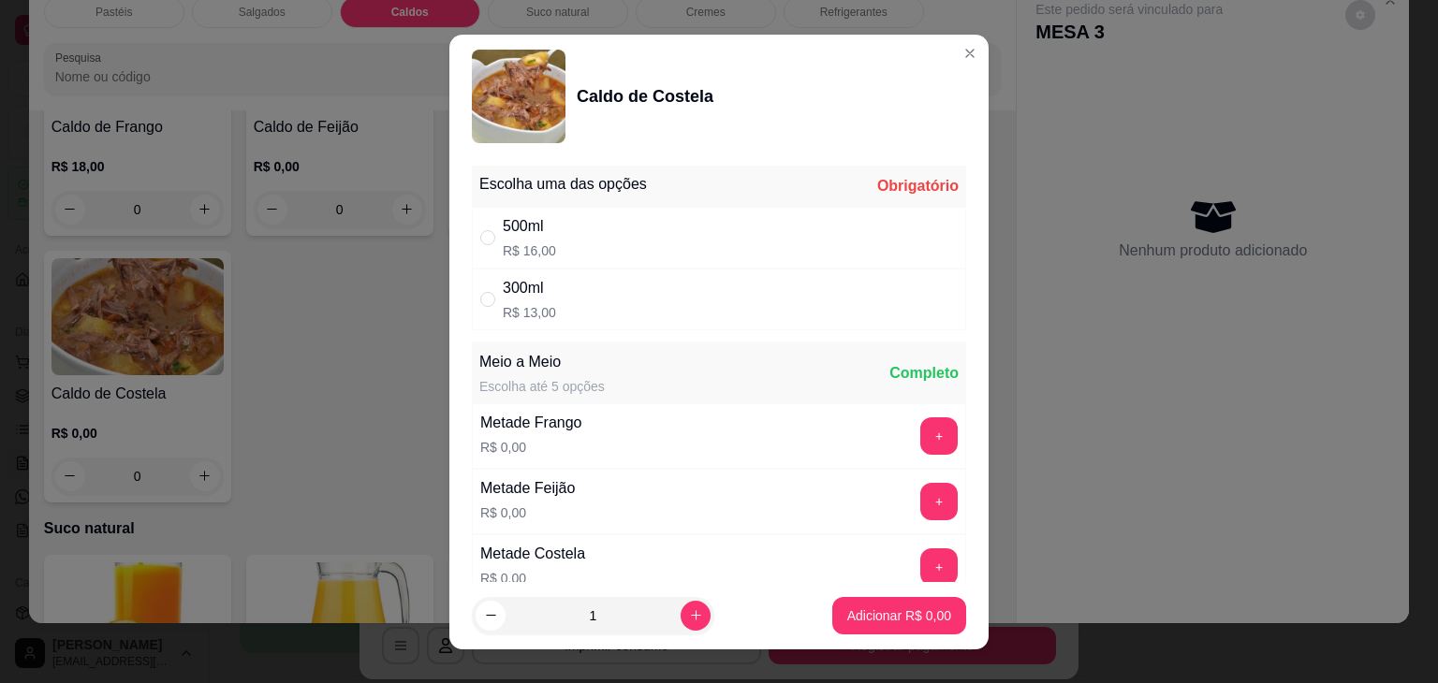
drag, startPoint x: 610, startPoint y: 225, endPoint x: 635, endPoint y: 265, distance: 47.0
click at [611, 225] on div "500ml R$ 16,00" at bounding box center [719, 238] width 494 height 62
radio input "true"
click at [680, 605] on button "increase-product-quantity" at bounding box center [695, 616] width 30 height 30
type input "2"
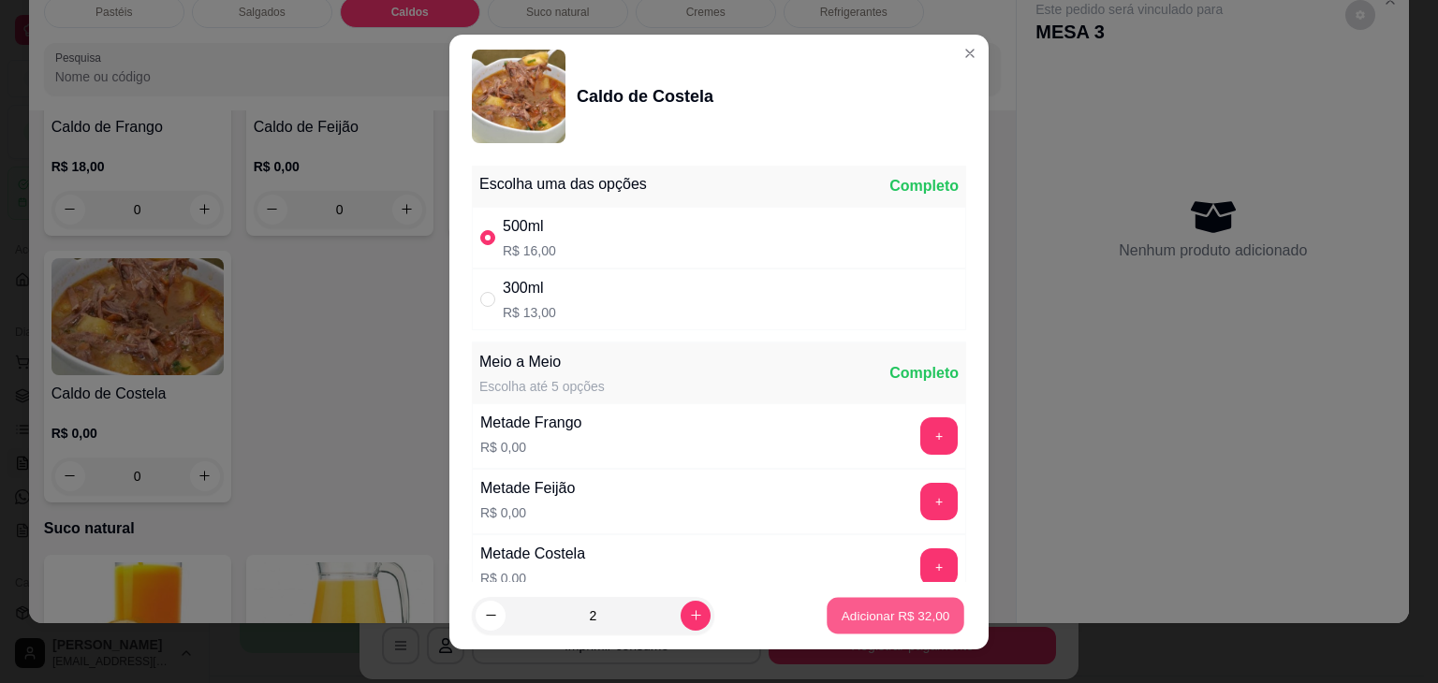
click at [865, 597] on button "Adicionar R$ 32,00" at bounding box center [895, 615] width 138 height 36
type input "2"
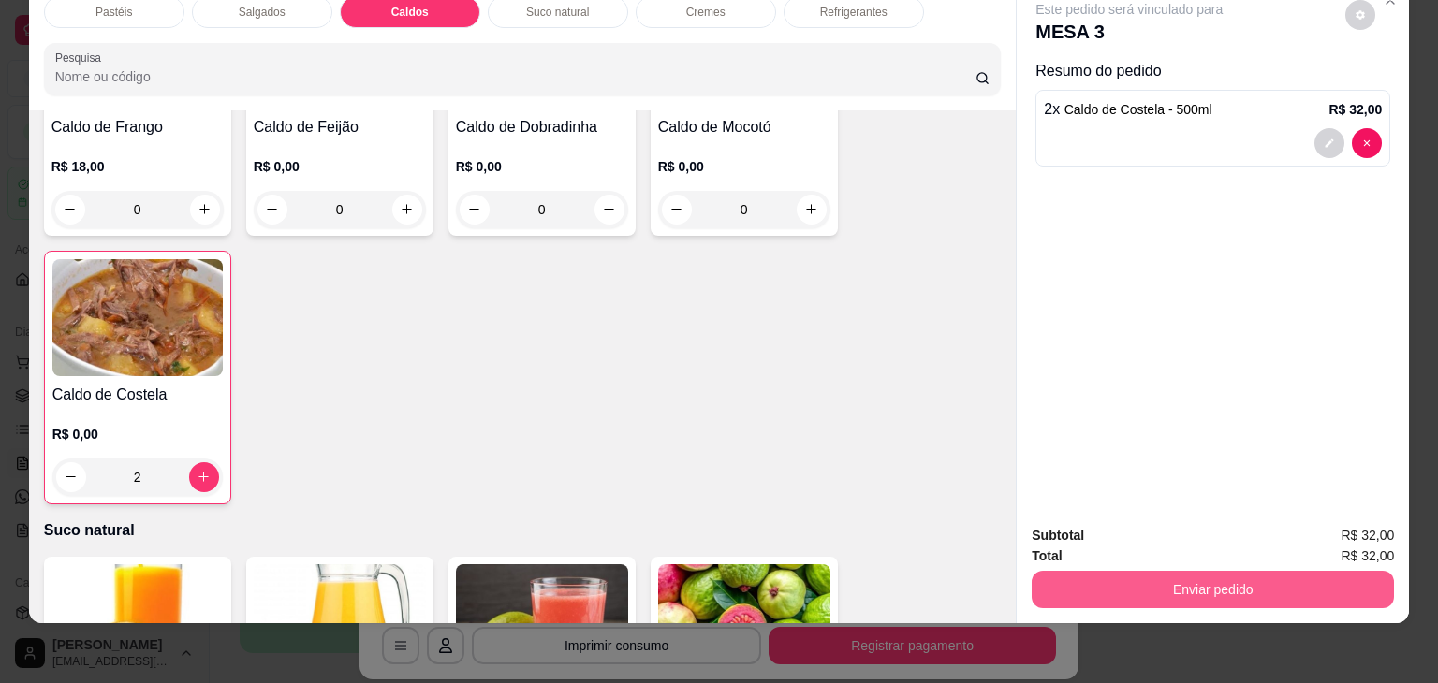
click at [1093, 571] on button "Enviar pedido" at bounding box center [1212, 589] width 362 height 37
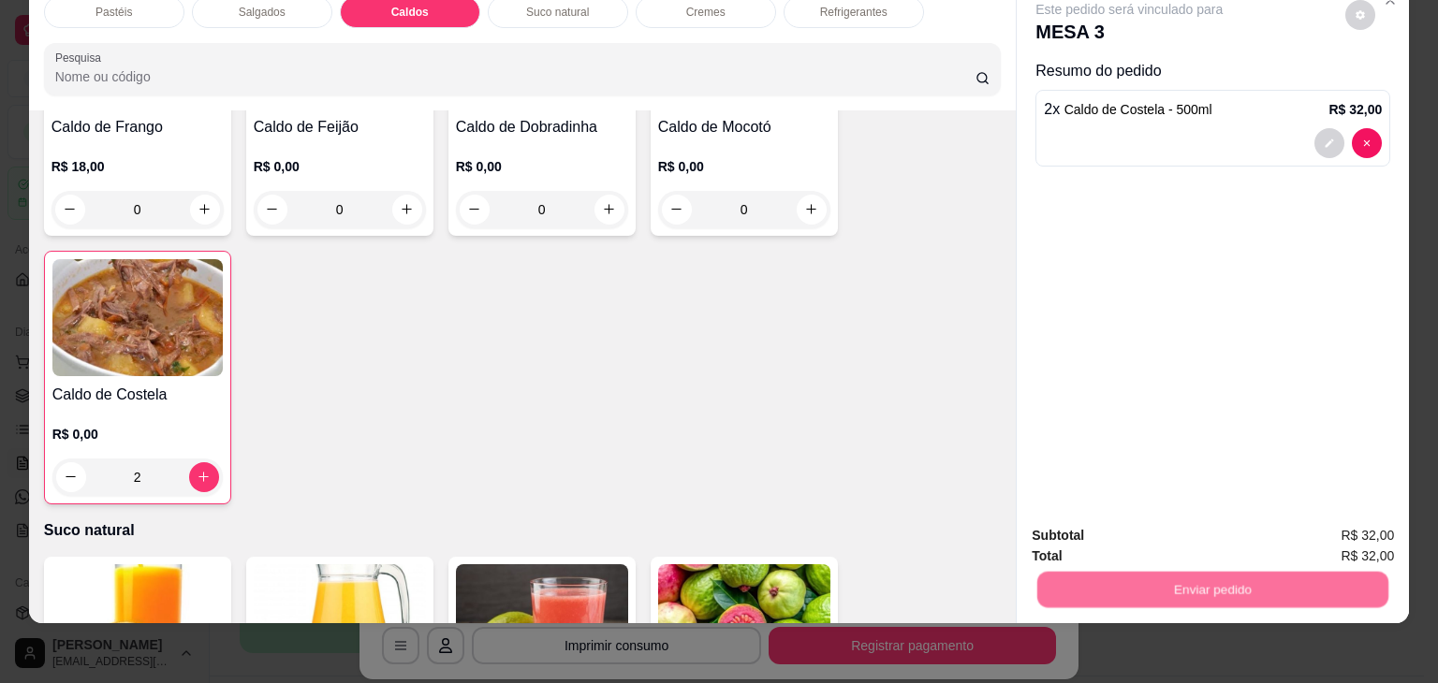
click at [1106, 529] on button "Não registrar e enviar pedido" at bounding box center [1150, 528] width 189 height 35
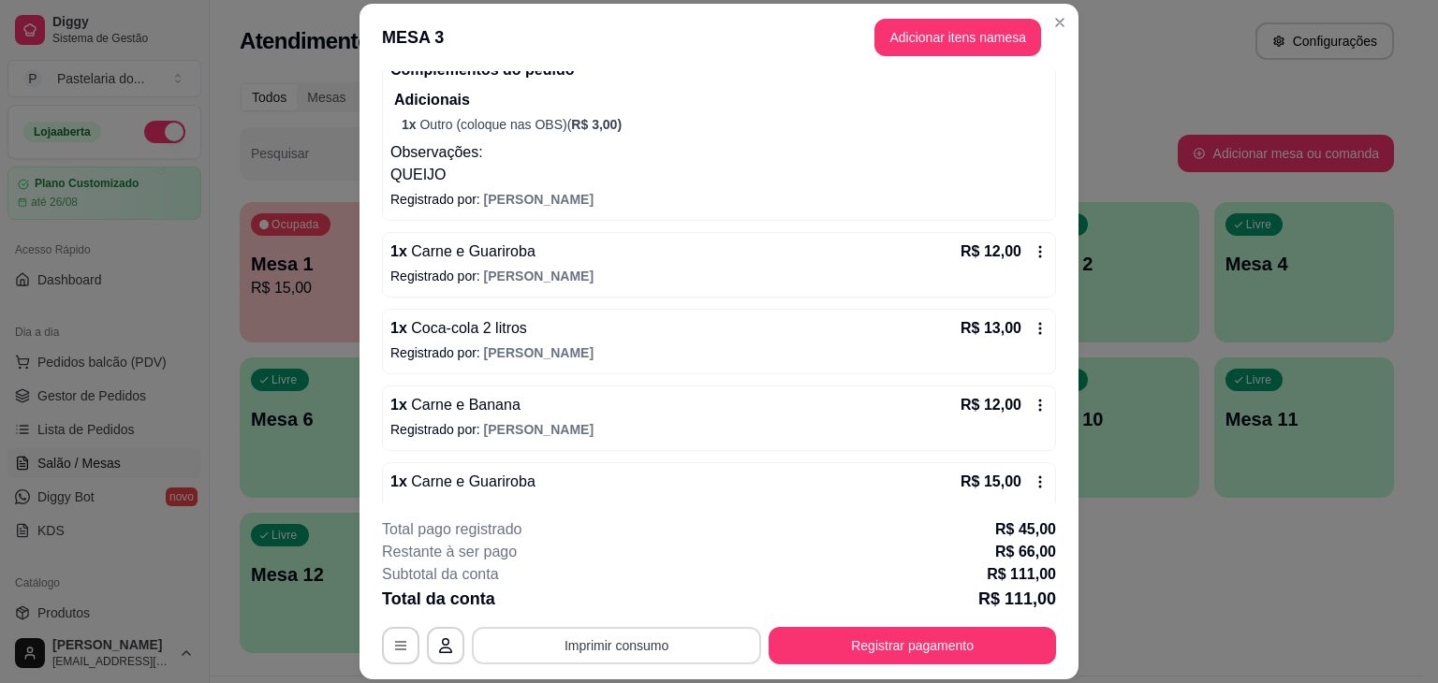
click at [561, 634] on button "Imprimir consumo" at bounding box center [616, 645] width 289 height 37
click at [595, 603] on button "IMPRESSORA" at bounding box center [615, 603] width 136 height 30
click at [874, 640] on button "Registrar pagamento" at bounding box center [911, 645] width 287 height 37
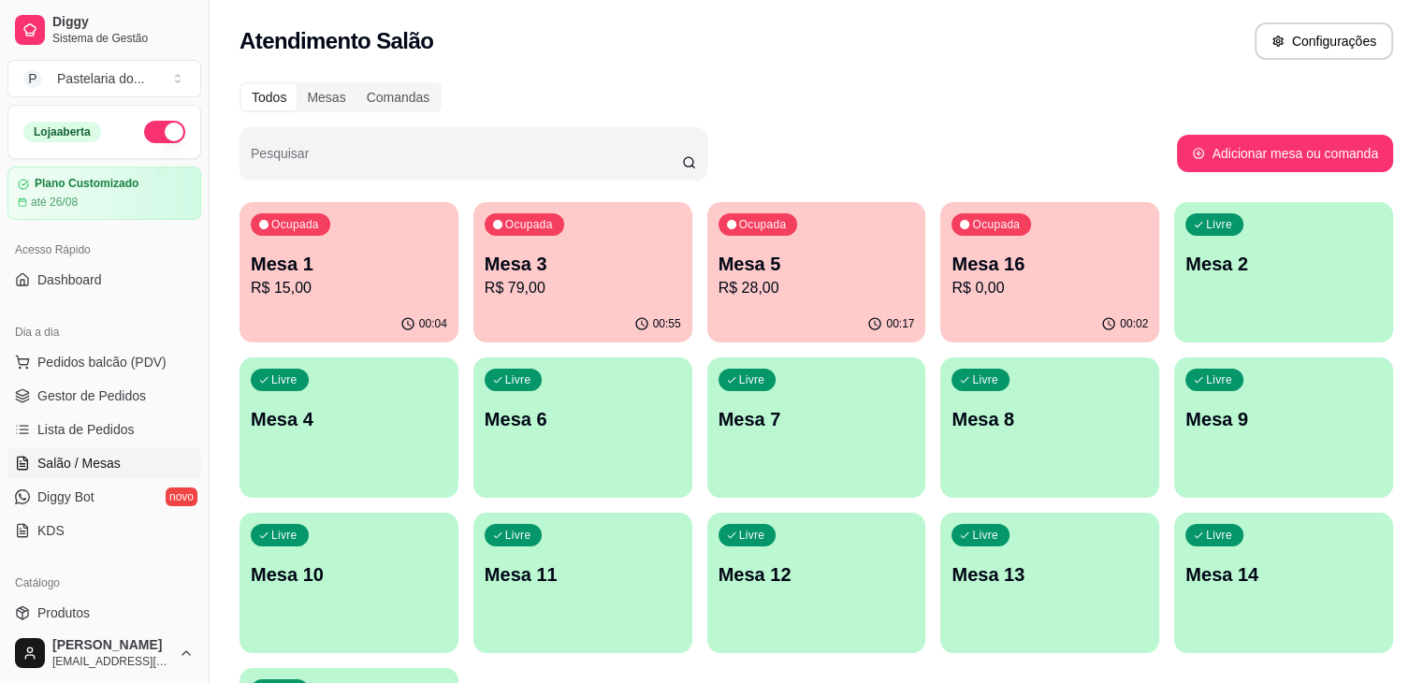
click at [681, 562] on p "Mesa 11" at bounding box center [583, 575] width 197 height 26
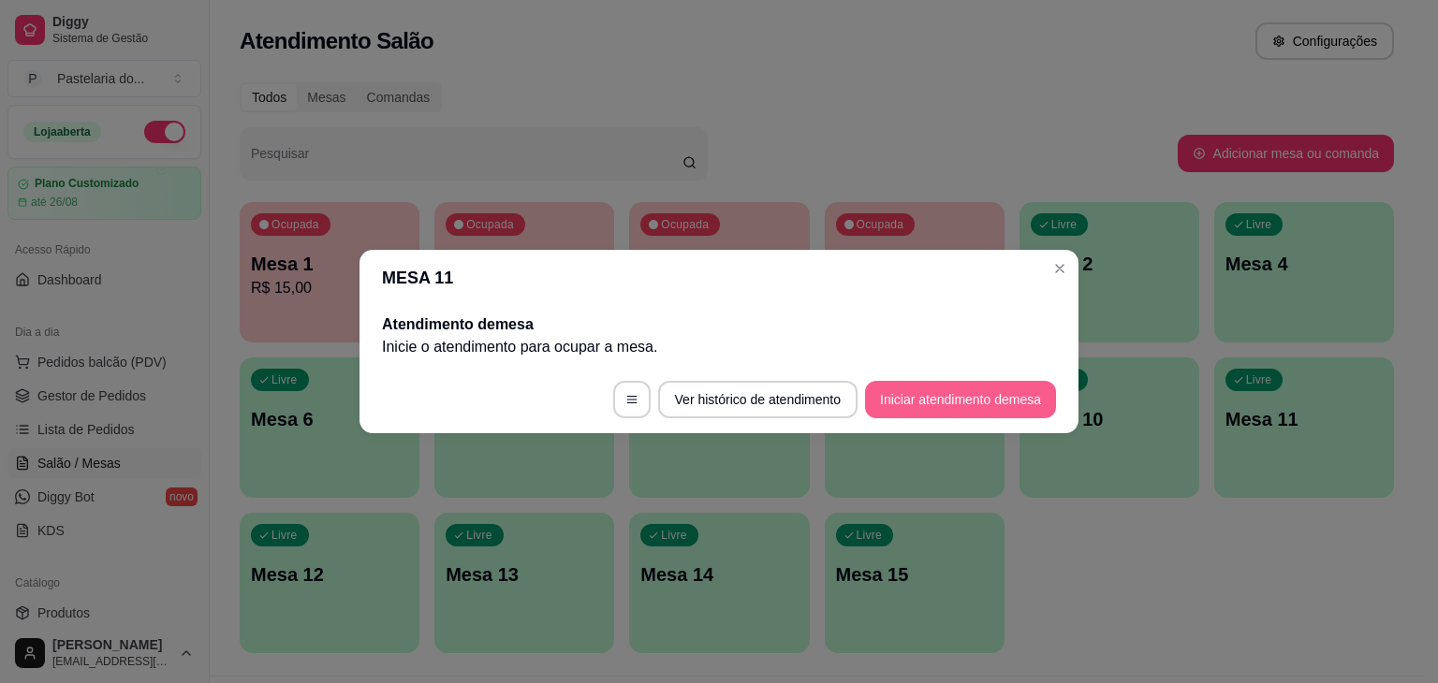
click at [992, 409] on button "Iniciar atendimento de mesa" at bounding box center [960, 399] width 191 height 37
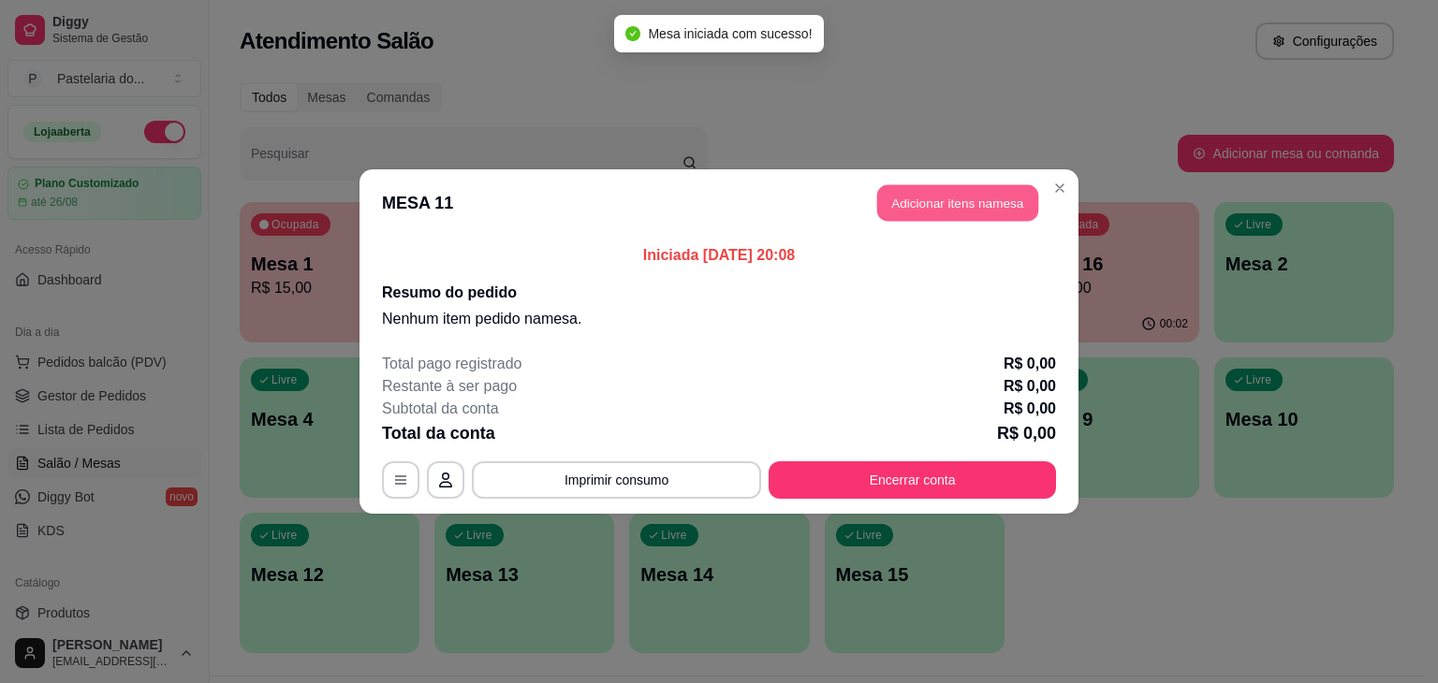
click at [960, 192] on button "Adicionar itens na mesa" at bounding box center [957, 203] width 161 height 36
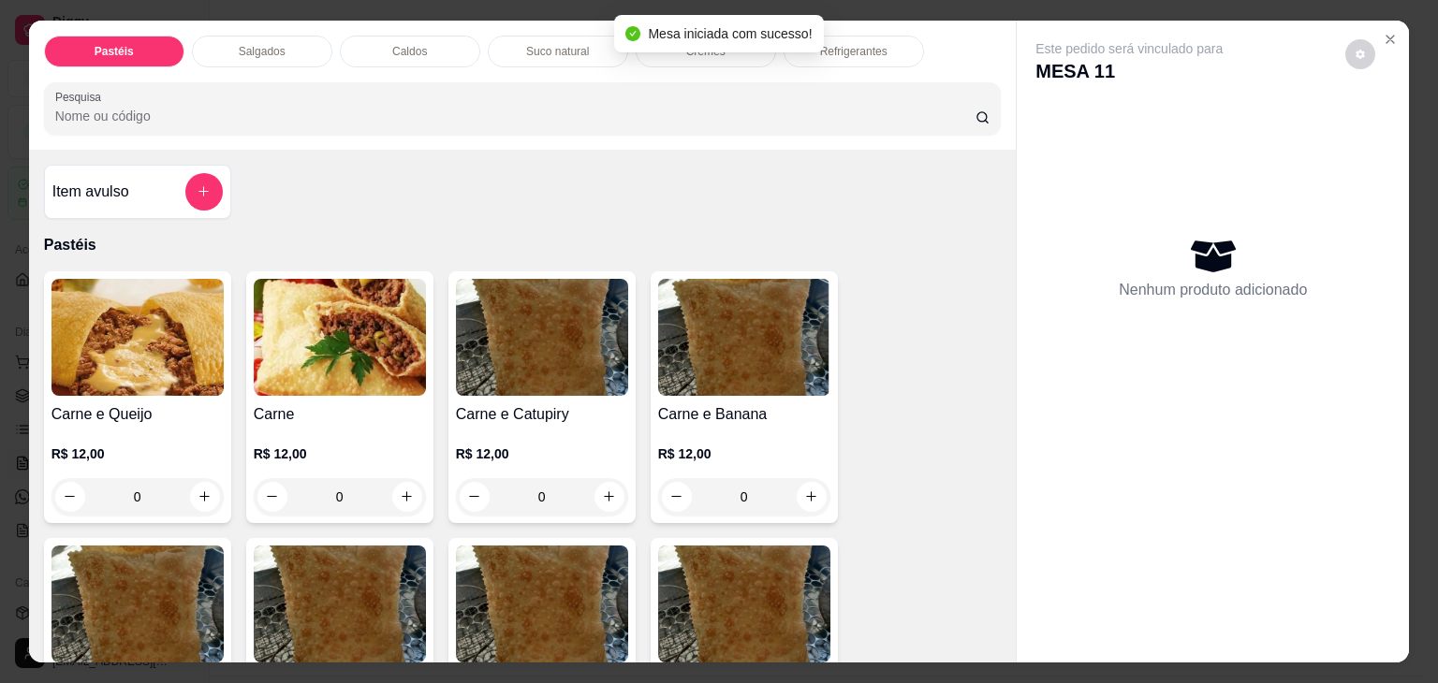
click at [278, 40] on div "Salgados" at bounding box center [262, 52] width 140 height 32
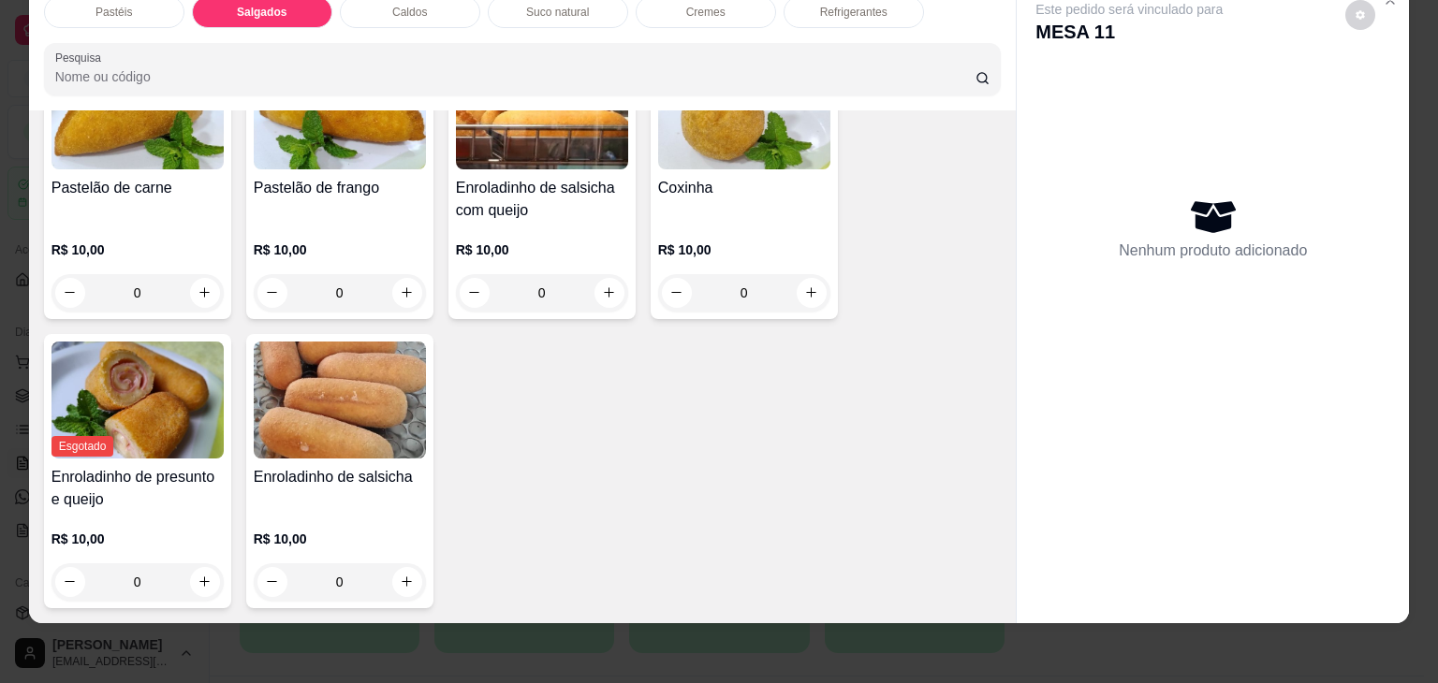
scroll to position [2081, 0]
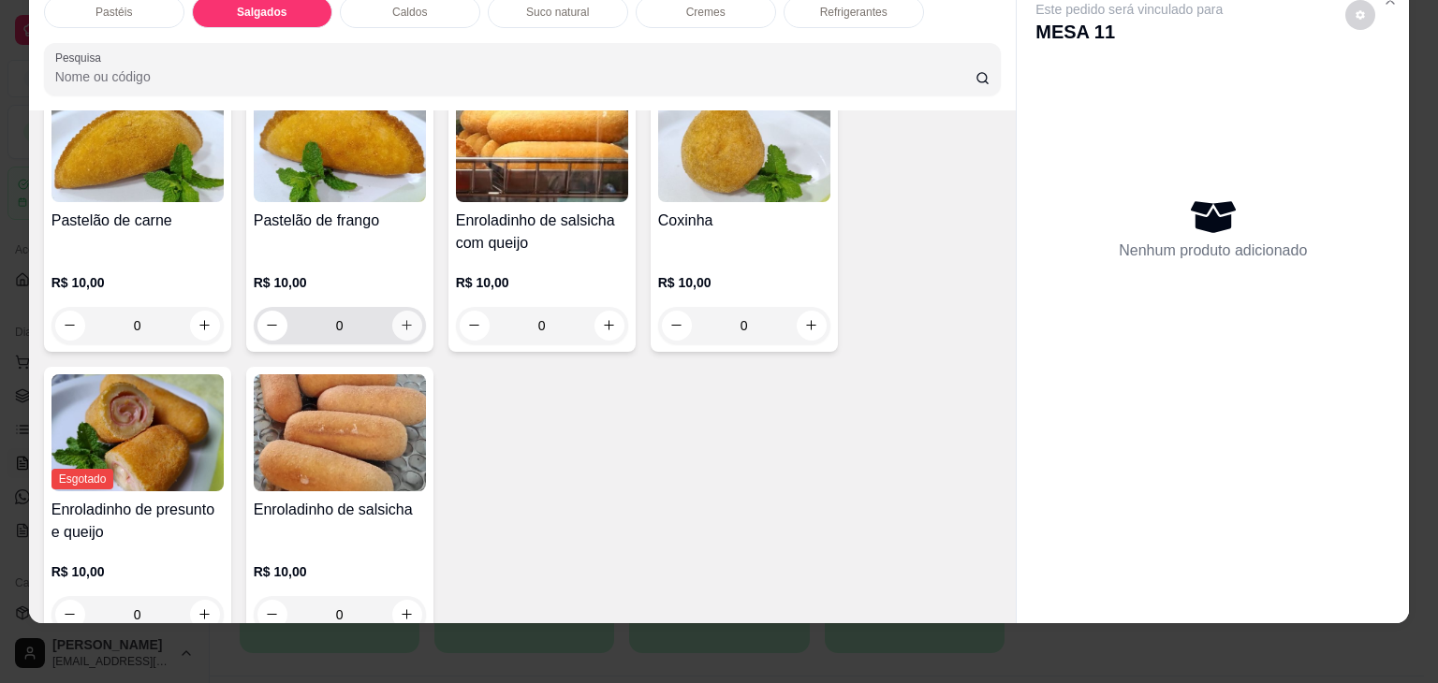
click at [400, 318] on icon "increase-product-quantity" at bounding box center [407, 325] width 14 height 14
type input "1"
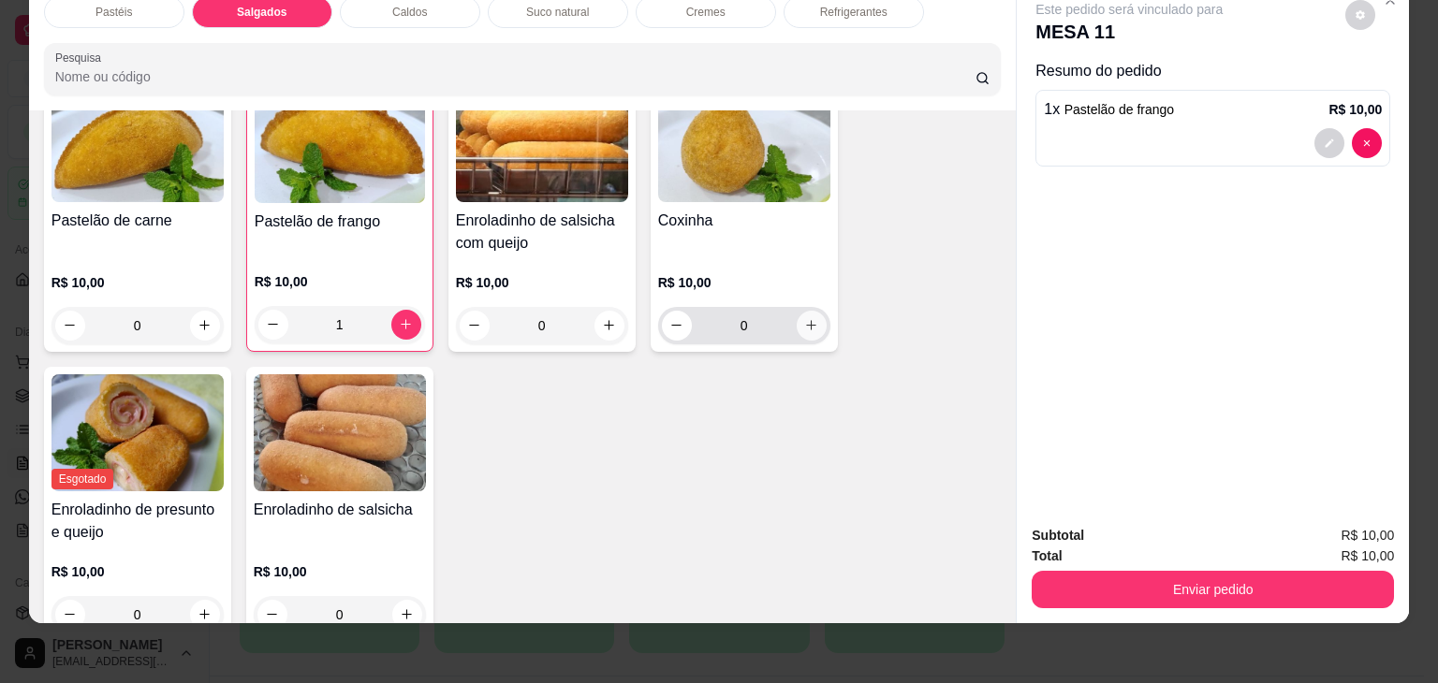
click at [805, 318] on icon "increase-product-quantity" at bounding box center [811, 325] width 14 height 14
type input "1"
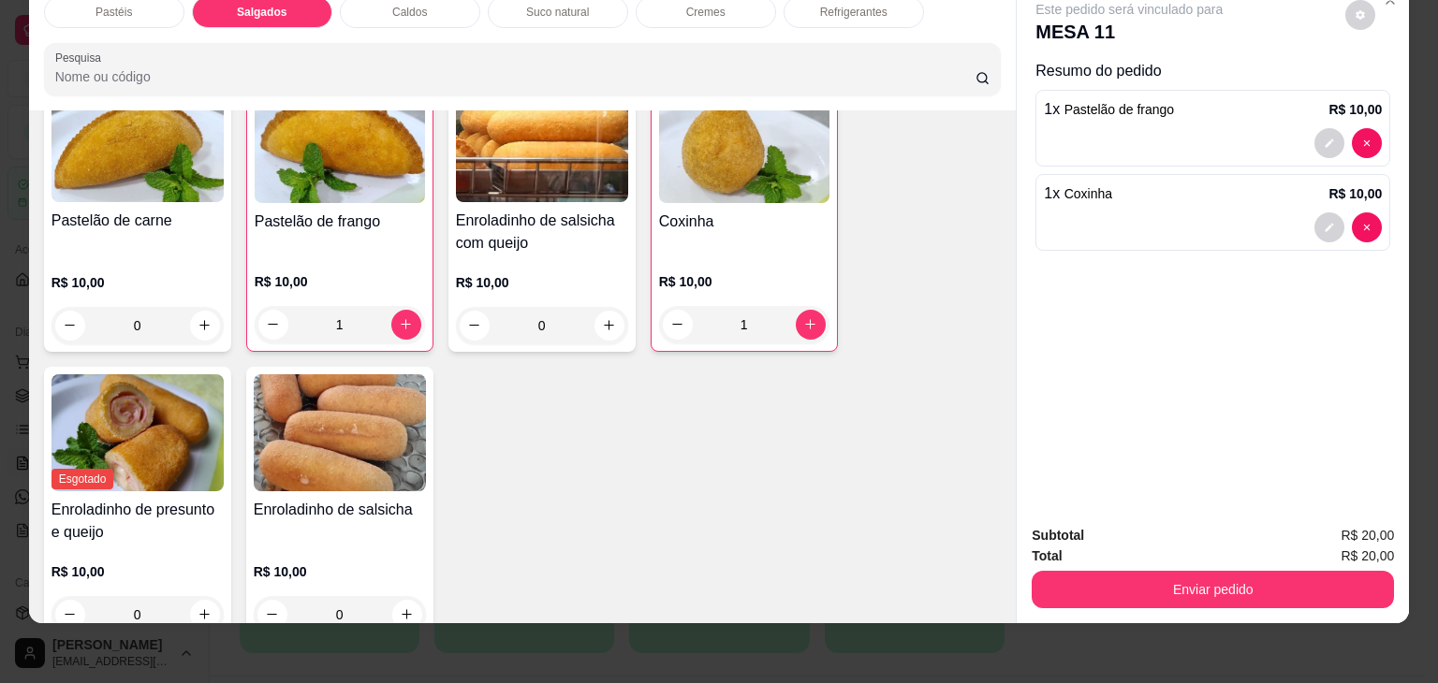
click at [909, 141] on div "Pastelão de carne R$ 10,00 0 Pastelão de frango R$ 10,00 1 Enroladinho de salsi…" at bounding box center [522, 359] width 957 height 563
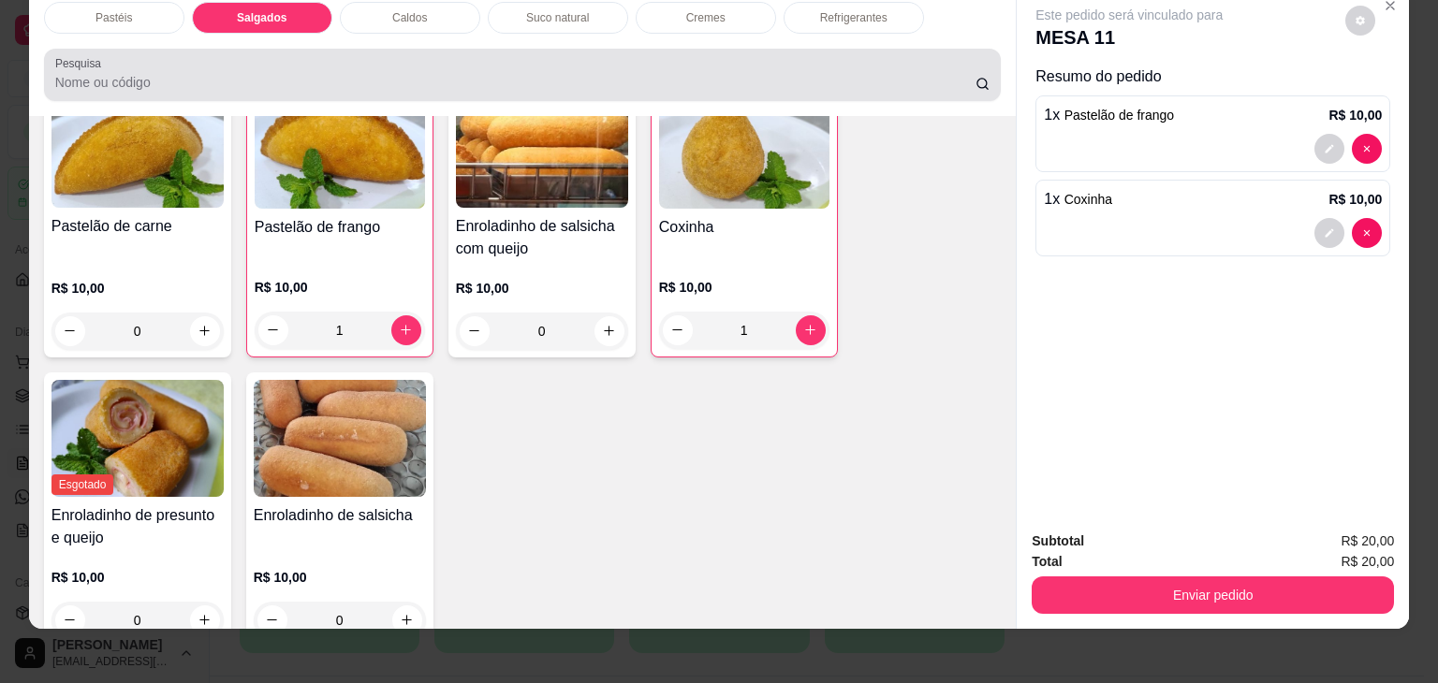
scroll to position [0, 0]
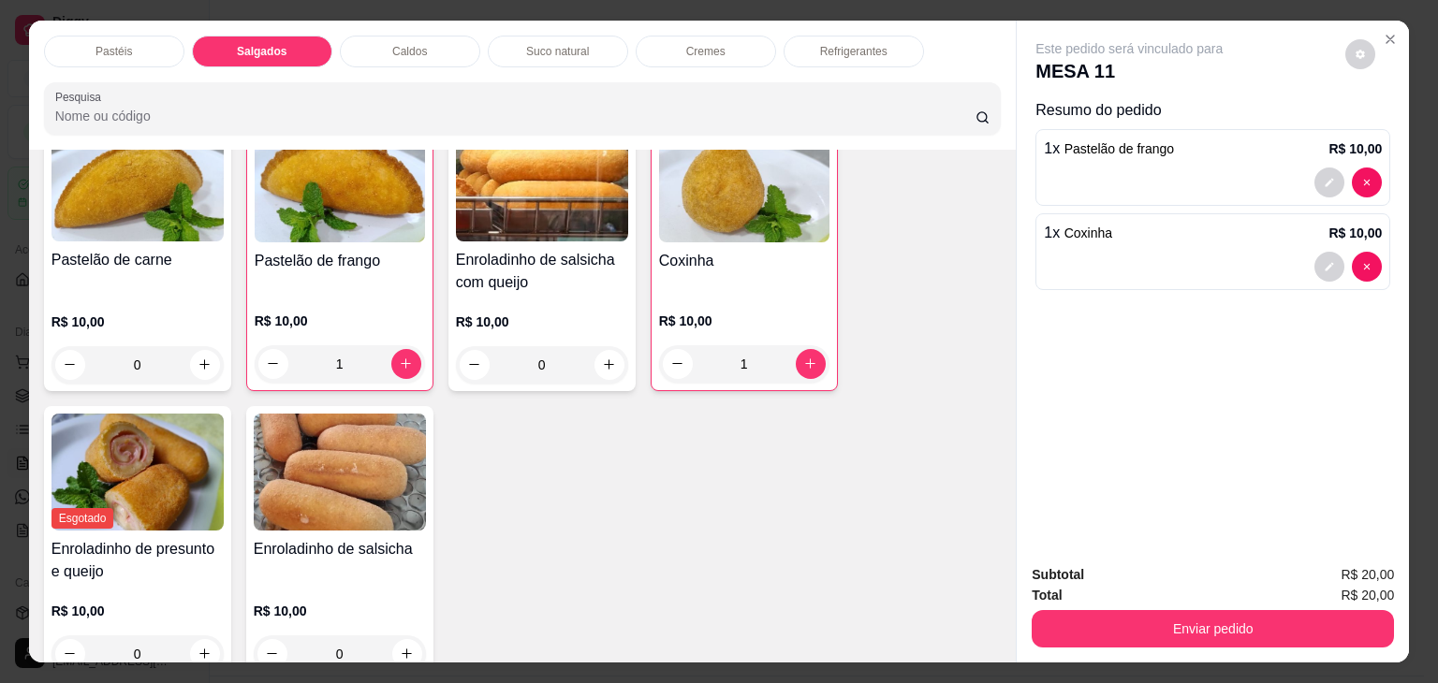
click at [393, 48] on p "Caldos" at bounding box center [409, 51] width 35 height 15
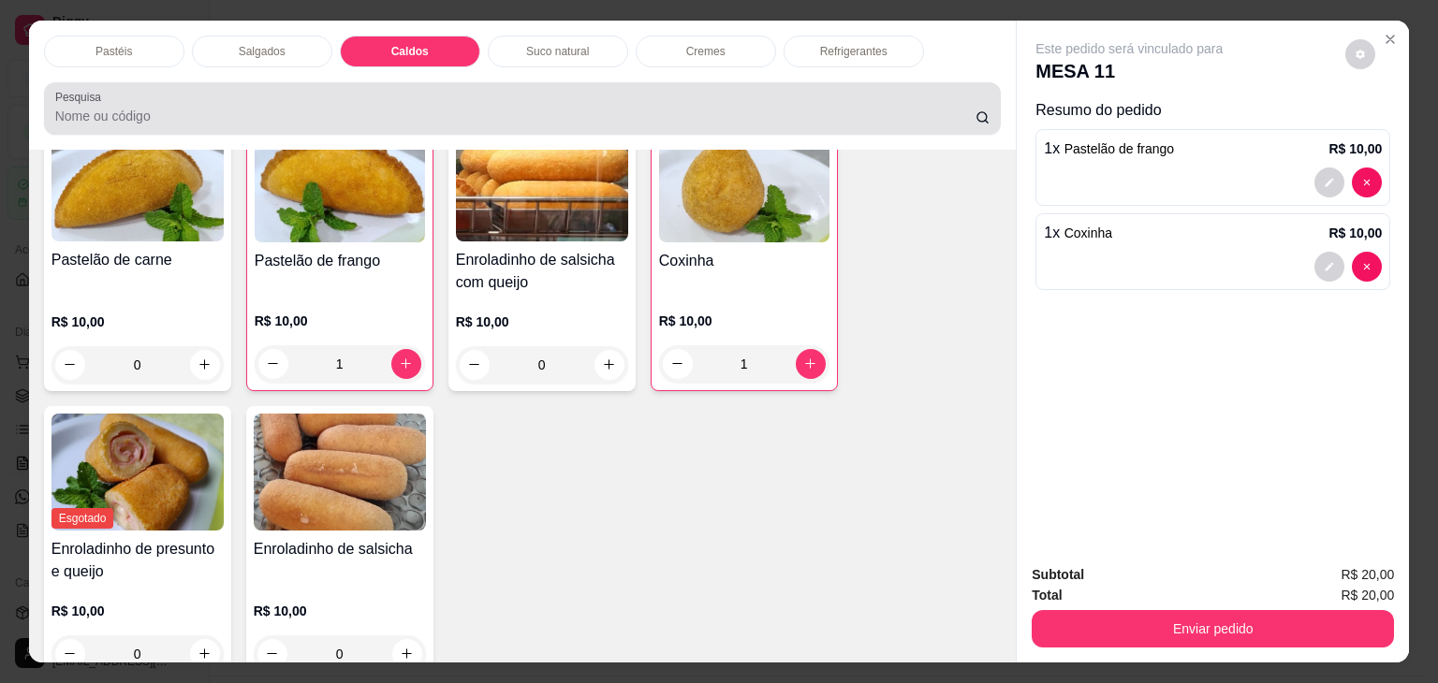
scroll to position [46, 0]
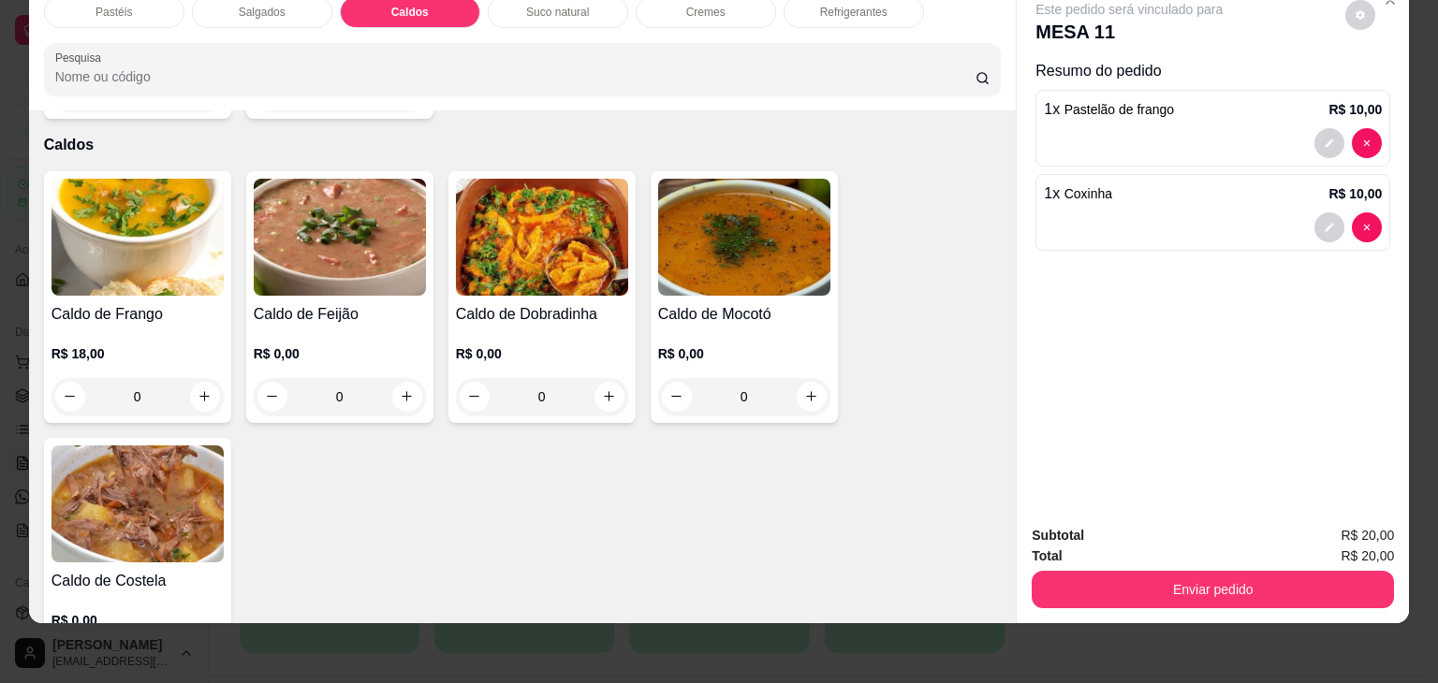
click at [142, 1] on div "Pastéis" at bounding box center [114, 12] width 140 height 32
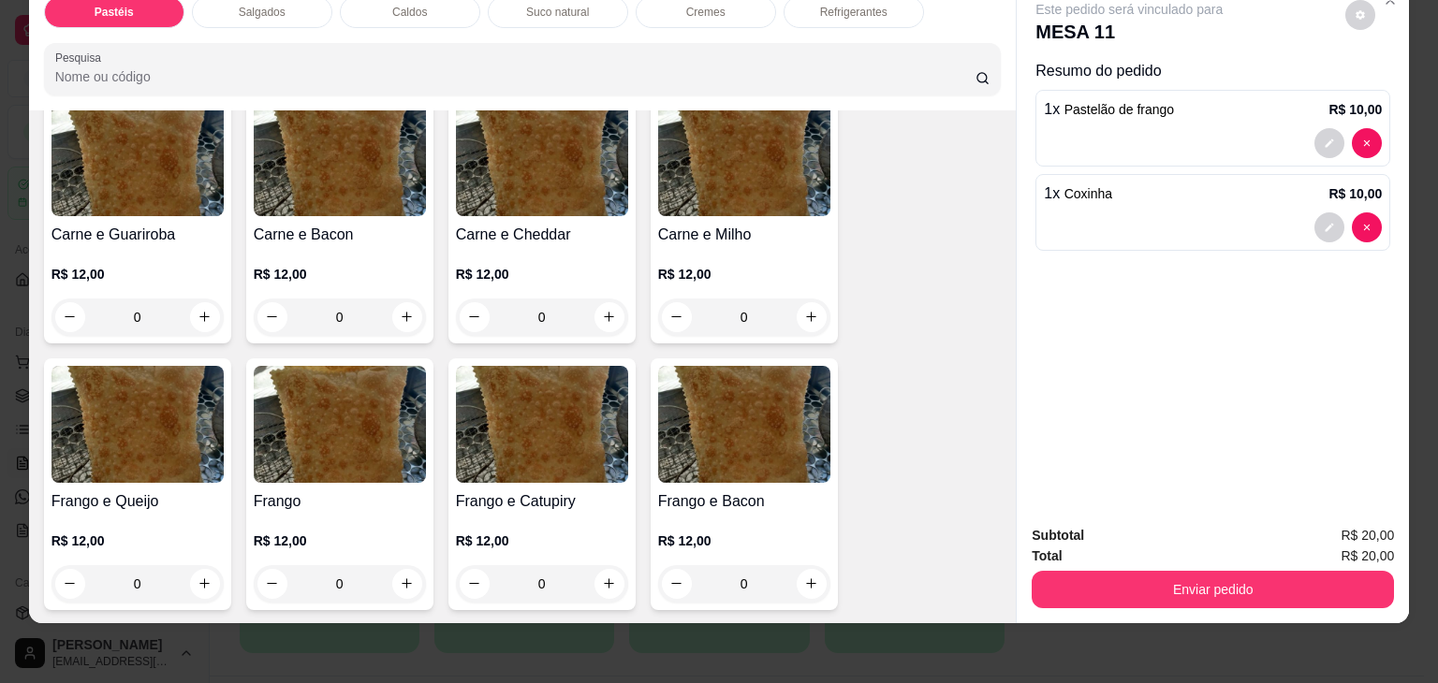
scroll to position [562, 0]
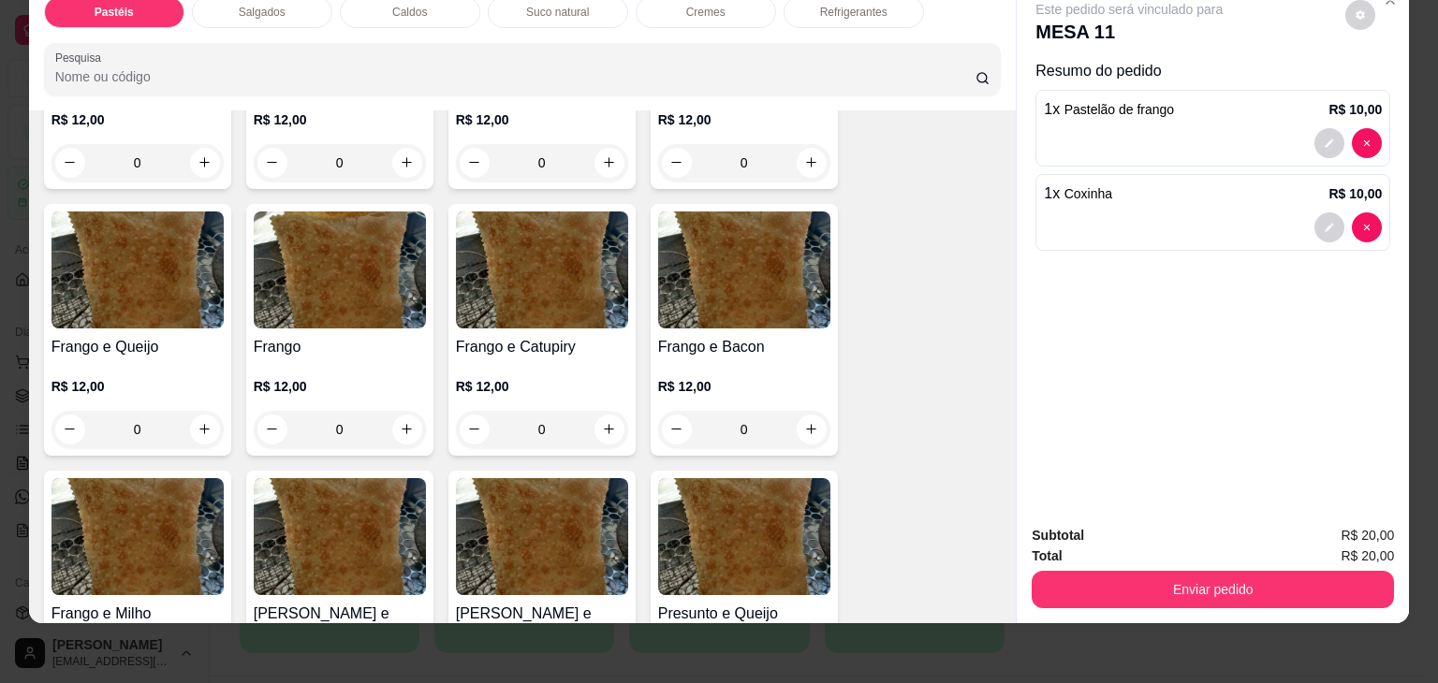
click at [606, 414] on div "0" at bounding box center [542, 429] width 172 height 37
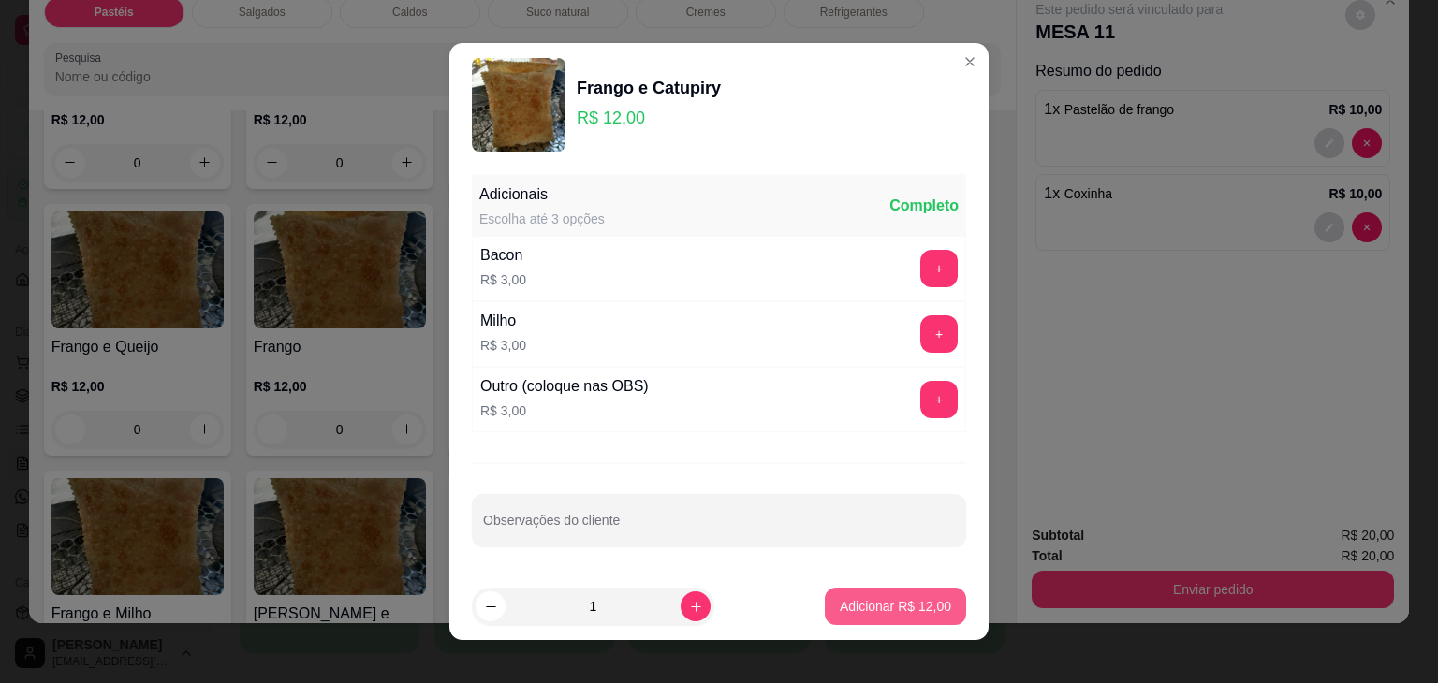
click at [872, 570] on div "Adicionais Escolha até 3 opções Completo Bacon R$ 3,00 + Milho R$ 3,00 + Outro …" at bounding box center [718, 370] width 539 height 406
click at [879, 604] on p "Adicionar R$ 12,00" at bounding box center [895, 606] width 109 height 18
type input "1"
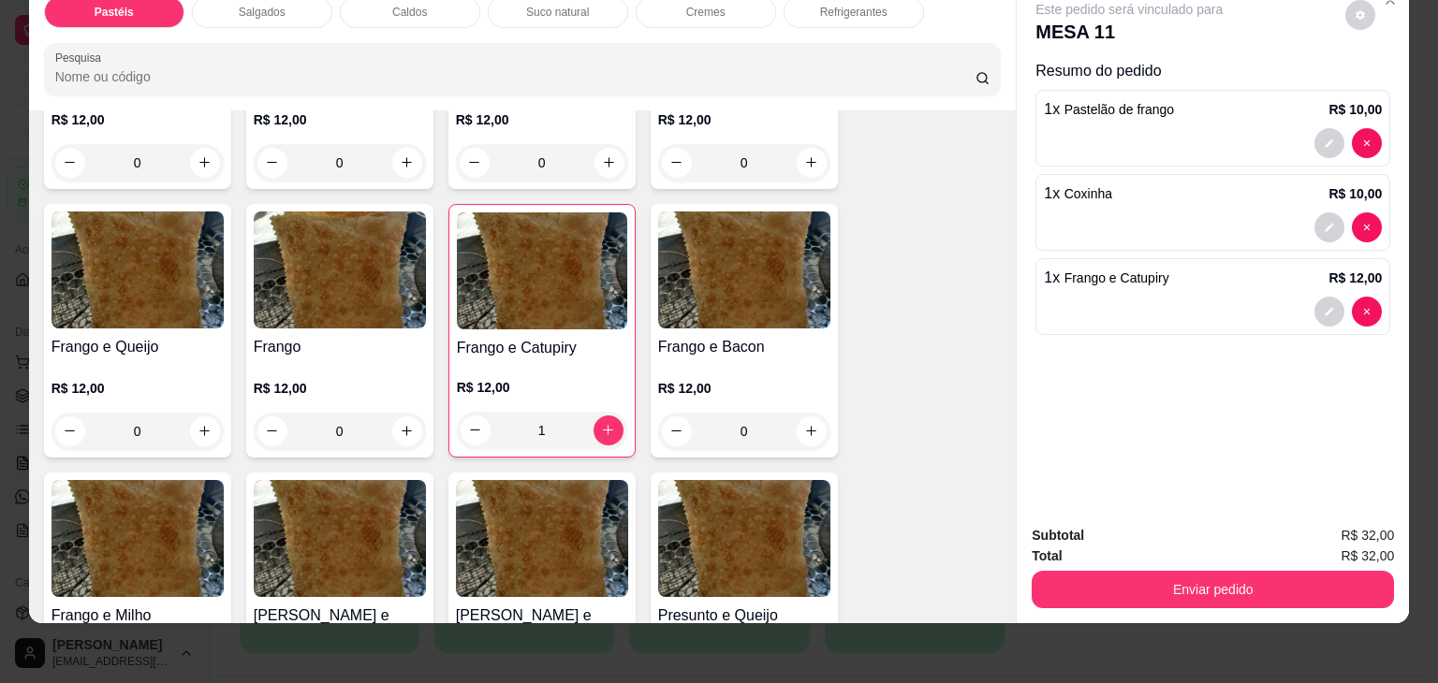
click at [387, 418] on div "0" at bounding box center [340, 431] width 172 height 37
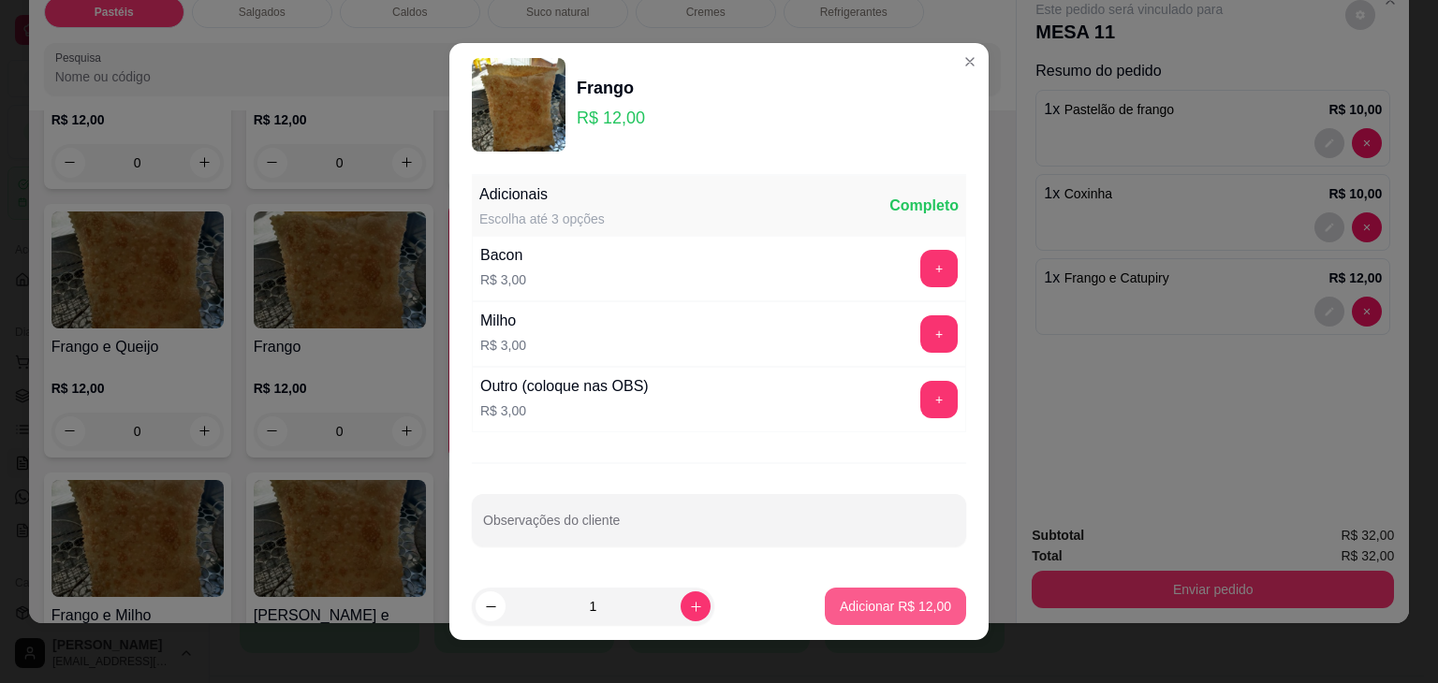
click at [932, 604] on button "Adicionar R$ 12,00" at bounding box center [895, 606] width 141 height 37
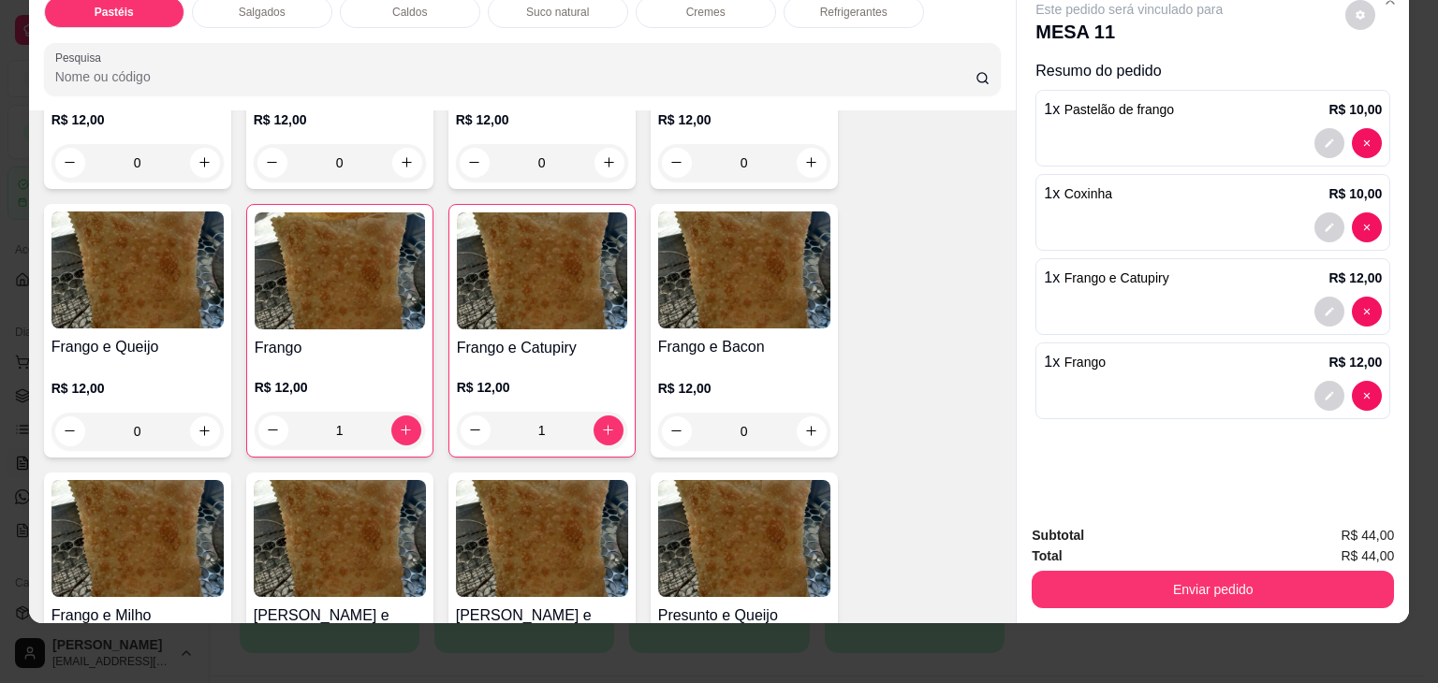
type input "1"
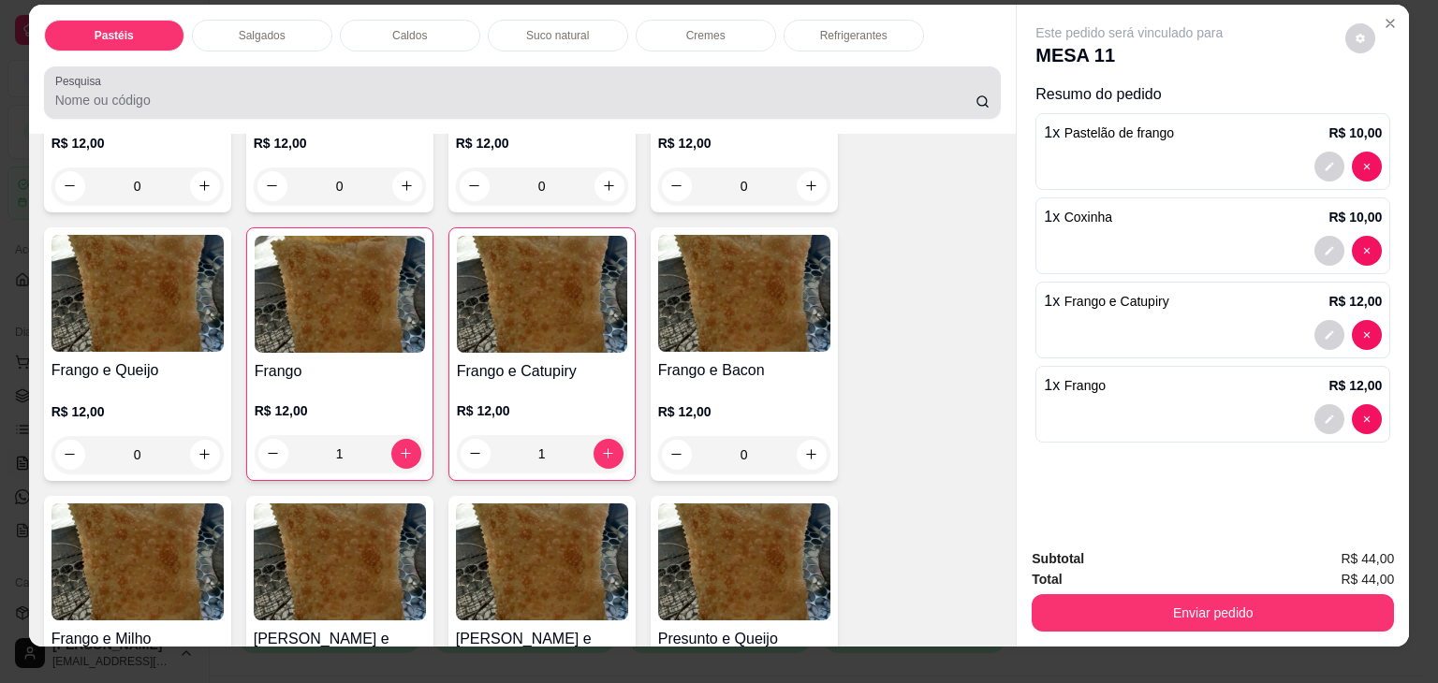
scroll to position [0, 0]
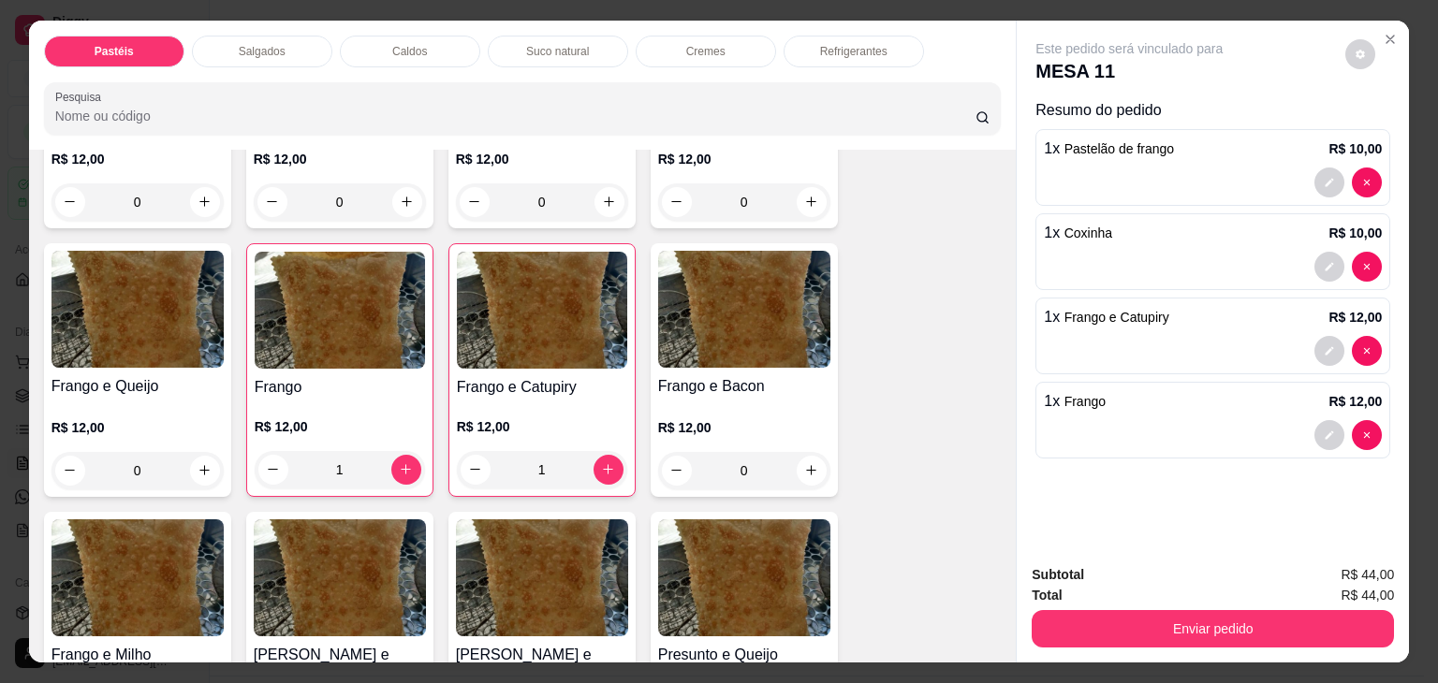
click at [810, 36] on div "Refrigerantes" at bounding box center [853, 52] width 140 height 32
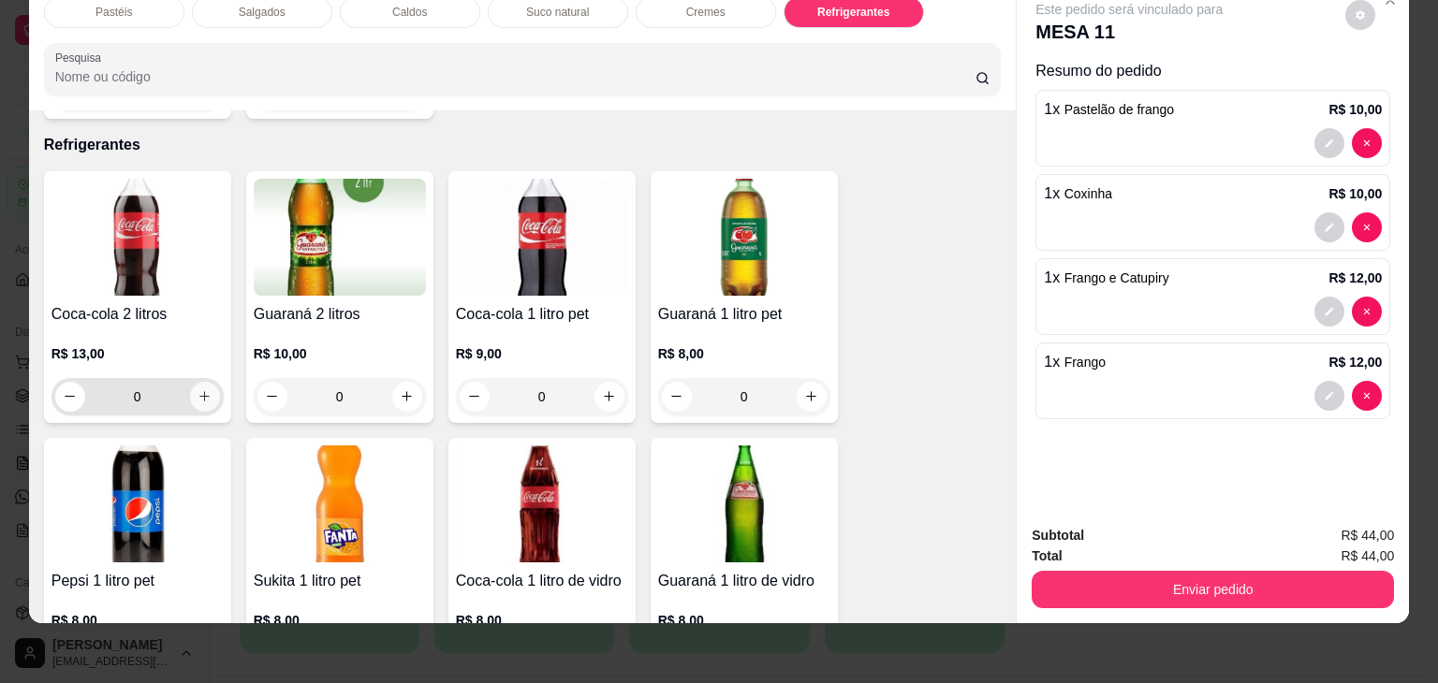
click at [198, 389] on icon "increase-product-quantity" at bounding box center [204, 396] width 14 height 14
type input "1"
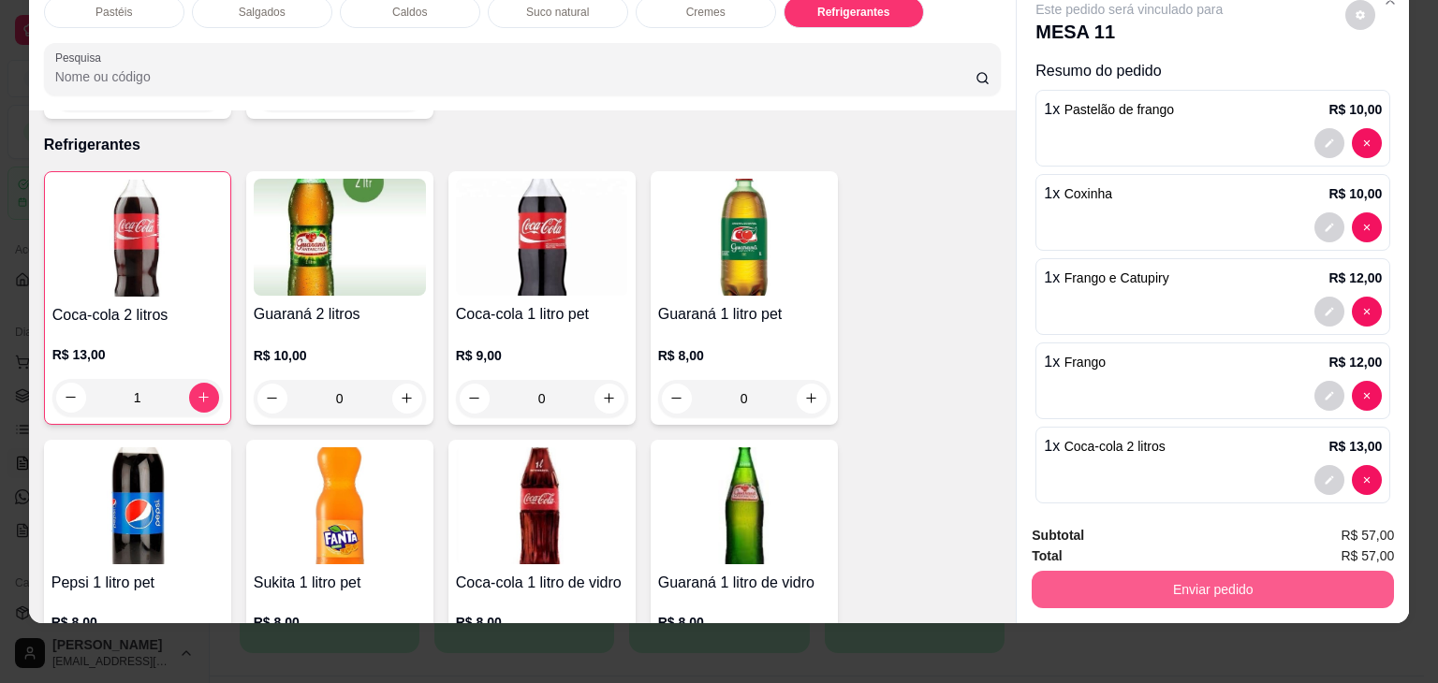
click at [1314, 571] on button "Enviar pedido" at bounding box center [1212, 589] width 362 height 37
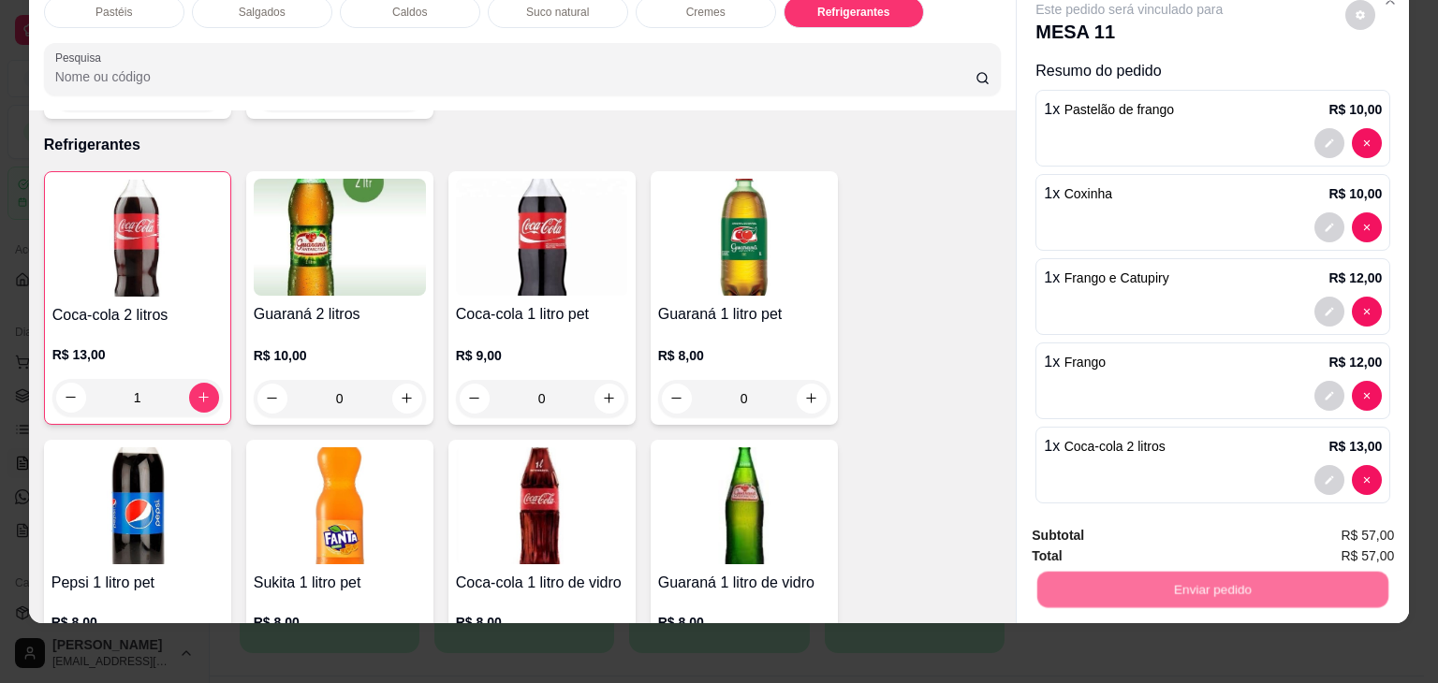
click at [1200, 522] on button "Não registrar e enviar pedido" at bounding box center [1150, 529] width 195 height 36
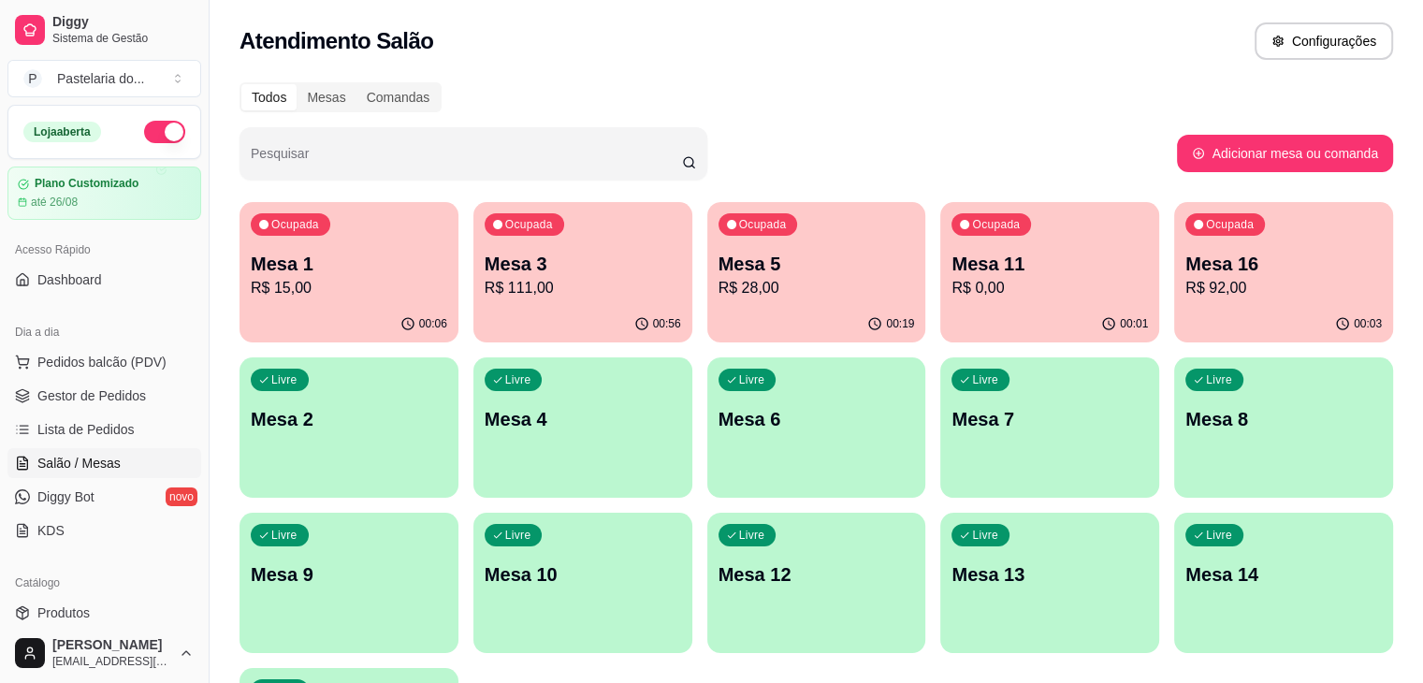
click at [493, 300] on div "Ocupada Mesa 3 R$ 111,00" at bounding box center [583, 254] width 219 height 104
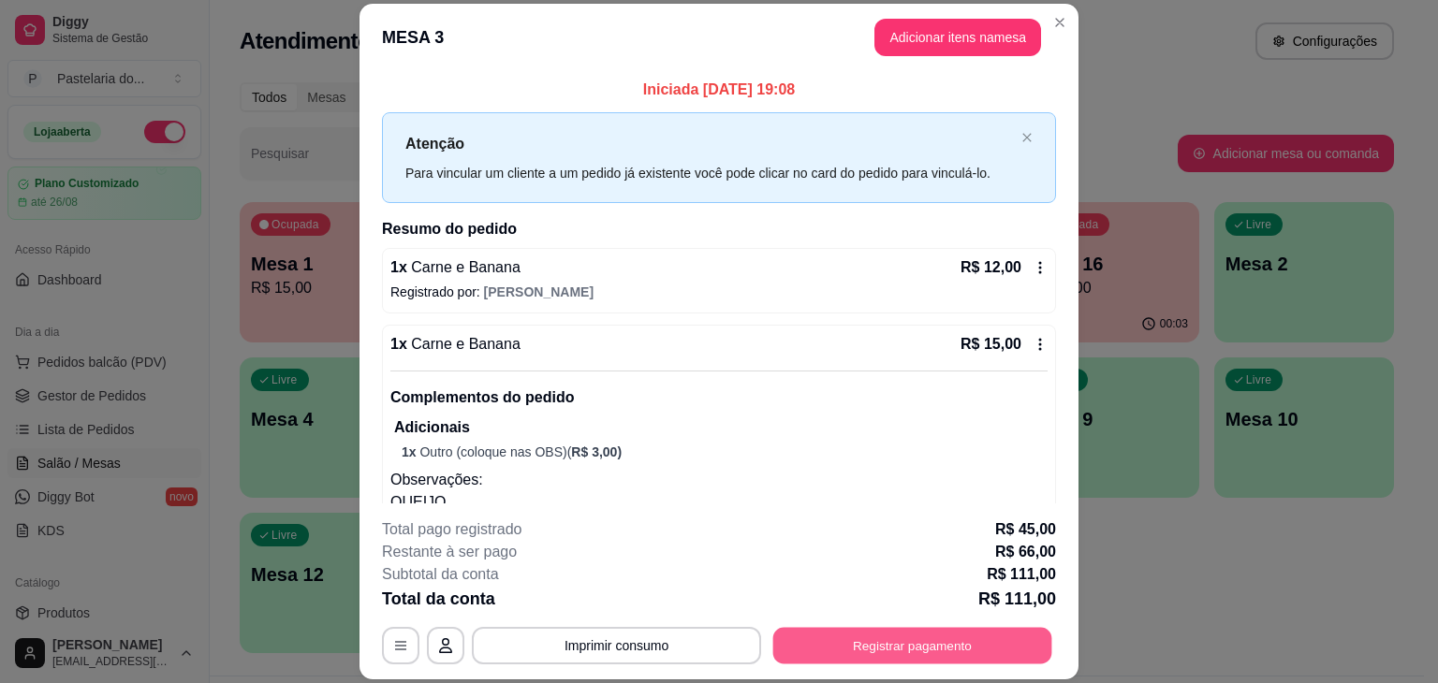
click at [869, 650] on button "Registrar pagamento" at bounding box center [912, 646] width 279 height 36
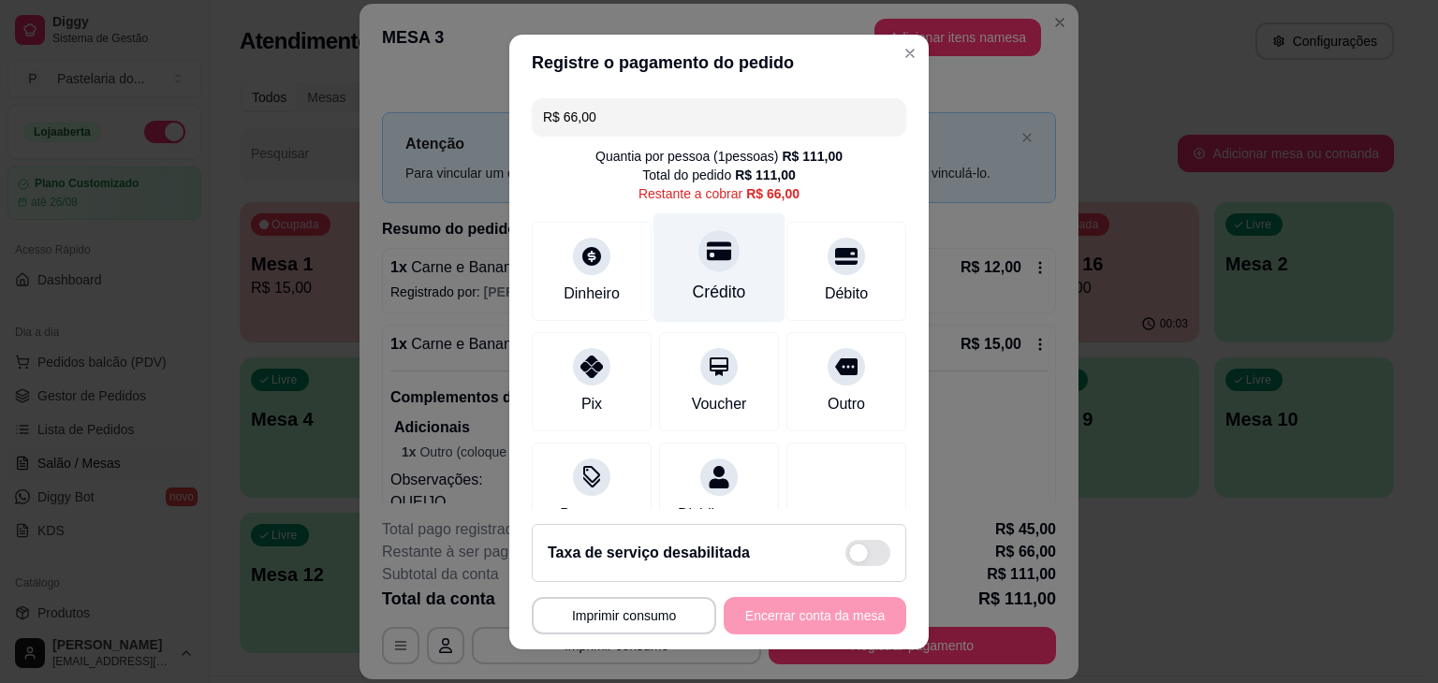
click at [715, 277] on div "Crédito" at bounding box center [719, 266] width 132 height 109
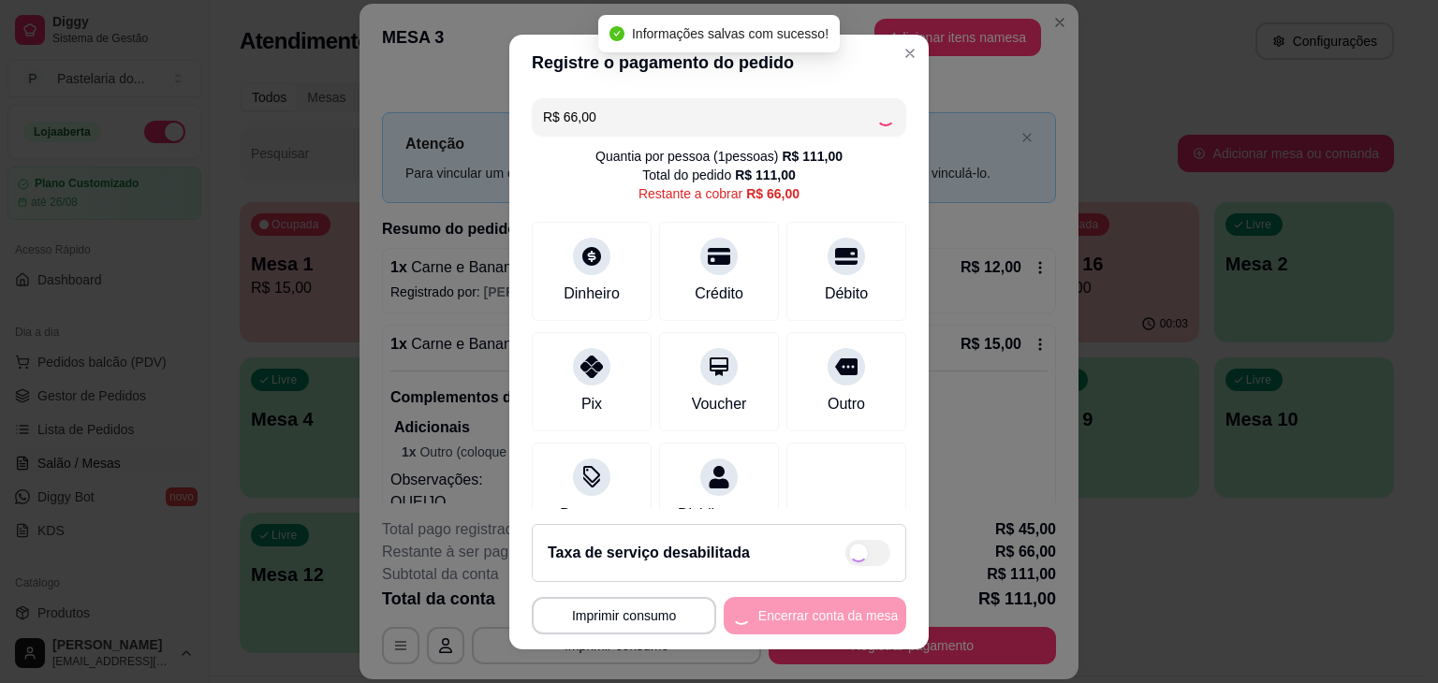
type input "R$ 0,00"
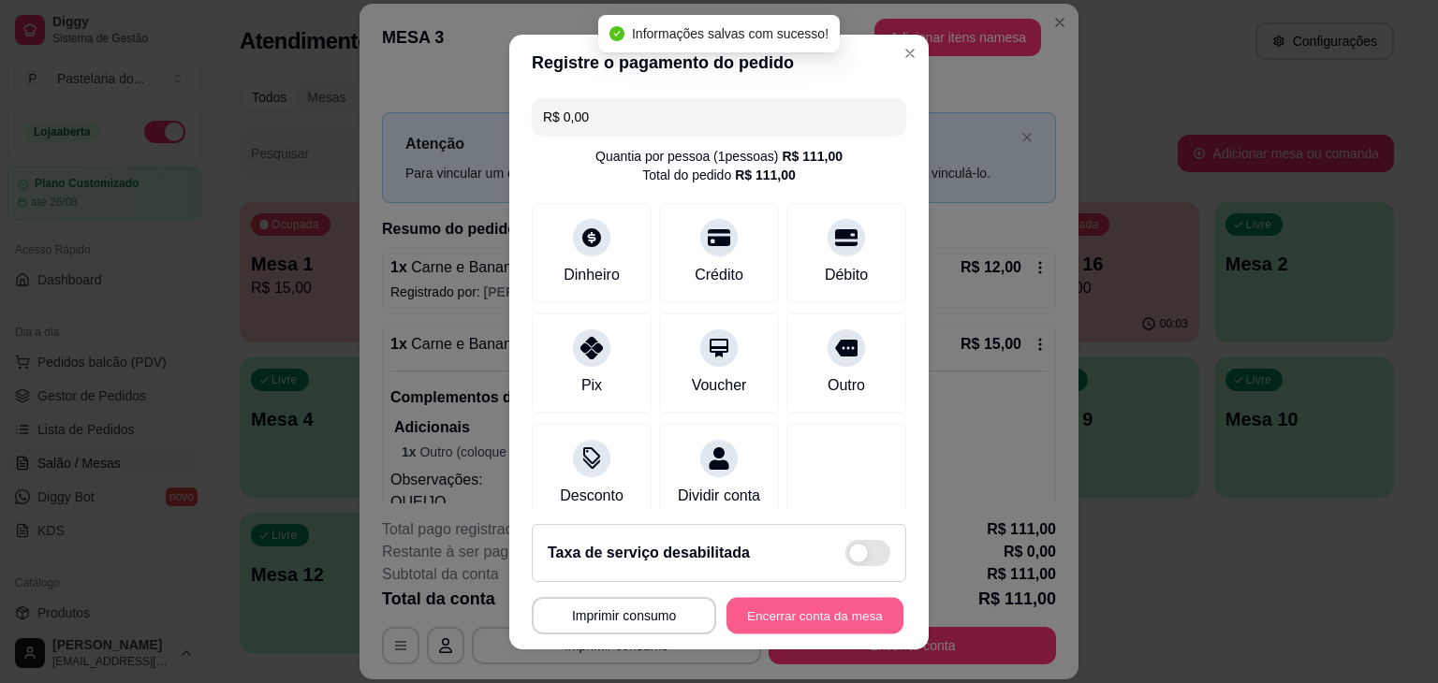
click at [816, 618] on button "Encerrar conta da mesa" at bounding box center [814, 615] width 177 height 36
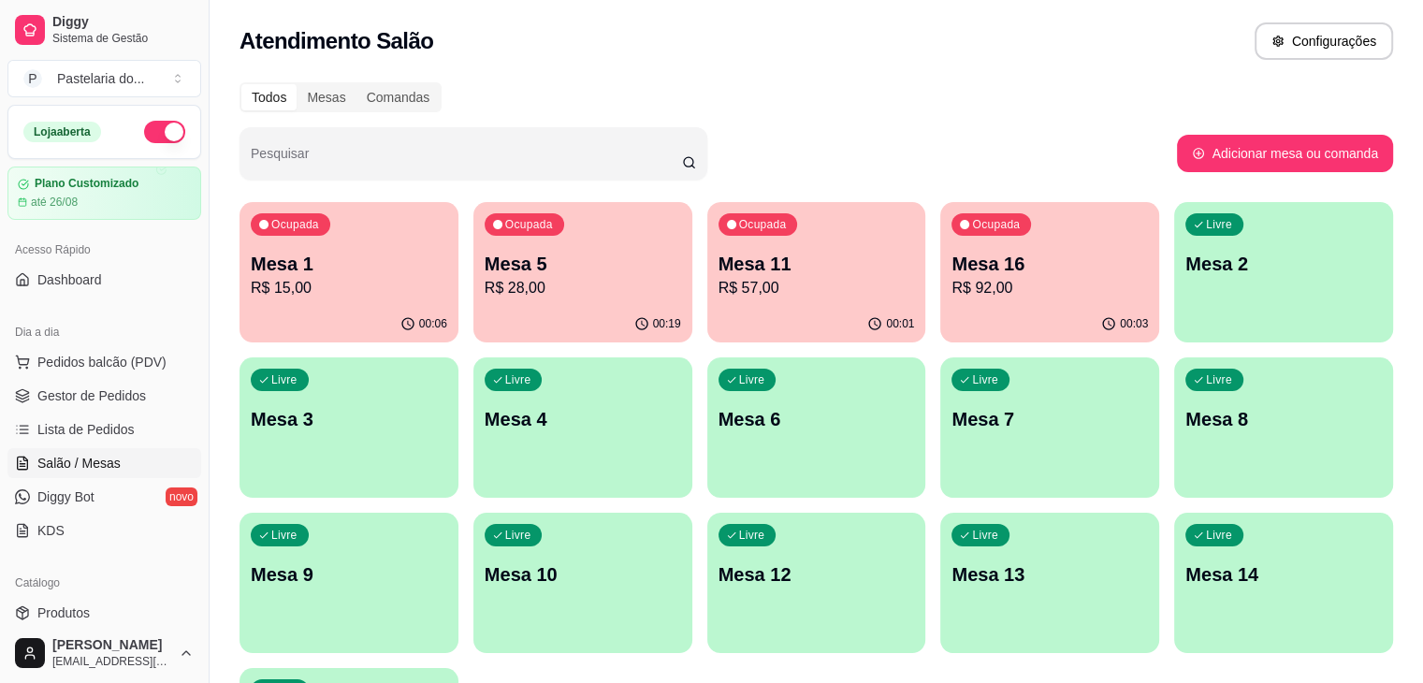
click at [340, 241] on div "Ocupada Mesa 1 R$ 15,00" at bounding box center [349, 254] width 219 height 104
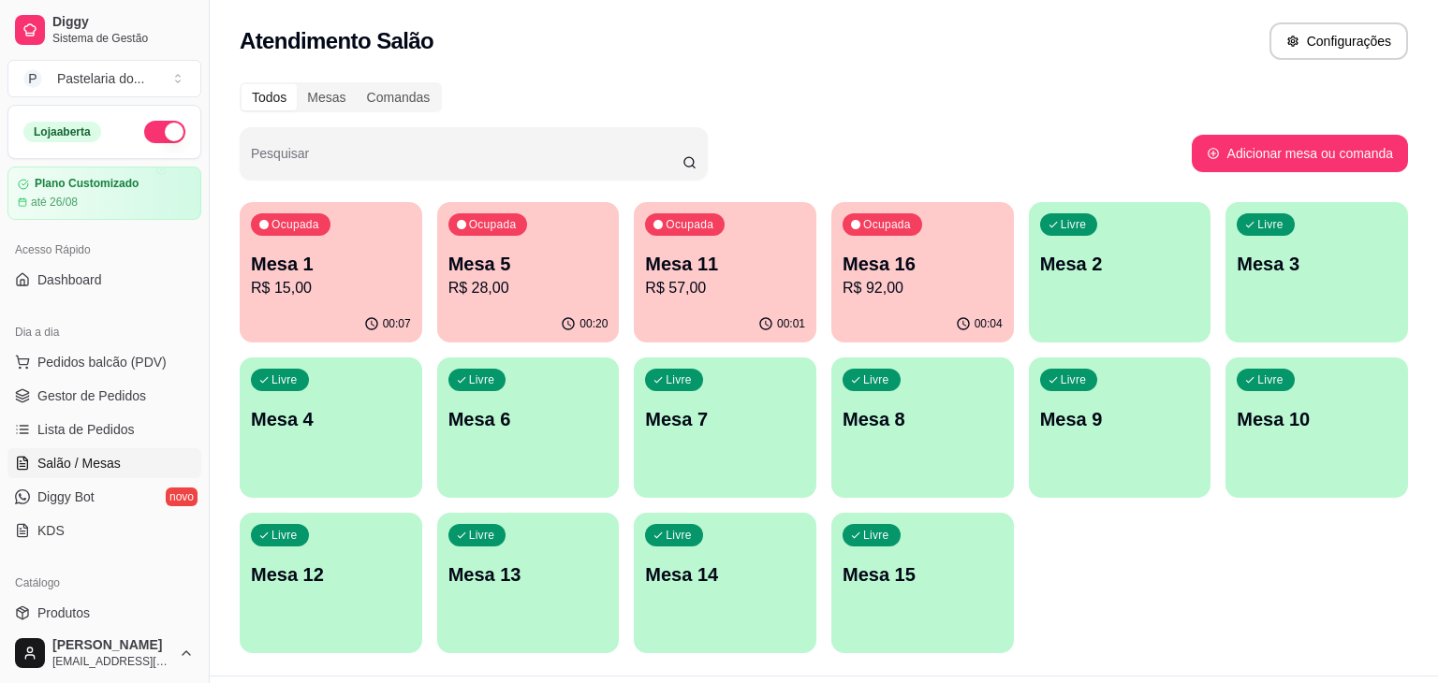
click at [1194, 60] on div "Atendimento Salão Configurações" at bounding box center [824, 35] width 1228 height 71
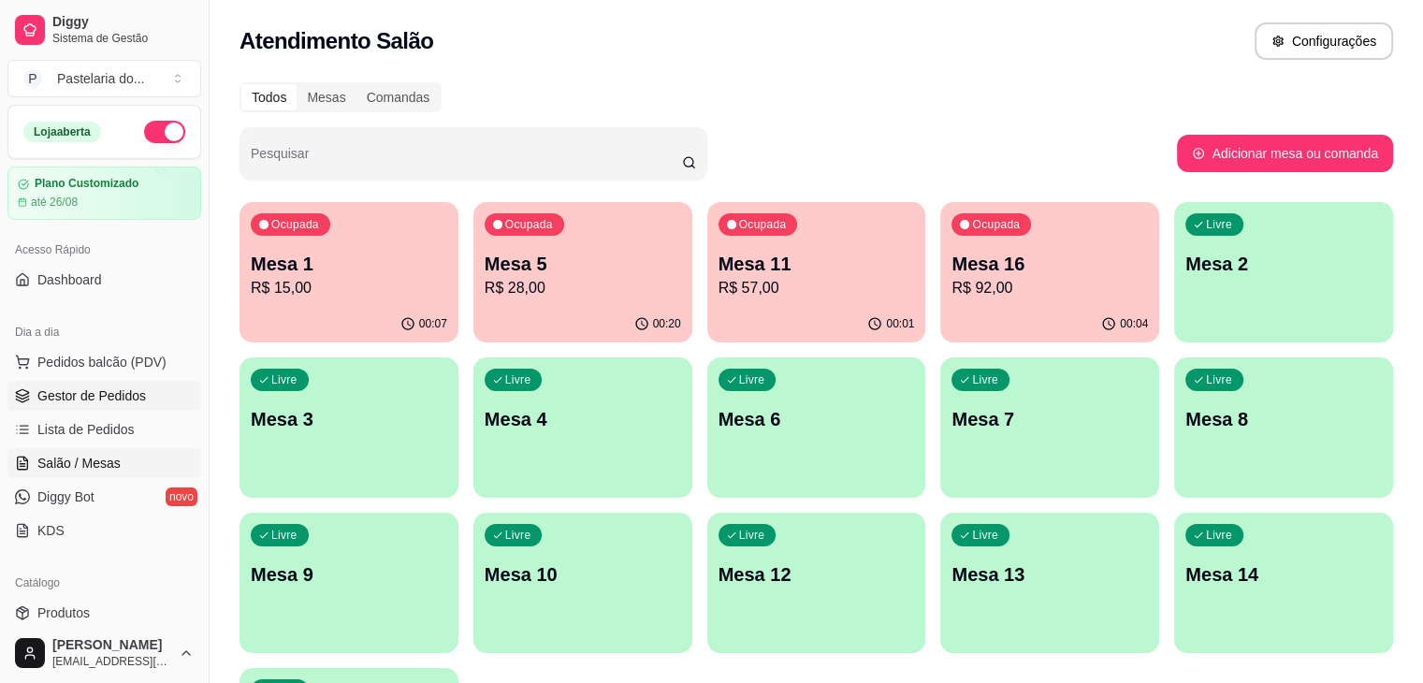
click at [147, 387] on link "Gestor de Pedidos" at bounding box center [104, 396] width 194 height 30
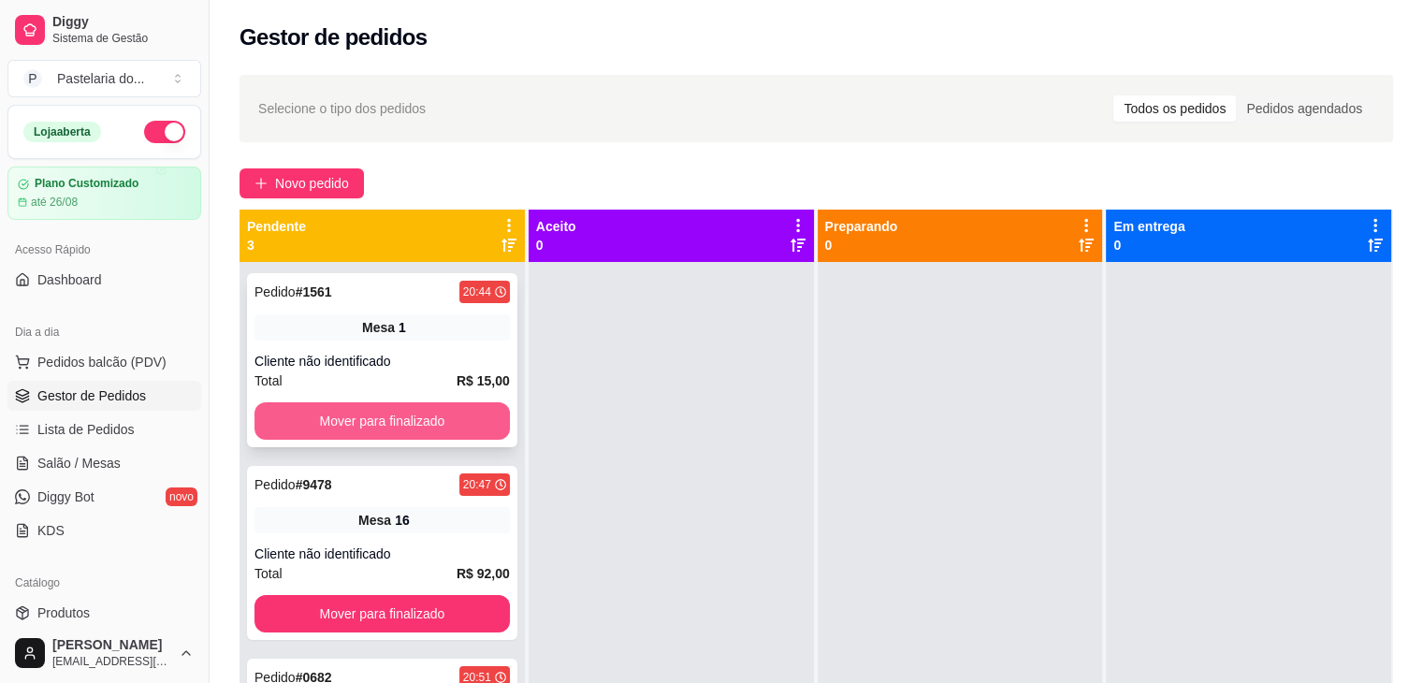
click at [435, 416] on button "Mover para finalizado" at bounding box center [382, 420] width 255 height 37
click at [435, 416] on div "Mover para finalizado" at bounding box center [382, 420] width 255 height 37
click at [429, 423] on button "Mover para finalizado" at bounding box center [382, 420] width 255 height 37
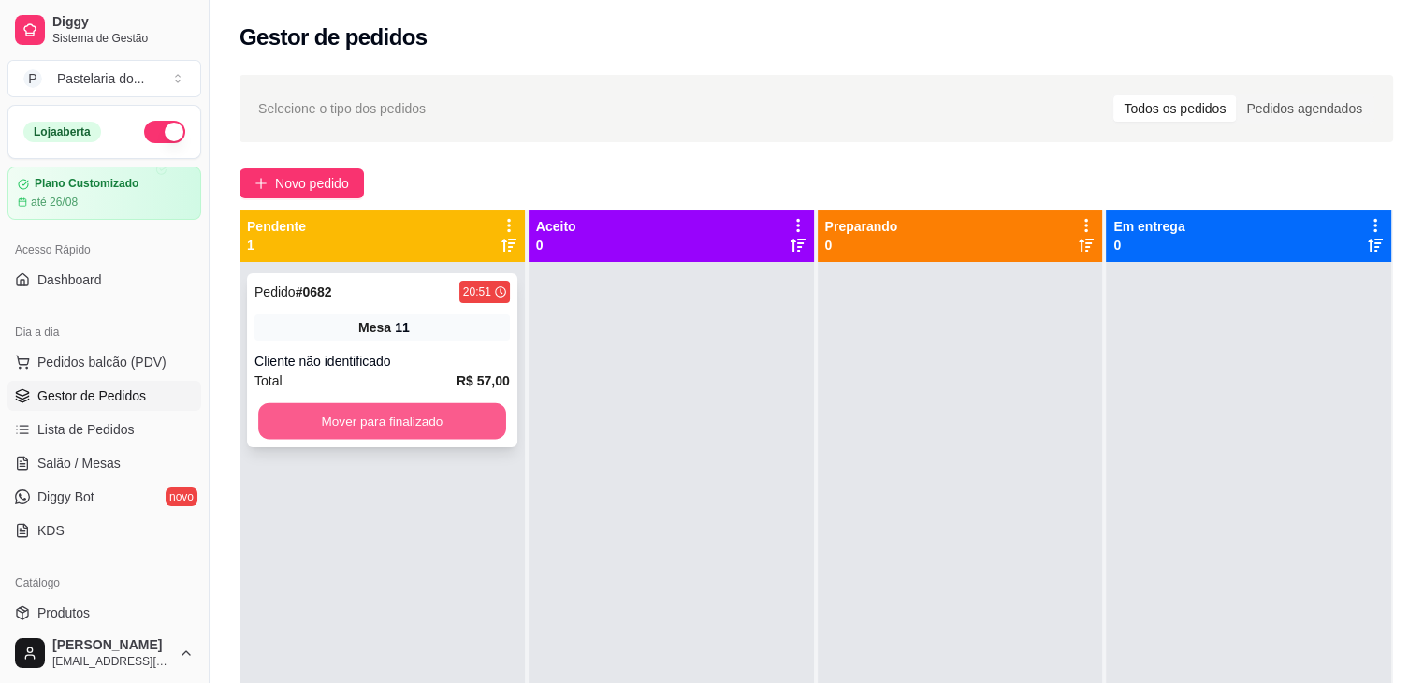
click at [434, 433] on button "Mover para finalizado" at bounding box center [382, 421] width 248 height 36
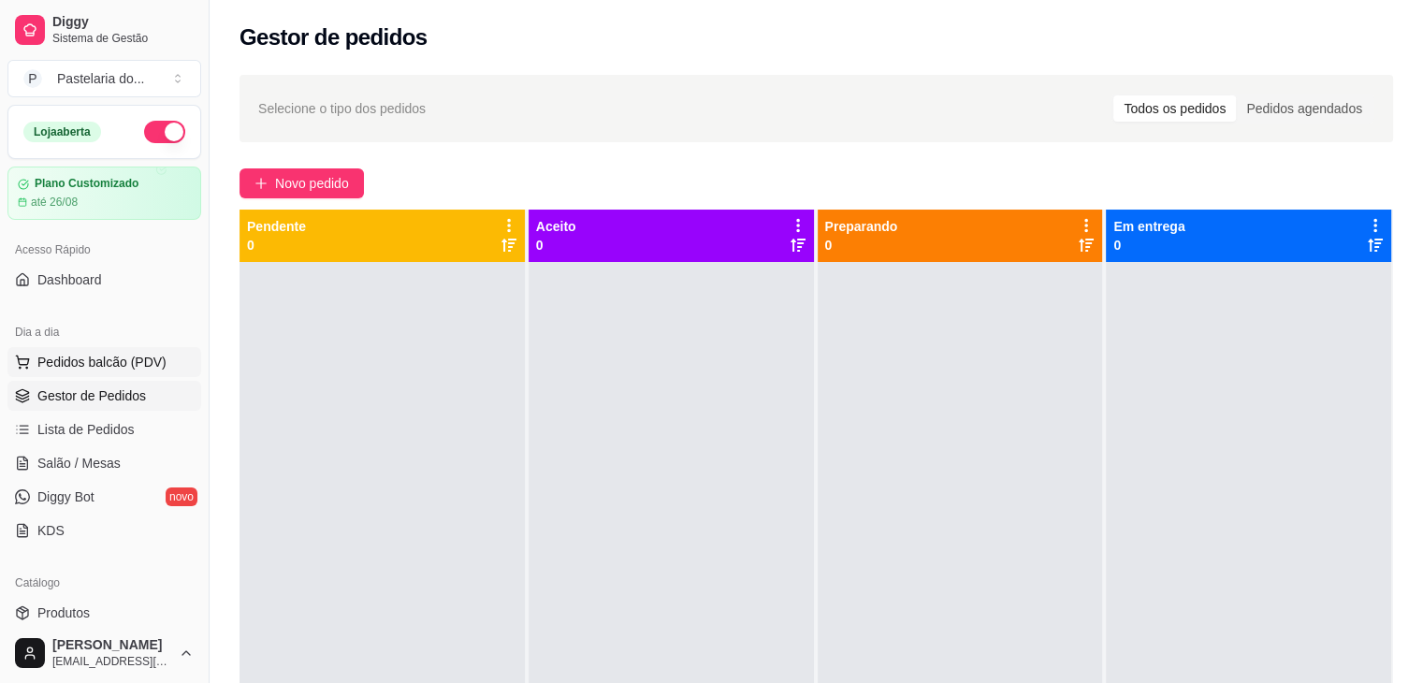
click at [131, 368] on span "Pedidos balcão (PDV)" at bounding box center [101, 362] width 129 height 19
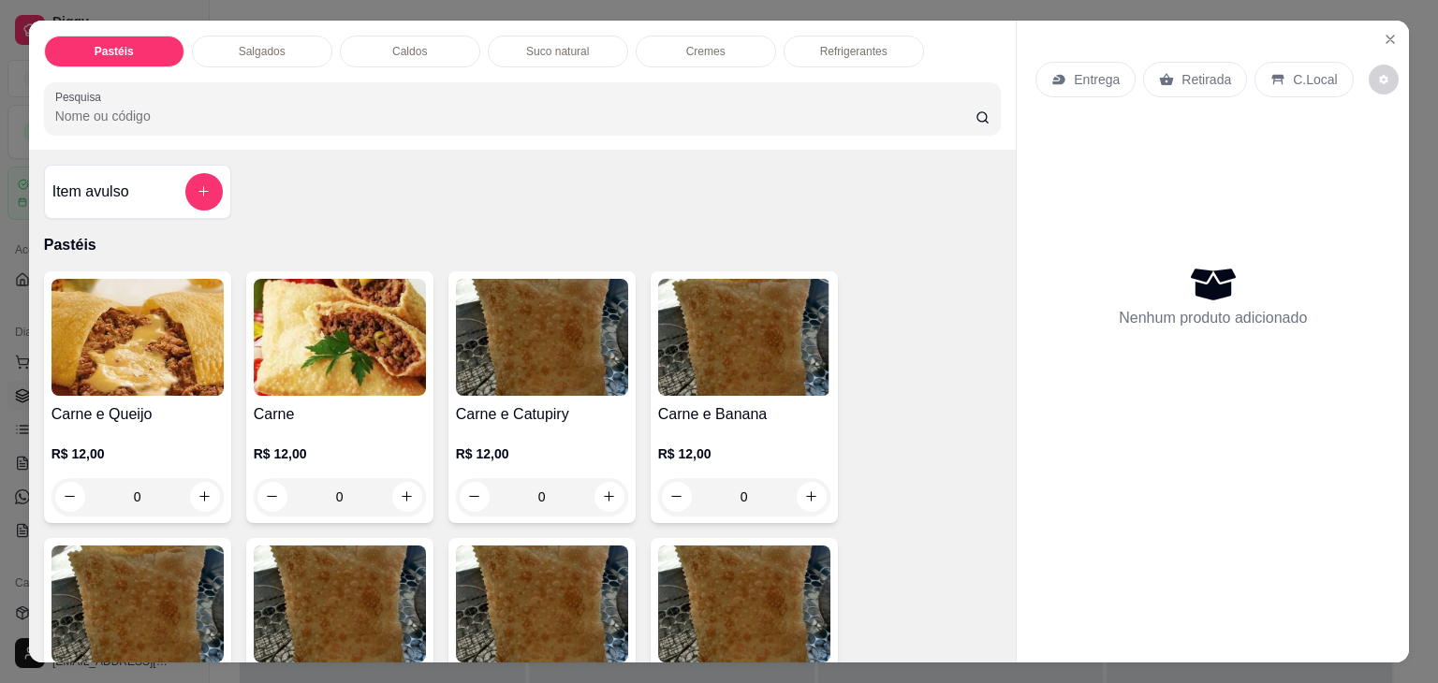
click at [392, 44] on p "Caldos" at bounding box center [409, 51] width 35 height 15
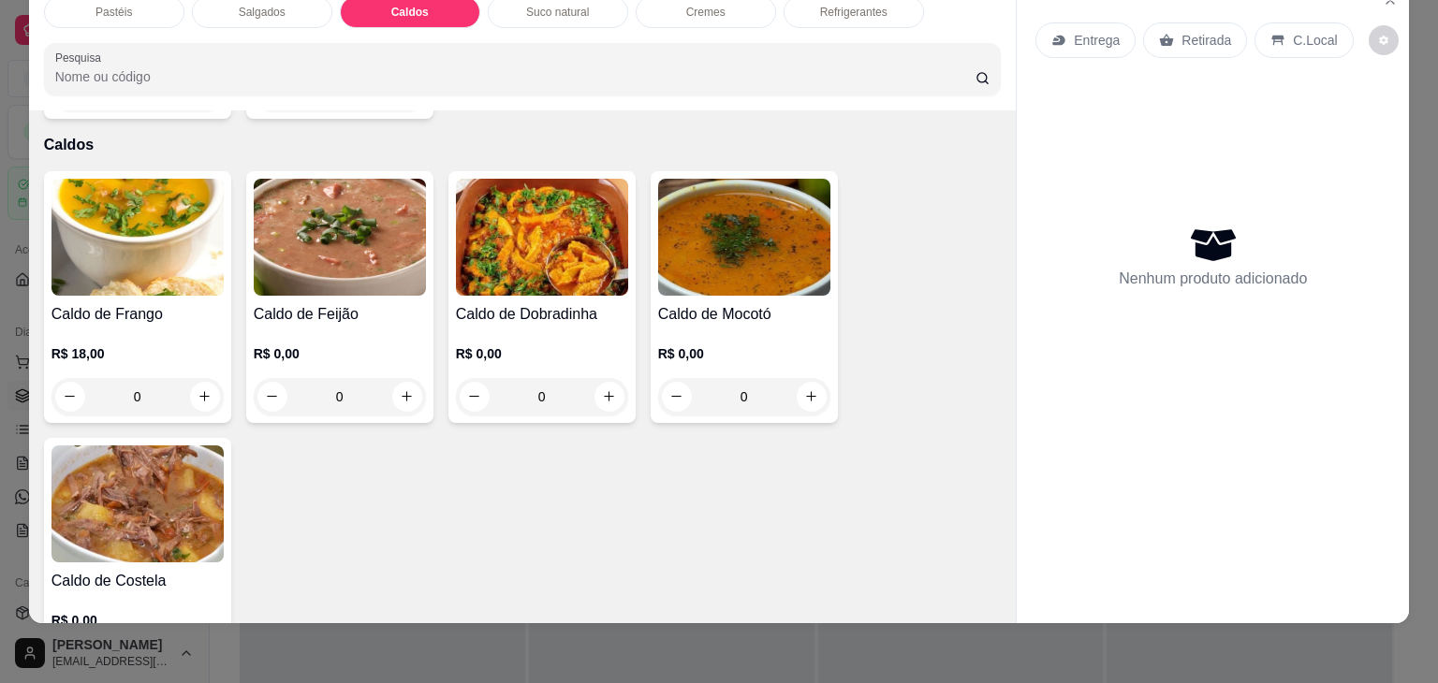
click at [674, 244] on img at bounding box center [744, 237] width 172 height 117
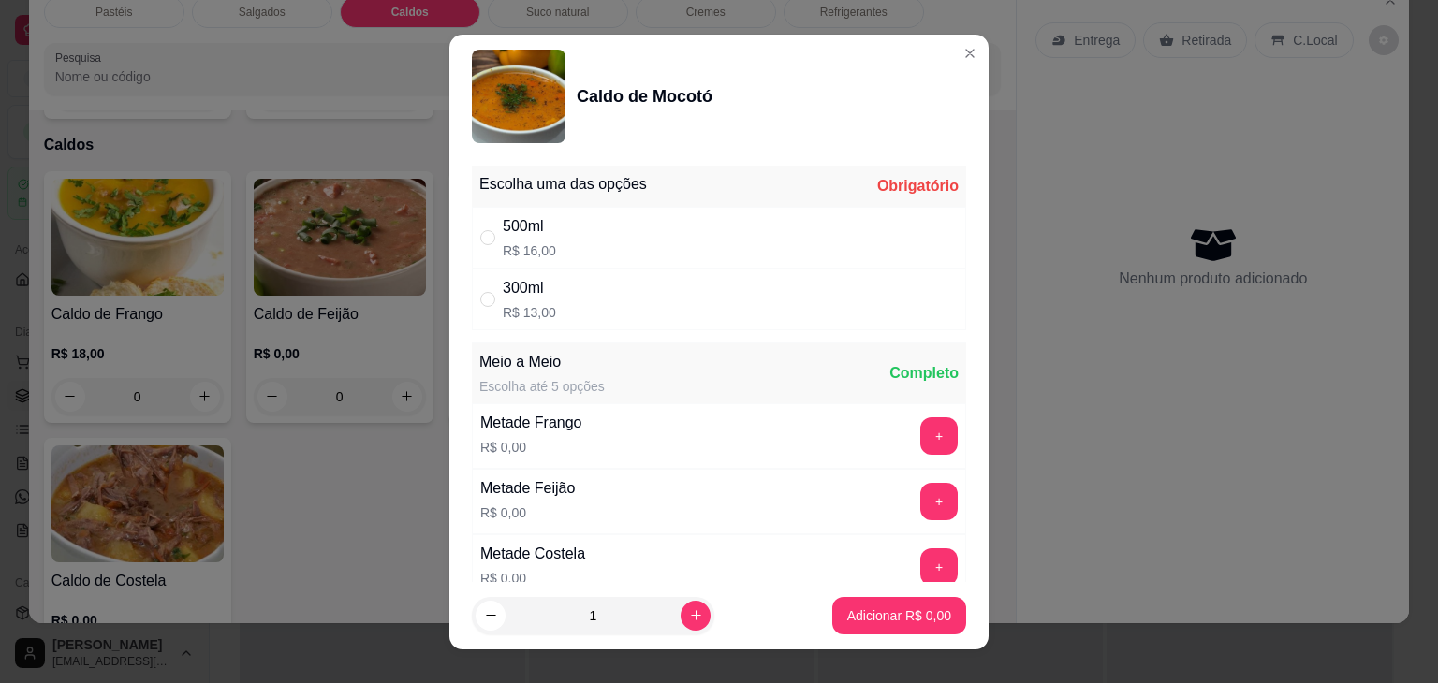
click at [666, 300] on div "300ml R$ 13,00" at bounding box center [719, 300] width 494 height 62
radio input "true"
click at [917, 619] on p "Adicionar R$ 13,00" at bounding box center [894, 615] width 111 height 19
type input "1"
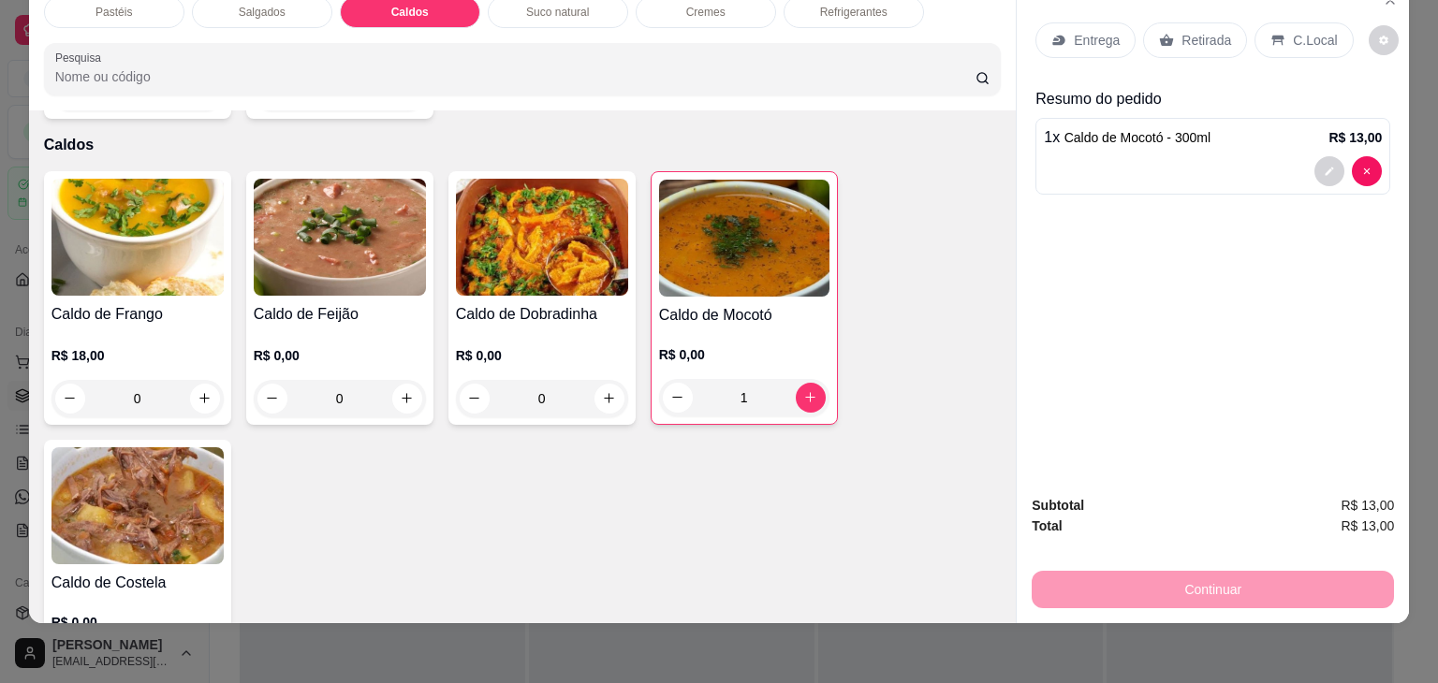
click at [1216, 22] on div "Retirada" at bounding box center [1195, 40] width 104 height 36
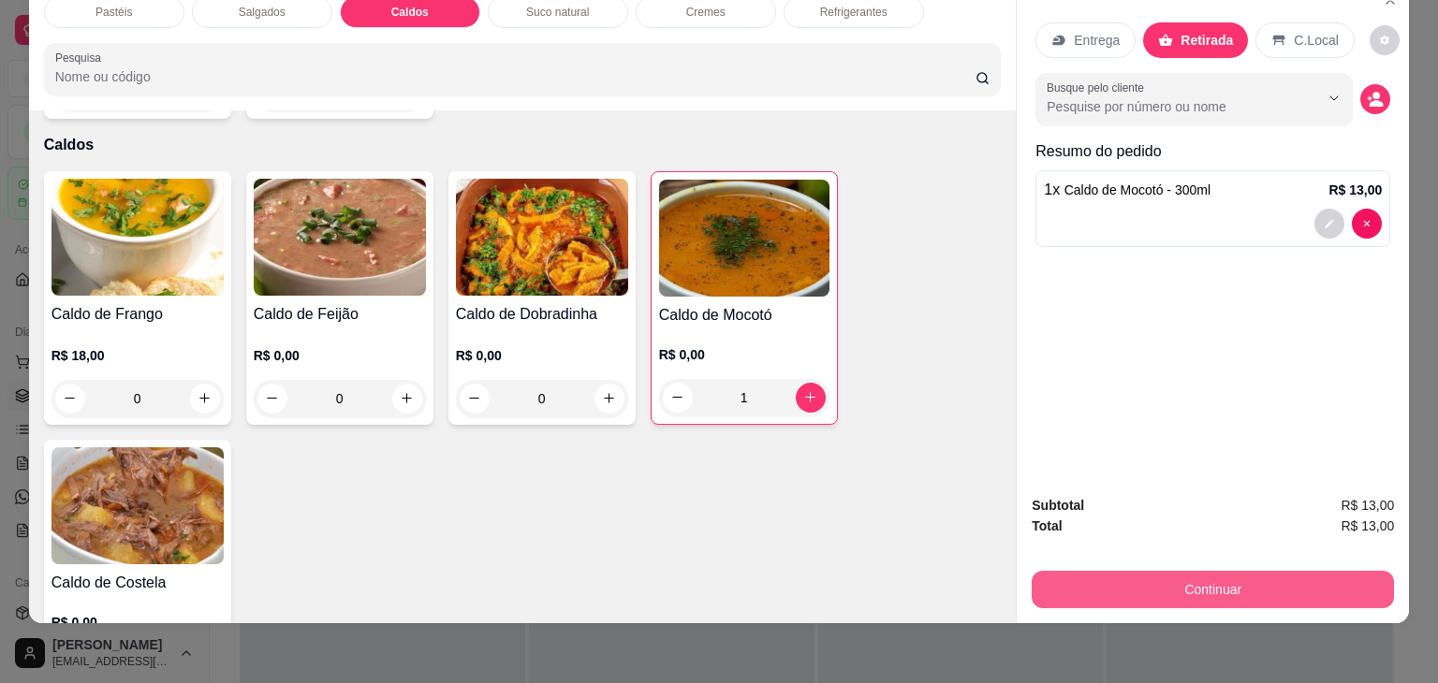
click at [1218, 572] on button "Continuar" at bounding box center [1212, 589] width 362 height 37
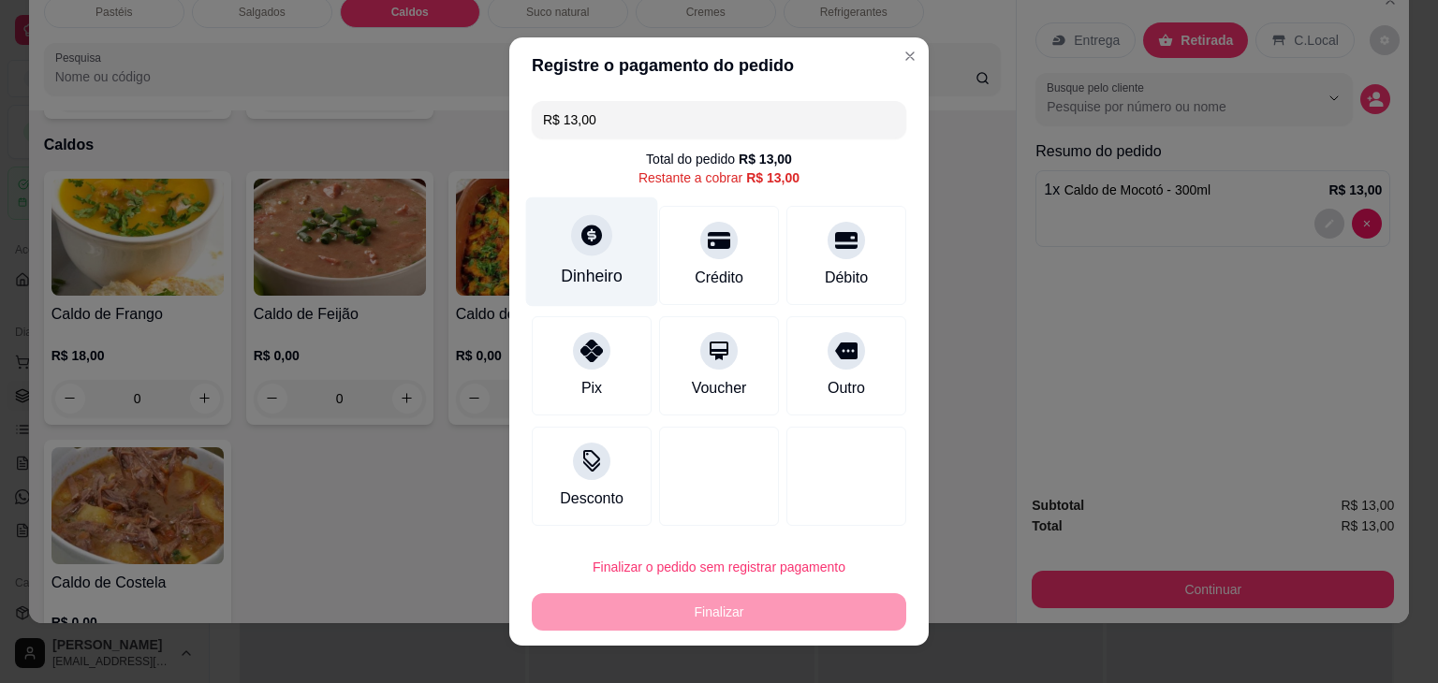
click at [599, 289] on div "Dinheiro" at bounding box center [592, 251] width 132 height 109
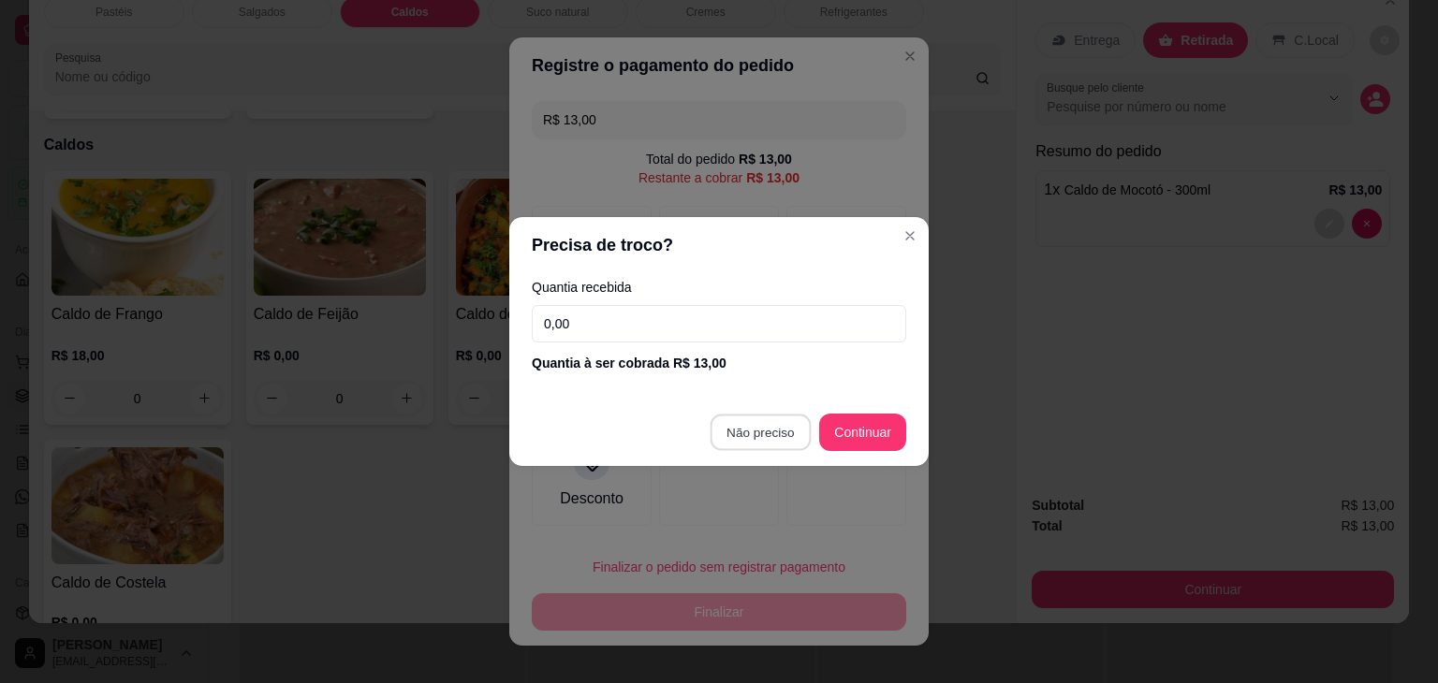
type input "R$ 0,00"
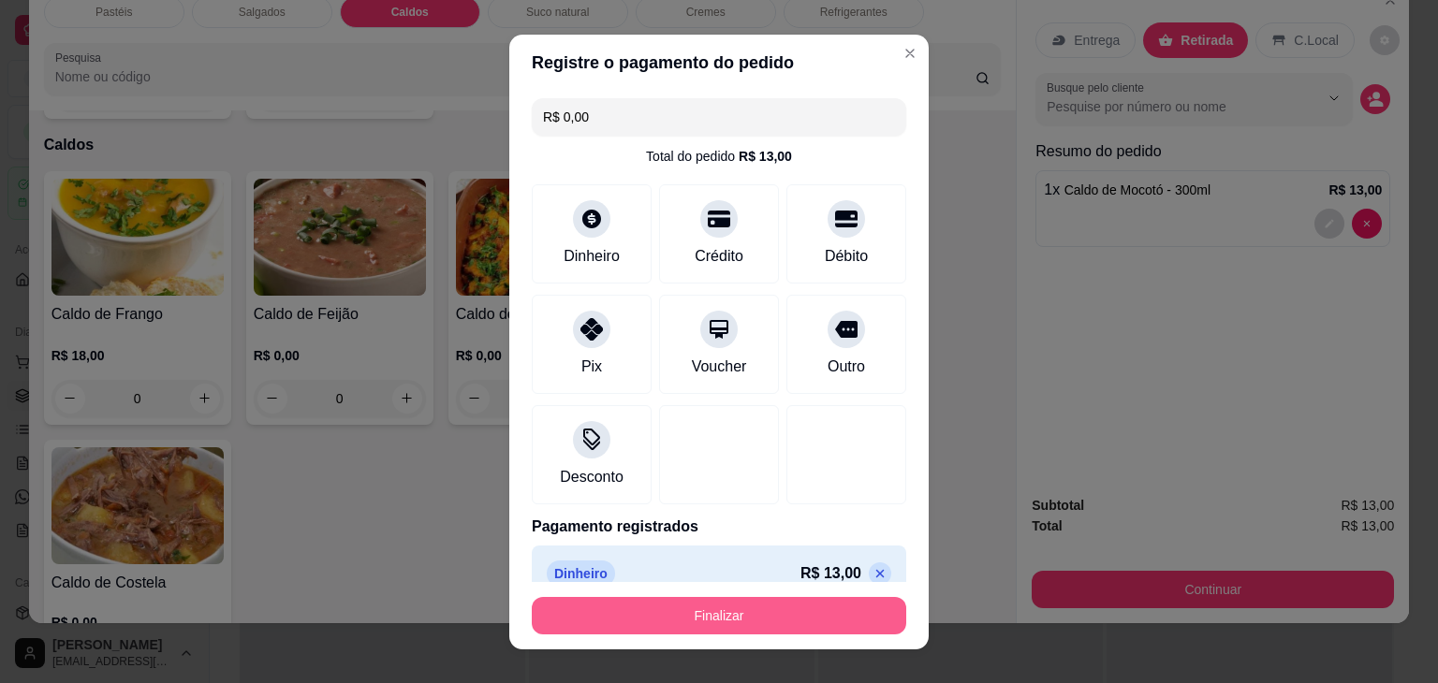
click at [786, 610] on button "Finalizar" at bounding box center [719, 615] width 374 height 37
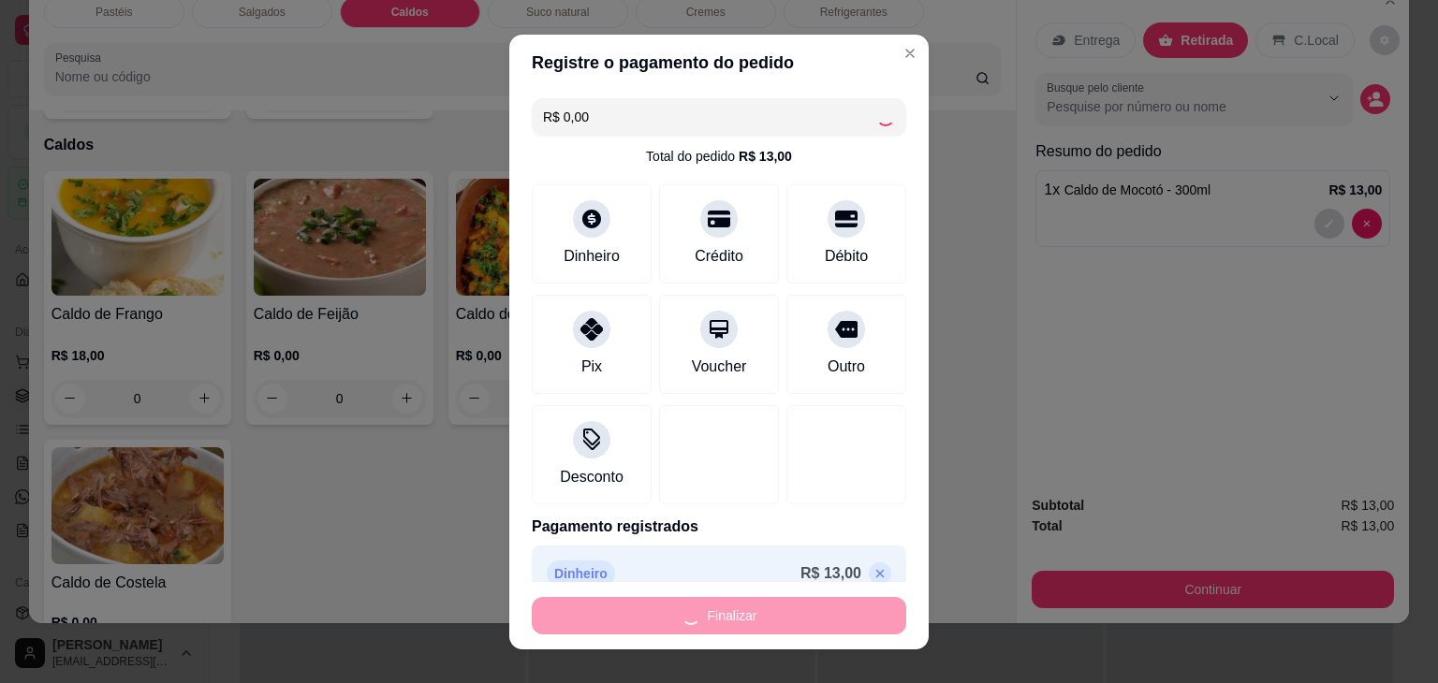
type input "0"
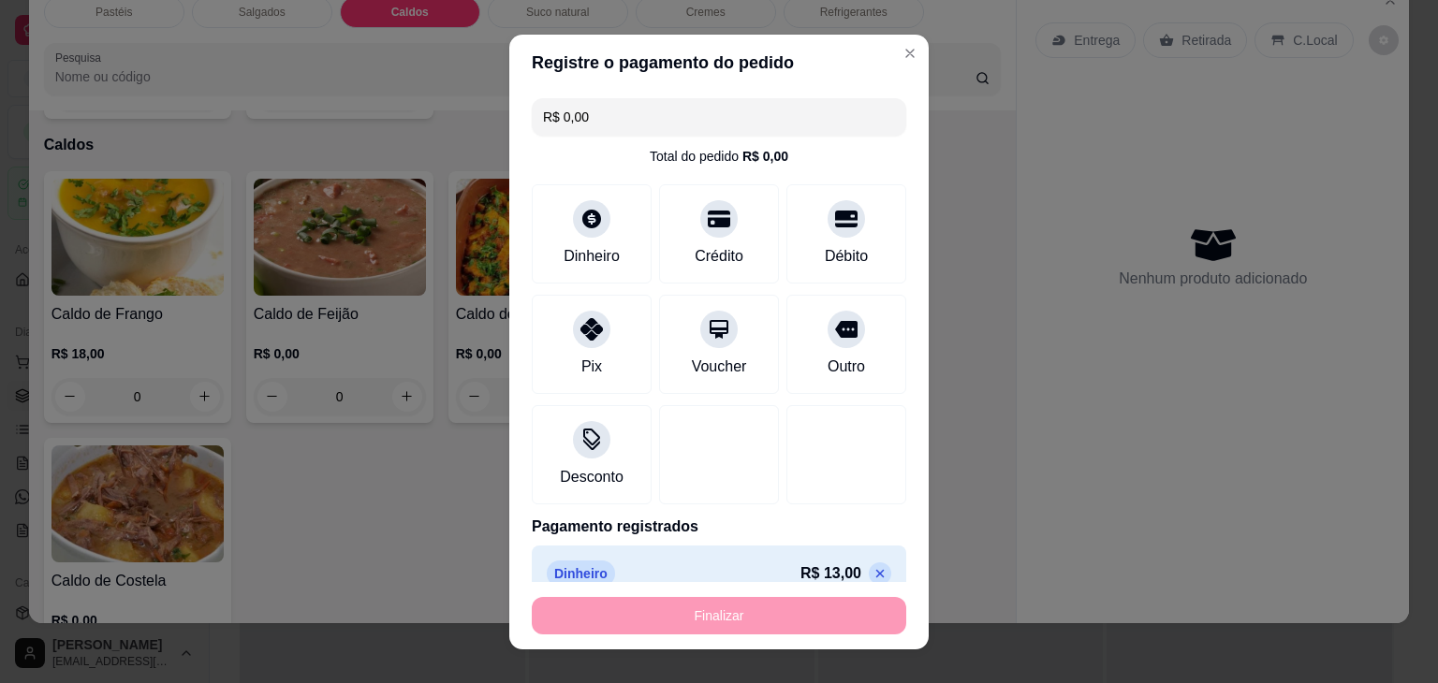
type input "-R$ 13,00"
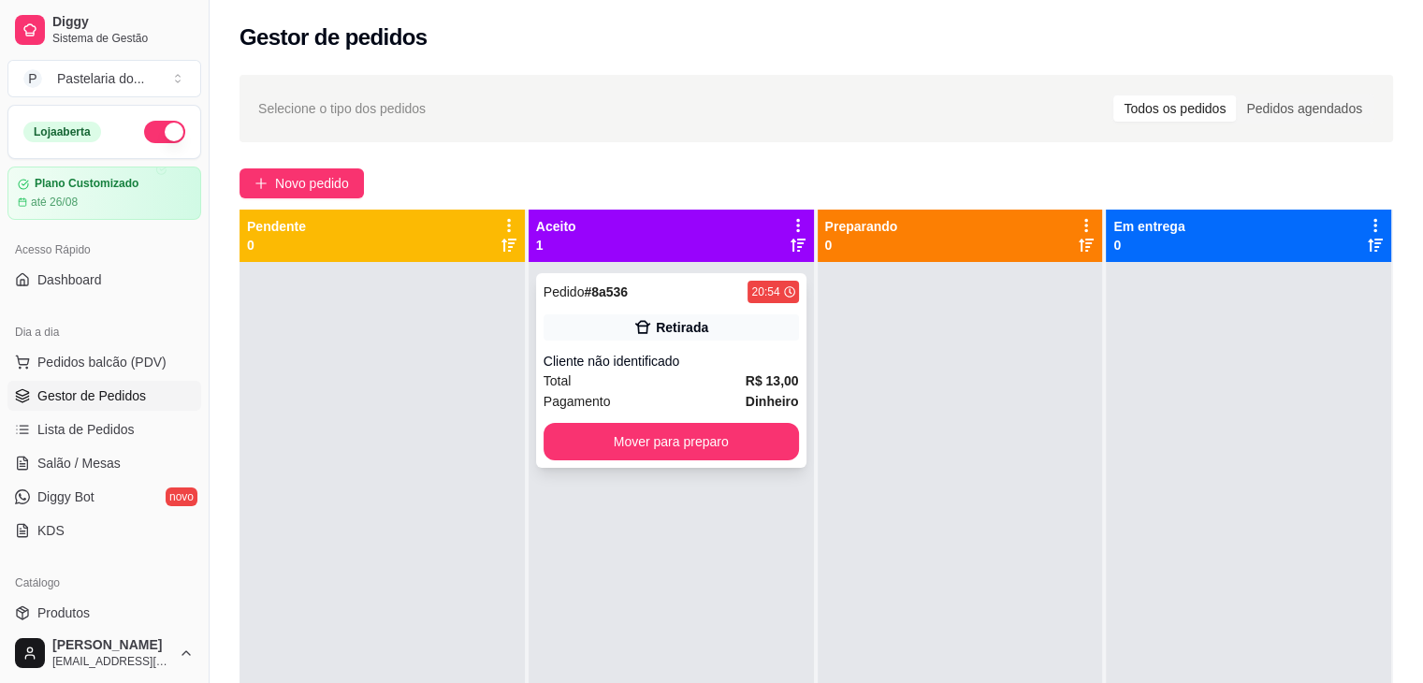
click at [781, 349] on div "Pedido # 8a536 20:54 Retirada Cliente não identificado Total R$ 13,00 Pagamento…" at bounding box center [671, 370] width 270 height 195
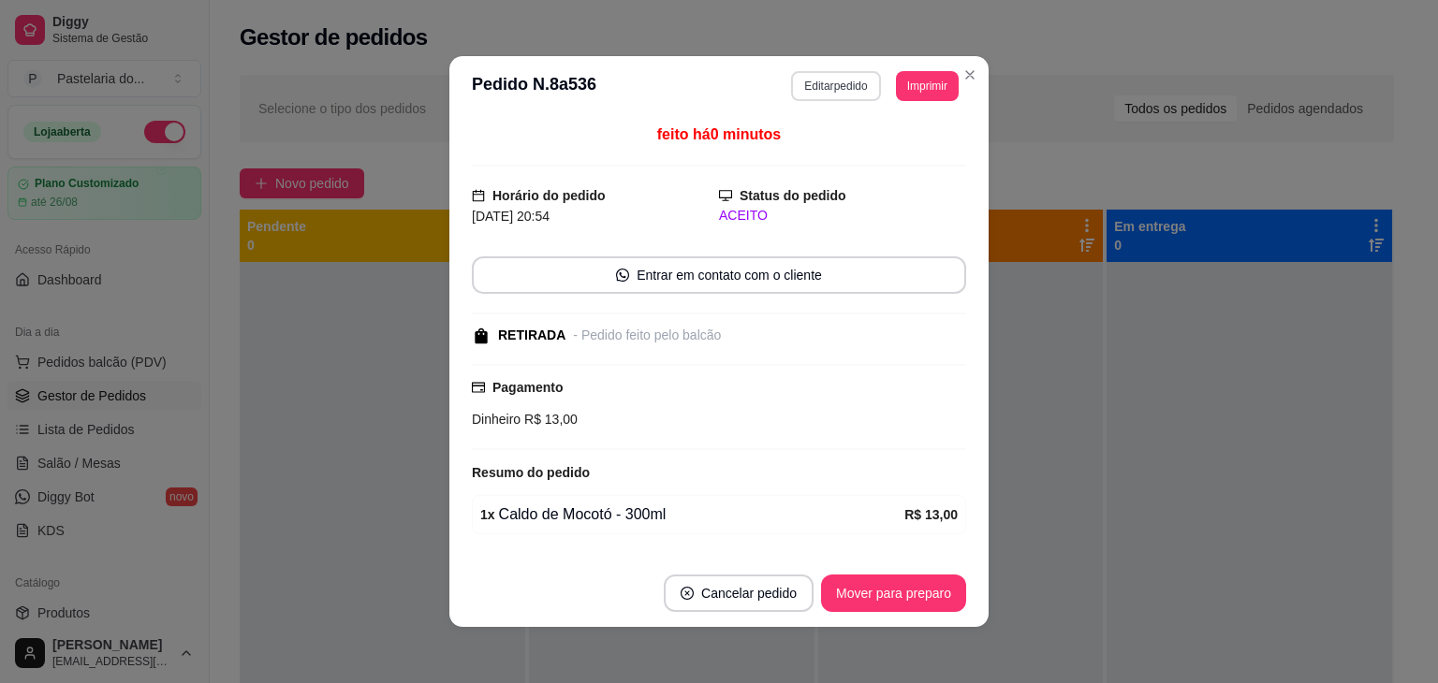
click at [837, 84] on button "Editar pedido" at bounding box center [835, 86] width 89 height 30
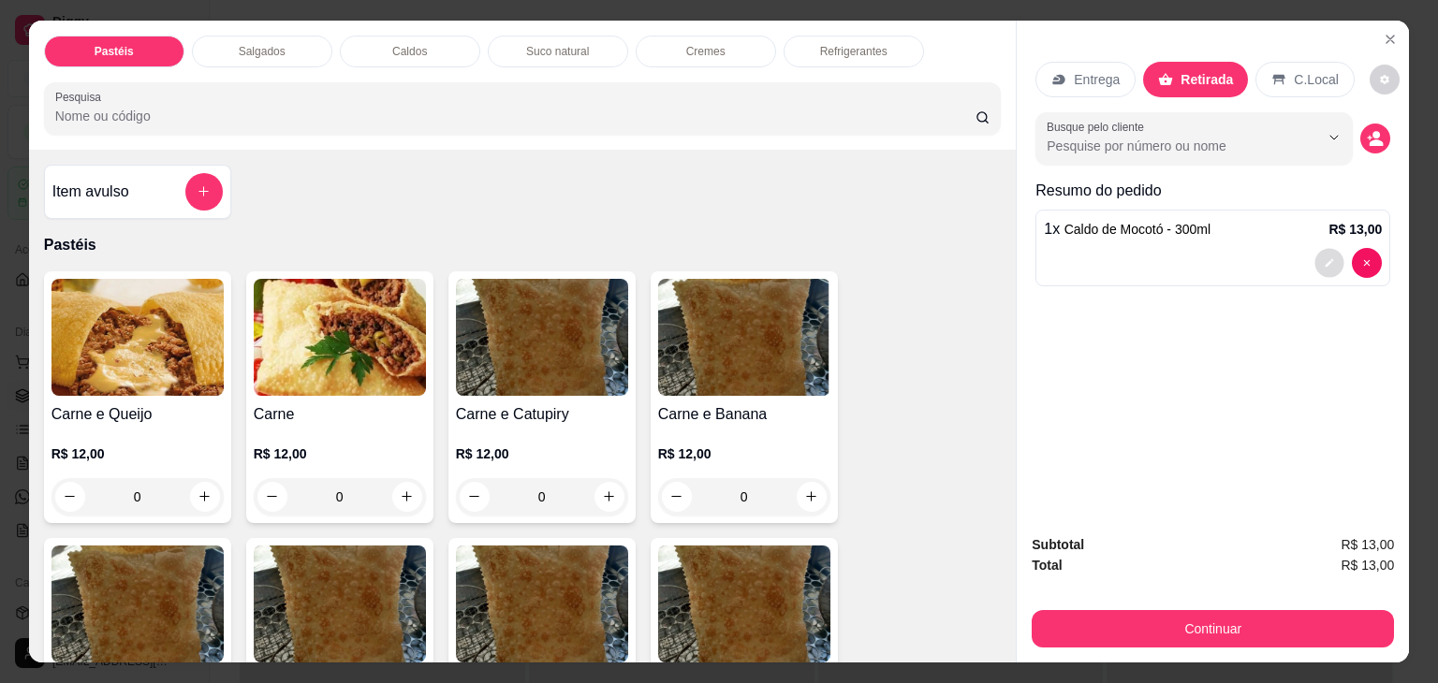
click at [1328, 251] on button "decrease-product-quantity" at bounding box center [1329, 262] width 29 height 29
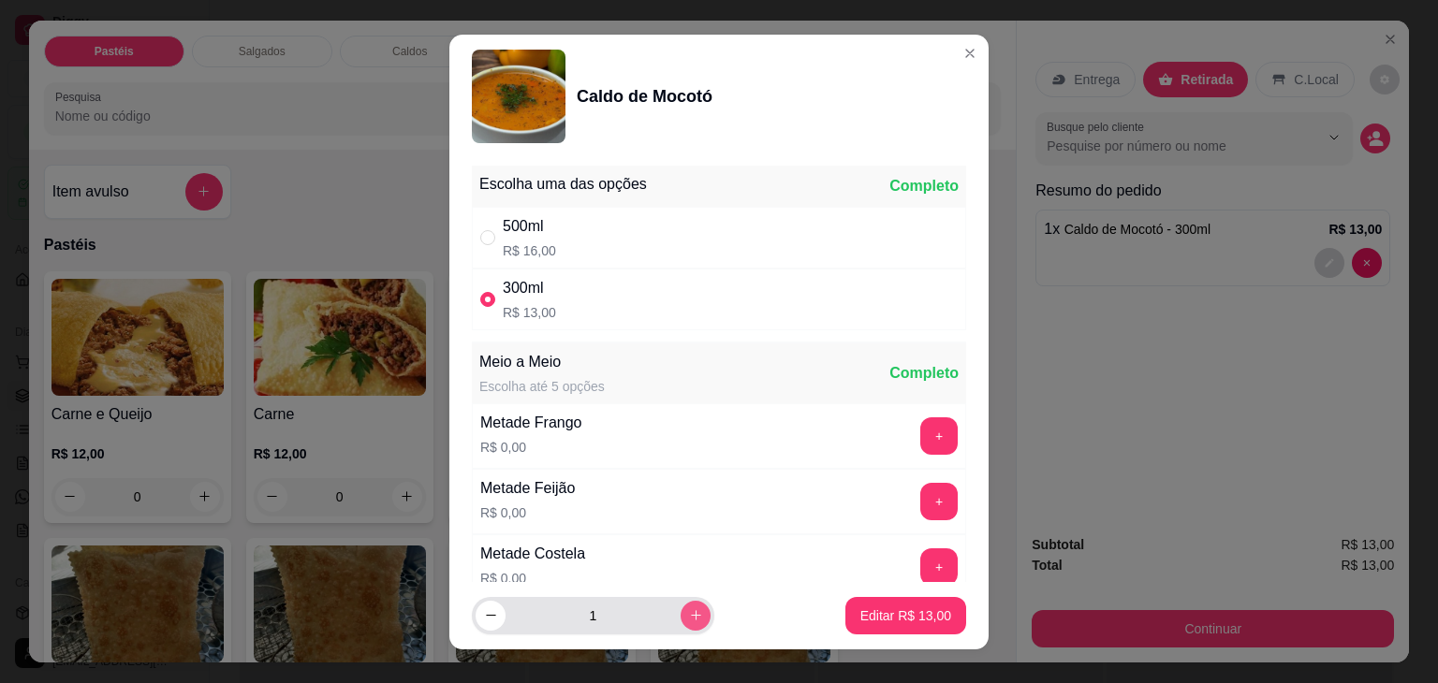
click at [691, 619] on icon "increase-product-quantity" at bounding box center [696, 615] width 10 height 10
type input "2"
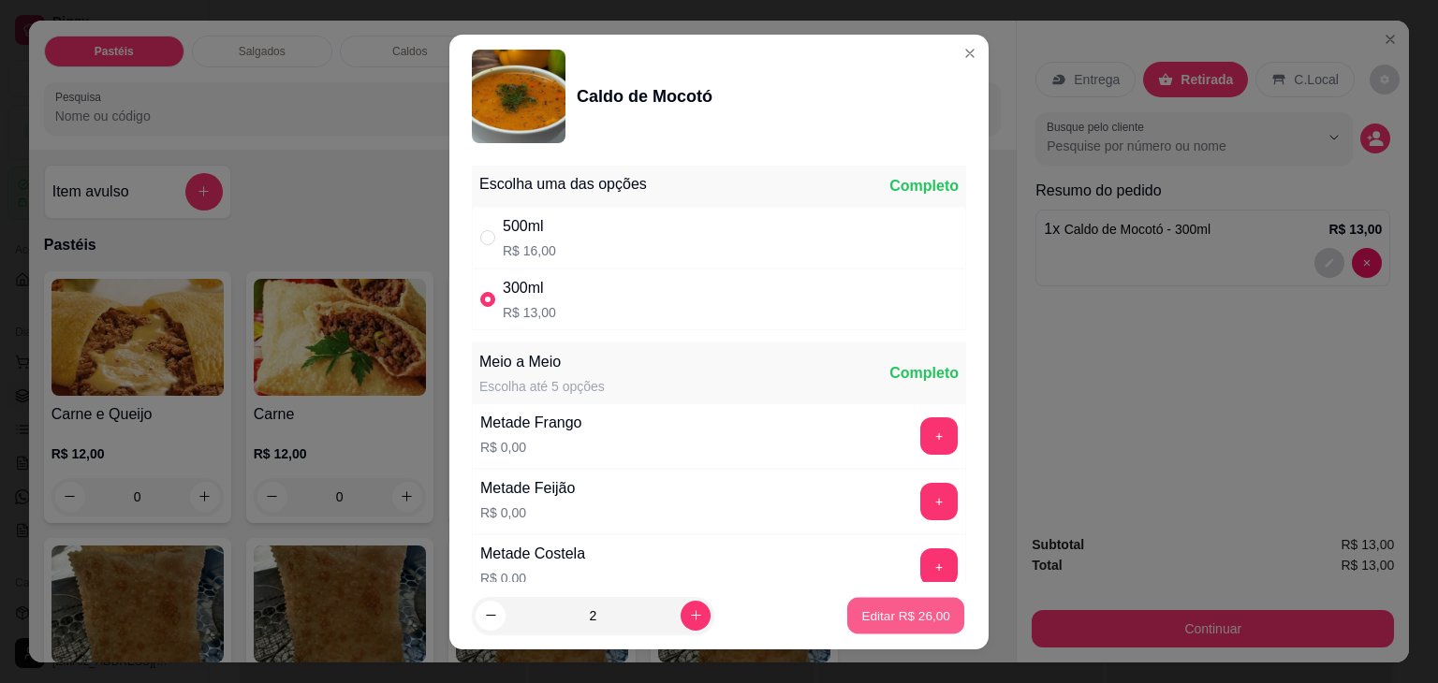
click at [887, 606] on p "Editar R$ 26,00" at bounding box center [905, 615] width 88 height 18
type input "2"
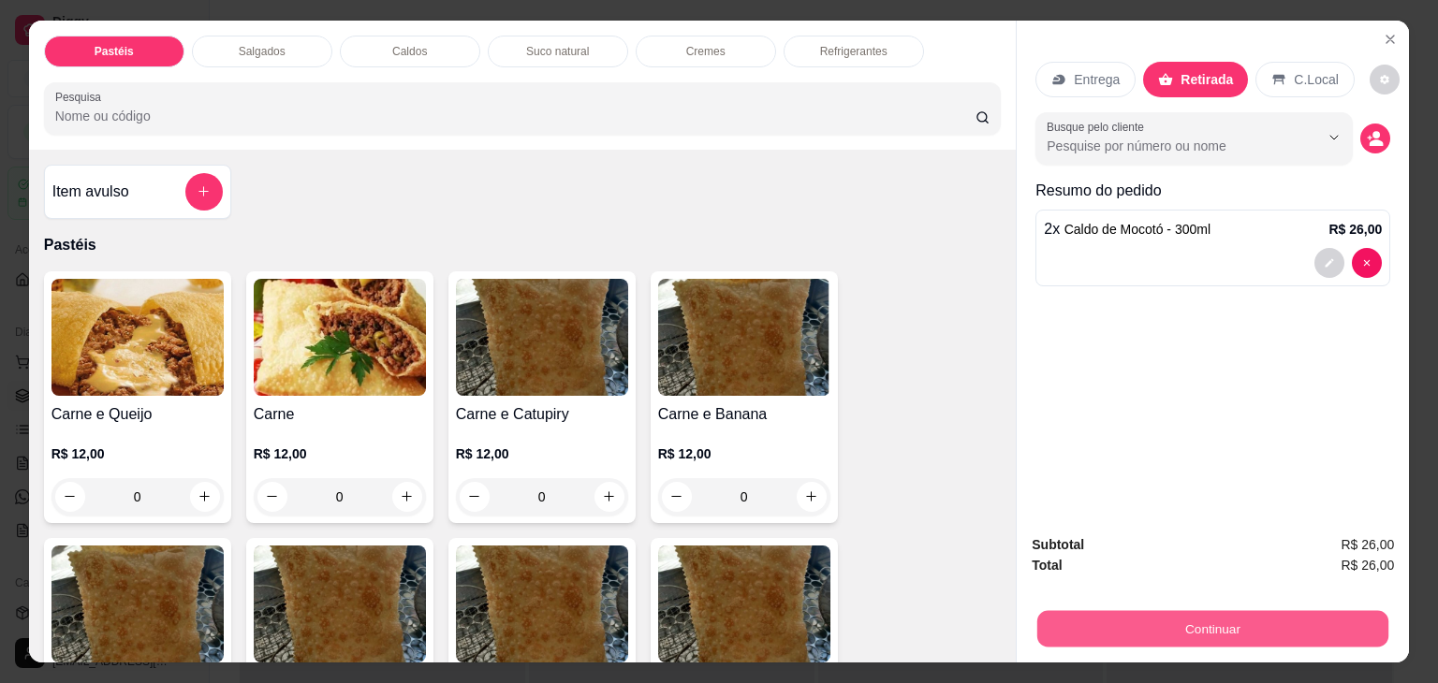
click at [1121, 611] on button "Continuar" at bounding box center [1212, 629] width 351 height 36
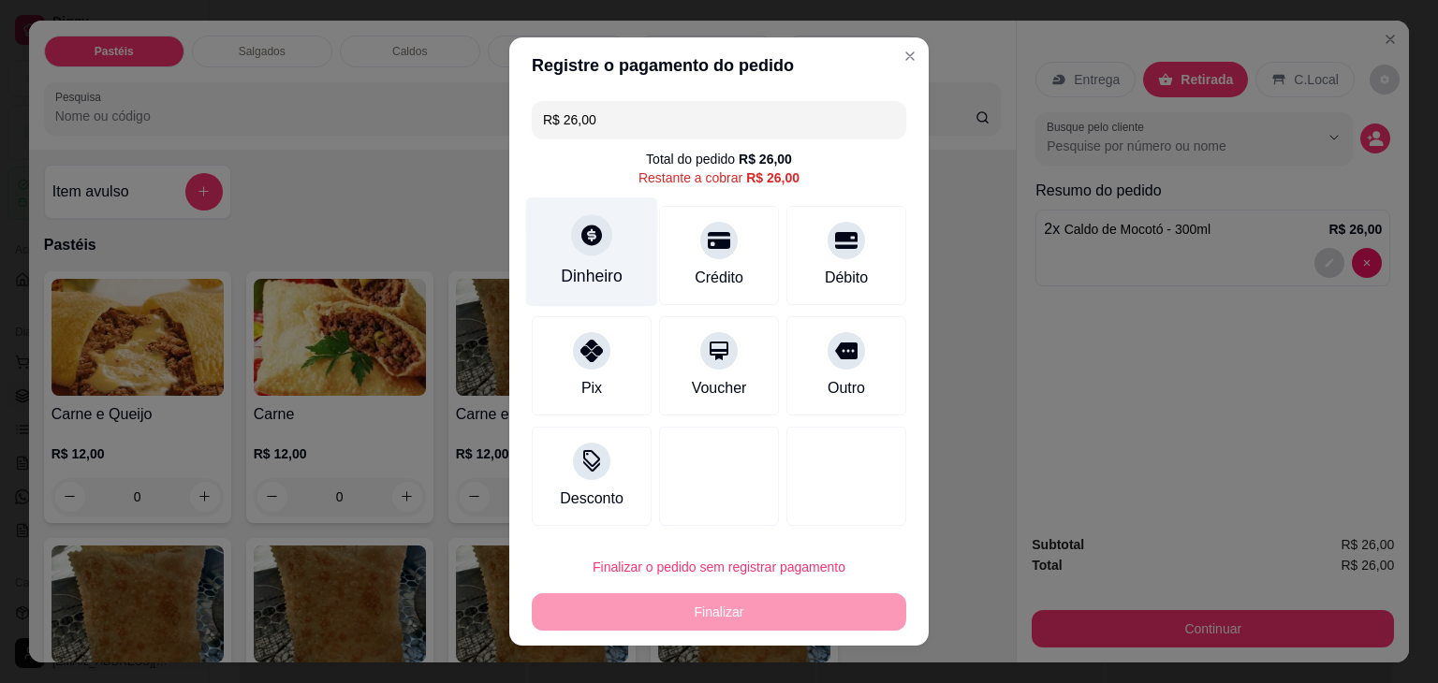
click at [547, 249] on div "Dinheiro" at bounding box center [592, 251] width 132 height 109
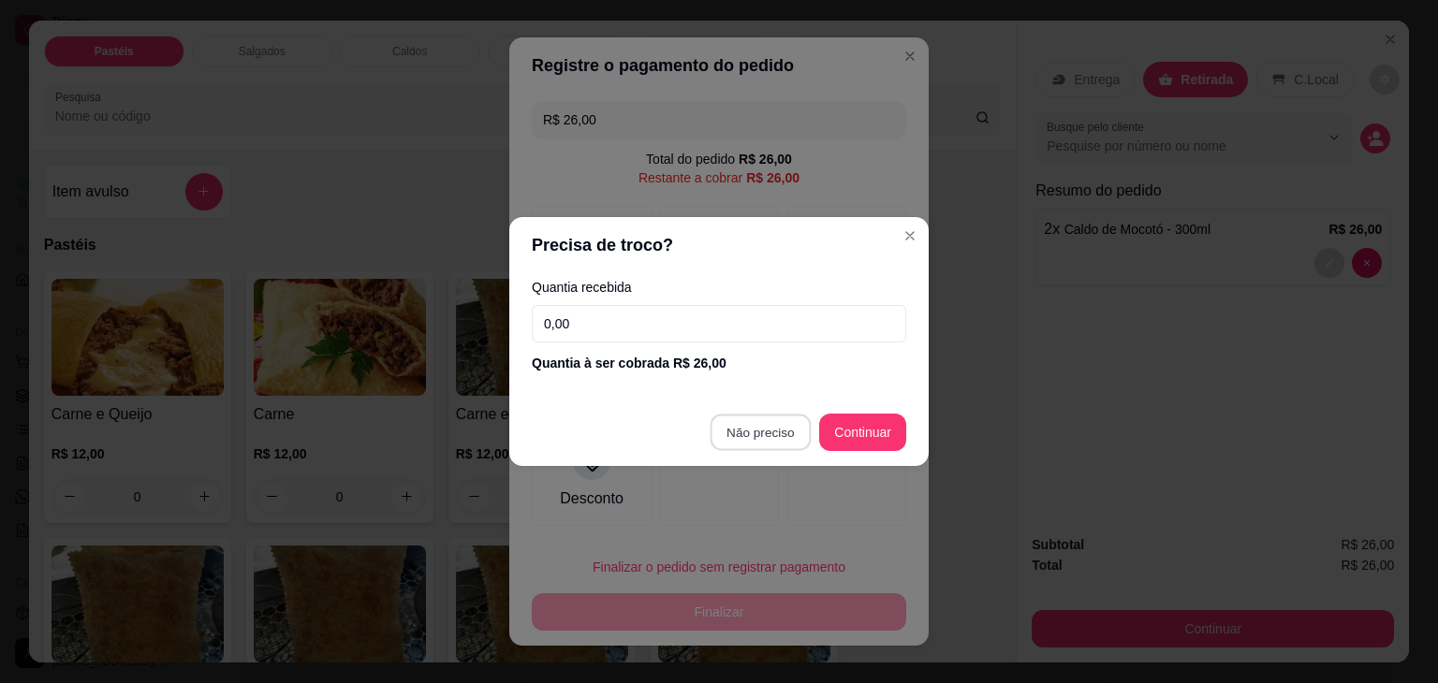
type input "R$ 0,00"
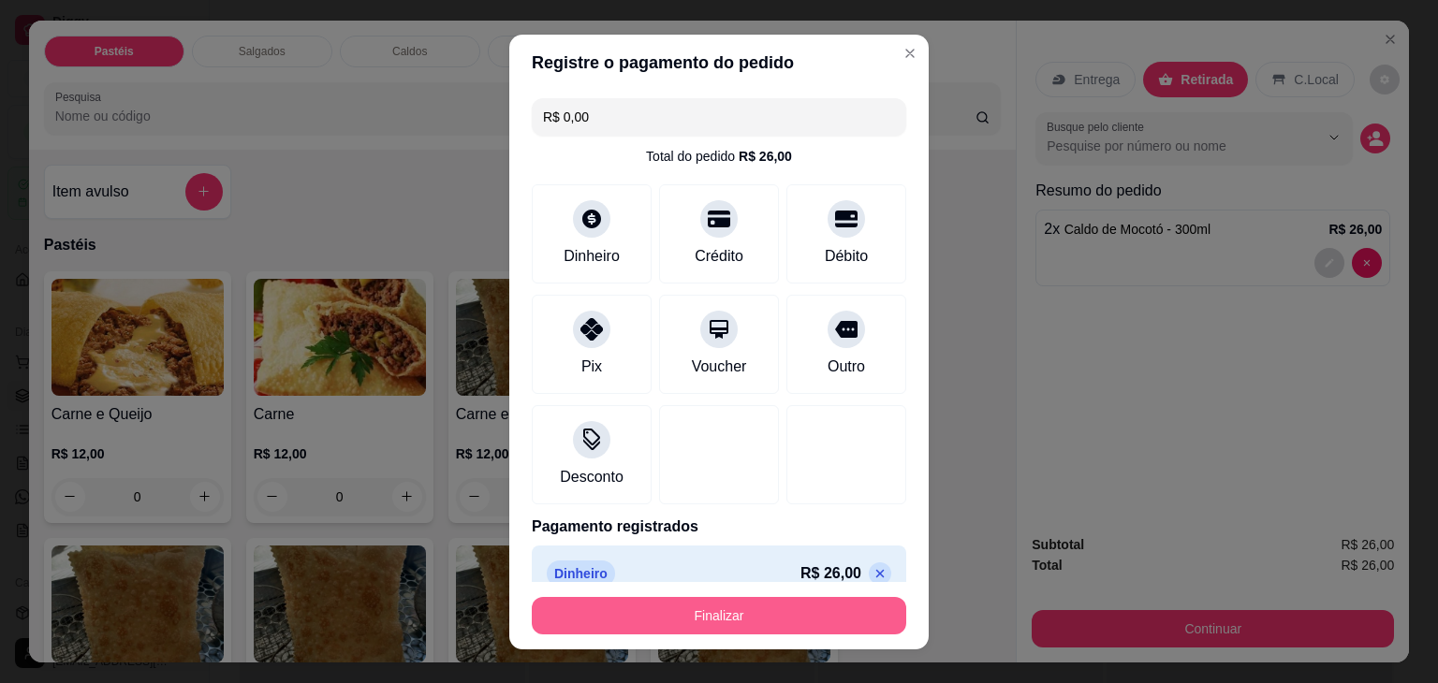
click at [796, 611] on button "Finalizar" at bounding box center [719, 615] width 374 height 37
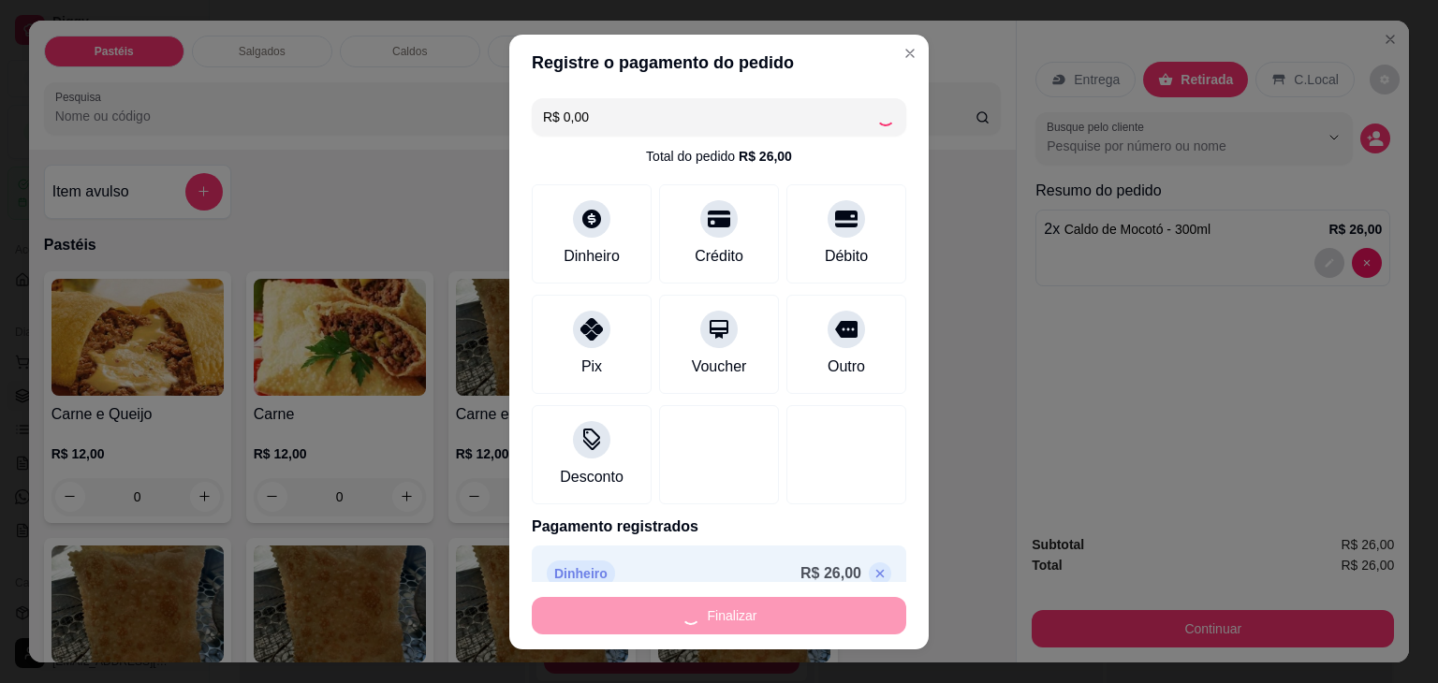
type input "0"
type input "-R$ 26,00"
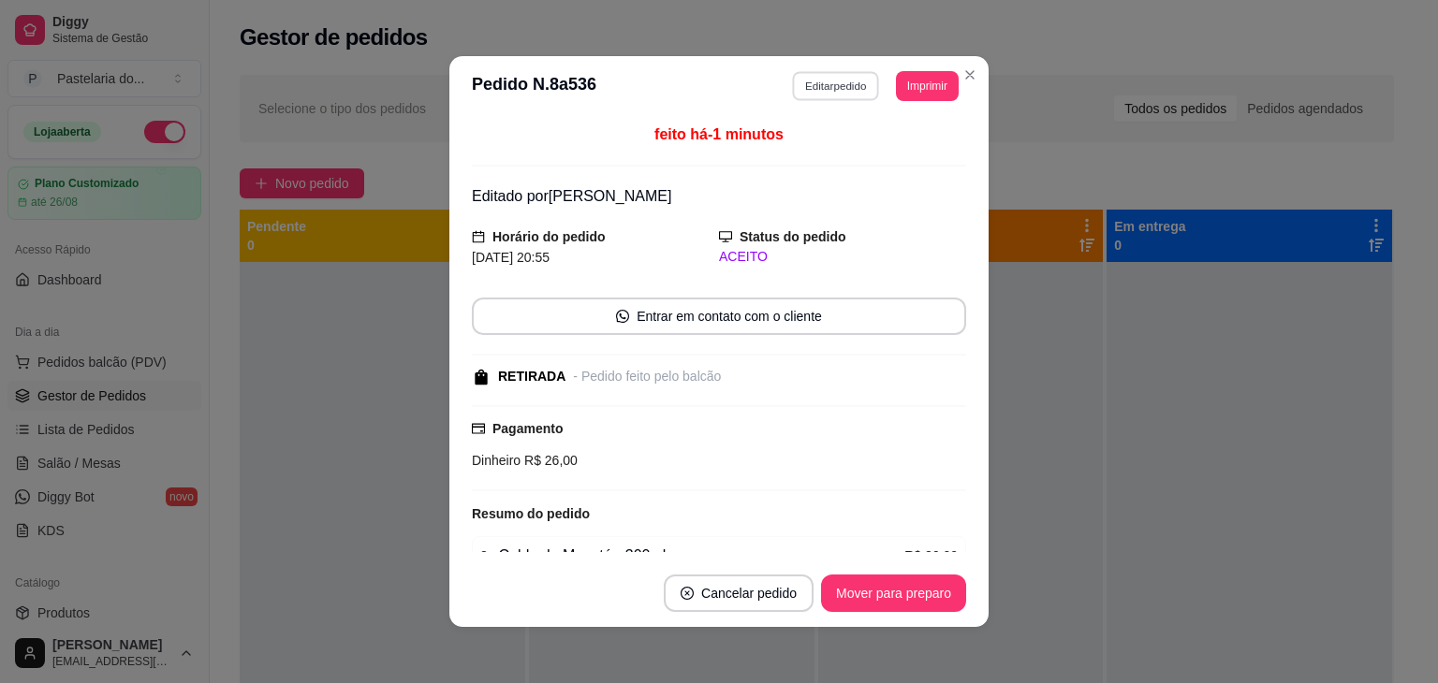
click at [813, 80] on button "Editar pedido" at bounding box center [836, 85] width 87 height 29
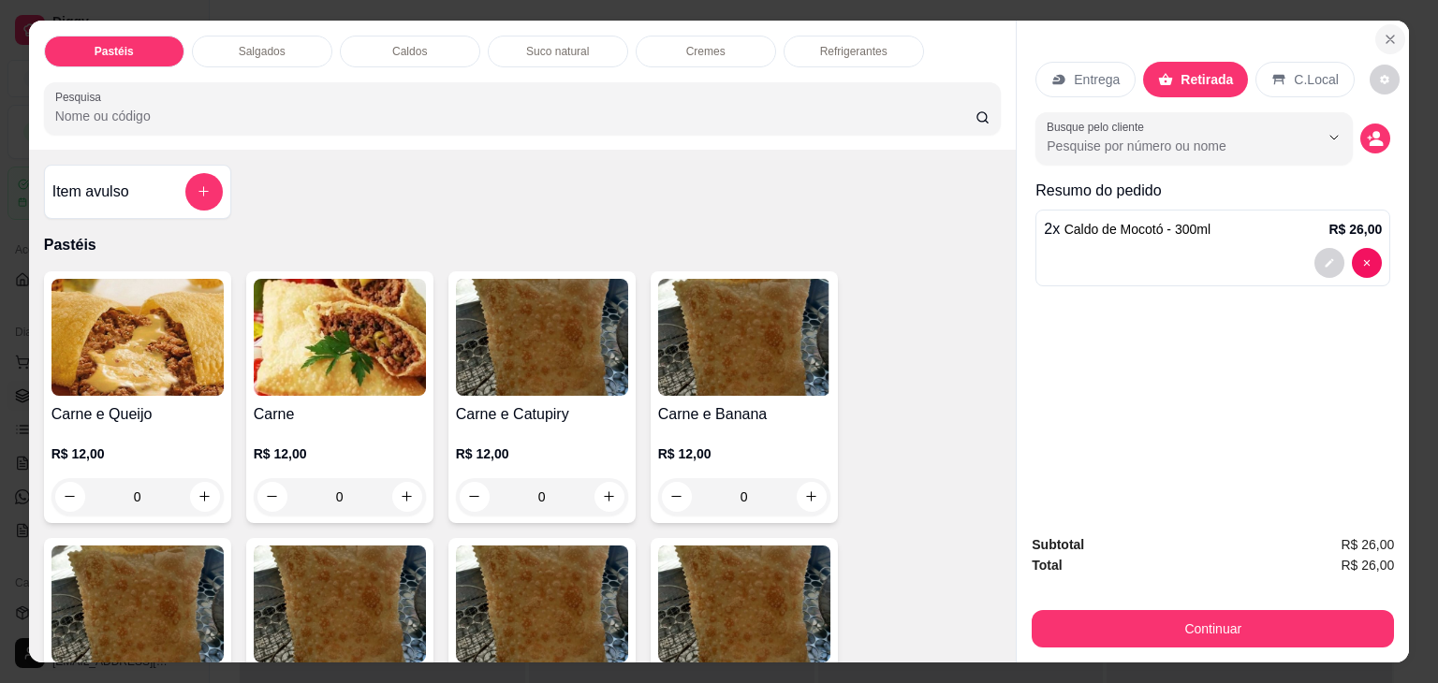
click at [1382, 32] on icon "Close" at bounding box center [1389, 39] width 15 height 15
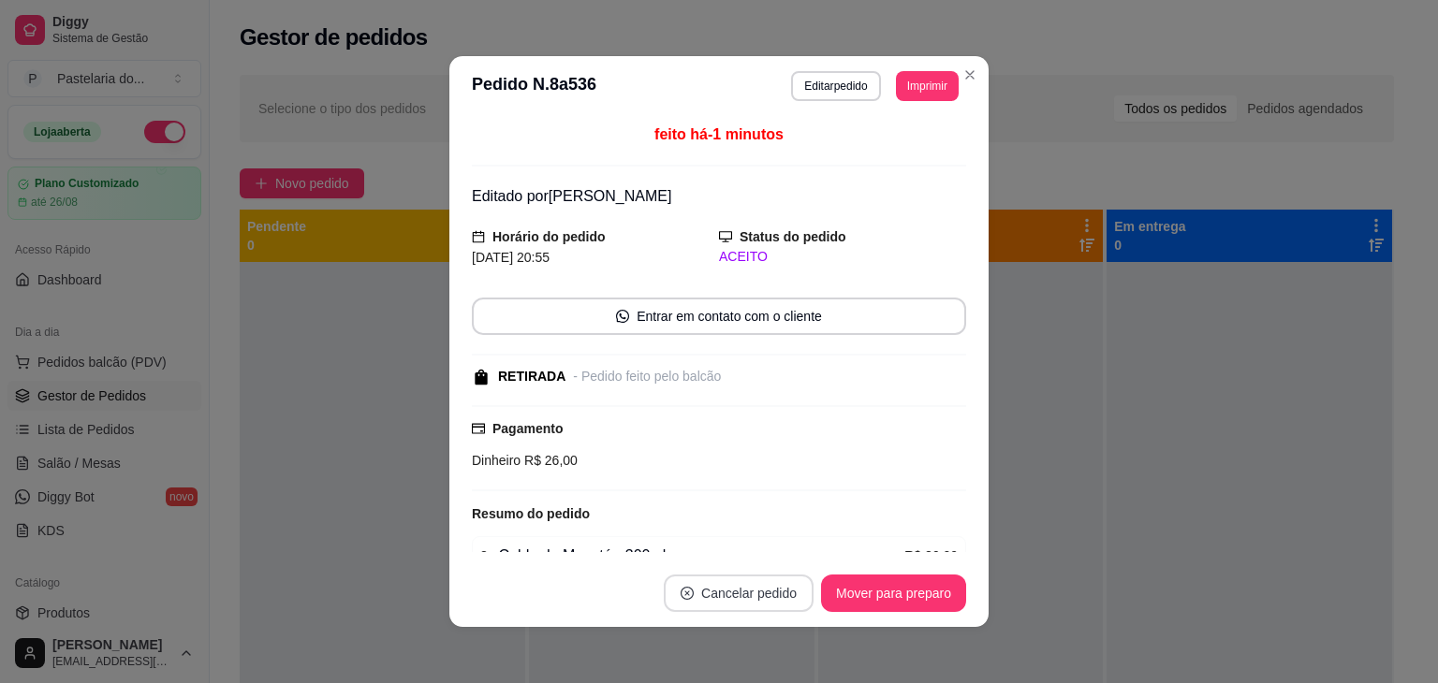
click at [771, 601] on button "Cancelar pedido" at bounding box center [739, 593] width 150 height 37
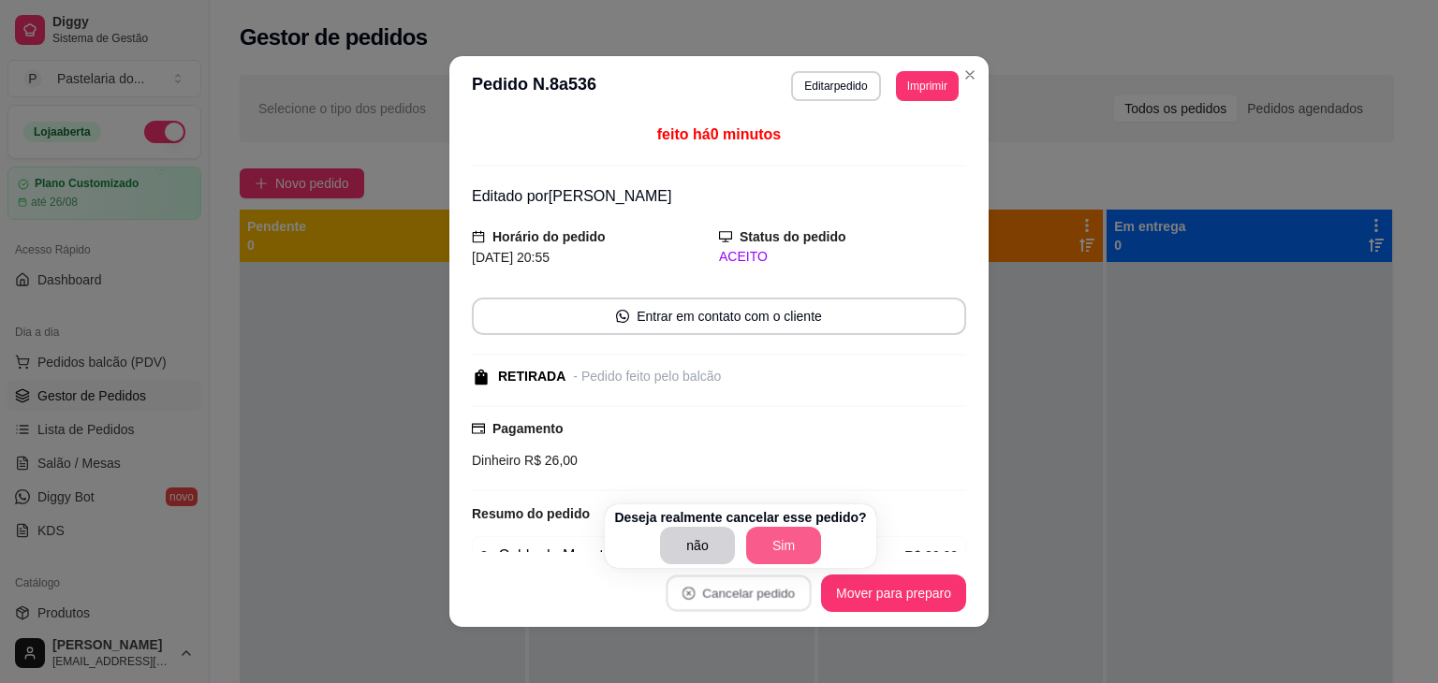
click at [778, 529] on button "Sim" at bounding box center [783, 545] width 75 height 37
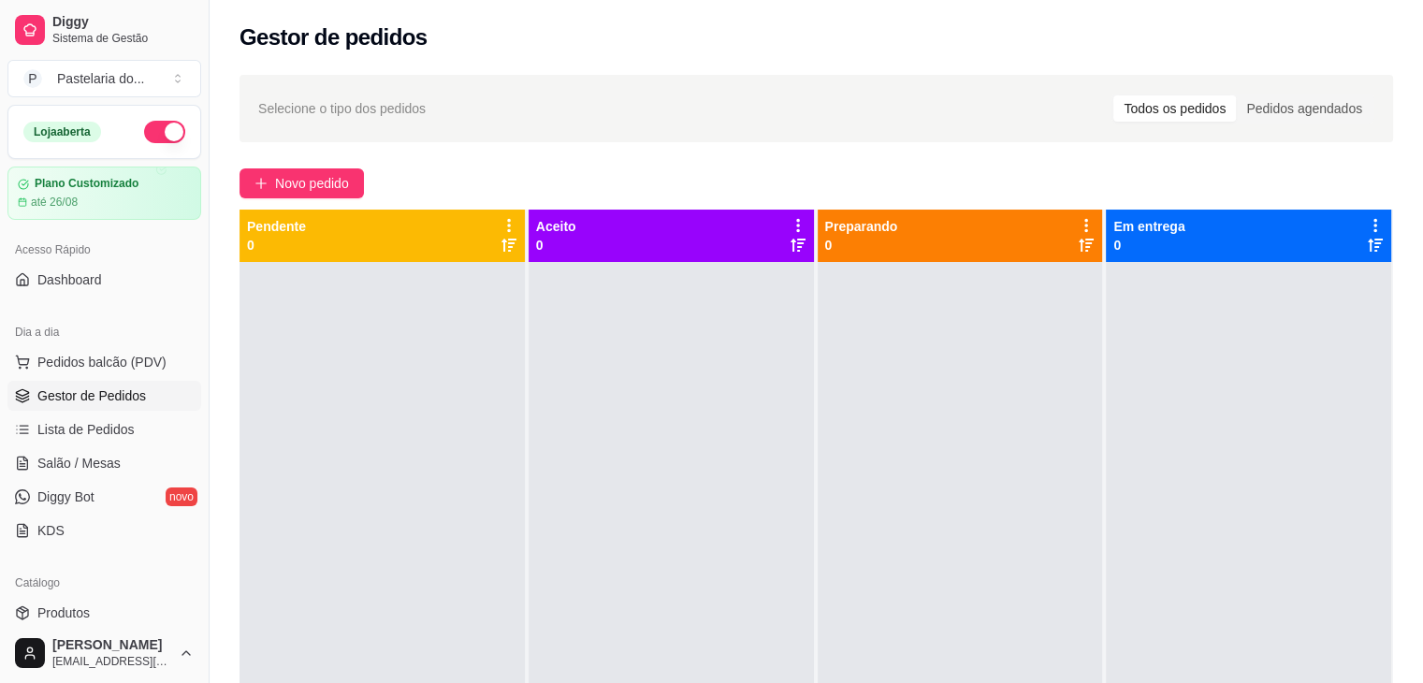
click at [277, 380] on div at bounding box center [382, 603] width 285 height 683
click at [71, 470] on span "Salão / Mesas" at bounding box center [78, 463] width 83 height 19
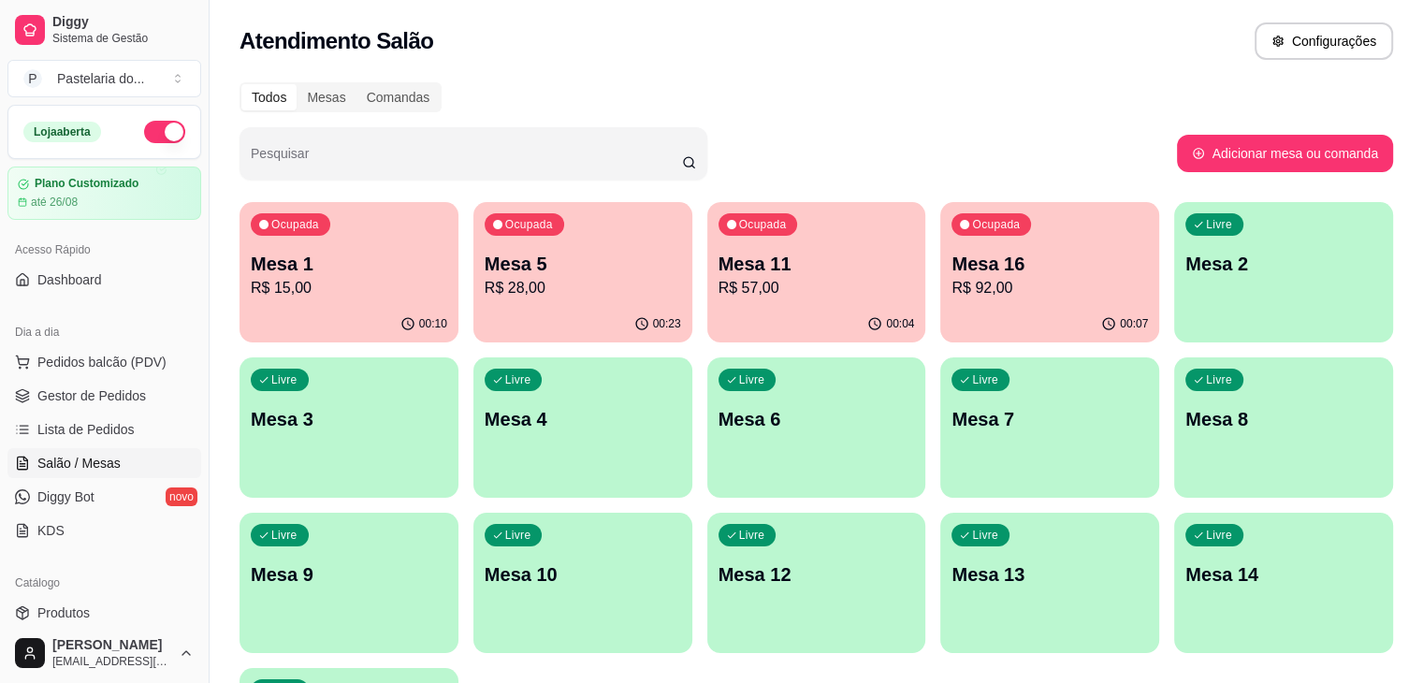
click at [950, 310] on div "00:07" at bounding box center [1050, 324] width 219 height 36
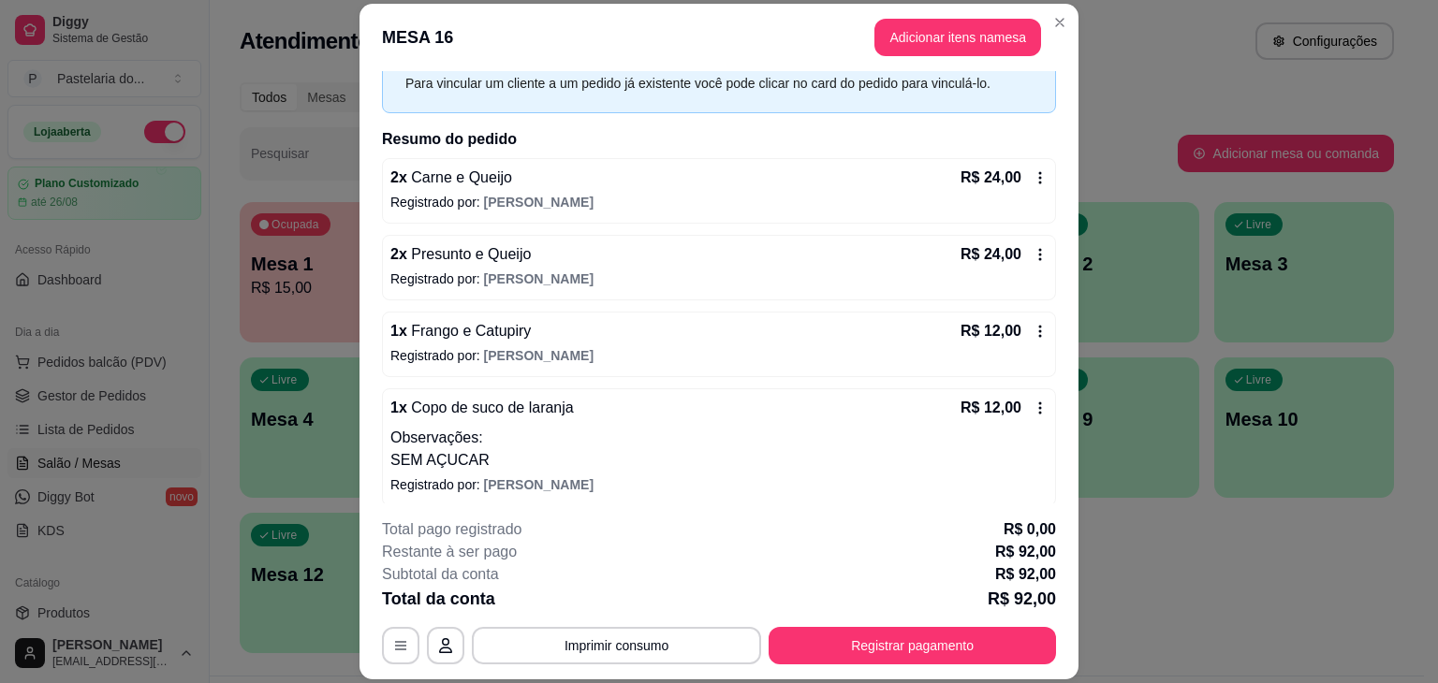
scroll to position [251, 0]
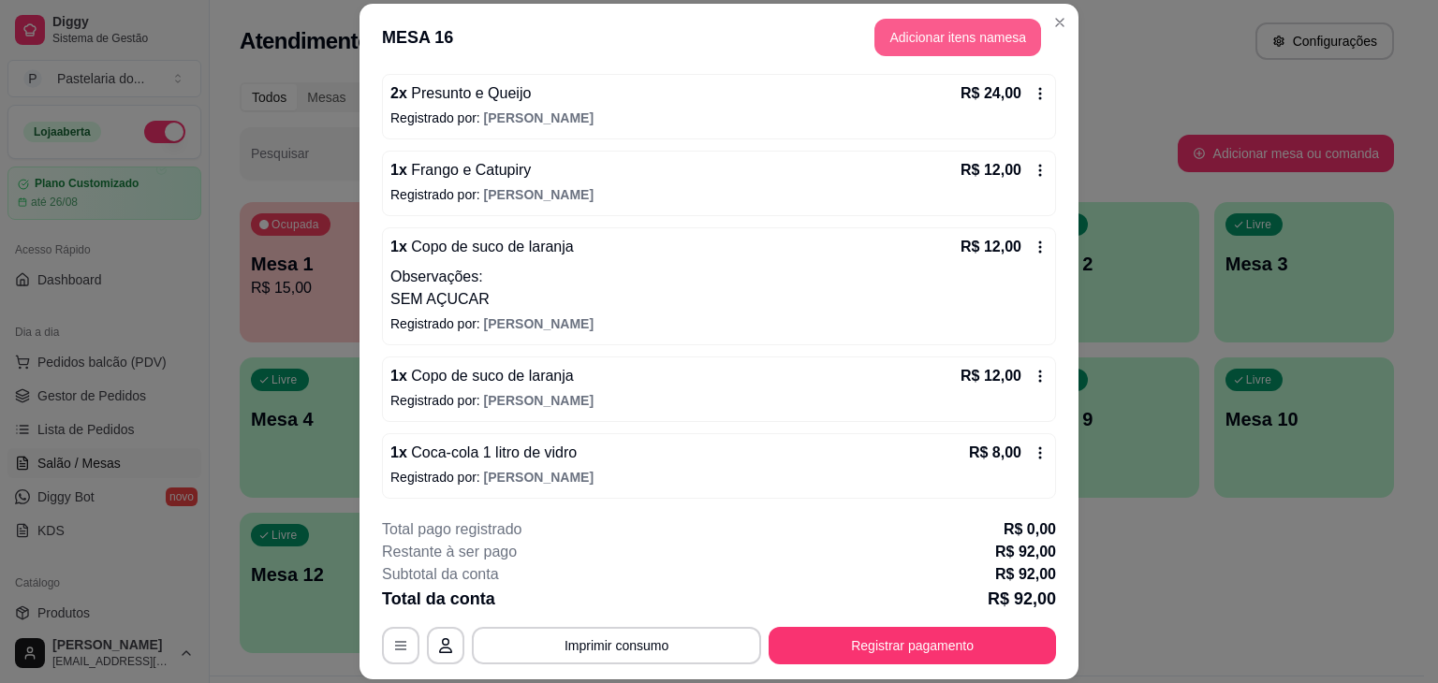
click at [982, 35] on button "Adicionar itens na mesa" at bounding box center [957, 37] width 167 height 37
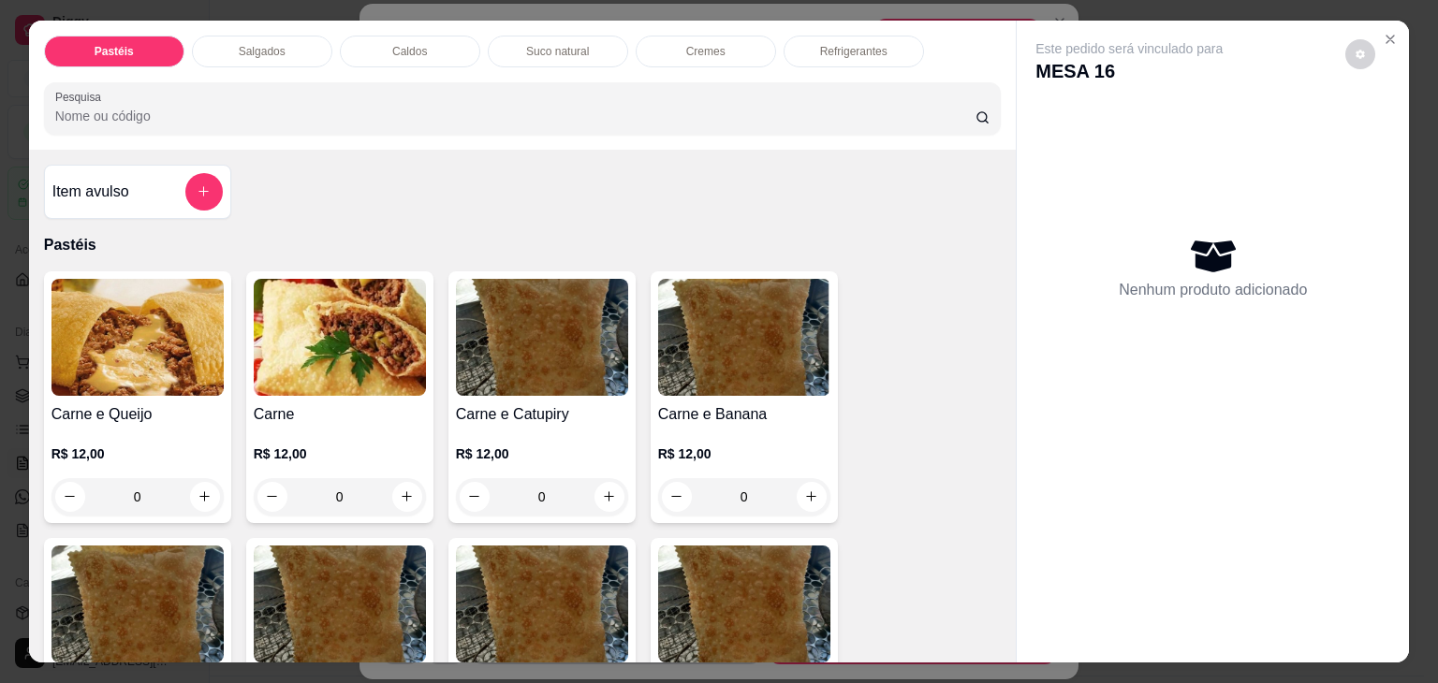
click at [366, 41] on div "Caldos" at bounding box center [410, 52] width 140 height 32
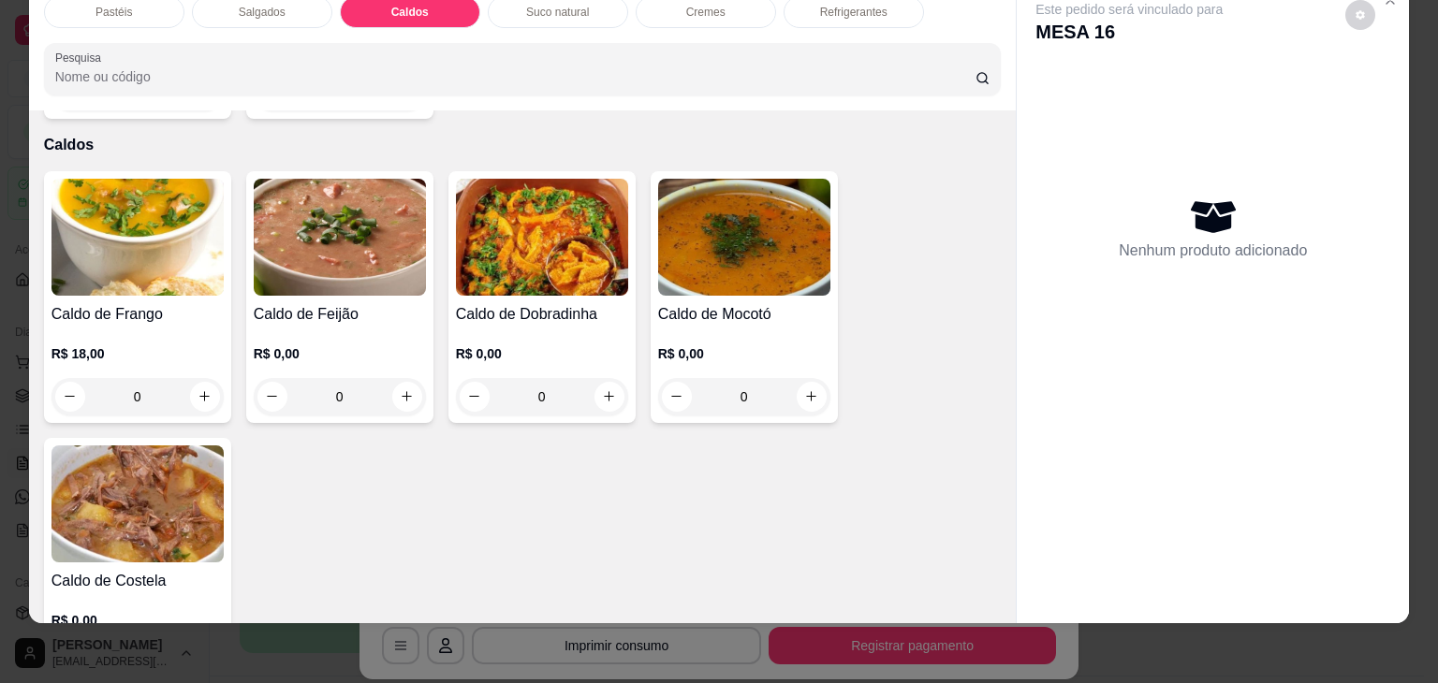
click at [922, 171] on div "Caldo de Frango R$ 18,00 0 Caldo de Feijão R$ 0,00 0 Caldo de Dobradinha R$ 0,0…" at bounding box center [522, 430] width 957 height 518
click at [766, 203] on img at bounding box center [744, 237] width 172 height 117
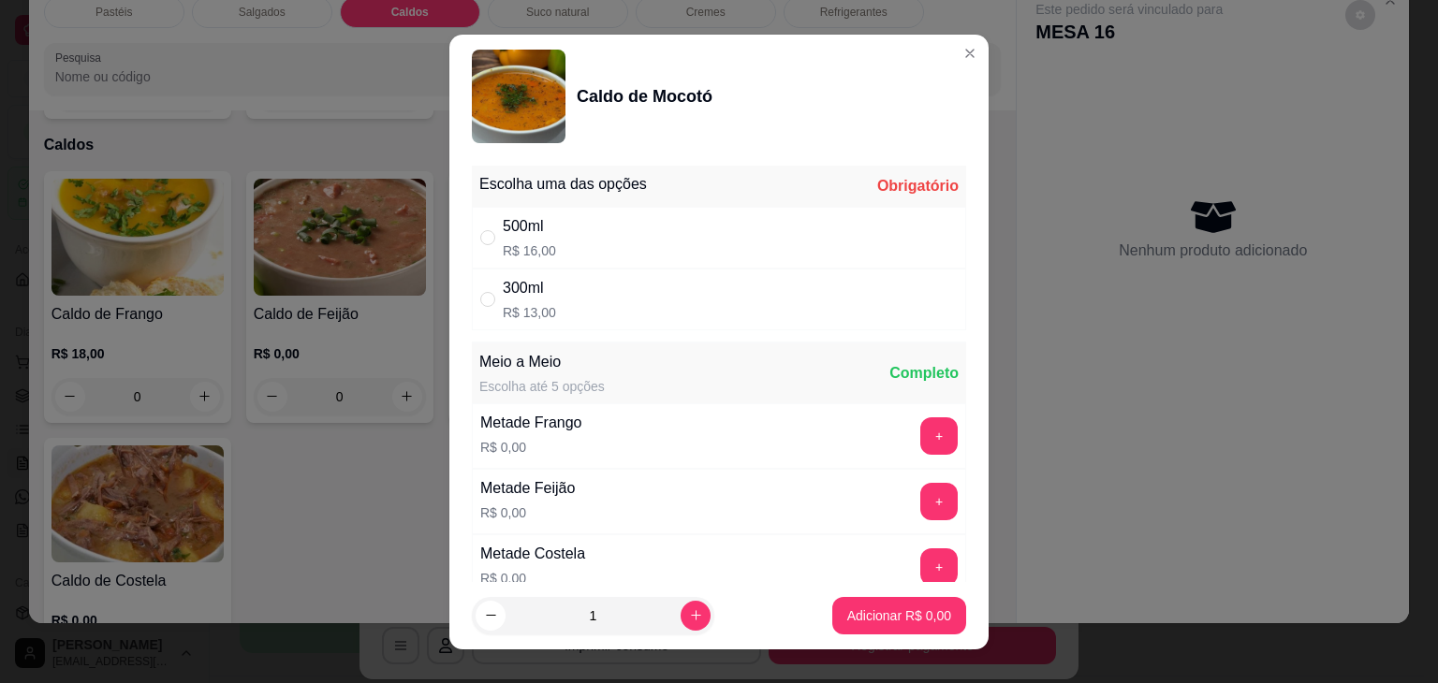
click at [526, 282] on div "300ml" at bounding box center [529, 288] width 53 height 22
radio input "true"
click at [841, 619] on p "Adicionar R$ 13,00" at bounding box center [895, 615] width 109 height 18
type input "1"
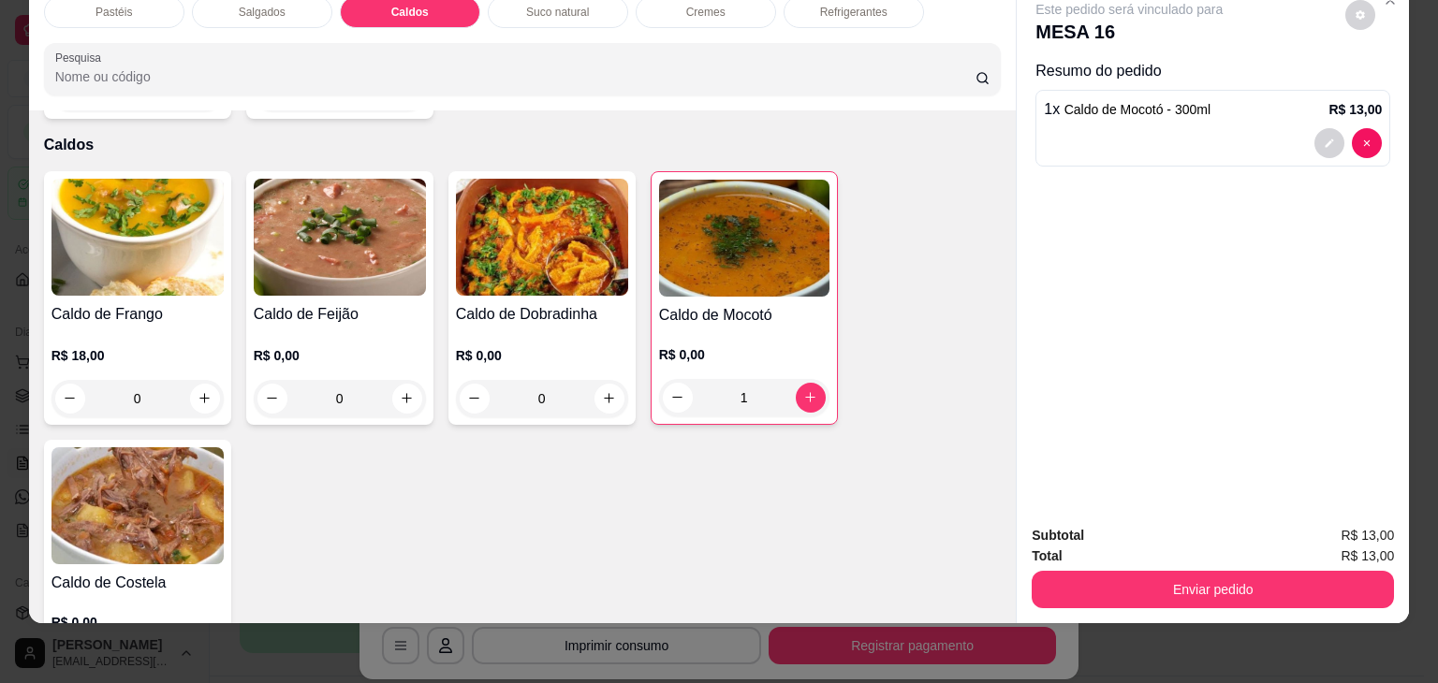
click at [157, 489] on img at bounding box center [137, 505] width 172 height 117
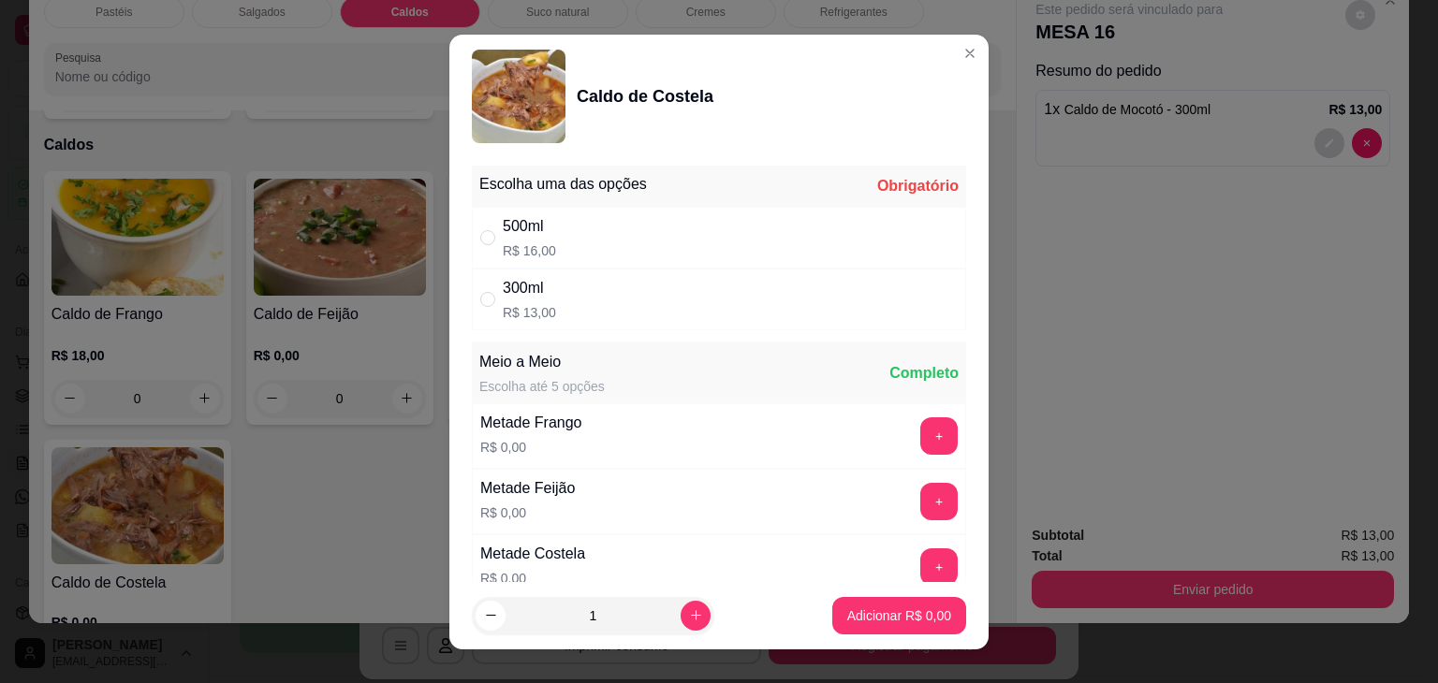
click at [474, 285] on div "300ml R$ 13,00" at bounding box center [719, 300] width 494 height 62
radio input "true"
click at [923, 621] on p "Adicionar R$ 13,00" at bounding box center [894, 615] width 111 height 19
type input "1"
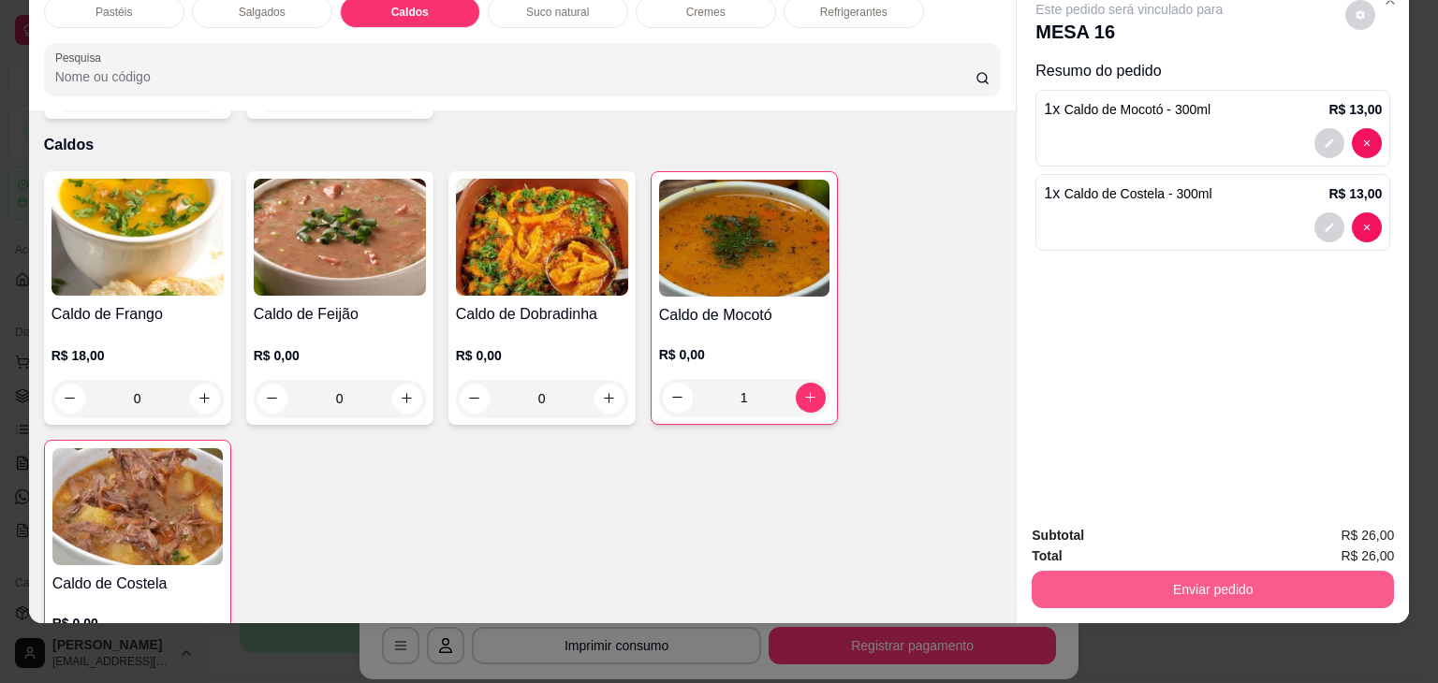
click at [1035, 571] on button "Enviar pedido" at bounding box center [1212, 589] width 362 height 37
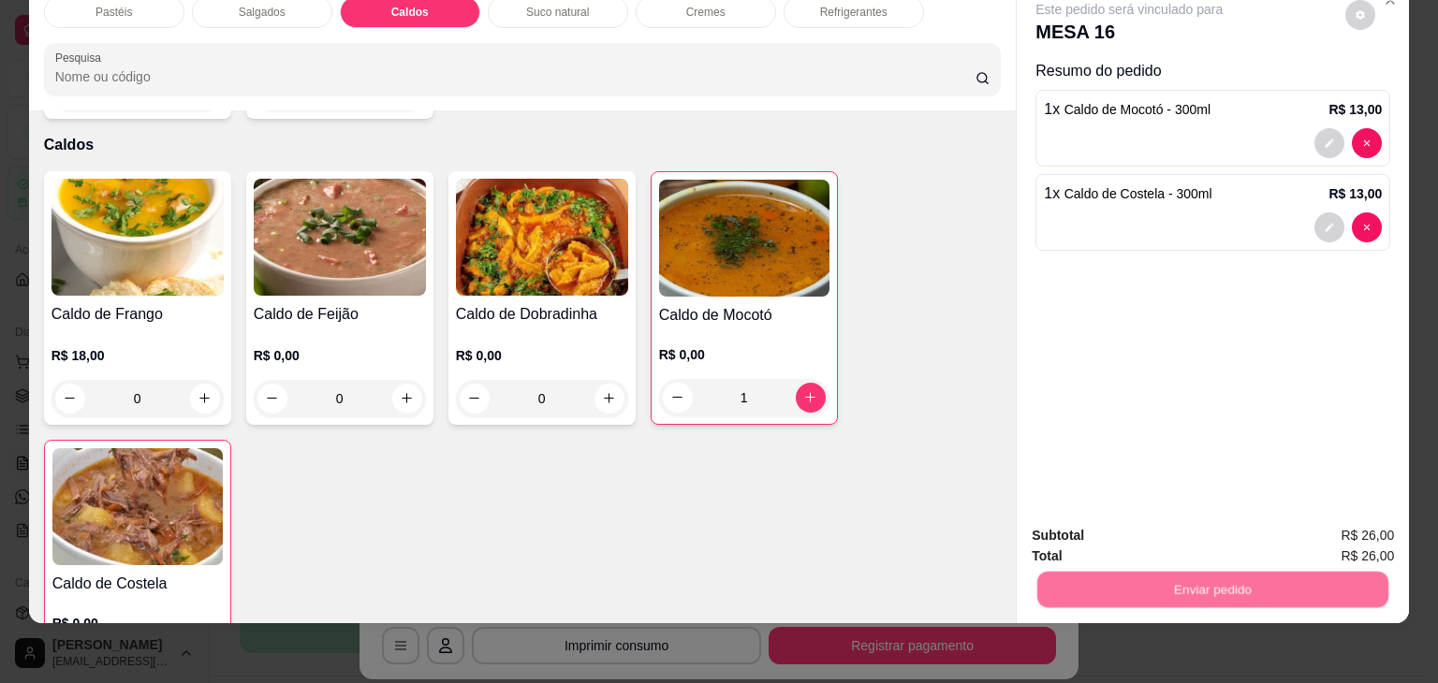
click at [1068, 527] on button "Não registrar e enviar pedido" at bounding box center [1150, 529] width 195 height 36
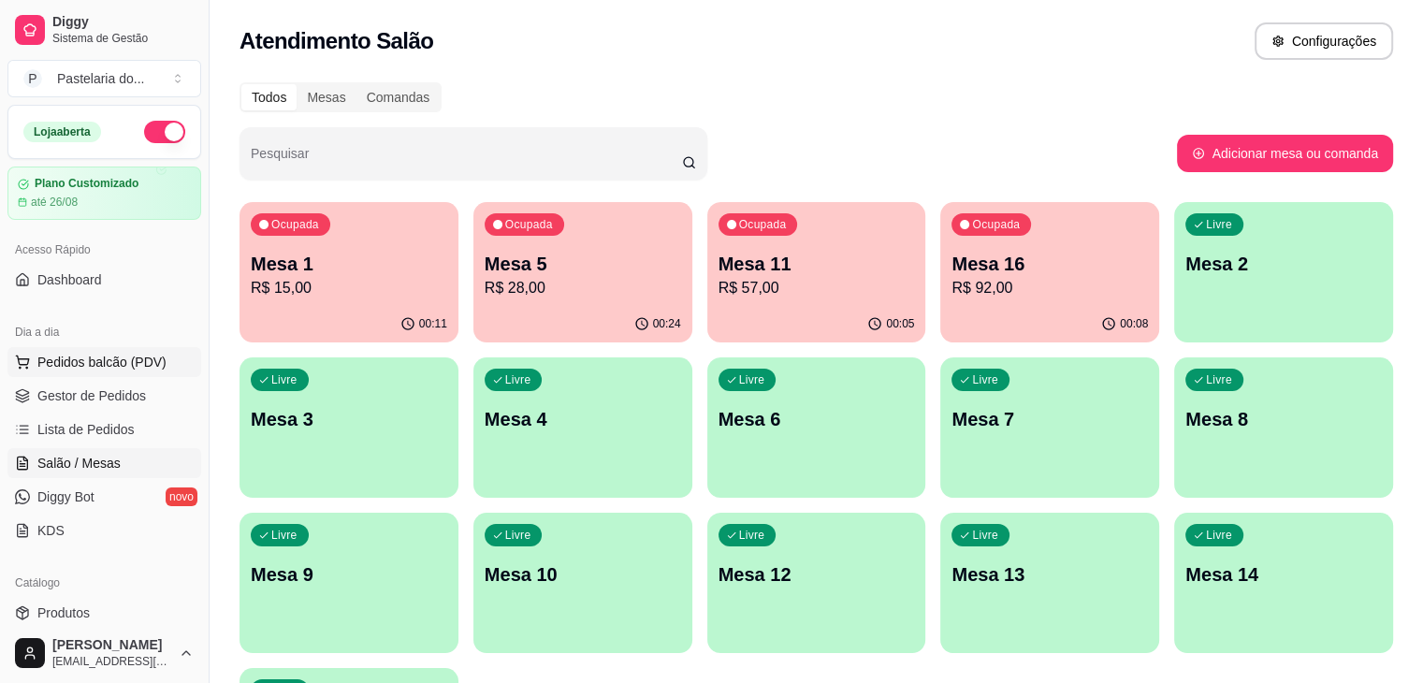
click at [133, 375] on button "Pedidos balcão (PDV)" at bounding box center [104, 362] width 194 height 30
click at [133, 371] on body "Diggy Sistema de Gestão P Pastelaria do ... Loja aberta Plano Customizado até 2…" at bounding box center [711, 341] width 1423 height 683
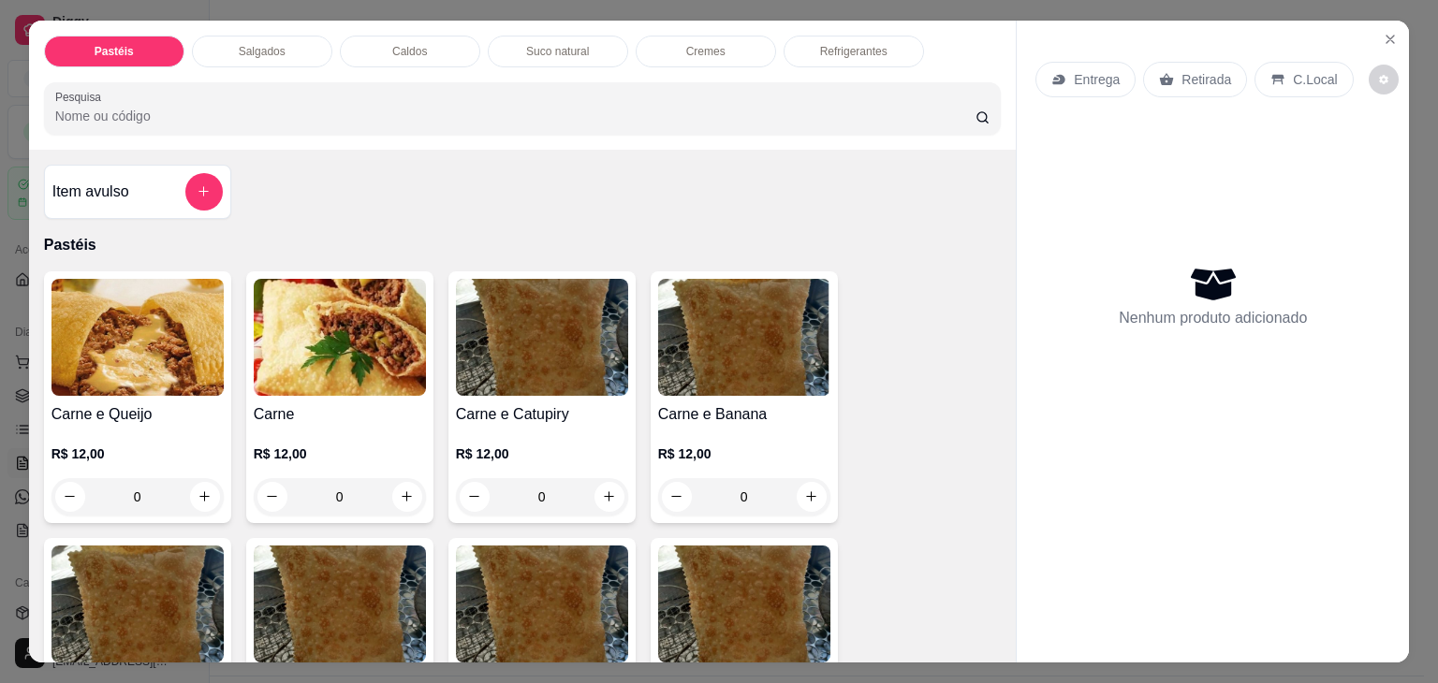
click at [397, 495] on div "0" at bounding box center [340, 496] width 172 height 37
click at [405, 488] on div "0" at bounding box center [340, 496] width 172 height 37
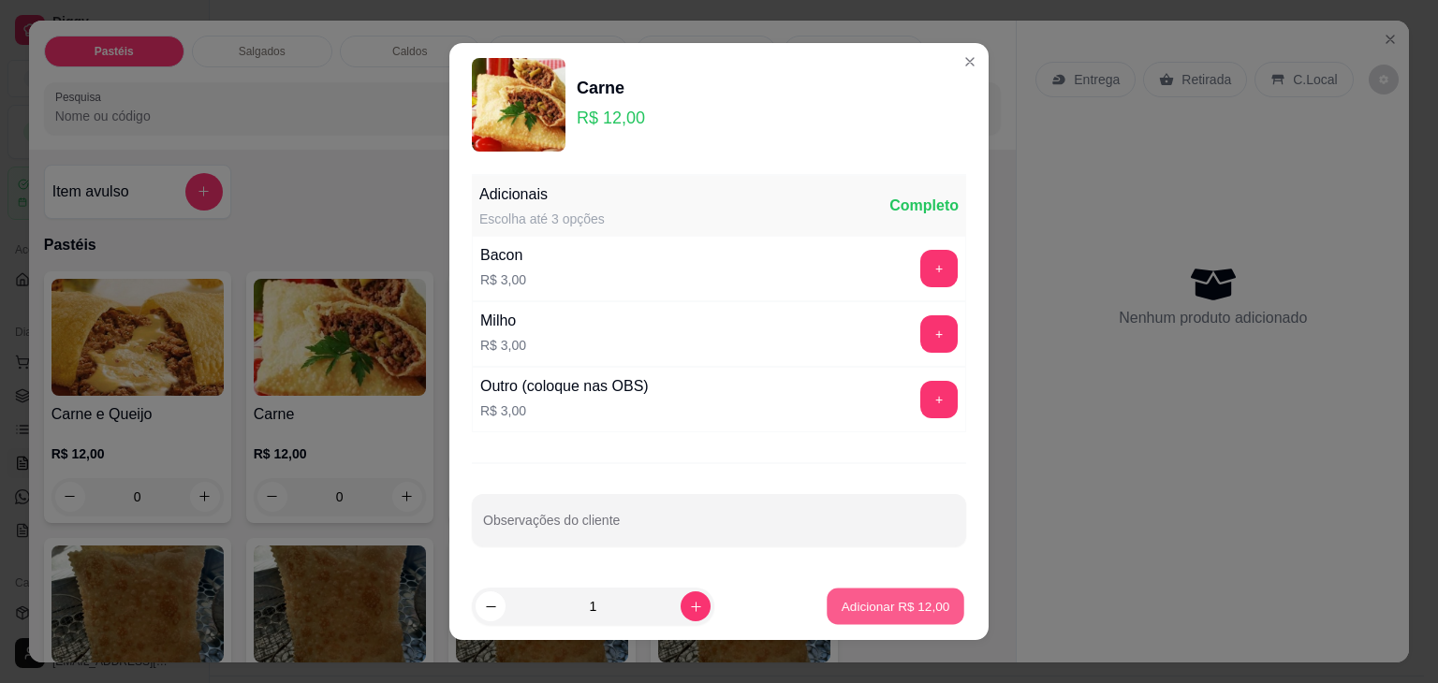
click at [880, 613] on p "Adicionar R$ 12,00" at bounding box center [895, 606] width 109 height 18
type input "1"
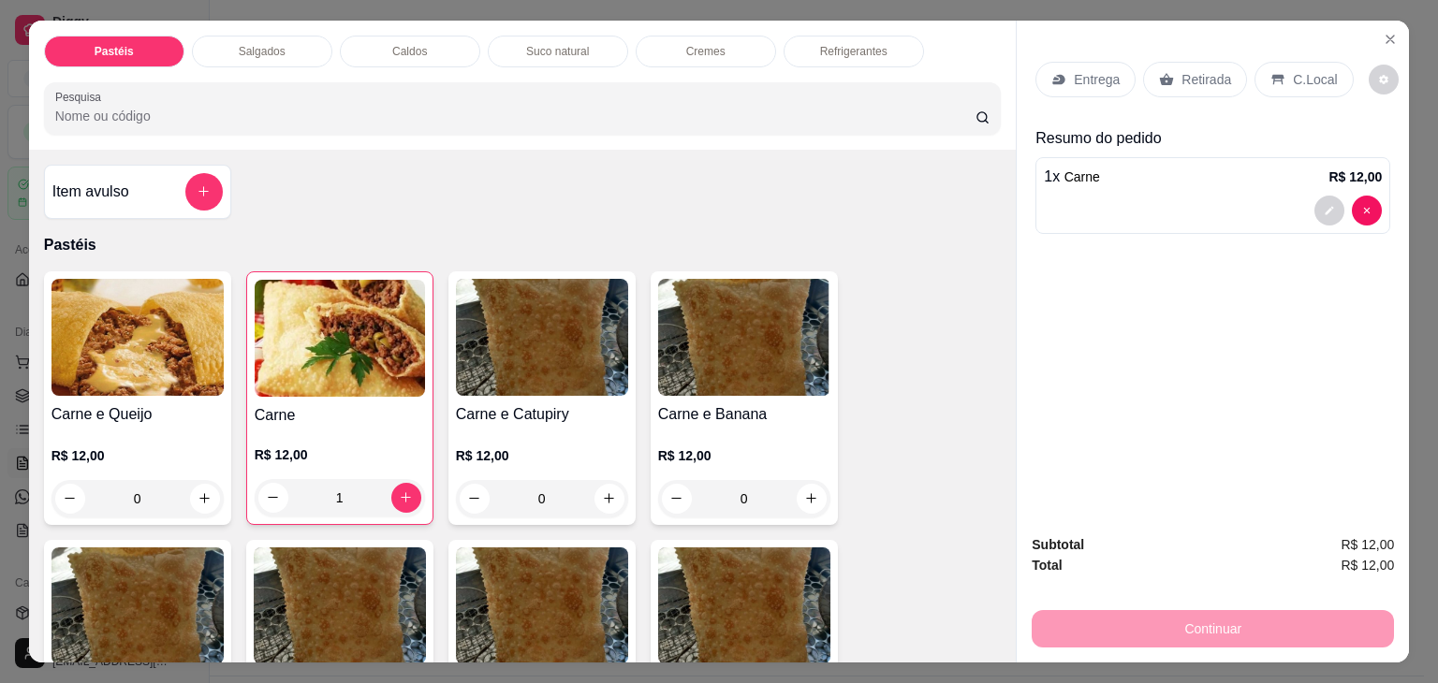
click at [1199, 76] on p "Retirada" at bounding box center [1206, 79] width 50 height 19
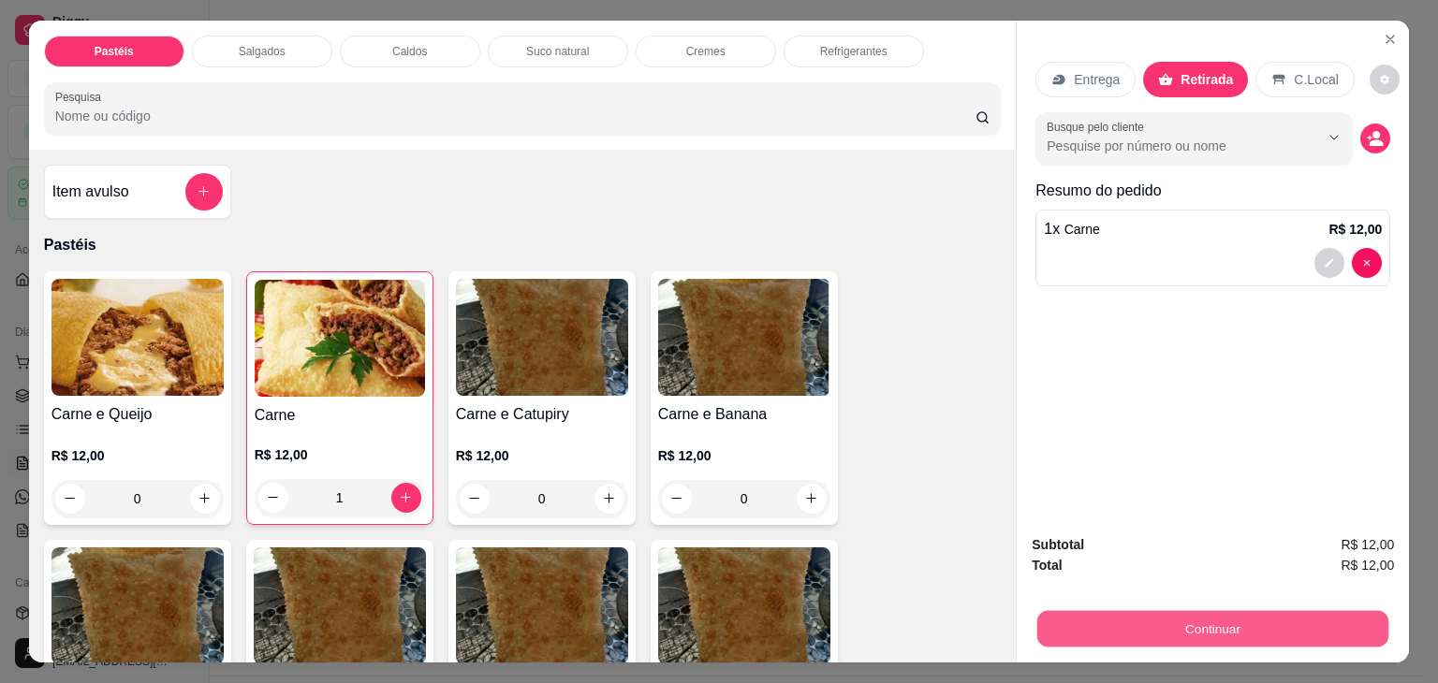
click at [1255, 615] on button "Continuar" at bounding box center [1212, 629] width 351 height 36
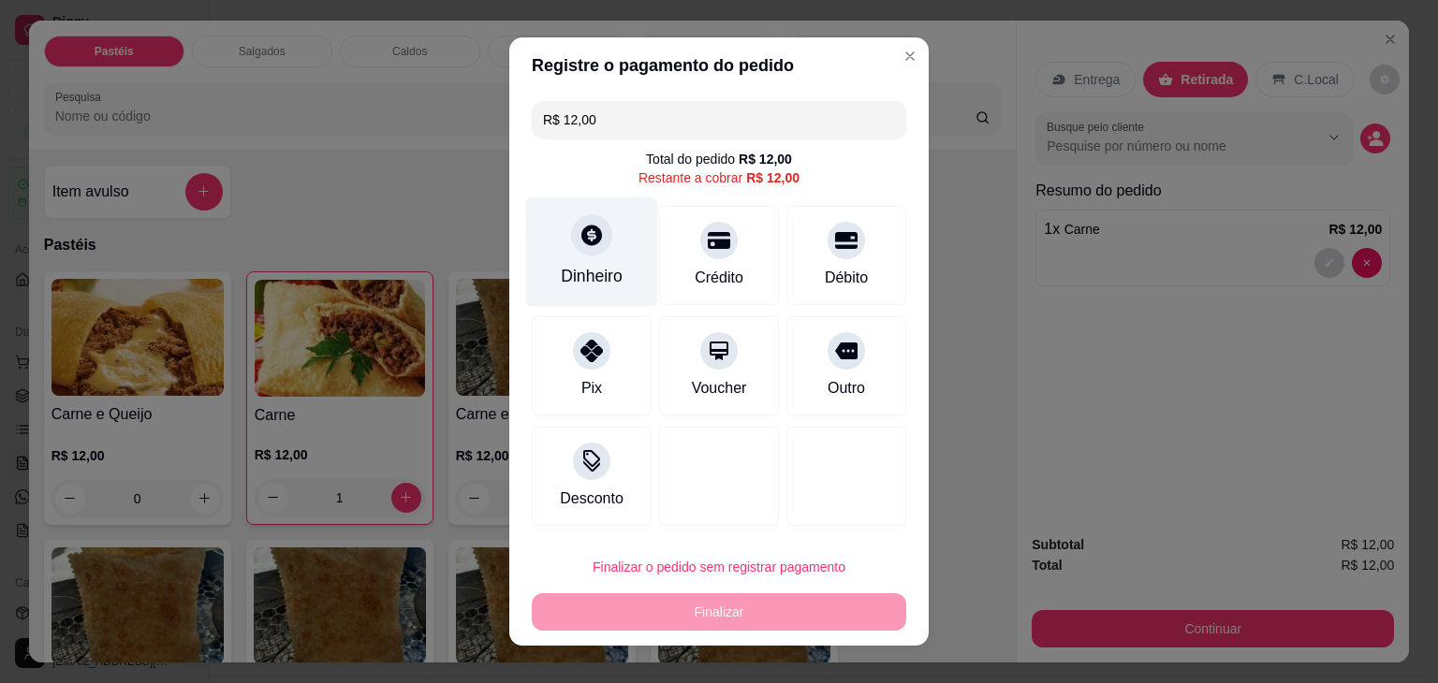
click at [571, 250] on div at bounding box center [591, 234] width 41 height 41
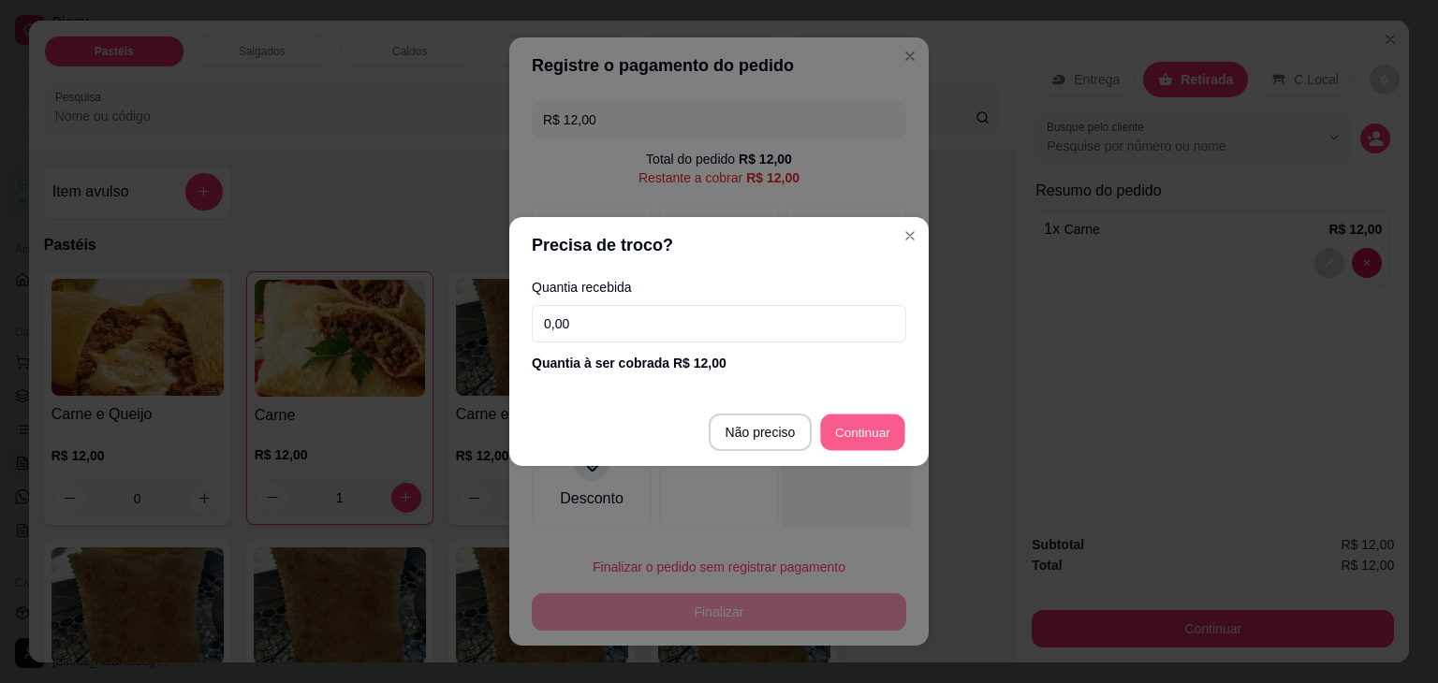
type input "R$ 0,00"
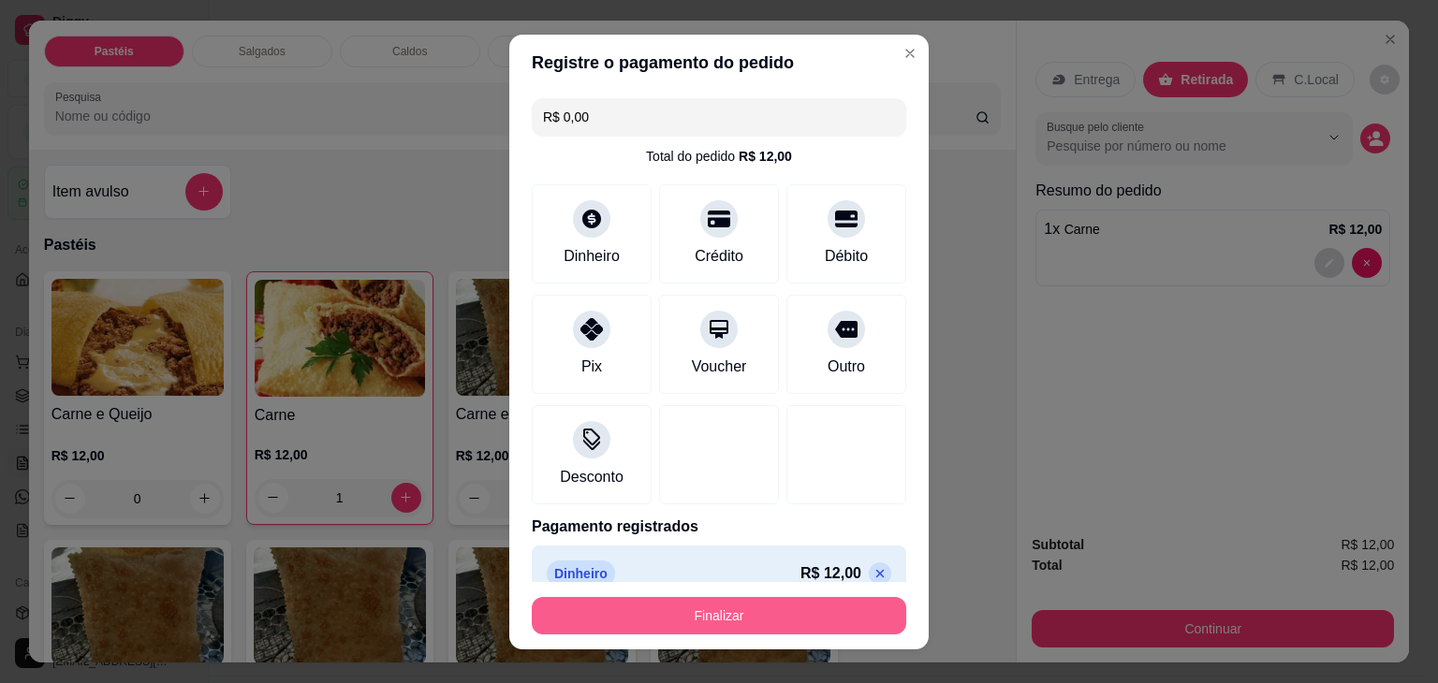
click at [722, 620] on button "Finalizar" at bounding box center [719, 615] width 374 height 37
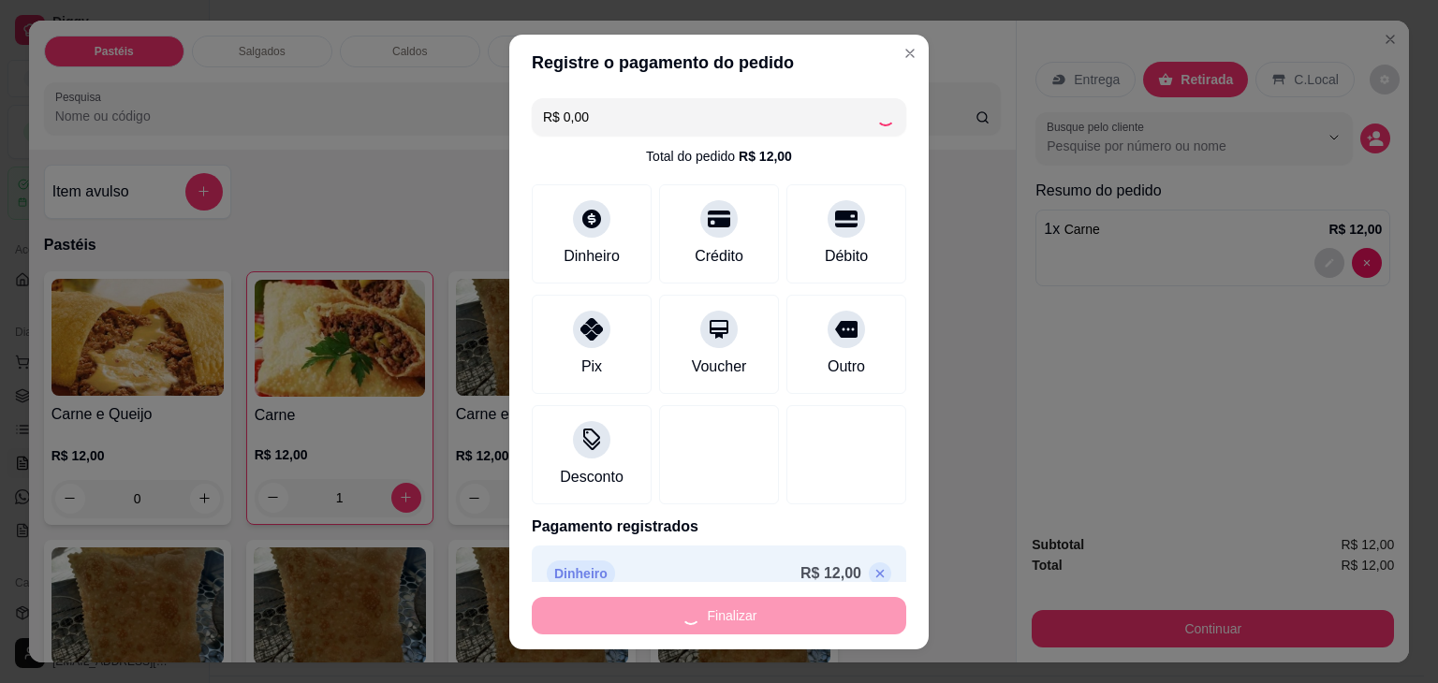
type input "0"
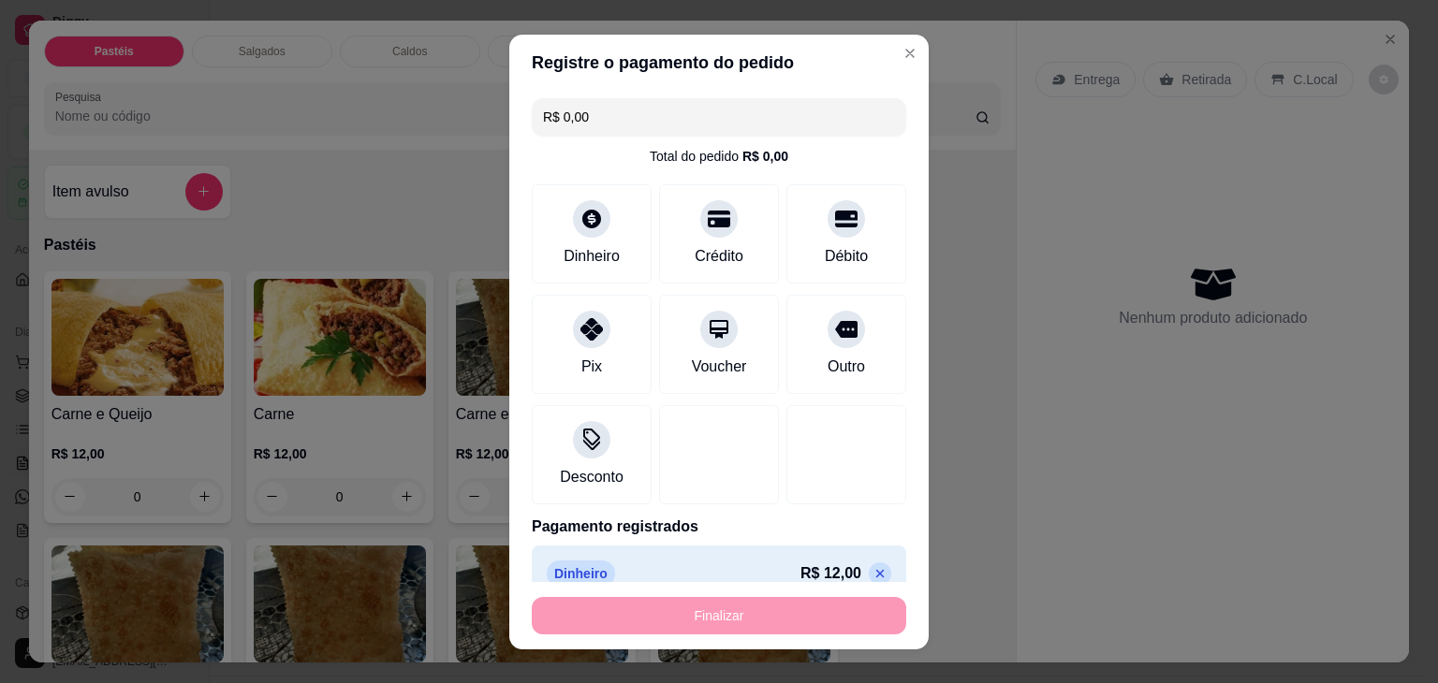
type input "-R$ 12,00"
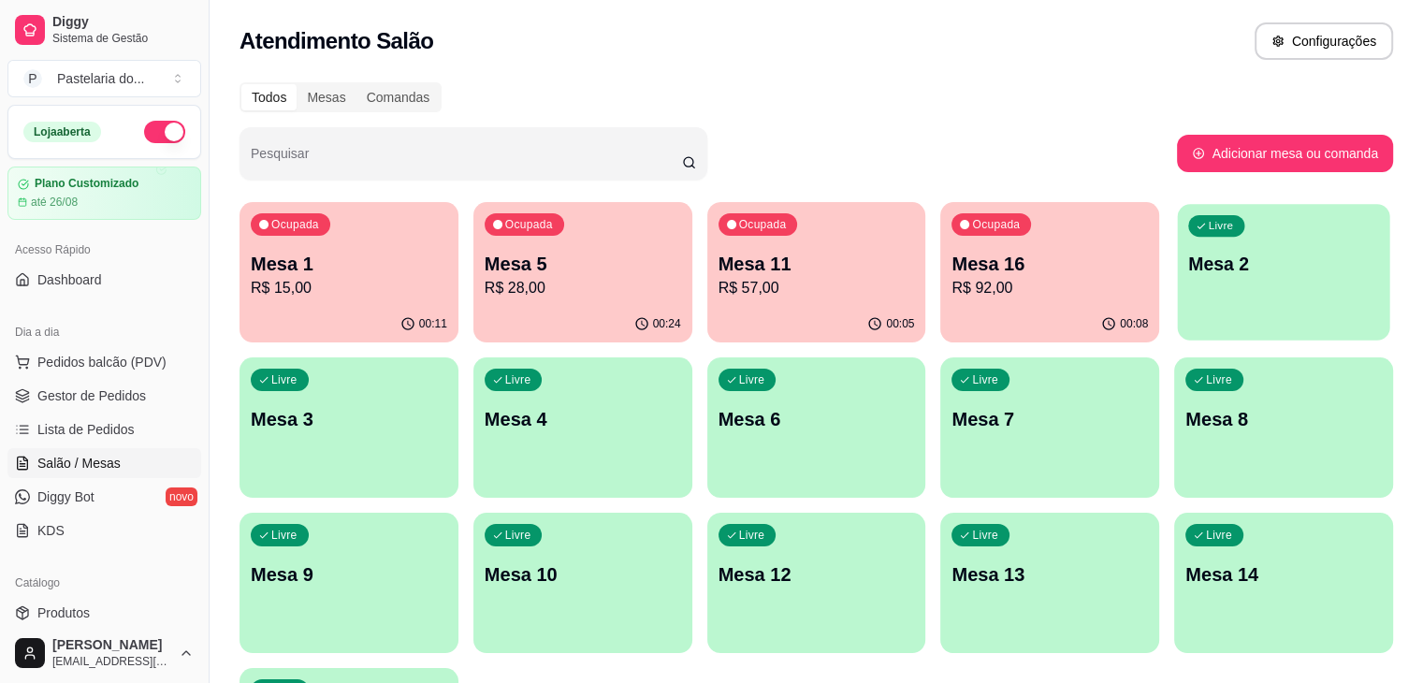
click at [1178, 238] on div "Livre Mesa 2" at bounding box center [1284, 261] width 212 height 114
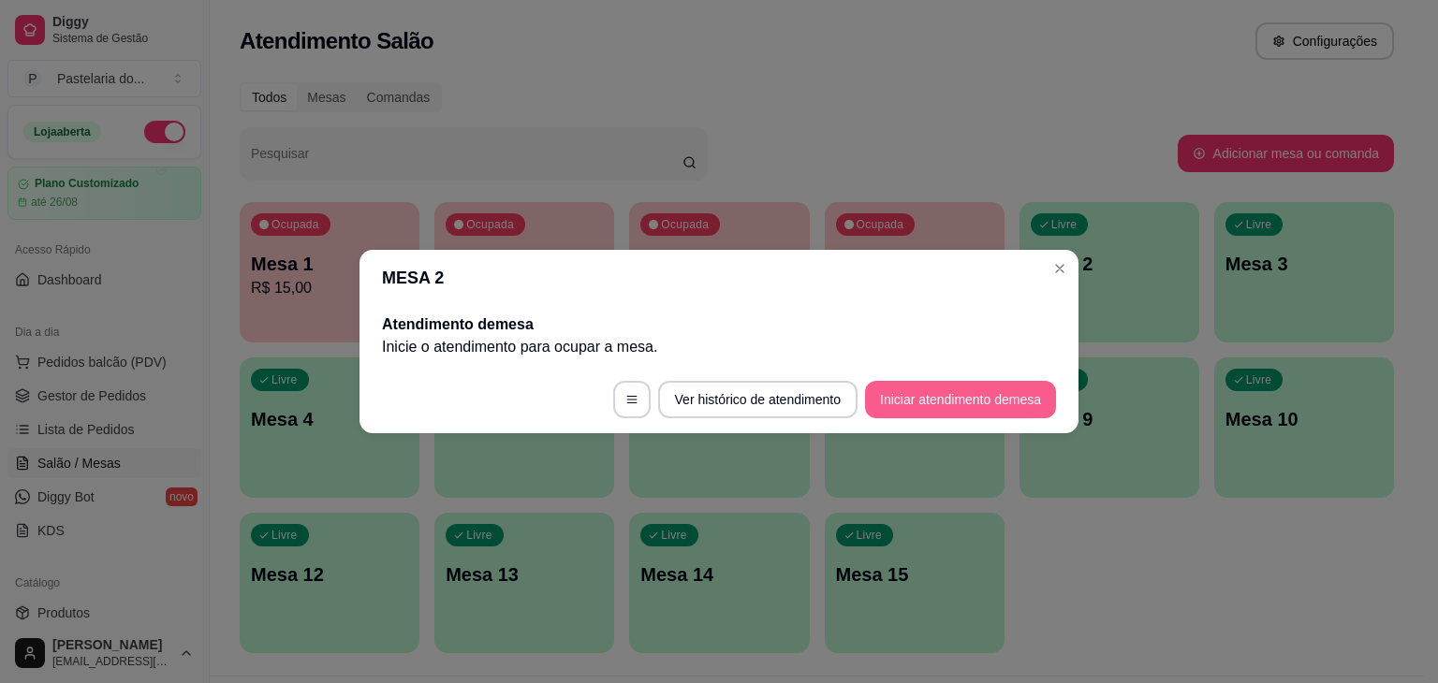
click at [959, 410] on button "Iniciar atendimento de mesa" at bounding box center [960, 399] width 191 height 37
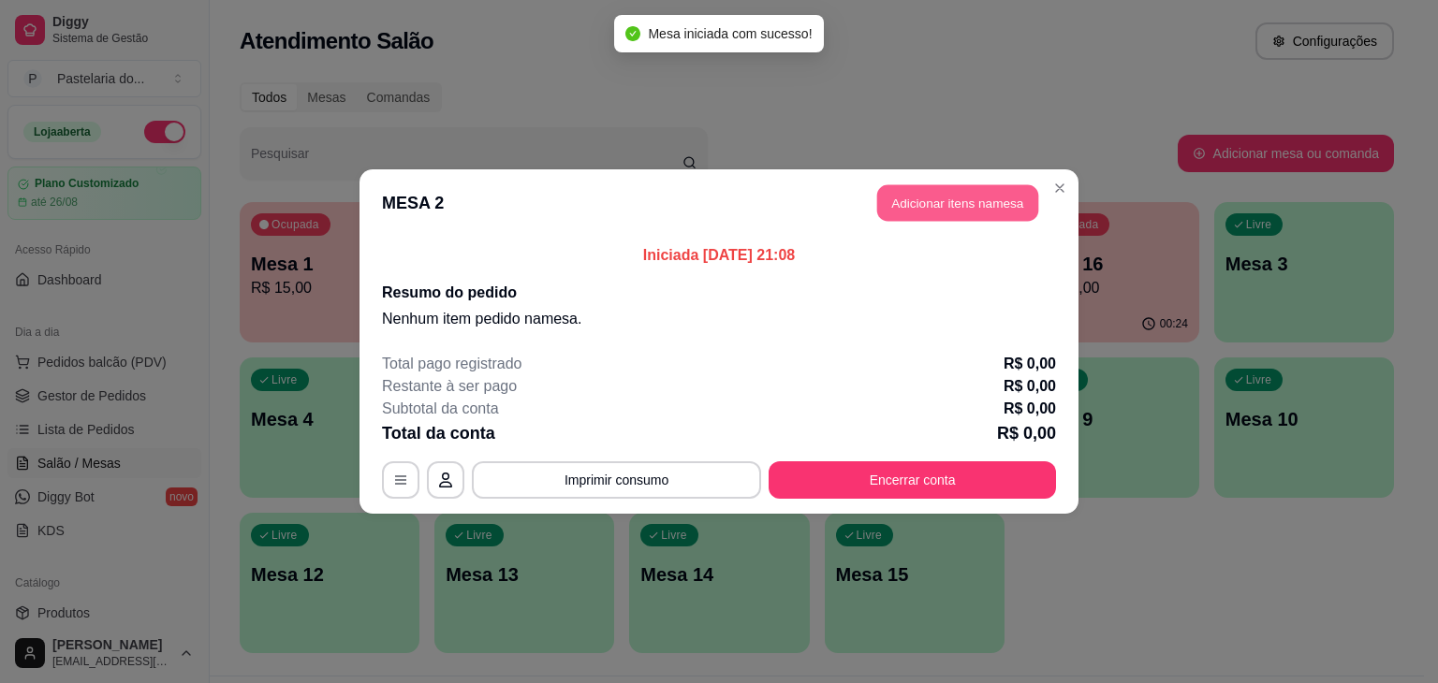
click at [892, 196] on button "Adicionar itens na mesa" at bounding box center [957, 203] width 161 height 36
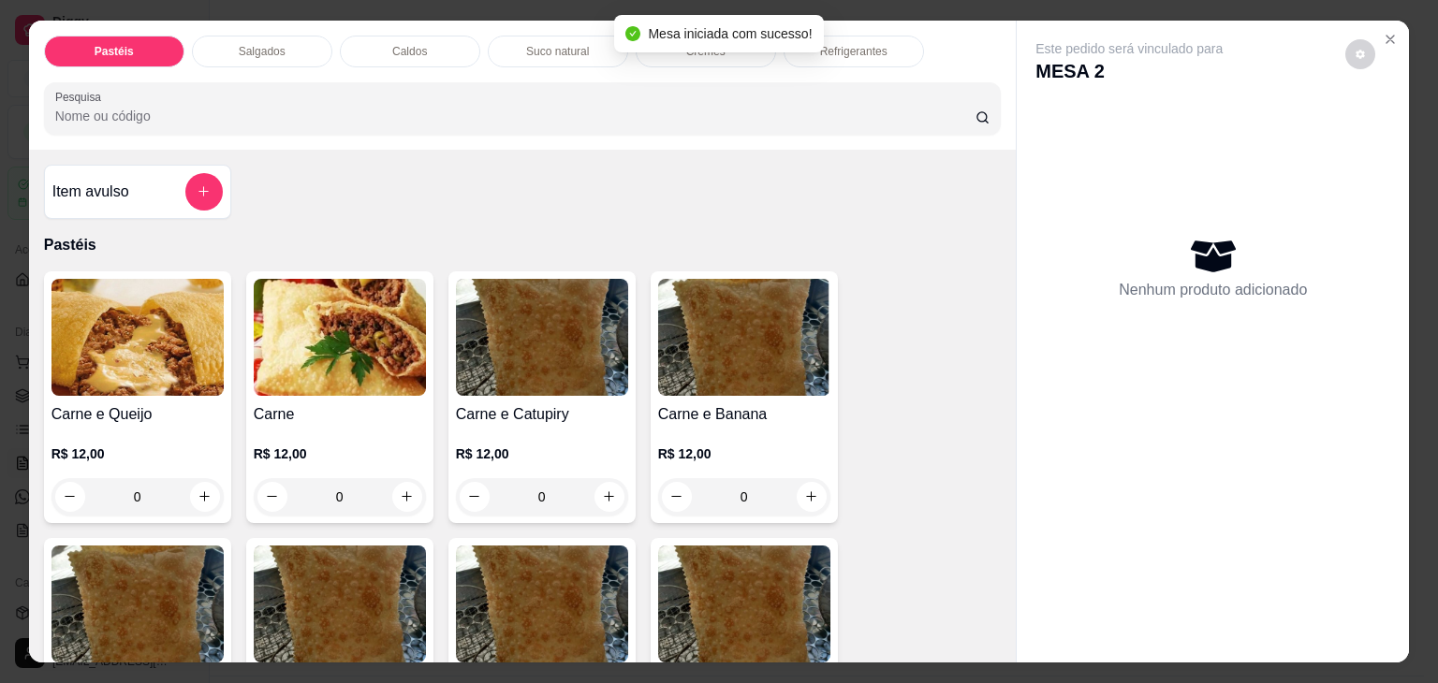
click at [366, 41] on div "Caldos" at bounding box center [410, 52] width 140 height 32
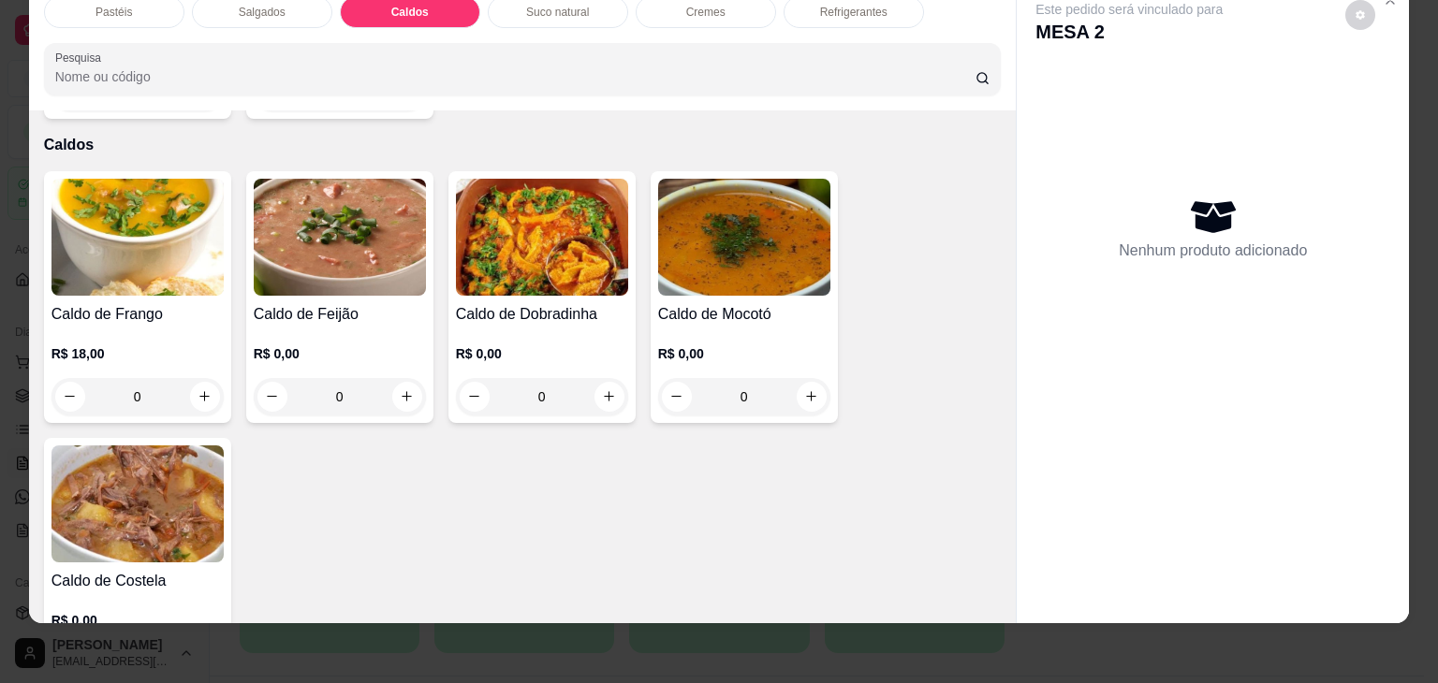
click at [404, 378] on div "0" at bounding box center [340, 396] width 172 height 37
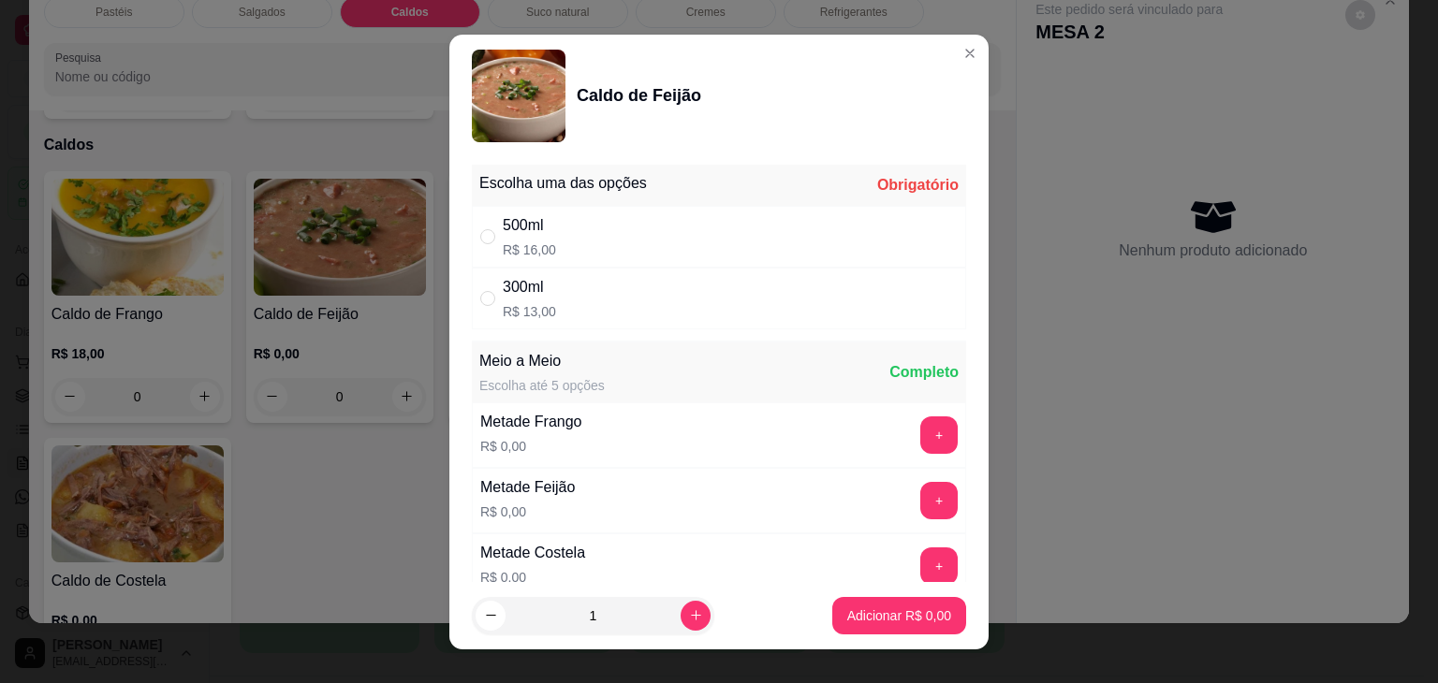
click at [608, 248] on div "500ml R$ 16,00" at bounding box center [719, 237] width 494 height 62
radio input "true"
click at [870, 625] on button "Adicionar R$ 16,00" at bounding box center [895, 615] width 141 height 37
type input "1"
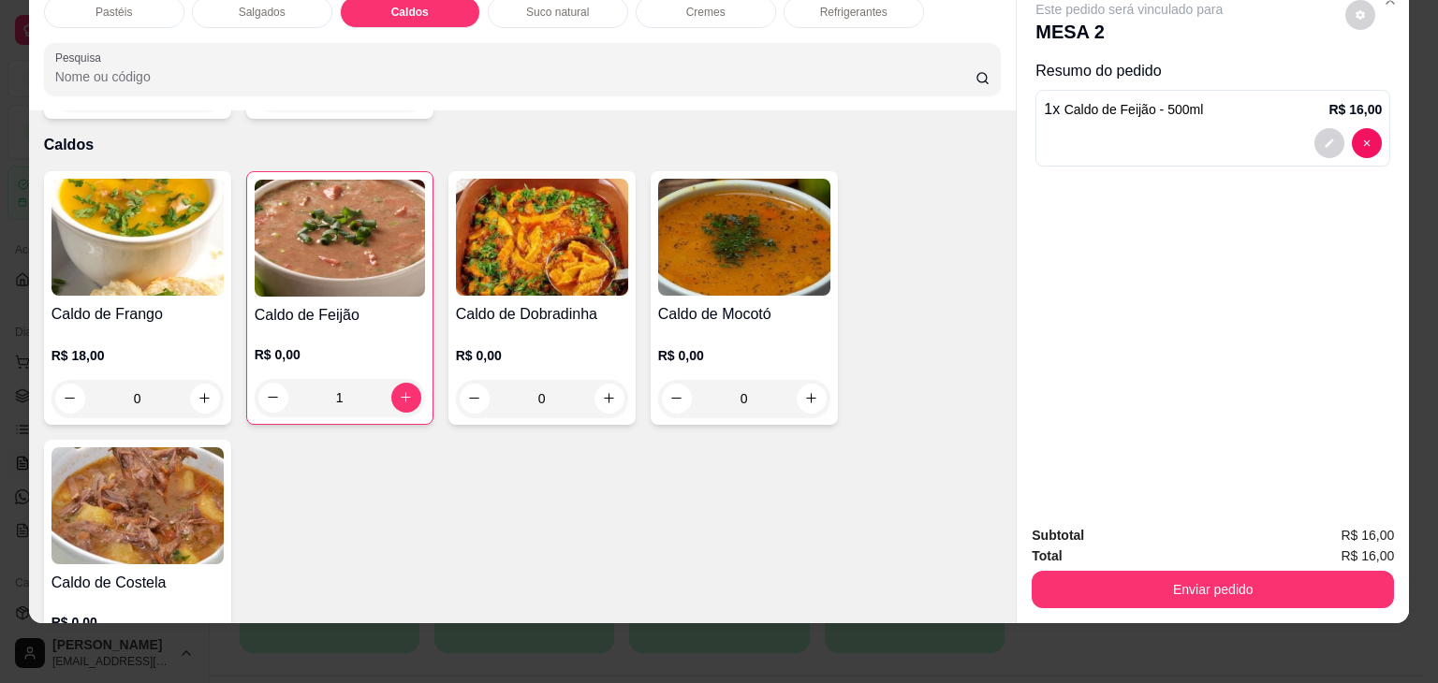
click at [606, 380] on div "0" at bounding box center [542, 398] width 172 height 37
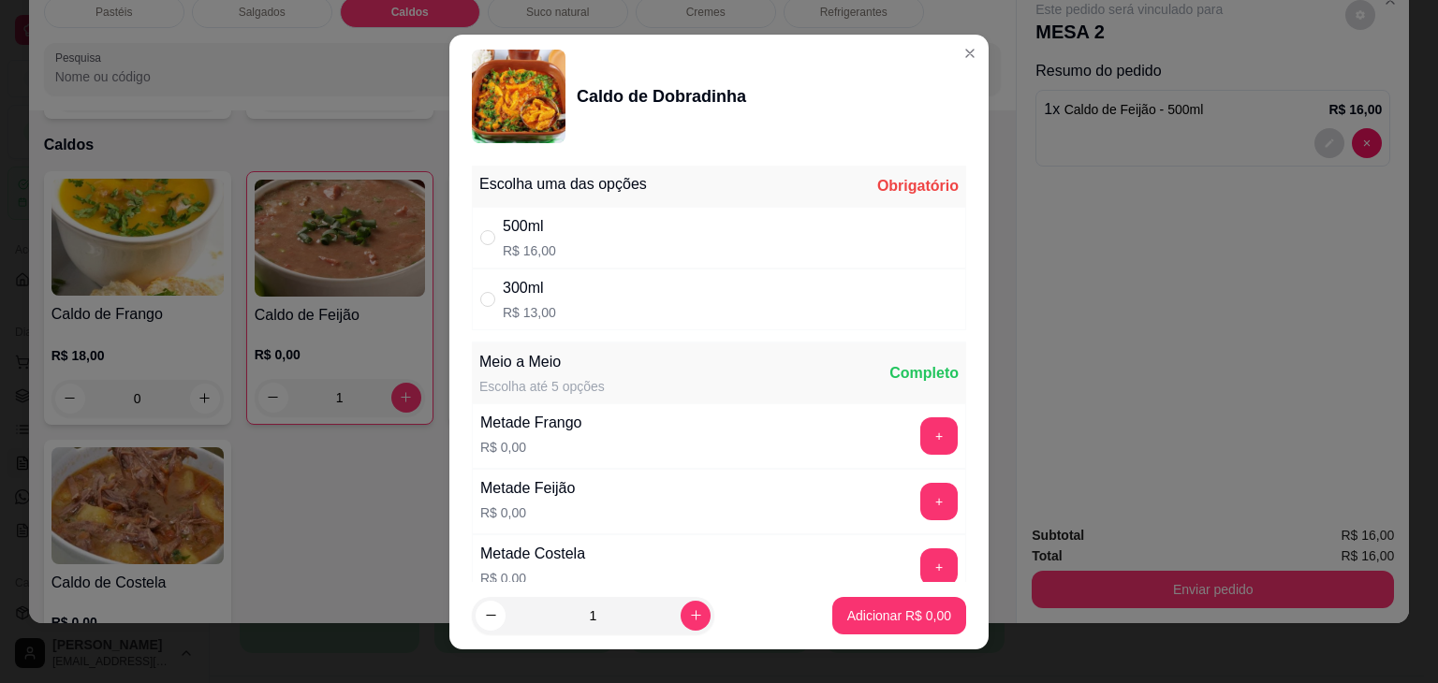
click at [580, 252] on div "500ml R$ 16,00" at bounding box center [719, 238] width 494 height 62
radio input "true"
click at [885, 627] on button "Adicionar R$ 16,00" at bounding box center [895, 615] width 141 height 37
type input "1"
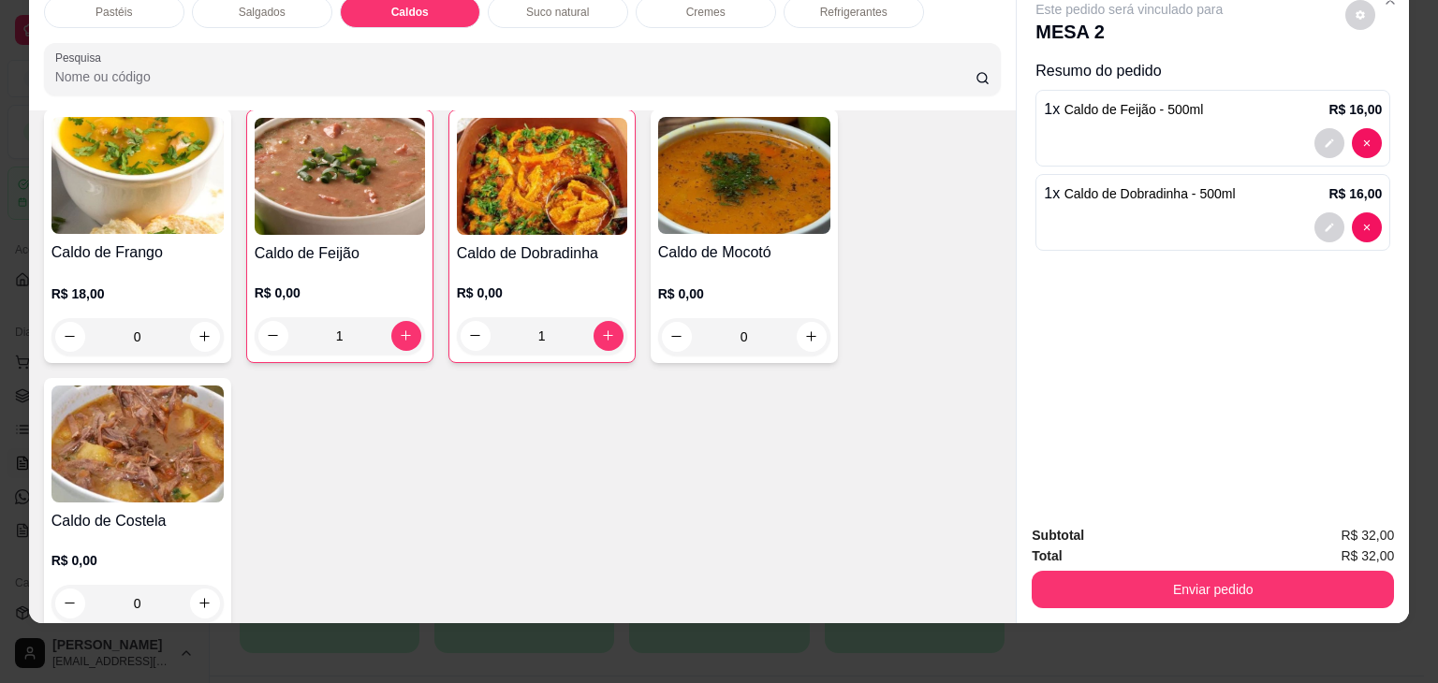
scroll to position [2697, 0]
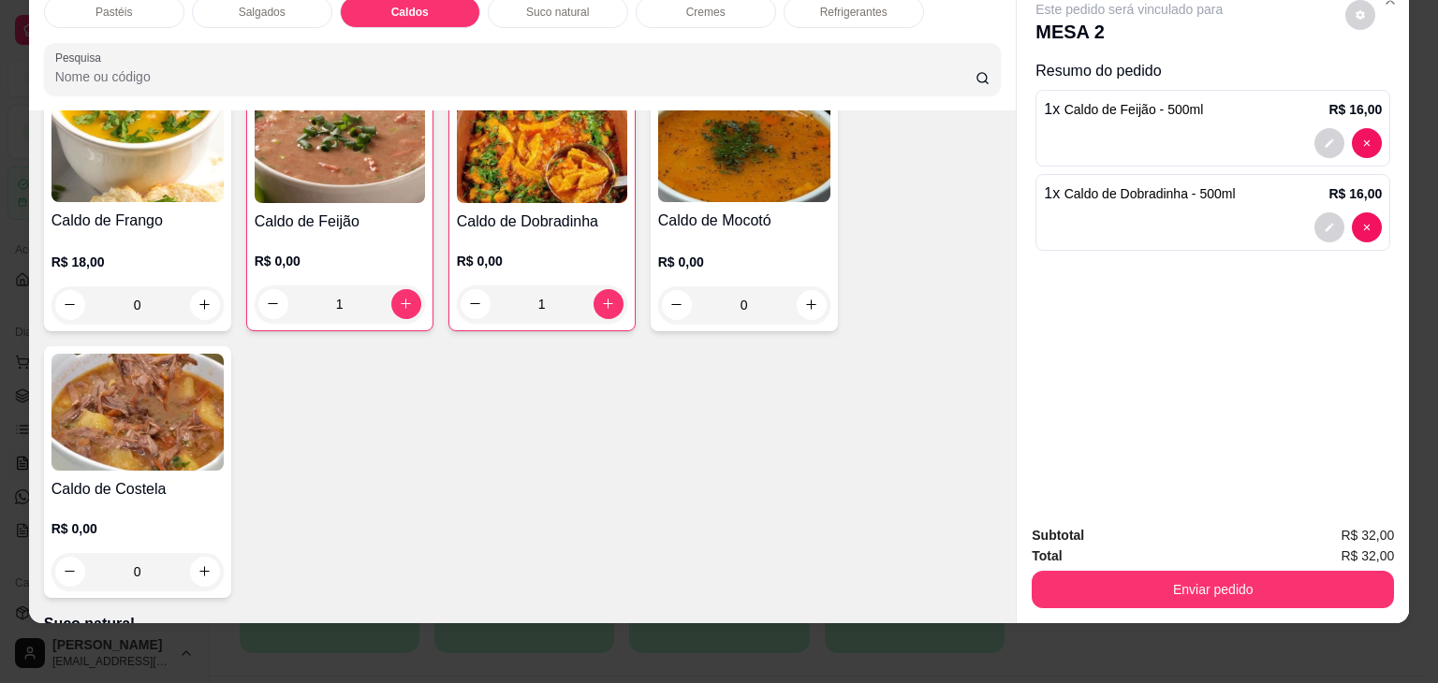
click at [191, 553] on div "0" at bounding box center [137, 571] width 172 height 37
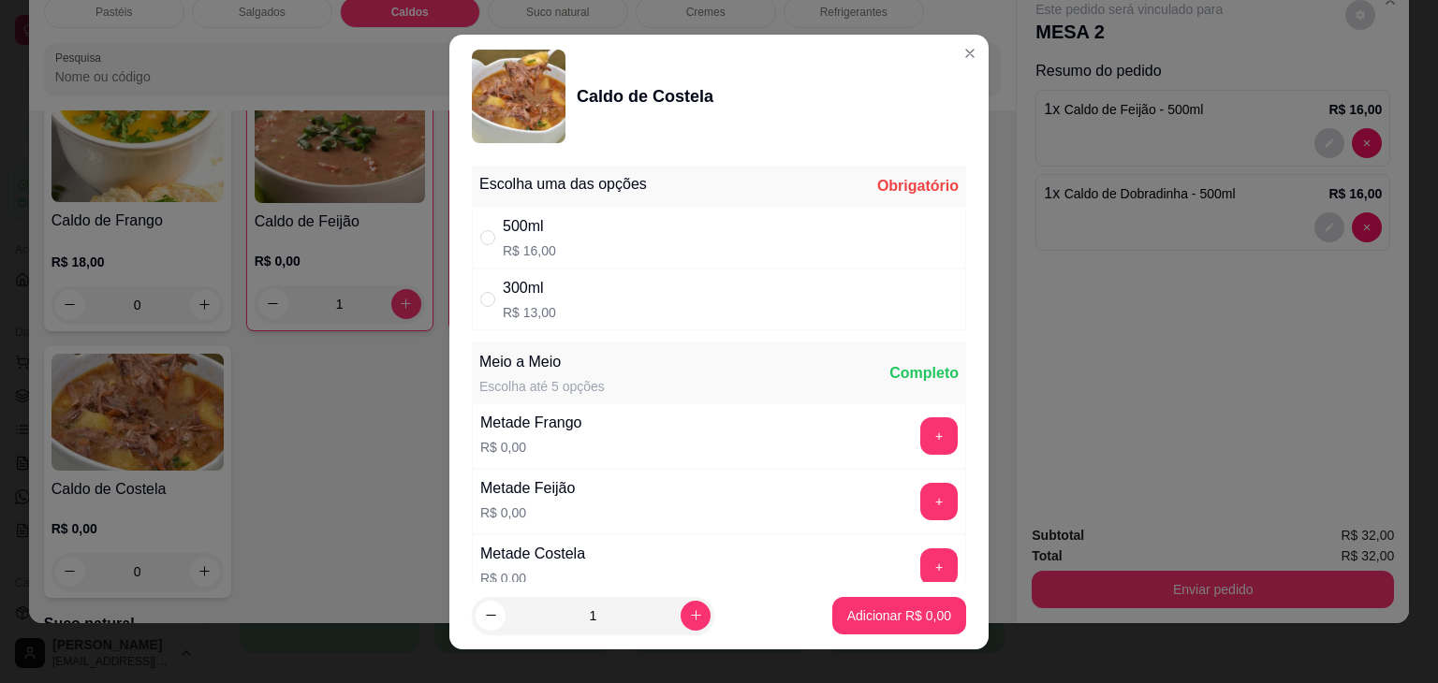
click at [571, 240] on div "500ml R$ 16,00" at bounding box center [719, 238] width 494 height 62
radio input "true"
click at [871, 619] on p "Adicionar R$ 16,00" at bounding box center [894, 615] width 111 height 19
type input "1"
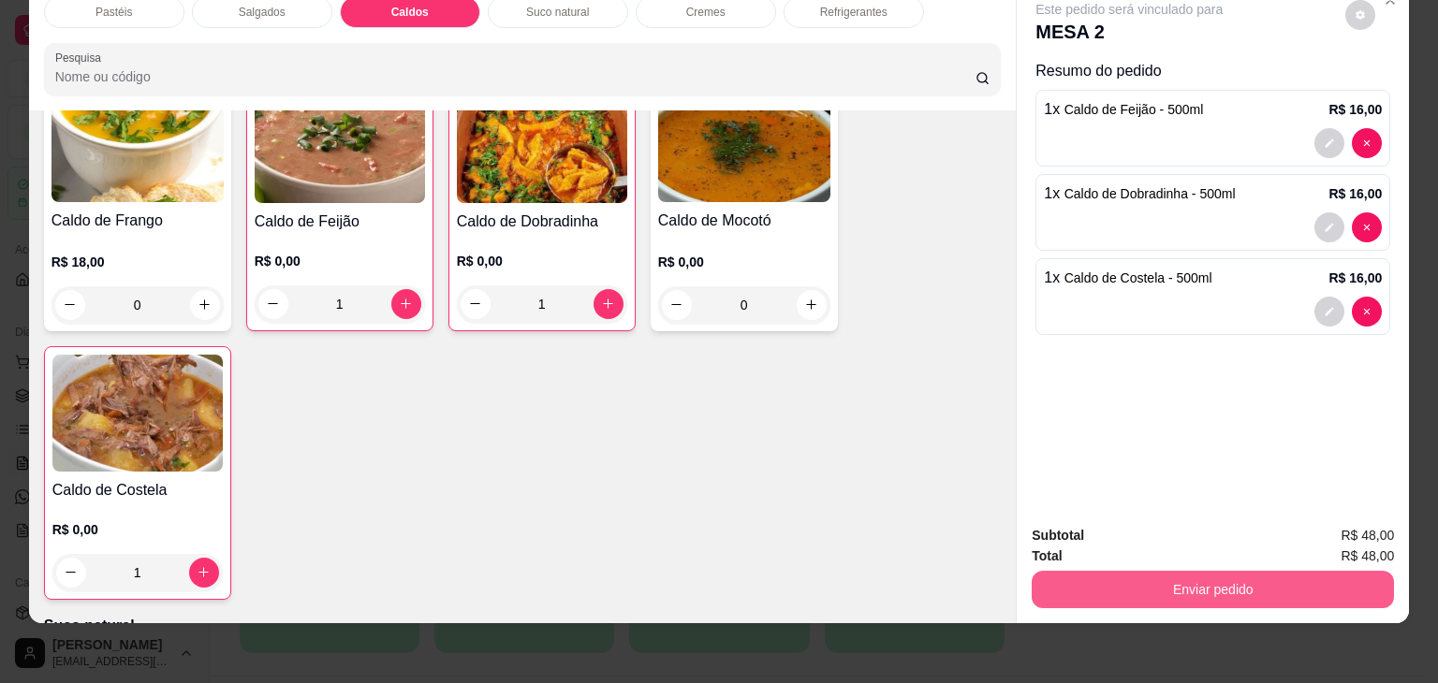
click at [1111, 571] on button "Enviar pedido" at bounding box center [1212, 589] width 362 height 37
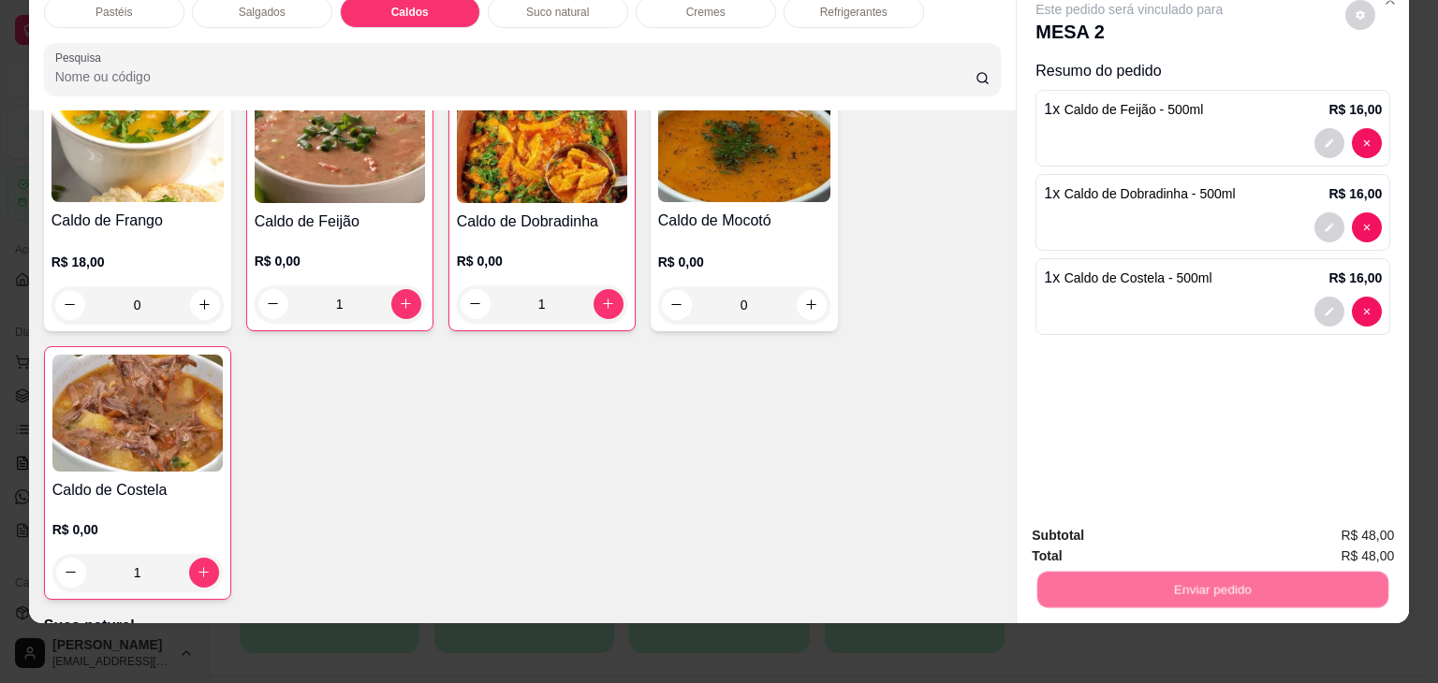
click at [1106, 525] on button "Não registrar e enviar pedido" at bounding box center [1150, 529] width 195 height 36
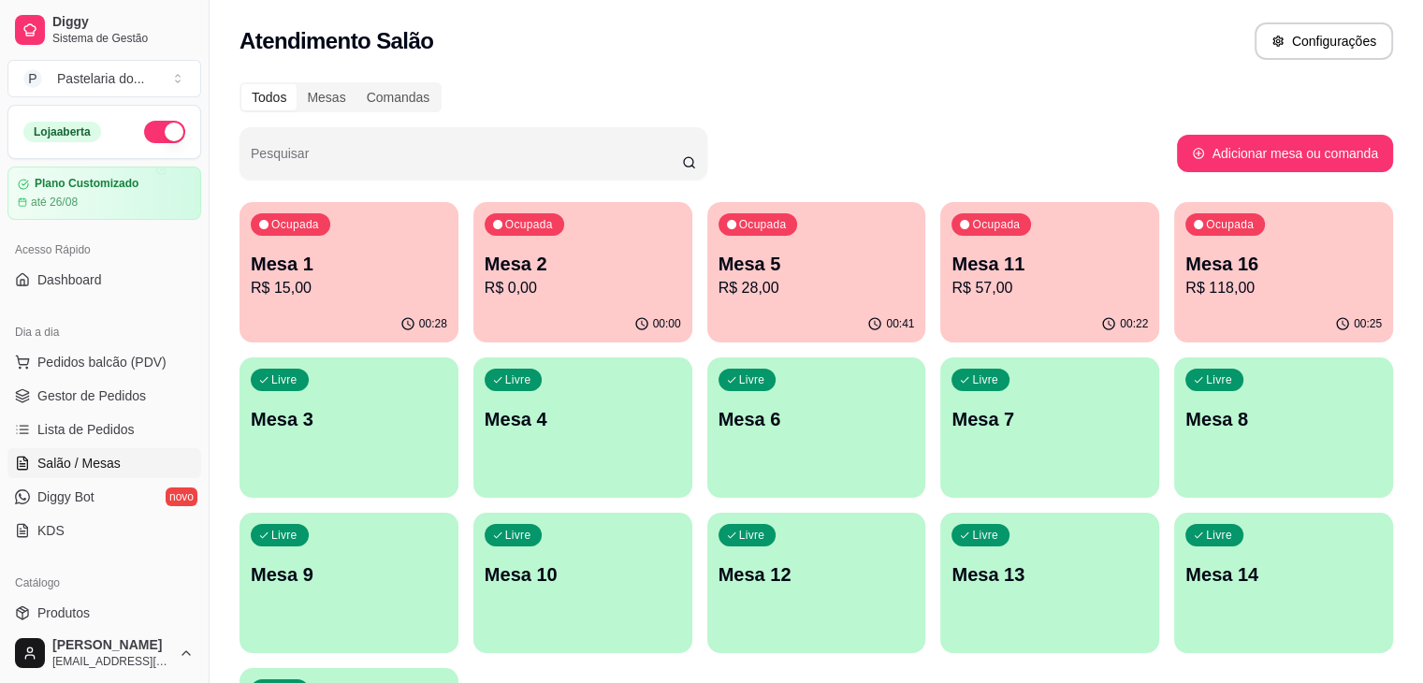
click at [336, 268] on p "Mesa 1" at bounding box center [349, 264] width 197 height 26
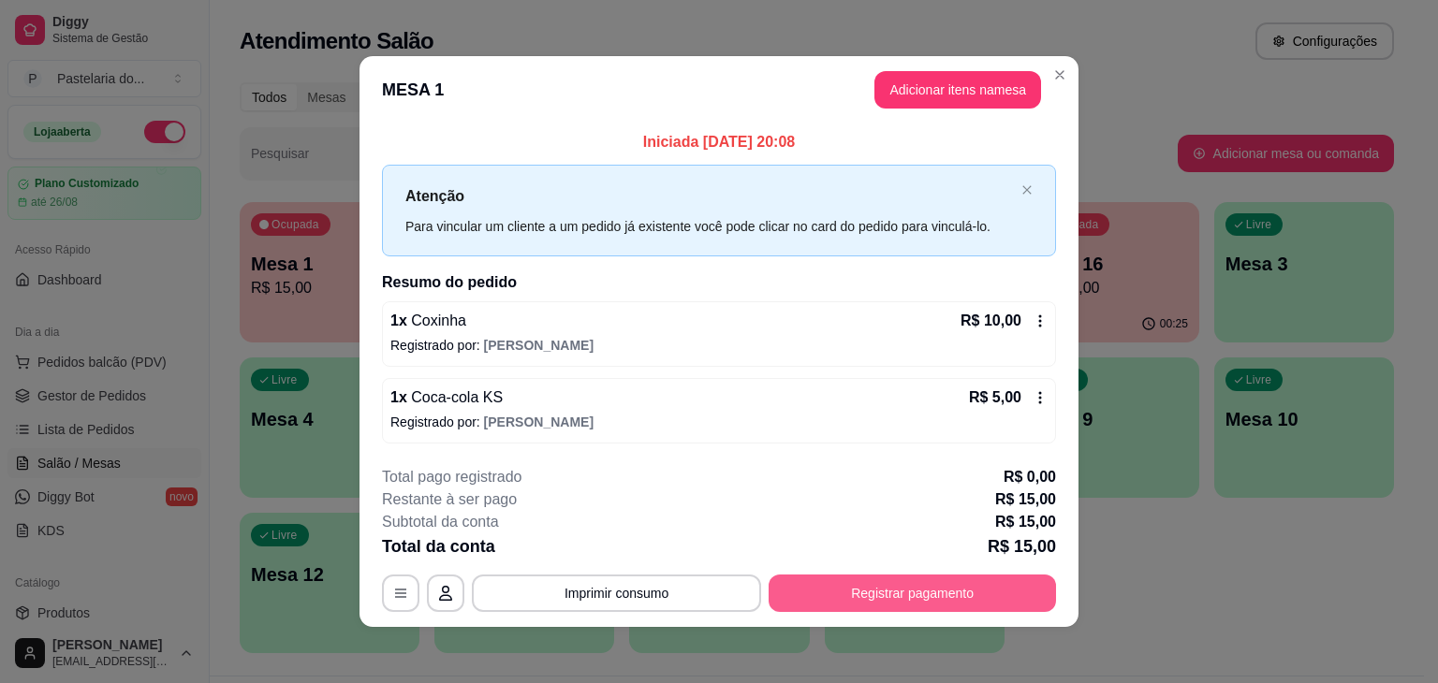
click at [910, 591] on button "Registrar pagamento" at bounding box center [911, 593] width 287 height 37
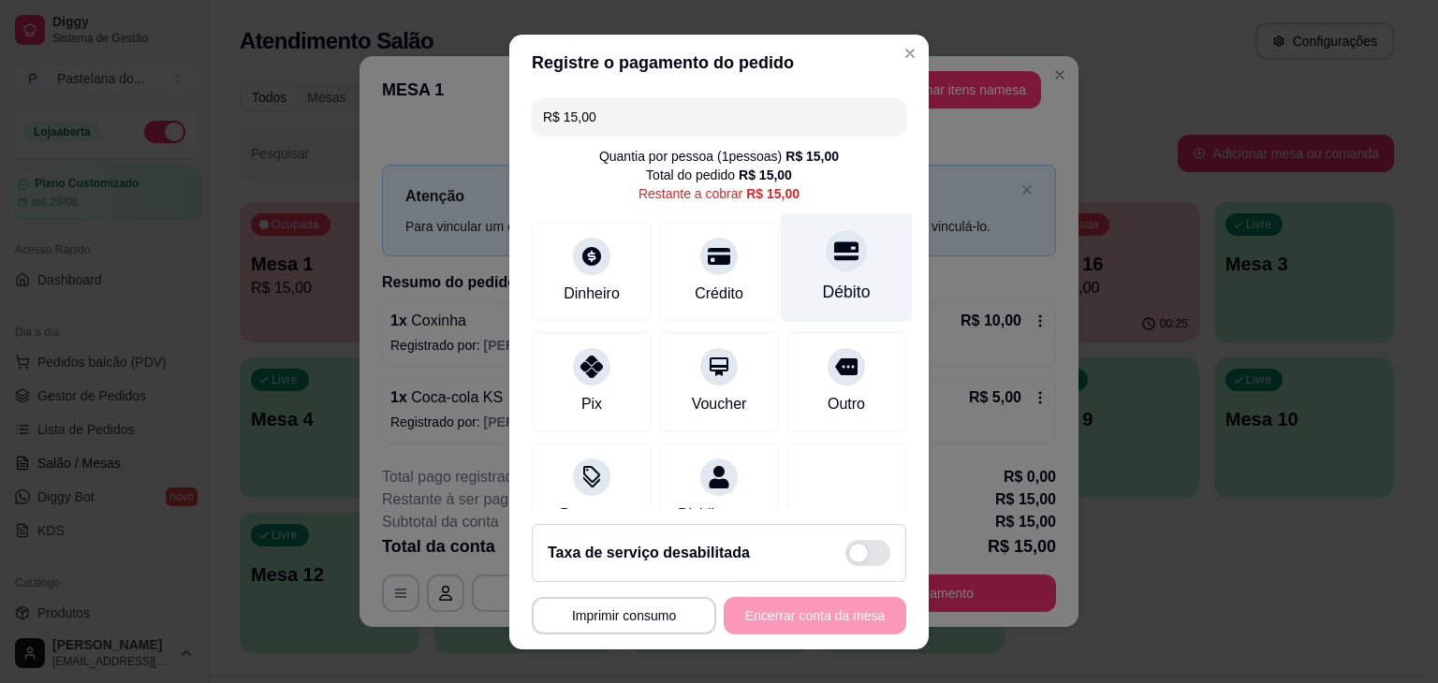
click at [827, 275] on div "Débito" at bounding box center [847, 266] width 132 height 109
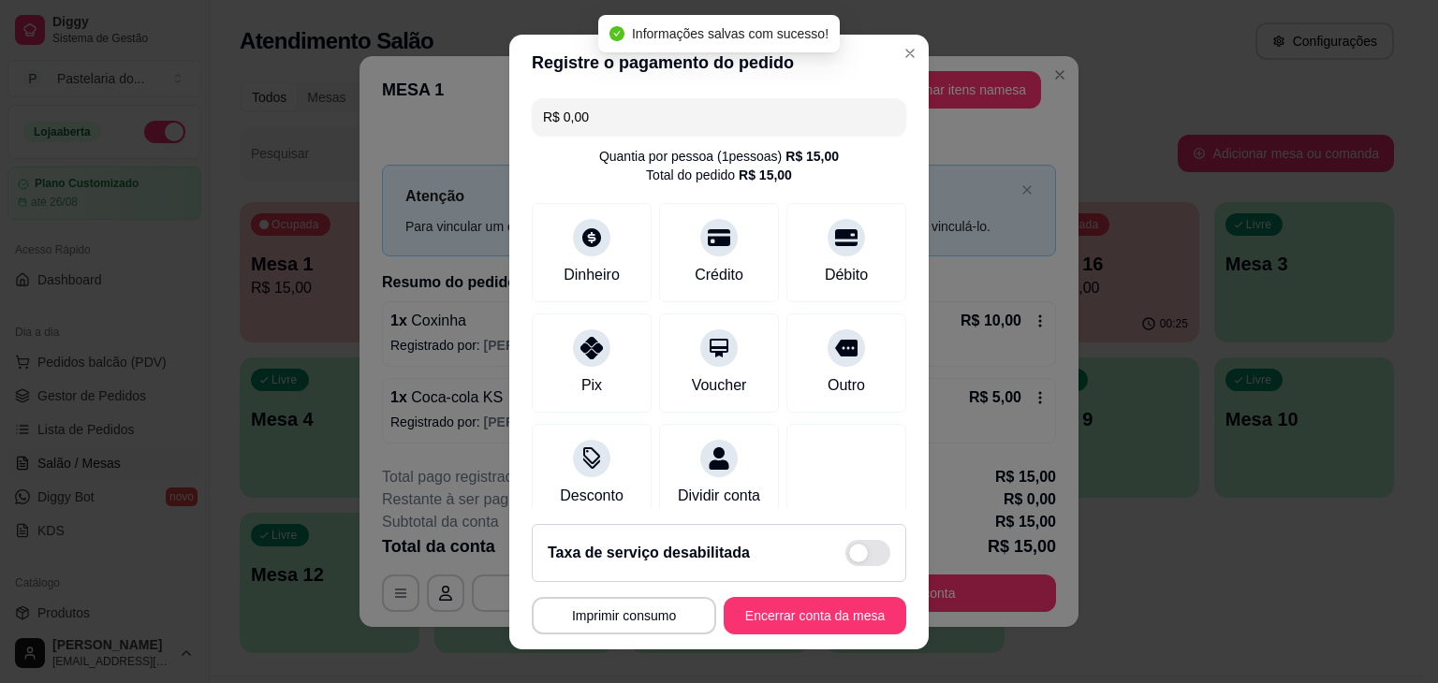
type input "R$ 0,00"
click at [882, 600] on div "**********" at bounding box center [719, 615] width 374 height 37
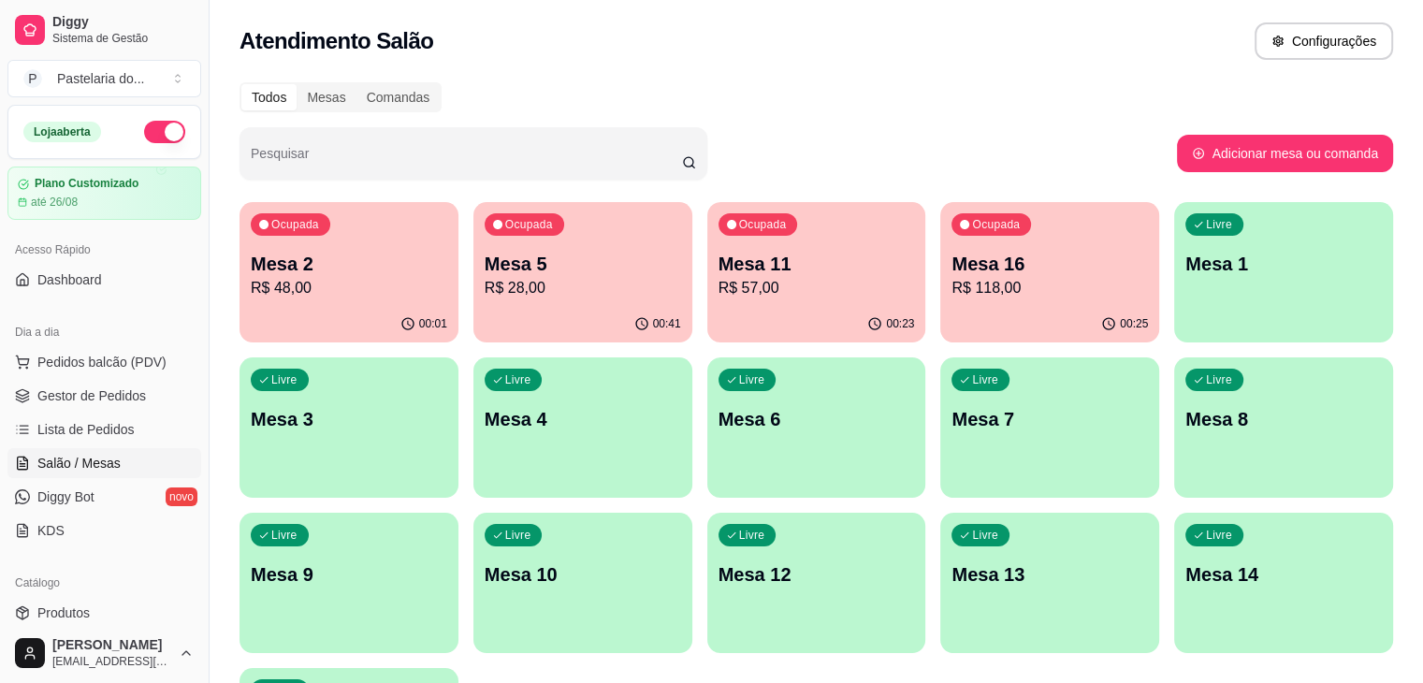
click at [952, 282] on p "R$ 118,00" at bounding box center [1050, 288] width 197 height 22
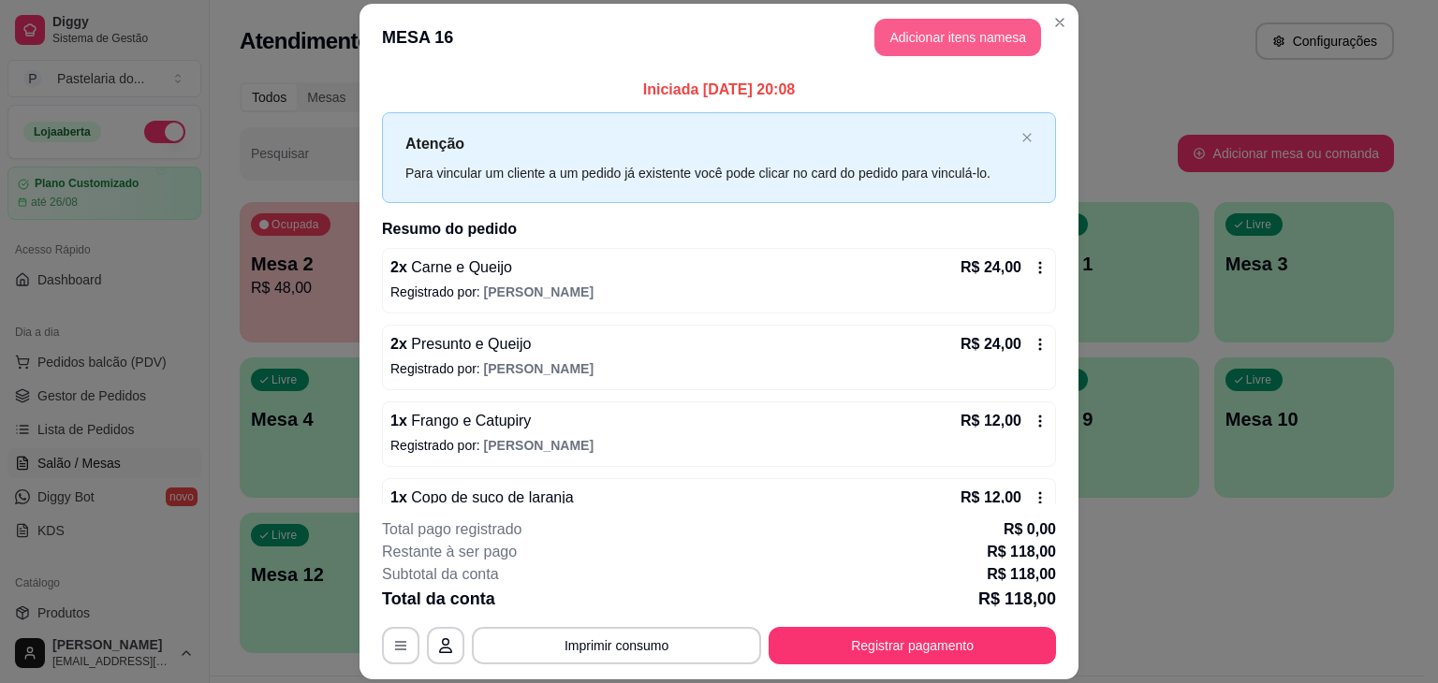
click at [952, 23] on button "Adicionar itens na mesa" at bounding box center [957, 37] width 167 height 37
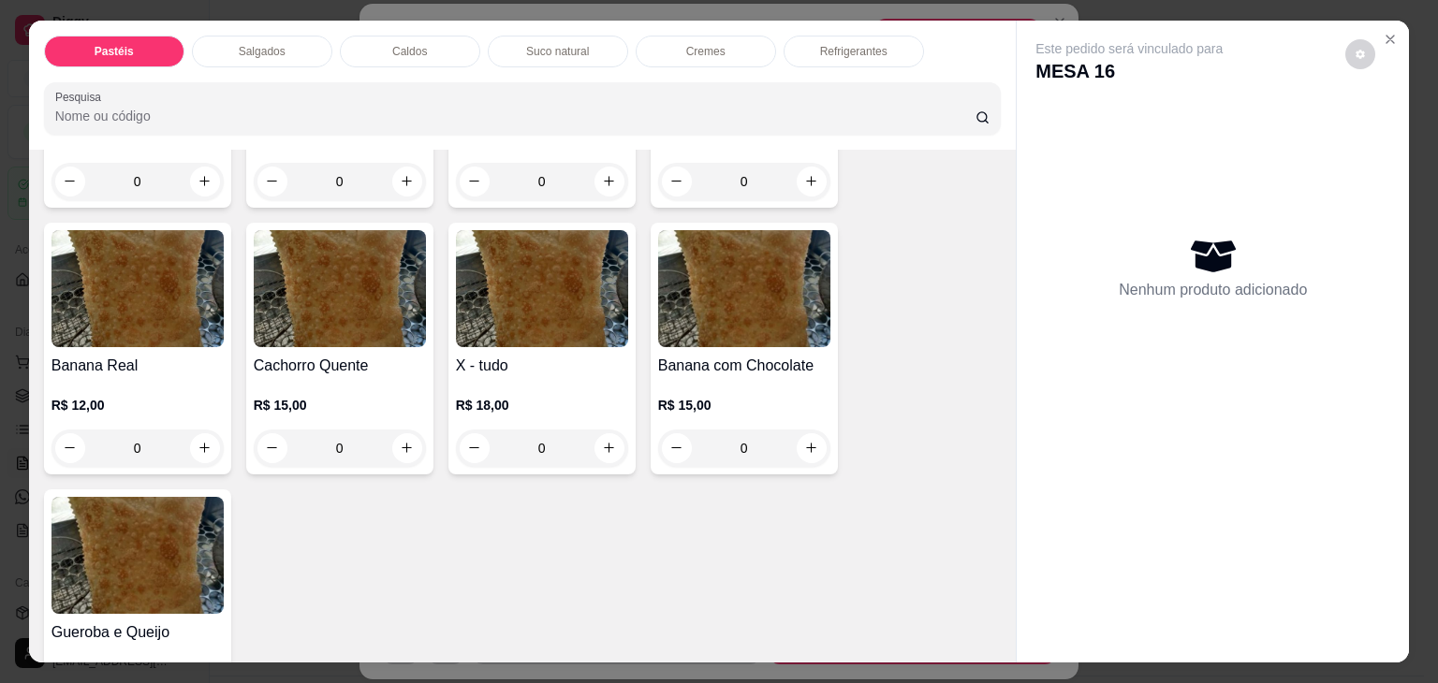
scroll to position [1404, 0]
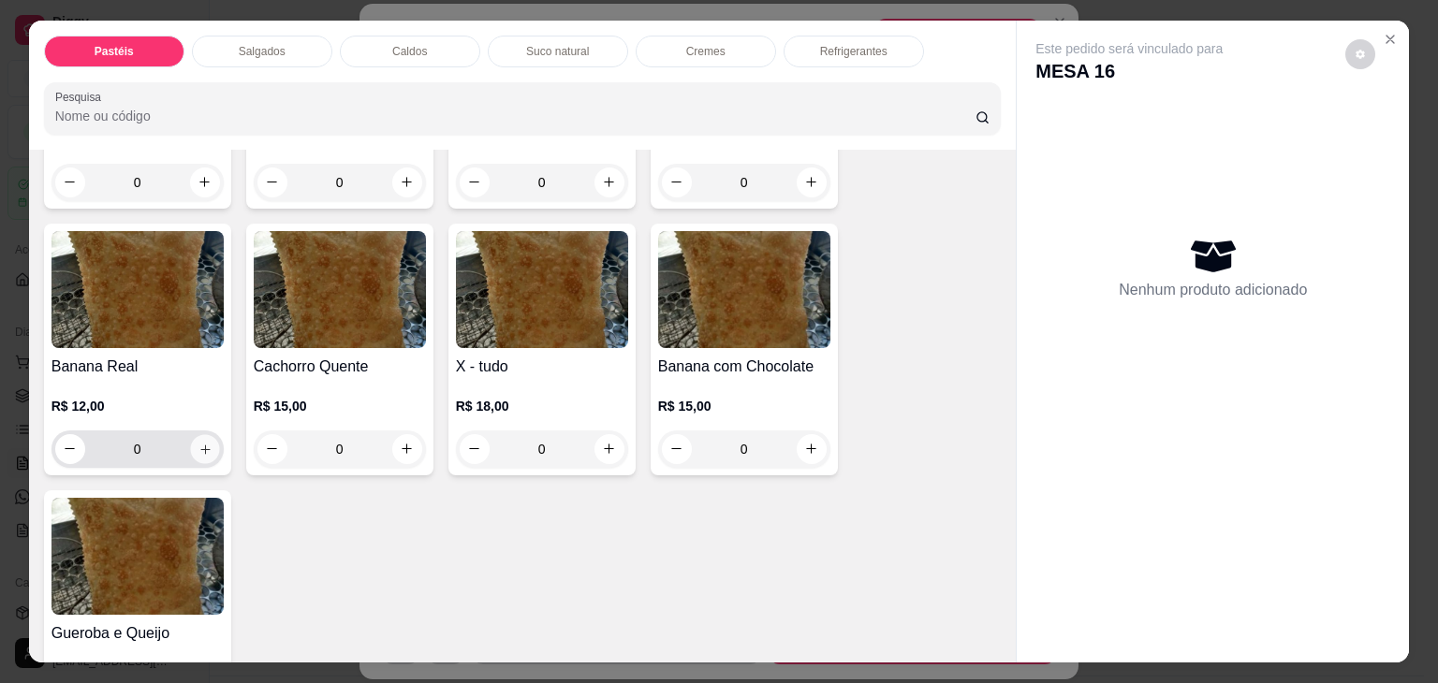
click at [207, 434] on button "increase-product-quantity" at bounding box center [204, 448] width 29 height 29
type input "1"
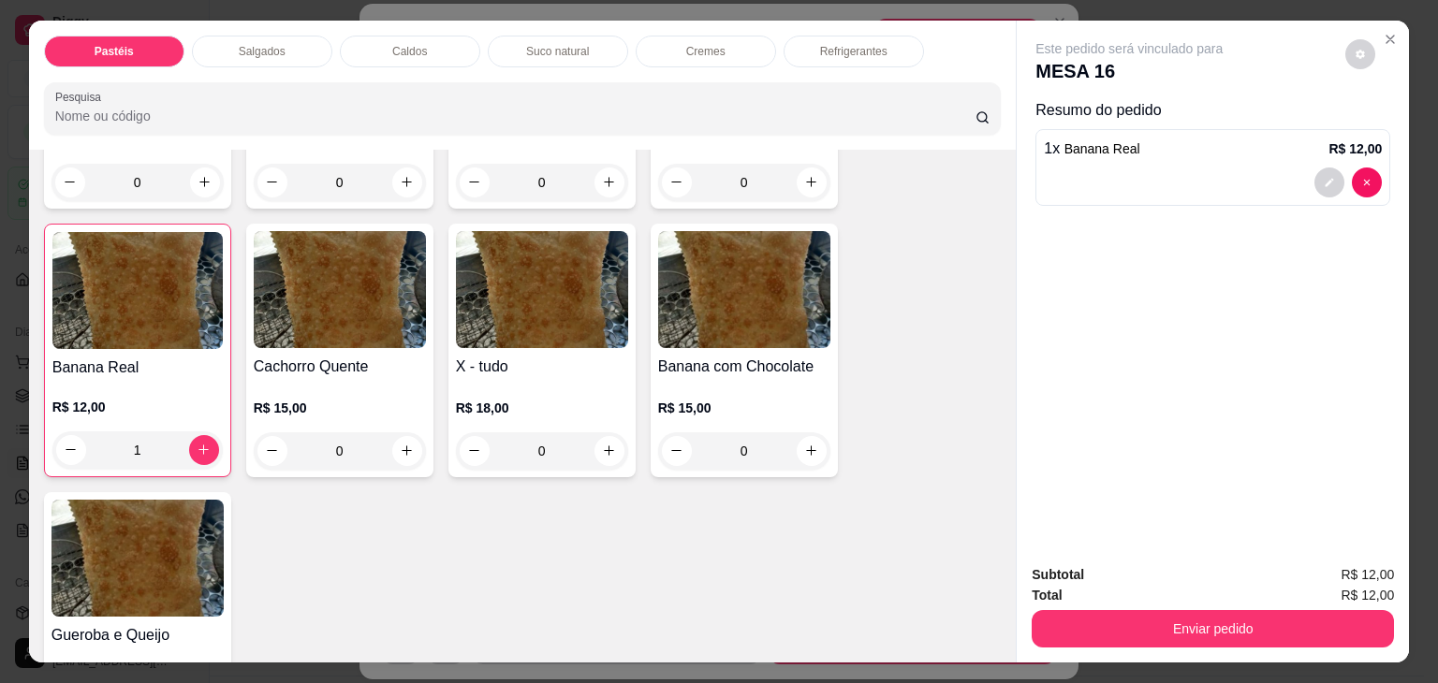
click at [1305, 630] on button "Enviar pedido" at bounding box center [1212, 628] width 362 height 37
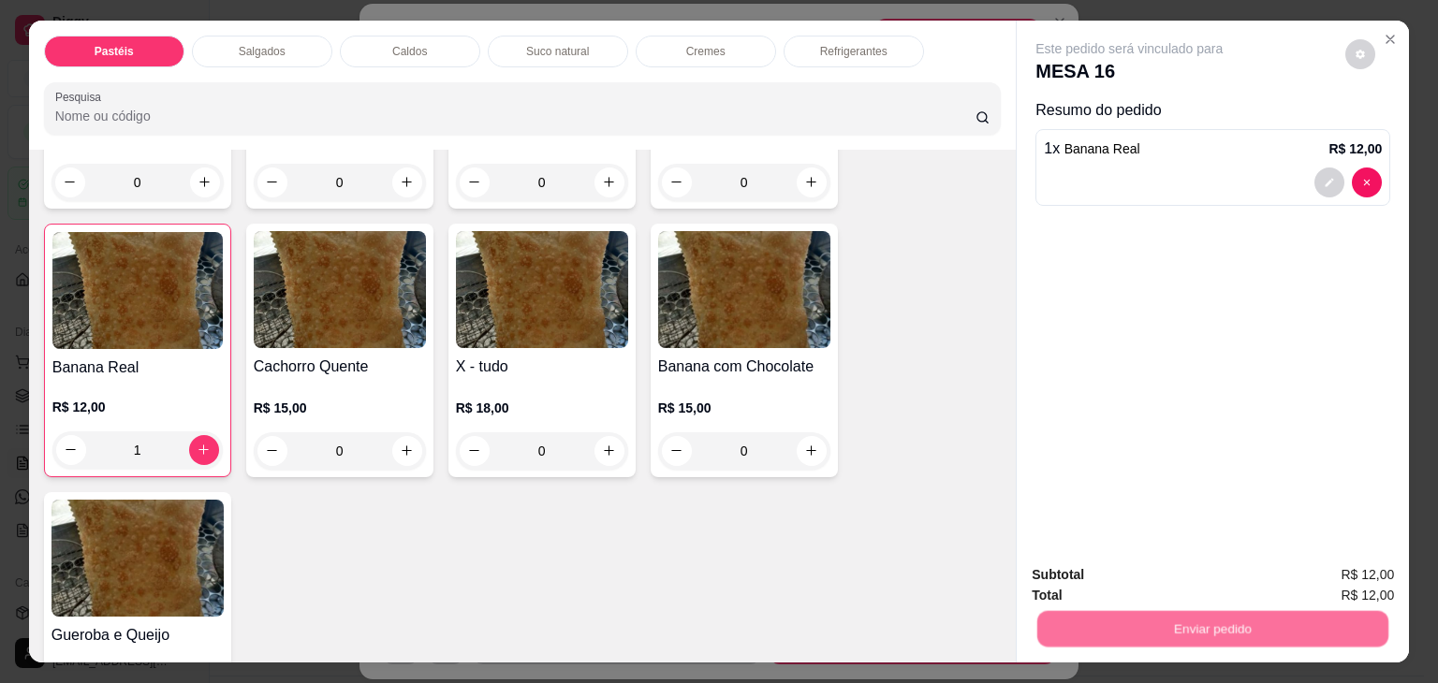
click at [1149, 577] on button "Não registrar e enviar pedido" at bounding box center [1150, 575] width 189 height 35
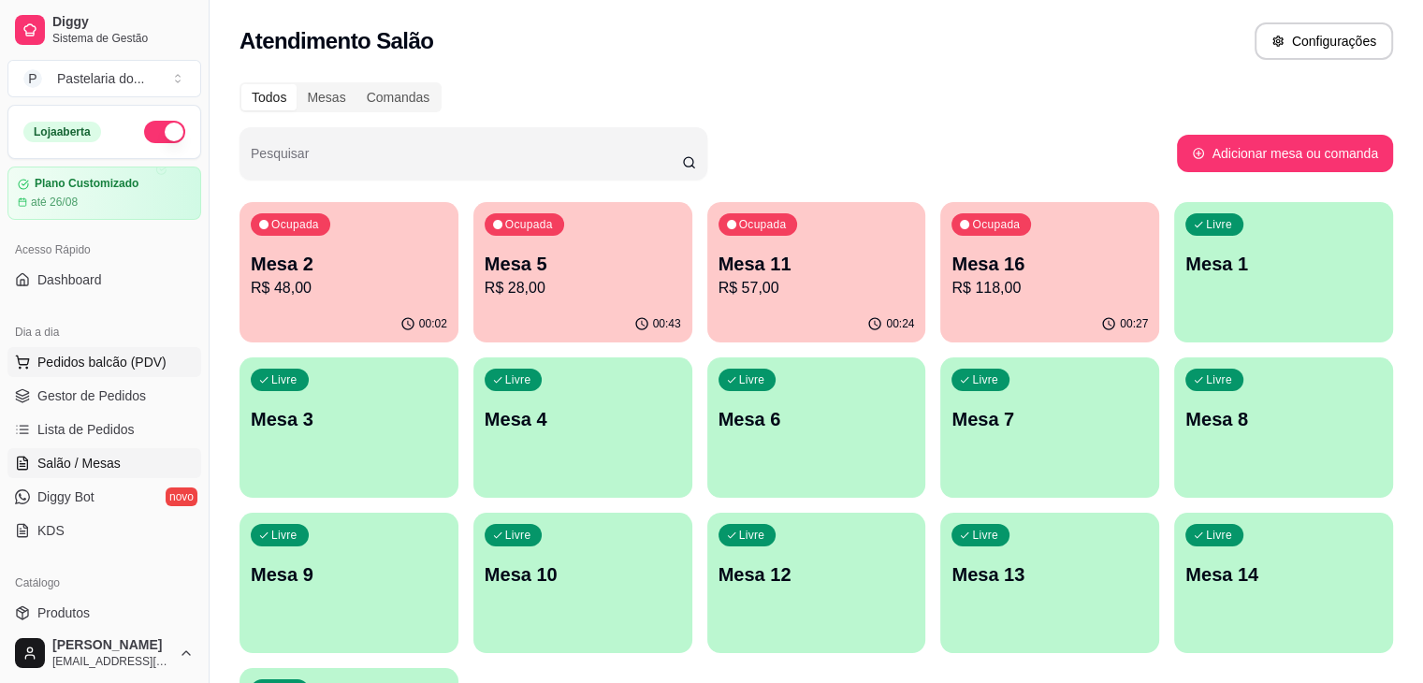
click at [152, 369] on span "Pedidos balcão (PDV)" at bounding box center [101, 362] width 129 height 19
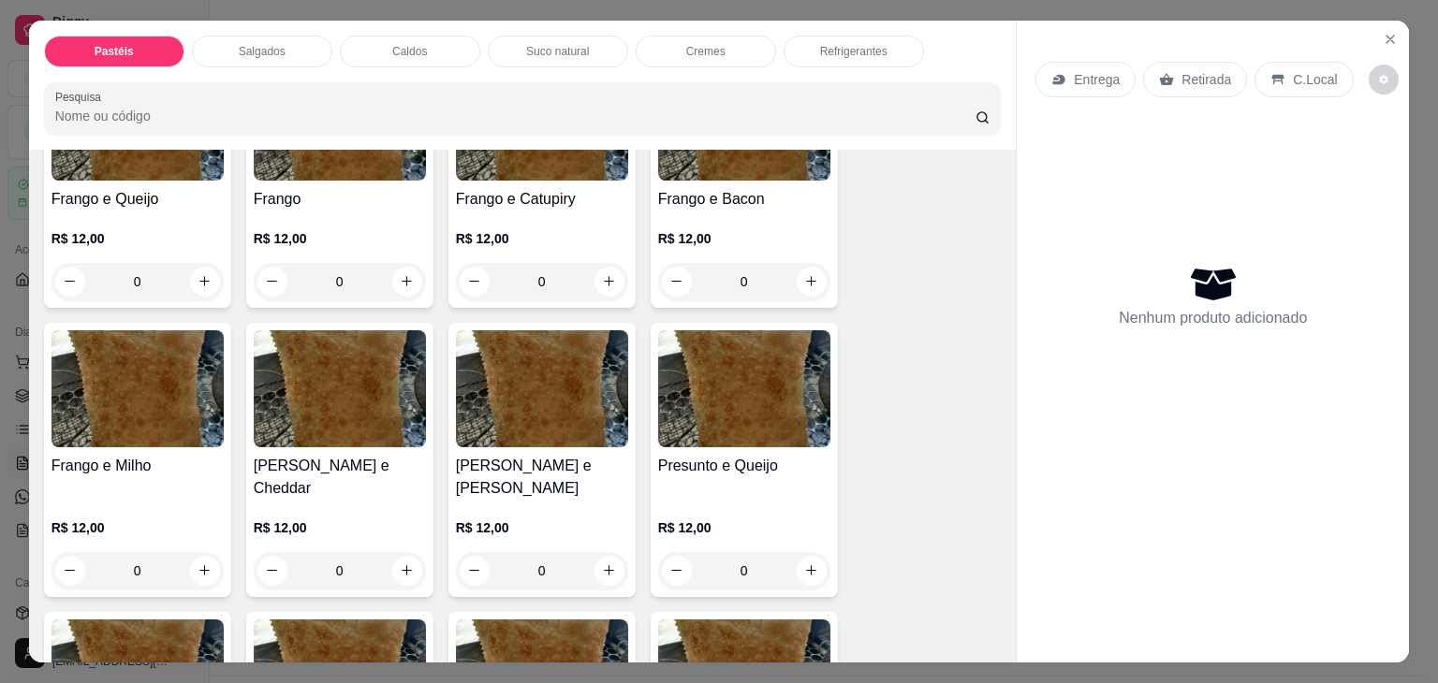
scroll to position [842, 0]
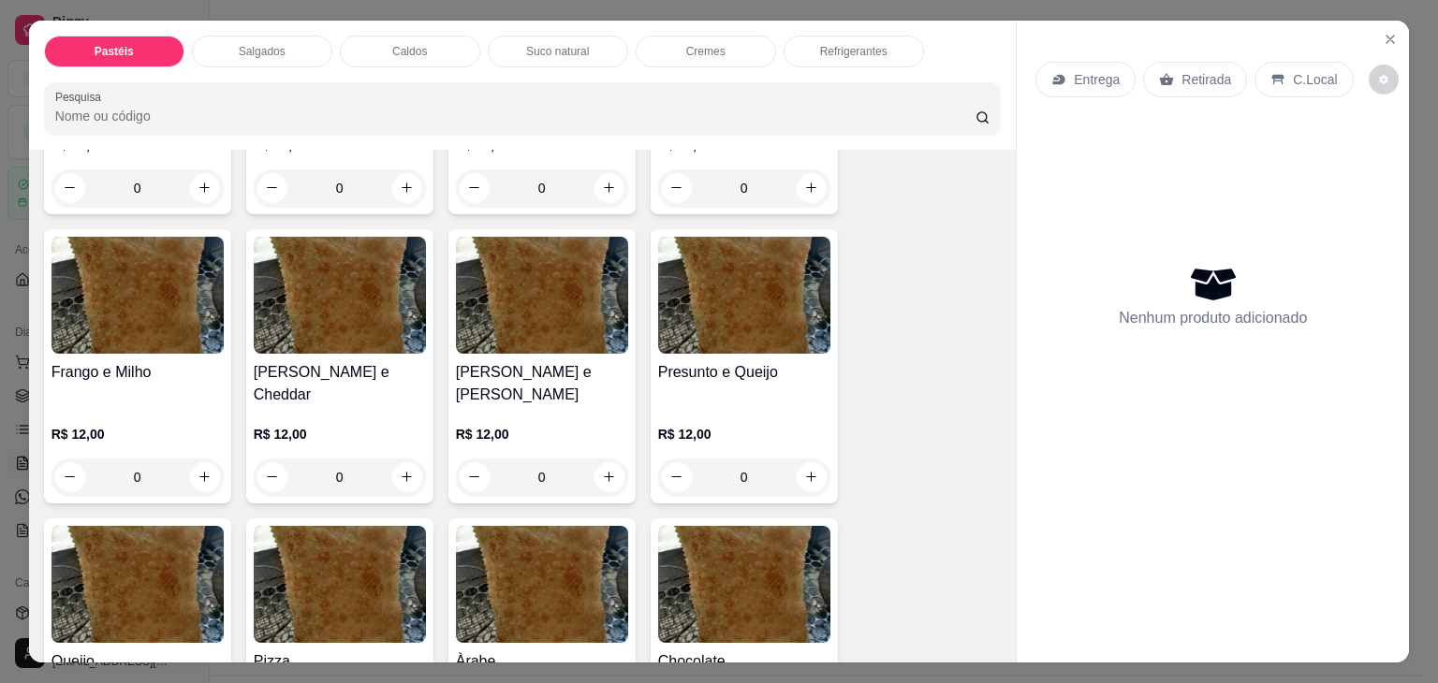
click at [812, 459] on div "0" at bounding box center [744, 477] width 172 height 37
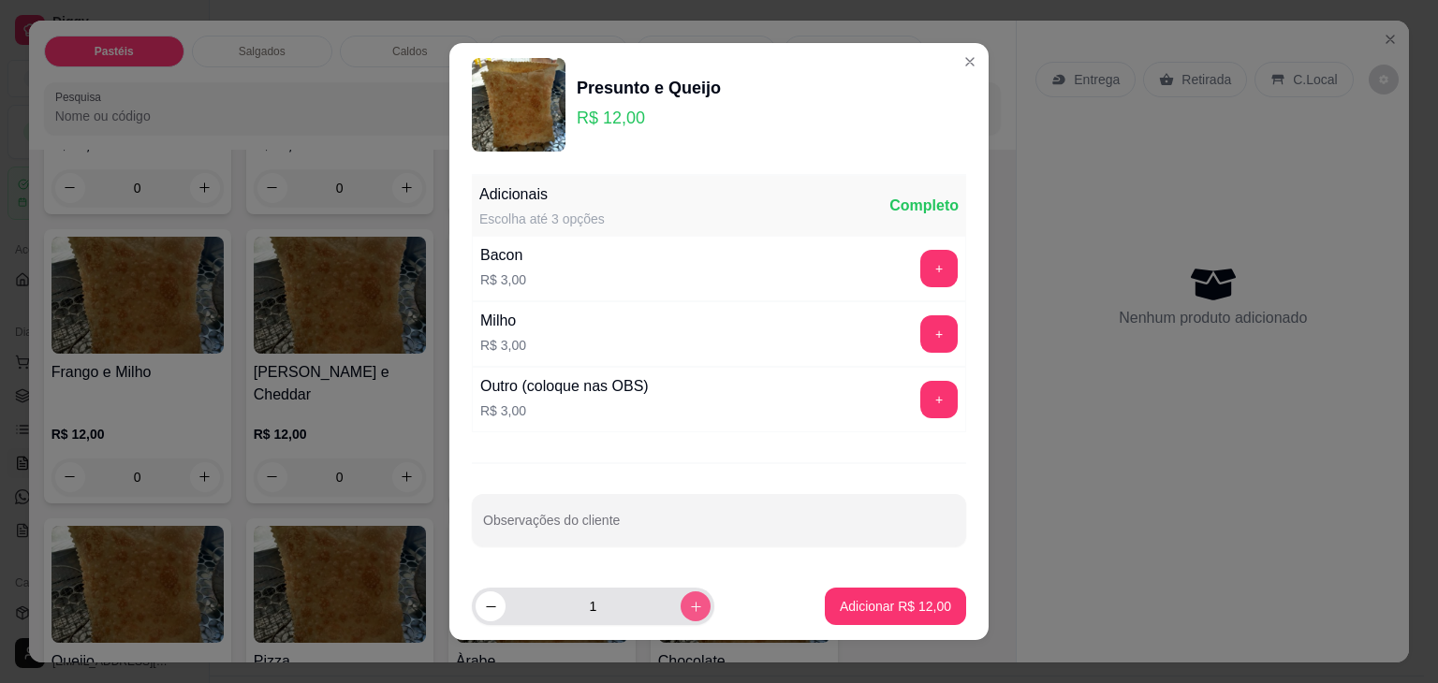
click at [689, 600] on icon "increase-product-quantity" at bounding box center [696, 607] width 14 height 14
type input "2"
click at [898, 607] on p "Adicionar R$ 24,00" at bounding box center [894, 606] width 111 height 19
type input "2"
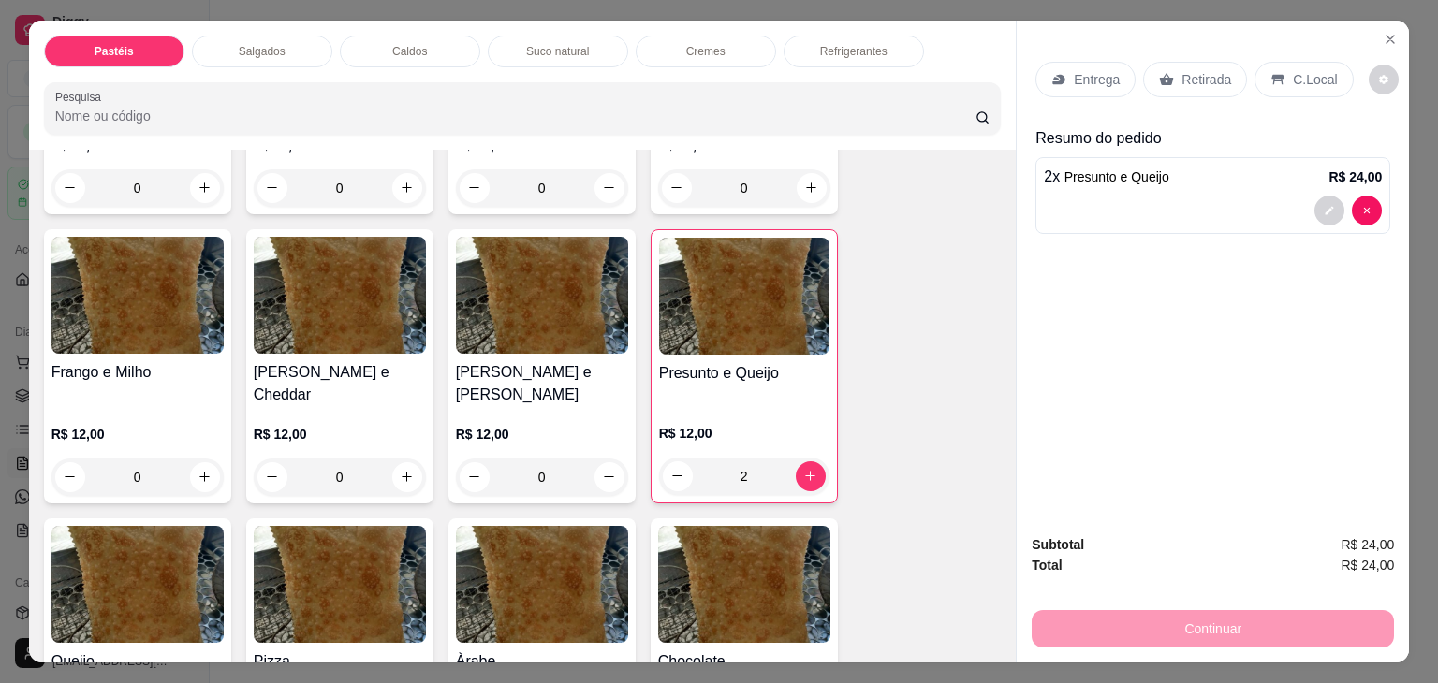
click at [1160, 72] on icon at bounding box center [1166, 79] width 15 height 15
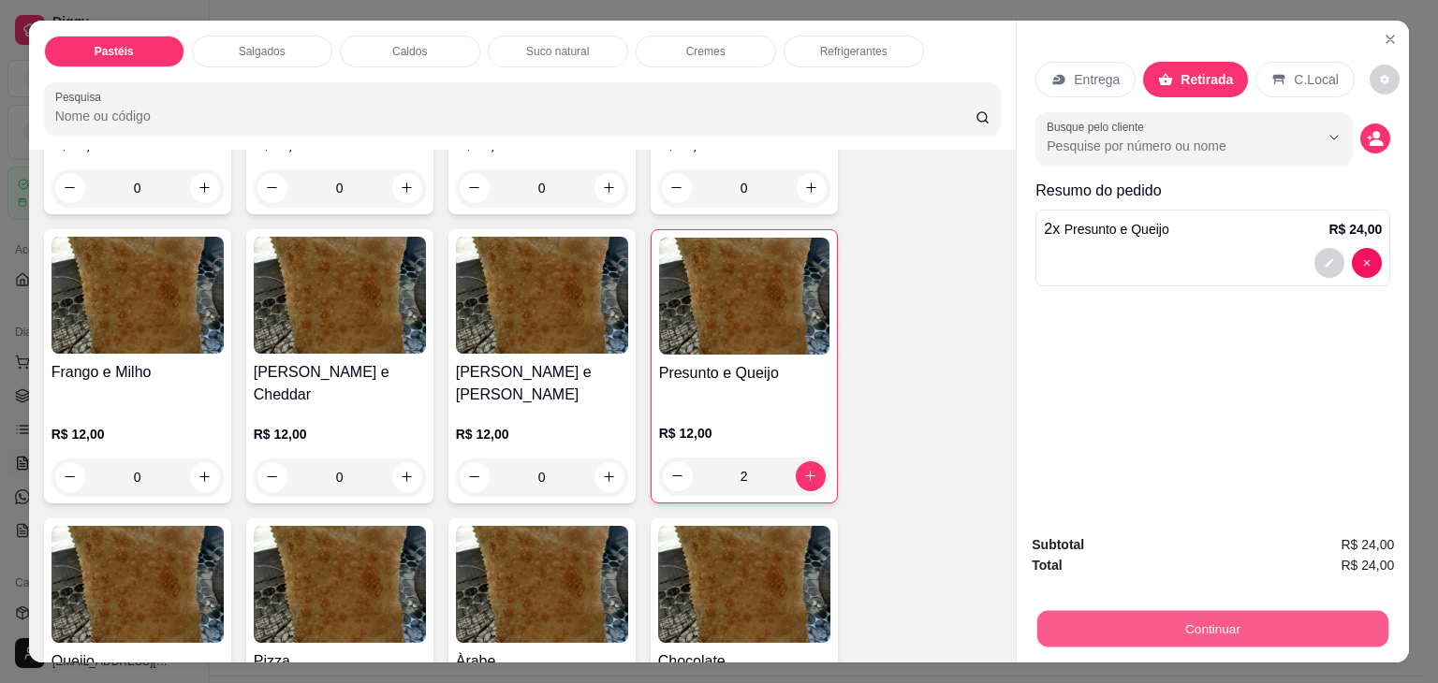
click at [1267, 628] on button "Continuar" at bounding box center [1212, 629] width 351 height 36
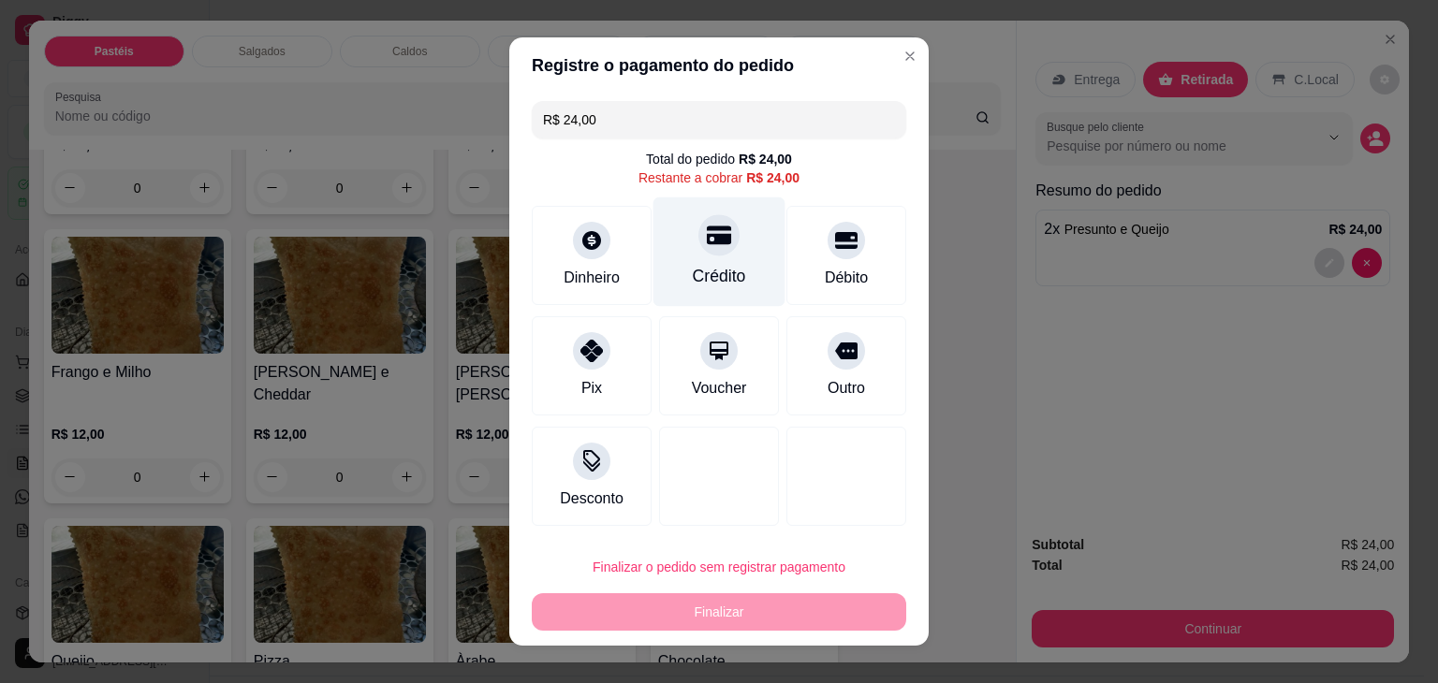
click at [710, 241] on icon at bounding box center [719, 235] width 24 height 19
type input "R$ 0,00"
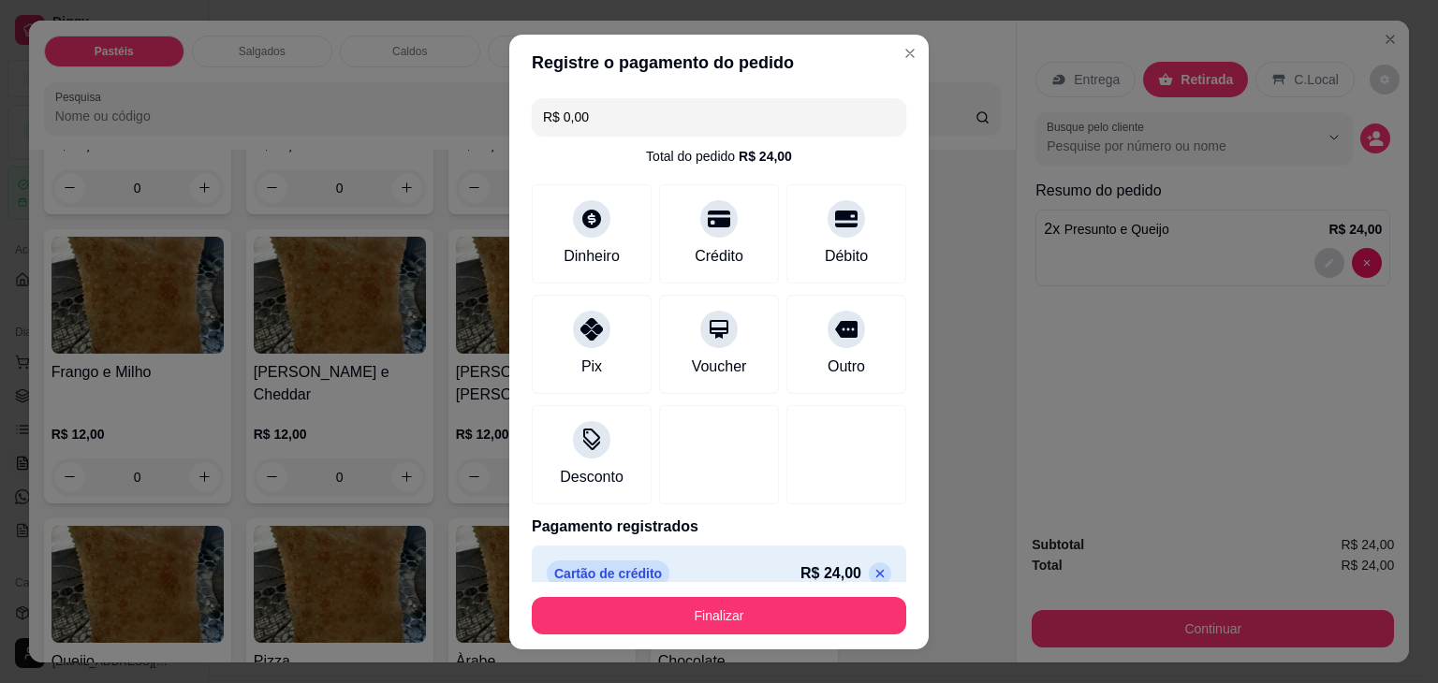
click at [752, 634] on footer "Finalizar" at bounding box center [718, 615] width 419 height 67
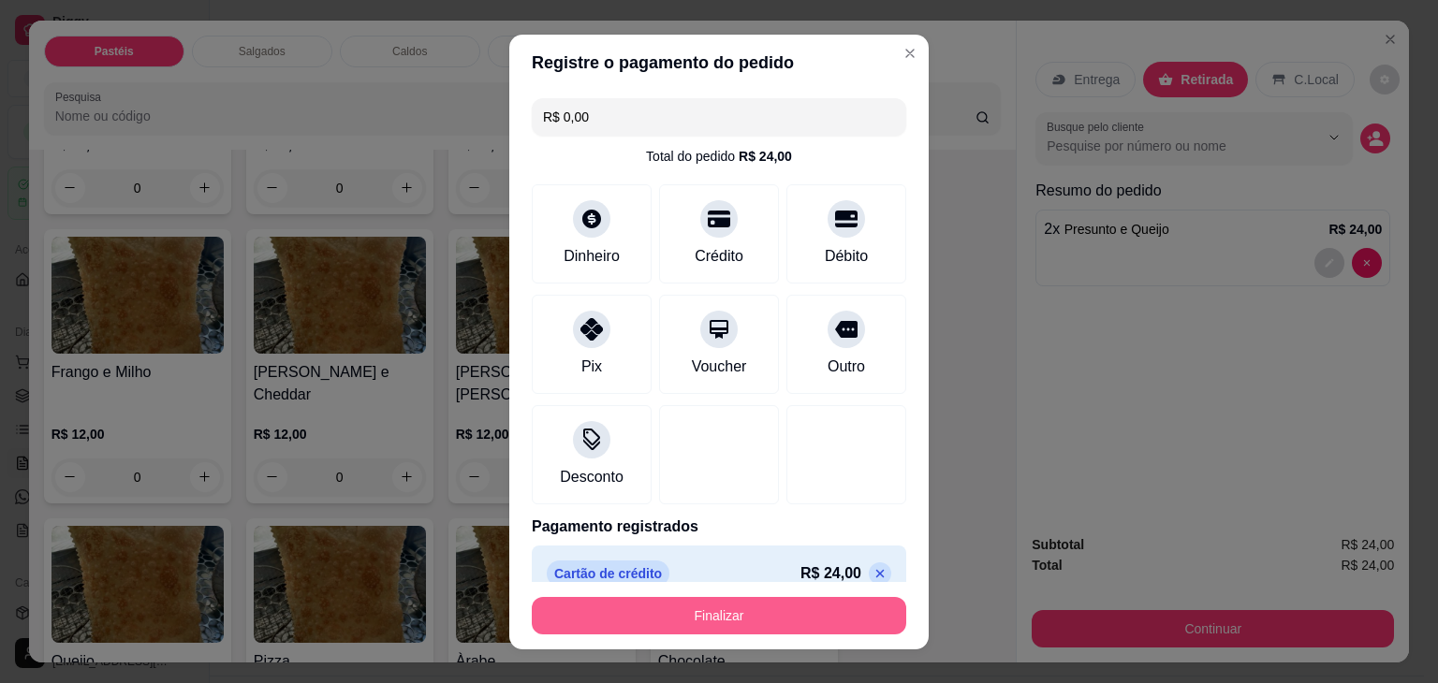
click at [752, 620] on button "Finalizar" at bounding box center [719, 615] width 374 height 37
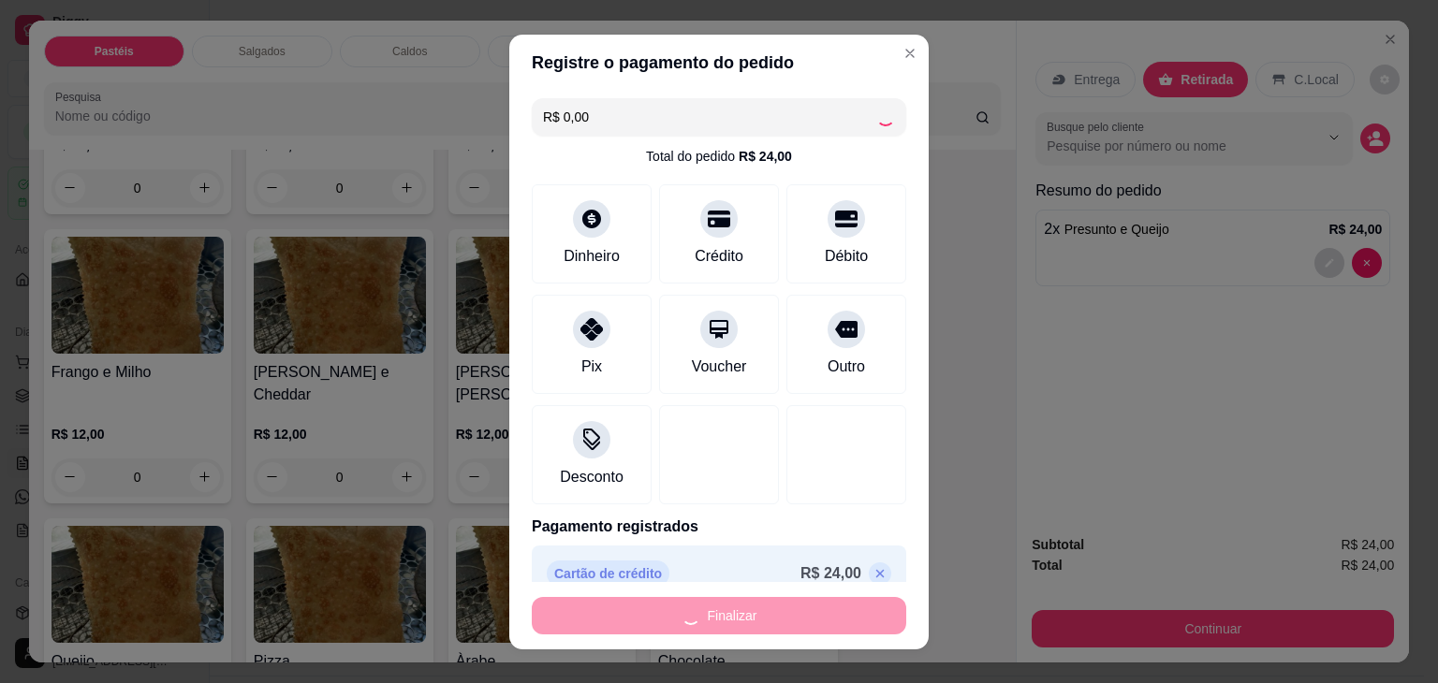
type input "0"
type input "-R$ 24,00"
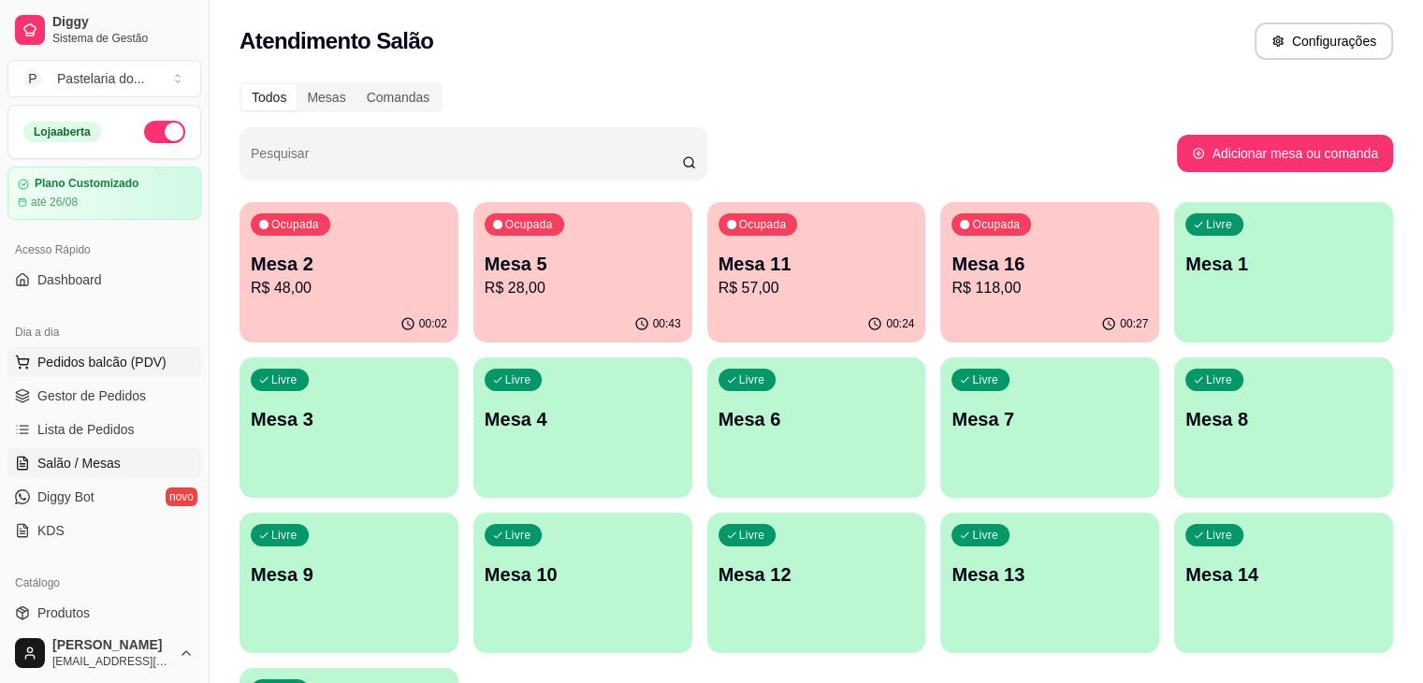
click at [156, 353] on span "Pedidos balcão (PDV)" at bounding box center [101, 362] width 129 height 19
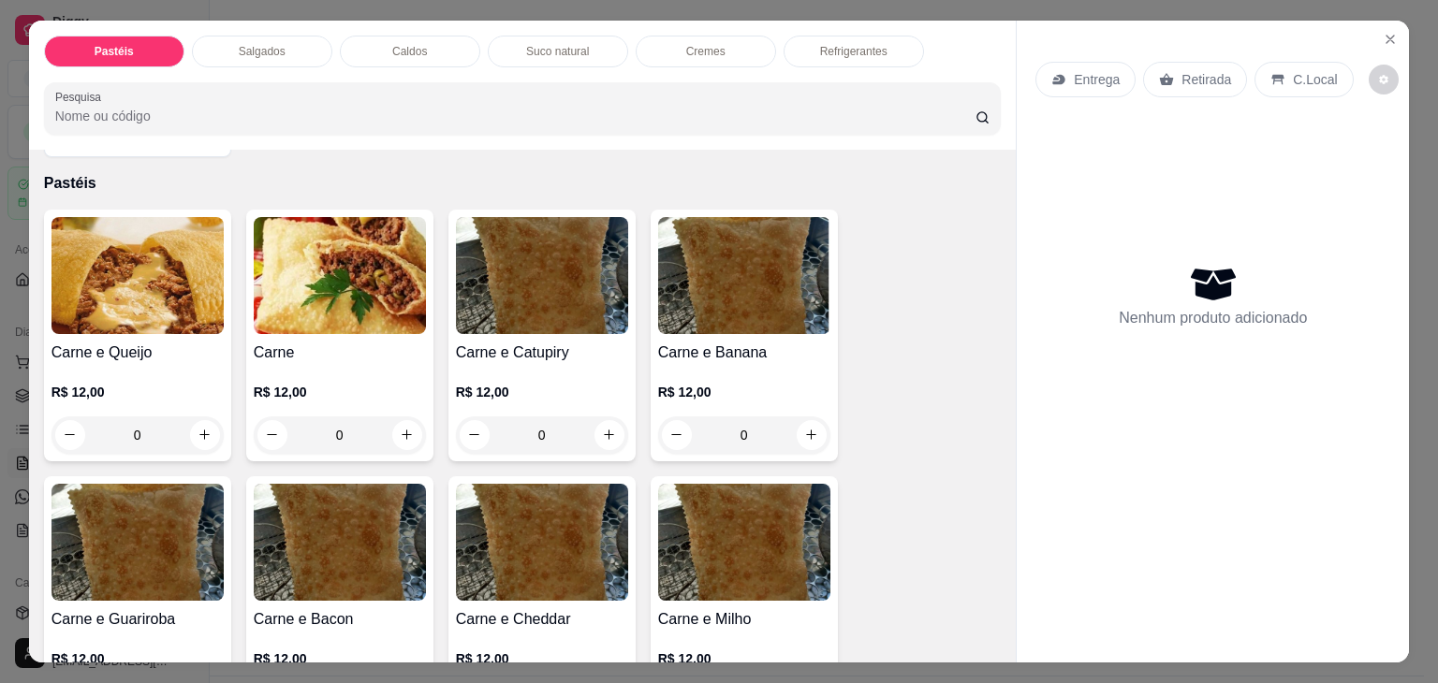
scroll to position [94, 0]
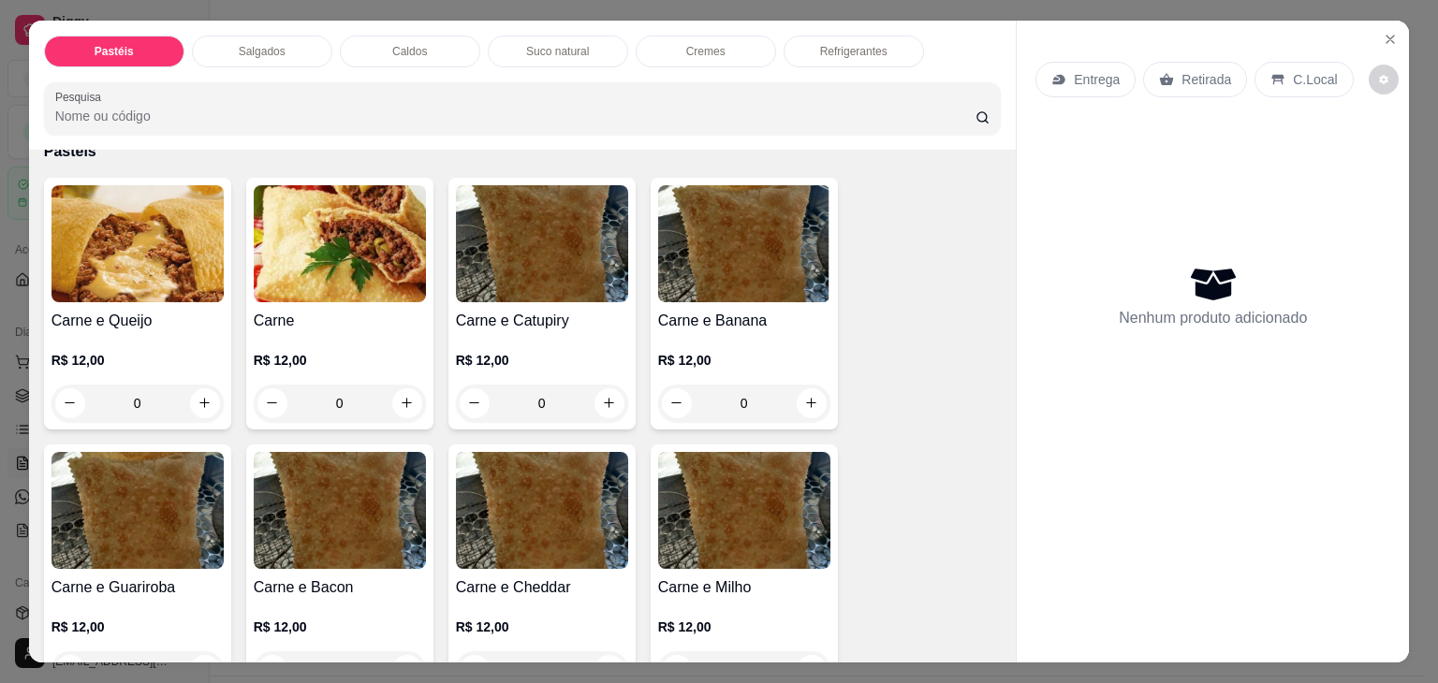
click at [610, 388] on div "0" at bounding box center [542, 403] width 172 height 37
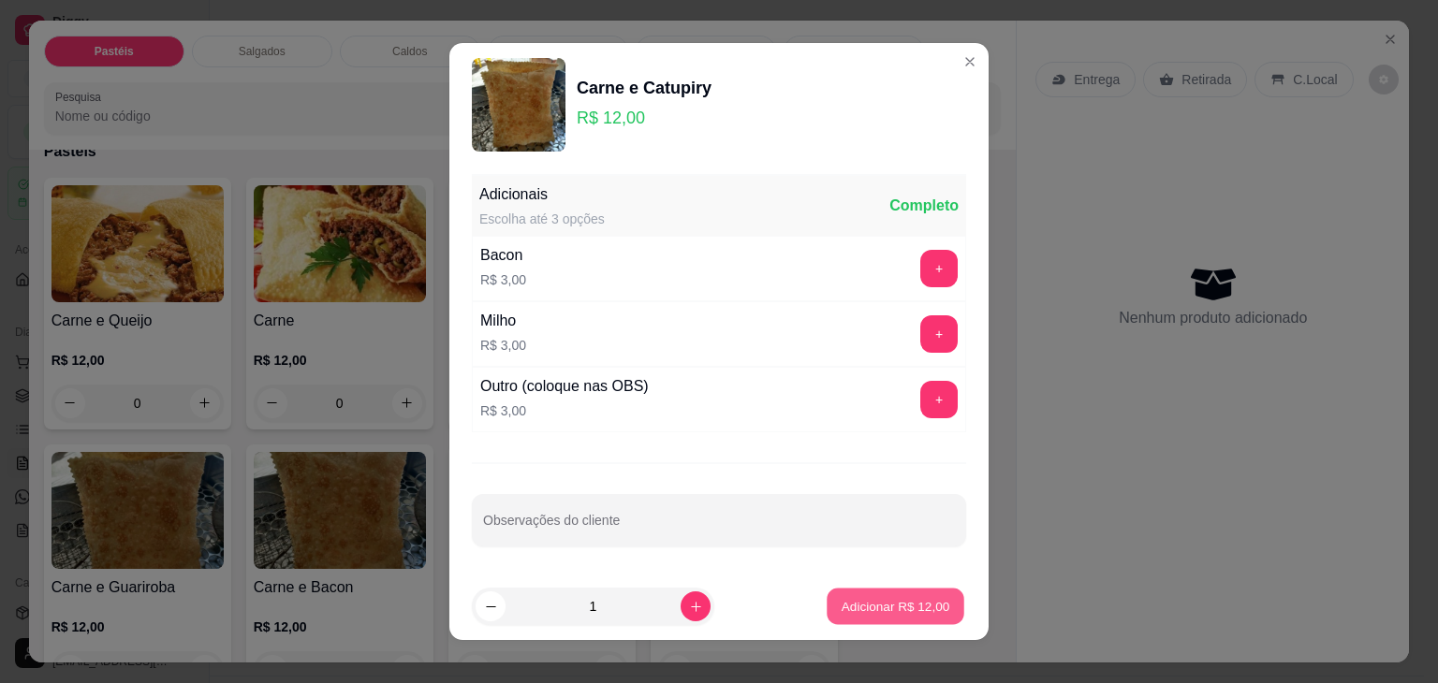
click at [894, 604] on p "Adicionar R$ 12,00" at bounding box center [895, 606] width 109 height 18
type input "1"
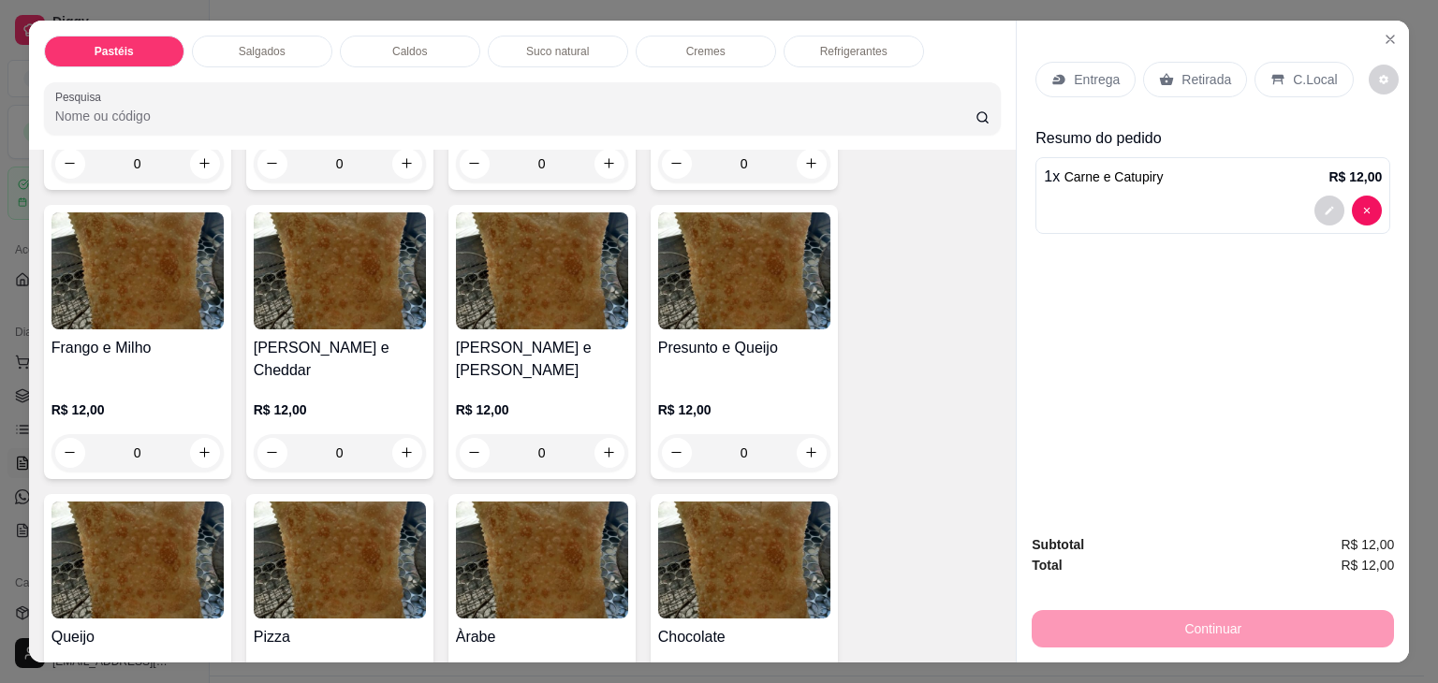
scroll to position [936, 0]
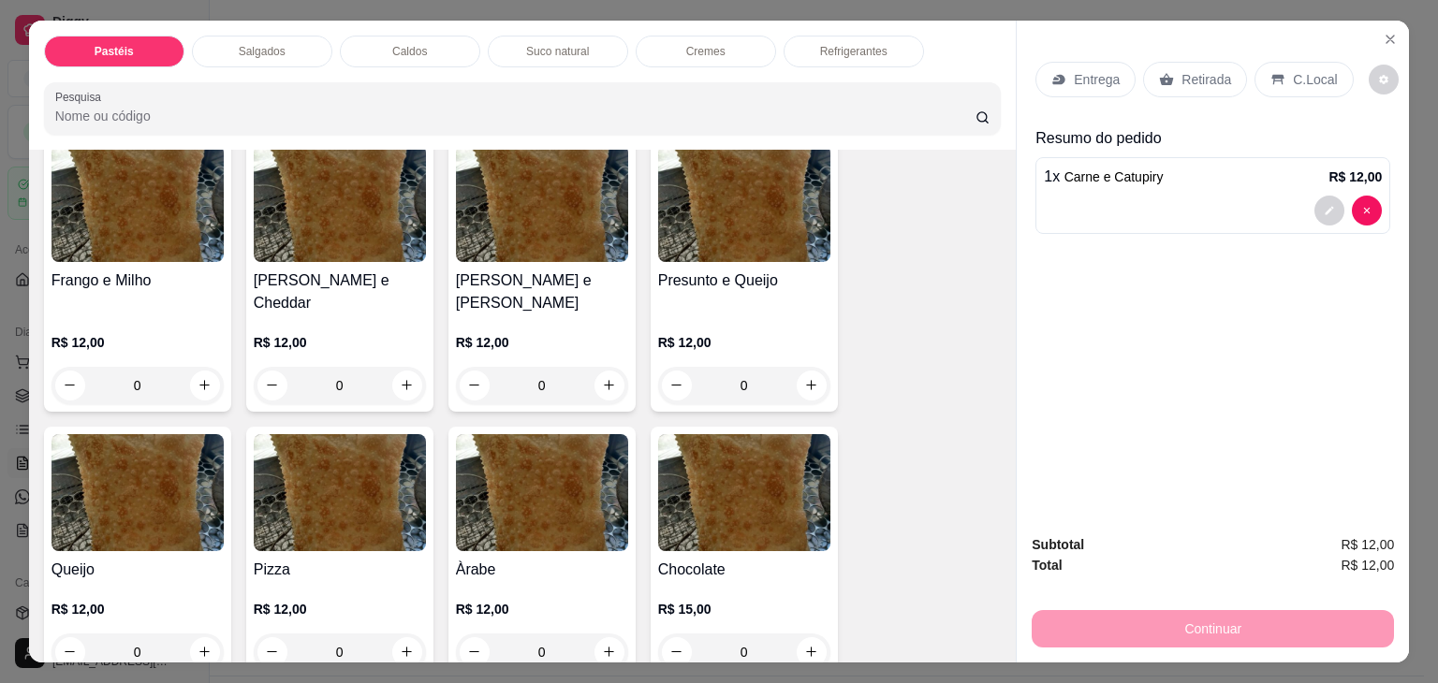
click at [805, 367] on div "0" at bounding box center [744, 385] width 172 height 37
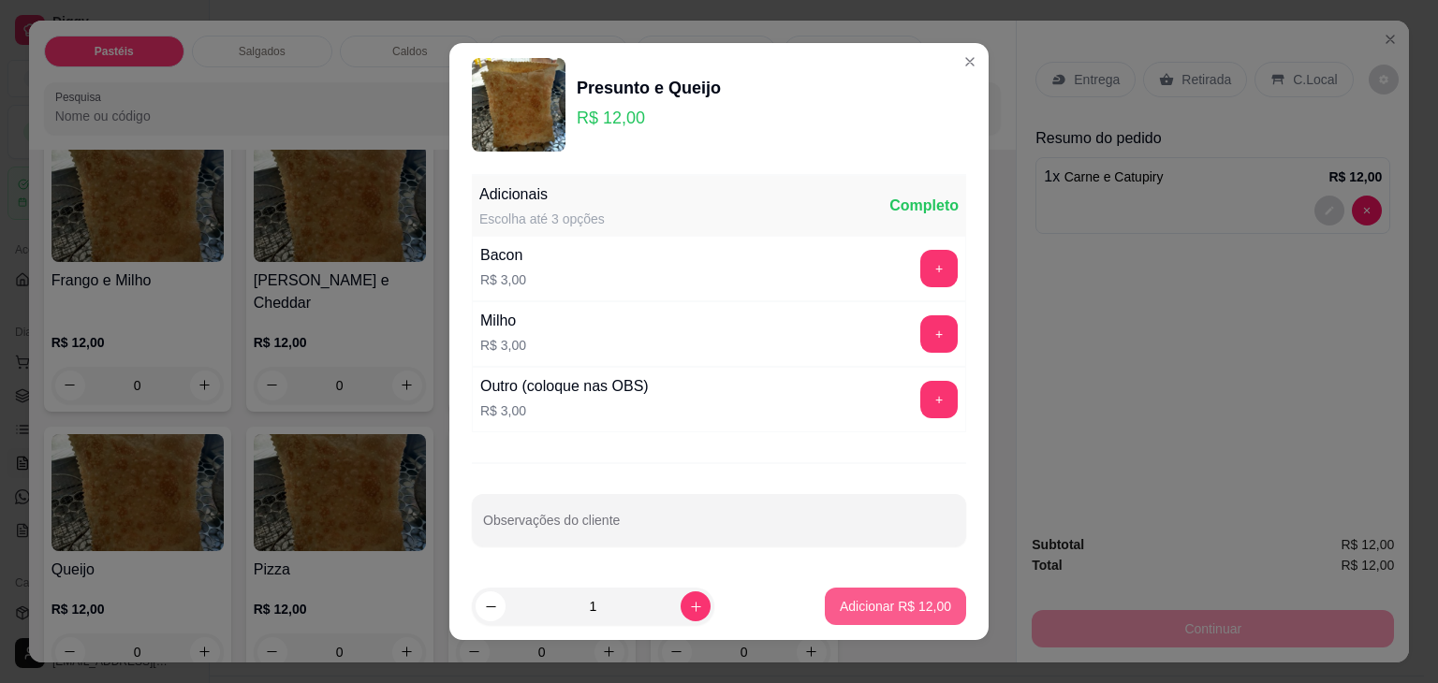
click at [903, 610] on p "Adicionar R$ 12,00" at bounding box center [894, 606] width 111 height 19
type input "1"
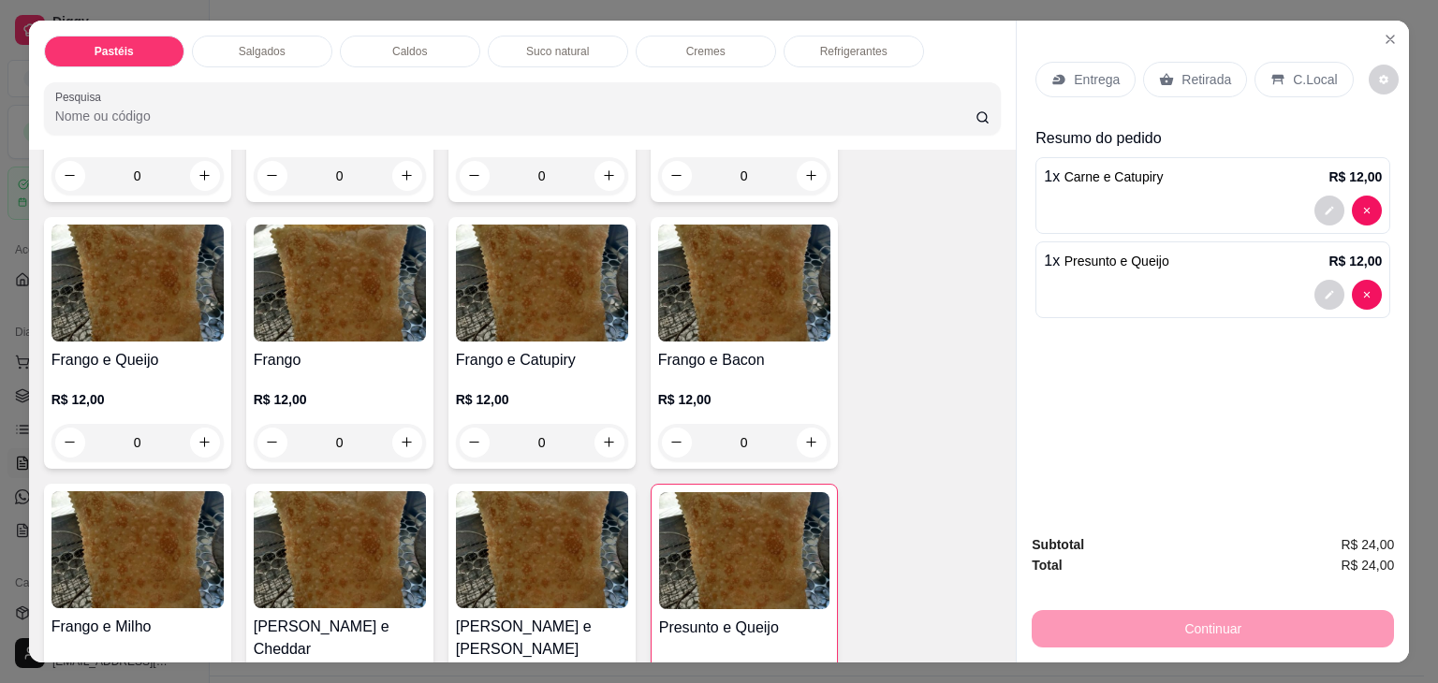
scroll to position [562, 0]
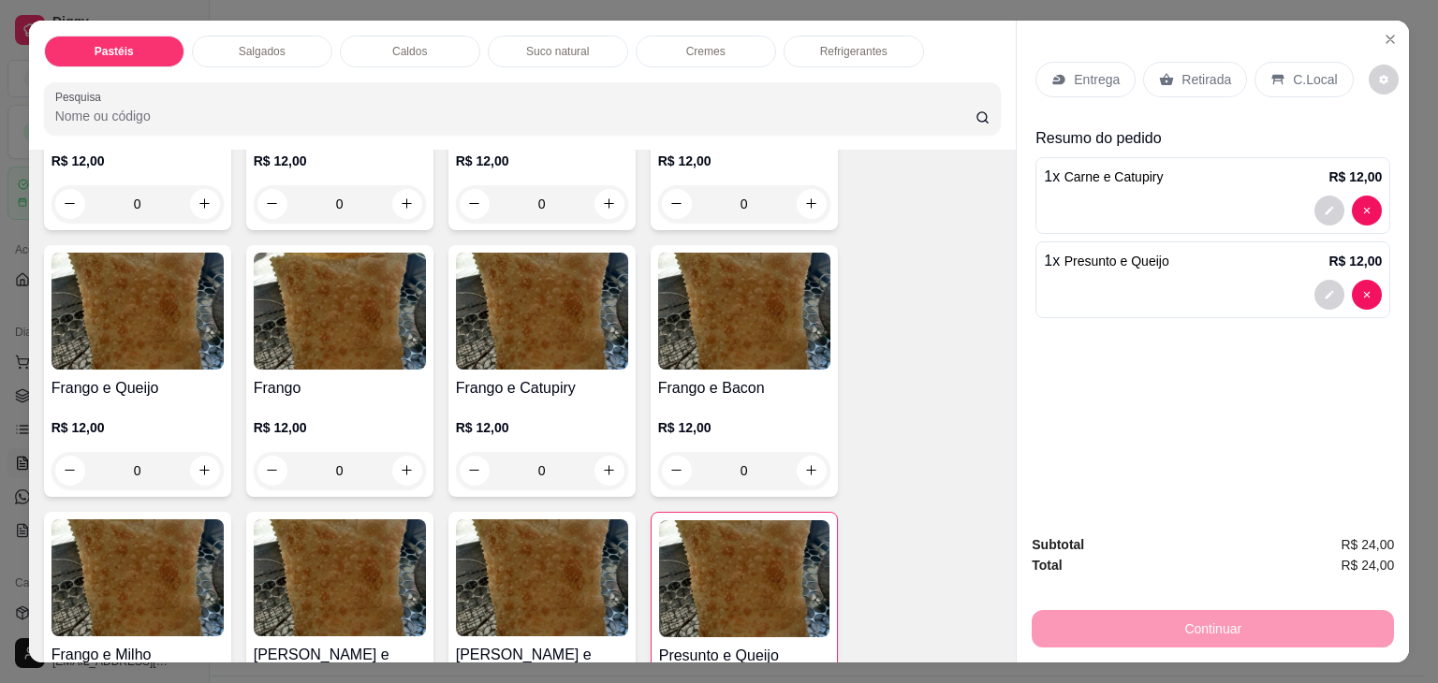
click at [410, 453] on div "0" at bounding box center [340, 470] width 172 height 37
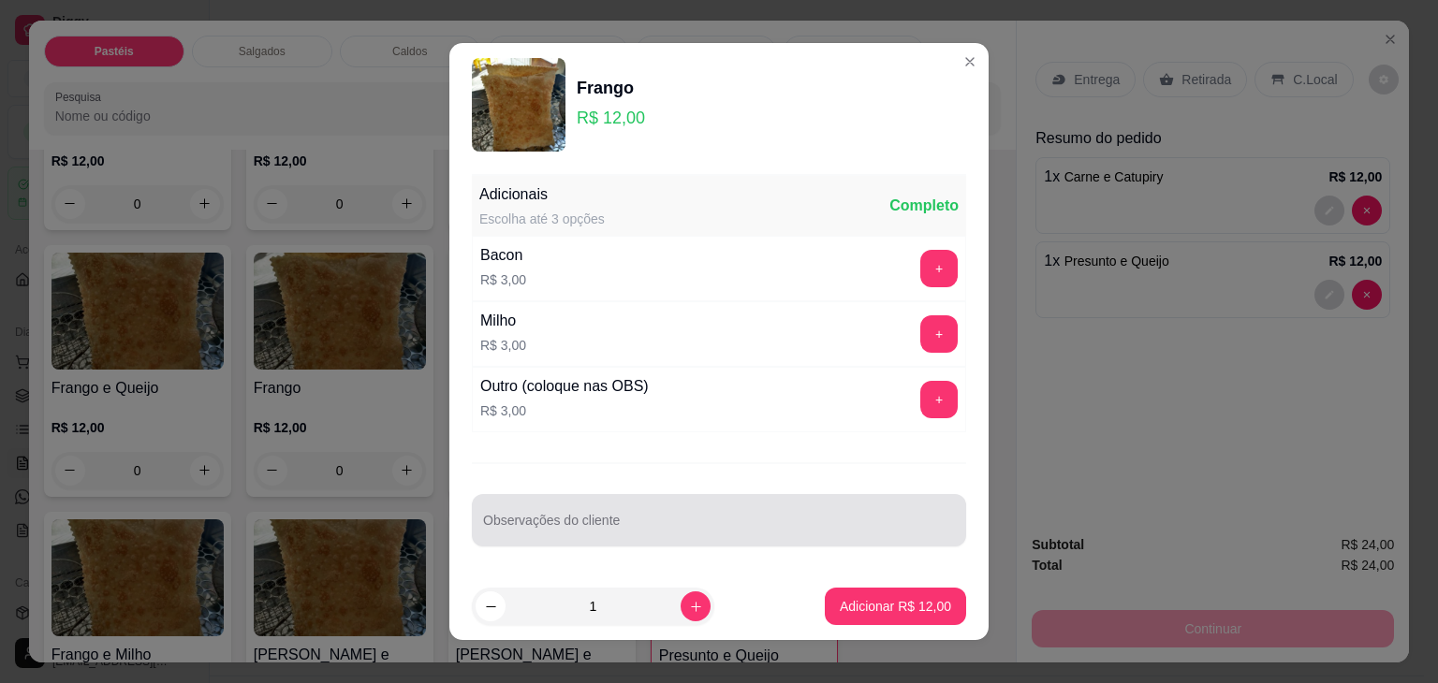
click at [788, 510] on div at bounding box center [719, 520] width 472 height 37
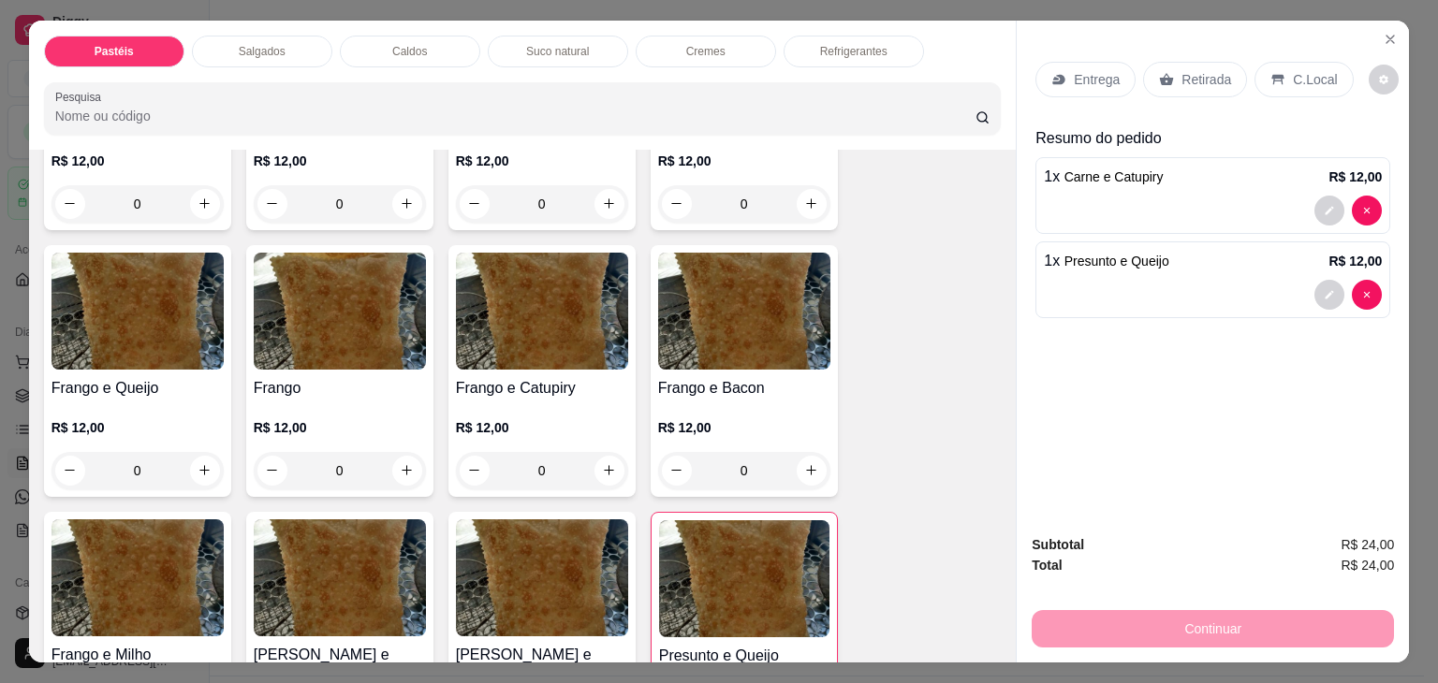
click at [602, 458] on div "0" at bounding box center [542, 470] width 172 height 37
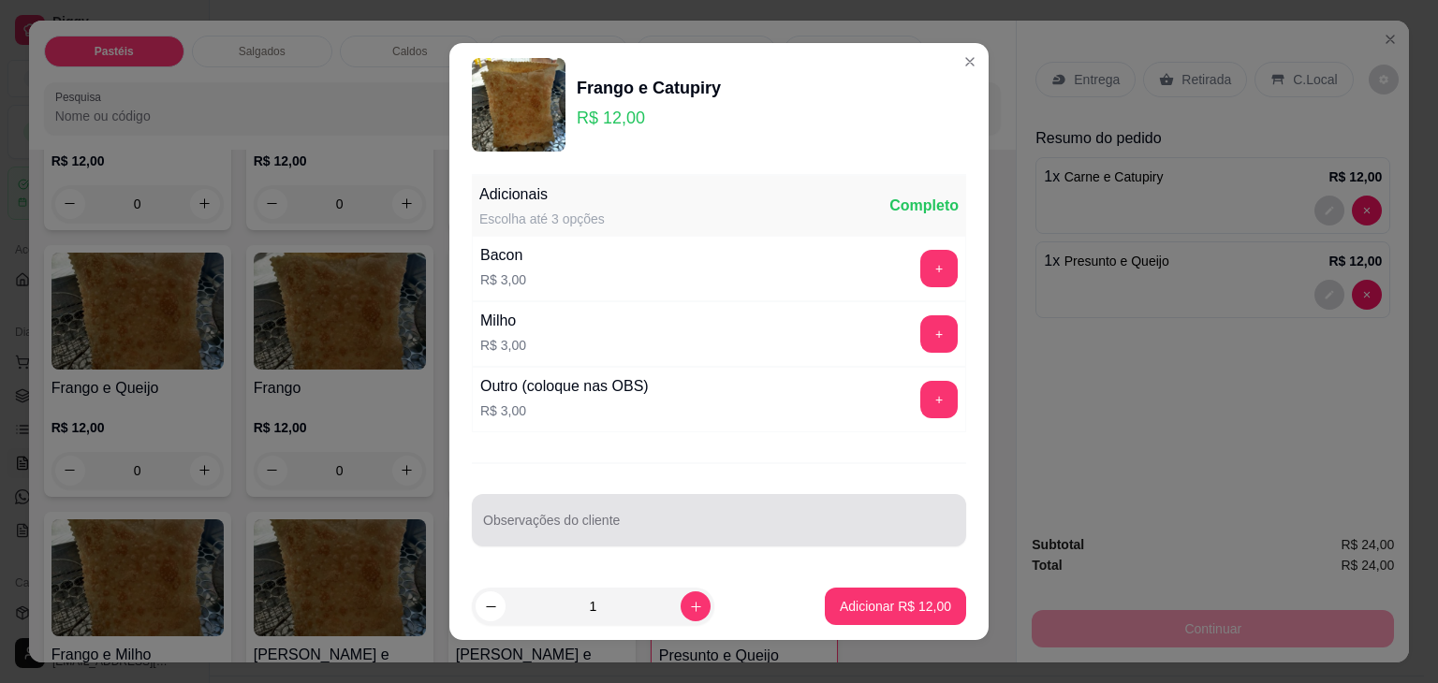
click at [639, 527] on input "Observações do cliente" at bounding box center [719, 527] width 472 height 19
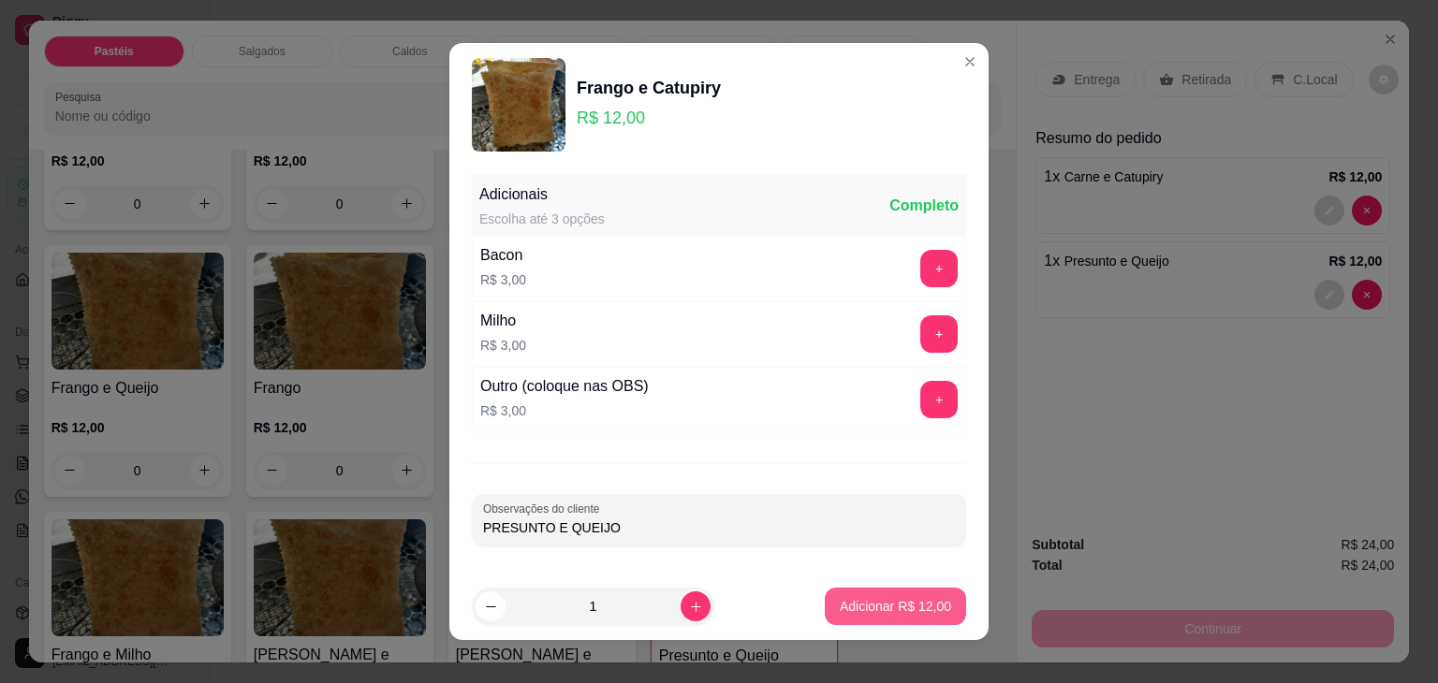
type input "PRESUNTO E QUEIJO"
click at [883, 607] on p "Adicionar R$ 12,00" at bounding box center [894, 606] width 111 height 19
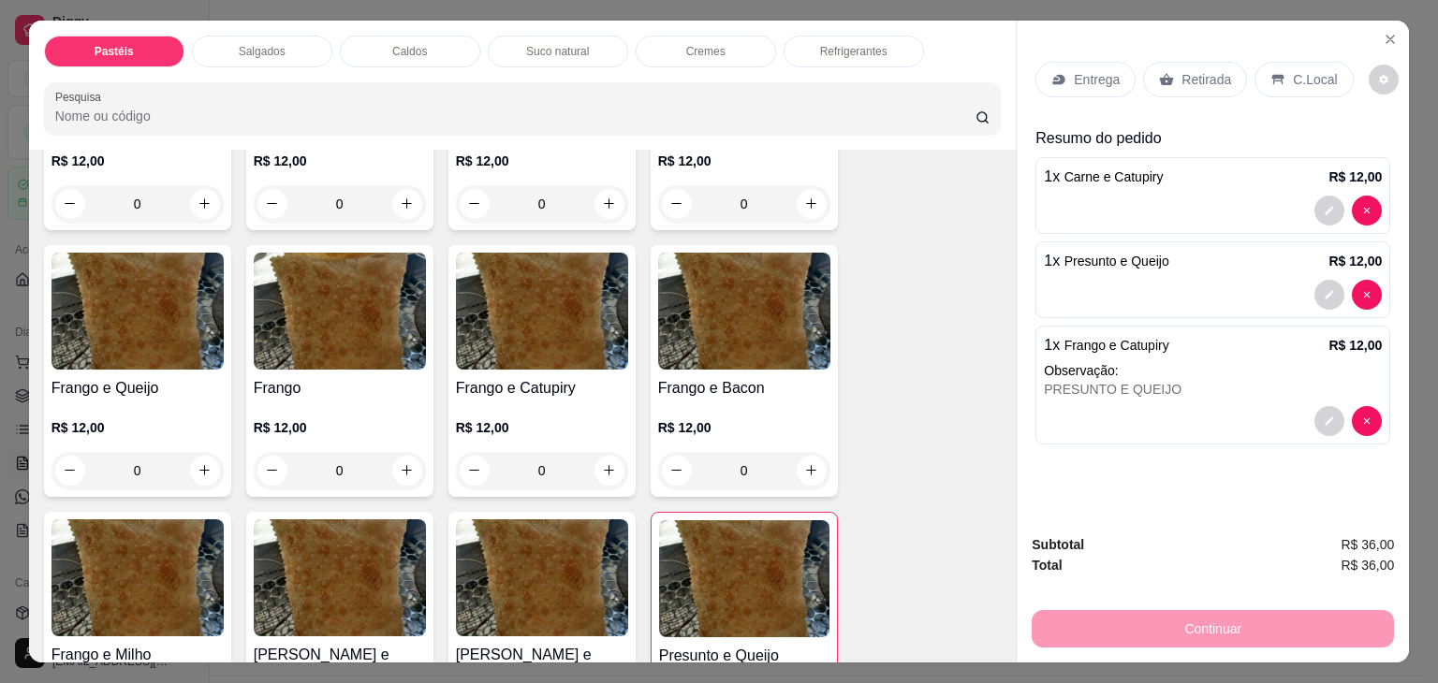
click at [1205, 72] on p "Retirada" at bounding box center [1206, 79] width 50 height 19
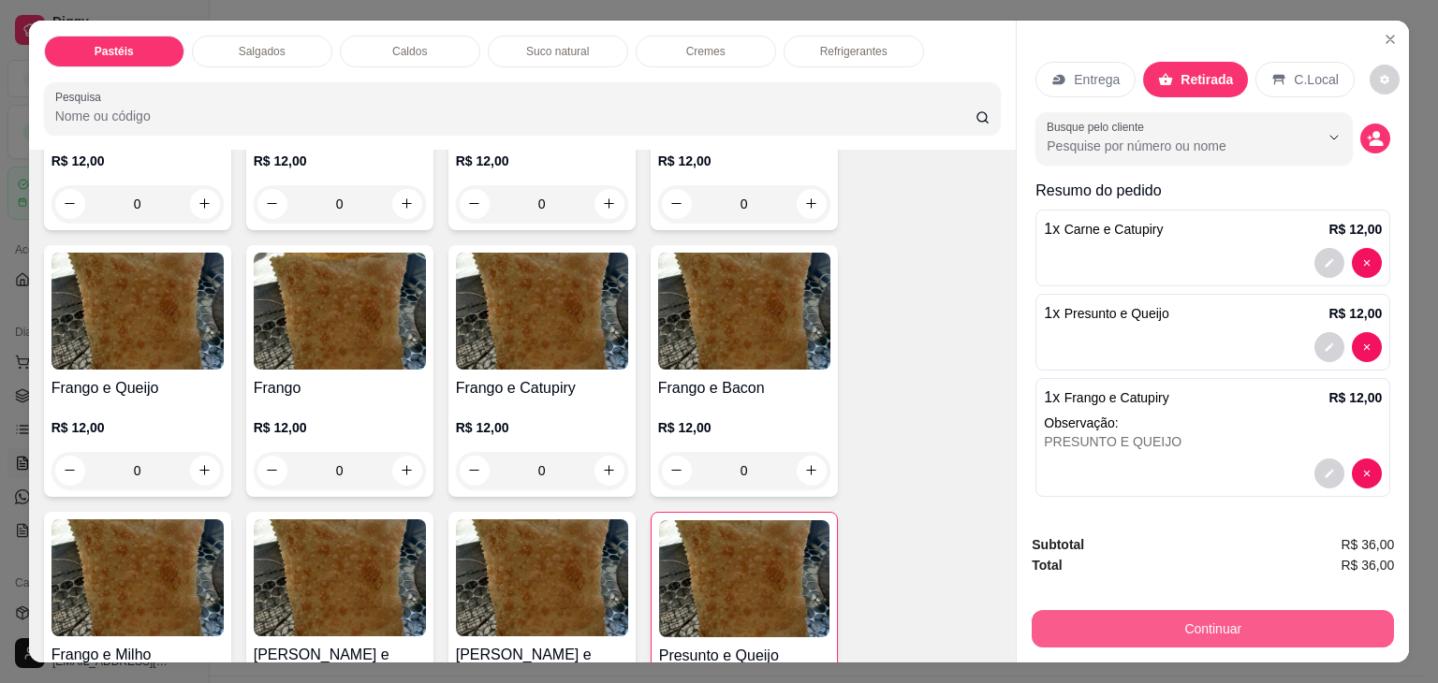
click at [1239, 619] on button "Continuar" at bounding box center [1212, 628] width 362 height 37
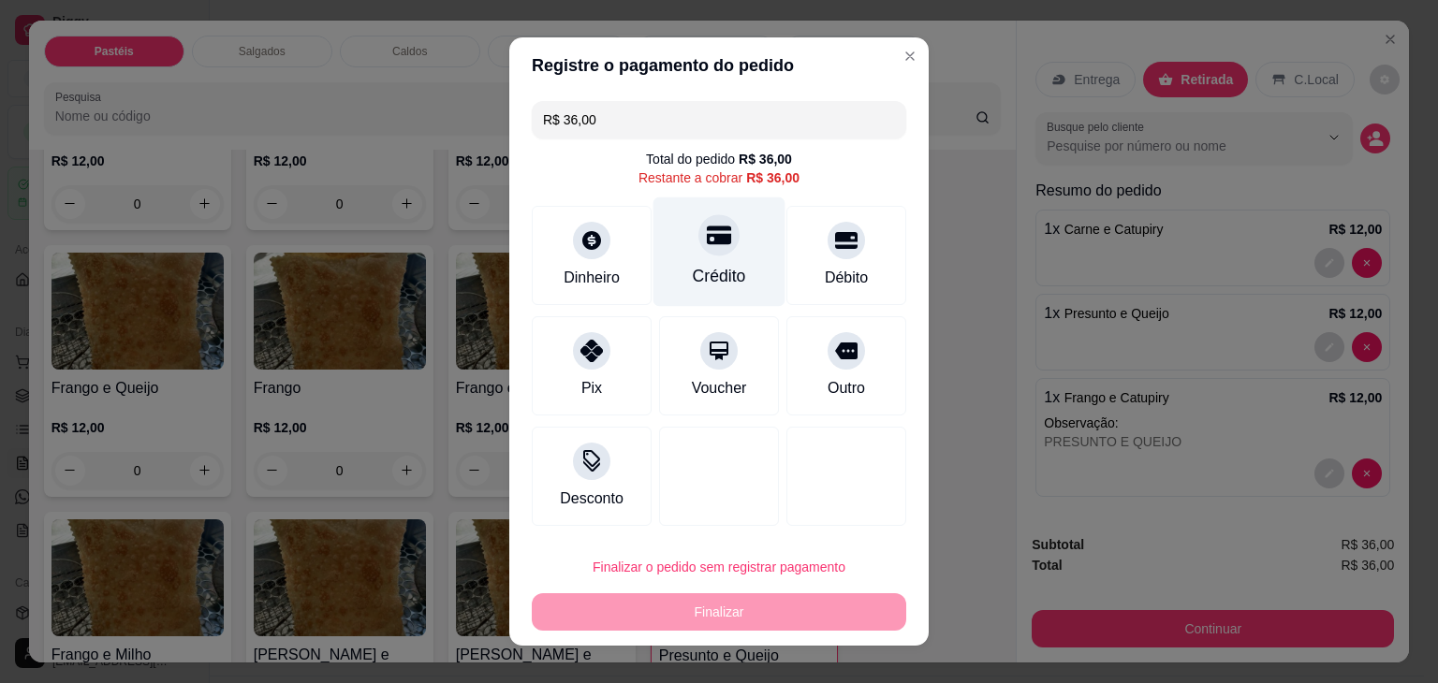
click at [698, 248] on div at bounding box center [718, 234] width 41 height 41
type input "R$ 0,00"
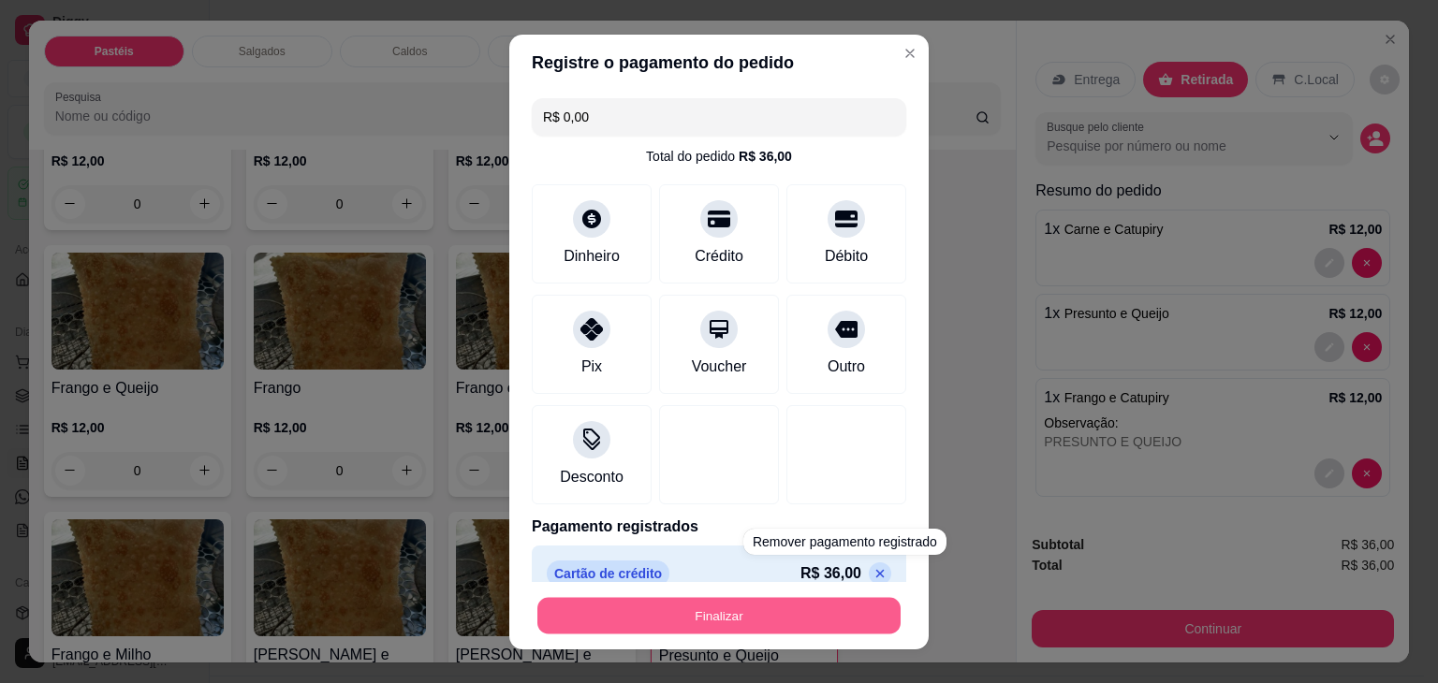
click at [855, 616] on button "Finalizar" at bounding box center [718, 615] width 363 height 36
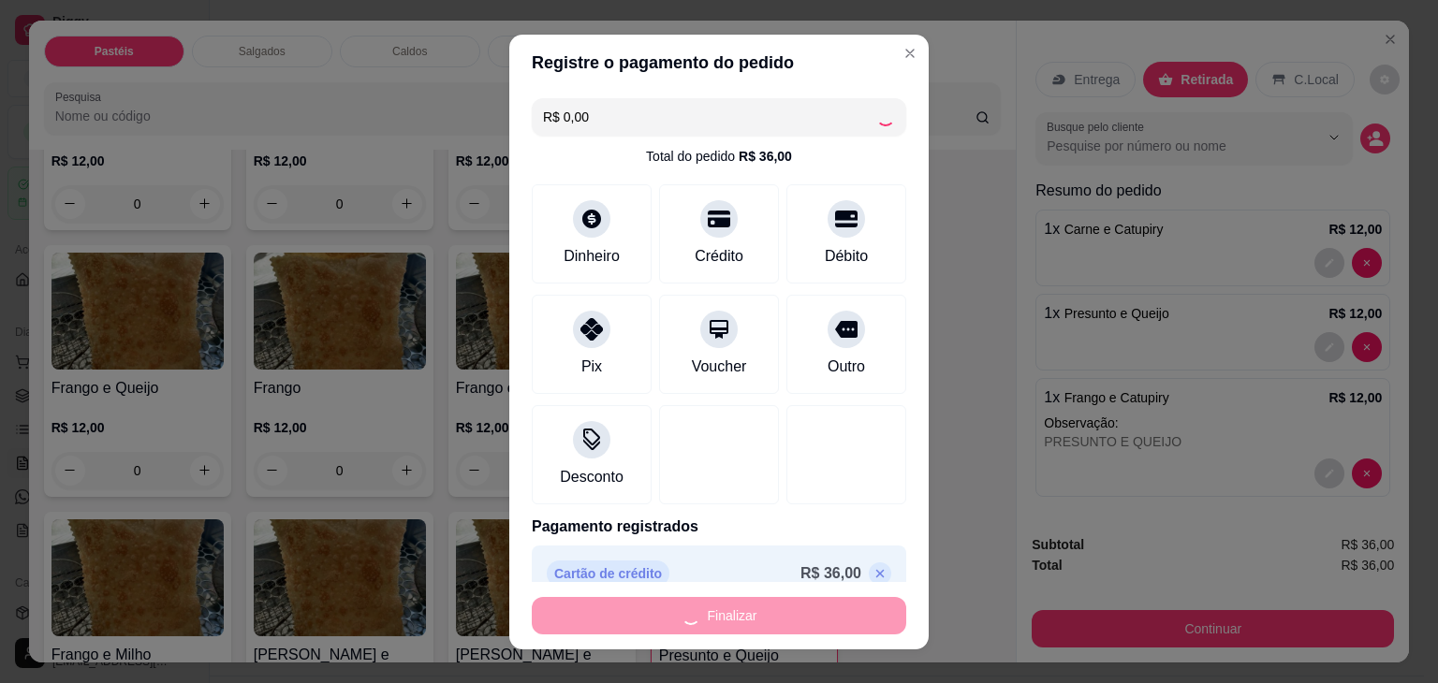
type input "0"
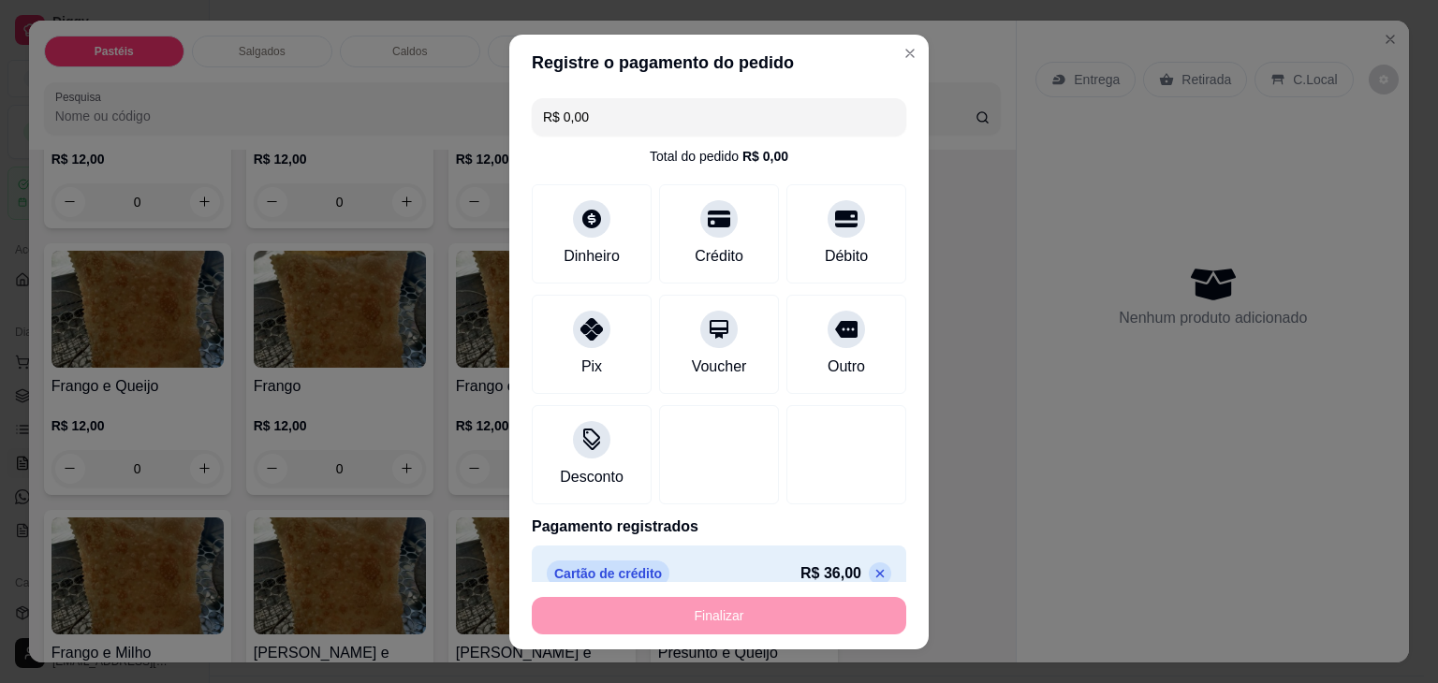
type input "-R$ 36,00"
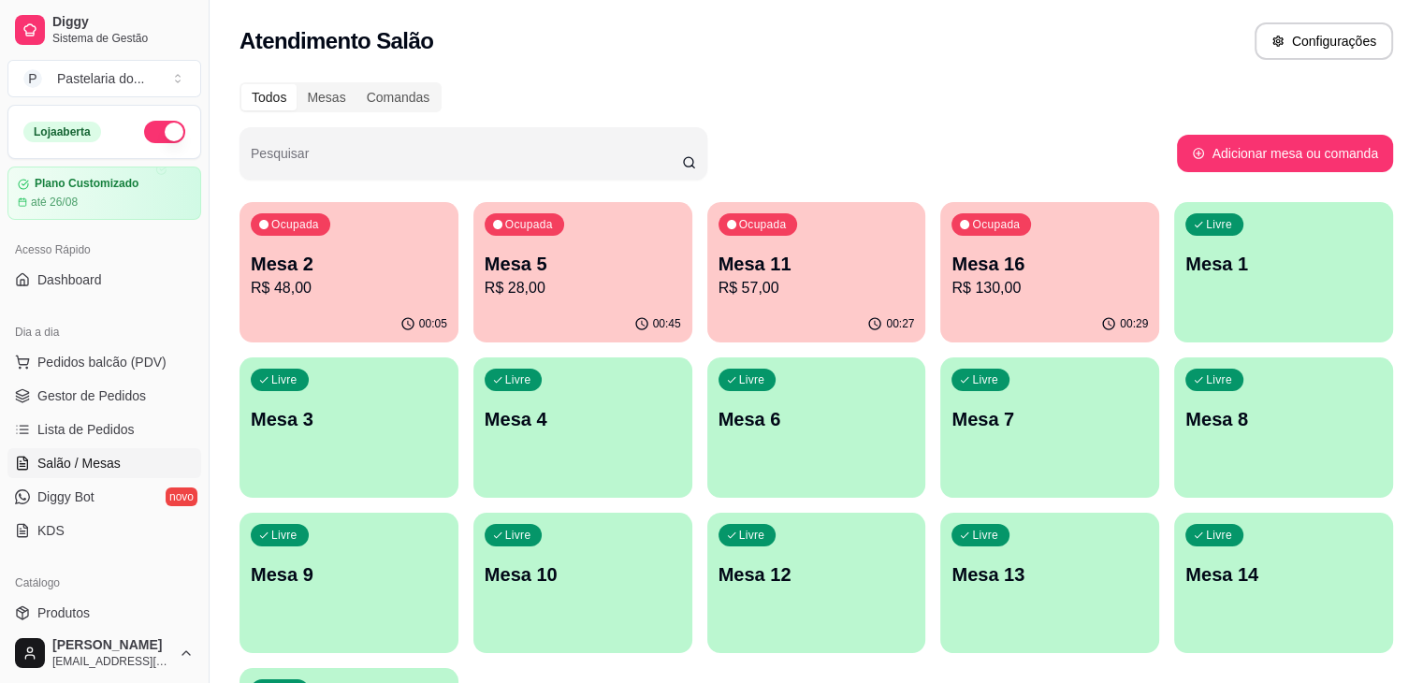
click at [133, 343] on div "Dia a dia" at bounding box center [104, 332] width 194 height 30
click at [136, 361] on span "Pedidos balcão (PDV)" at bounding box center [101, 362] width 129 height 19
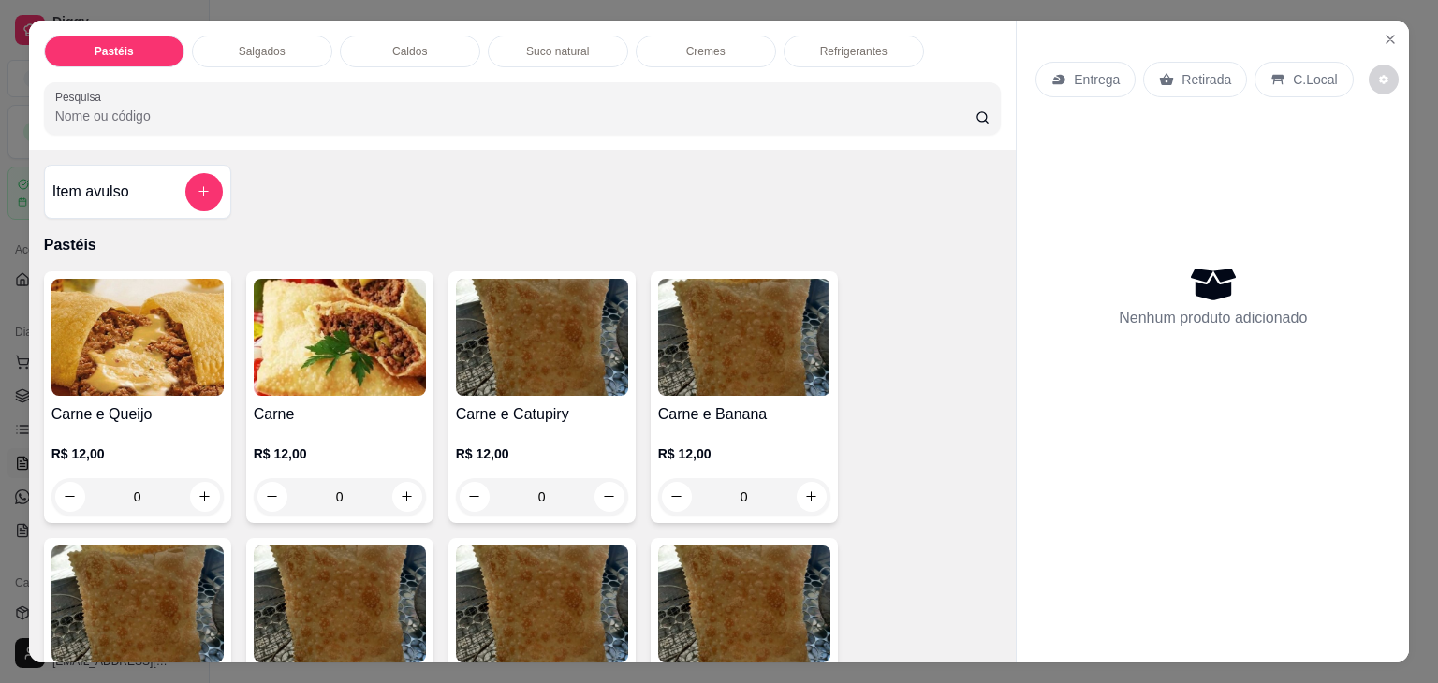
scroll to position [468, 0]
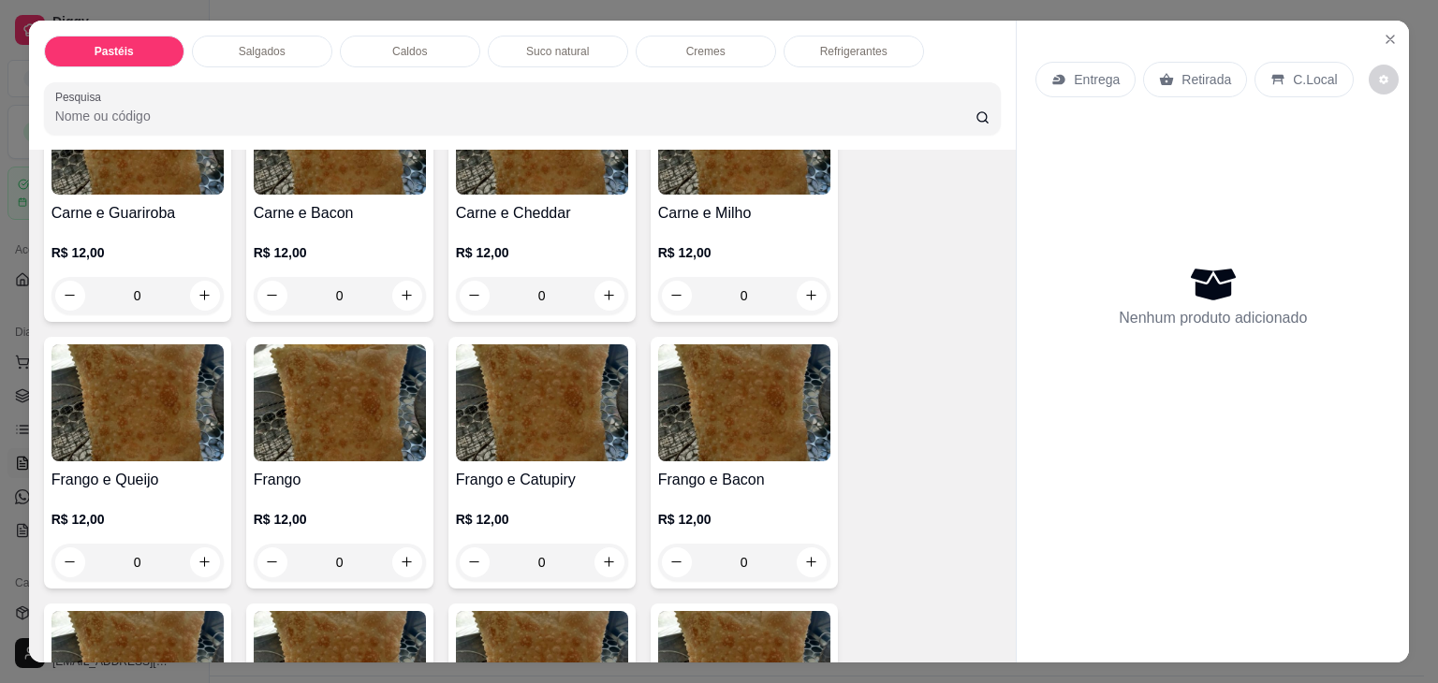
click at [606, 550] on div "0" at bounding box center [542, 562] width 172 height 37
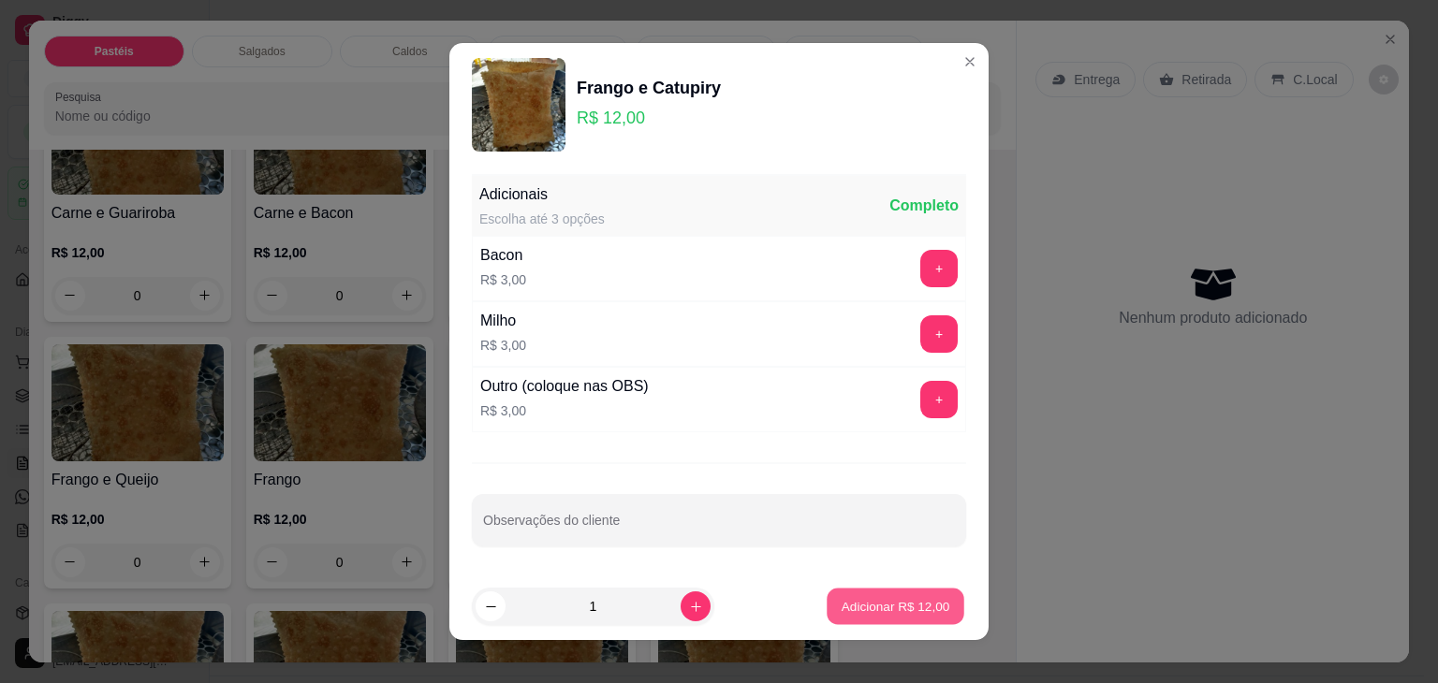
click at [897, 603] on p "Adicionar R$ 12,00" at bounding box center [895, 606] width 109 height 18
type input "1"
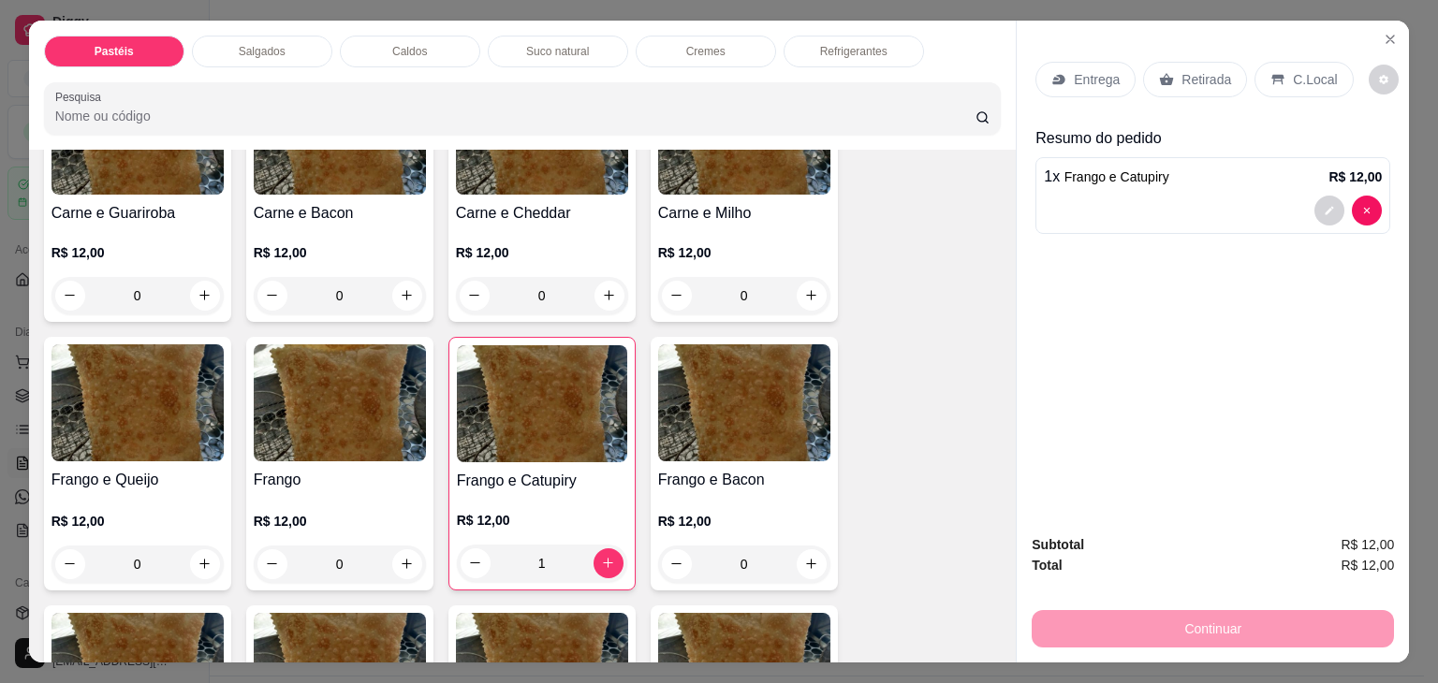
click at [1143, 76] on div "Retirada" at bounding box center [1195, 80] width 104 height 36
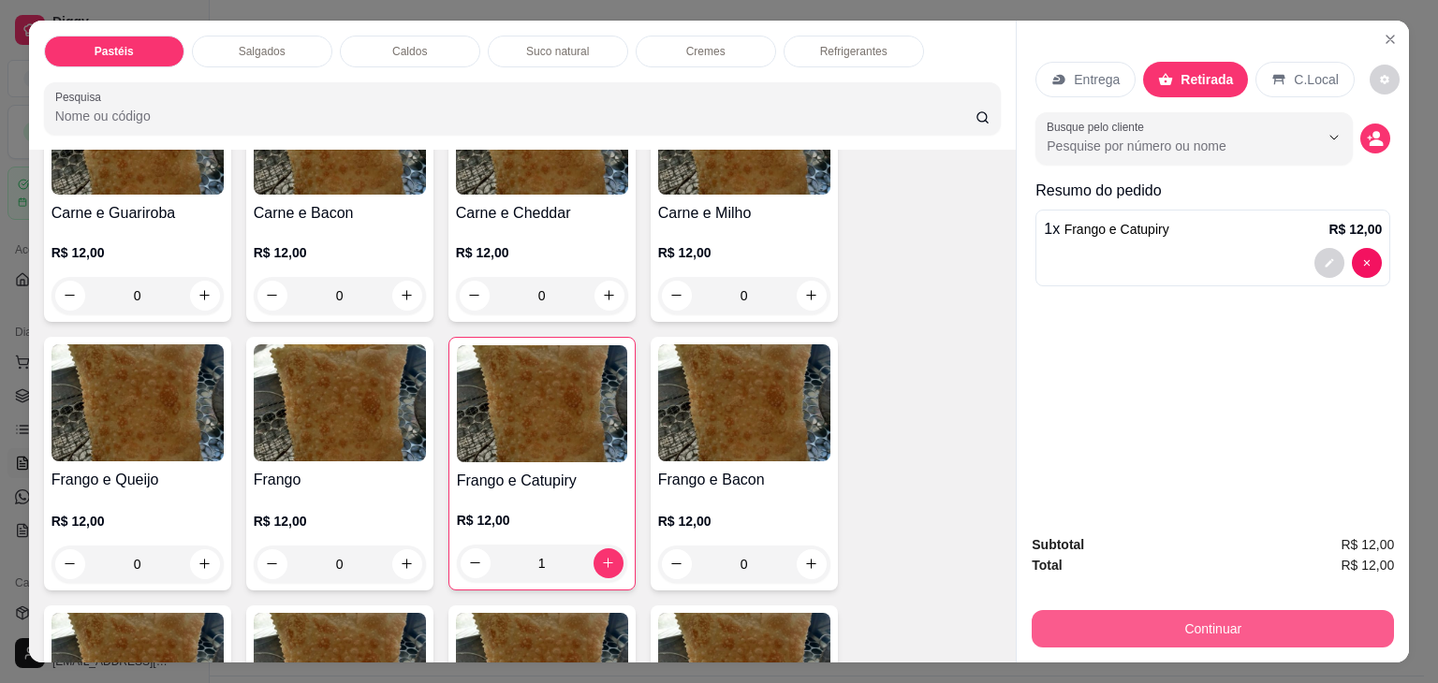
click at [1322, 615] on button "Continuar" at bounding box center [1212, 628] width 362 height 37
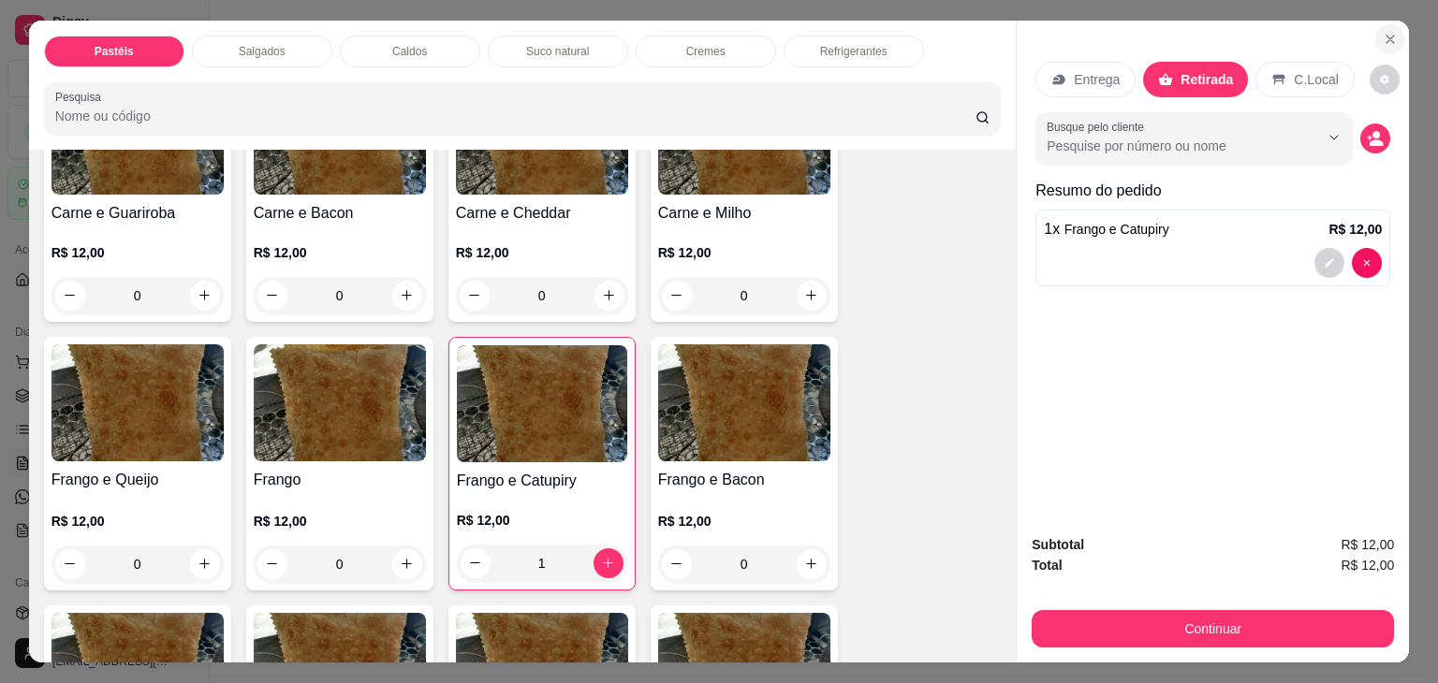
click at [1387, 32] on icon "Close" at bounding box center [1389, 39] width 15 height 15
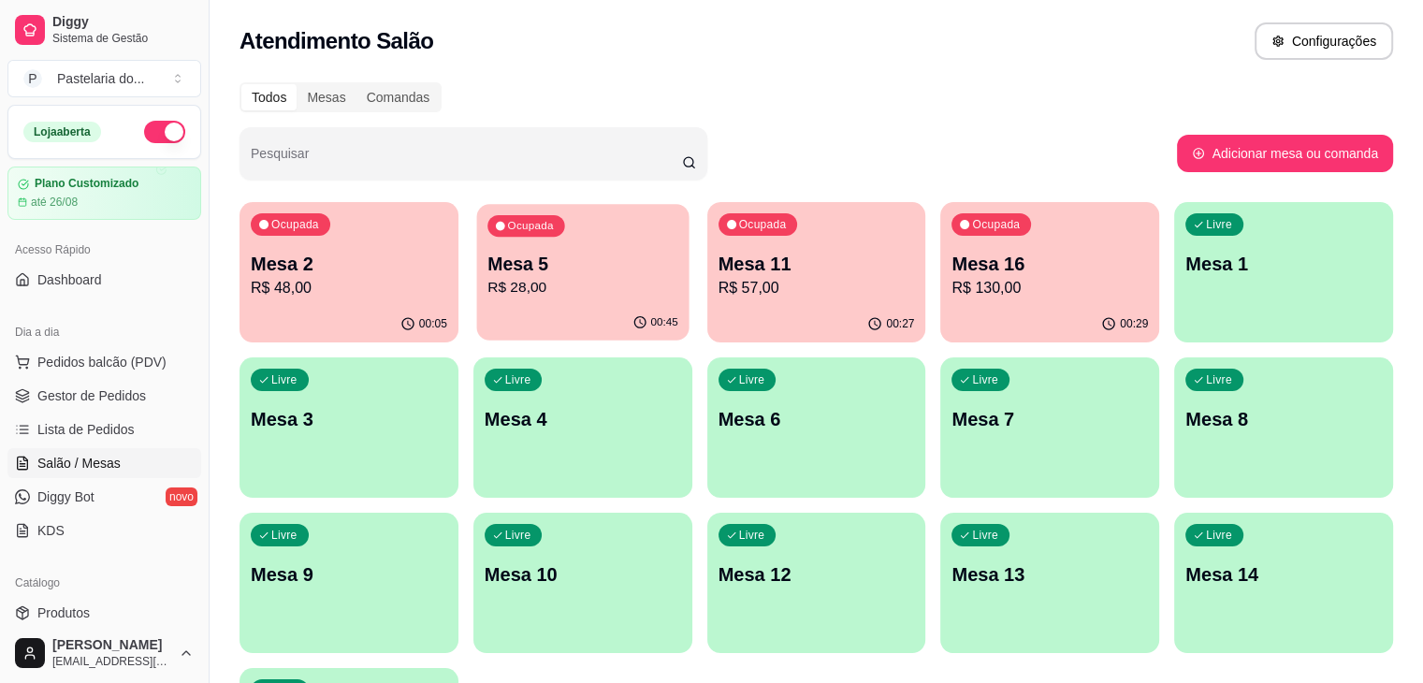
click at [584, 304] on div "Ocupada Mesa 5 R$ 28,00" at bounding box center [582, 254] width 212 height 101
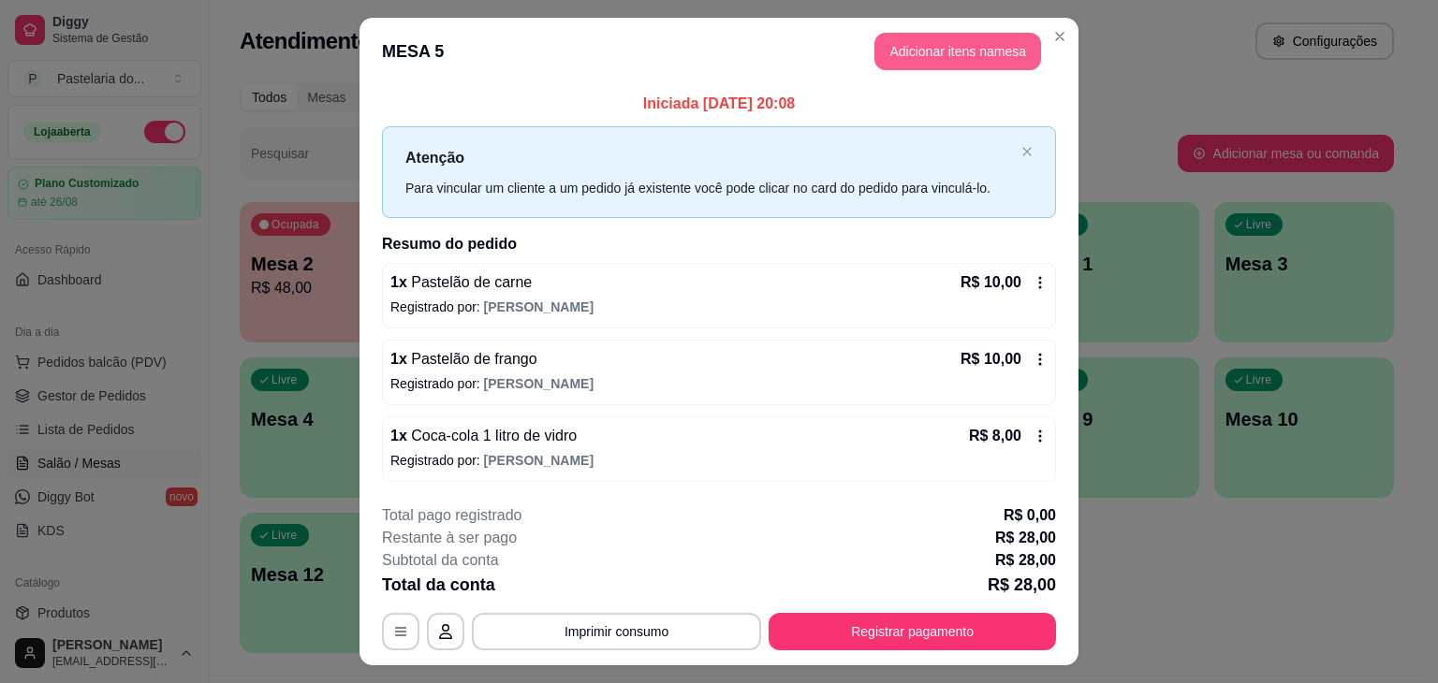
click at [993, 58] on button "Adicionar itens na mesa" at bounding box center [957, 51] width 167 height 37
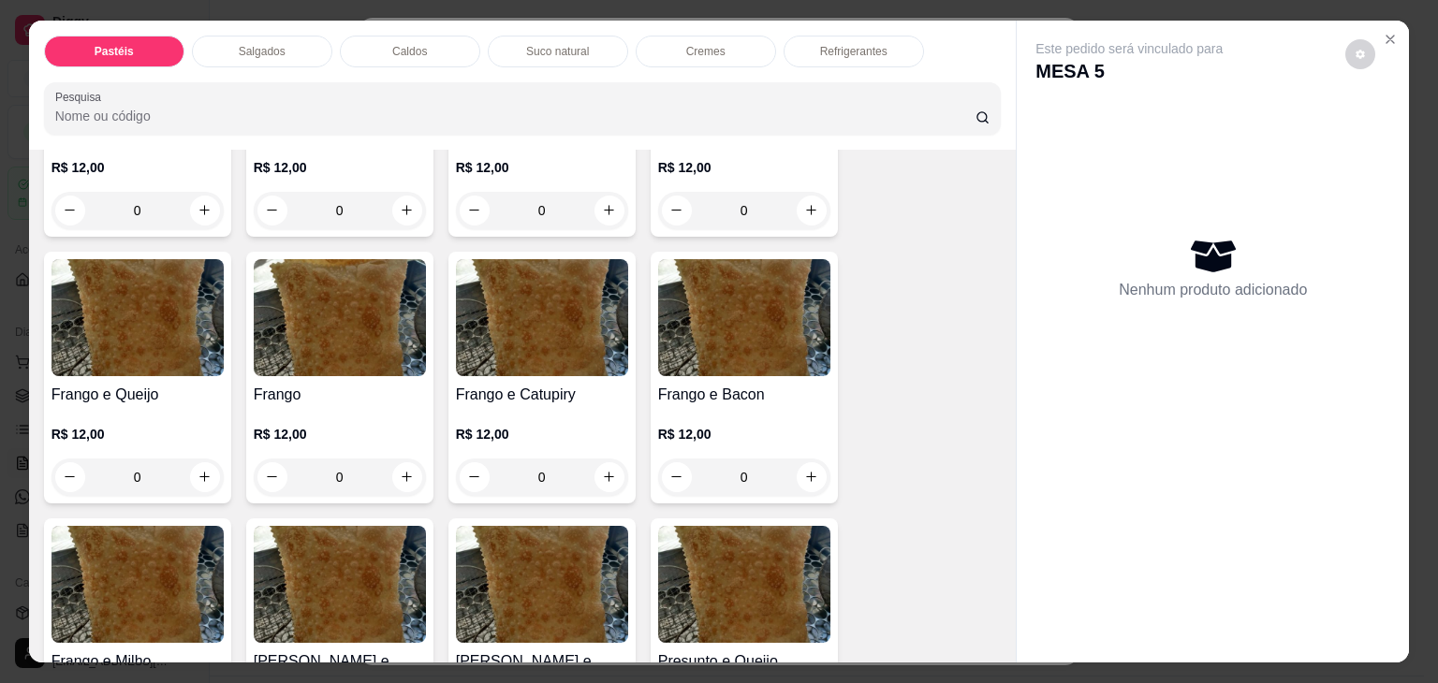
scroll to position [562, 0]
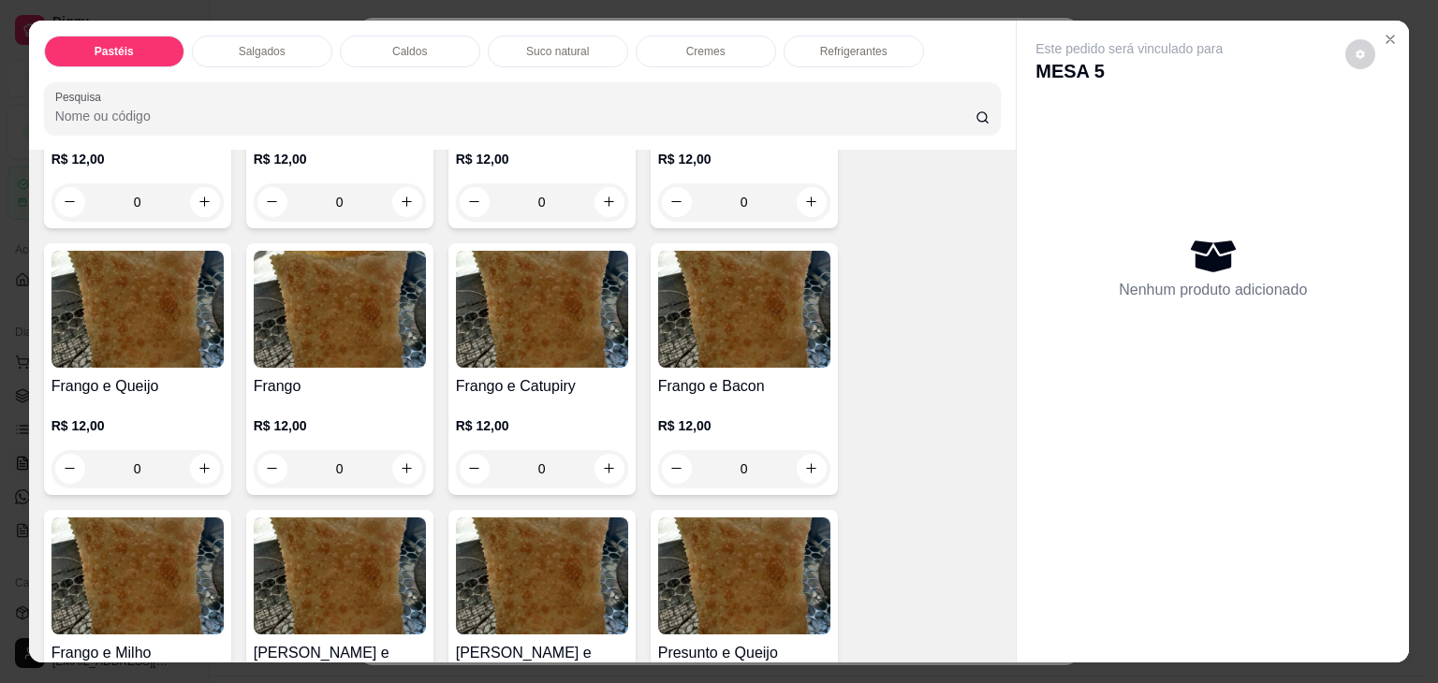
click at [599, 472] on div "0" at bounding box center [542, 468] width 172 height 37
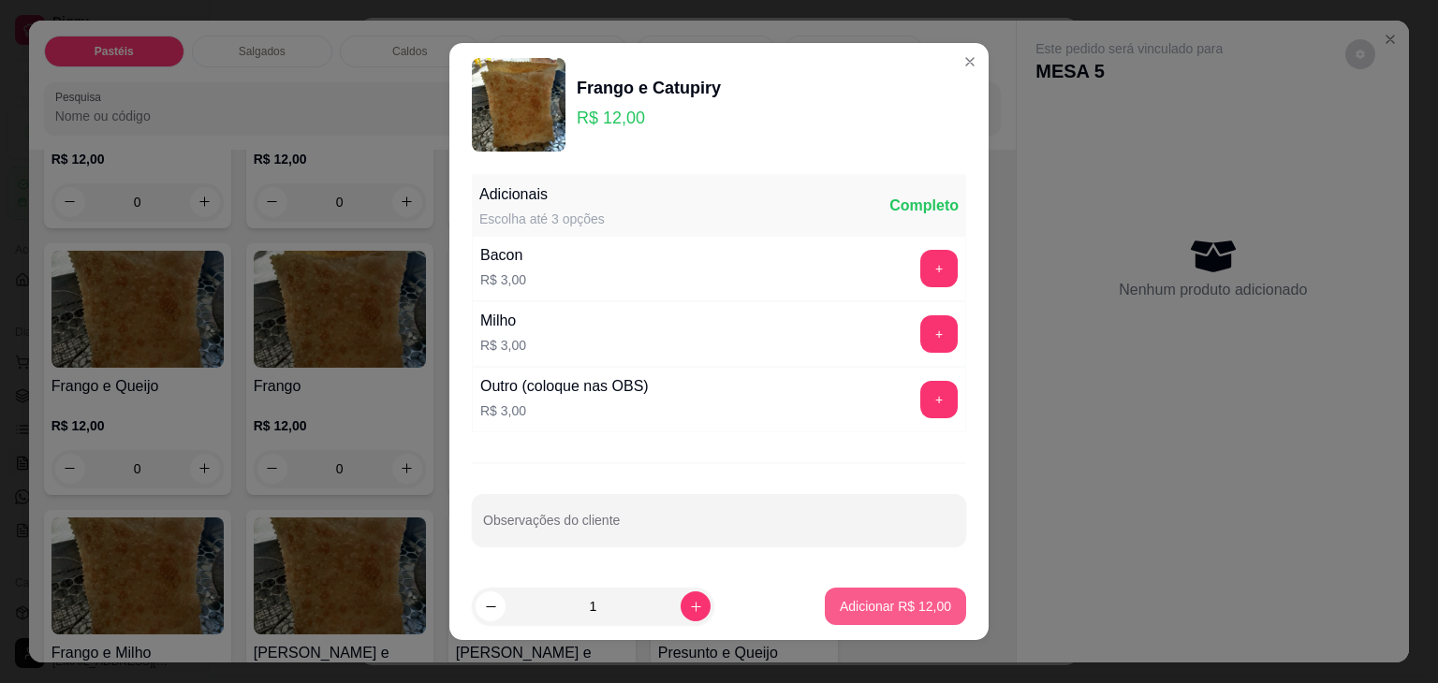
click at [908, 603] on p "Adicionar R$ 12,00" at bounding box center [894, 606] width 111 height 19
type input "1"
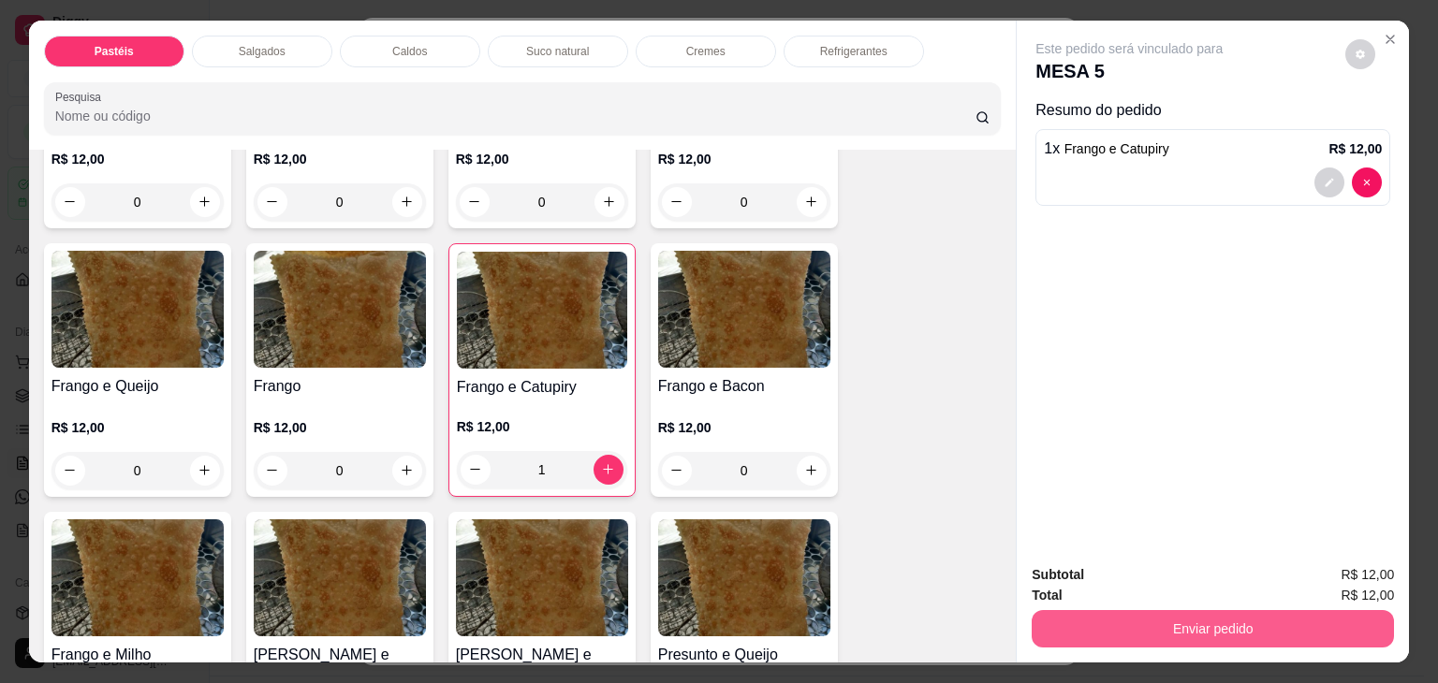
click at [1194, 615] on button "Enviar pedido" at bounding box center [1212, 628] width 362 height 37
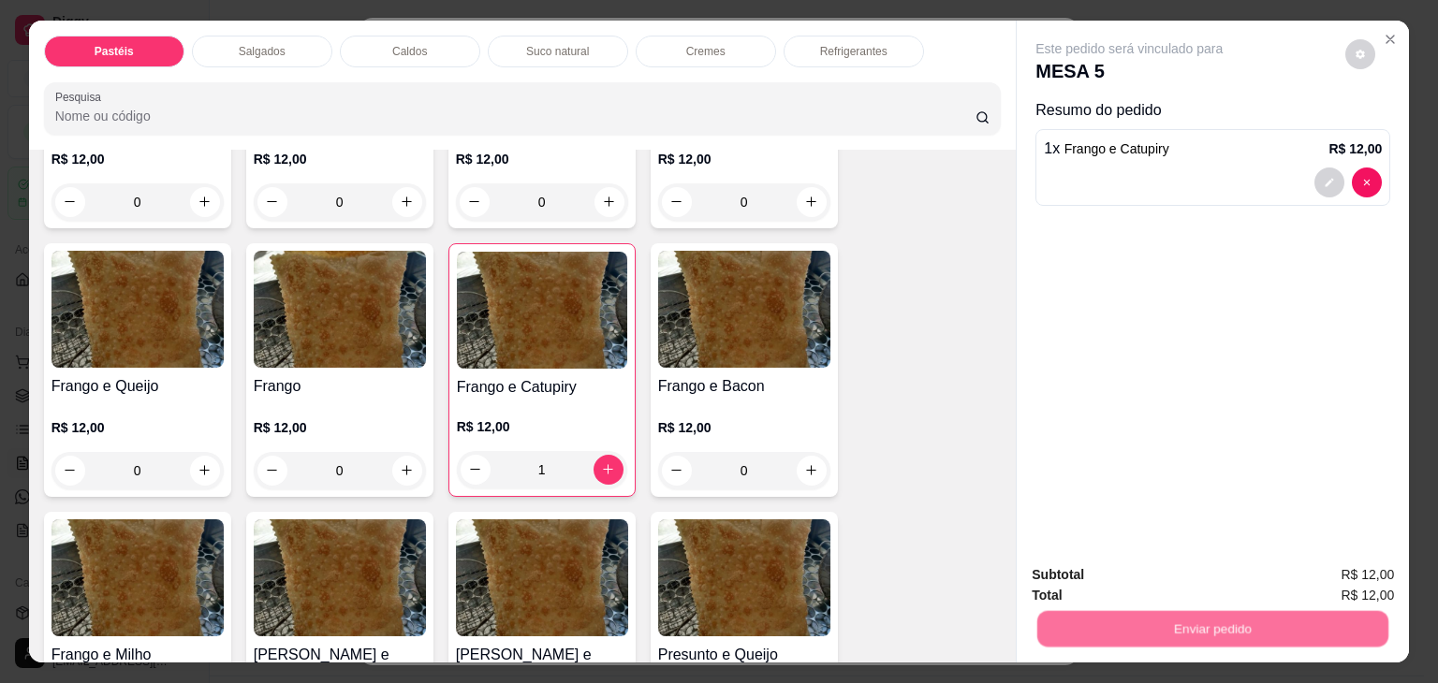
click at [1120, 564] on button "Não registrar e enviar pedido" at bounding box center [1150, 576] width 195 height 36
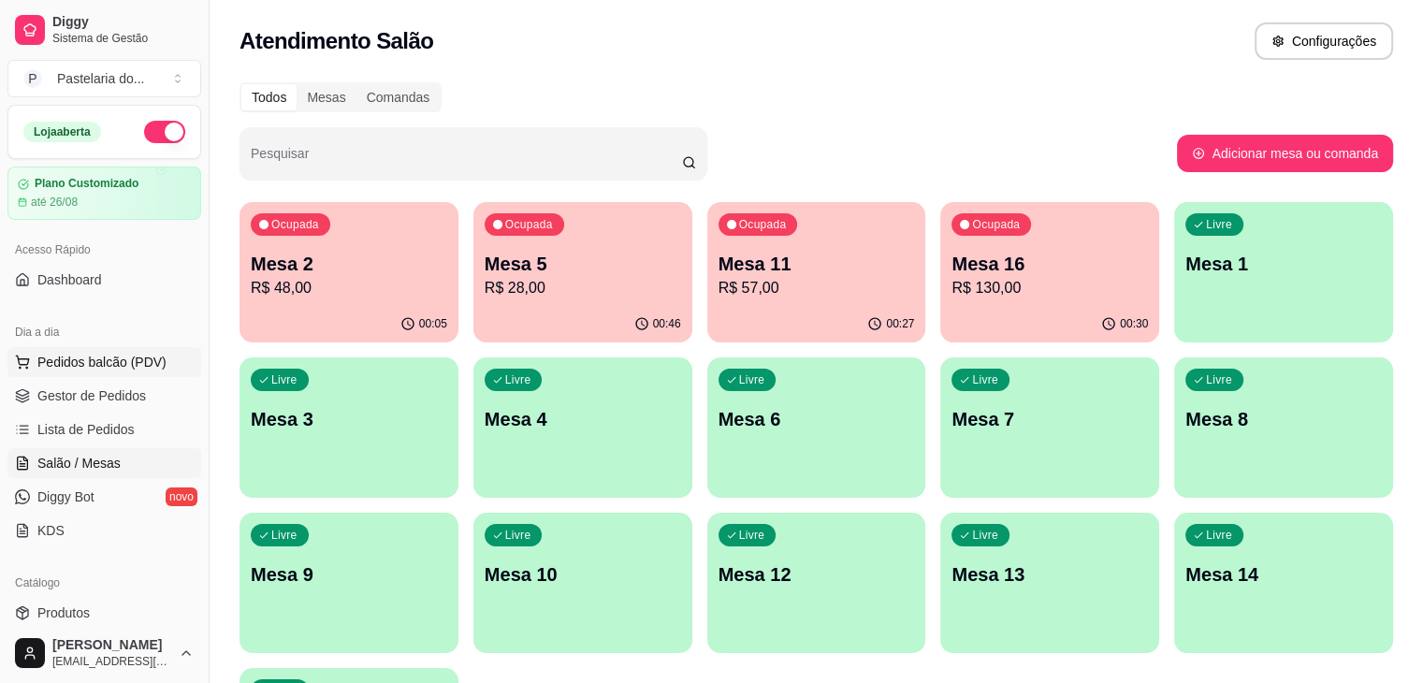
click at [82, 358] on span "Pedidos balcão (PDV)" at bounding box center [101, 362] width 129 height 19
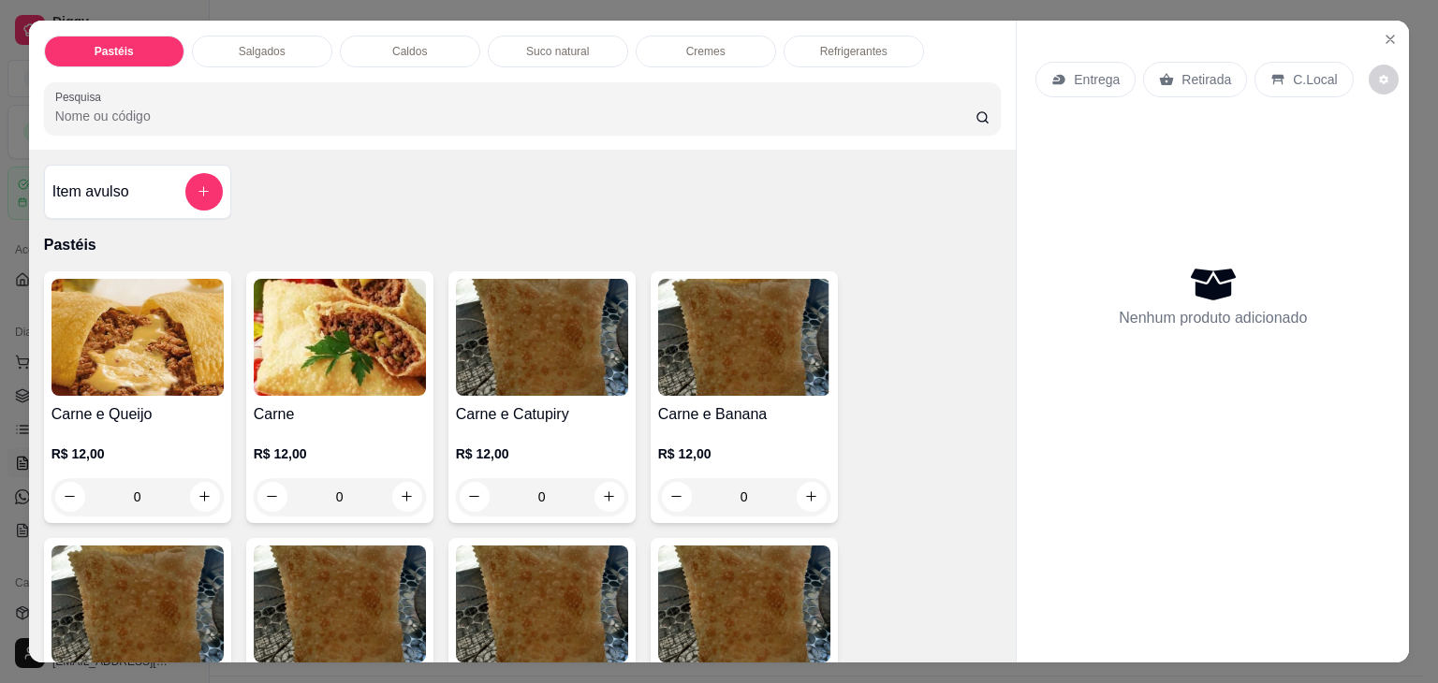
click at [394, 44] on p "Caldos" at bounding box center [409, 51] width 35 height 15
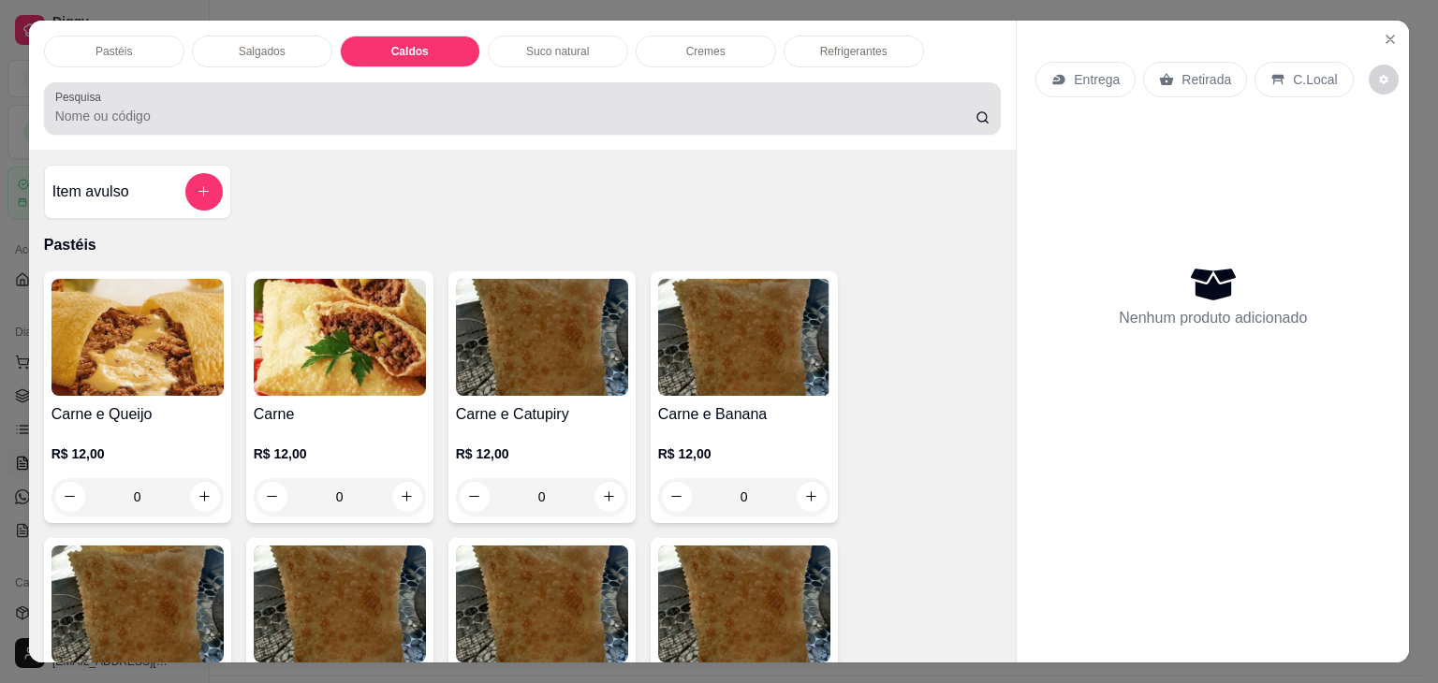
scroll to position [46, 0]
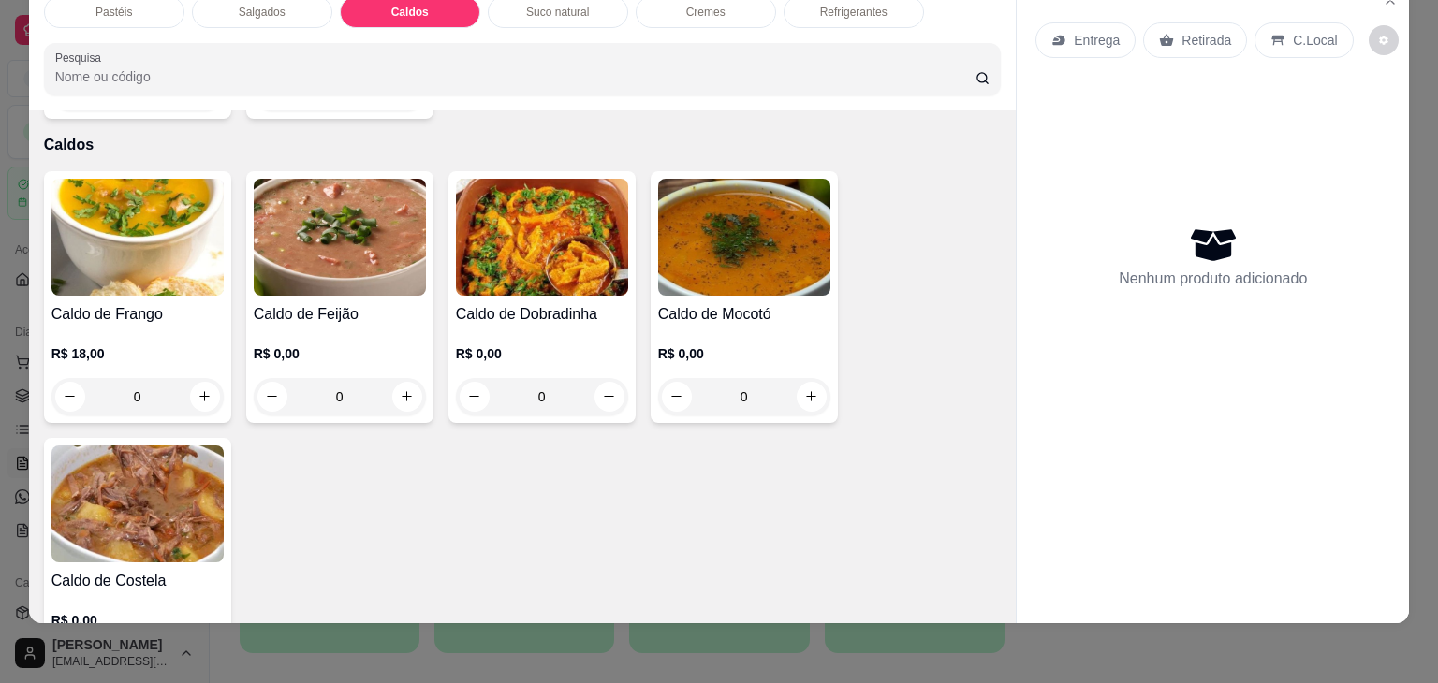
click at [197, 378] on div "0" at bounding box center [137, 396] width 172 height 37
click at [202, 378] on div "0" at bounding box center [137, 396] width 172 height 37
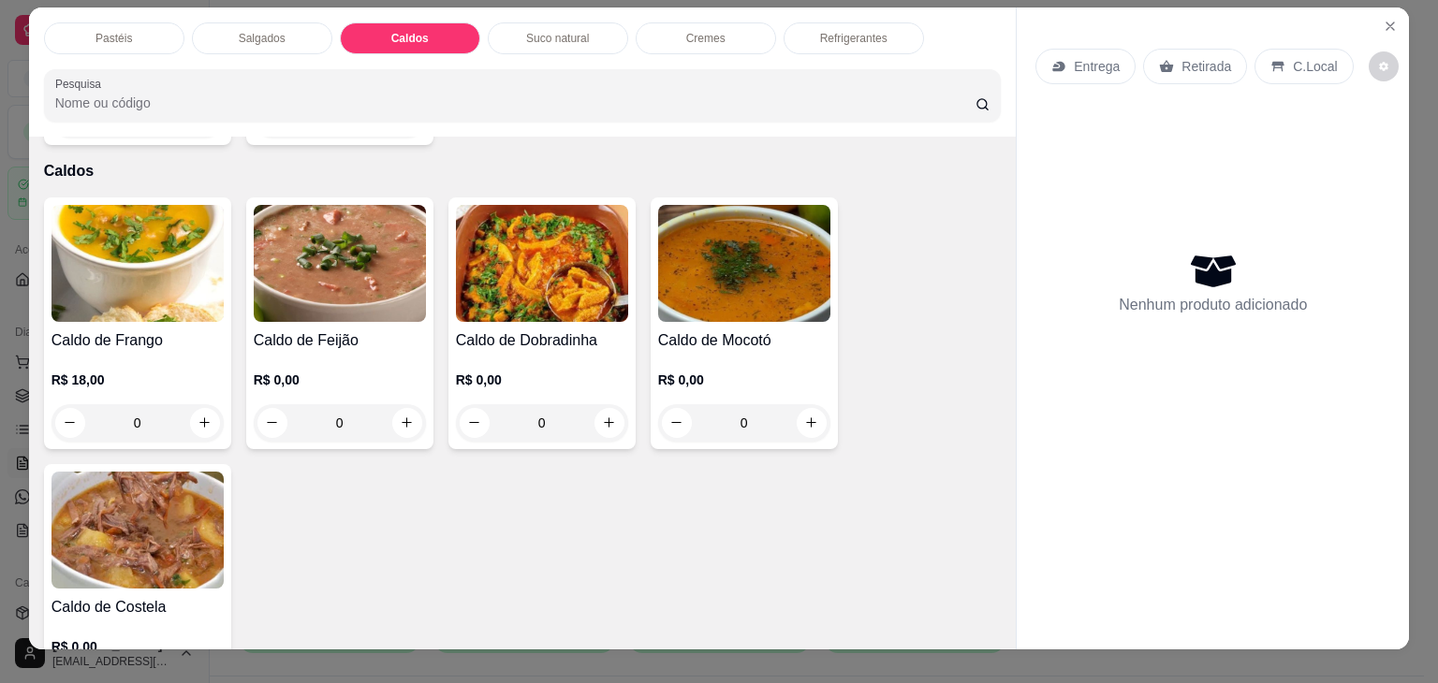
click at [192, 404] on div "0" at bounding box center [137, 422] width 172 height 37
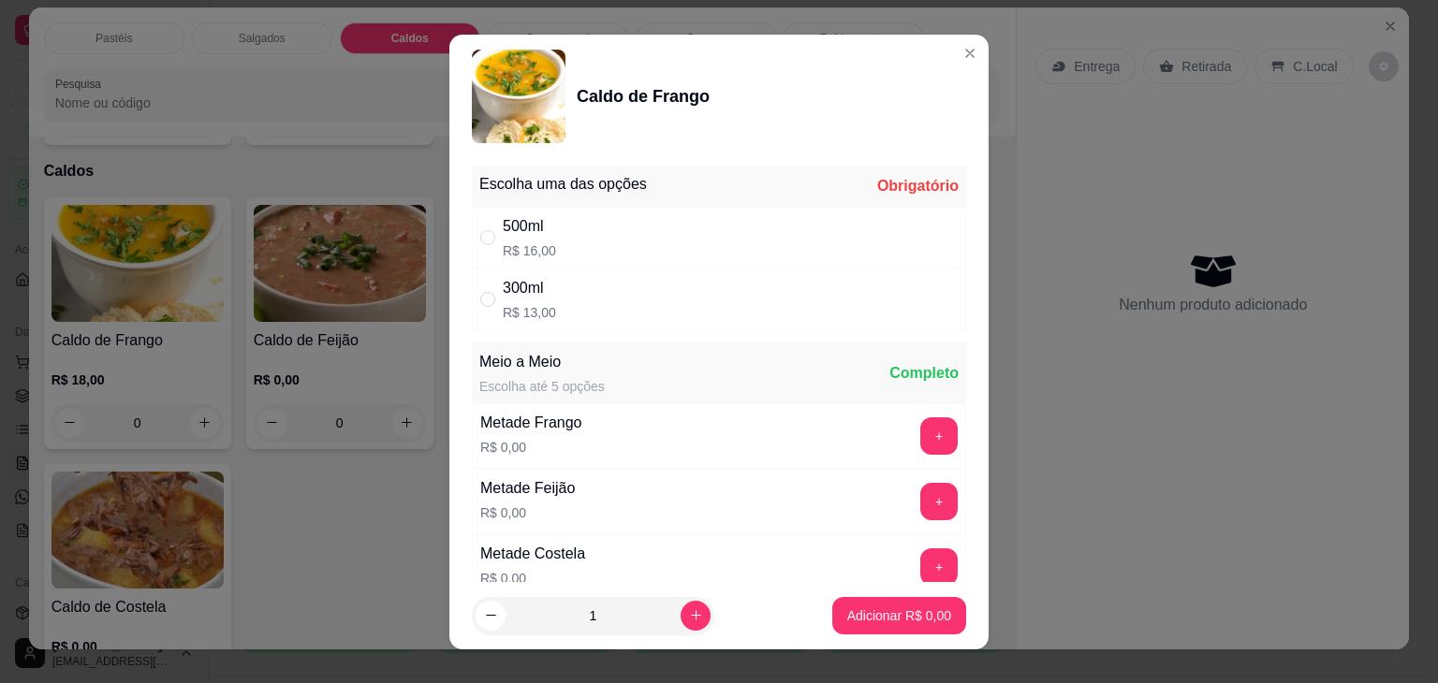
click at [581, 238] on div "500ml R$ 16,00" at bounding box center [719, 238] width 494 height 62
radio input "true"
click at [680, 607] on button "increase-product-quantity" at bounding box center [695, 616] width 30 height 30
type input "2"
click at [870, 615] on p "Adicionar R$ 32,00" at bounding box center [894, 615] width 111 height 19
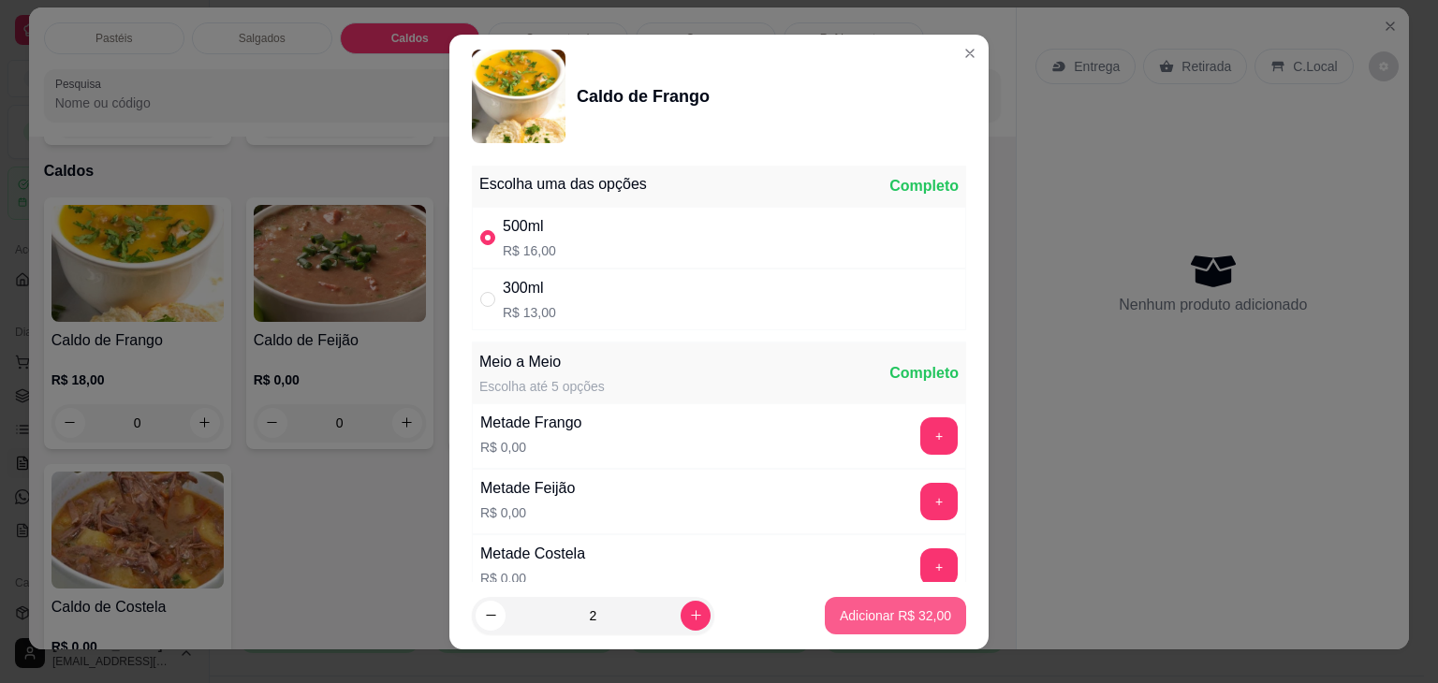
type input "2"
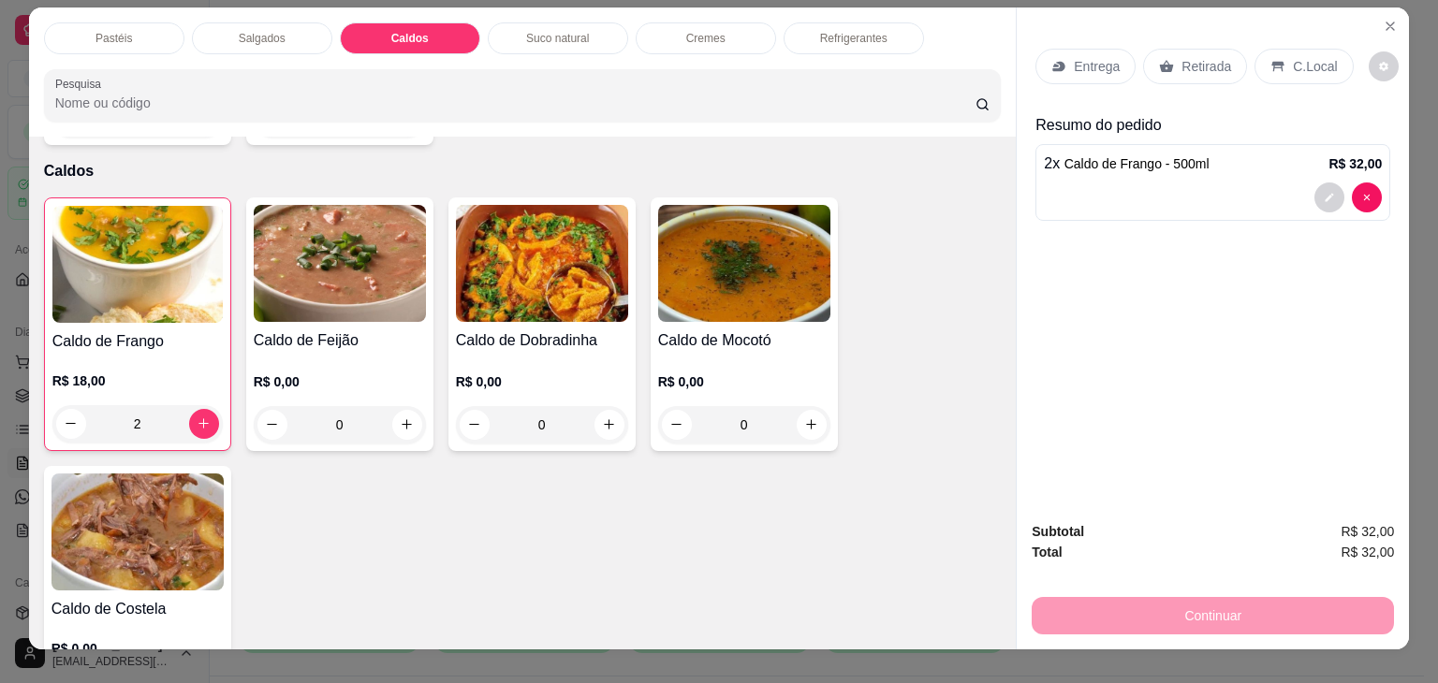
click at [1205, 49] on div "Retirada" at bounding box center [1195, 67] width 104 height 36
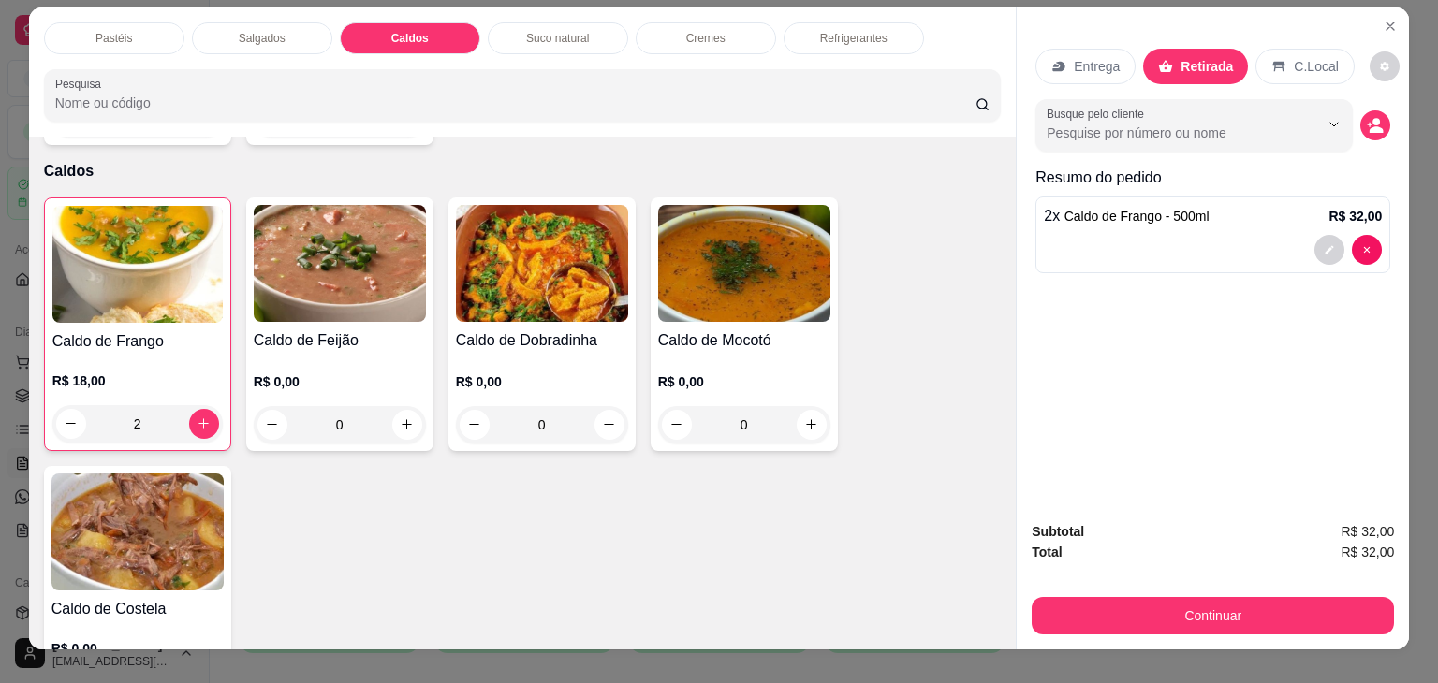
click at [1179, 592] on div "Continuar" at bounding box center [1212, 613] width 362 height 42
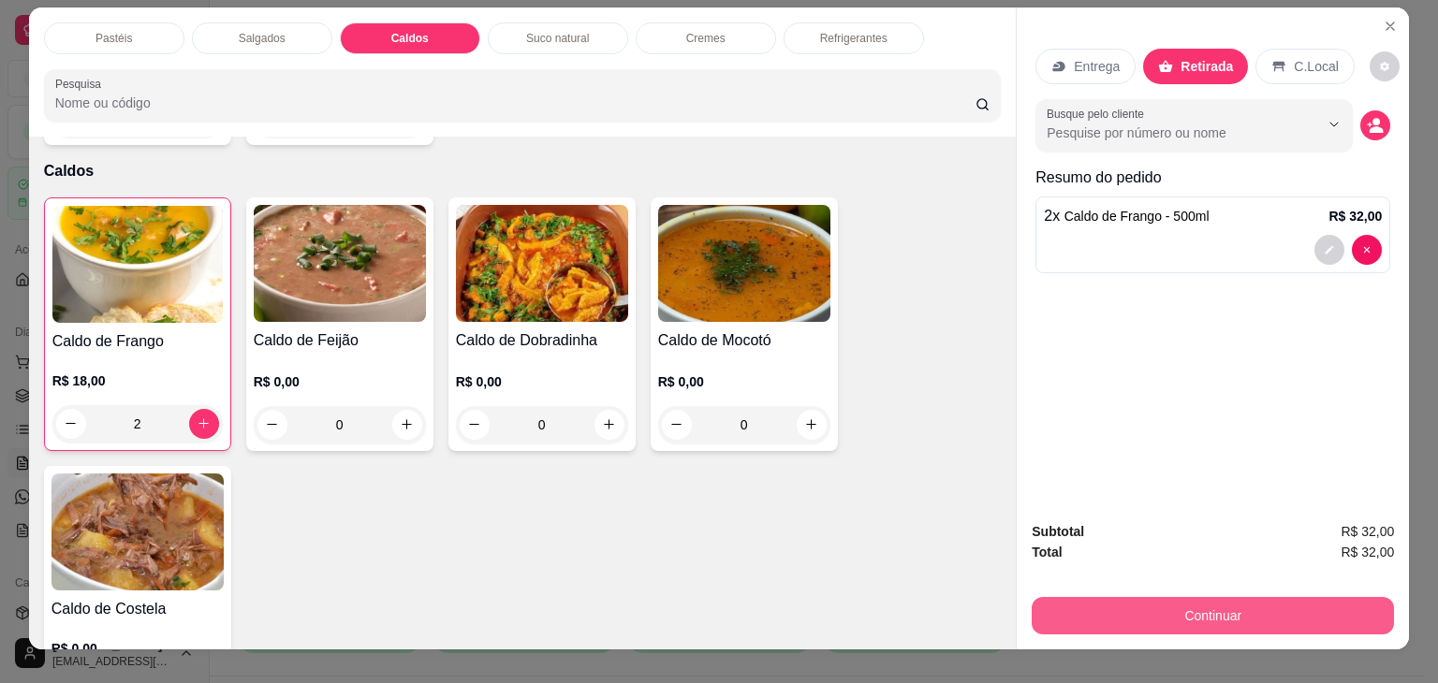
click at [1185, 598] on button "Continuar" at bounding box center [1212, 615] width 362 height 37
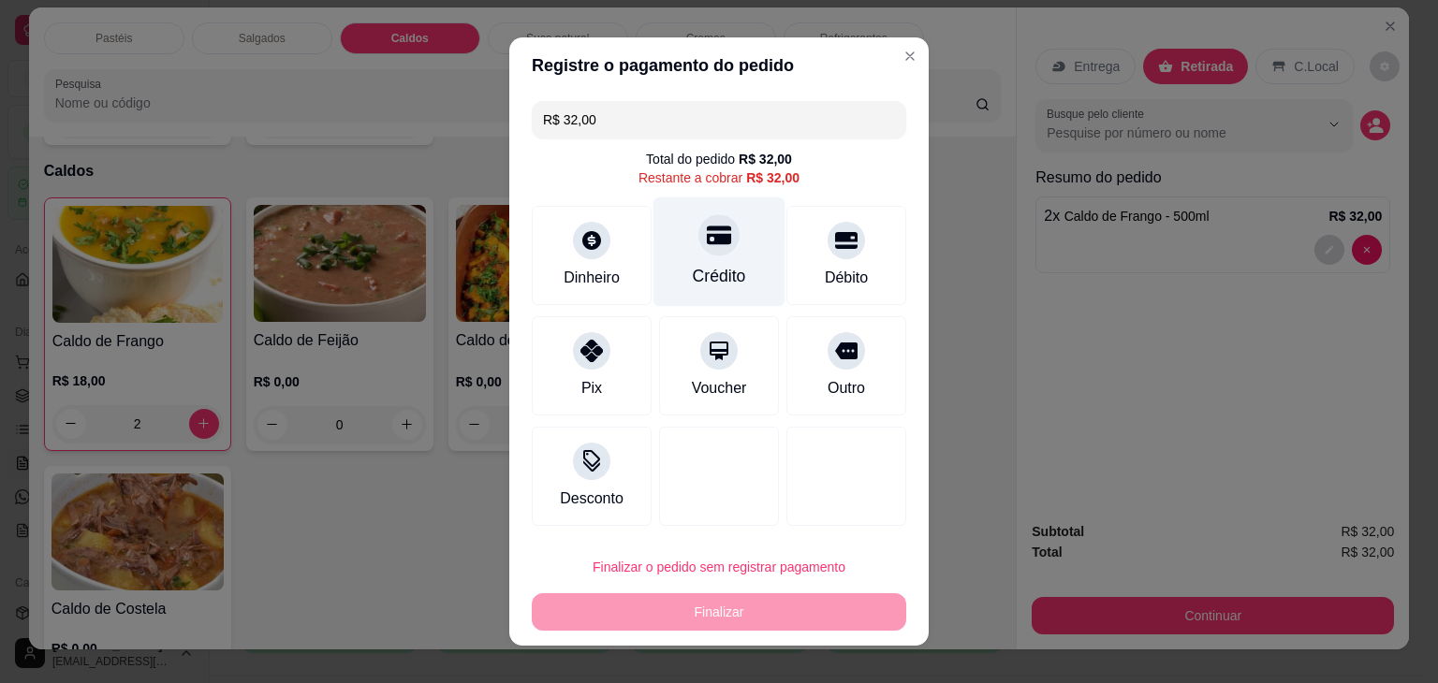
click at [719, 261] on div "Crédito" at bounding box center [719, 251] width 132 height 109
type input "R$ 0,00"
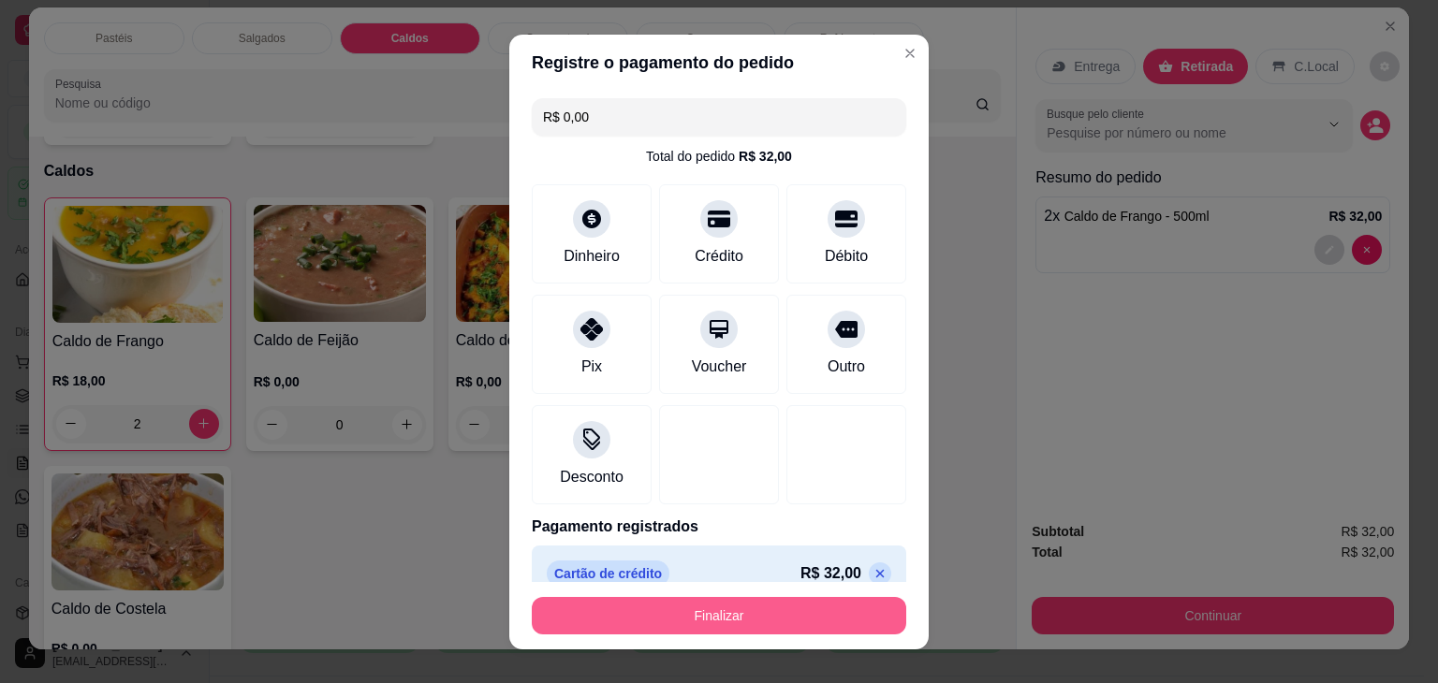
click at [752, 615] on button "Finalizar" at bounding box center [719, 615] width 374 height 37
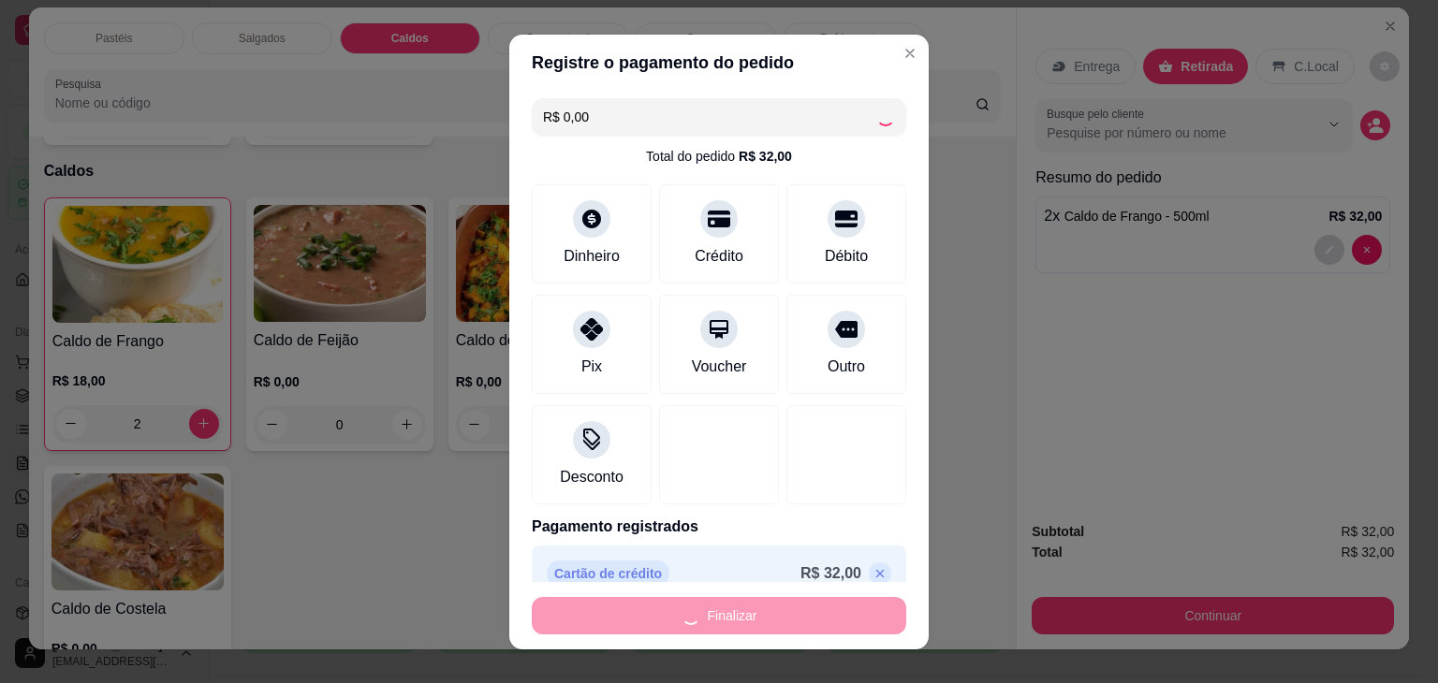
type input "0"
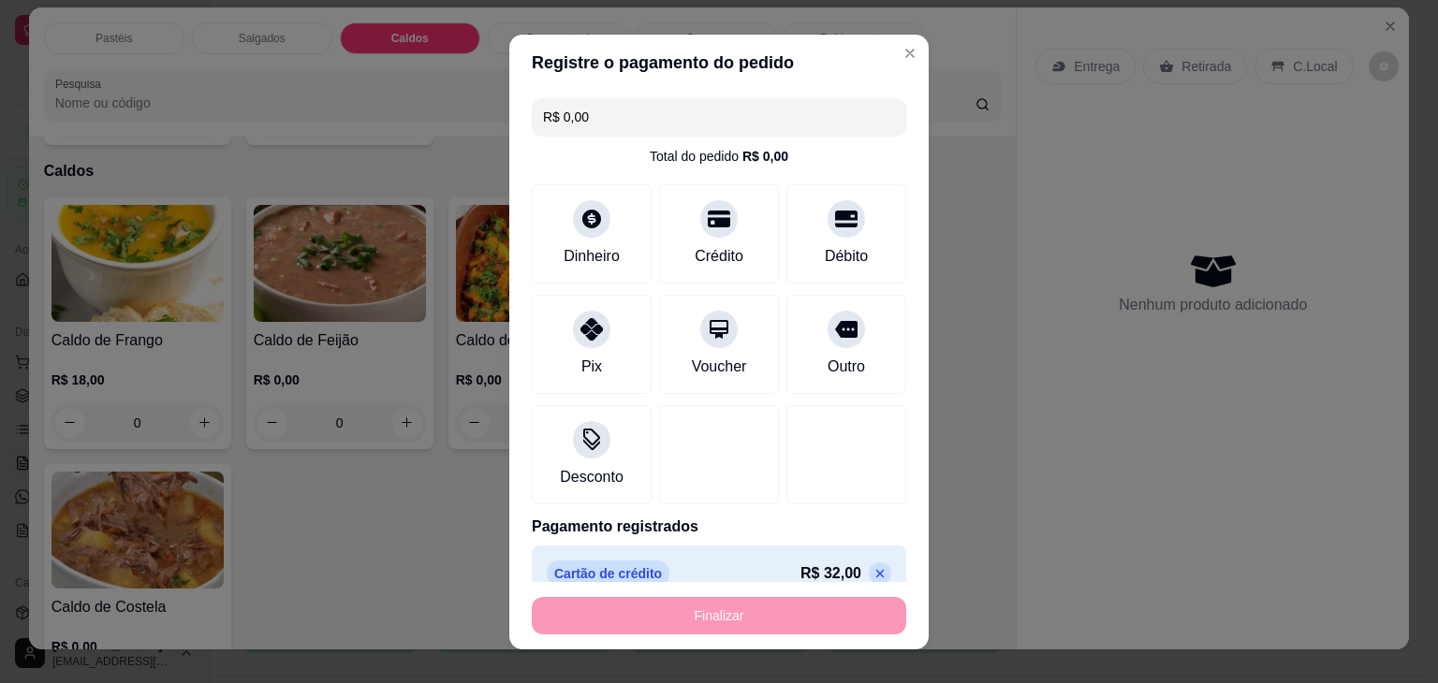
type input "-R$ 32,00"
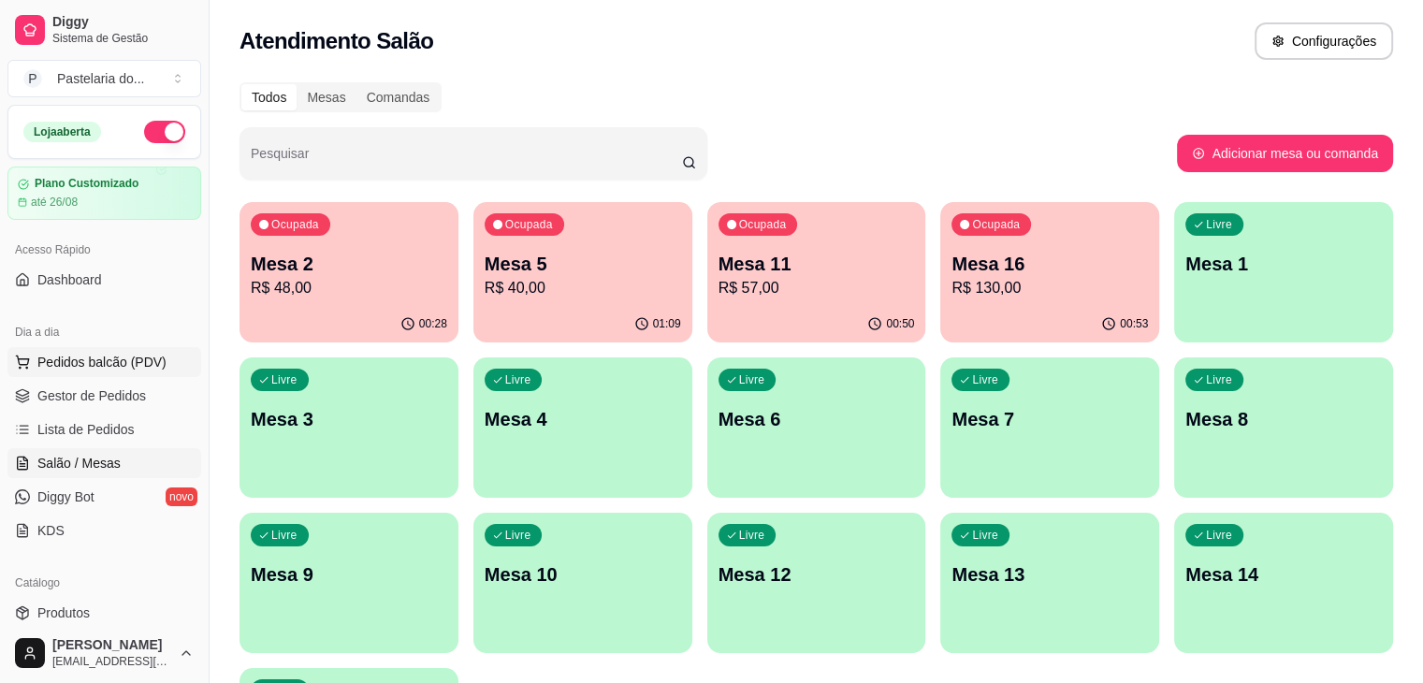
click at [136, 347] on button "Pedidos balcão (PDV)" at bounding box center [104, 362] width 194 height 30
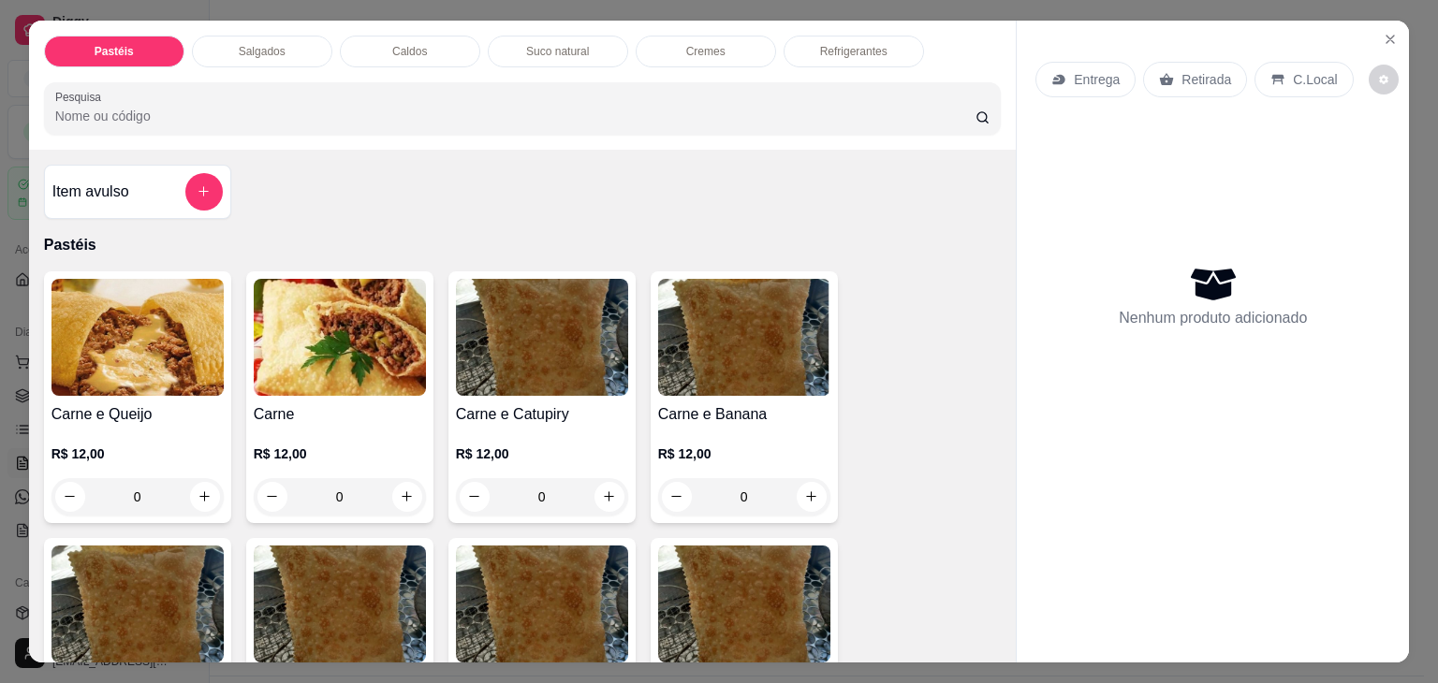
click at [255, 50] on p "Salgados" at bounding box center [262, 51] width 47 height 15
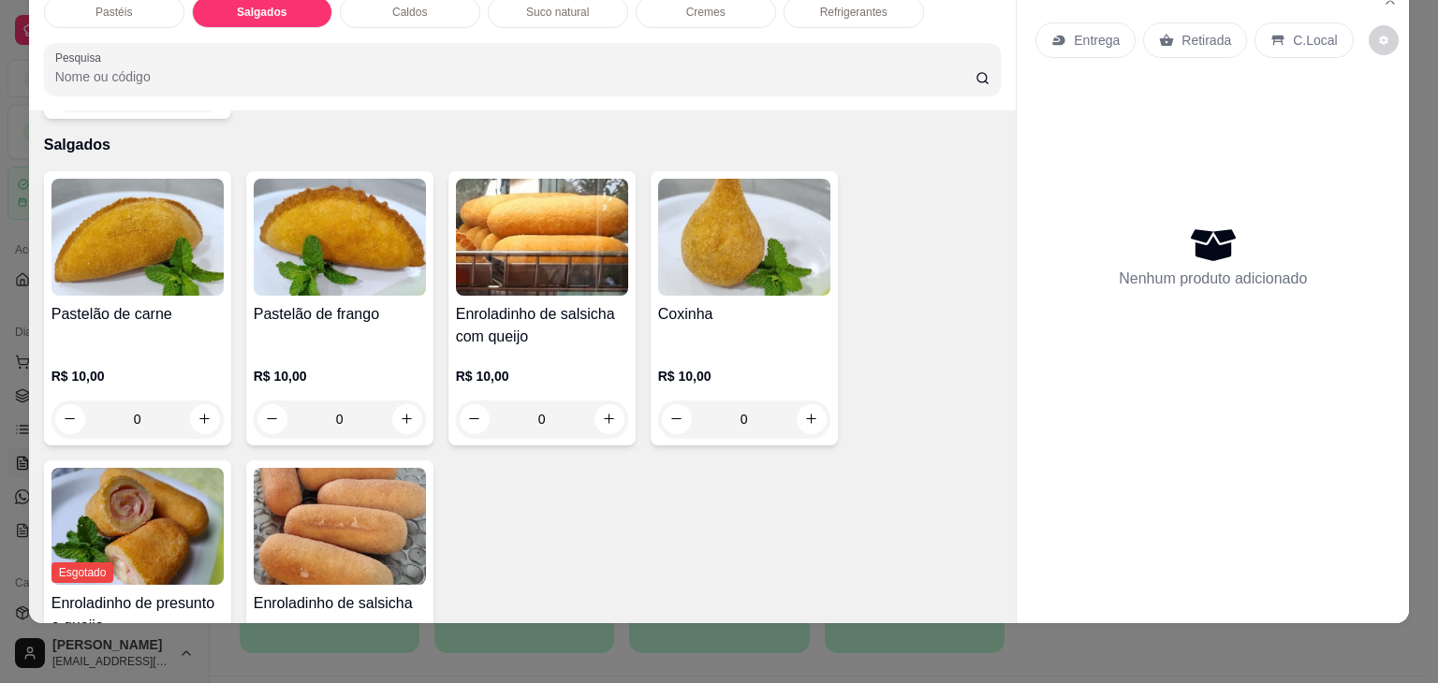
click at [291, 248] on img at bounding box center [340, 237] width 172 height 117
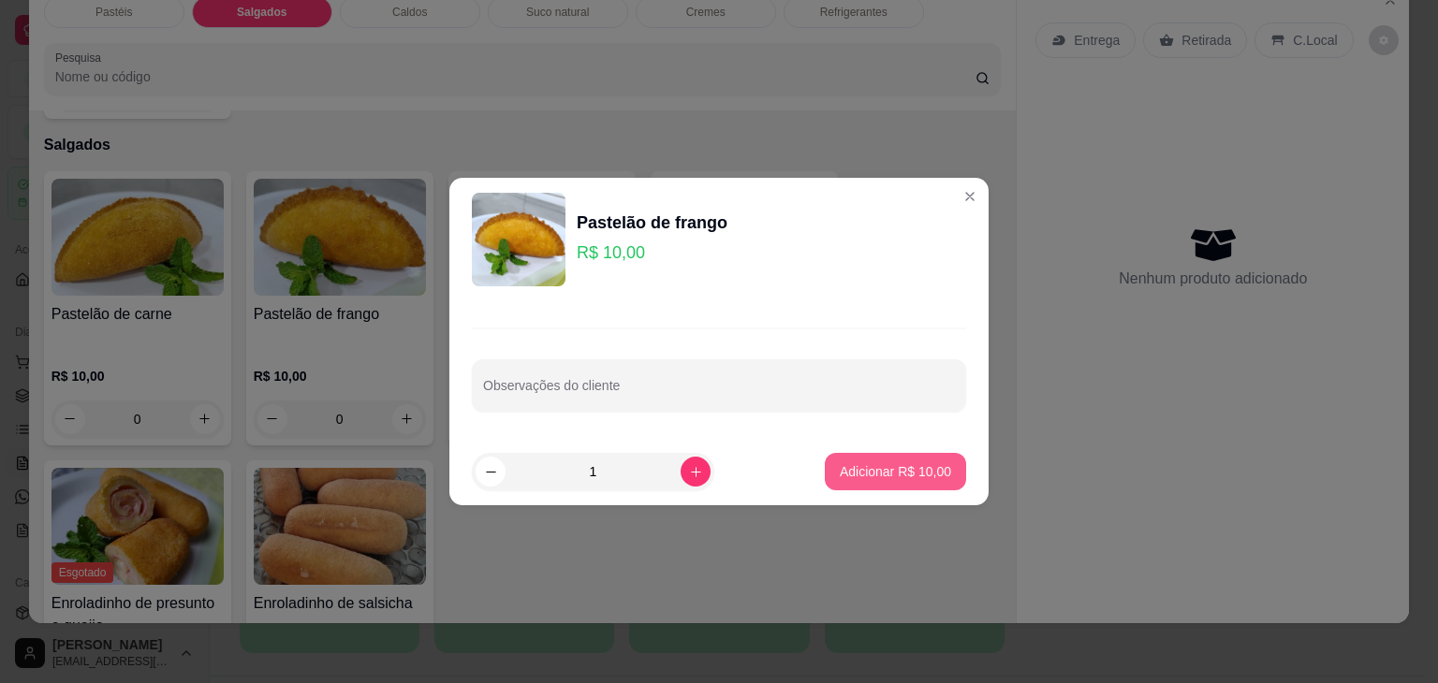
click at [906, 470] on p "Adicionar R$ 10,00" at bounding box center [894, 471] width 111 height 19
type input "1"
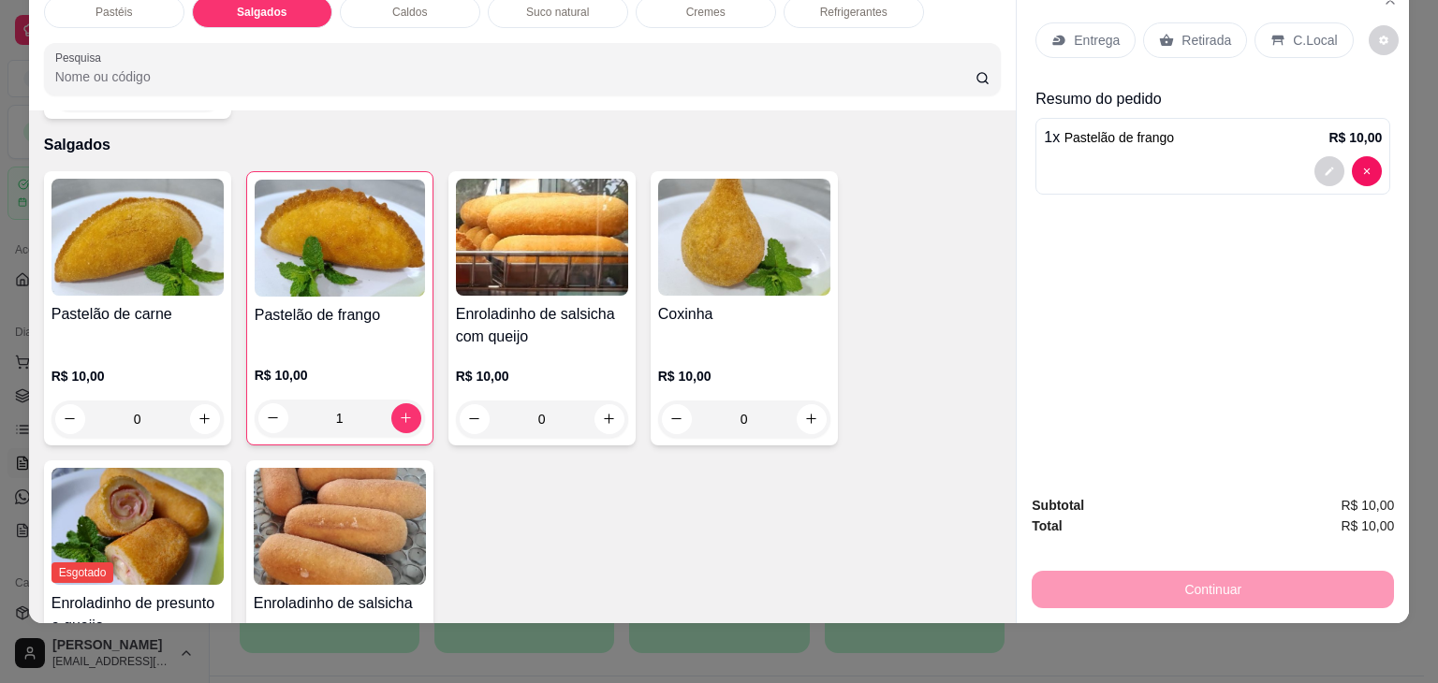
click at [1203, 31] on p "Retirada" at bounding box center [1206, 40] width 50 height 19
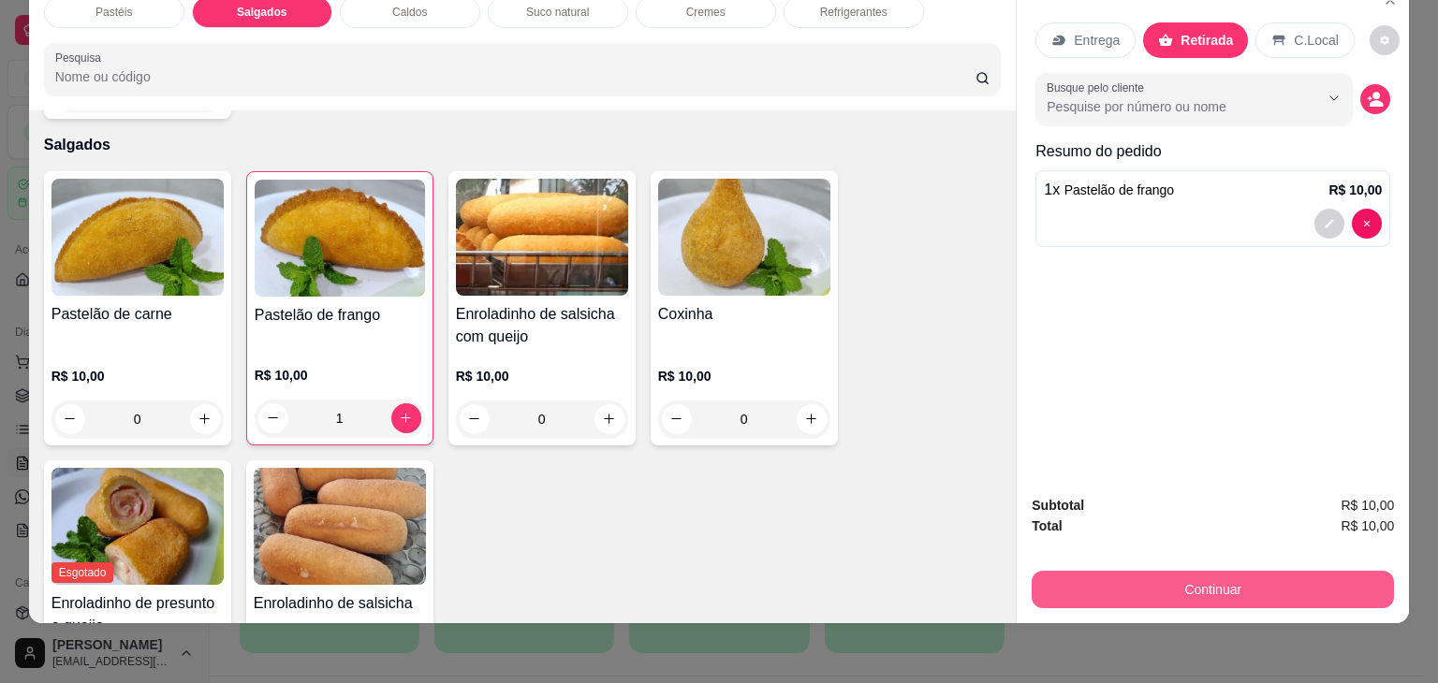
click at [1216, 571] on button "Continuar" at bounding box center [1212, 589] width 362 height 37
click at [1120, 574] on button "Continuar" at bounding box center [1212, 590] width 351 height 36
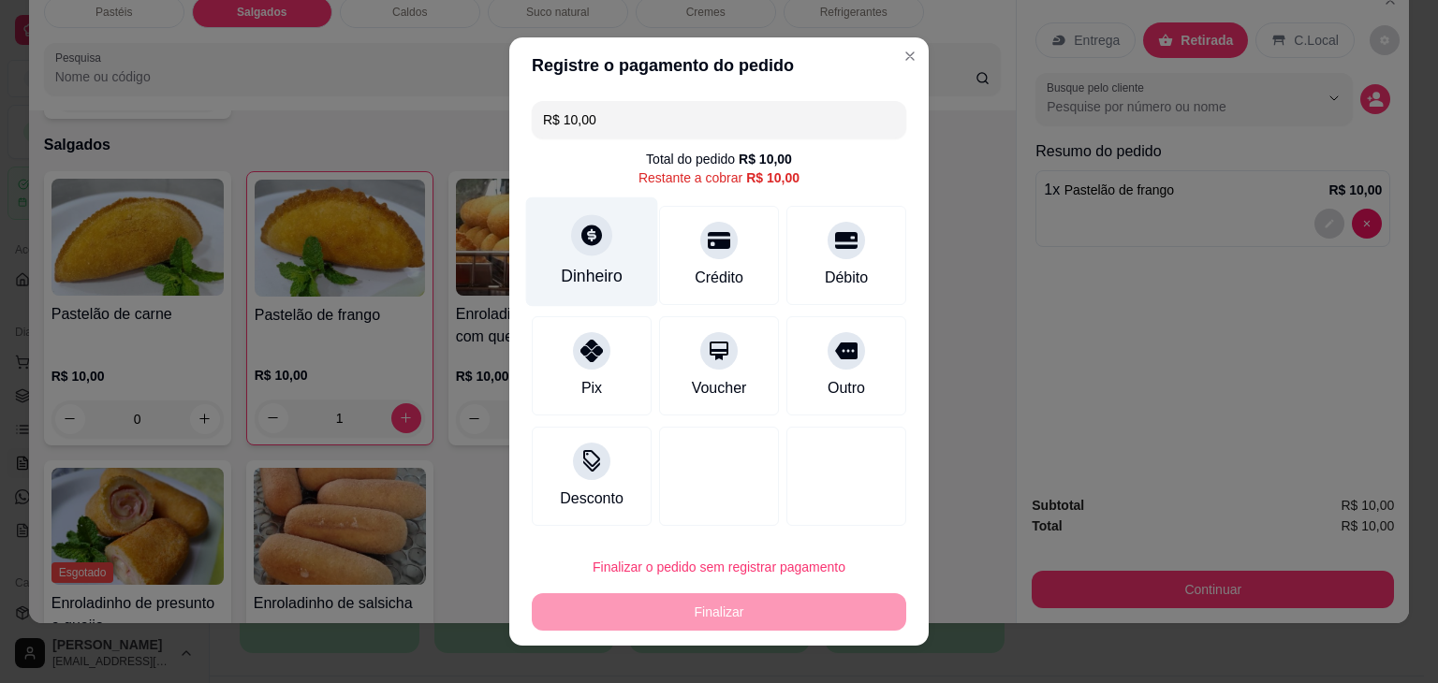
click at [608, 258] on div "Dinheiro" at bounding box center [592, 251] width 132 height 109
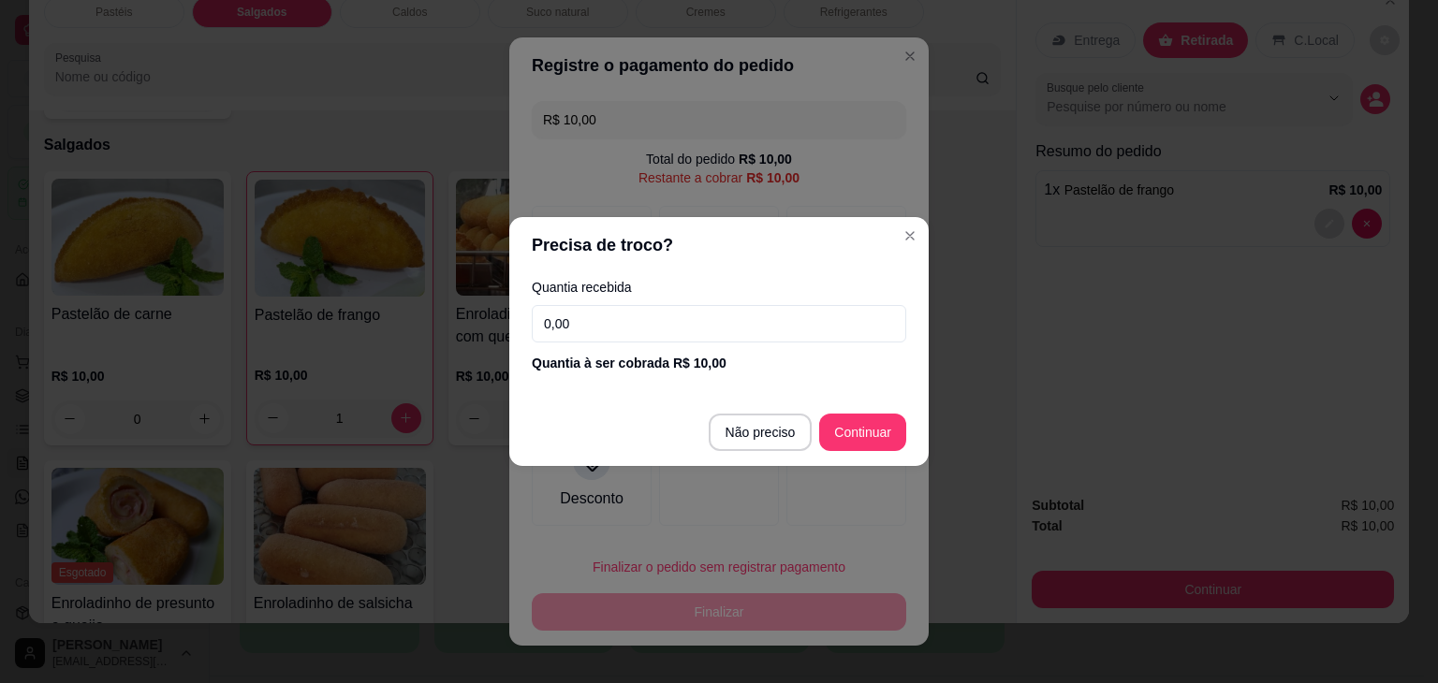
type input "R$ 0,00"
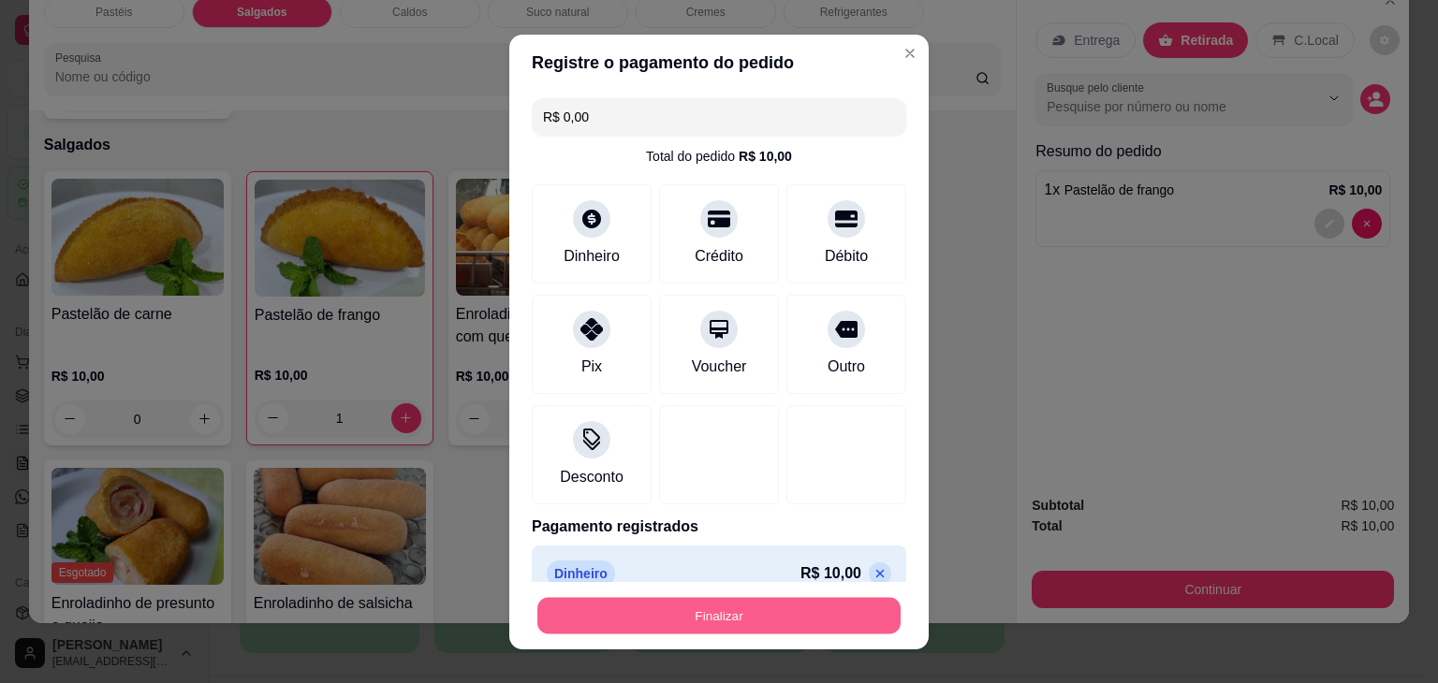
click at [835, 628] on button "Finalizar" at bounding box center [718, 615] width 363 height 36
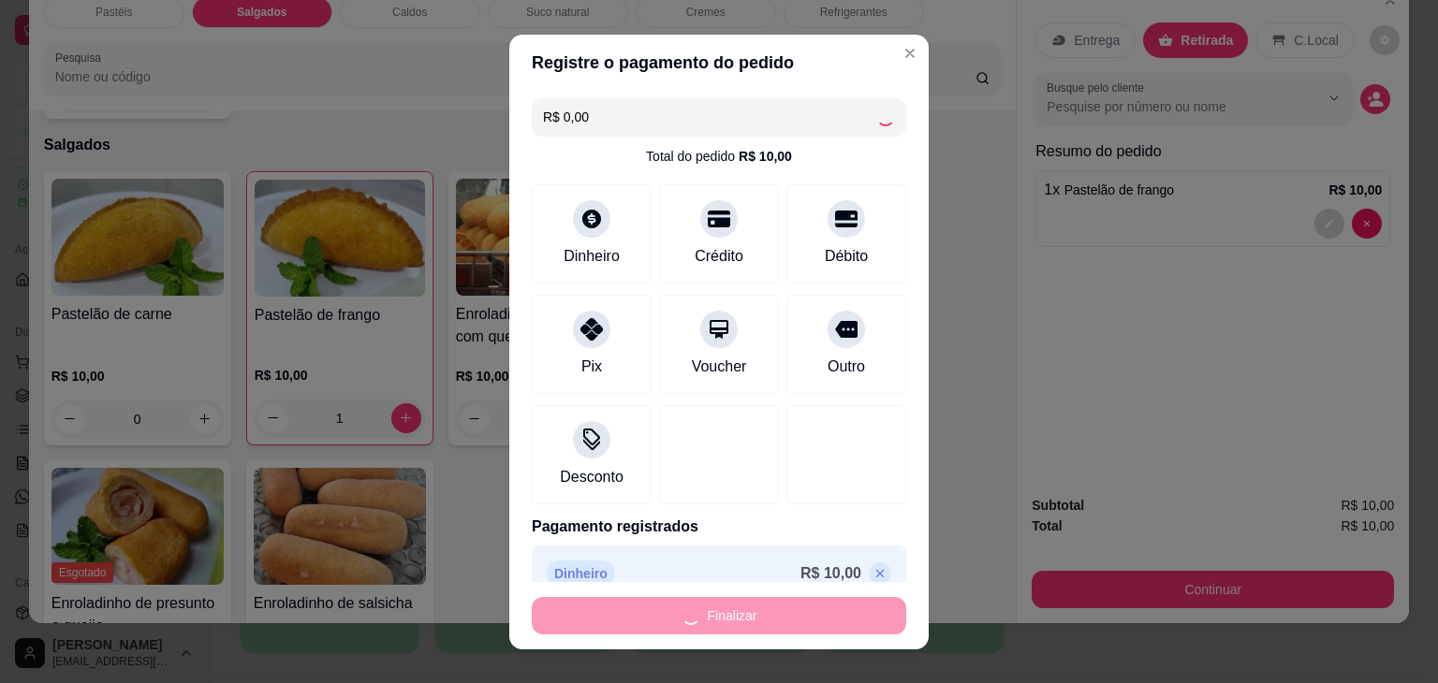
type input "0"
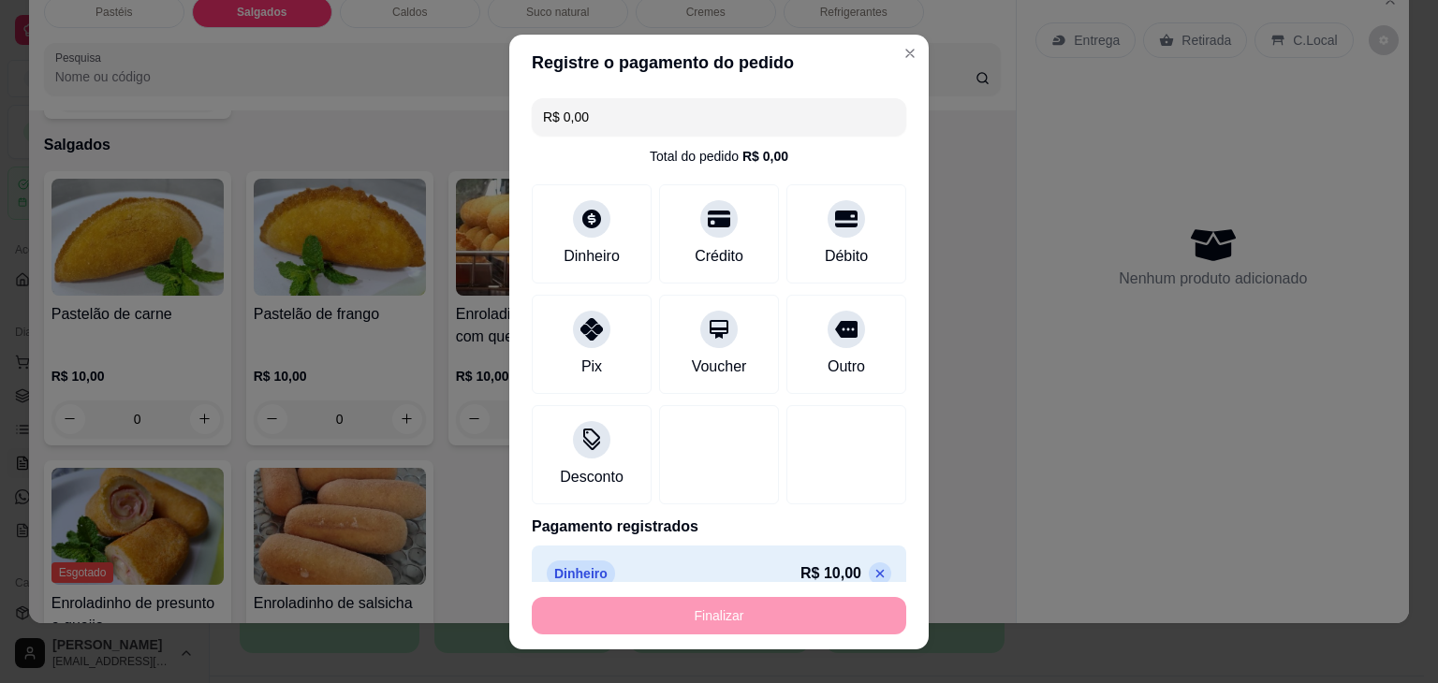
type input "-R$ 10,00"
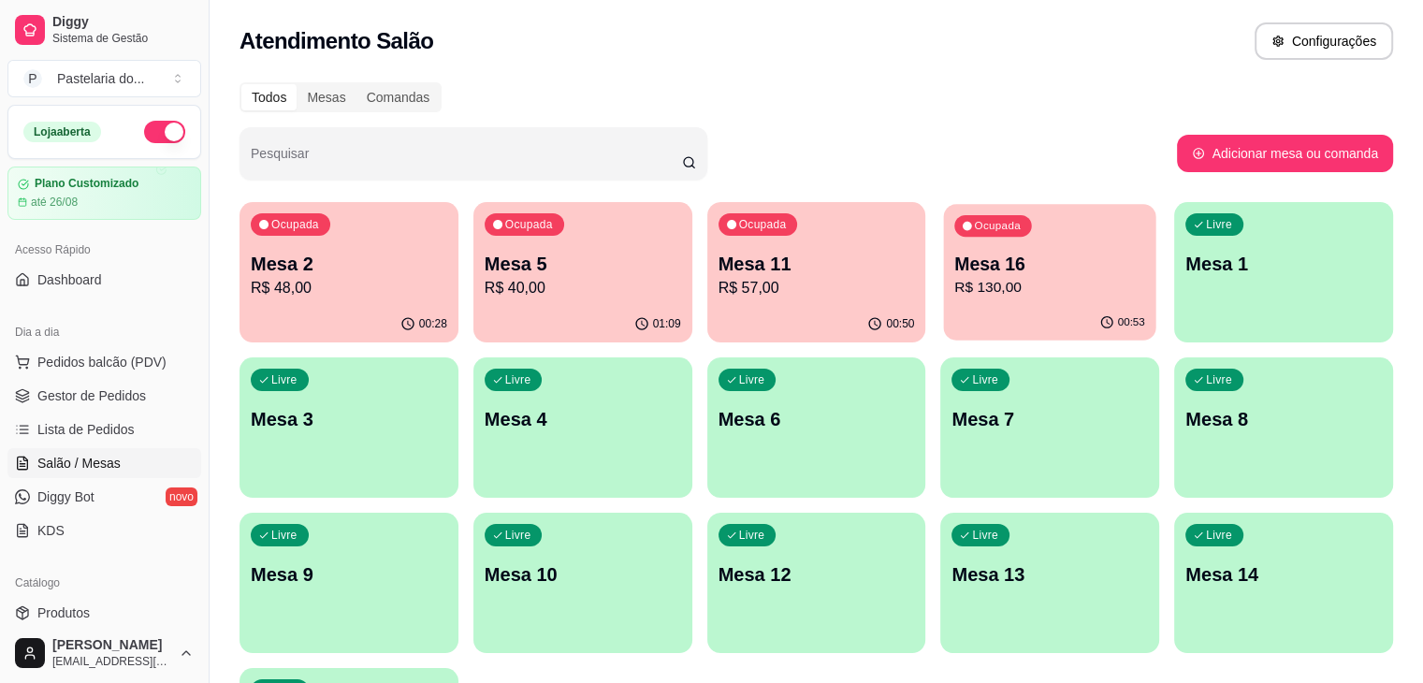
click at [956, 293] on p "R$ 130,00" at bounding box center [1051, 288] width 191 height 22
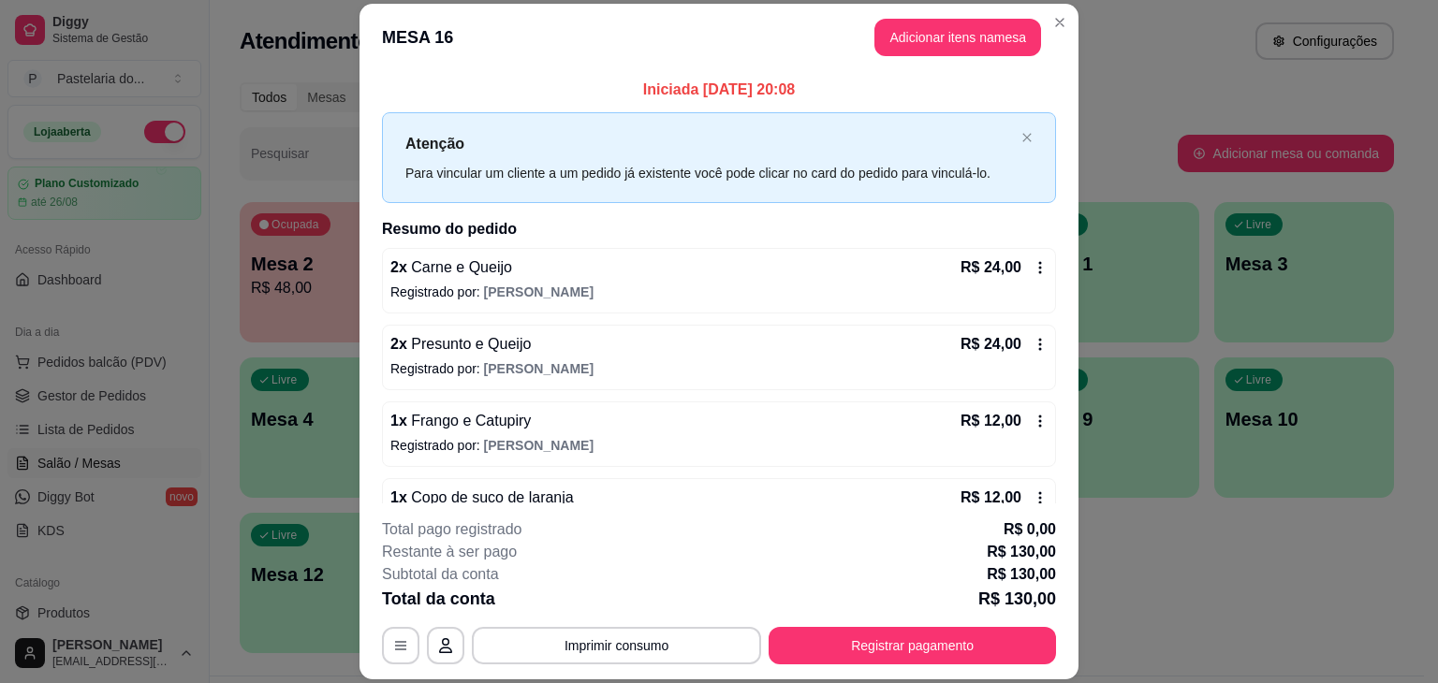
click at [996, 37] on button "Adicionar itens na mesa" at bounding box center [957, 37] width 167 height 37
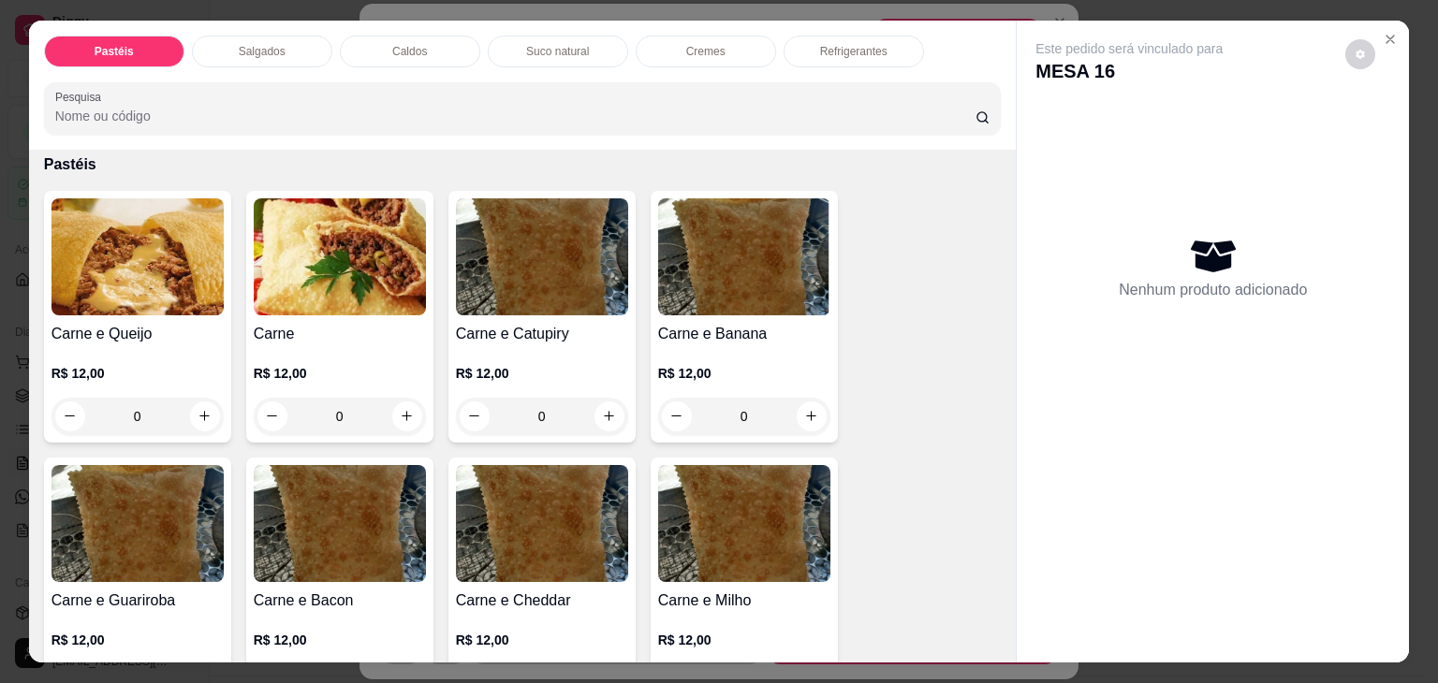
scroll to position [187, 0]
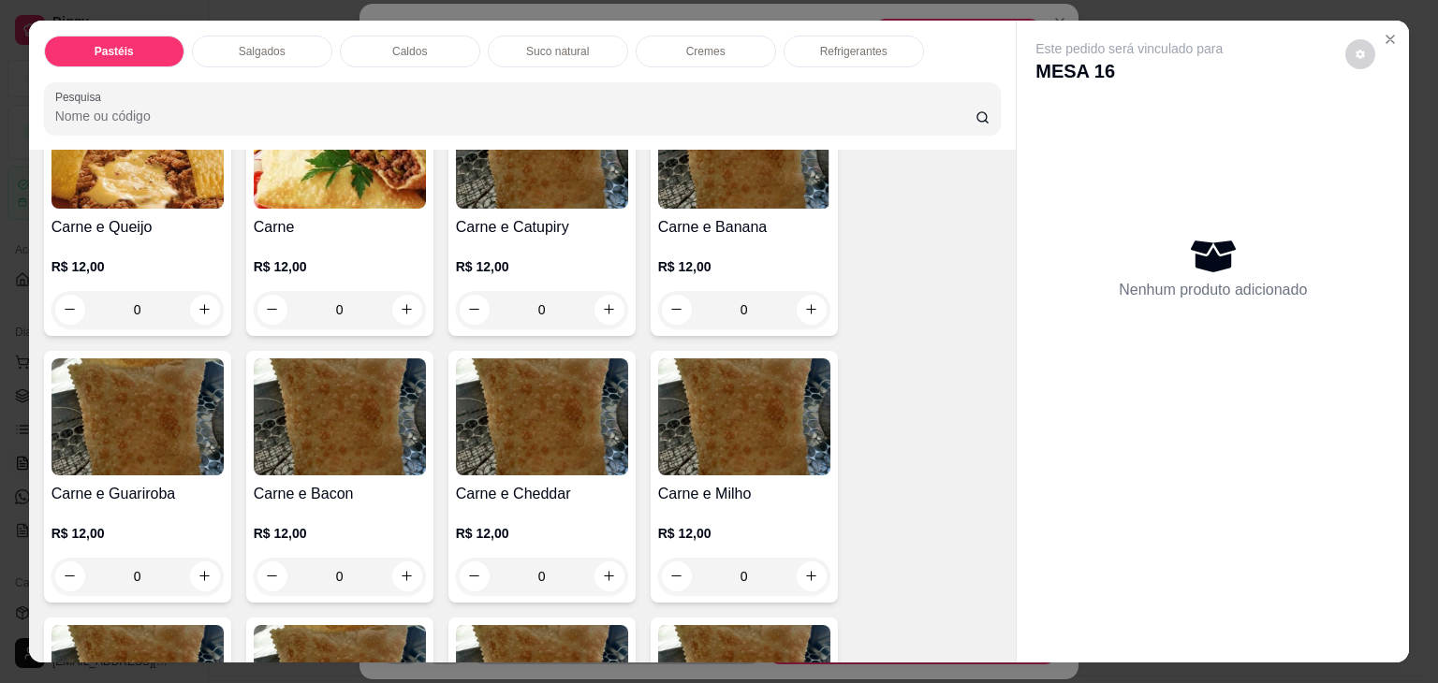
click at [218, 310] on div "Carne e Queijo R$ 12,00 0" at bounding box center [137, 210] width 187 height 252
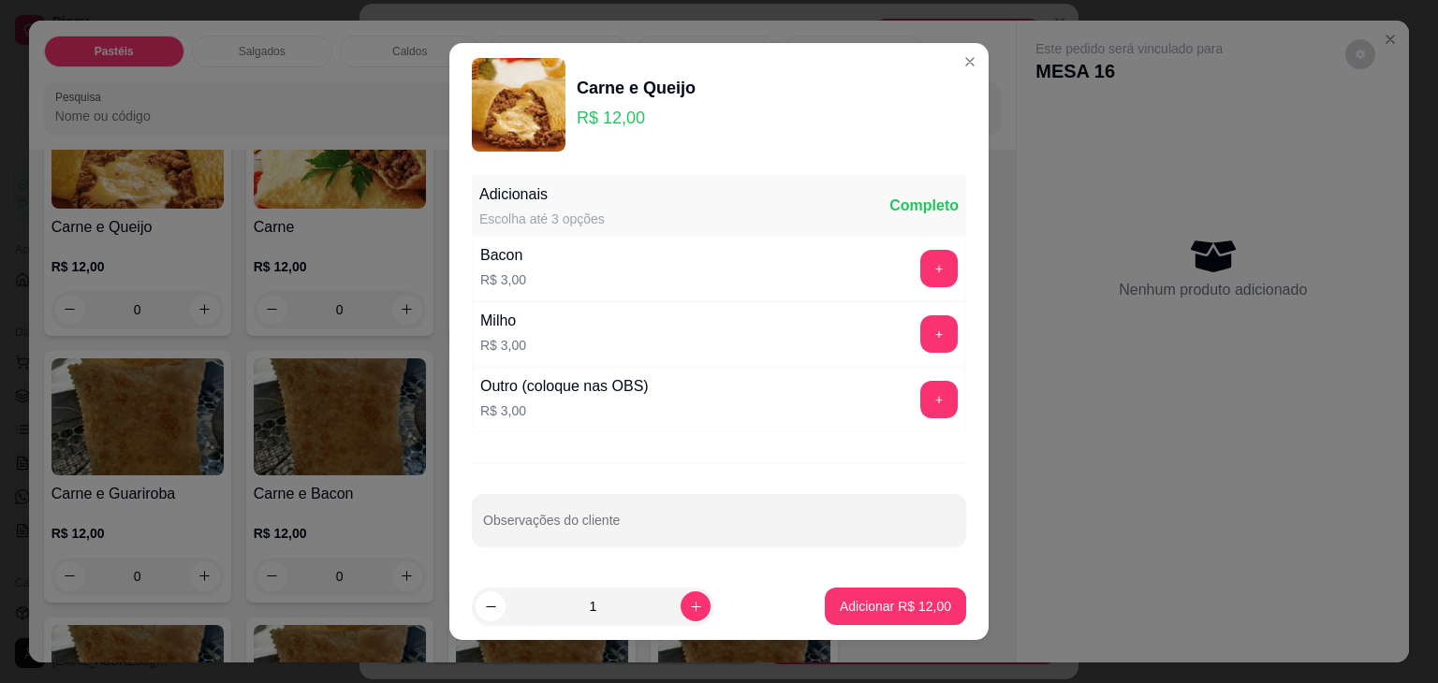
click at [913, 607] on p "Adicionar R$ 12,00" at bounding box center [894, 606] width 111 height 19
type input "1"
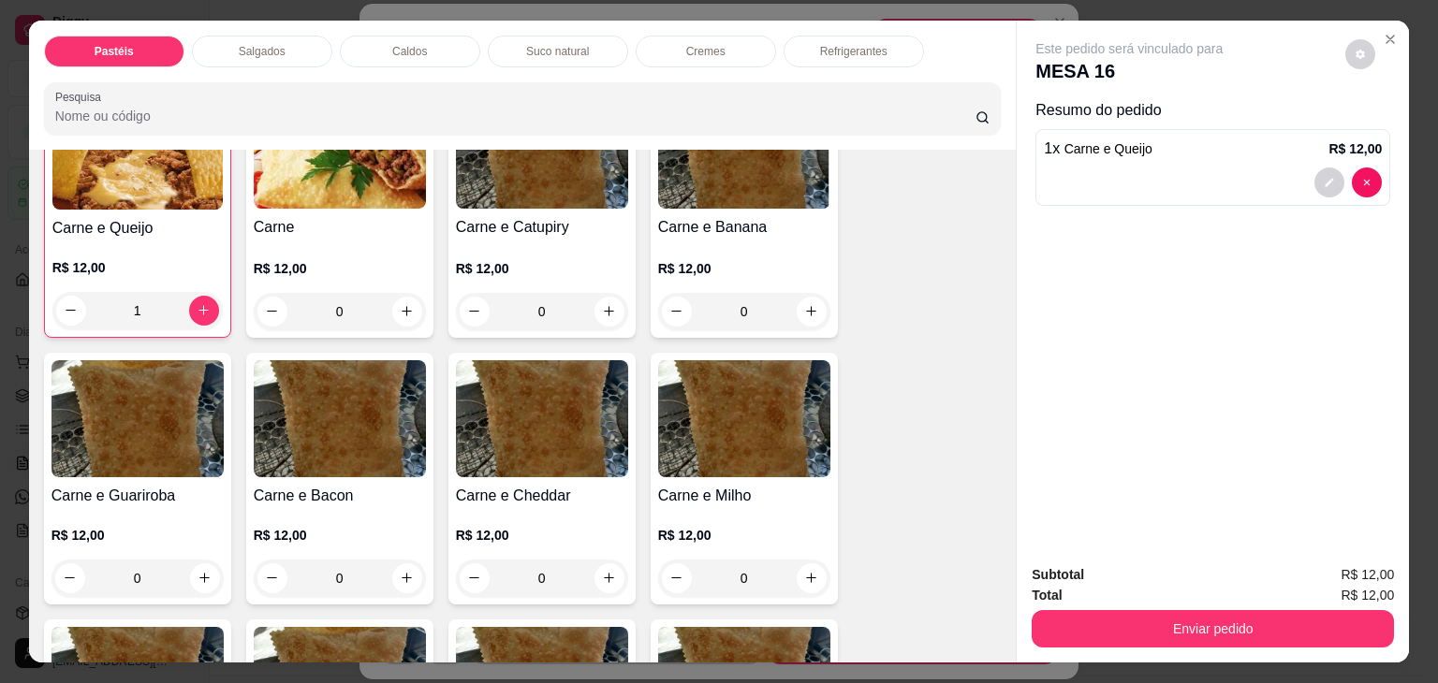
click at [1314, 620] on button "Enviar pedido" at bounding box center [1212, 628] width 362 height 37
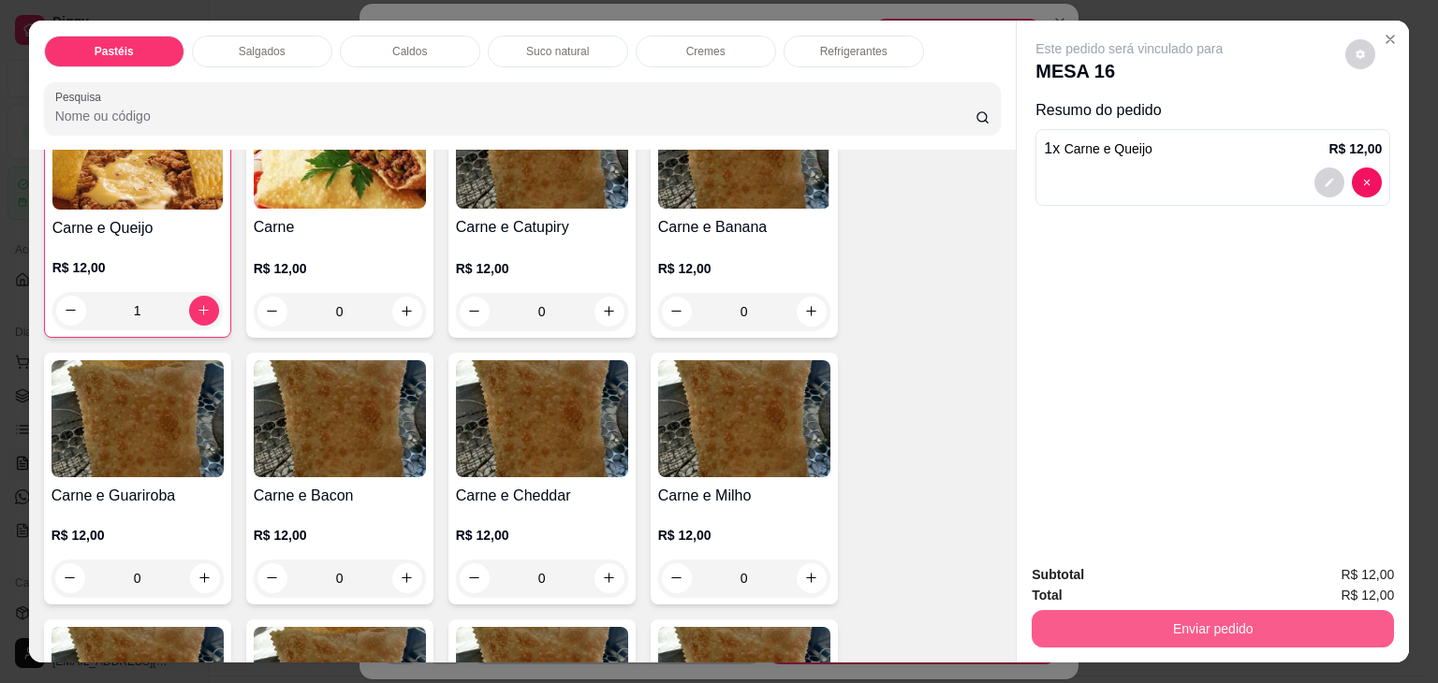
click at [1082, 610] on button "Enviar pedido" at bounding box center [1212, 628] width 362 height 37
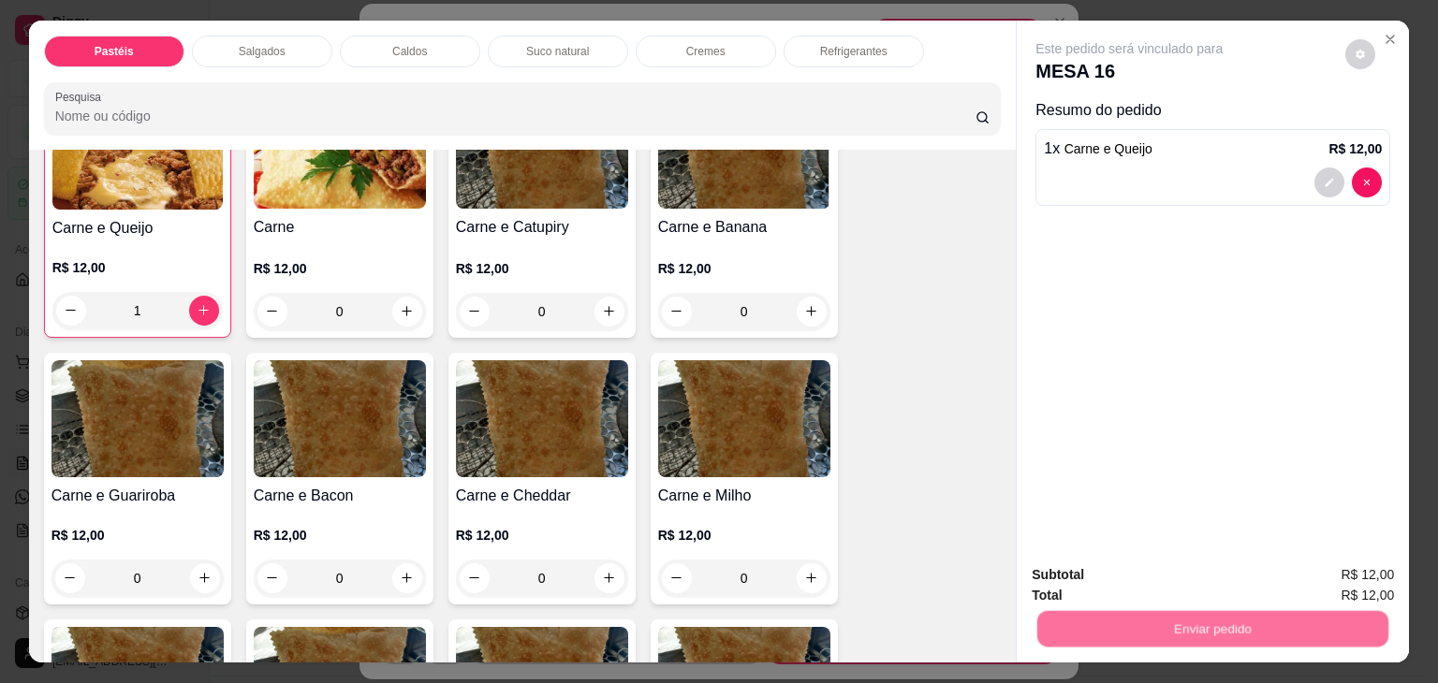
click at [1107, 574] on button "Não registrar e enviar pedido" at bounding box center [1150, 575] width 189 height 35
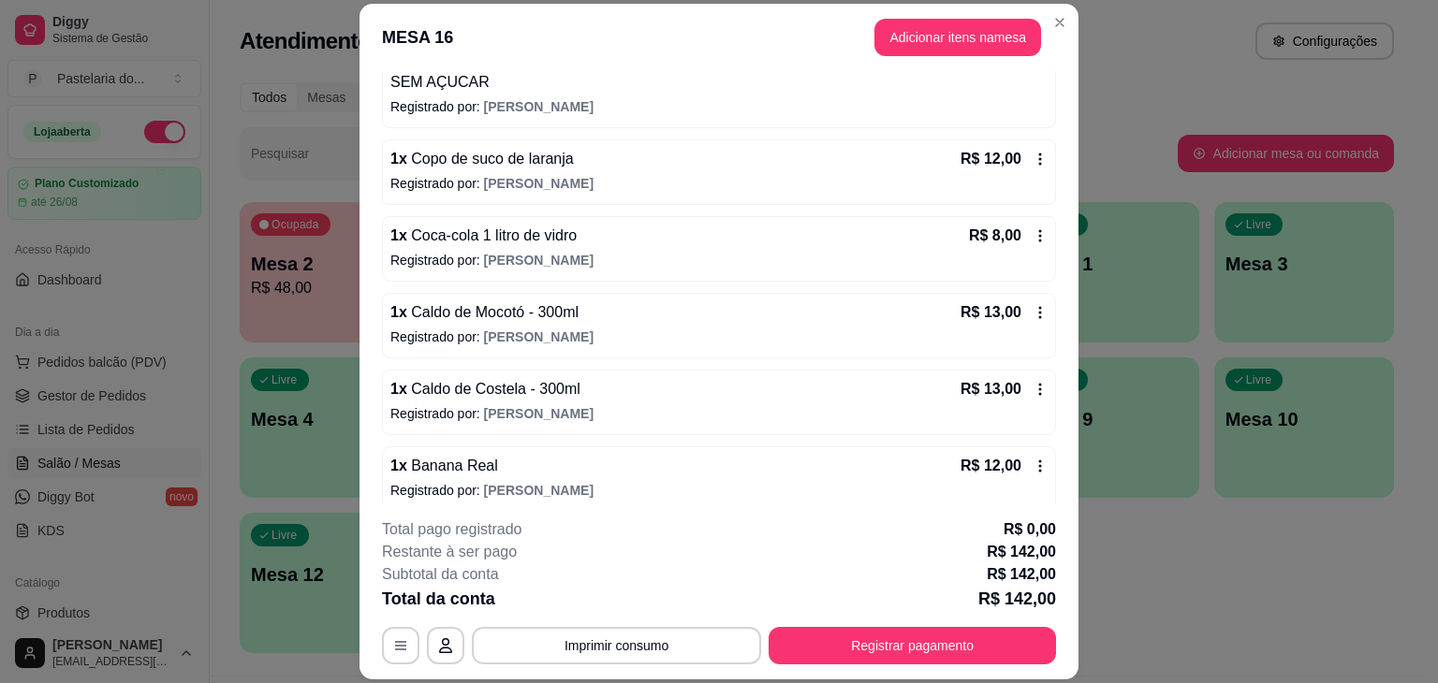
scroll to position [556, 0]
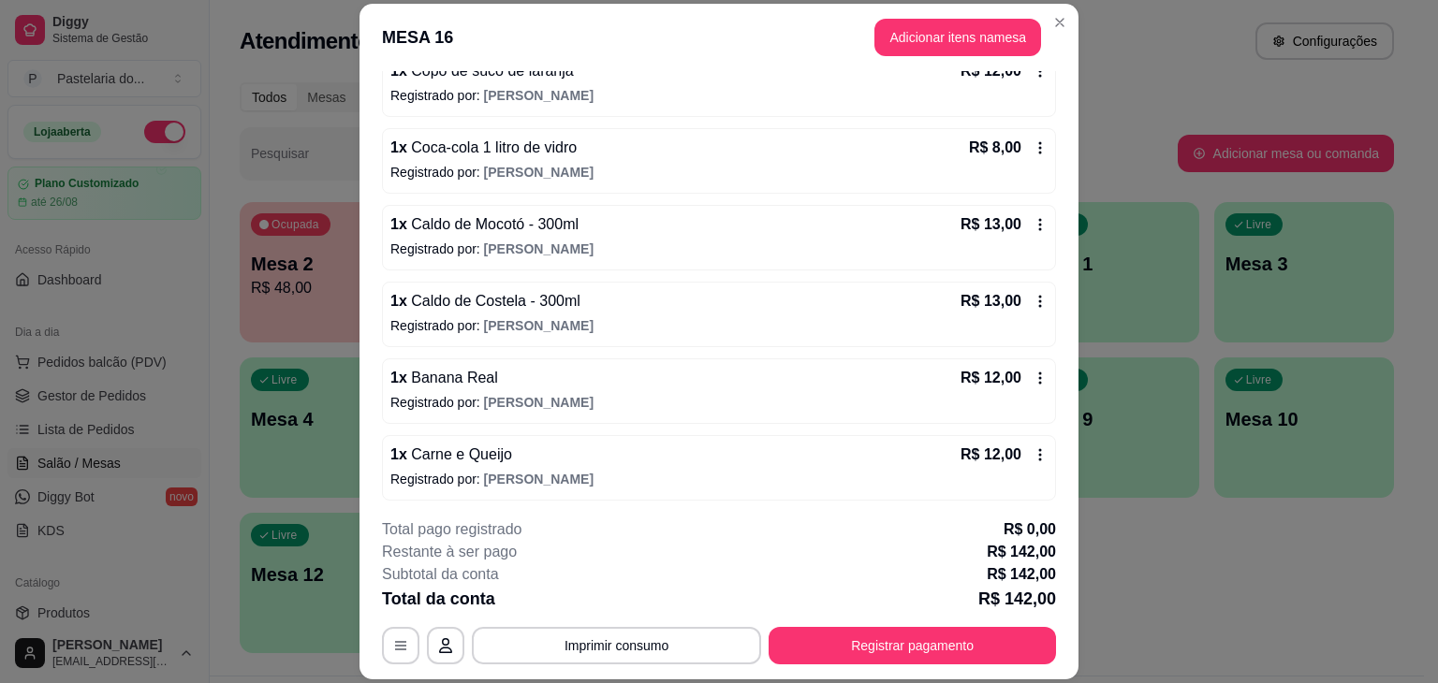
click at [898, 660] on button "Registrar pagamento" at bounding box center [911, 645] width 287 height 37
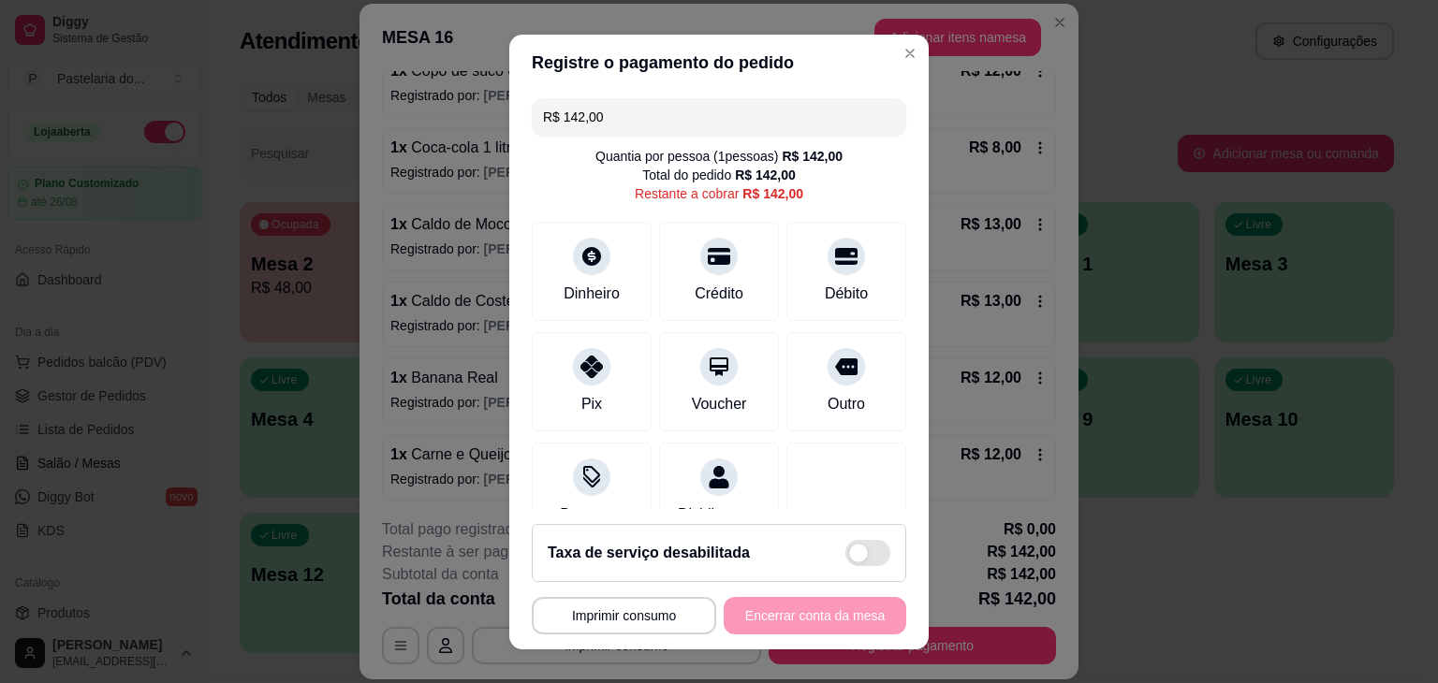
drag, startPoint x: 607, startPoint y: 120, endPoint x: 519, endPoint y: 108, distance: 88.8
click at [519, 108] on div "R$ 142,00 Quantia por pessoa ( 1 pessoas) R$ 142,00 Total do pedido R$ 142,00 R…" at bounding box center [718, 300] width 419 height 418
drag, startPoint x: 659, startPoint y: 119, endPoint x: 518, endPoint y: 132, distance: 141.9
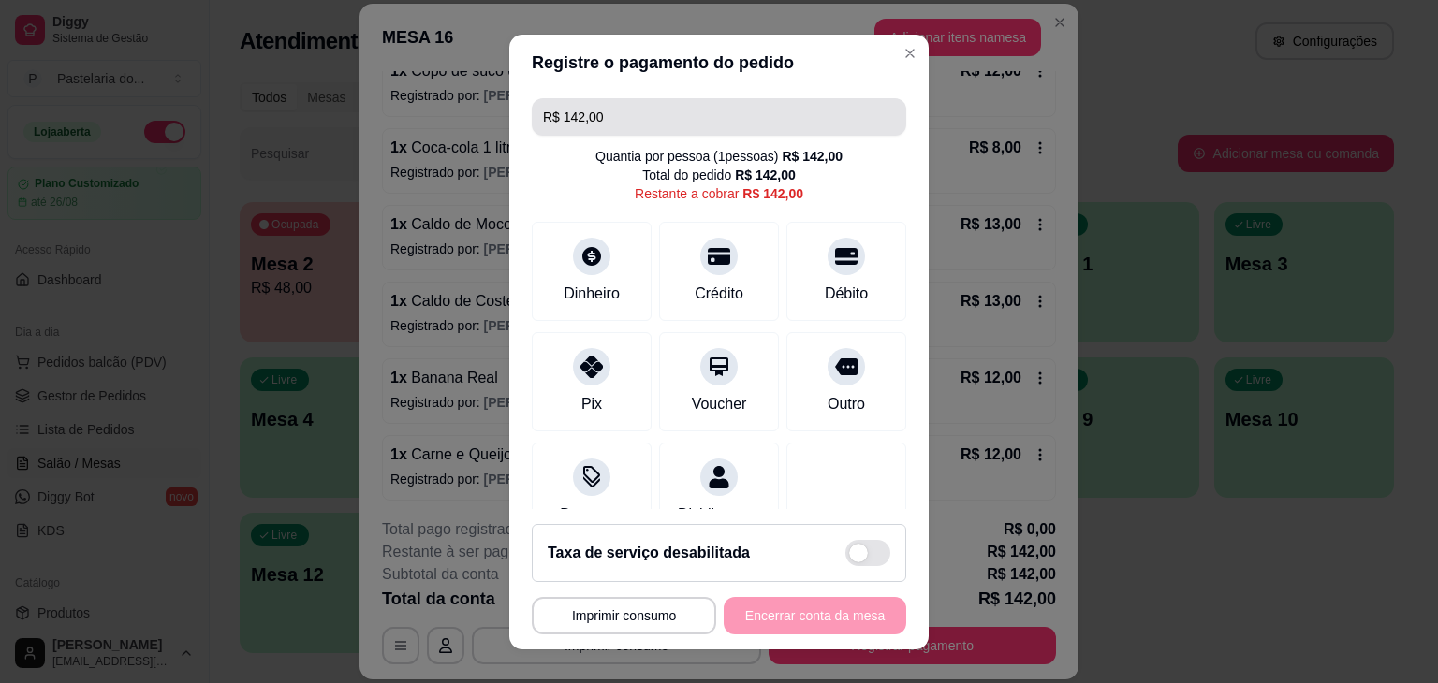
click at [559, 125] on input "R$ 142,00" at bounding box center [719, 116] width 352 height 37
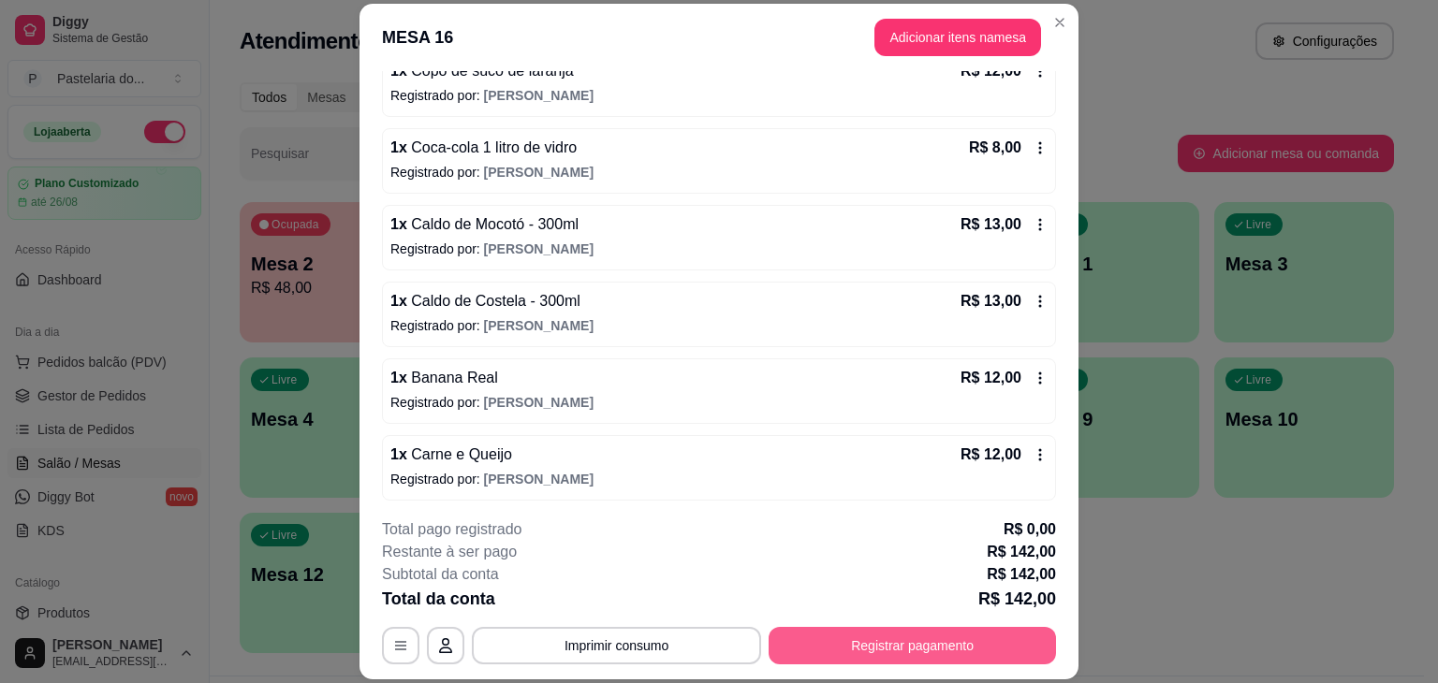
click at [845, 644] on button "Registrar pagamento" at bounding box center [911, 645] width 287 height 37
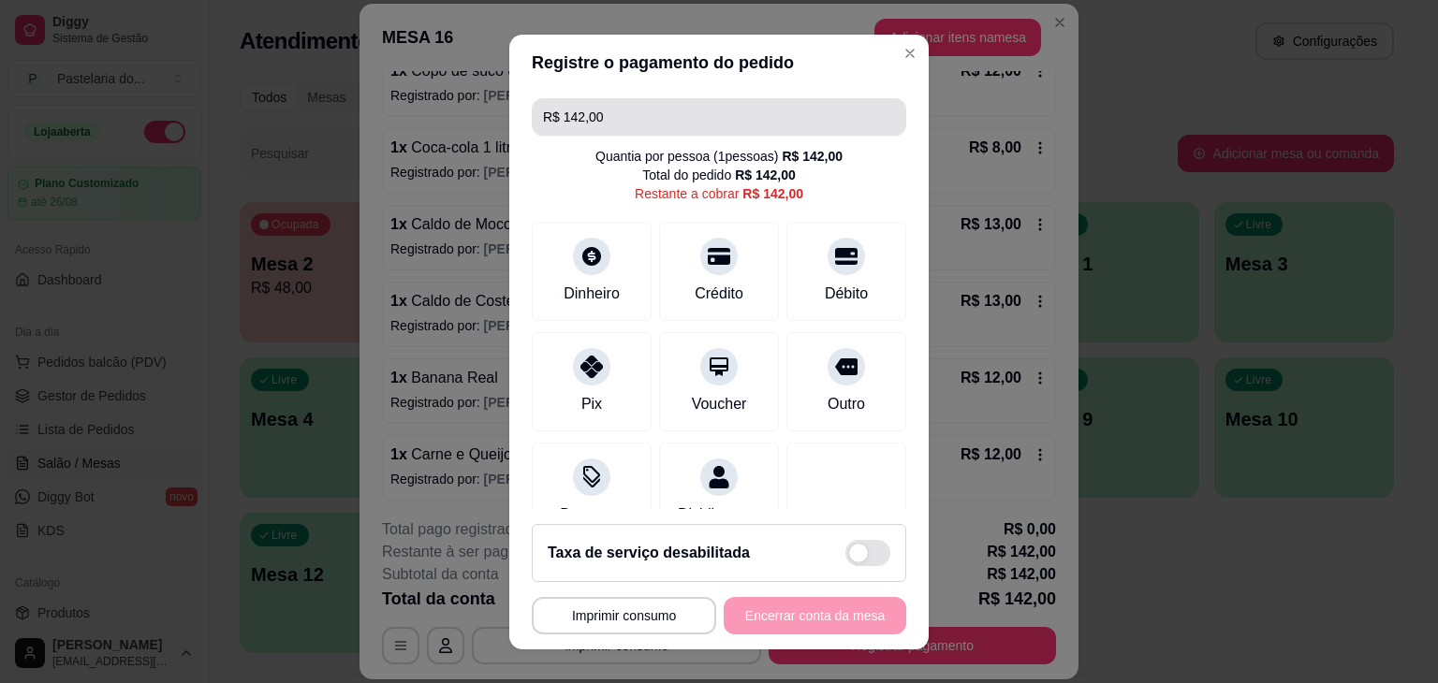
drag, startPoint x: 577, startPoint y: 109, endPoint x: 505, endPoint y: 106, distance: 72.1
click at [512, 106] on div "R$ 142,00 Quantia por pessoa ( 1 pessoas) R$ 142,00 Total do pedido R$ 142,00 R…" at bounding box center [718, 300] width 419 height 418
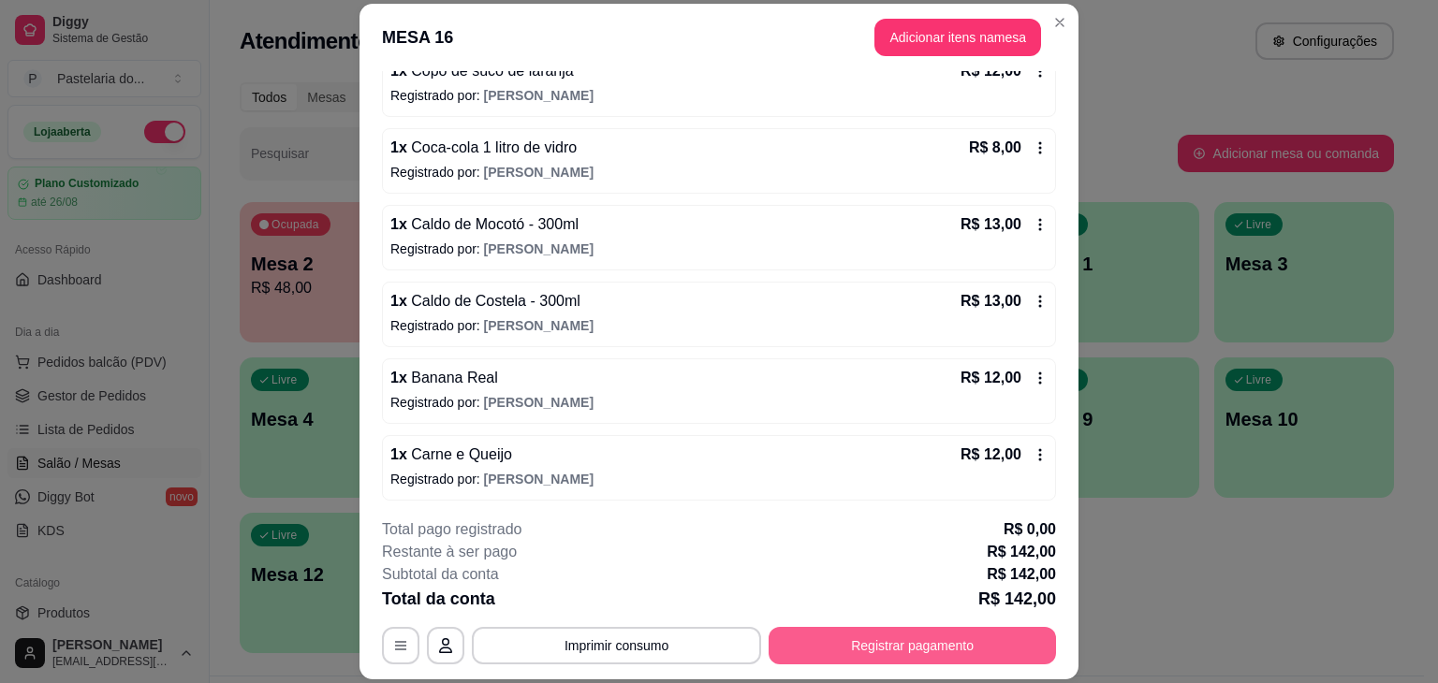
click at [871, 645] on button "Registrar pagamento" at bounding box center [911, 645] width 287 height 37
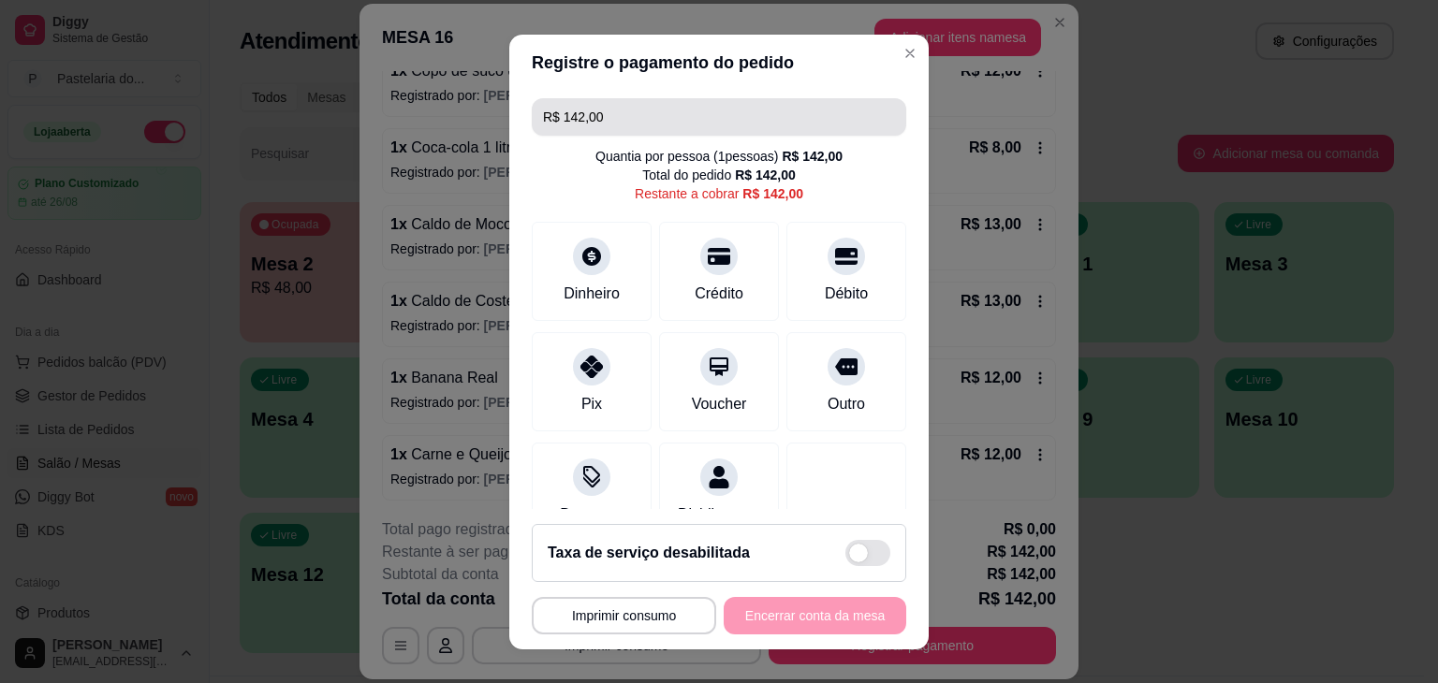
click at [675, 118] on input "R$ 142,00" at bounding box center [719, 116] width 352 height 37
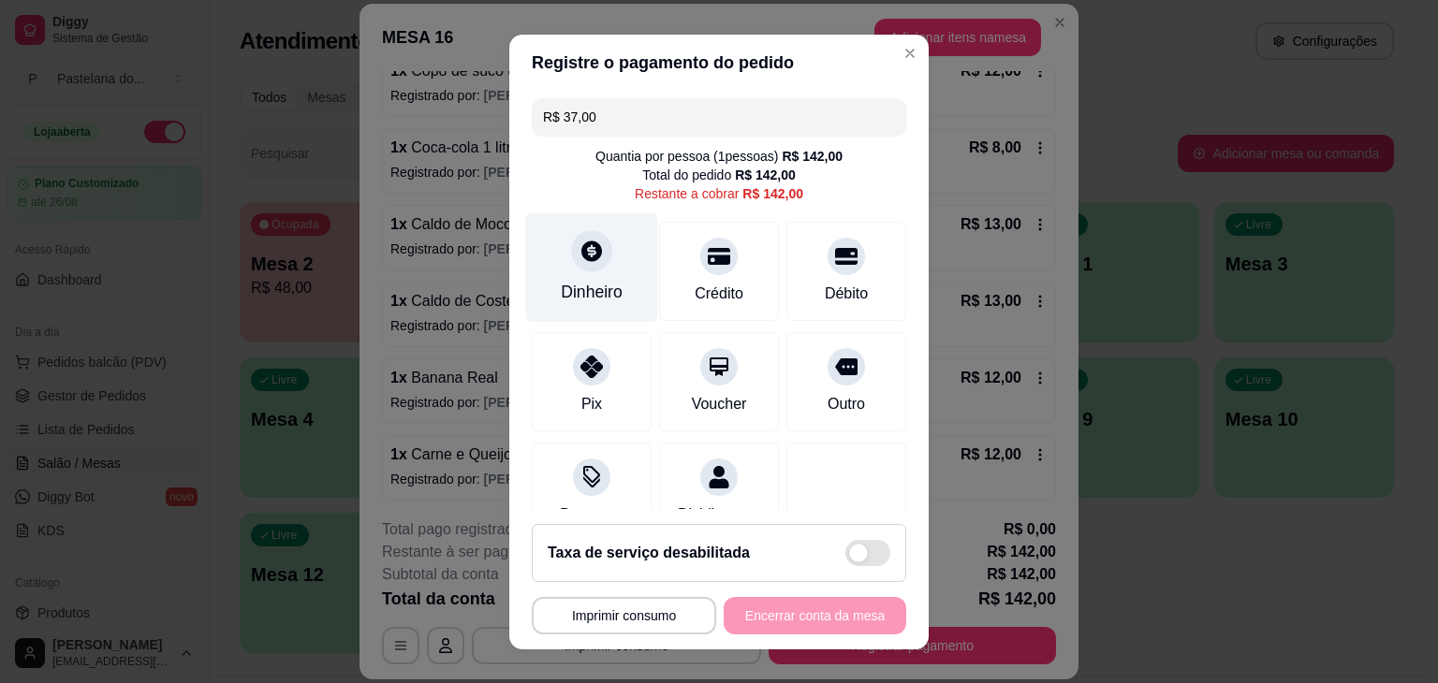
click at [603, 294] on div "Dinheiro" at bounding box center [592, 292] width 62 height 24
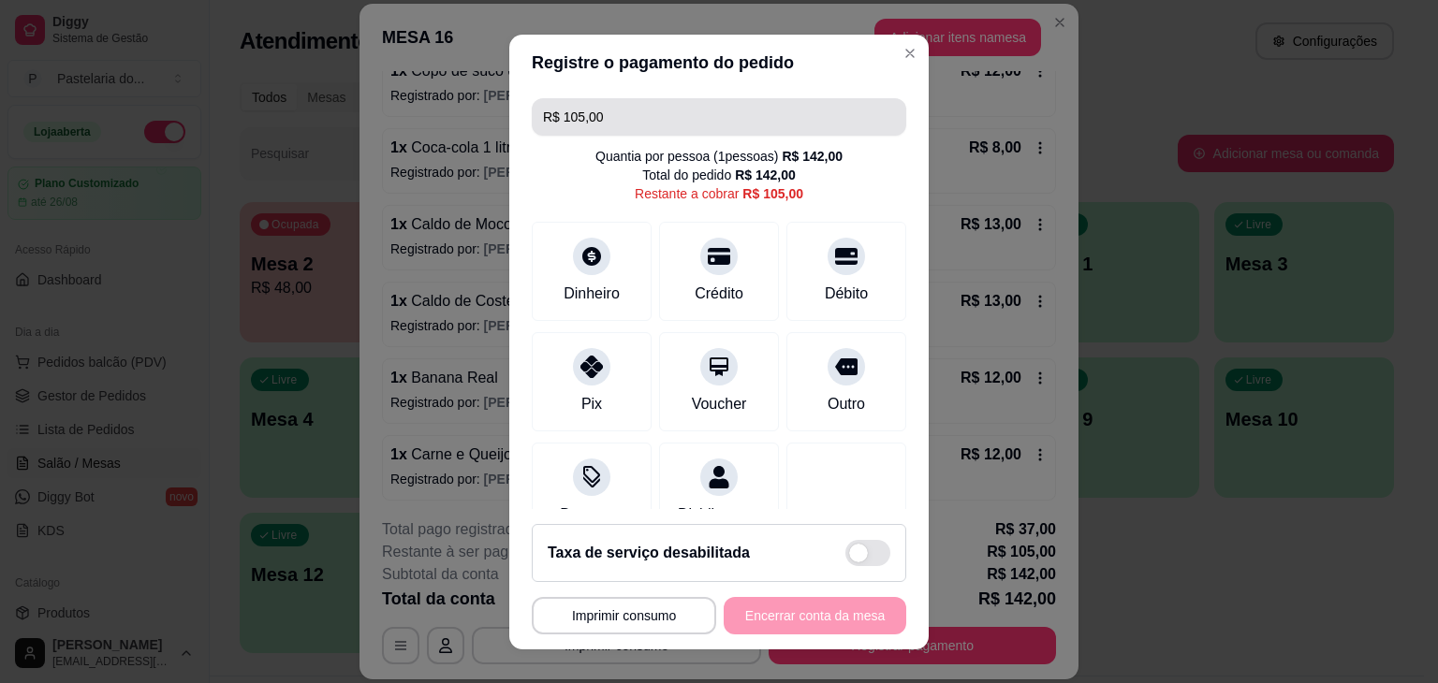
click at [670, 124] on input "R$ 105,00" at bounding box center [719, 116] width 352 height 37
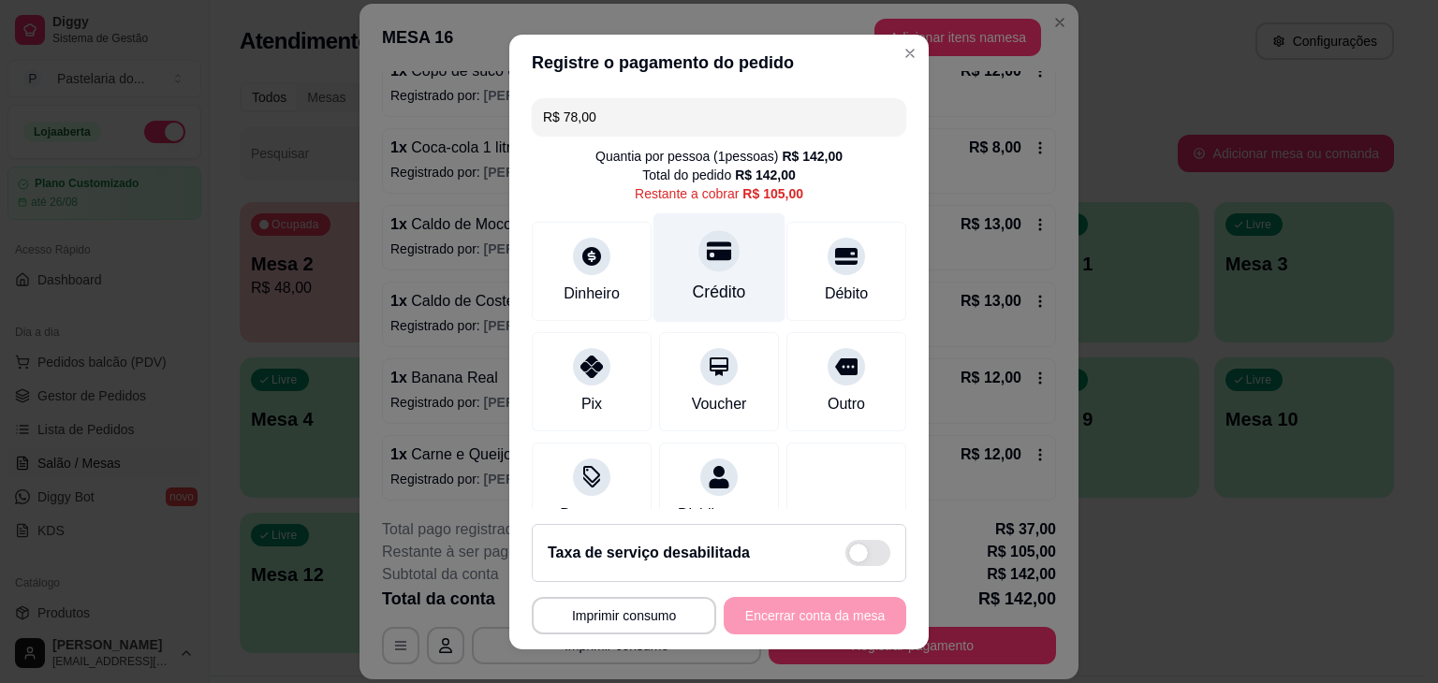
click at [696, 290] on div "Crédito" at bounding box center [719, 292] width 53 height 24
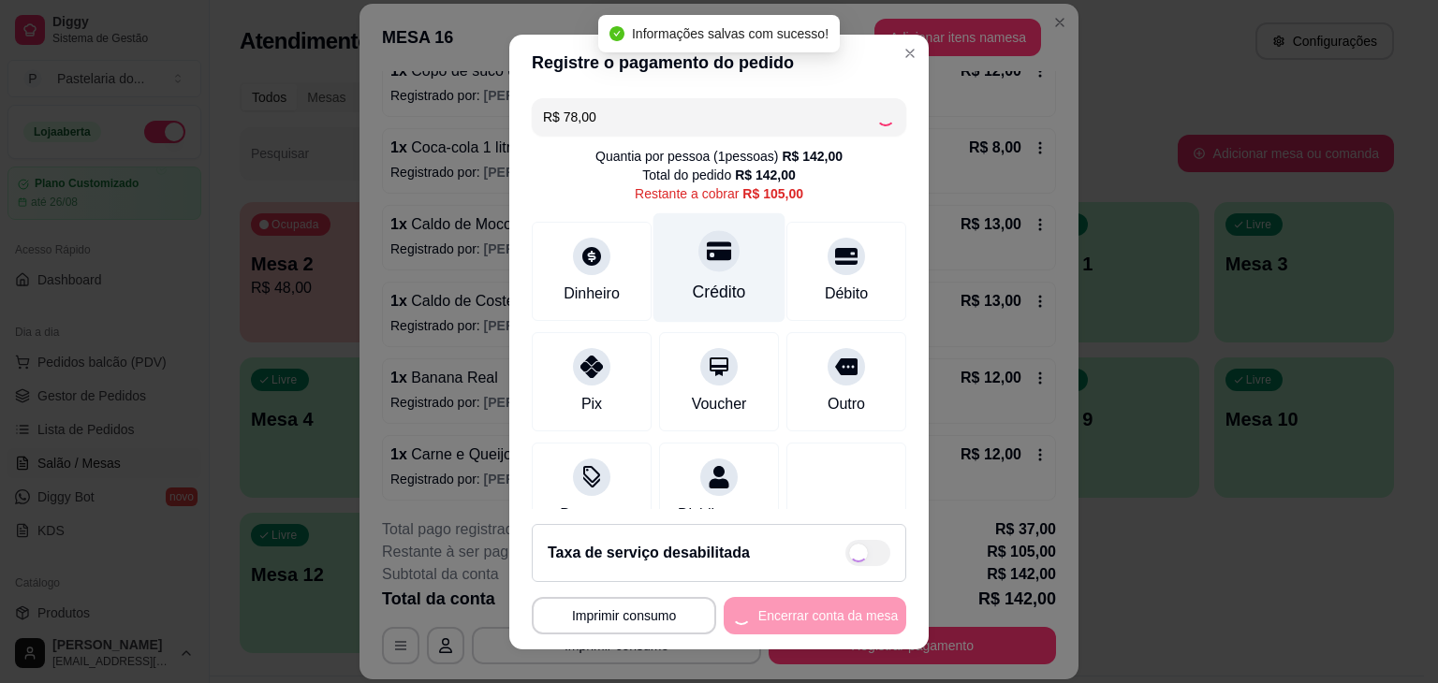
type input "R$ 27,00"
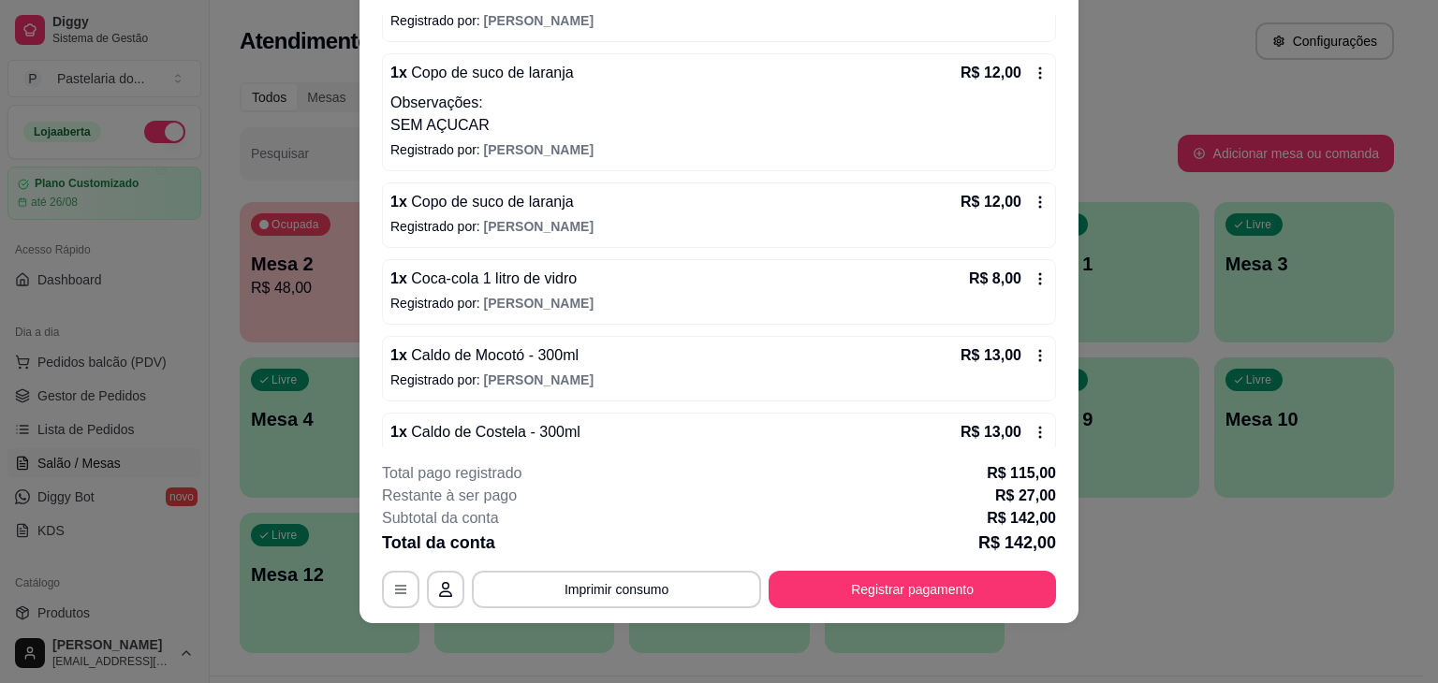
scroll to position [0, 0]
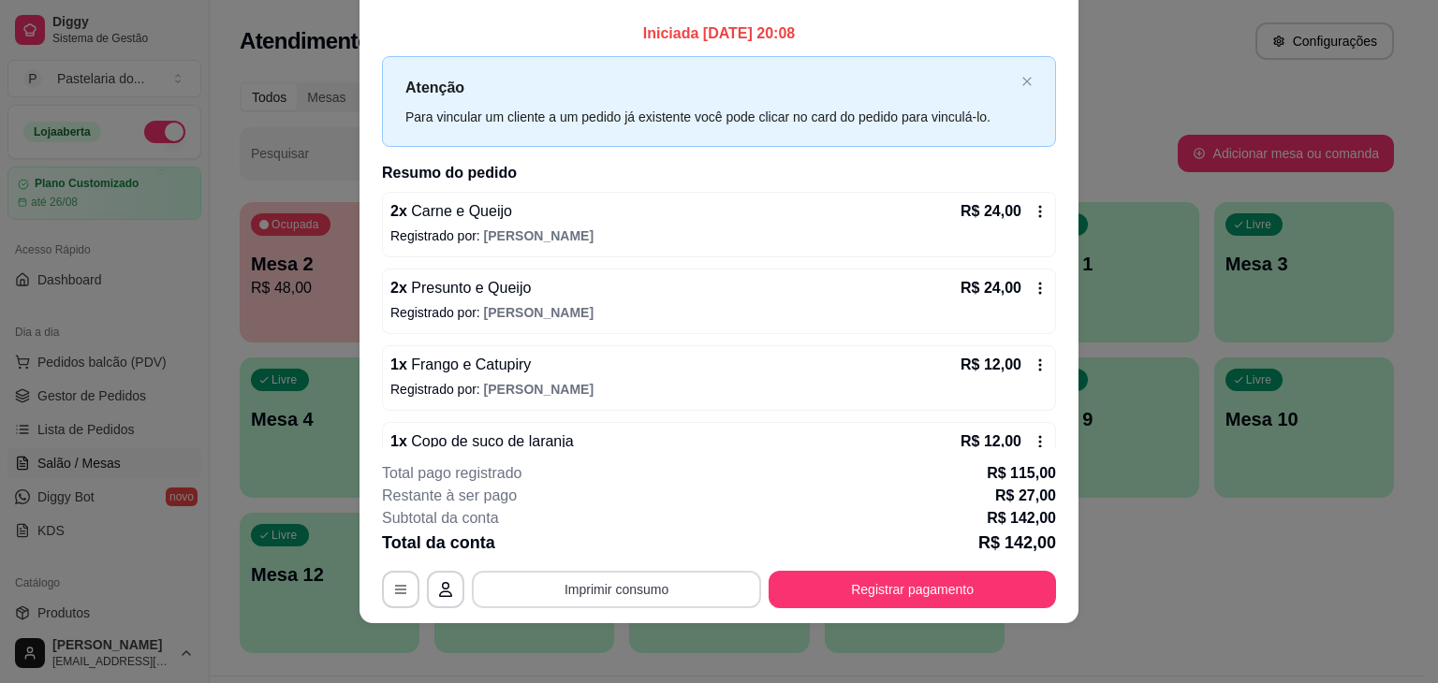
click at [640, 602] on button "Imprimir consumo" at bounding box center [616, 589] width 289 height 37
click at [603, 551] on button "IMPRESSORA" at bounding box center [615, 547] width 136 height 30
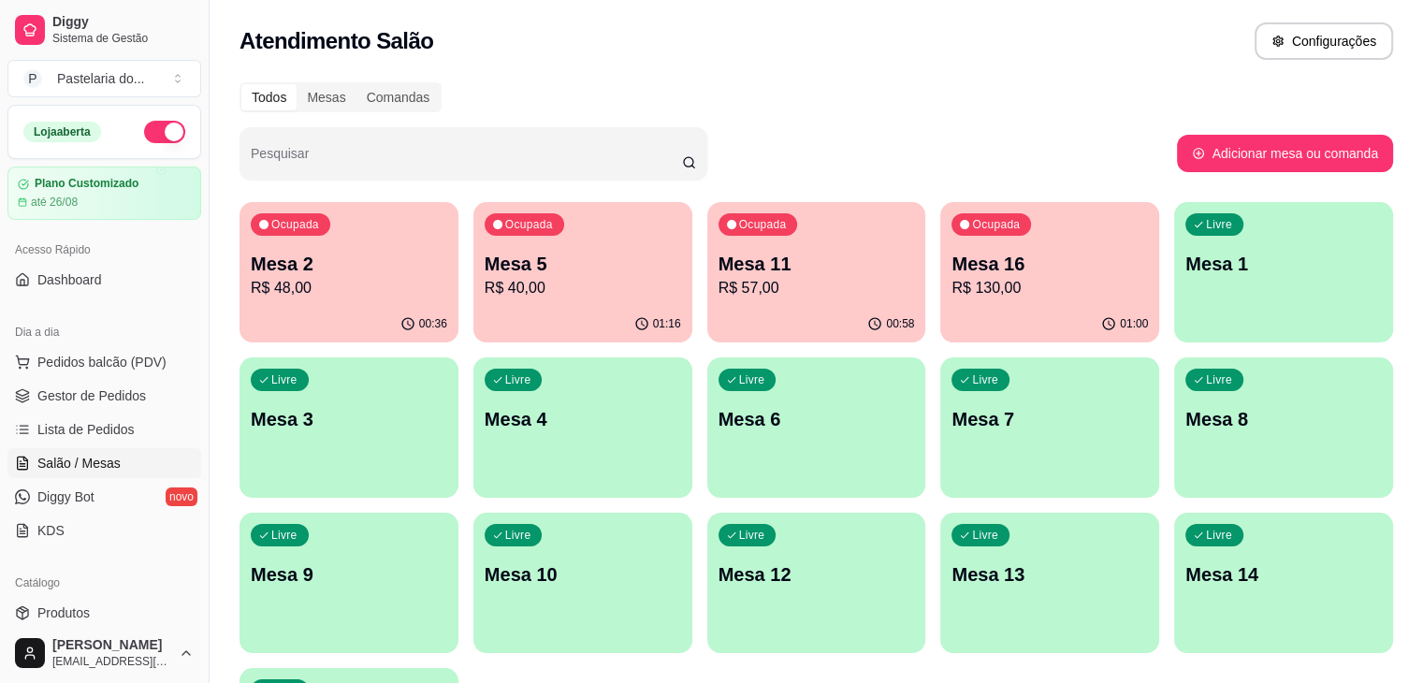
click at [326, 244] on div "Ocupada Mesa 2 R$ 48,00" at bounding box center [349, 254] width 219 height 104
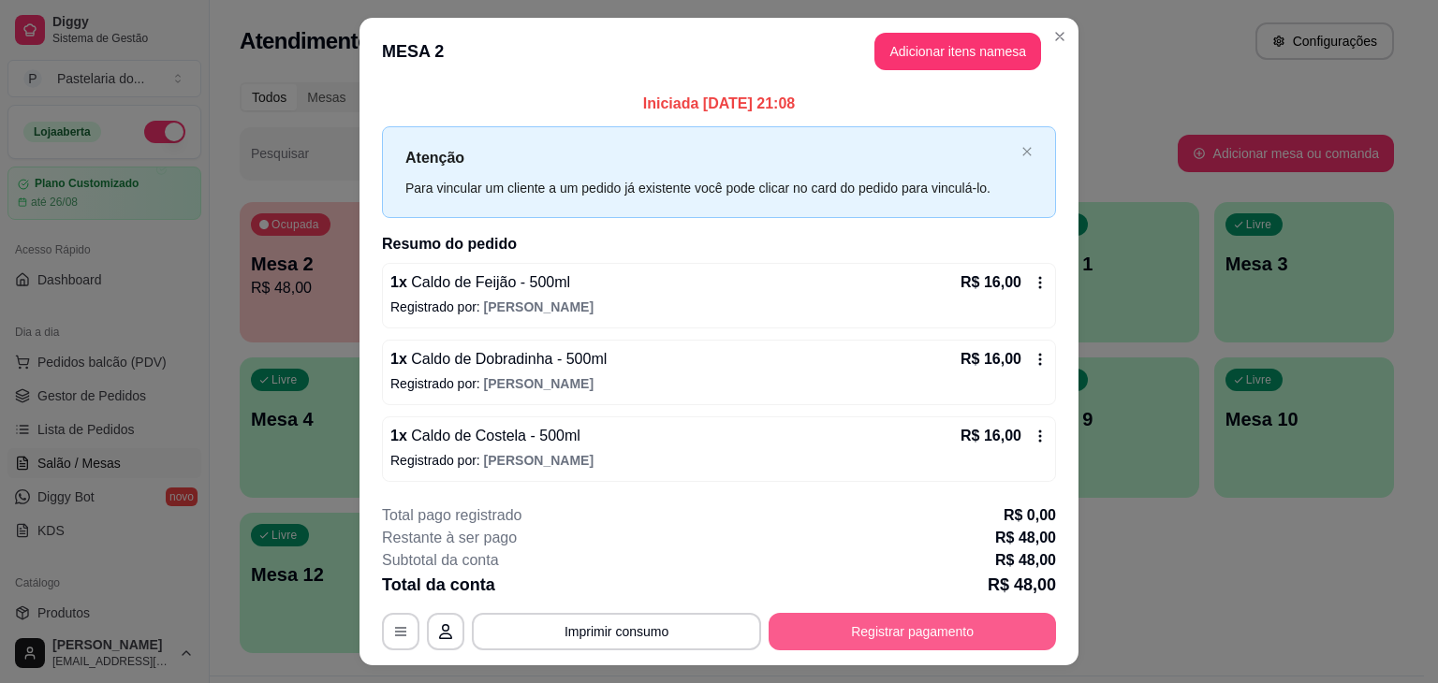
click at [961, 641] on button "Registrar pagamento" at bounding box center [911, 631] width 287 height 37
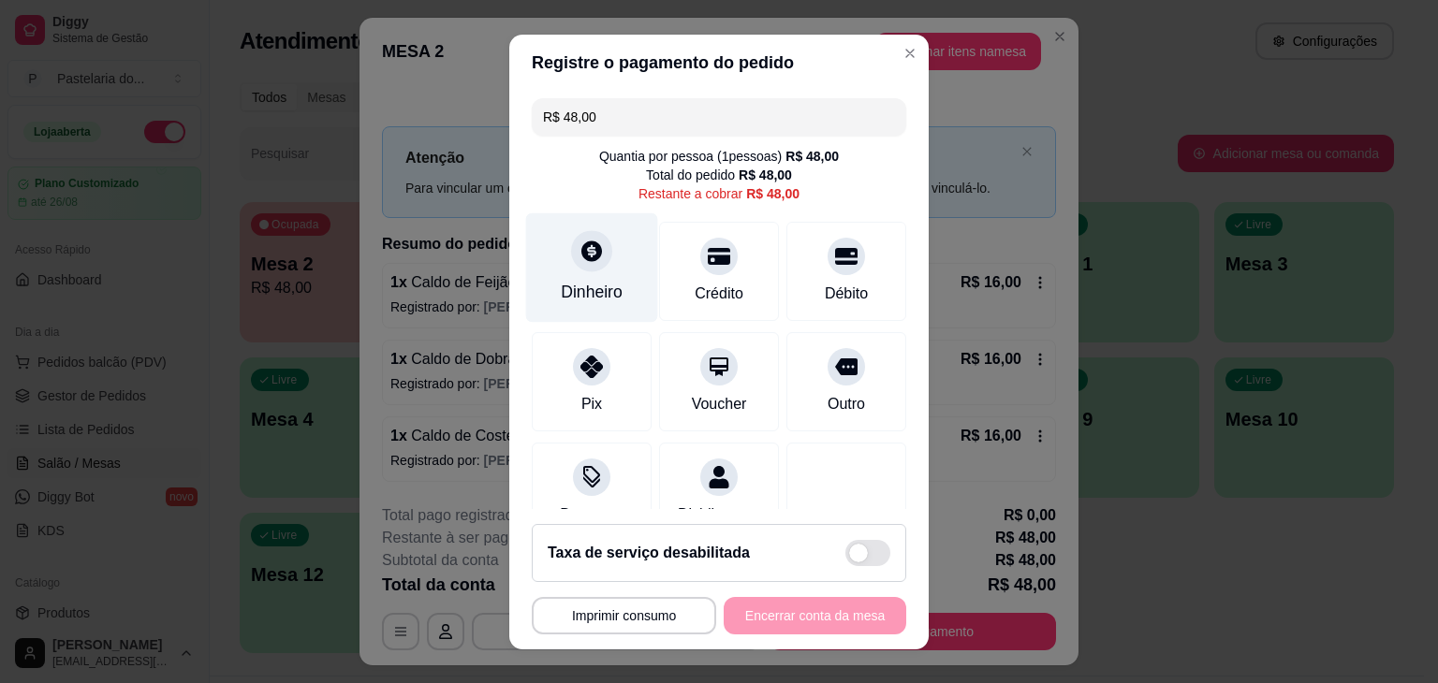
click at [559, 259] on div "Dinheiro" at bounding box center [592, 266] width 132 height 109
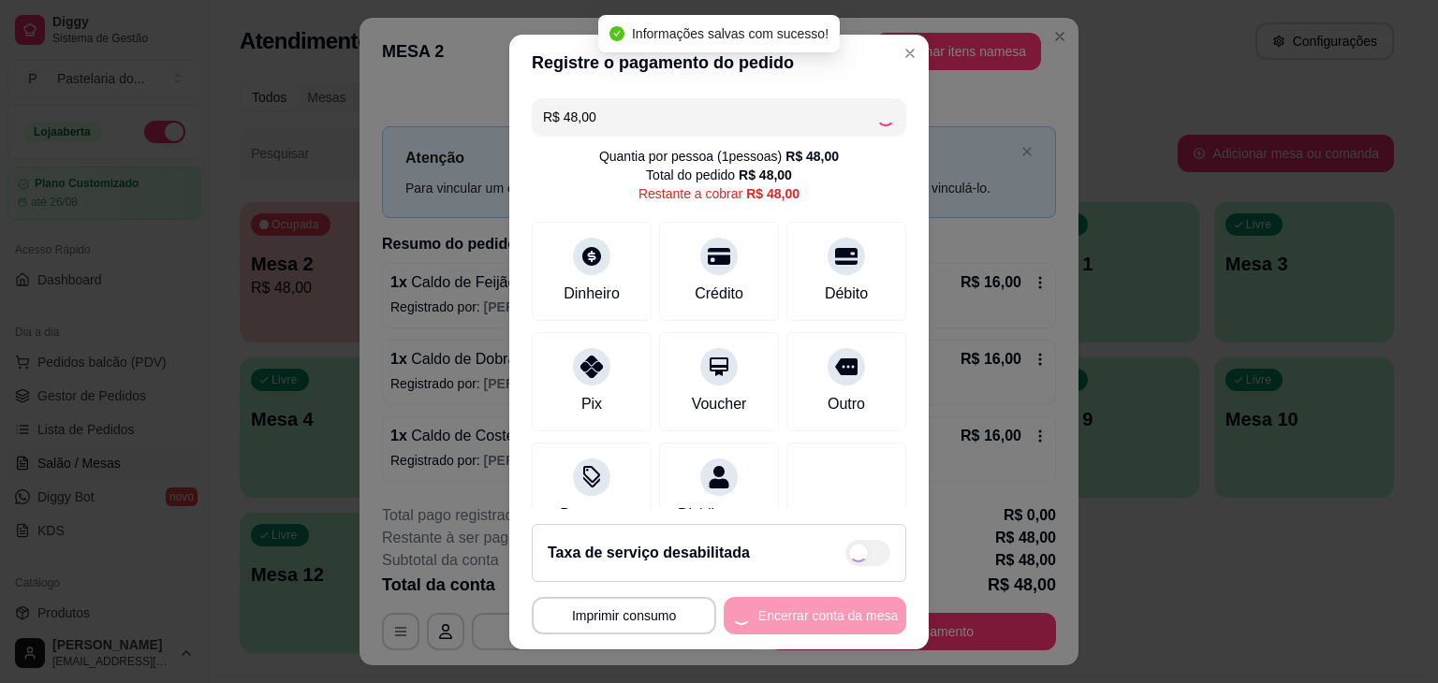
type input "R$ 0,00"
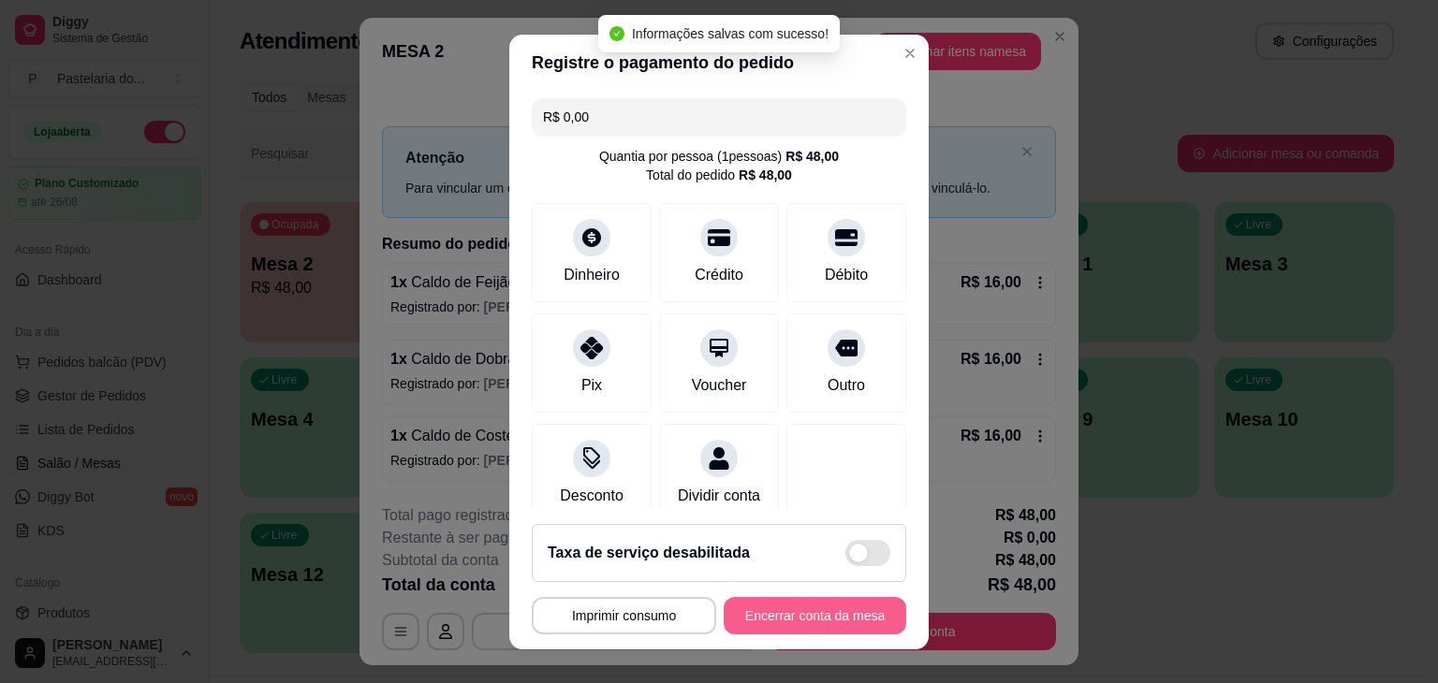
click at [835, 620] on button "Encerrar conta da mesa" at bounding box center [814, 615] width 182 height 37
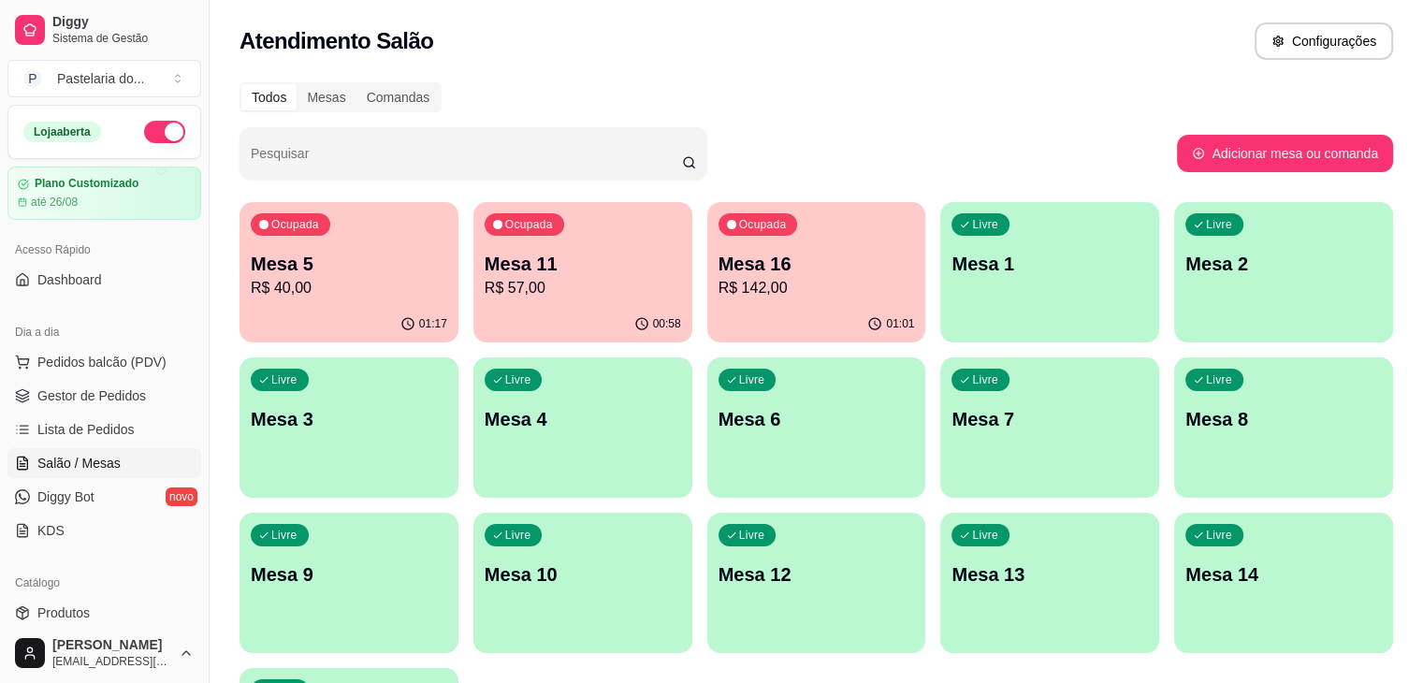
click at [719, 270] on p "Mesa 16" at bounding box center [817, 264] width 197 height 26
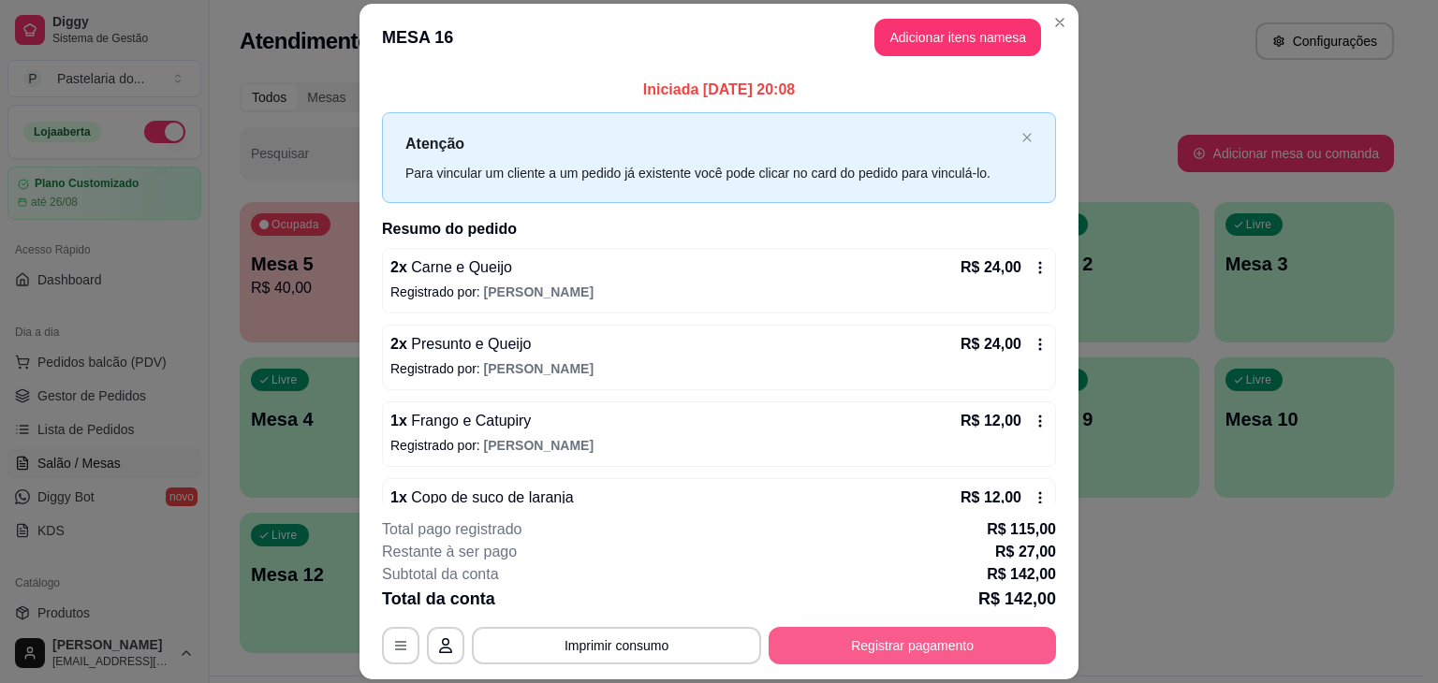
click at [816, 649] on button "Registrar pagamento" at bounding box center [911, 645] width 287 height 37
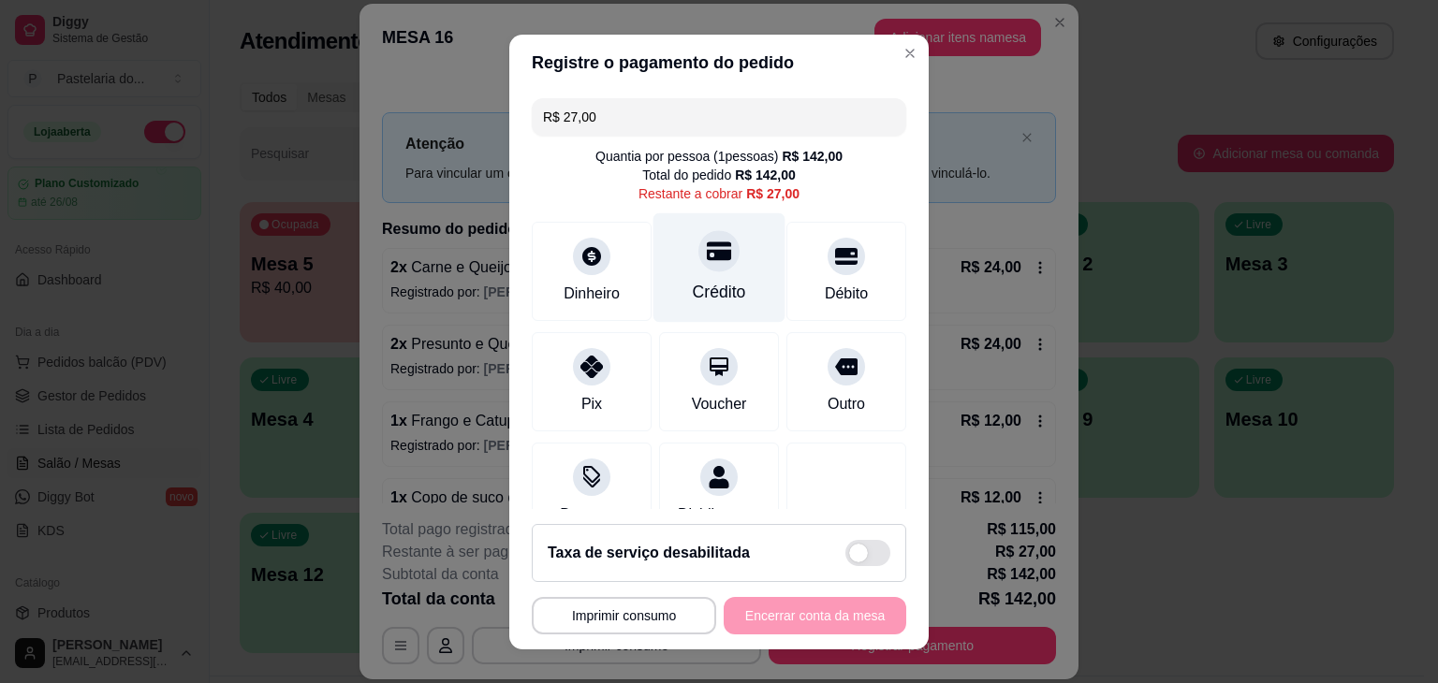
click at [674, 275] on div "Crédito" at bounding box center [719, 266] width 132 height 109
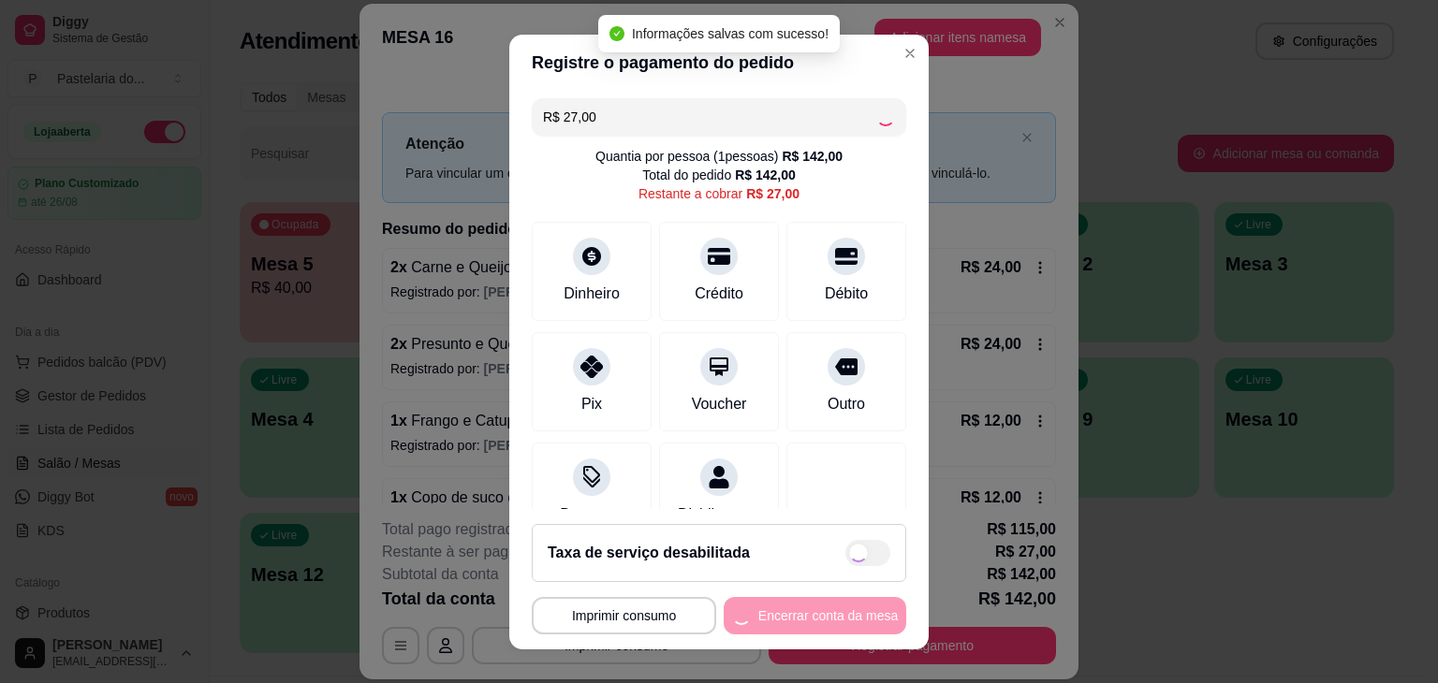
type input "R$ 0,00"
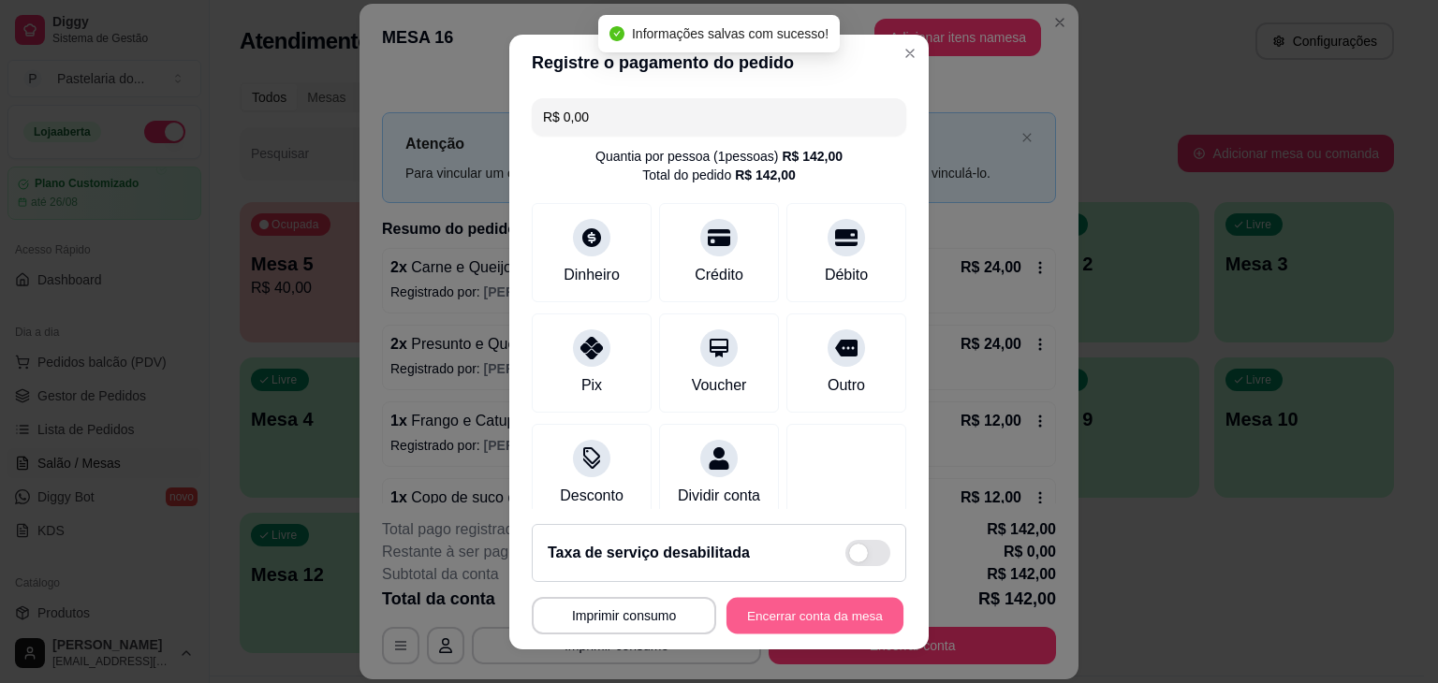
click at [846, 615] on button "Encerrar conta da mesa" at bounding box center [814, 615] width 177 height 36
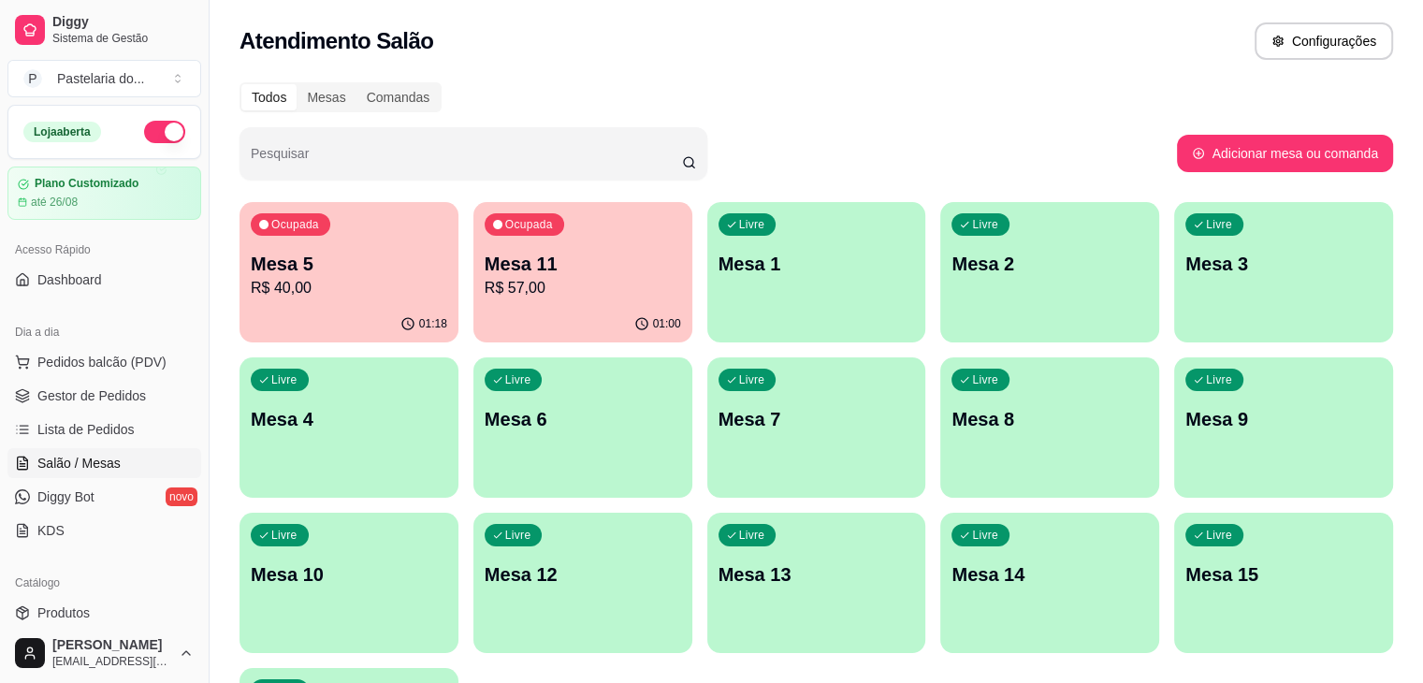
click at [485, 260] on p "Mesa 11" at bounding box center [583, 264] width 197 height 26
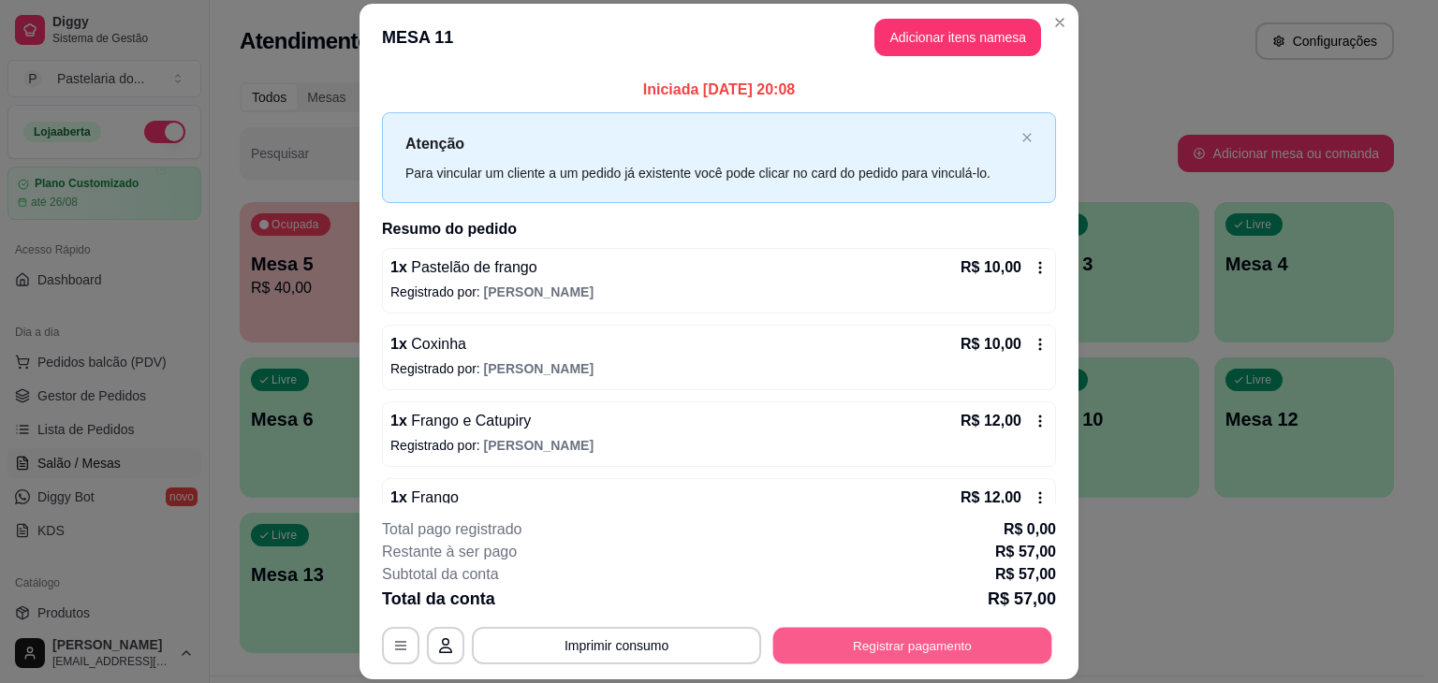
click at [898, 641] on button "Registrar pagamento" at bounding box center [912, 646] width 279 height 36
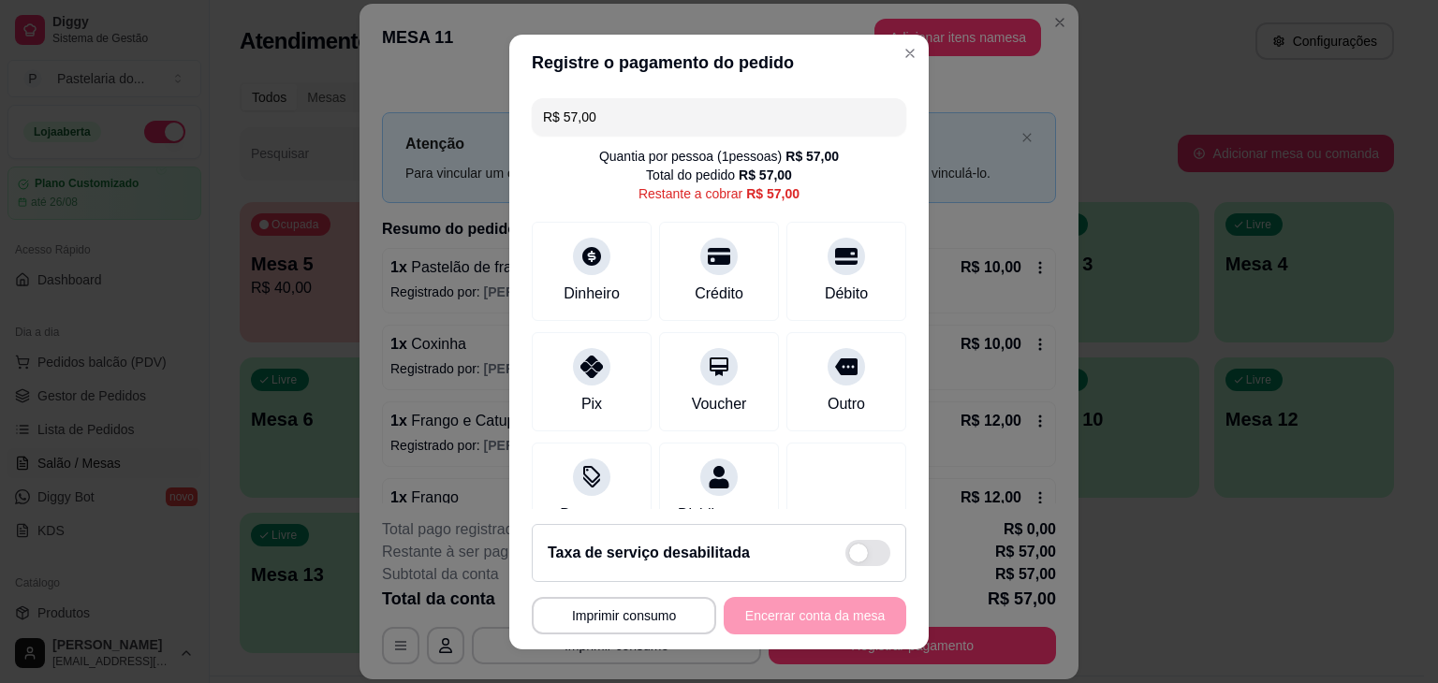
drag, startPoint x: 599, startPoint y: 119, endPoint x: 521, endPoint y: 120, distance: 77.7
click at [521, 120] on div "R$ 57,00 Quantia por pessoa ( 1 pessoas) R$ 57,00 Total do pedido R$ 57,00 Rest…" at bounding box center [718, 300] width 419 height 418
click at [707, 268] on div at bounding box center [718, 250] width 41 height 41
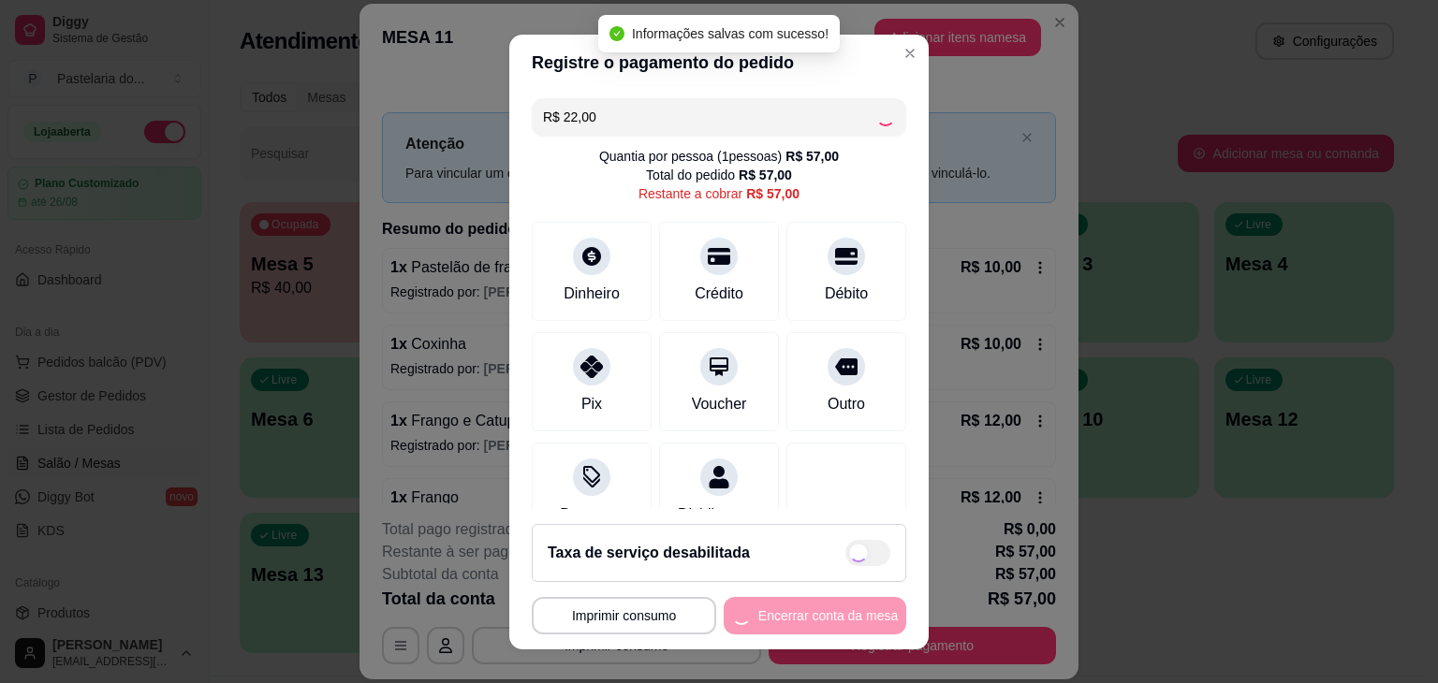
type input "R$ 35,00"
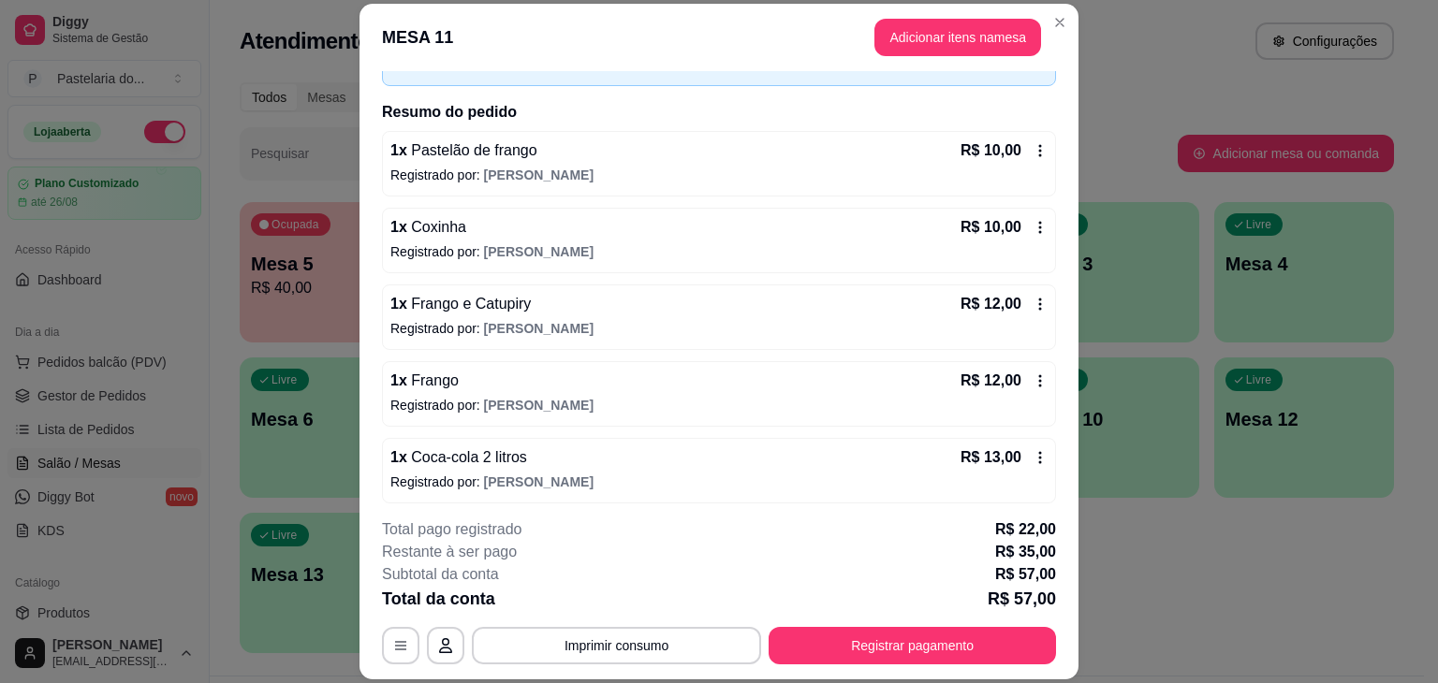
scroll to position [122, 0]
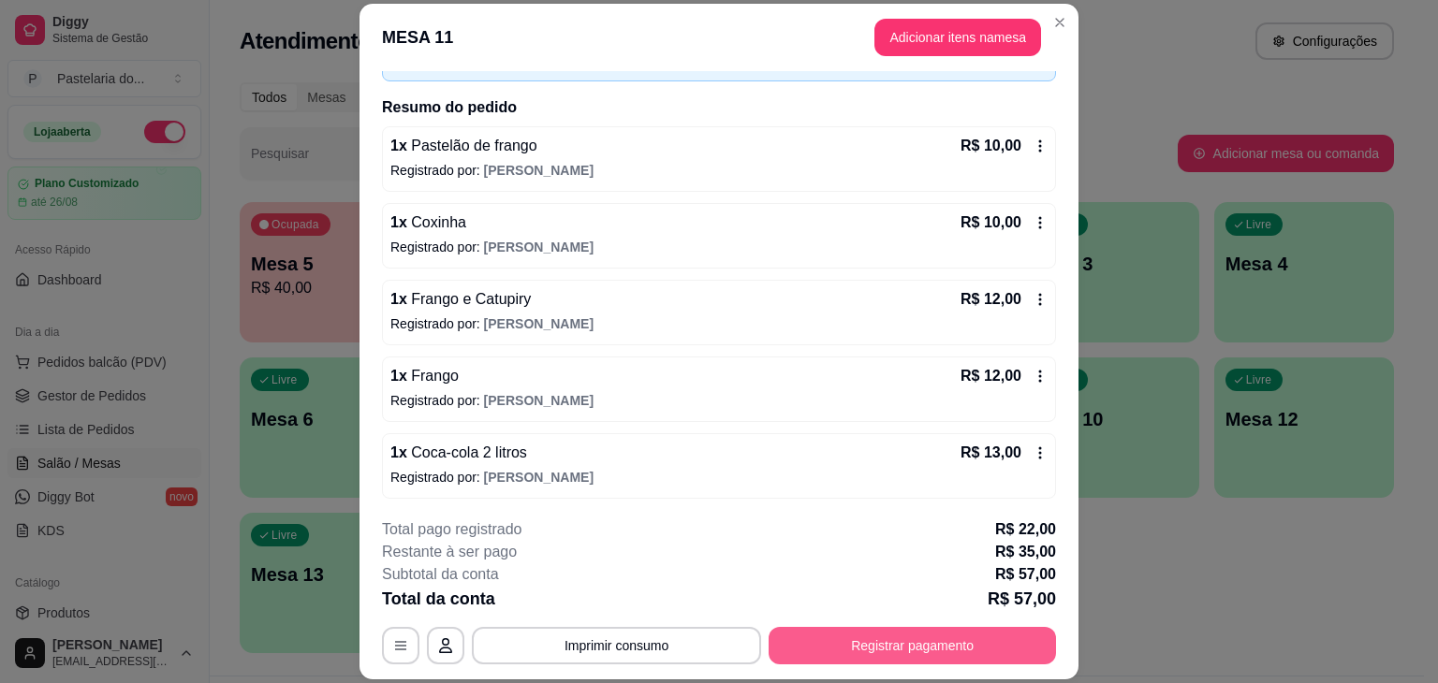
click at [823, 634] on button "Registrar pagamento" at bounding box center [911, 645] width 287 height 37
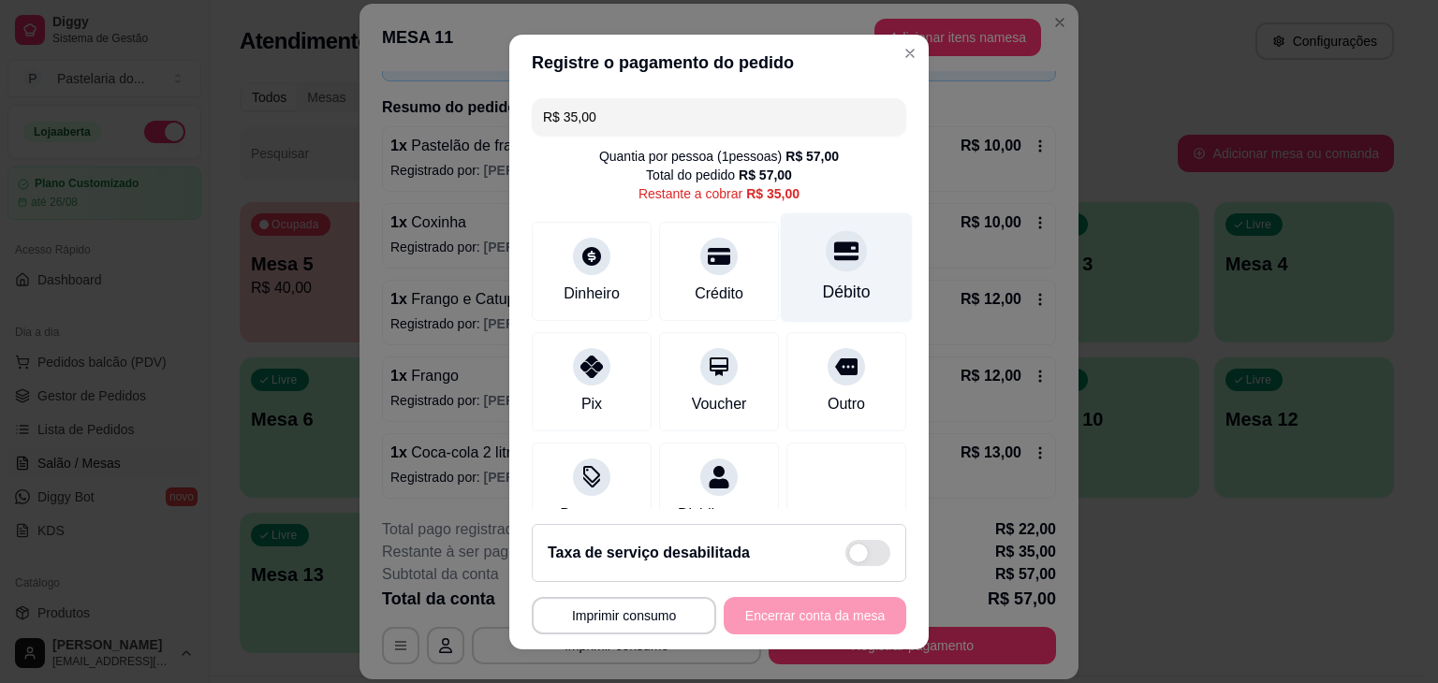
click at [834, 244] on icon at bounding box center [846, 251] width 24 height 24
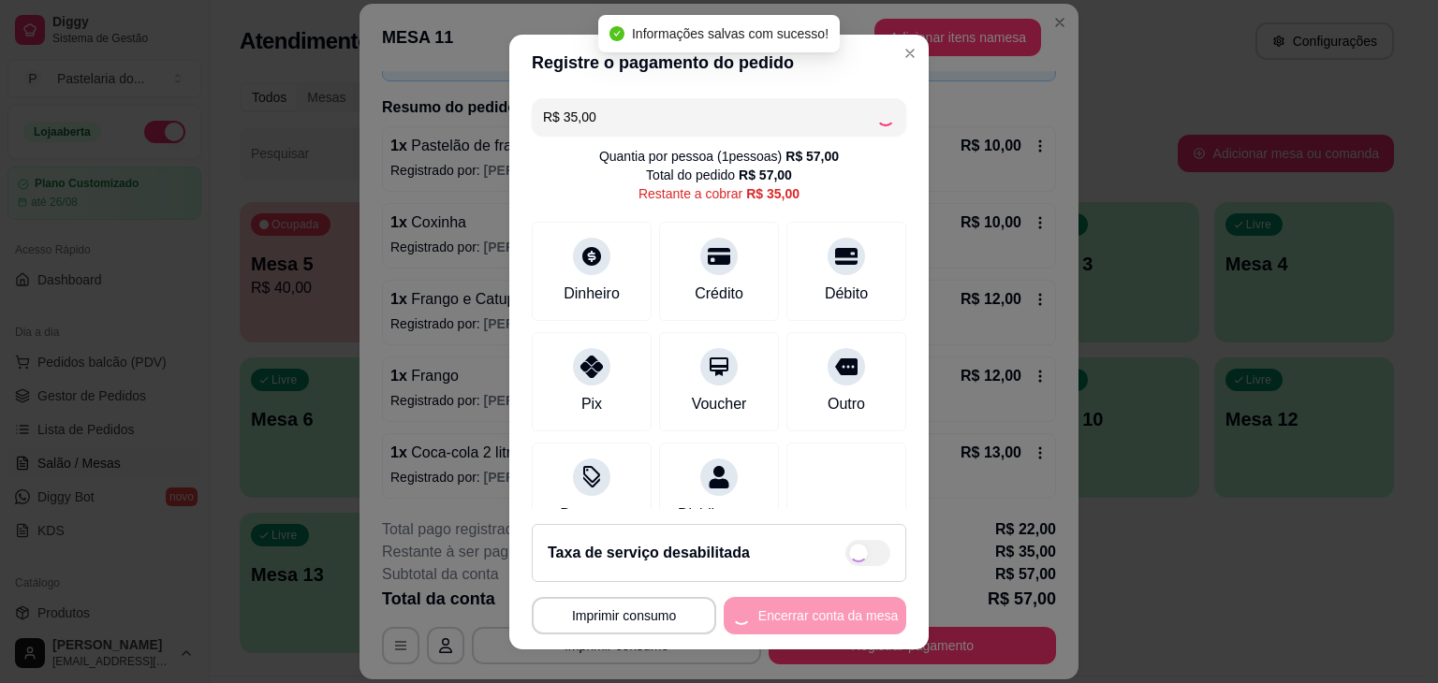
type input "R$ 0,00"
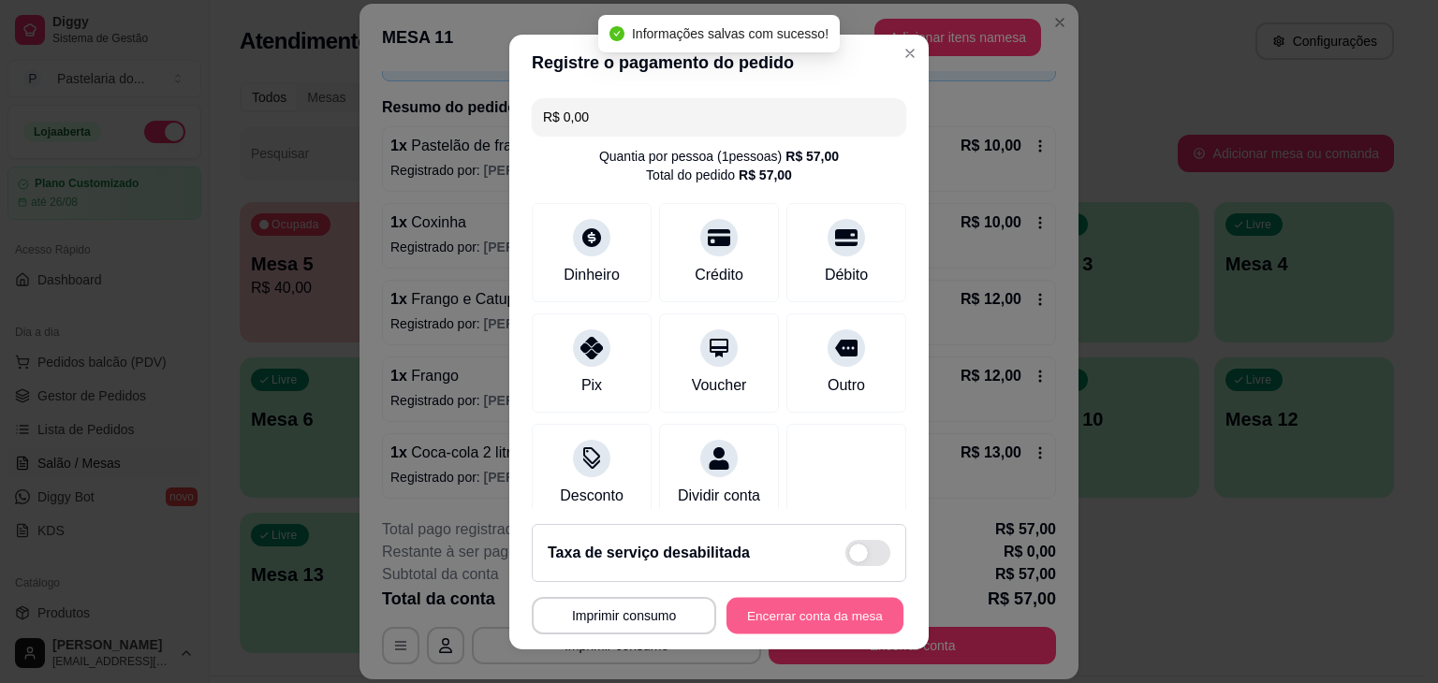
click at [837, 610] on button "Encerrar conta da mesa" at bounding box center [814, 615] width 177 height 36
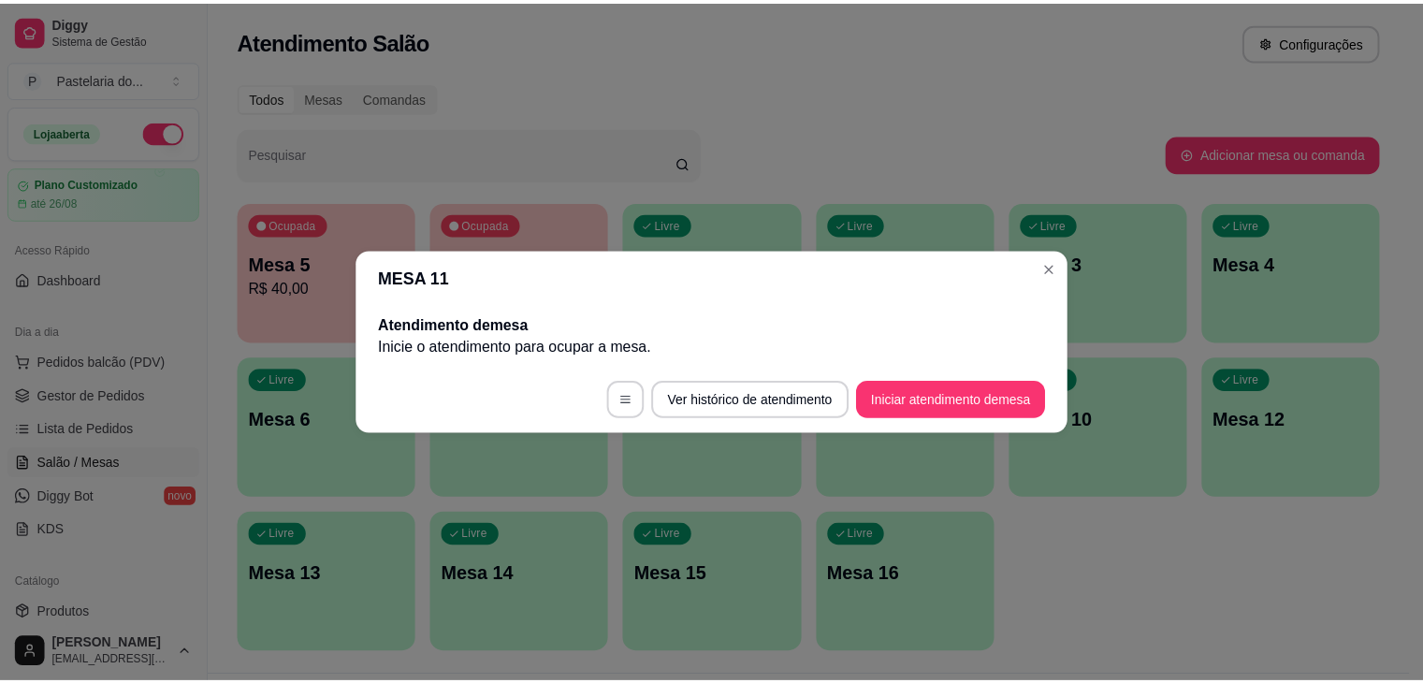
scroll to position [0, 0]
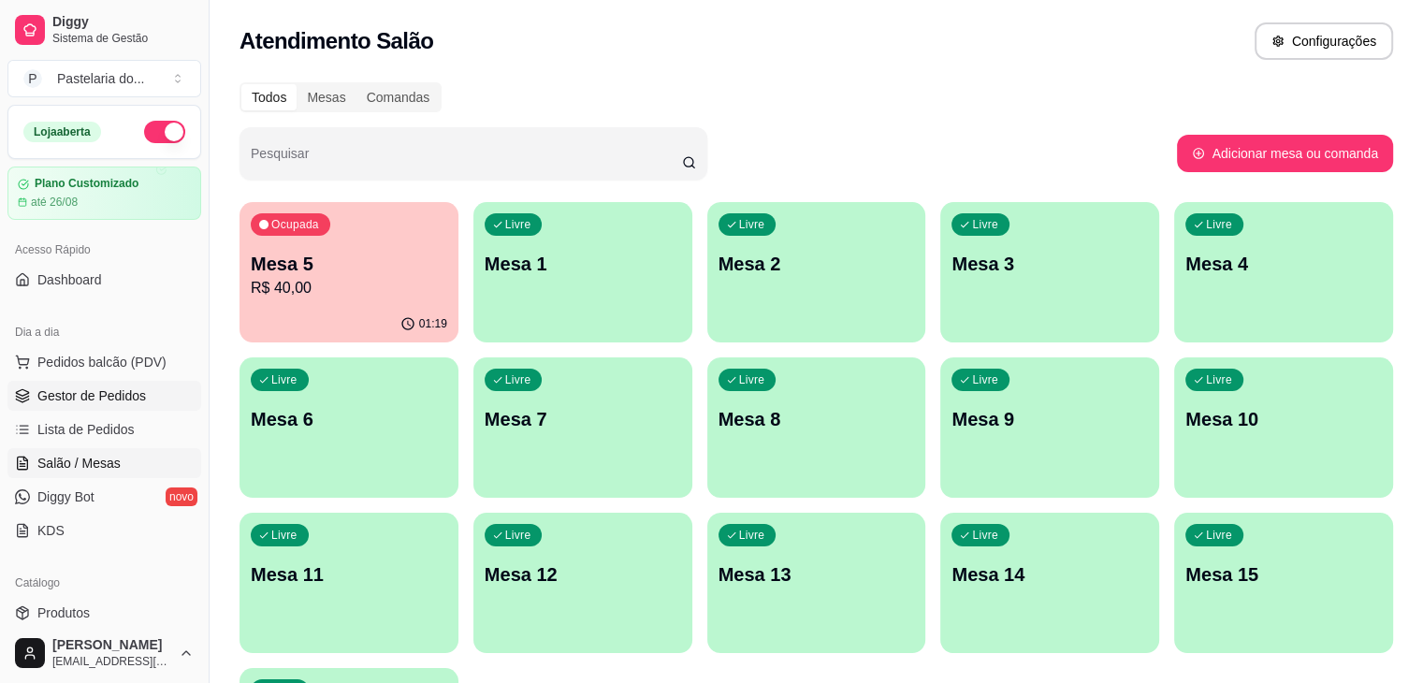
click at [99, 384] on link "Gestor de Pedidos" at bounding box center [104, 396] width 194 height 30
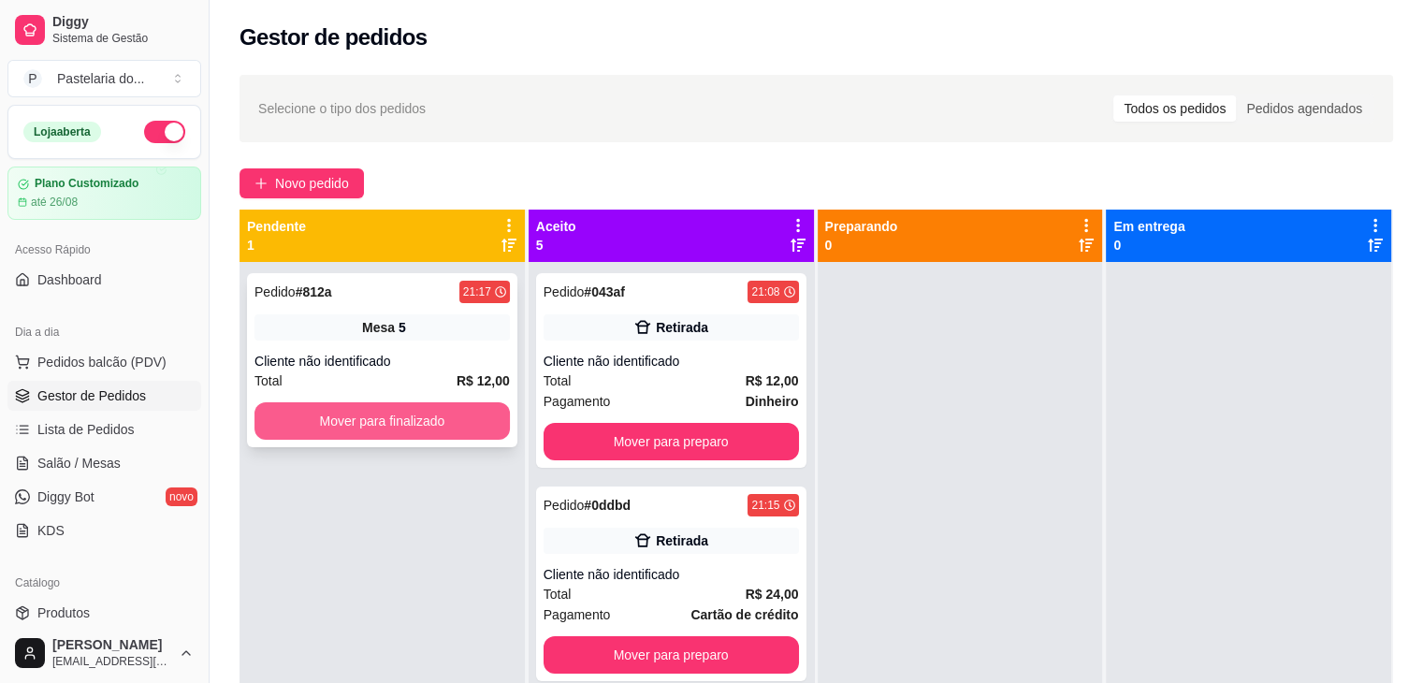
click at [394, 424] on button "Mover para finalizado" at bounding box center [382, 420] width 255 height 37
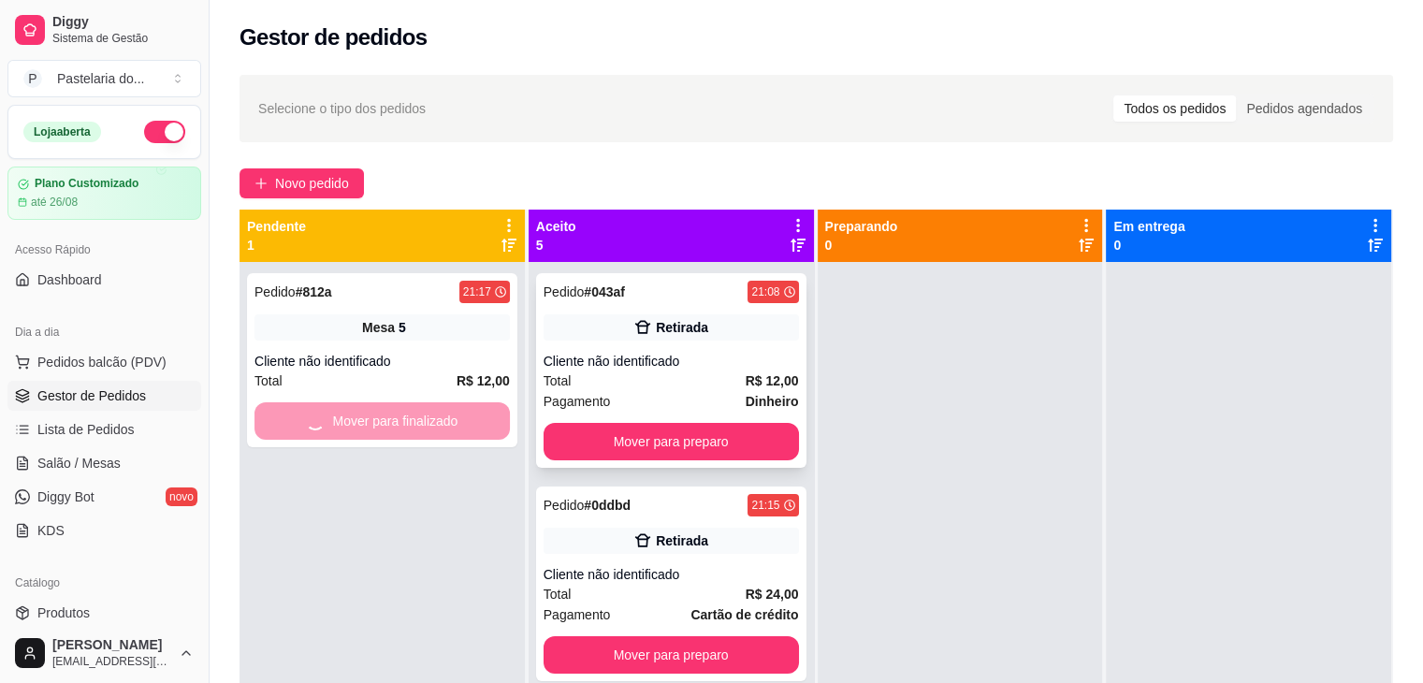
click at [604, 454] on button "Mover para preparo" at bounding box center [671, 441] width 255 height 37
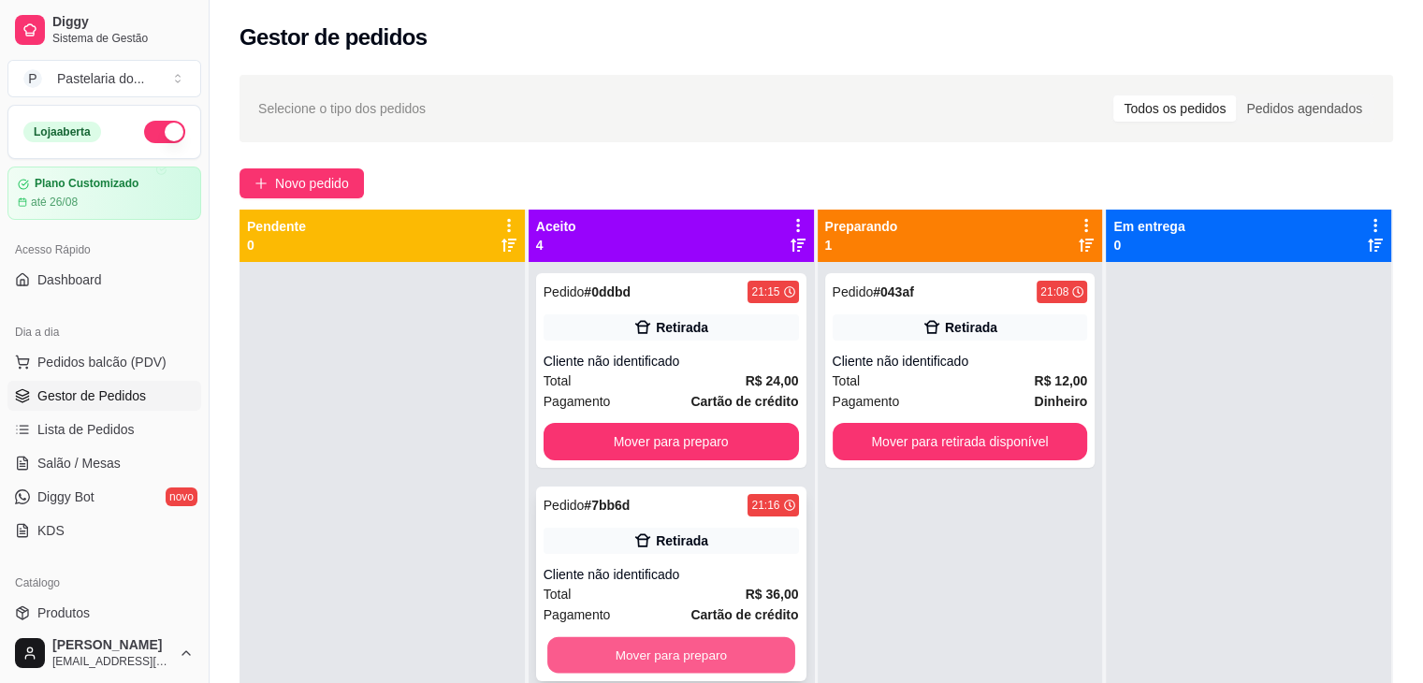
click at [712, 655] on button "Mover para preparo" at bounding box center [671, 655] width 248 height 36
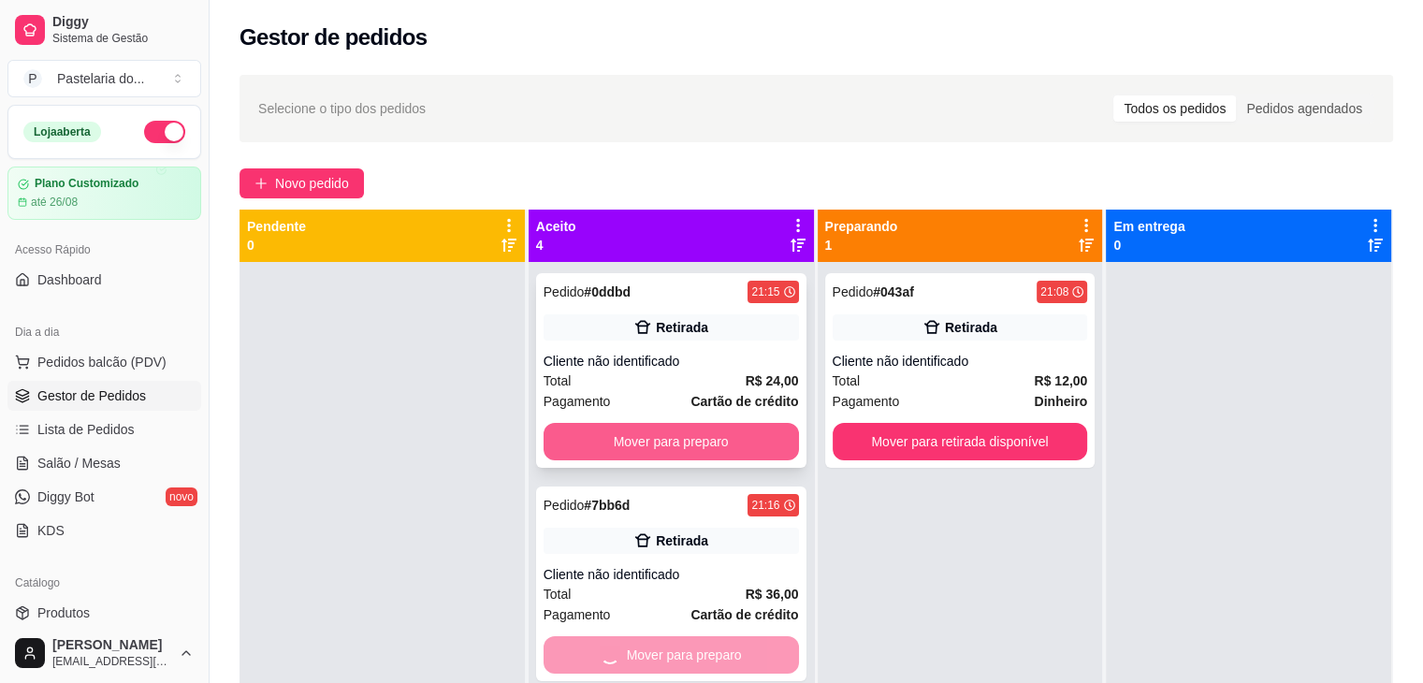
click at [717, 425] on button "Mover para preparo" at bounding box center [671, 441] width 255 height 37
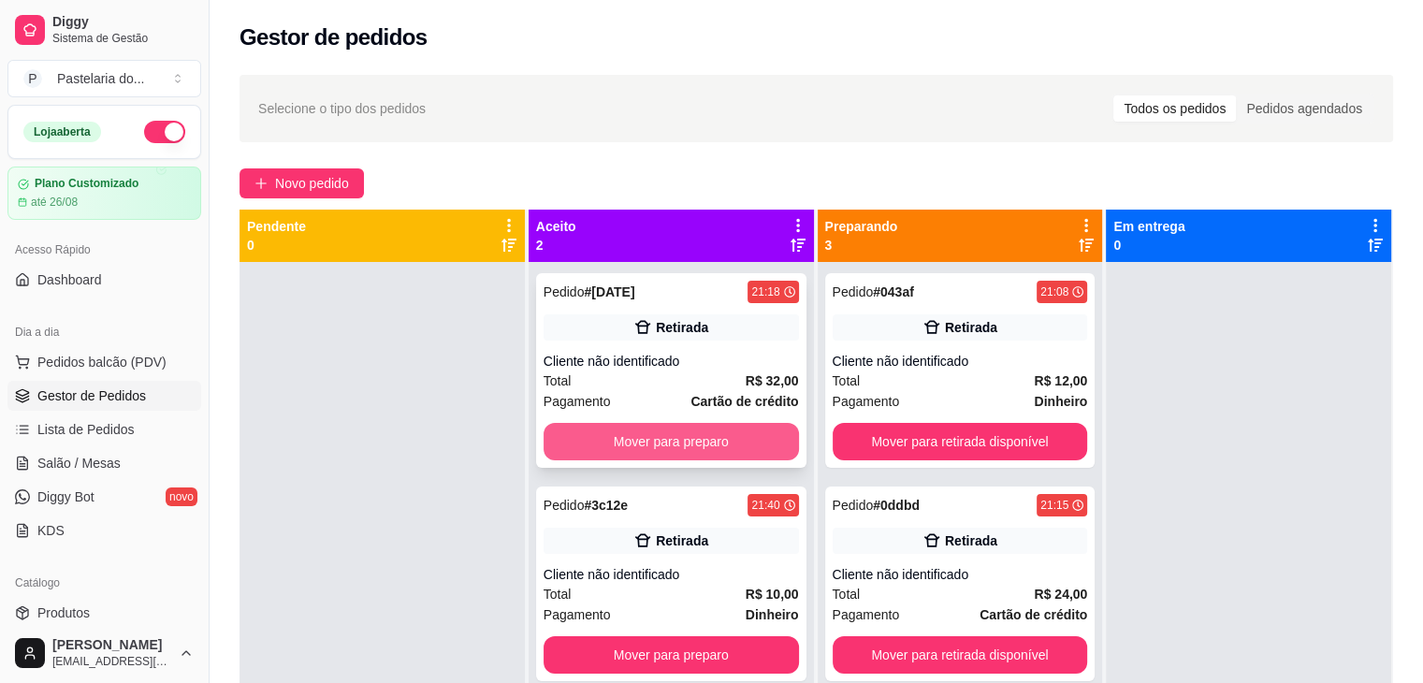
click at [715, 424] on button "Mover para preparo" at bounding box center [671, 441] width 255 height 37
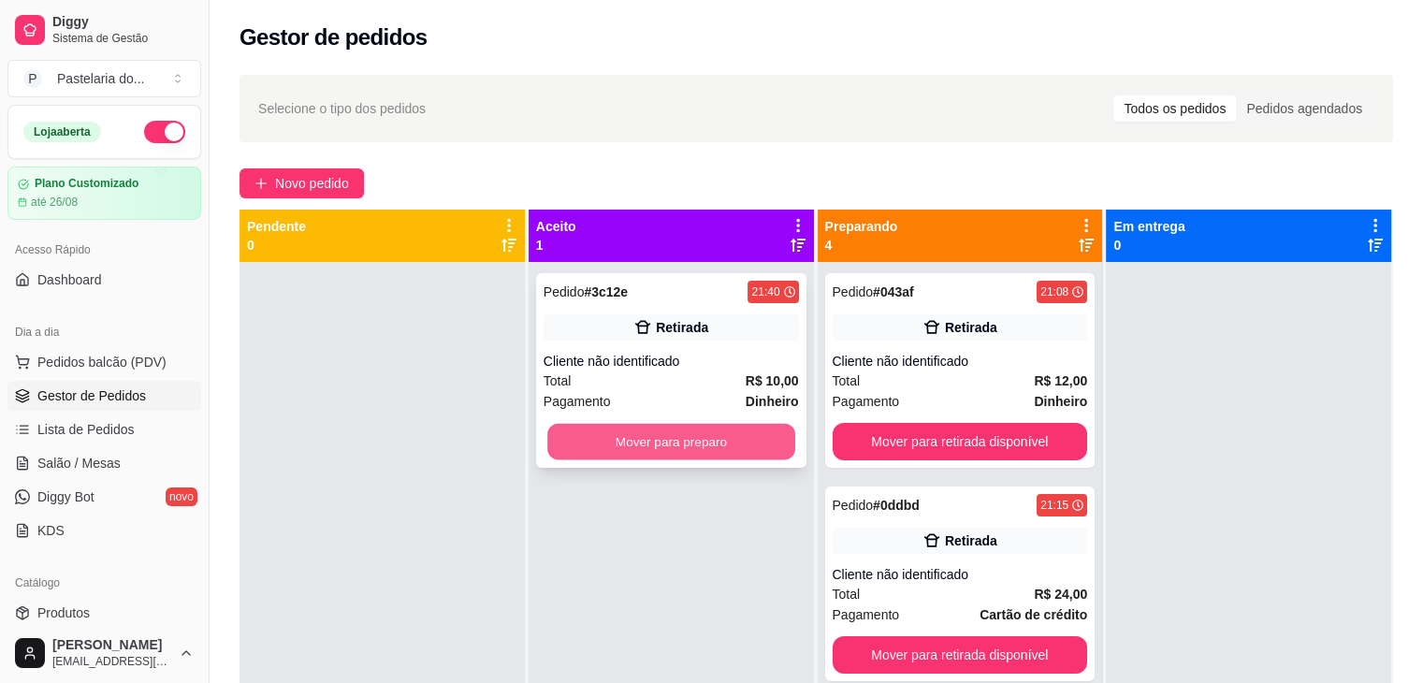
click at [718, 434] on button "Mover para preparo" at bounding box center [671, 442] width 248 height 36
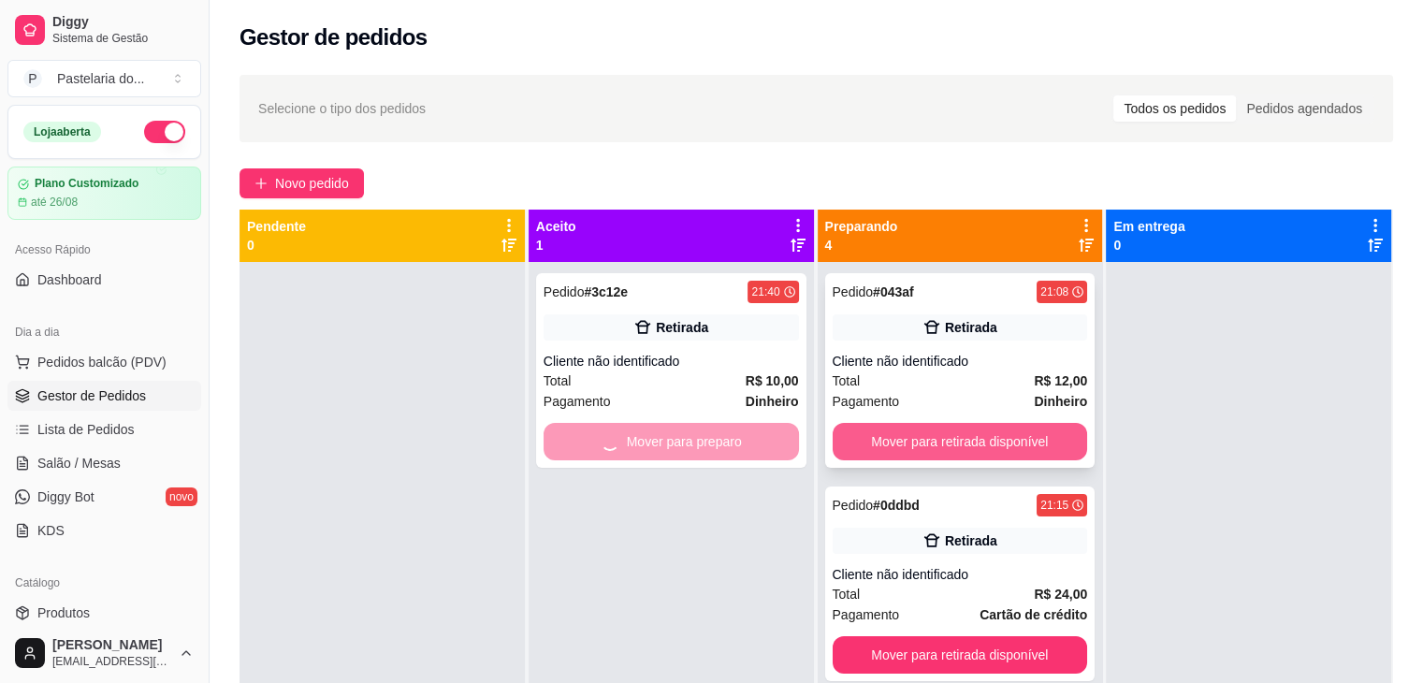
click at [990, 432] on button "Mover para retirada disponível" at bounding box center [960, 441] width 255 height 37
click at [990, 432] on div "Mover para retirada disponível" at bounding box center [960, 441] width 255 height 37
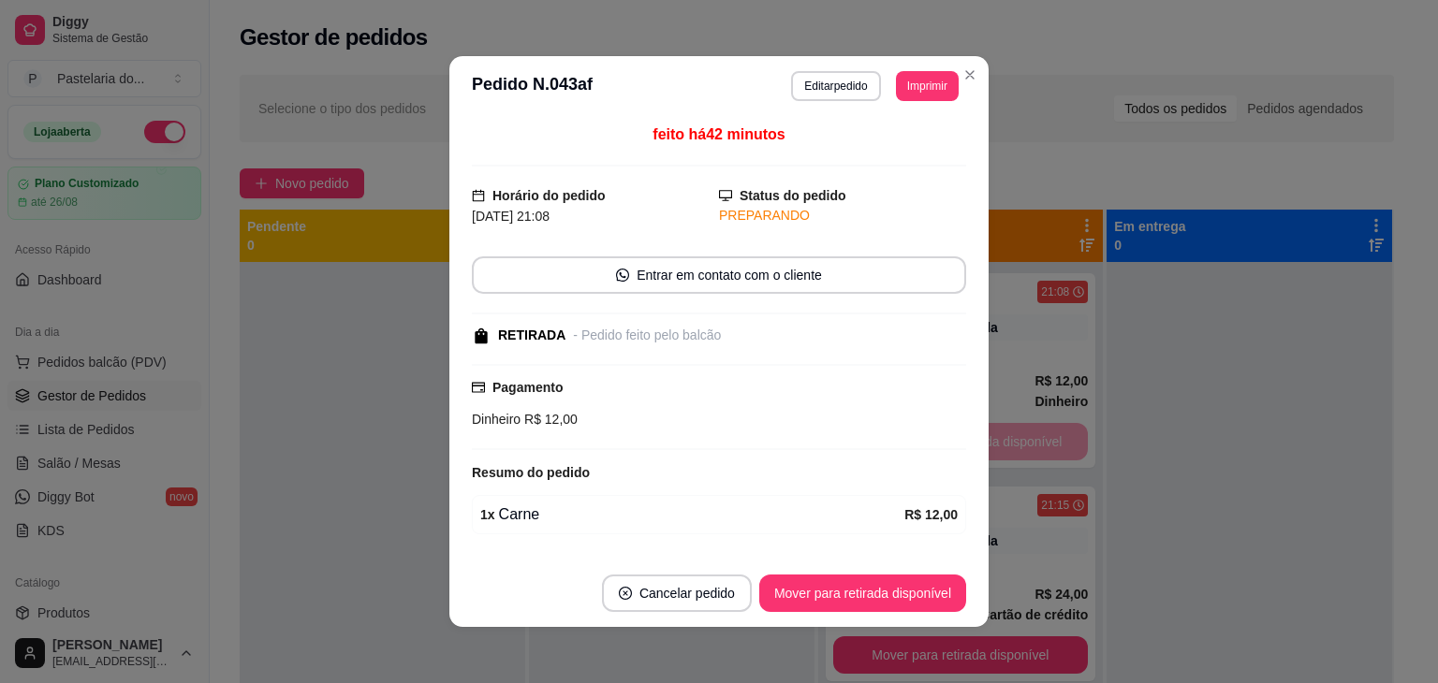
click at [942, 609] on button "Mover para retirada disponível" at bounding box center [862, 593] width 207 height 37
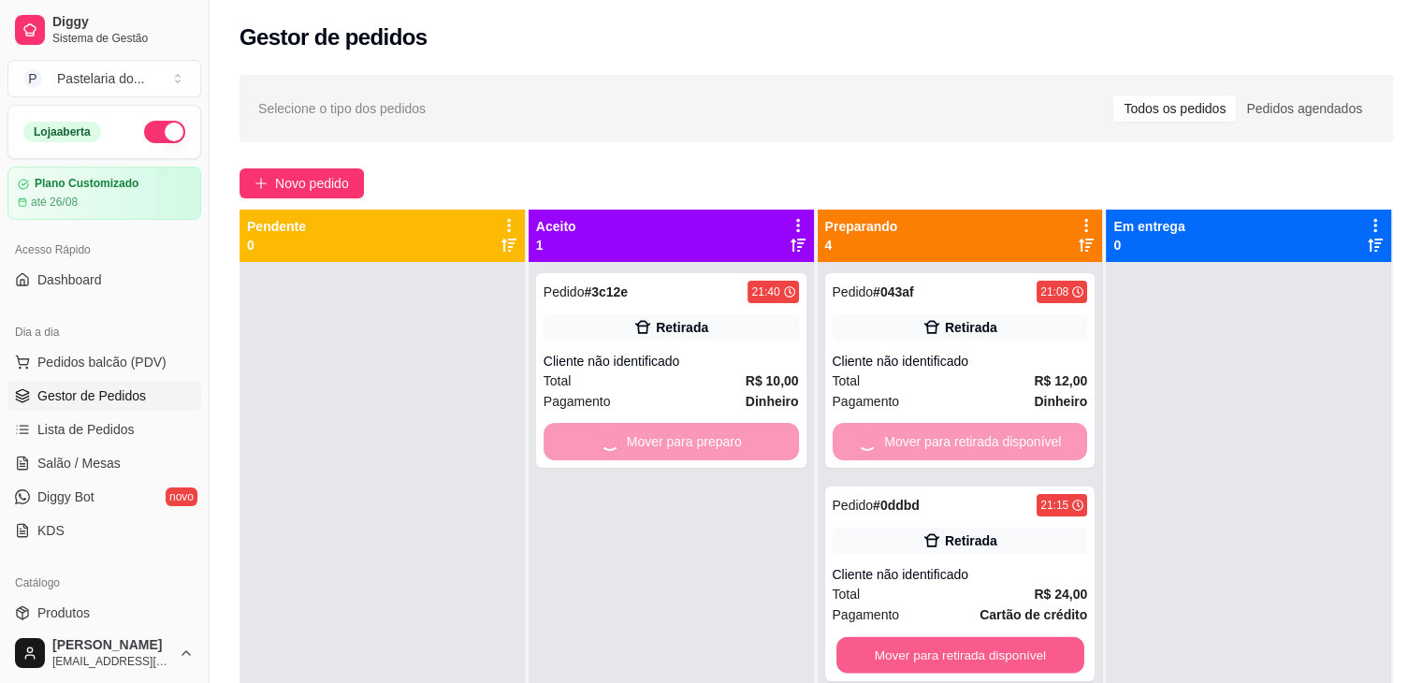
click at [975, 658] on button "Mover para retirada disponível" at bounding box center [961, 655] width 248 height 36
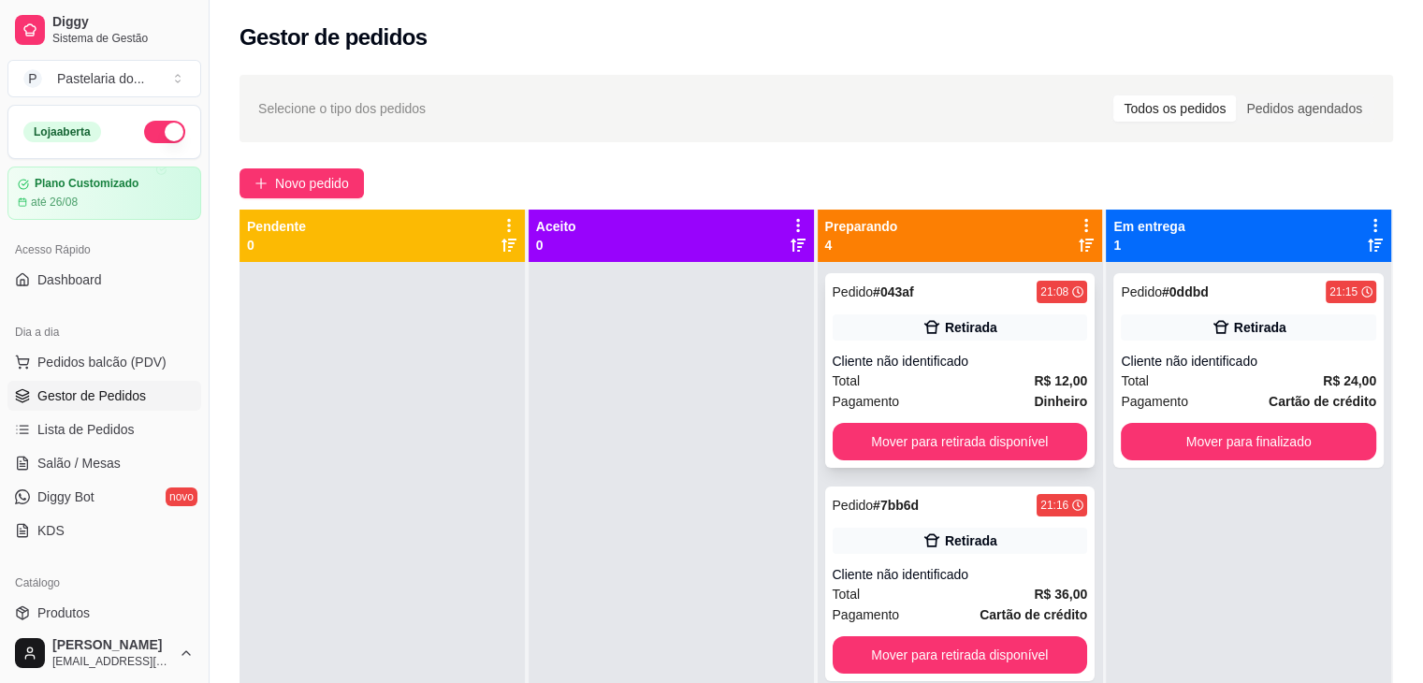
click at [910, 467] on div "Pedido # 043af 21:08 Retirada Cliente não identificado Total R$ 12,00 Pagamento…" at bounding box center [960, 370] width 270 height 195
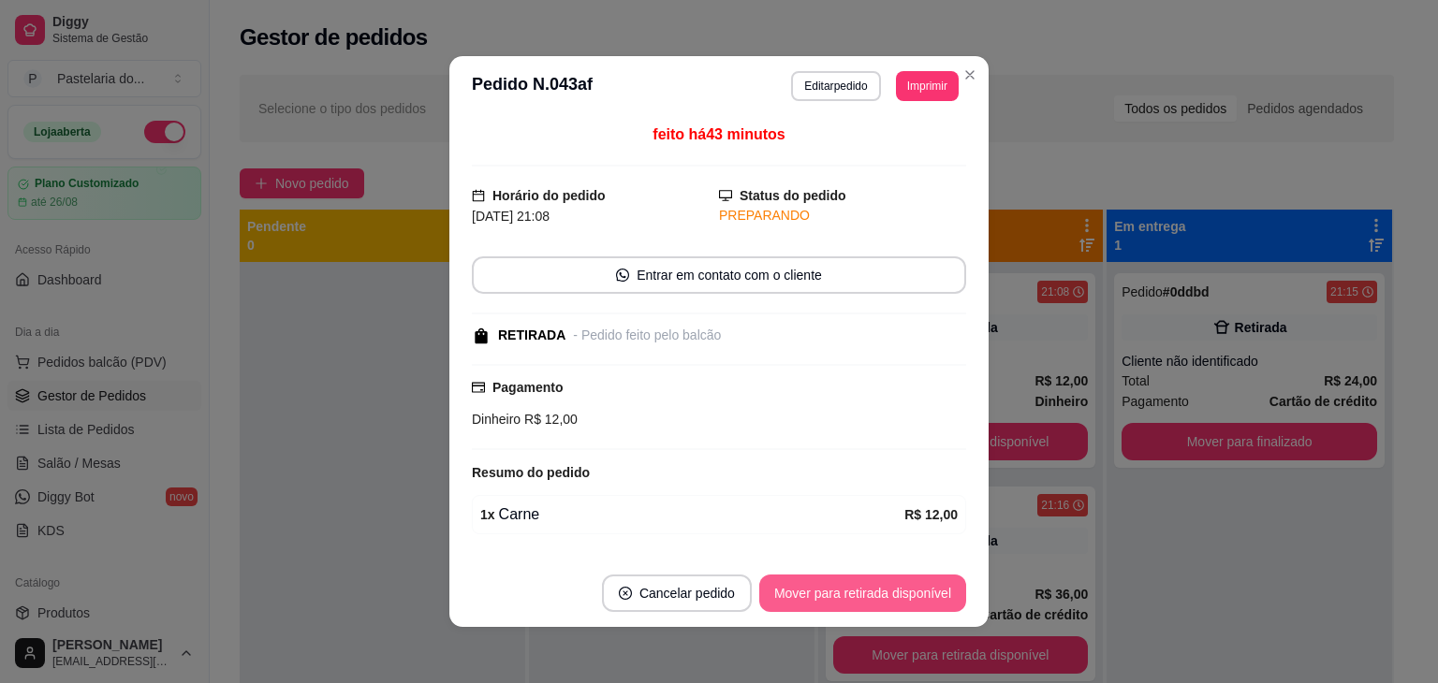
click at [915, 586] on button "Mover para retirada disponível" at bounding box center [862, 593] width 207 height 37
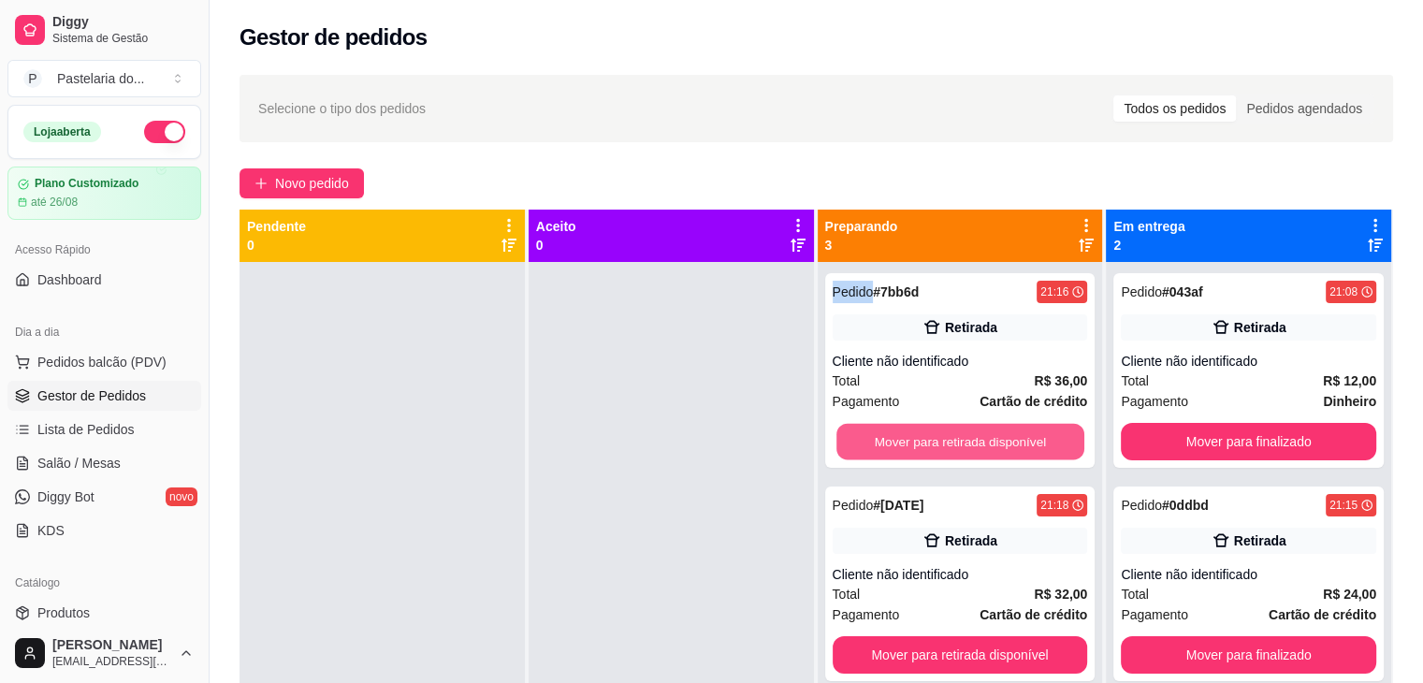
click at [1012, 430] on button "Mover para retirada disponível" at bounding box center [961, 442] width 248 height 36
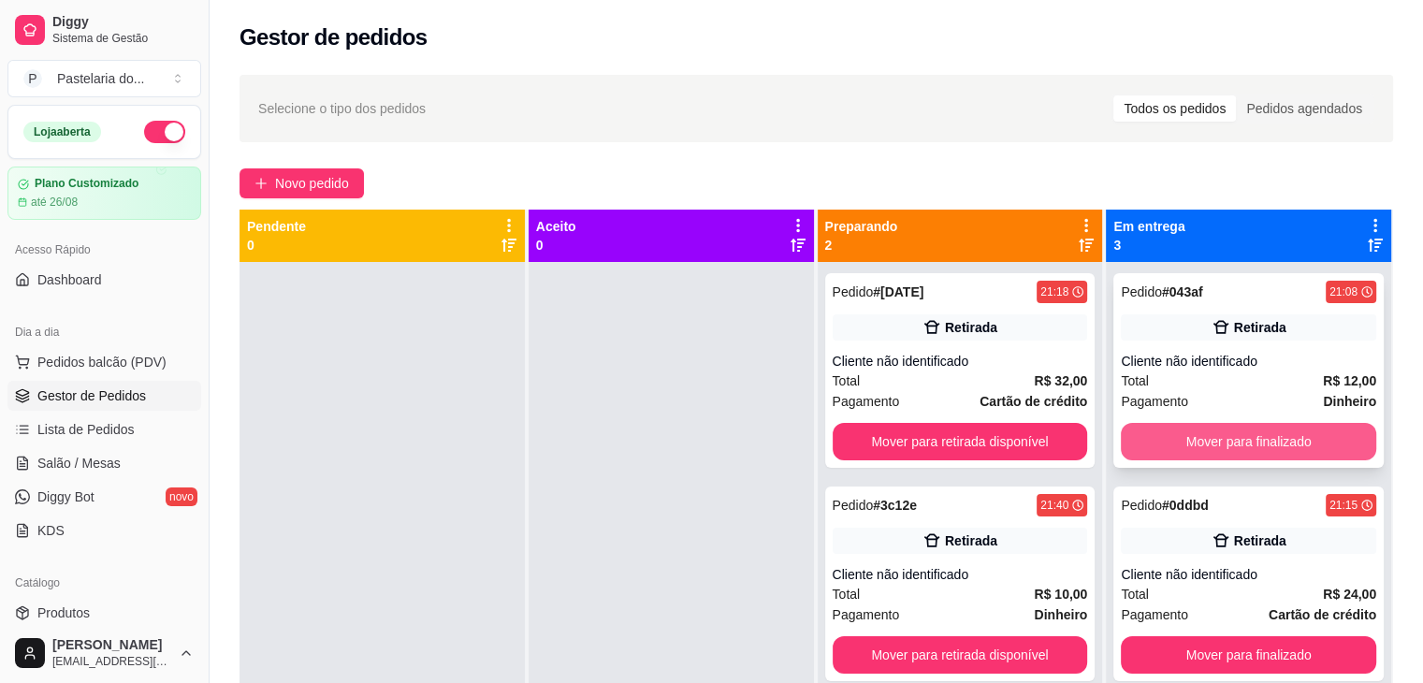
click at [1209, 435] on button "Mover para finalizado" at bounding box center [1248, 441] width 255 height 37
click at [1209, 435] on div "Mover para finalizado" at bounding box center [1248, 441] width 255 height 37
click at [966, 452] on button "Mover para retirada disponível" at bounding box center [960, 441] width 255 height 37
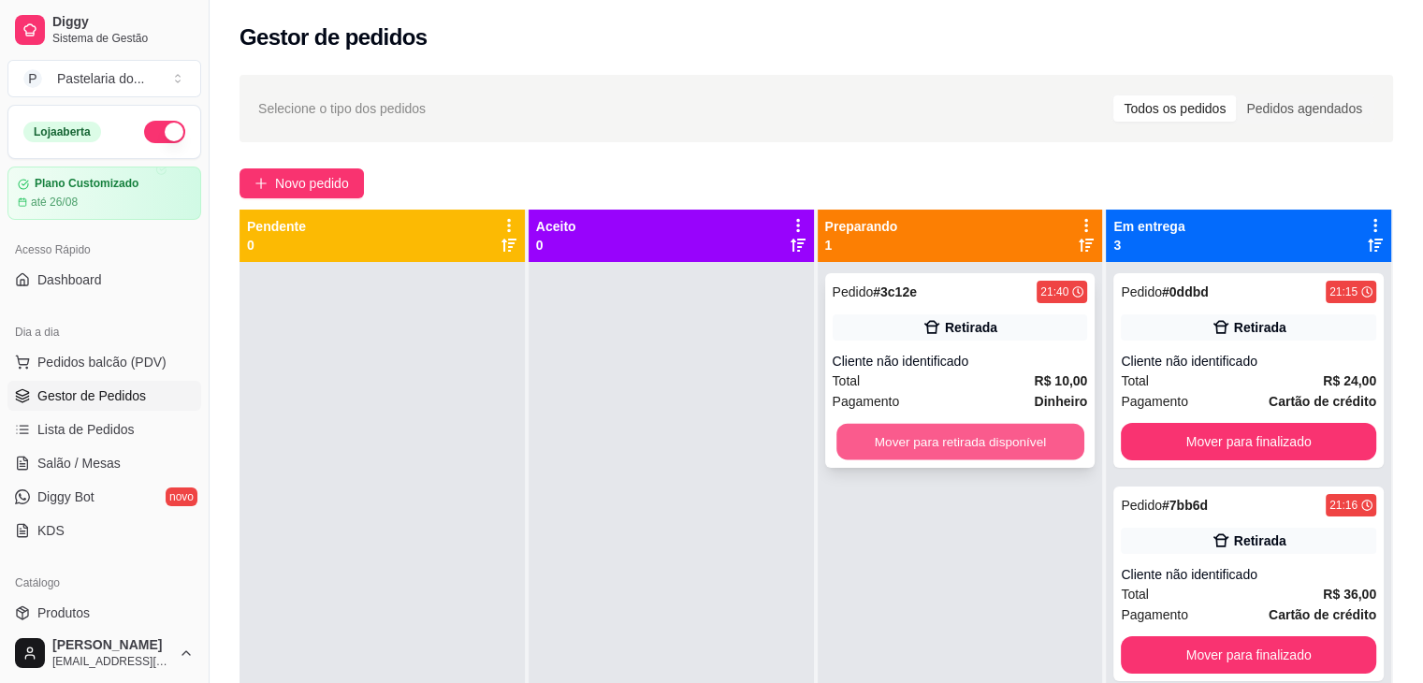
click at [969, 424] on button "Mover para retirada disponível" at bounding box center [961, 442] width 248 height 36
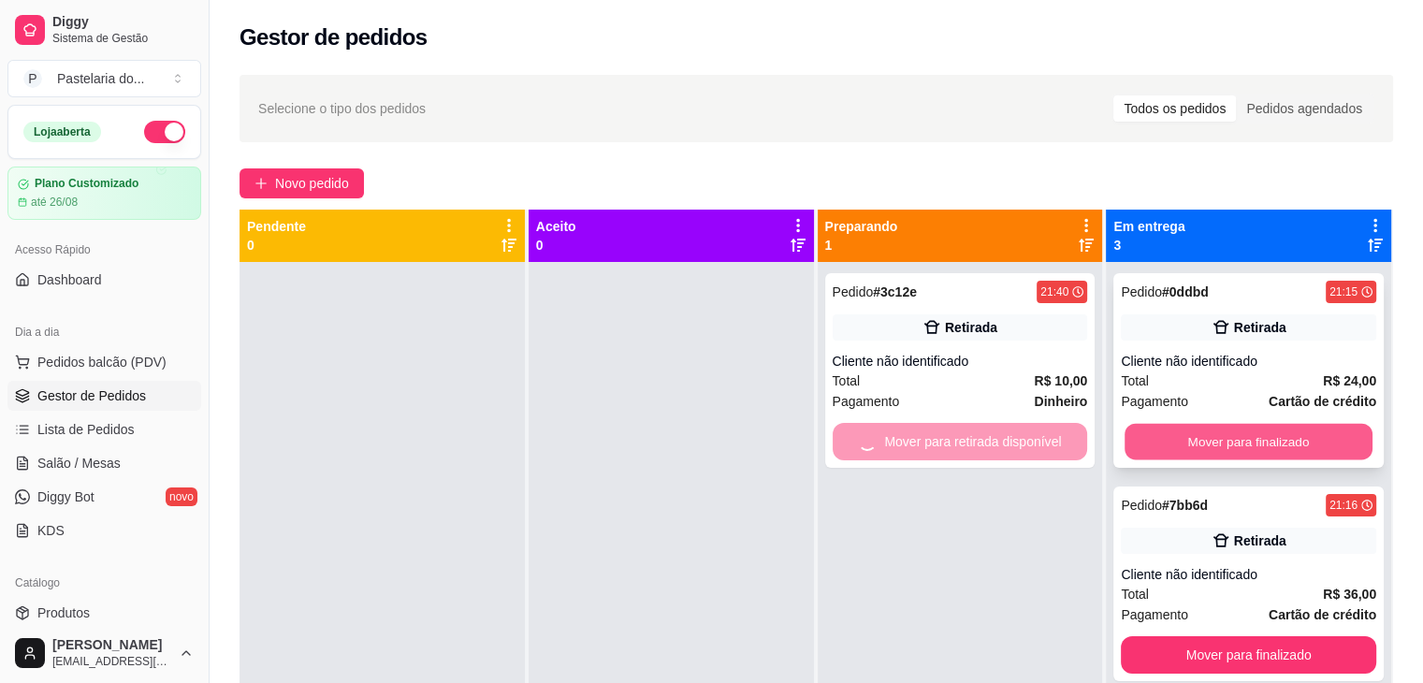
click at [1251, 439] on button "Mover para finalizado" at bounding box center [1249, 442] width 248 height 36
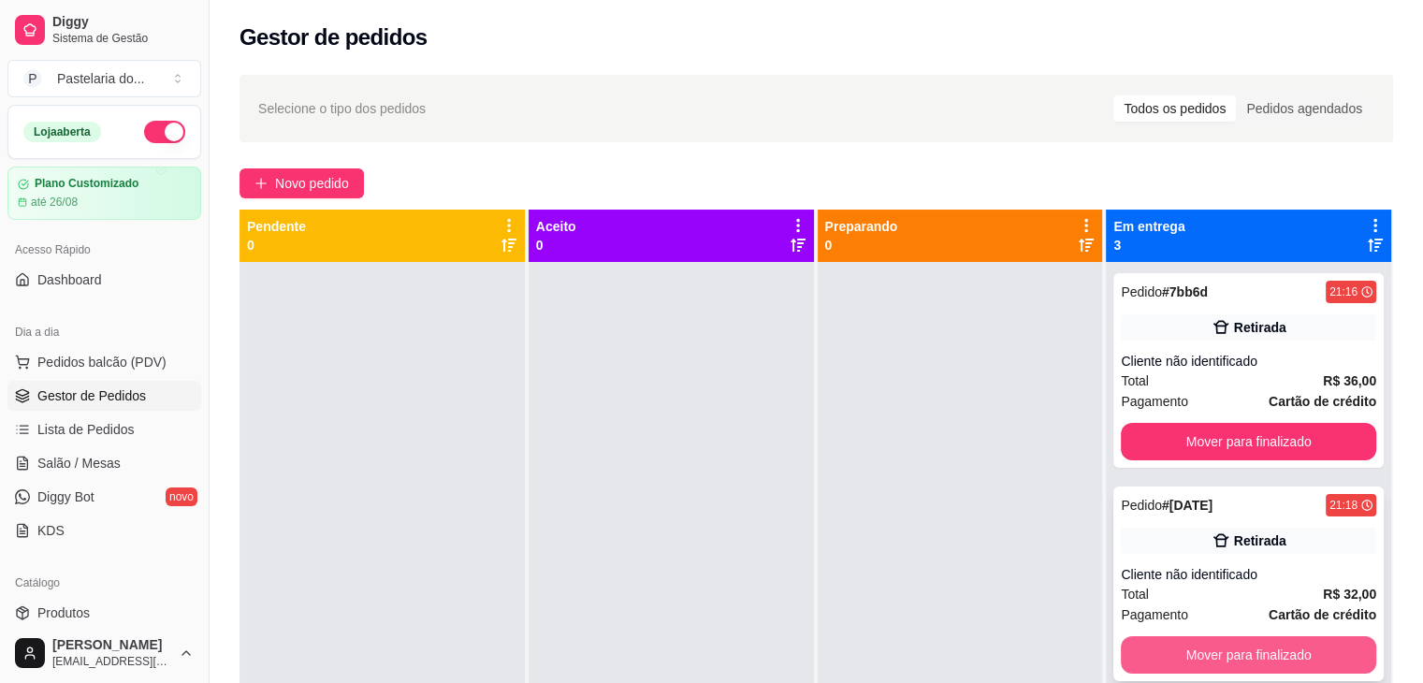
click at [1268, 656] on button "Mover para finalizado" at bounding box center [1248, 654] width 255 height 37
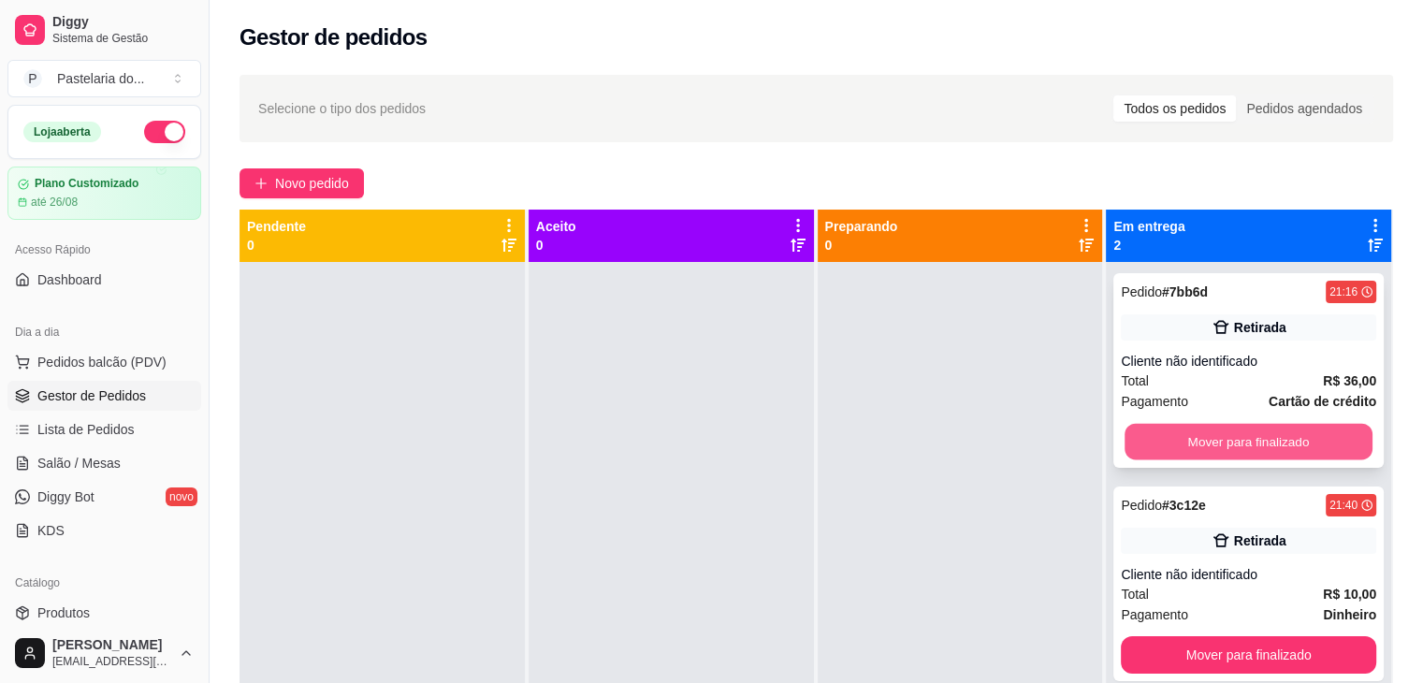
click at [1232, 431] on button "Mover para finalizado" at bounding box center [1249, 442] width 248 height 36
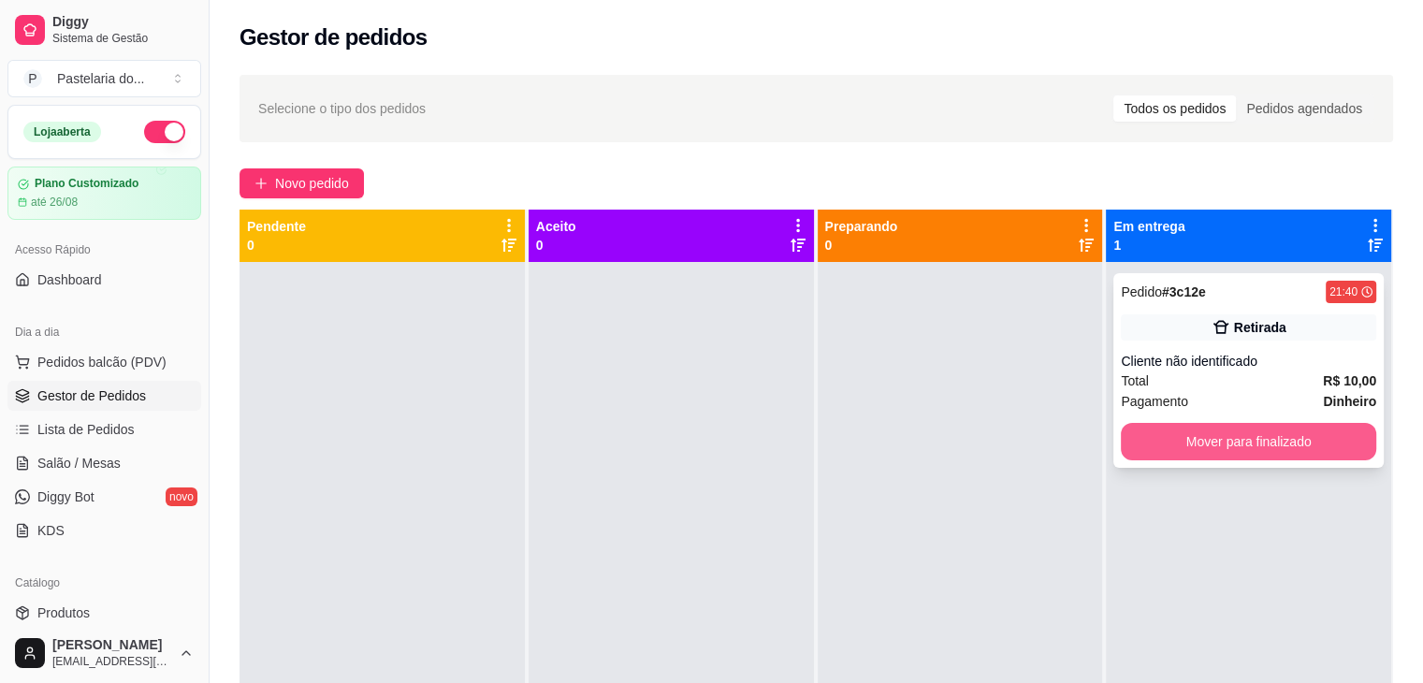
click at [1256, 435] on button "Mover para finalizado" at bounding box center [1248, 441] width 255 height 37
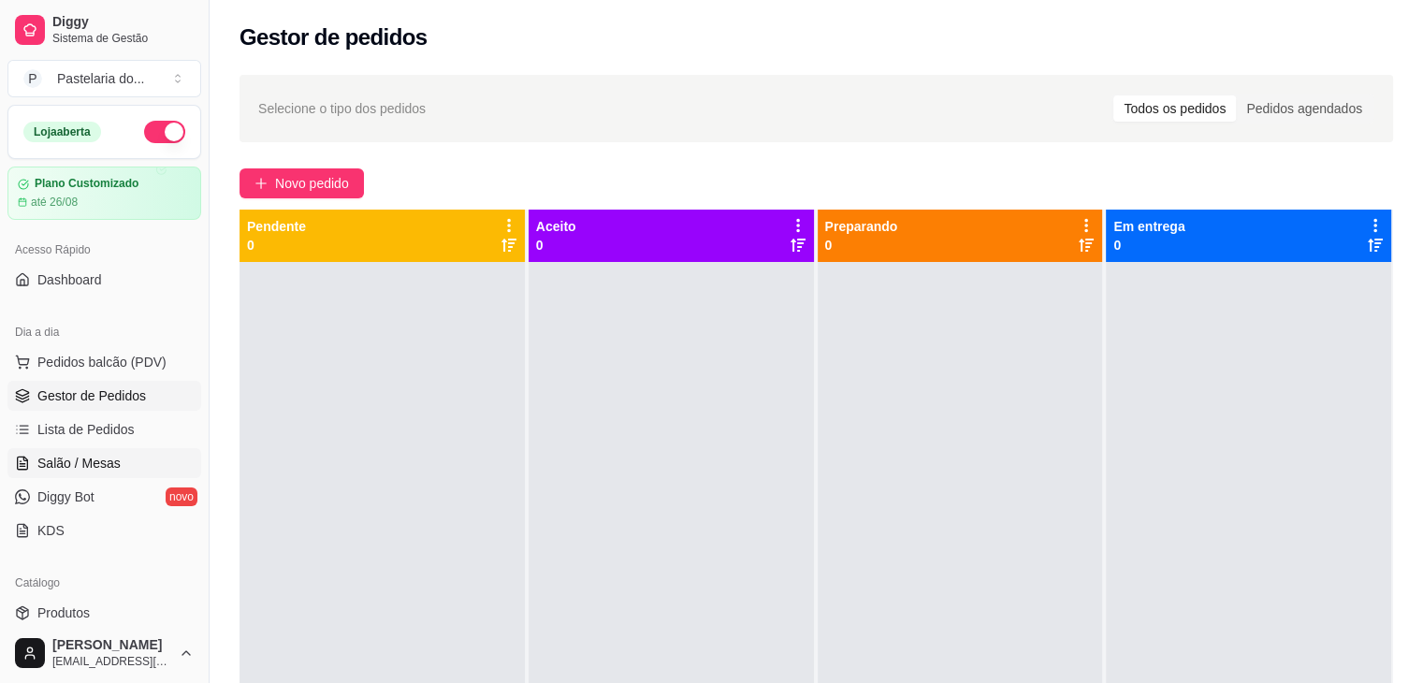
click at [116, 457] on span "Salão / Mesas" at bounding box center [78, 463] width 83 height 19
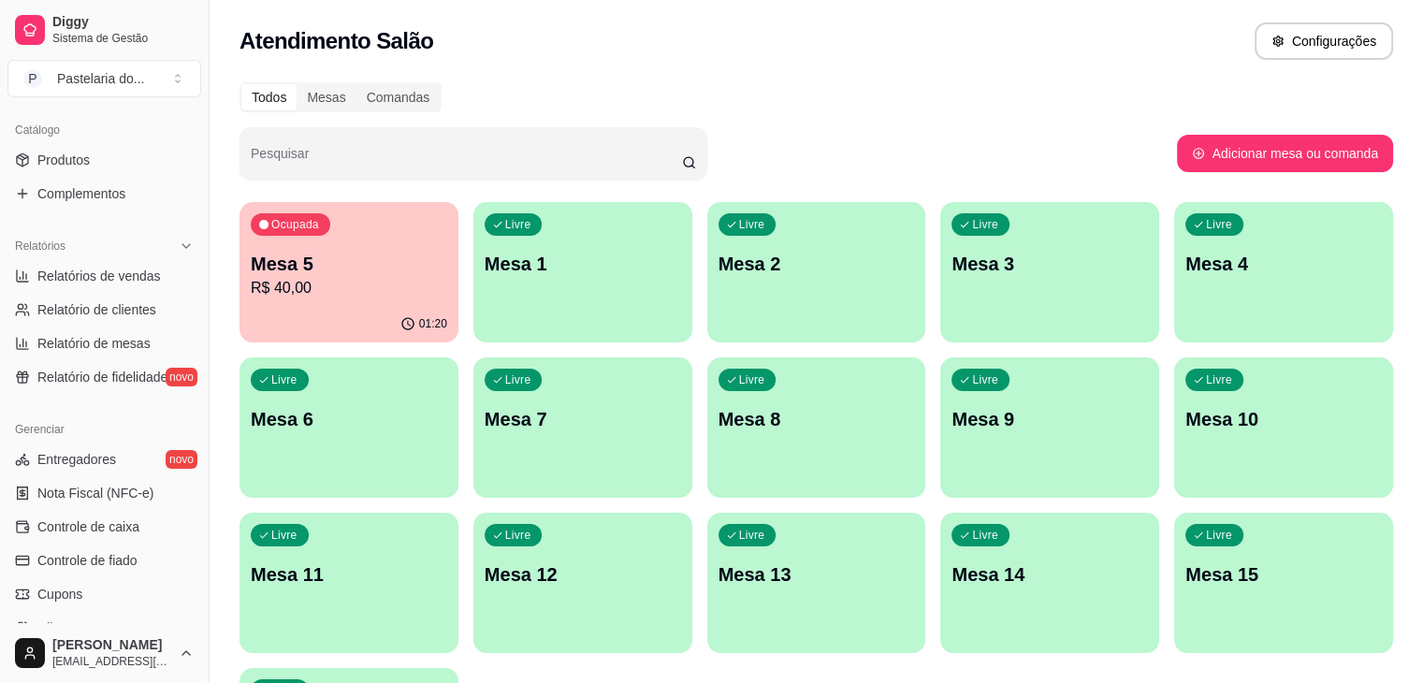
scroll to position [468, 0]
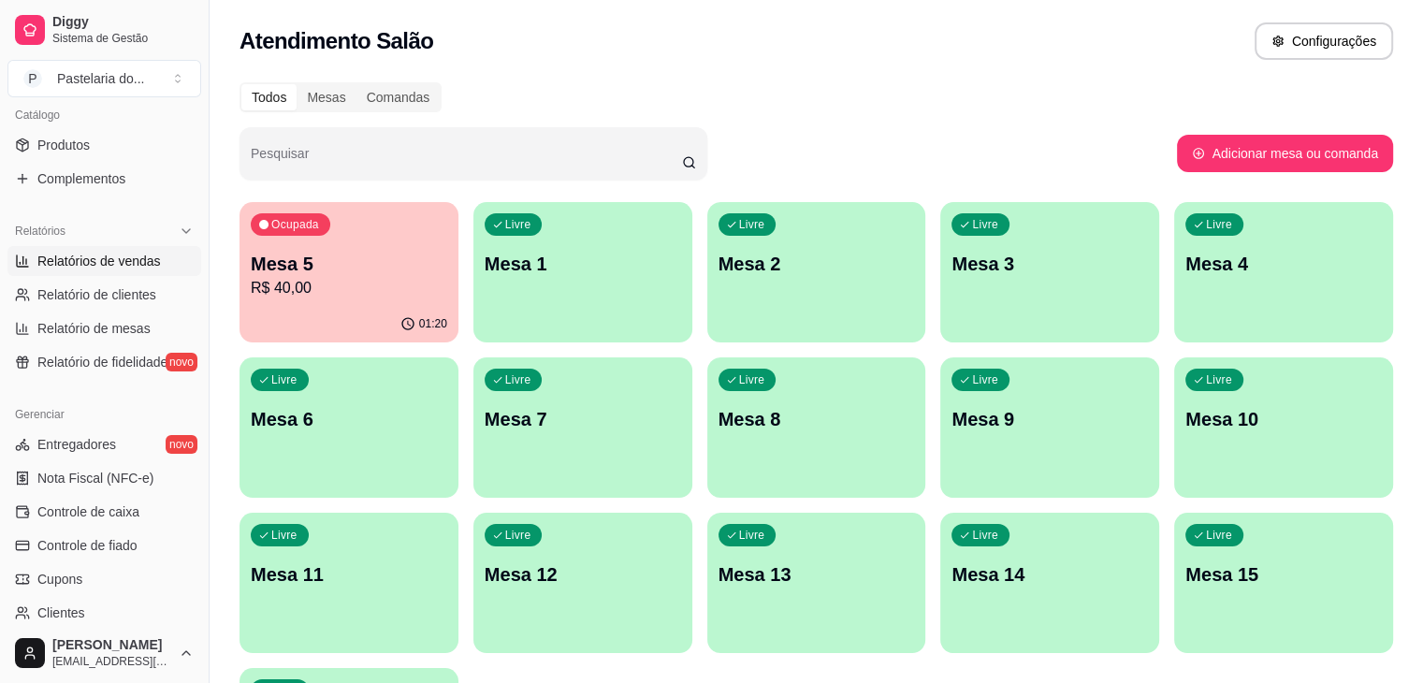
click at [128, 266] on span "Relatórios de vendas" at bounding box center [99, 261] width 124 height 19
select select "ALL"
select select "0"
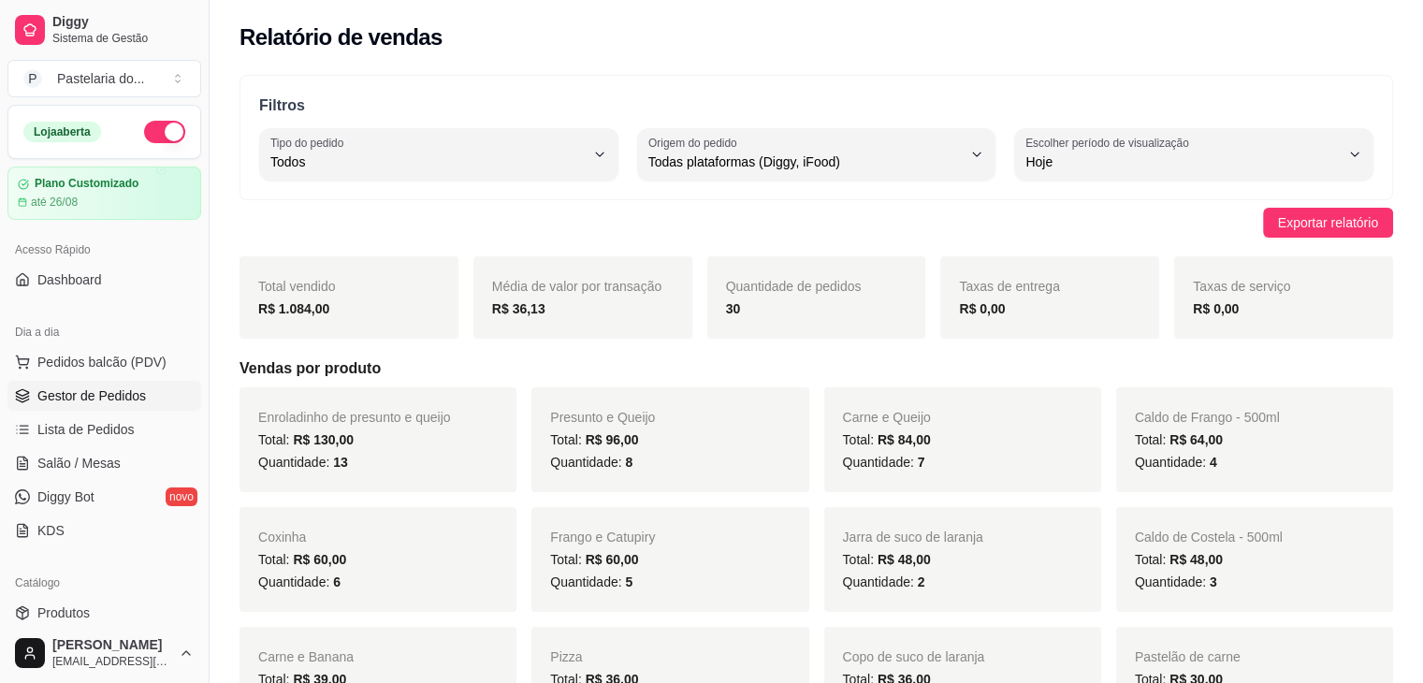
click at [124, 405] on link "Gestor de Pedidos" at bounding box center [104, 396] width 194 height 30
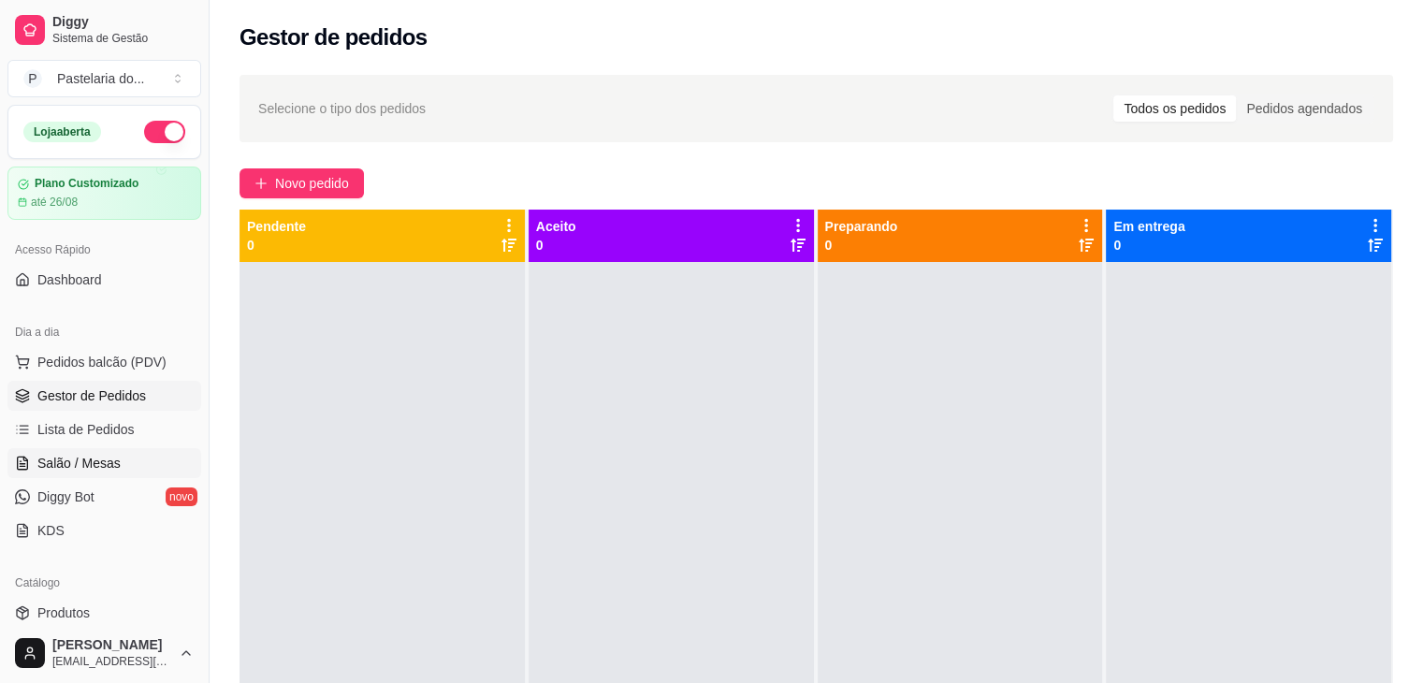
click at [114, 463] on span "Salão / Mesas" at bounding box center [78, 463] width 83 height 19
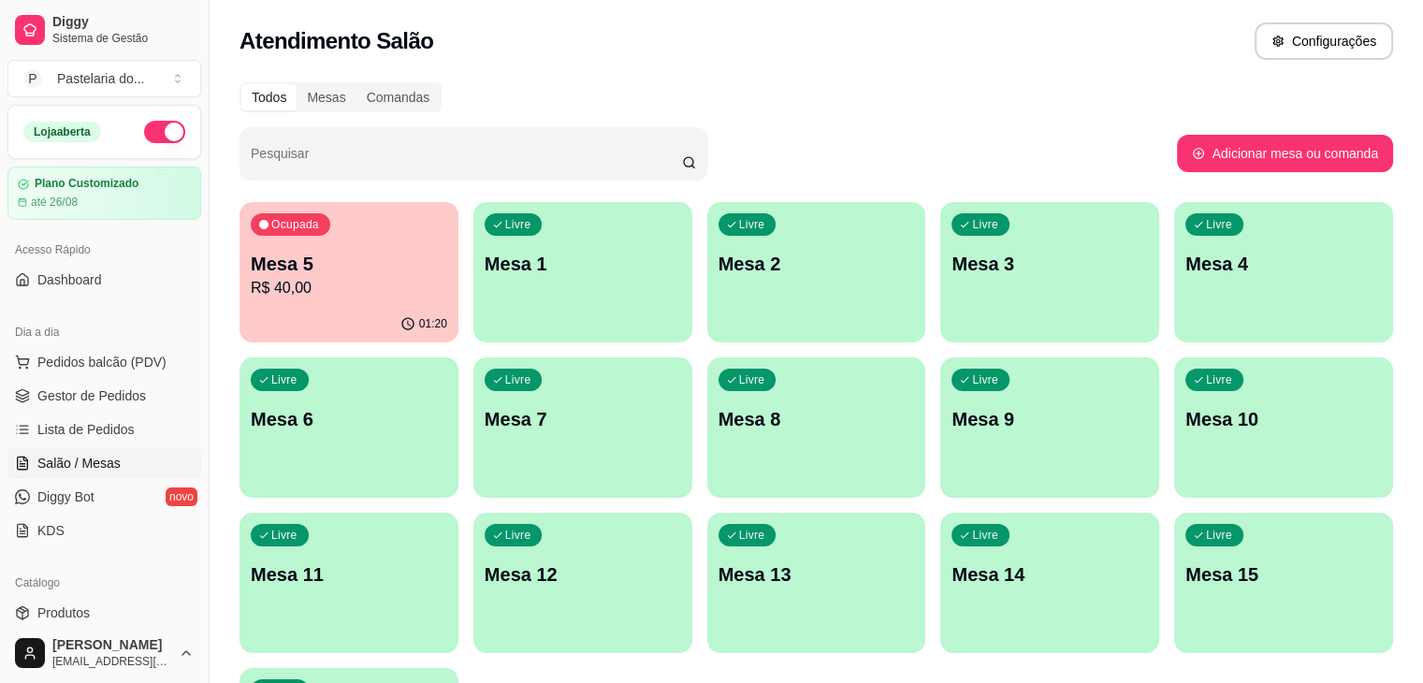
click at [713, 139] on div "Pesquisar" at bounding box center [709, 153] width 938 height 52
click at [408, 268] on div "Ocupada Mesa 5 R$ 40,00" at bounding box center [349, 254] width 219 height 104
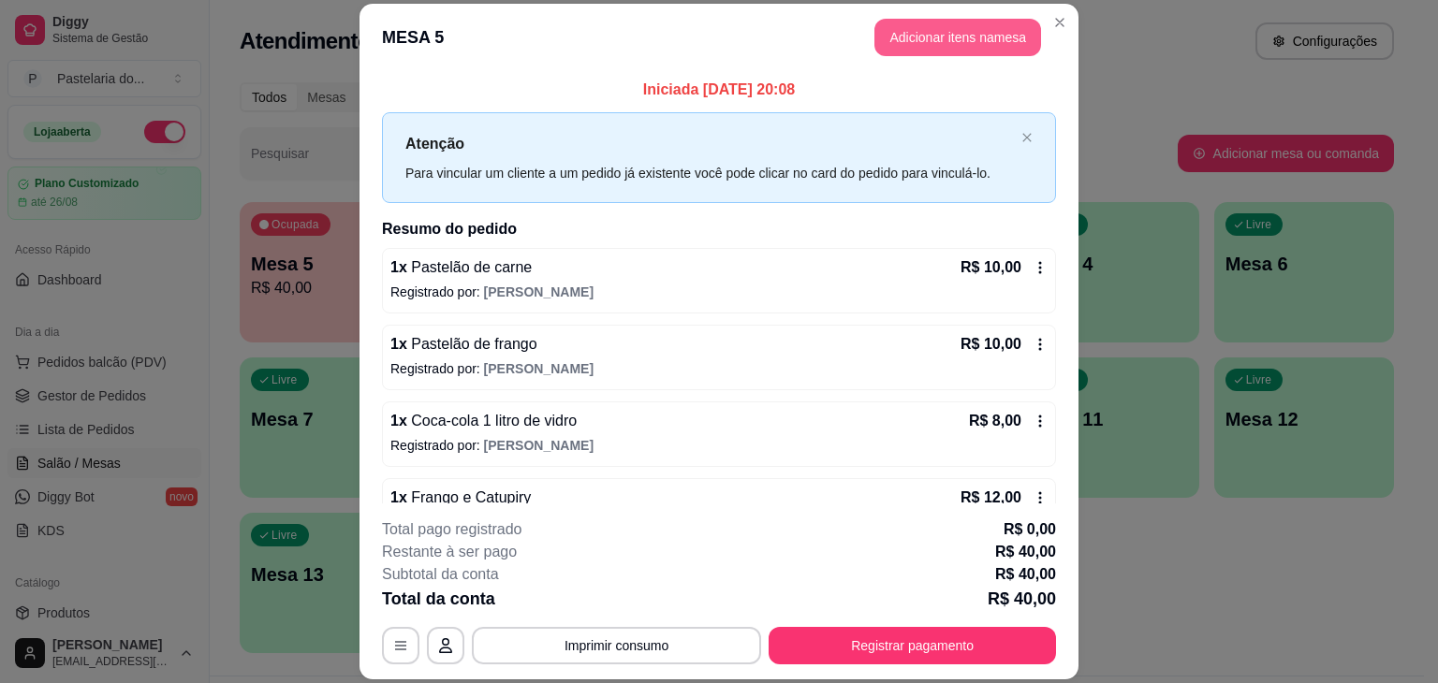
click at [973, 20] on button "Adicionar itens na mesa" at bounding box center [957, 37] width 167 height 37
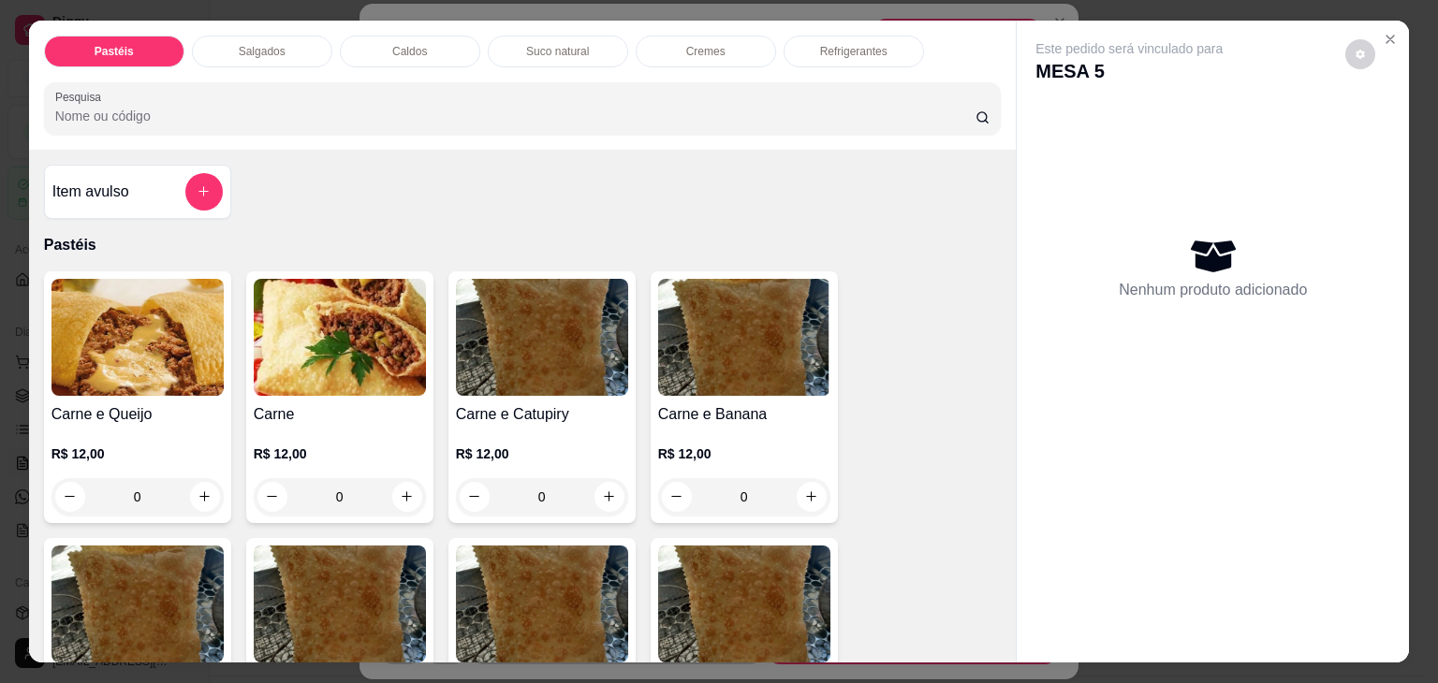
click at [296, 52] on div "Salgados" at bounding box center [262, 52] width 140 height 32
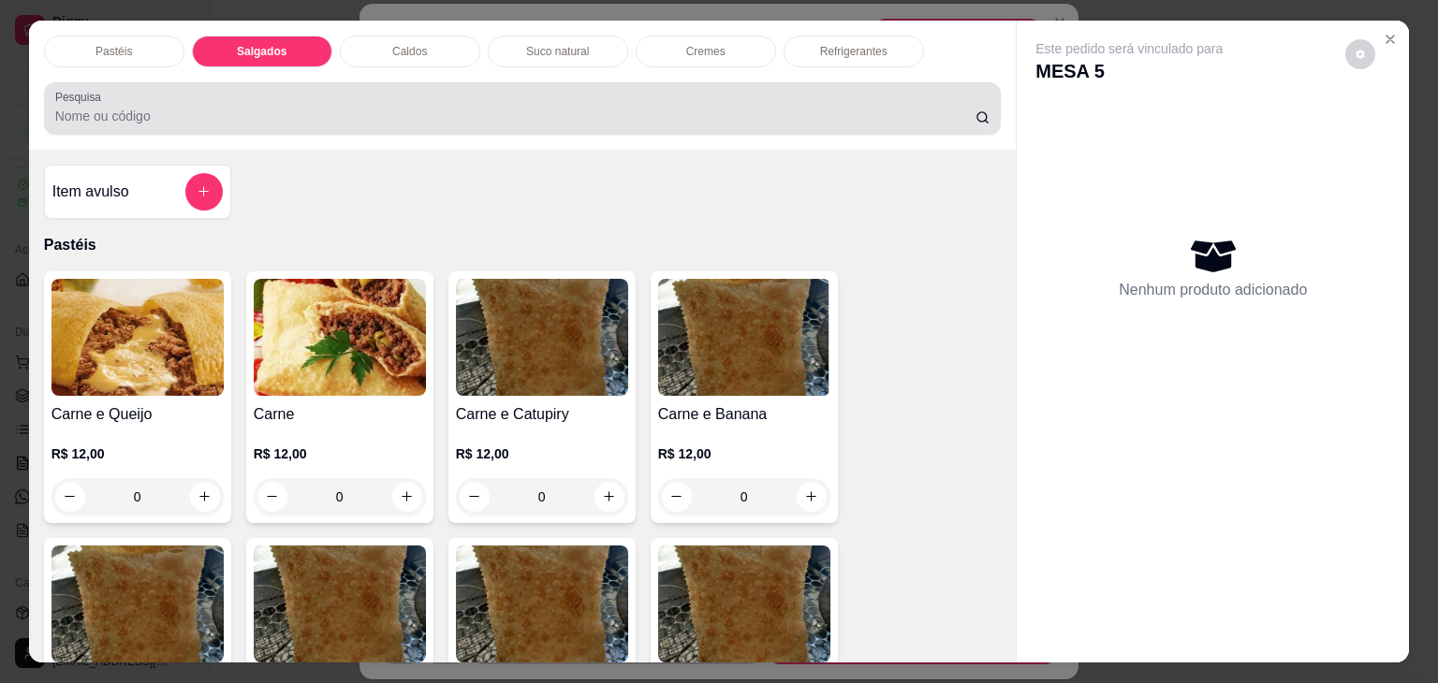
scroll to position [46, 0]
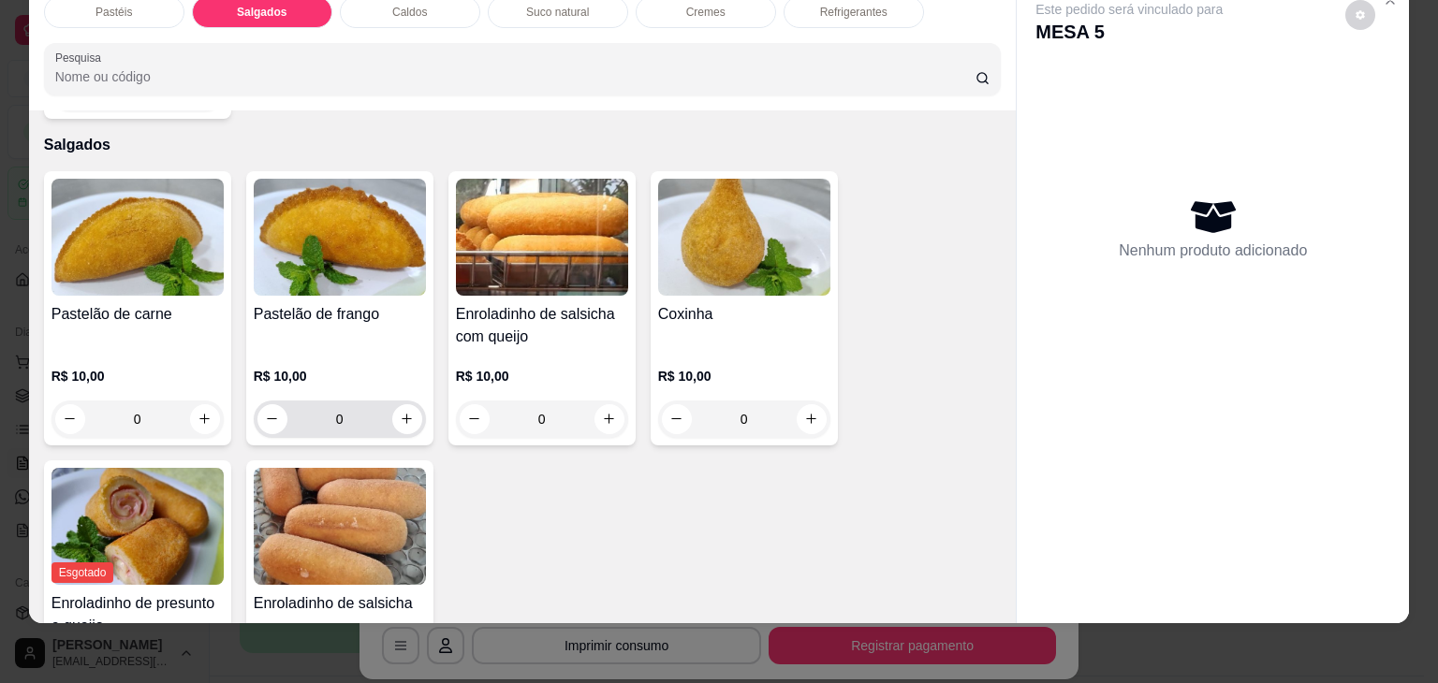
drag, startPoint x: 386, startPoint y: 390, endPoint x: 405, endPoint y: 381, distance: 21.8
click at [387, 401] on div "0" at bounding box center [339, 419] width 165 height 37
click at [405, 412] on icon "increase-product-quantity" at bounding box center [407, 419] width 14 height 14
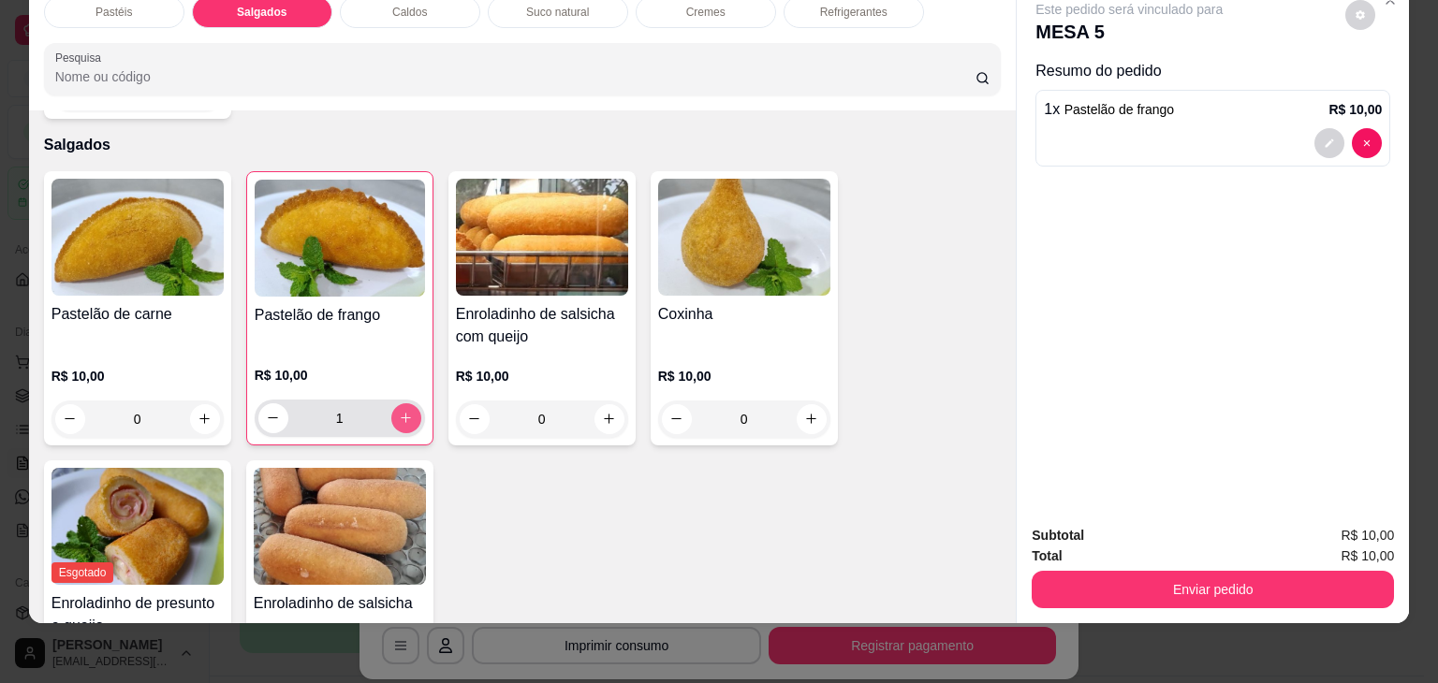
click at [405, 411] on icon "increase-product-quantity" at bounding box center [406, 418] width 14 height 14
type input "2"
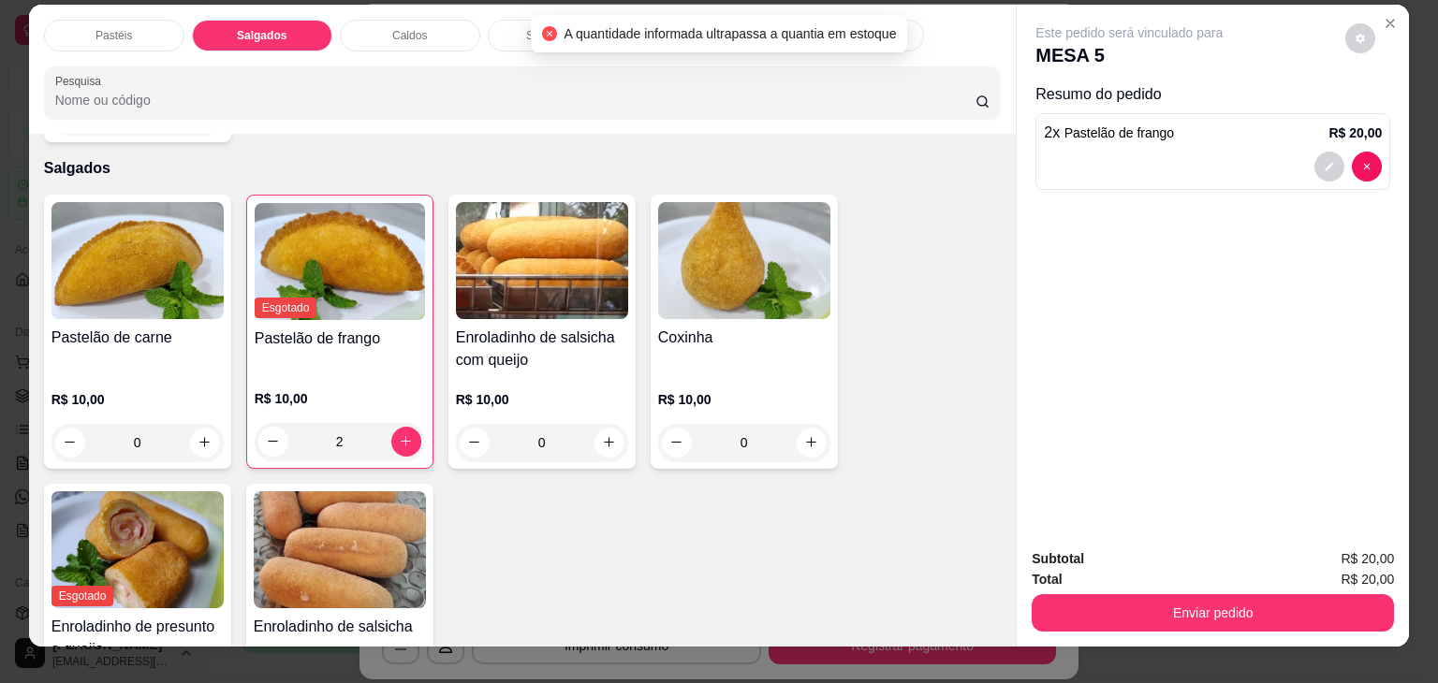
scroll to position [0, 0]
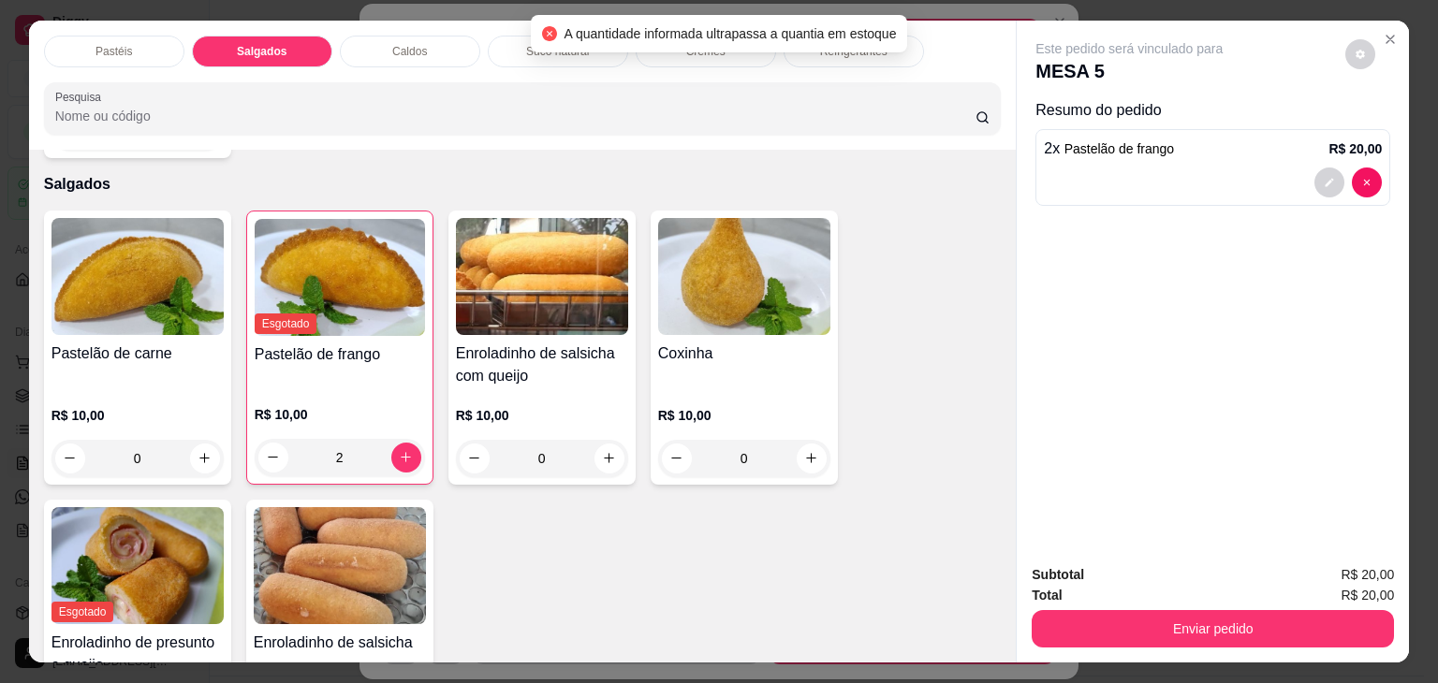
click at [898, 50] on div "A quantidade informada ultrapassa a quantia em estoque" at bounding box center [719, 33] width 377 height 37
click at [900, 53] on div "Refrigerantes" at bounding box center [853, 52] width 140 height 32
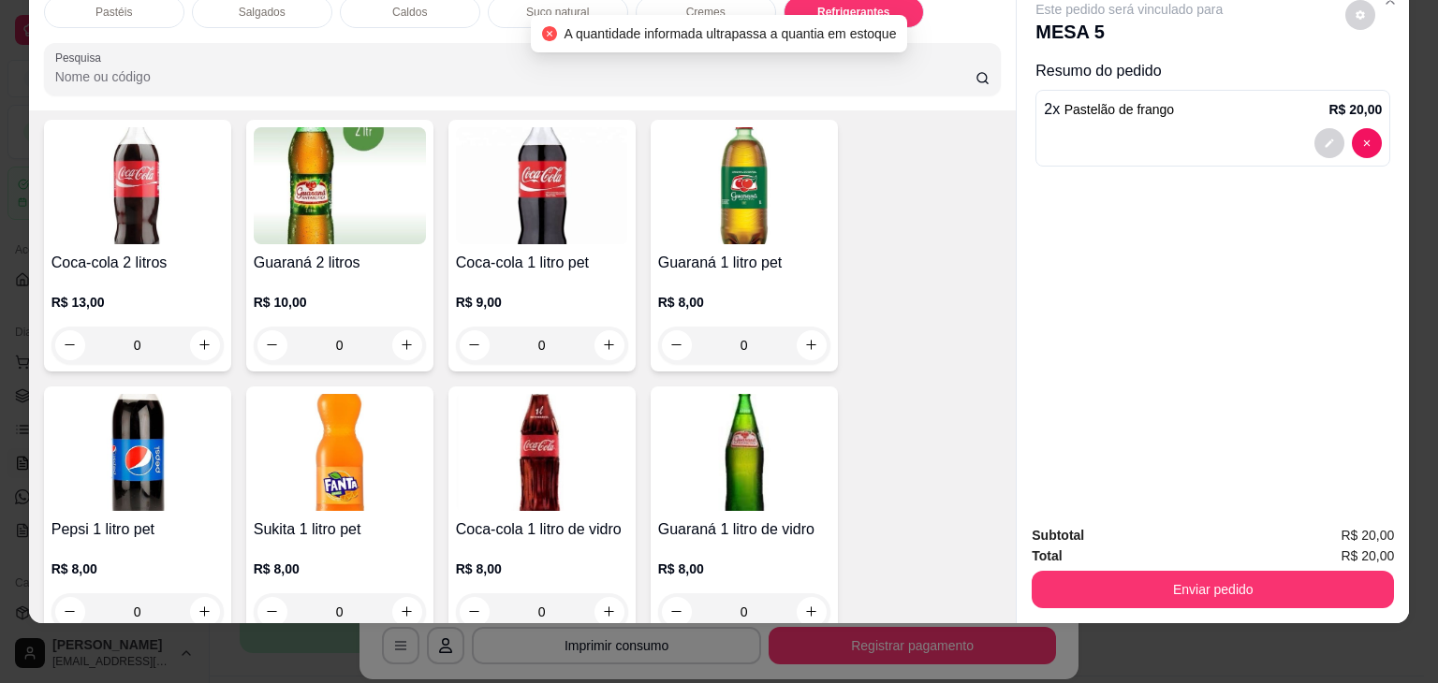
scroll to position [4988, 0]
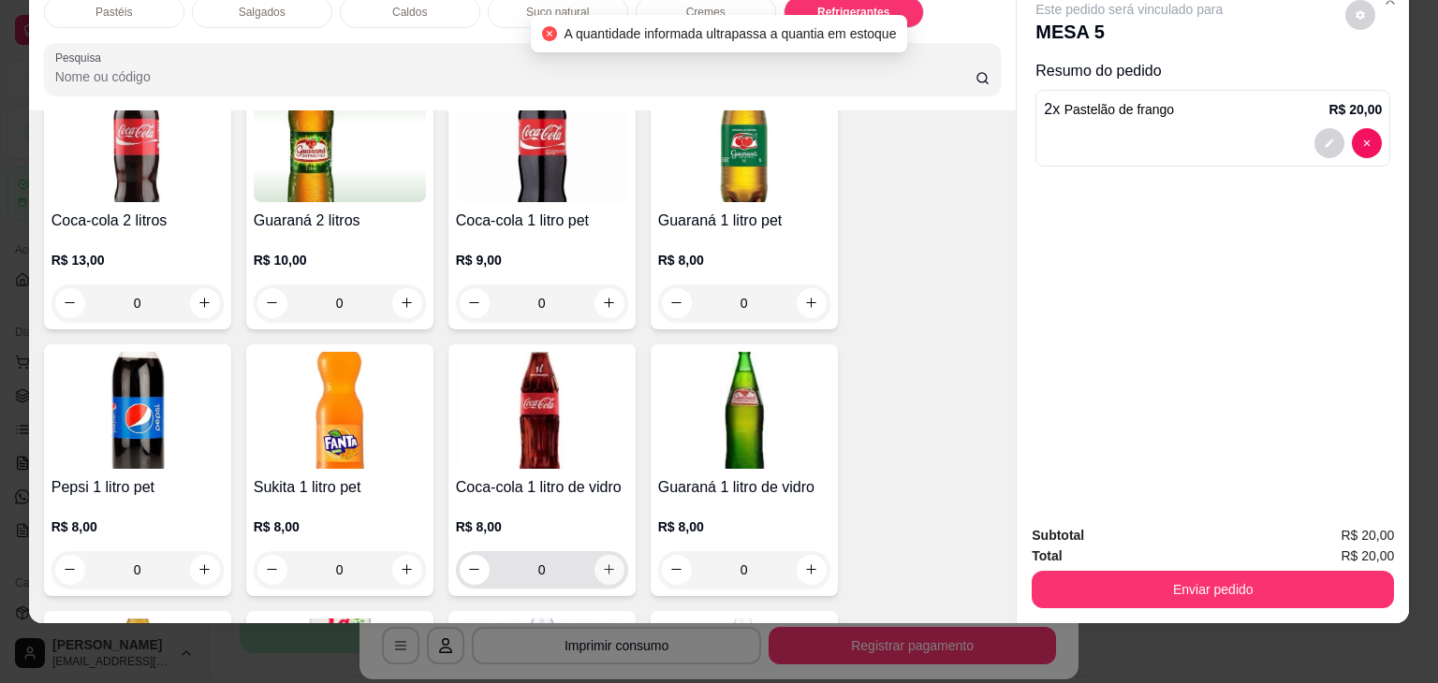
click at [602, 562] on icon "increase-product-quantity" at bounding box center [609, 569] width 14 height 14
type input "1"
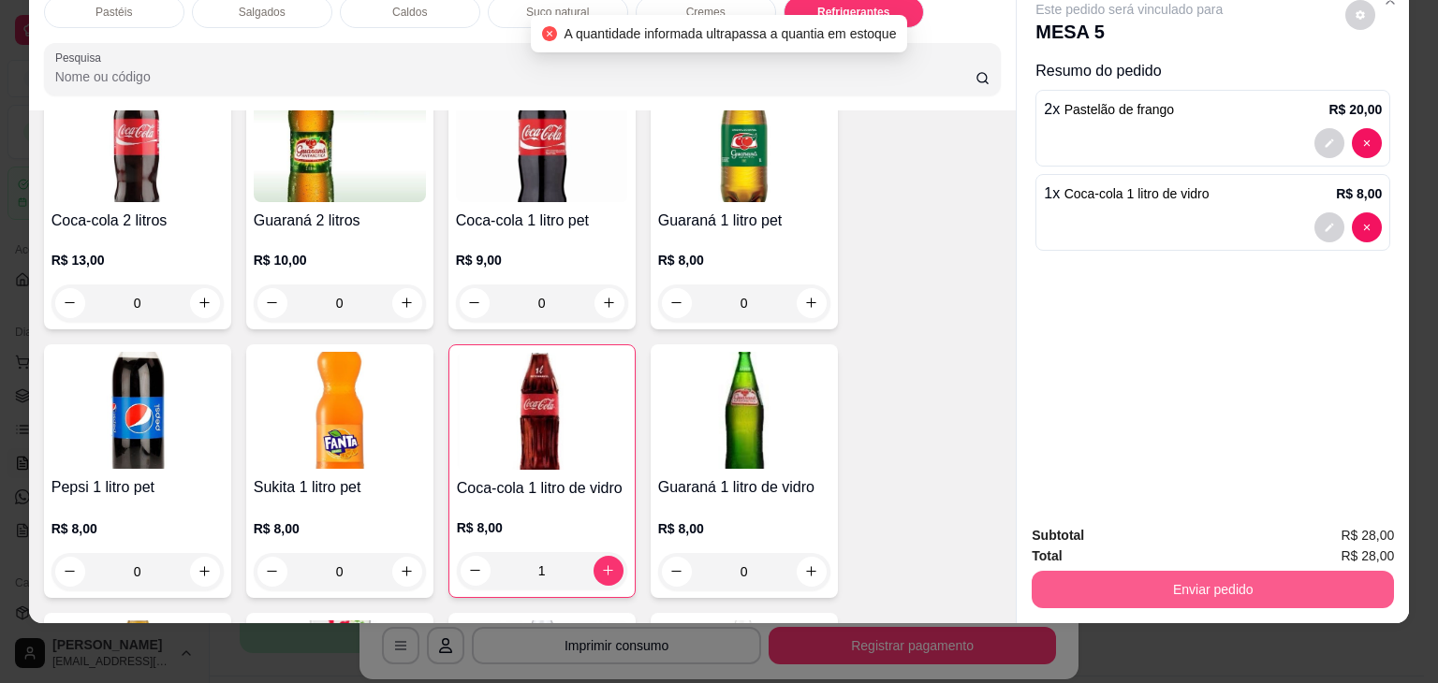
click at [1214, 580] on button "Enviar pedido" at bounding box center [1212, 589] width 362 height 37
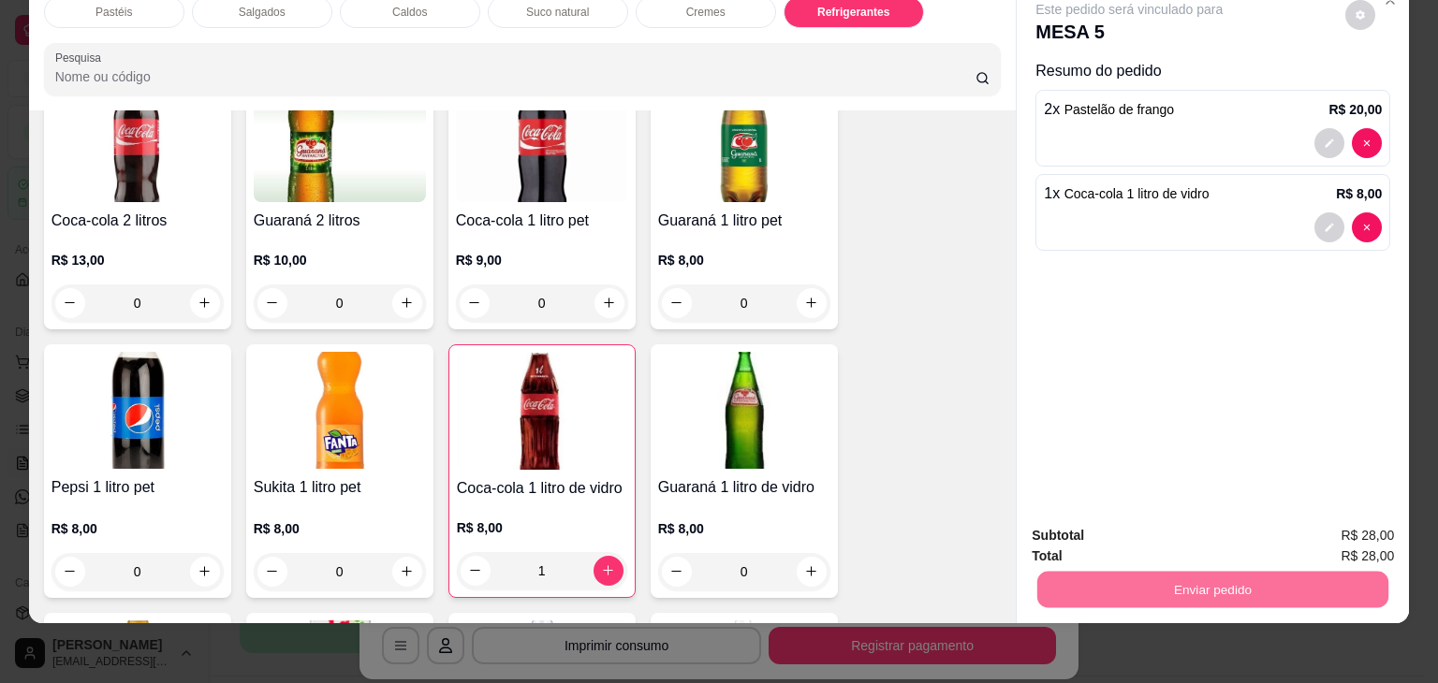
click at [1204, 529] on button "Não registrar e enviar pedido" at bounding box center [1150, 529] width 195 height 36
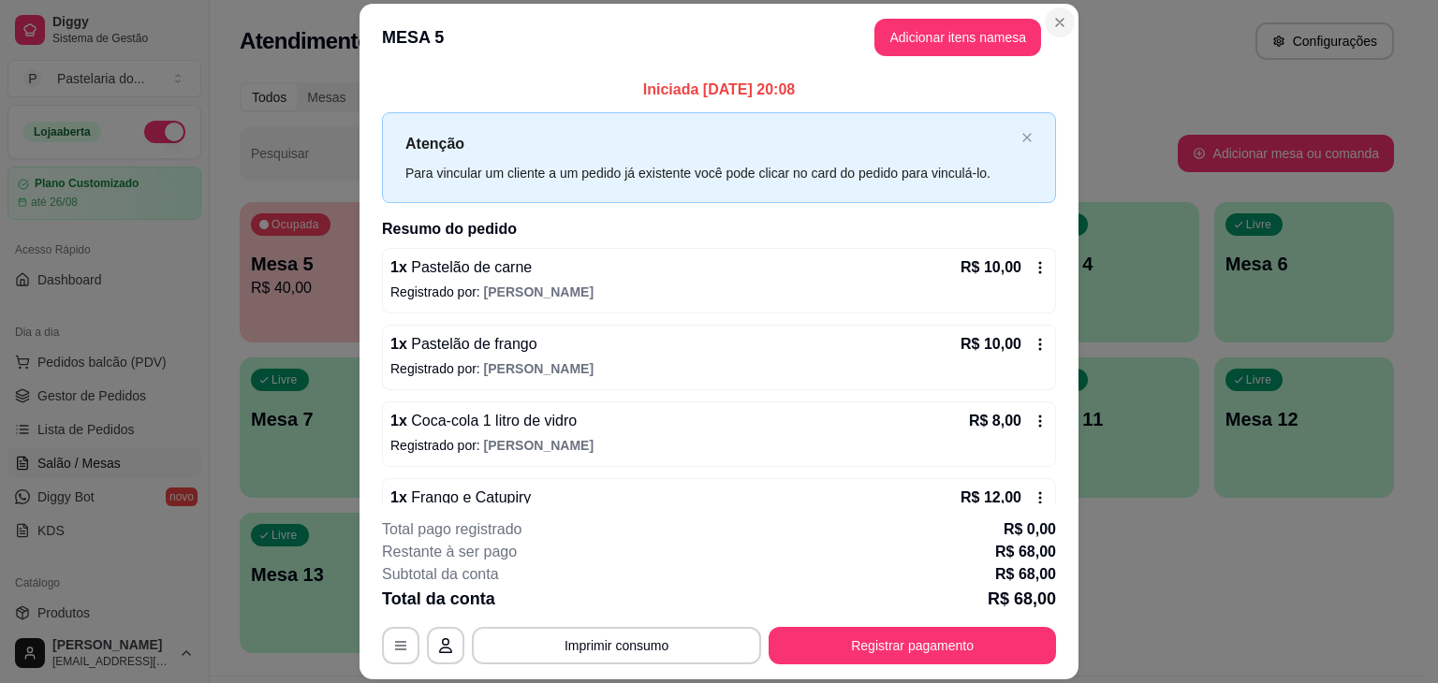
click at [1049, 28] on div "Atendimento Salão Configurações" at bounding box center [817, 40] width 1154 height 37
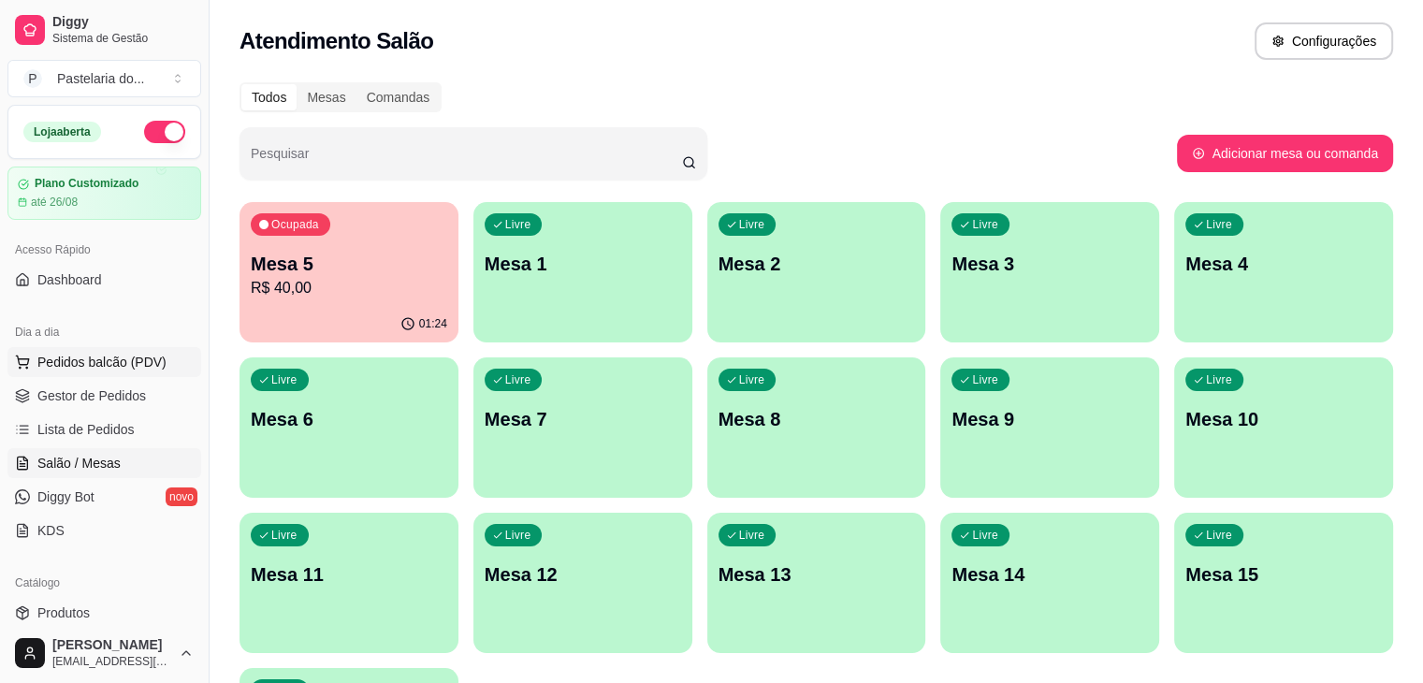
click at [75, 362] on span "Pedidos balcão (PDV)" at bounding box center [101, 362] width 129 height 19
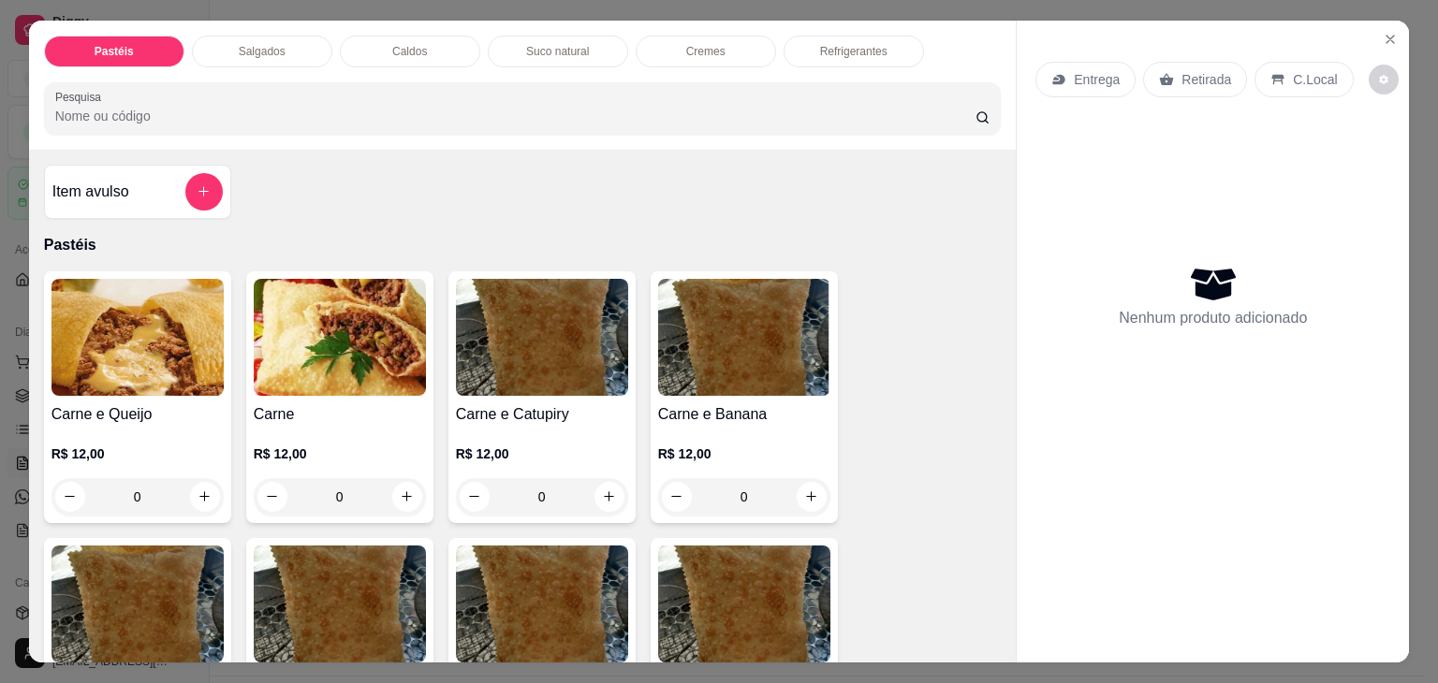
click at [431, 53] on div "Caldos" at bounding box center [410, 52] width 140 height 32
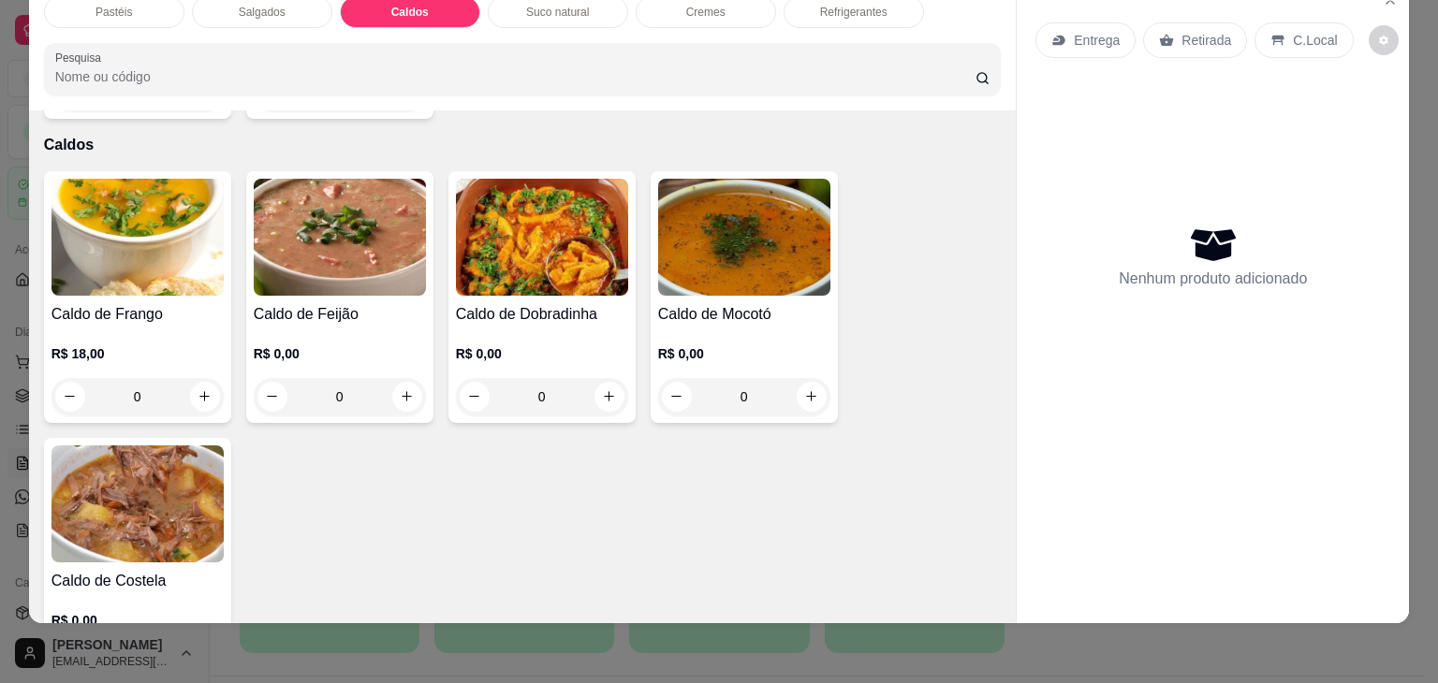
click at [396, 378] on div "0" at bounding box center [340, 396] width 172 height 37
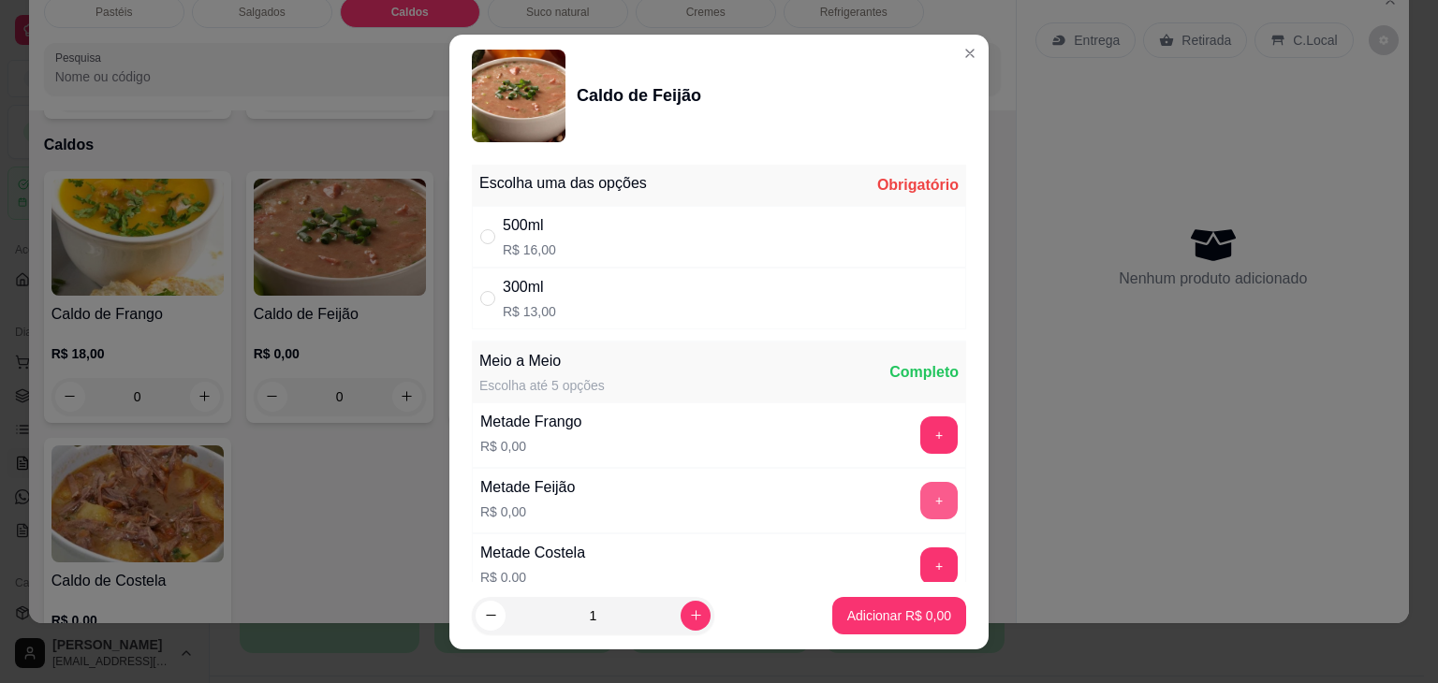
click at [920, 507] on button "+" at bounding box center [938, 500] width 37 height 37
click at [837, 505] on button "-" at bounding box center [855, 500] width 37 height 37
click at [514, 240] on div "500ml R$ 16,00" at bounding box center [529, 236] width 53 height 45
click at [556, 315] on div "300ml R$ 13,00" at bounding box center [719, 299] width 494 height 62
radio input "false"
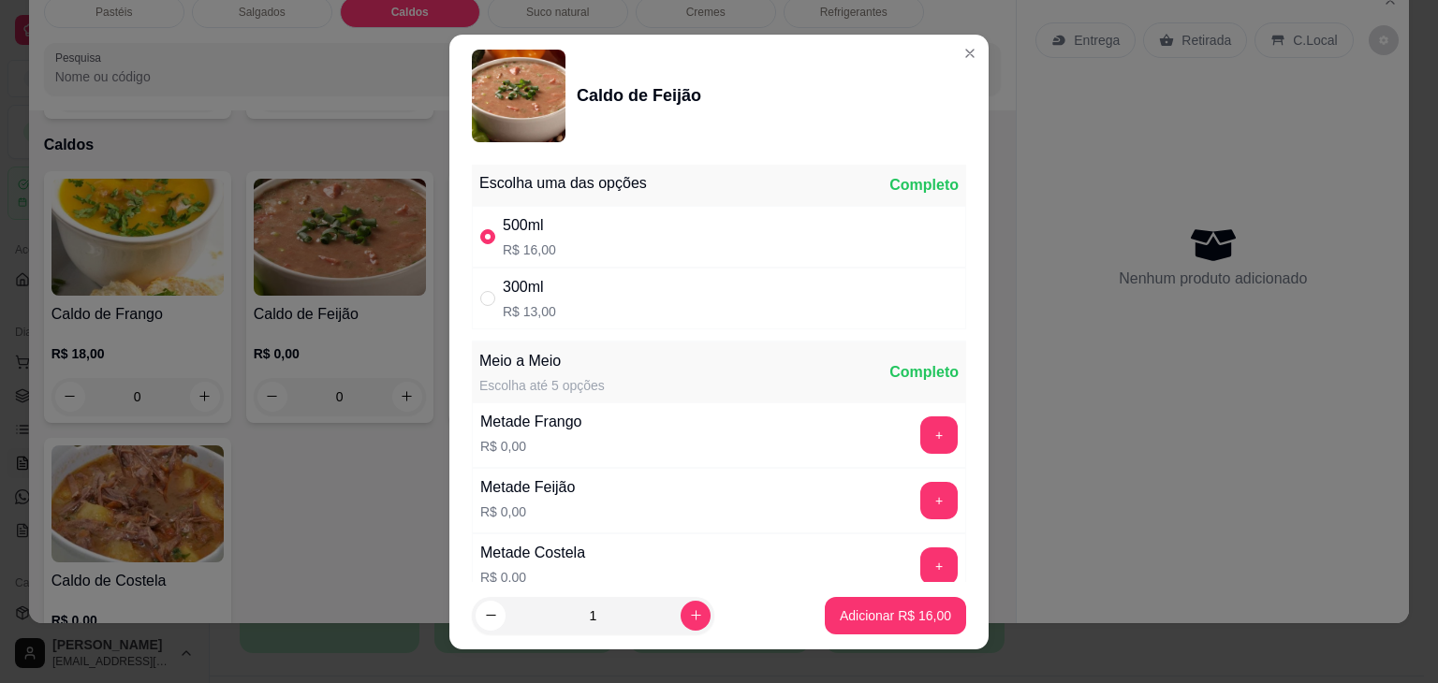
radio input "true"
click at [861, 613] on p "Adicionar R$ 13,00" at bounding box center [894, 615] width 111 height 19
type input "1"
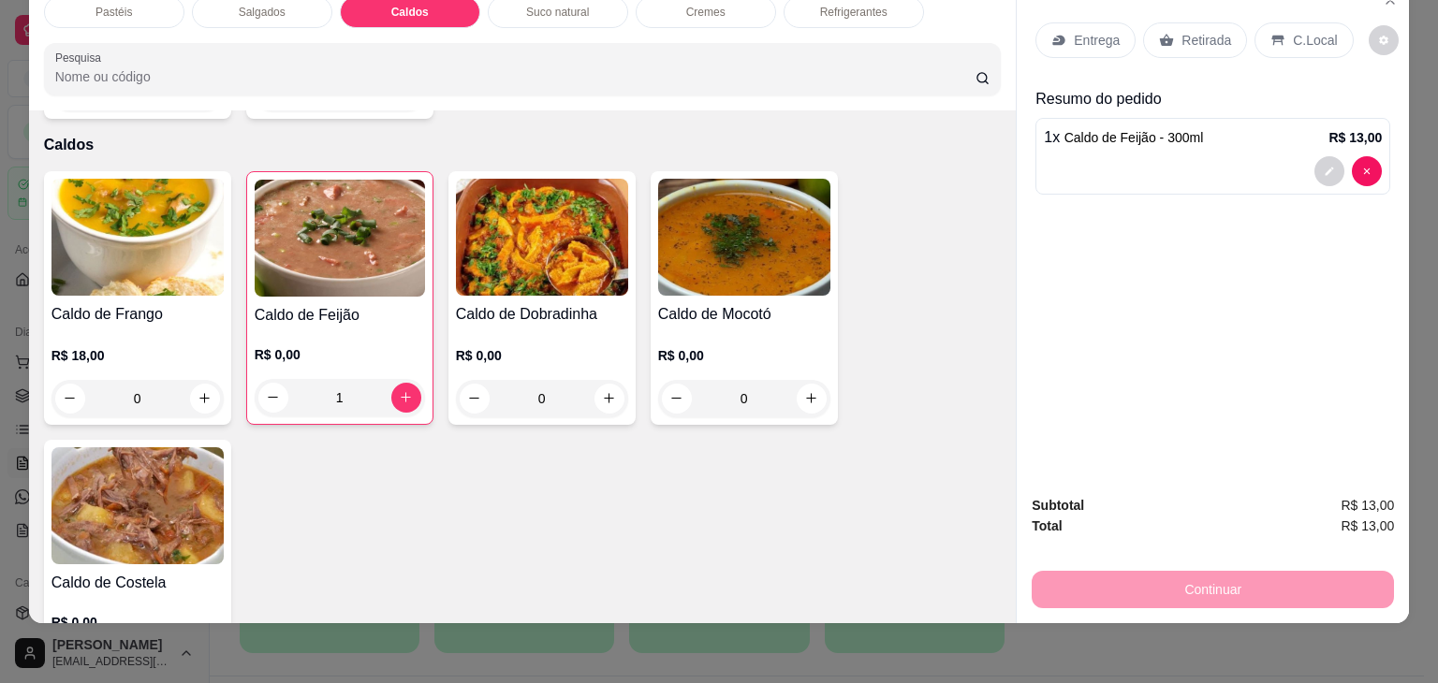
click at [599, 380] on div "0" at bounding box center [542, 398] width 172 height 37
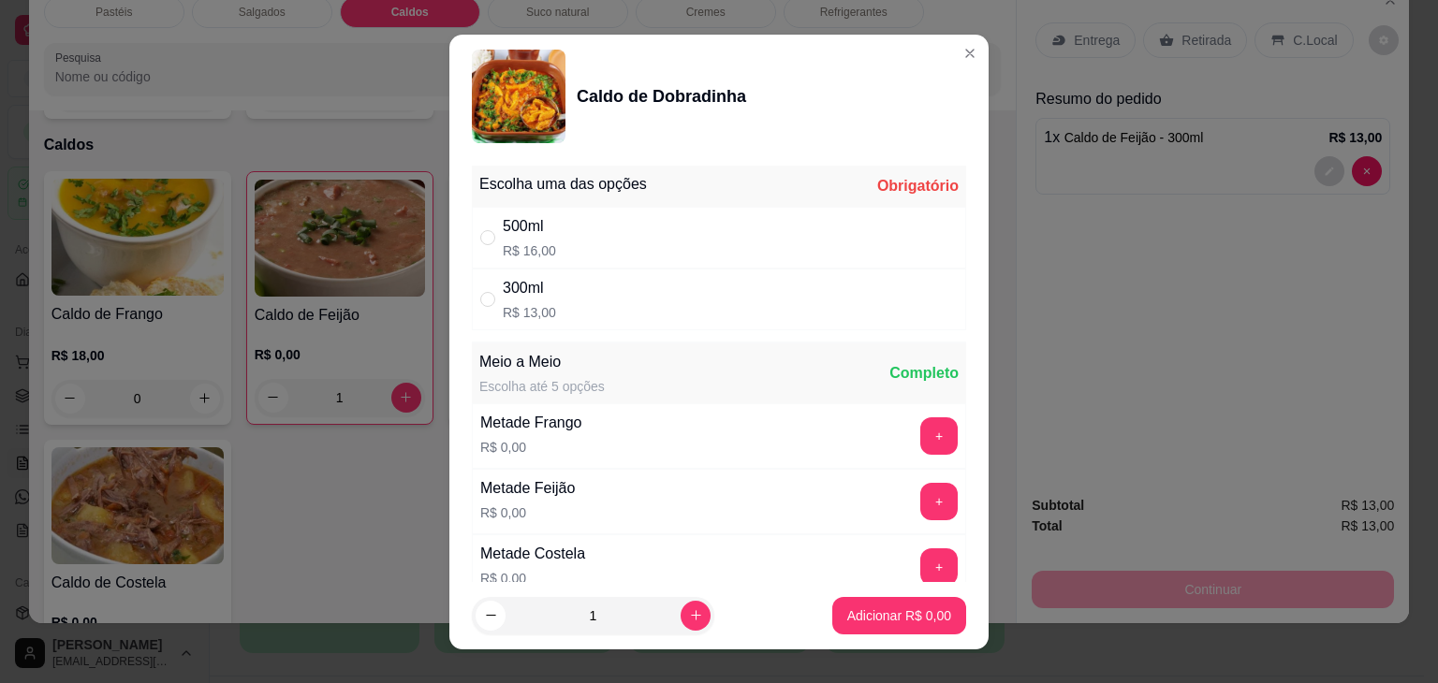
click at [552, 291] on div "300ml R$ 13,00" at bounding box center [719, 300] width 494 height 62
radio input "true"
click at [889, 608] on p "Adicionar R$ 13,00" at bounding box center [894, 615] width 111 height 19
type input "1"
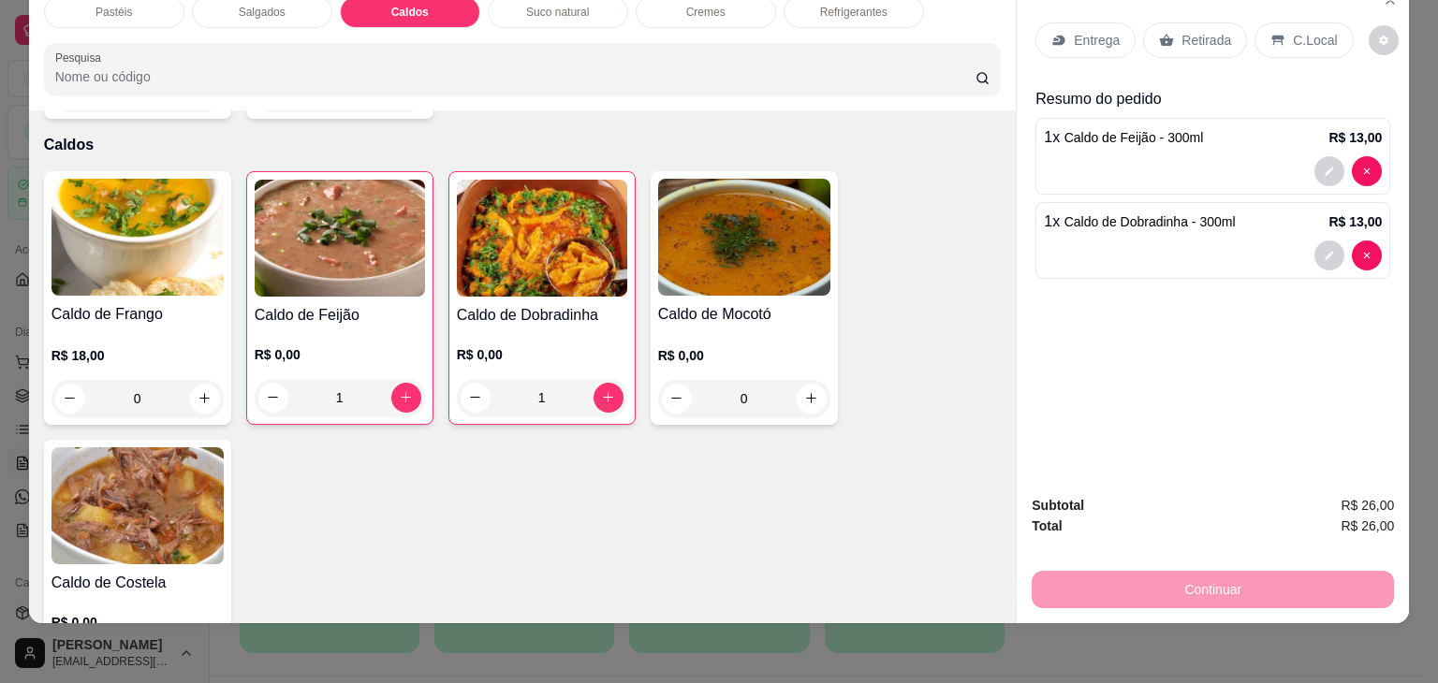
click at [182, 303] on h4 "Caldo de Frango" at bounding box center [137, 314] width 172 height 22
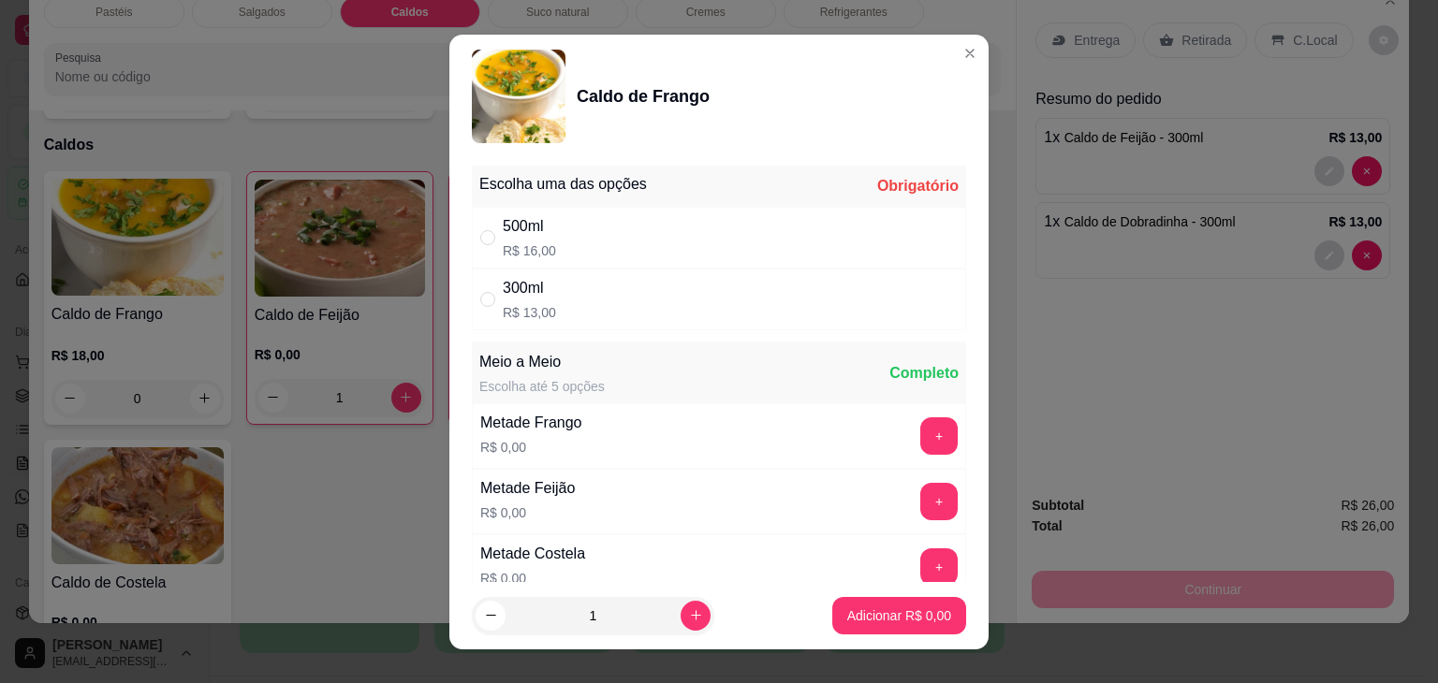
click at [529, 291] on div "300ml" at bounding box center [529, 288] width 53 height 22
radio input "true"
click at [839, 604] on button "Adicionar R$ 13,00" at bounding box center [895, 615] width 138 height 36
type input "1"
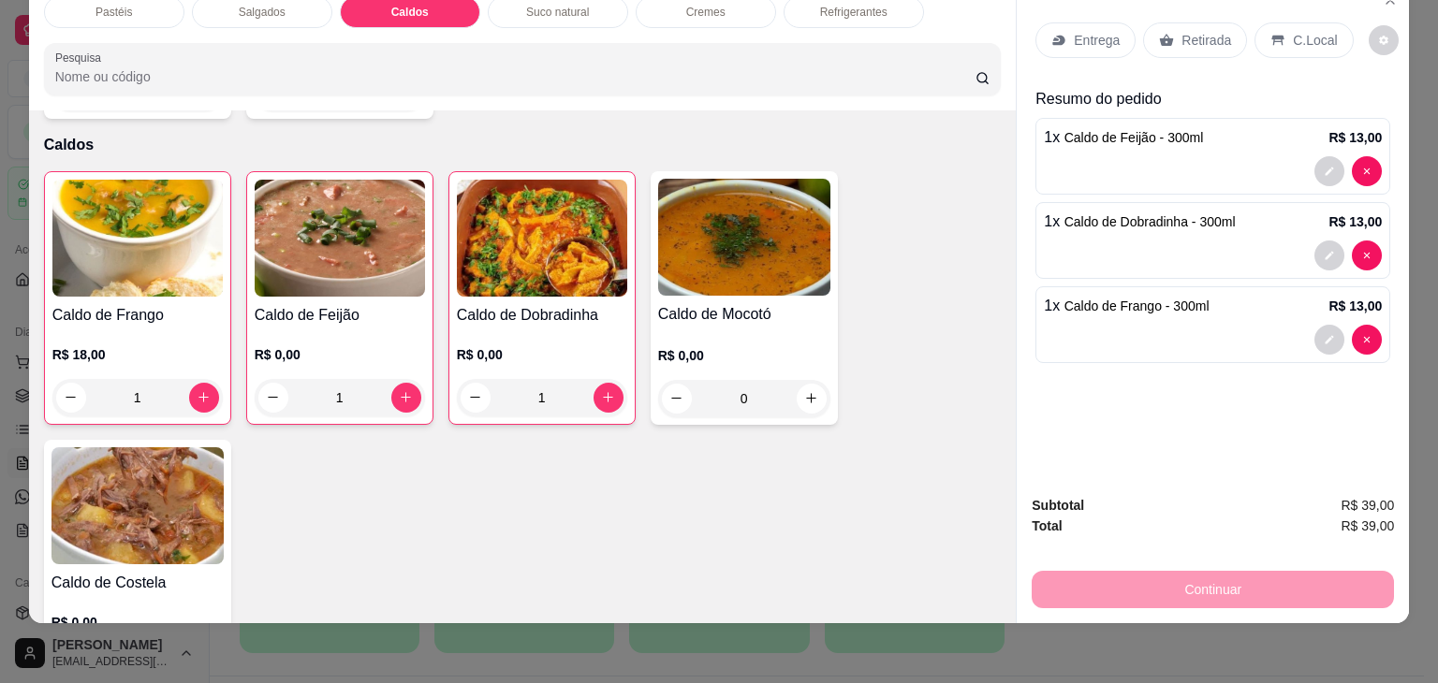
click at [1207, 31] on p "Retirada" at bounding box center [1206, 40] width 50 height 19
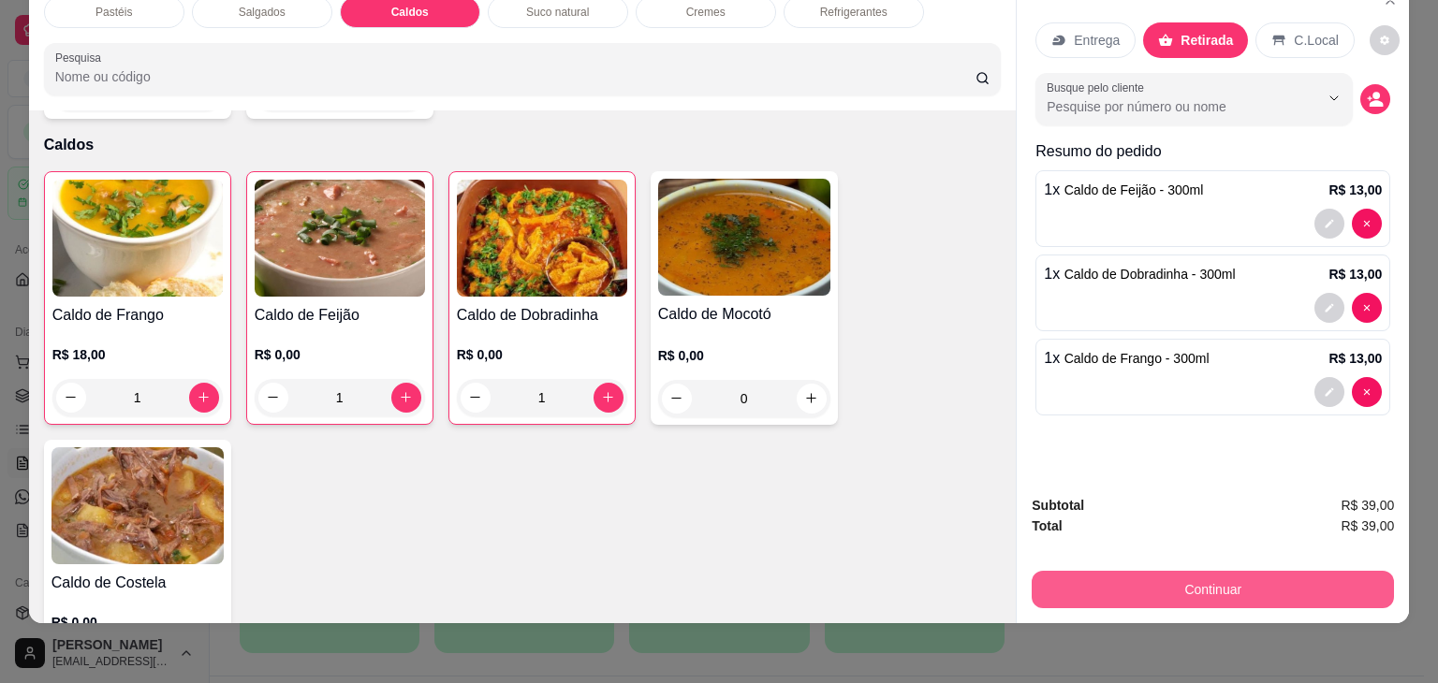
click at [1209, 592] on button "Continuar" at bounding box center [1212, 589] width 362 height 37
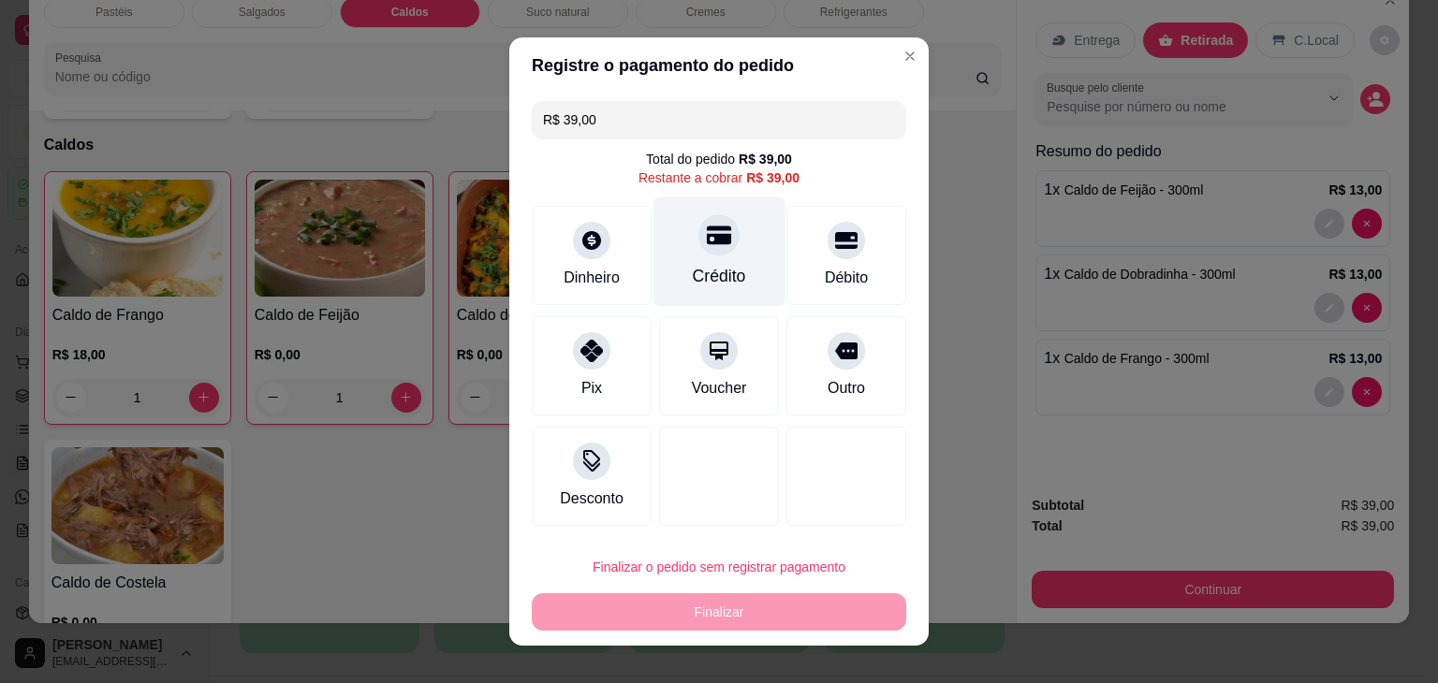
click at [736, 229] on div "Crédito" at bounding box center [719, 251] width 132 height 109
type input "R$ 0,00"
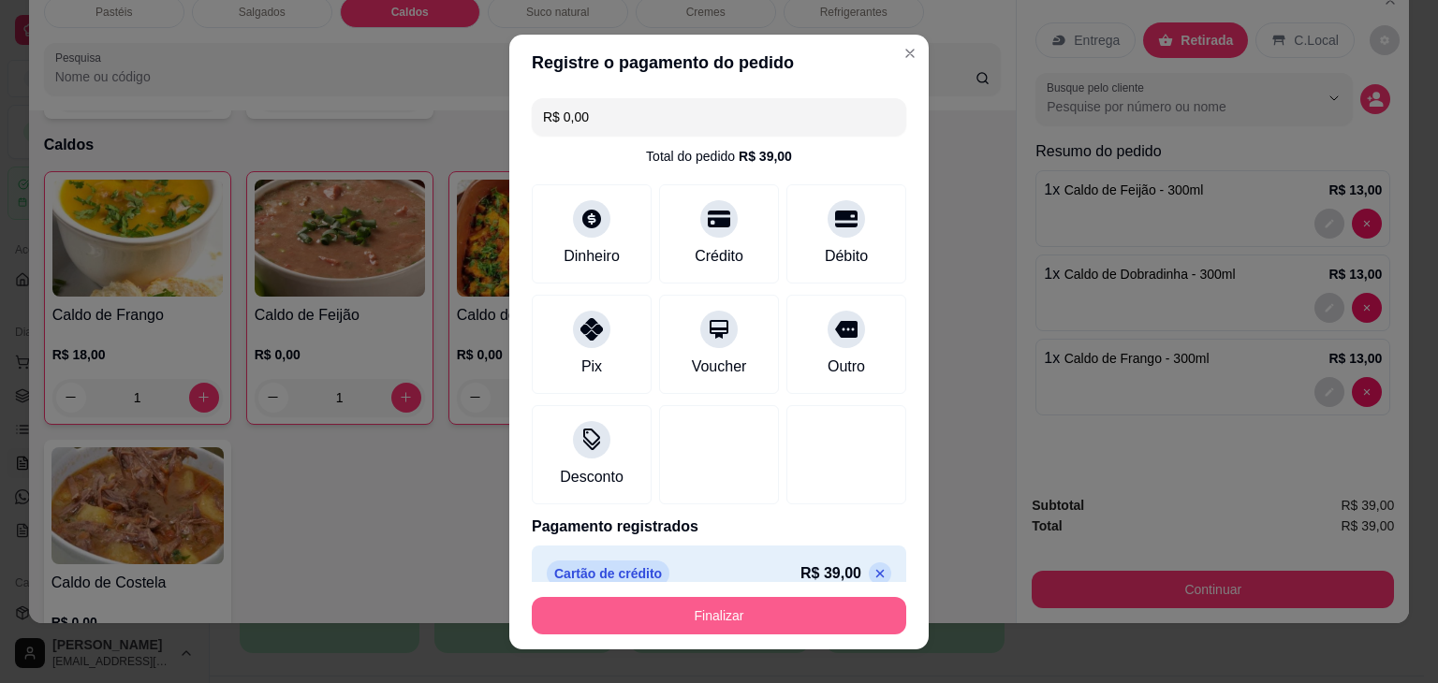
click at [749, 607] on button "Finalizar" at bounding box center [719, 615] width 374 height 37
click at [749, 607] on div "Finalizar" at bounding box center [719, 615] width 374 height 37
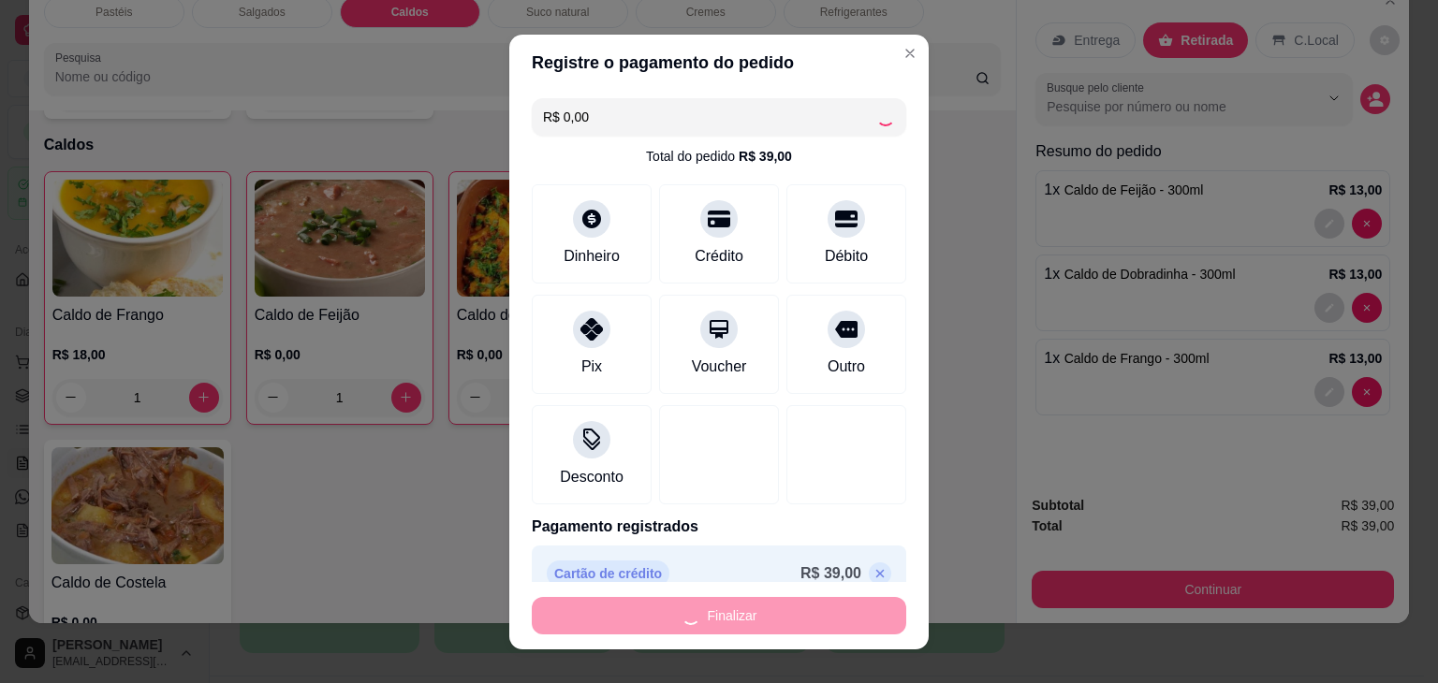
type input "0"
type input "-R$ 39,00"
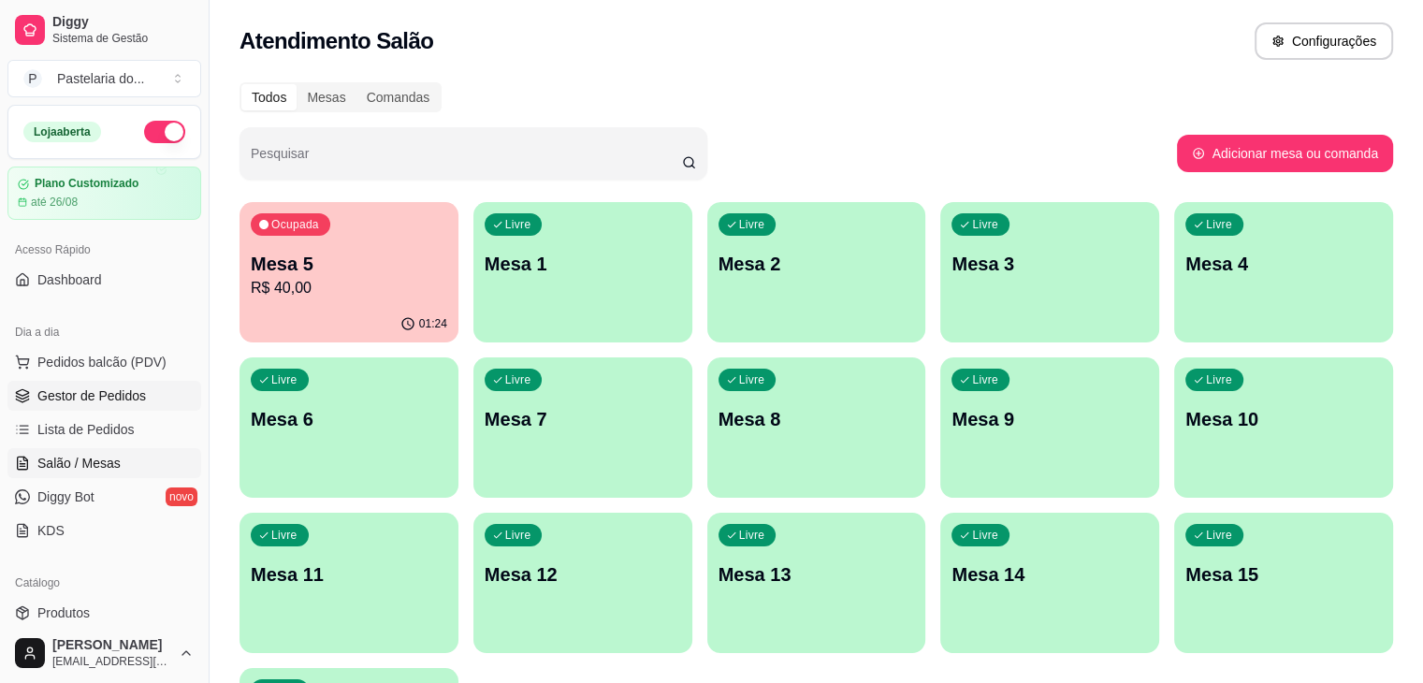
click at [106, 401] on span "Gestor de Pedidos" at bounding box center [91, 396] width 109 height 19
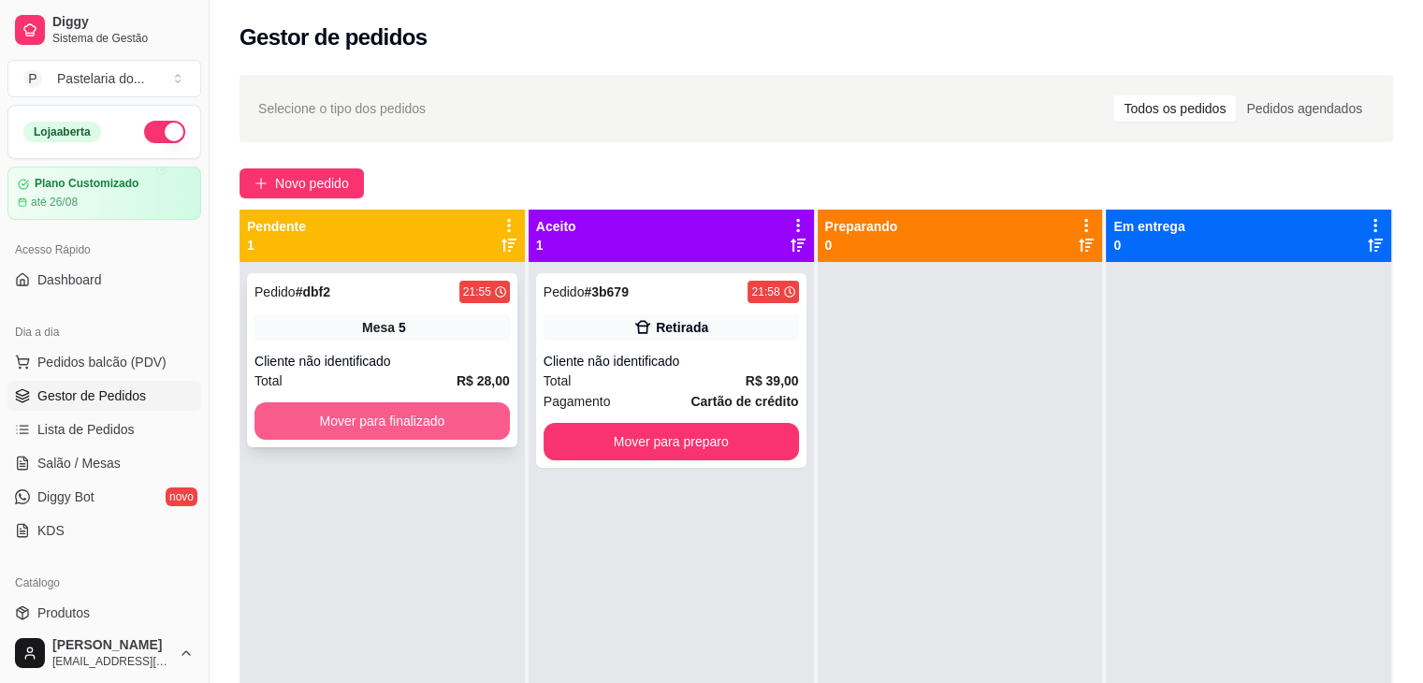
click at [374, 427] on button "Mover para finalizado" at bounding box center [382, 420] width 255 height 37
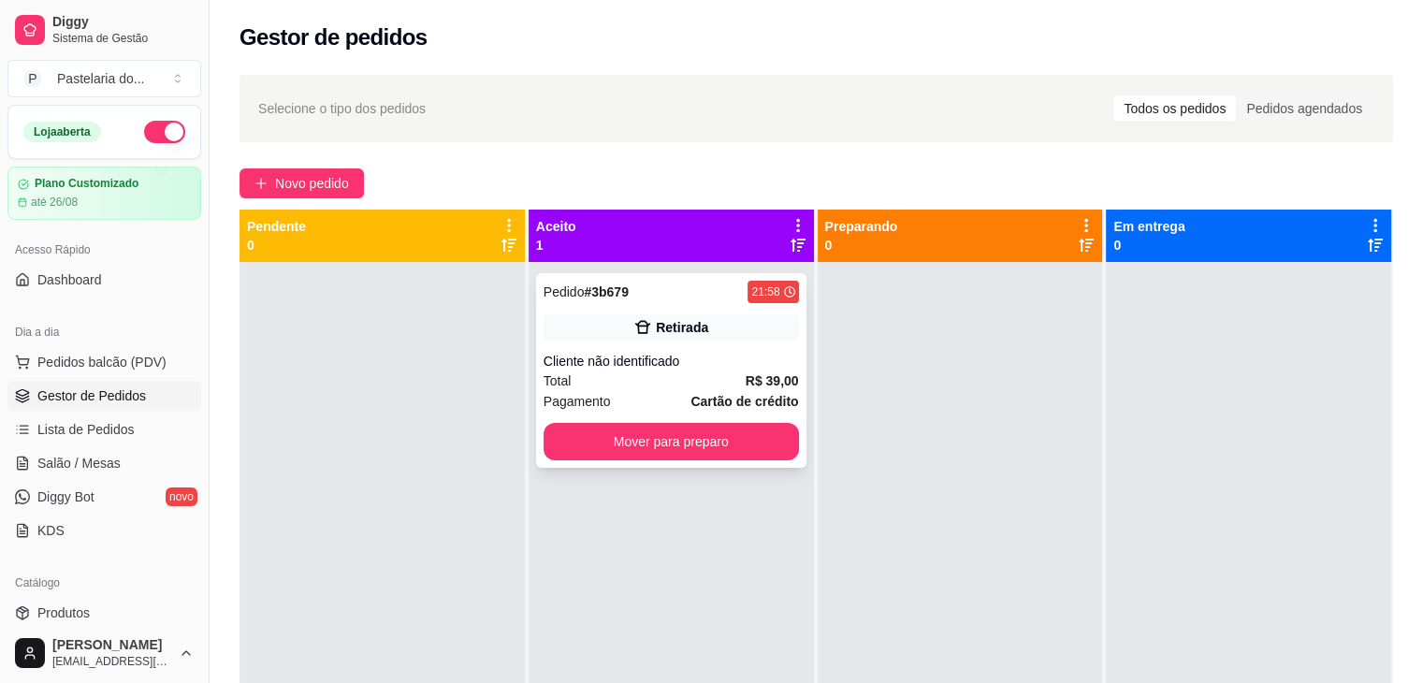
click at [739, 460] on div "Pedido # 3b679 21:58 Retirada Cliente não identificado Total R$ 39,00 Pagamento…" at bounding box center [671, 370] width 270 height 195
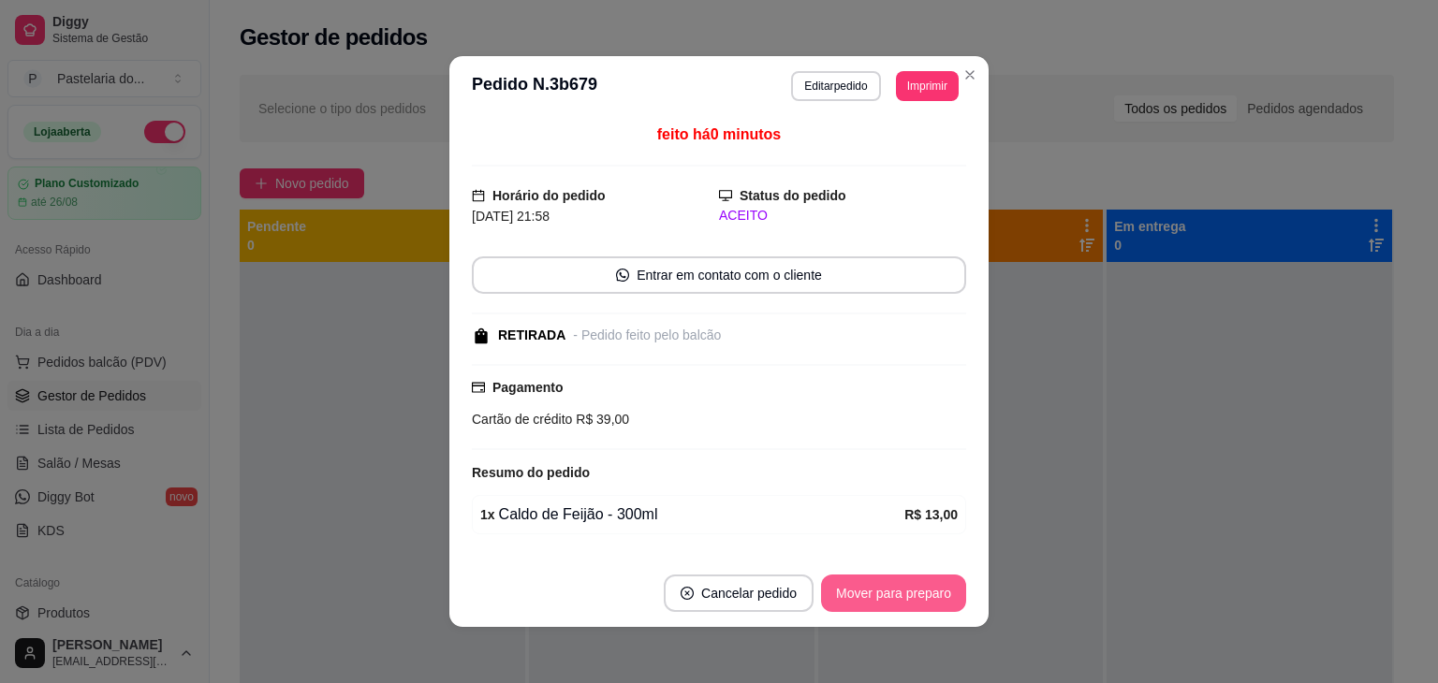
click at [882, 604] on button "Mover para preparo" at bounding box center [893, 593] width 145 height 37
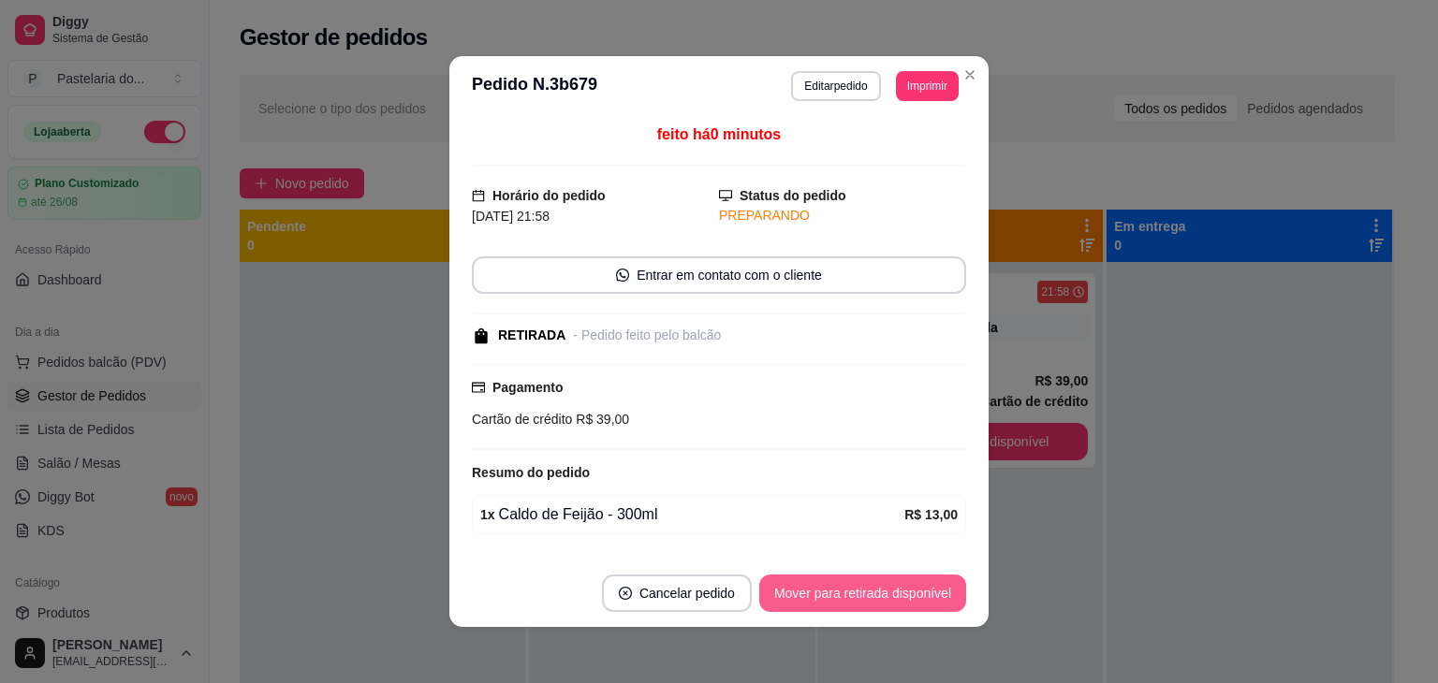
click at [892, 599] on button "Mover para retirada disponível" at bounding box center [862, 593] width 207 height 37
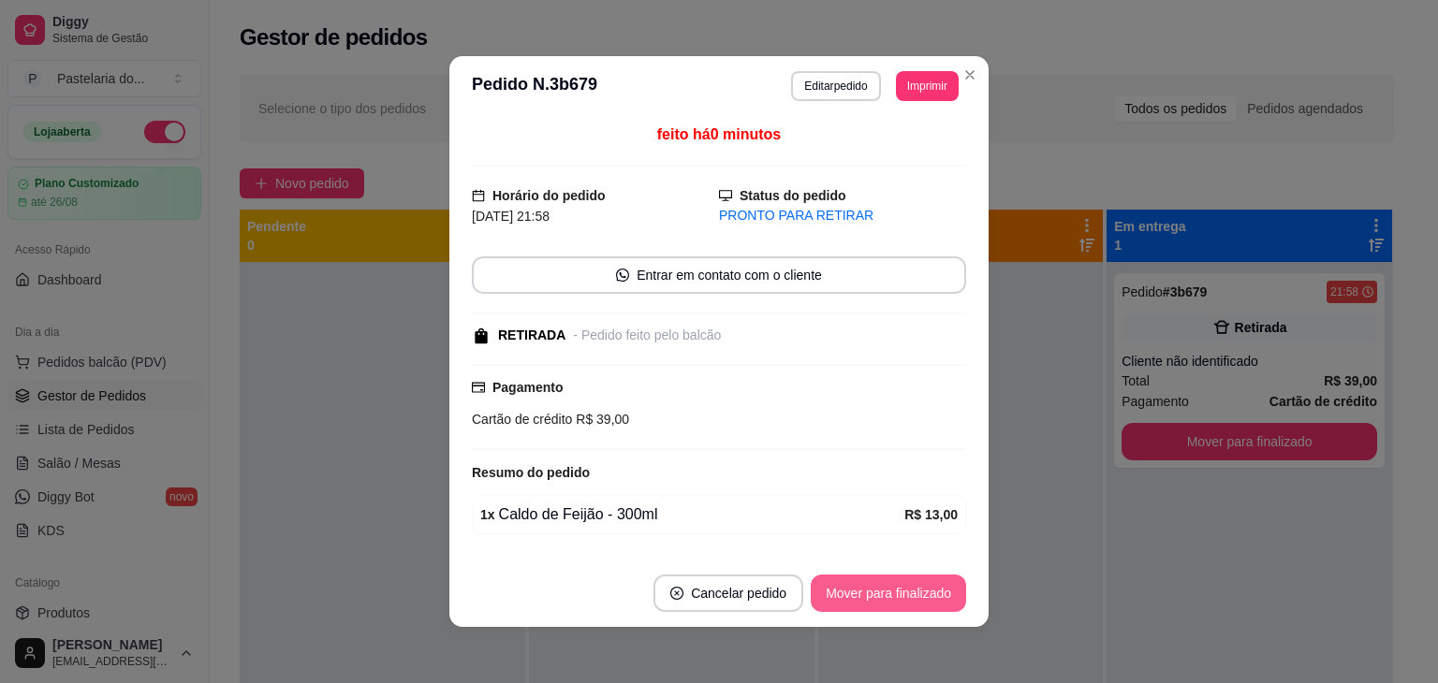
click at [900, 596] on button "Mover para finalizado" at bounding box center [887, 593] width 155 height 37
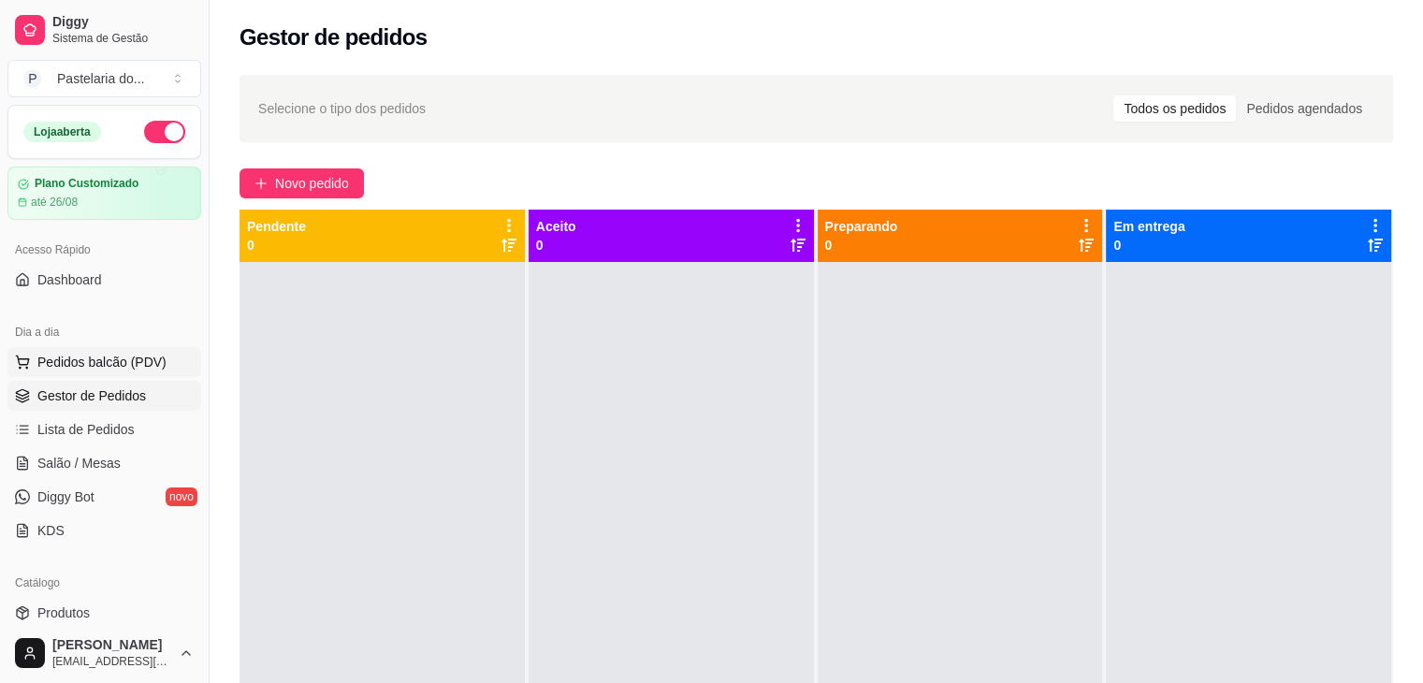
click at [49, 364] on span "Pedidos balcão (PDV)" at bounding box center [101, 362] width 129 height 19
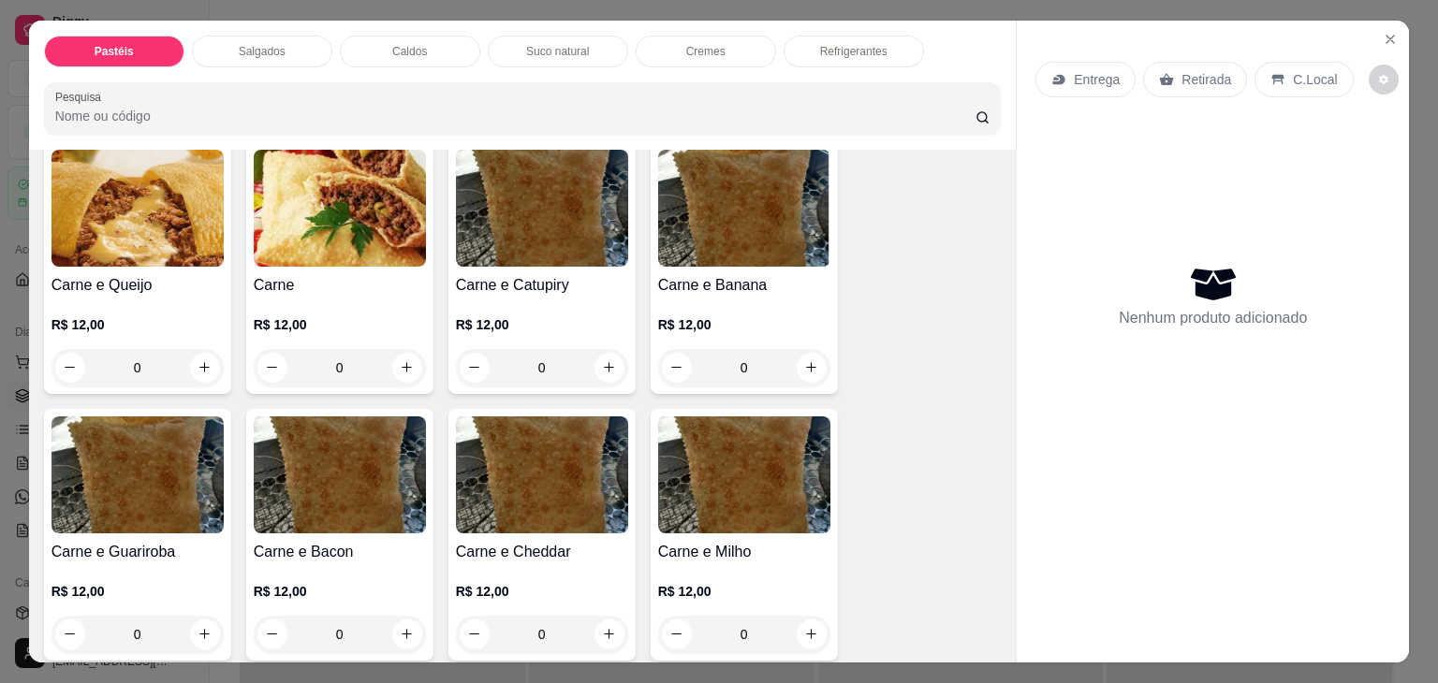
scroll to position [187, 0]
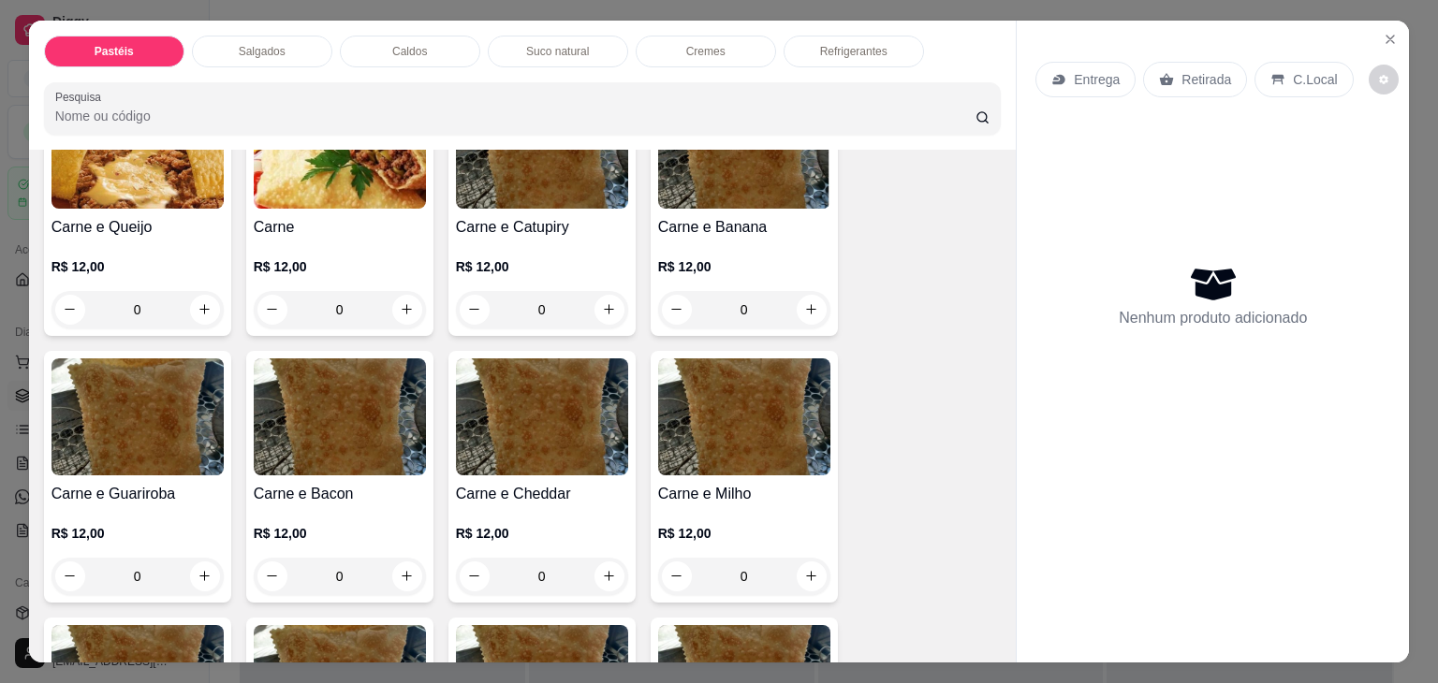
click at [201, 570] on div "0" at bounding box center [137, 576] width 172 height 37
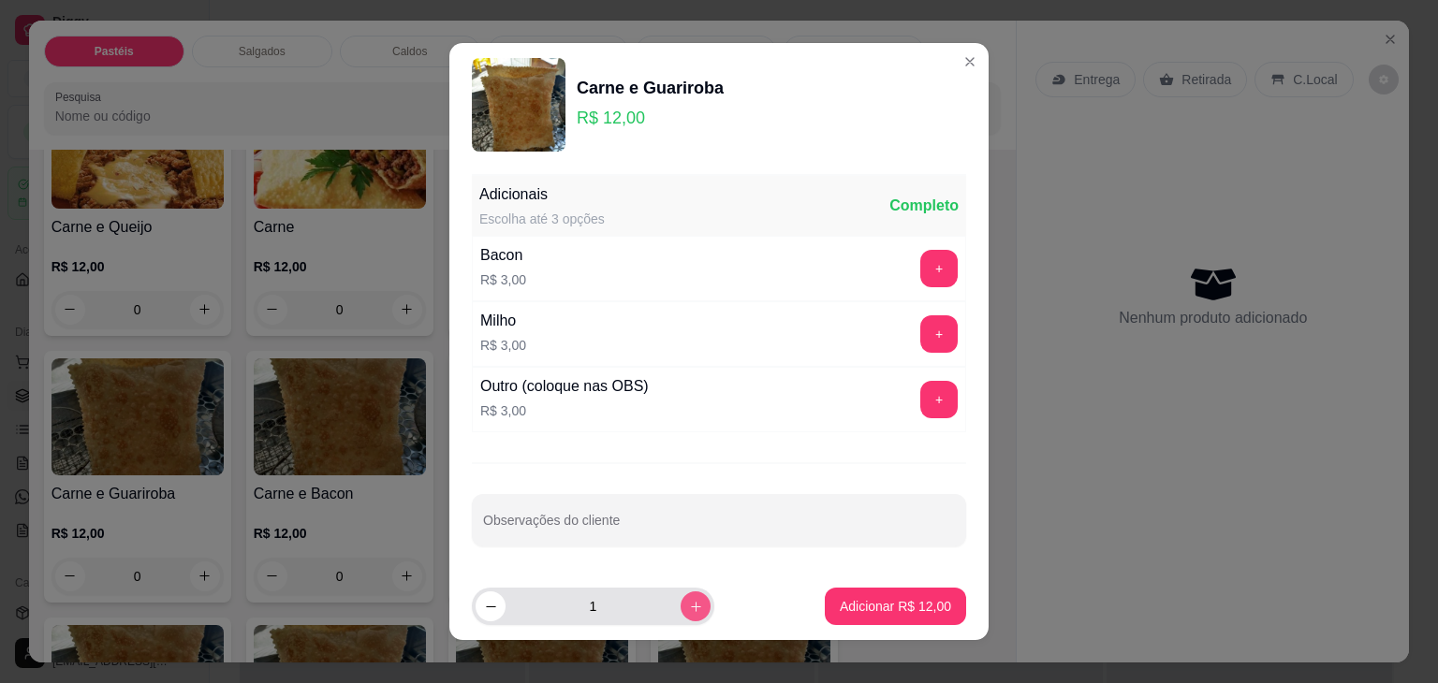
click at [680, 615] on button "increase-product-quantity" at bounding box center [695, 606] width 30 height 30
type input "2"
click at [847, 600] on p "Adicionar R$ 24,00" at bounding box center [894, 606] width 111 height 19
type input "2"
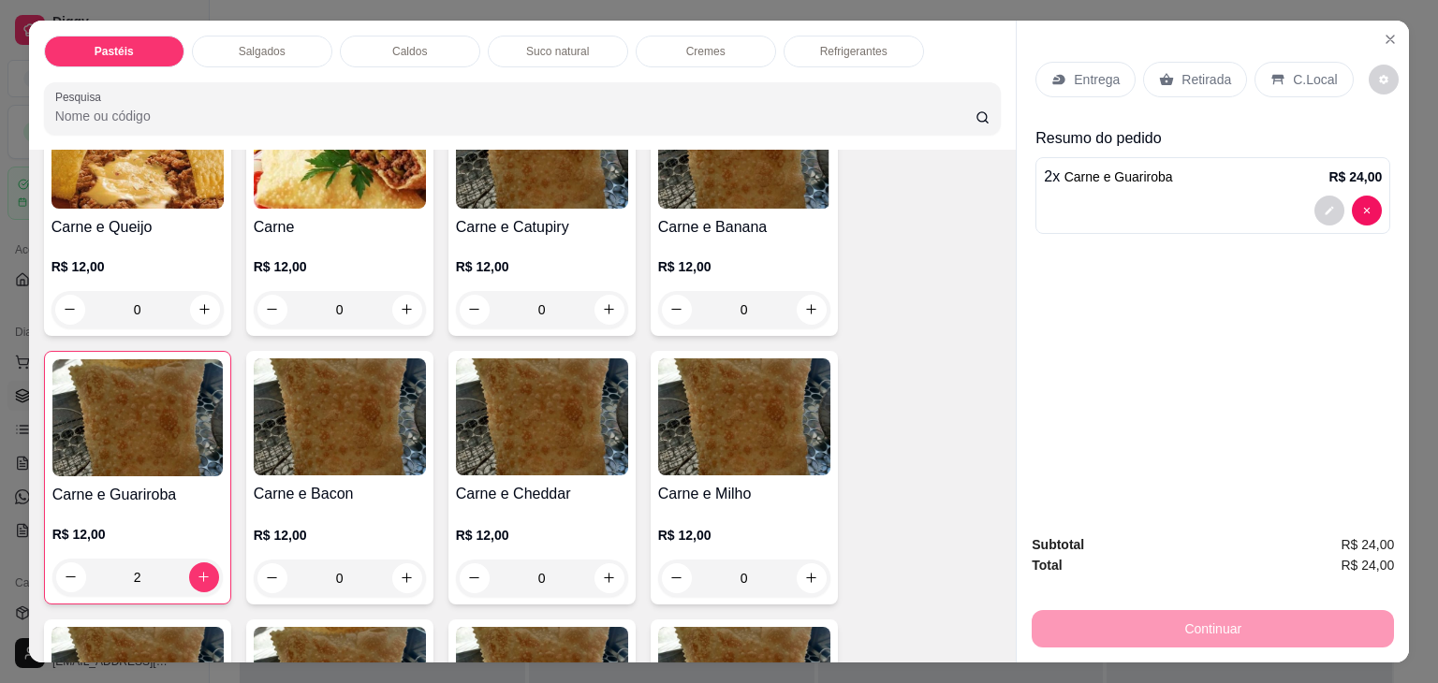
click at [1202, 62] on div "Retirada" at bounding box center [1195, 80] width 104 height 36
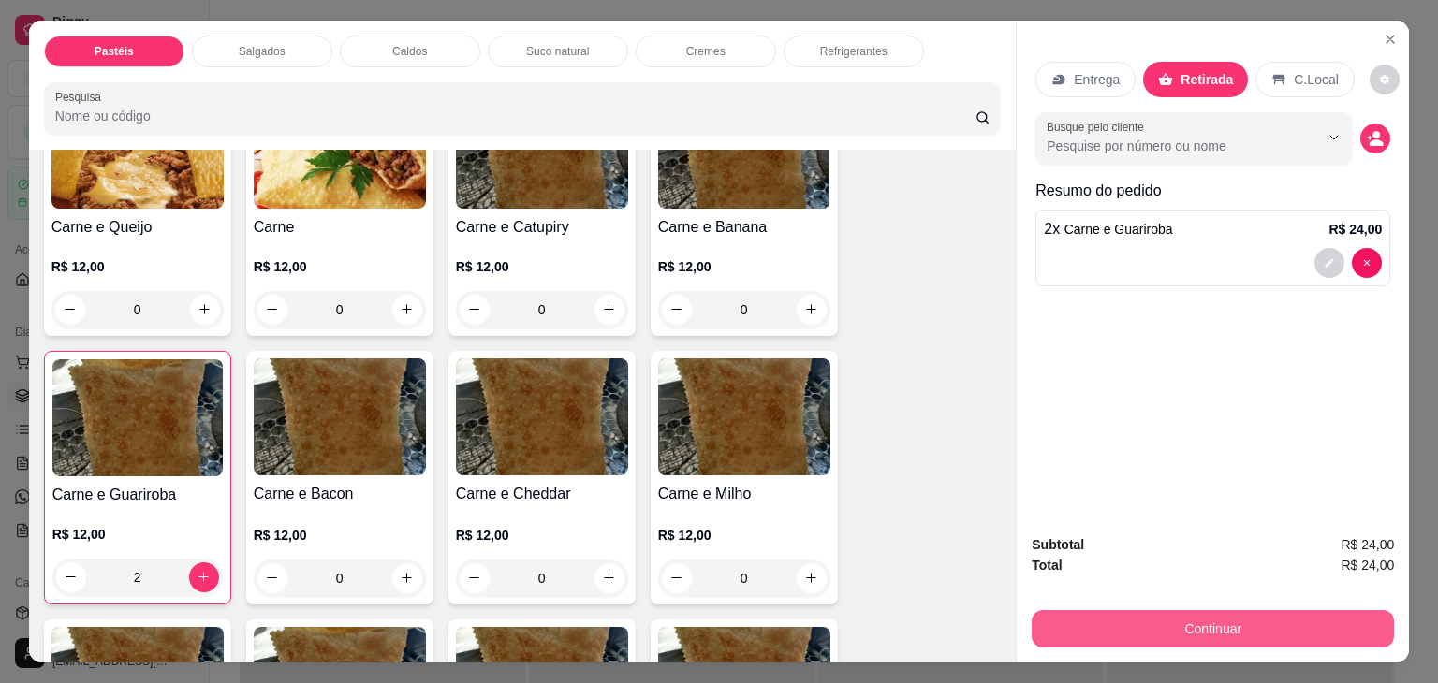
click at [1201, 637] on button "Continuar" at bounding box center [1212, 628] width 362 height 37
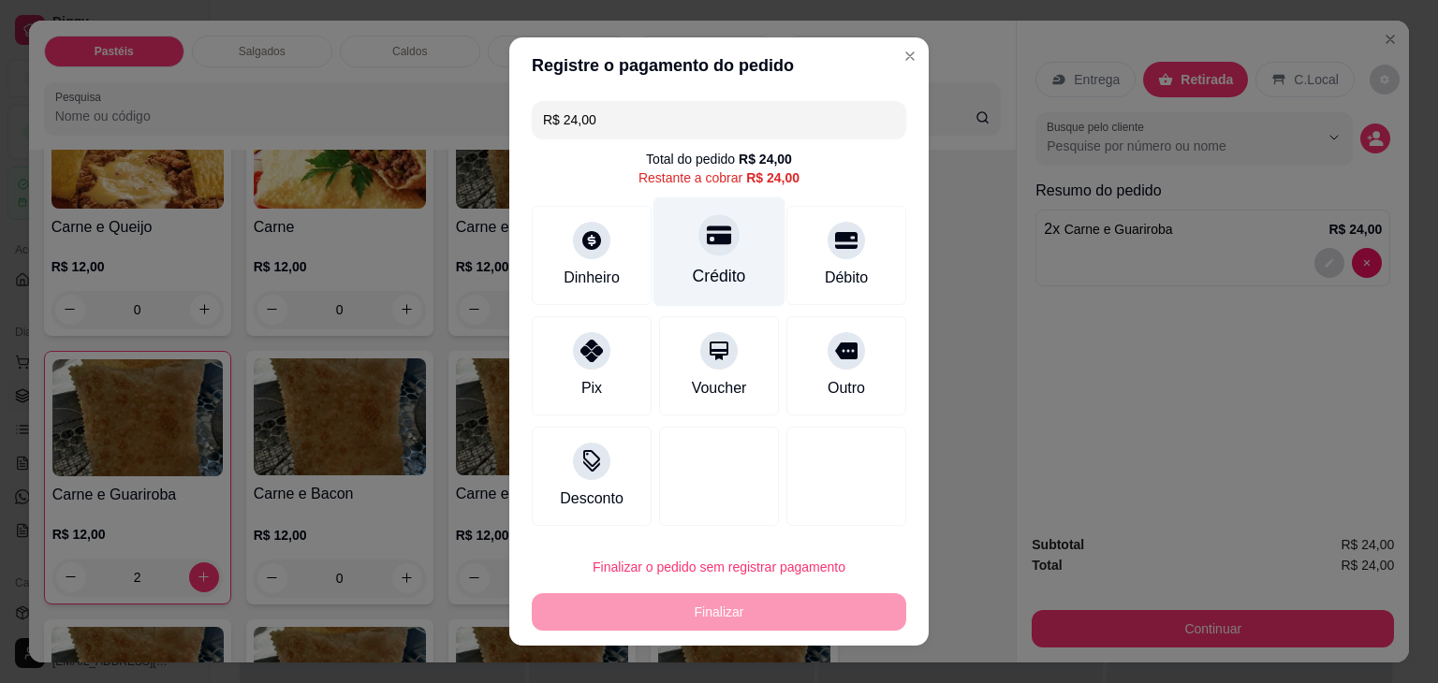
click at [700, 266] on div "Crédito" at bounding box center [719, 276] width 53 height 24
type input "R$ 0,00"
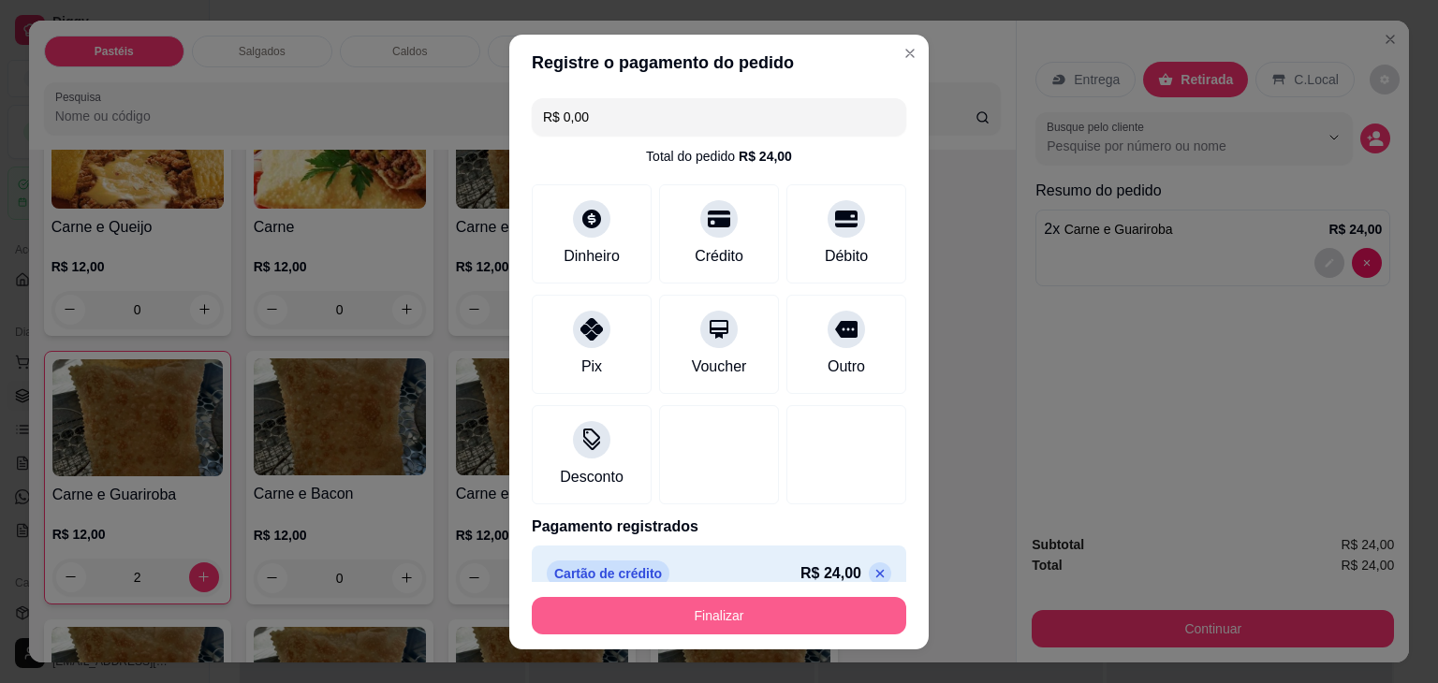
click at [769, 617] on button "Finalizar" at bounding box center [719, 615] width 374 height 37
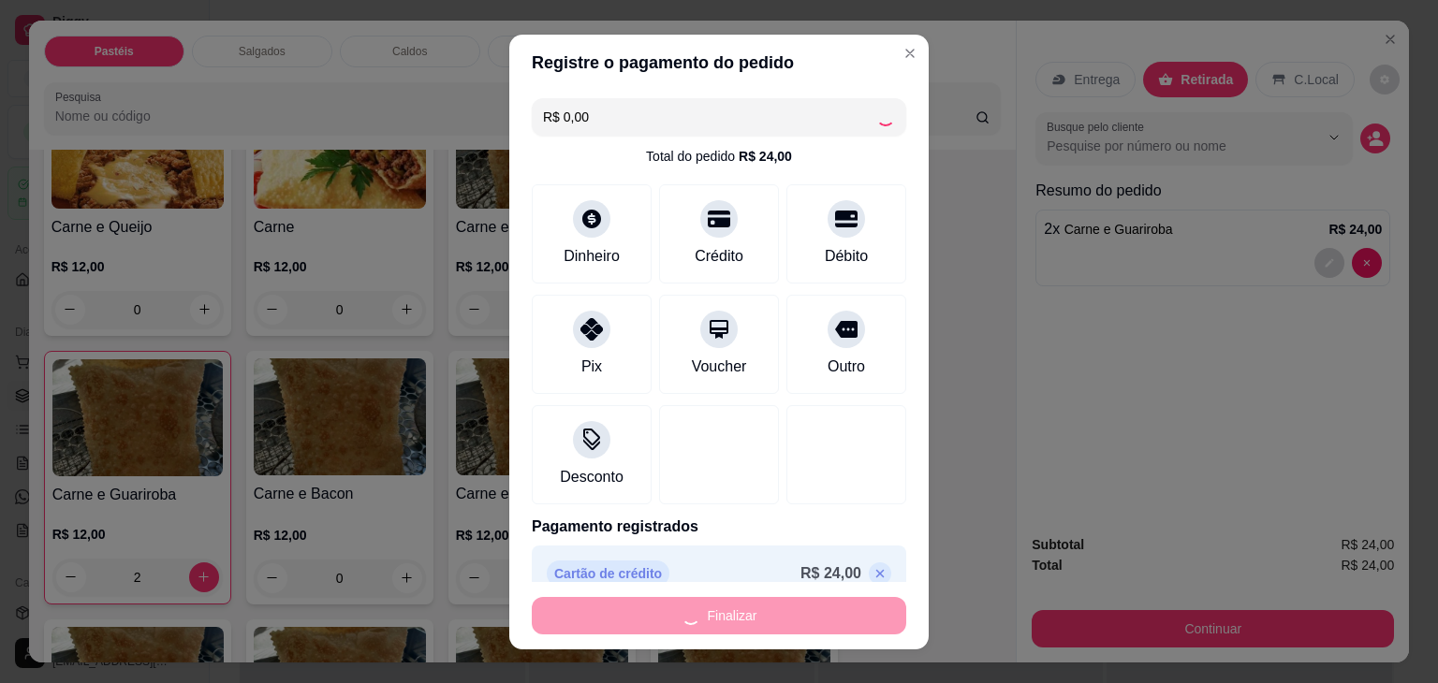
type input "0"
type input "-R$ 24,00"
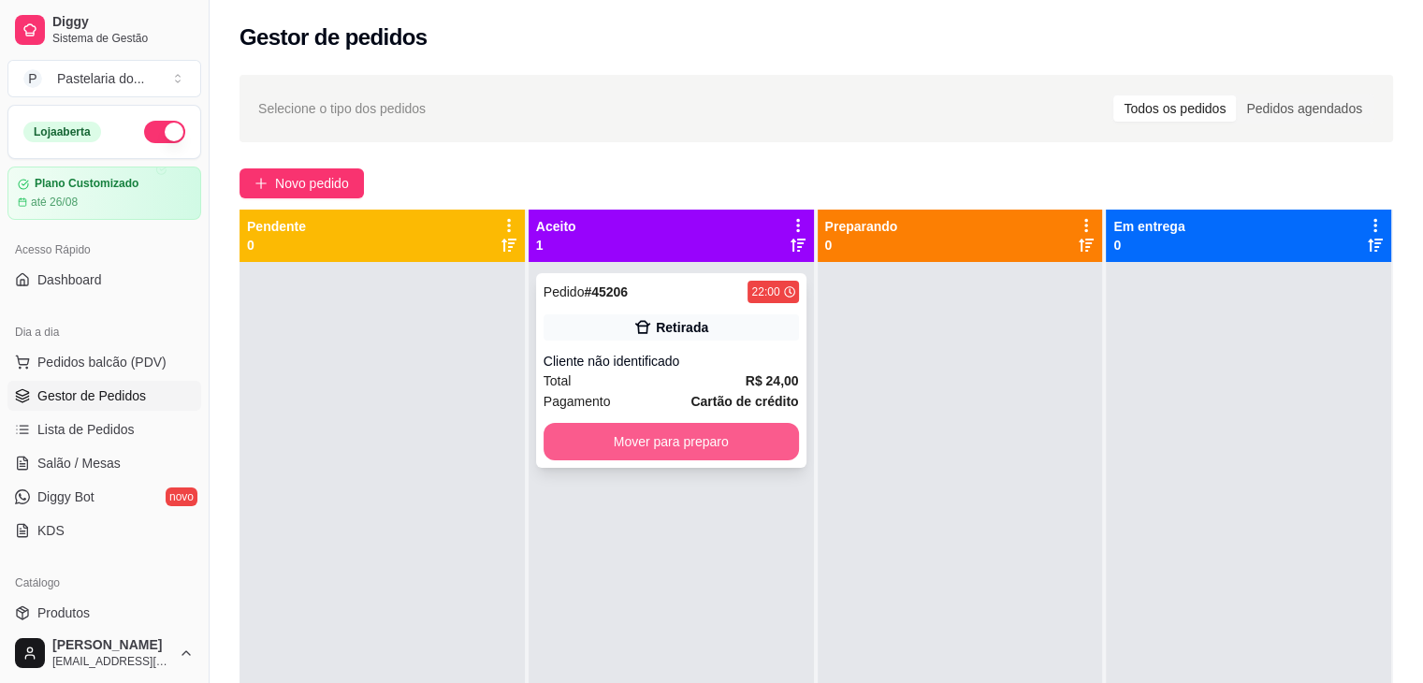
click at [727, 455] on button "Mover para preparo" at bounding box center [671, 441] width 255 height 37
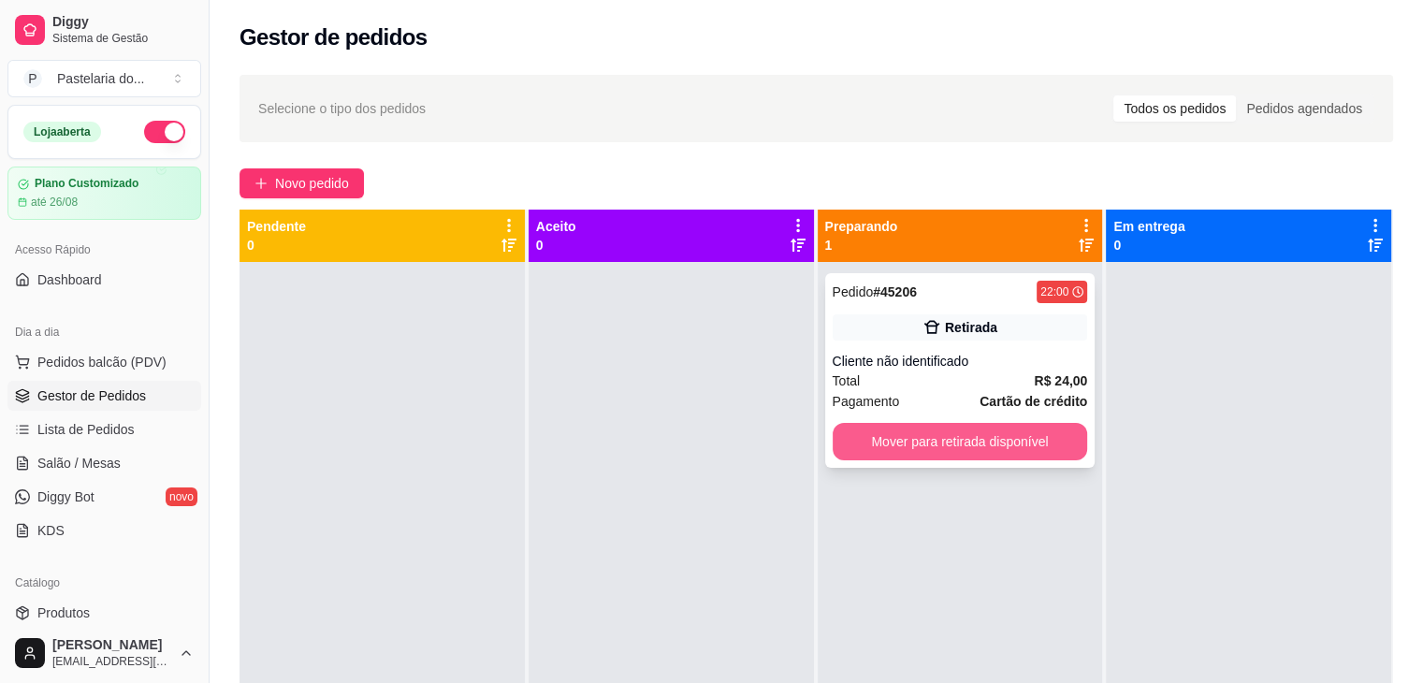
click at [927, 443] on button "Mover para retirada disponível" at bounding box center [960, 441] width 255 height 37
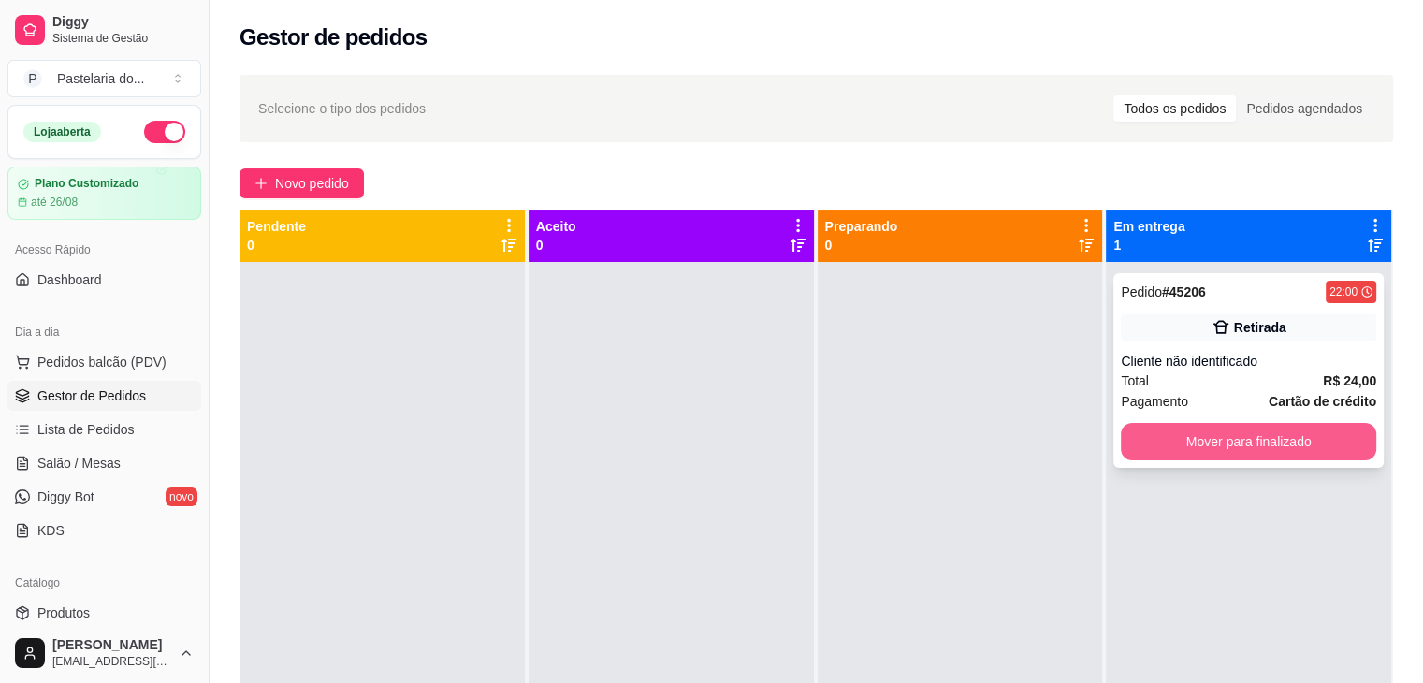
click at [1175, 445] on button "Mover para finalizado" at bounding box center [1248, 441] width 255 height 37
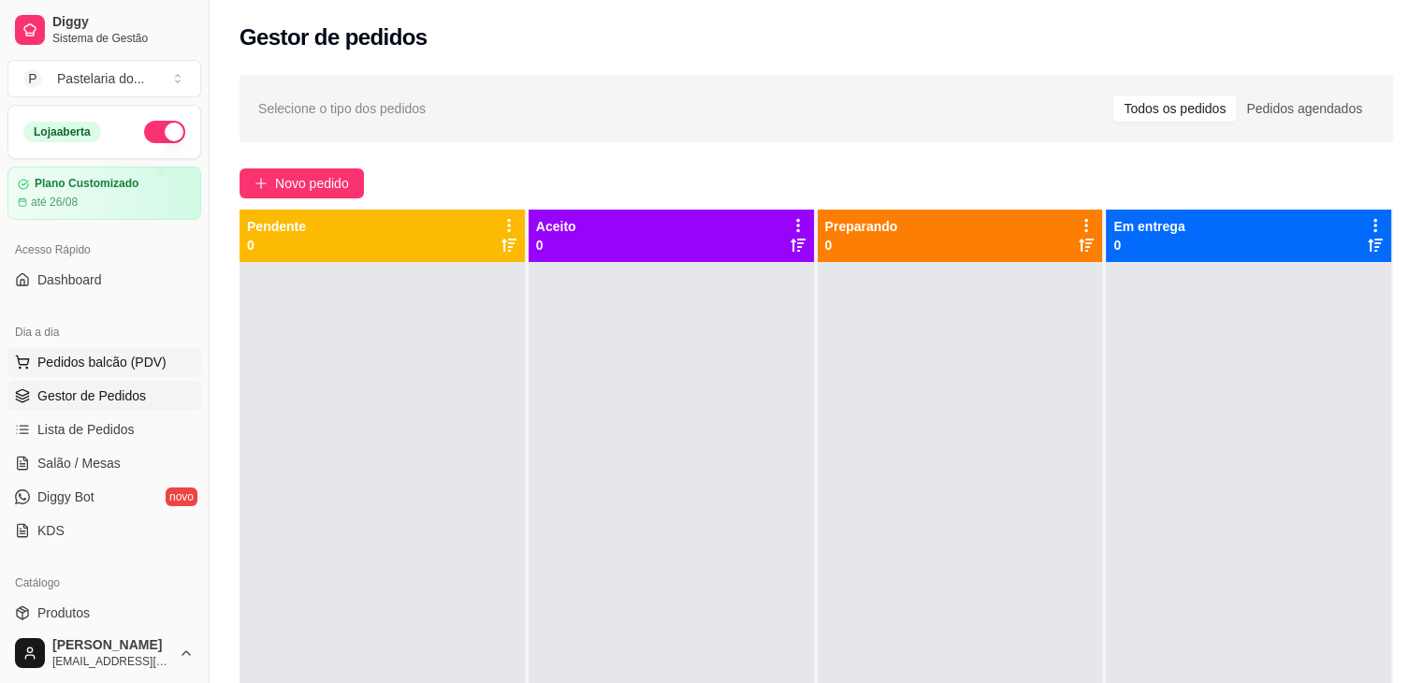
click at [111, 357] on span "Pedidos balcão (PDV)" at bounding box center [101, 362] width 129 height 19
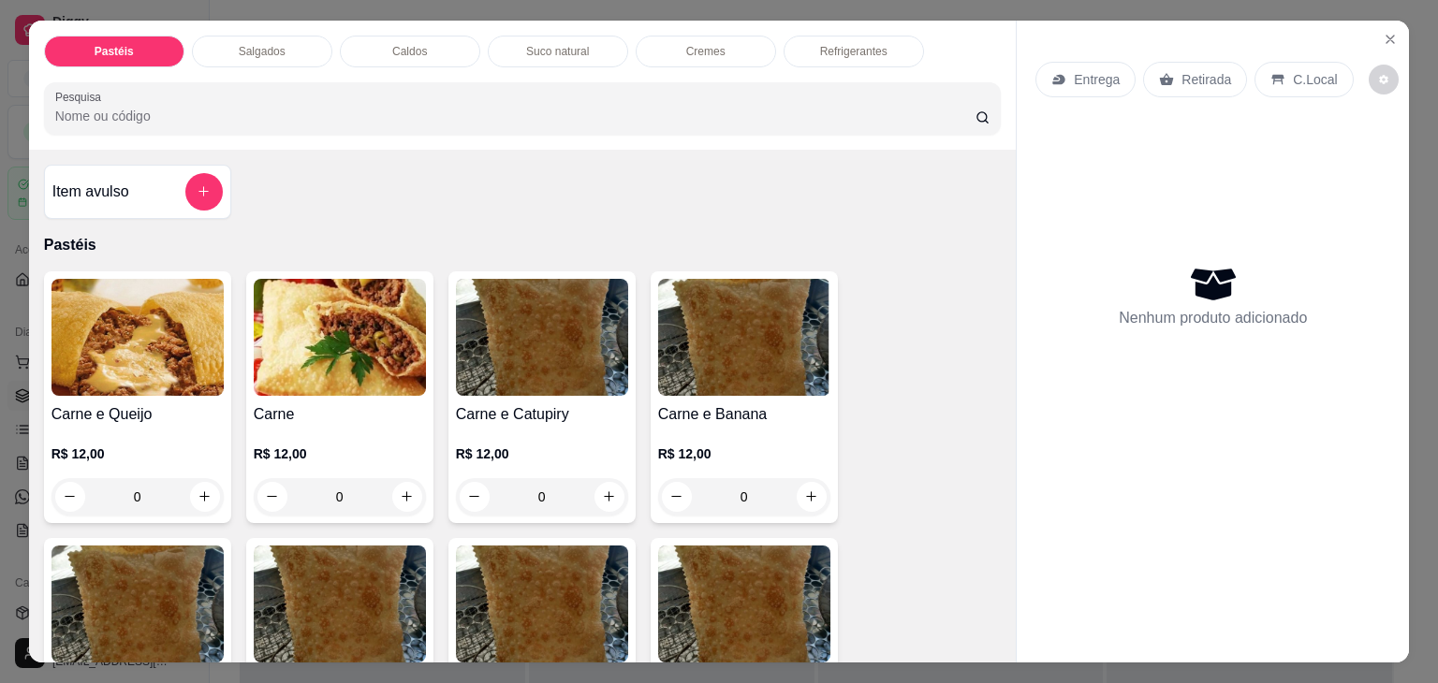
click at [837, 55] on div "Refrigerantes" at bounding box center [853, 52] width 140 height 32
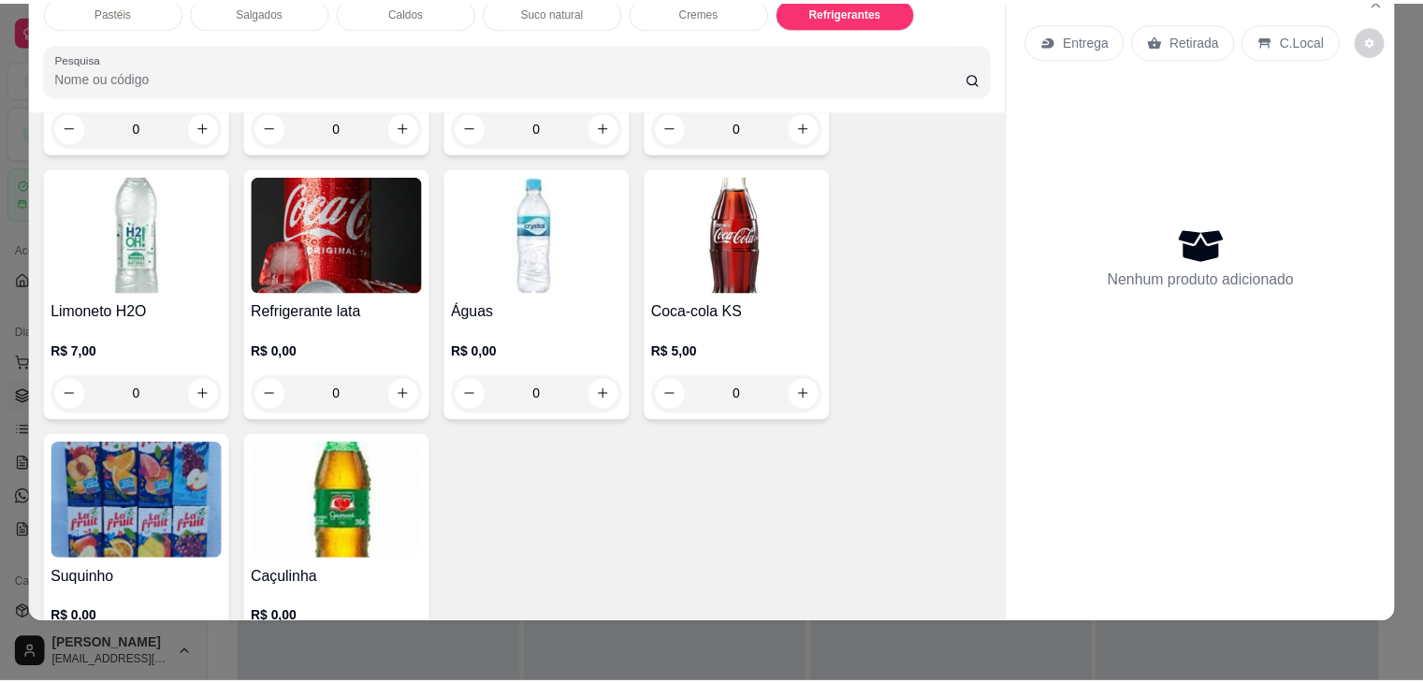
scroll to position [5753, 0]
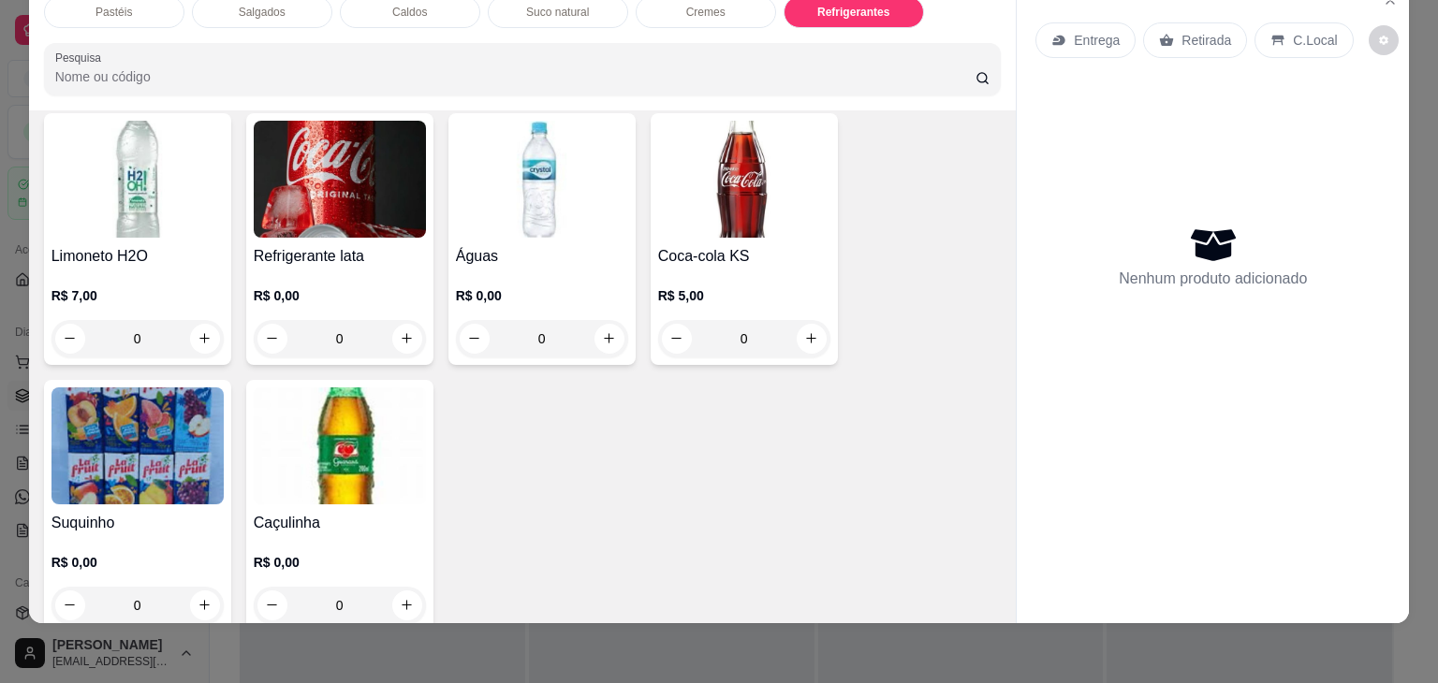
click at [393, 587] on div "0" at bounding box center [340, 605] width 172 height 37
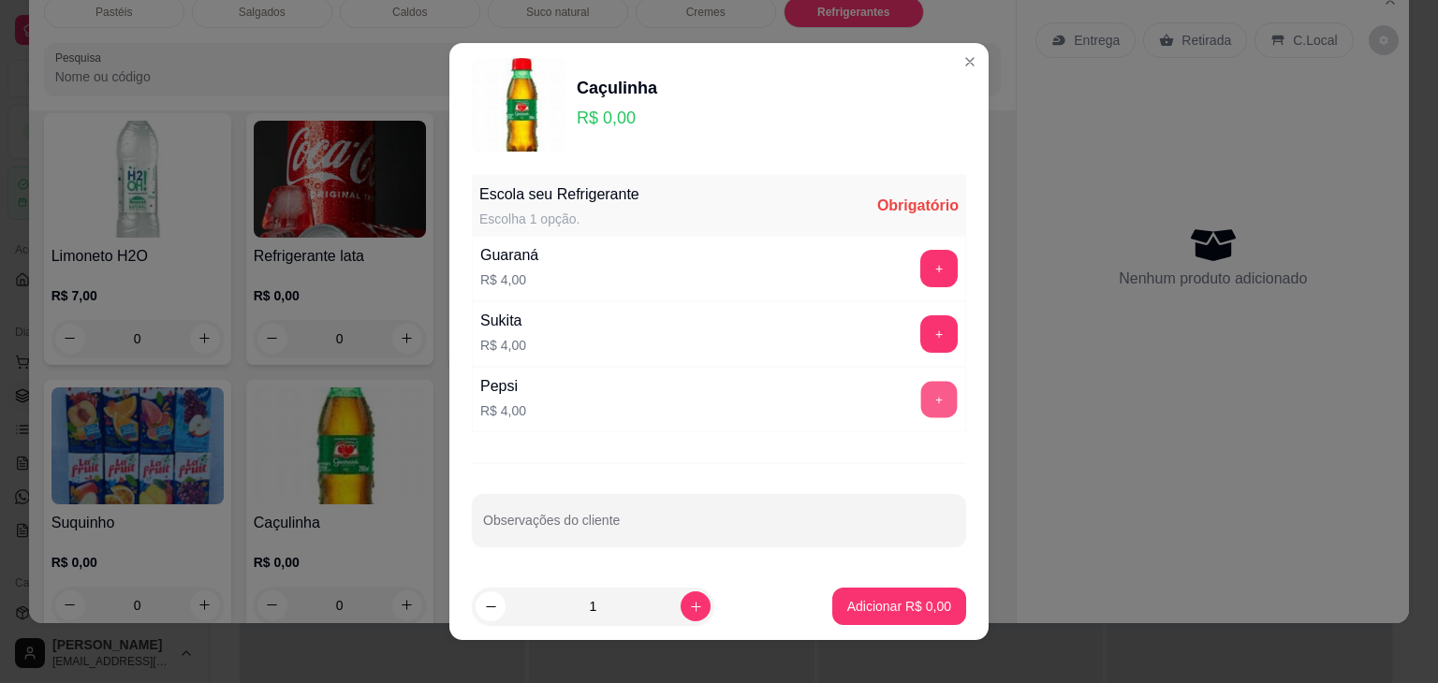
click at [925, 401] on button "+" at bounding box center [939, 400] width 36 height 36
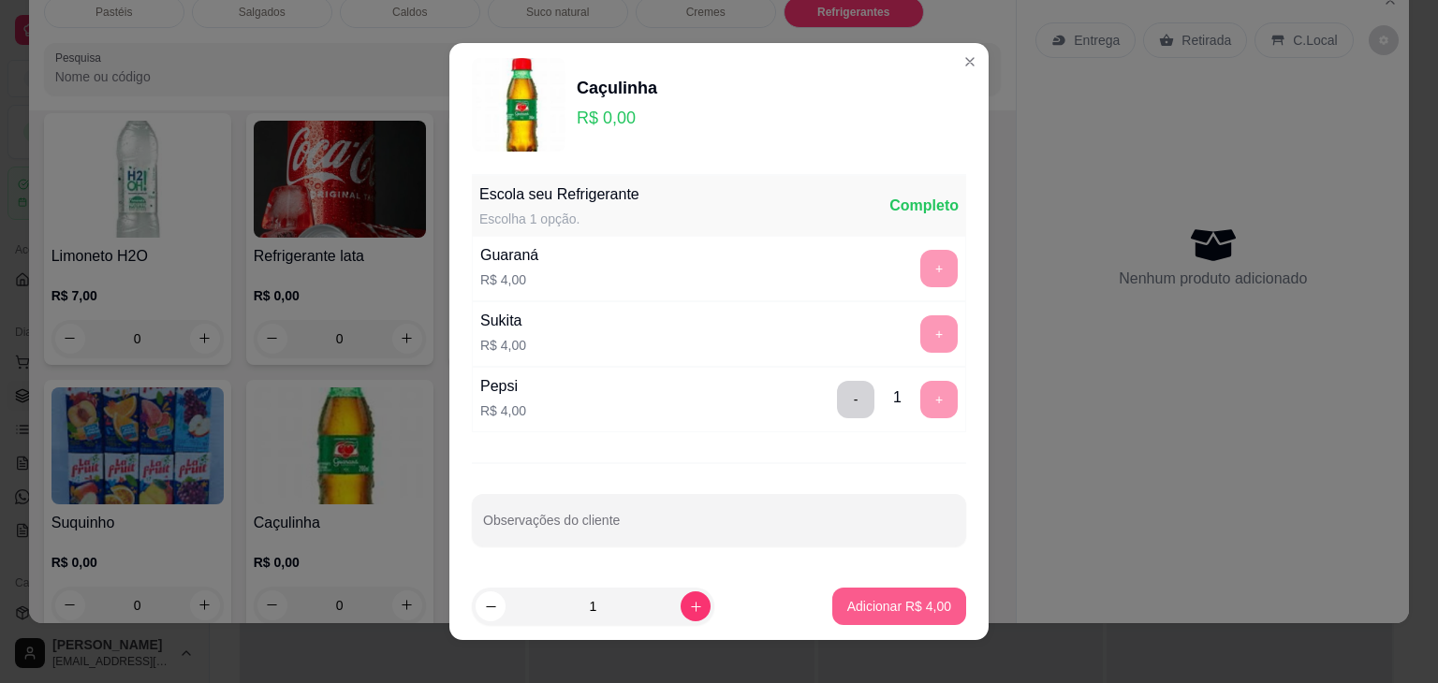
click at [906, 614] on button "Adicionar R$ 4,00" at bounding box center [899, 606] width 134 height 37
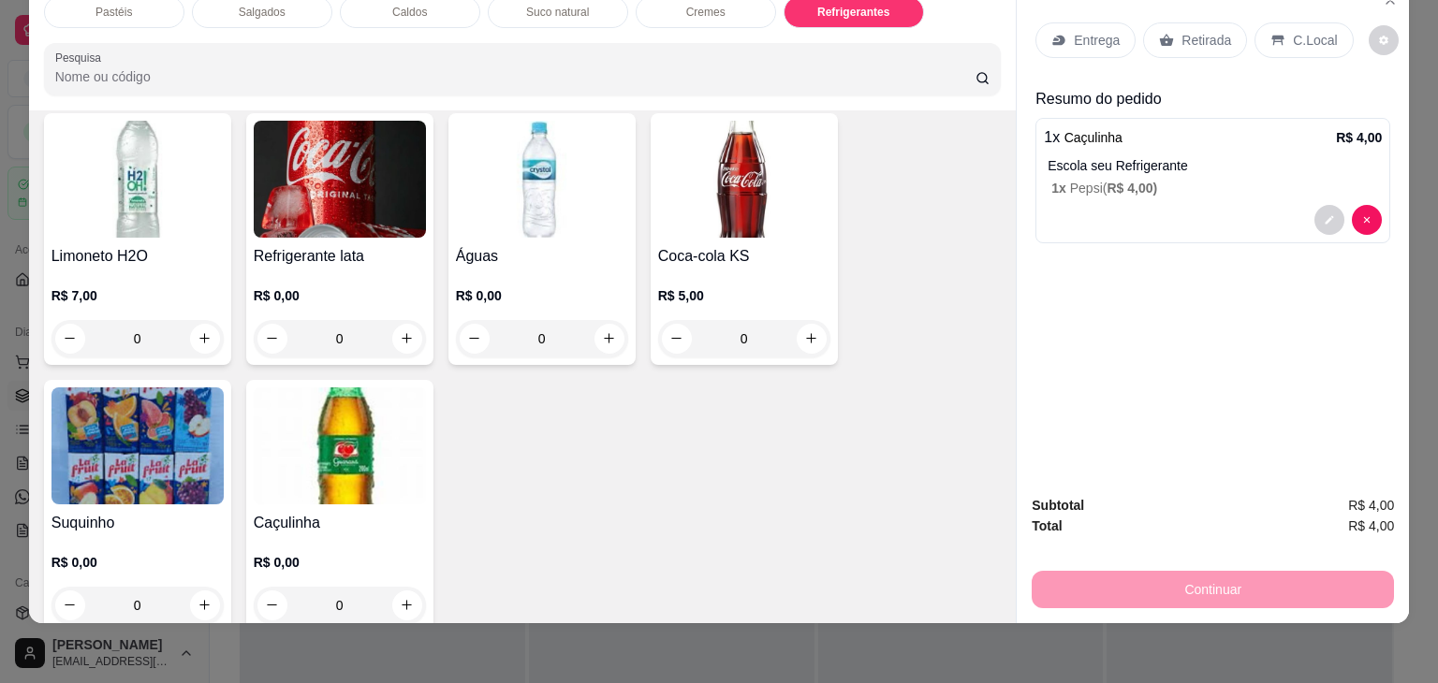
click at [1181, 31] on p "Retirada" at bounding box center [1206, 40] width 50 height 19
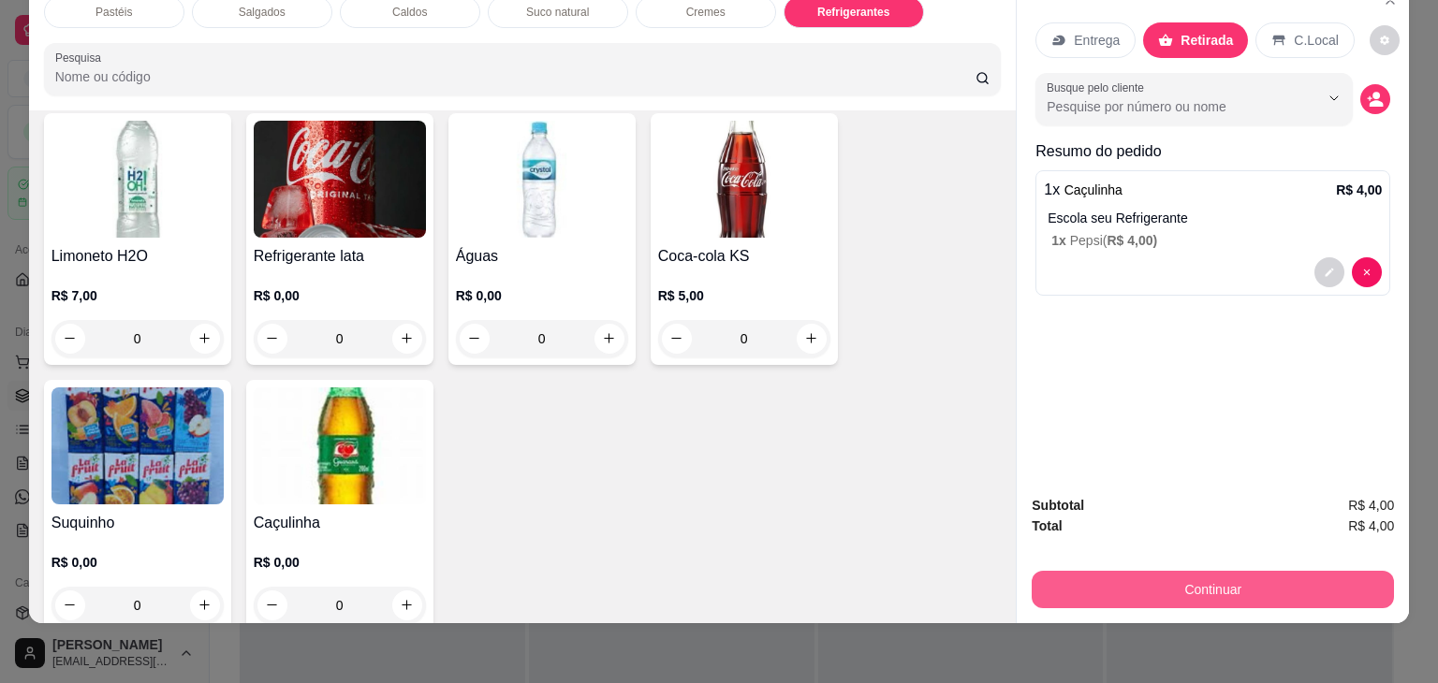
click at [1280, 578] on button "Continuar" at bounding box center [1212, 589] width 362 height 37
click at [1241, 574] on button "Continuar" at bounding box center [1212, 590] width 351 height 36
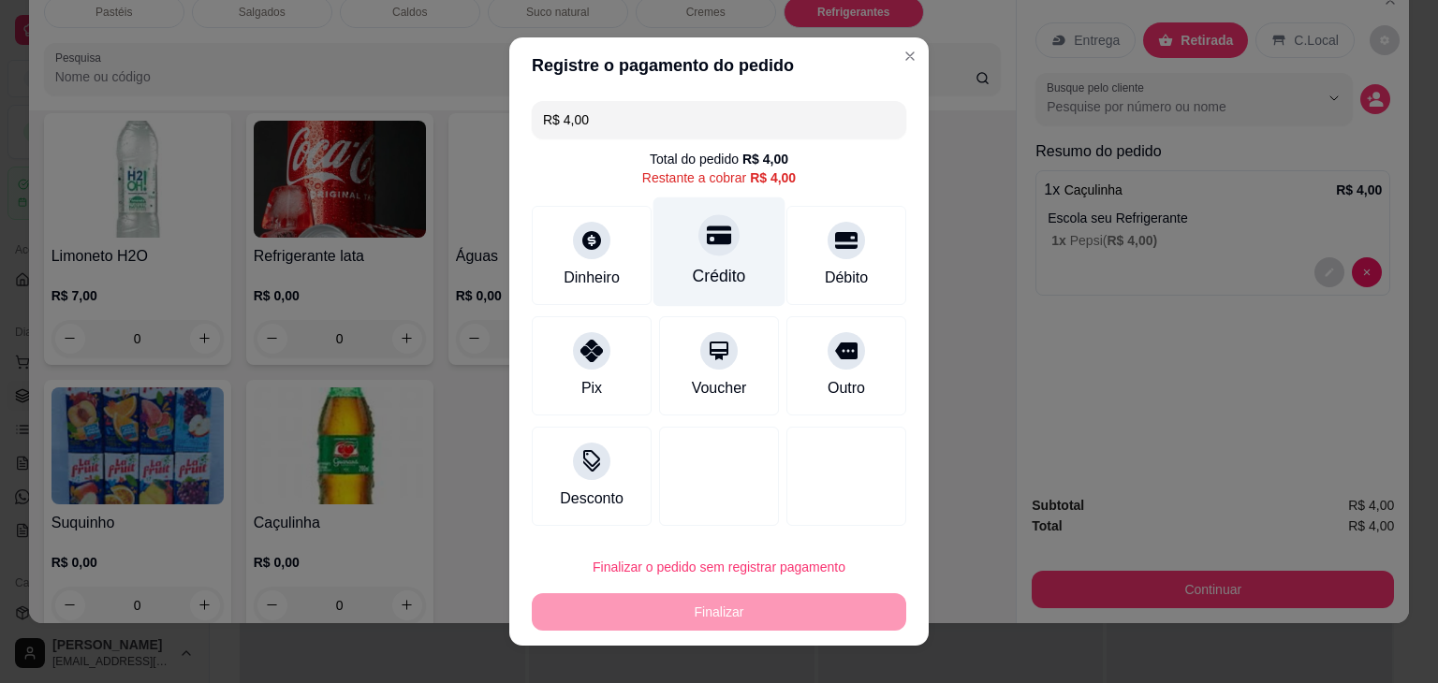
click at [736, 285] on div "Crédito" at bounding box center [719, 251] width 132 height 109
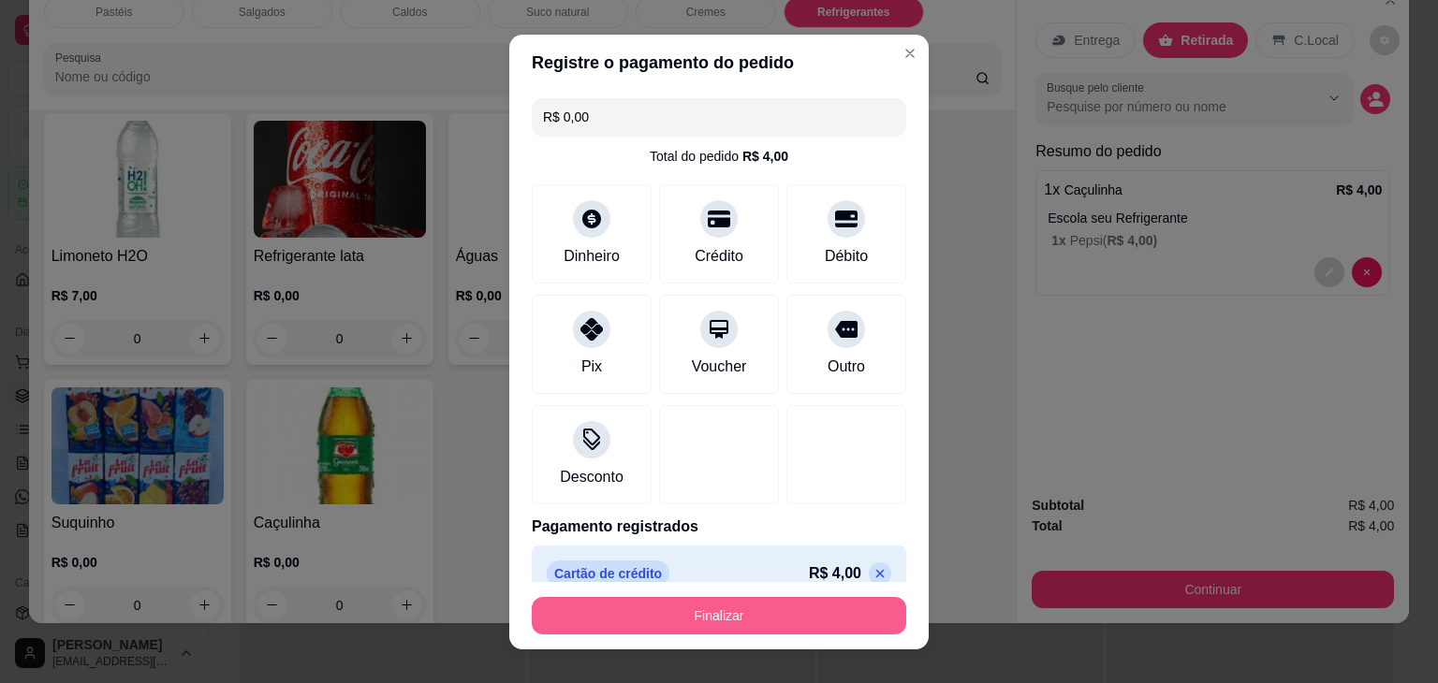
click at [857, 622] on button "Finalizar" at bounding box center [719, 615] width 374 height 37
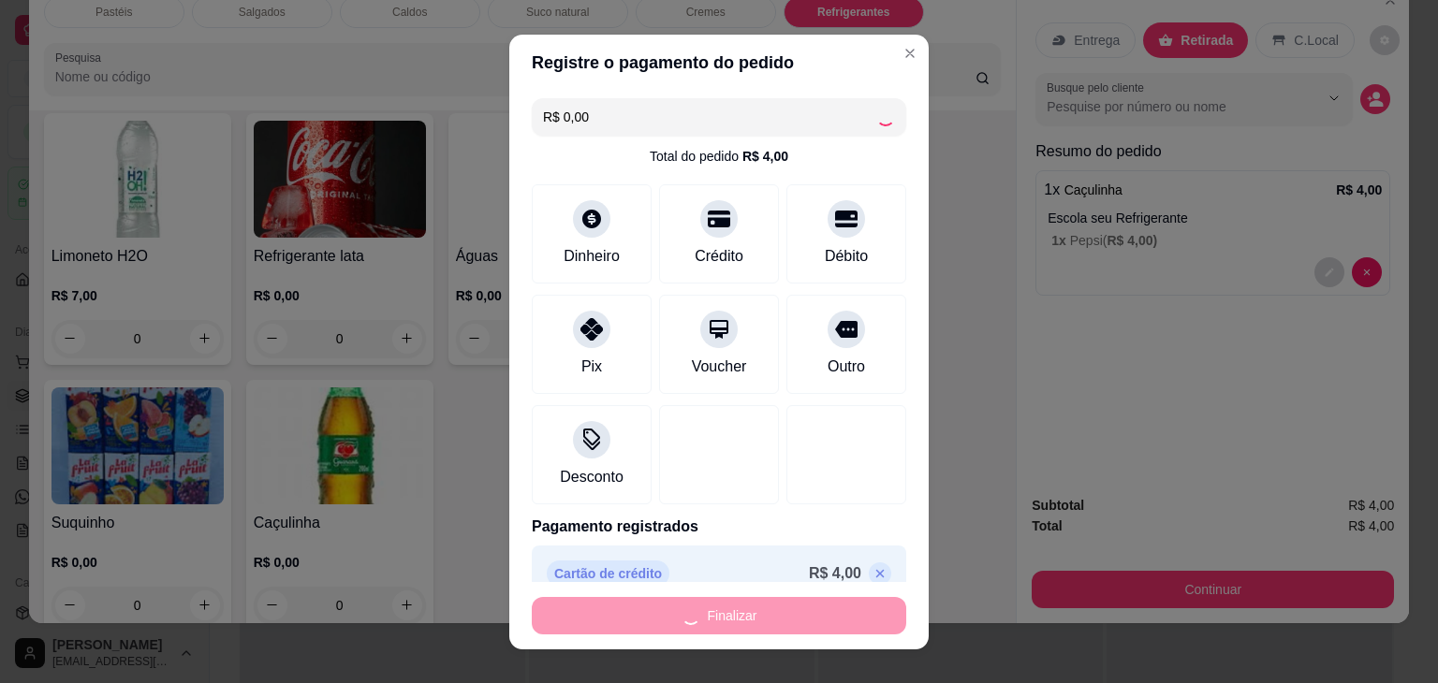
type input "-R$ 4,00"
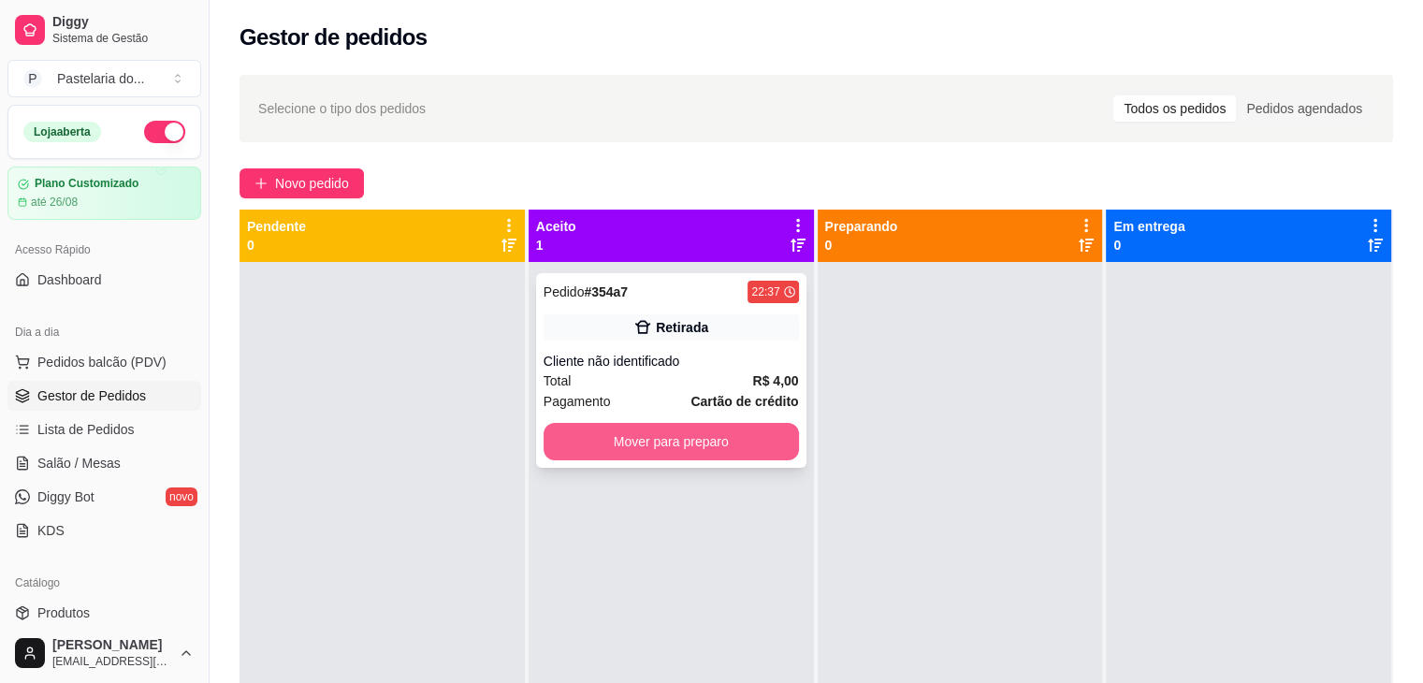
click at [621, 438] on button "Mover para preparo" at bounding box center [671, 441] width 255 height 37
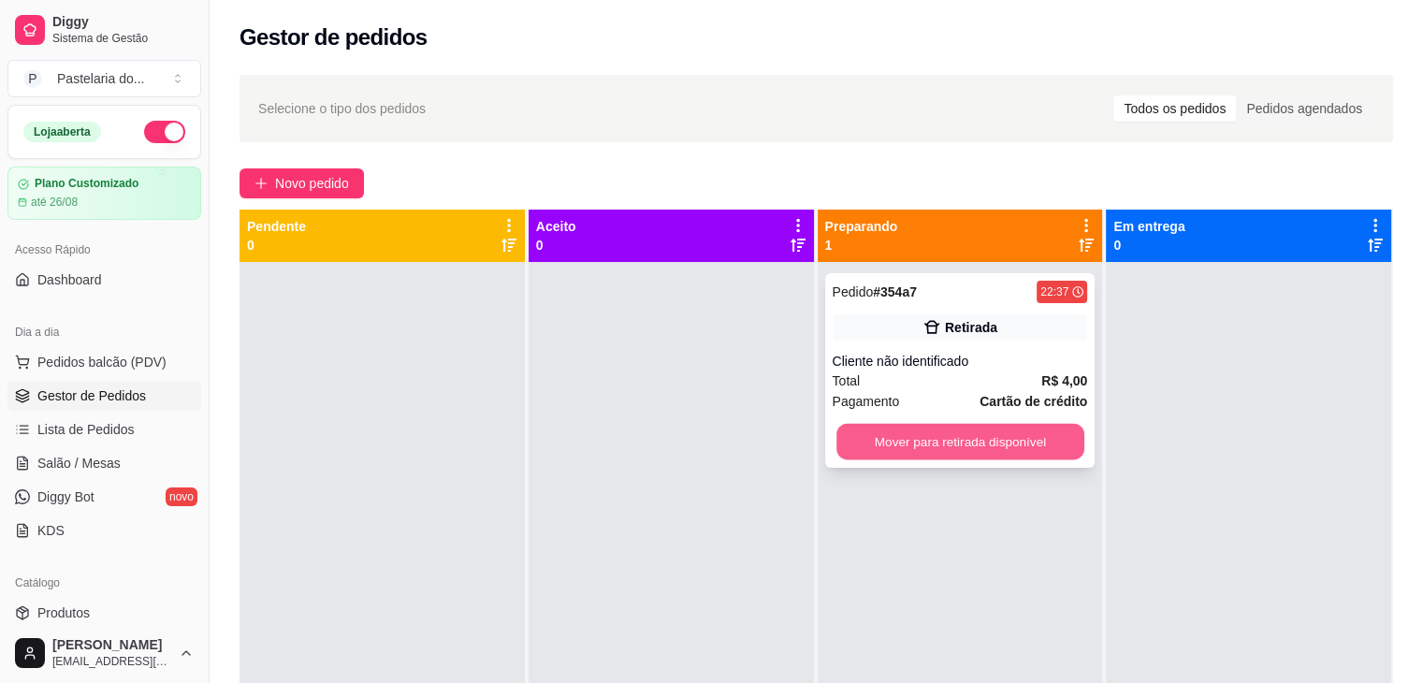
click at [871, 432] on button "Mover para retirada disponível" at bounding box center [961, 442] width 248 height 36
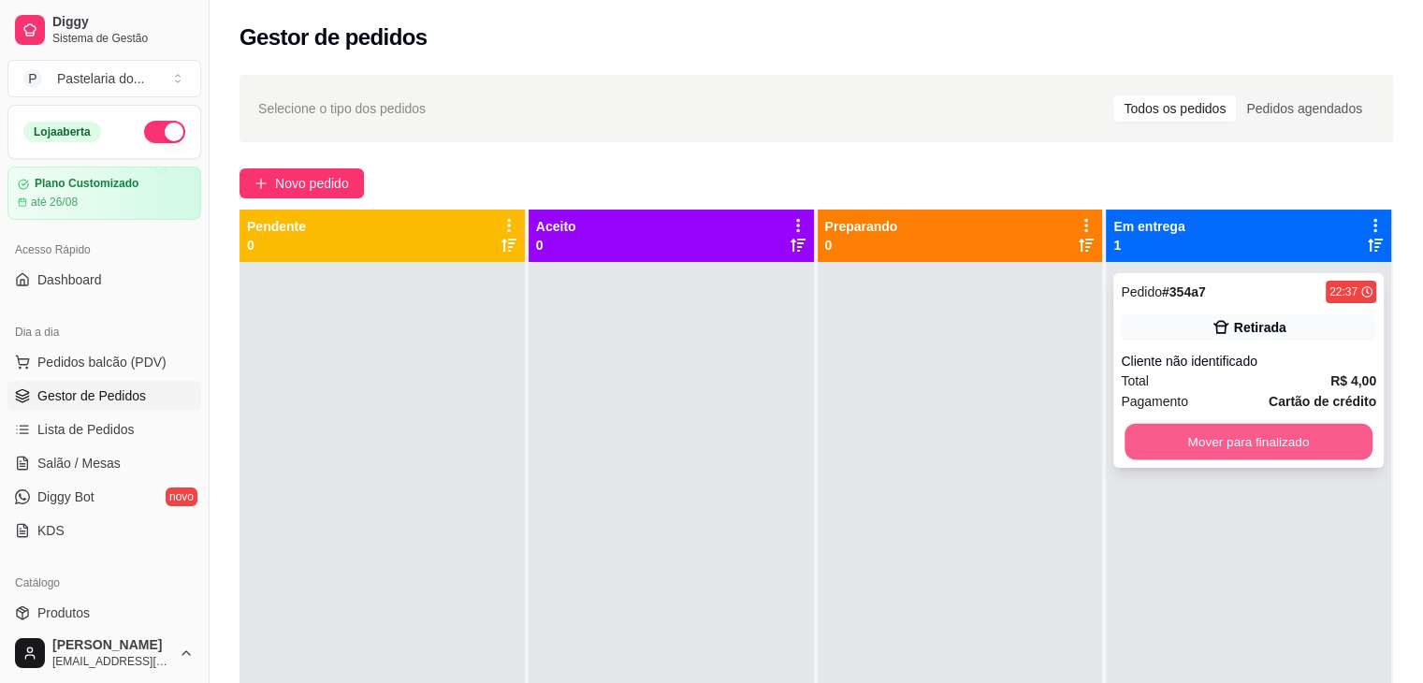
click at [1172, 433] on button "Mover para finalizado" at bounding box center [1249, 442] width 248 height 36
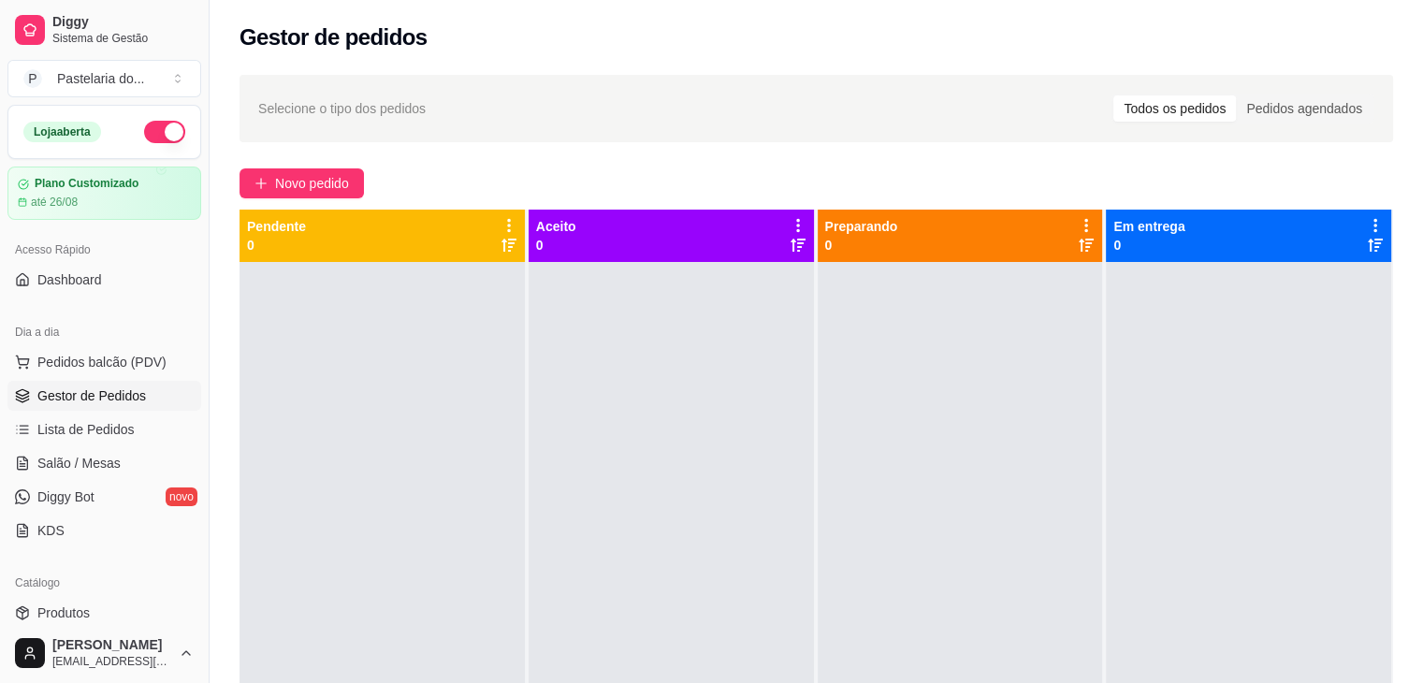
click at [174, 128] on div "Loja aberta" at bounding box center [104, 132] width 192 height 52
click at [169, 125] on button "button" at bounding box center [164, 132] width 41 height 22
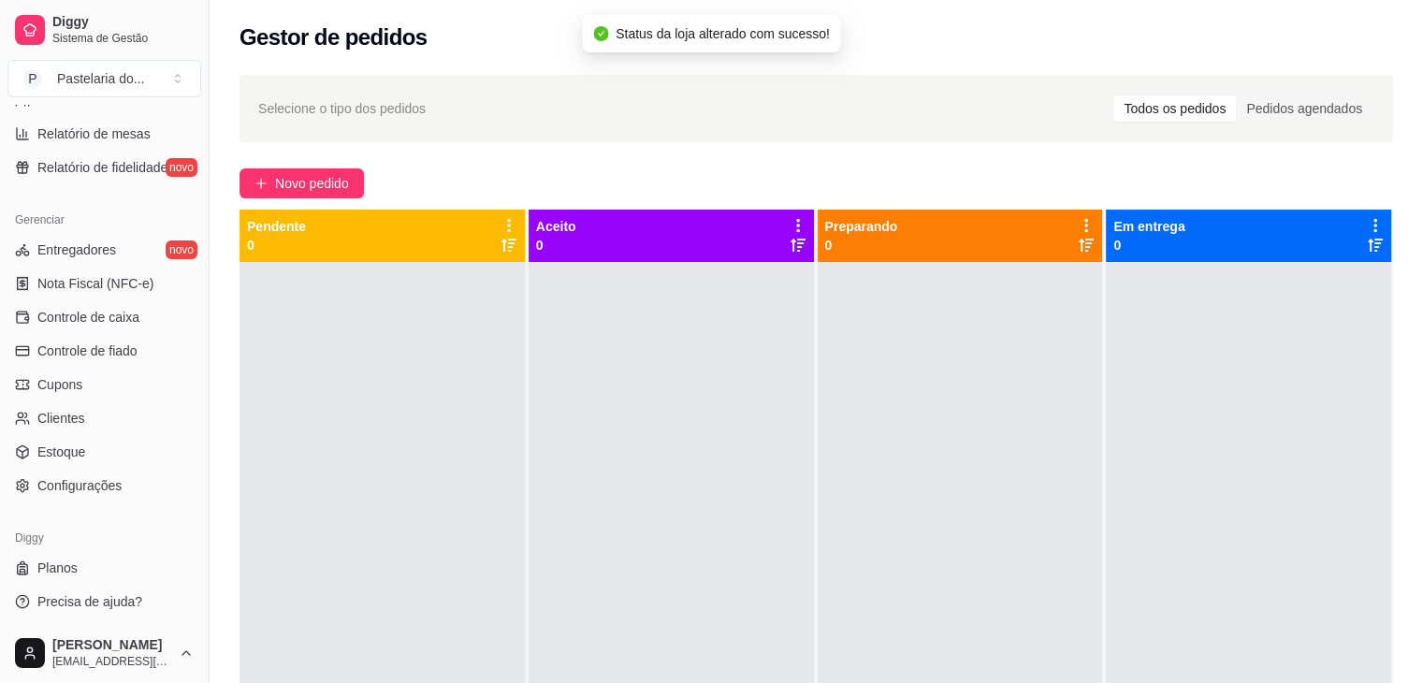
scroll to position [569, 0]
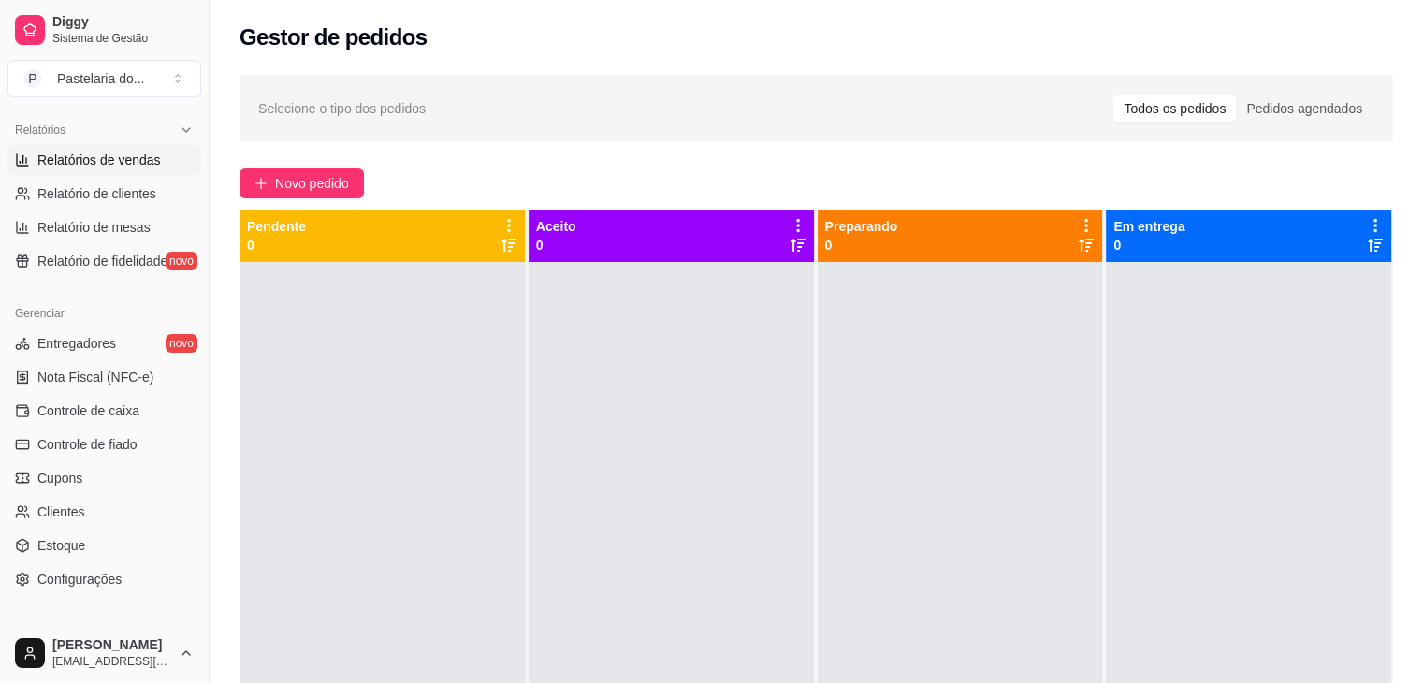
click at [157, 154] on link "Relatórios de vendas" at bounding box center [104, 160] width 194 height 30
select select "ALL"
select select "0"
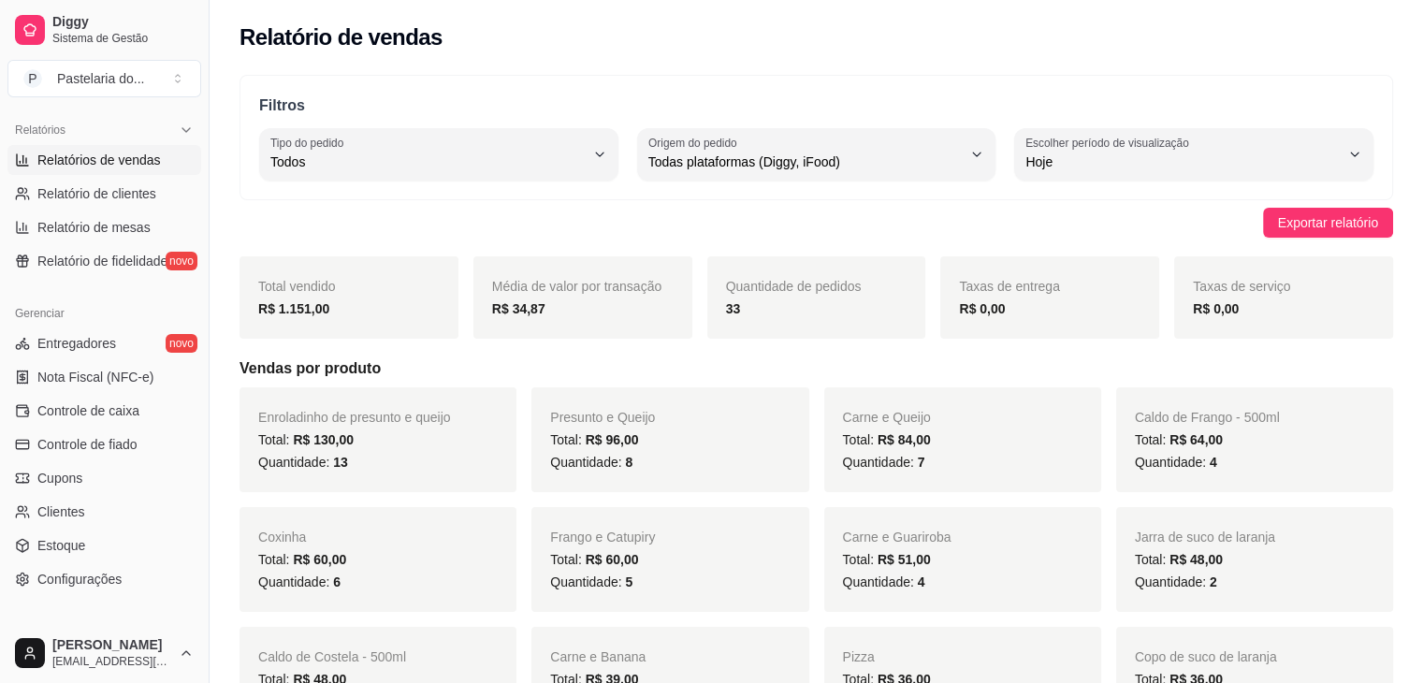
scroll to position [101, 0]
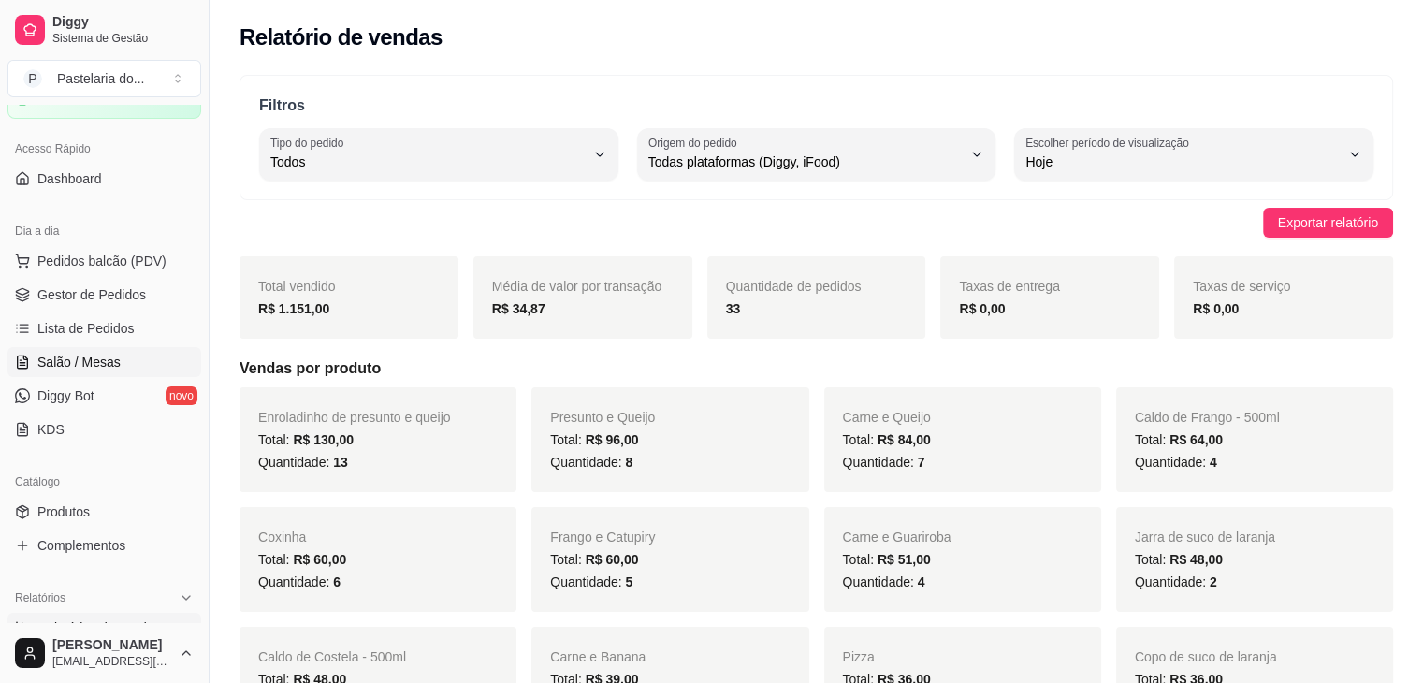
click at [112, 368] on span "Salão / Mesas" at bounding box center [78, 362] width 83 height 19
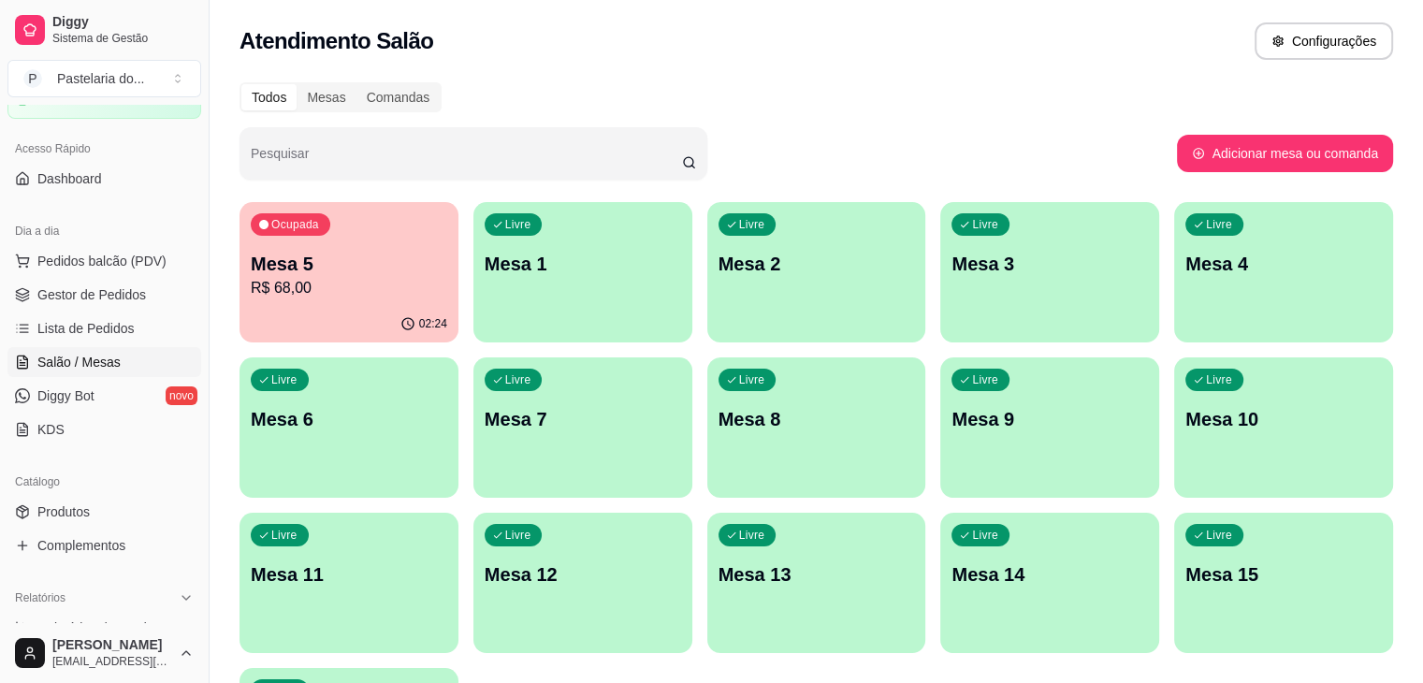
click at [325, 263] on p "Mesa 5" at bounding box center [349, 264] width 197 height 26
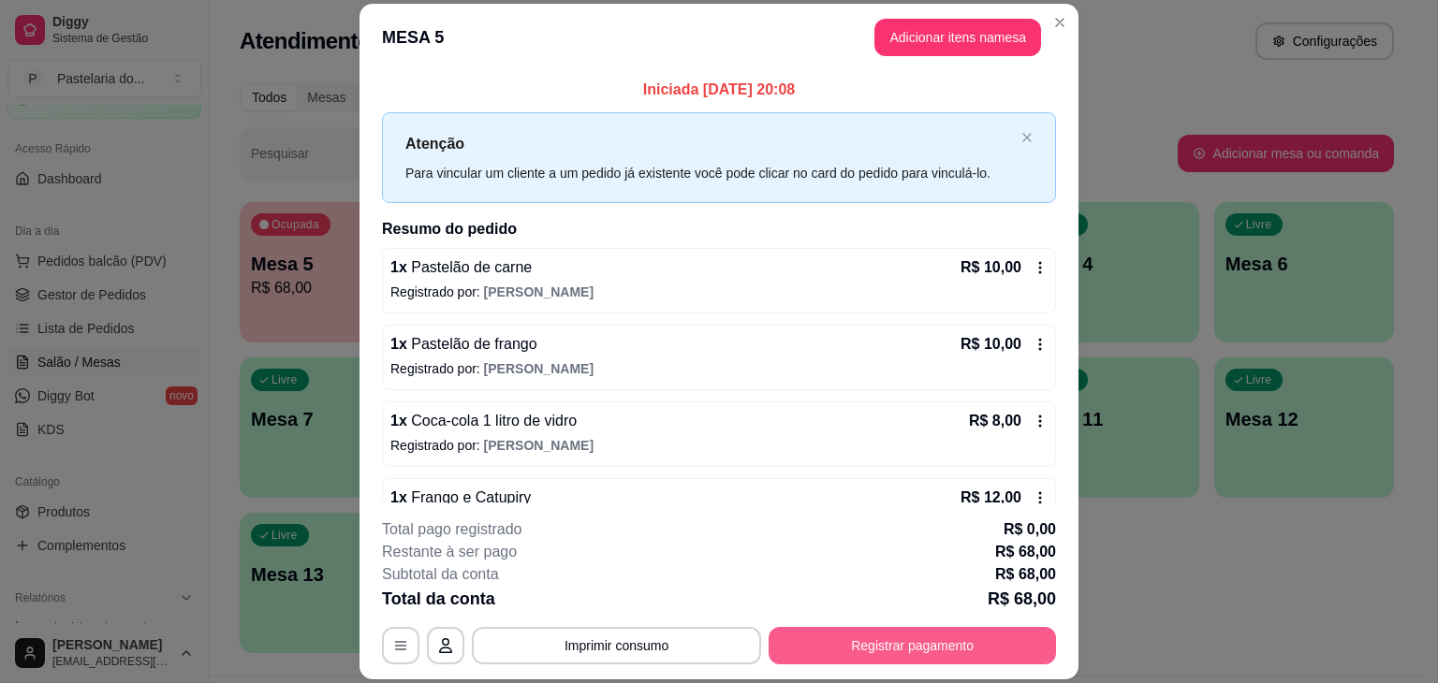
click at [869, 653] on button "Registrar pagamento" at bounding box center [911, 645] width 287 height 37
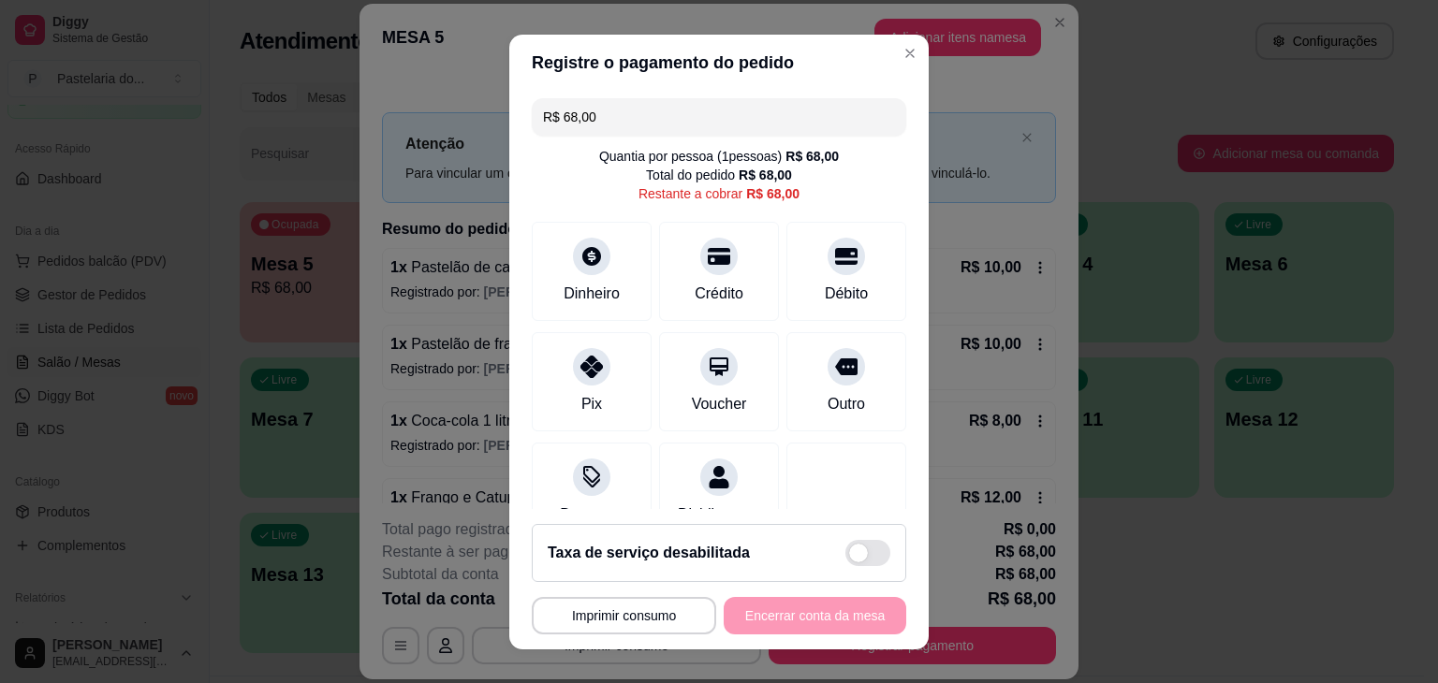
drag, startPoint x: 642, startPoint y: 127, endPoint x: 551, endPoint y: 125, distance: 90.8
click at [554, 125] on input "R$ 68,00" at bounding box center [719, 116] width 352 height 37
click at [547, 125] on input "R$ 68,00" at bounding box center [719, 116] width 352 height 37
drag, startPoint x: 547, startPoint y: 125, endPoint x: 586, endPoint y: 124, distance: 38.4
click at [586, 124] on input "R$ 68,00" at bounding box center [719, 116] width 352 height 37
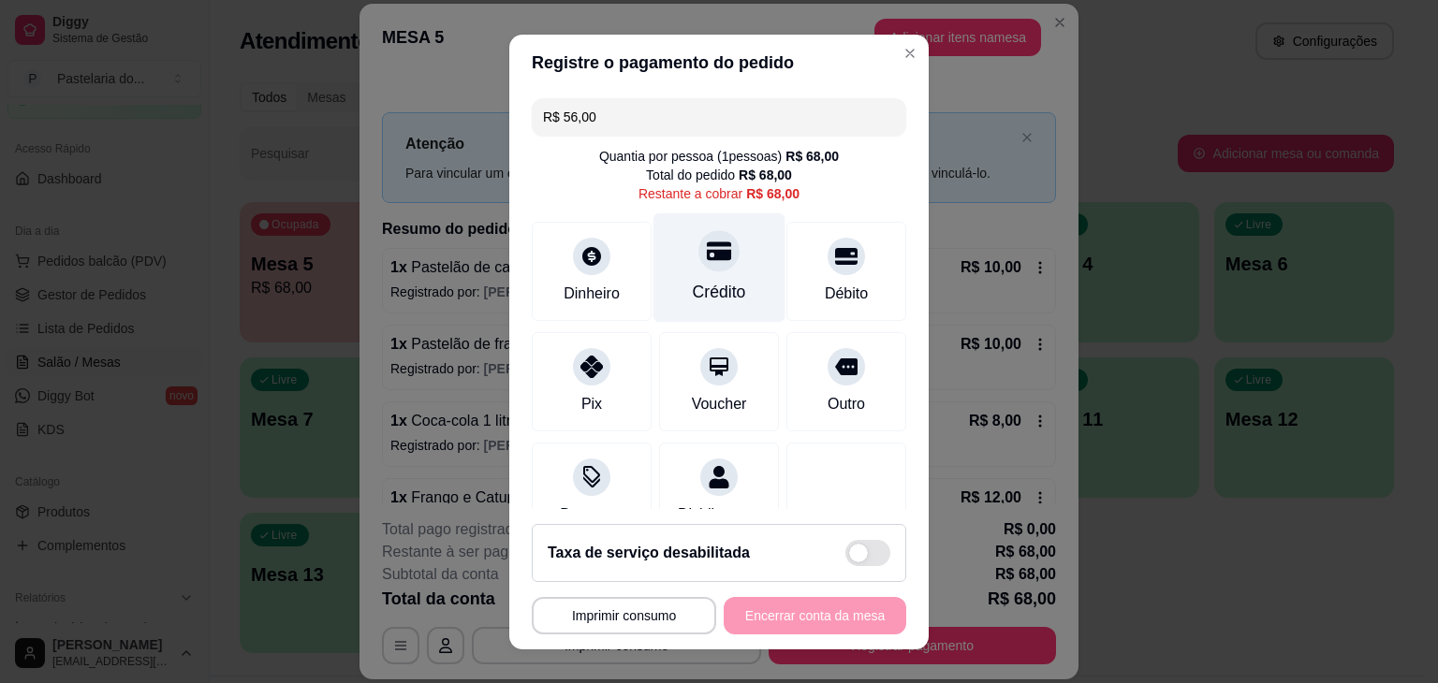
click at [707, 255] on icon at bounding box center [719, 250] width 24 height 19
click at [680, 268] on div "Crédito" at bounding box center [719, 266] width 132 height 109
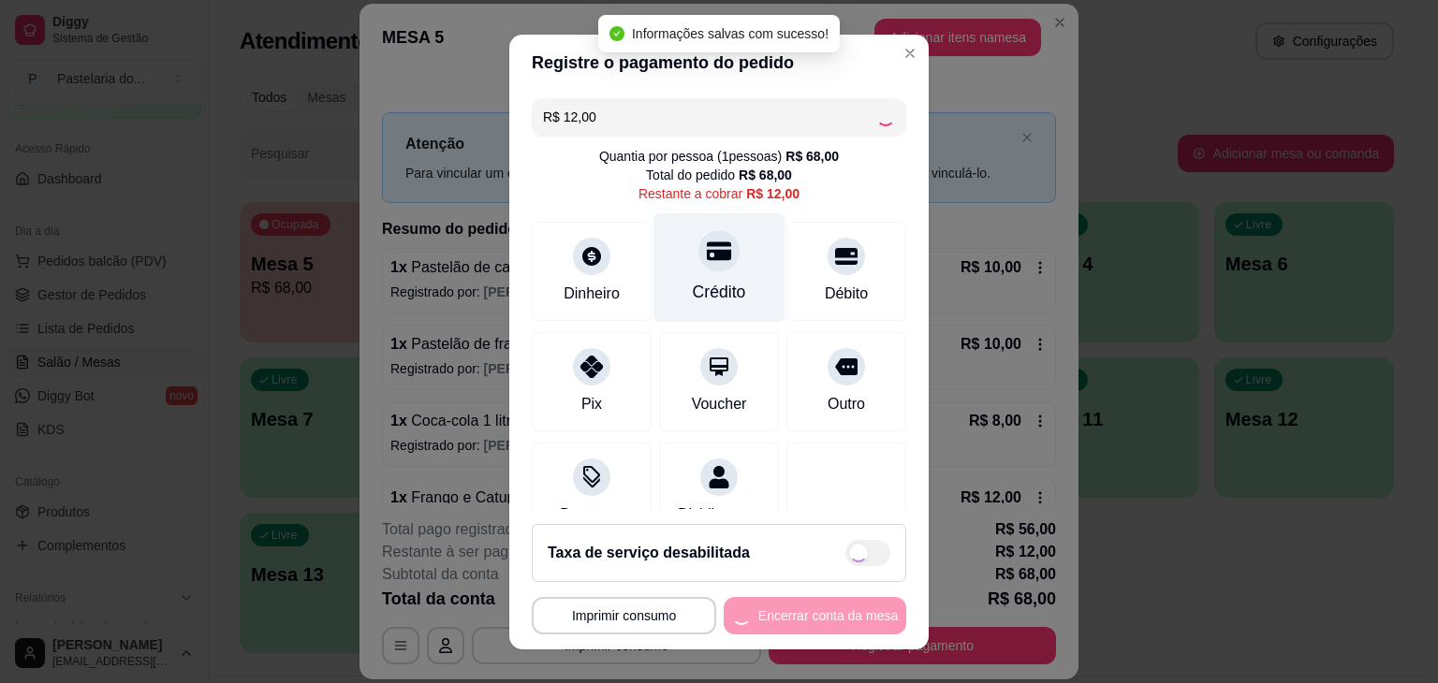
type input "R$ 0,00"
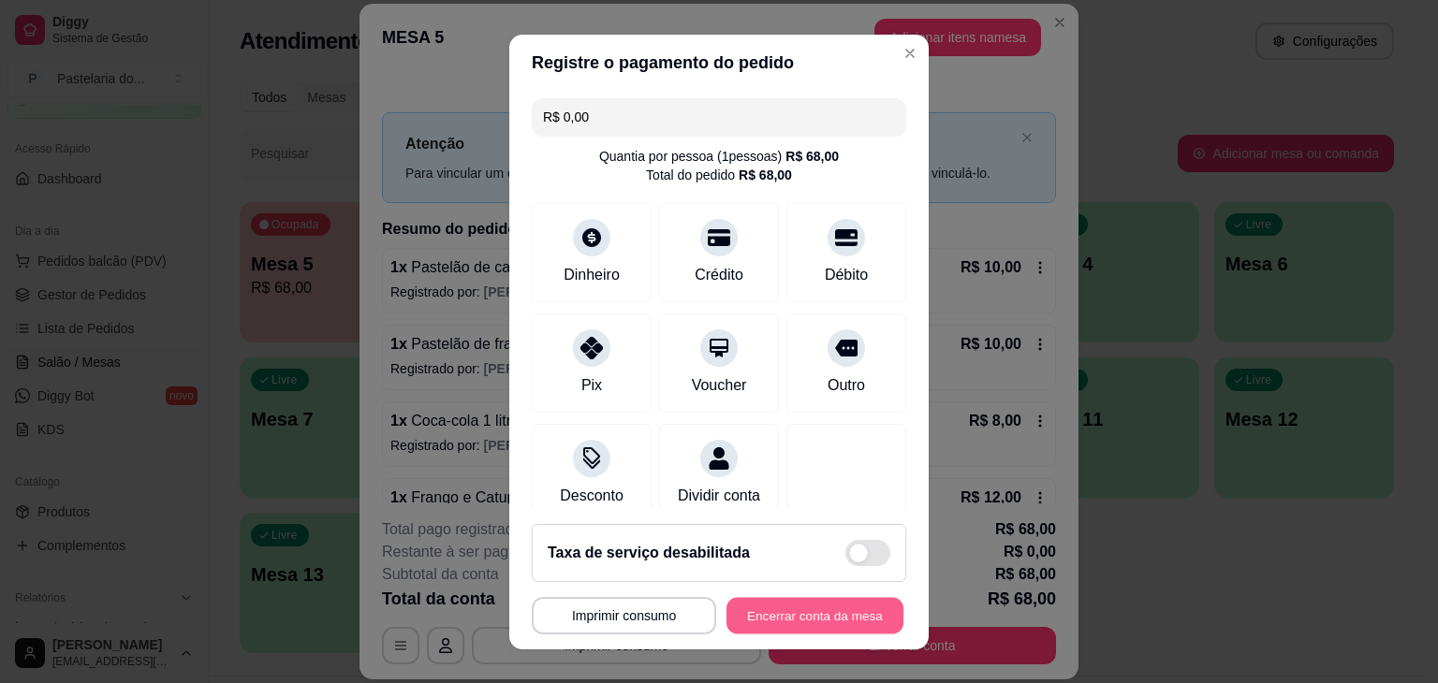
click at [852, 619] on button "Encerrar conta da mesa" at bounding box center [814, 615] width 177 height 36
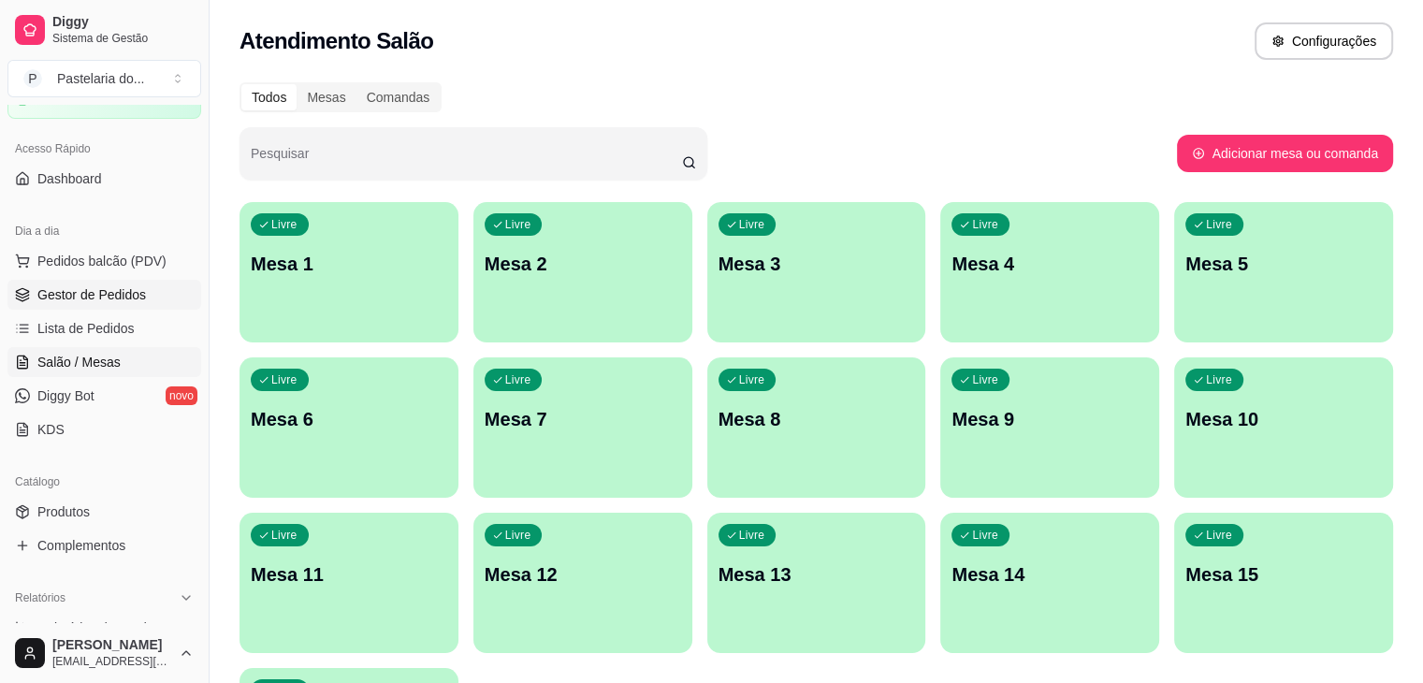
click at [125, 289] on span "Gestor de Pedidos" at bounding box center [91, 294] width 109 height 19
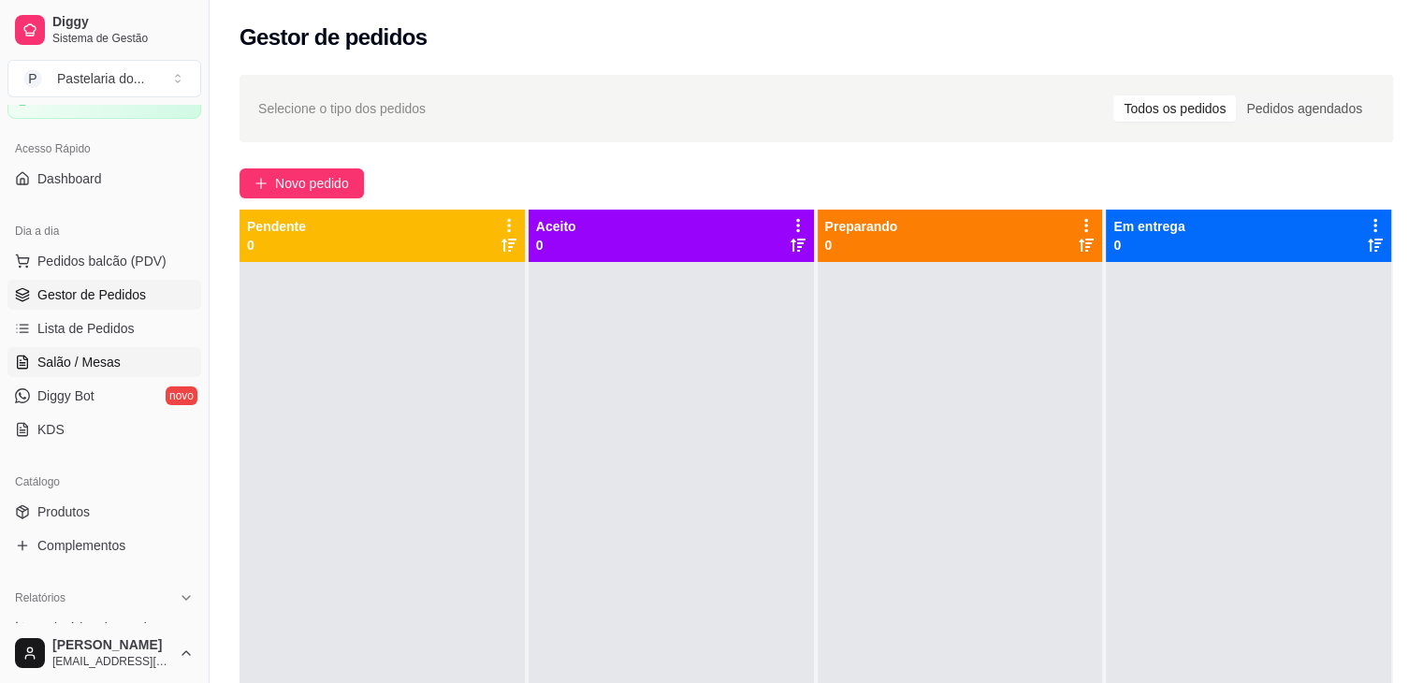
click at [106, 370] on link "Salão / Mesas" at bounding box center [104, 362] width 194 height 30
